Goal: Information Seeking & Learning: Learn about a topic

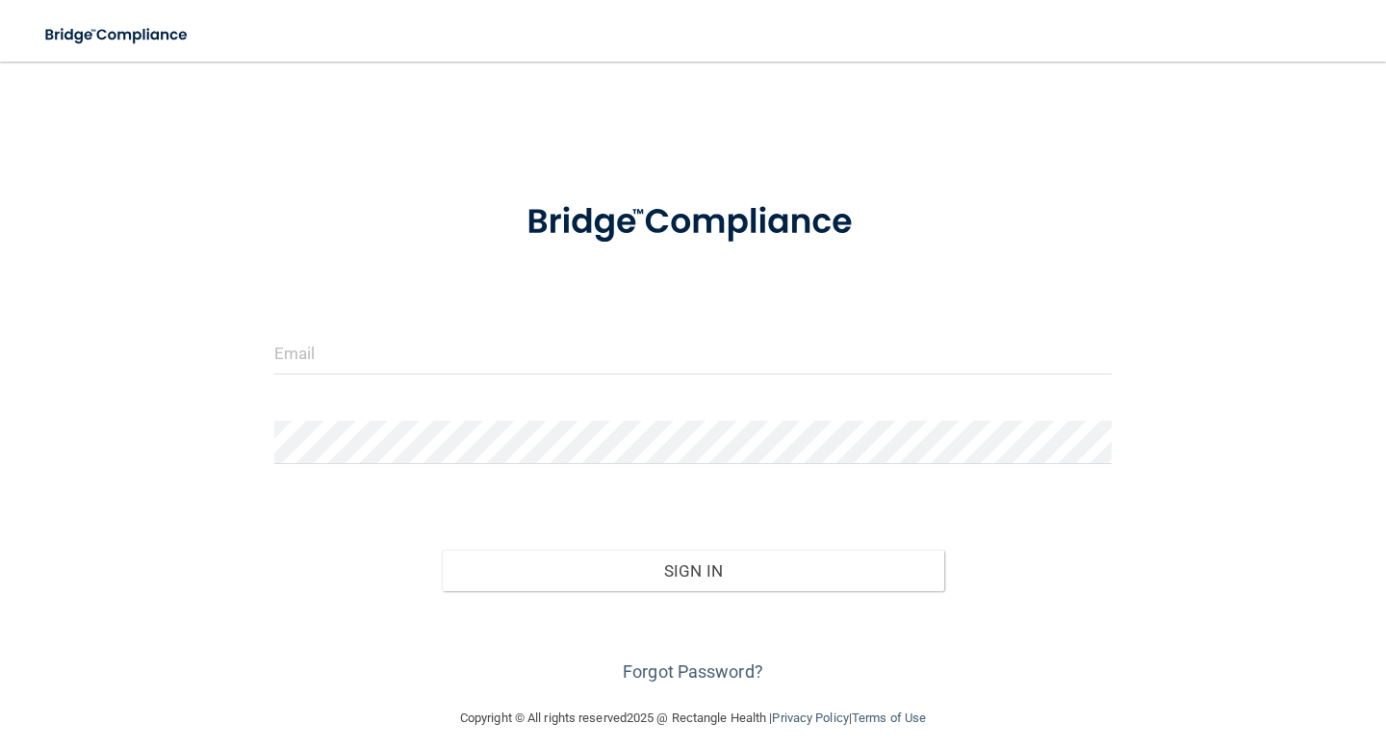
click at [451, 367] on input "email" at bounding box center [693, 352] width 838 height 43
type input "[EMAIL_ADDRESS][DOMAIN_NAME]"
click at [439, 468] on div at bounding box center [693, 450] width 866 height 58
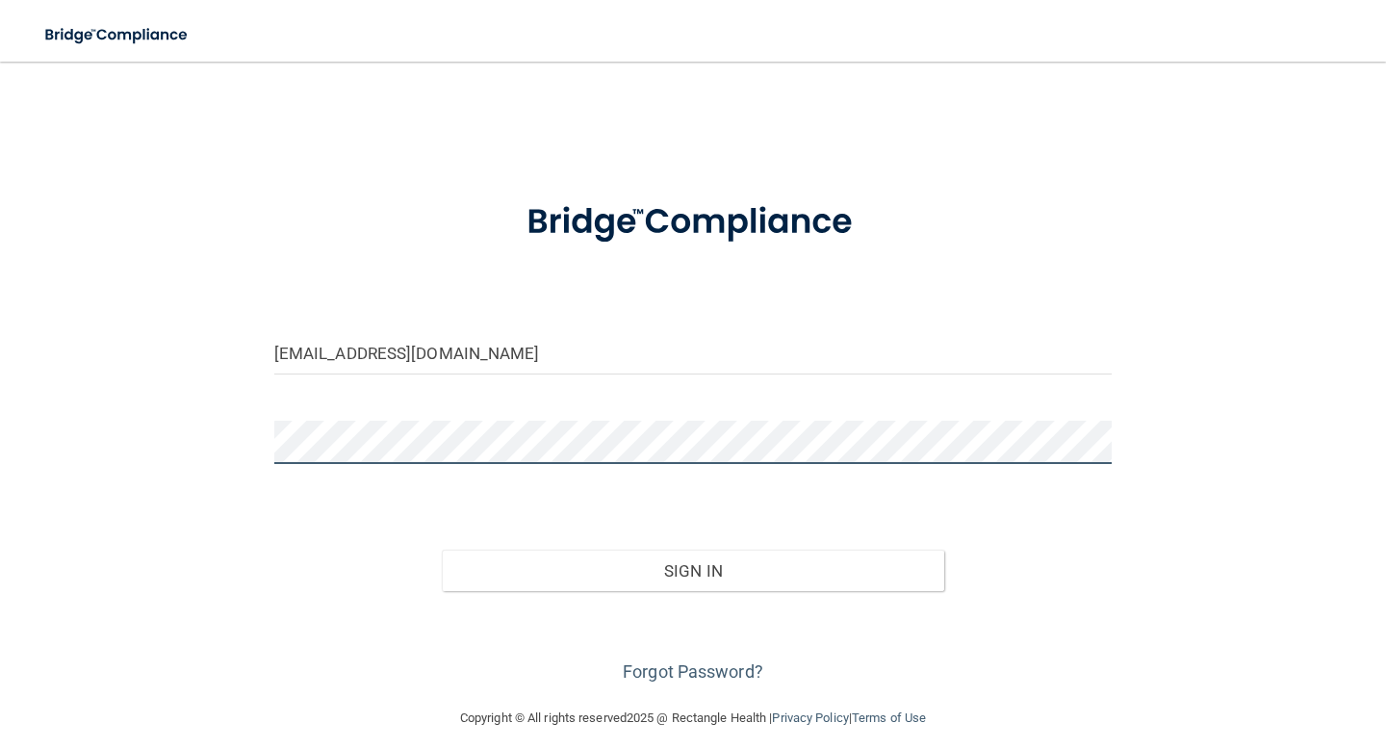
click at [442, 550] on button "Sign In" at bounding box center [693, 571] width 503 height 42
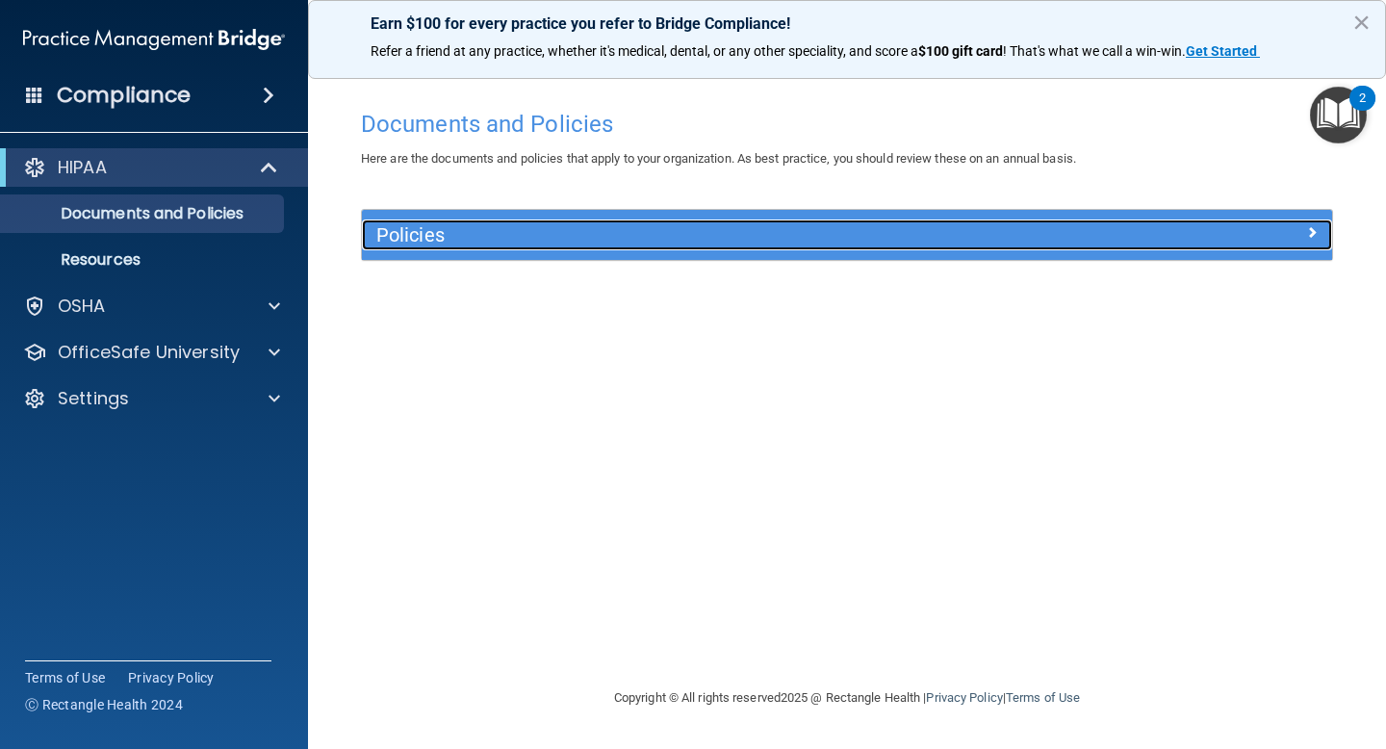
click at [460, 244] on h5 "Policies" at bounding box center [725, 234] width 699 height 21
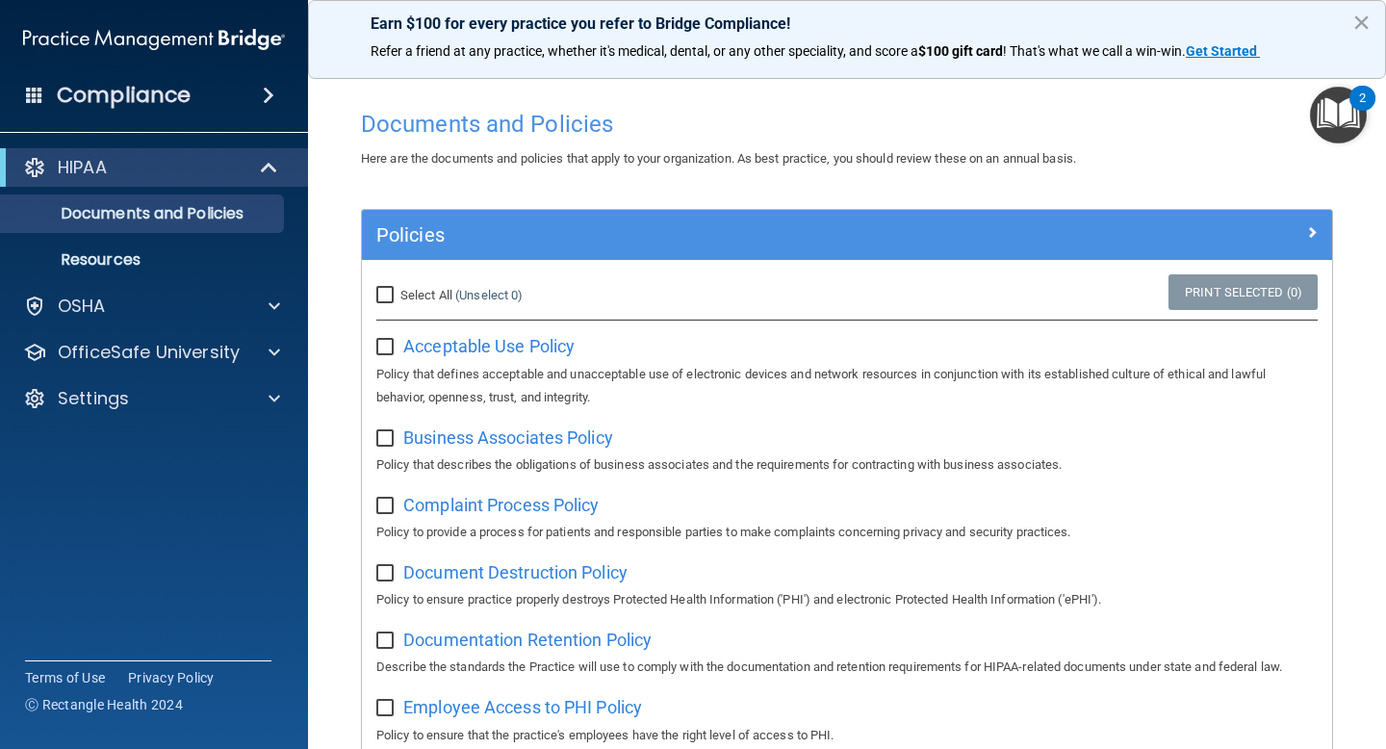
click at [383, 348] on input "checkbox" at bounding box center [387, 347] width 22 height 15
checkbox input "true"
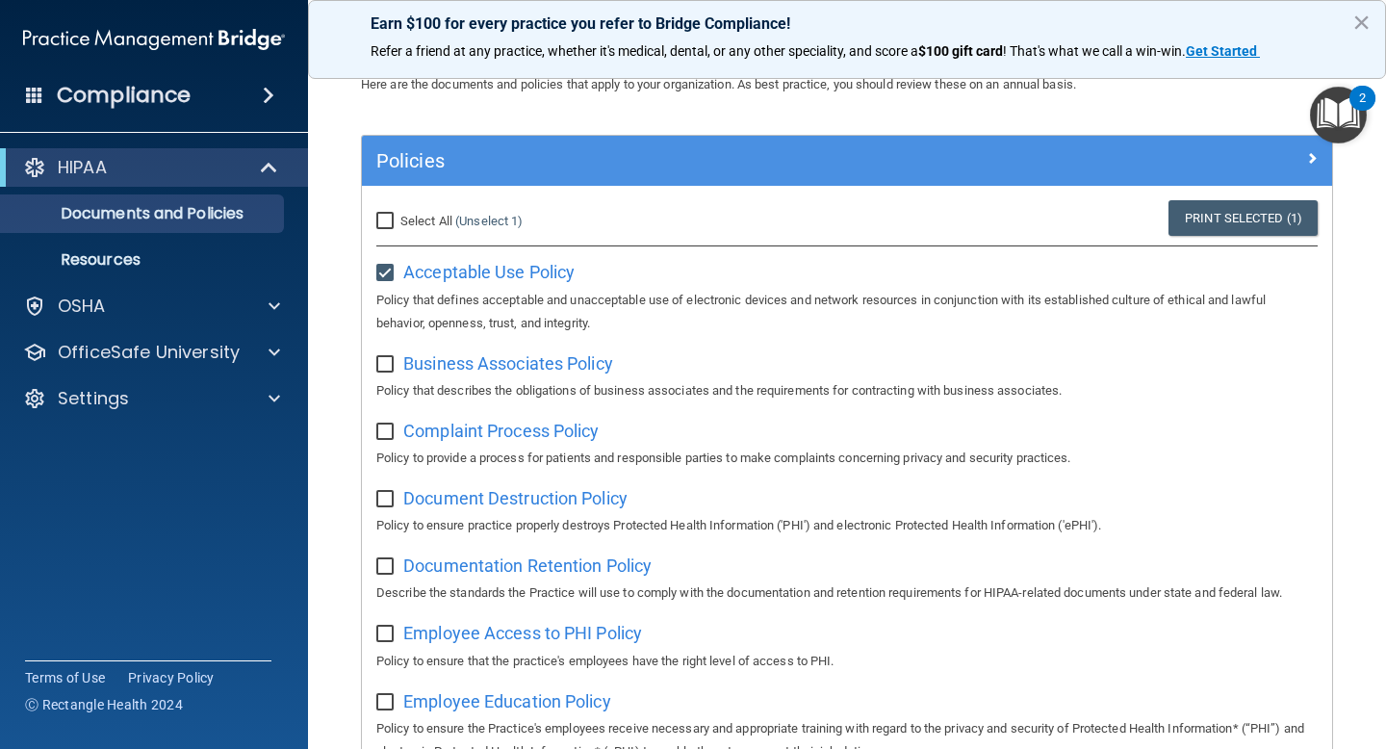
scroll to position [87, 0]
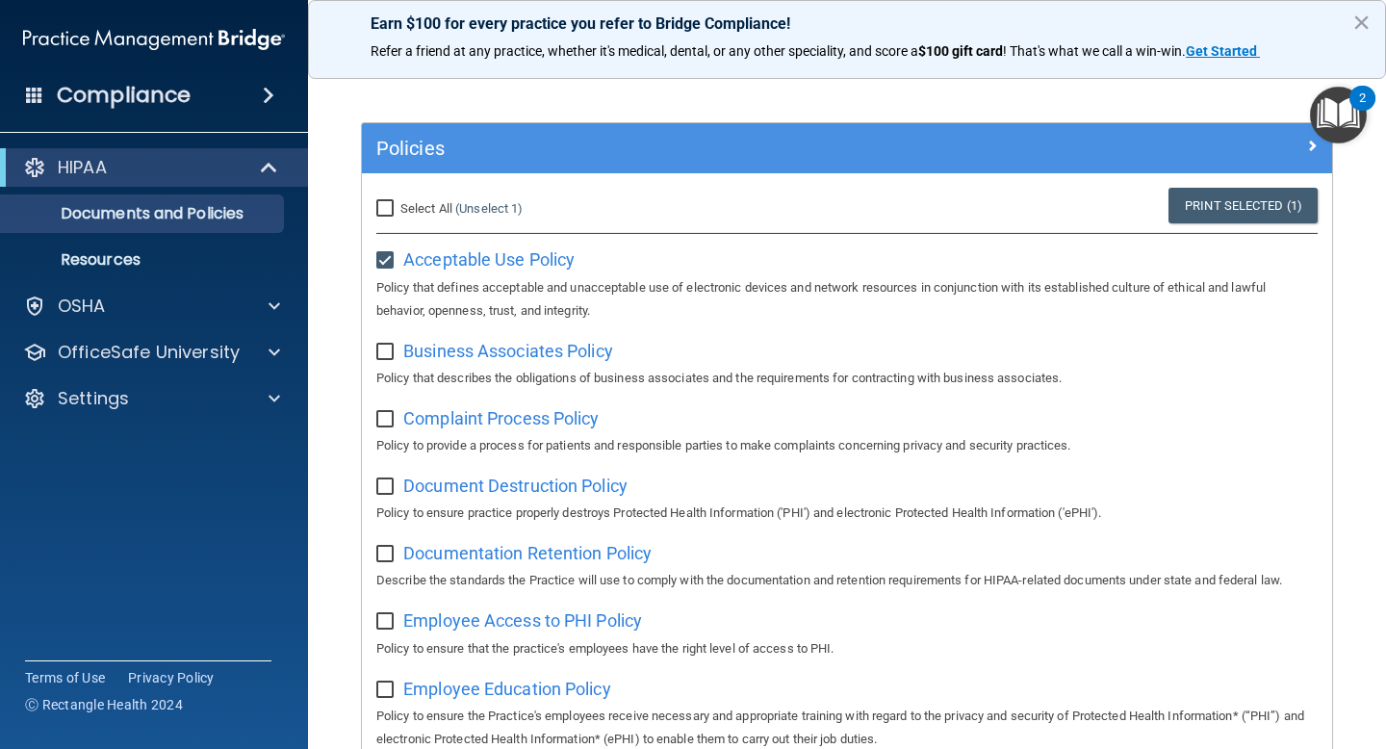
click at [379, 351] on input "checkbox" at bounding box center [387, 352] width 22 height 15
checkbox input "true"
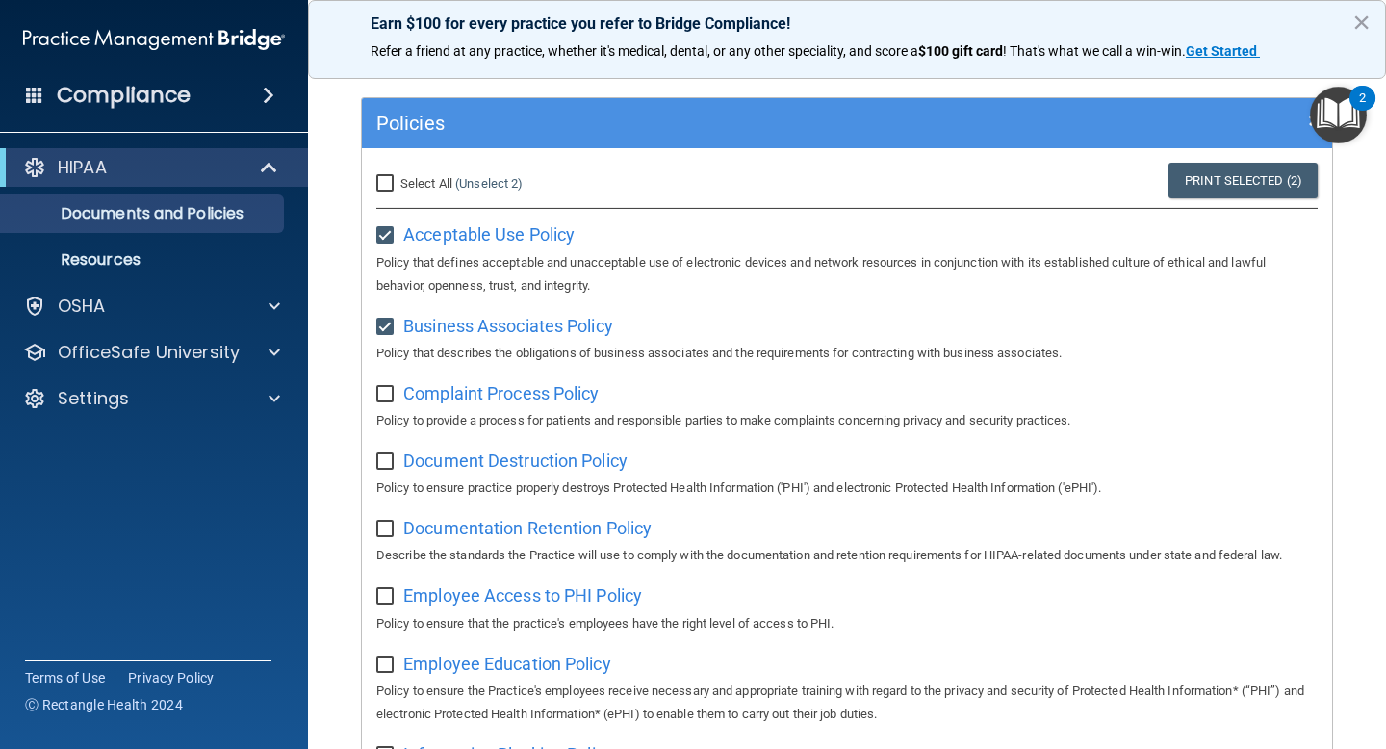
scroll to position [0, 0]
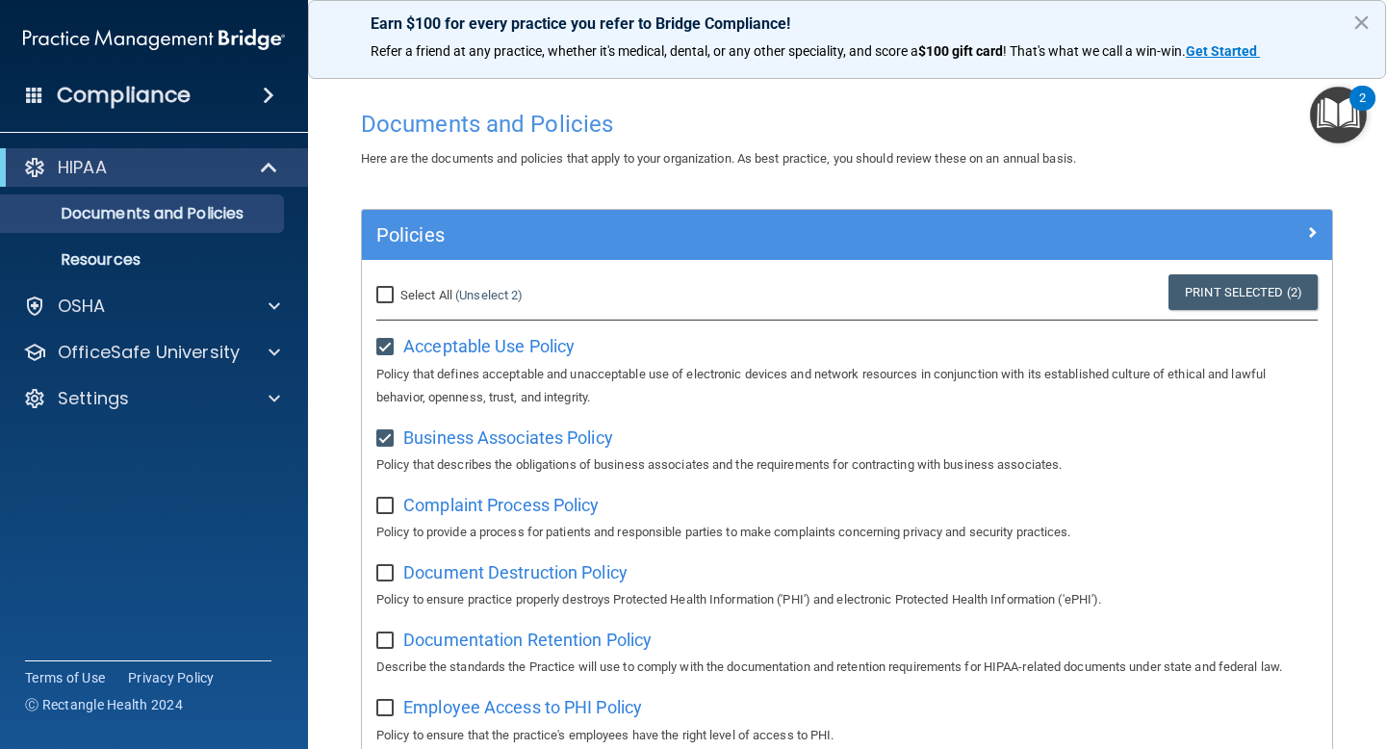
click at [377, 348] on input "checkbox" at bounding box center [387, 347] width 22 height 15
checkbox input "false"
click at [386, 432] on input "checkbox" at bounding box center [387, 438] width 22 height 15
checkbox input "false"
click at [384, 309] on div "Select All (Unselect 0) Unselect All" at bounding box center [523, 295] width 323 height 42
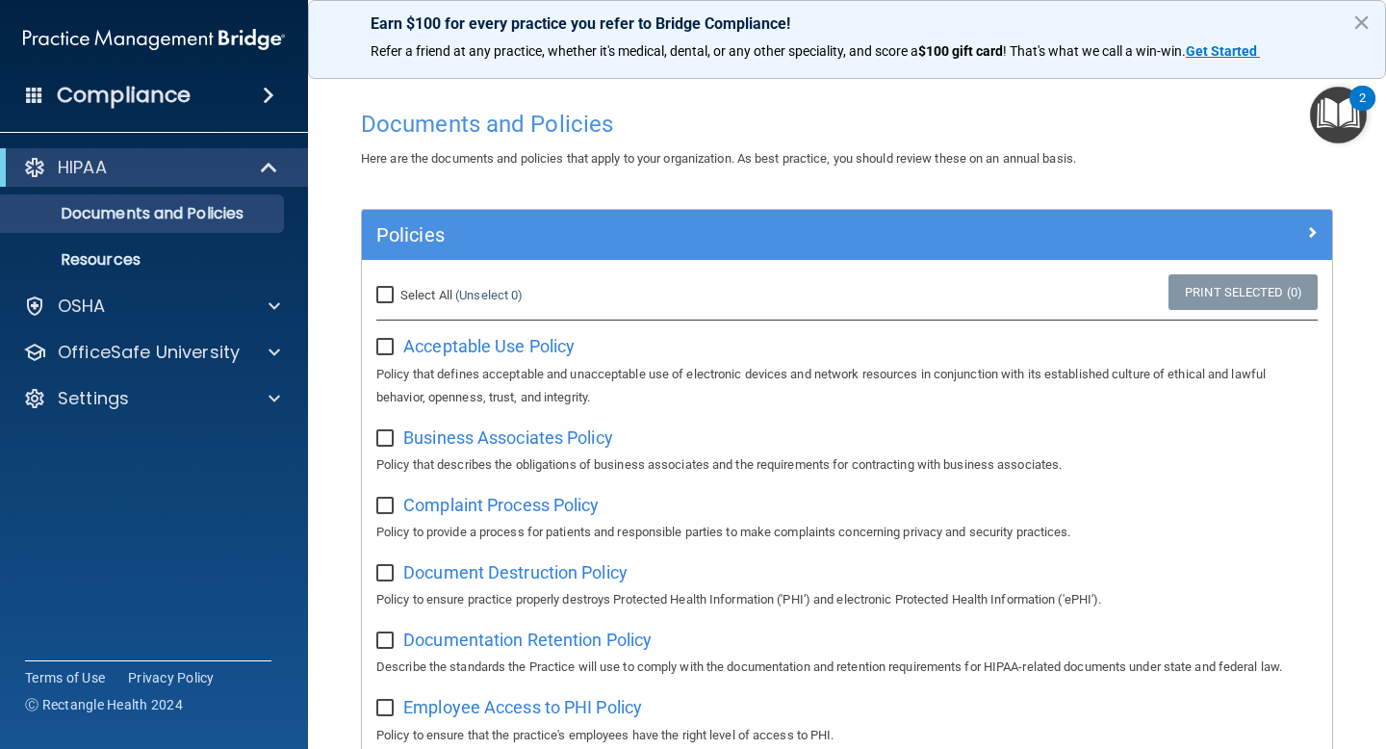
click at [383, 295] on input "Select All (Unselect 0) Unselect All" at bounding box center [387, 295] width 22 height 15
checkbox input "true"
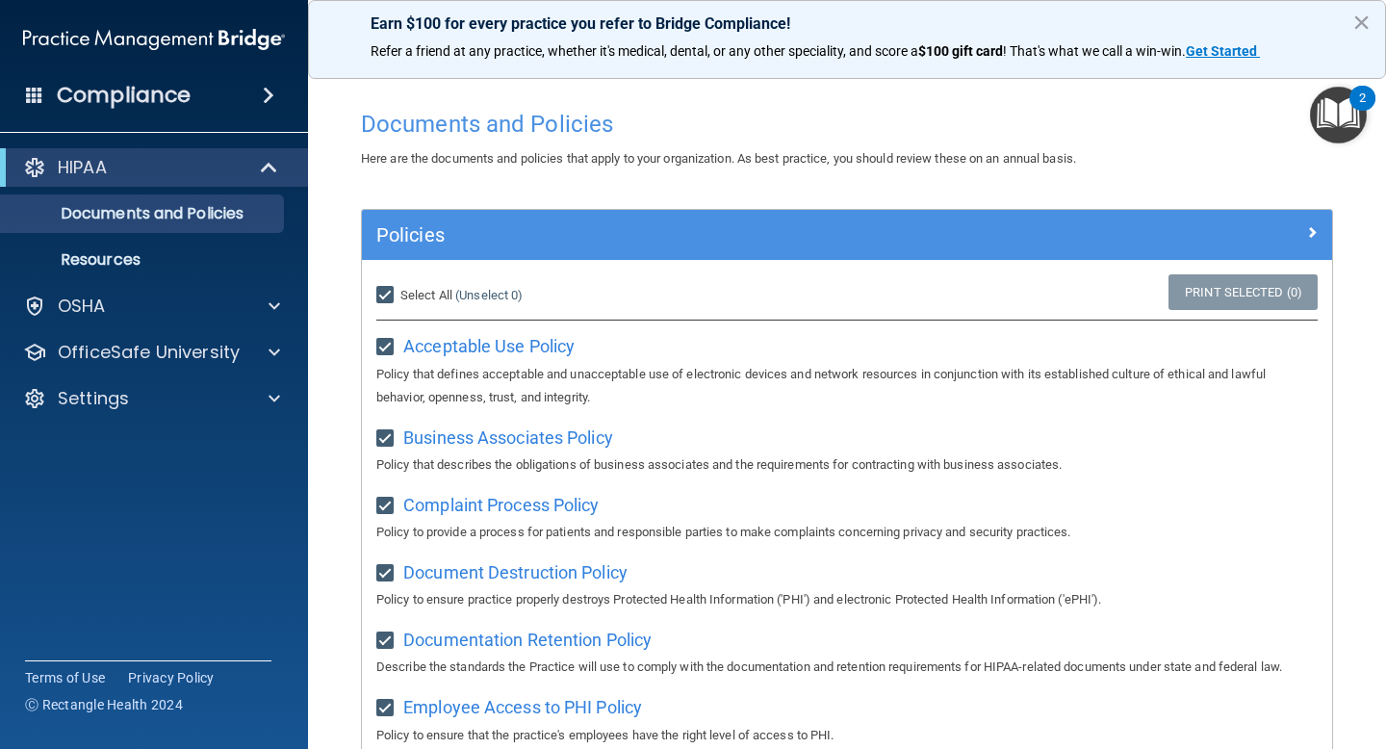
checkbox input "true"
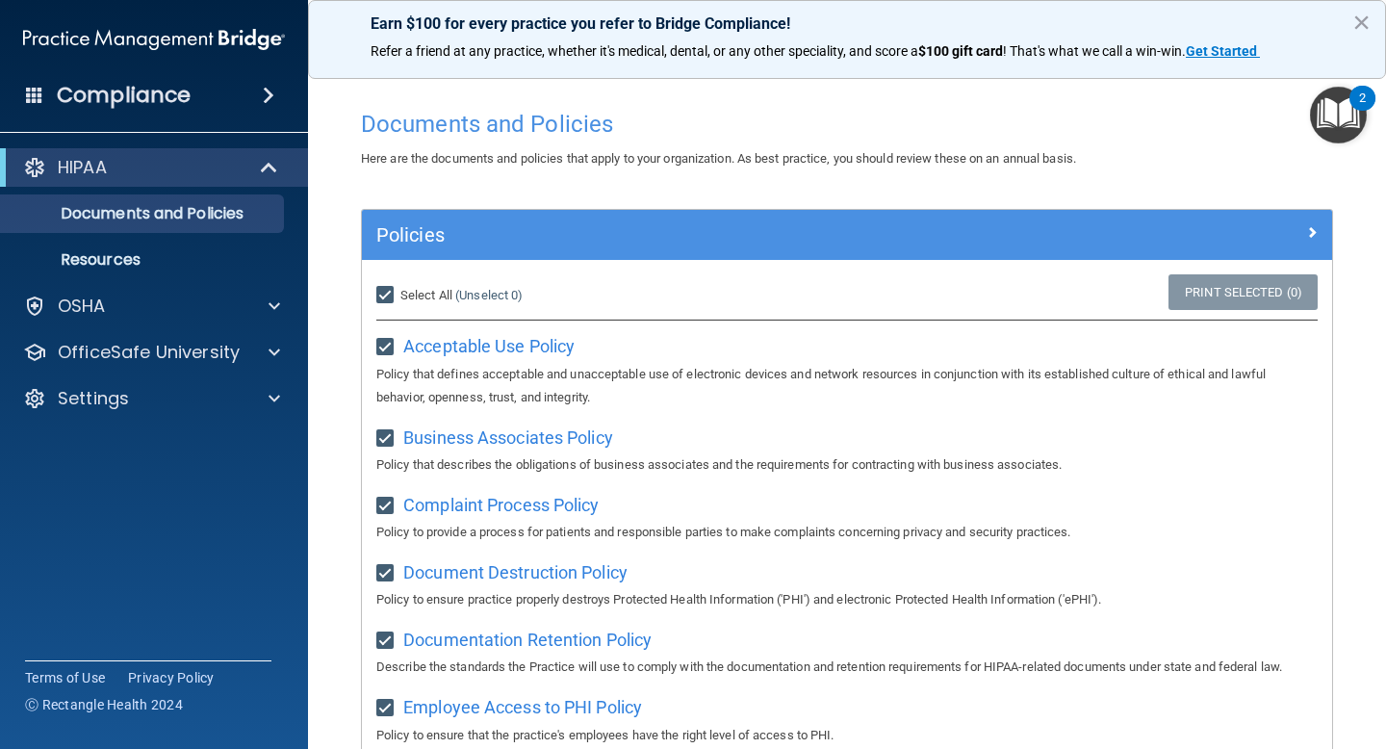
checkbox input "true"
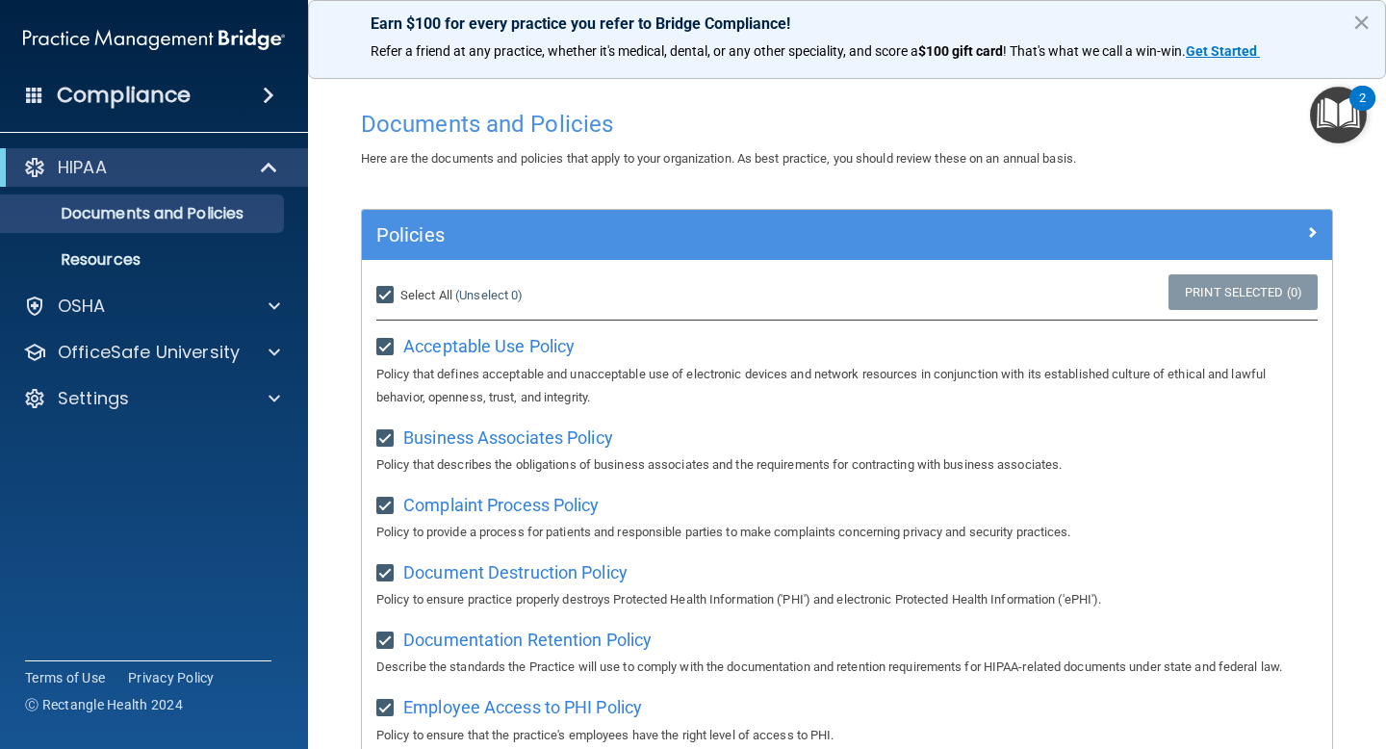
checkbox input "true"
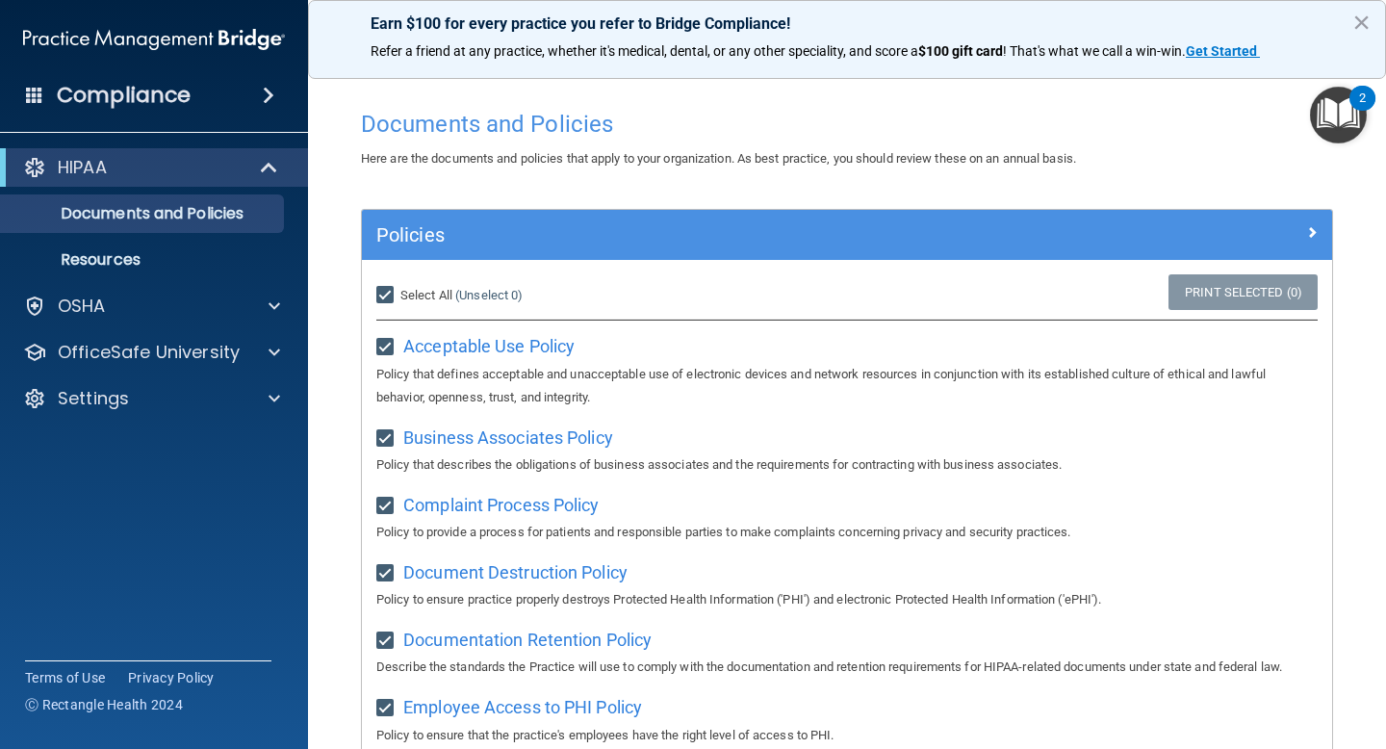
checkbox input "true"
click at [483, 168] on div "Here are the documents and policies that apply to your organization. As best pr…" at bounding box center [847, 158] width 1001 height 23
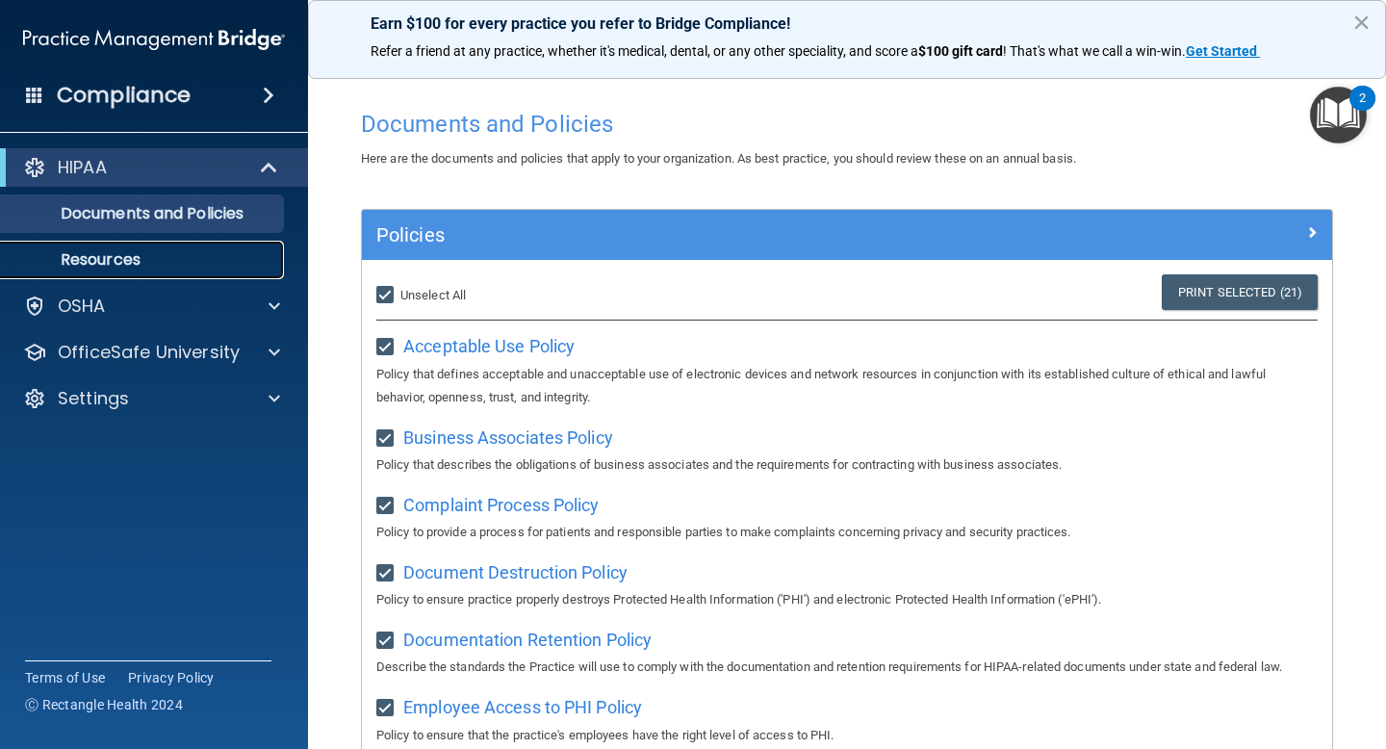
click at [129, 262] on p "Resources" at bounding box center [144, 259] width 263 height 19
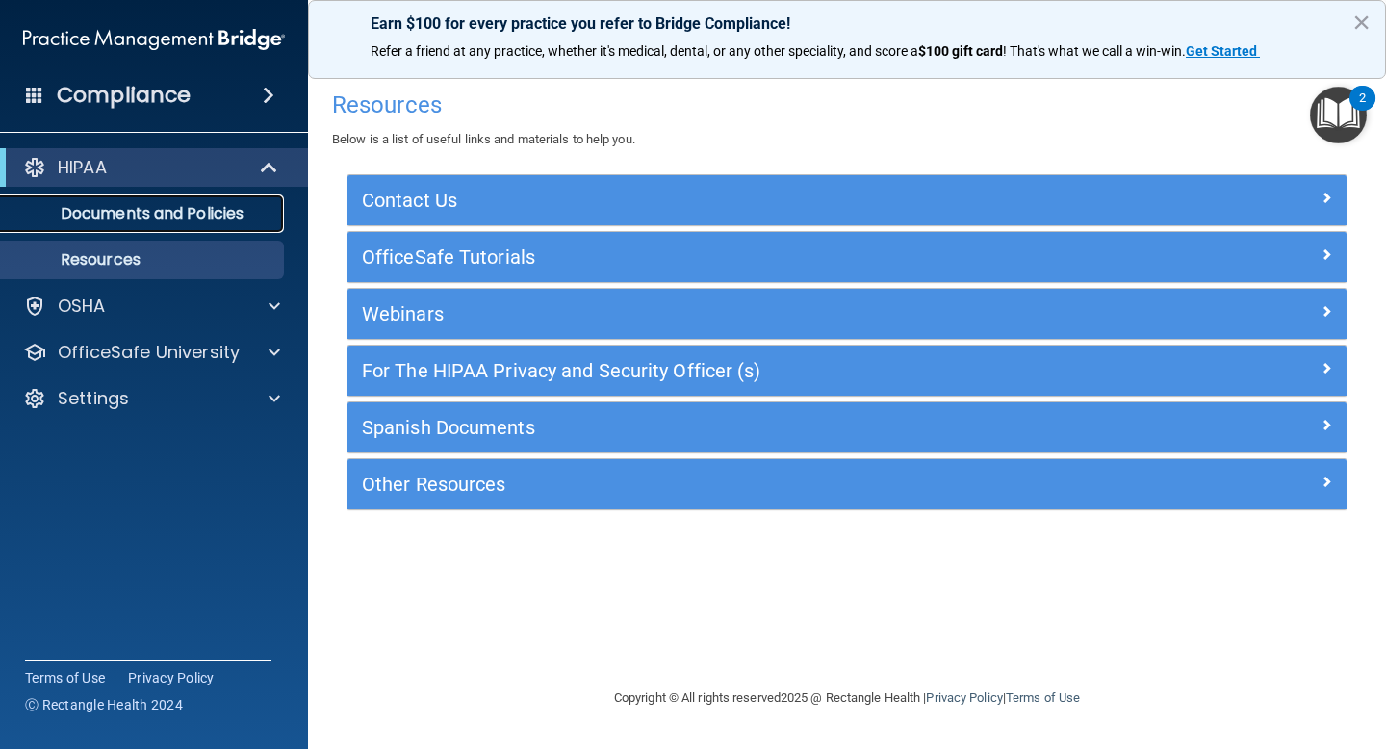
click at [241, 206] on p "Documents and Policies" at bounding box center [144, 213] width 263 height 19
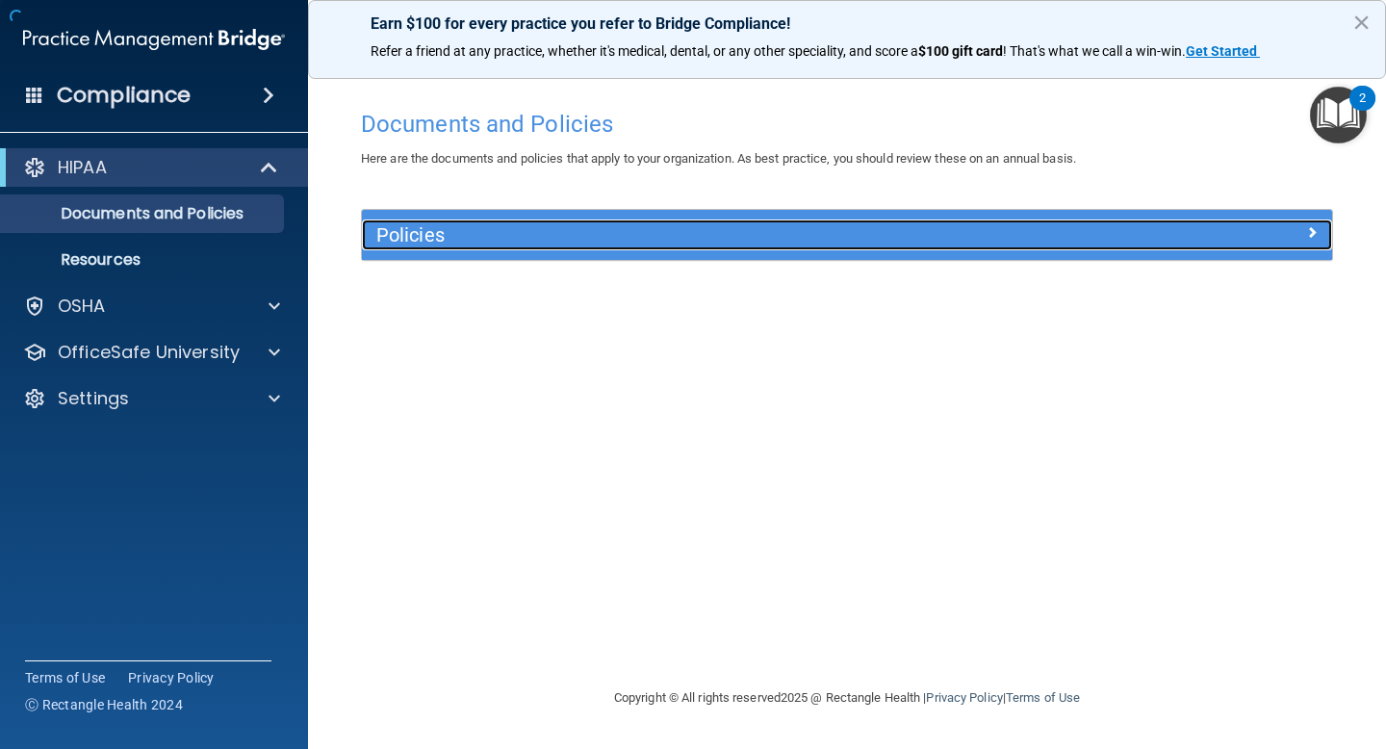
click at [855, 235] on h5 "Policies" at bounding box center [725, 234] width 699 height 21
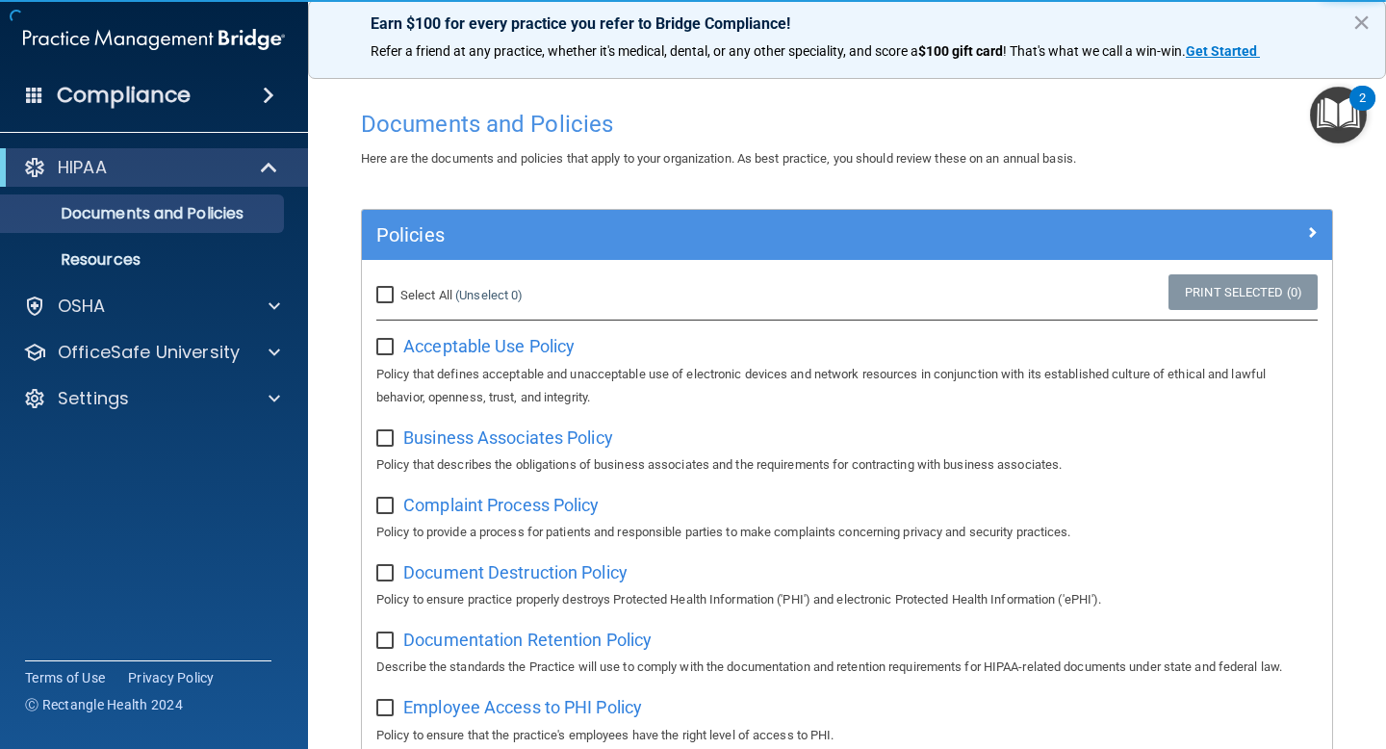
click at [743, 165] on span "Here are the documents and policies that apply to your organization. As best pr…" at bounding box center [718, 158] width 715 height 14
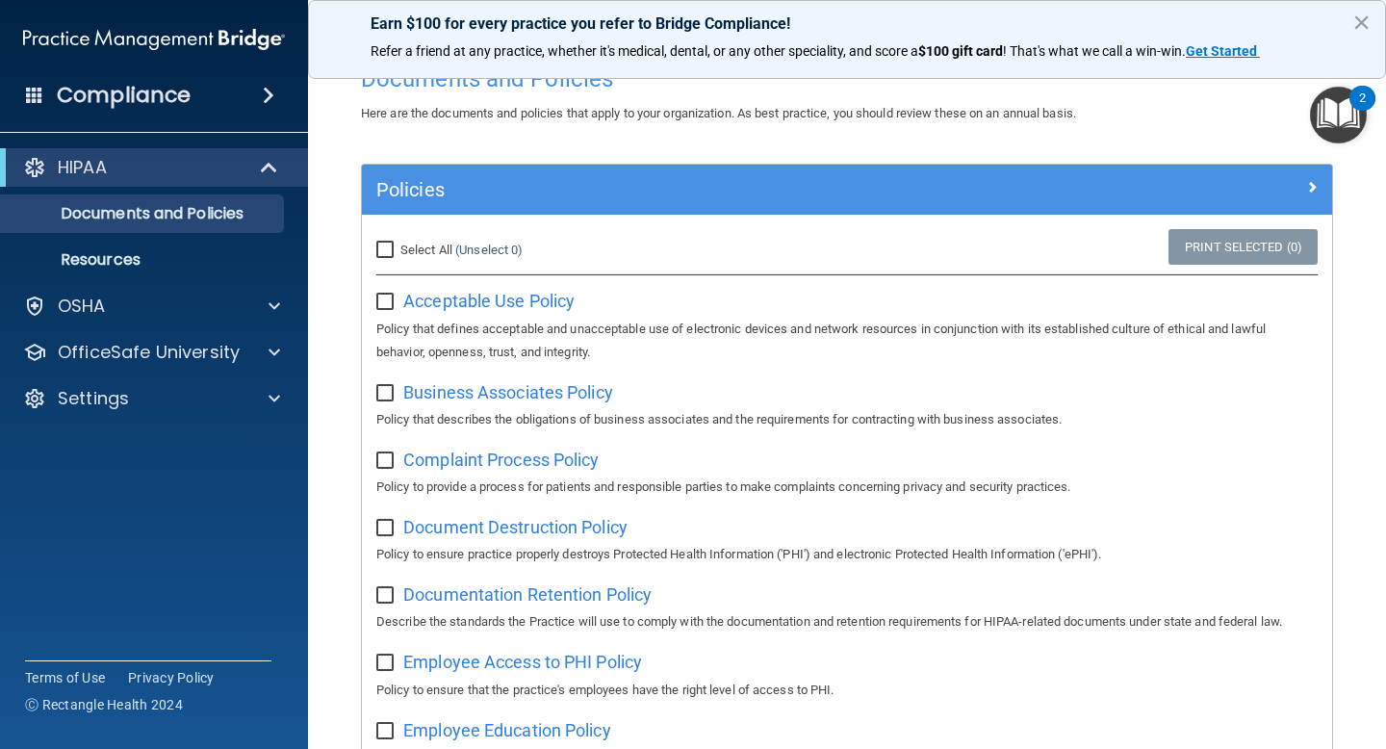
scroll to position [46, 0]
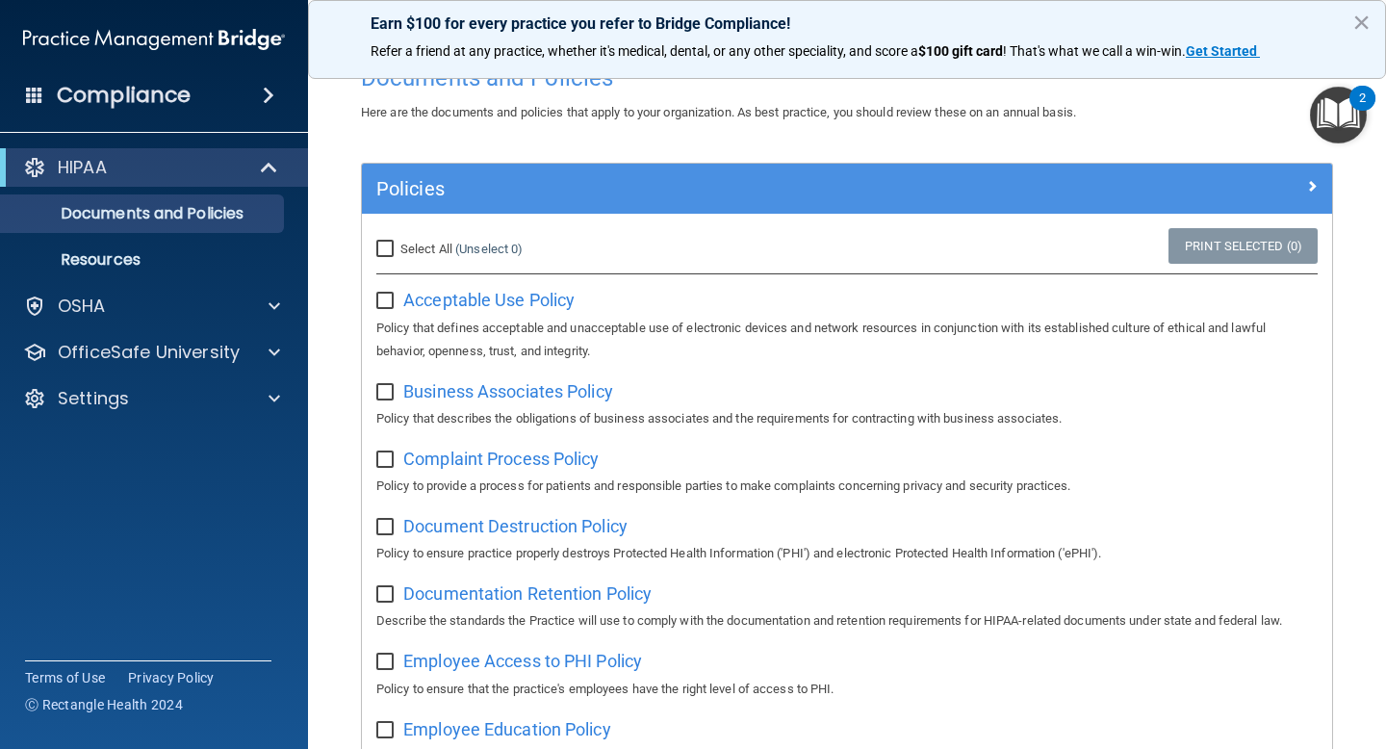
click at [403, 257] on label "Select All (Unselect 0) Unselect All" at bounding box center [449, 249] width 146 height 23
click at [399, 257] on input "Select All (Unselect 0) Unselect All" at bounding box center [387, 249] width 22 height 15
checkbox input "true"
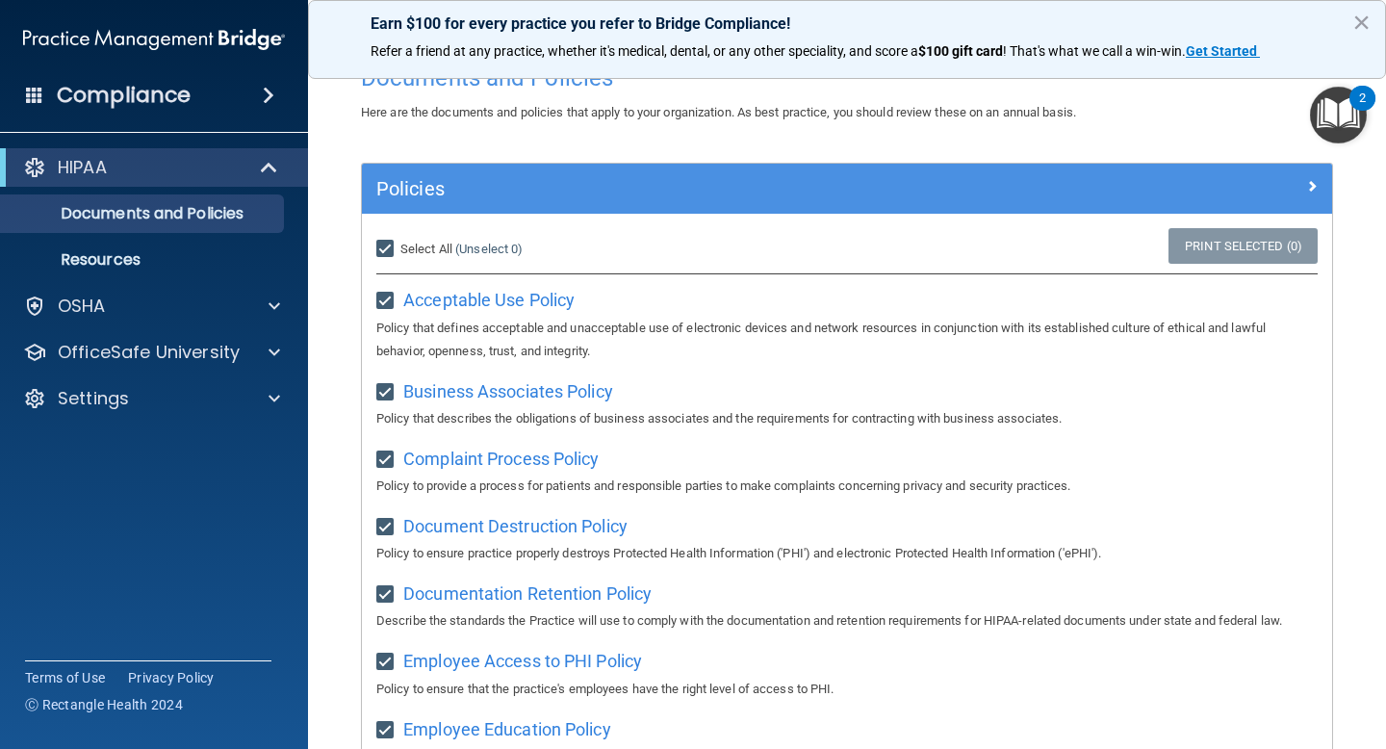
checkbox input "true"
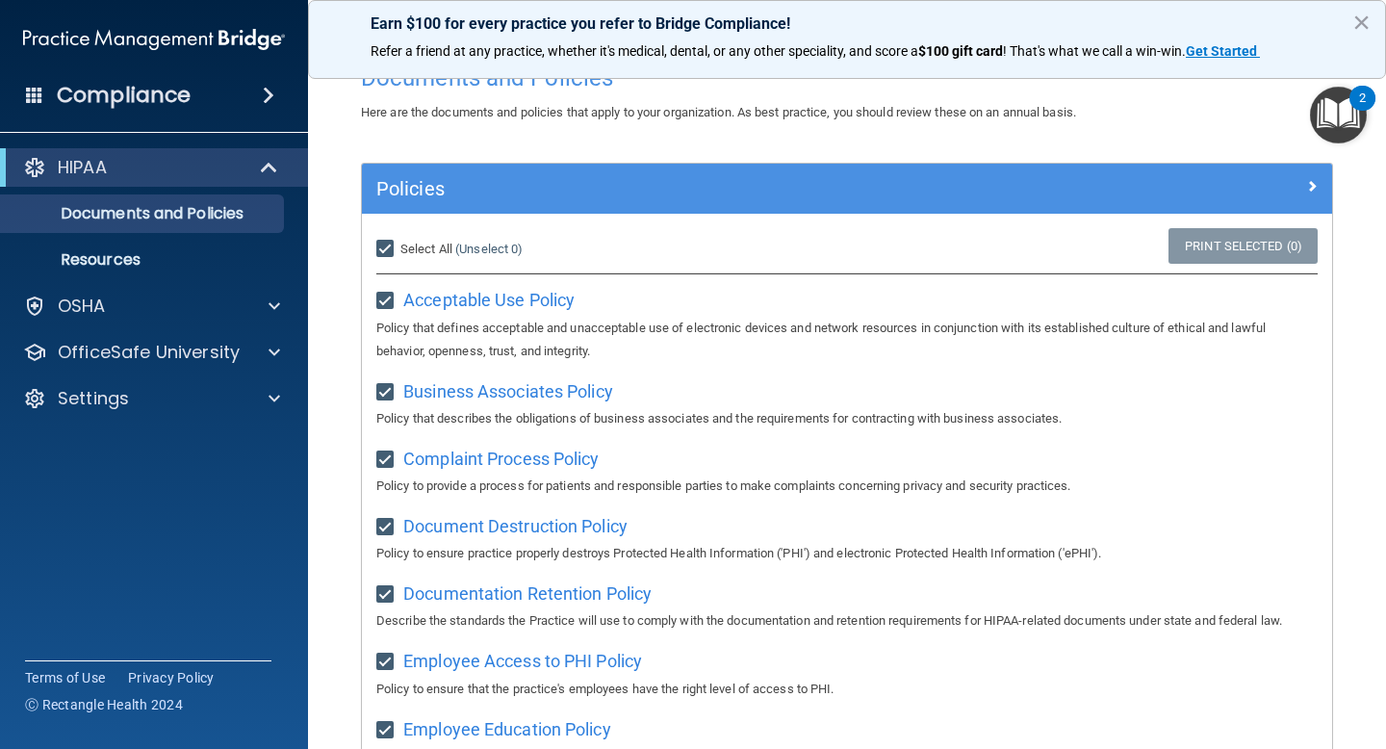
checkbox input "true"
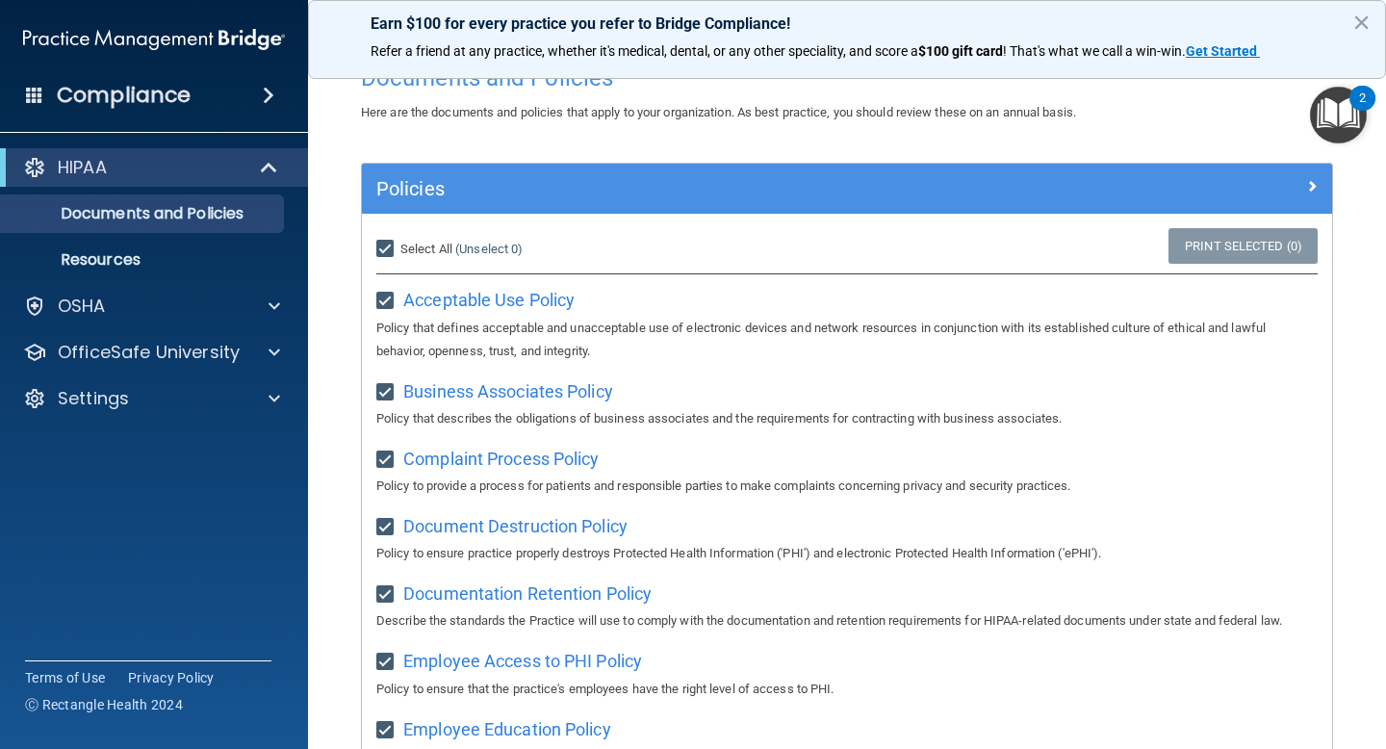
checkbox input "true"
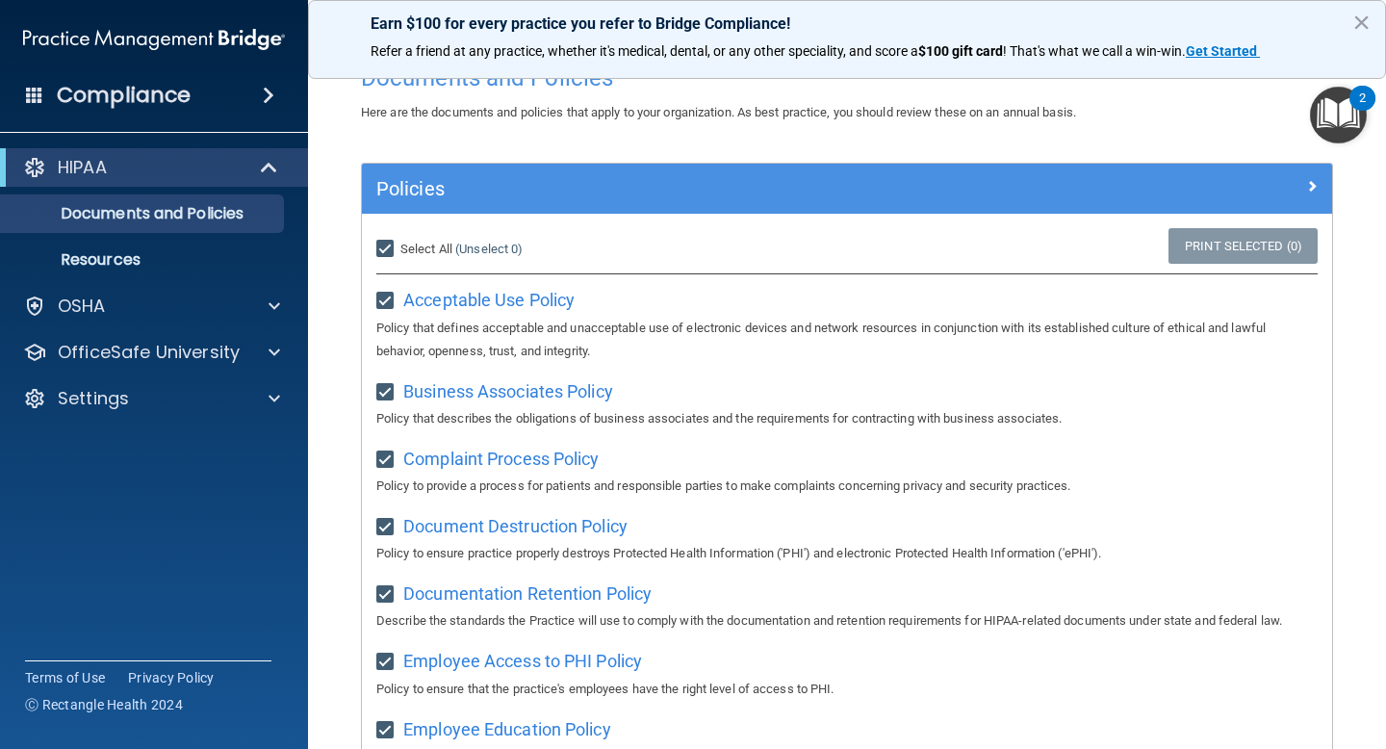
checkbox input "true"
click at [483, 298] on span "Acceptable Use Policy" at bounding box center [488, 300] width 171 height 20
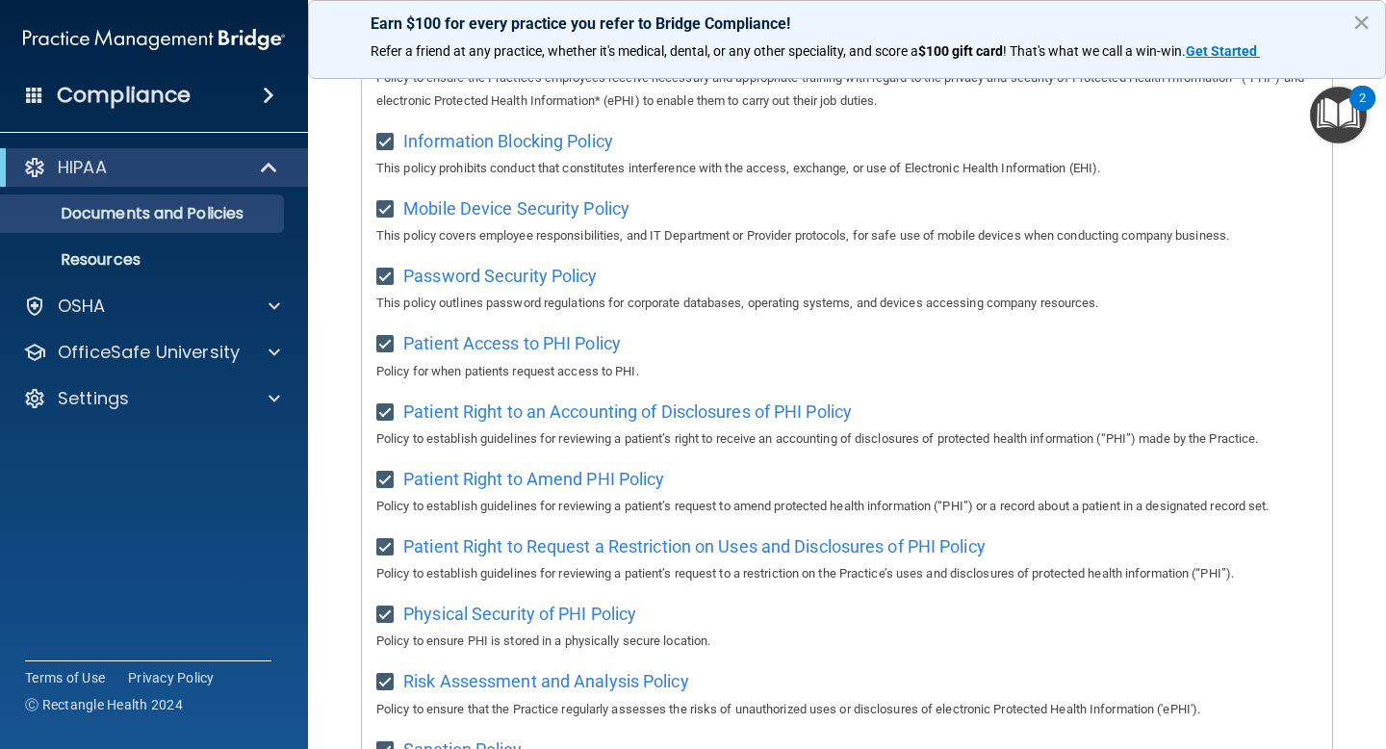
scroll to position [654, 0]
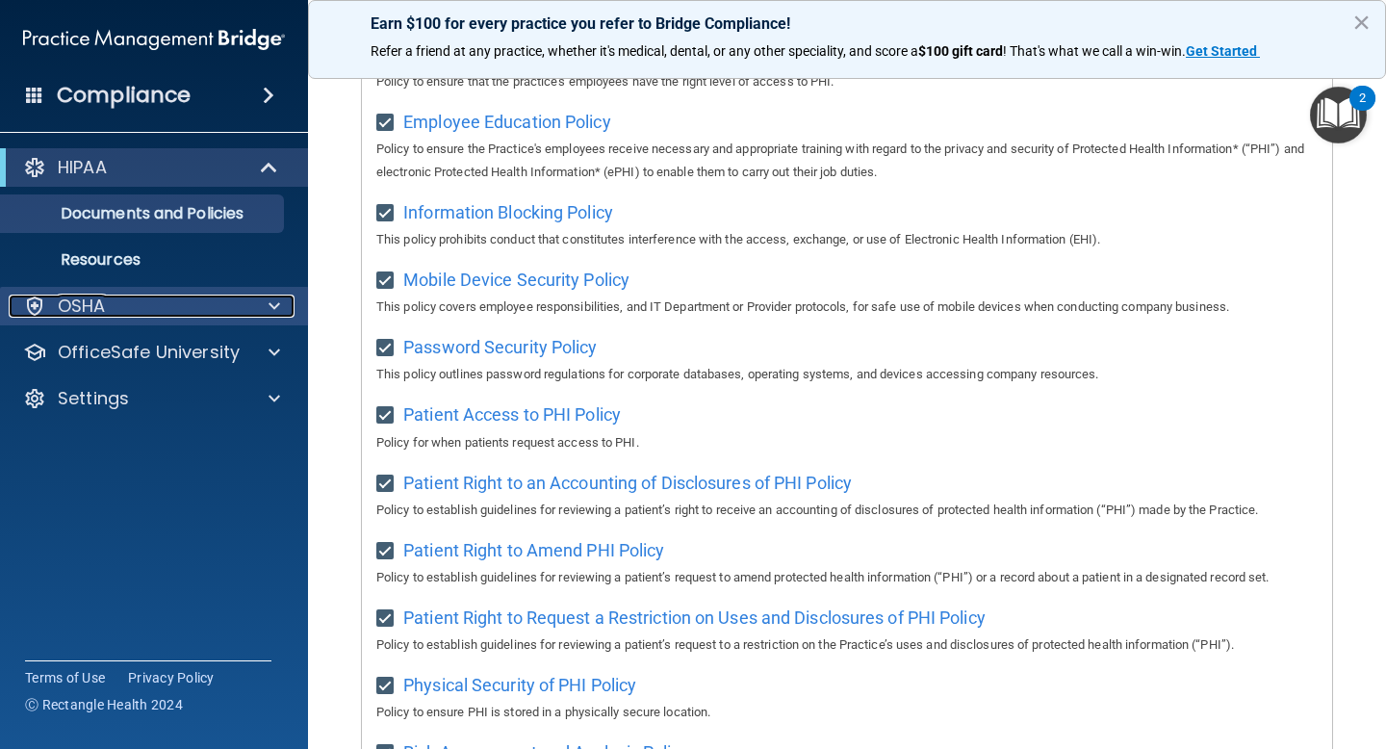
click at [168, 305] on div "OSHA" at bounding box center [128, 306] width 239 height 23
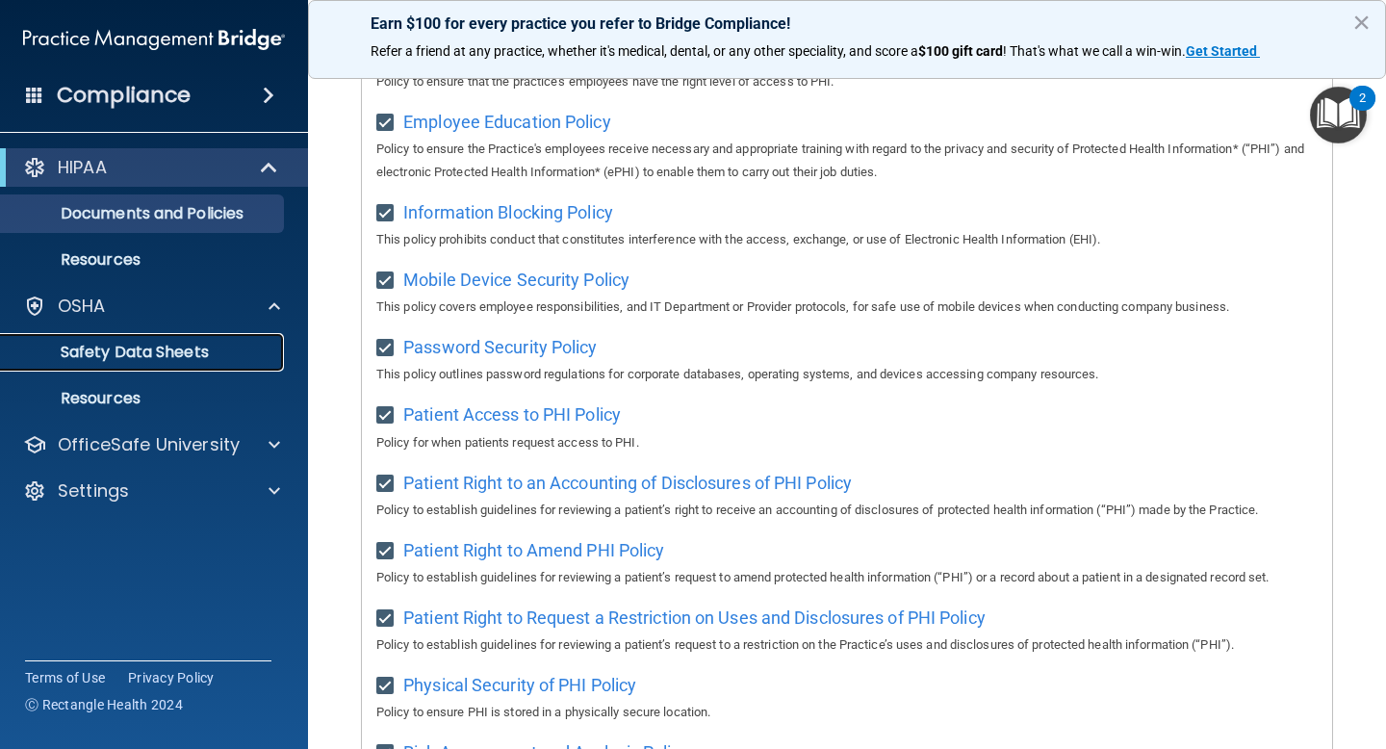
click at [181, 358] on p "Safety Data Sheets" at bounding box center [144, 352] width 263 height 19
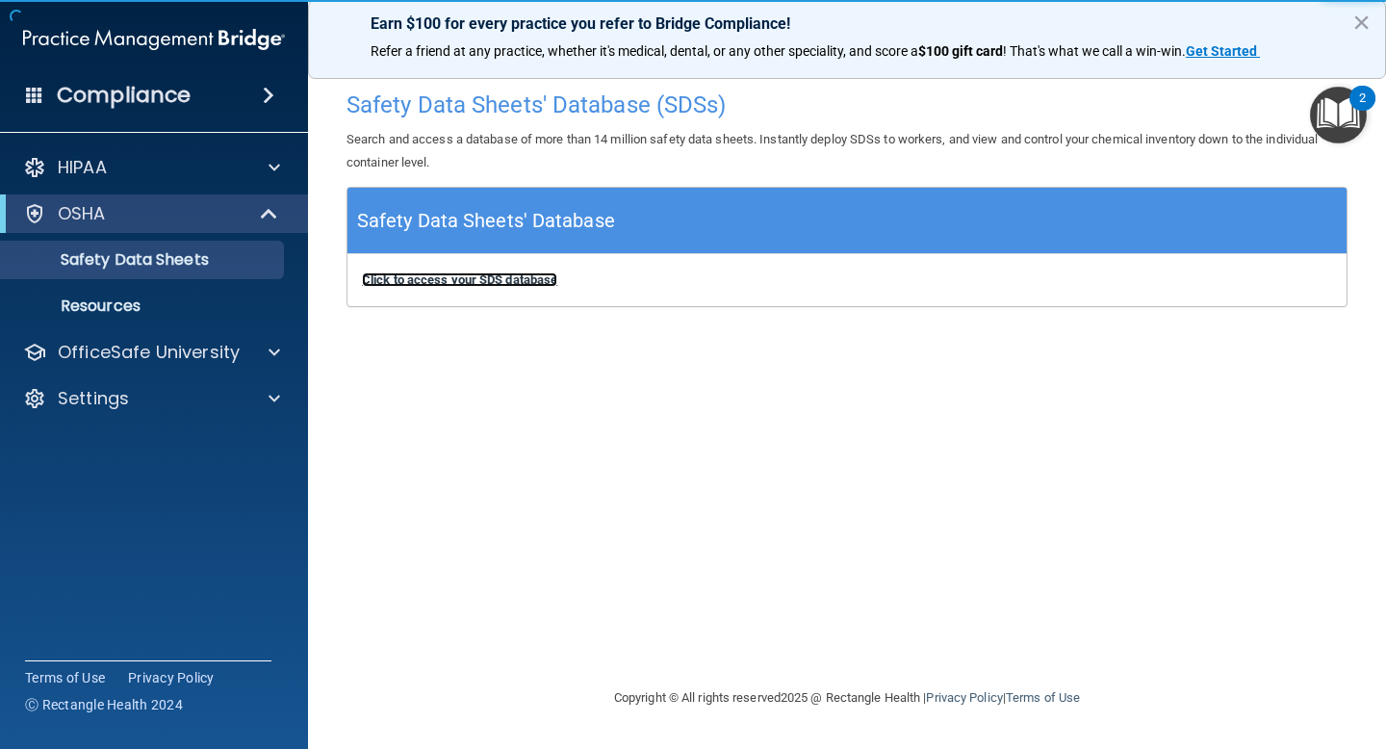
click at [431, 276] on b "Click to access your SDS database" at bounding box center [459, 279] width 195 height 14
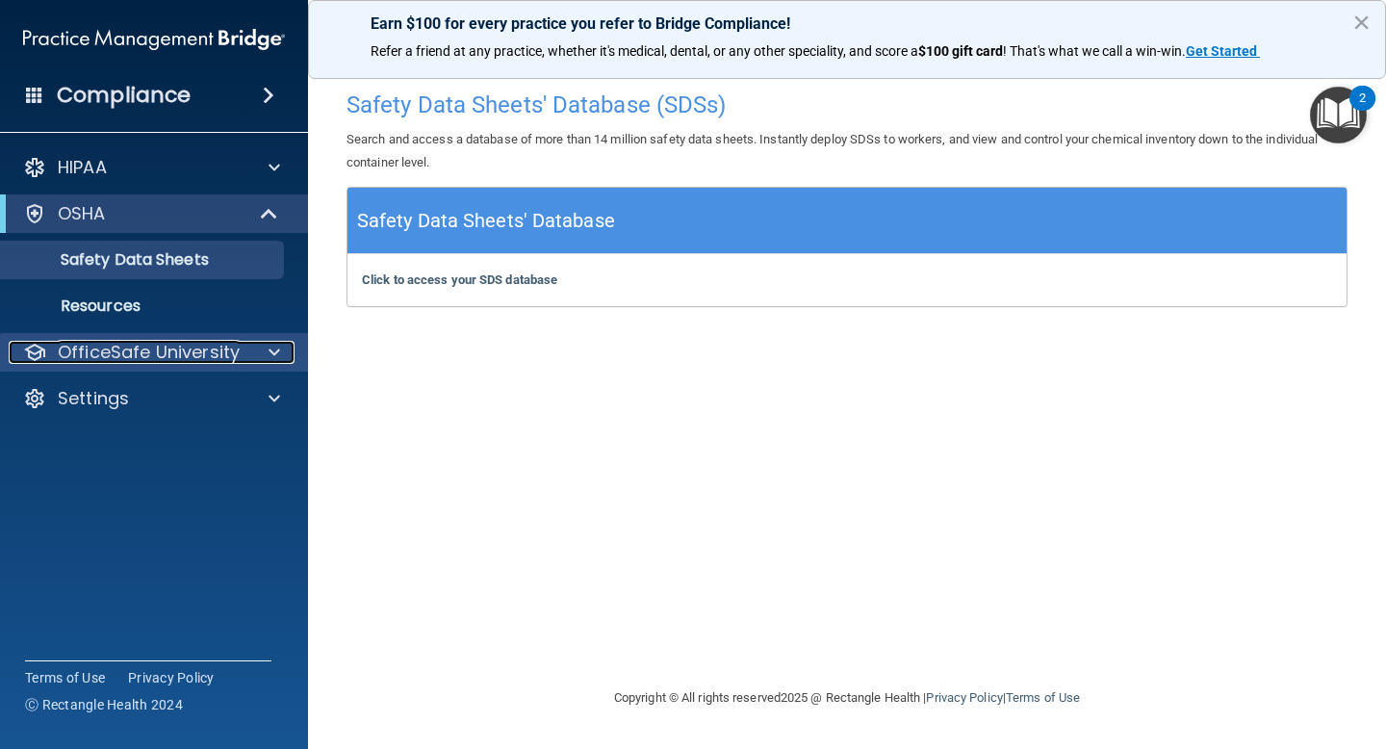
click at [266, 341] on div at bounding box center [271, 352] width 48 height 23
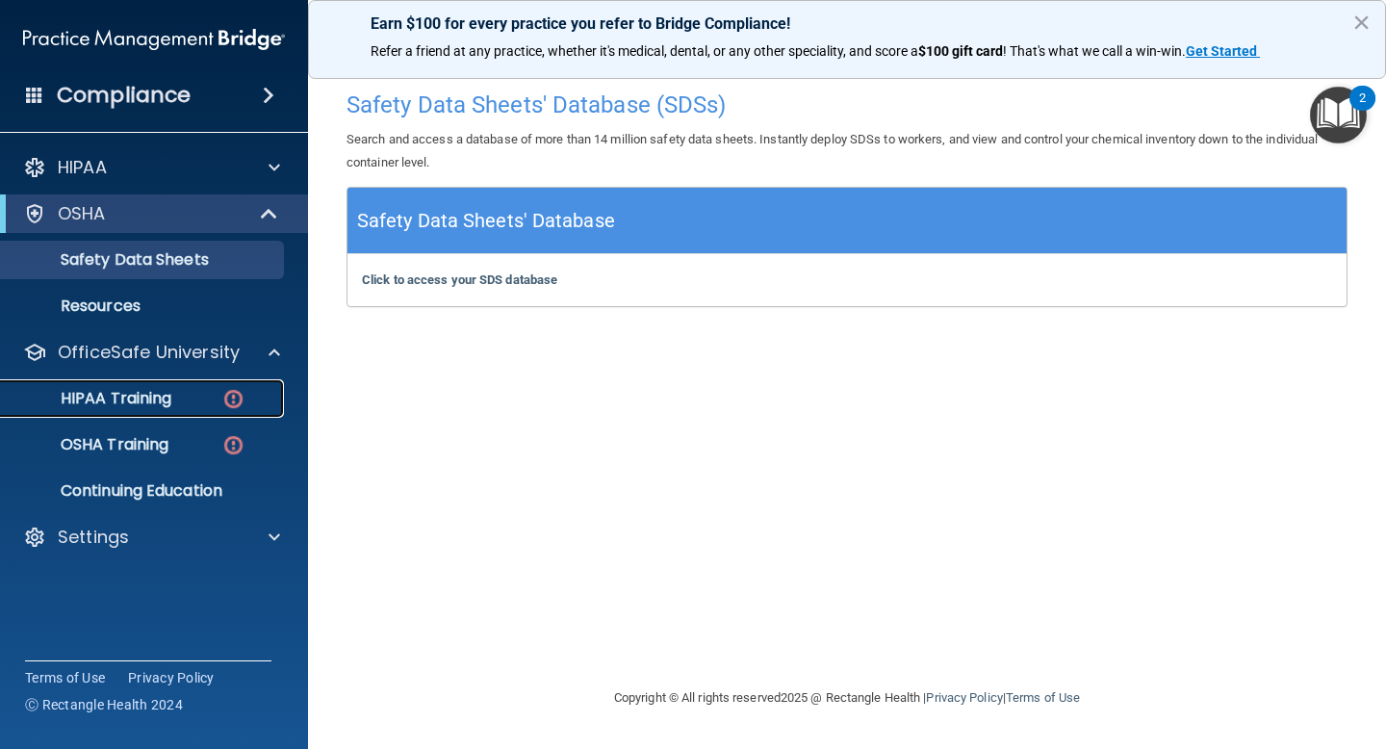
click at [204, 401] on div "HIPAA Training" at bounding box center [144, 398] width 263 height 19
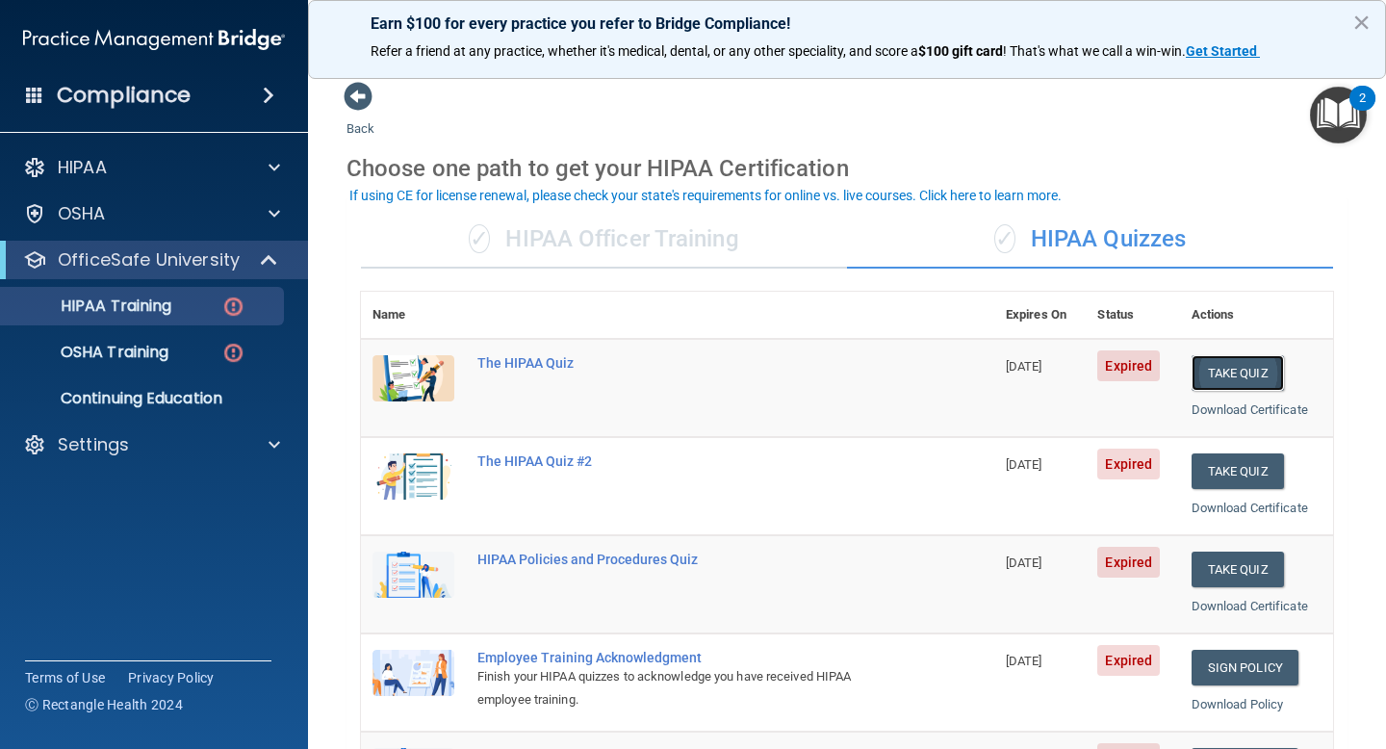
click at [1228, 367] on button "Take Quiz" at bounding box center [1238, 373] width 92 height 36
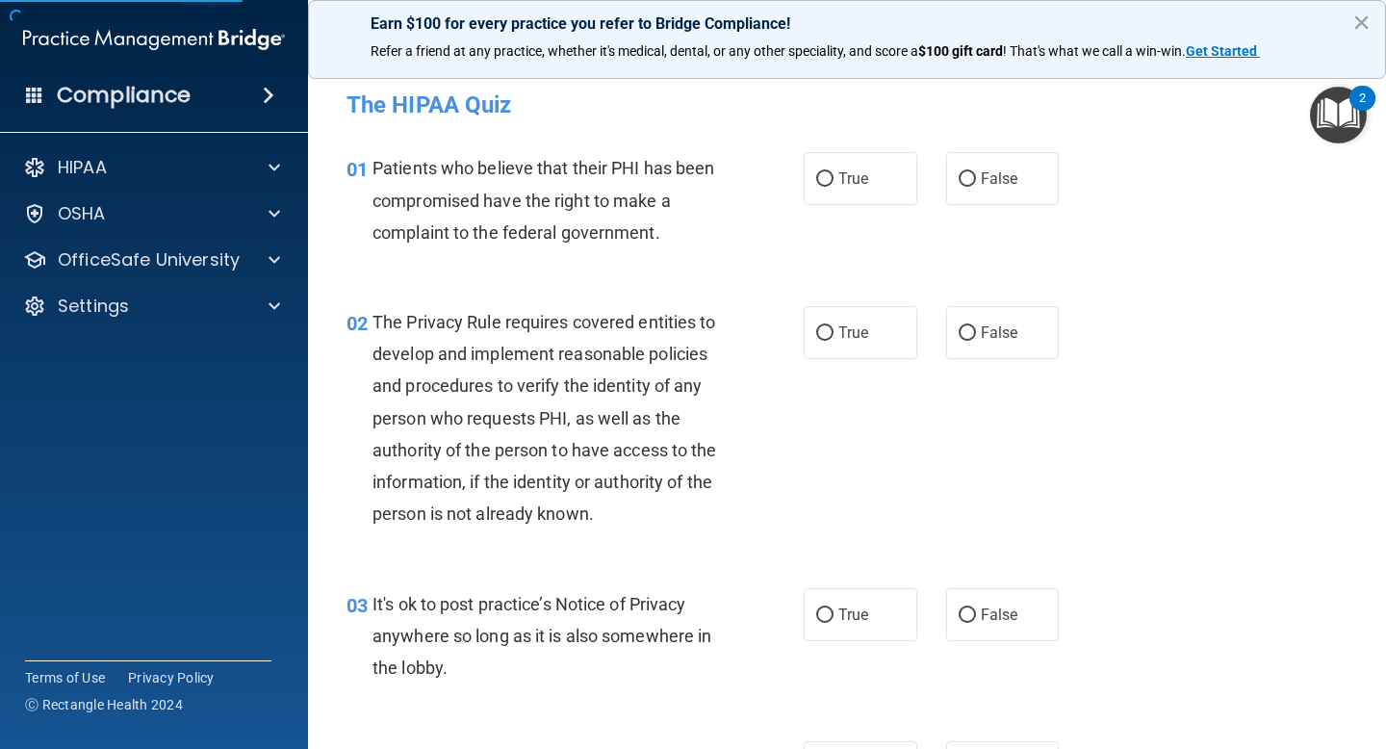
click at [611, 194] on span "Patients who believe that their PHI has been compromised have the right to make…" at bounding box center [544, 200] width 342 height 84
click at [834, 176] on label "True" at bounding box center [861, 178] width 114 height 53
click at [834, 176] on input "True" at bounding box center [824, 179] width 17 height 14
radio input "true"
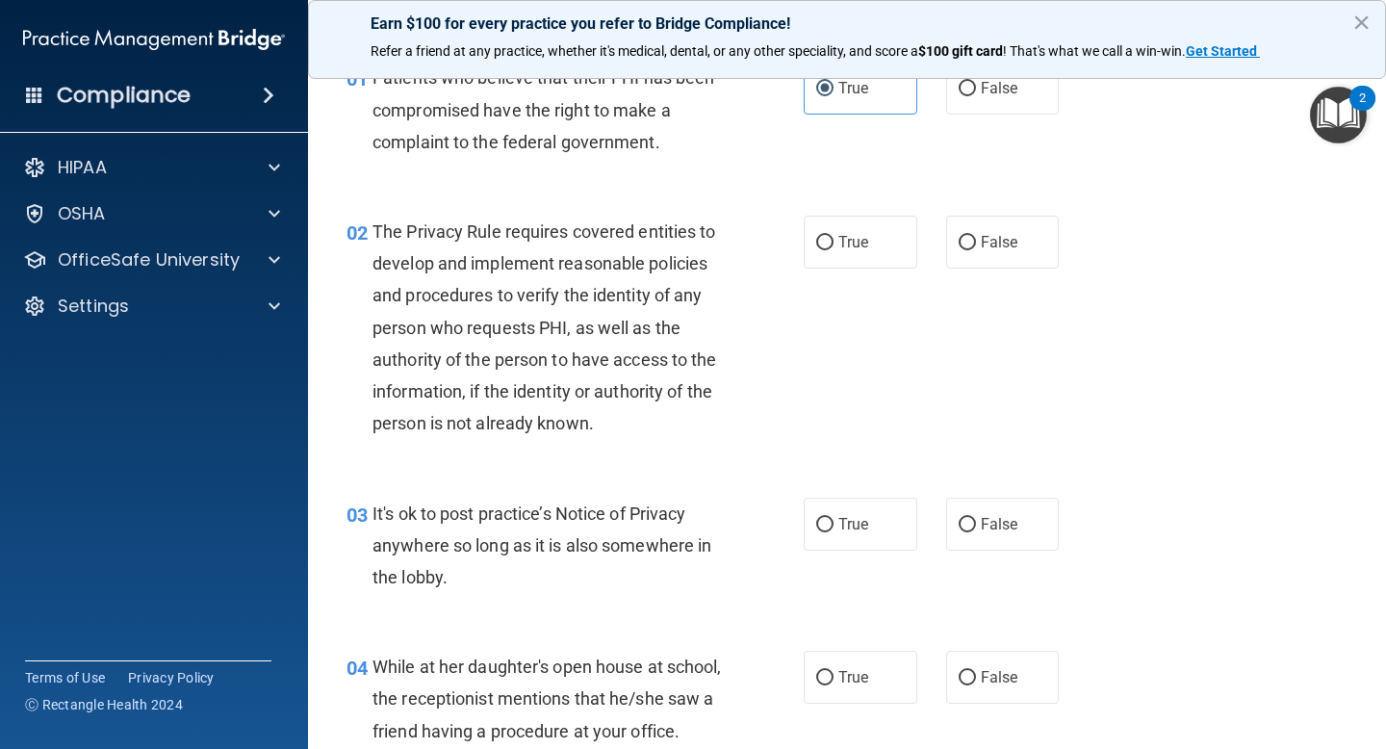
scroll to position [91, 0]
click at [699, 412] on div "The Privacy Rule requires covered entities to develop and implement reasonable …" at bounding box center [555, 327] width 365 height 224
click at [1358, 14] on button "×" at bounding box center [1362, 22] width 18 height 31
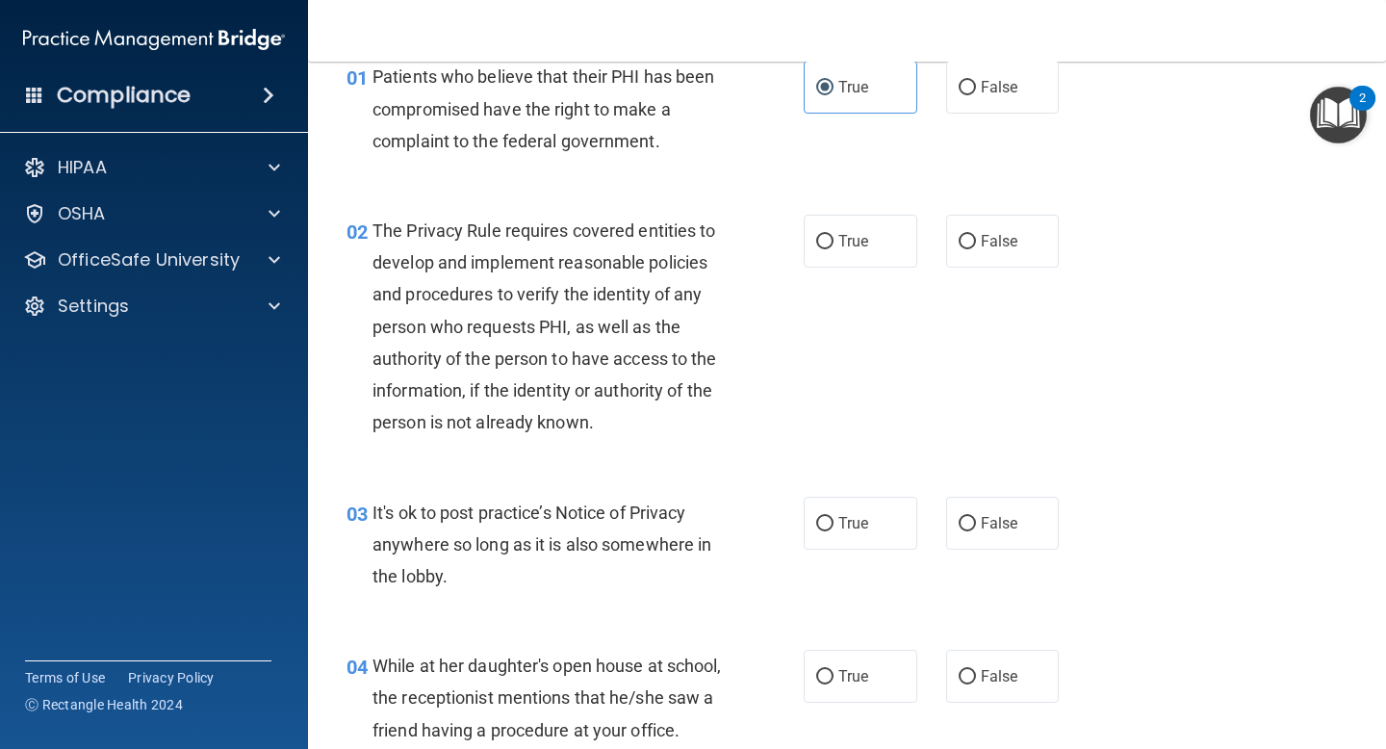
click at [1289, 373] on div "02 The Privacy Rule requires covered entities to develop and implement reasonab…" at bounding box center [847, 332] width 1030 height 282
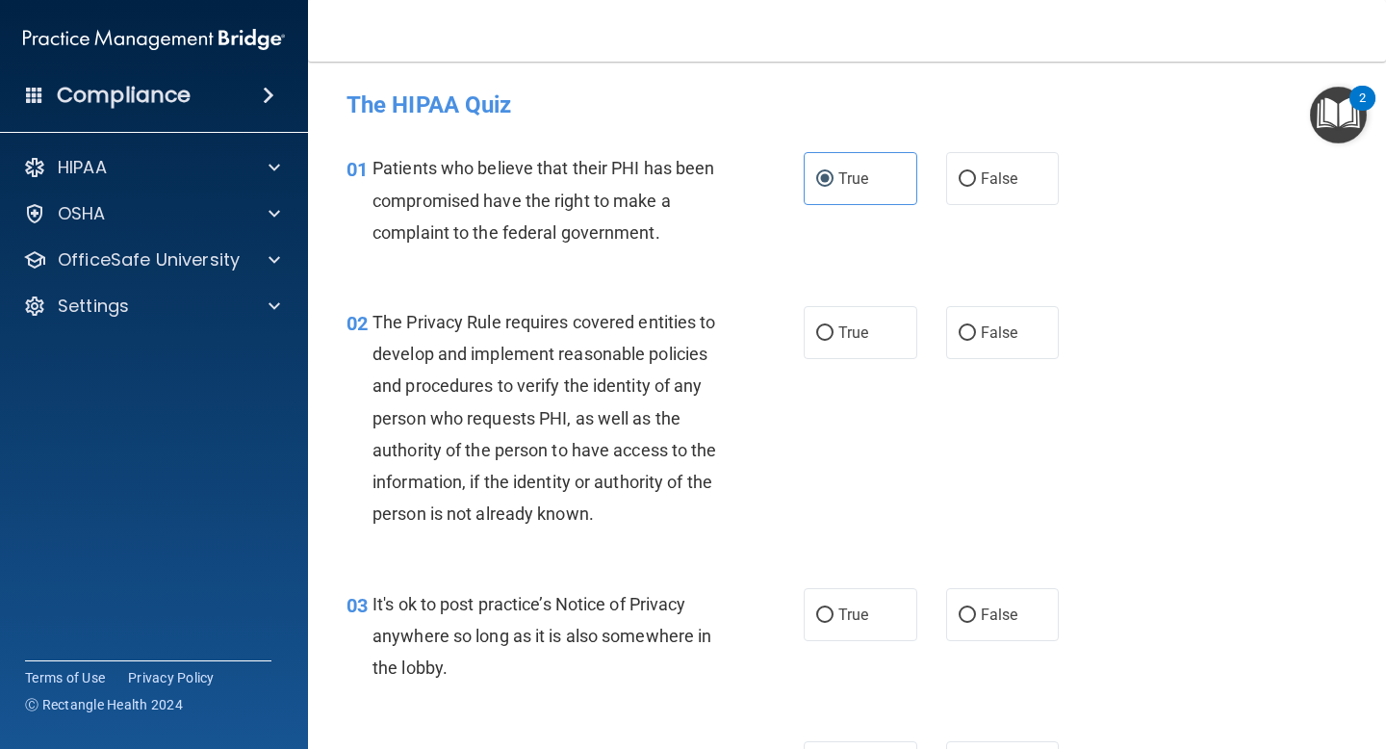
click at [1252, 337] on div "02 The Privacy Rule requires covered entities to develop and implement reasonab…" at bounding box center [847, 423] width 1030 height 282
click at [979, 171] on label "False" at bounding box center [1003, 178] width 114 height 53
click at [976, 172] on input "False" at bounding box center [967, 179] width 17 height 14
radio input "true"
click at [843, 175] on span "True" at bounding box center [854, 178] width 30 height 18
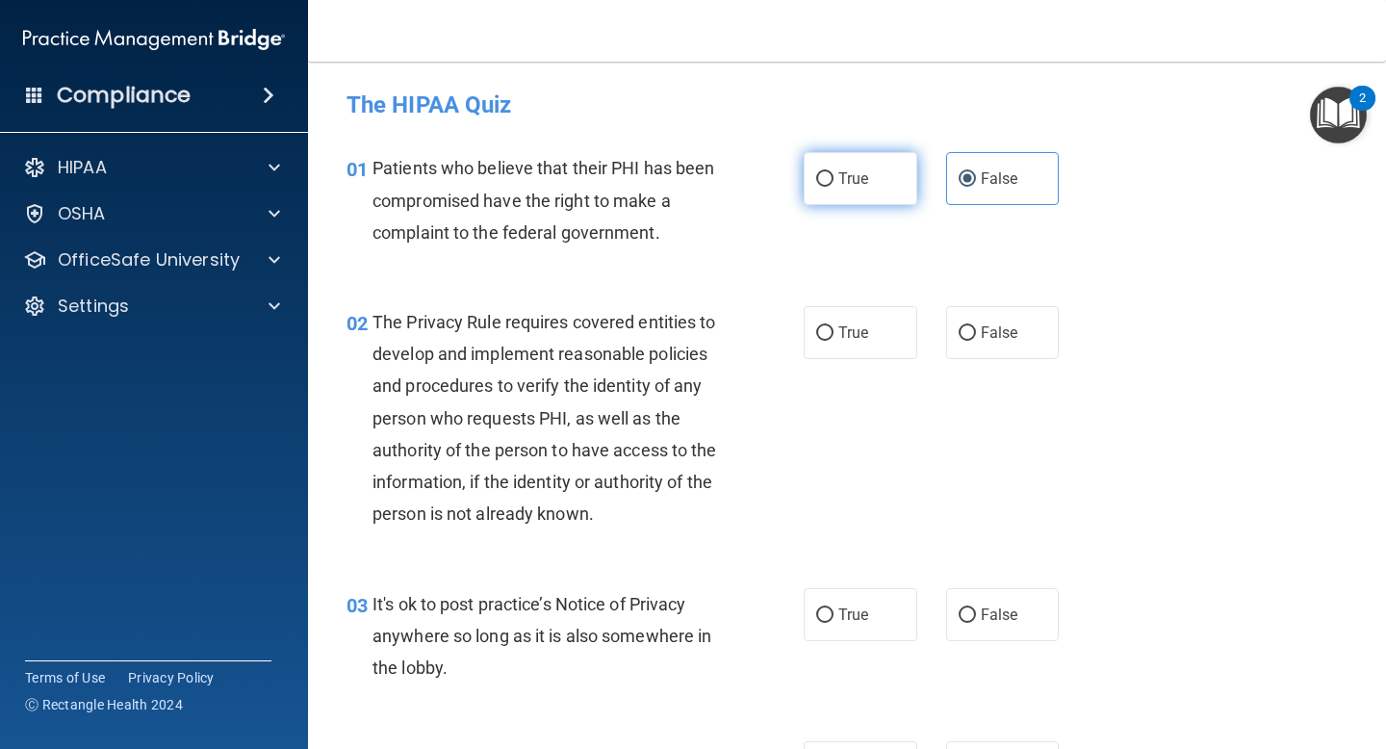
click at [834, 175] on input "True" at bounding box center [824, 179] width 17 height 14
radio input "true"
radio input "false"
click at [771, 219] on div "01 Patients who believe that their PHI has been compromised have the right to m…" at bounding box center [575, 205] width 515 height 106
click at [877, 172] on label "True" at bounding box center [861, 178] width 114 height 53
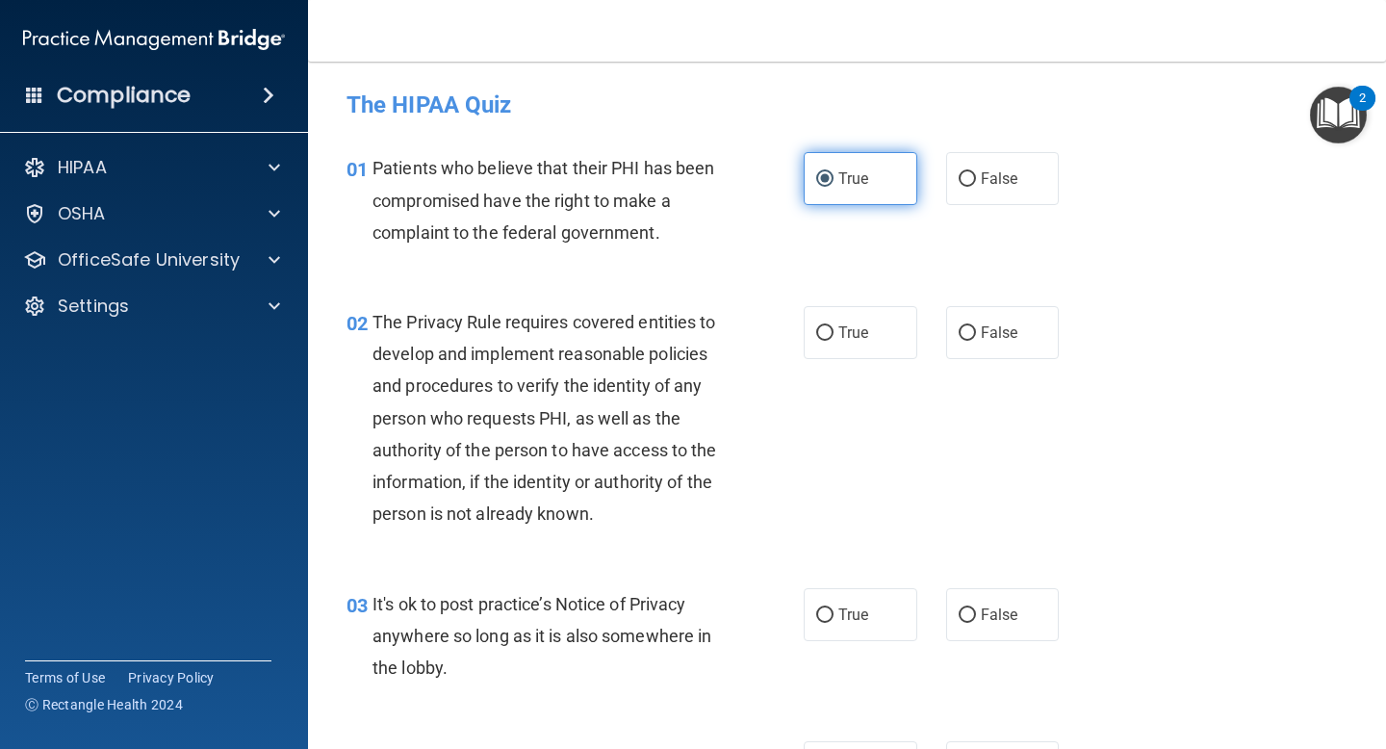
click at [834, 172] on input "True" at bounding box center [824, 179] width 17 height 14
click at [704, 262] on div "01 Patients who believe that their PHI has been compromised have the right to m…" at bounding box center [847, 205] width 1030 height 154
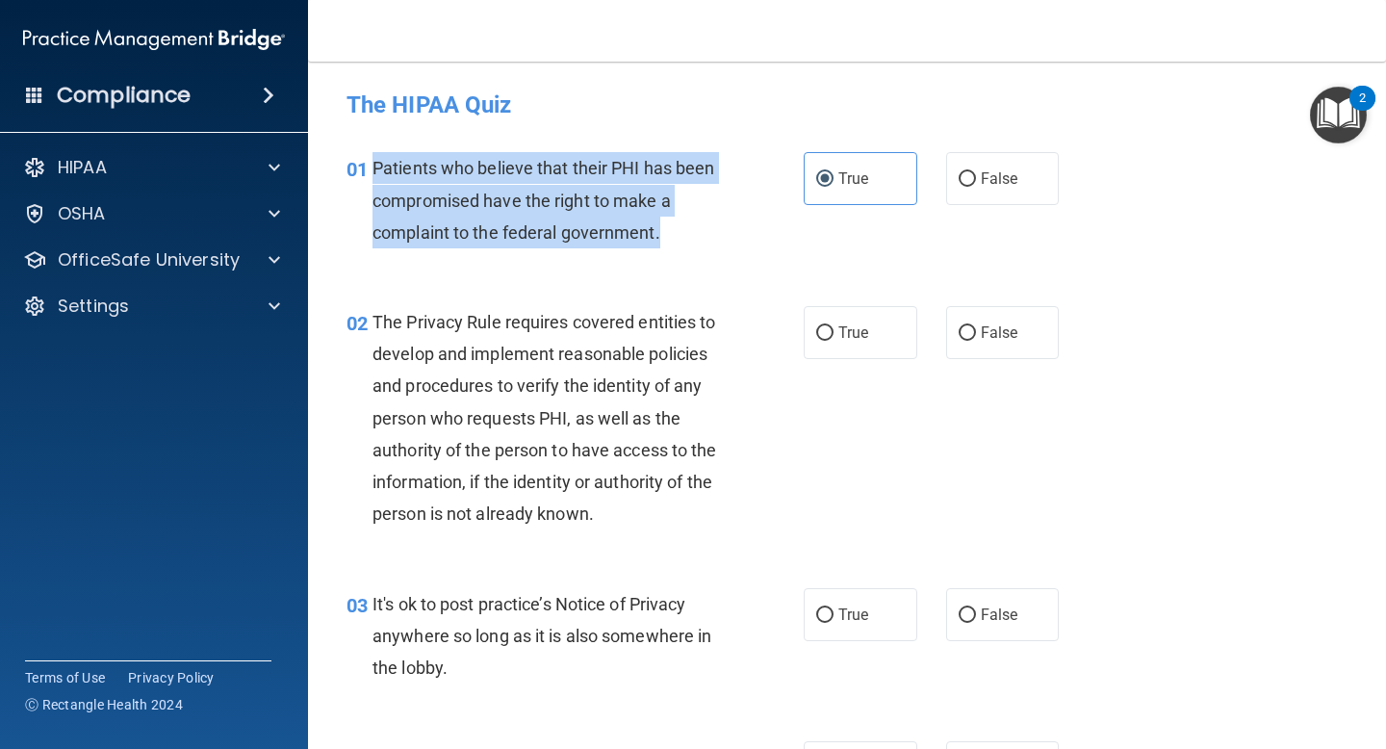
drag, startPoint x: 667, startPoint y: 235, endPoint x: 375, endPoint y: 173, distance: 298.1
type textarea "Patients who believe that their PHI has been compromised have the right to make…"
click at [375, 173] on div "Patients who believe that their PHI has been compromised have the right to make…" at bounding box center [555, 200] width 365 height 96
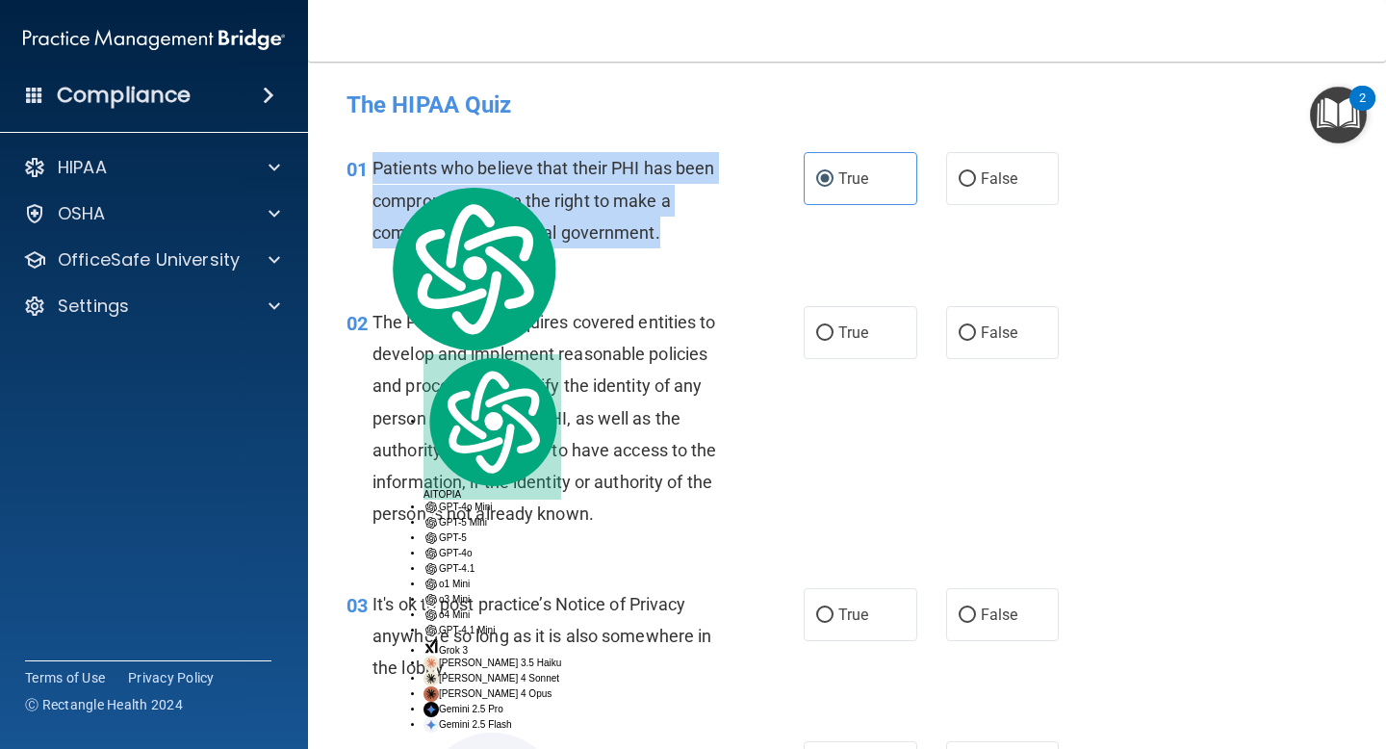
copy span "Patients who believe that their PHI has been compromised have the right to make…"
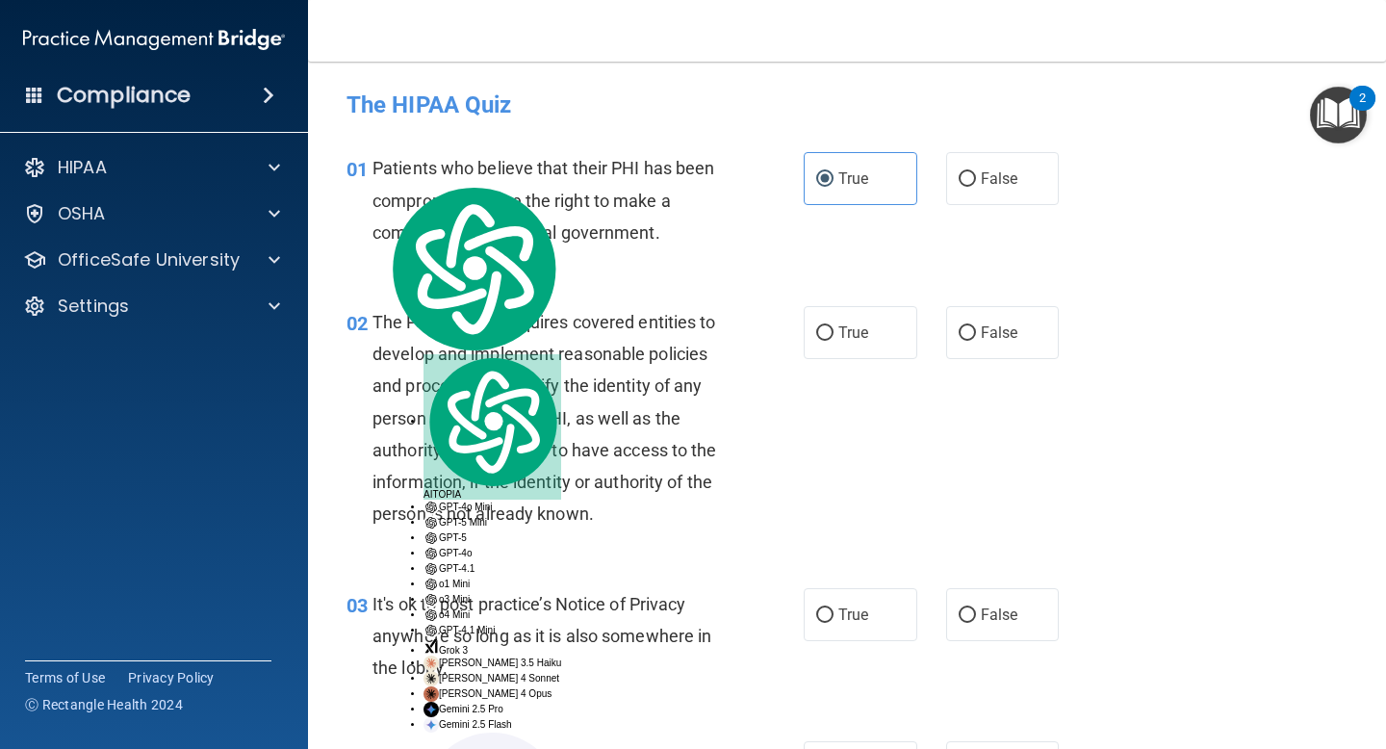
click at [902, 221] on div "01 Patients who believe that their PHI has been compromised have the right to m…" at bounding box center [847, 205] width 1030 height 154
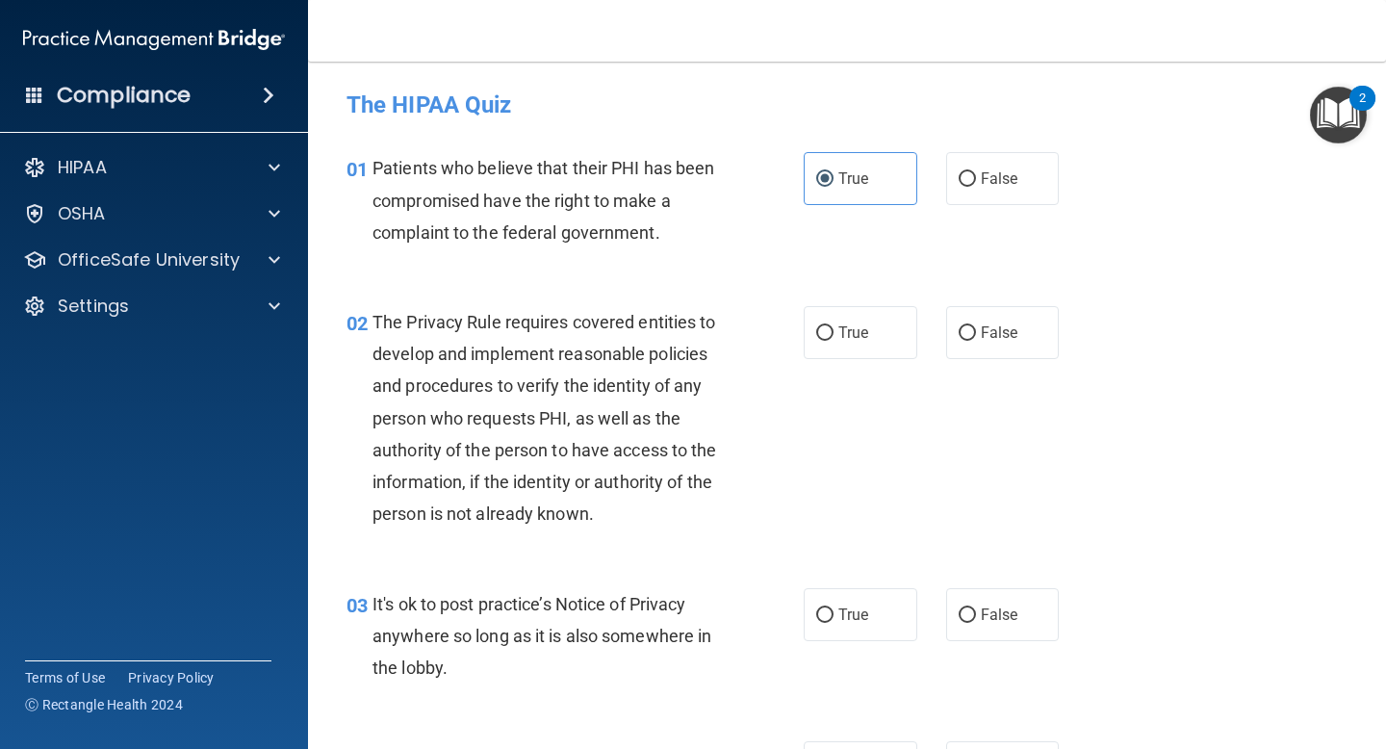
click at [809, 261] on div "01 Patients who believe that their PHI has been compromised have the right to m…" at bounding box center [847, 205] width 1030 height 154
click at [697, 287] on div "02 The Privacy Rule requires covered entities to develop and implement reasonab…" at bounding box center [847, 423] width 1030 height 282
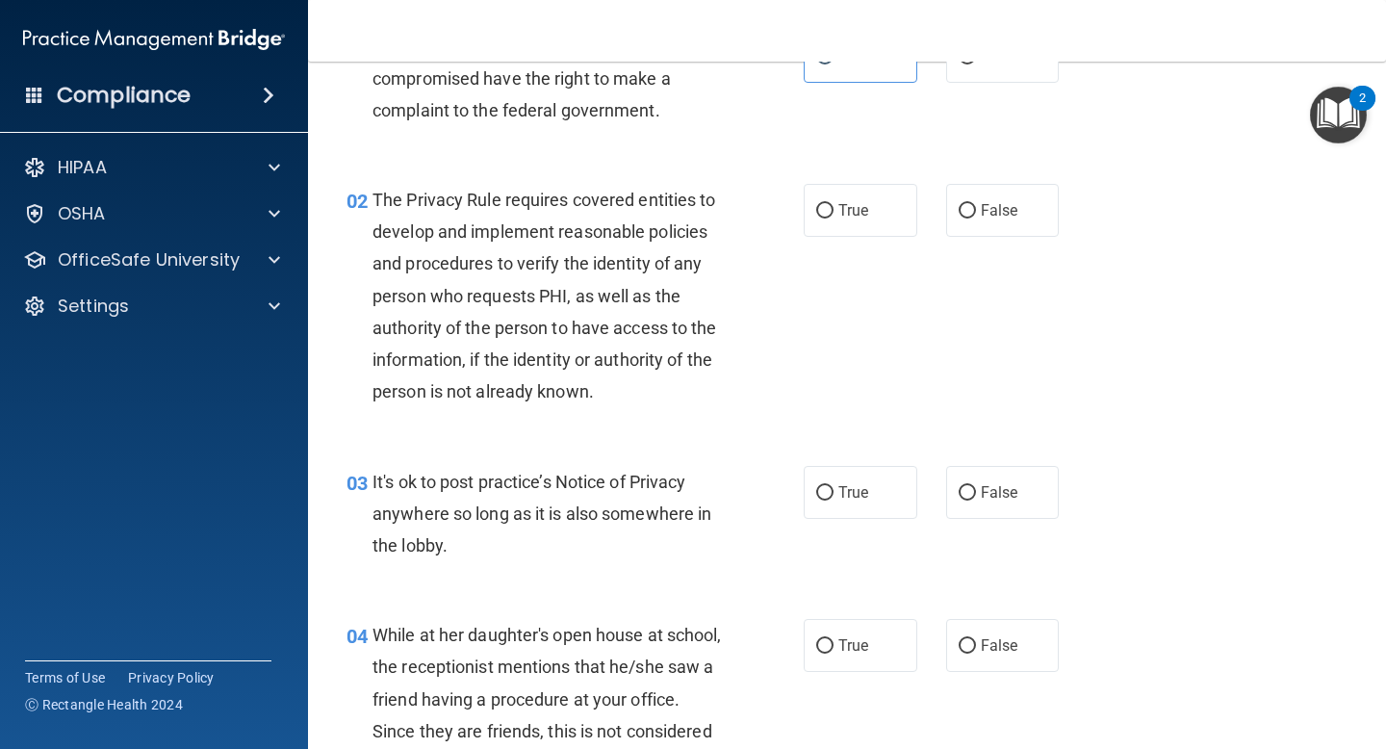
scroll to position [141, 0]
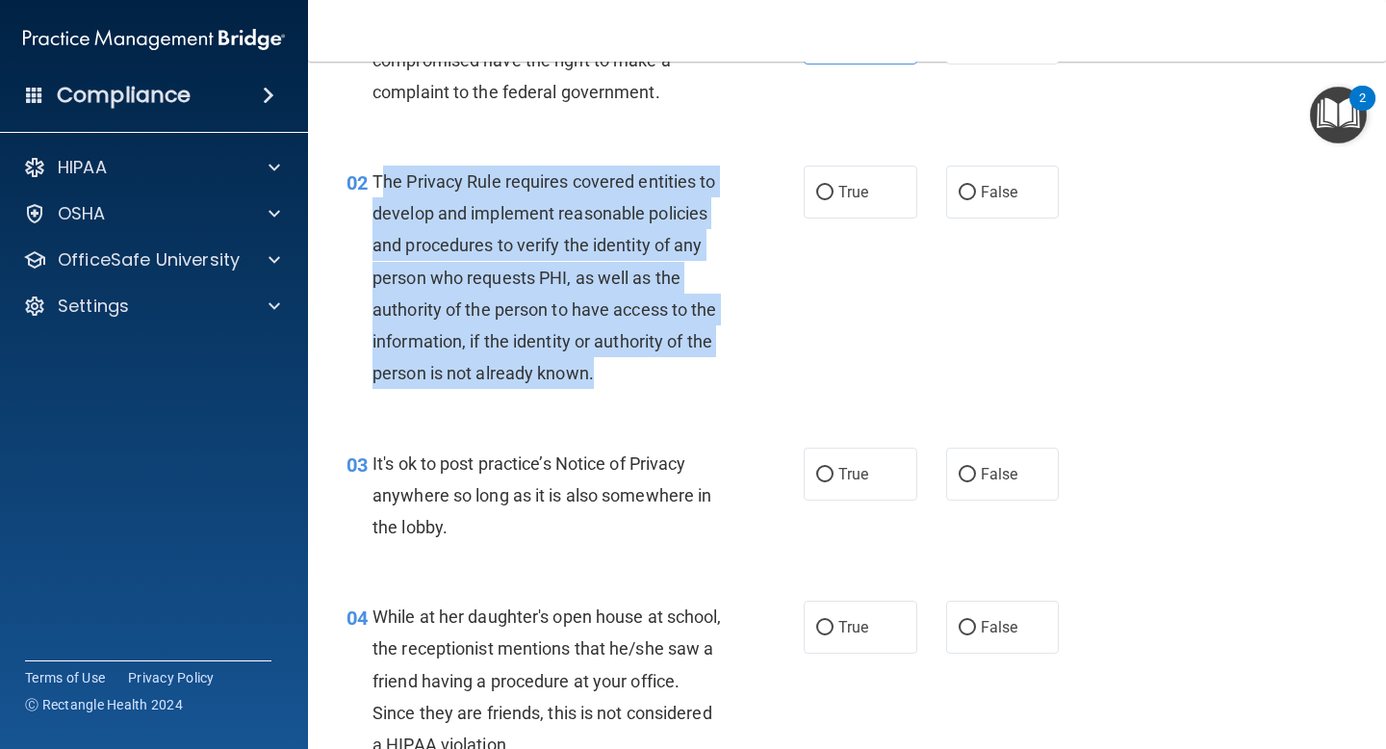
drag, startPoint x: 611, startPoint y: 375, endPoint x: 380, endPoint y: 193, distance: 294.7
click at [380, 193] on div "The Privacy Rule requires covered entities to develop and implement reasonable …" at bounding box center [555, 278] width 365 height 224
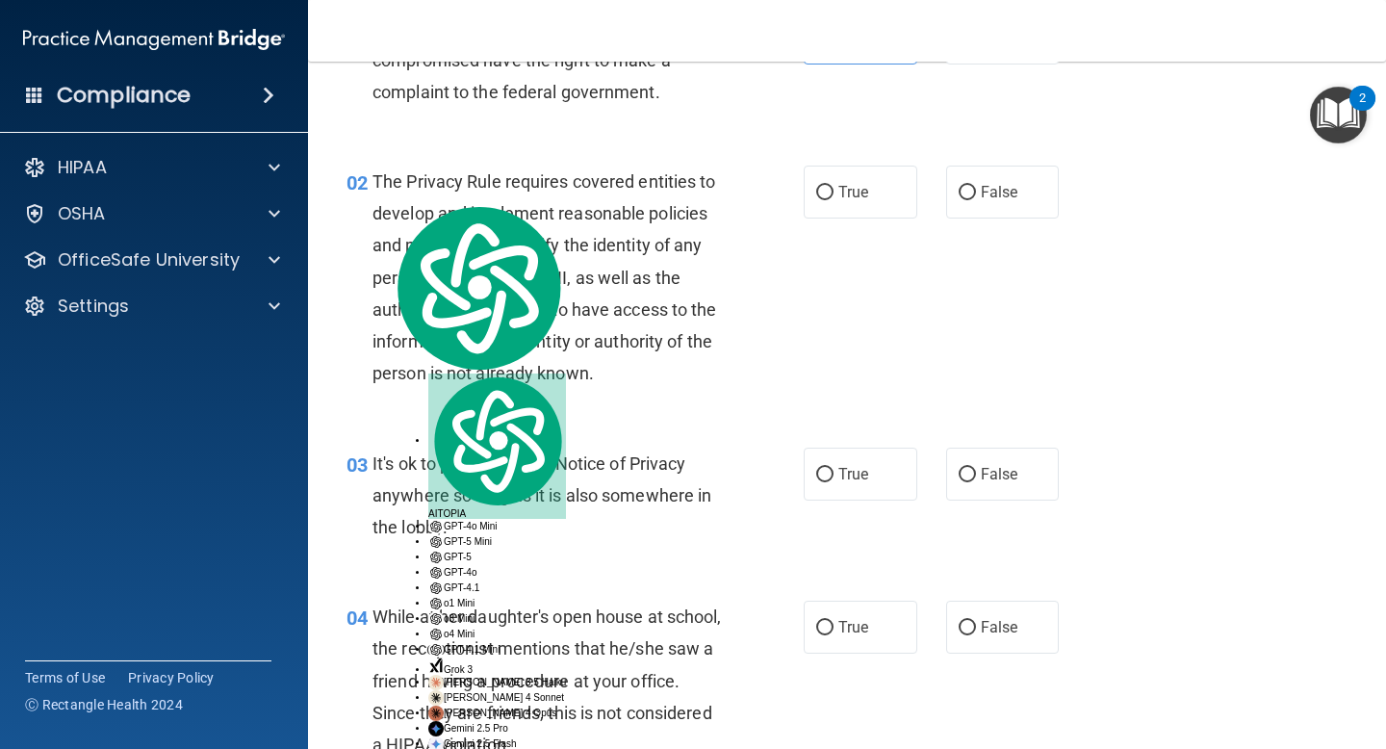
click at [393, 177] on span "The Privacy Rule requires covered entities to develop and implement reasonable …" at bounding box center [545, 277] width 345 height 212
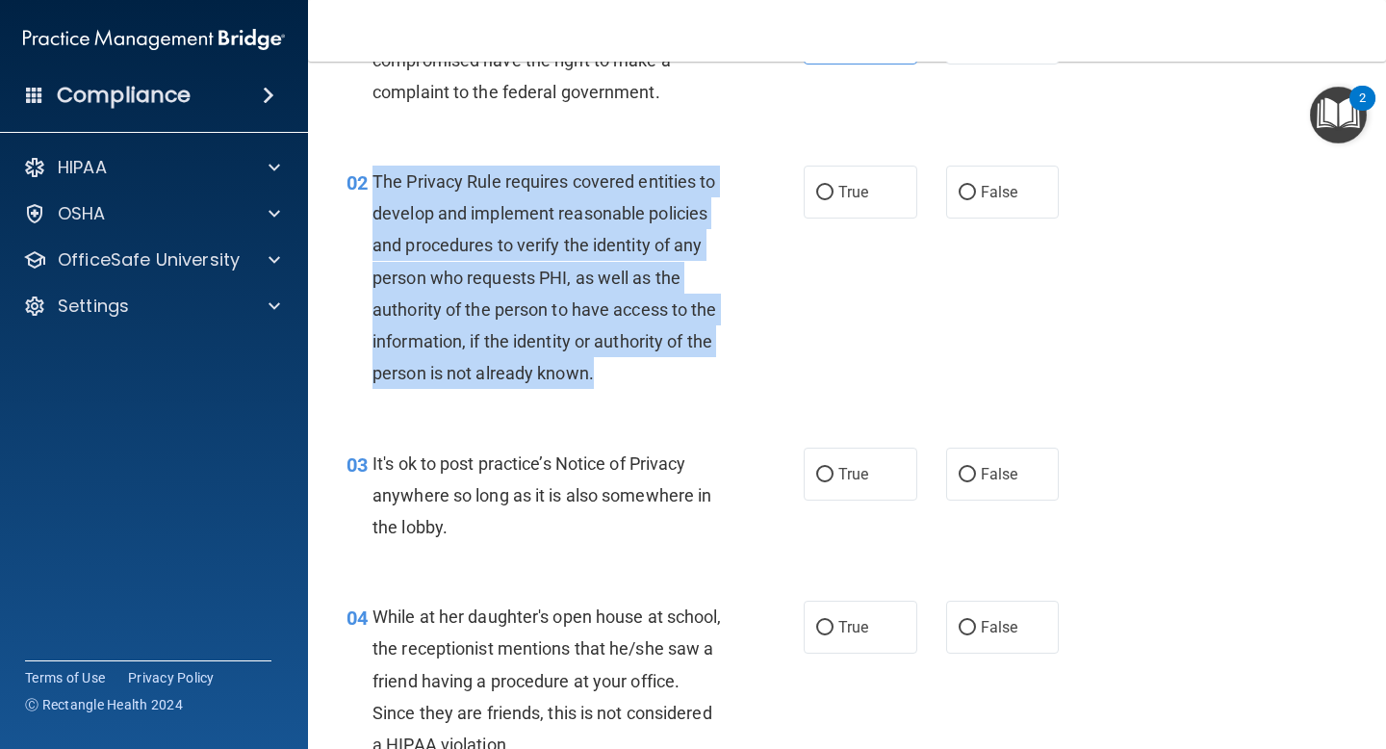
drag, startPoint x: 374, startPoint y: 180, endPoint x: 629, endPoint y: 368, distance: 316.7
click at [629, 368] on div "The Privacy Rule requires covered entities to develop and implement reasonable …" at bounding box center [555, 278] width 365 height 224
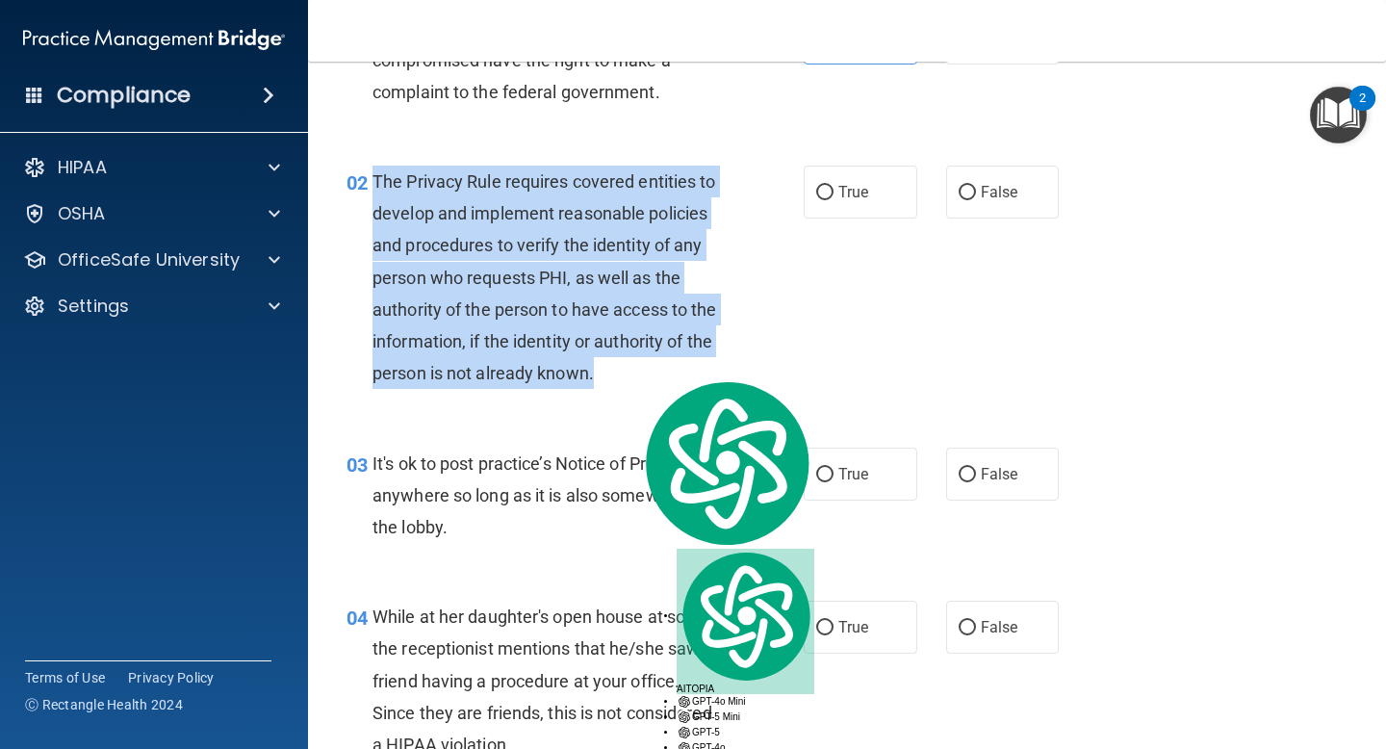
copy span "The Privacy Rule requires covered entities to develop and implement reasonable …"
click at [824, 468] on input "True" at bounding box center [824, 475] width 17 height 14
radio input "true"
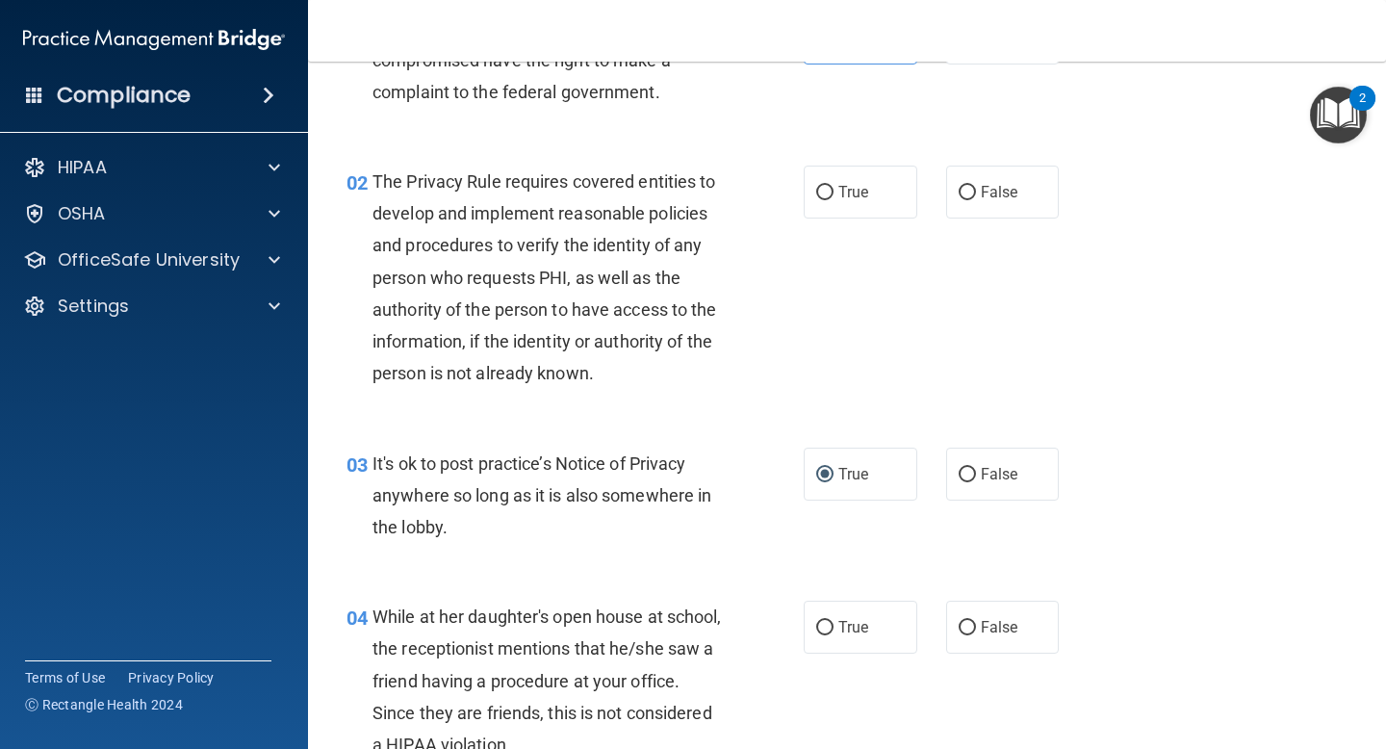
click at [743, 483] on div "03 It's ok to post practice’s Notice of Privacy anywhere so long as it is also …" at bounding box center [575, 501] width 515 height 106
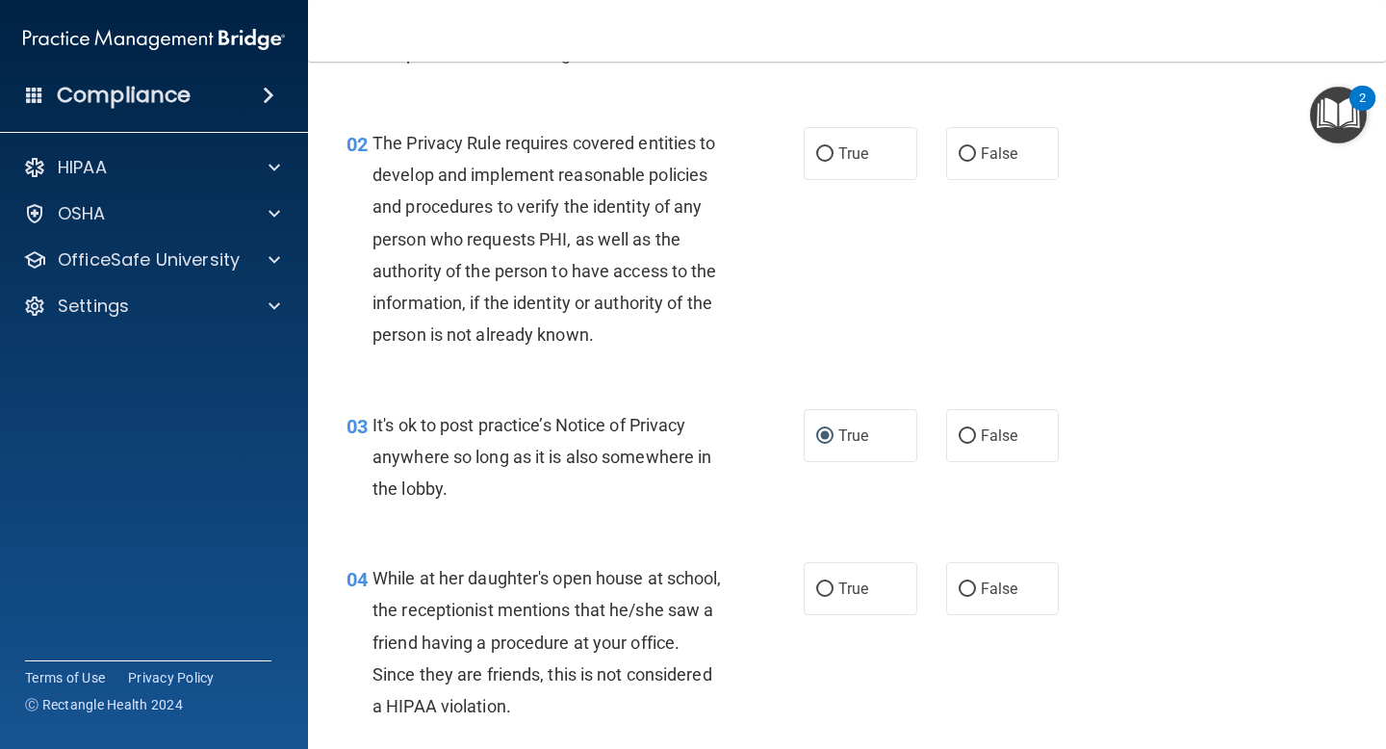
scroll to position [93, 0]
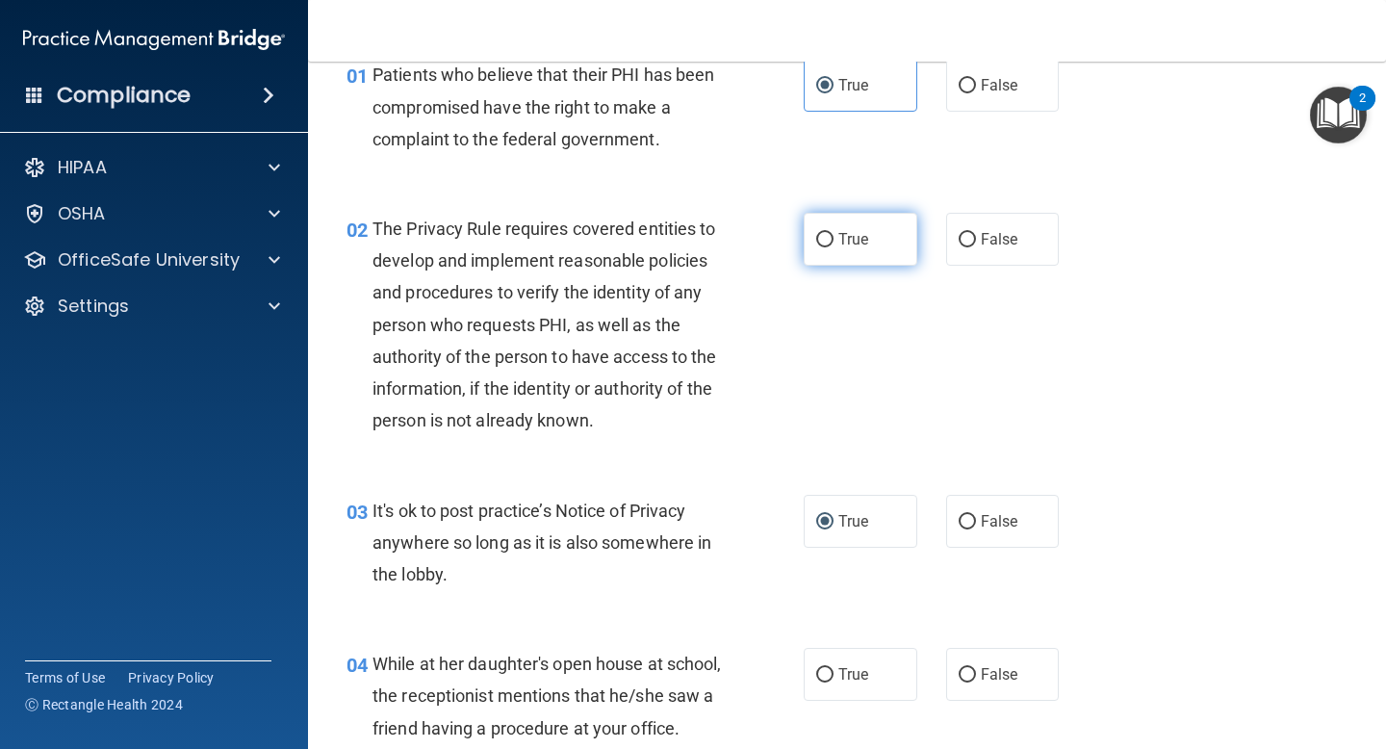
click at [836, 227] on label "True" at bounding box center [861, 239] width 114 height 53
click at [834, 233] on input "True" at bounding box center [824, 240] width 17 height 14
radio input "true"
click at [733, 368] on div "The Privacy Rule requires covered entities to develop and implement reasonable …" at bounding box center [555, 325] width 365 height 224
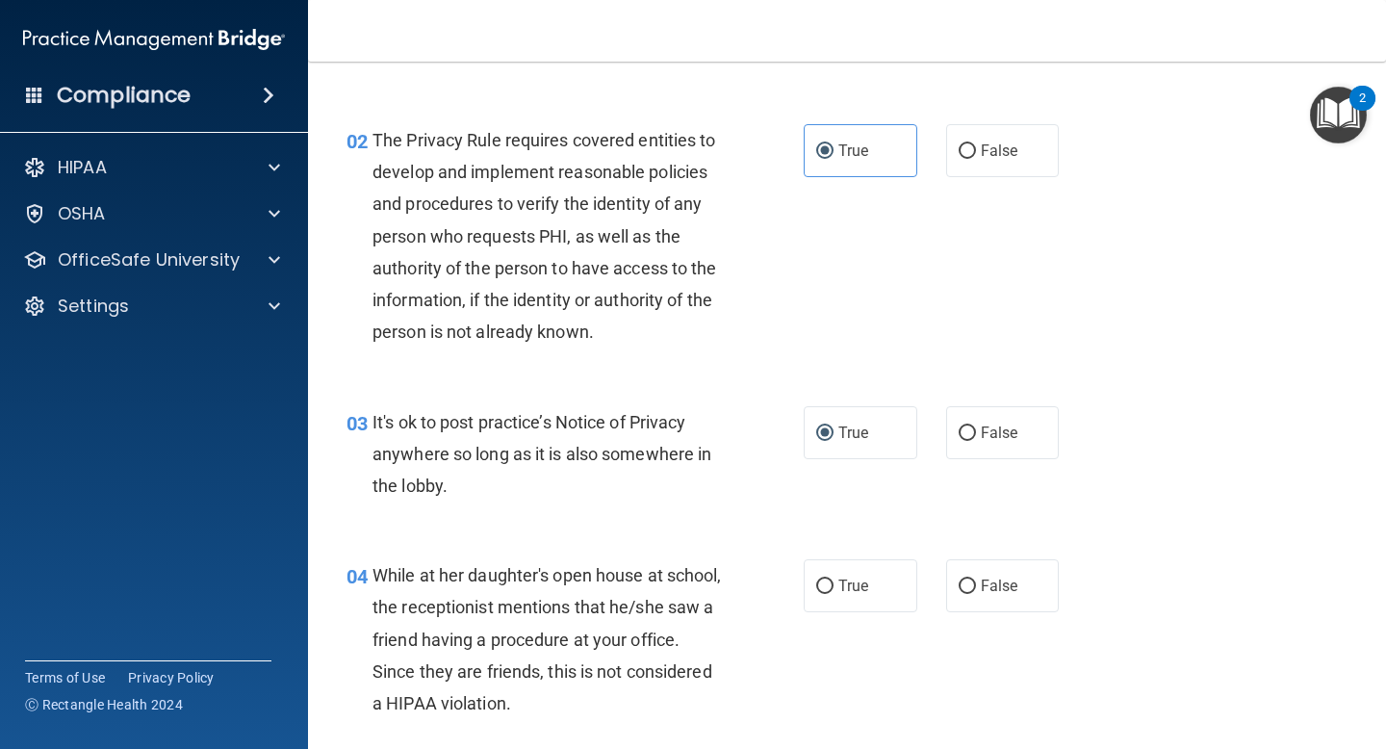
scroll to position [191, 0]
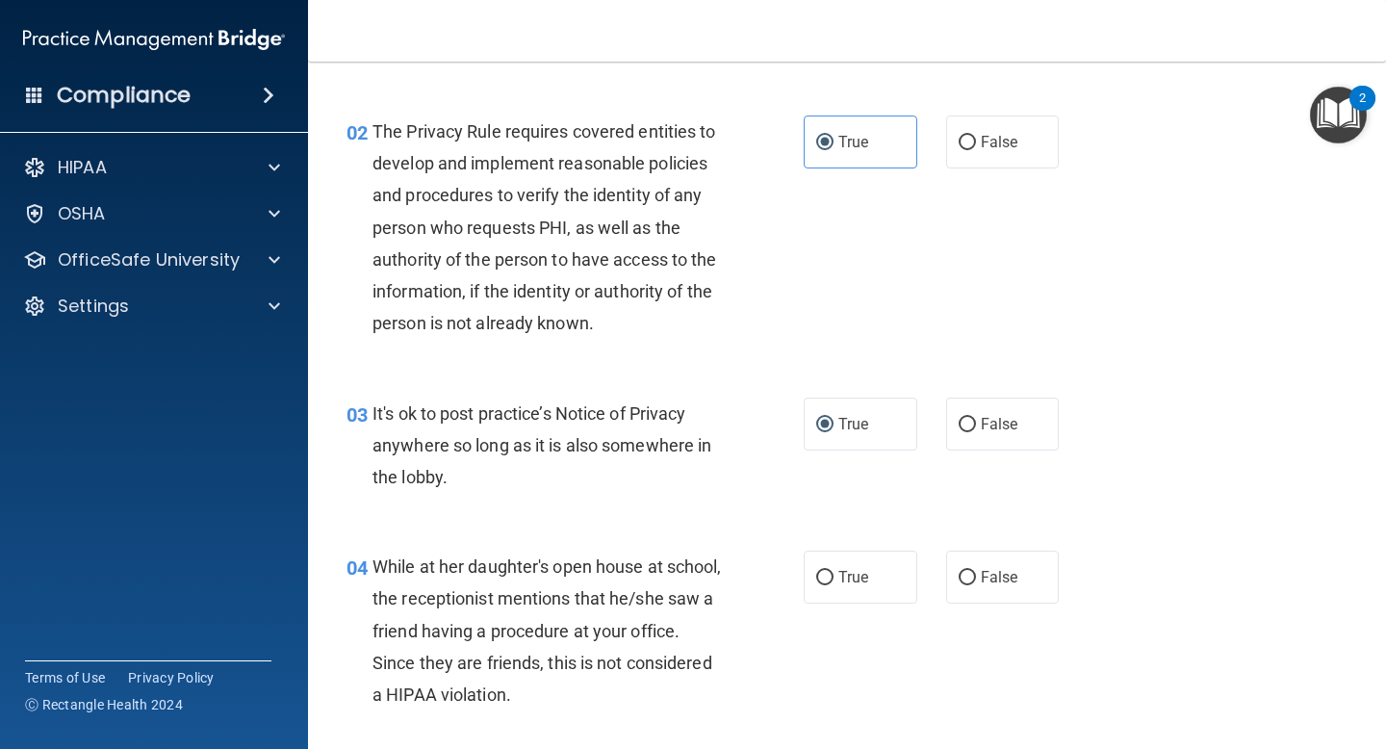
click at [469, 523] on div "03 It's ok to post practice’s Notice of Privacy anywhere so long as it is also …" at bounding box center [847, 451] width 1030 height 154
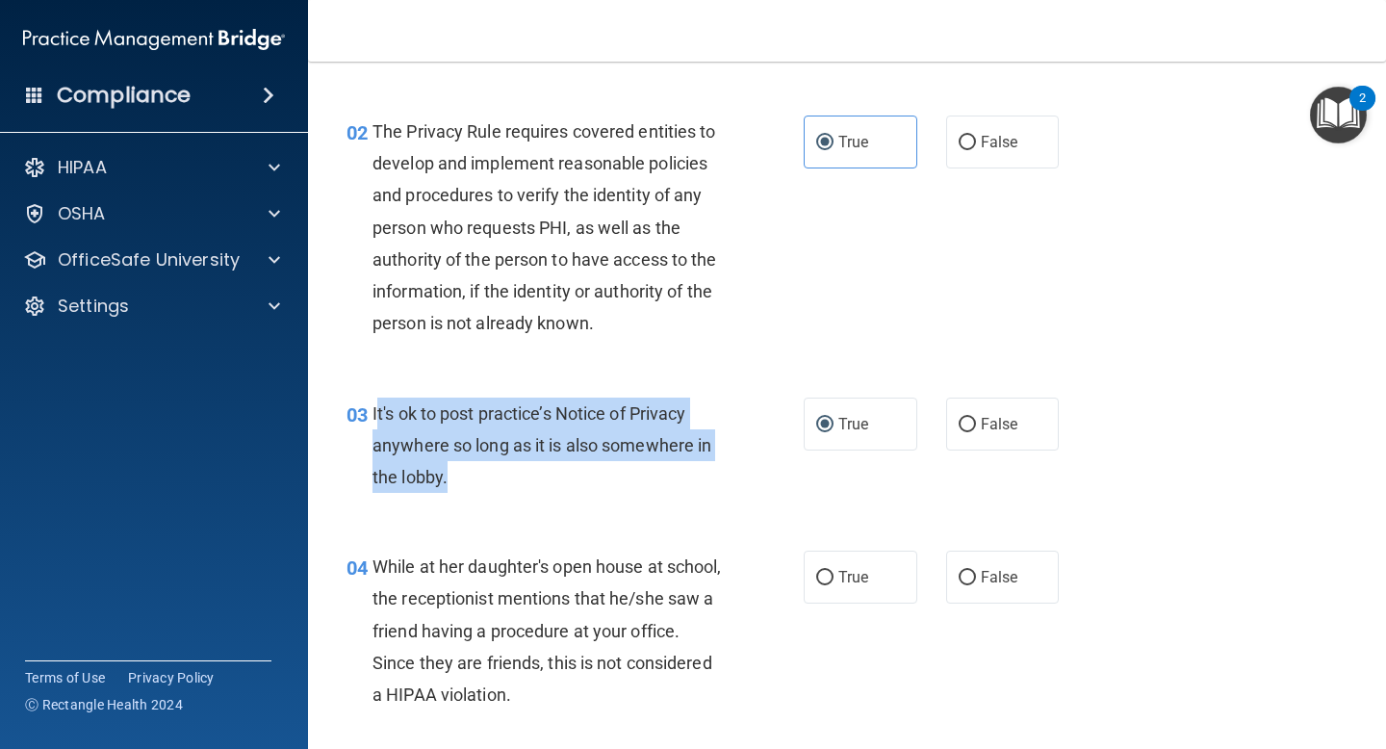
drag, startPoint x: 469, startPoint y: 488, endPoint x: 375, endPoint y: 416, distance: 118.0
click at [375, 416] on div "It's ok to post practice’s Notice of Privacy anywhere so long as it is also som…" at bounding box center [555, 446] width 365 height 96
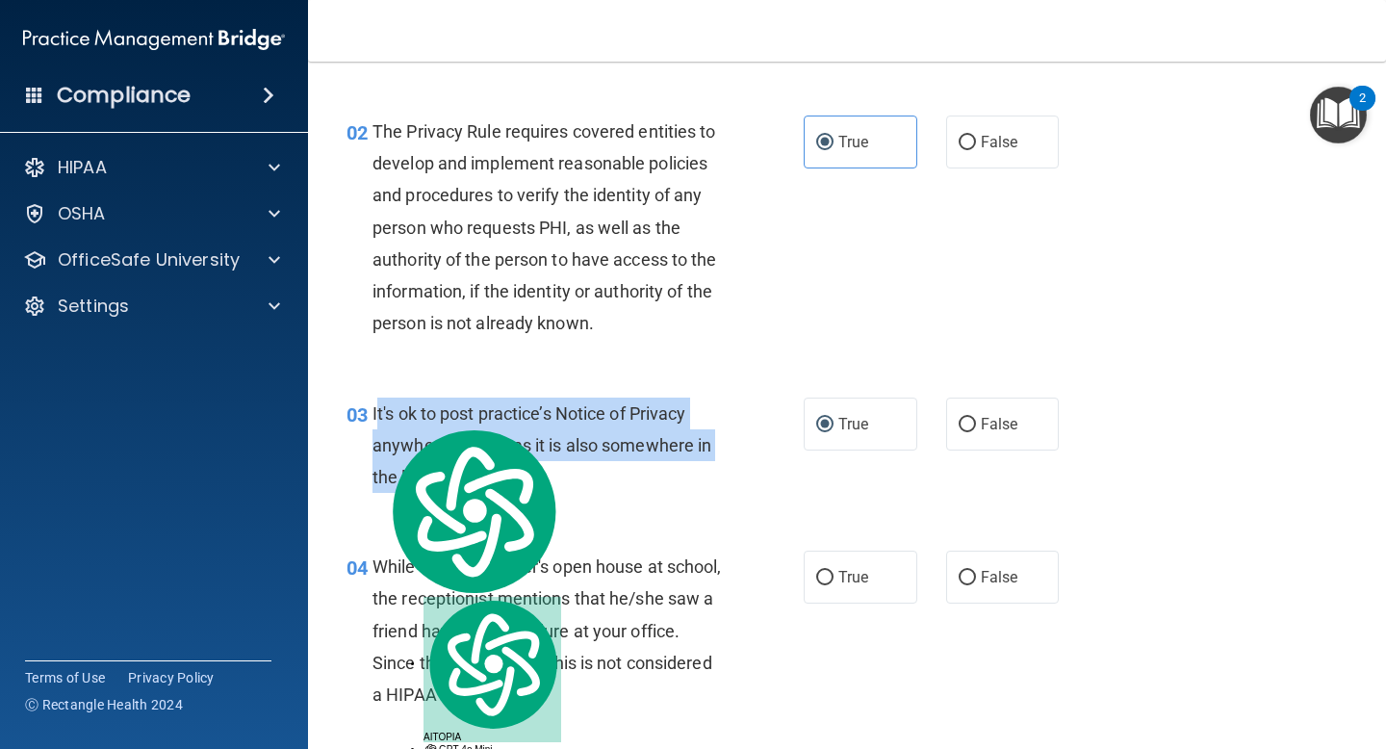
copy span "t's ok to post practice’s Notice of Privacy anywhere so long as it is also some…"
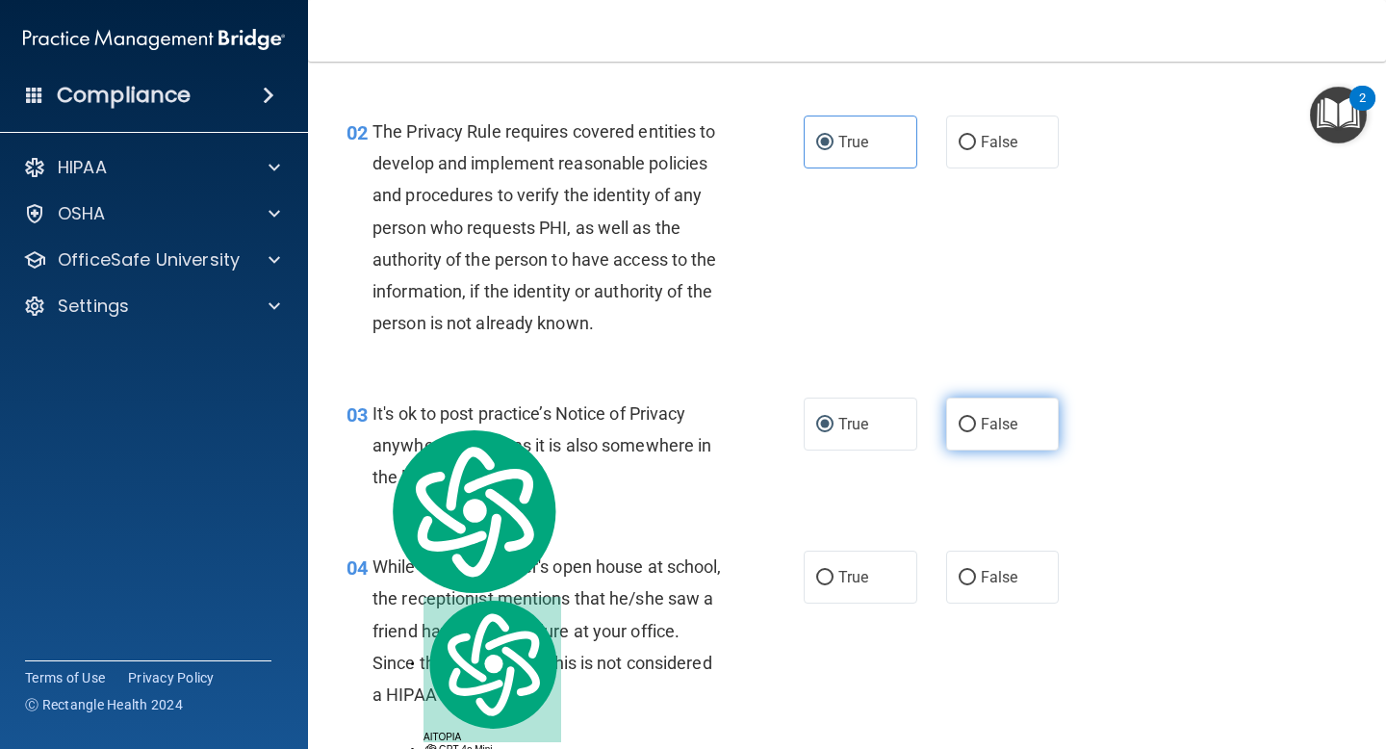
click at [1002, 433] on label "False" at bounding box center [1003, 424] width 114 height 53
click at [976, 432] on input "False" at bounding box center [967, 425] width 17 height 14
radio input "true"
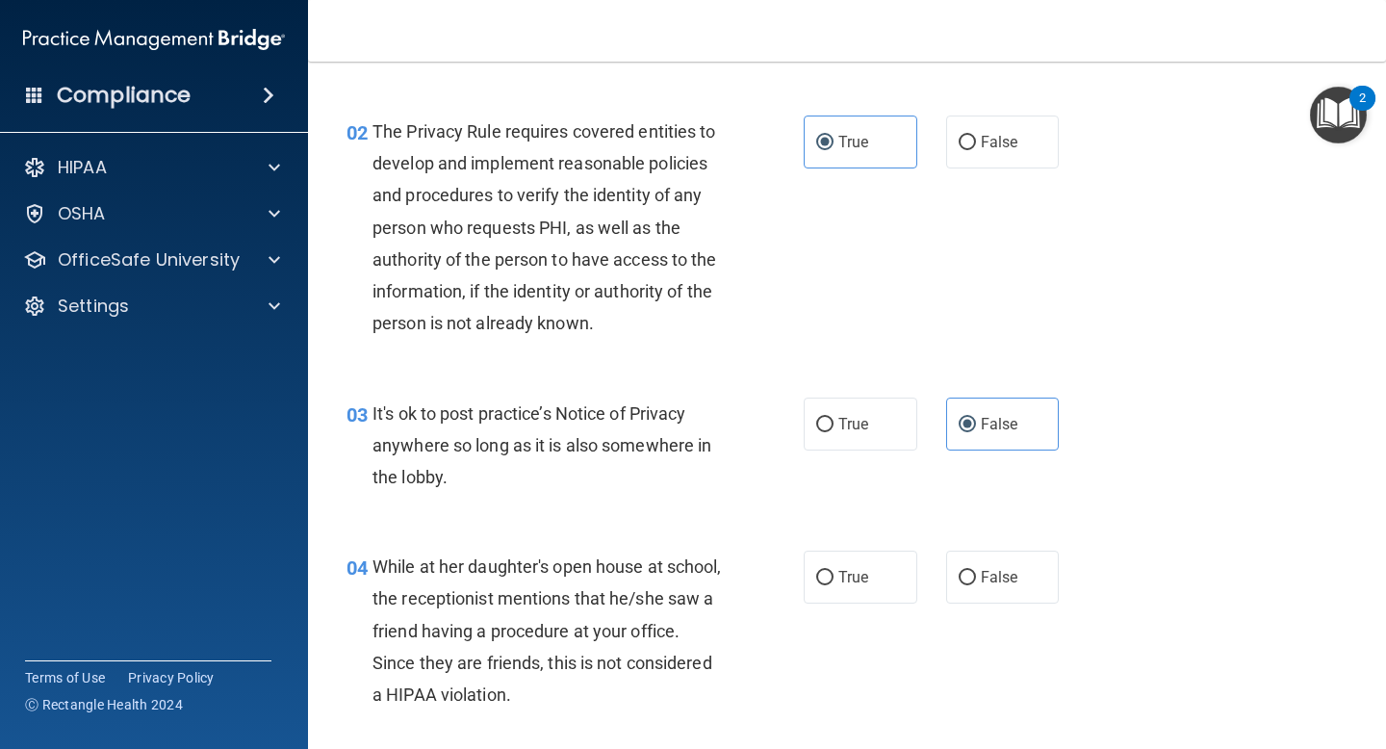
click at [836, 490] on div "03 It's ok to post practice’s Notice of Privacy anywhere so long as it is also …" at bounding box center [847, 451] width 1030 height 154
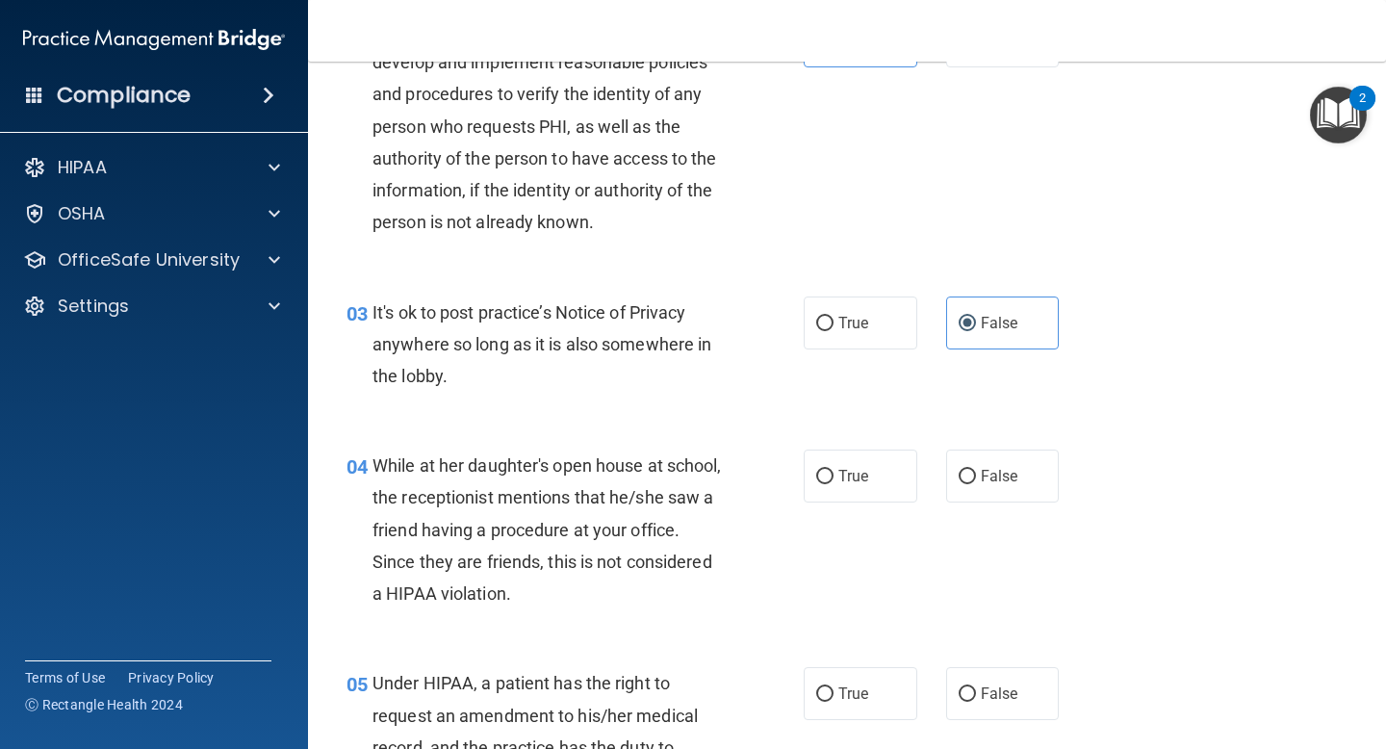
scroll to position [294, 0]
click at [696, 459] on div "While at her daughter's open house at school, the receptionist mentions that he…" at bounding box center [555, 528] width 365 height 160
click at [669, 390] on div "03 It's ok to post practice’s Notice of Privacy anywhere so long as it is also …" at bounding box center [575, 348] width 515 height 106
click at [674, 360] on div "It's ok to post practice’s Notice of Privacy anywhere so long as it is also som…" at bounding box center [555, 343] width 365 height 96
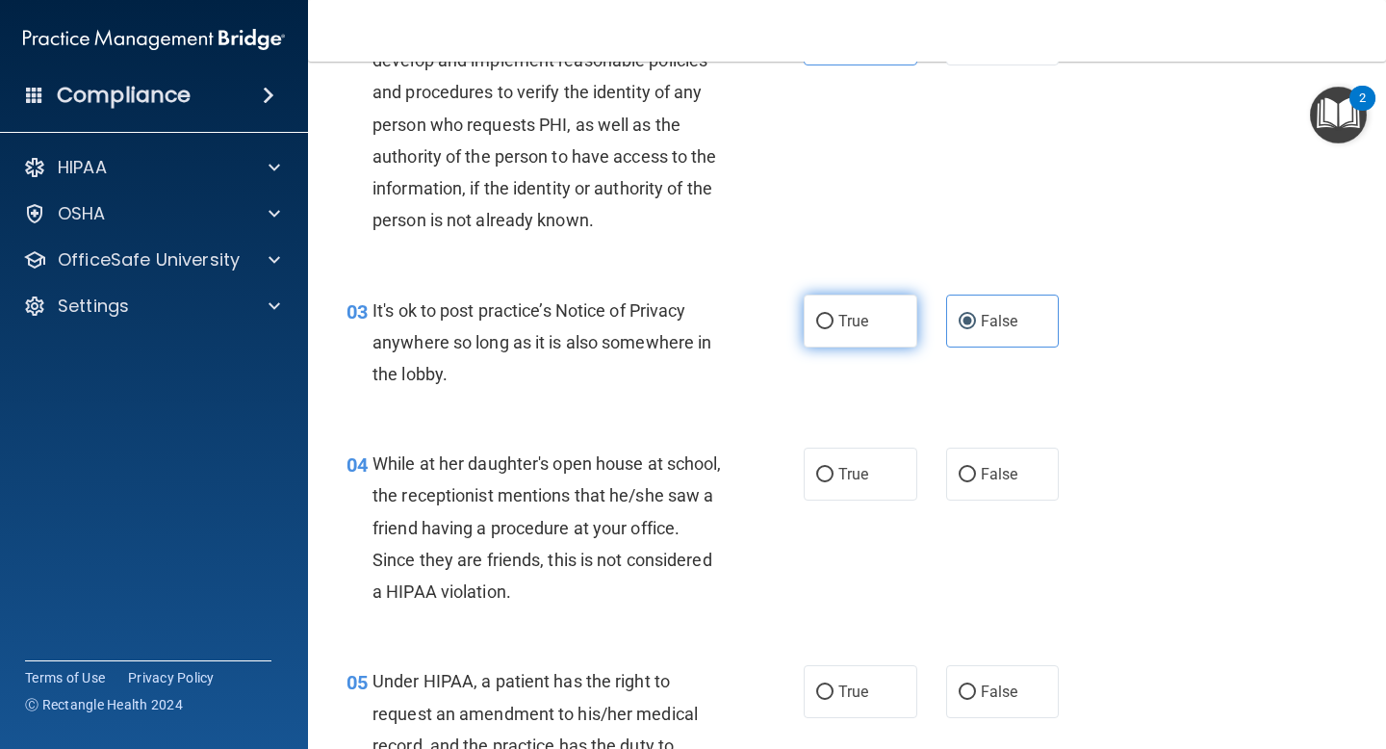
click at [843, 316] on span "True" at bounding box center [854, 321] width 30 height 18
click at [834, 316] on input "True" at bounding box center [824, 322] width 17 height 14
radio input "true"
radio input "false"
click at [646, 344] on span "It's ok to post practice’s Notice of Privacy anywhere so long as it is also som…" at bounding box center [542, 342] width 339 height 84
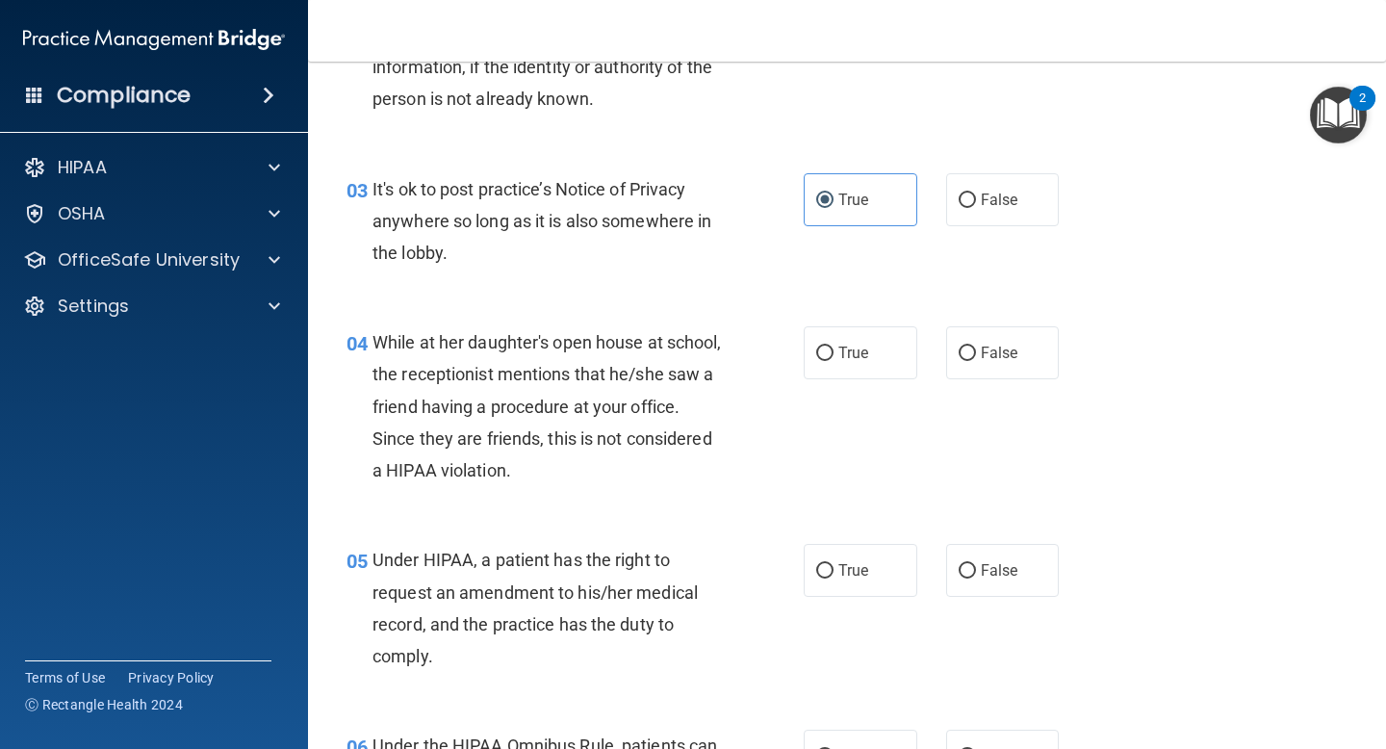
scroll to position [429, 0]
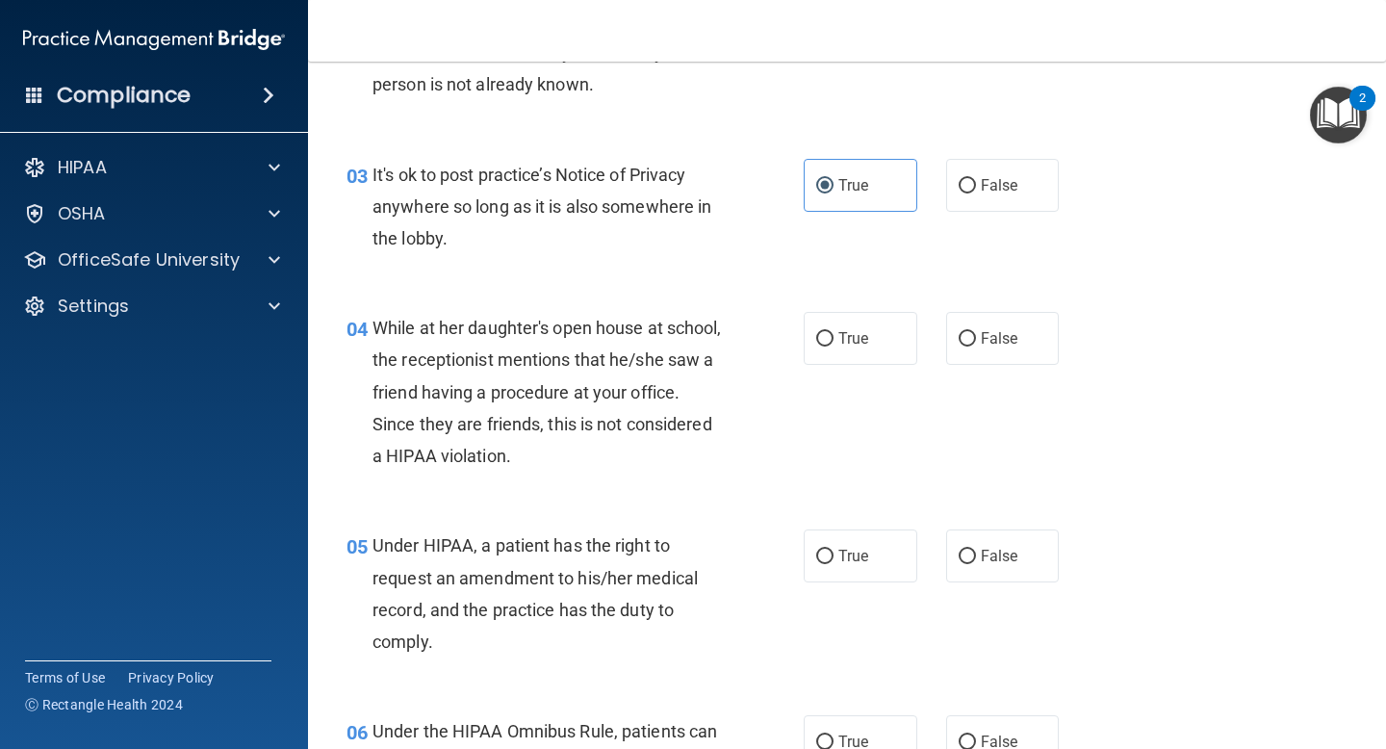
click at [600, 459] on span "While at her daughter's open house at school, the receptionist mentions that he…" at bounding box center [547, 392] width 349 height 148
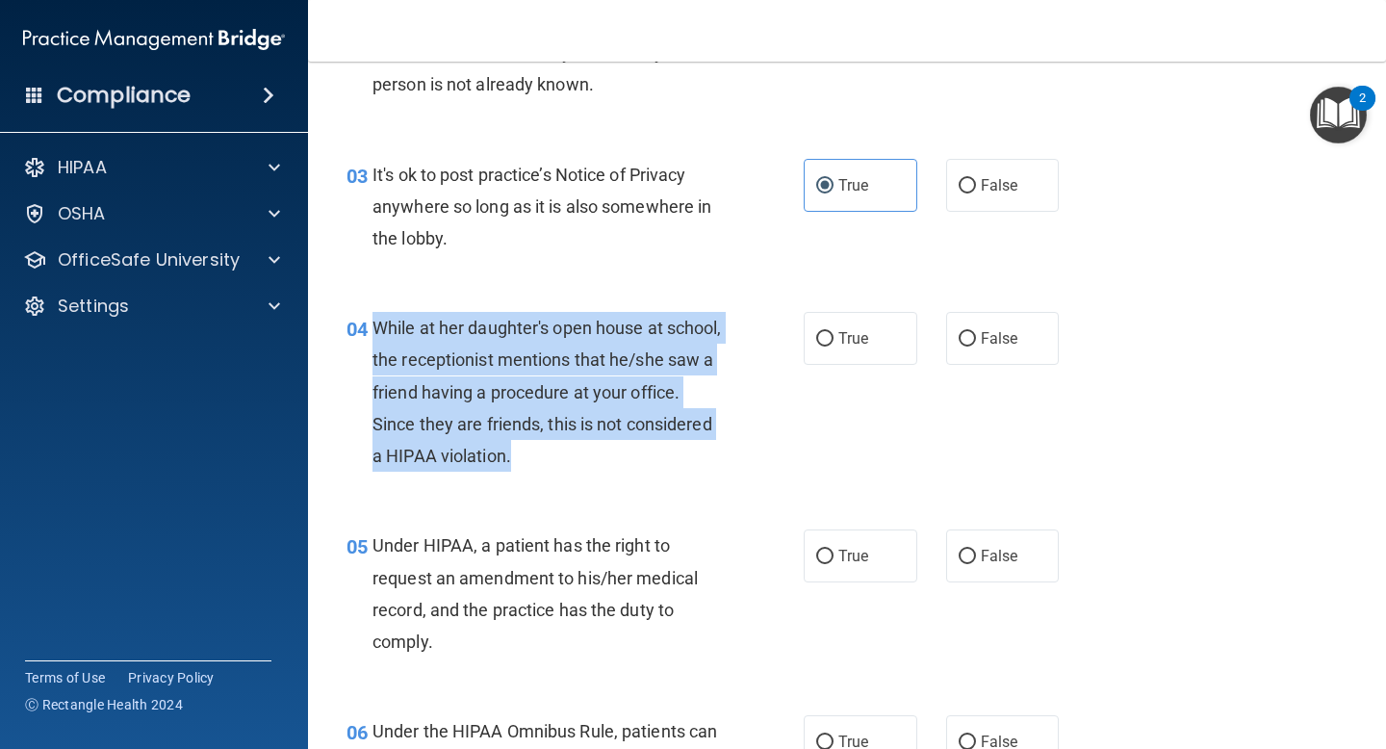
drag, startPoint x: 633, startPoint y: 458, endPoint x: 378, endPoint y: 328, distance: 286.3
click at [378, 328] on div "While at her daughter's open house at school, the receptionist mentions that he…" at bounding box center [555, 392] width 365 height 160
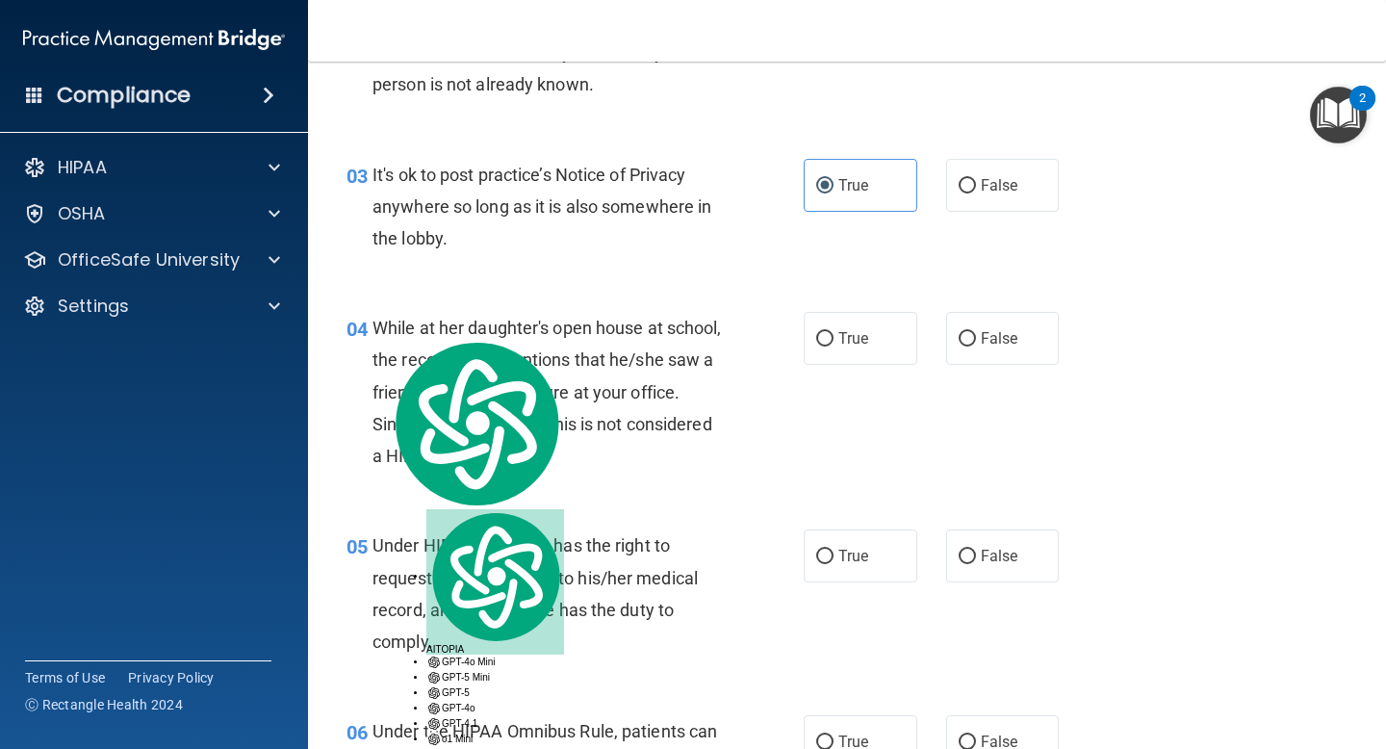
click at [601, 242] on div "It's ok to post practice’s Notice of Privacy anywhere so long as it is also som…" at bounding box center [555, 207] width 365 height 96
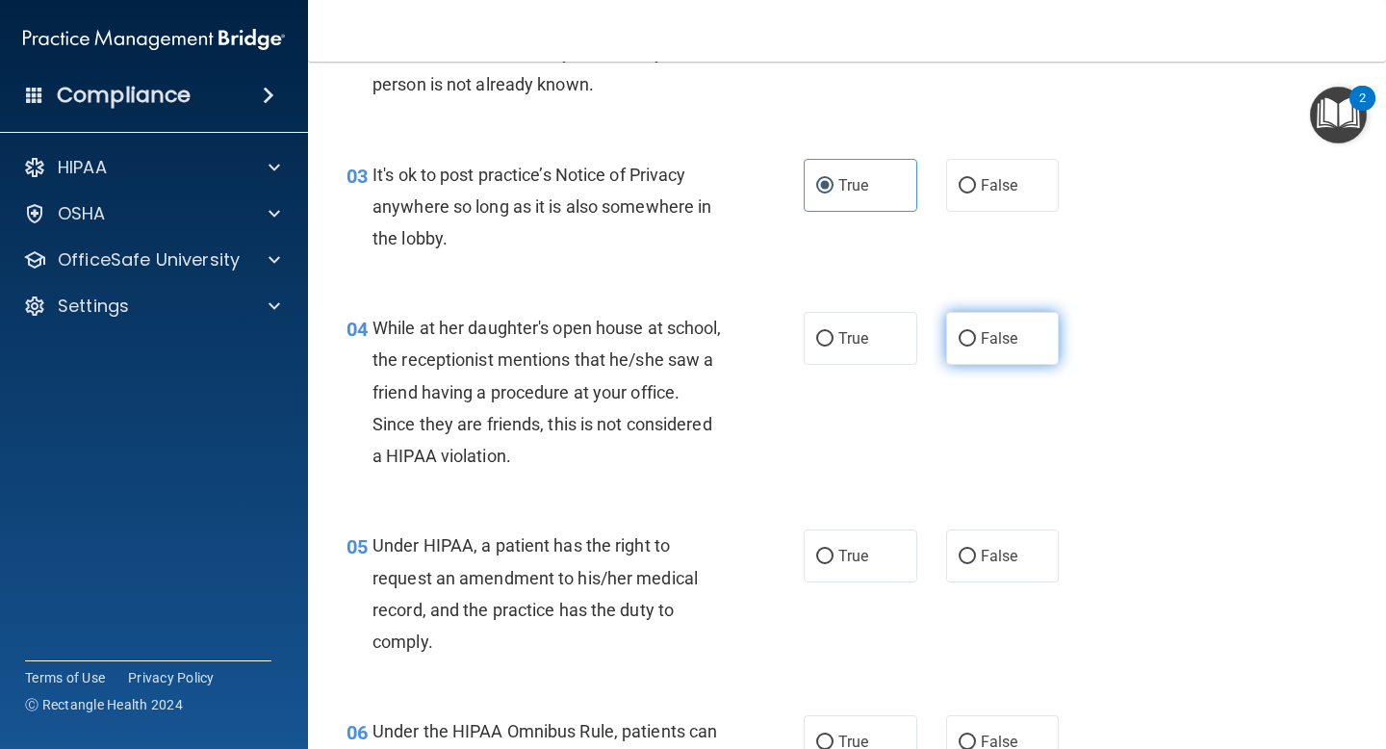
click at [966, 347] on input "False" at bounding box center [967, 339] width 17 height 14
radio input "true"
click at [744, 488] on div "04 While at her daughter's open house at school, the receptionist mentions that…" at bounding box center [847, 397] width 1030 height 218
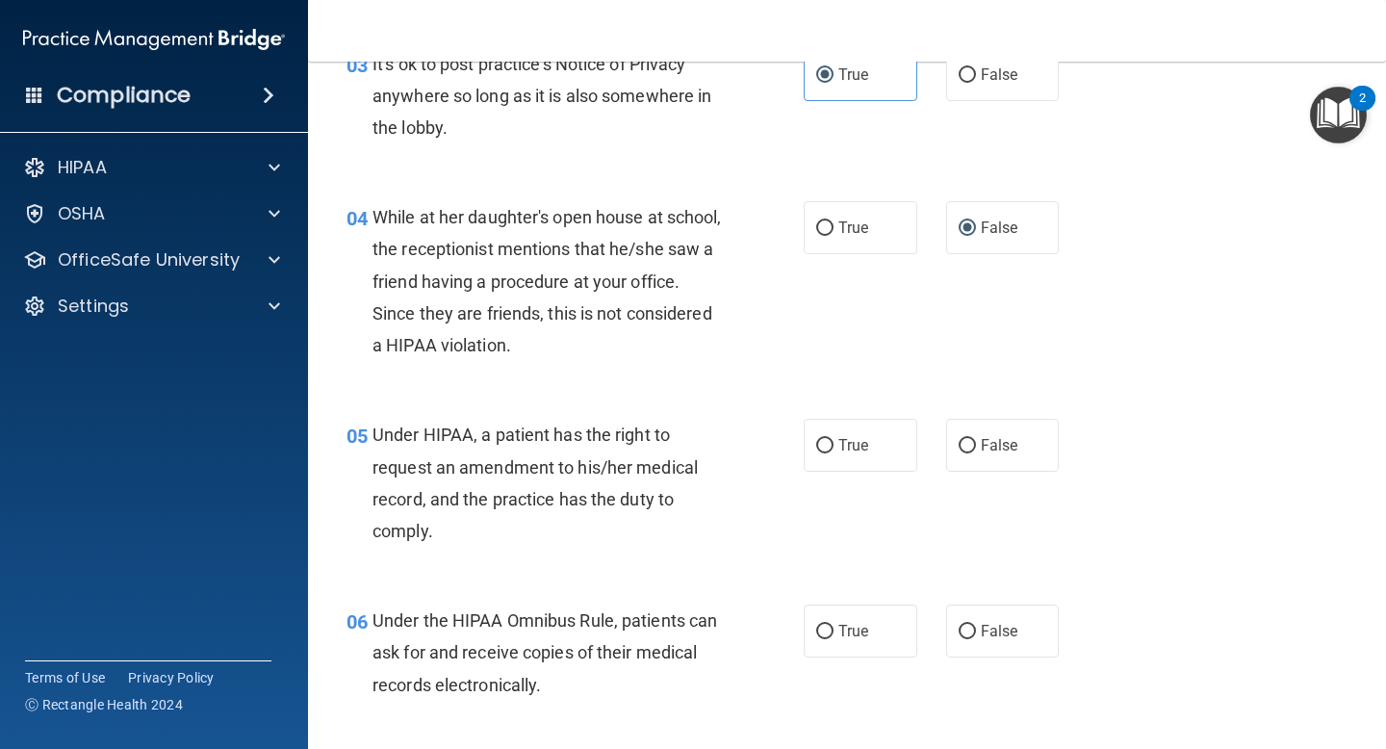
click at [621, 537] on div "Under HIPAA, a patient has the right to request an amendment to his/her medical…" at bounding box center [555, 483] width 365 height 128
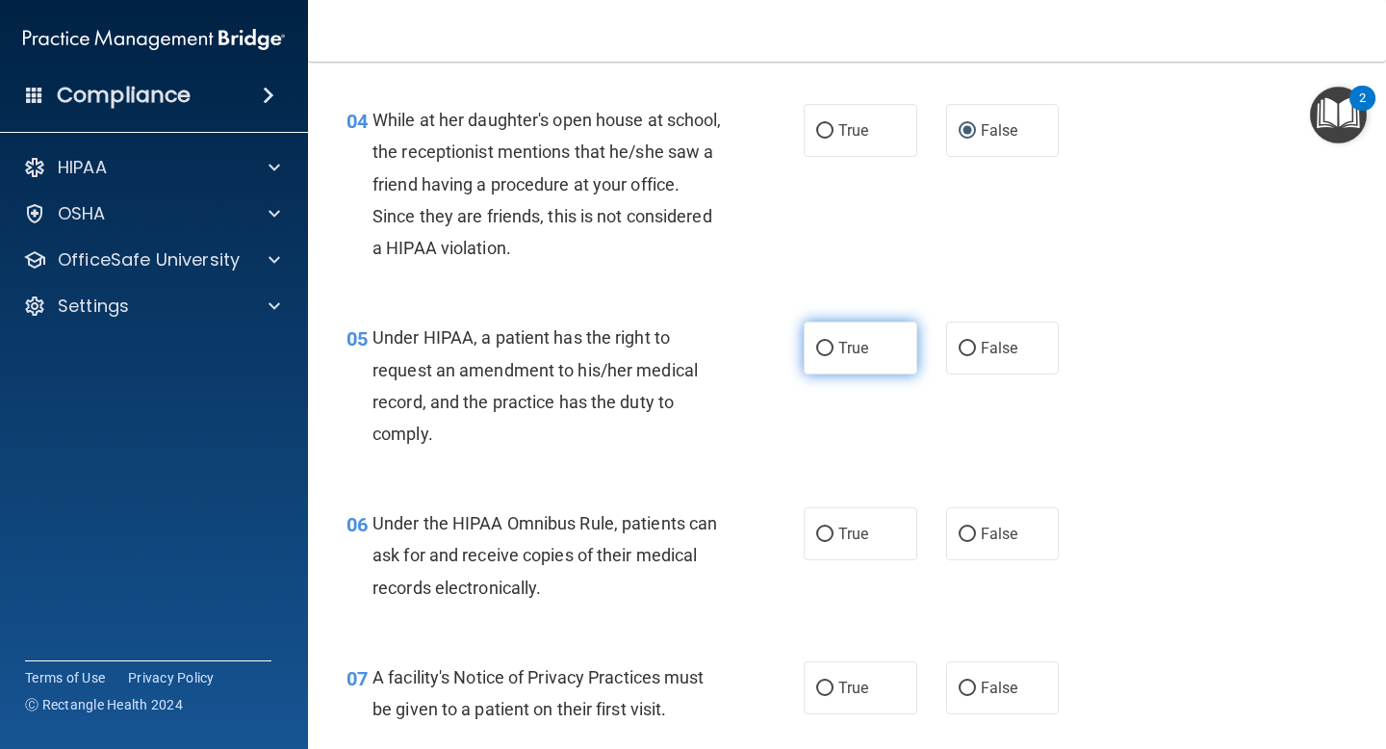
click at [834, 352] on label "True" at bounding box center [861, 348] width 114 height 53
click at [834, 352] on input "True" at bounding box center [824, 349] width 17 height 14
radio input "true"
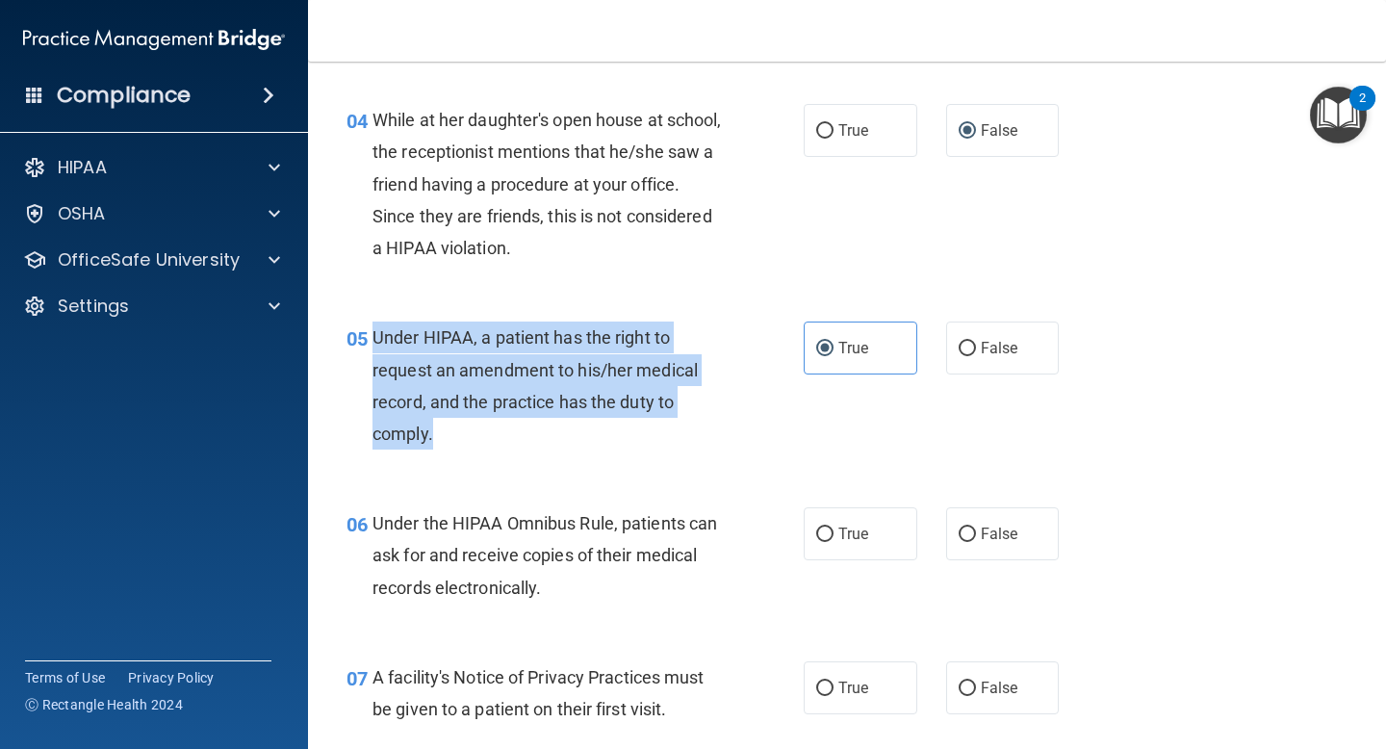
drag, startPoint x: 455, startPoint y: 420, endPoint x: 370, endPoint y: 347, distance: 112.7
click at [370, 347] on div "05 Under HIPAA, a patient has the right to request an amendment to his/her medi…" at bounding box center [575, 391] width 515 height 138
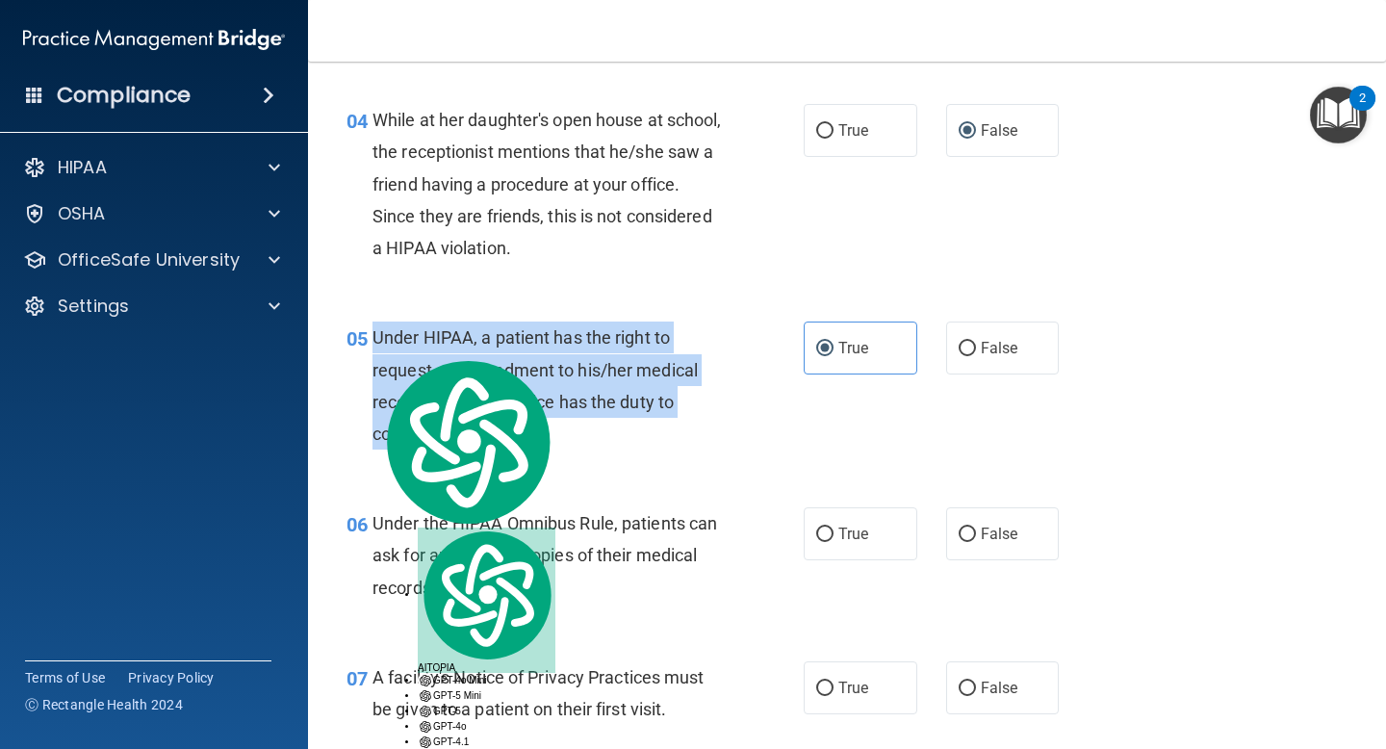
copy div "Under HIPAA, a patient has the right to request an amendment to his/her medical…"
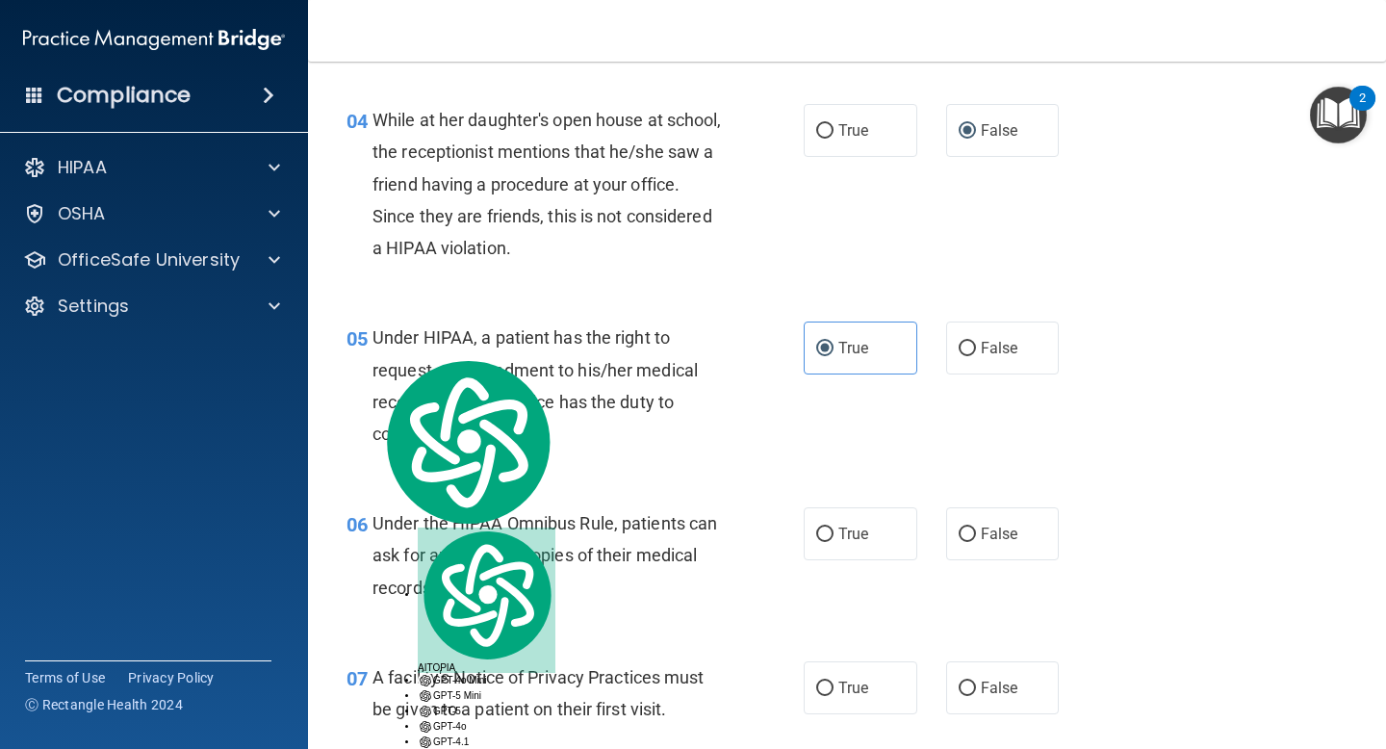
click at [605, 294] on div "04 While at her daughter's open house at school, the receptionist mentions that…" at bounding box center [847, 189] width 1030 height 218
click at [606, 437] on div "Under HIPAA, a patient has the right to request an amendment to his/her medical…" at bounding box center [555, 386] width 365 height 128
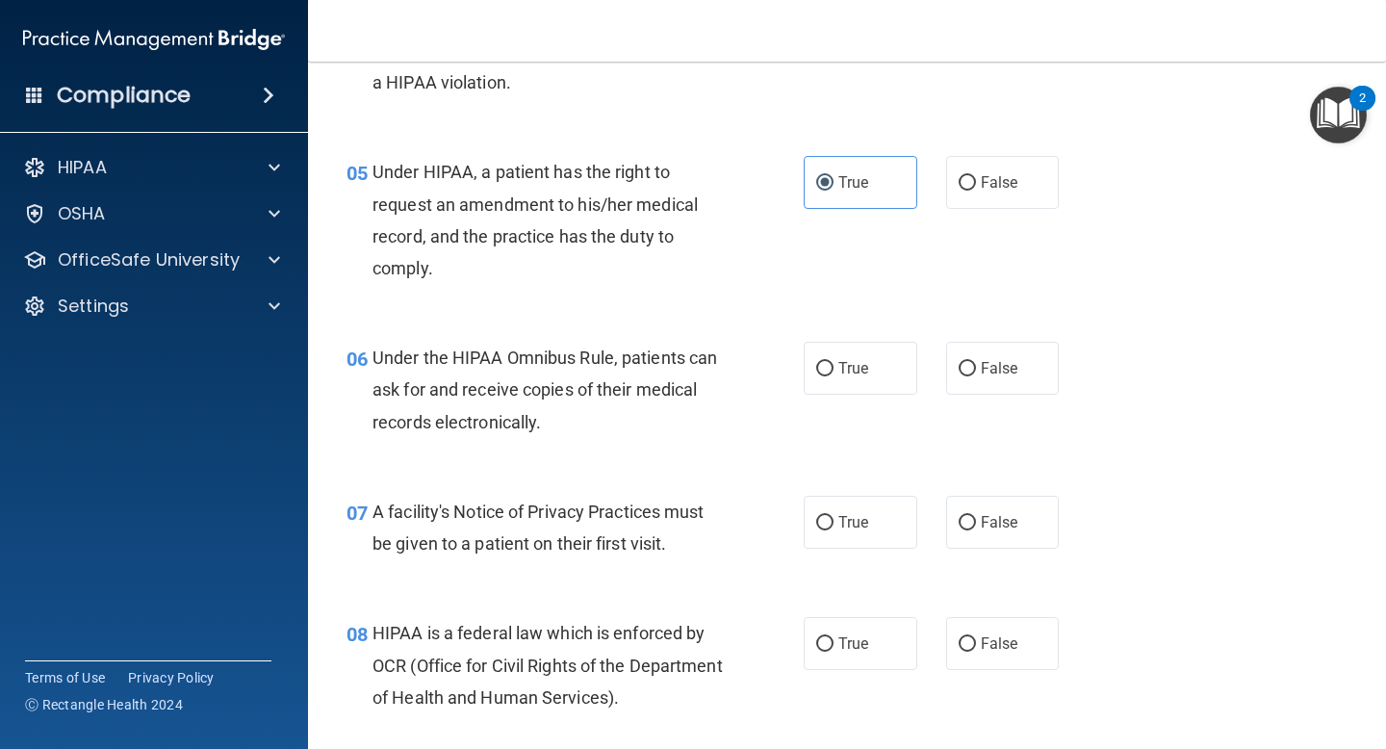
scroll to position [805, 0]
click at [601, 444] on div "06 Under the HIPAA Omnibus Rule, patients can ask for and receive copies of the…" at bounding box center [575, 393] width 515 height 106
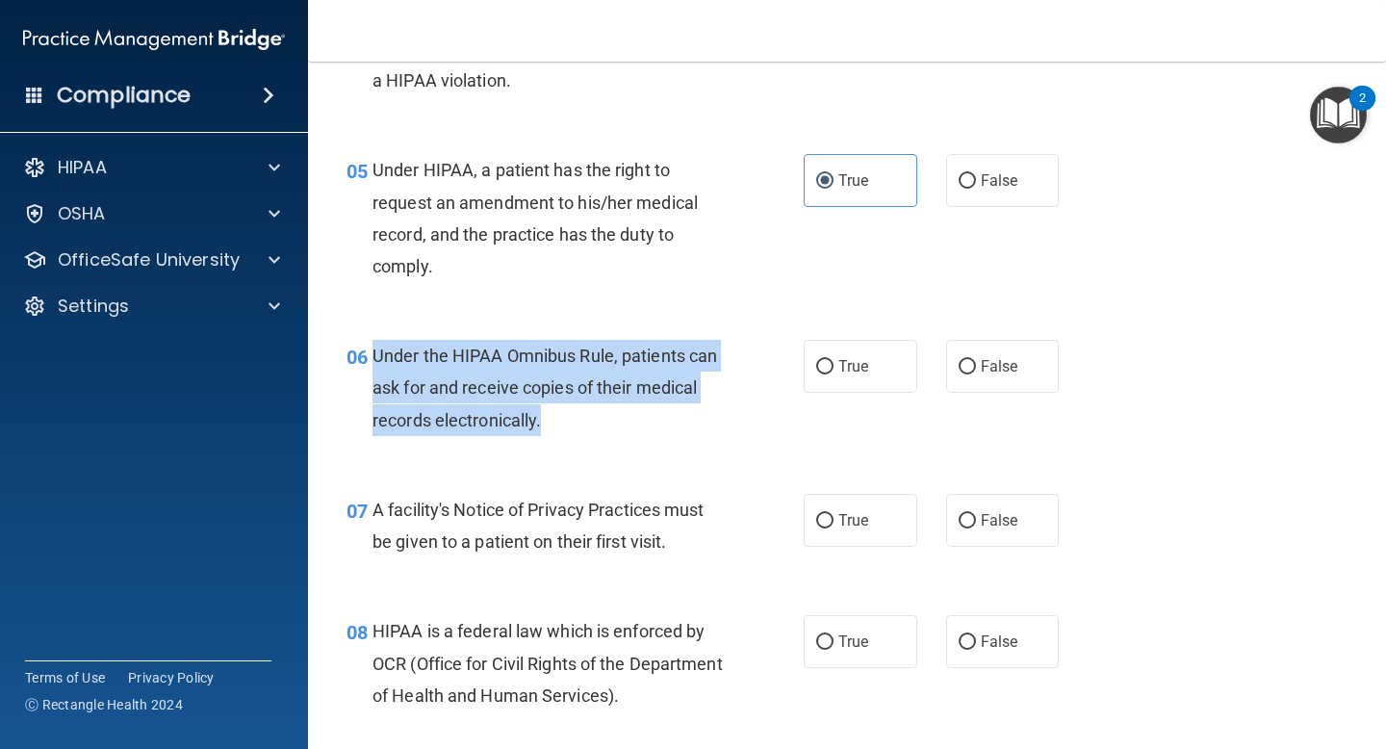
drag, startPoint x: 565, startPoint y: 430, endPoint x: 372, endPoint y: 353, distance: 208.3
click at [372, 353] on div "06 Under the HIPAA Omnibus Rule, patients can ask for and receive copies of the…" at bounding box center [575, 393] width 515 height 106
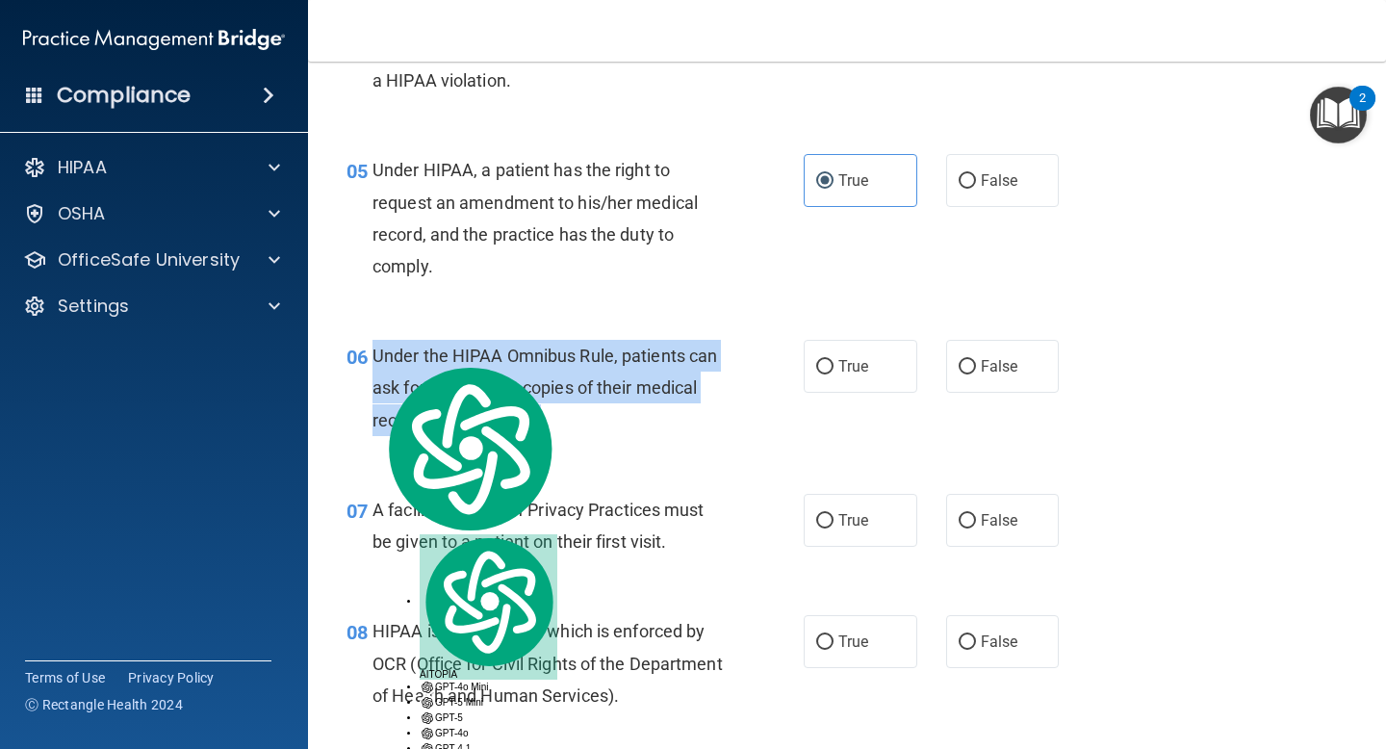
copy div "Under the HIPAA Omnibus Rule, patients can ask for and receive copies of their …"
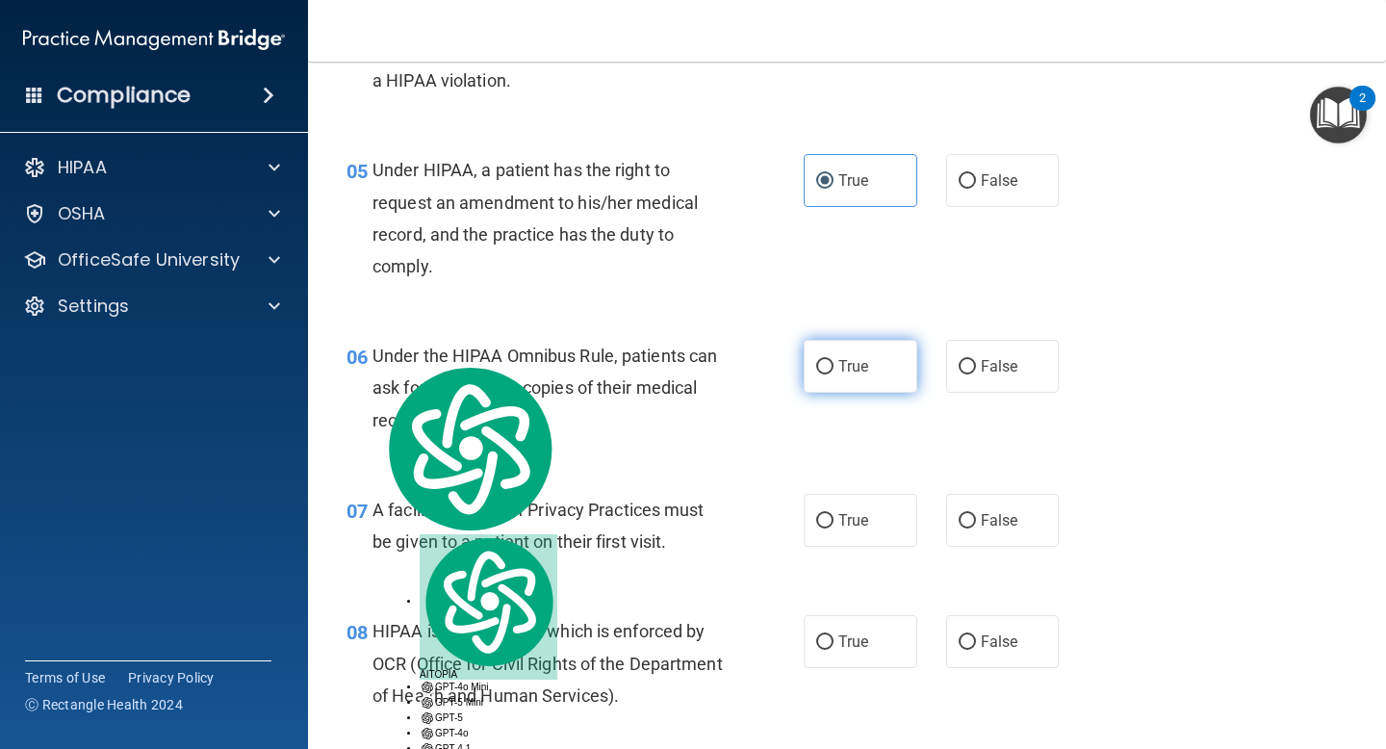
click at [869, 361] on label "True" at bounding box center [861, 366] width 114 height 53
click at [834, 361] on input "True" at bounding box center [824, 367] width 17 height 14
radio input "true"
click at [803, 436] on div "06 Under the HIPAA Omnibus Rule, patients can ask for and receive copies of the…" at bounding box center [575, 393] width 515 height 106
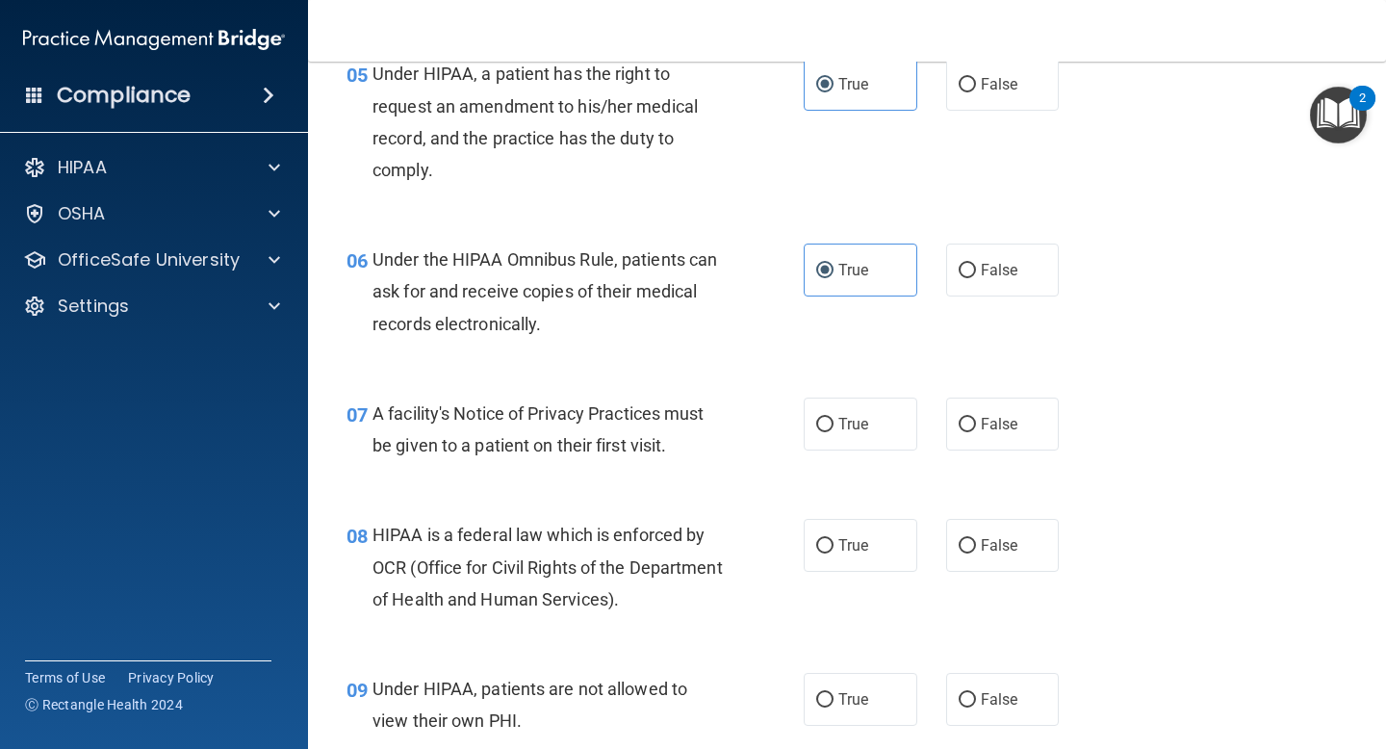
scroll to position [913, 0]
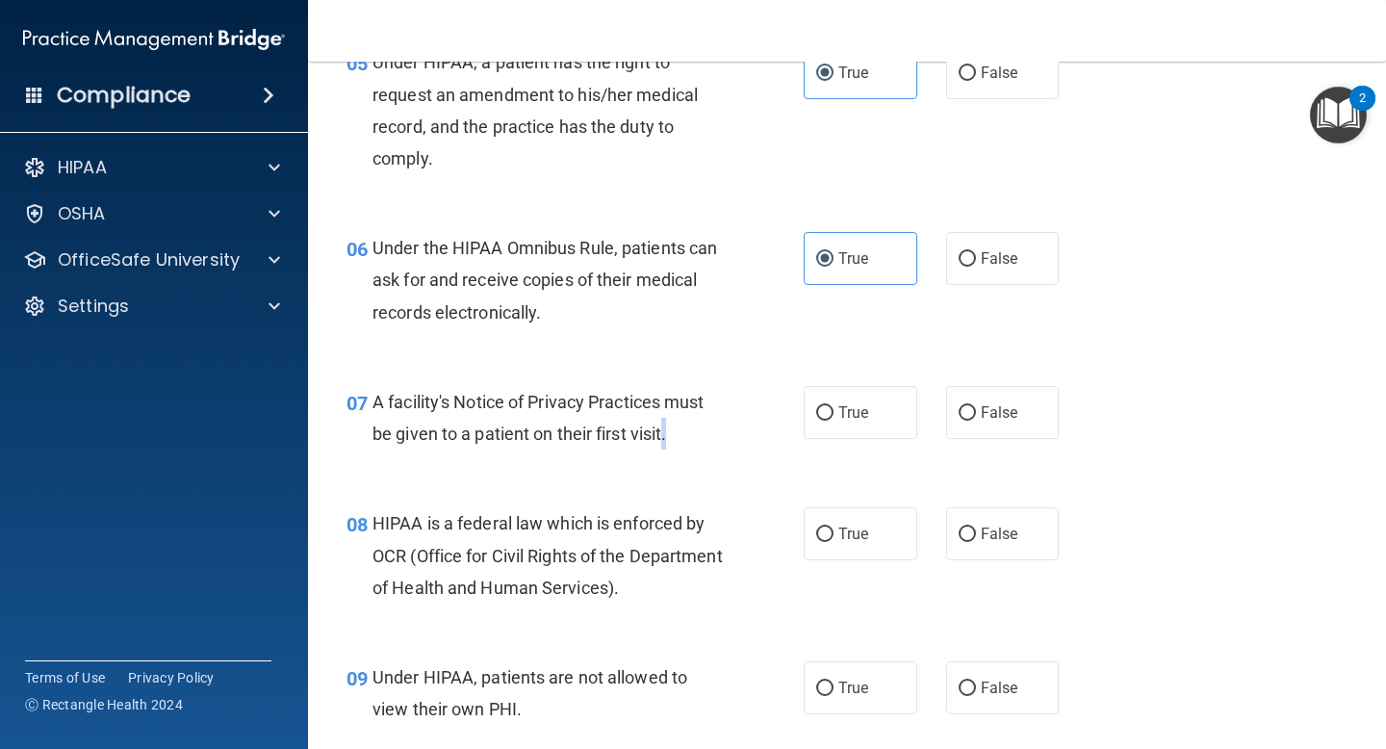
drag, startPoint x: 685, startPoint y: 453, endPoint x: 671, endPoint y: 450, distance: 14.9
click at [671, 450] on div "07 A facility's Notice of Privacy Practices must be given to a patient on their…" at bounding box center [575, 422] width 515 height 73
click at [685, 437] on div "A facility's Notice of Privacy Practices must be given to a patient on their fi…" at bounding box center [555, 418] width 365 height 64
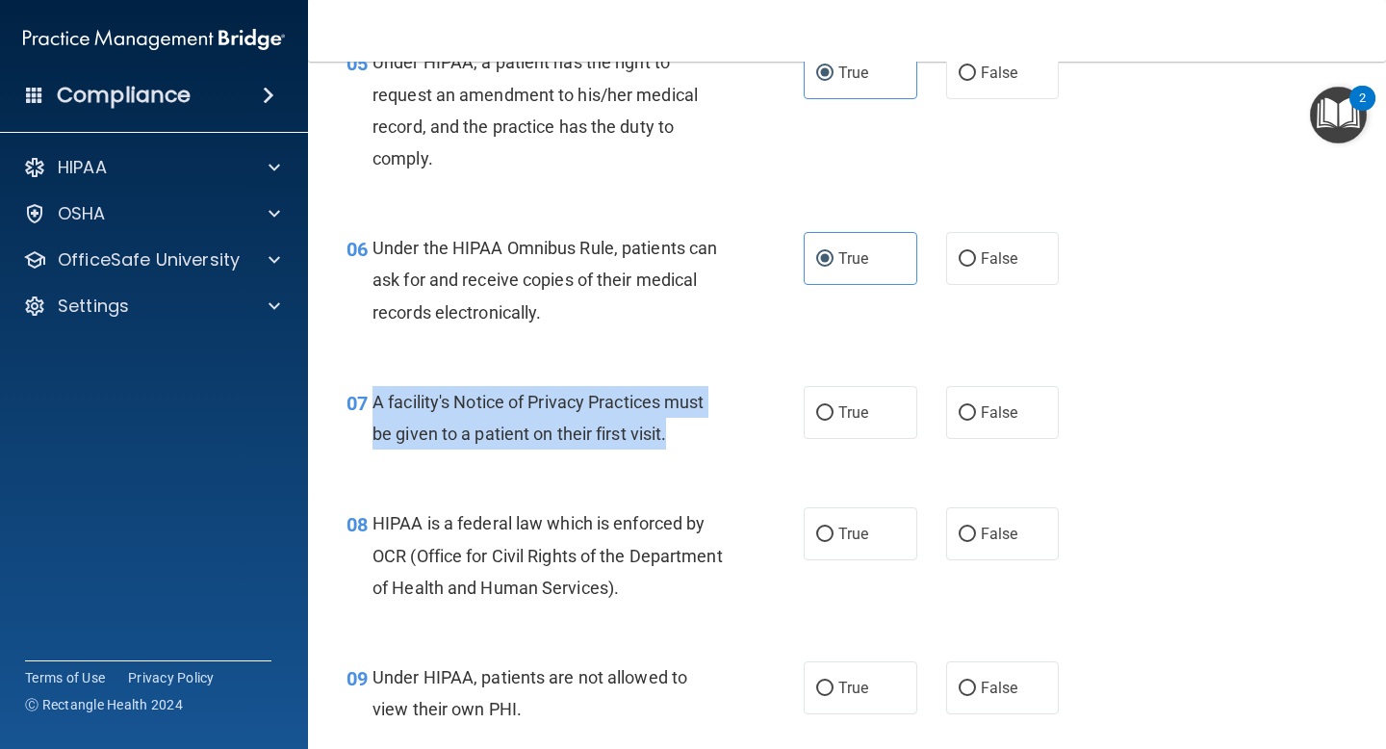
drag, startPoint x: 685, startPoint y: 429, endPoint x: 377, endPoint y: 404, distance: 309.1
click at [377, 404] on div "A facility's Notice of Privacy Practices must be given to a patient on their fi…" at bounding box center [555, 418] width 365 height 64
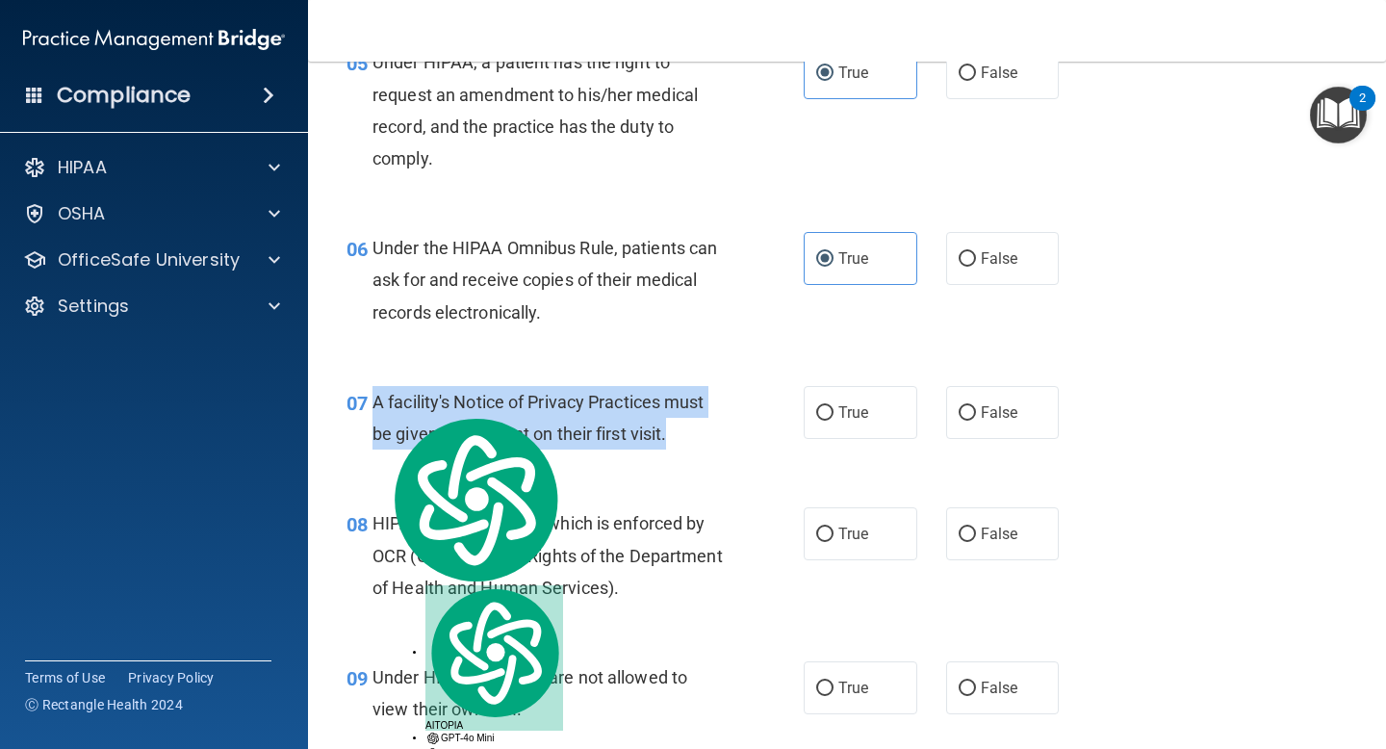
copy span "A facility's Notice of Privacy Practices must be given to a patient on their fi…"
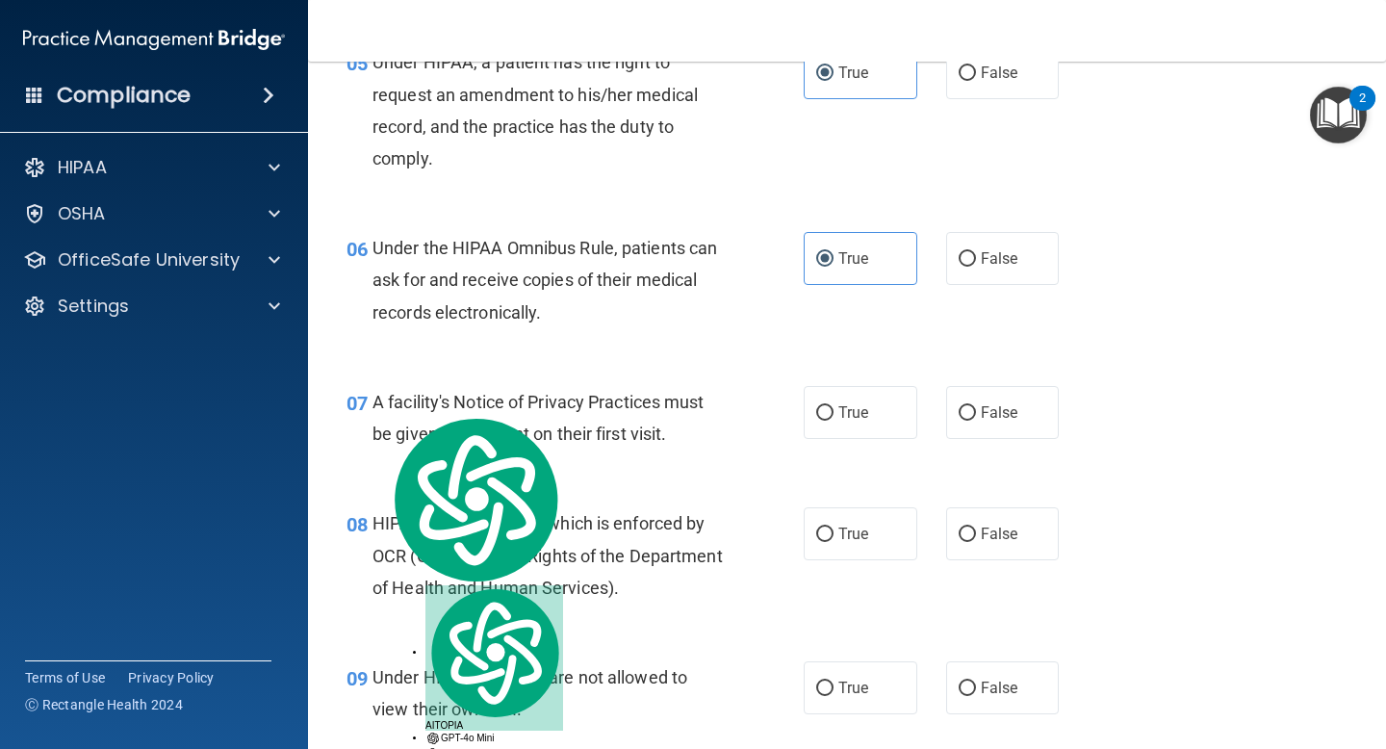
click at [839, 385] on div "07 A facility's Notice of Privacy Practices must be given to a patient on their…" at bounding box center [847, 422] width 1030 height 121
click at [835, 405] on label "True" at bounding box center [861, 412] width 114 height 53
click at [834, 406] on input "True" at bounding box center [824, 413] width 17 height 14
radio input "true"
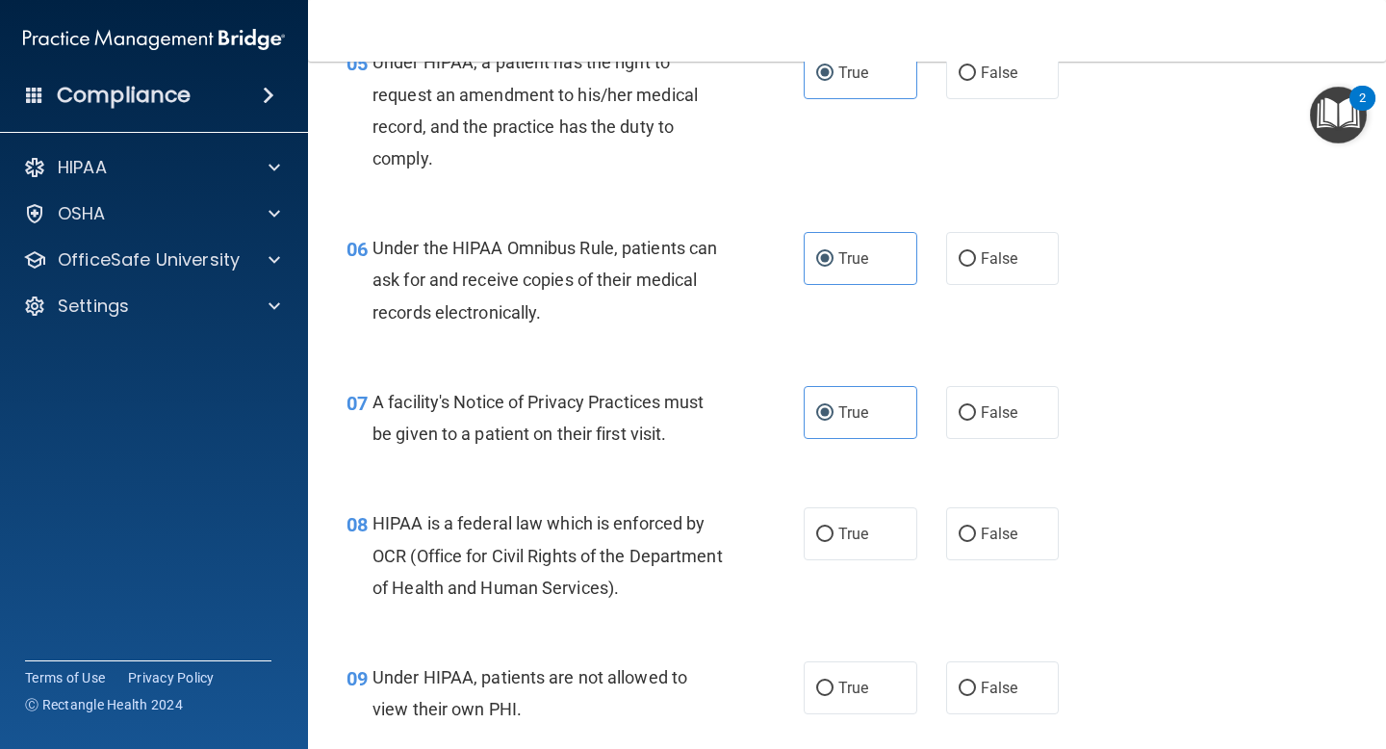
click at [690, 440] on div "A facility's Notice of Privacy Practices must be given to a patient on their fi…" at bounding box center [555, 418] width 365 height 64
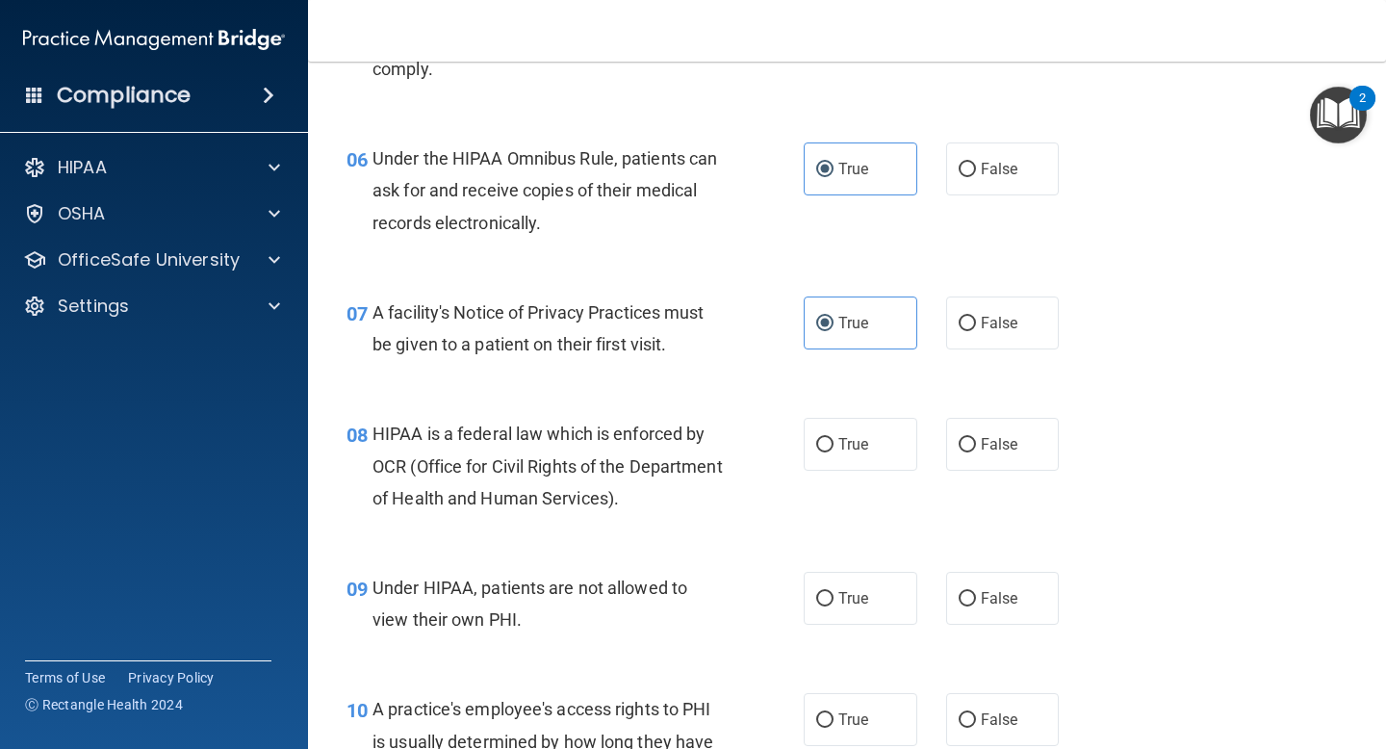
scroll to position [1006, 0]
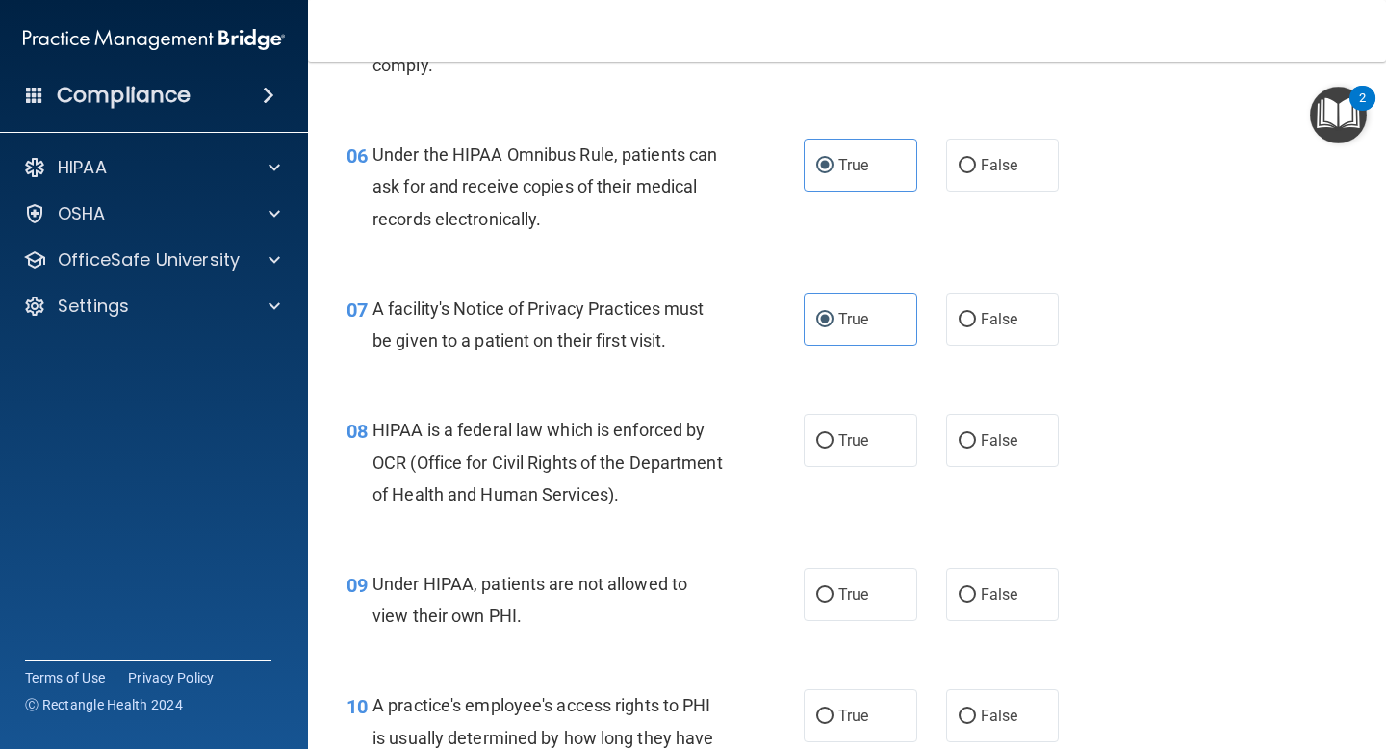
click at [713, 487] on span "HIPAA is a federal law which is enforced by OCR (Office for Civil Rights of the…" at bounding box center [548, 462] width 350 height 84
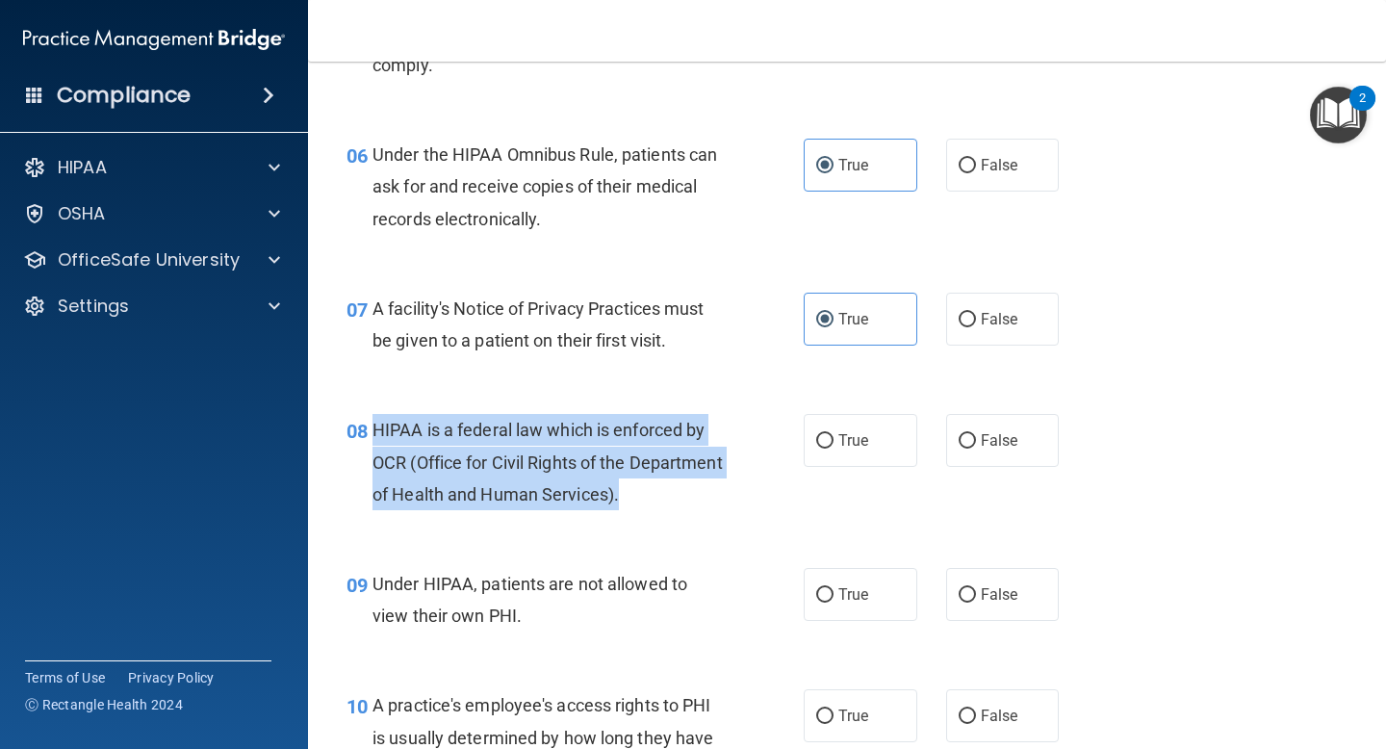
drag, startPoint x: 722, startPoint y: 491, endPoint x: 374, endPoint y: 434, distance: 353.1
click at [374, 434] on div "HIPAA is a federal law which is enforced by OCR (Office for Civil Rights of the…" at bounding box center [555, 462] width 365 height 96
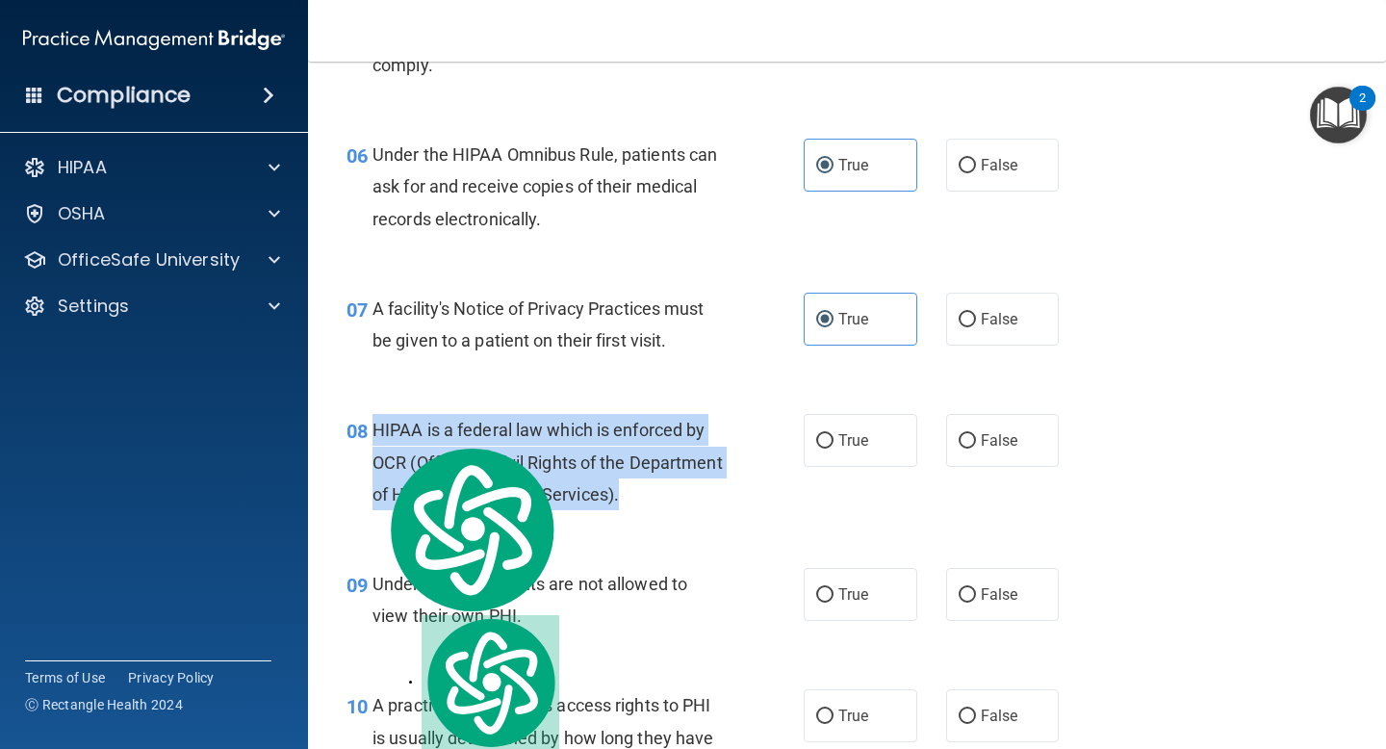
copy span "HIPAA is a federal law which is enforced by OCR (Office for Civil Rights of the…"
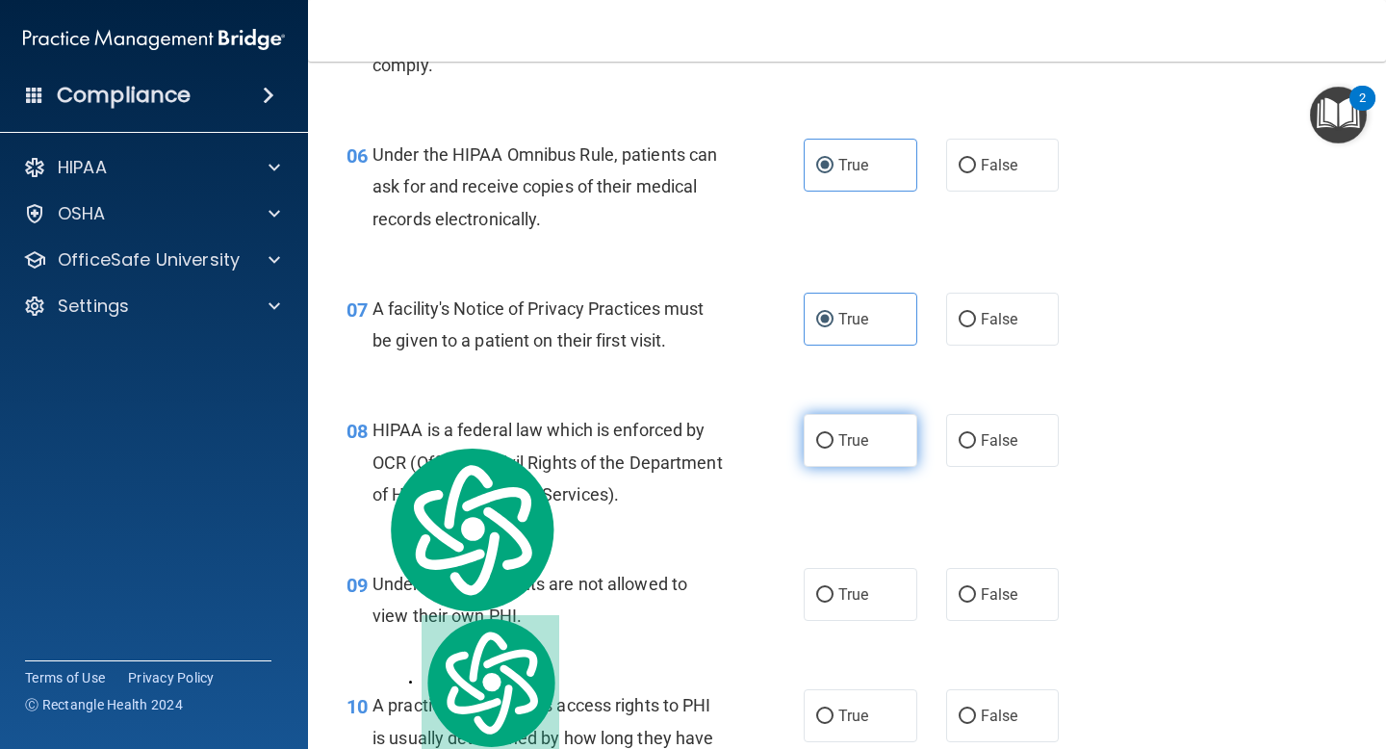
click at [816, 419] on label "True" at bounding box center [861, 440] width 114 height 53
click at [816, 434] on input "True" at bounding box center [824, 441] width 17 height 14
radio input "true"
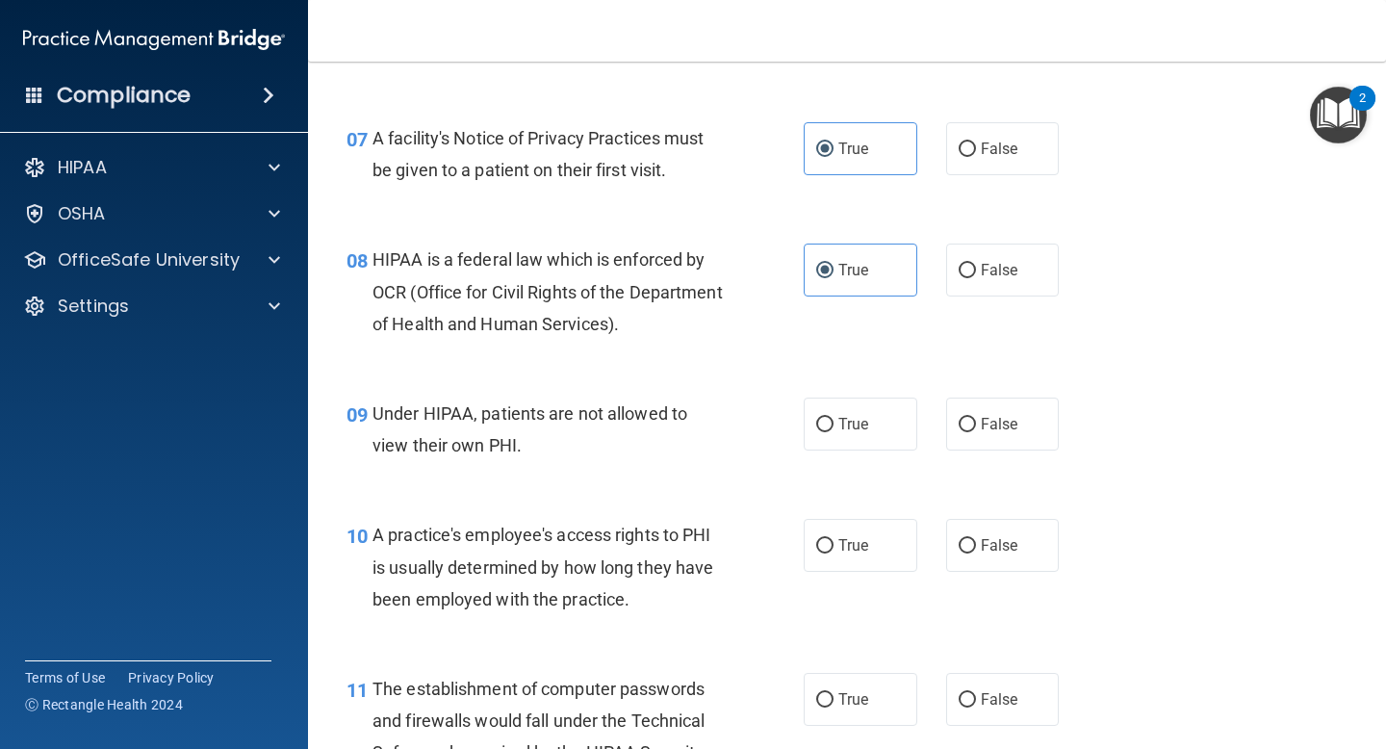
scroll to position [1191, 0]
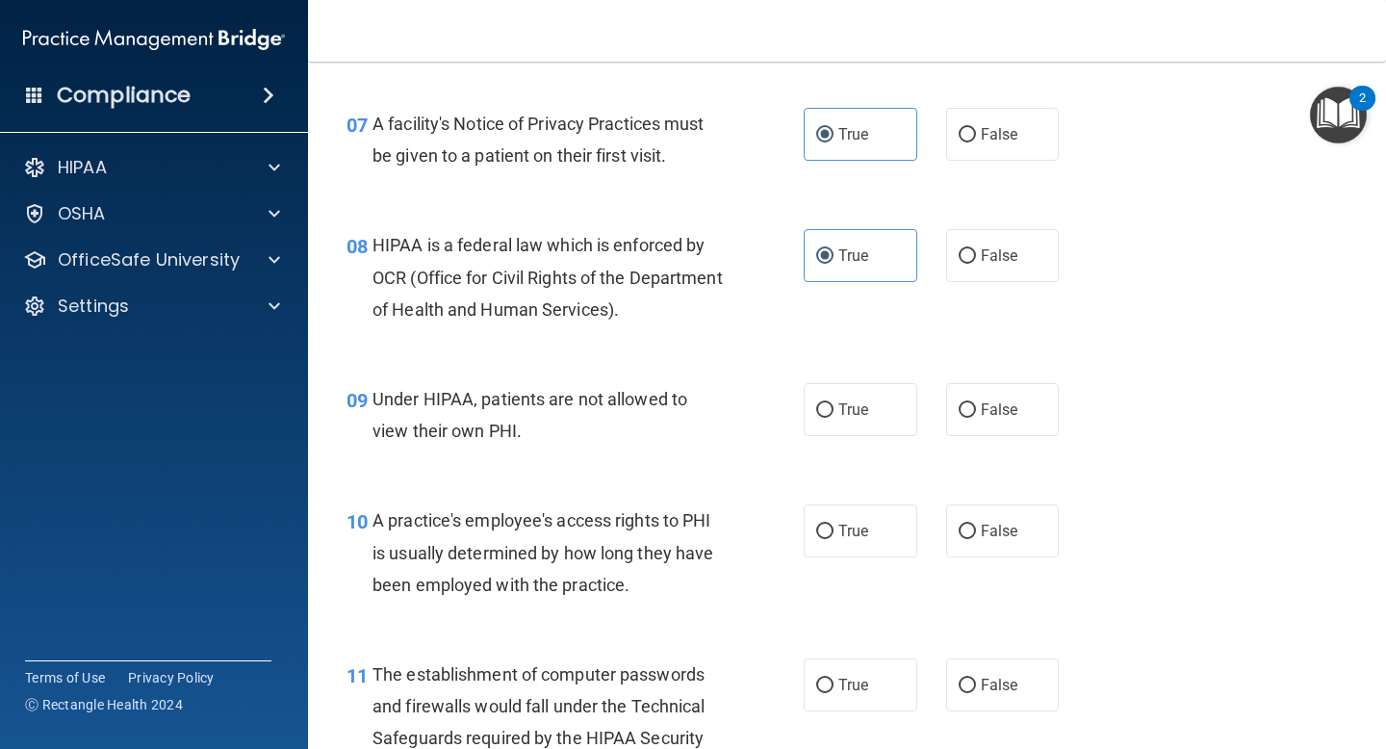
click at [600, 469] on div "09 Under HIPAA, patients are not allowed to view their own PHI. True False" at bounding box center [847, 419] width 1030 height 121
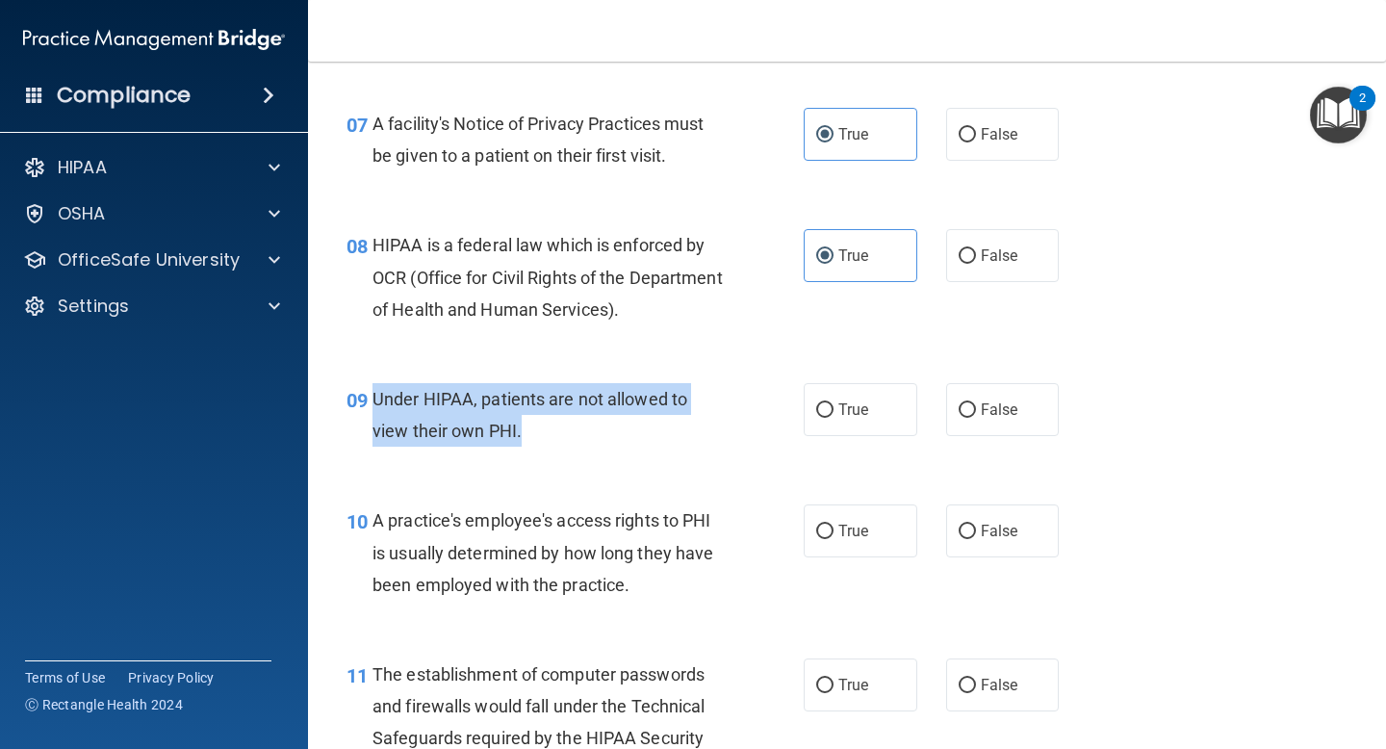
drag, startPoint x: 537, startPoint y: 428, endPoint x: 372, endPoint y: 407, distance: 166.9
click at [372, 407] on div "09 Under HIPAA, patients are not allowed to view their own PHI." at bounding box center [575, 419] width 515 height 73
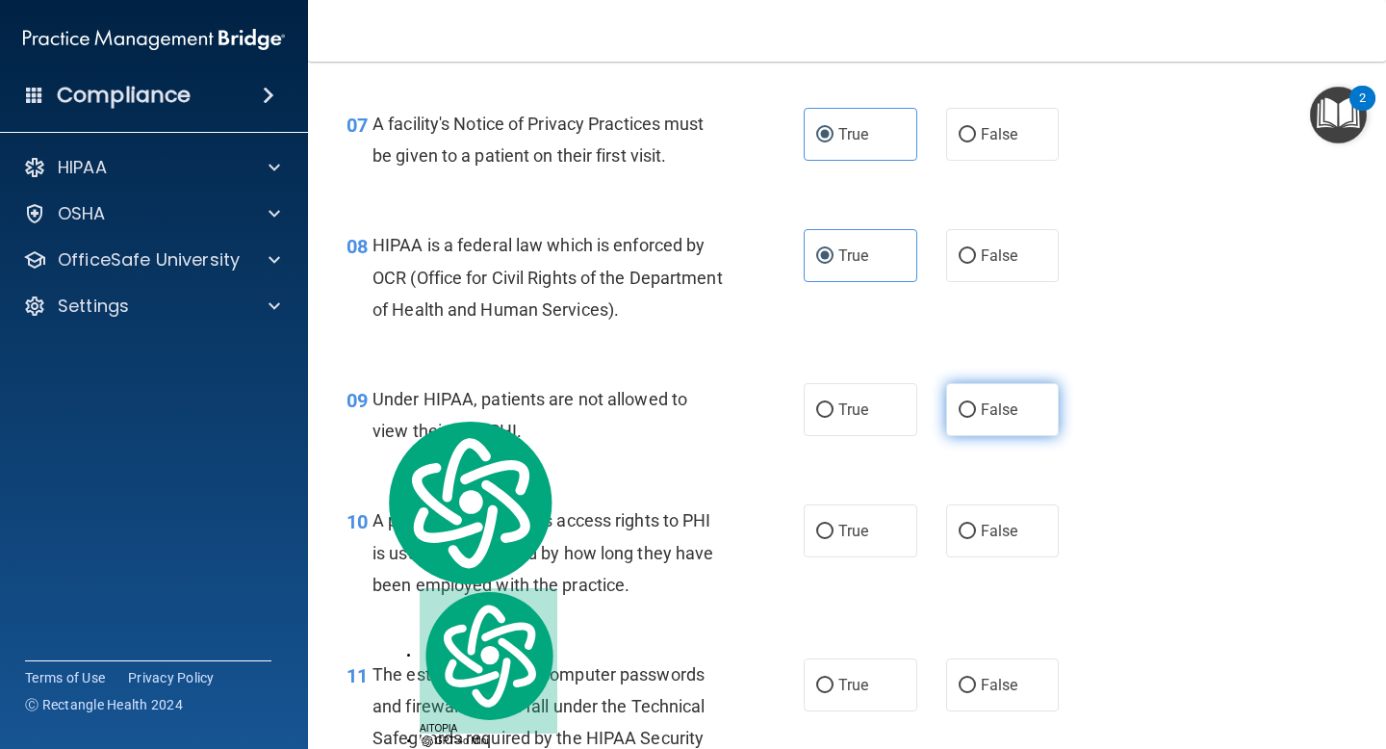
click at [1014, 418] on span "False" at bounding box center [1000, 409] width 38 height 18
click at [976, 418] on input "False" at bounding box center [967, 410] width 17 height 14
radio input "true"
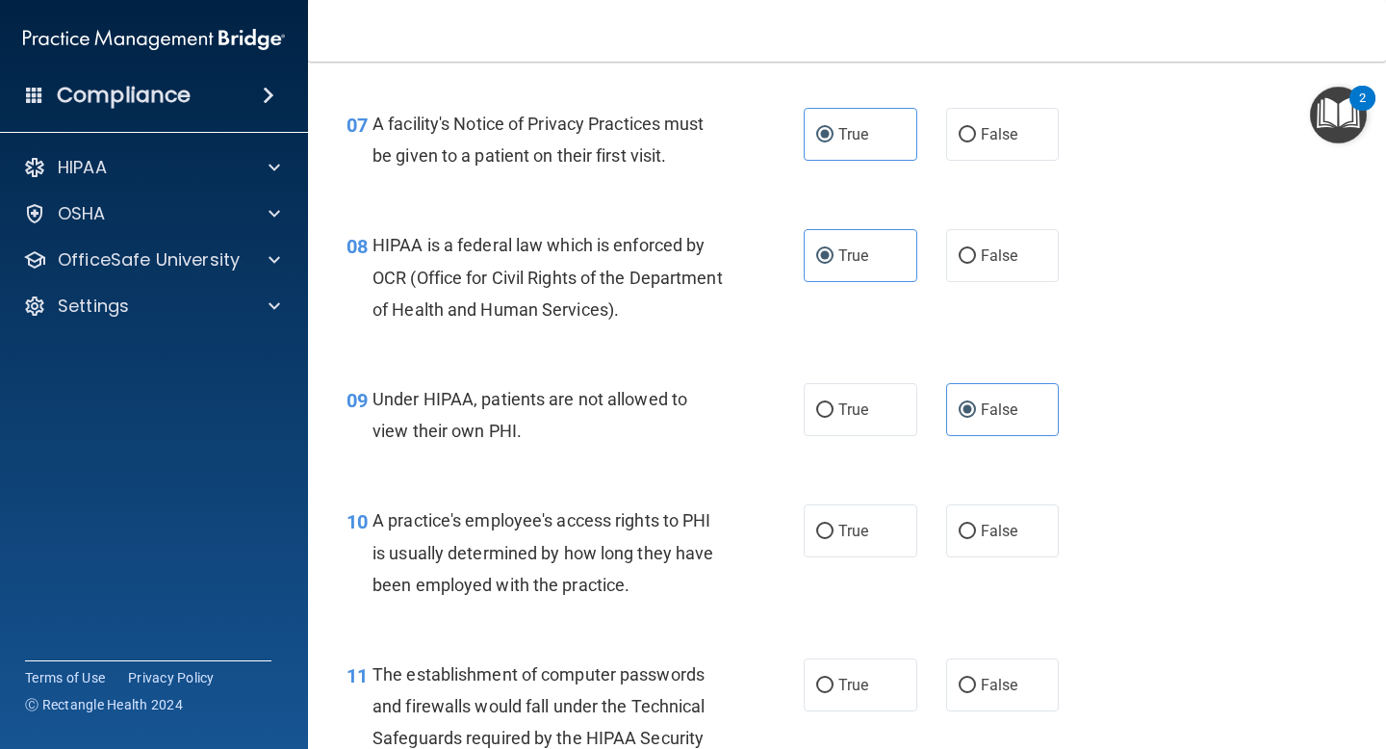
click at [585, 523] on span "A practice's employee's access rights to PHI is usually determined by how long …" at bounding box center [543, 552] width 341 height 84
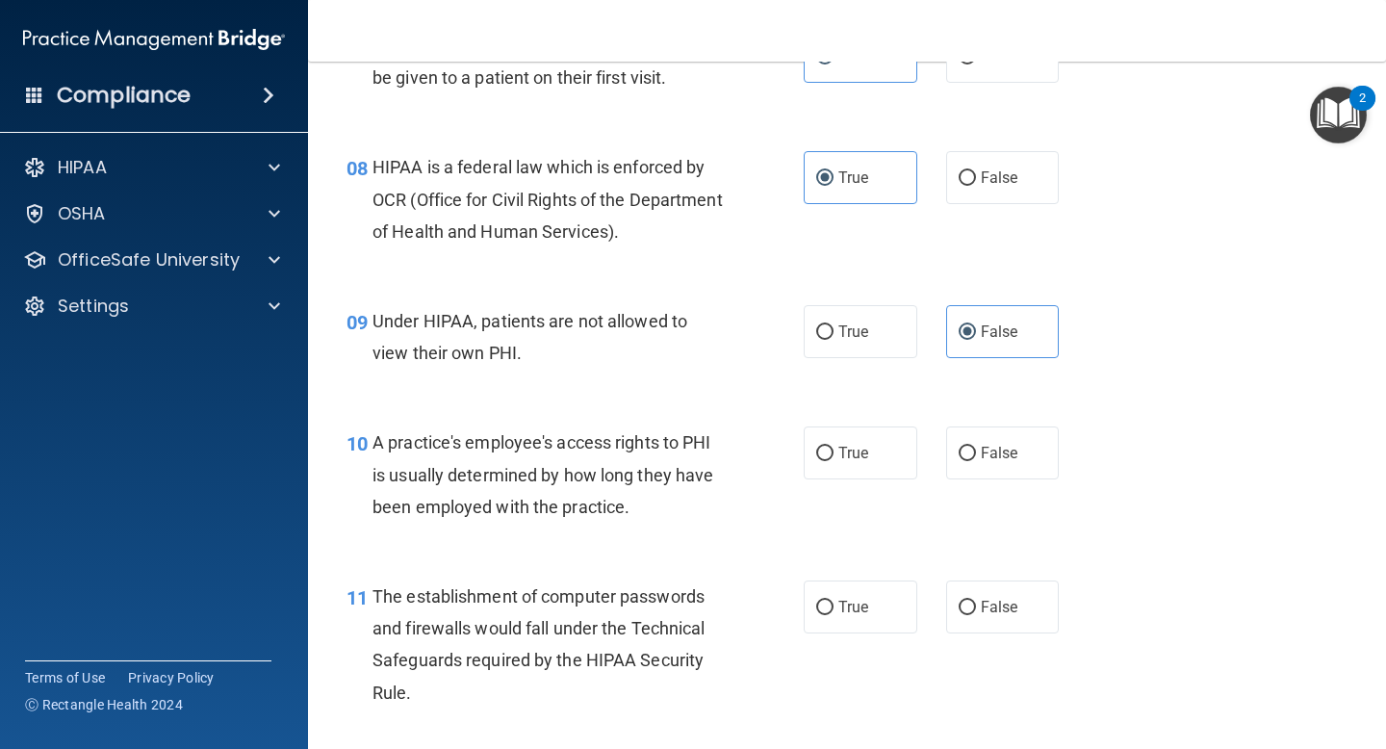
click at [629, 509] on span "A practice's employee's access rights to PHI is usually determined by how long …" at bounding box center [543, 474] width 341 height 84
click at [652, 508] on div "A practice's employee's access rights to PHI is usually determined by how long …" at bounding box center [555, 474] width 365 height 96
click at [663, 527] on div "10 A practice's employee's access rights to PHI is usually determined by how lo…" at bounding box center [575, 479] width 515 height 106
click at [1024, 443] on label "False" at bounding box center [1003, 452] width 114 height 53
click at [976, 447] on input "False" at bounding box center [967, 454] width 17 height 14
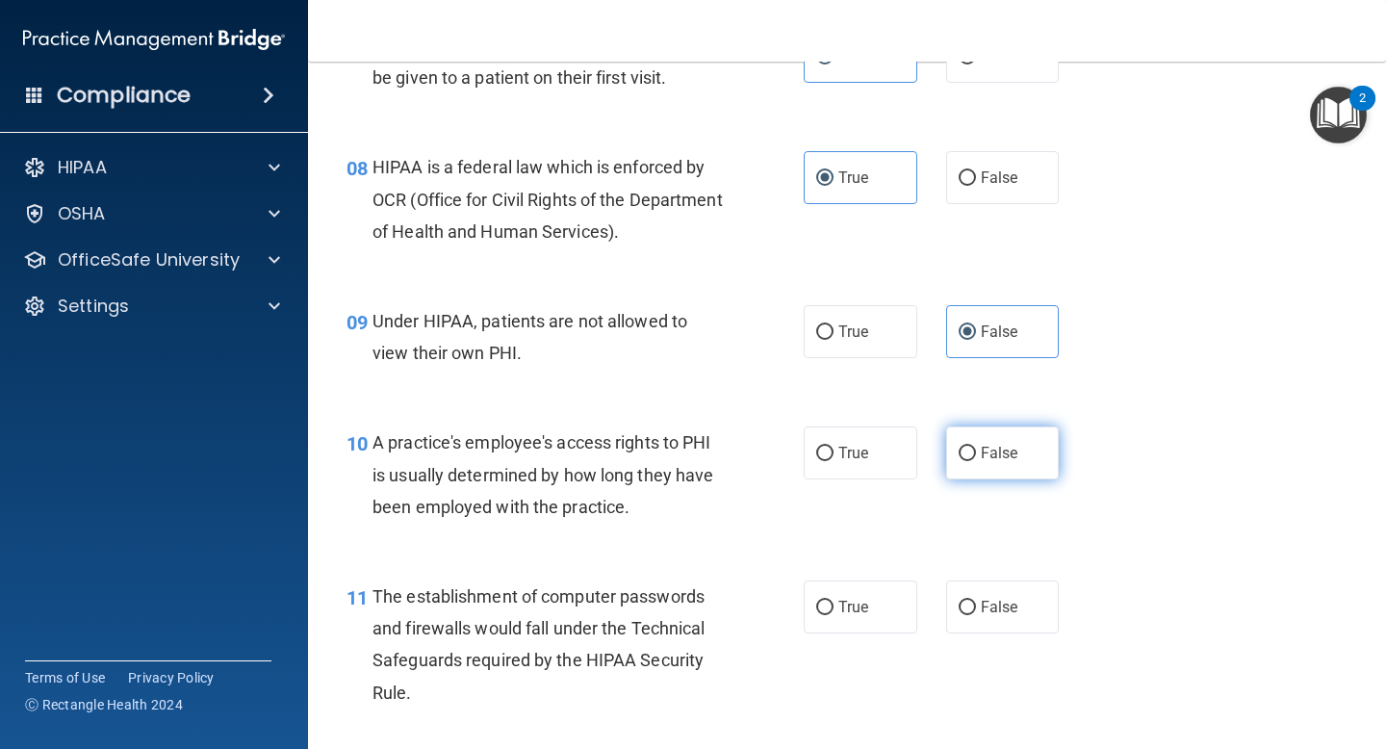
radio input "true"
click at [678, 506] on div "A practice's employee's access rights to PHI is usually determined by how long …" at bounding box center [555, 474] width 365 height 96
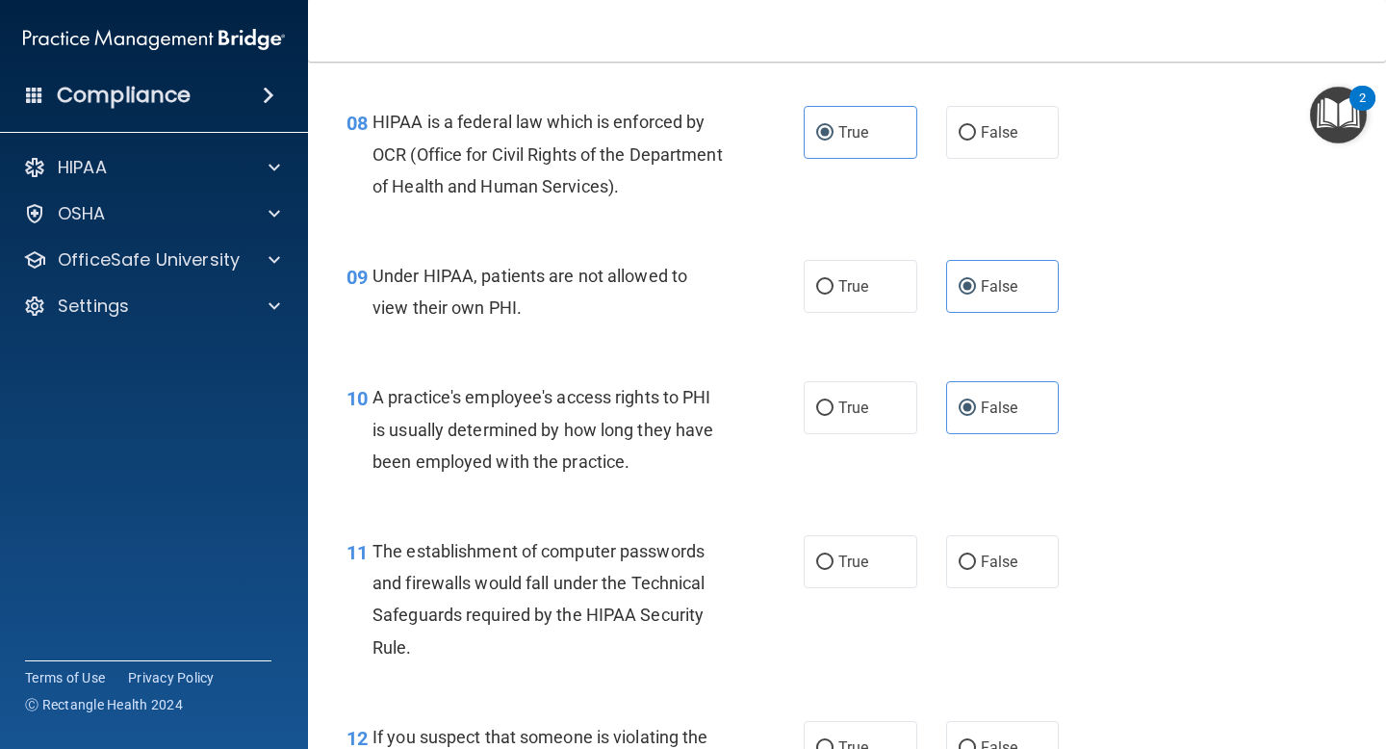
scroll to position [1330, 0]
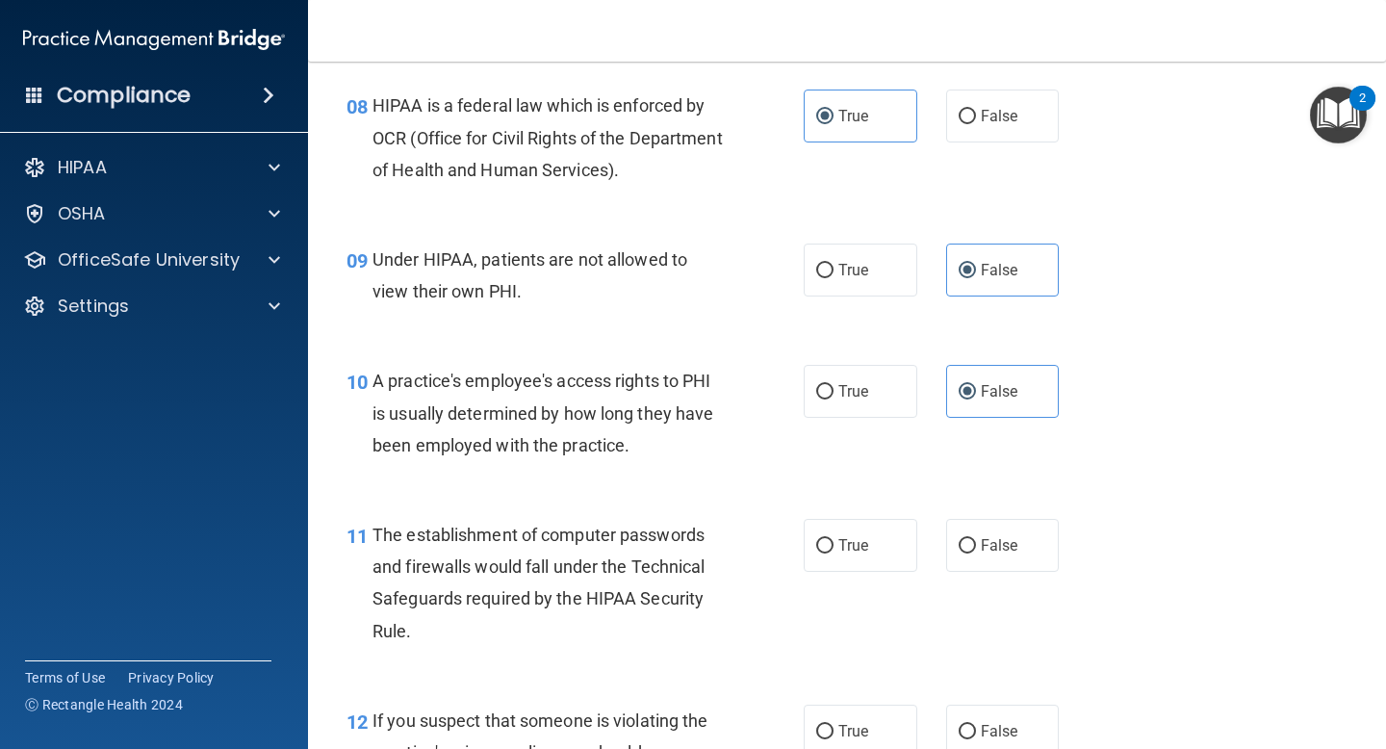
click at [654, 462] on div "10 A practice's employee's access rights to PHI is usually determined by how lo…" at bounding box center [575, 418] width 515 height 106
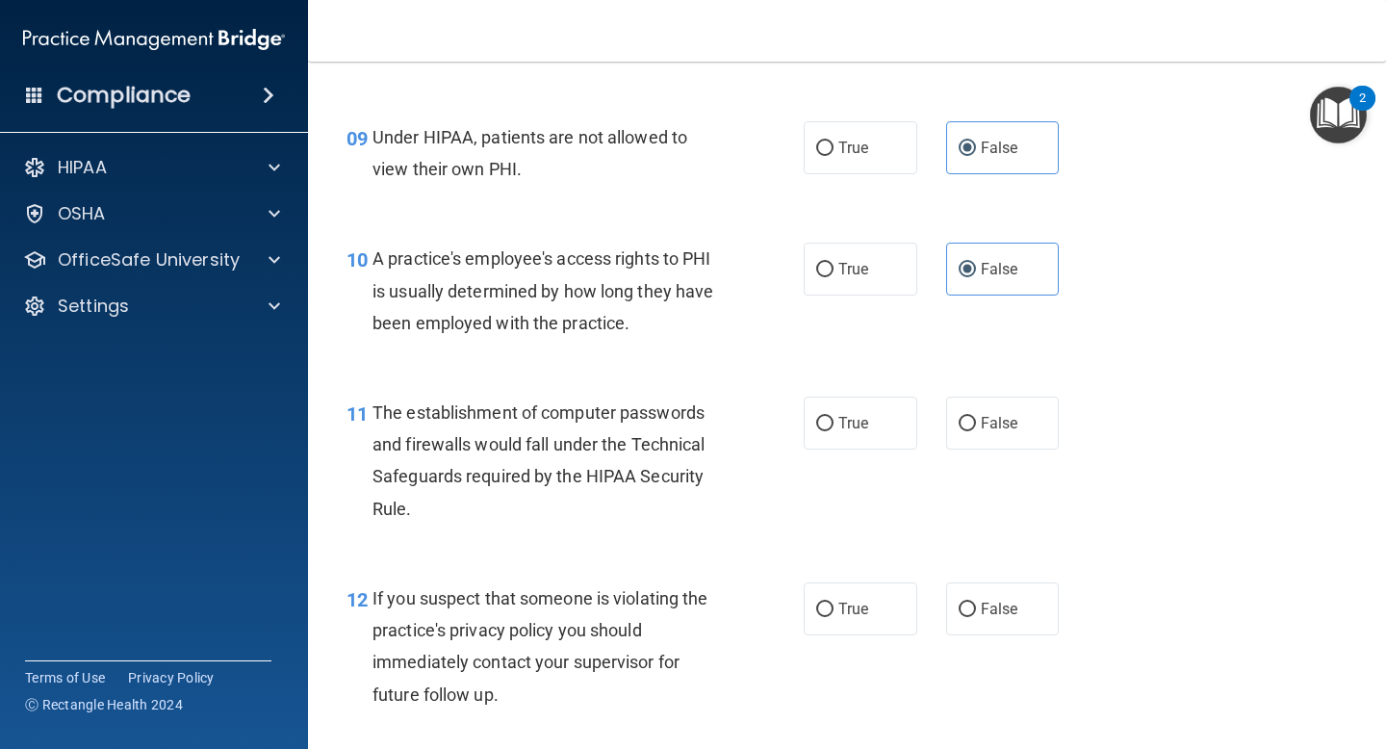
scroll to position [1473, 0]
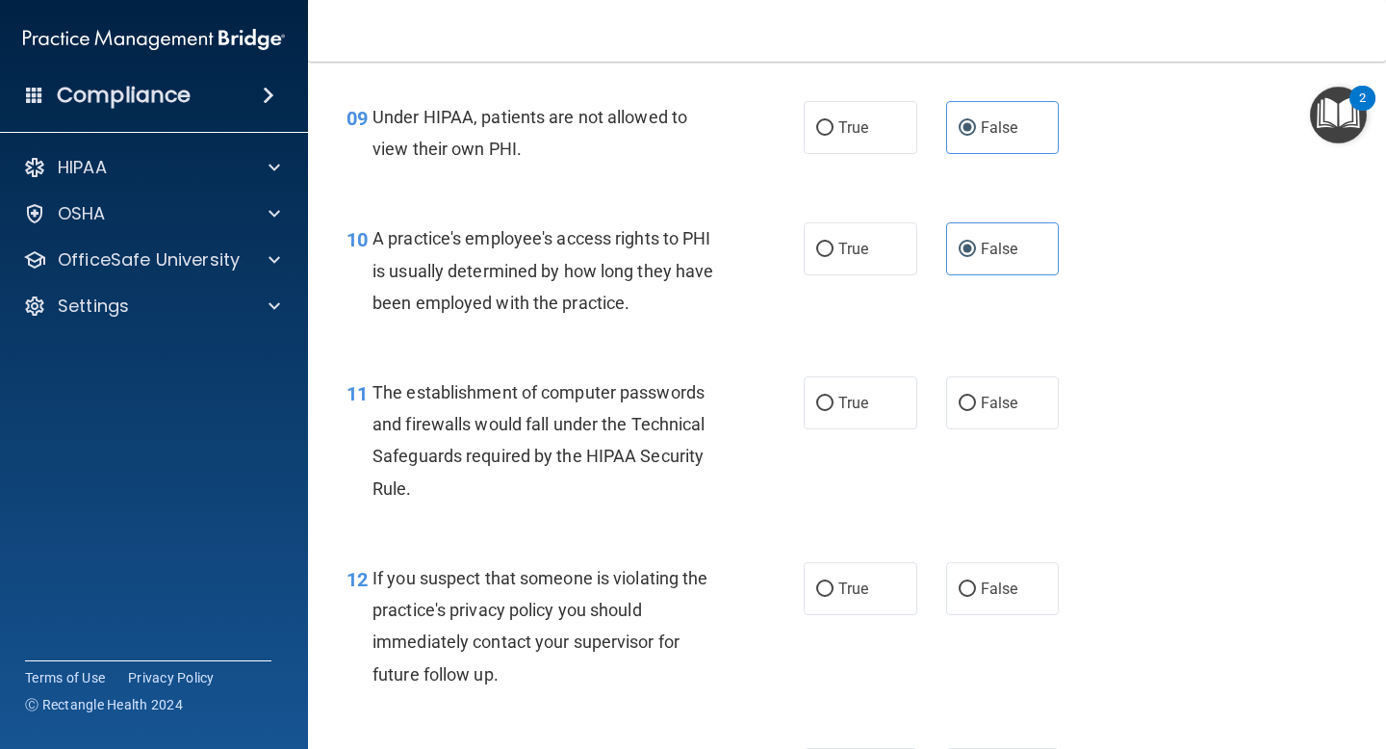
click at [632, 490] on div "The establishment of computer passwords and firewalls would fall under the Tech…" at bounding box center [555, 440] width 365 height 128
click at [448, 481] on div "The establishment of computer passwords and firewalls would fall under the Tech…" at bounding box center [555, 440] width 365 height 128
click at [858, 401] on span "True" at bounding box center [854, 403] width 30 height 18
click at [834, 401] on input "True" at bounding box center [824, 404] width 17 height 14
radio input "true"
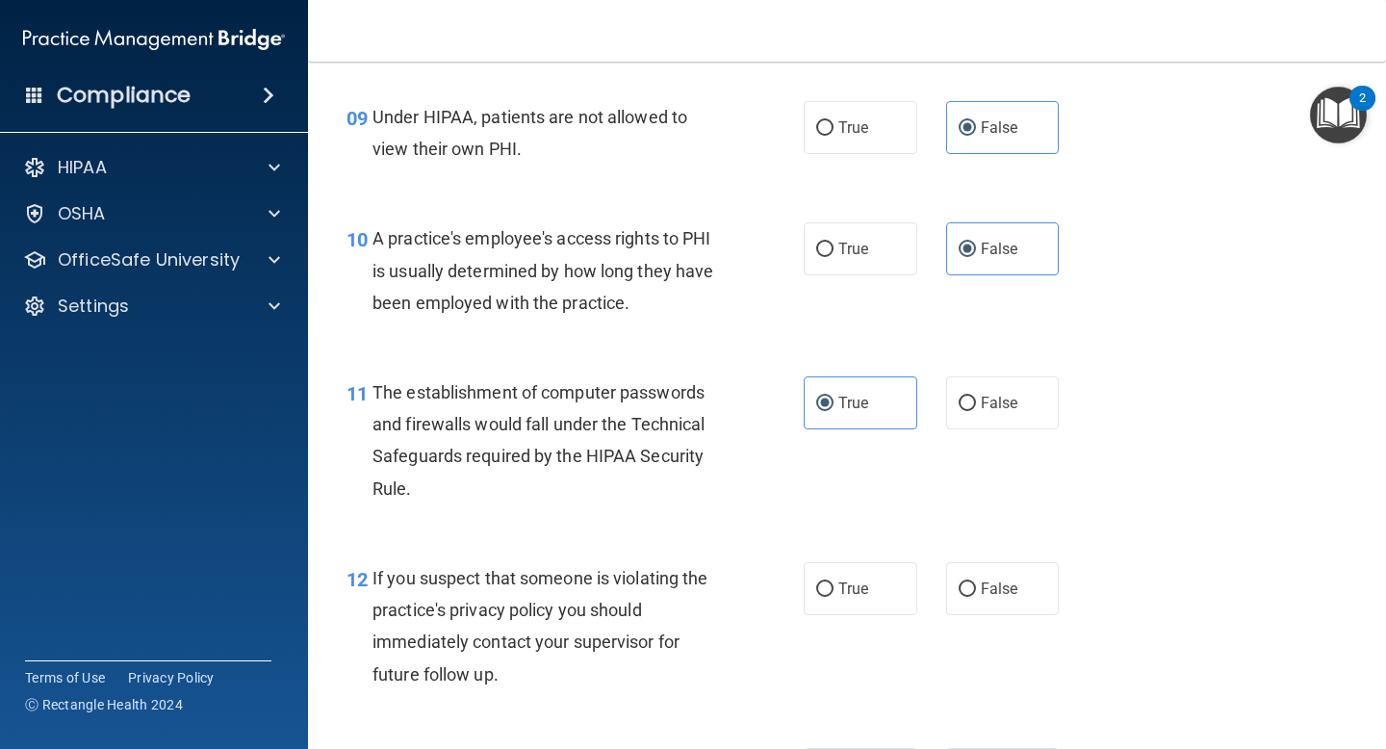
click at [611, 508] on div "11 The establishment of computer passwords and firewalls would fall under the T…" at bounding box center [575, 445] width 515 height 138
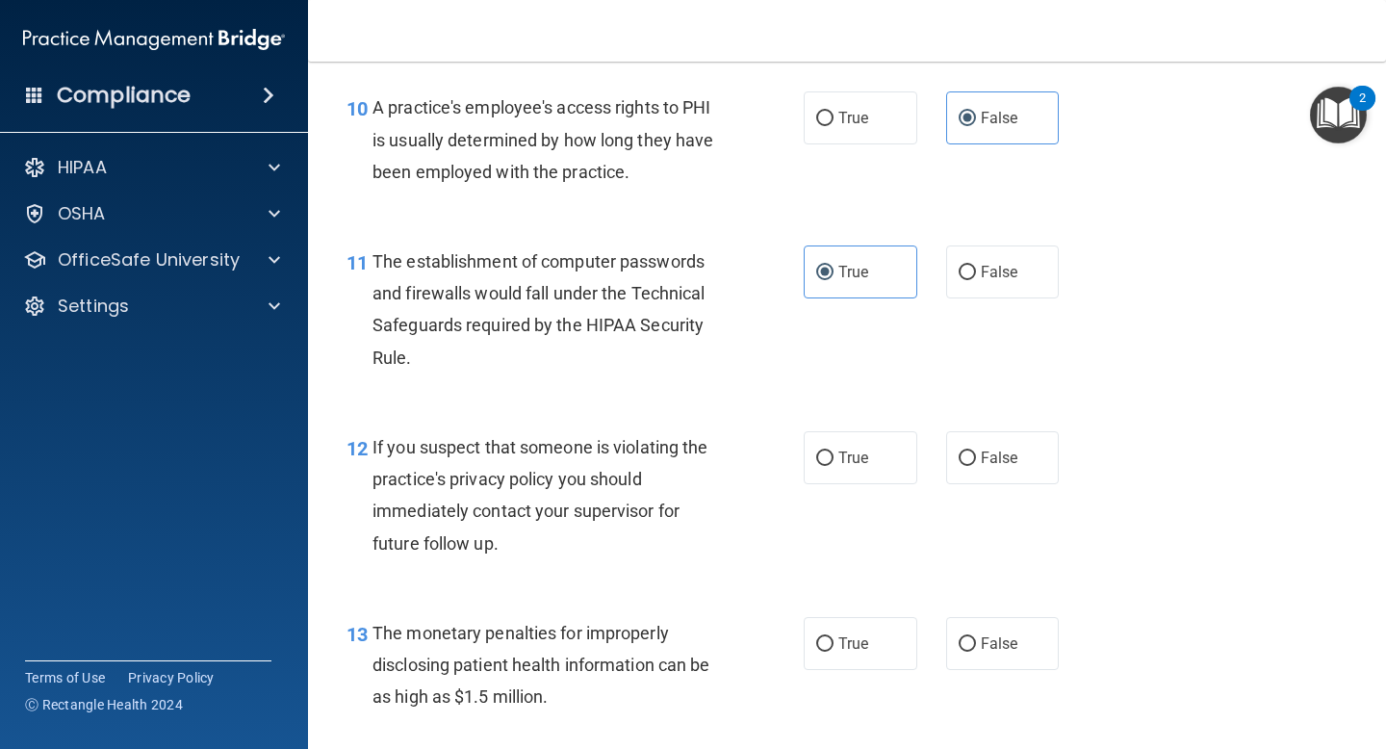
scroll to position [1626, 0]
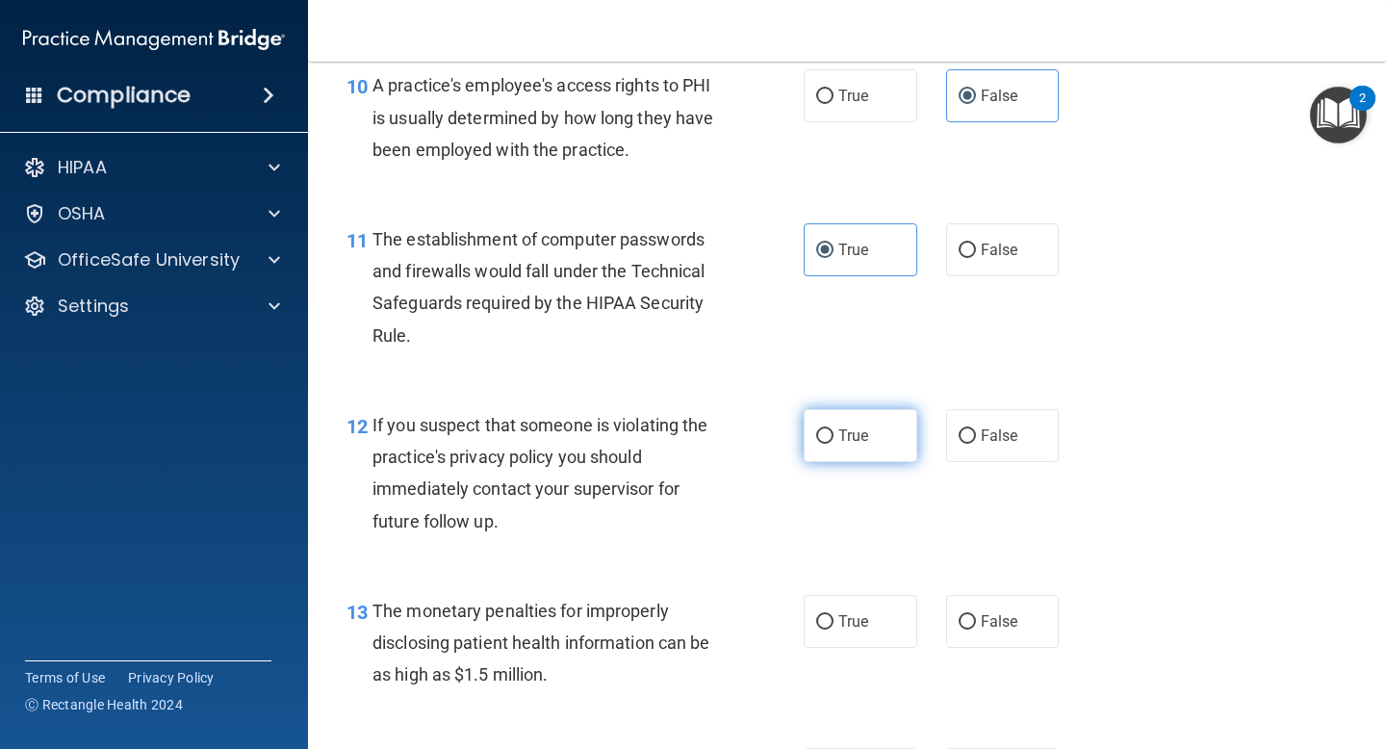
click at [876, 445] on label "True" at bounding box center [861, 435] width 114 height 53
click at [834, 444] on input "True" at bounding box center [824, 436] width 17 height 14
radio input "true"
click at [627, 524] on div "If you suspect that someone is violating the practice's privacy policy you shou…" at bounding box center [555, 473] width 365 height 128
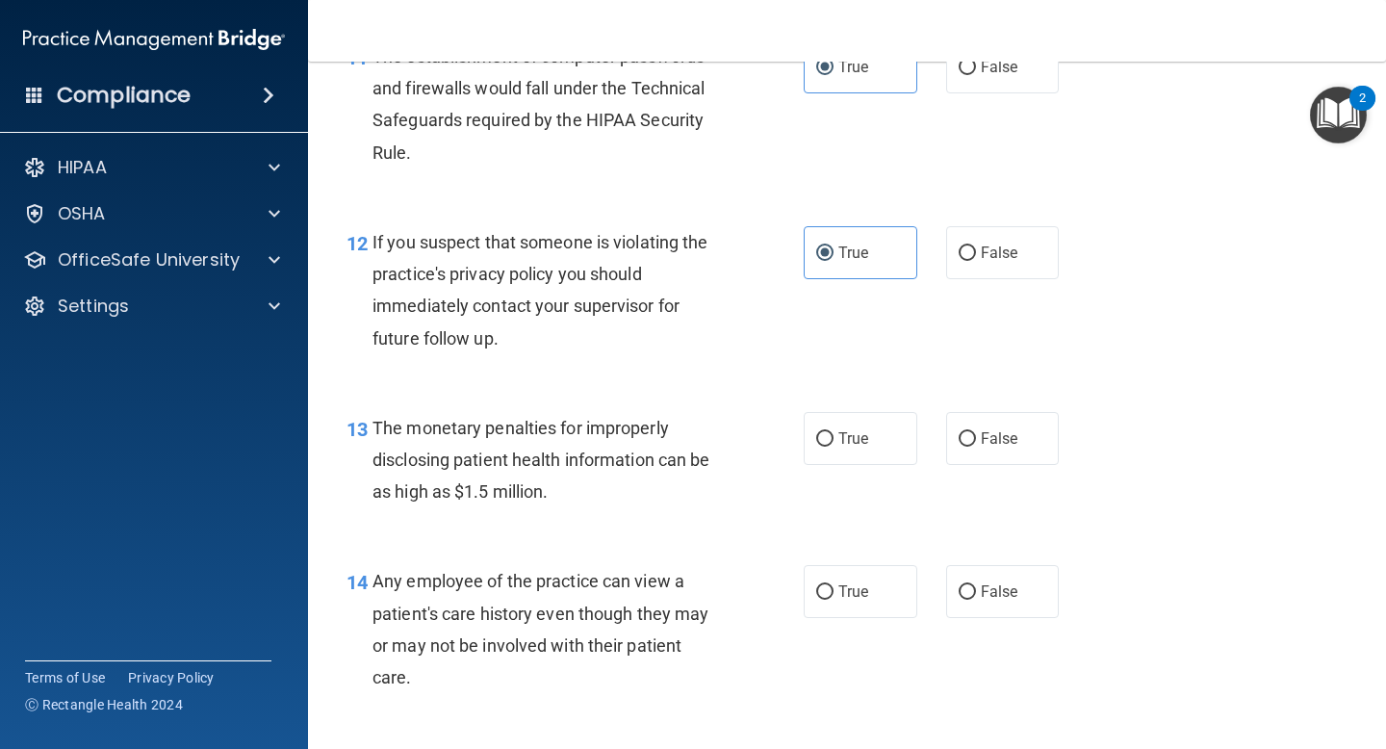
scroll to position [1835, 0]
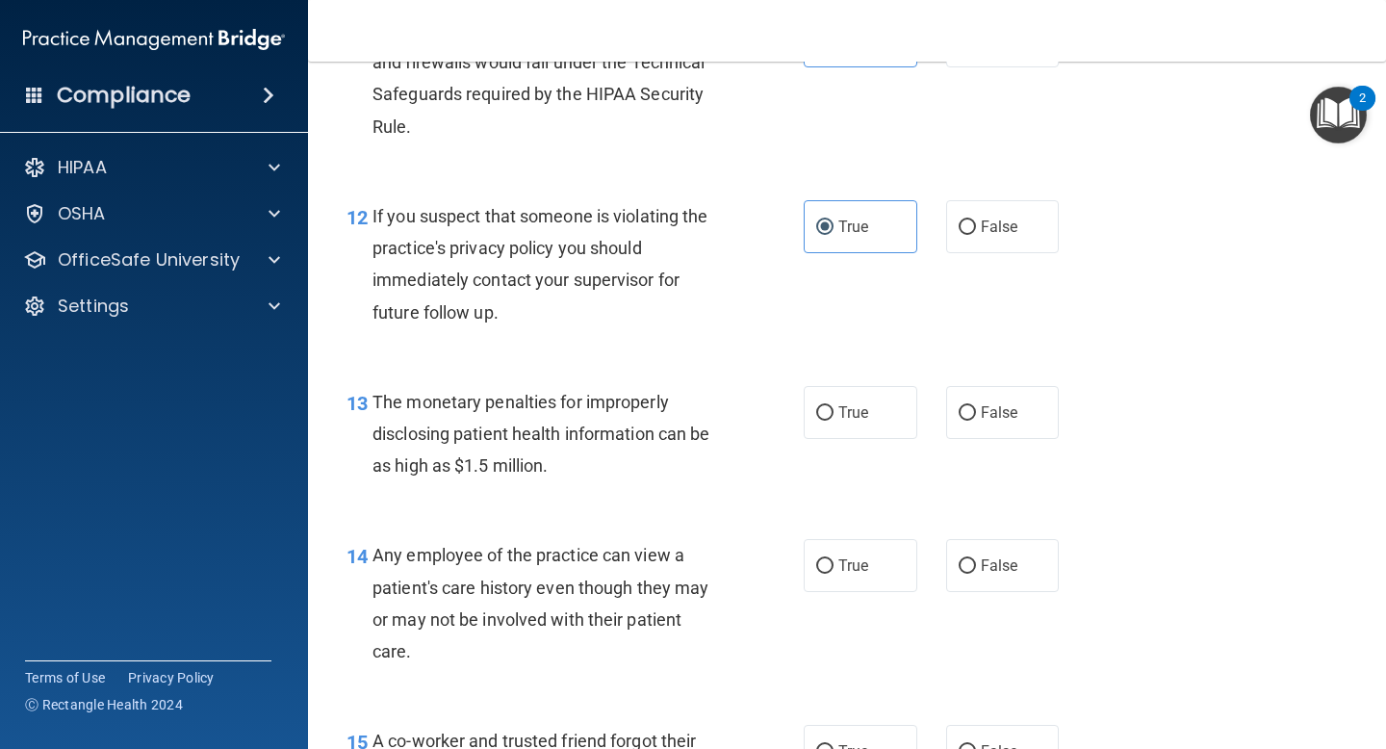
click at [587, 495] on div "13 The monetary penalties for improperly disclosing patient health information …" at bounding box center [847, 439] width 1030 height 154
click at [857, 417] on span "True" at bounding box center [854, 412] width 30 height 18
click at [834, 417] on input "True" at bounding box center [824, 413] width 17 height 14
radio input "true"
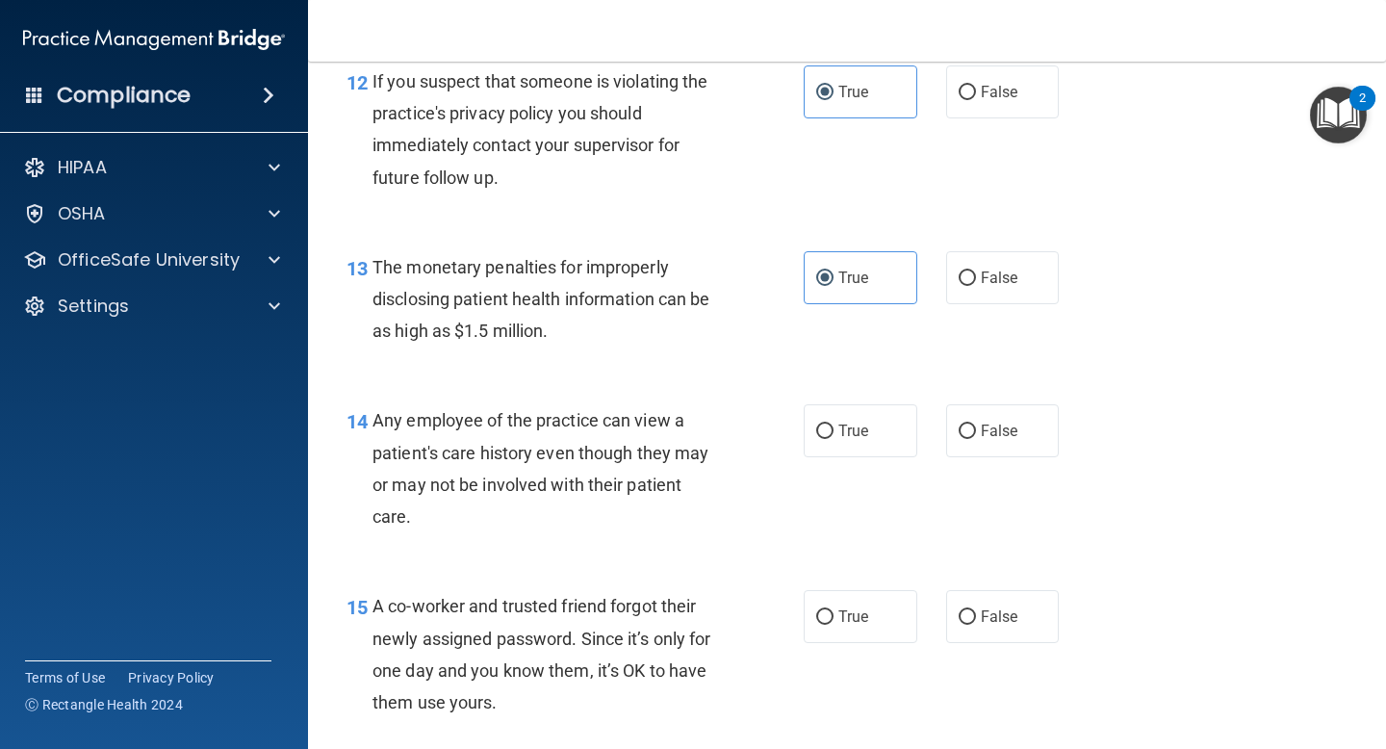
scroll to position [1997, 0]
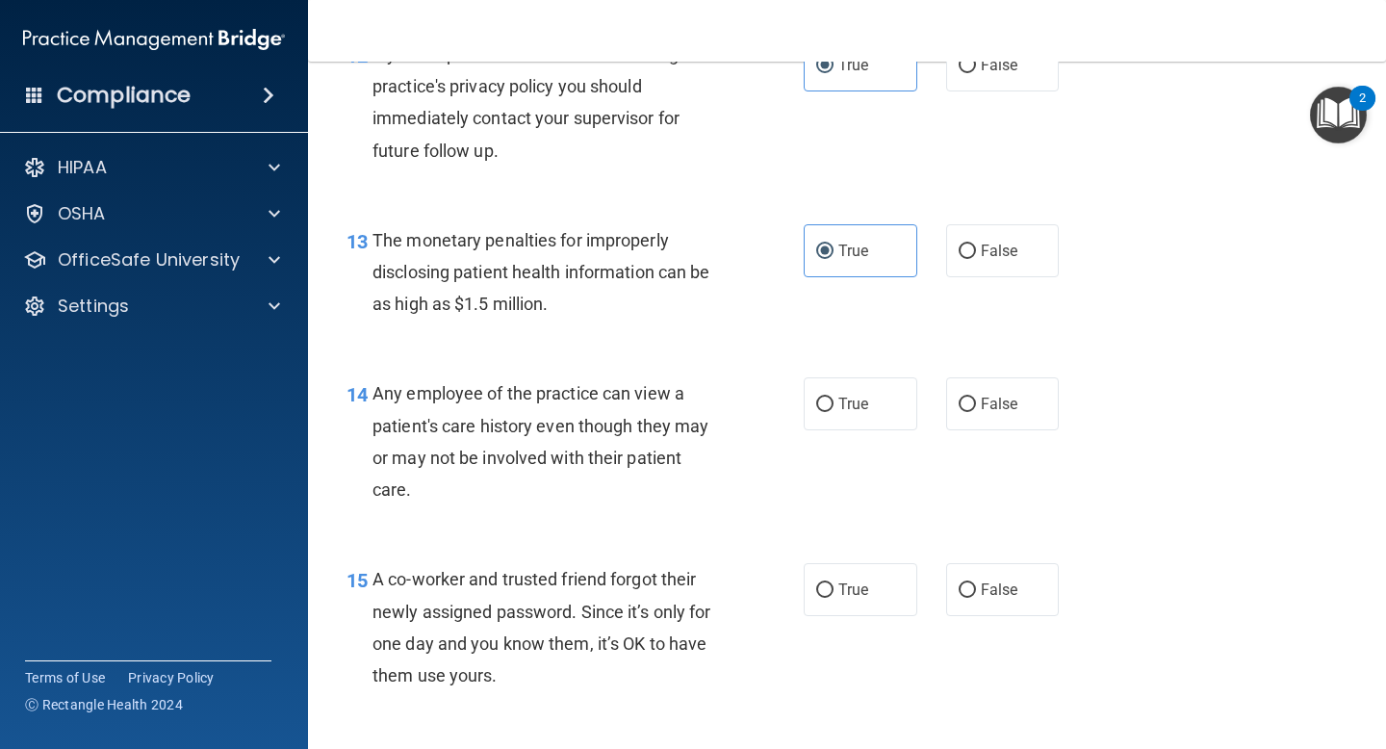
click at [542, 493] on div "Any employee of the practice can view a patient's care history even though they…" at bounding box center [555, 441] width 365 height 128
click at [576, 439] on div "Any employee of the practice can view a patient's care history even though they…" at bounding box center [555, 441] width 365 height 128
click at [978, 416] on label "False" at bounding box center [1003, 403] width 114 height 53
click at [976, 412] on input "False" at bounding box center [967, 405] width 17 height 14
radio input "true"
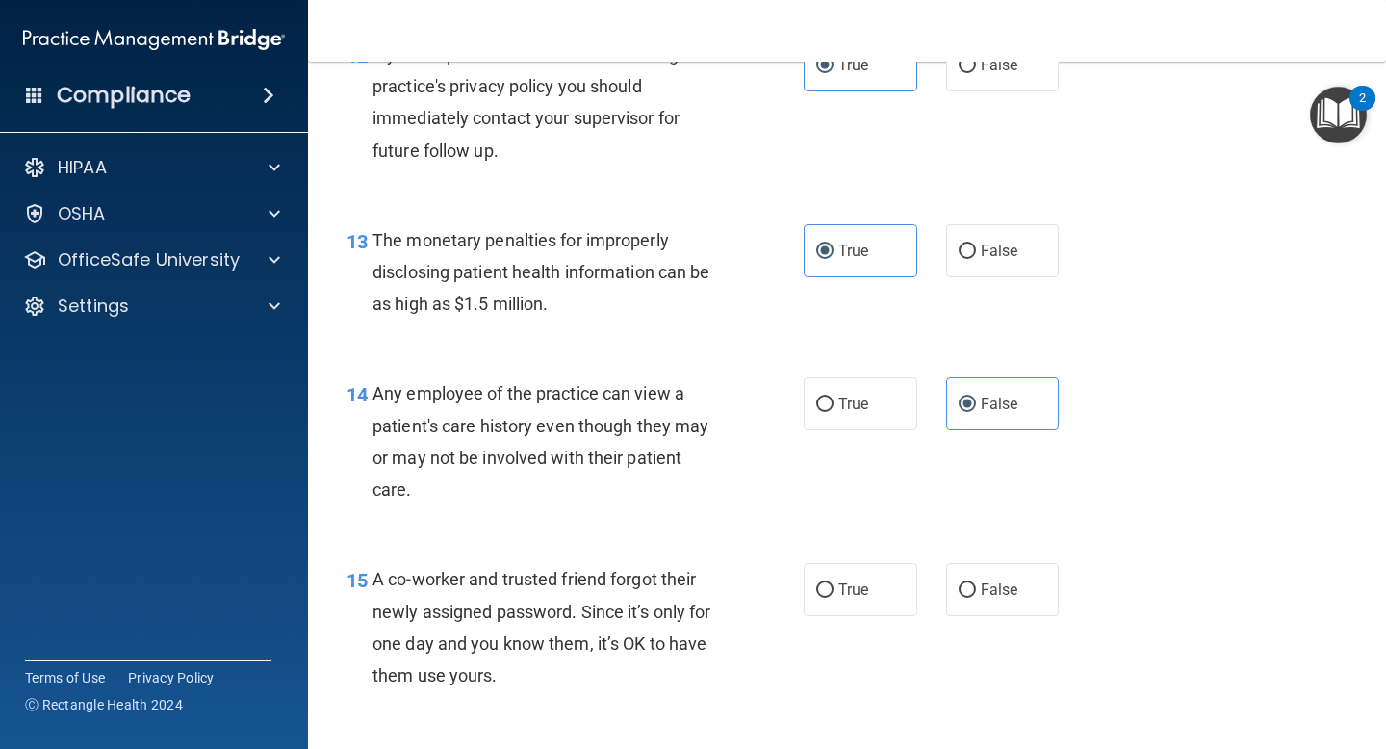
click at [616, 503] on div "Any employee of the practice can view a patient's care history even though they…" at bounding box center [555, 441] width 365 height 128
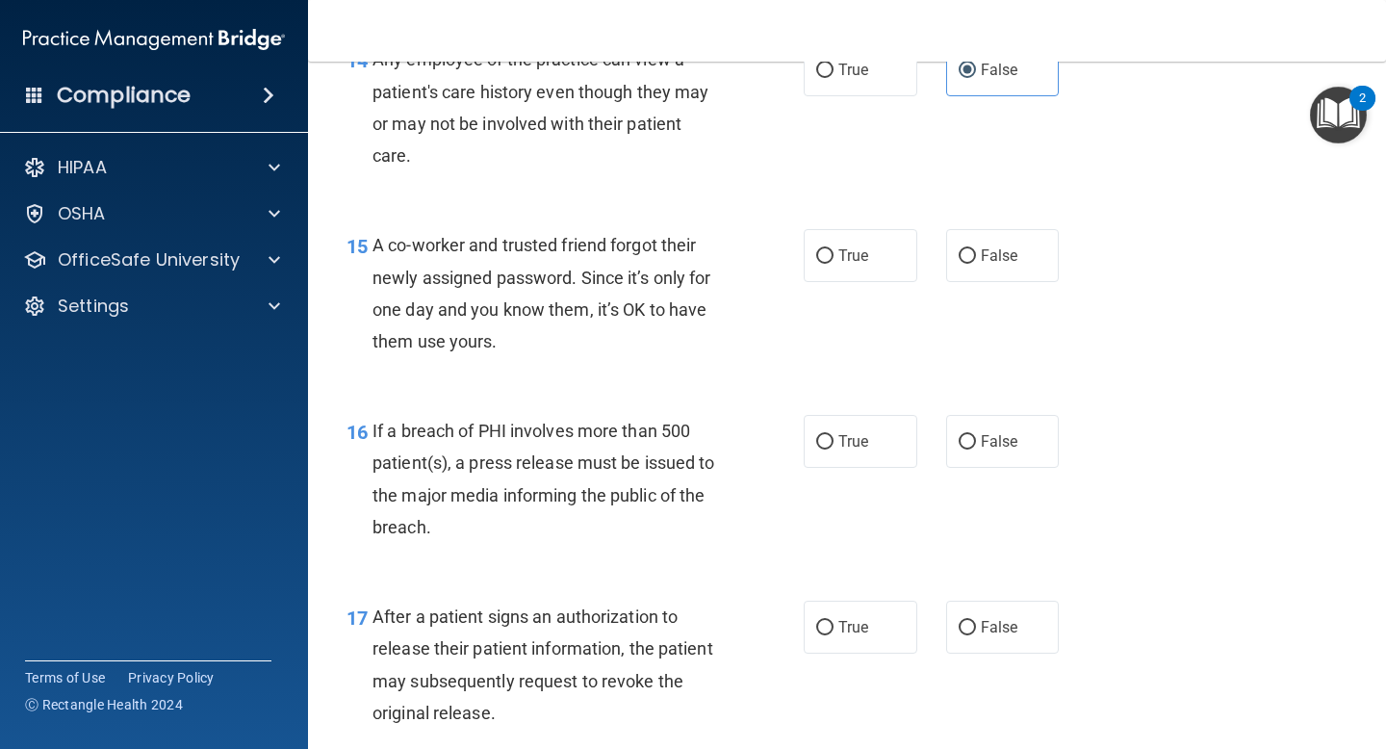
scroll to position [2335, 0]
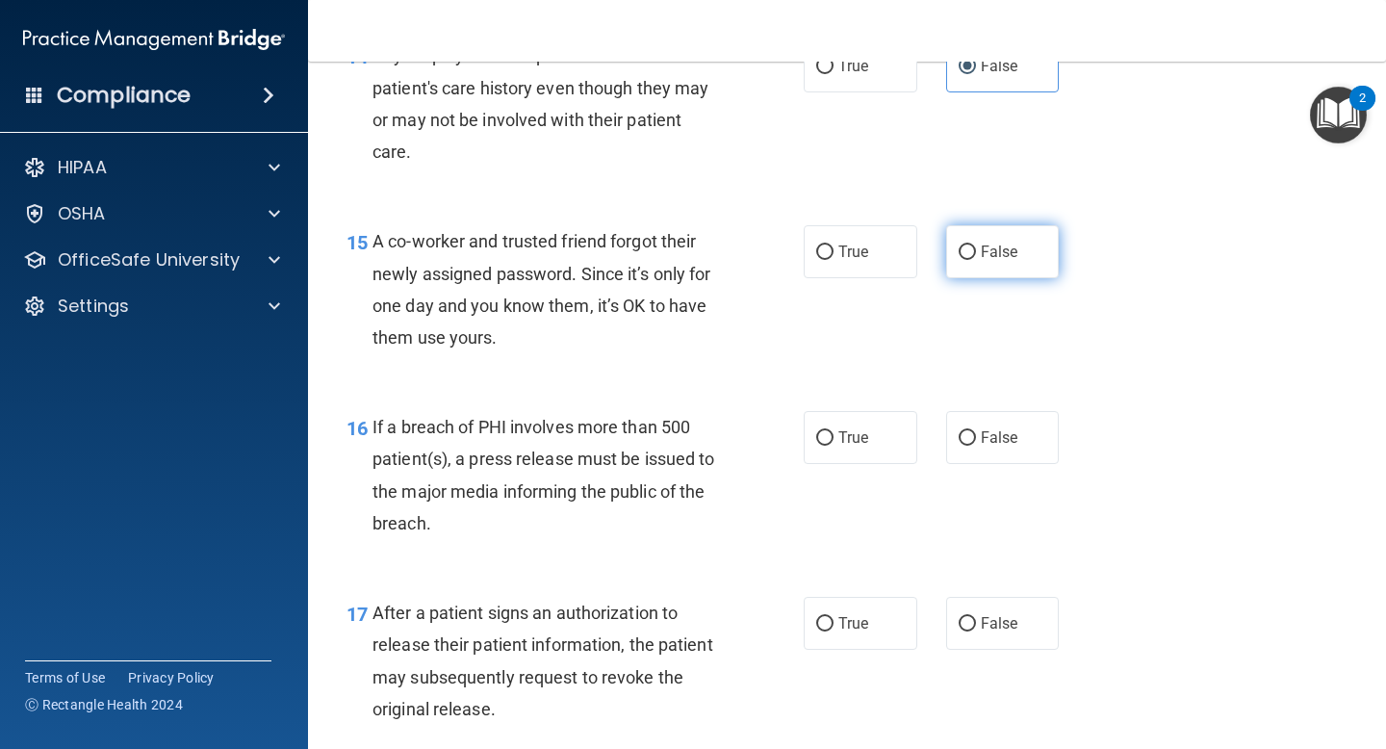
click at [954, 267] on label "False" at bounding box center [1003, 251] width 114 height 53
click at [959, 260] on input "False" at bounding box center [967, 252] width 17 height 14
radio input "true"
click at [857, 347] on div "15 A co-worker and trusted friend forgot their newly assigned password. Since i…" at bounding box center [847, 294] width 1030 height 186
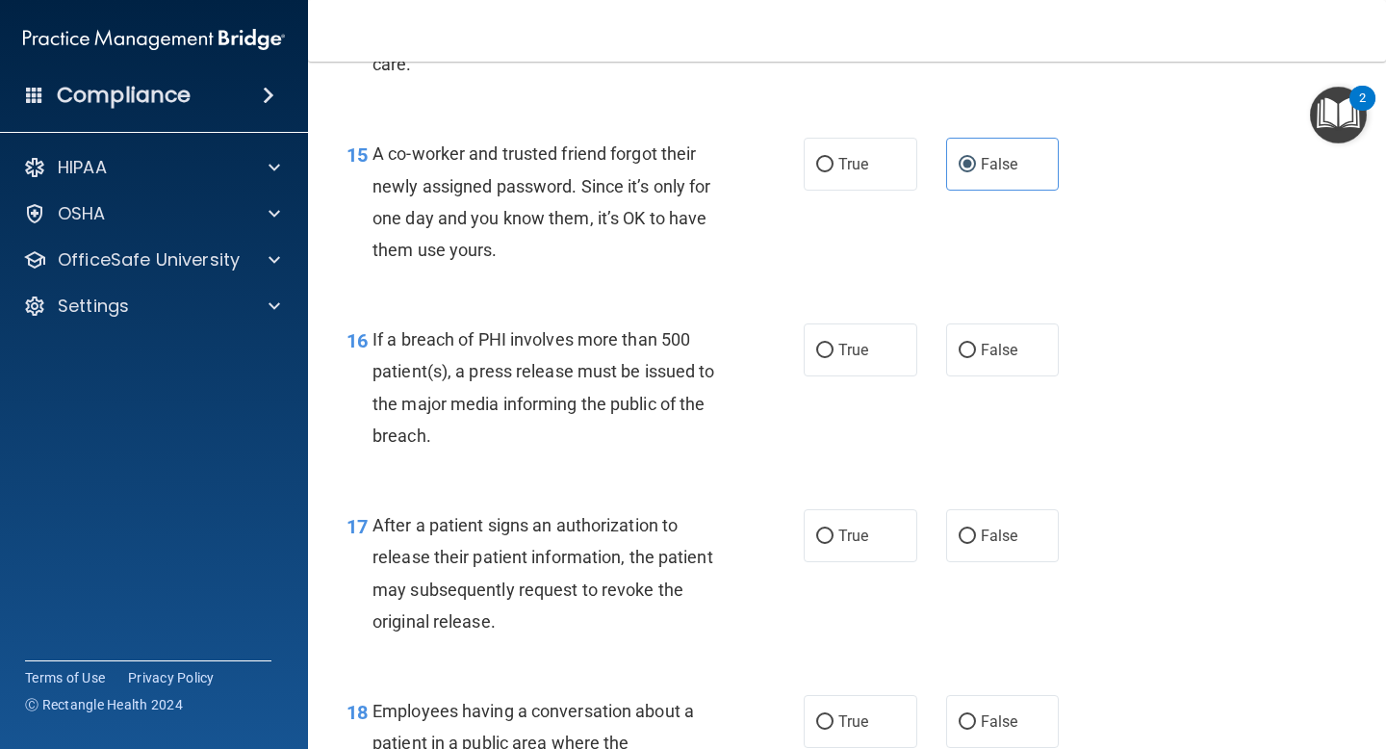
scroll to position [2440, 0]
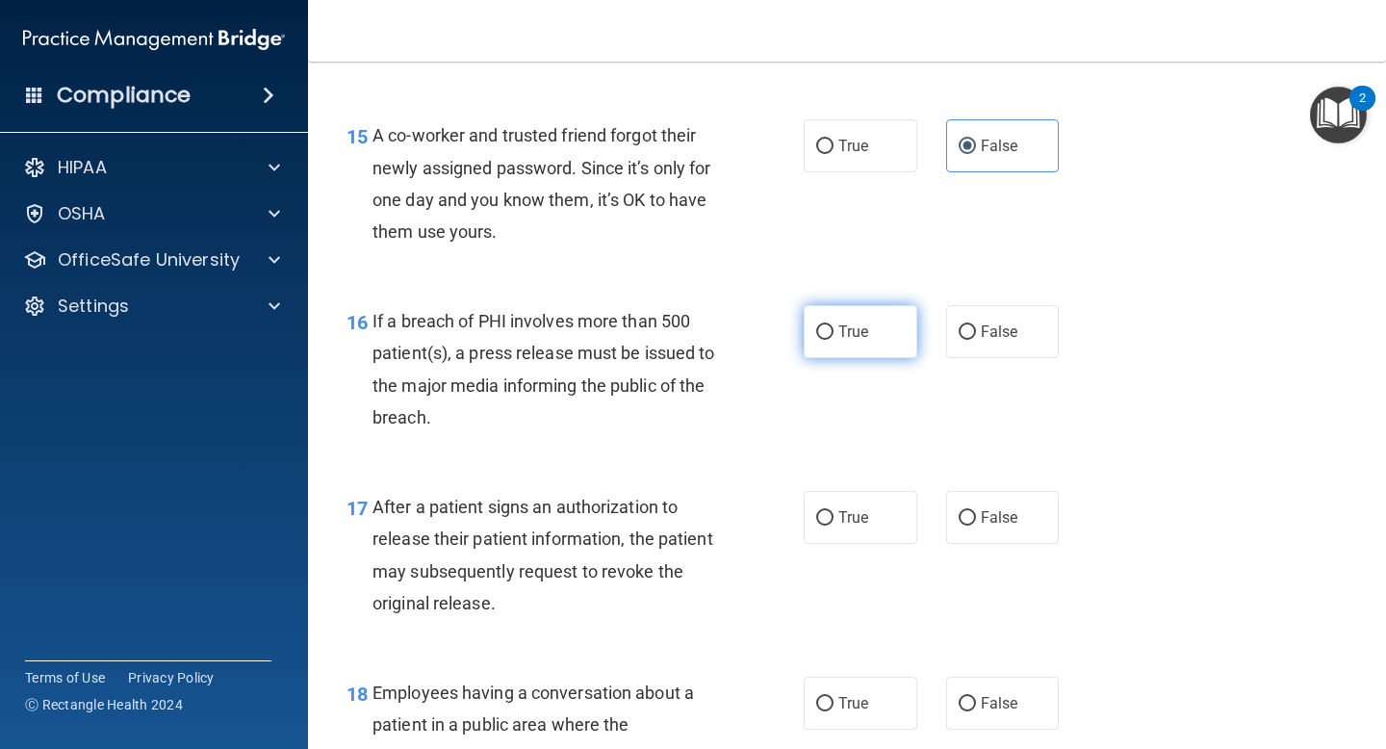
click at [864, 333] on span "True" at bounding box center [854, 332] width 30 height 18
click at [834, 333] on input "True" at bounding box center [824, 332] width 17 height 14
radio input "true"
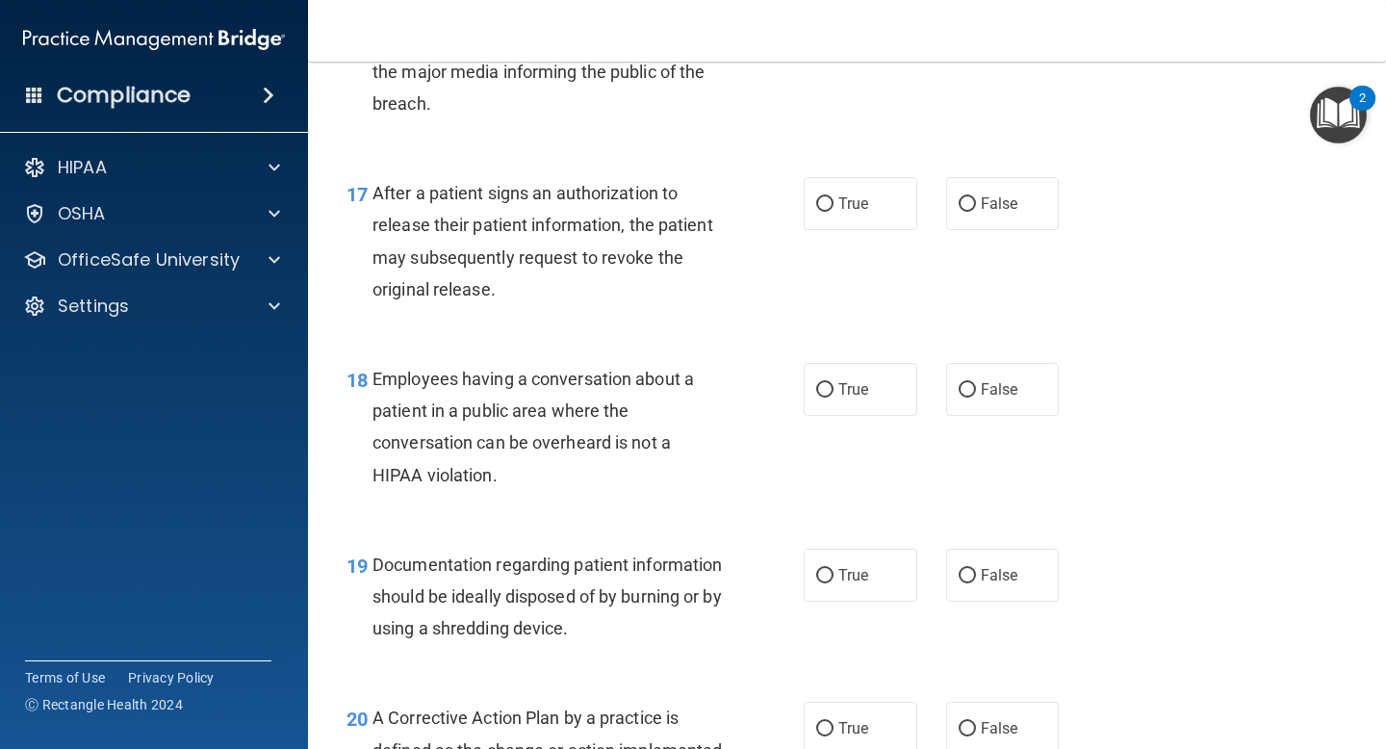
scroll to position [2769, 0]
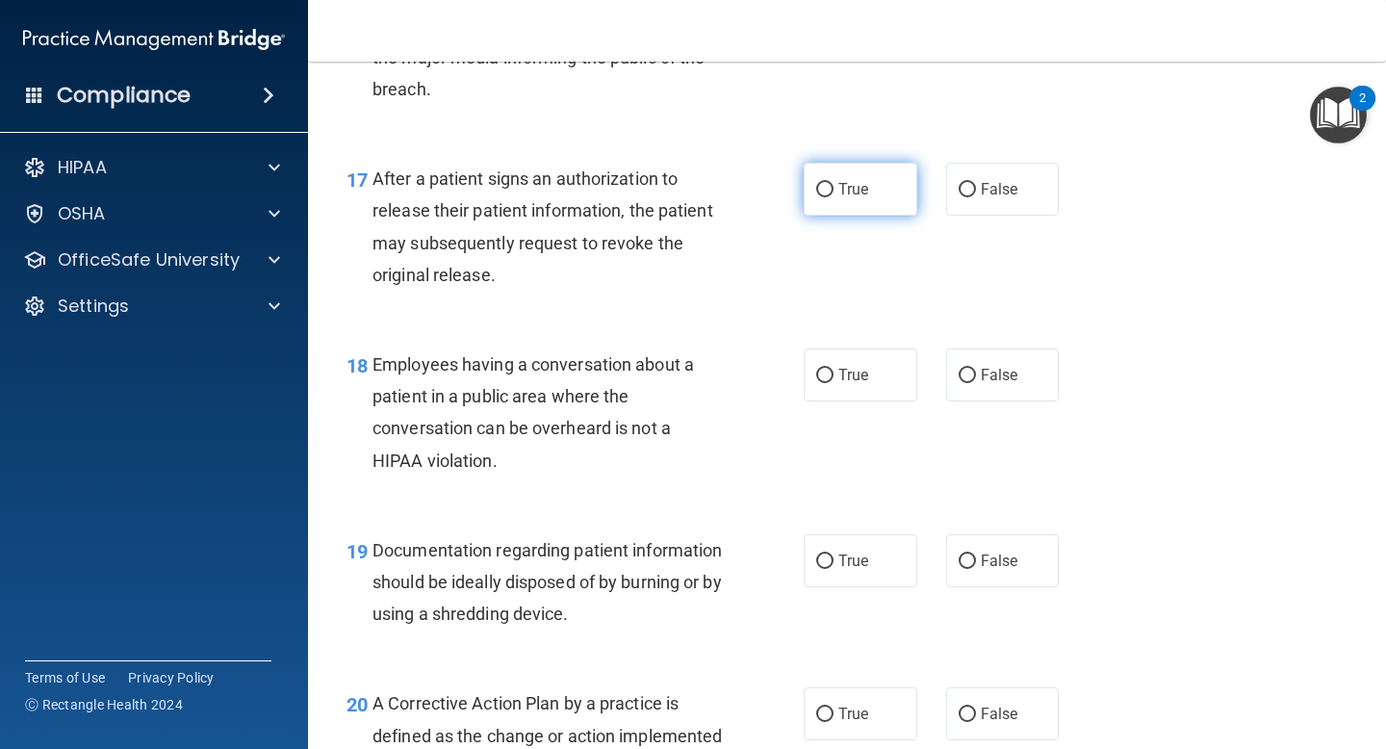
click at [829, 199] on label "True" at bounding box center [861, 189] width 114 height 53
click at [829, 197] on input "True" at bounding box center [824, 190] width 17 height 14
radio input "true"
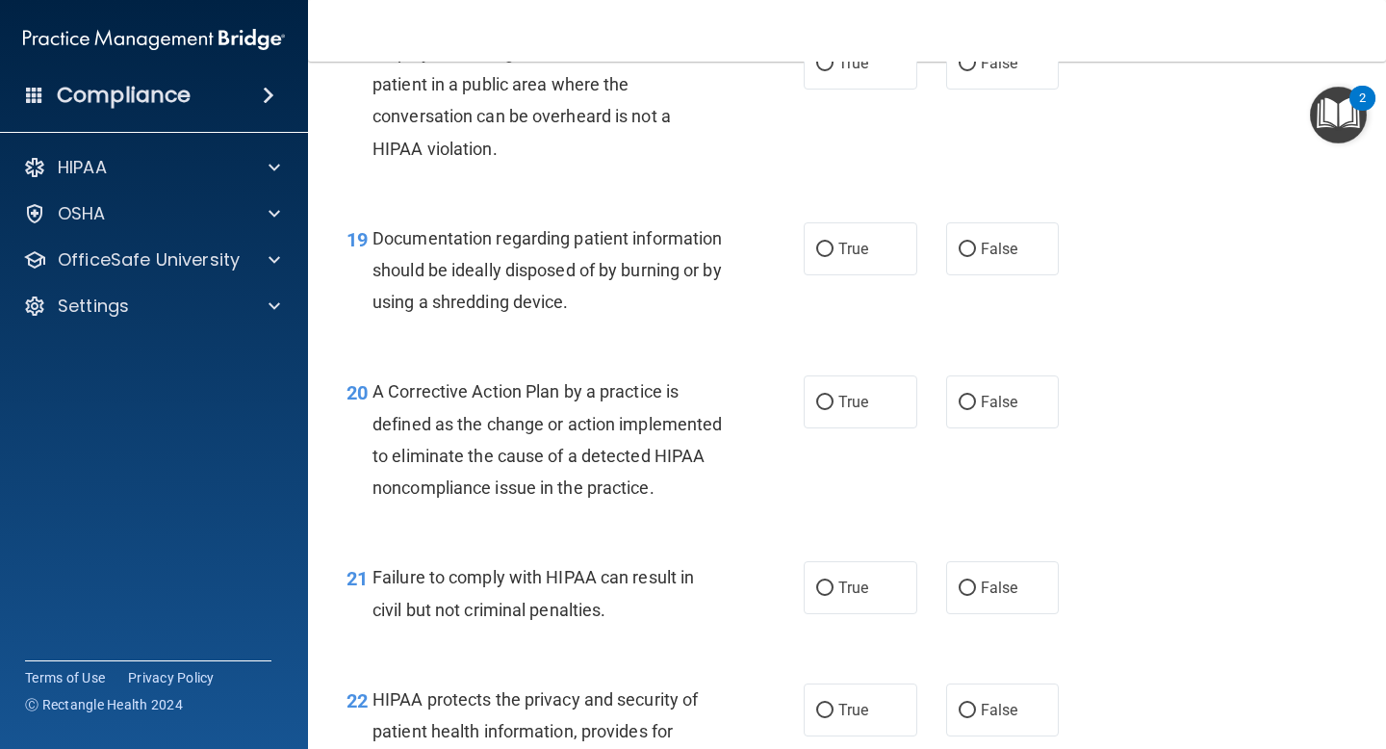
scroll to position [2956, 0]
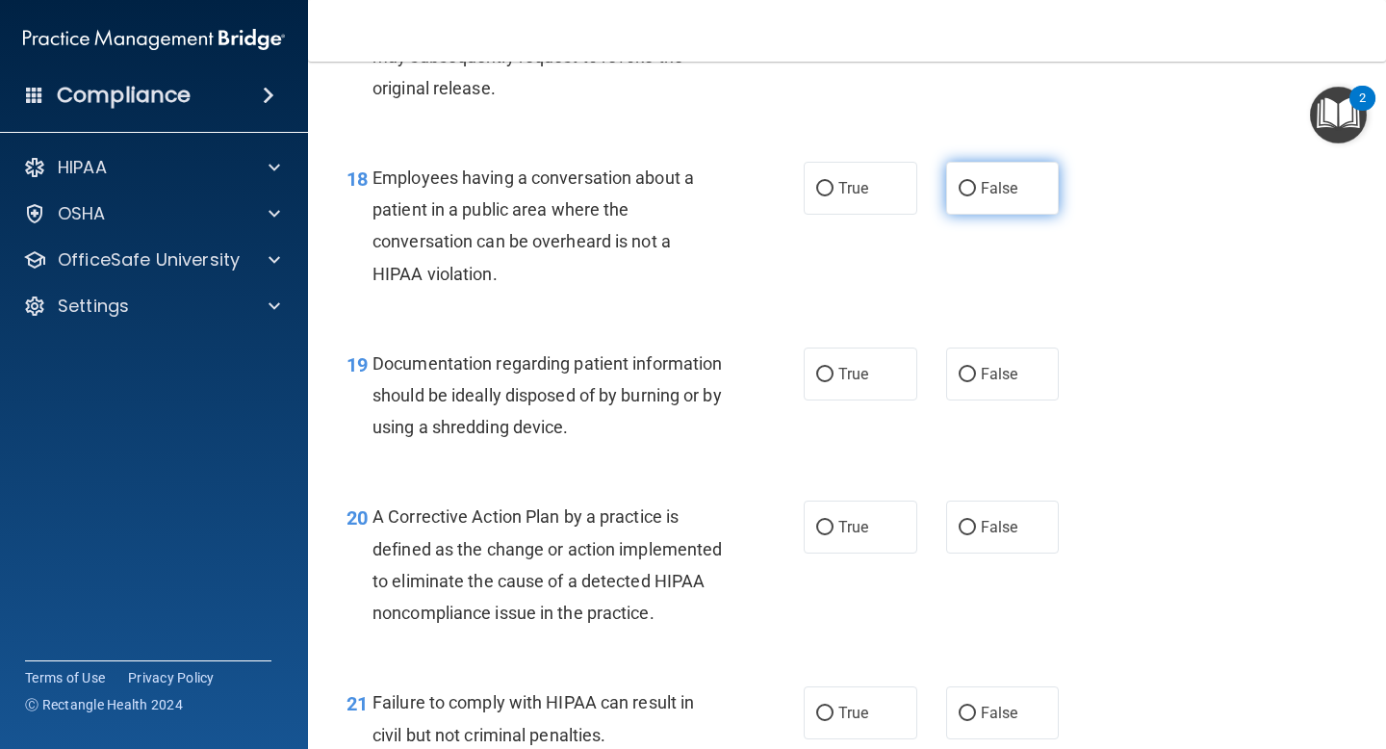
click at [976, 188] on label "False" at bounding box center [1003, 188] width 114 height 53
click at [976, 188] on input "False" at bounding box center [967, 189] width 17 height 14
radio input "true"
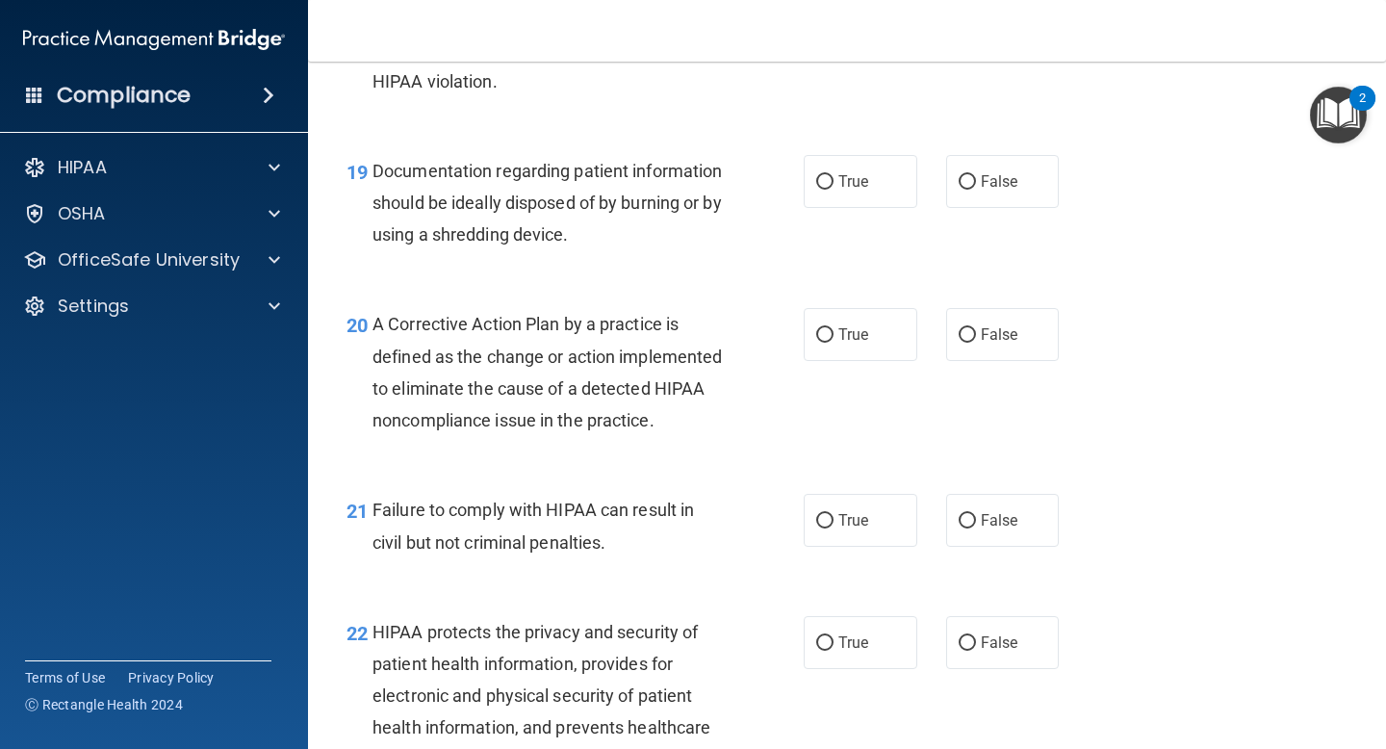
scroll to position [3150, 0]
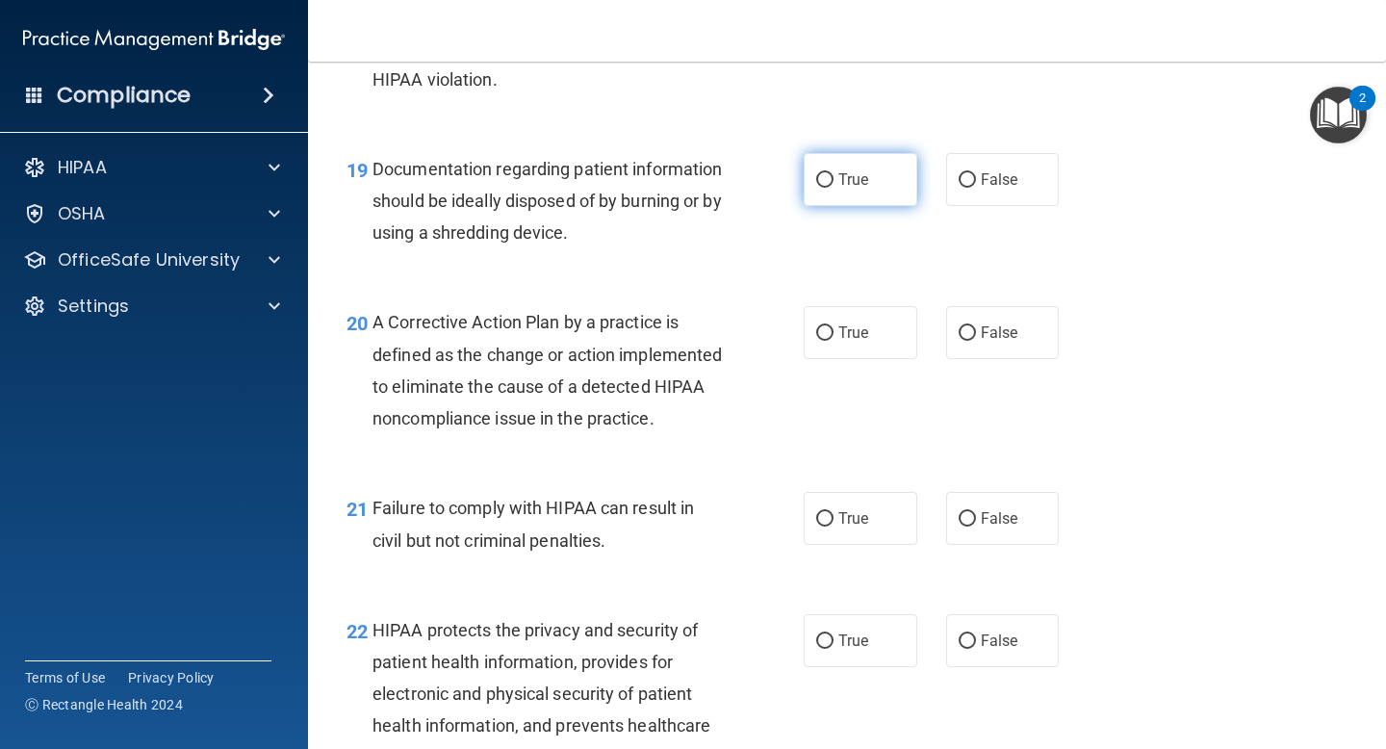
click at [857, 181] on span "True" at bounding box center [854, 179] width 30 height 18
click at [834, 181] on input "True" at bounding box center [824, 180] width 17 height 14
radio input "true"
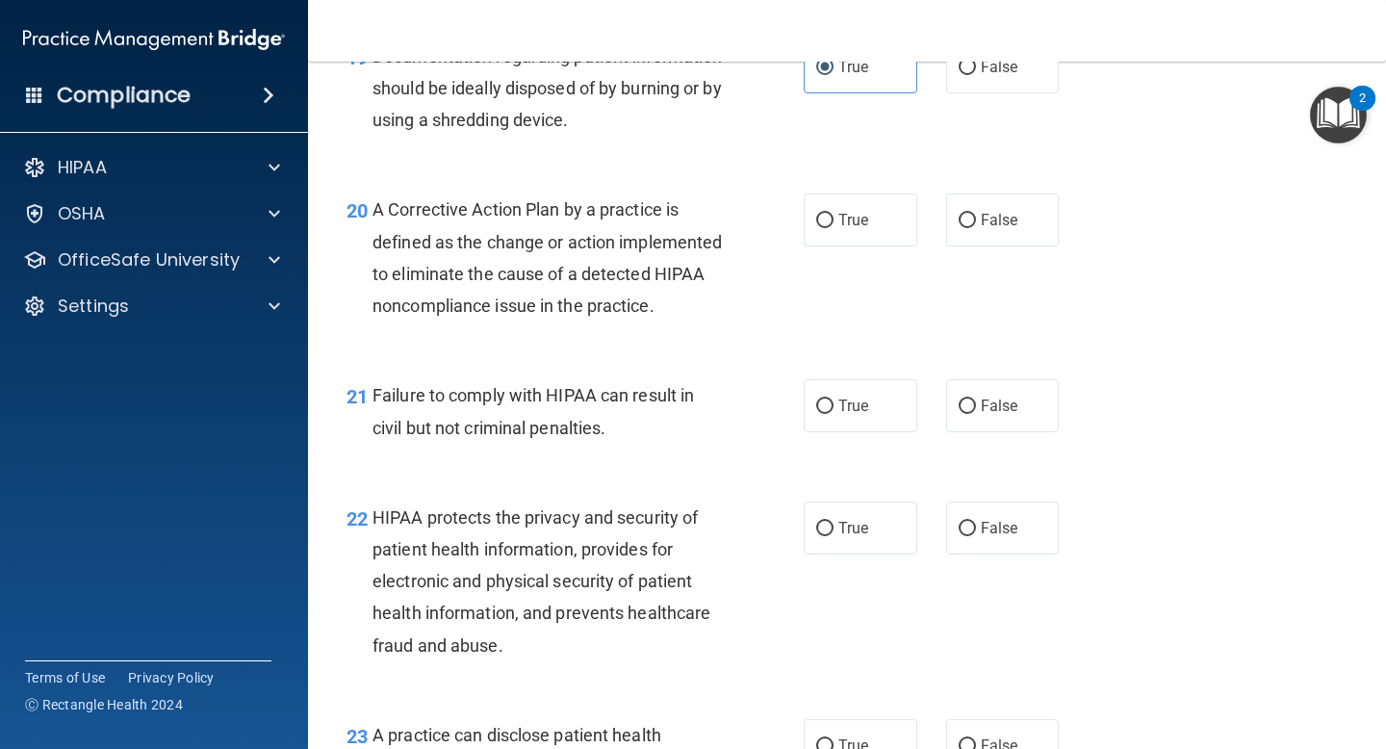
scroll to position [3300, 0]
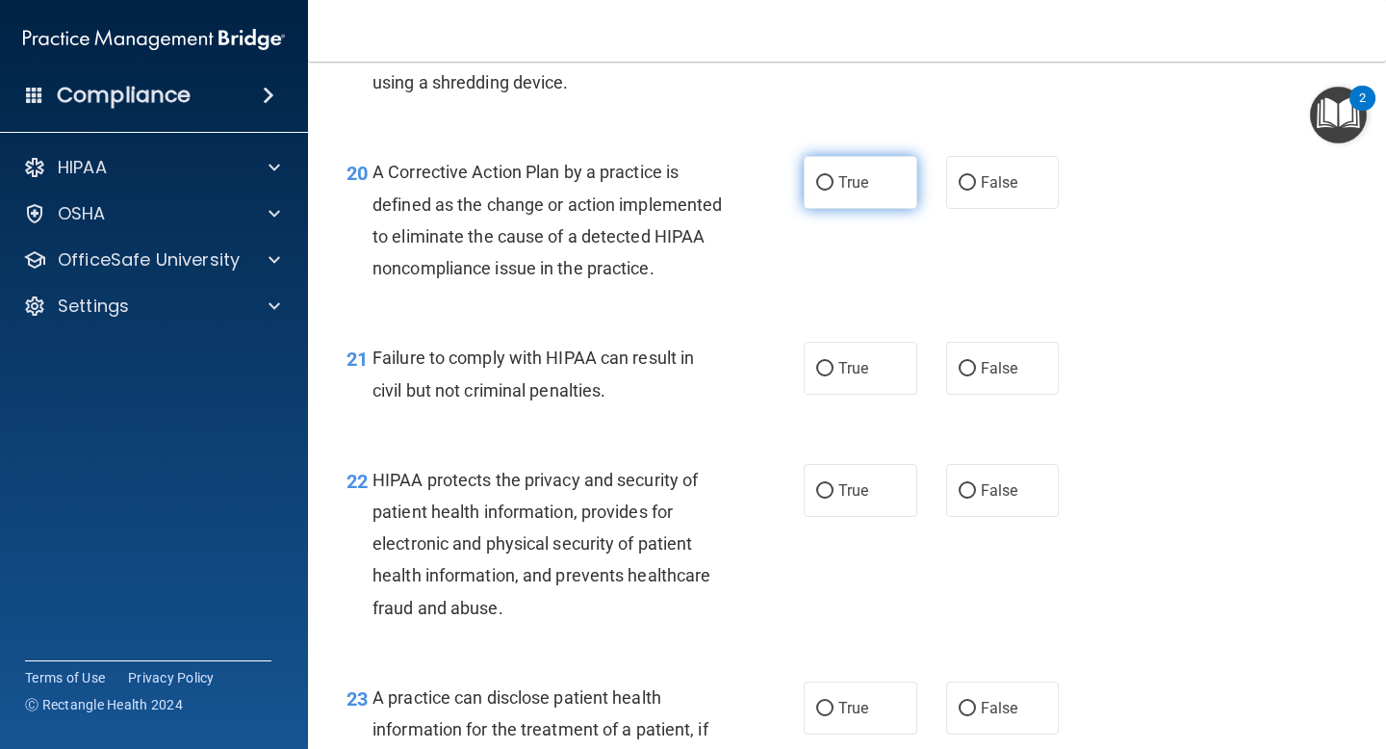
click at [857, 187] on span "True" at bounding box center [854, 182] width 30 height 18
click at [834, 187] on input "True" at bounding box center [824, 183] width 17 height 14
radio input "true"
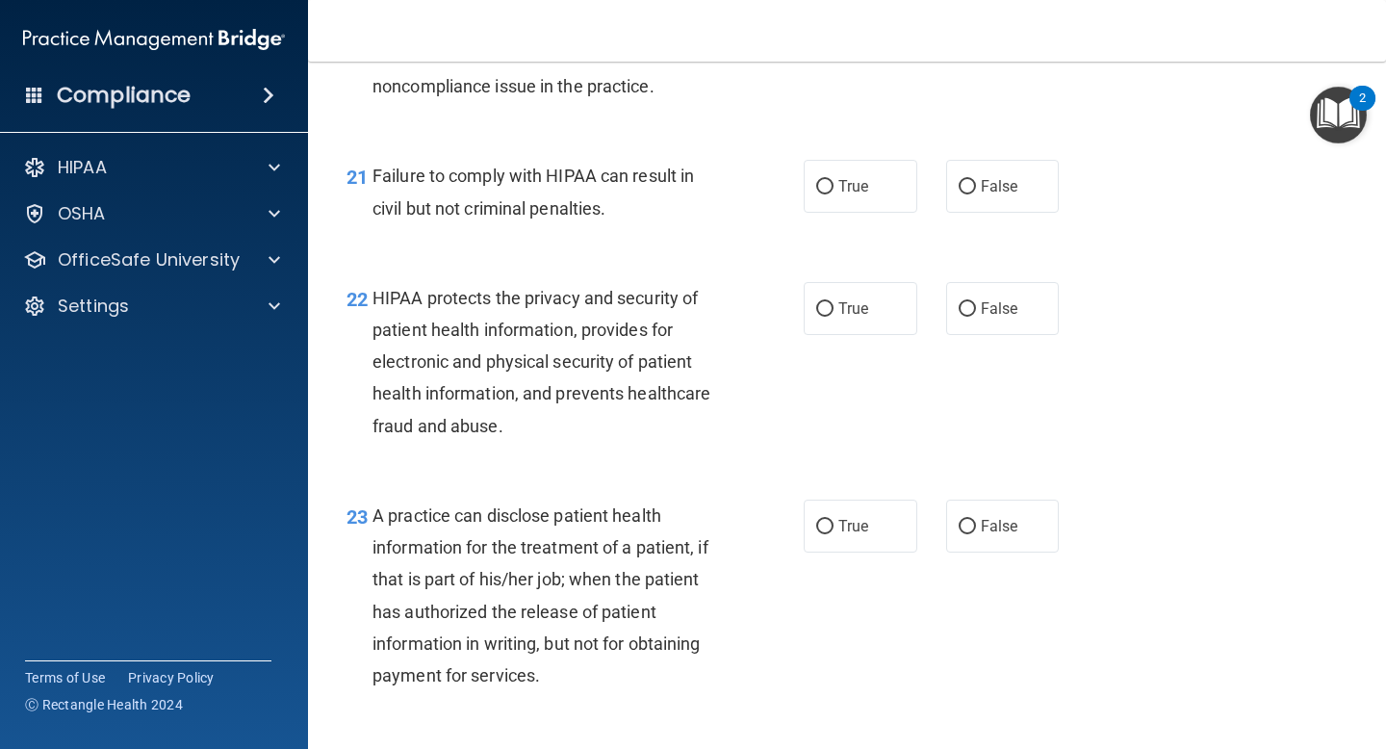
scroll to position [3495, 0]
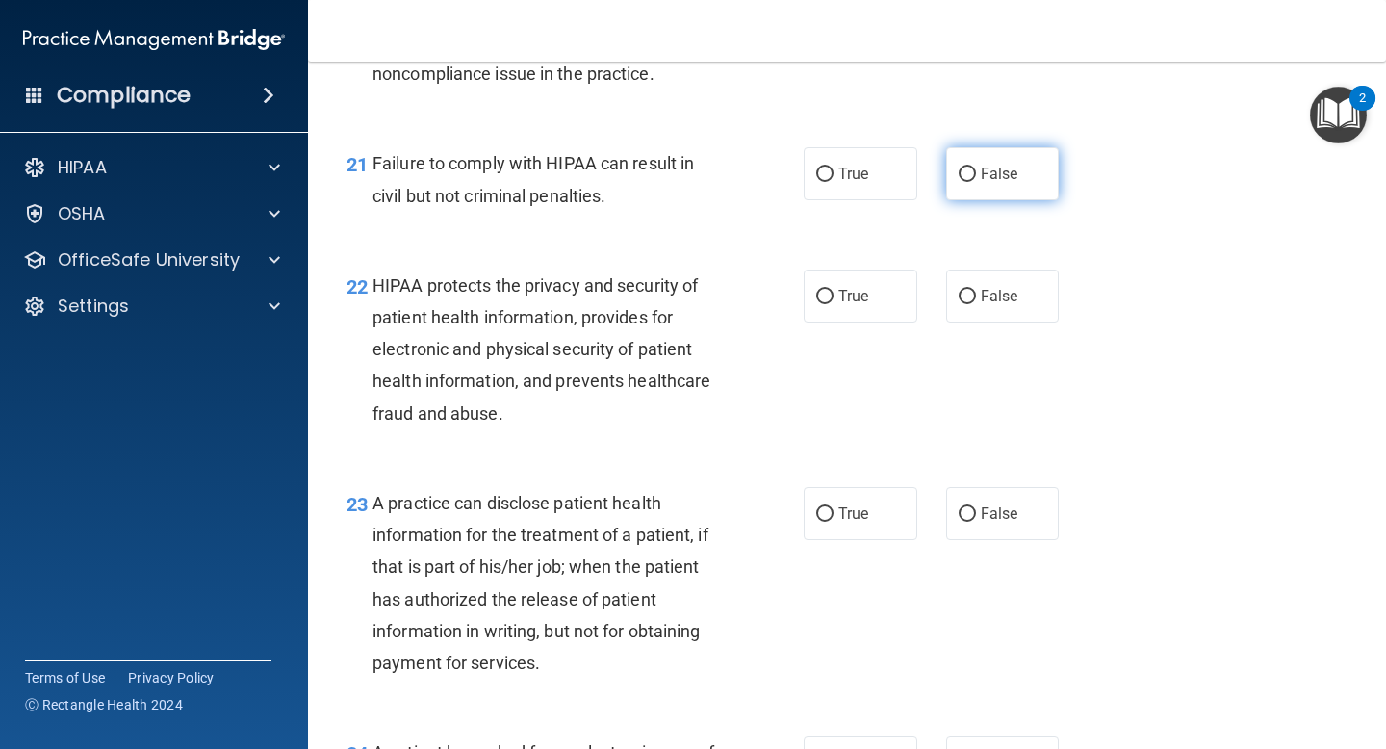
click at [954, 200] on label "False" at bounding box center [1003, 173] width 114 height 53
click at [959, 182] on input "False" at bounding box center [967, 175] width 17 height 14
radio input "true"
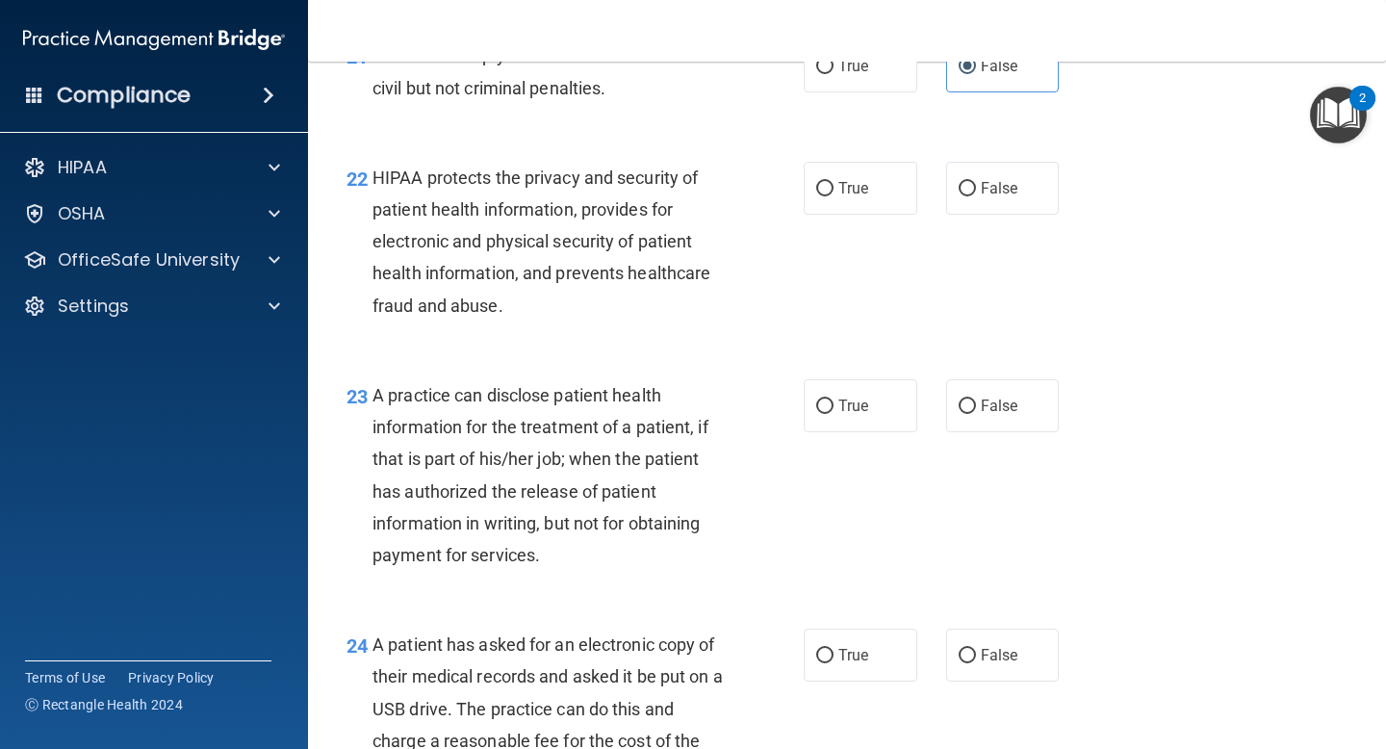
scroll to position [3622, 0]
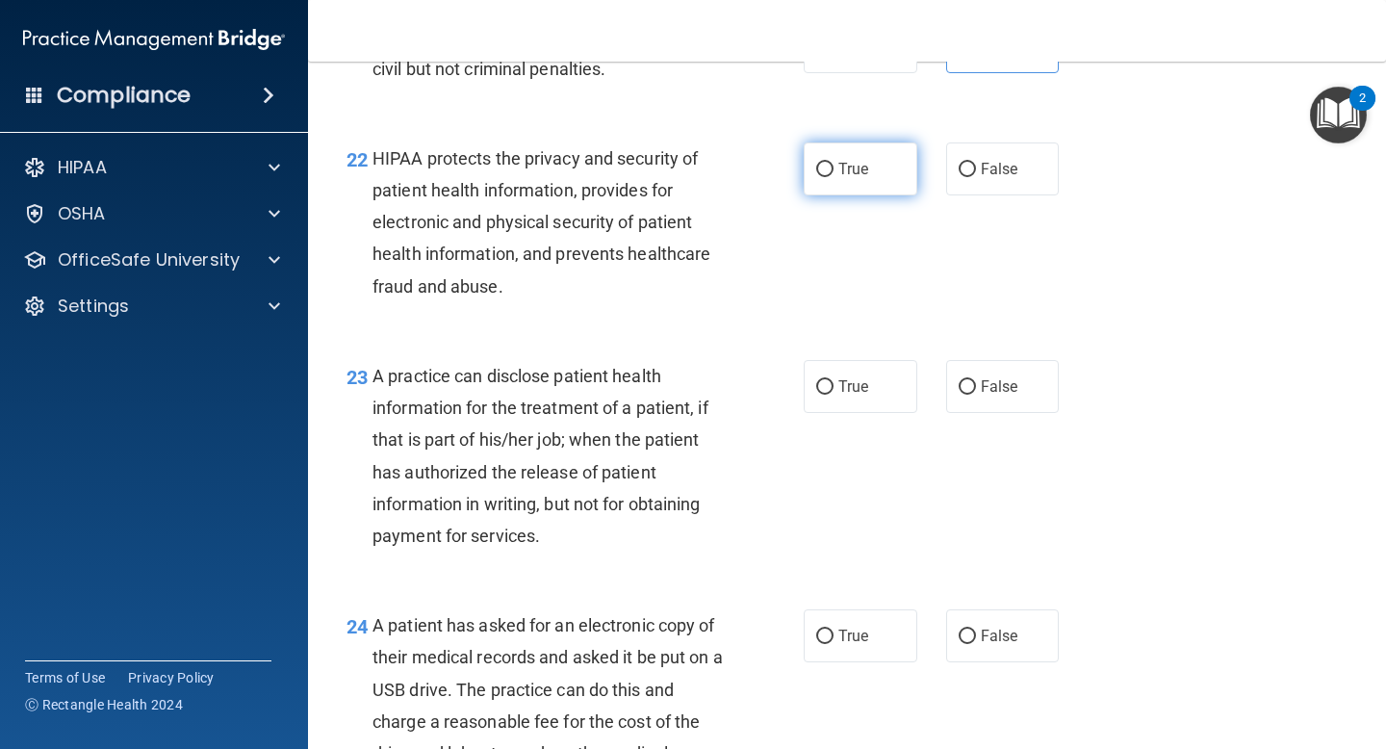
click at [847, 187] on label "True" at bounding box center [861, 168] width 114 height 53
click at [834, 177] on input "True" at bounding box center [824, 170] width 17 height 14
radio input "true"
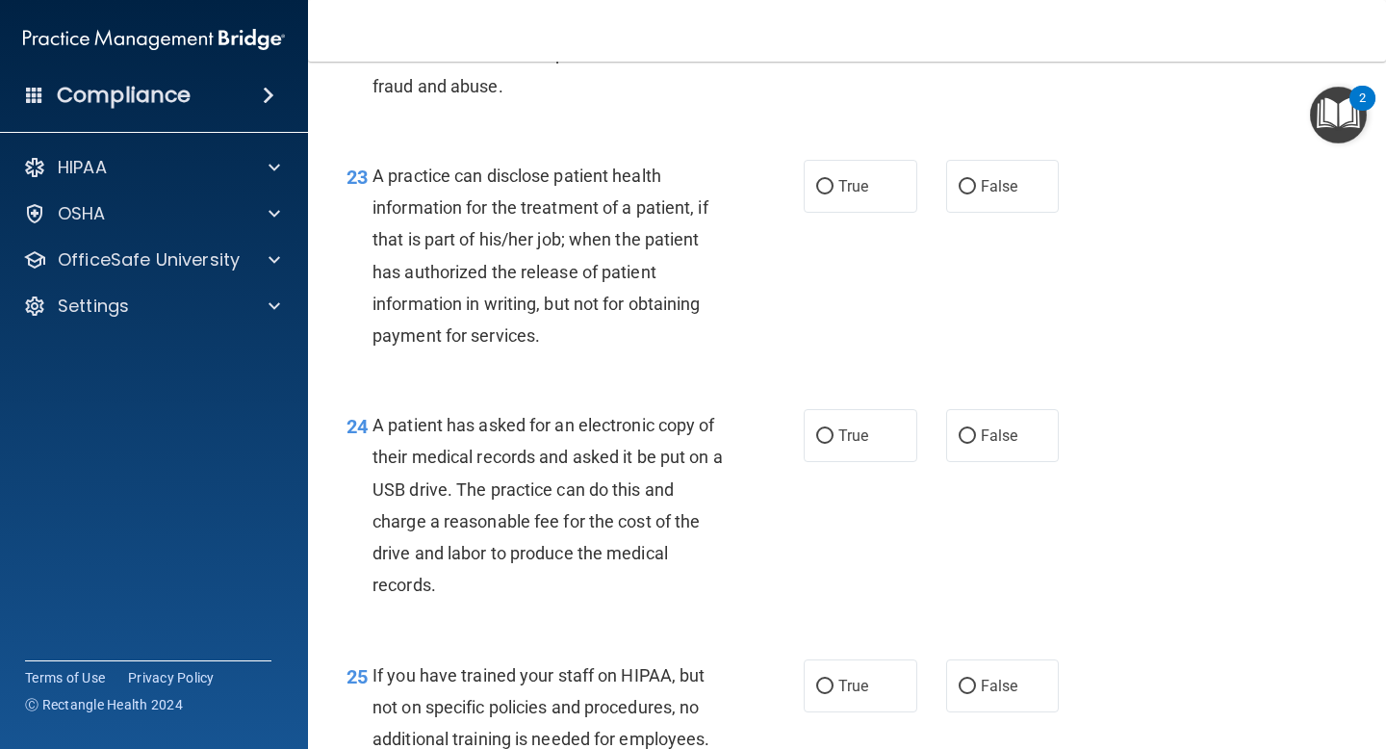
scroll to position [3886, 0]
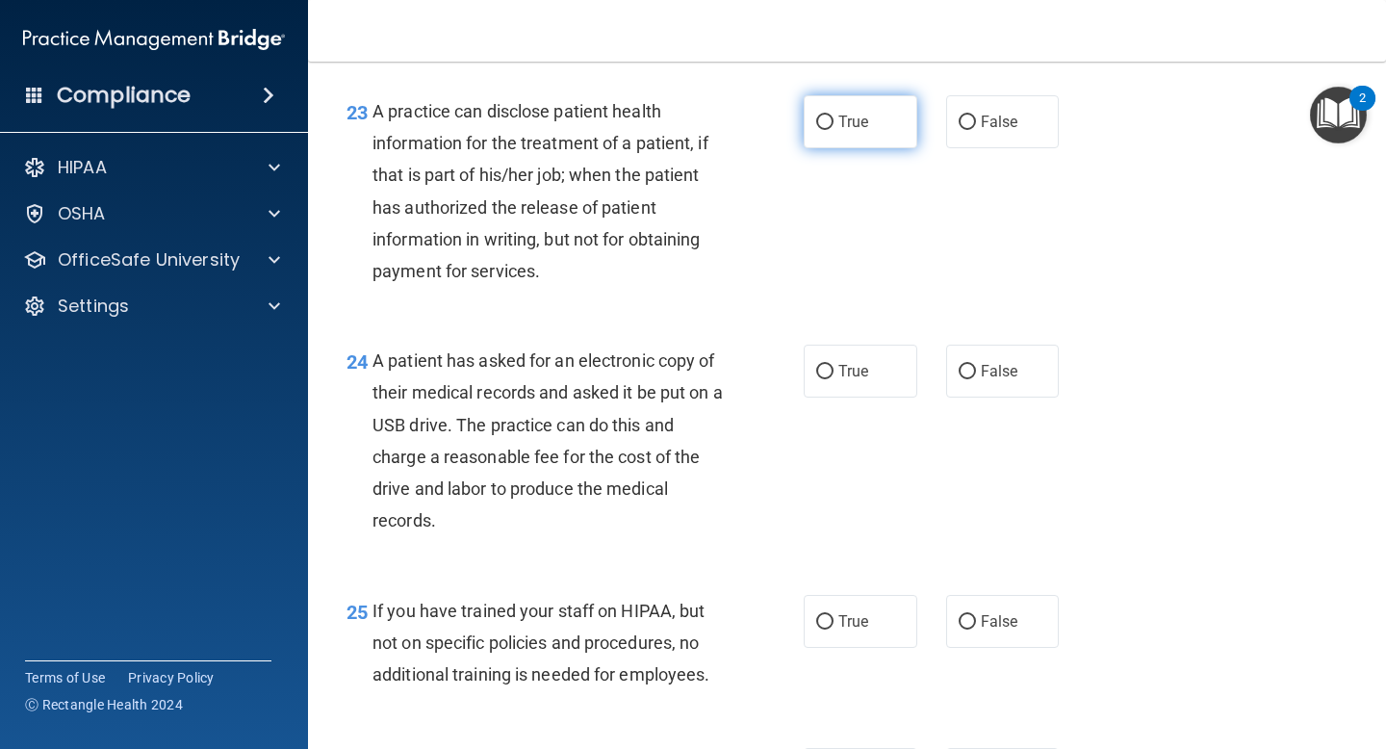
click at [866, 131] on span "True" at bounding box center [854, 122] width 30 height 18
click at [834, 130] on input "True" at bounding box center [824, 123] width 17 height 14
radio input "true"
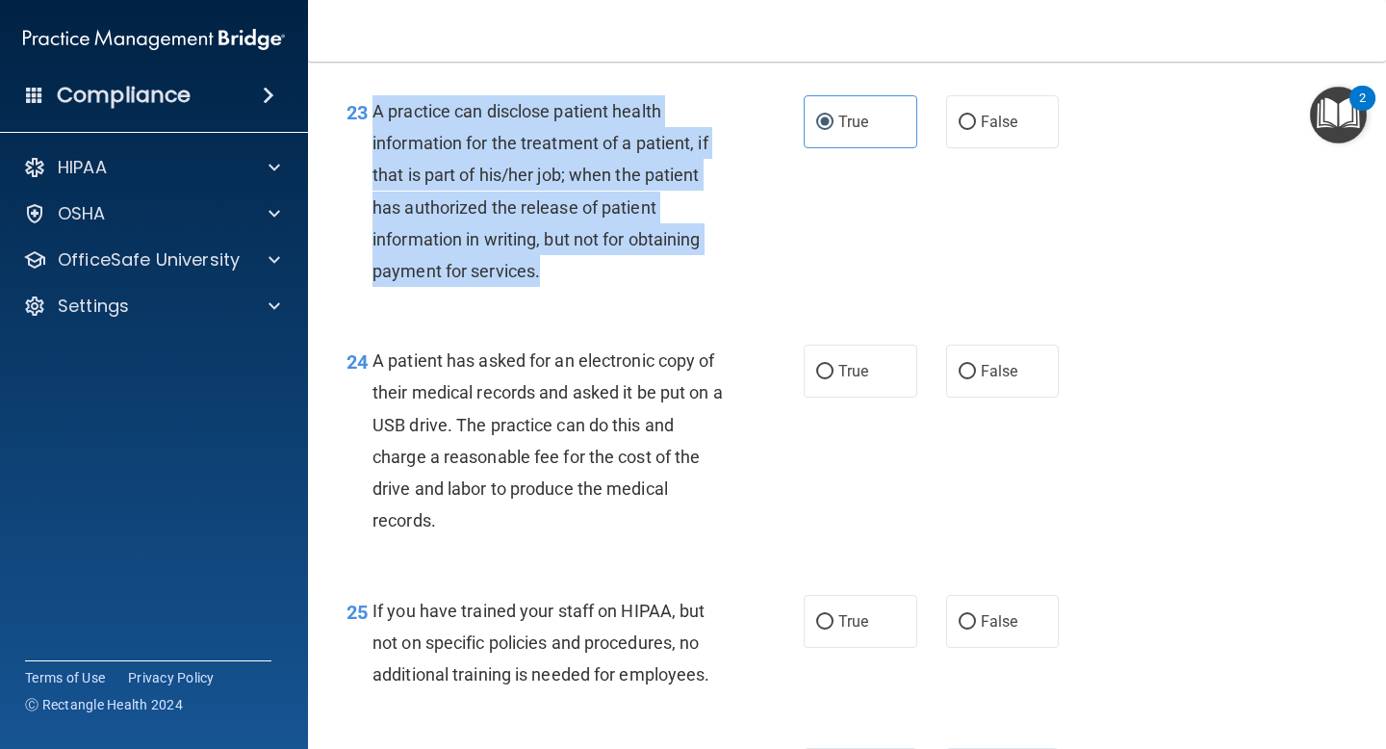
drag, startPoint x: 581, startPoint y: 304, endPoint x: 365, endPoint y: 139, distance: 272.7
click at [365, 139] on div "23 A practice can disclose patient health information for the treatment of a pa…" at bounding box center [575, 195] width 515 height 201
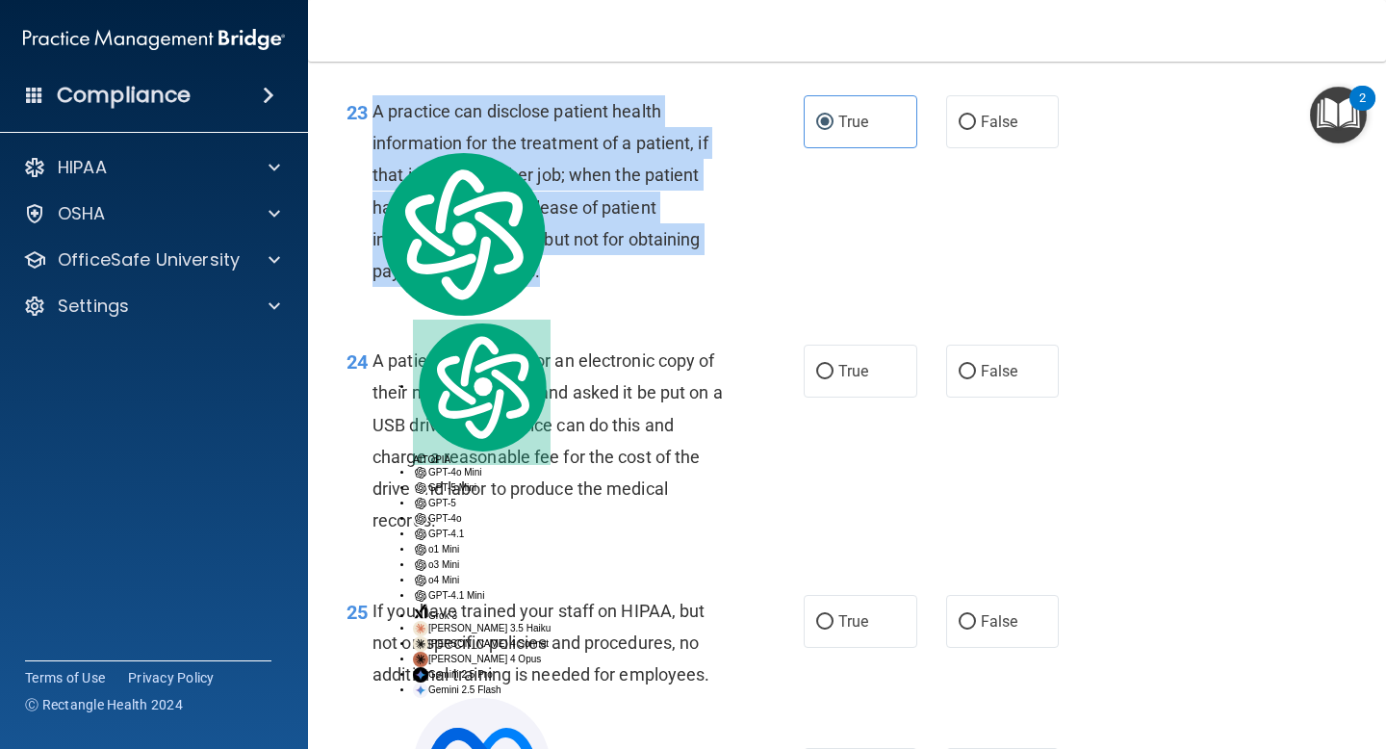
copy div "A practice can disclose patient health information for the treatment of a patie…"
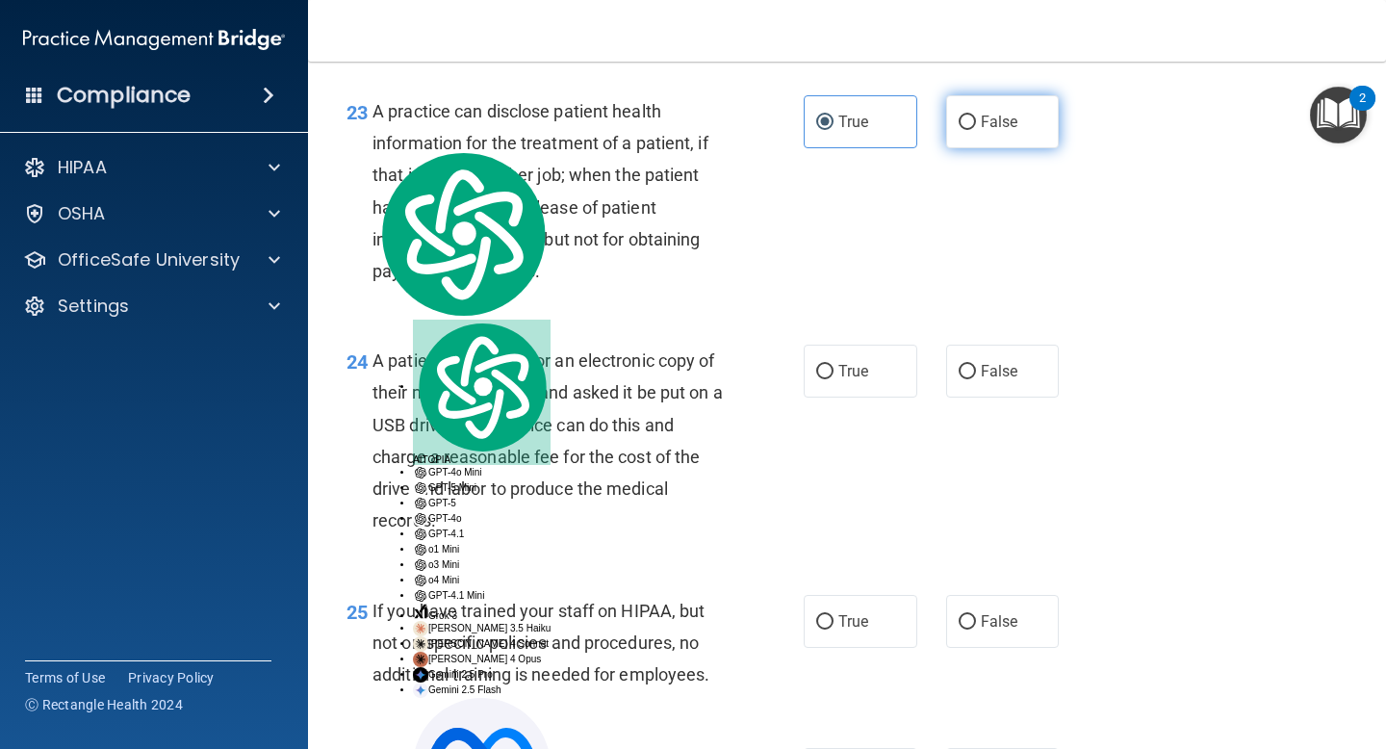
click at [955, 143] on label "False" at bounding box center [1003, 121] width 114 height 53
click at [959, 130] on input "False" at bounding box center [967, 123] width 17 height 14
radio input "true"
radio input "false"
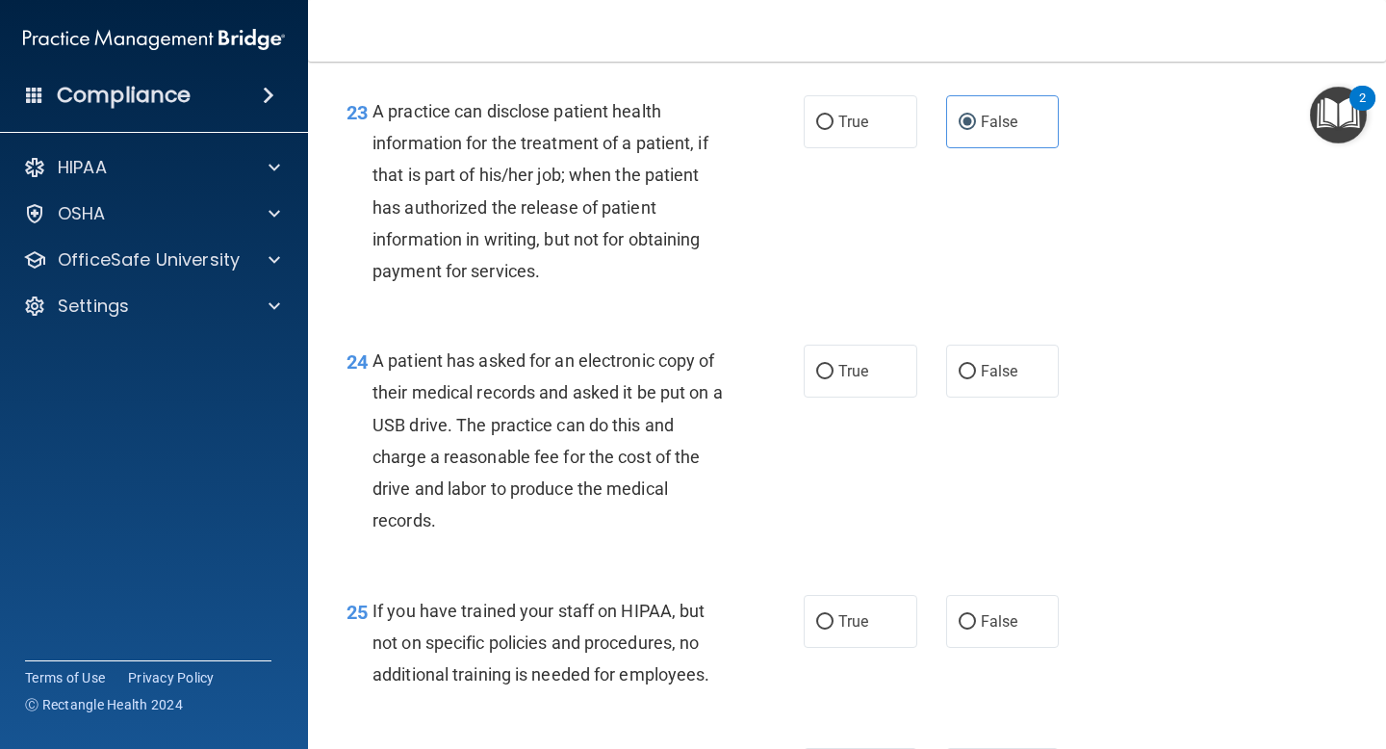
click at [732, 232] on div "A practice can disclose patient health information for the treatment of a patie…" at bounding box center [555, 191] width 365 height 192
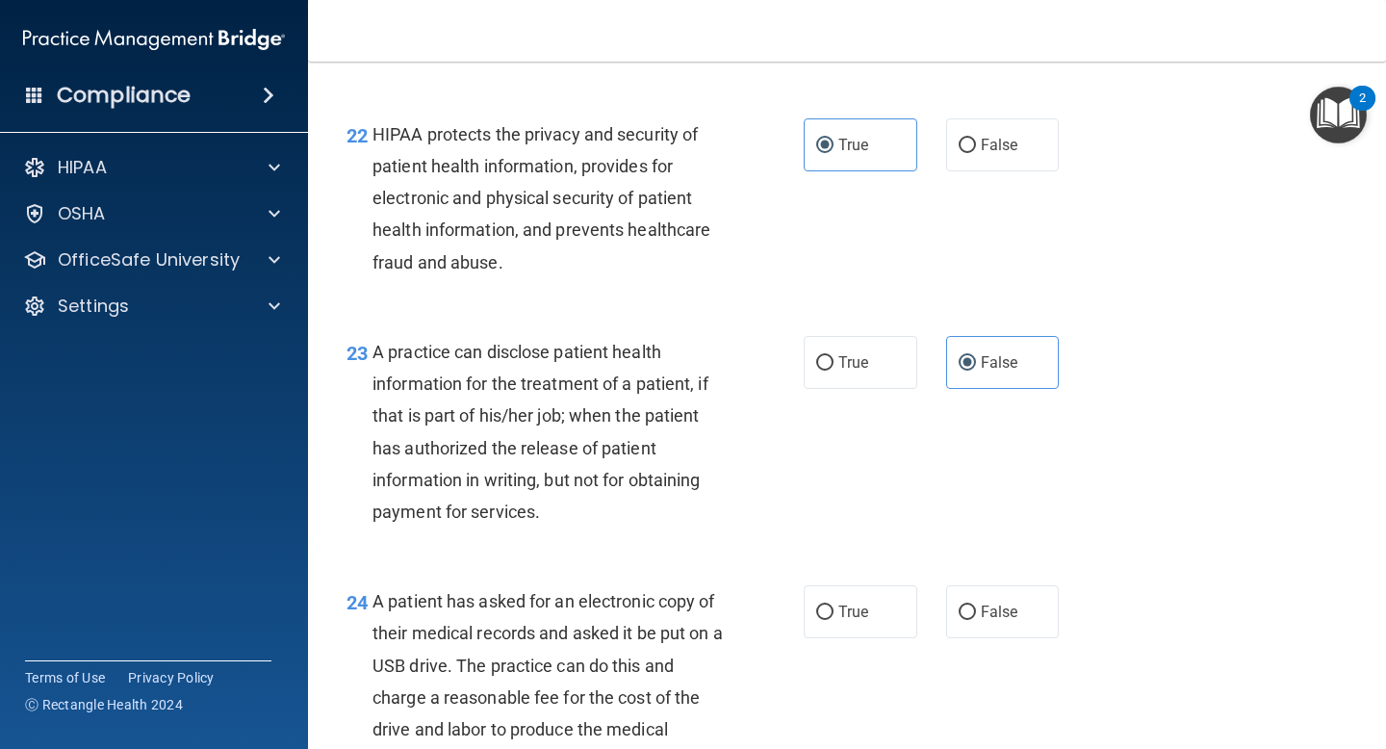
scroll to position [3584, 0]
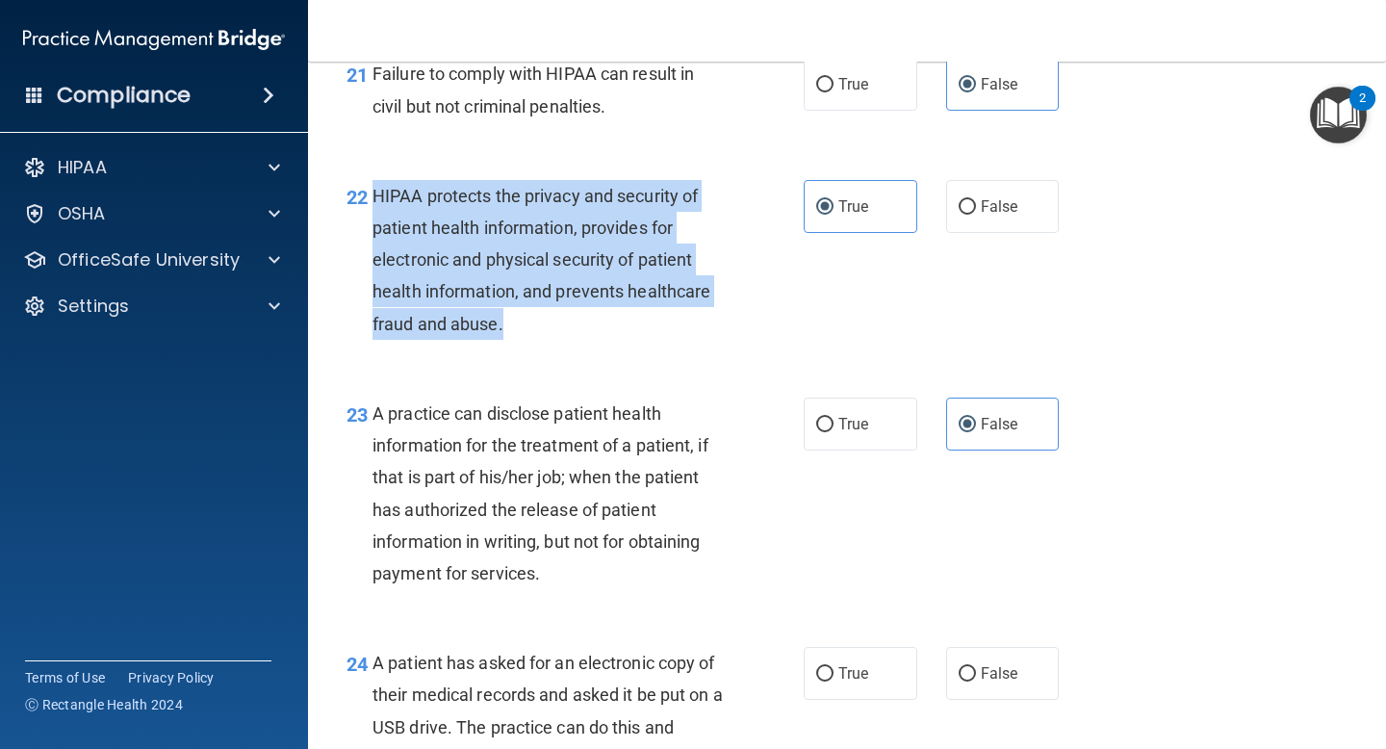
drag, startPoint x: 521, startPoint y: 352, endPoint x: 367, endPoint y: 238, distance: 192.0
click at [367, 238] on div "22 HIPAA protects the privacy and security of patient health information, provi…" at bounding box center [575, 264] width 515 height 169
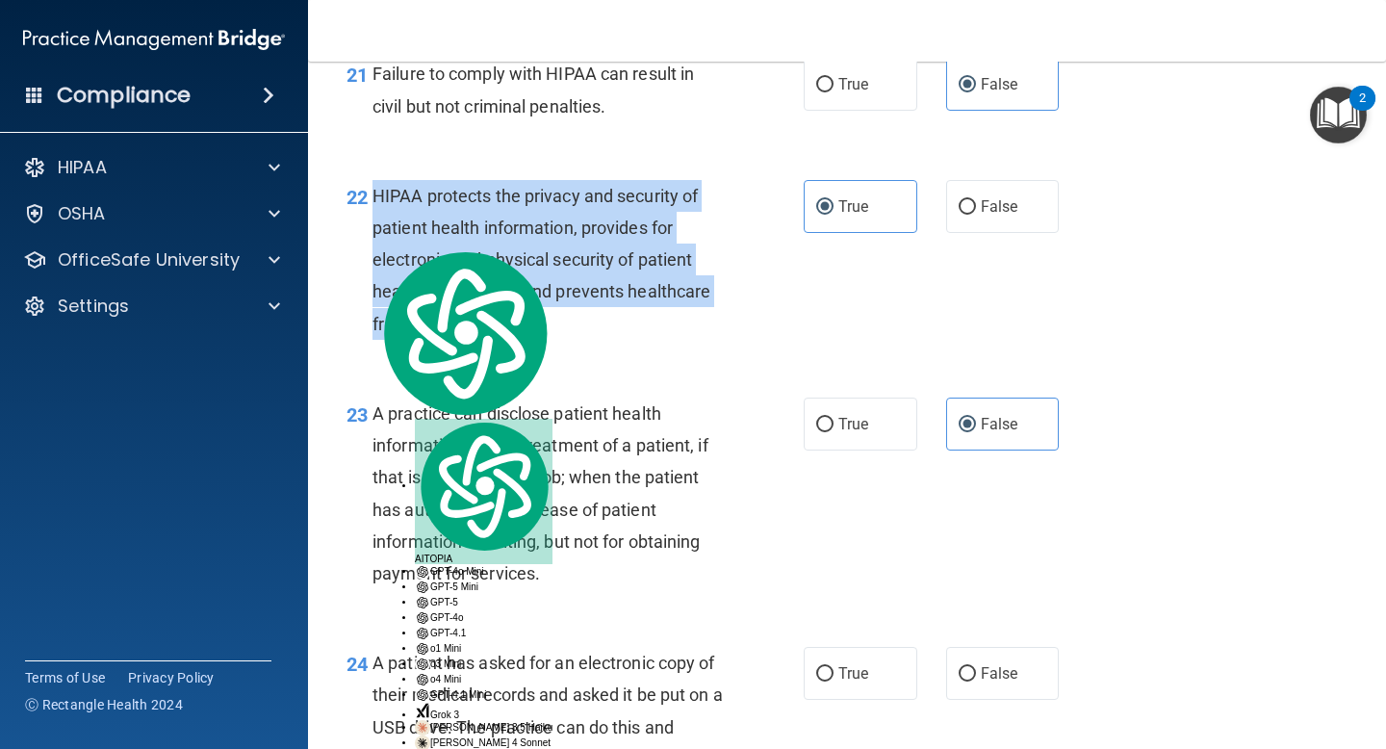
copy div "HIPAA protects the privacy and security of patient health information, provides…"
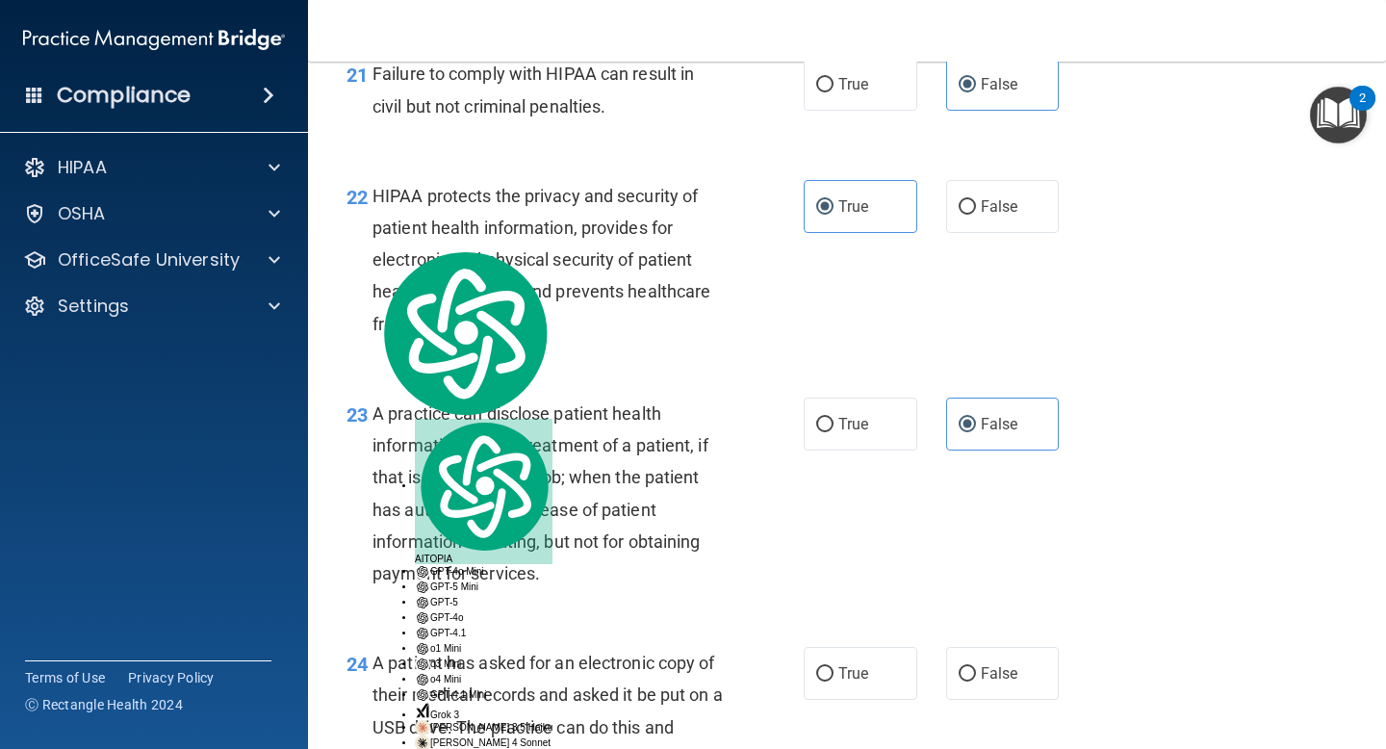
click at [670, 196] on div "22 HIPAA protects the privacy and security of patient health information, provi…" at bounding box center [847, 265] width 1030 height 218
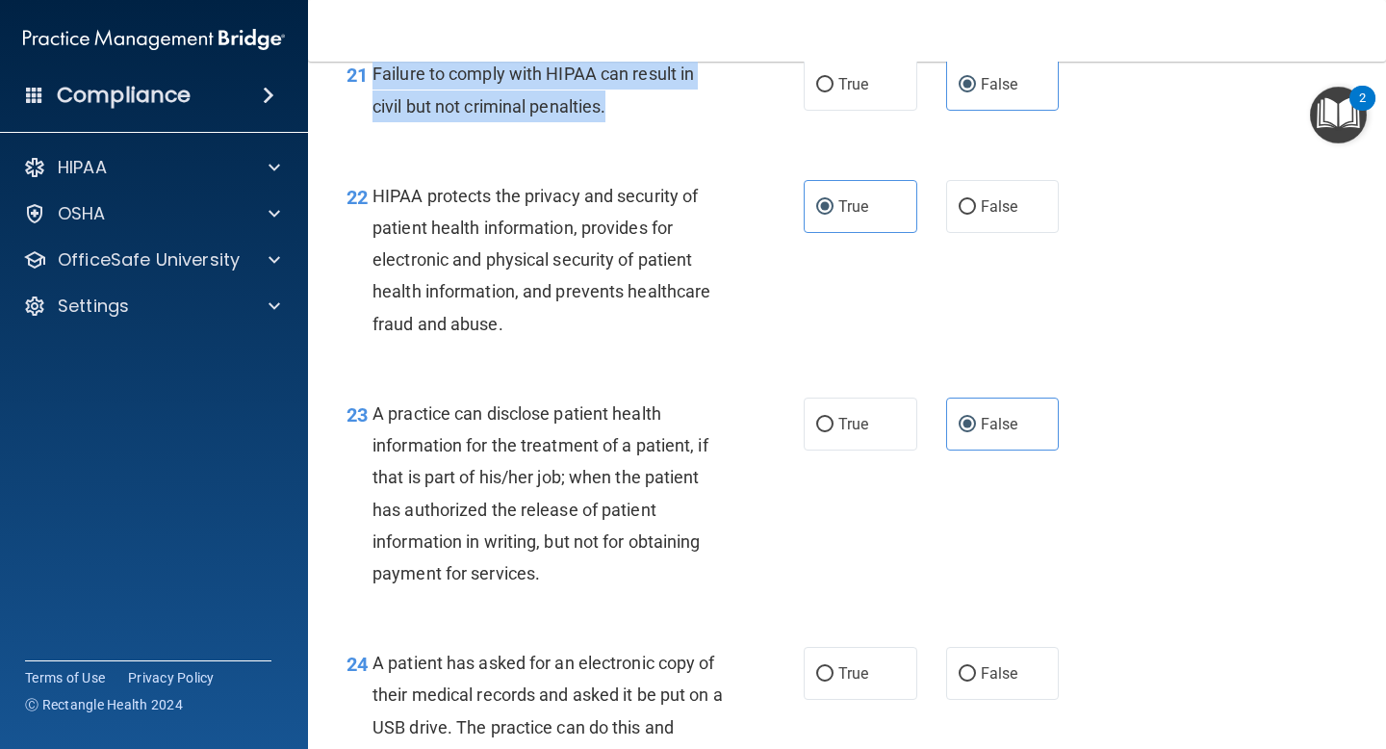
drag, startPoint x: 613, startPoint y: 144, endPoint x: 374, endPoint y: 115, distance: 241.6
click at [374, 115] on div "Failure to comply with HIPAA can result in civil but not criminal penalties." at bounding box center [555, 90] width 365 height 64
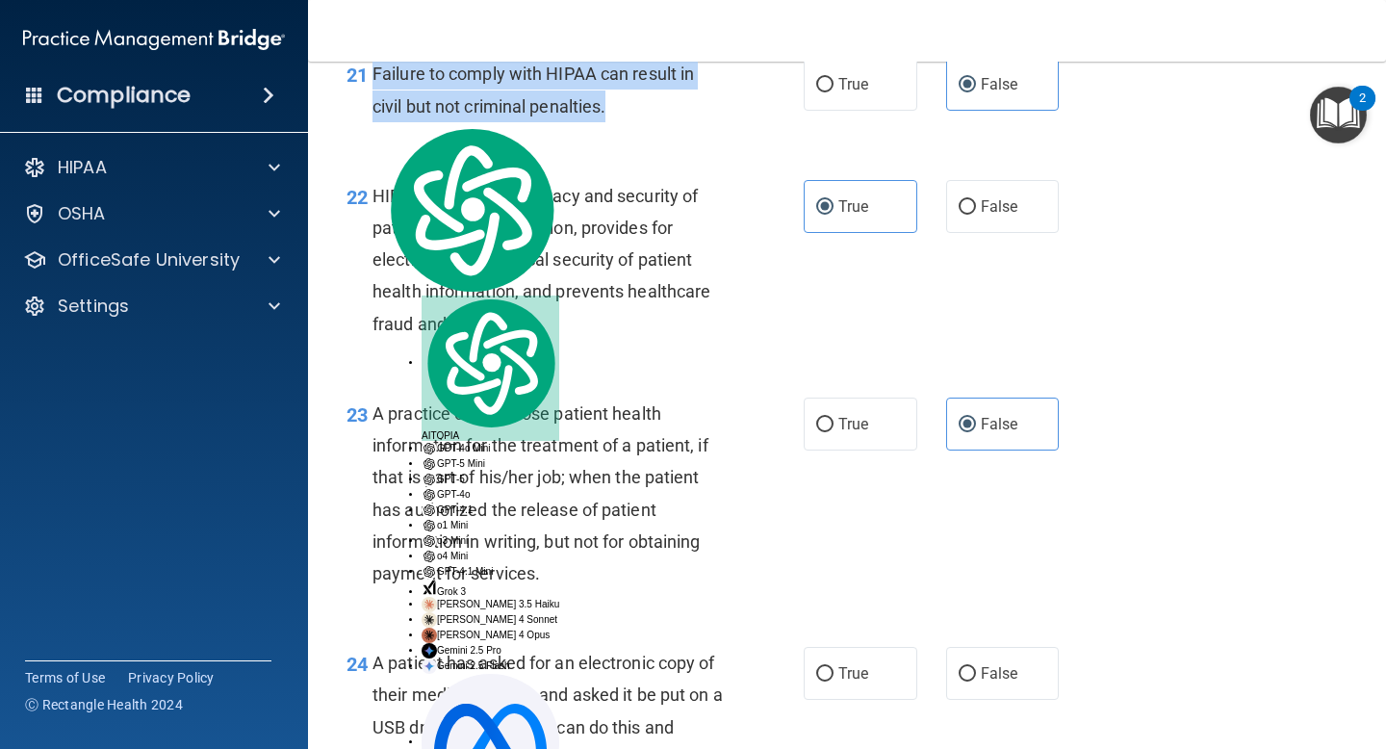
copy span "Failure to comply with HIPAA can result in civil but not criminal penalties."
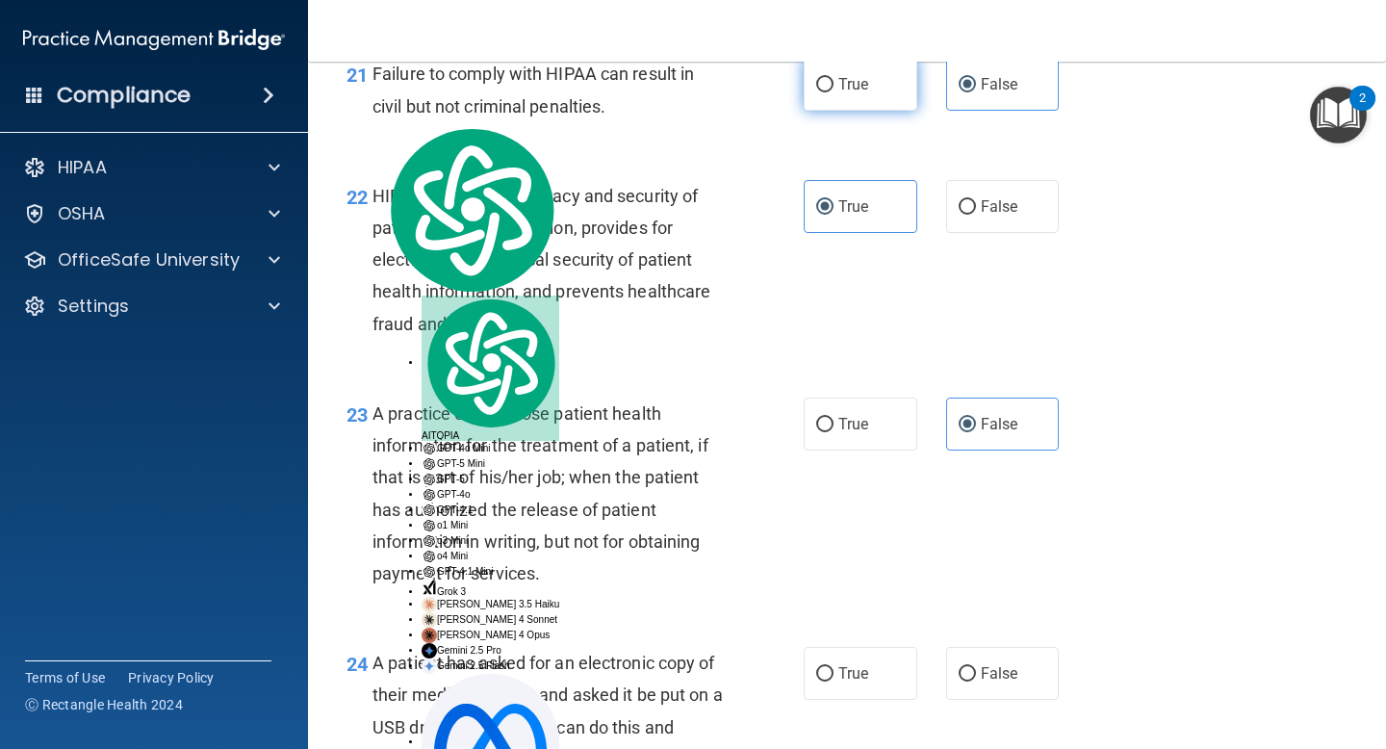
click at [804, 111] on label "True" at bounding box center [861, 84] width 114 height 53
click at [816, 92] on input "True" at bounding box center [824, 85] width 17 height 14
radio input "true"
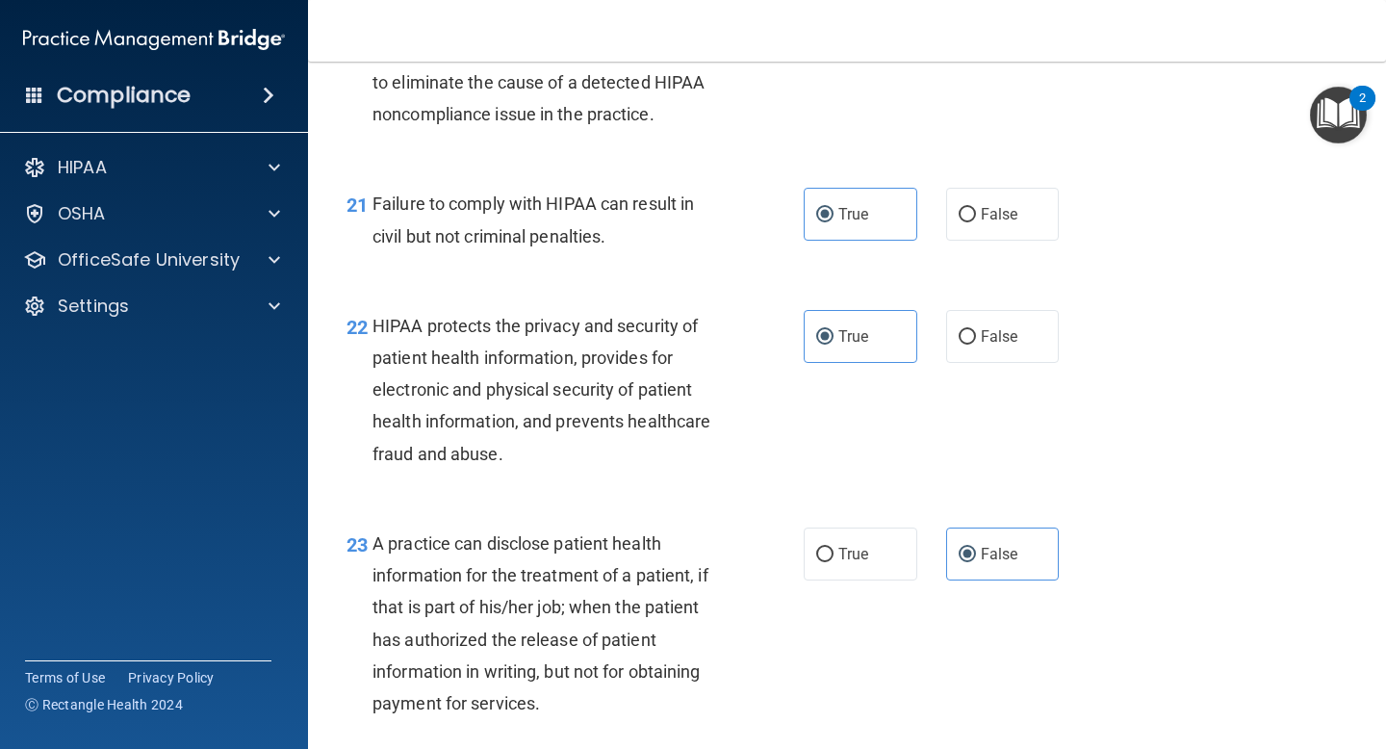
scroll to position [3444, 0]
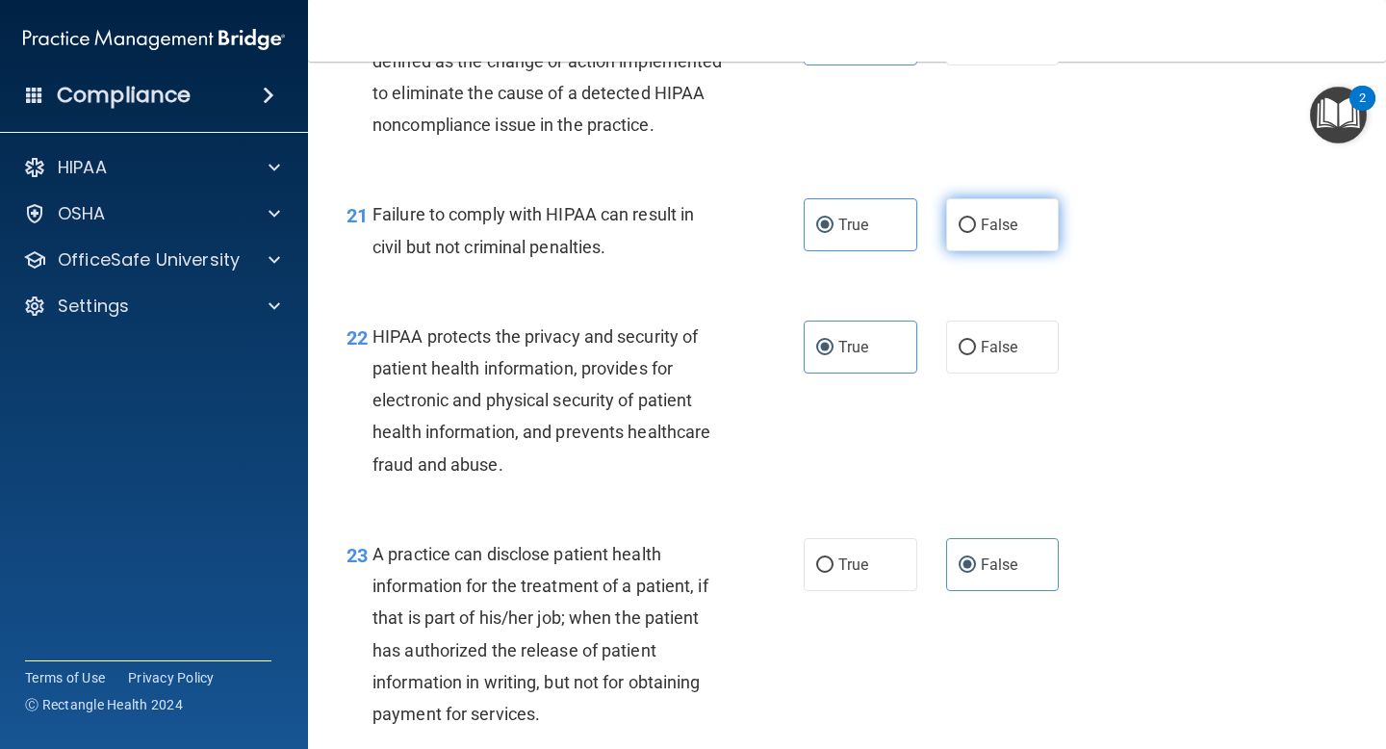
click at [950, 251] on label "False" at bounding box center [1003, 224] width 114 height 53
click at [959, 233] on input "False" at bounding box center [967, 226] width 17 height 14
radio input "true"
radio input "false"
click at [668, 241] on span "Failure to comply with HIPAA can result in civil but not criminal penalties." at bounding box center [534, 230] width 322 height 52
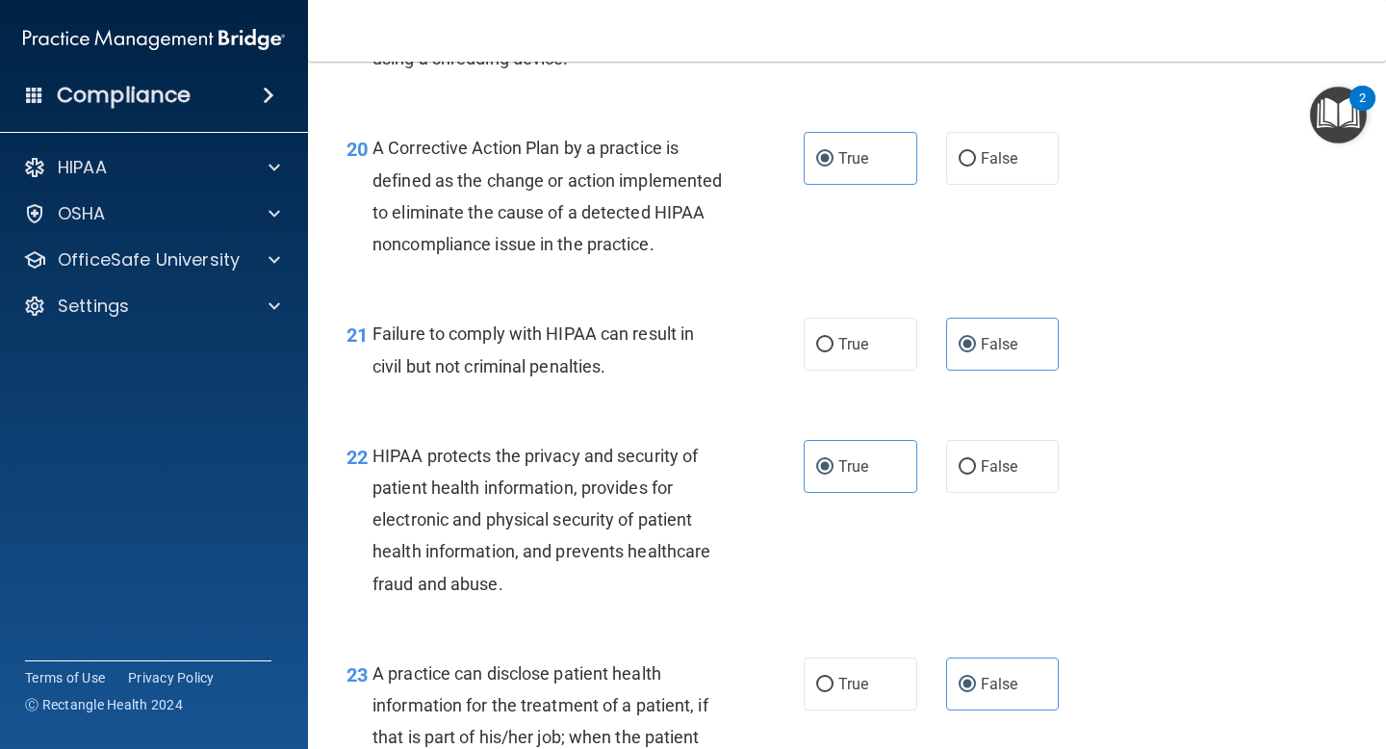
scroll to position [3277, 0]
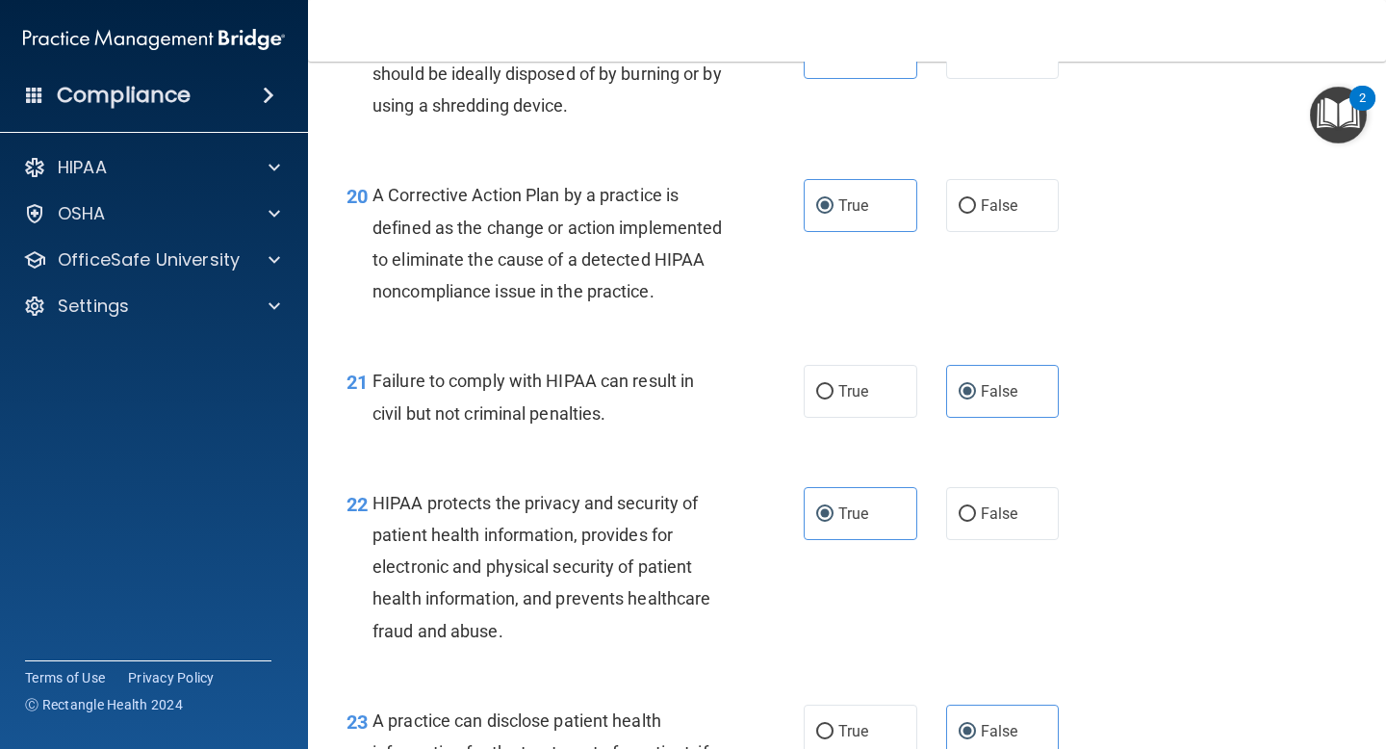
click at [608, 307] on div "A Corrective Action Plan by a practice is defined as the change or action imple…" at bounding box center [555, 243] width 365 height 128
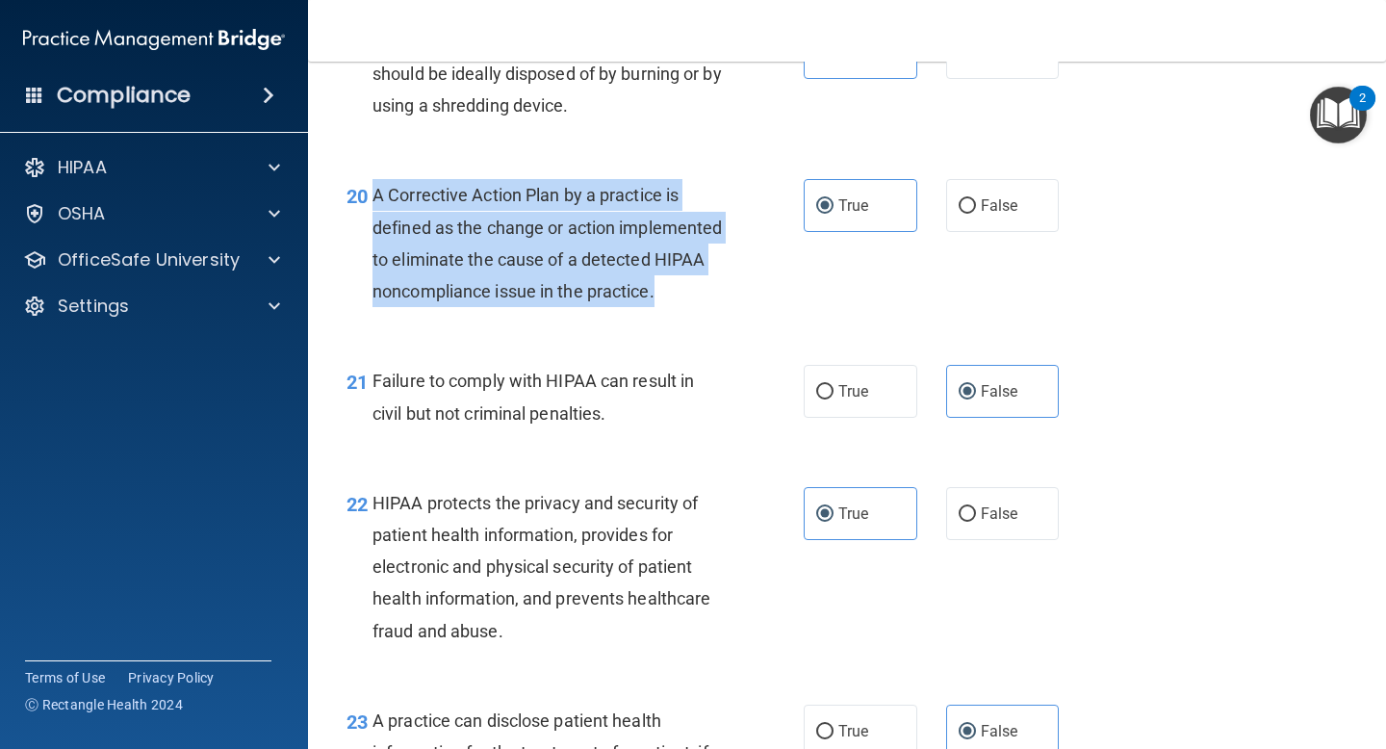
drag, startPoint x: 474, startPoint y: 314, endPoint x: 375, endPoint y: 201, distance: 149.4
click at [375, 201] on div "A Corrective Action Plan by a practice is defined as the change or action imple…" at bounding box center [555, 243] width 365 height 128
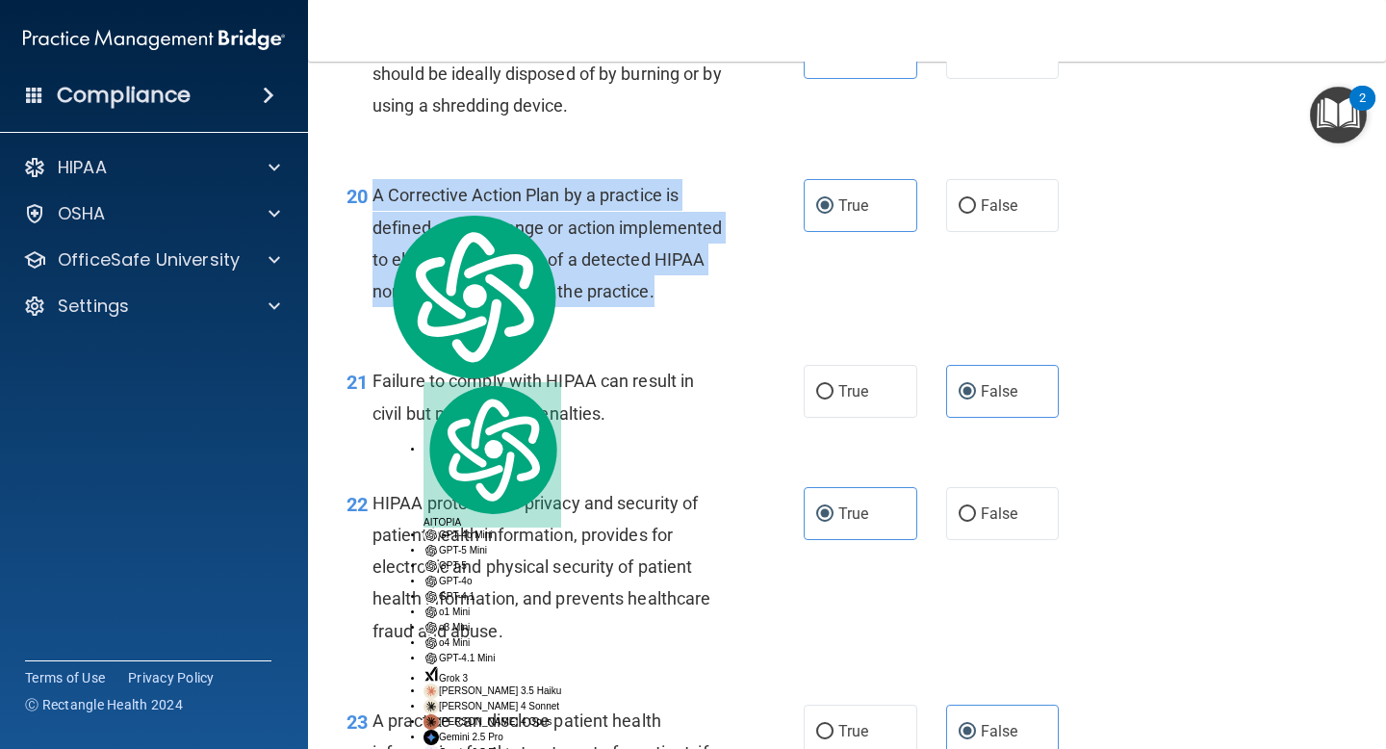
click at [735, 181] on div "A Corrective Action Plan by a practice is defined as the change or action imple…" at bounding box center [555, 243] width 365 height 128
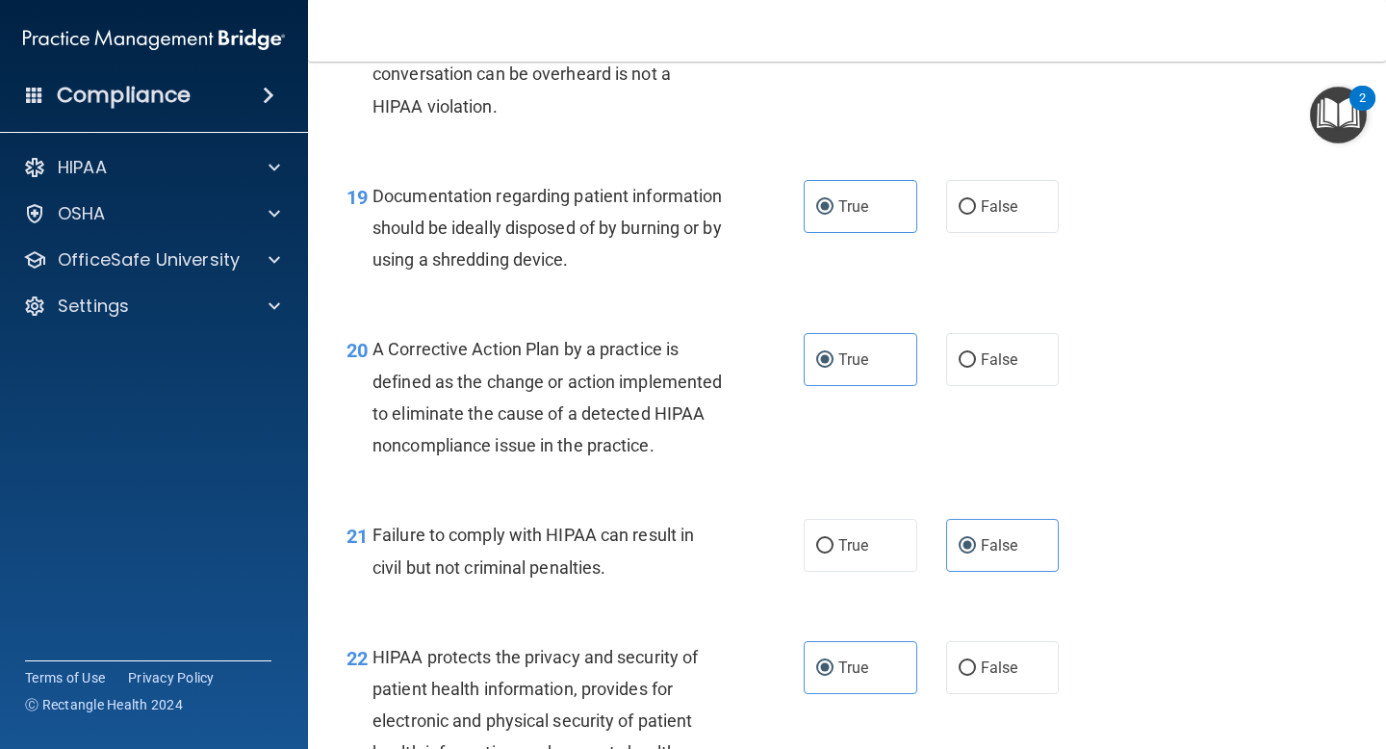
scroll to position [3079, 0]
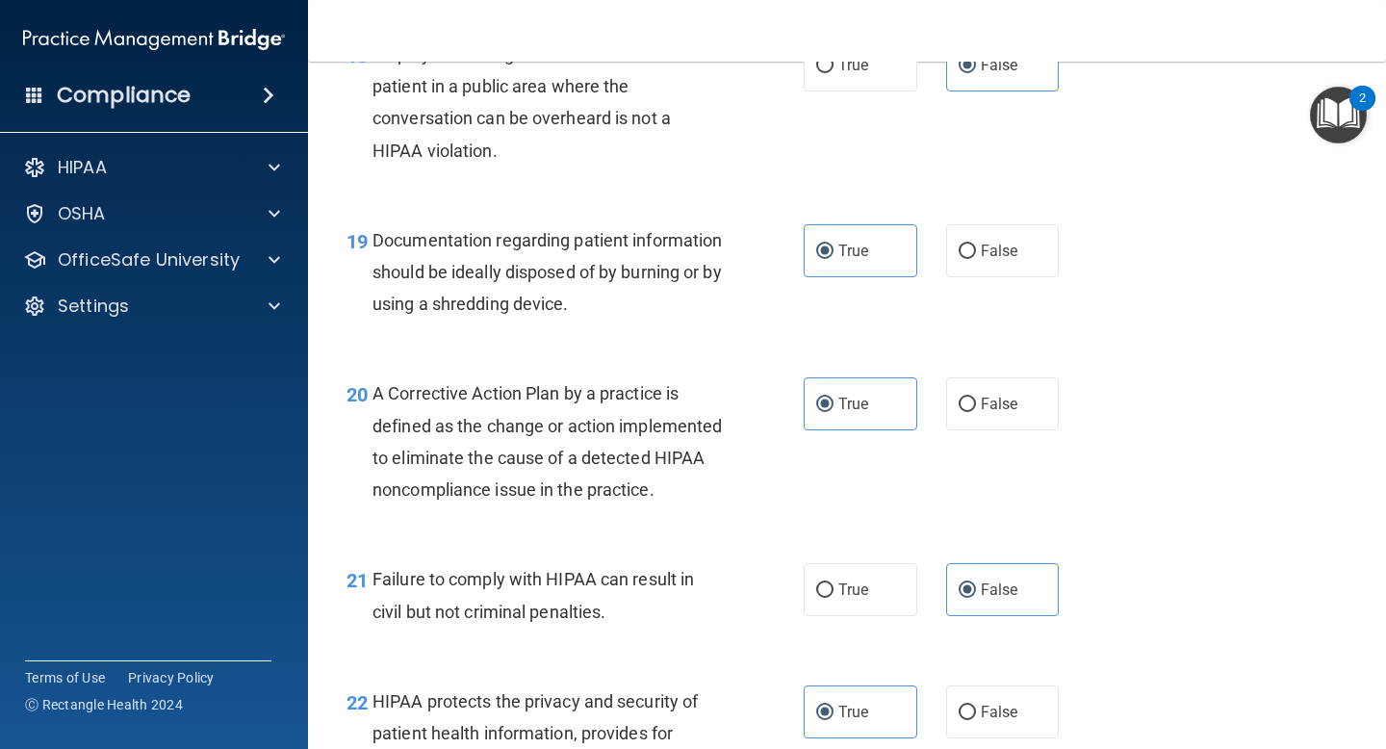
click at [715, 313] on div "Documentation regarding patient information should be ideally disposed of by bu…" at bounding box center [555, 272] width 365 height 96
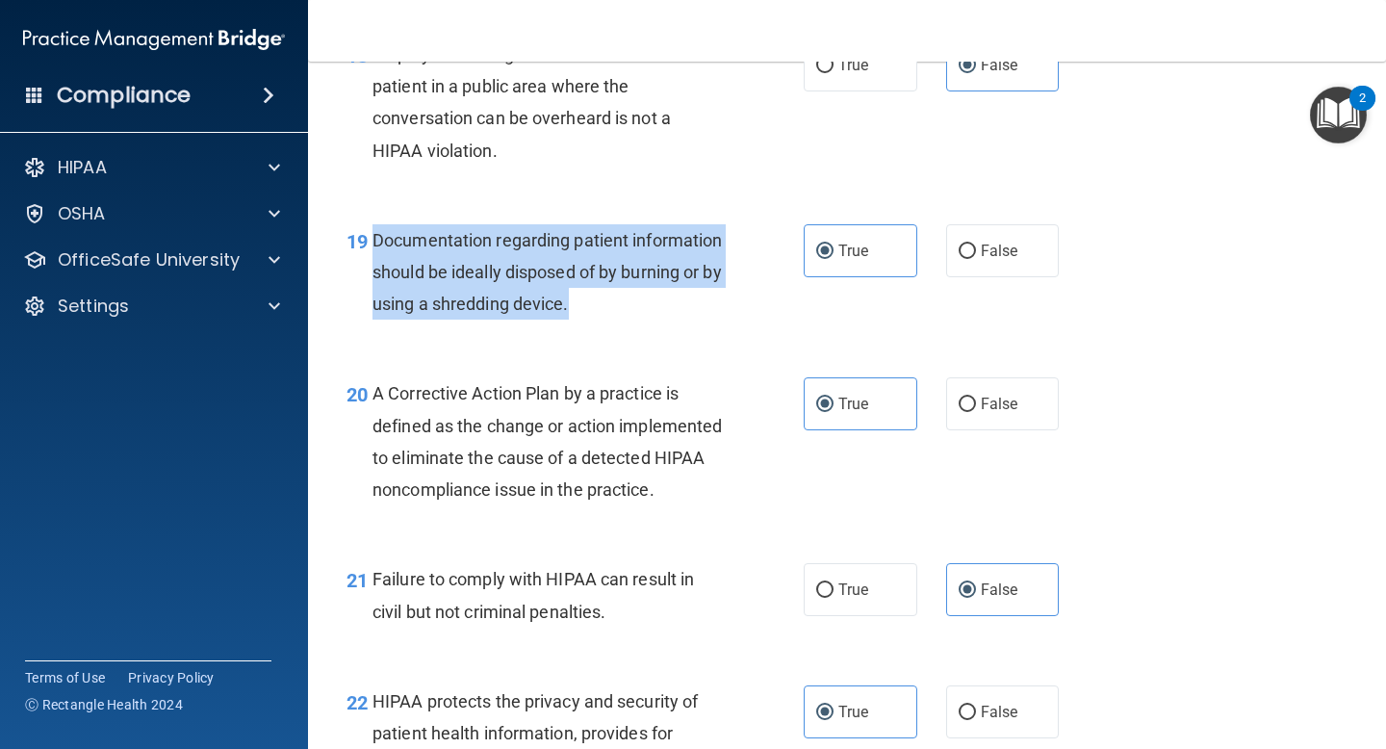
drag, startPoint x: 701, startPoint y: 307, endPoint x: 374, endPoint y: 250, distance: 331.3
click at [374, 252] on div "Documentation regarding patient information should be ideally disposed of by bu…" at bounding box center [555, 272] width 365 height 96
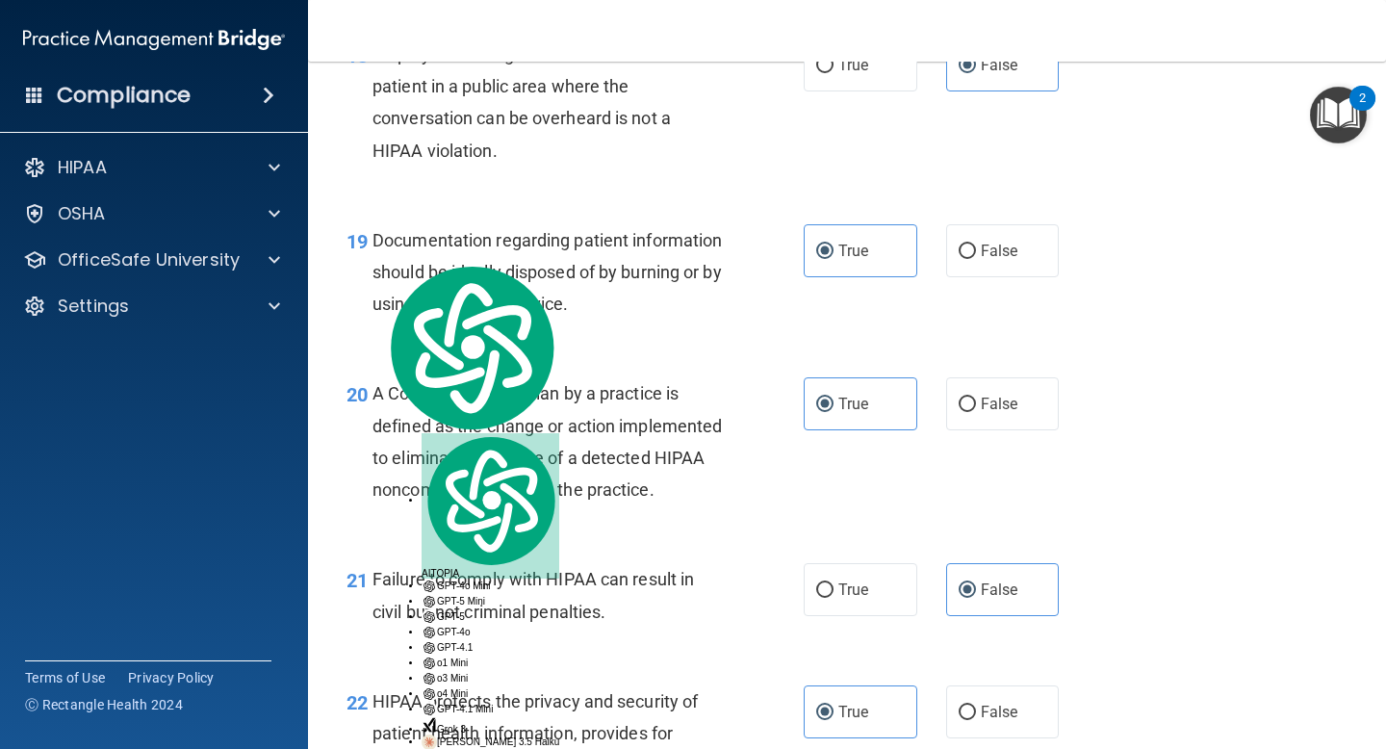
click at [697, 229] on div "Documentation regarding patient information should be ideally disposed of by bu…" at bounding box center [555, 272] width 365 height 96
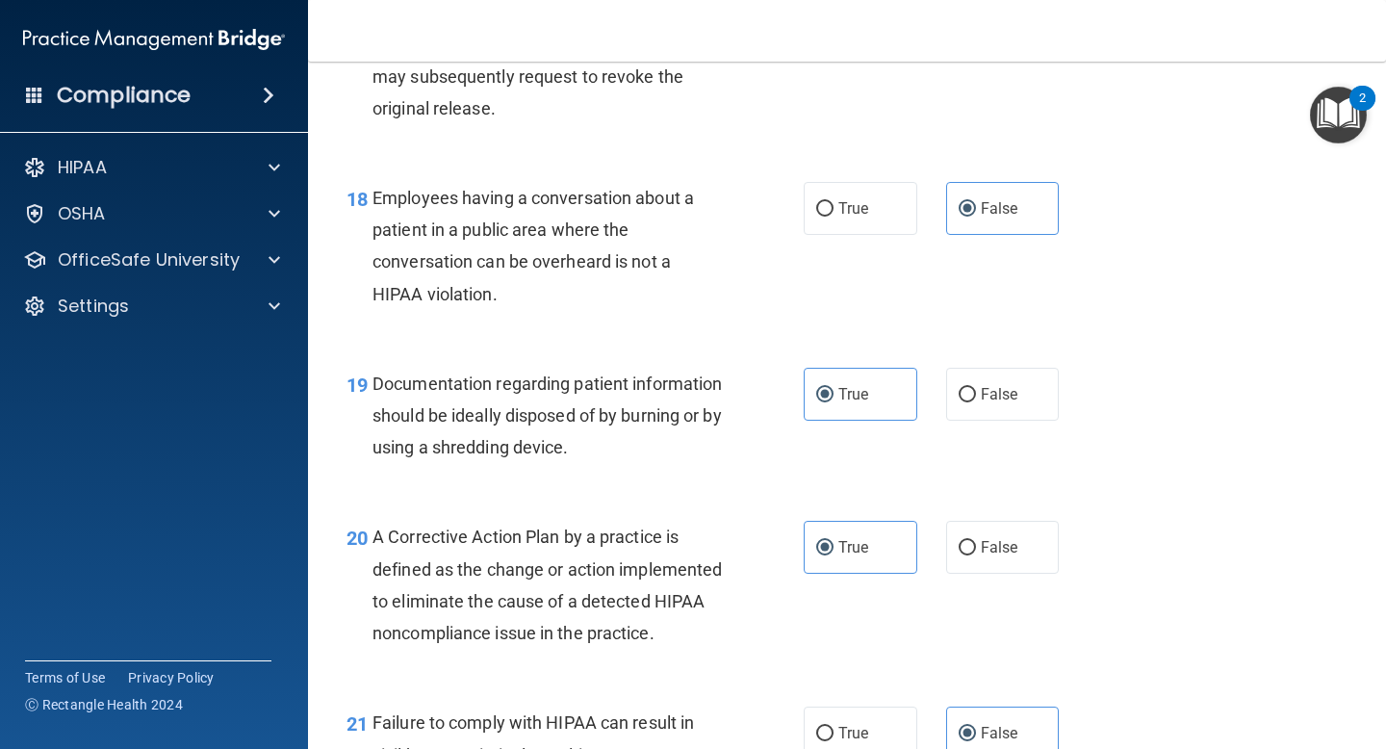
scroll to position [2908, 0]
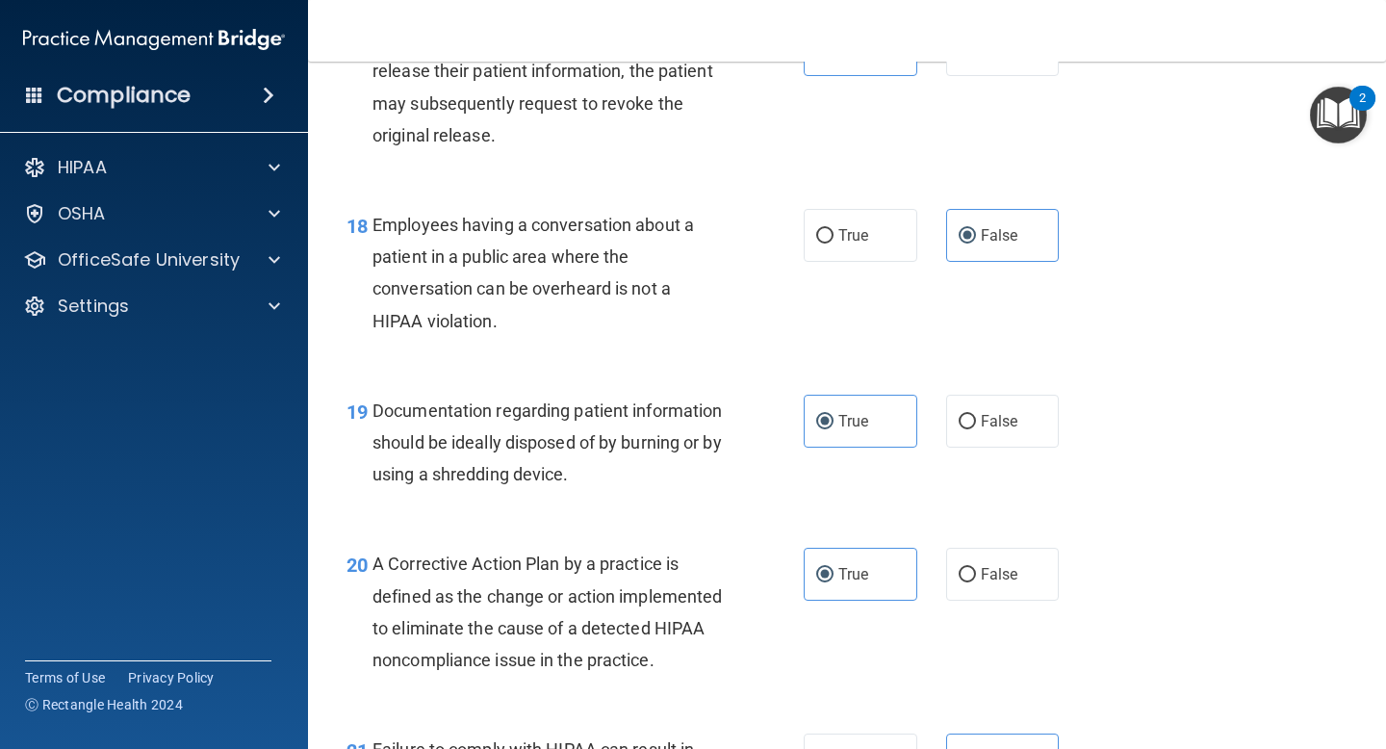
click at [654, 280] on span "Employees having a conversation about a patient in a public area where the conv…" at bounding box center [534, 273] width 322 height 116
click at [507, 328] on div "Employees having a conversation about a patient in a public area where the conv…" at bounding box center [555, 273] width 365 height 128
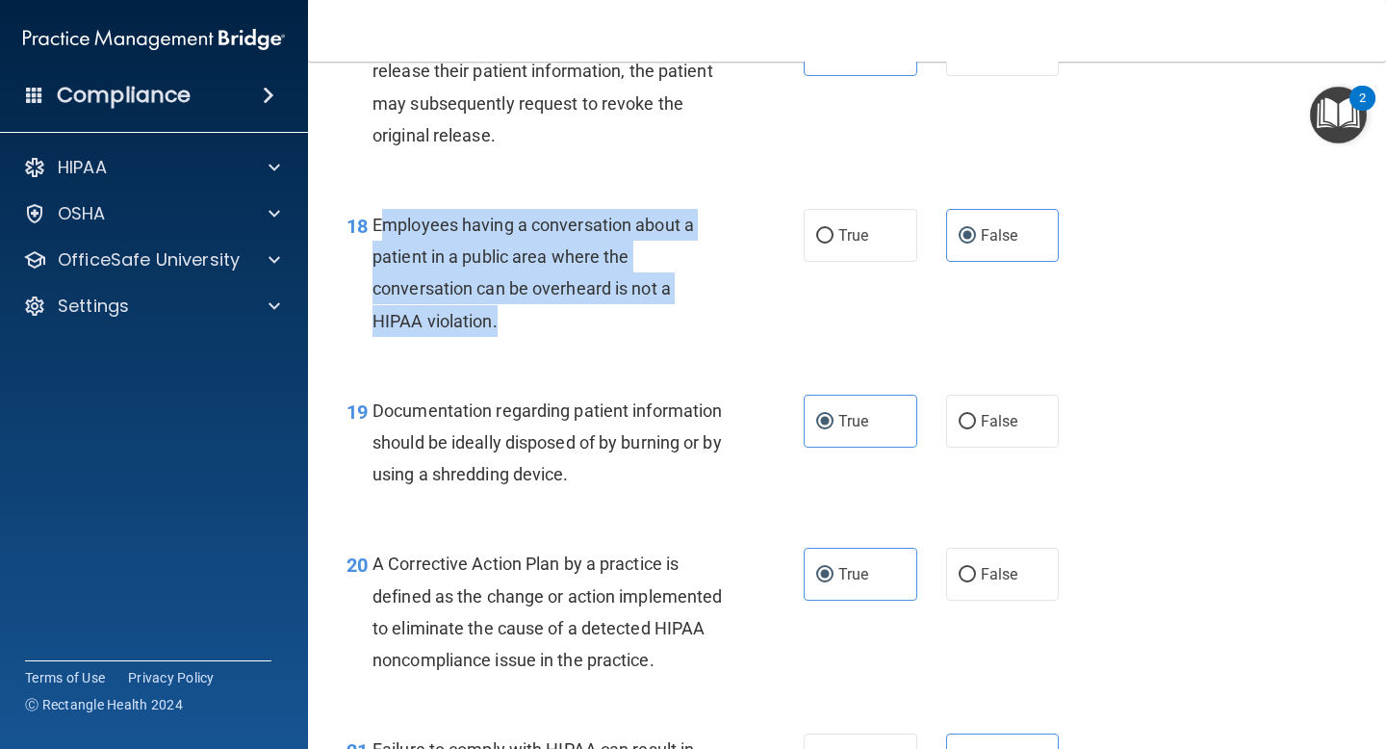
drag, startPoint x: 516, startPoint y: 327, endPoint x: 380, endPoint y: 230, distance: 167.0
click at [380, 232] on div "Employees having a conversation about a patient in a public area where the conv…" at bounding box center [555, 273] width 365 height 128
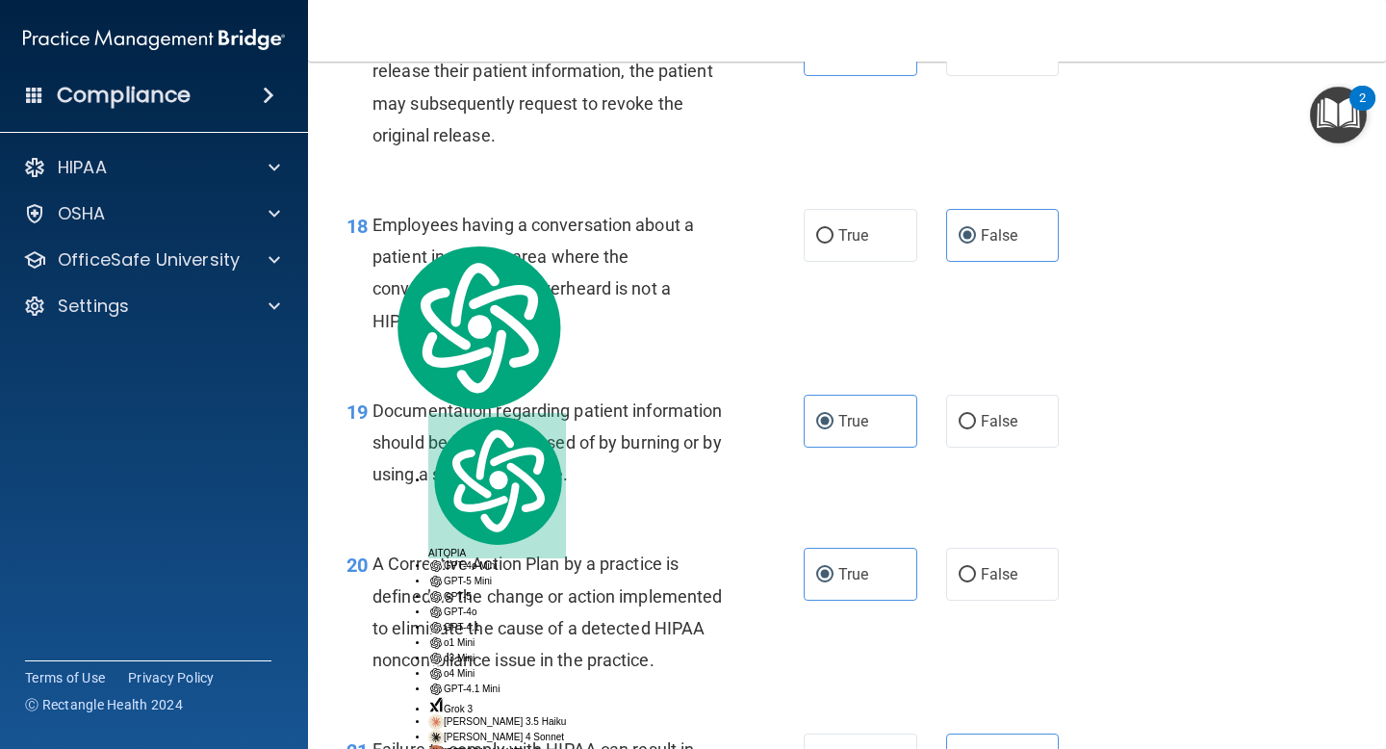
click at [409, 182] on div "17 After a patient signs an authorization to release their patient information,…" at bounding box center [847, 92] width 1030 height 186
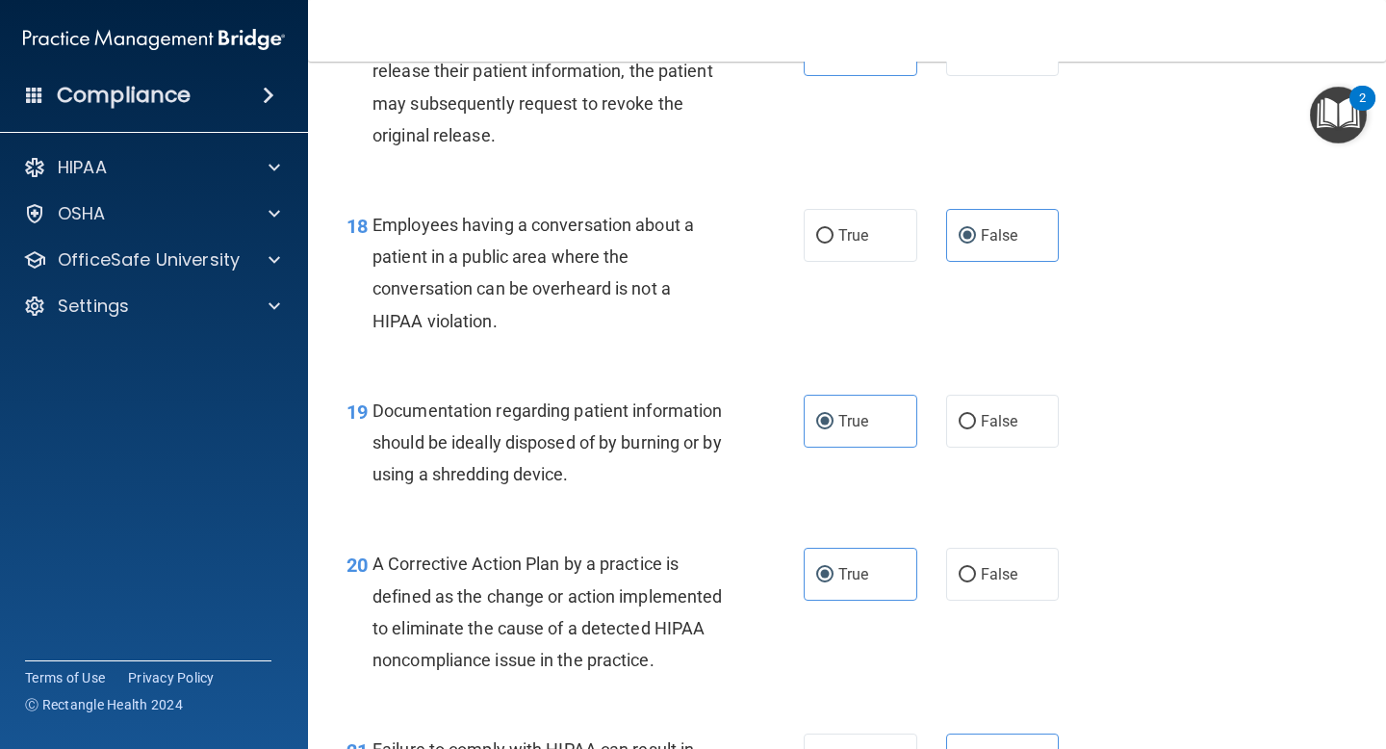
scroll to position [2845, 0]
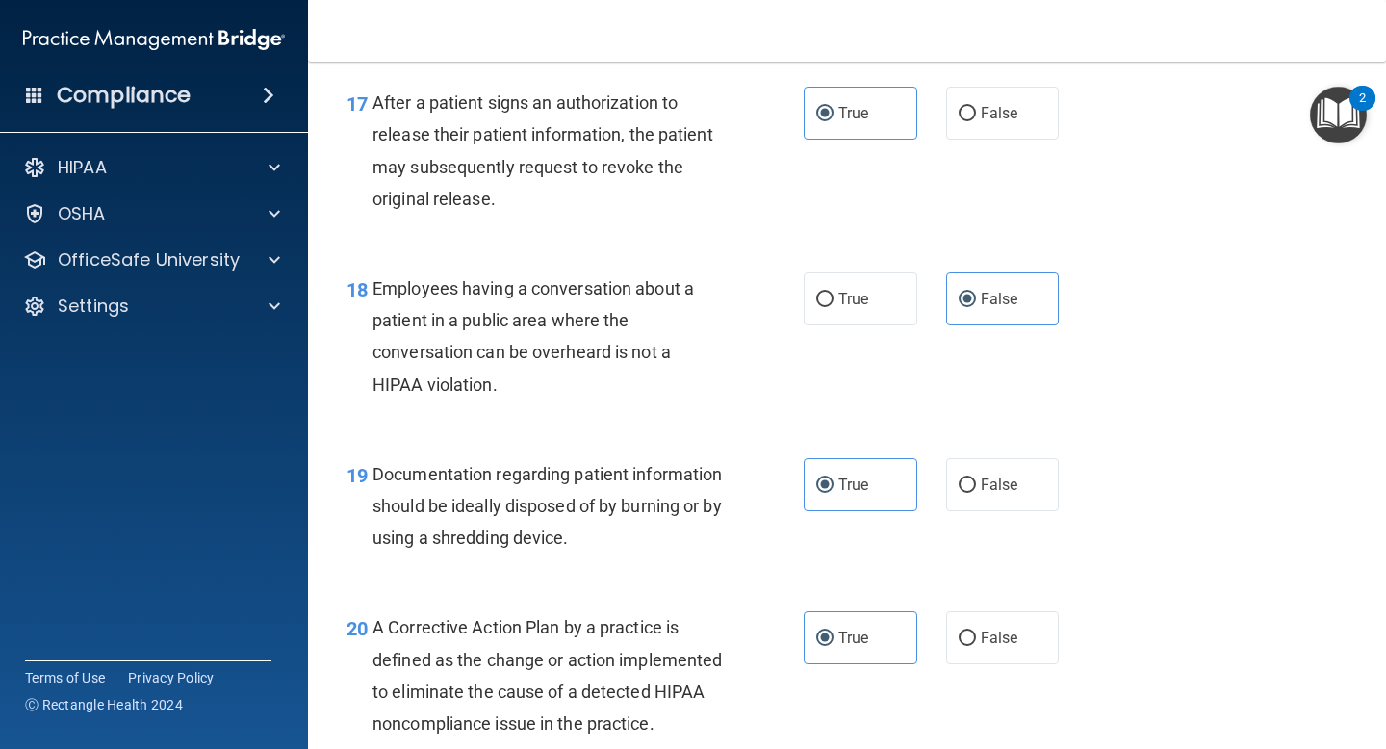
click at [496, 262] on div "18 Employees having a conversation about a patient in a public area where the c…" at bounding box center [847, 341] width 1030 height 186
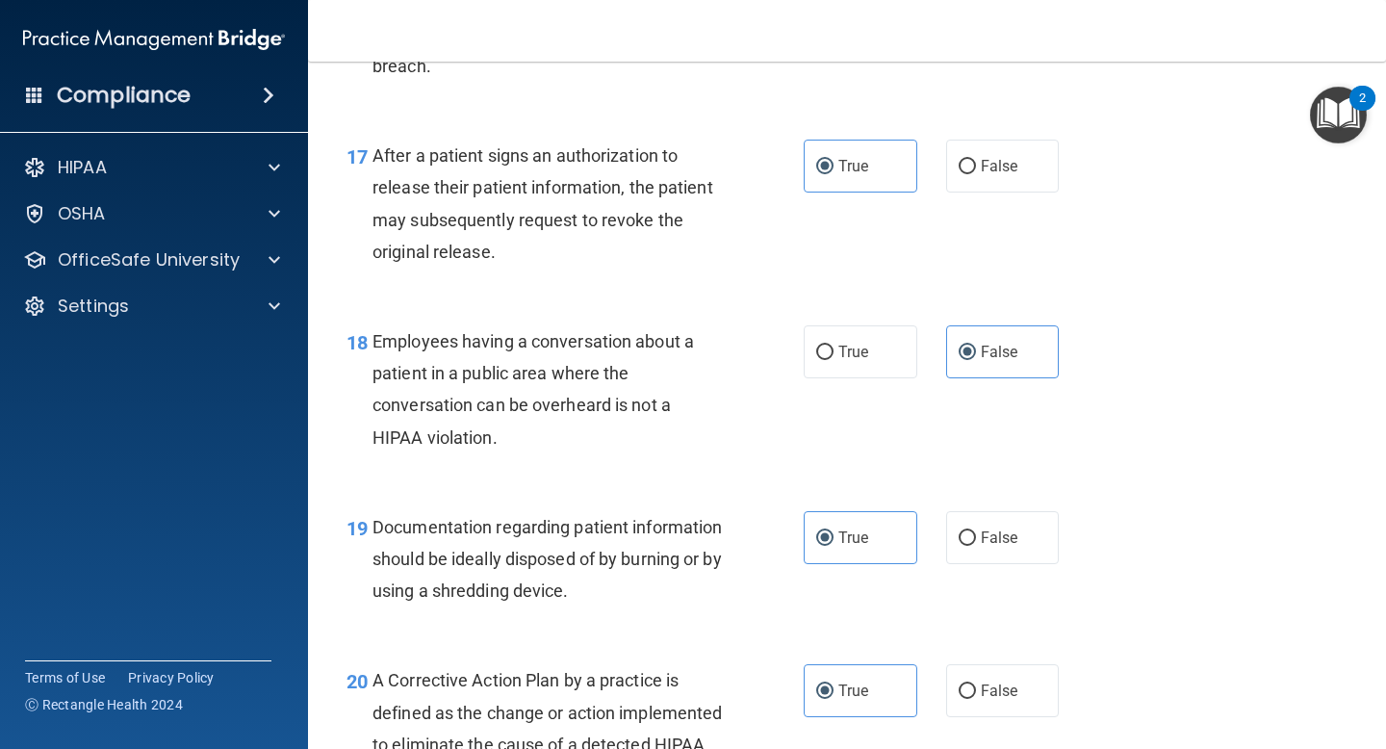
scroll to position [2763, 0]
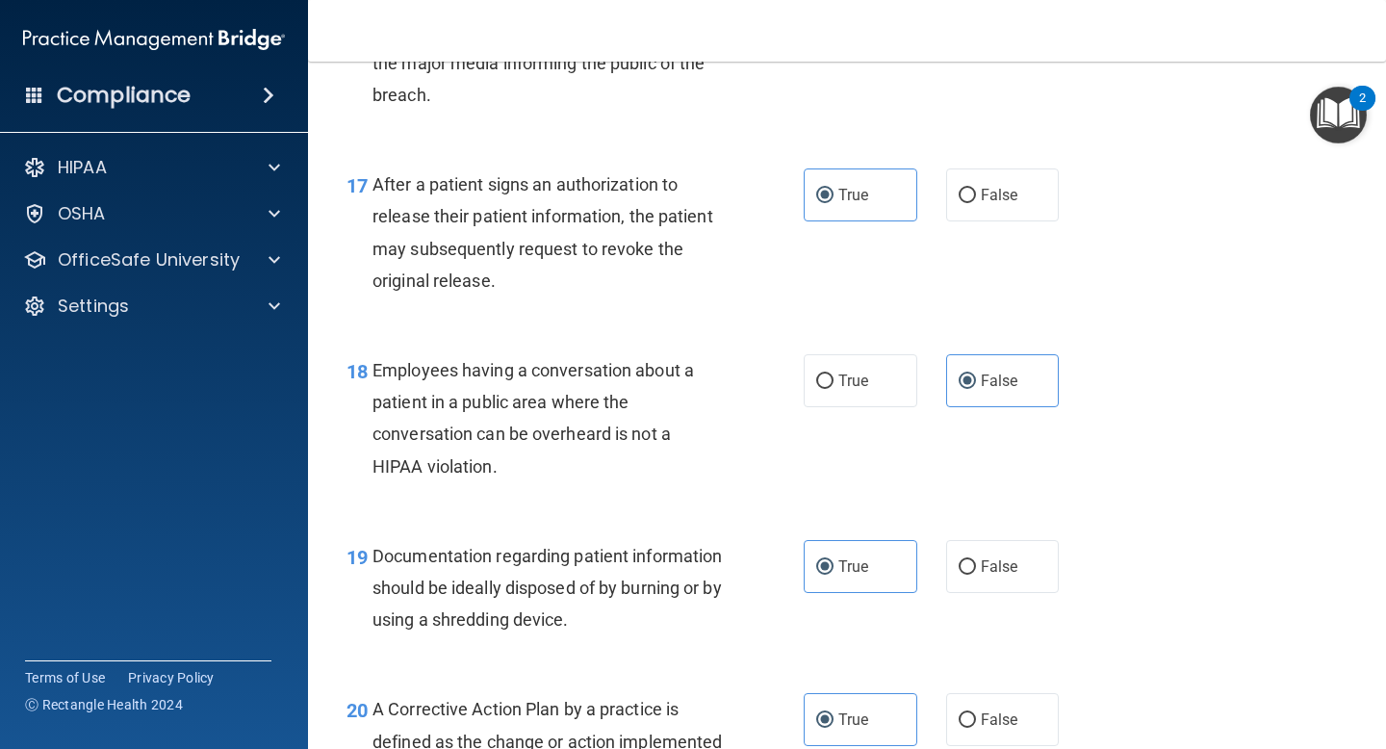
click at [524, 262] on div "After a patient signs an authorization to release their patient information, th…" at bounding box center [555, 232] width 365 height 128
click at [524, 282] on div "After a patient signs an authorization to release their patient information, th…" at bounding box center [555, 232] width 365 height 128
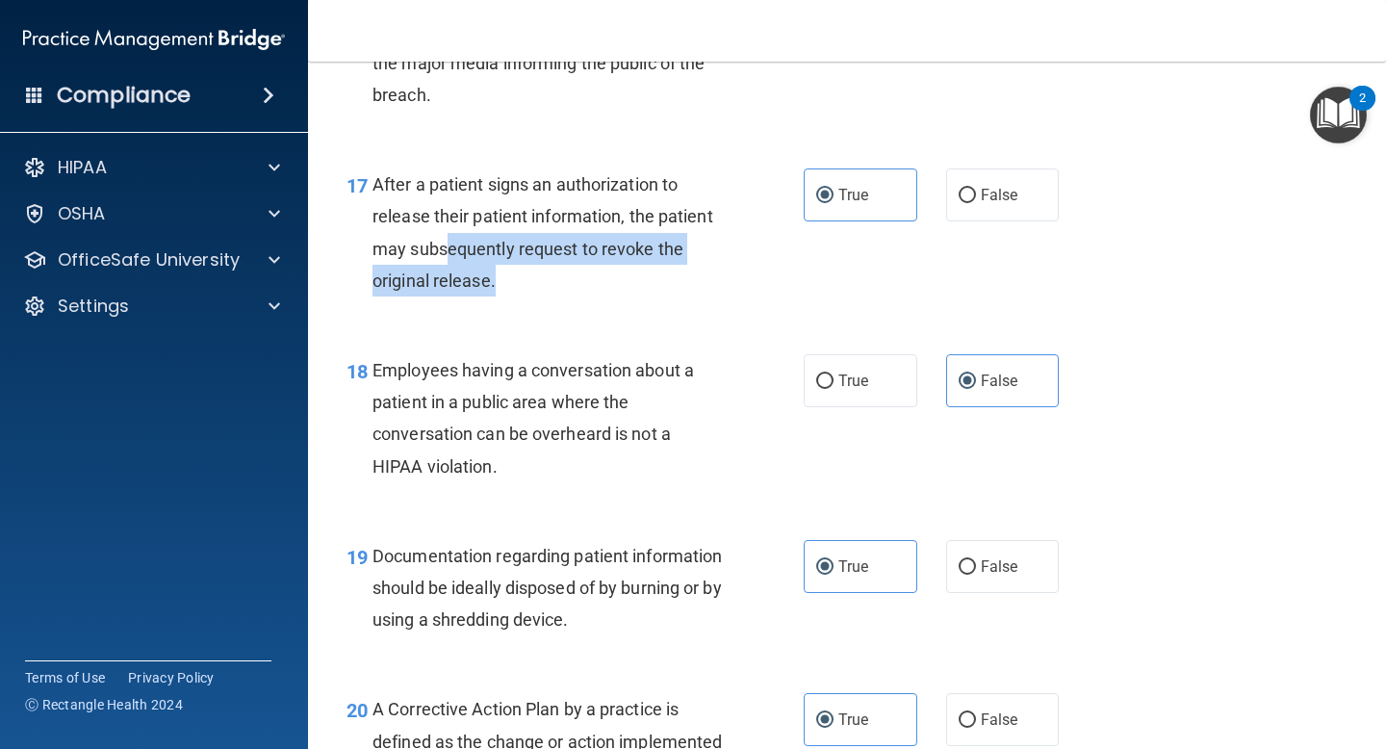
drag, startPoint x: 523, startPoint y: 271, endPoint x: 444, endPoint y: 237, distance: 85.8
click at [443, 239] on div "After a patient signs an authorization to release their patient information, th…" at bounding box center [555, 232] width 365 height 128
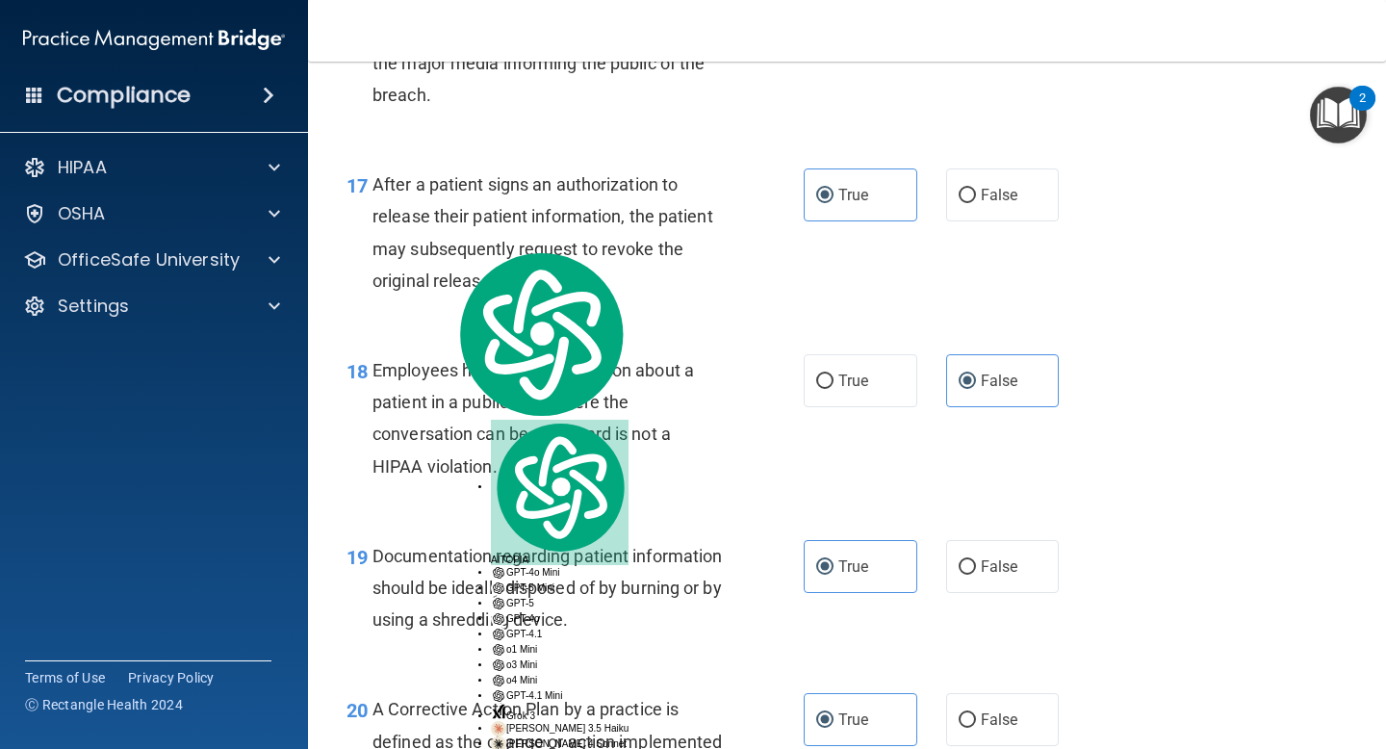
click at [543, 295] on div "After a patient signs an authorization to release their patient information, th…" at bounding box center [555, 232] width 365 height 128
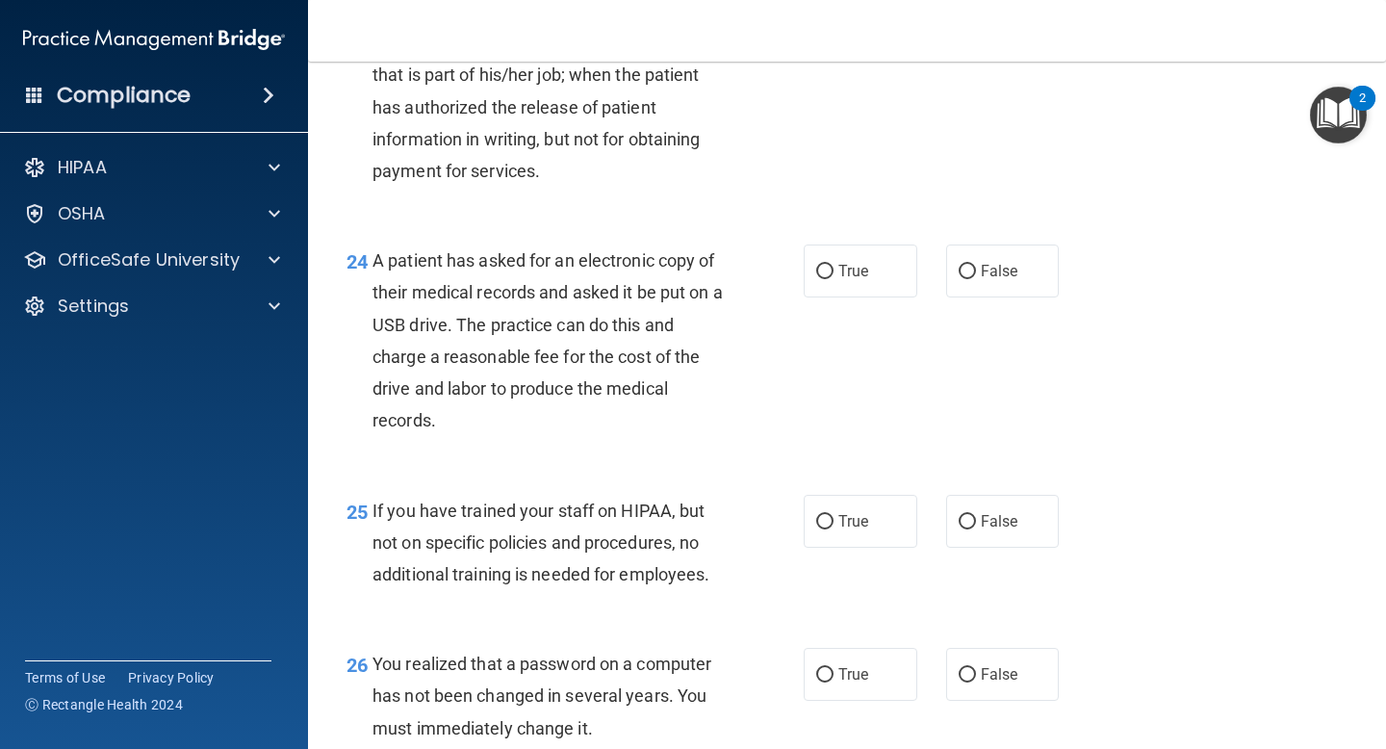
scroll to position [4005, 0]
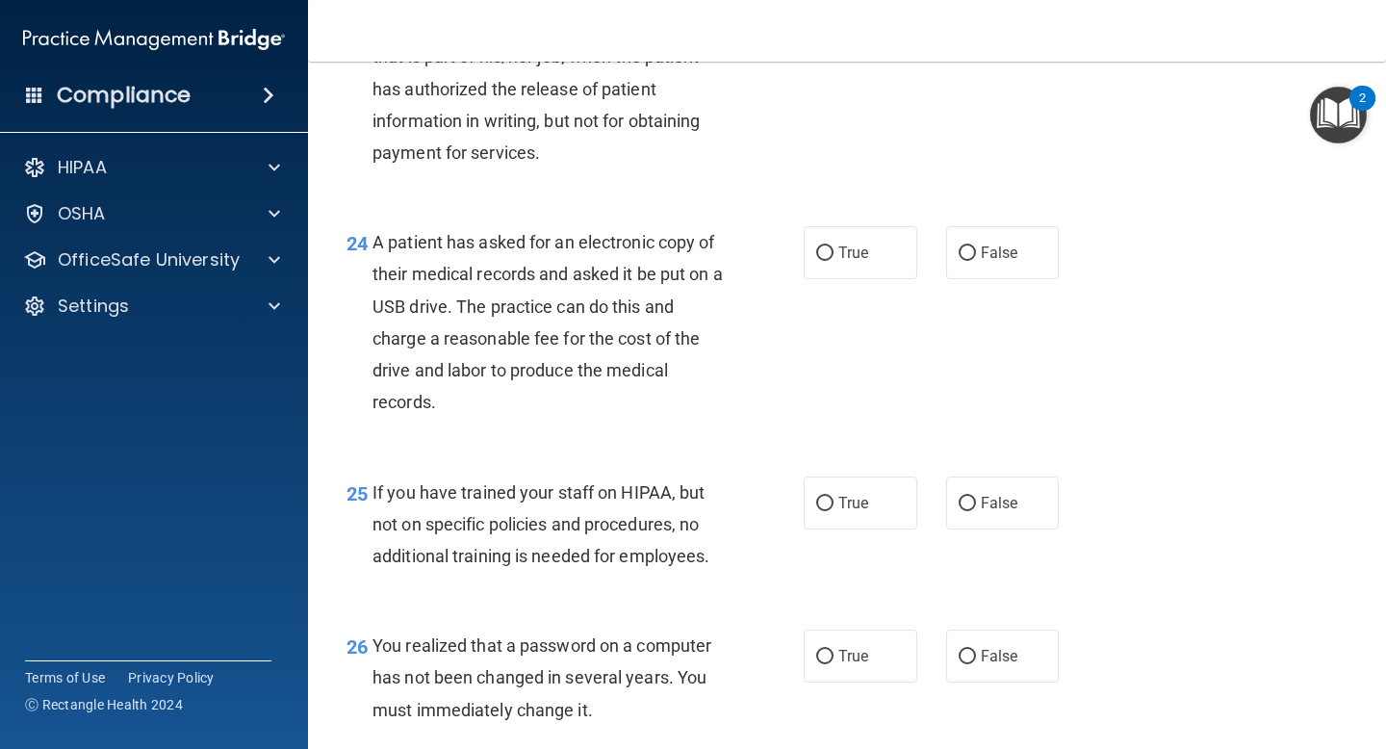
click at [507, 418] on div "A patient has asked for an electronic copy of their medical records and asked i…" at bounding box center [555, 322] width 365 height 192
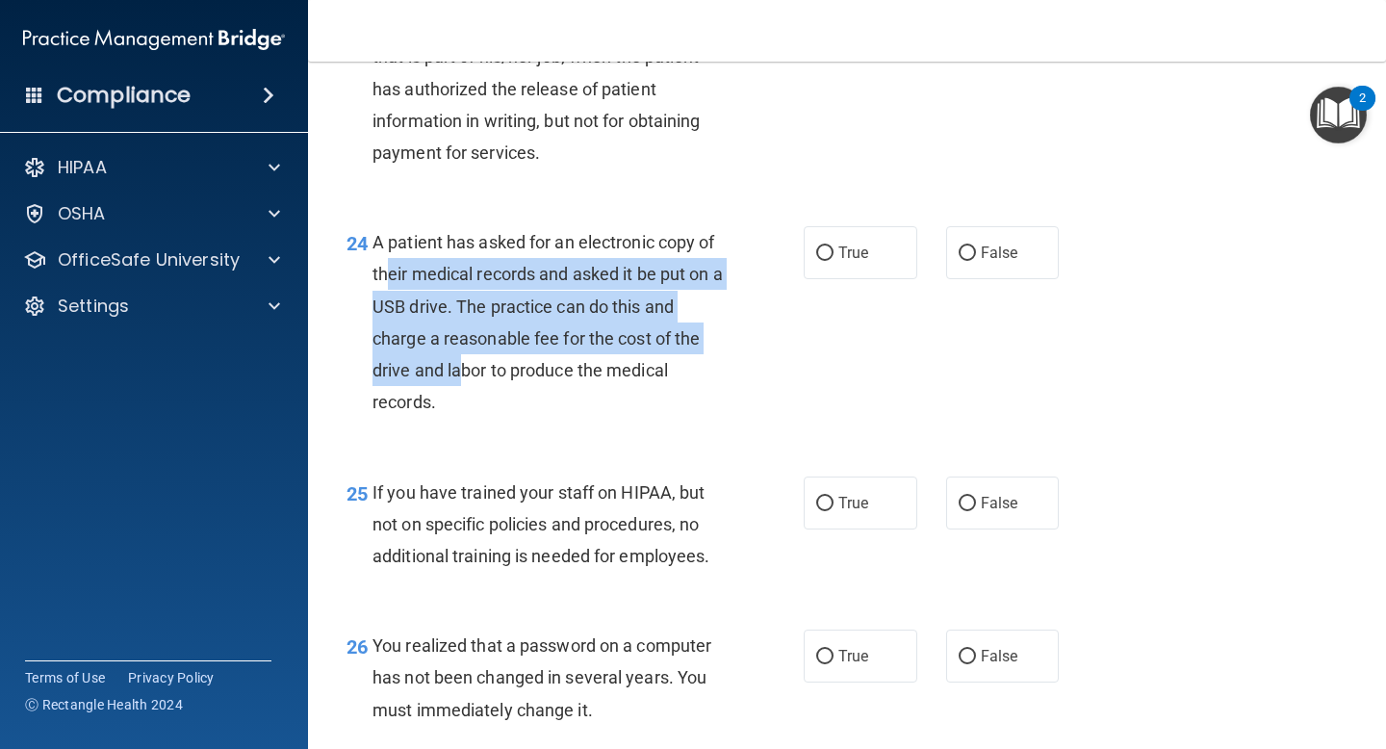
drag, startPoint x: 463, startPoint y: 416, endPoint x: 387, endPoint y: 303, distance: 135.9
click at [387, 303] on div "A patient has asked for an electronic copy of their medical records and asked i…" at bounding box center [555, 322] width 365 height 192
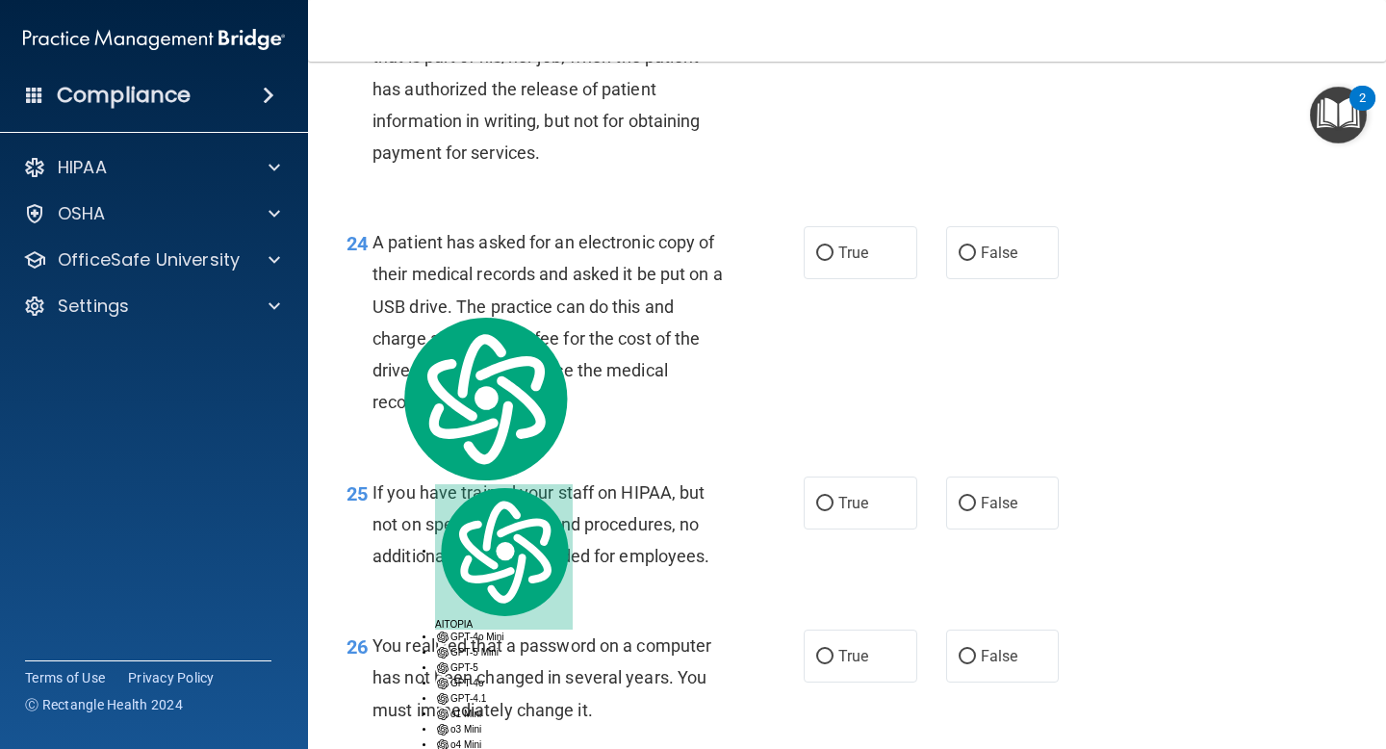
click at [487, 406] on span "A patient has asked for an electronic copy of their medical records and asked i…" at bounding box center [548, 322] width 350 height 180
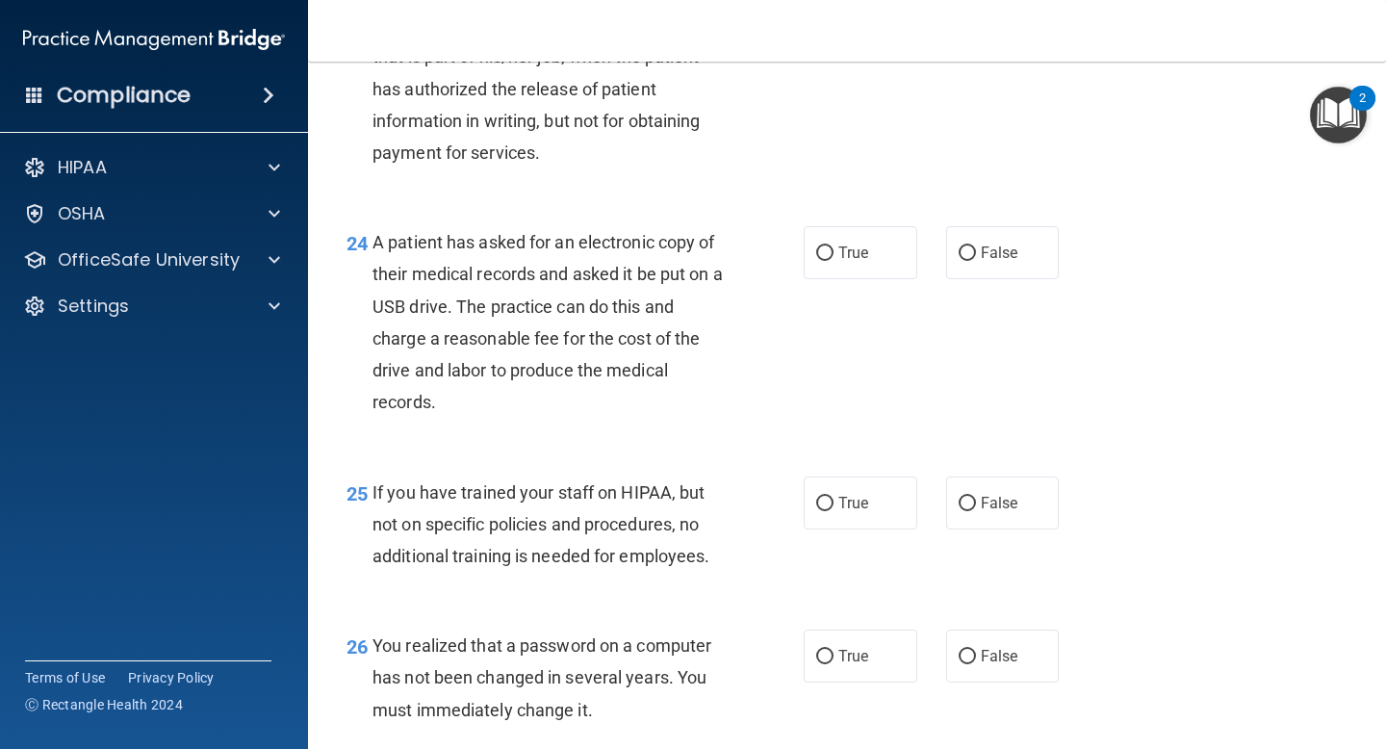
drag, startPoint x: 483, startPoint y: 419, endPoint x: 404, endPoint y: 318, distance: 128.3
click at [404, 318] on div "A patient has asked for an electronic copy of their medical records and asked i…" at bounding box center [555, 322] width 365 height 192
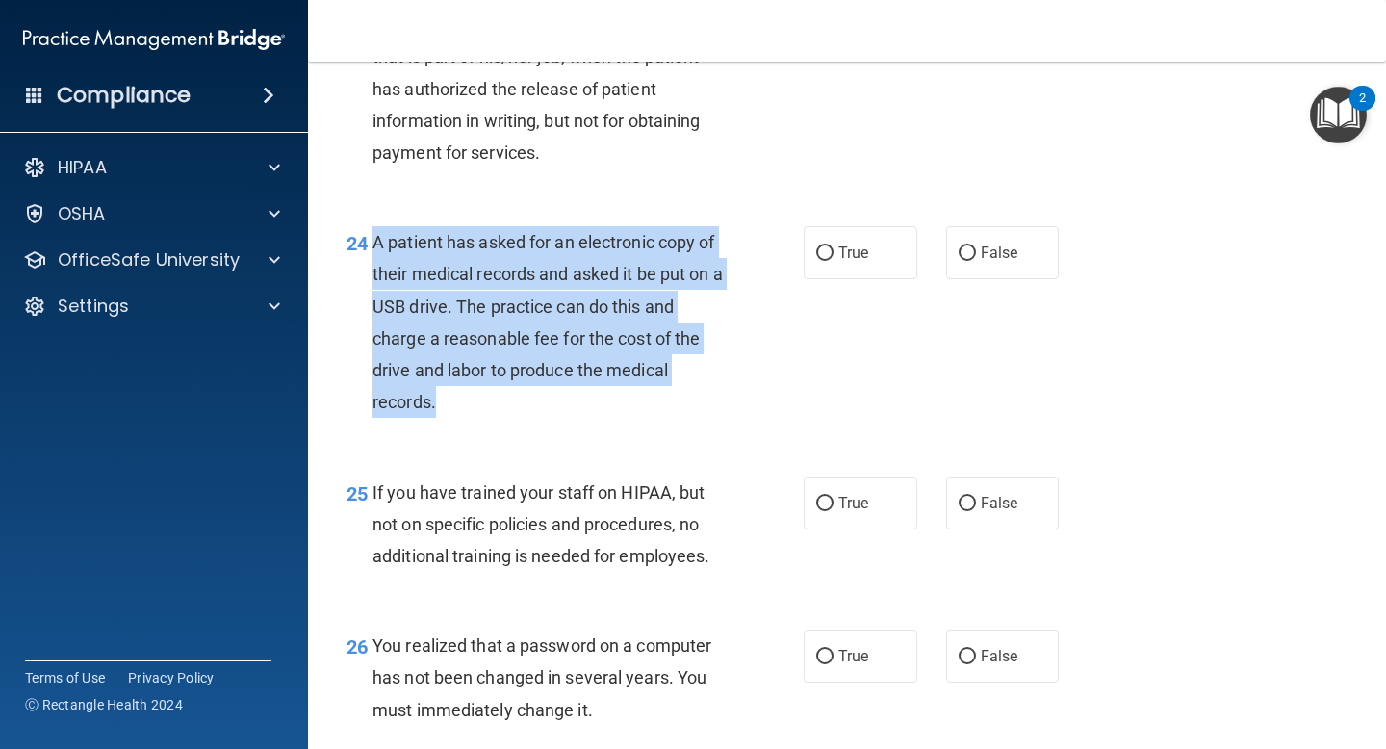
drag, startPoint x: 451, startPoint y: 435, endPoint x: 370, endPoint y: 261, distance: 192.1
click at [371, 261] on div "24 A patient has asked for an electronic copy of their medical records and aske…" at bounding box center [575, 326] width 515 height 201
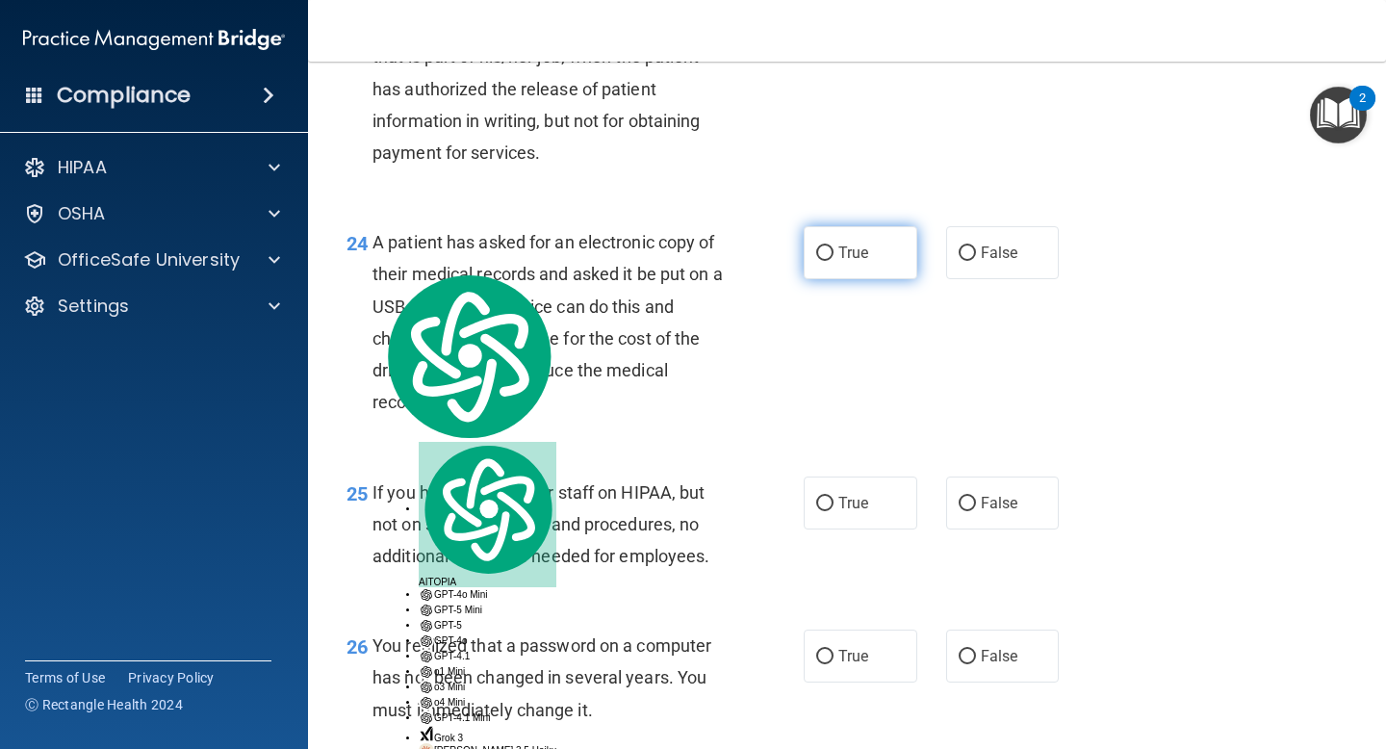
click at [853, 262] on span "True" at bounding box center [854, 253] width 30 height 18
click at [834, 261] on input "True" at bounding box center [824, 253] width 17 height 14
radio input "true"
click at [808, 396] on div "24 A patient has asked for an electronic copy of their medical records and aske…" at bounding box center [575, 326] width 515 height 201
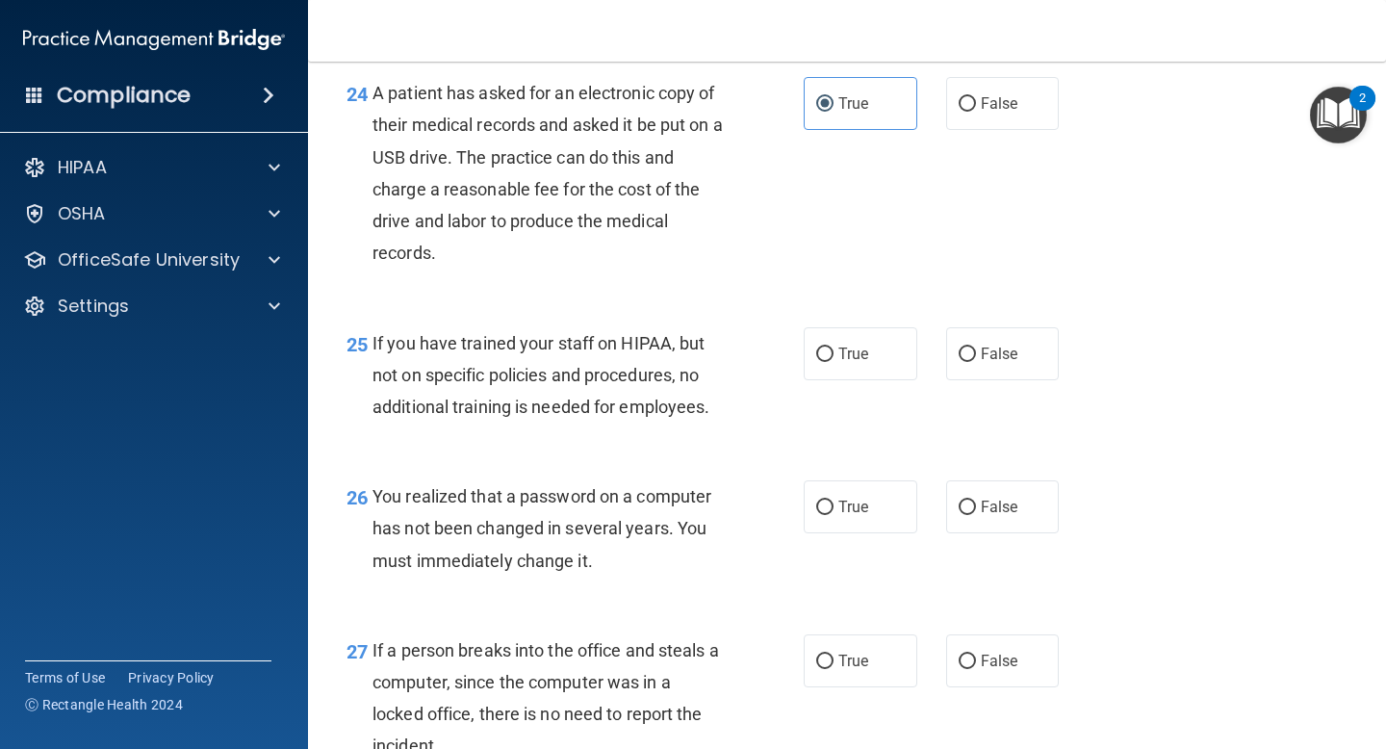
scroll to position [4182, 0]
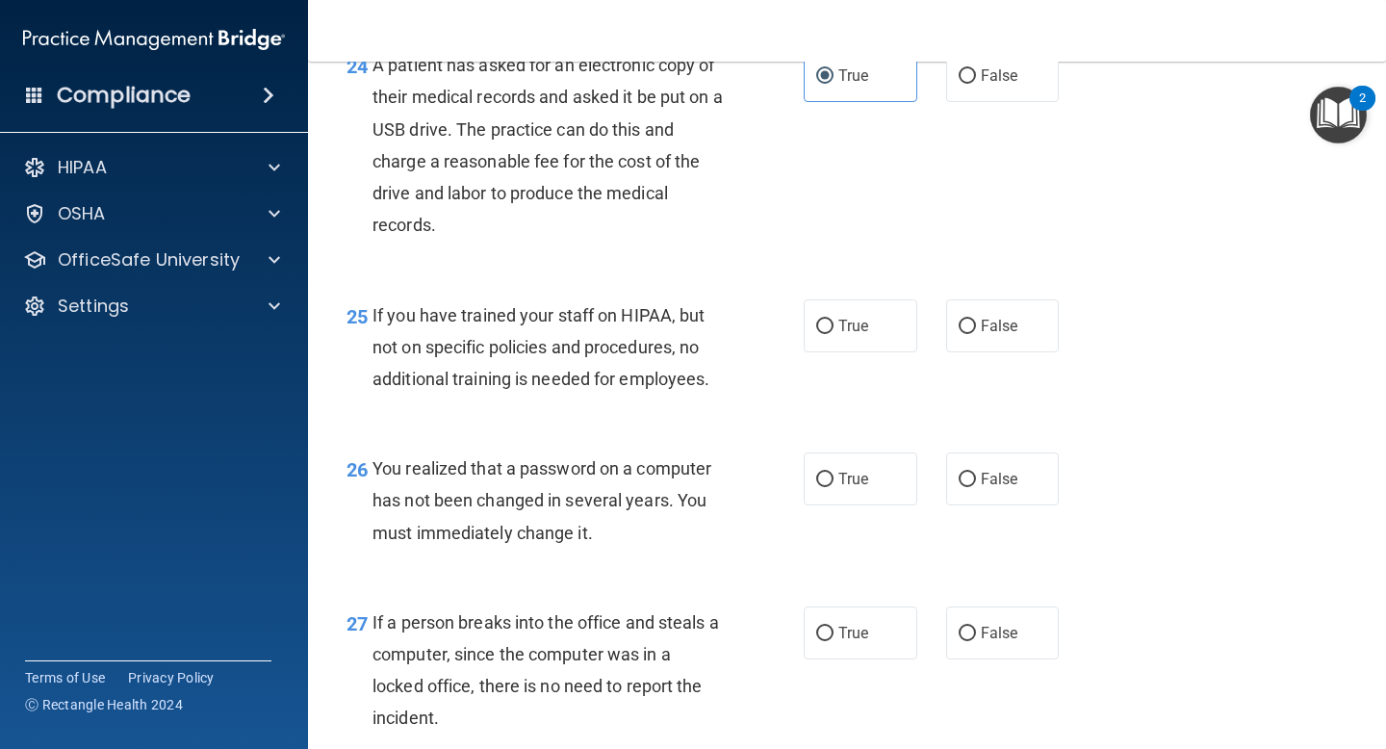
click at [722, 396] on div "If you have trained your staff on HIPAA, but not on specific policies and proce…" at bounding box center [555, 347] width 365 height 96
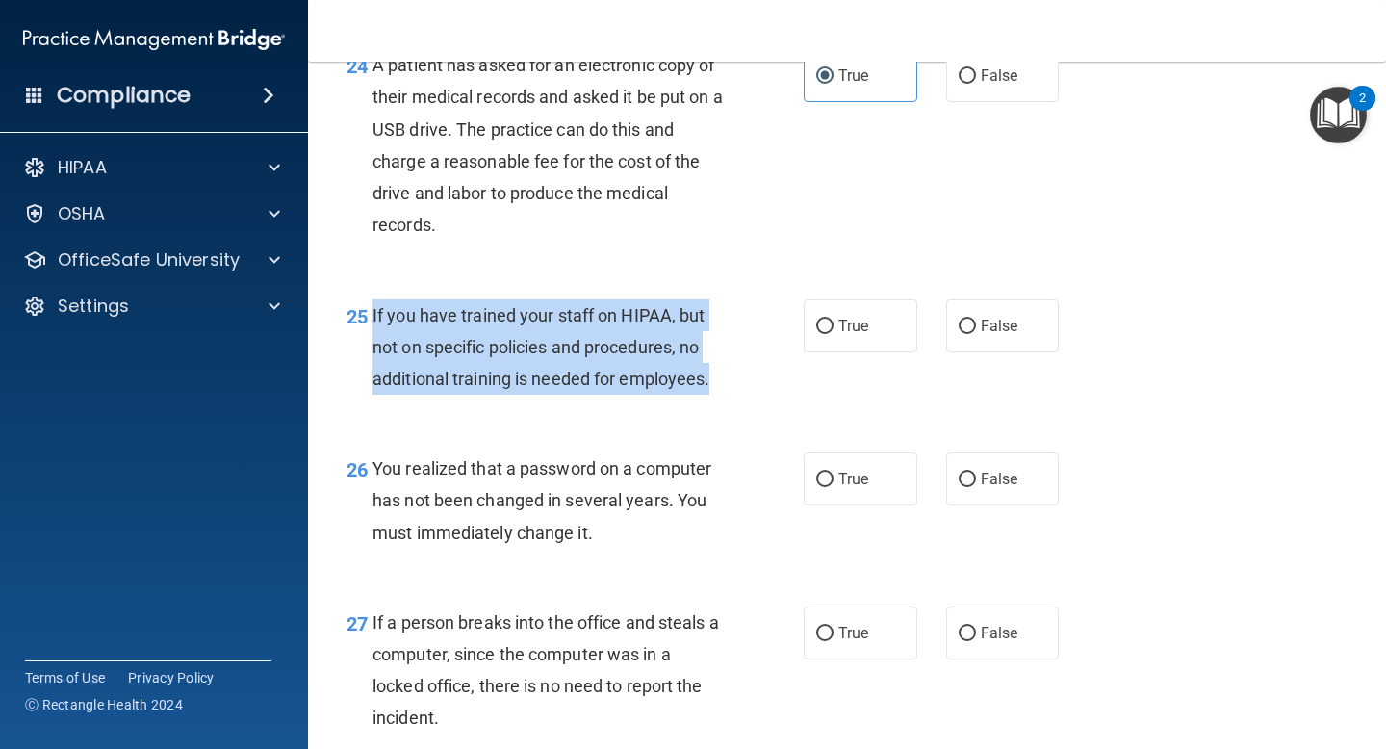
drag, startPoint x: 724, startPoint y: 410, endPoint x: 374, endPoint y: 349, distance: 355.6
click at [374, 349] on div "If you have trained your staff on HIPAA, but not on specific policies and proce…" at bounding box center [555, 347] width 365 height 96
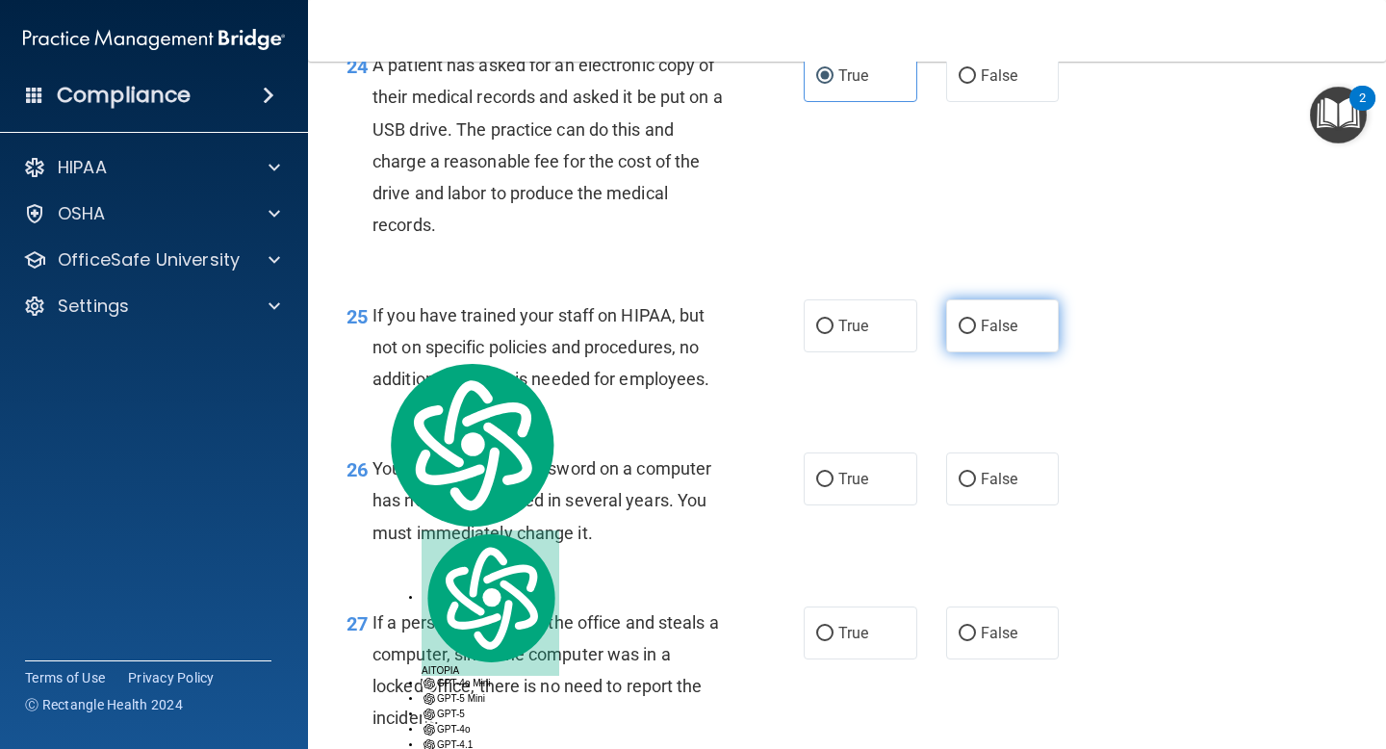
click at [993, 352] on label "False" at bounding box center [1003, 325] width 114 height 53
click at [976, 334] on input "False" at bounding box center [967, 327] width 17 height 14
radio input "true"
click at [722, 429] on div "25 If you have trained your staff on HIPAA, but not on specific policies and pr…" at bounding box center [847, 352] width 1030 height 154
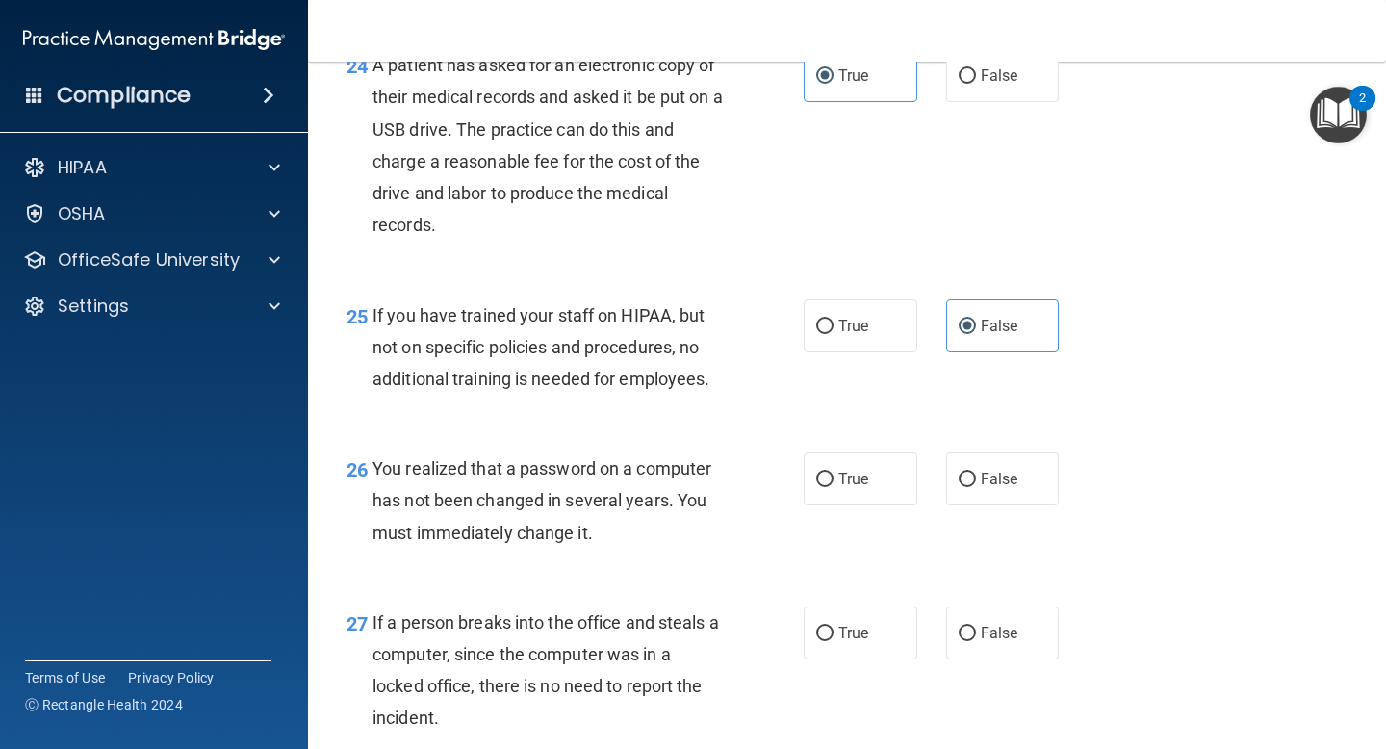
scroll to position [4282, 0]
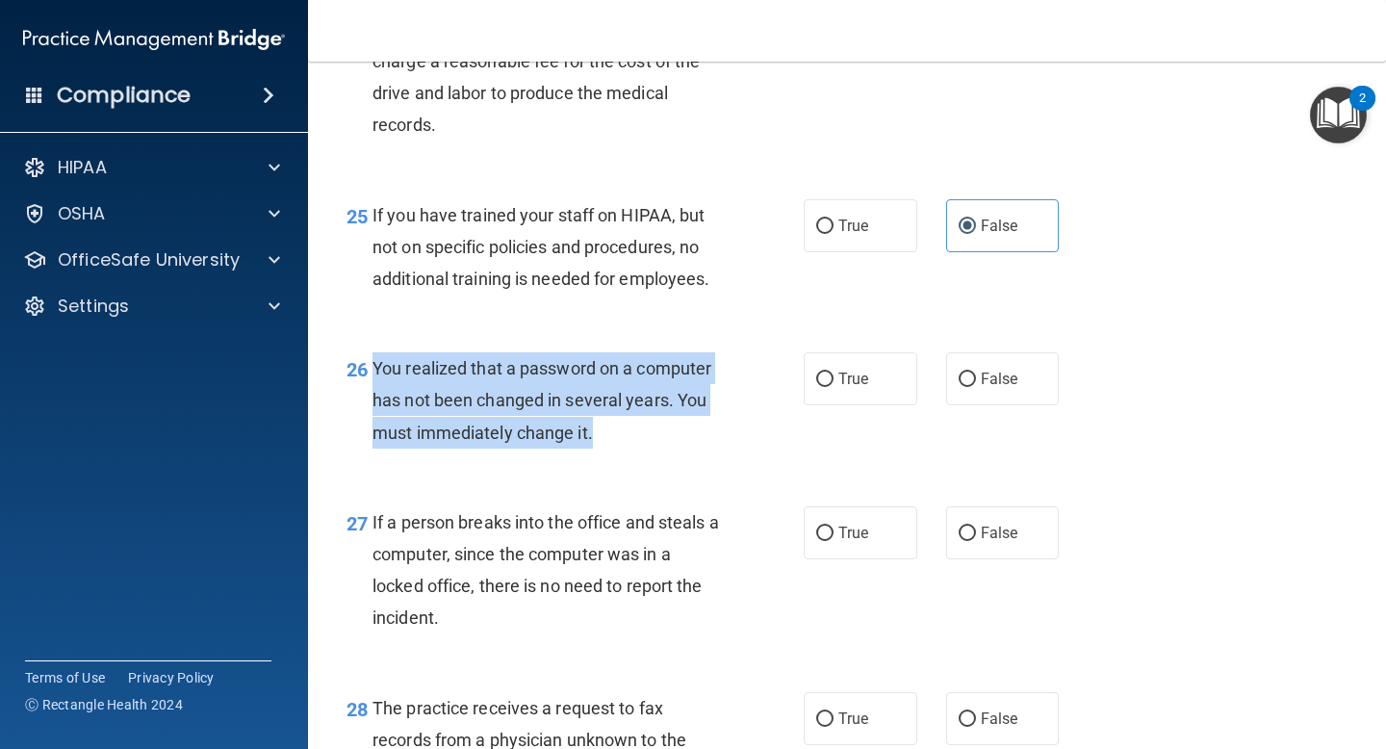
drag, startPoint x: 601, startPoint y: 471, endPoint x: 366, endPoint y: 408, distance: 243.1
click at [366, 408] on div "26 You realized that a password on a computer has not been changed in several y…" at bounding box center [575, 405] width 515 height 106
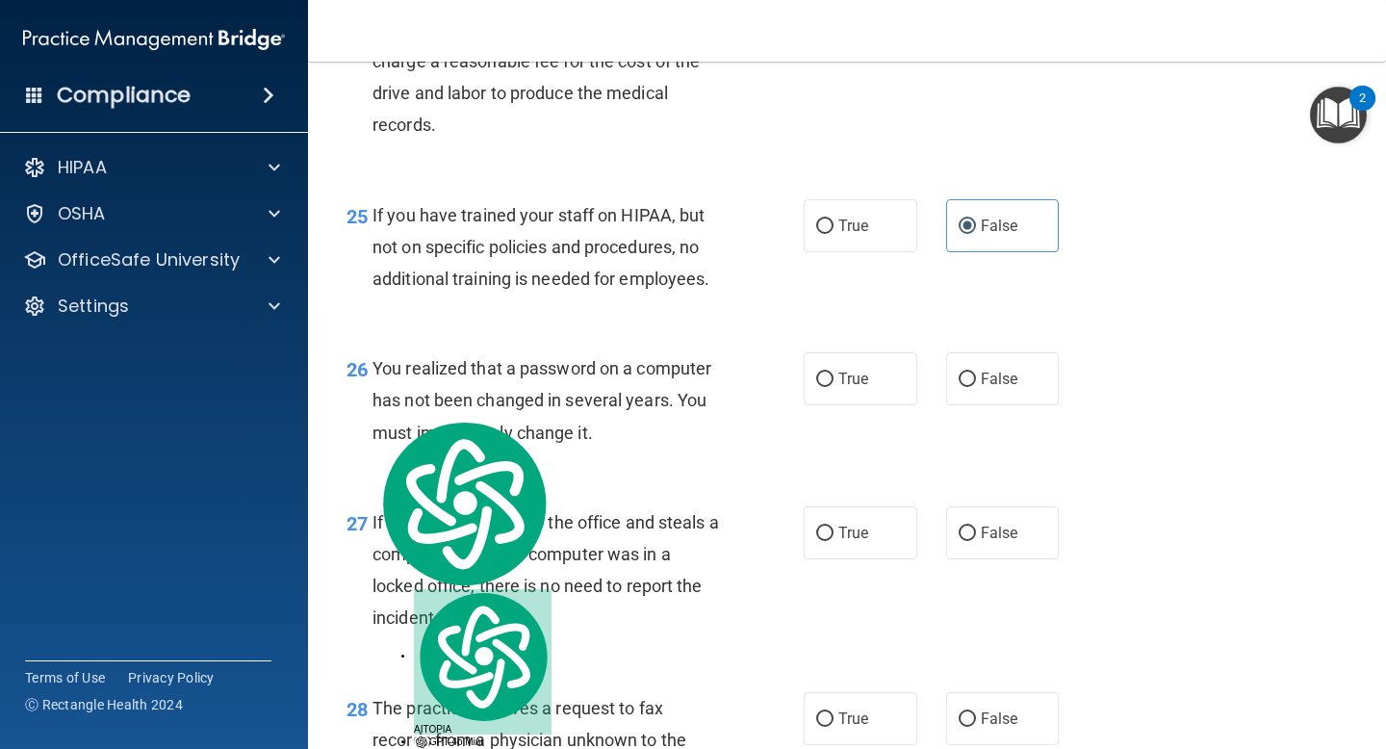
click at [522, 289] on span "If you have trained your staff on HIPAA, but not on specific policies and proce…" at bounding box center [541, 247] width 337 height 84
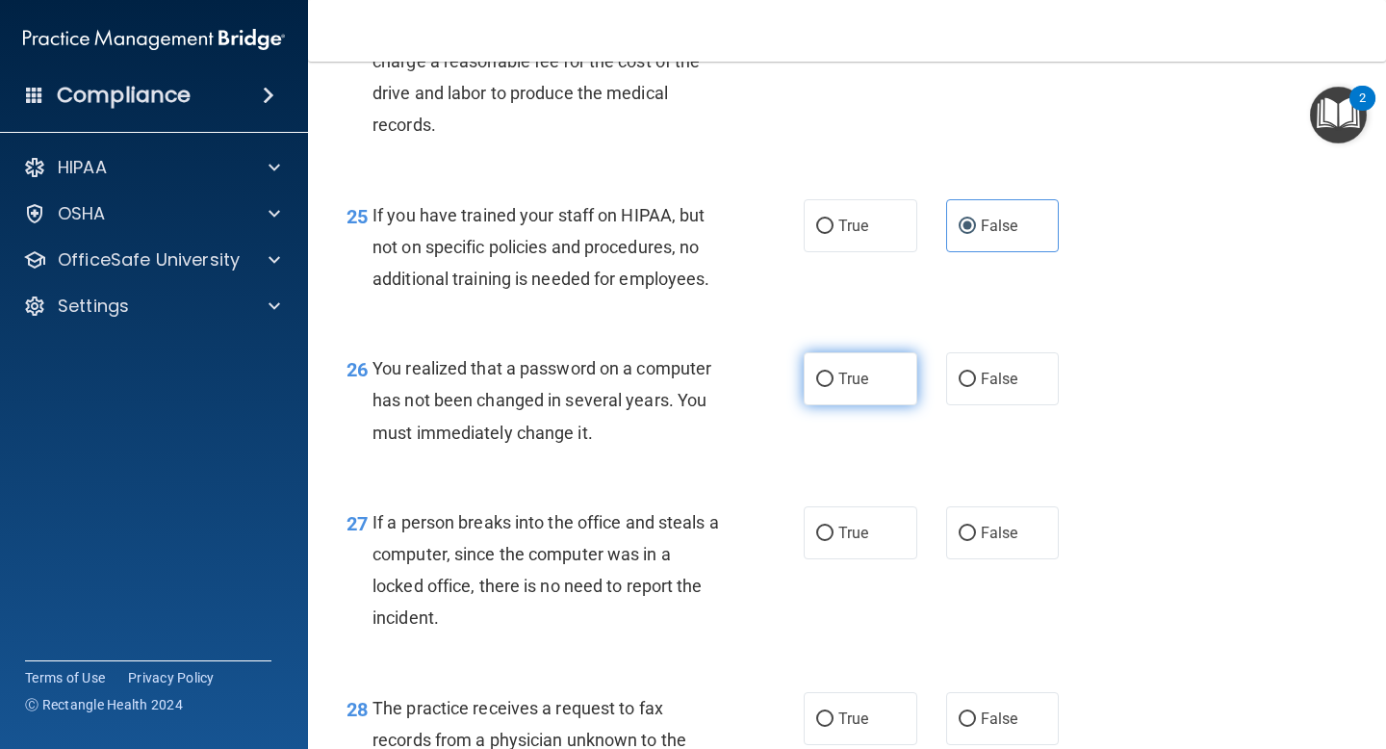
click at [816, 405] on label "True" at bounding box center [861, 378] width 114 height 53
click at [816, 387] on input "True" at bounding box center [824, 380] width 17 height 14
radio input "true"
click at [641, 449] on div "You realized that a password on a computer has not been changed in several year…" at bounding box center [555, 400] width 365 height 96
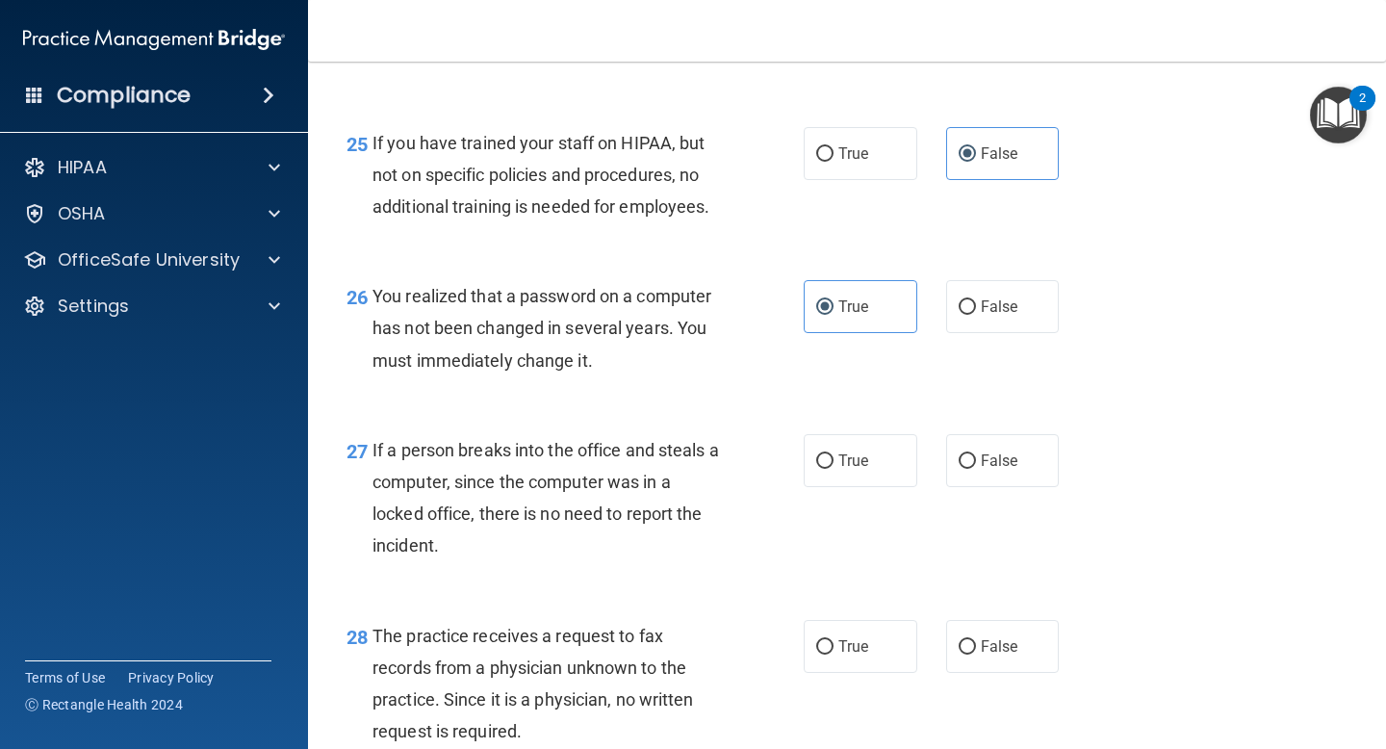
scroll to position [4381, 0]
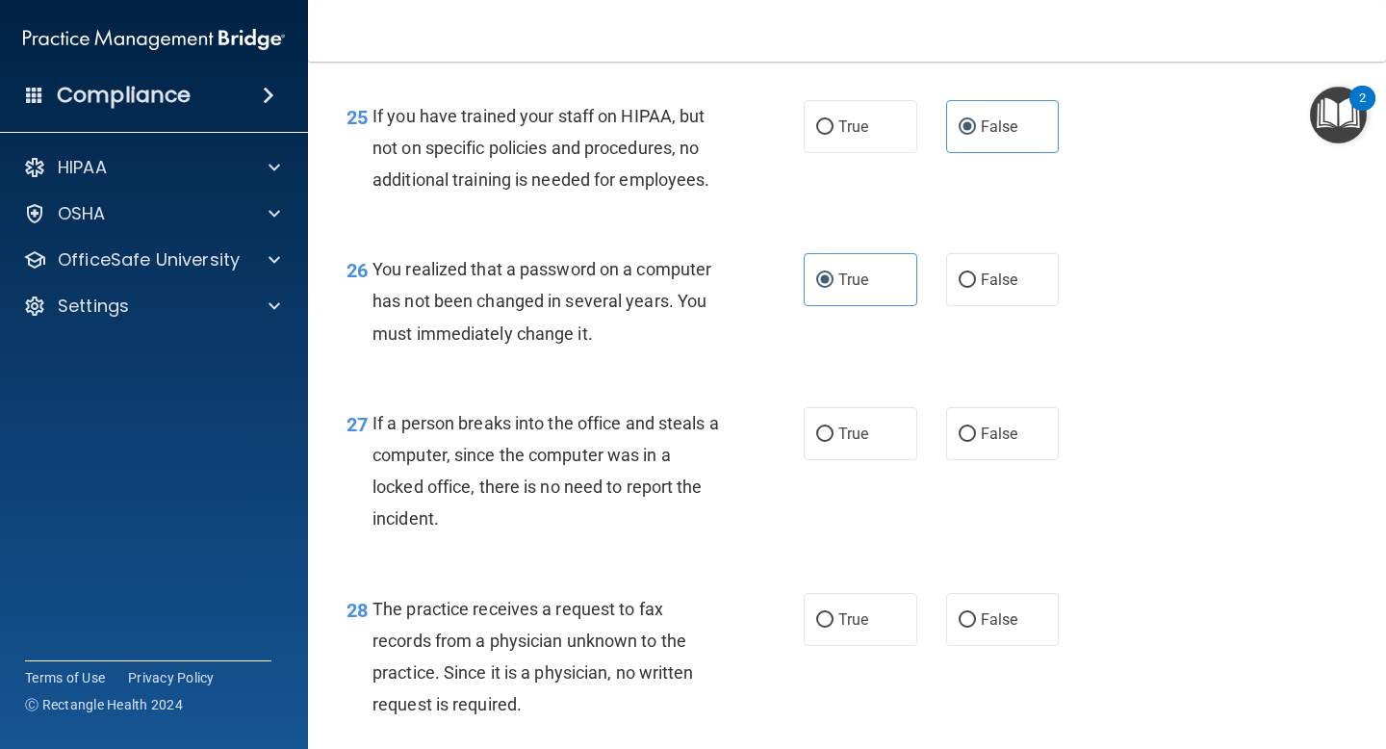
click at [603, 535] on div "If a person breaks into the office and steals a computer, since the computer wa…" at bounding box center [555, 471] width 365 height 128
click at [934, 460] on div "True False" at bounding box center [940, 433] width 272 height 53
click at [987, 460] on label "False" at bounding box center [1003, 433] width 114 height 53
click at [976, 442] on input "False" at bounding box center [967, 434] width 17 height 14
radio input "true"
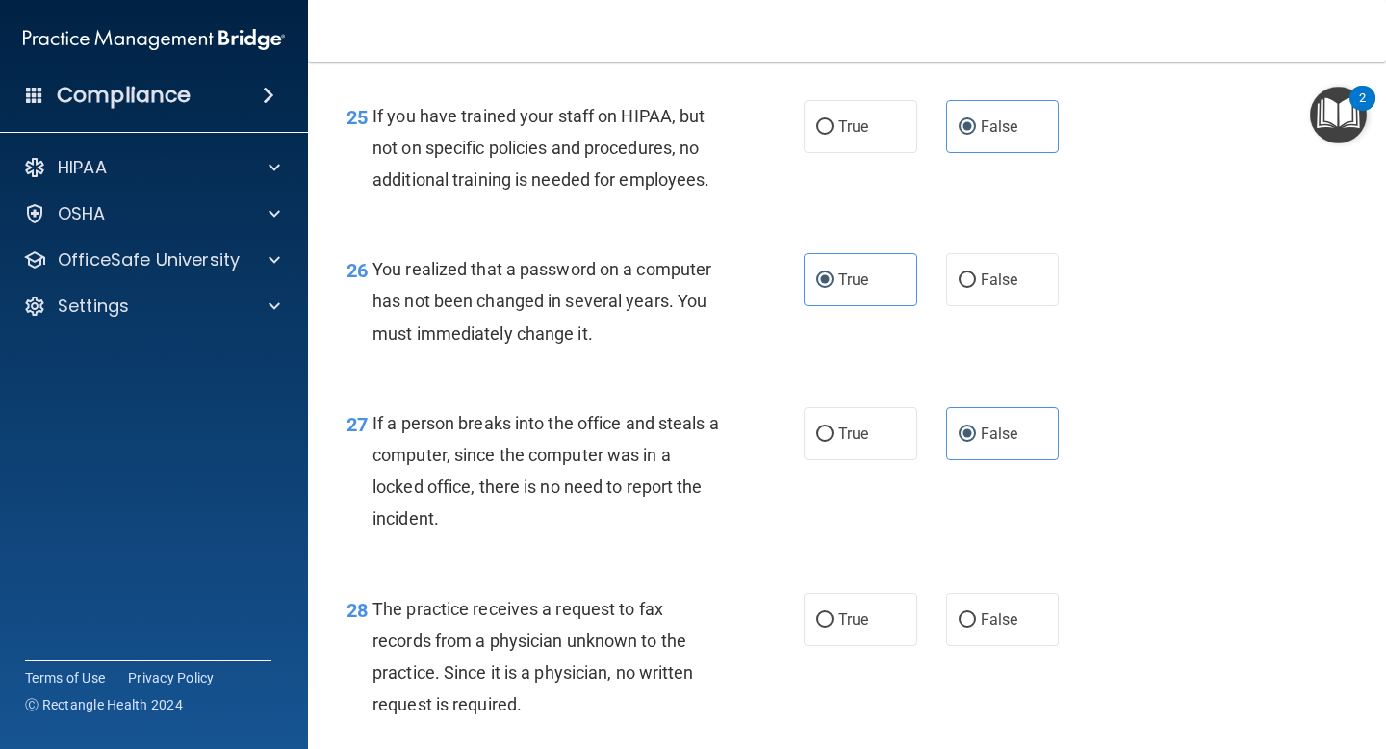
click at [723, 545] on div "27 If a person breaks into the office and steals a computer, since the computer…" at bounding box center [575, 476] width 515 height 138
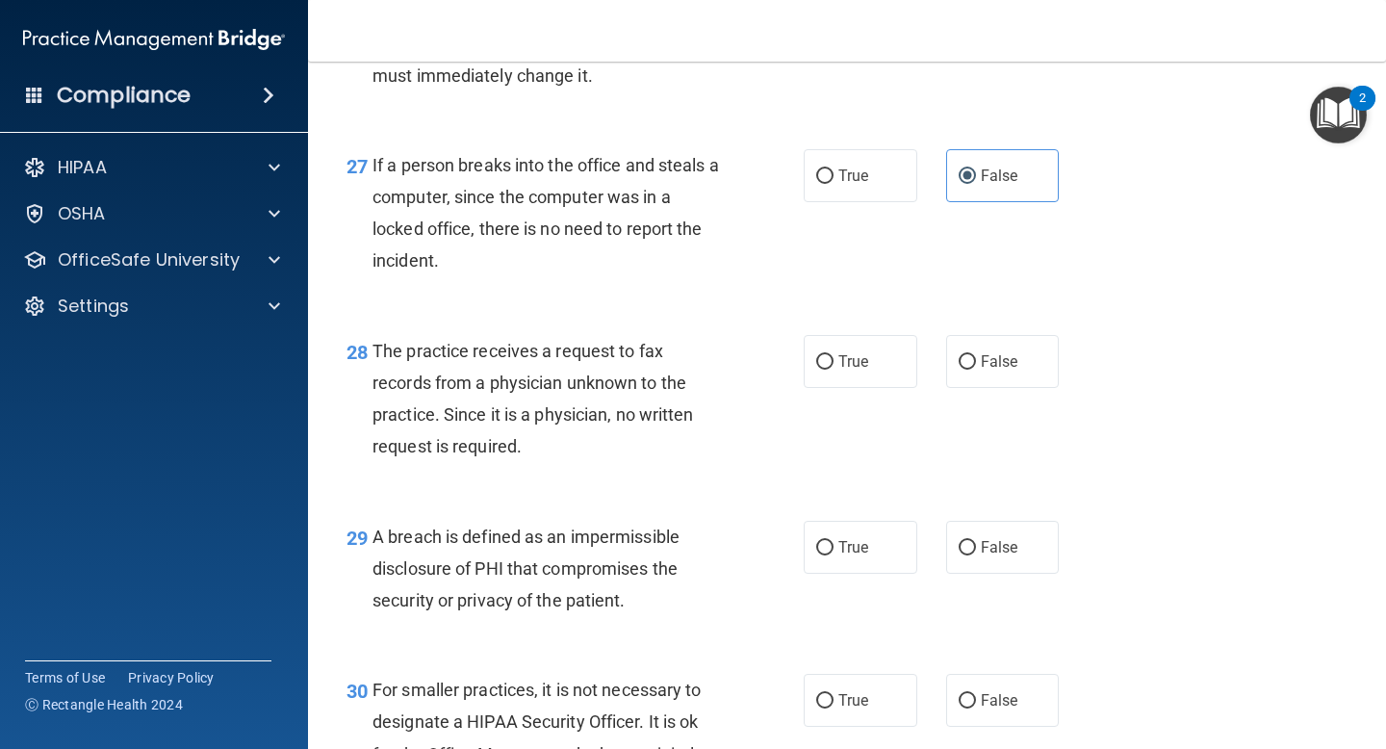
scroll to position [4679, 0]
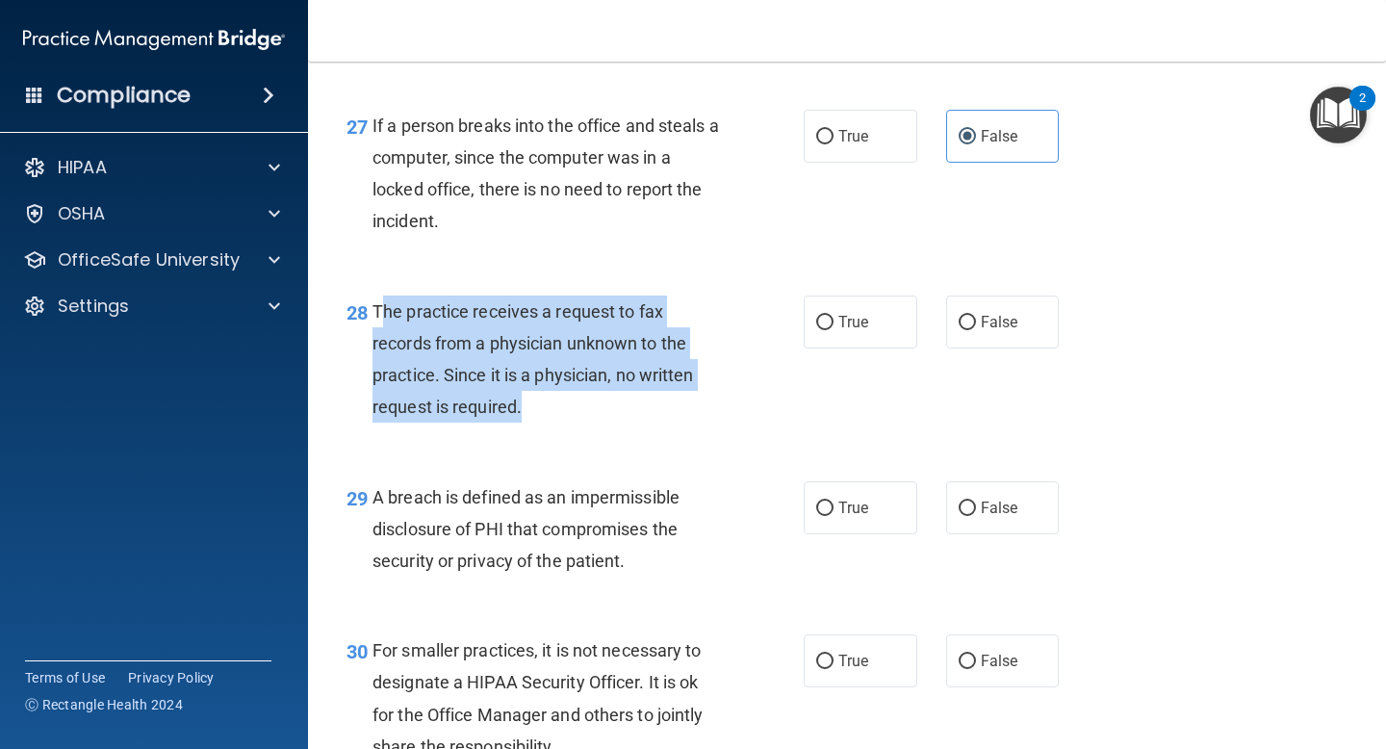
drag, startPoint x: 541, startPoint y: 448, endPoint x: 379, endPoint y: 357, distance: 185.3
click at [379, 357] on div "The practice receives a request to fax records from a physician unknown to the …" at bounding box center [555, 360] width 365 height 128
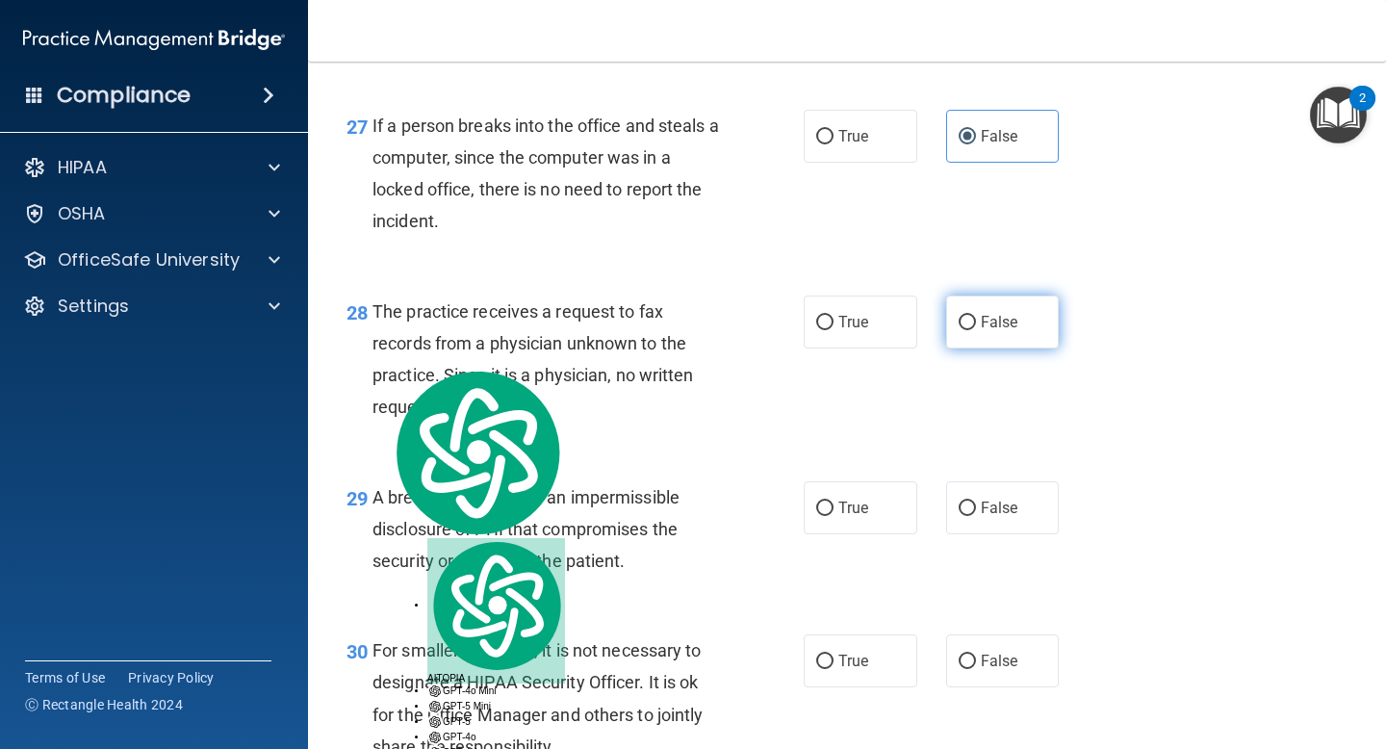
click at [994, 331] on span "False" at bounding box center [1000, 322] width 38 height 18
click at [976, 330] on input "False" at bounding box center [967, 323] width 17 height 14
radio input "true"
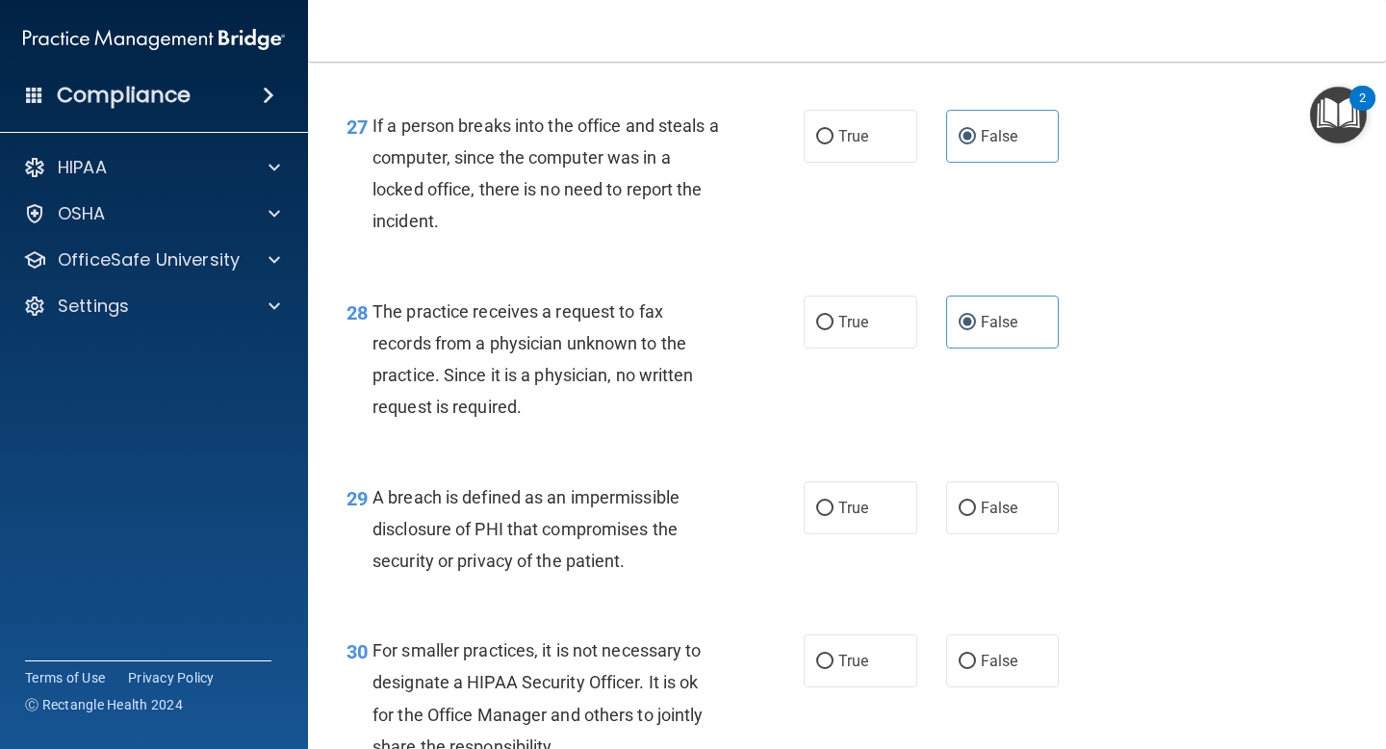
click at [747, 457] on div "28 The practice receives a request to fax records from a physician unknown to t…" at bounding box center [847, 364] width 1030 height 186
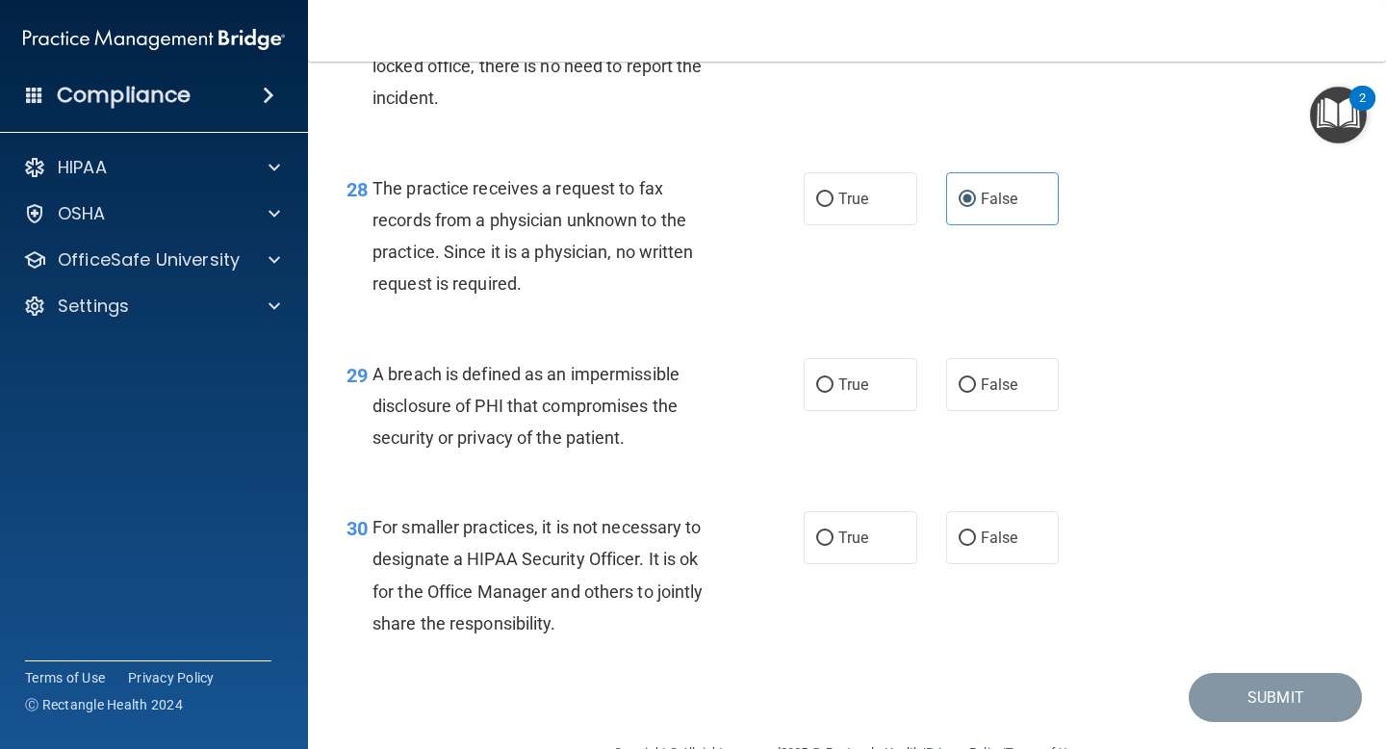
scroll to position [4825, 0]
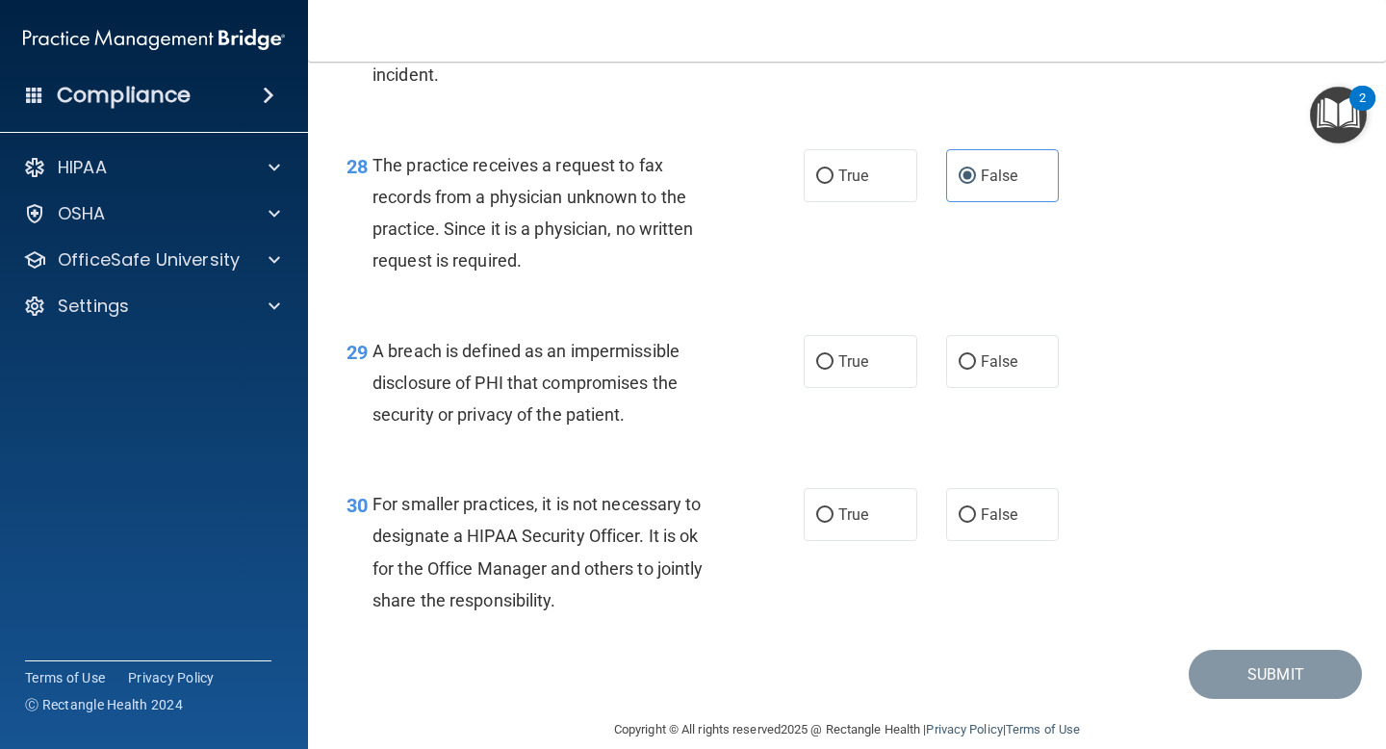
click at [639, 465] on div "29 A breach is defined as an impermissible disclosure of PHI that compromises t…" at bounding box center [847, 388] width 1030 height 154
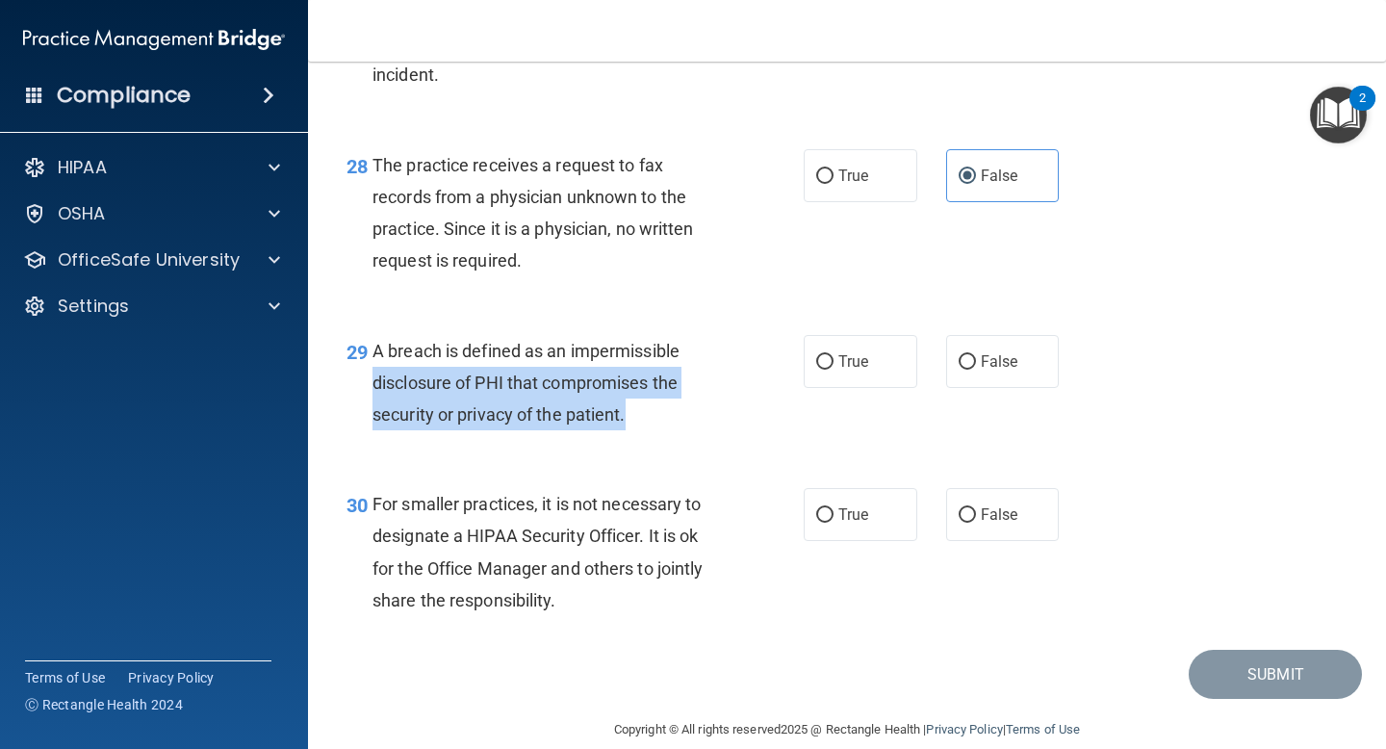
drag, startPoint x: 639, startPoint y: 451, endPoint x: 367, endPoint y: 409, distance: 275.6
click at [367, 409] on div "29 A breach is defined as an impermissible disclosure of PHI that compromises t…" at bounding box center [575, 388] width 515 height 106
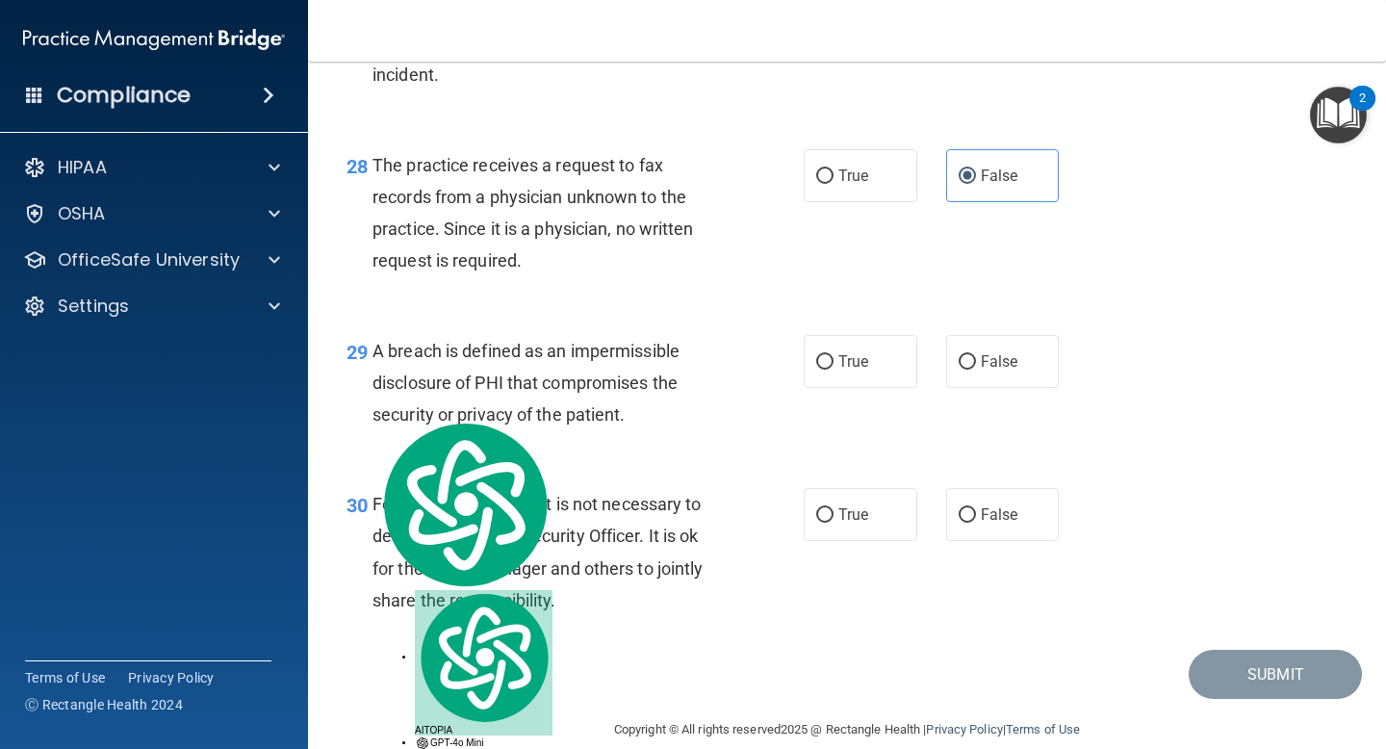
click at [716, 348] on div "29 A breach is defined as an impermissible disclosure of PHI that compromises t…" at bounding box center [847, 388] width 1030 height 154
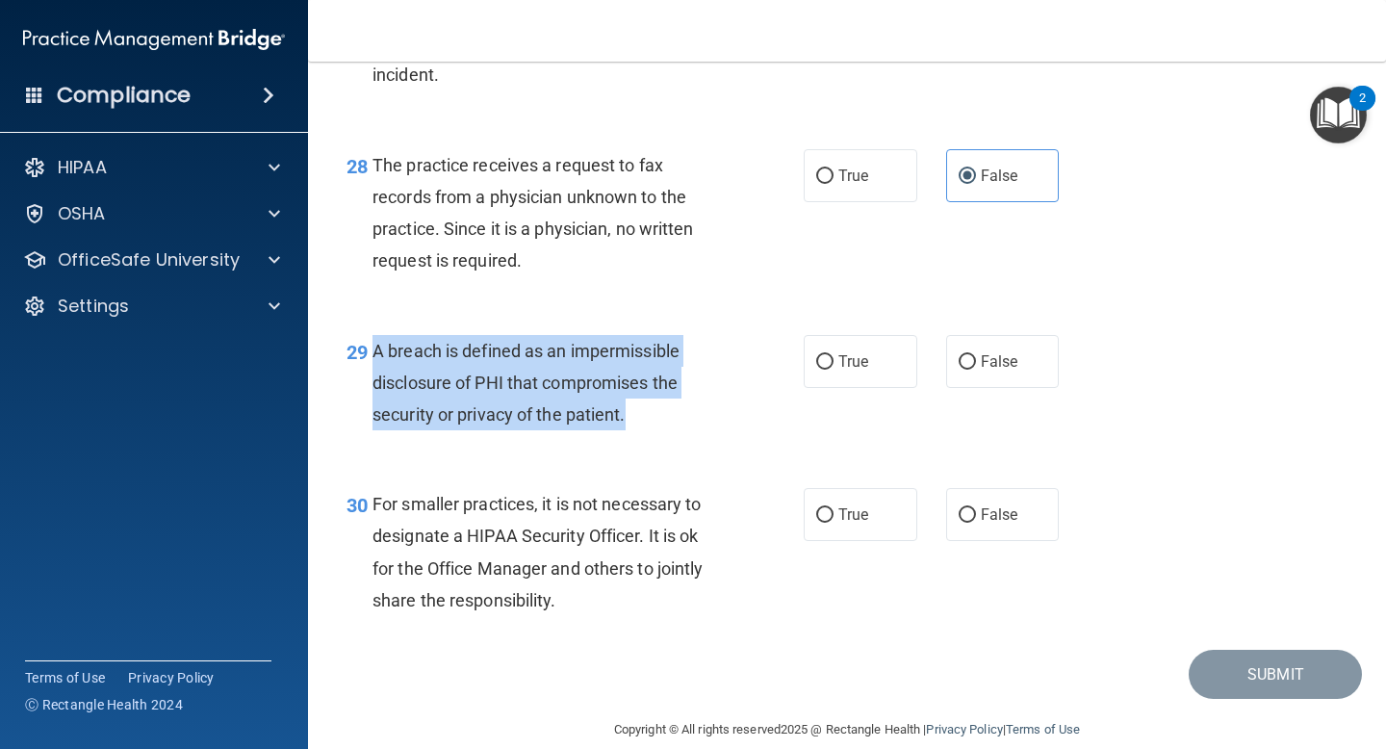
drag, startPoint x: 658, startPoint y: 452, endPoint x: 376, endPoint y: 389, distance: 289.1
click at [376, 389] on div "A breach is defined as an impermissible disclosure of PHI that compromises the …" at bounding box center [555, 383] width 365 height 96
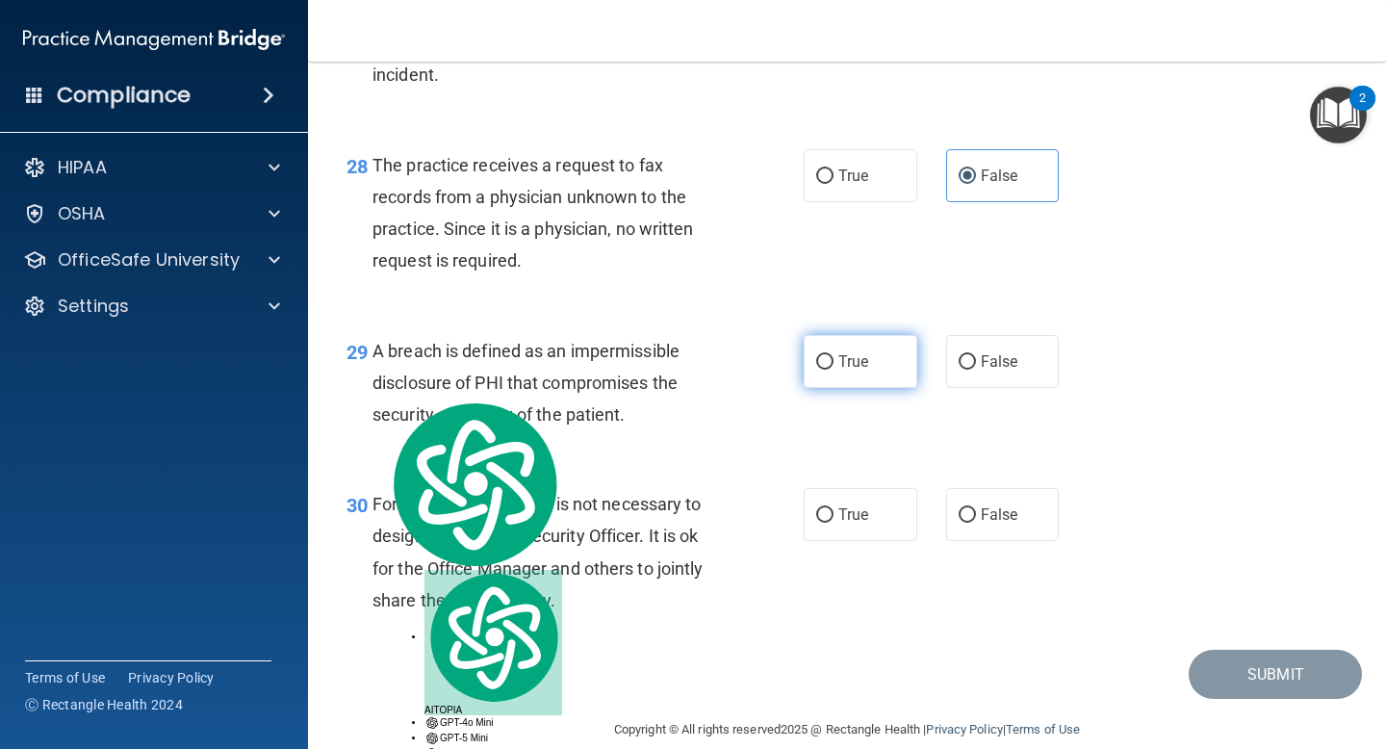
click at [828, 388] on label "True" at bounding box center [861, 361] width 114 height 53
click at [828, 370] on input "True" at bounding box center [824, 362] width 17 height 14
radio input "true"
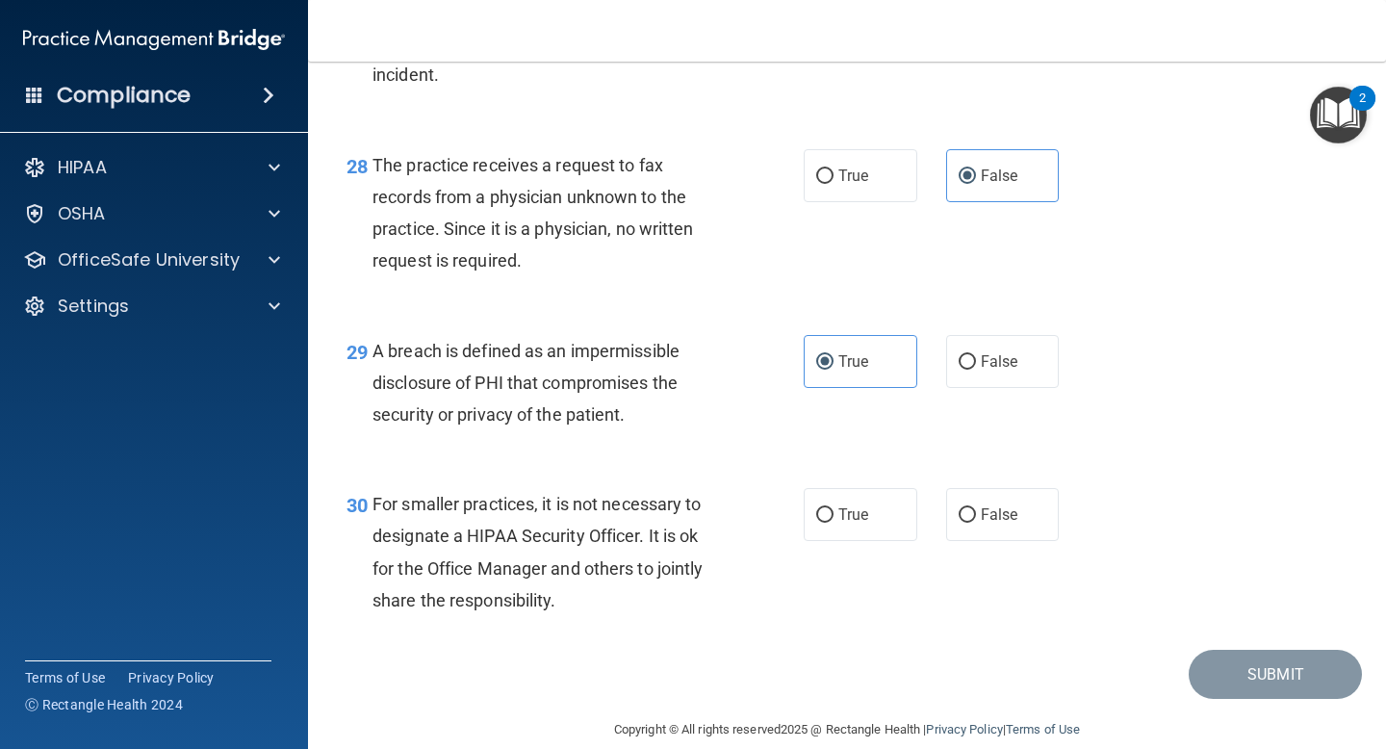
click at [752, 441] on div "29 A breach is defined as an impermissible disclosure of PHI that compromises t…" at bounding box center [575, 388] width 515 height 106
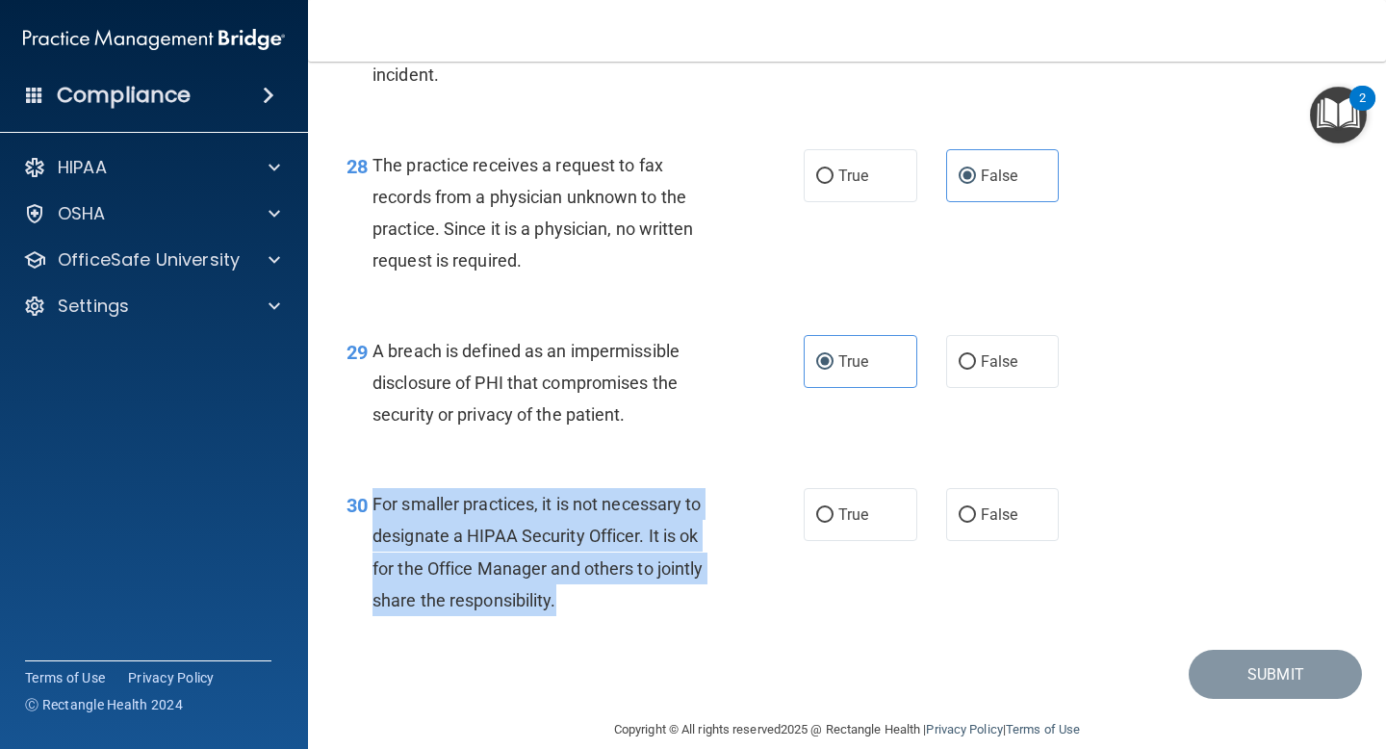
drag, startPoint x: 599, startPoint y: 631, endPoint x: 376, endPoint y: 538, distance: 240.8
click at [376, 538] on div "For smaller practices, it is not necessary to designate a HIPAA Security Office…" at bounding box center [555, 552] width 365 height 128
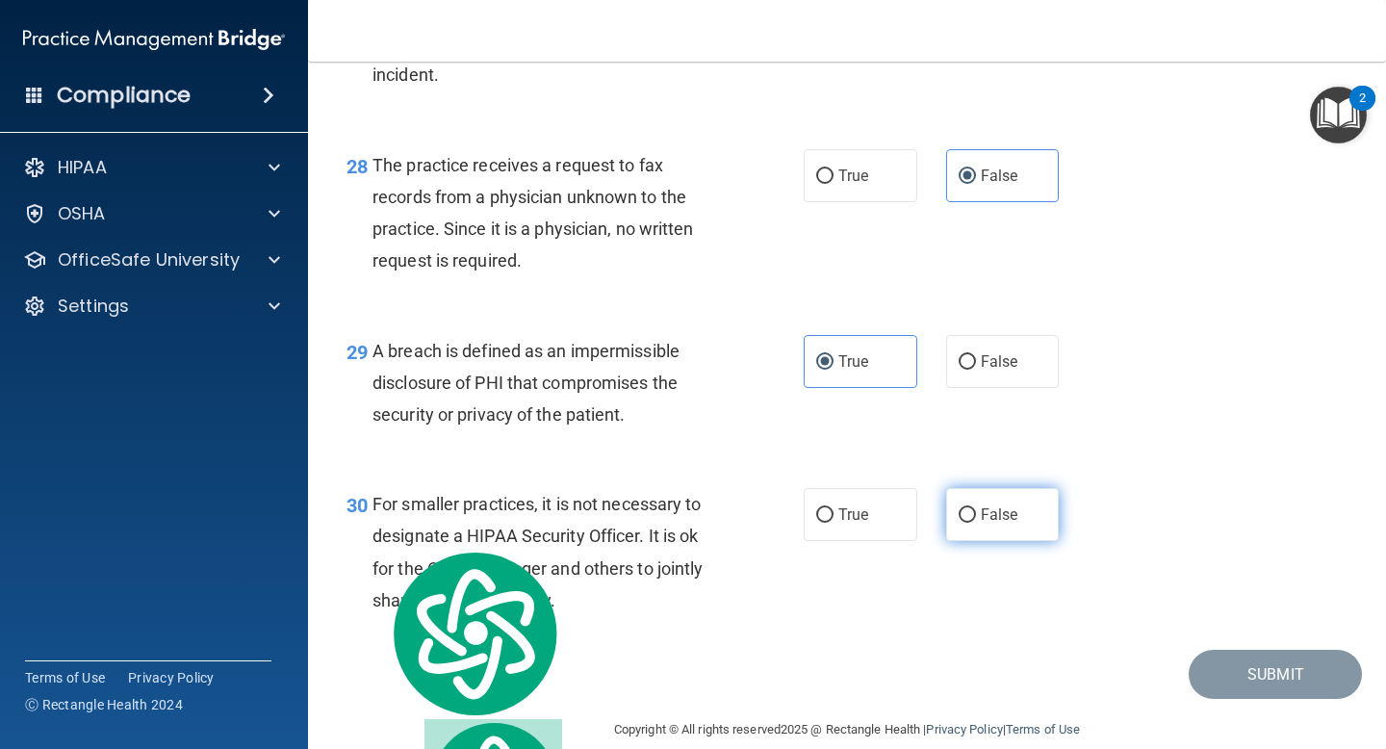
click at [965, 521] on div "True False" at bounding box center [940, 514] width 272 height 53
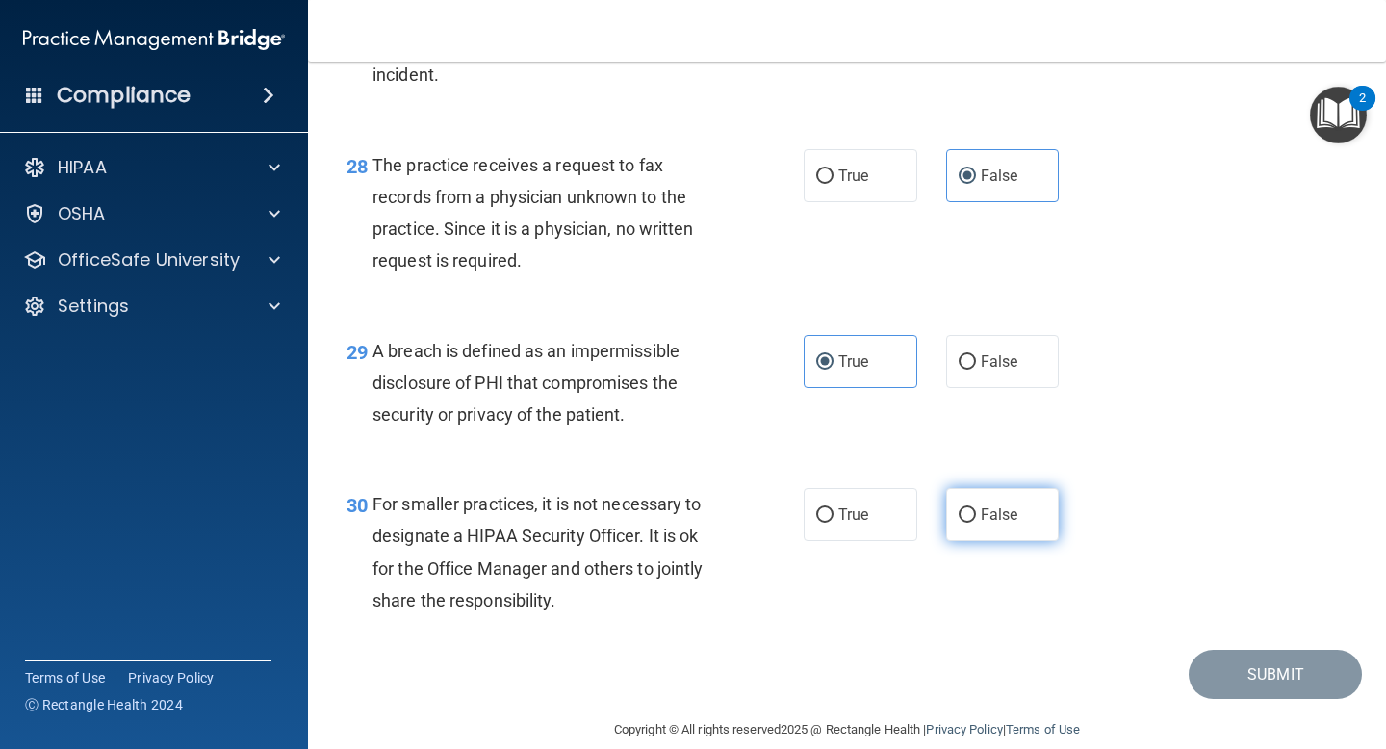
click at [994, 524] on span "False" at bounding box center [1000, 514] width 38 height 18
click at [976, 523] on input "False" at bounding box center [967, 515] width 17 height 14
radio input "true"
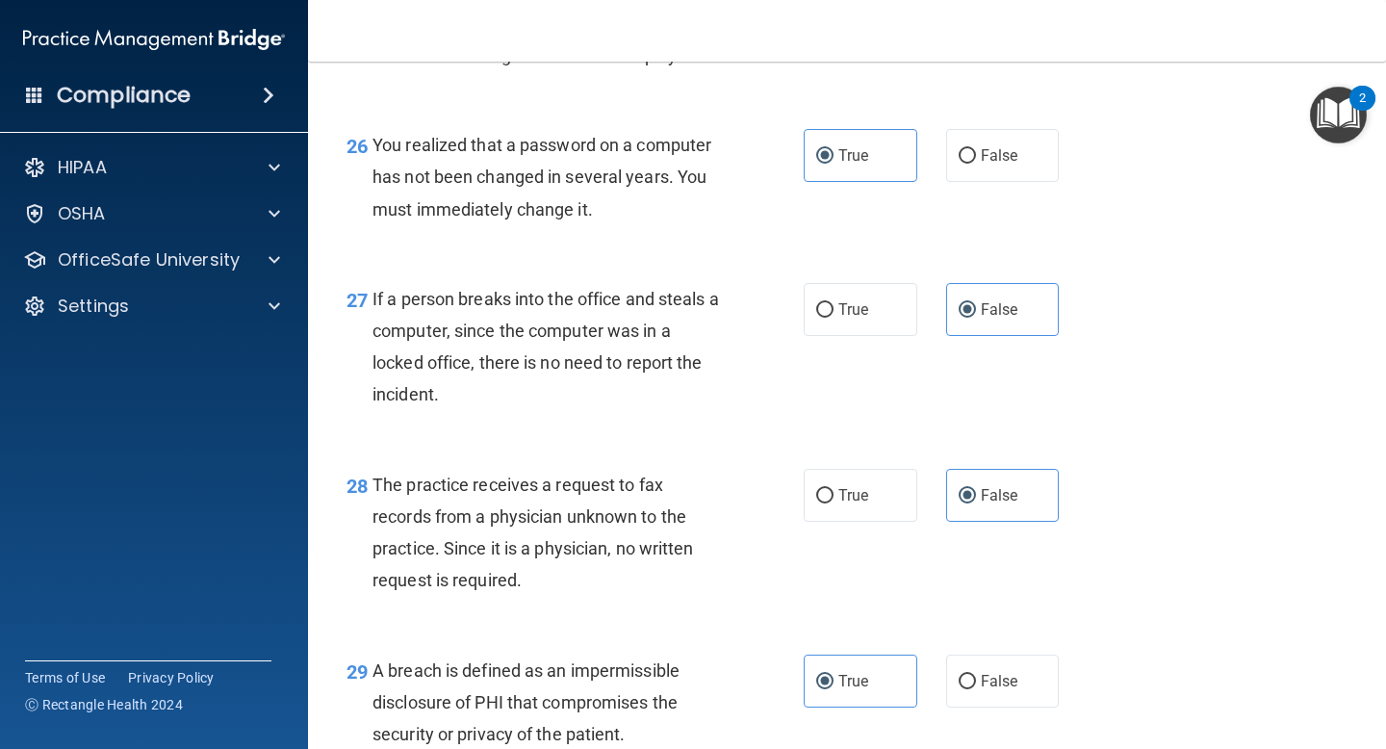
scroll to position [4885, 0]
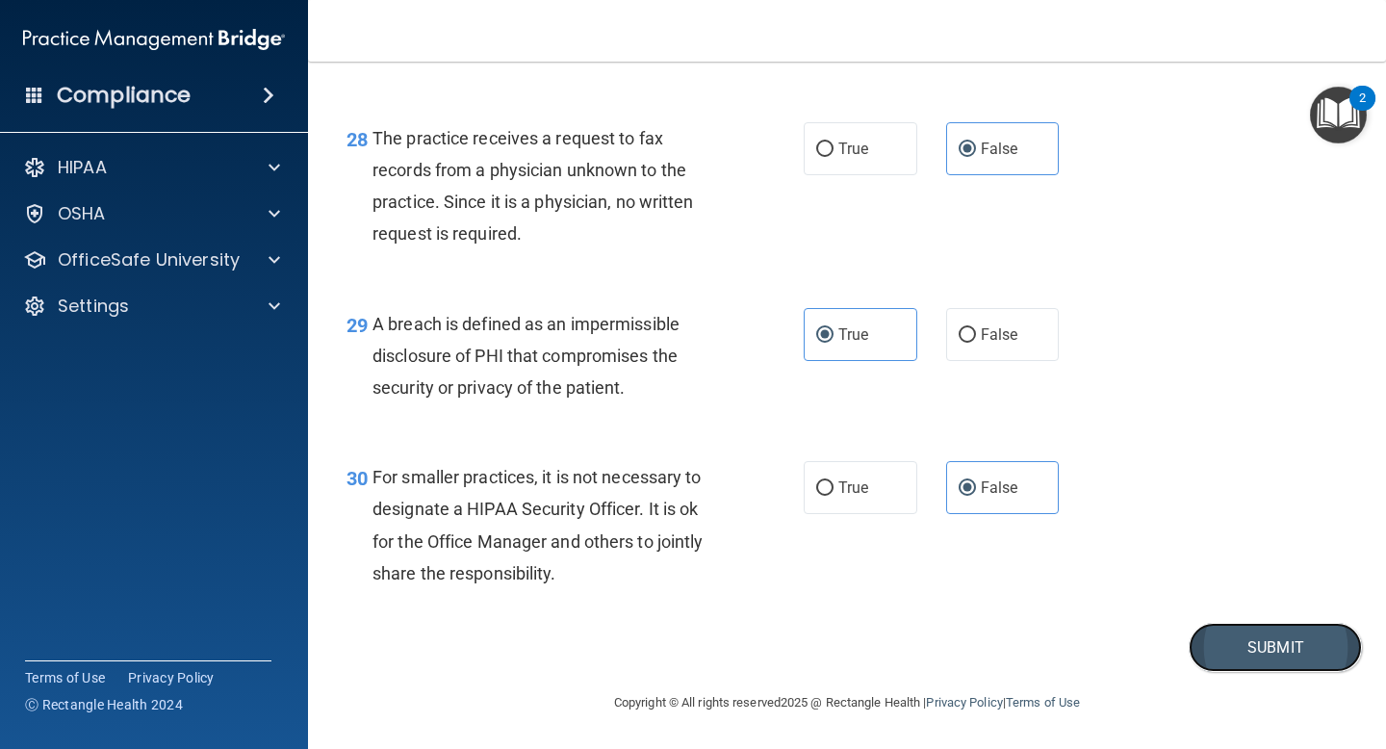
click at [1231, 639] on button "Submit" at bounding box center [1275, 647] width 173 height 49
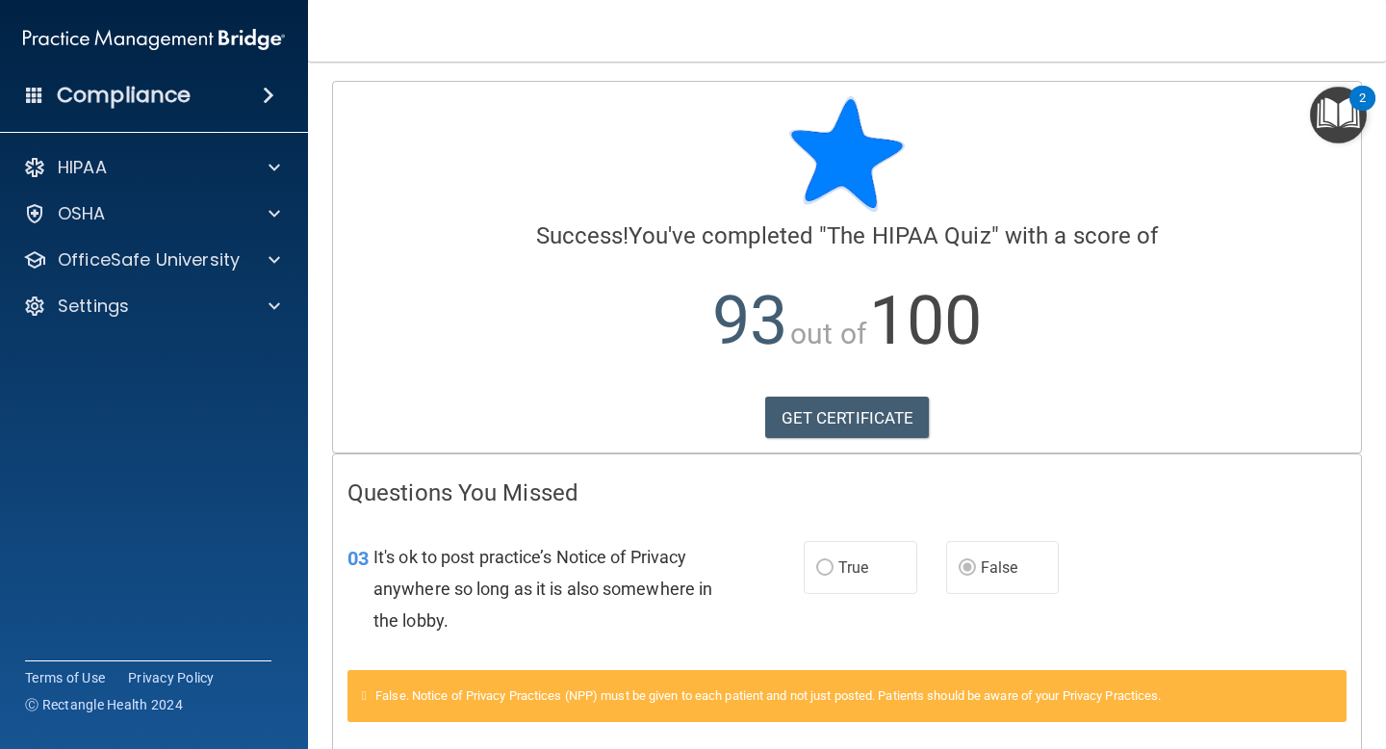
click at [855, 445] on div "Calculating your score.... Success! You've completed " The HIPAA Quiz " with a …" at bounding box center [847, 267] width 1028 height 371
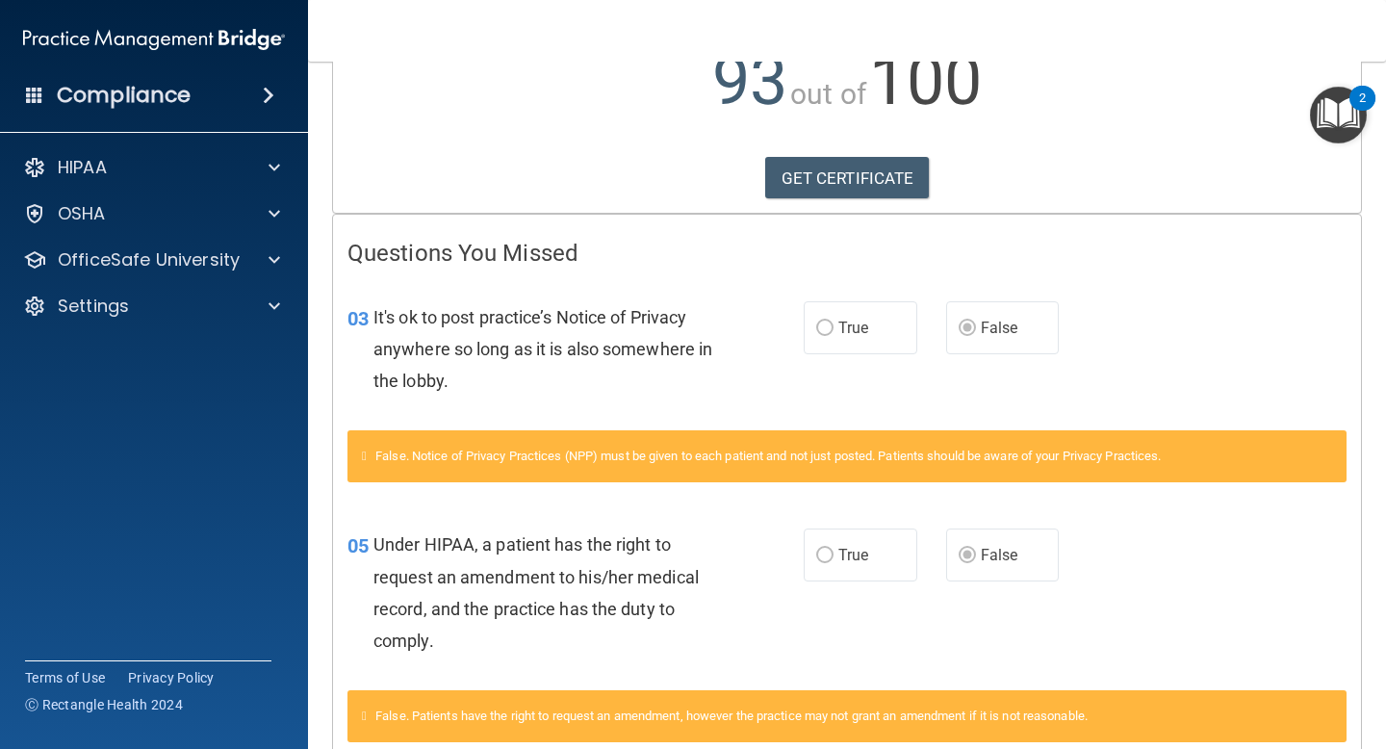
scroll to position [238, 0]
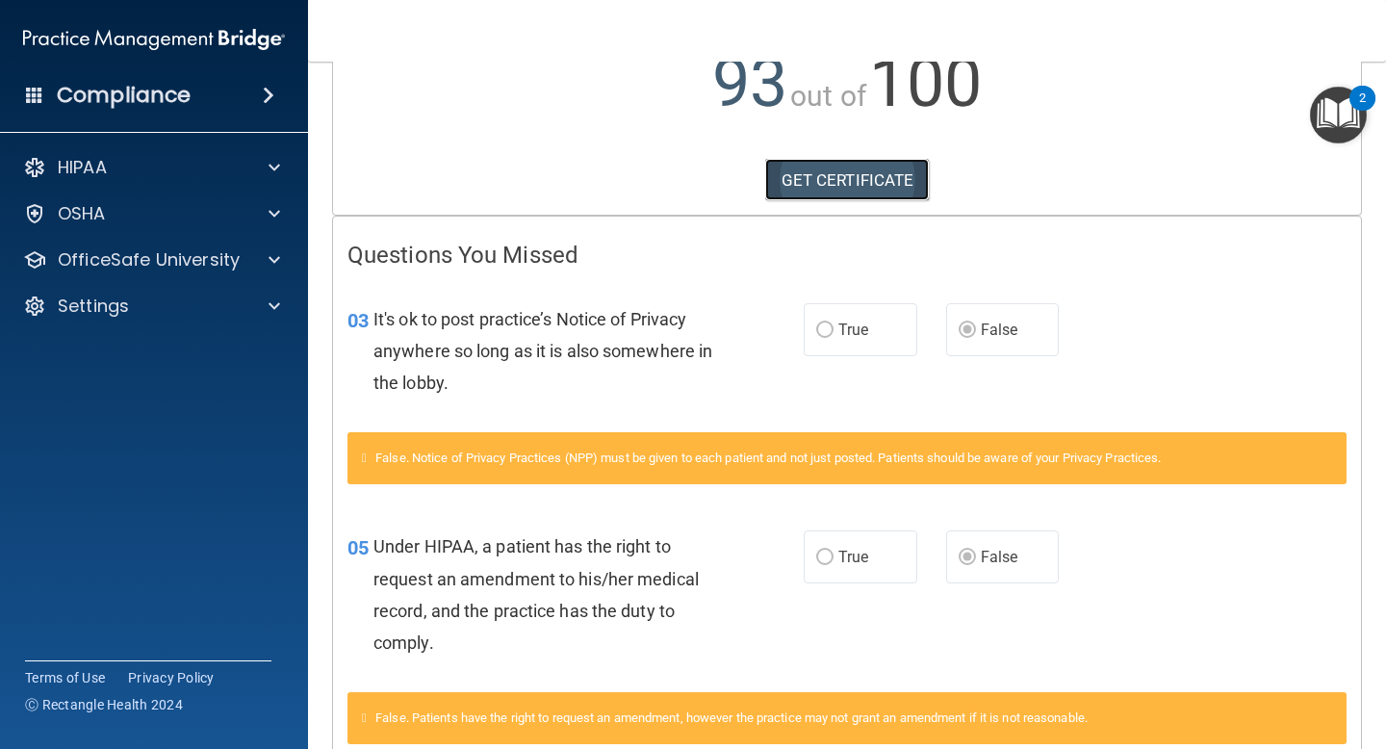
click at [819, 195] on link "GET CERTIFICATE" at bounding box center [847, 180] width 165 height 42
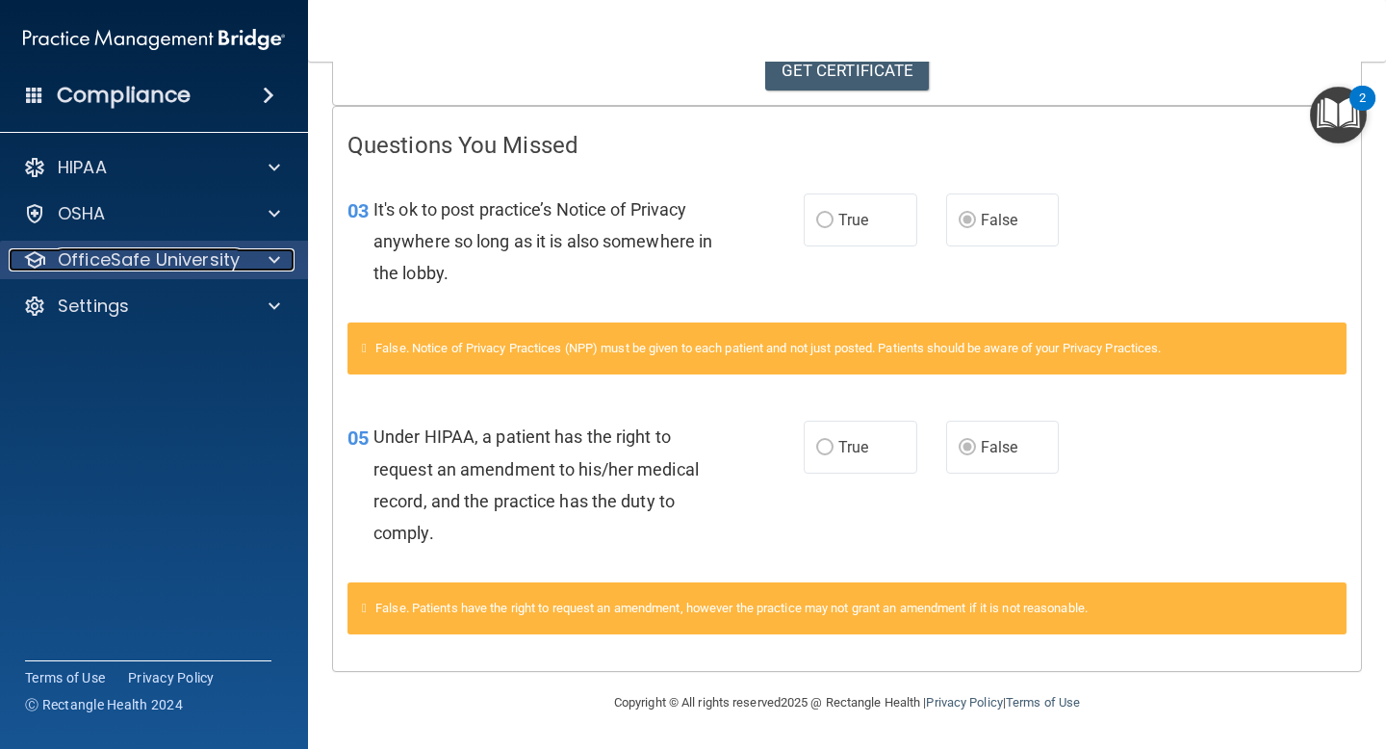
click at [280, 257] on div at bounding box center [271, 259] width 48 height 23
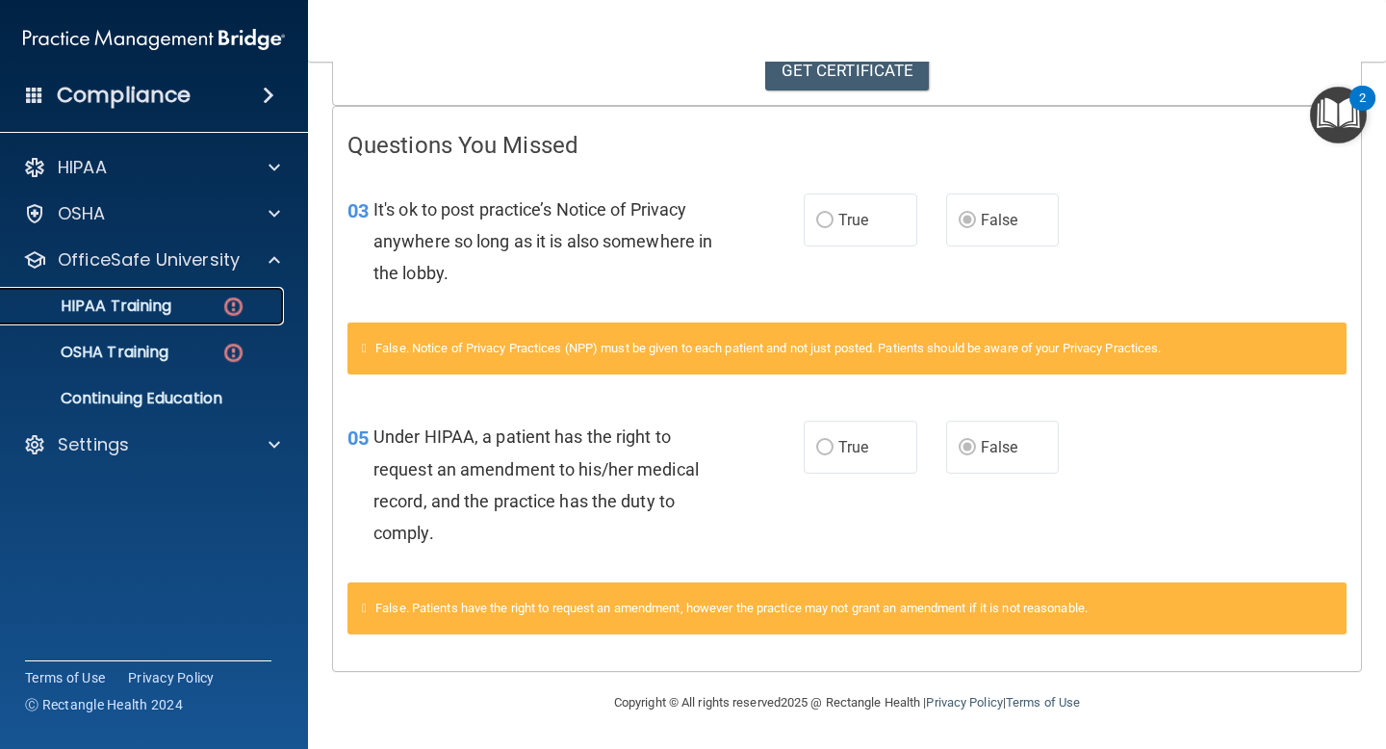
click at [240, 317] on img at bounding box center [233, 307] width 24 height 24
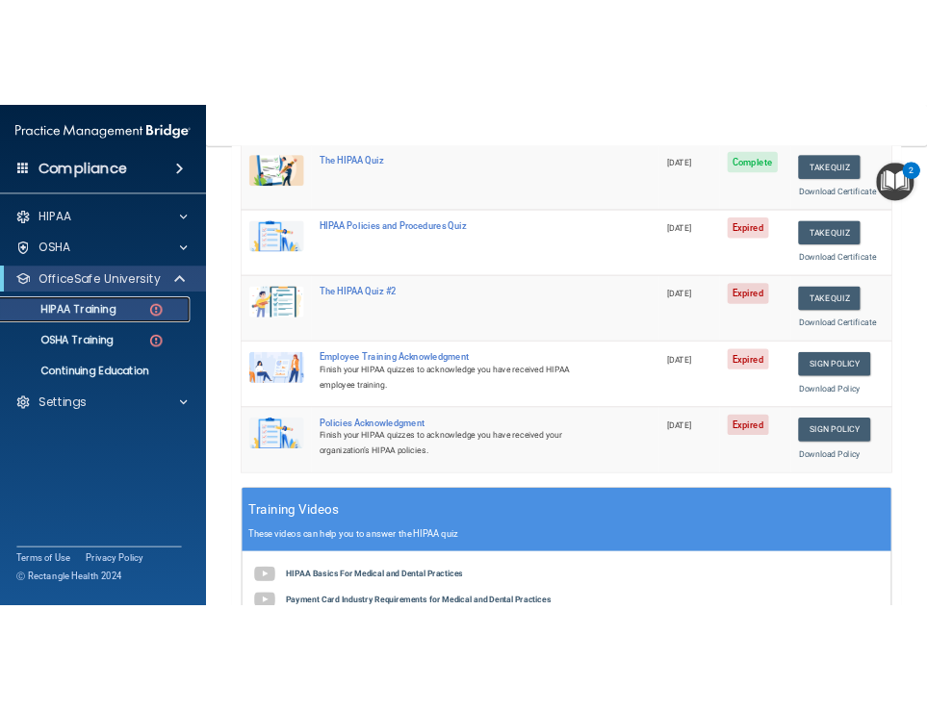
scroll to position [288, 0]
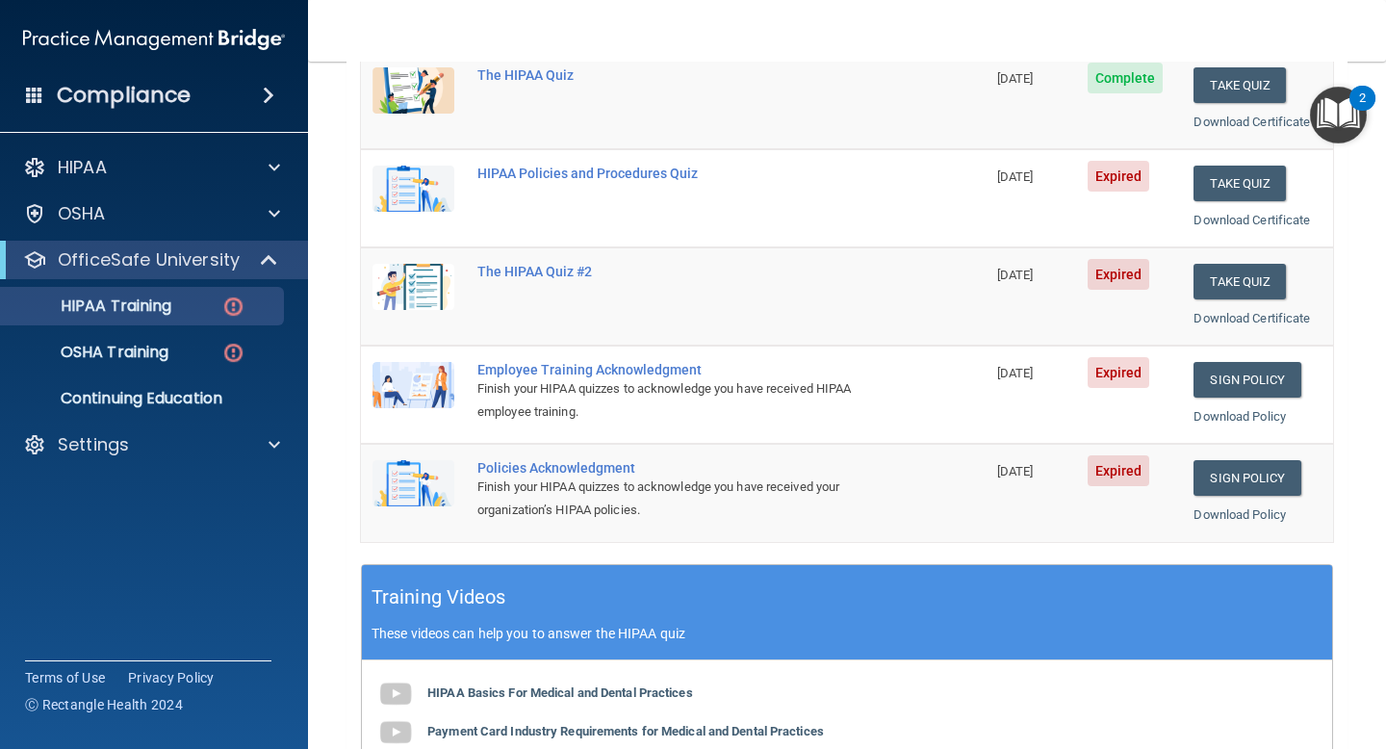
click at [1249, 496] on td "Sign Policy Sign Policy Download Policy" at bounding box center [1257, 492] width 151 height 97
click at [1251, 491] on link "Sign Policy" at bounding box center [1247, 478] width 107 height 36
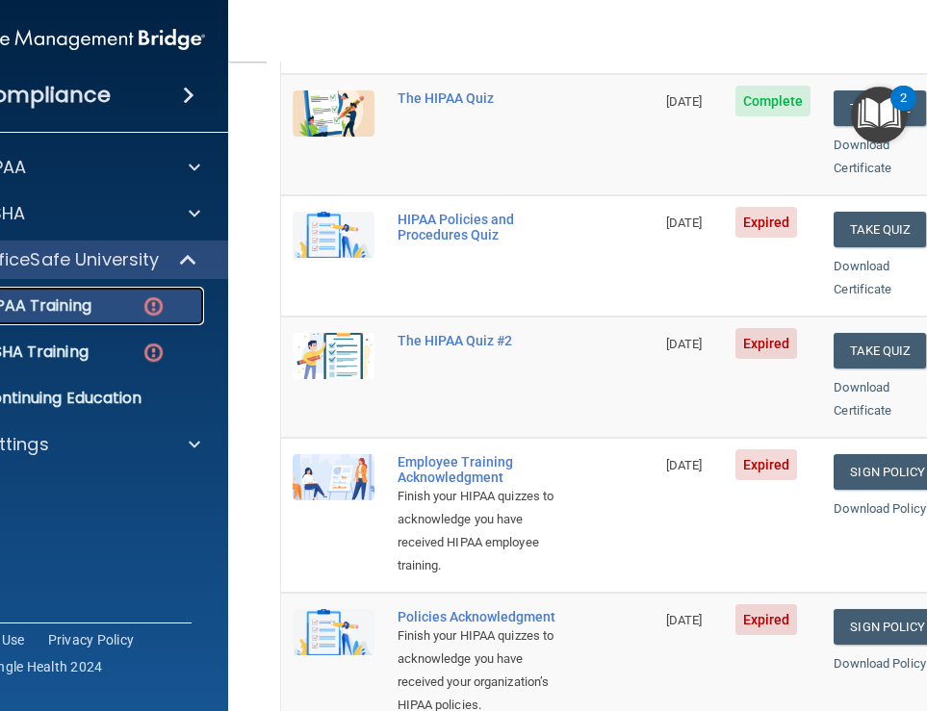
click at [160, 318] on link "HIPAA Training" at bounding box center [52, 306] width 303 height 39
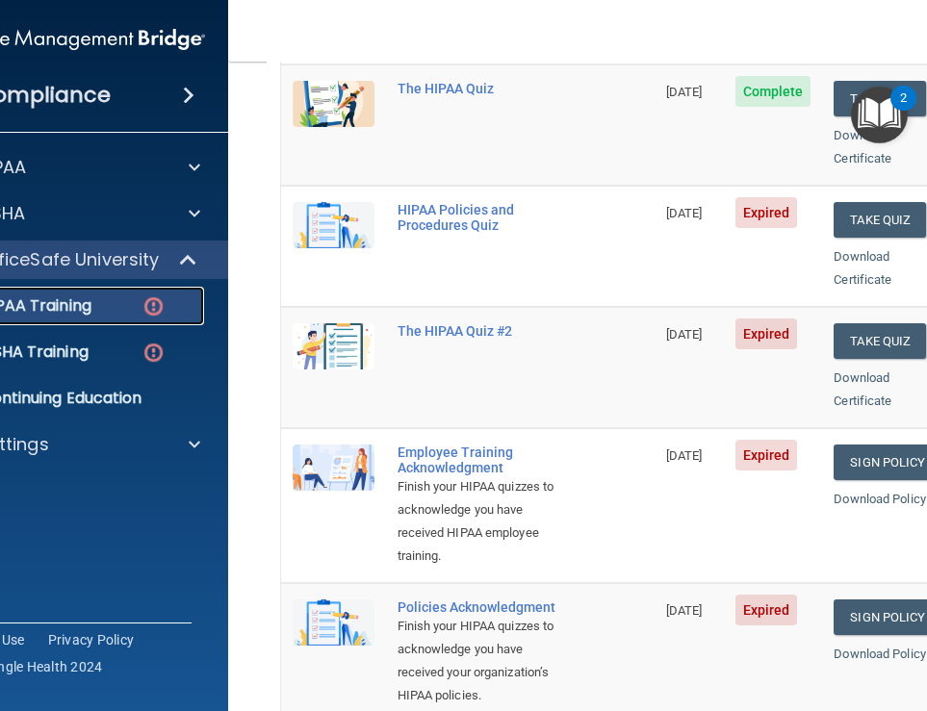
scroll to position [532, 0]
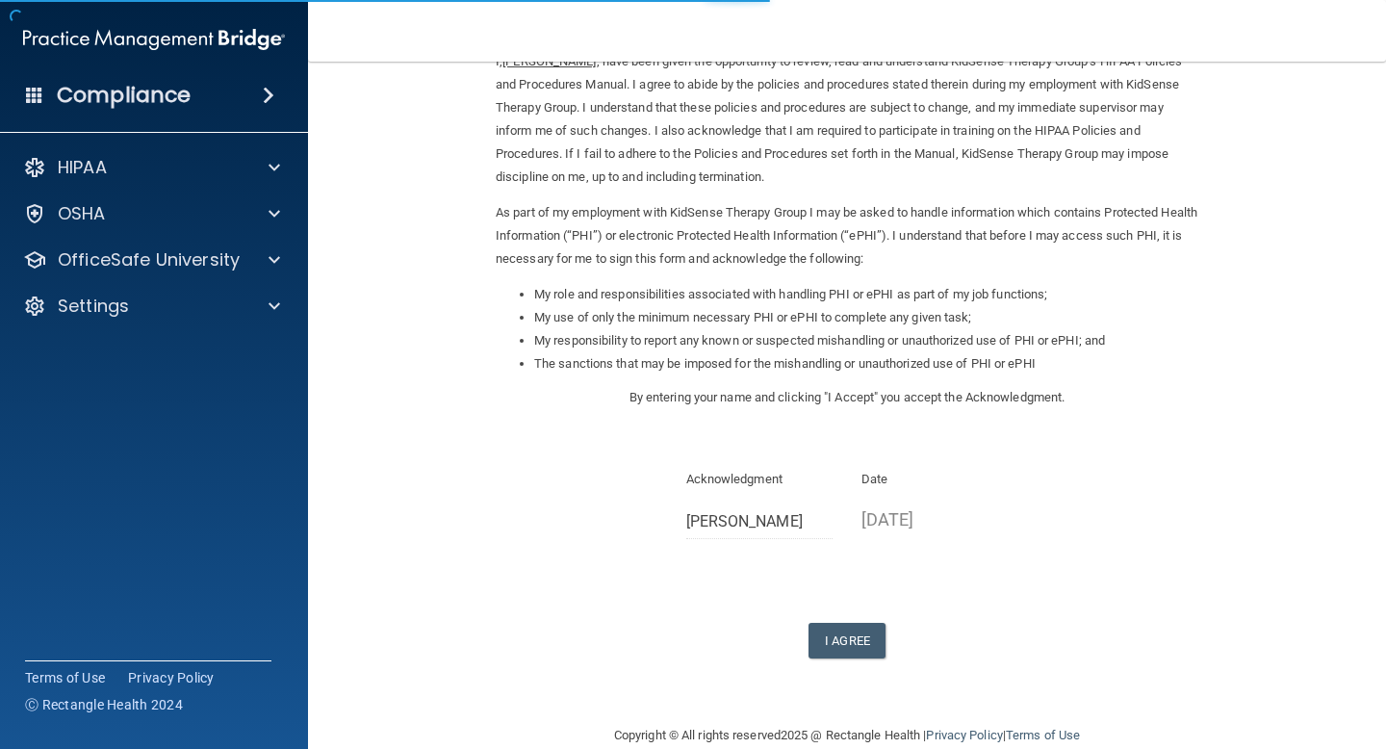
scroll to position [133, 0]
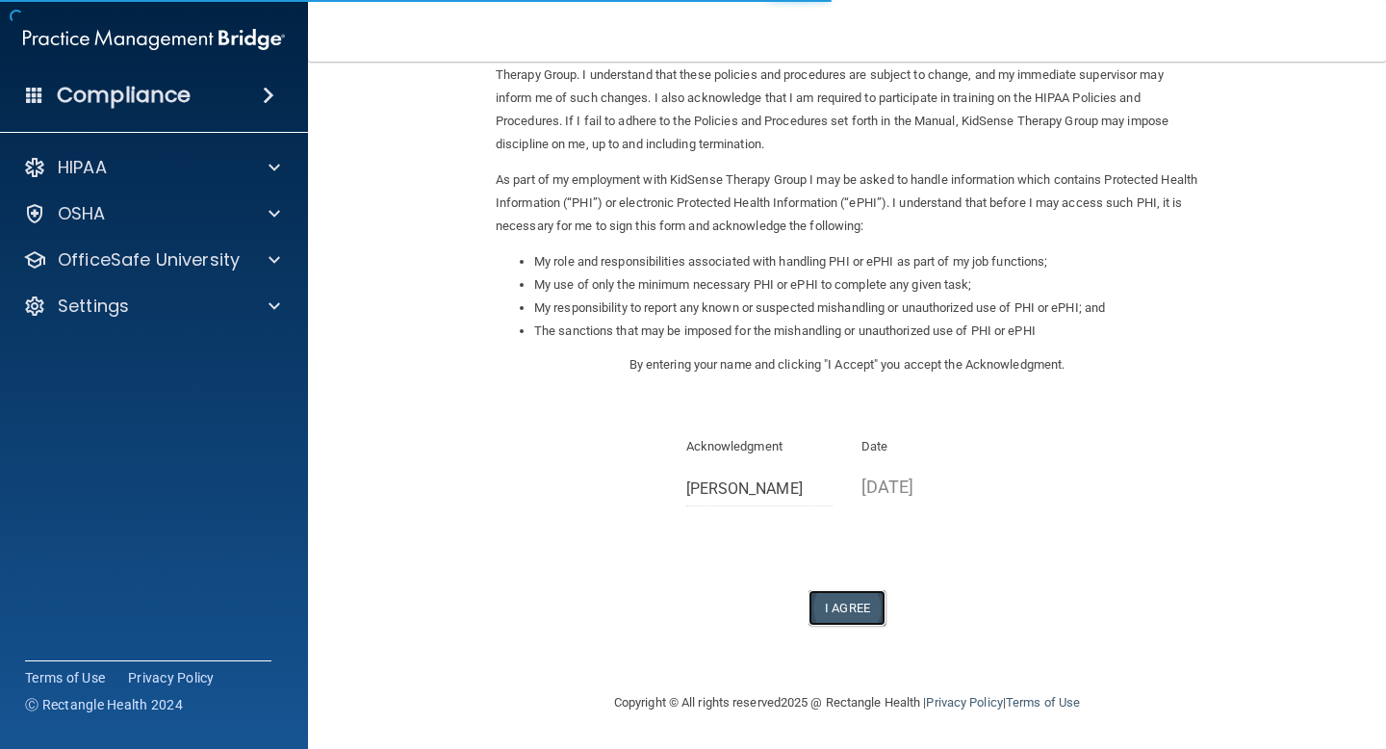
click at [850, 608] on button "I Agree" at bounding box center [847, 608] width 77 height 36
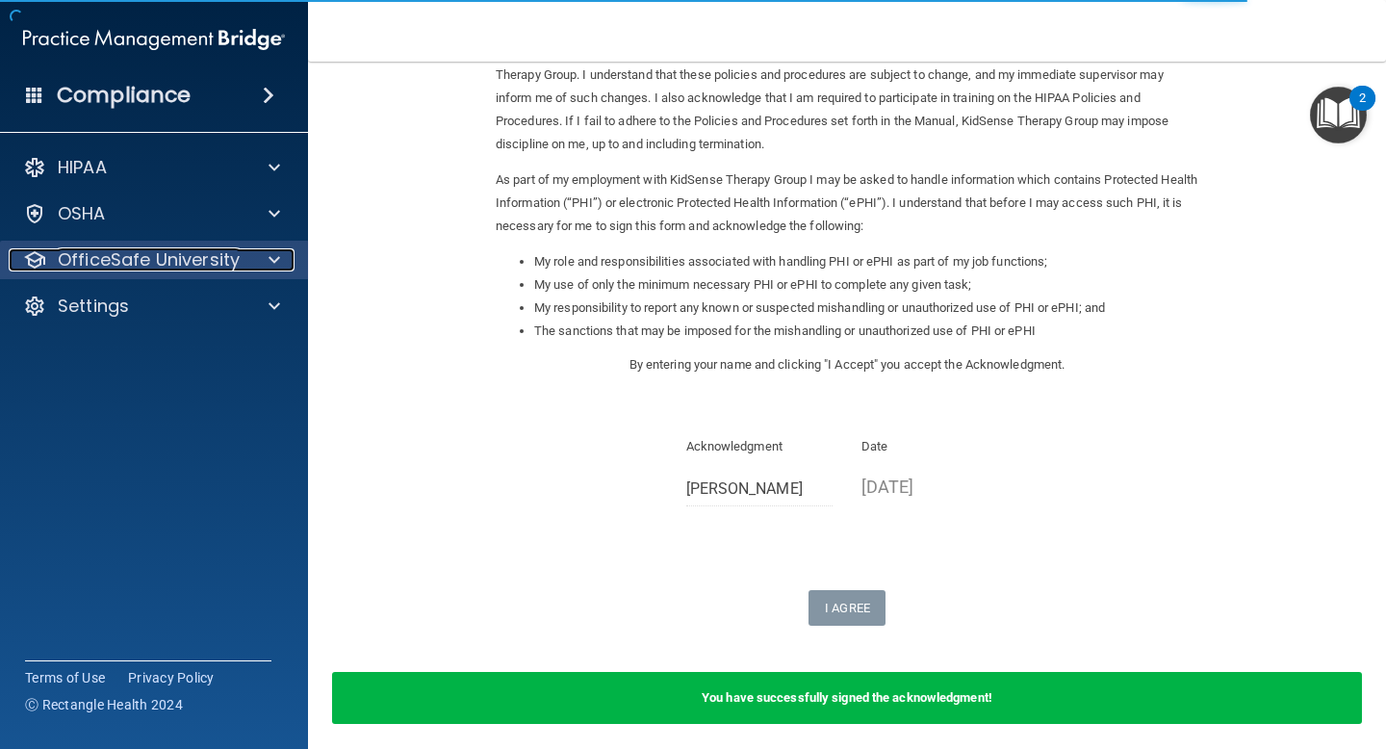
click at [217, 259] on p "OfficeSafe University" at bounding box center [149, 259] width 182 height 23
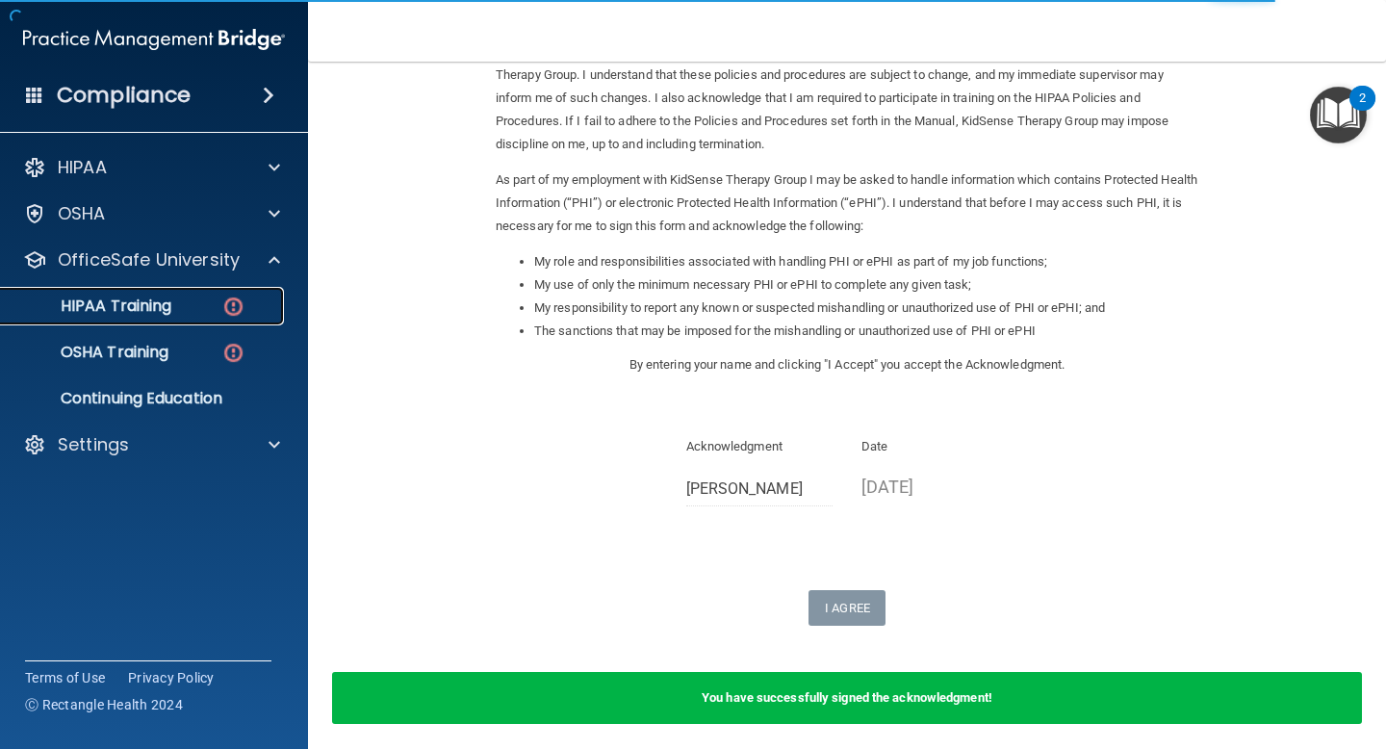
click at [205, 323] on link "HIPAA Training" at bounding box center [132, 306] width 303 height 39
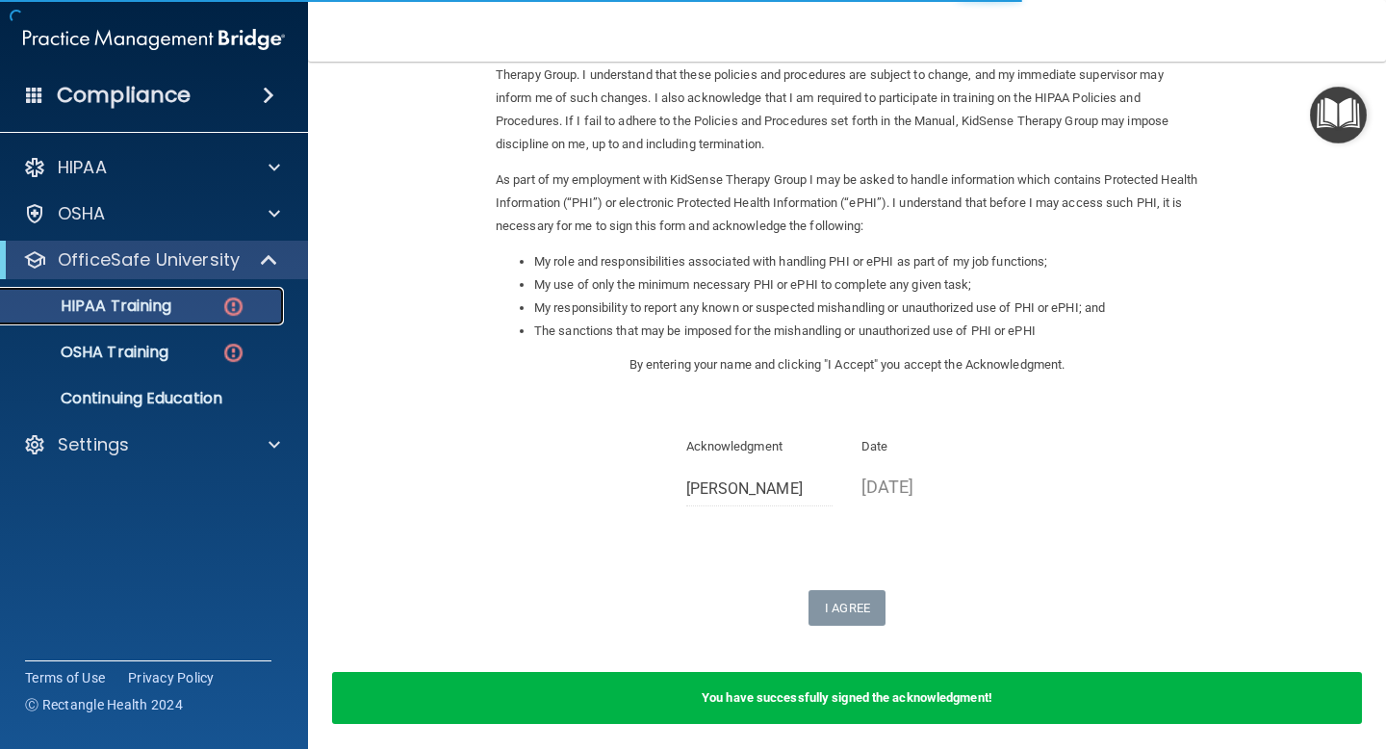
click at [208, 308] on div "HIPAA Training" at bounding box center [144, 306] width 263 height 19
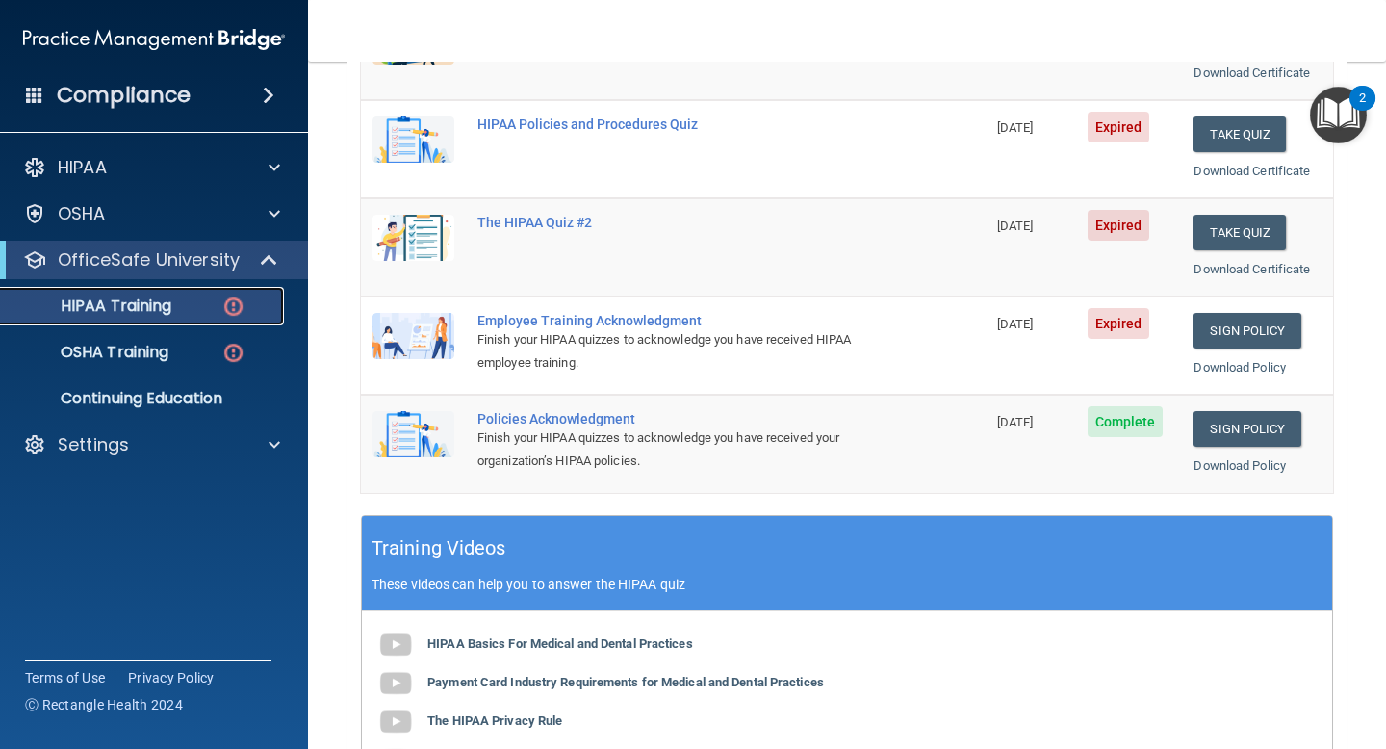
scroll to position [304, 0]
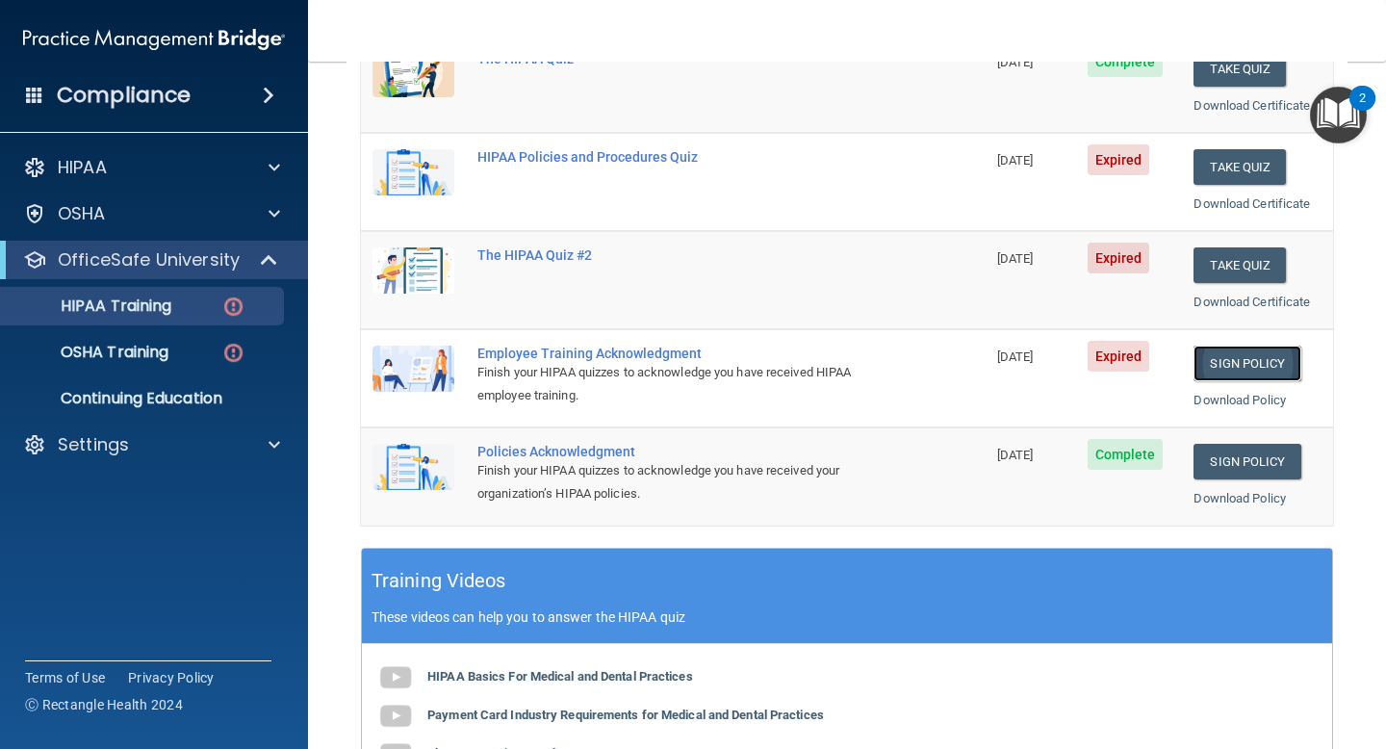
click at [1202, 365] on link "Sign Policy" at bounding box center [1247, 364] width 107 height 36
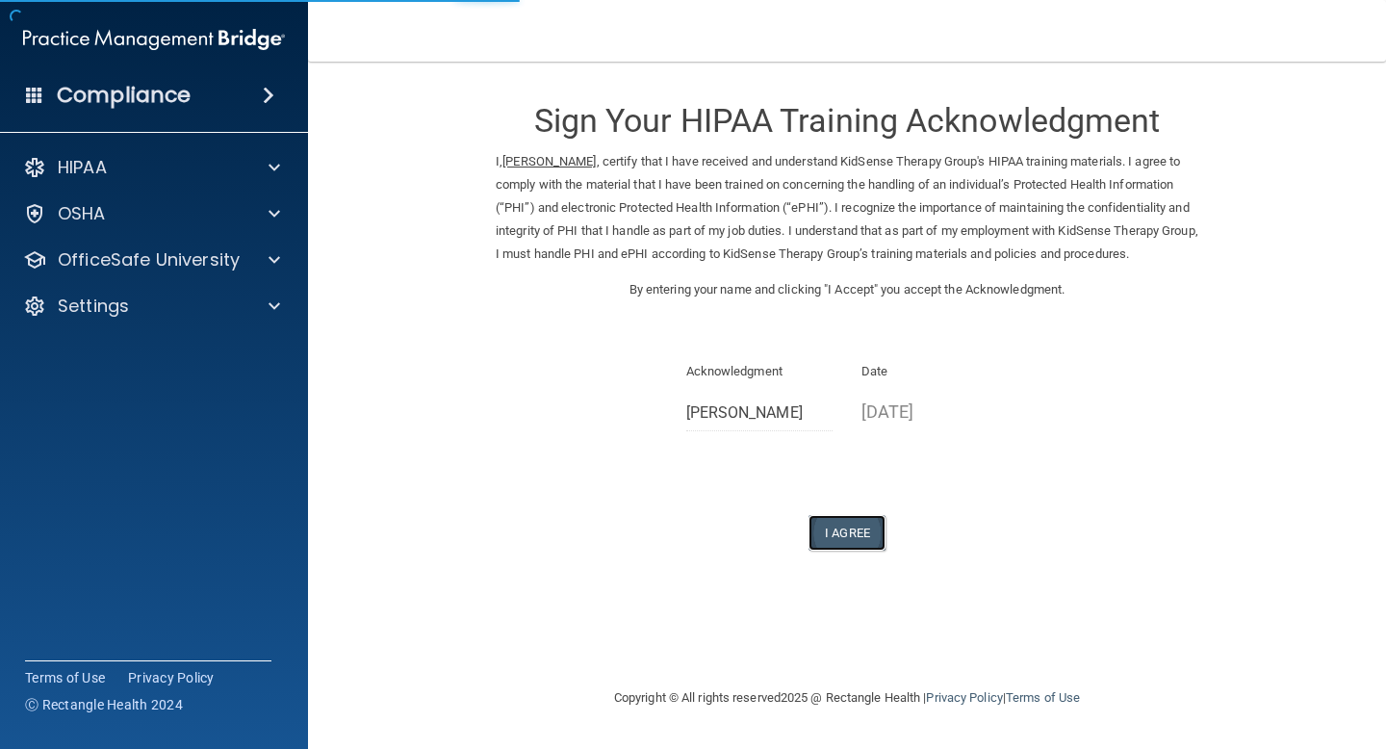
click at [850, 551] on button "I Agree" at bounding box center [847, 533] width 77 height 36
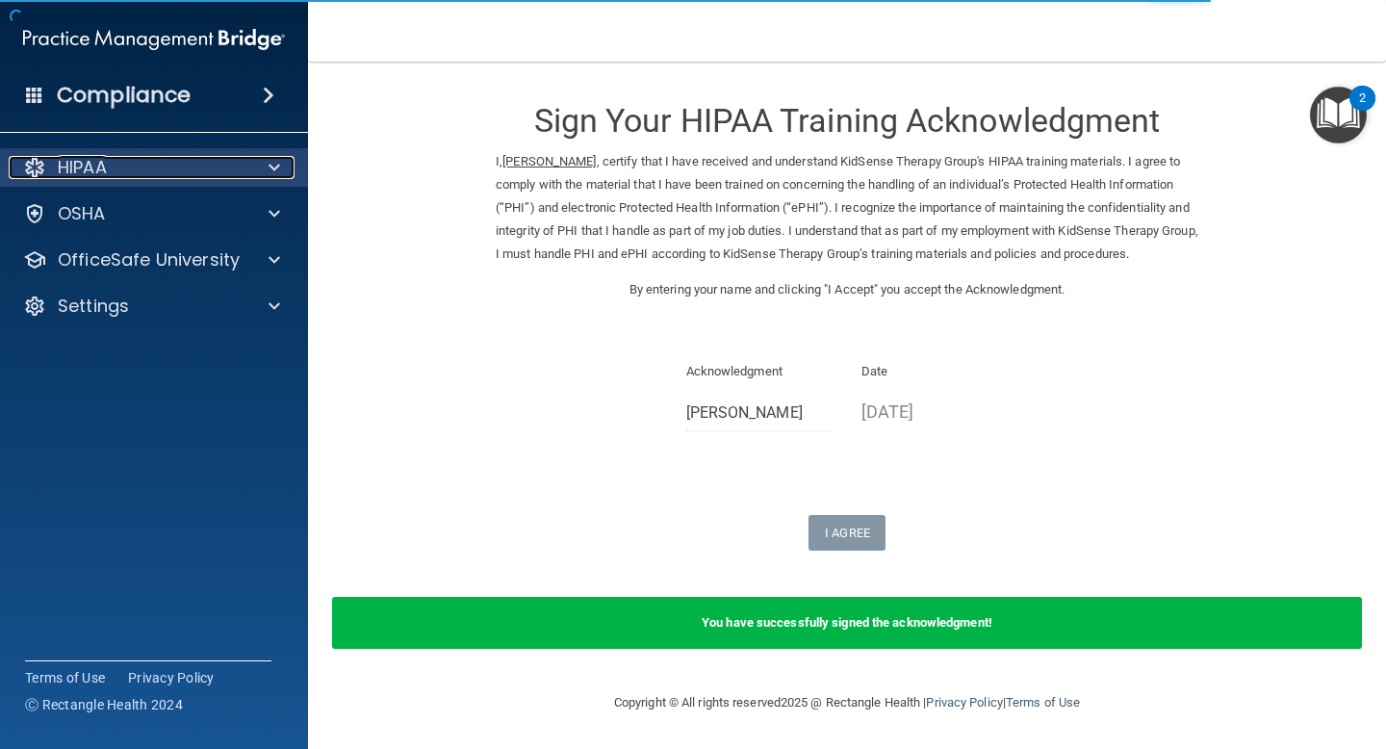
click at [244, 167] on div "HIPAA" at bounding box center [128, 167] width 239 height 23
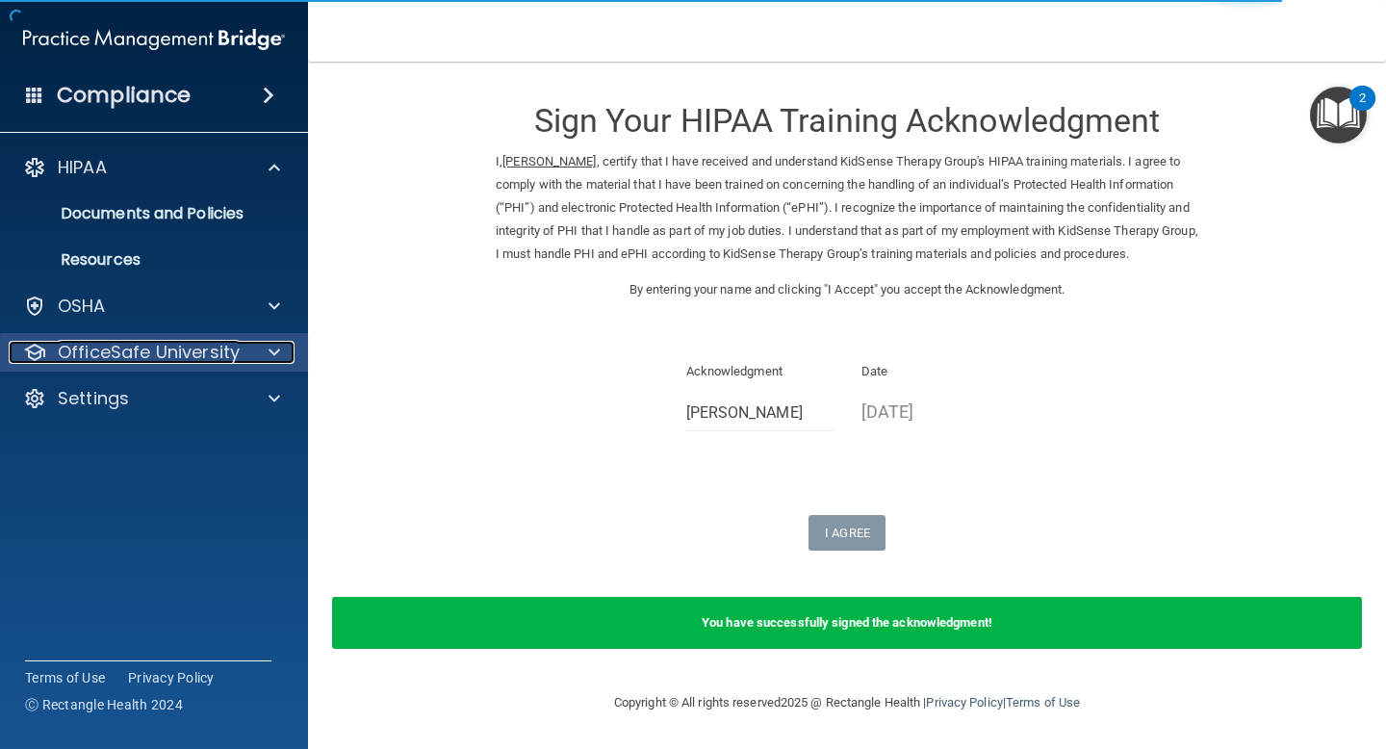
click at [224, 349] on p "OfficeSafe University" at bounding box center [149, 352] width 182 height 23
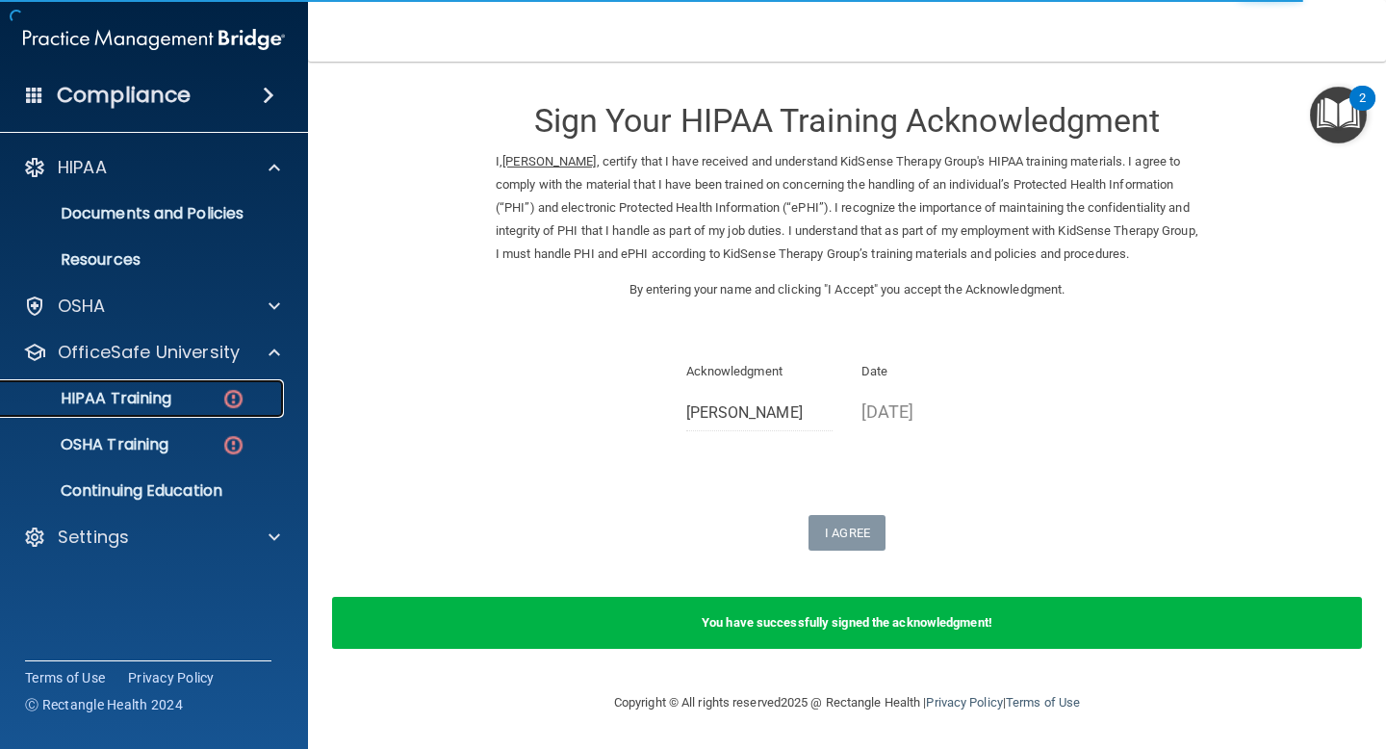
click at [224, 389] on img at bounding box center [233, 399] width 24 height 24
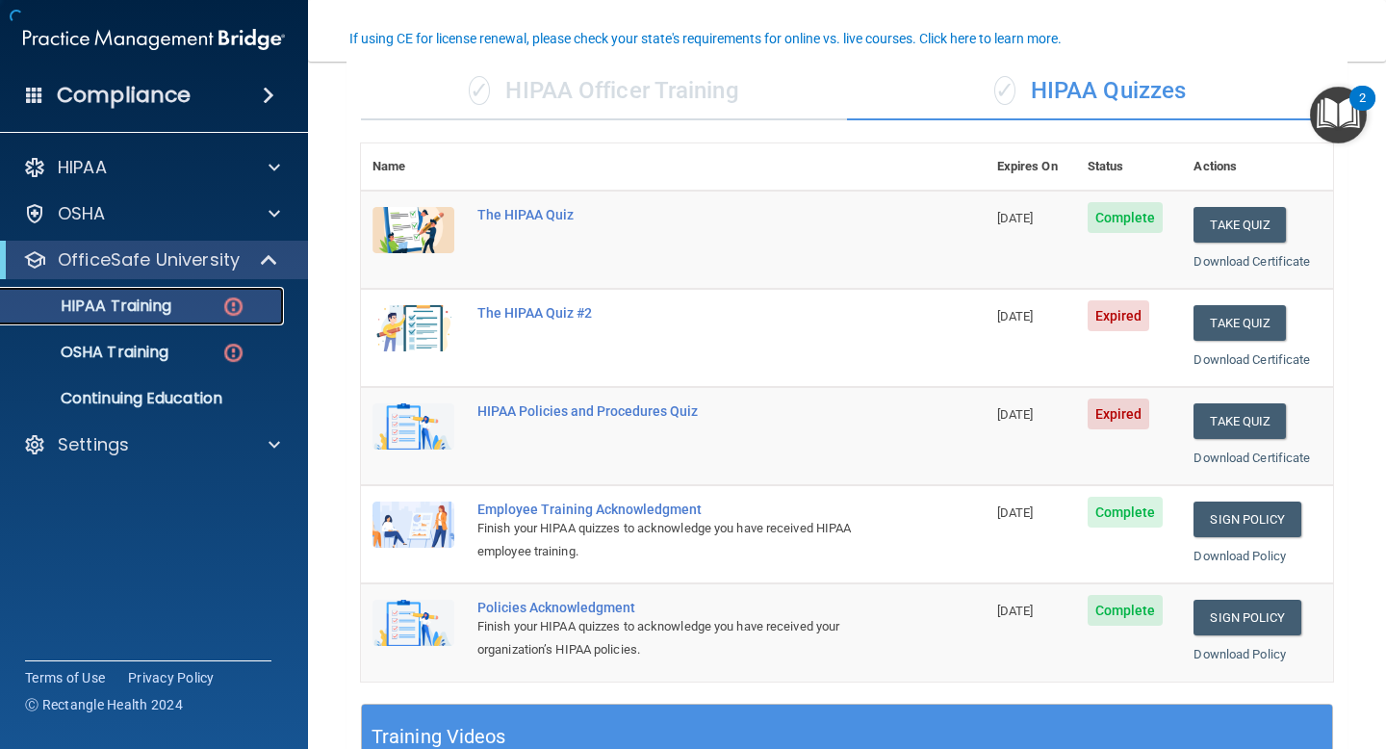
scroll to position [157, 0]
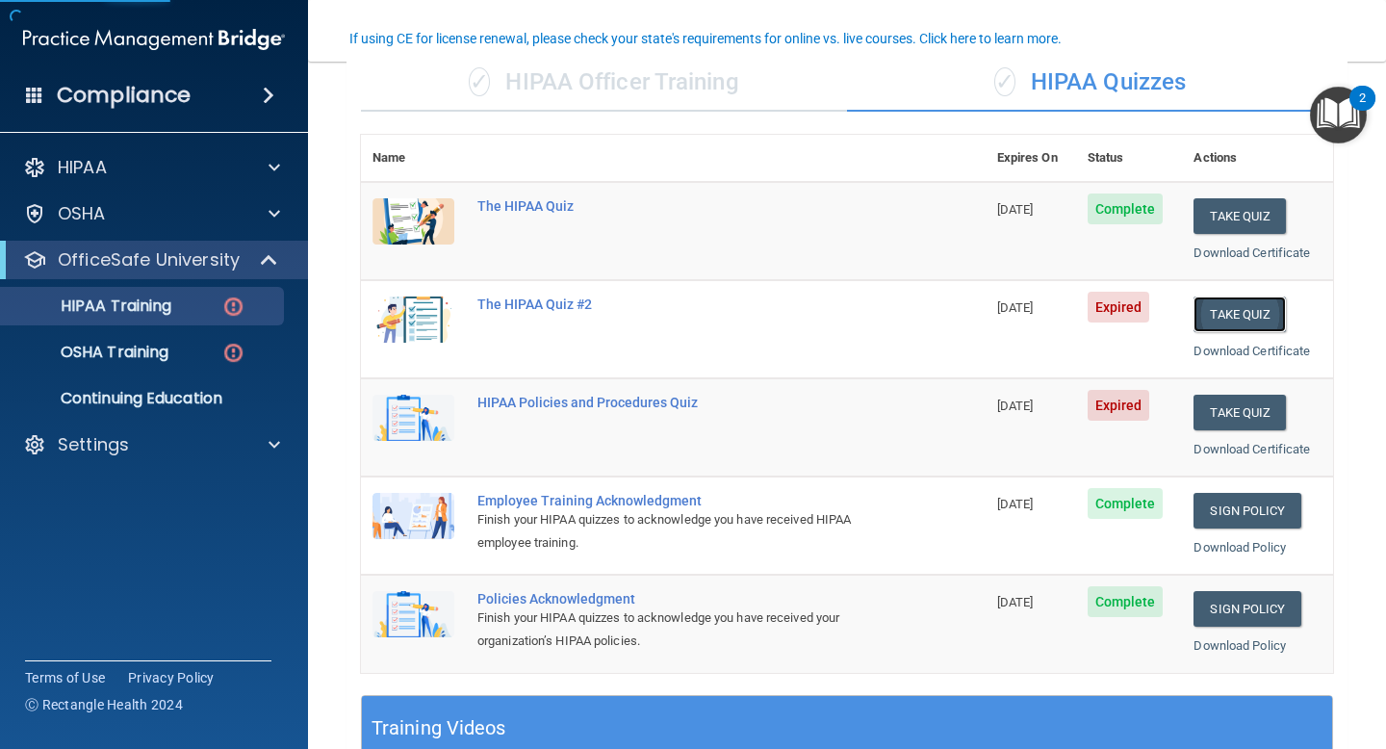
click at [1261, 319] on button "Take Quiz" at bounding box center [1240, 315] width 92 height 36
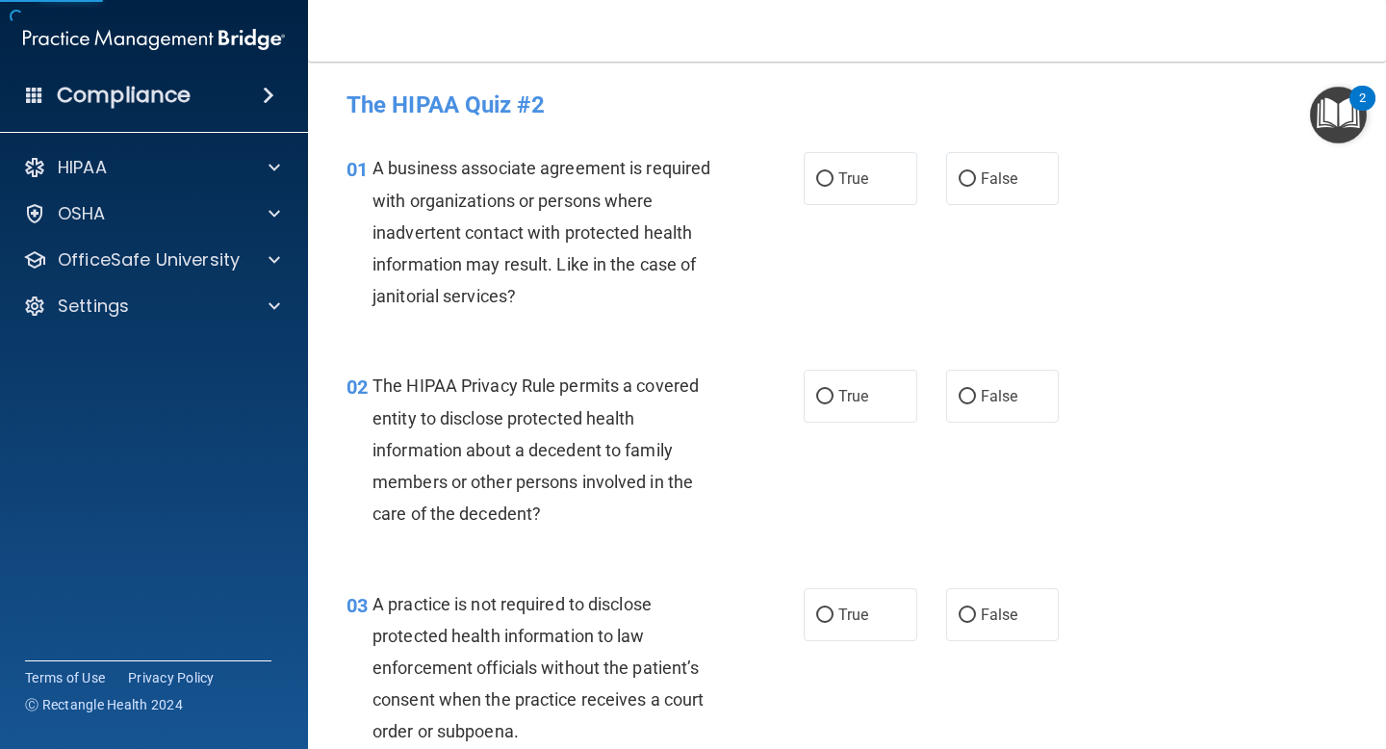
click at [522, 216] on div "A business associate agreement is required with organizations or persons where …" at bounding box center [555, 232] width 365 height 160
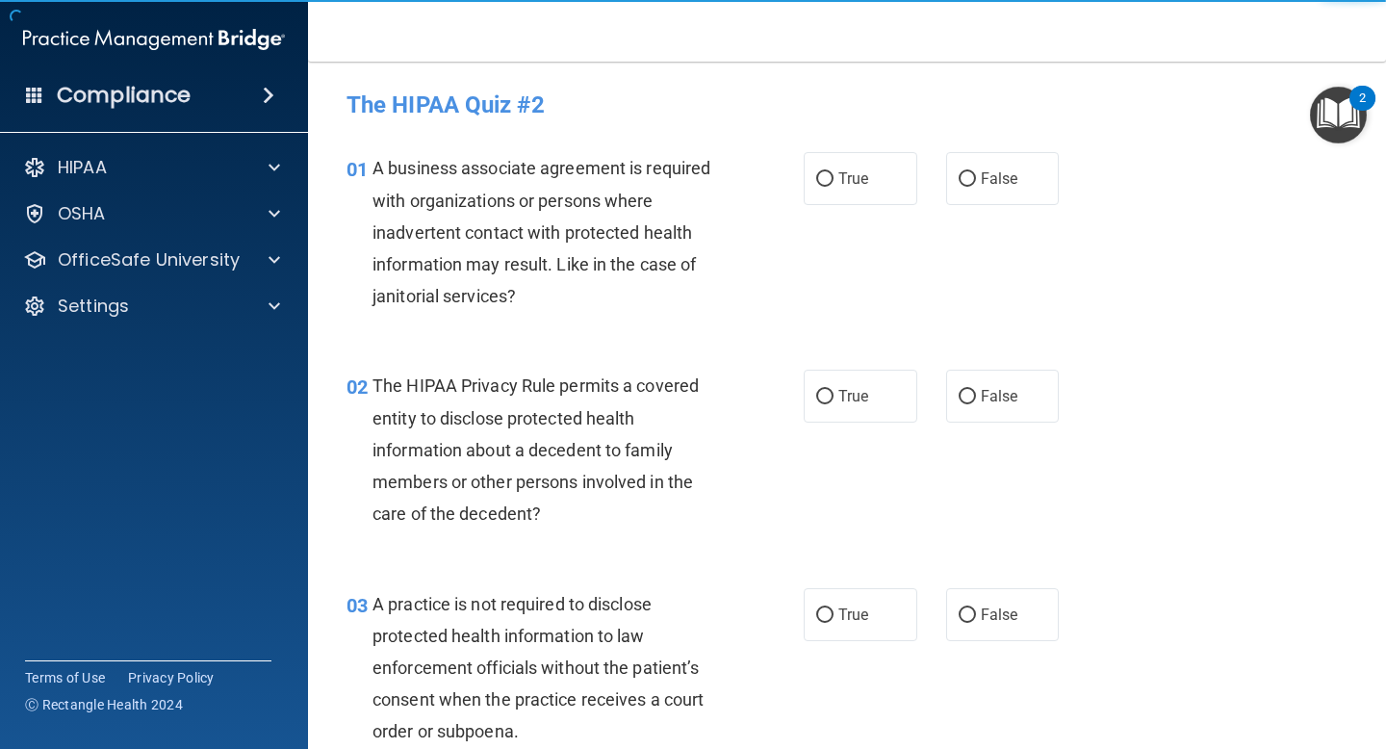
click at [554, 300] on div "A business associate agreement is required with organizations or persons where …" at bounding box center [555, 232] width 365 height 160
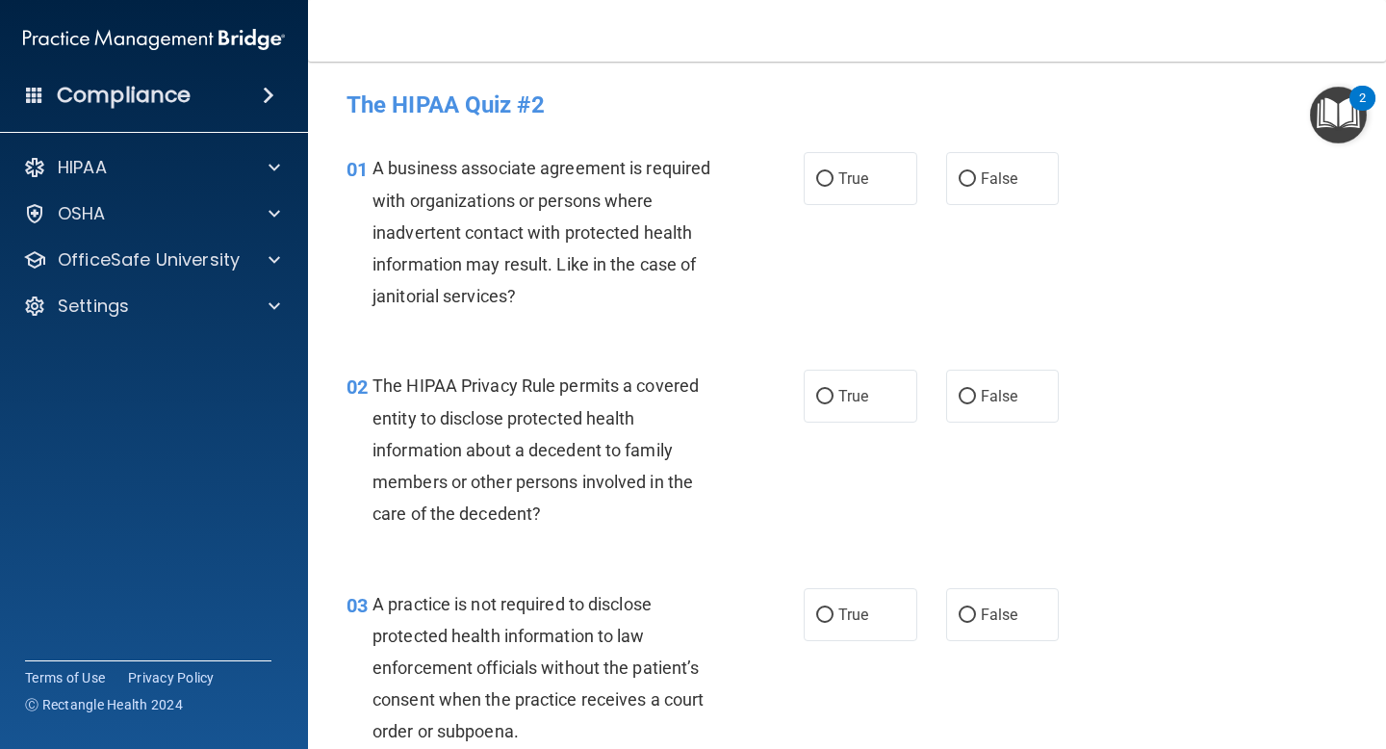
click at [683, 197] on div "A business associate agreement is required with organizations or persons where …" at bounding box center [555, 232] width 365 height 160
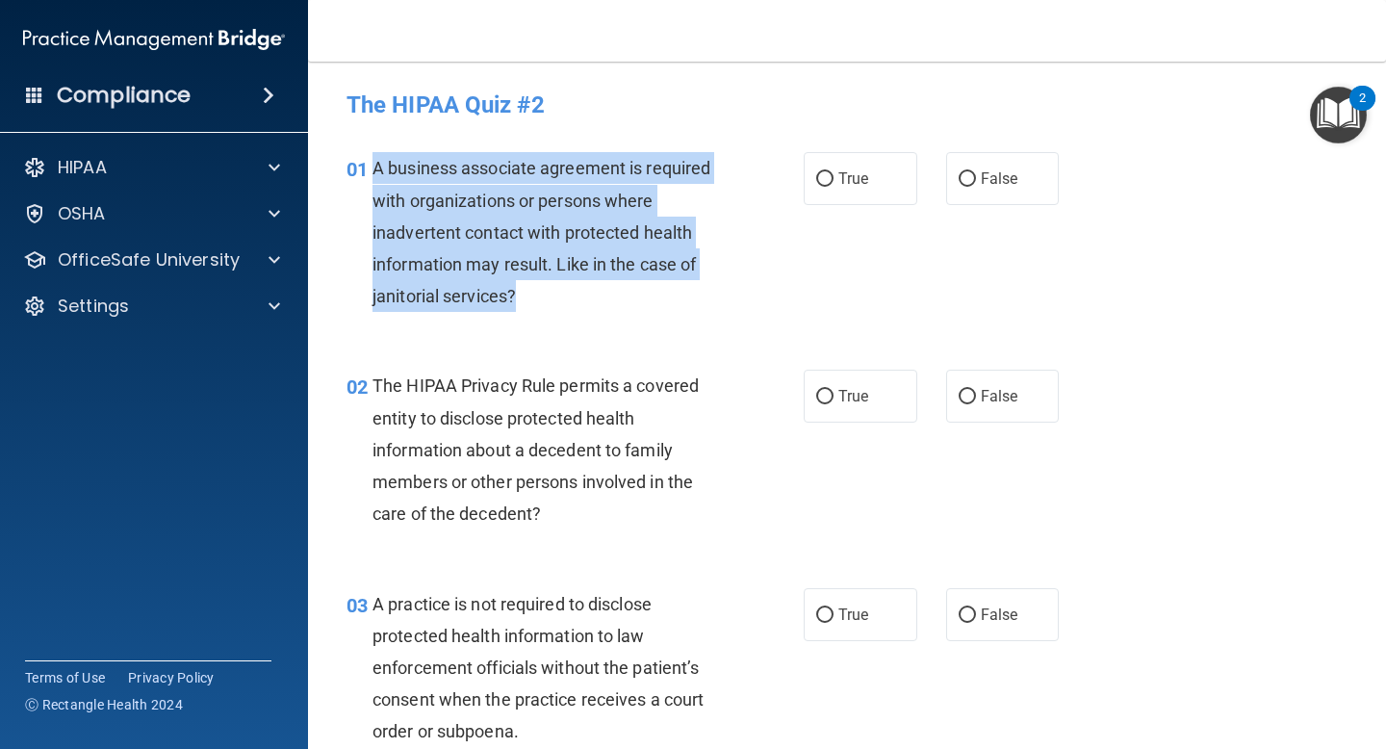
drag, startPoint x: 536, startPoint y: 307, endPoint x: 374, endPoint y: 172, distance: 210.5
type textarea "A business associate agreement is required with organizations or persons where …"
click at [374, 172] on div "A business associate agreement is required with organizations or persons where …" at bounding box center [555, 232] width 365 height 160
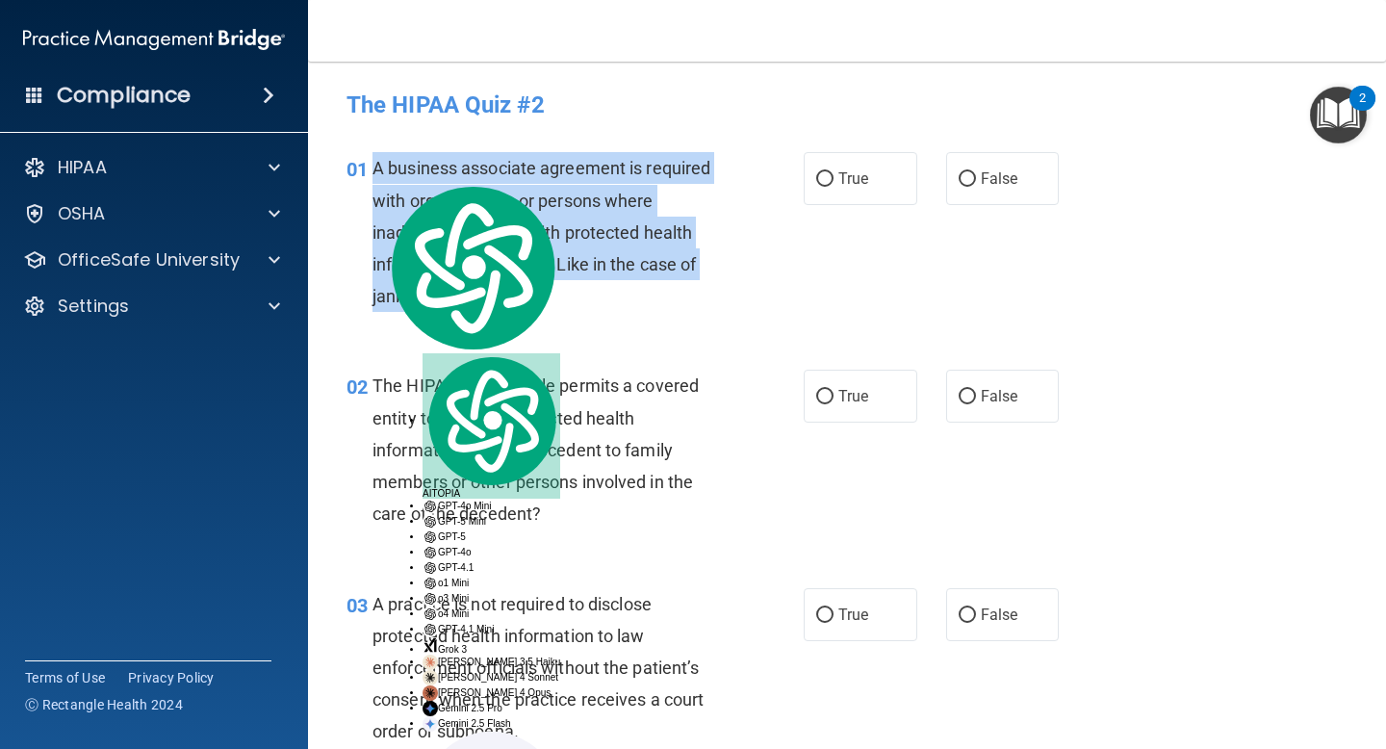
copy span "A business associate agreement is required with organizations or persons where …"
click at [970, 172] on input "False" at bounding box center [967, 179] width 17 height 14
radio input "true"
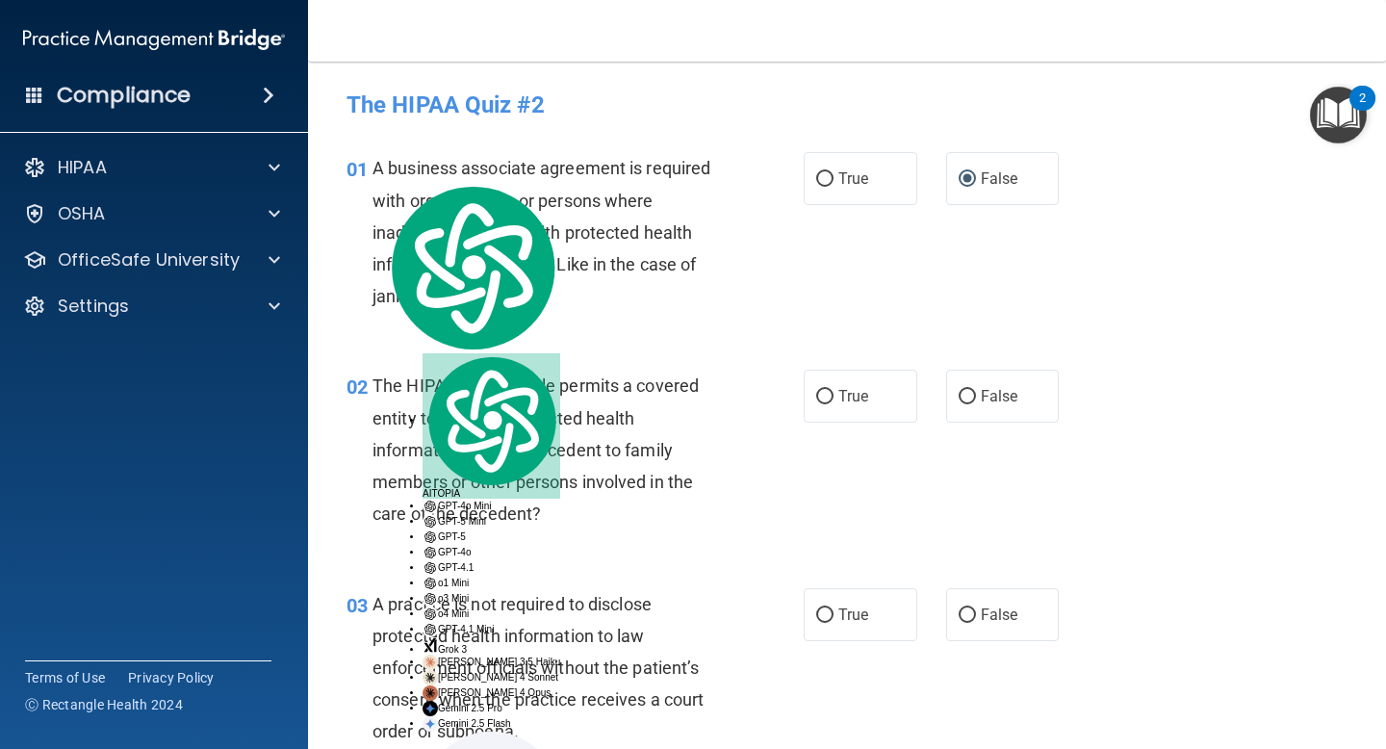
click at [736, 323] on div "01 A business associate agreement is required with organizations or persons whe…" at bounding box center [847, 237] width 1030 height 218
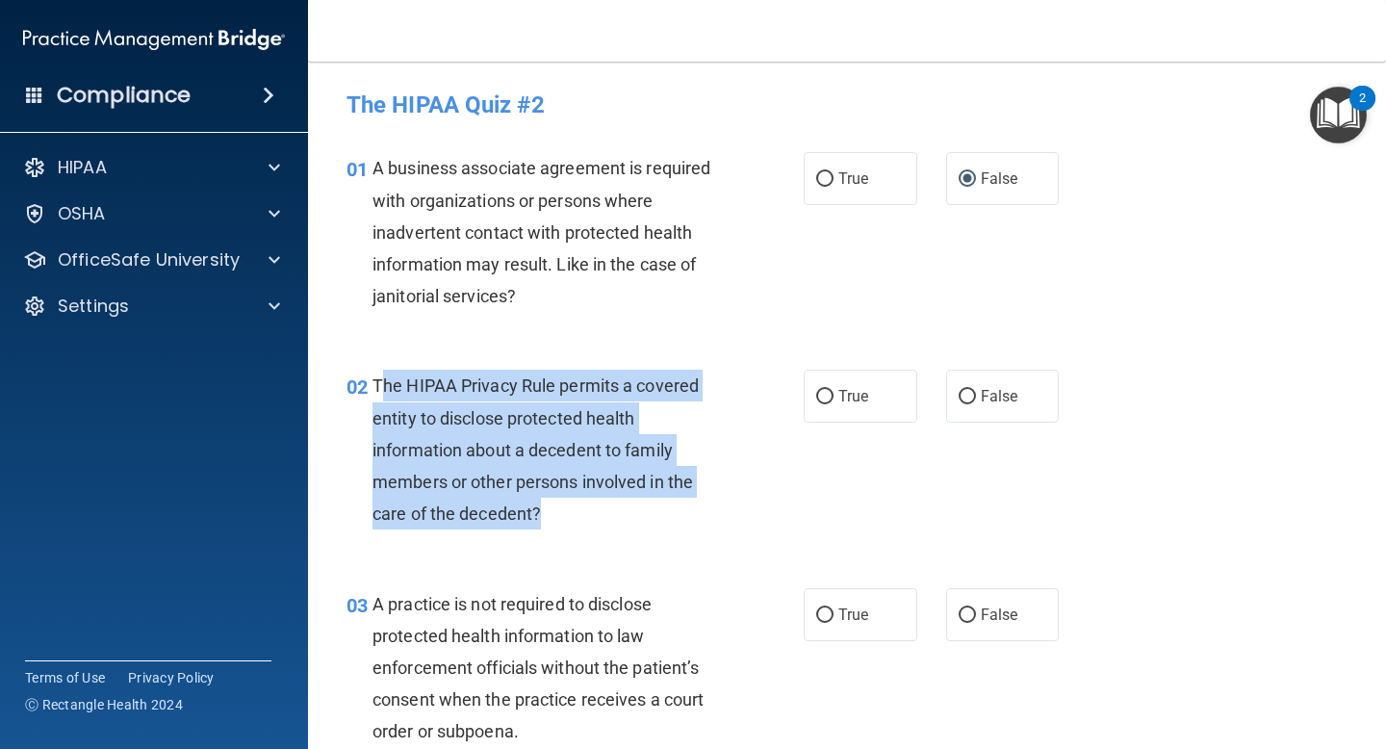
drag, startPoint x: 571, startPoint y: 512, endPoint x: 374, endPoint y: 395, distance: 228.8
click at [376, 395] on div "The HIPAA Privacy Rule permits a covered entity to disclose protected health in…" at bounding box center [555, 450] width 365 height 160
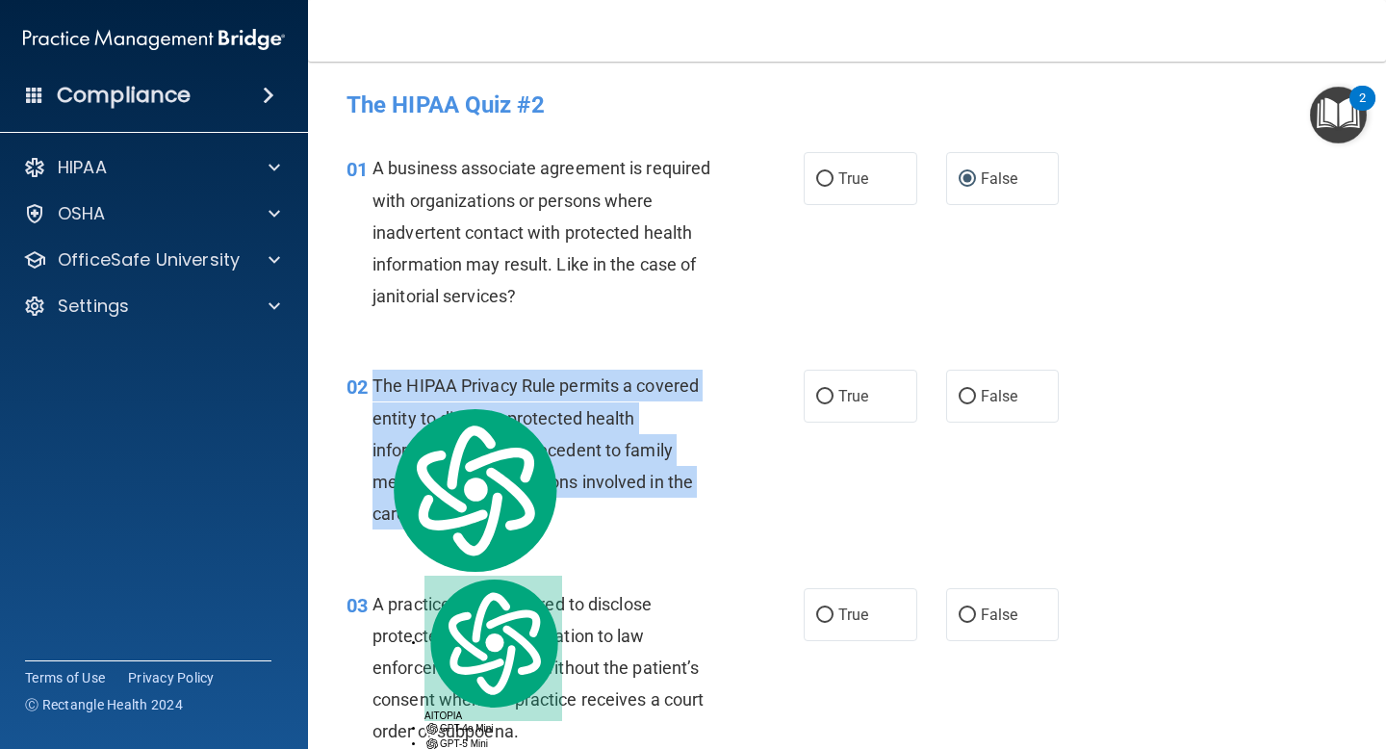
copy span "The HIPAA Privacy Rule permits a covered entity to disclose protected health in…"
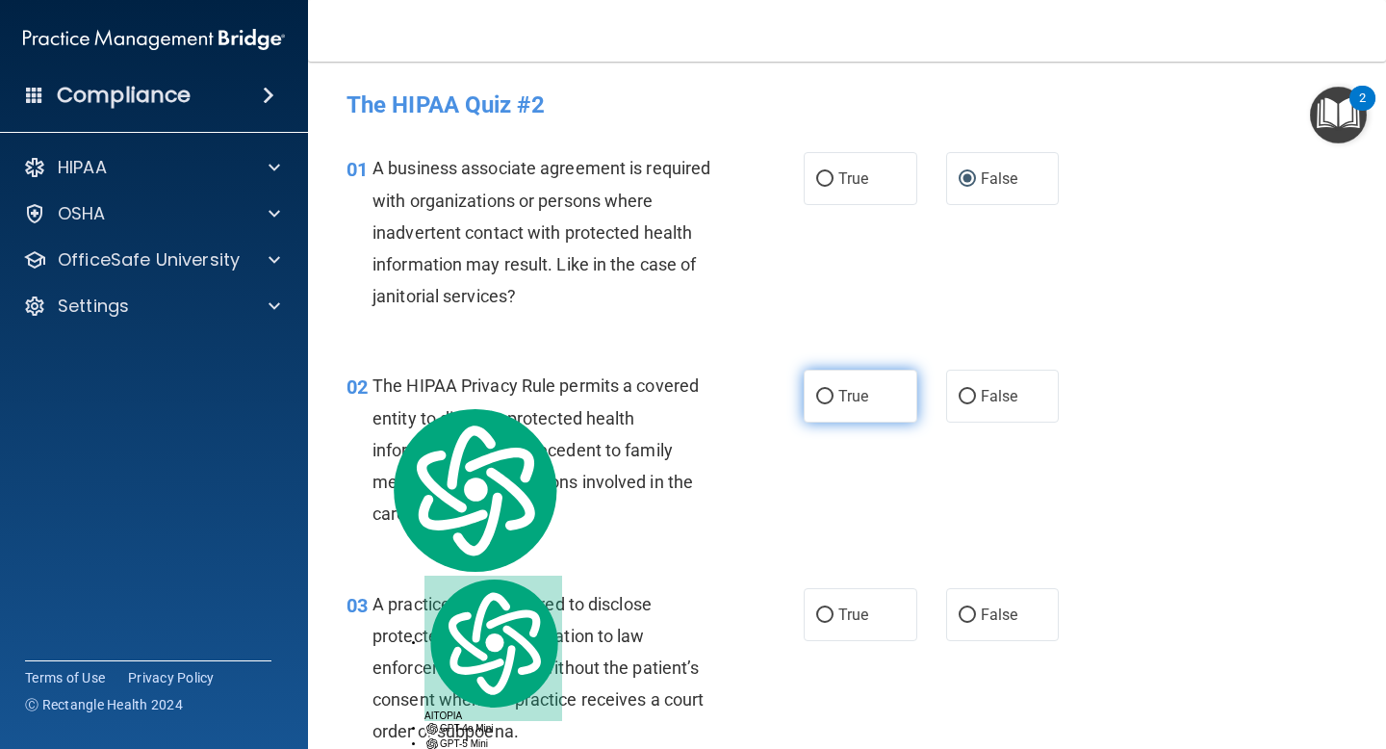
click at [832, 406] on label "True" at bounding box center [861, 396] width 114 height 53
click at [832, 404] on input "True" at bounding box center [824, 397] width 17 height 14
radio input "true"
click at [801, 476] on div "02 The HIPAA Privacy Rule permits a covered entity to disclose protected health…" at bounding box center [575, 454] width 515 height 169
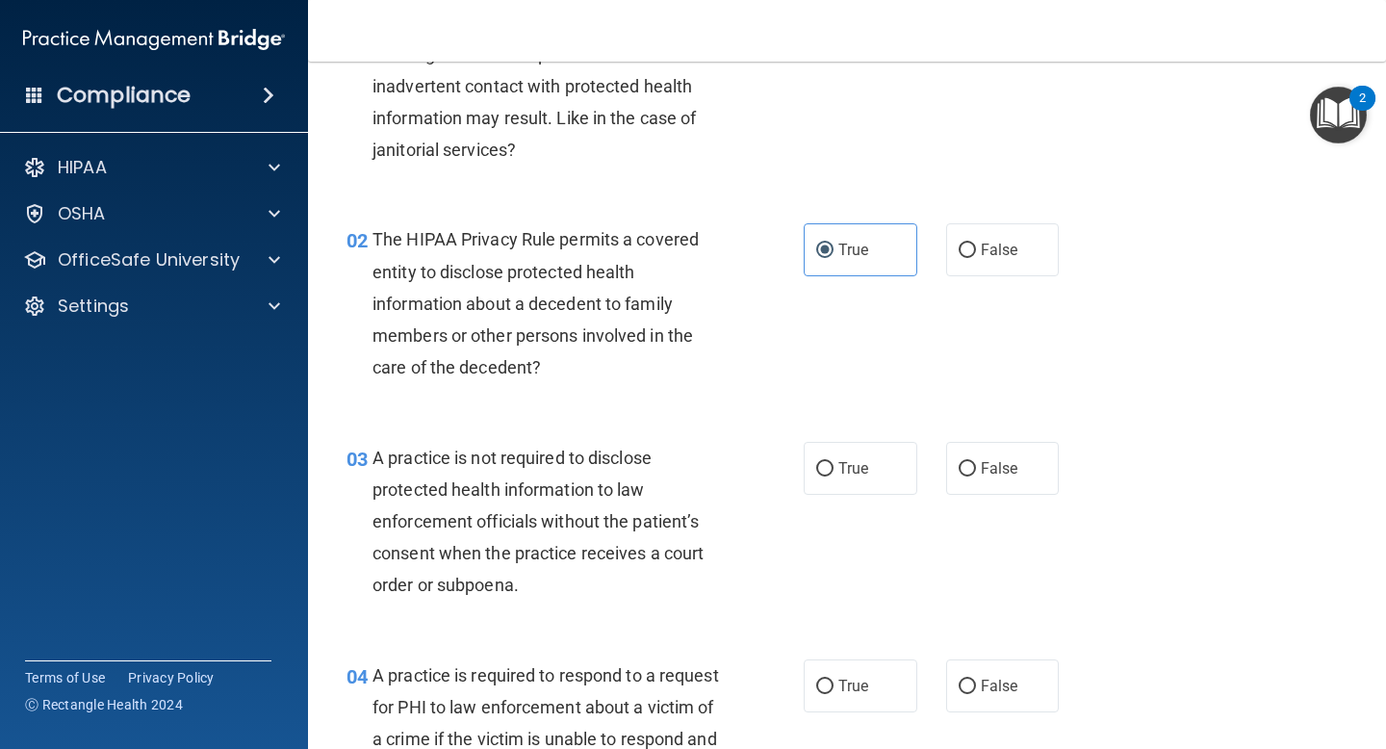
scroll to position [176, 0]
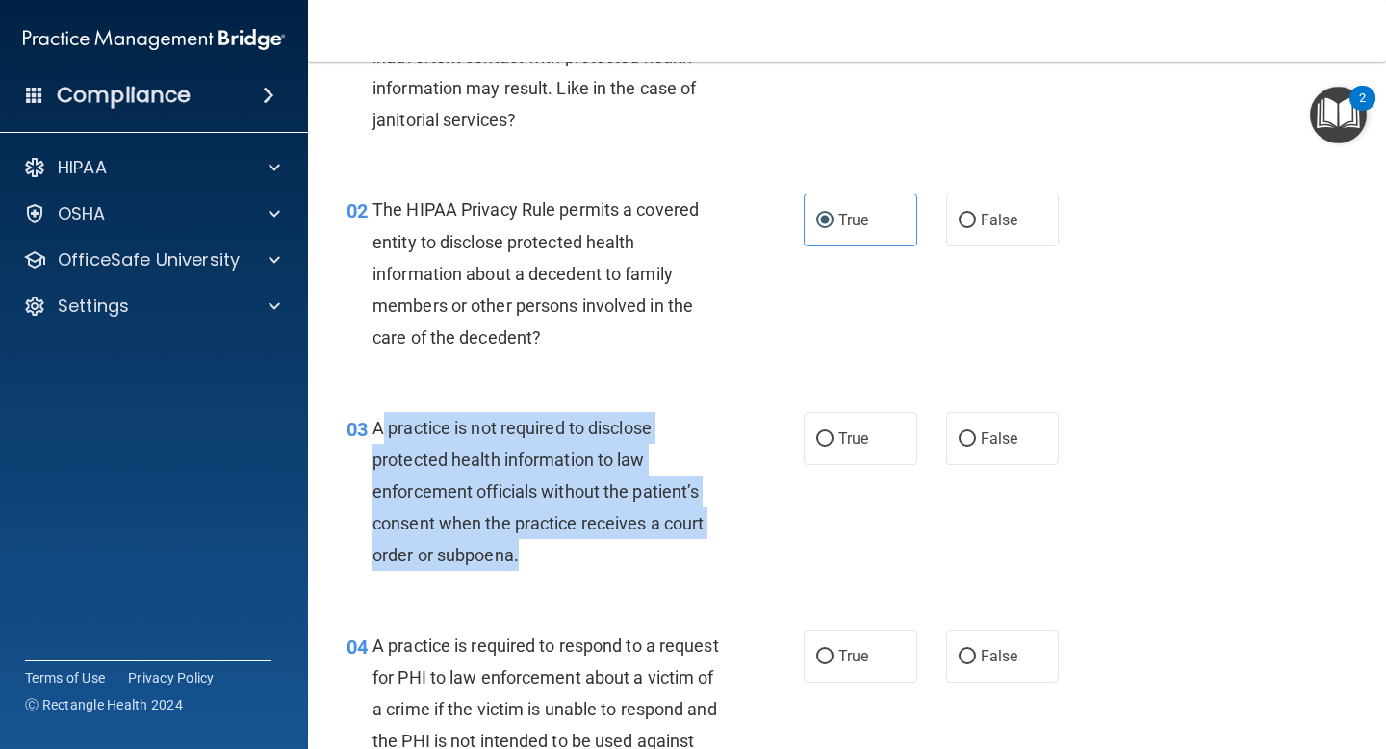
drag, startPoint x: 533, startPoint y: 548, endPoint x: 378, endPoint y: 434, distance: 192.2
click at [378, 434] on div "A practice is not required to disclose protected health information to law enfo…" at bounding box center [555, 492] width 365 height 160
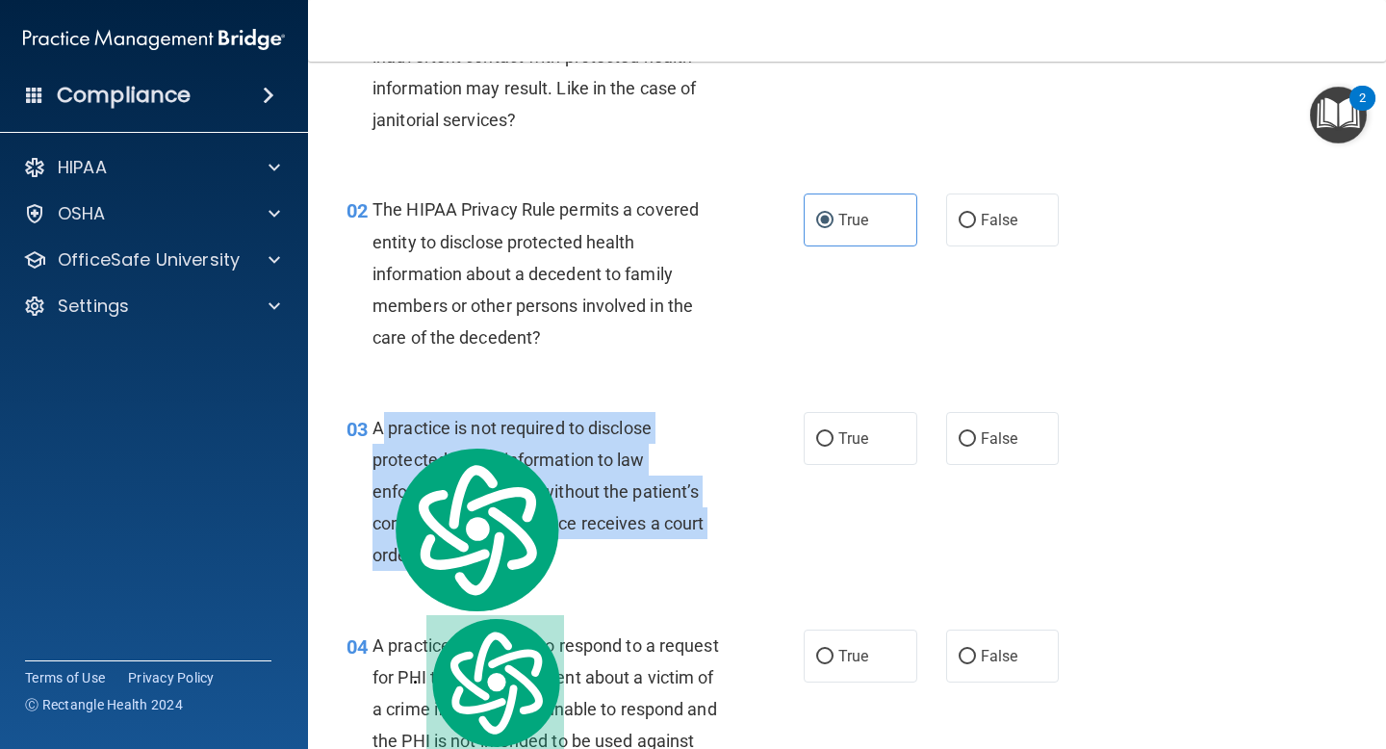
copy span "practice is not required to disclose protected health information to law enforc…"
click at [968, 440] on input "False" at bounding box center [967, 439] width 17 height 14
radio input "true"
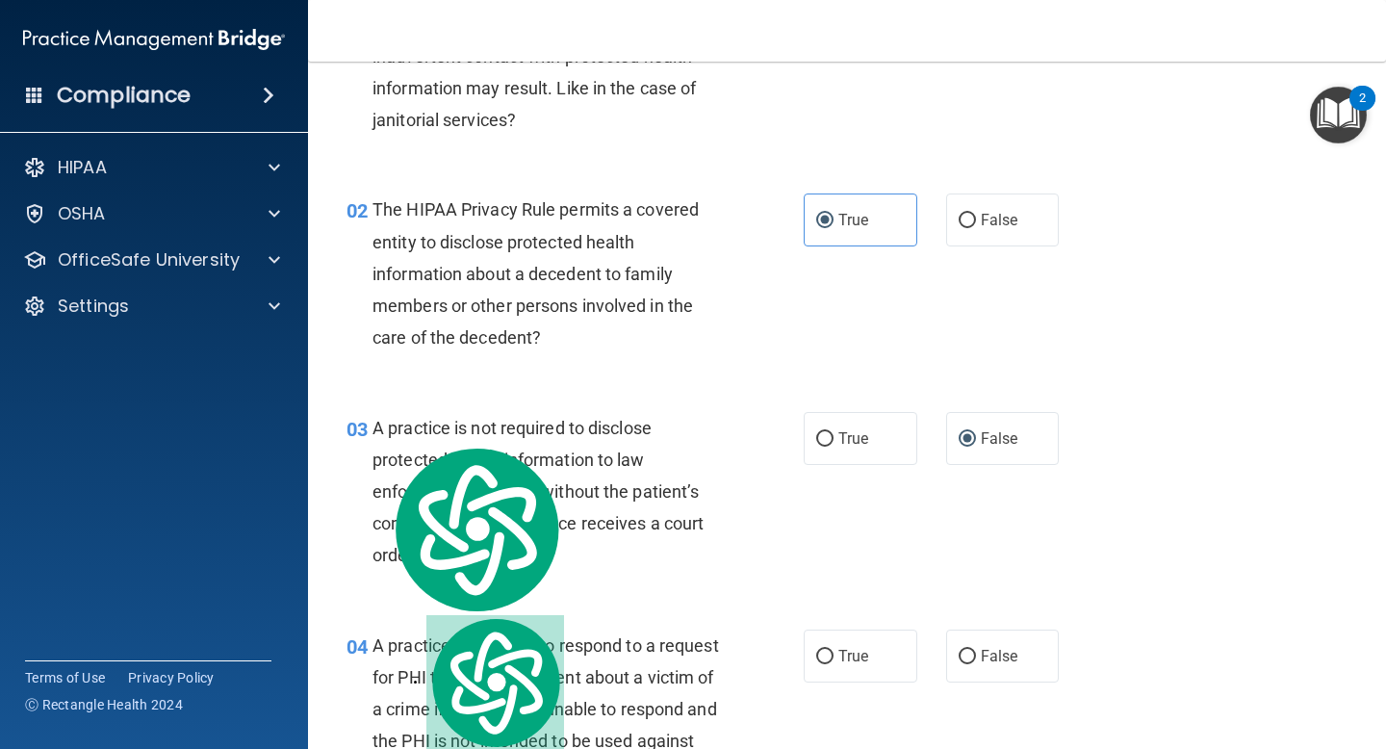
click at [733, 569] on div "A practice is not required to disclose protected health information to law enfo…" at bounding box center [555, 492] width 365 height 160
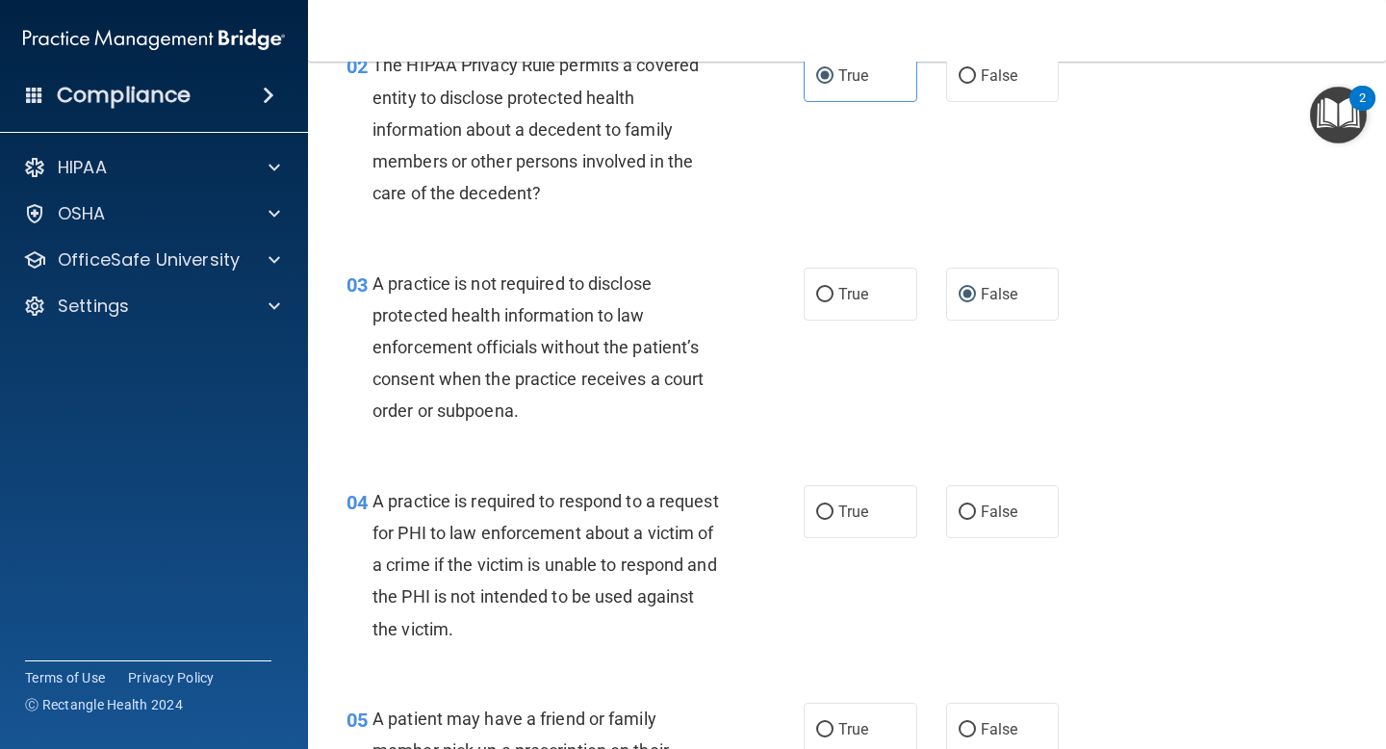
scroll to position [361, 0]
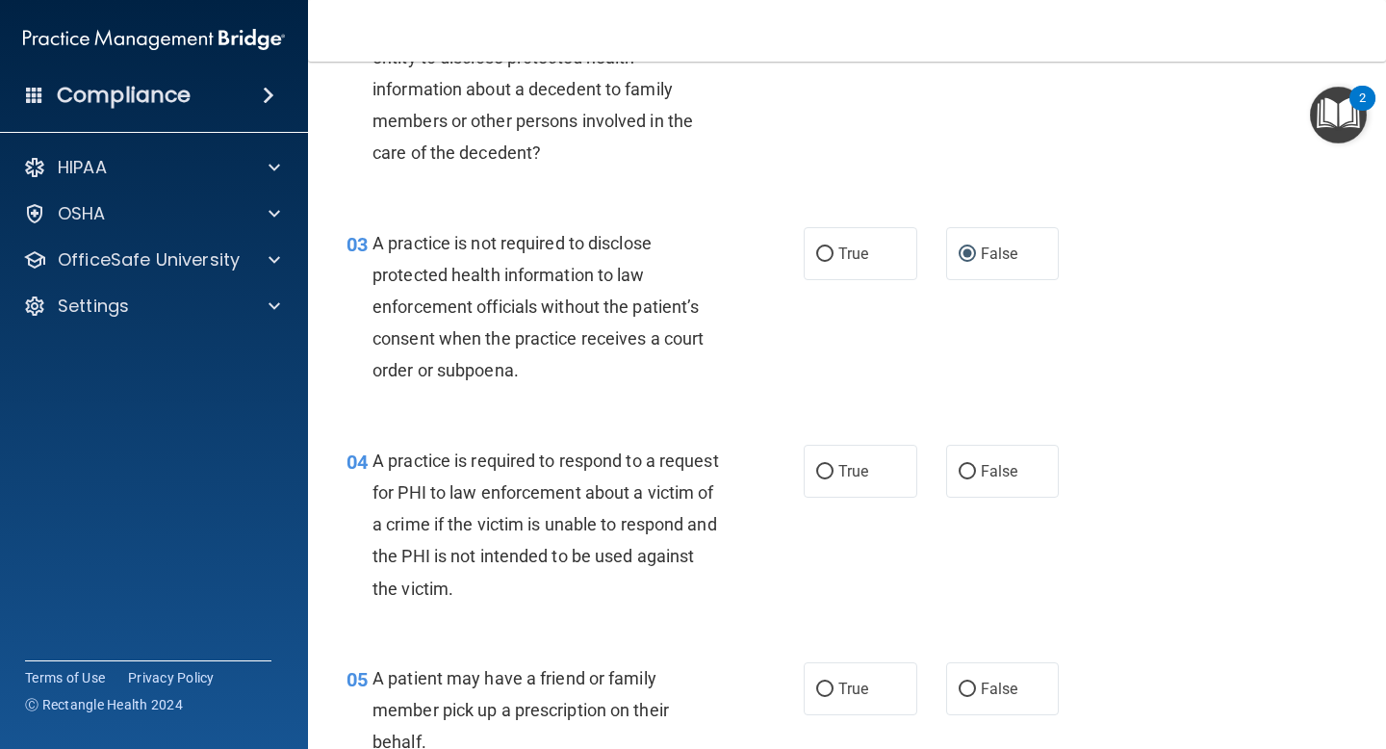
click at [560, 579] on div "A practice is required to respond to a request for PHI to law enforcement about…" at bounding box center [555, 525] width 365 height 160
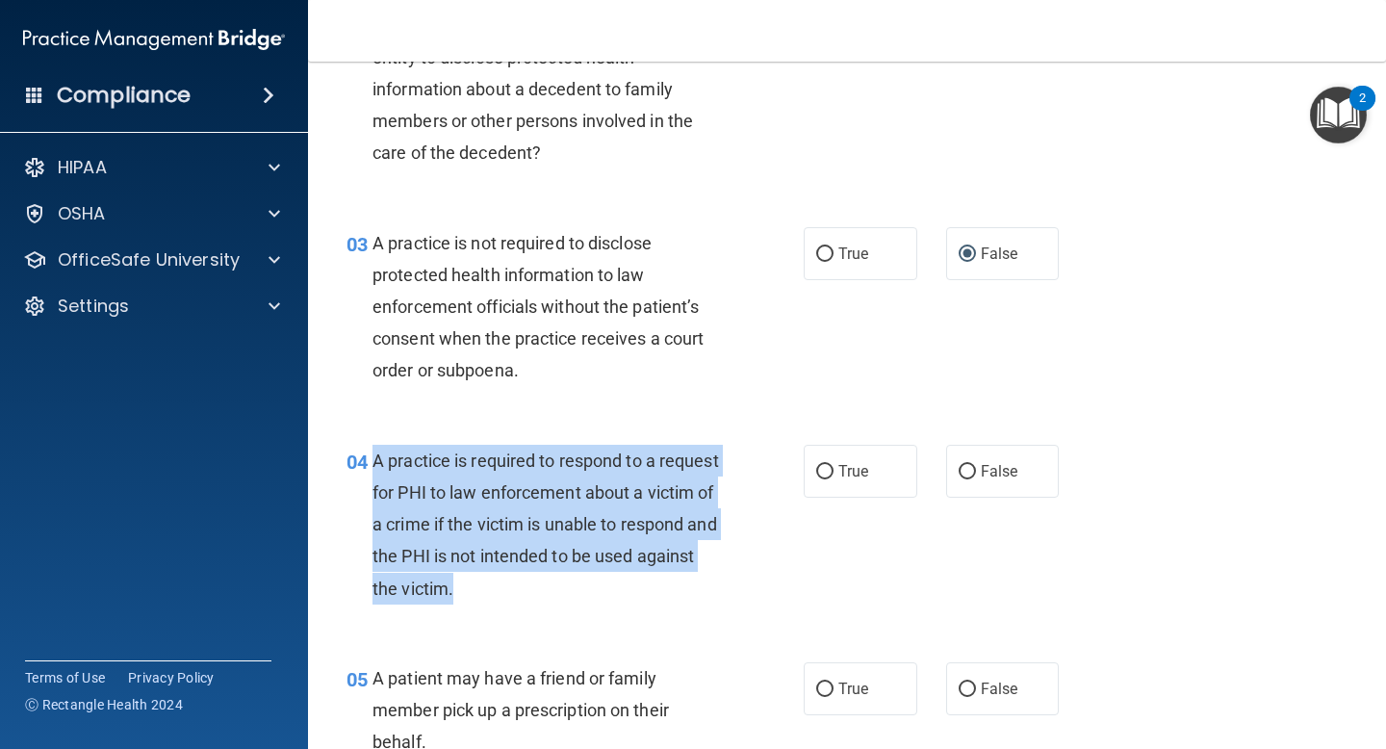
drag, startPoint x: 496, startPoint y: 606, endPoint x: 369, endPoint y: 473, distance: 183.8
click at [369, 473] on div "04 A practice is required to respond to a request for PHI to law enforcement ab…" at bounding box center [575, 529] width 515 height 169
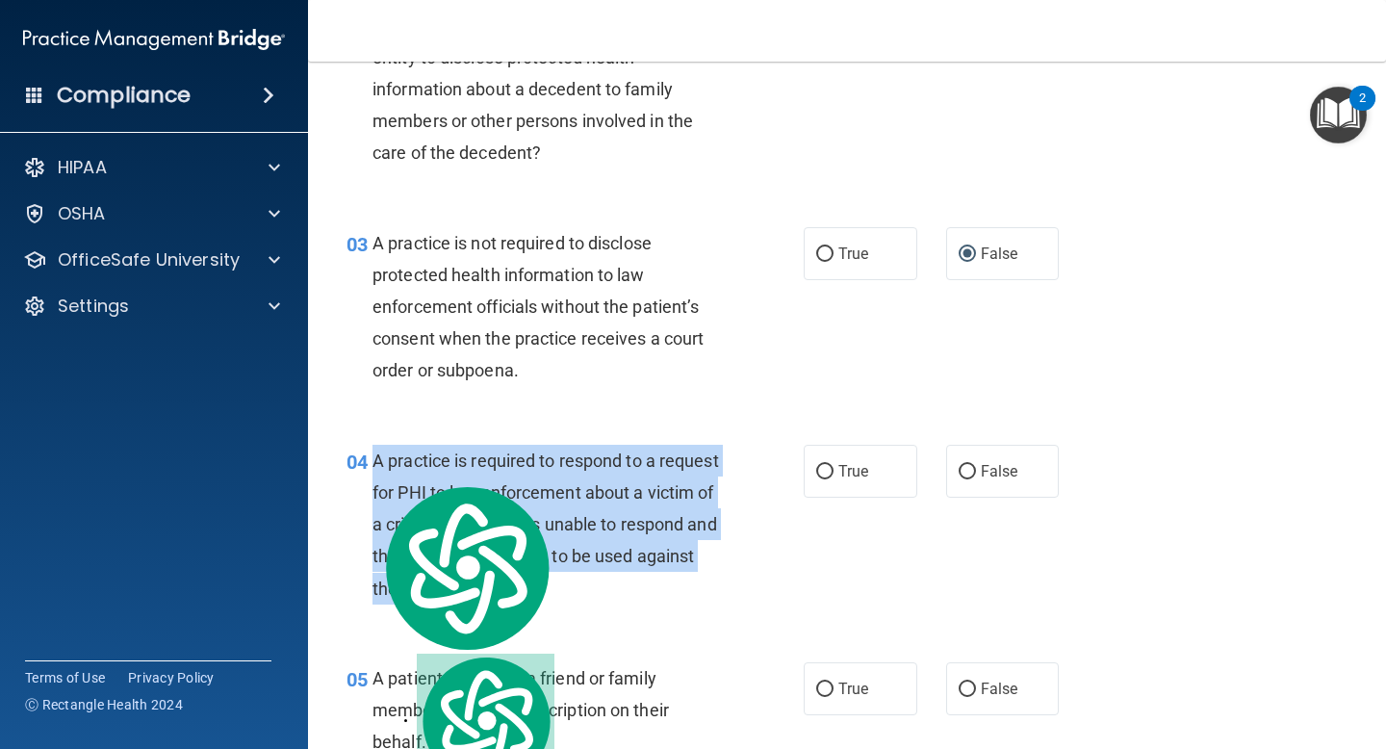
copy div "A practice is required to respond to a request for PHI to law enforcement about…"
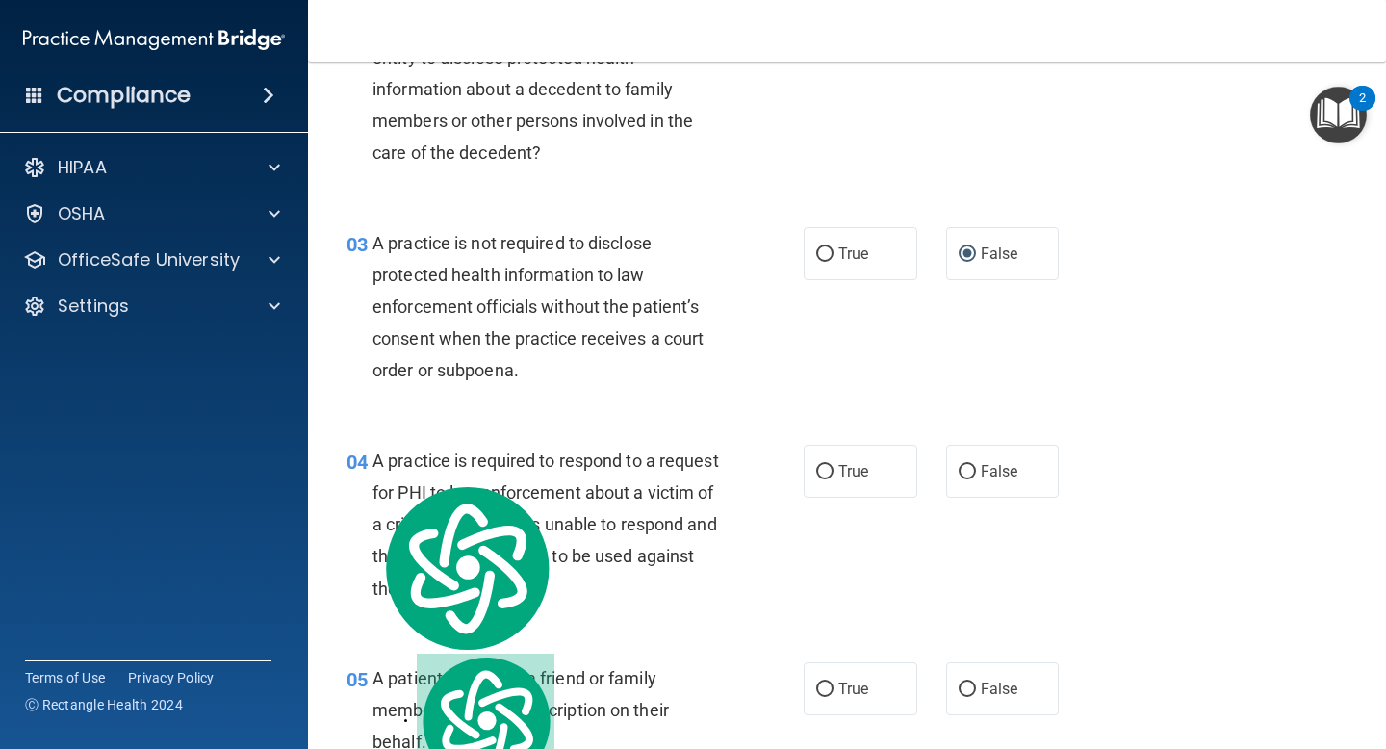
click at [648, 386] on div "A practice is not required to disclose protected health information to law enfo…" at bounding box center [555, 307] width 365 height 160
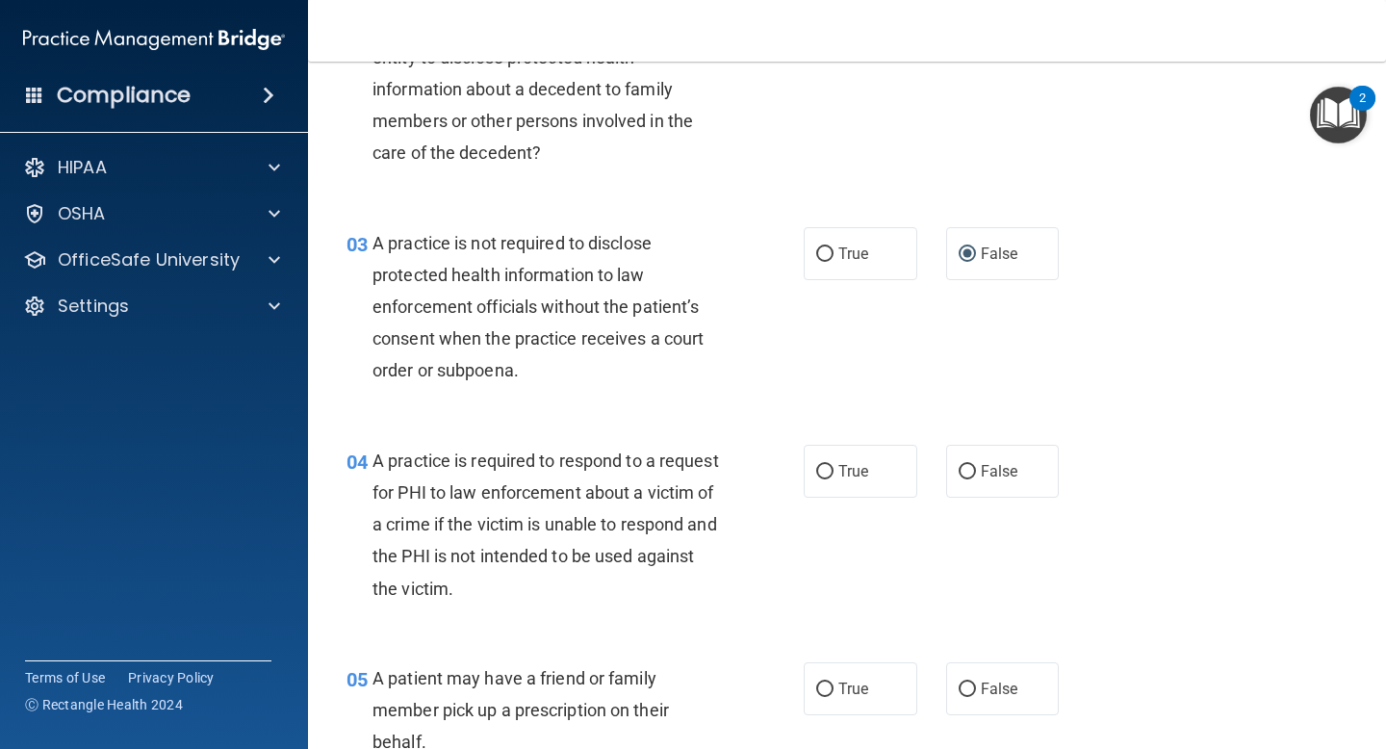
click at [605, 445] on div "A practice is required to respond to a request for PHI to law enforcement about…" at bounding box center [555, 525] width 365 height 160
click at [858, 474] on span "True" at bounding box center [854, 471] width 30 height 18
click at [834, 474] on input "True" at bounding box center [824, 472] width 17 height 14
radio input "true"
click at [740, 573] on div "04 A practice is required to respond to a request for PHI to law enforcement ab…" at bounding box center [575, 529] width 515 height 169
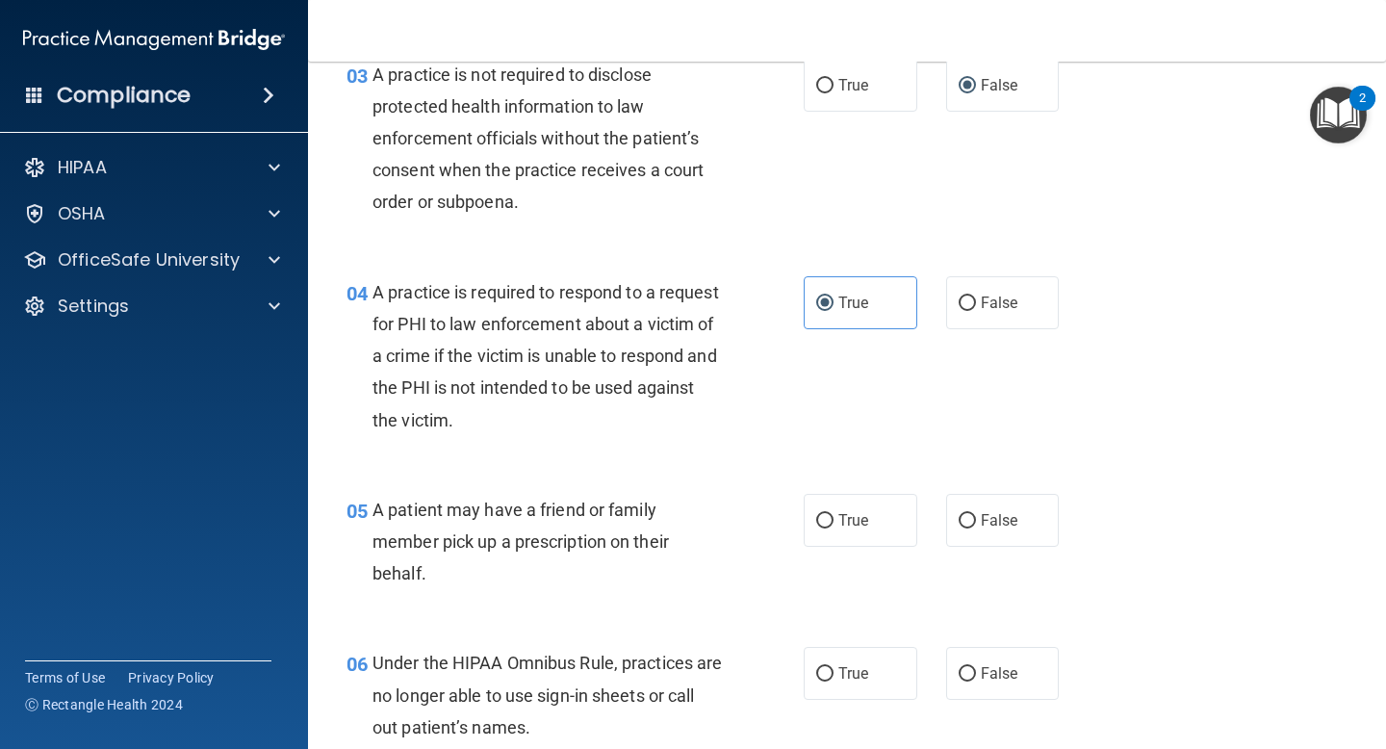
scroll to position [564, 0]
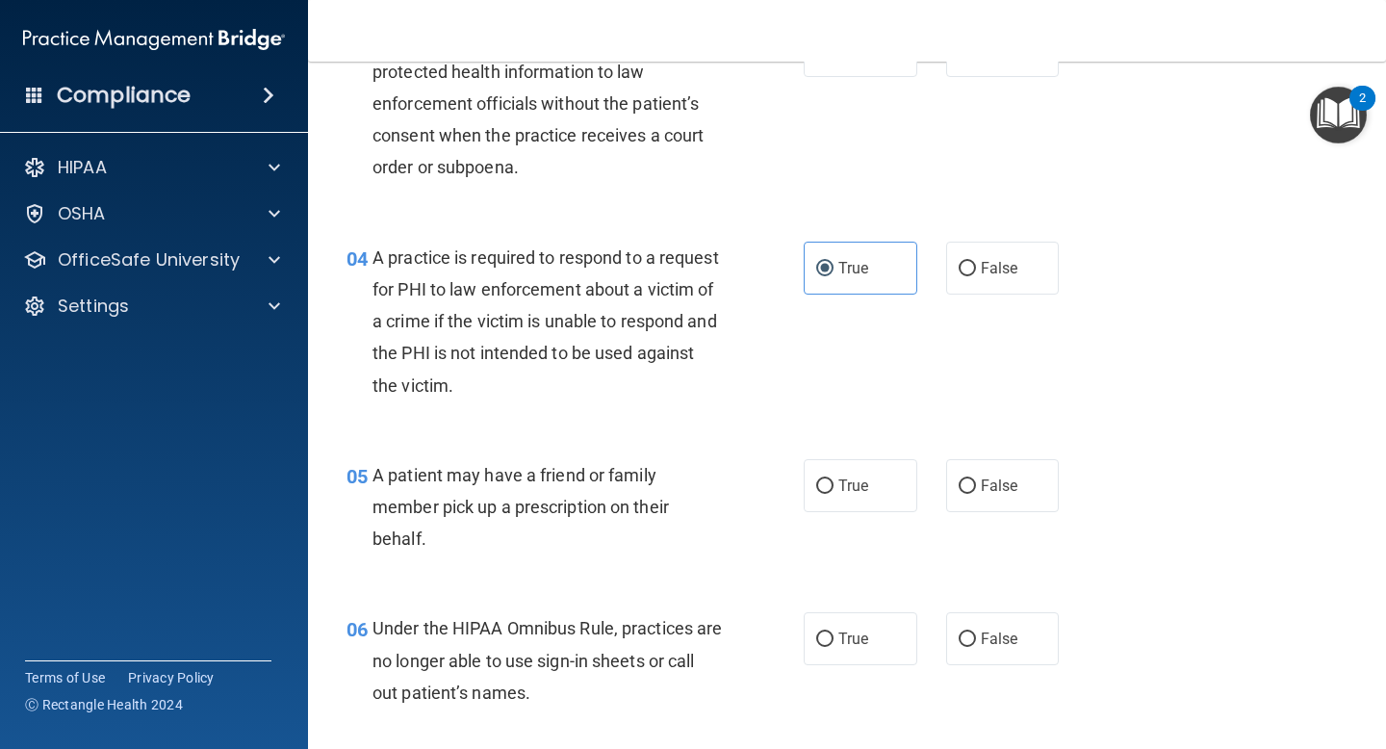
click at [541, 579] on div "05 A patient may have a friend or family member pick up a prescription on their…" at bounding box center [847, 512] width 1030 height 154
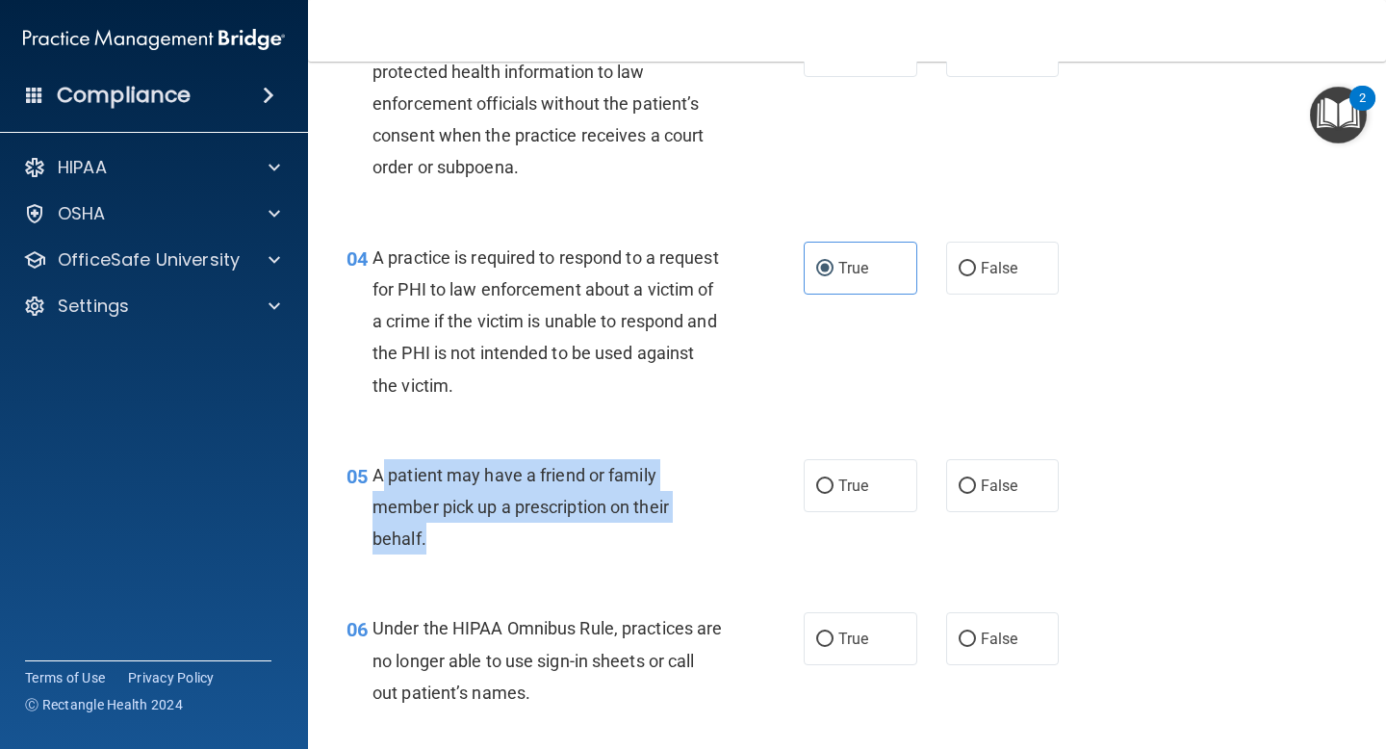
drag, startPoint x: 471, startPoint y: 545, endPoint x: 379, endPoint y: 473, distance: 116.5
click at [379, 473] on div "A patient may have a friend or family member pick up a prescription on their be…" at bounding box center [555, 507] width 365 height 96
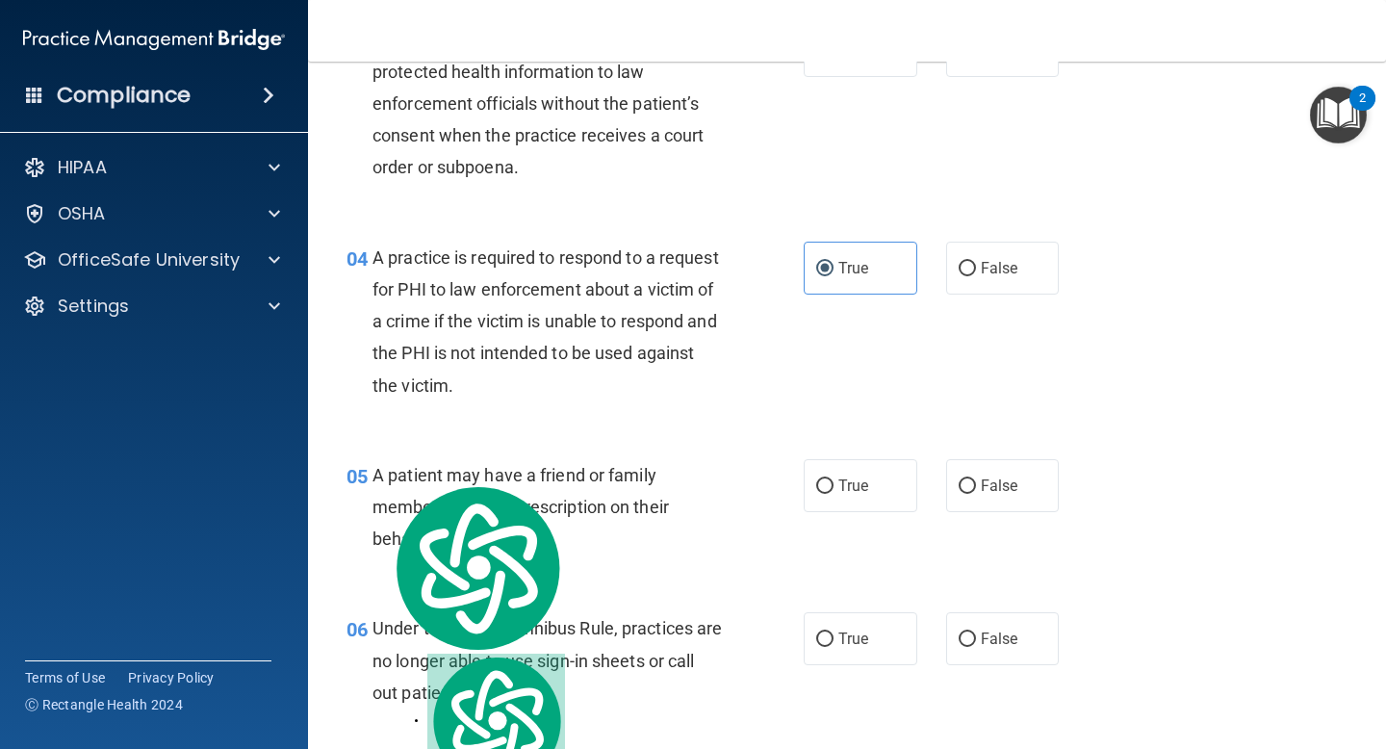
click at [426, 535] on span "A patient may have a friend or family member pick up a prescription on their be…" at bounding box center [521, 507] width 297 height 84
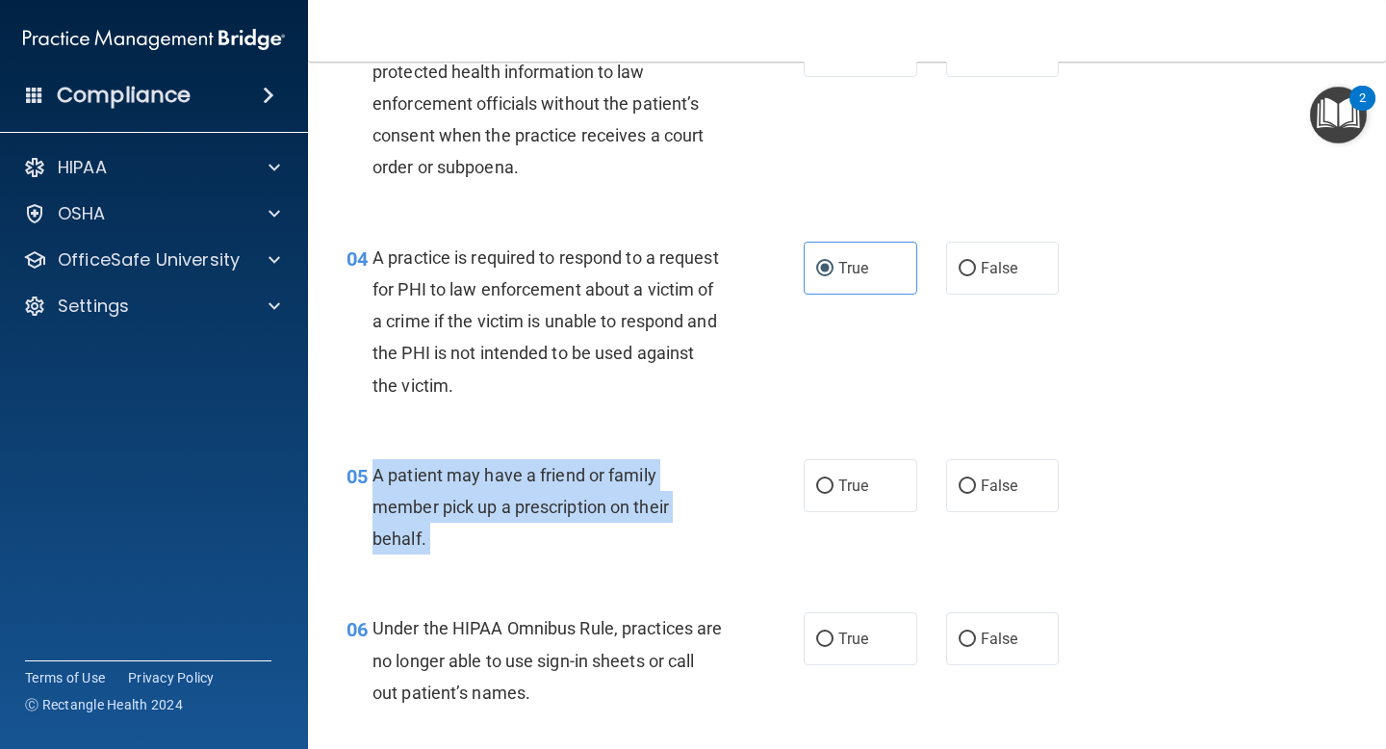
drag, startPoint x: 426, startPoint y: 535, endPoint x: 375, endPoint y: 478, distance: 75.7
click at [375, 478] on span "A patient may have a friend or family member pick up a prescription on their be…" at bounding box center [521, 507] width 297 height 84
copy ng-form "A patient may have a friend or family member pick up a prescription on their be…"
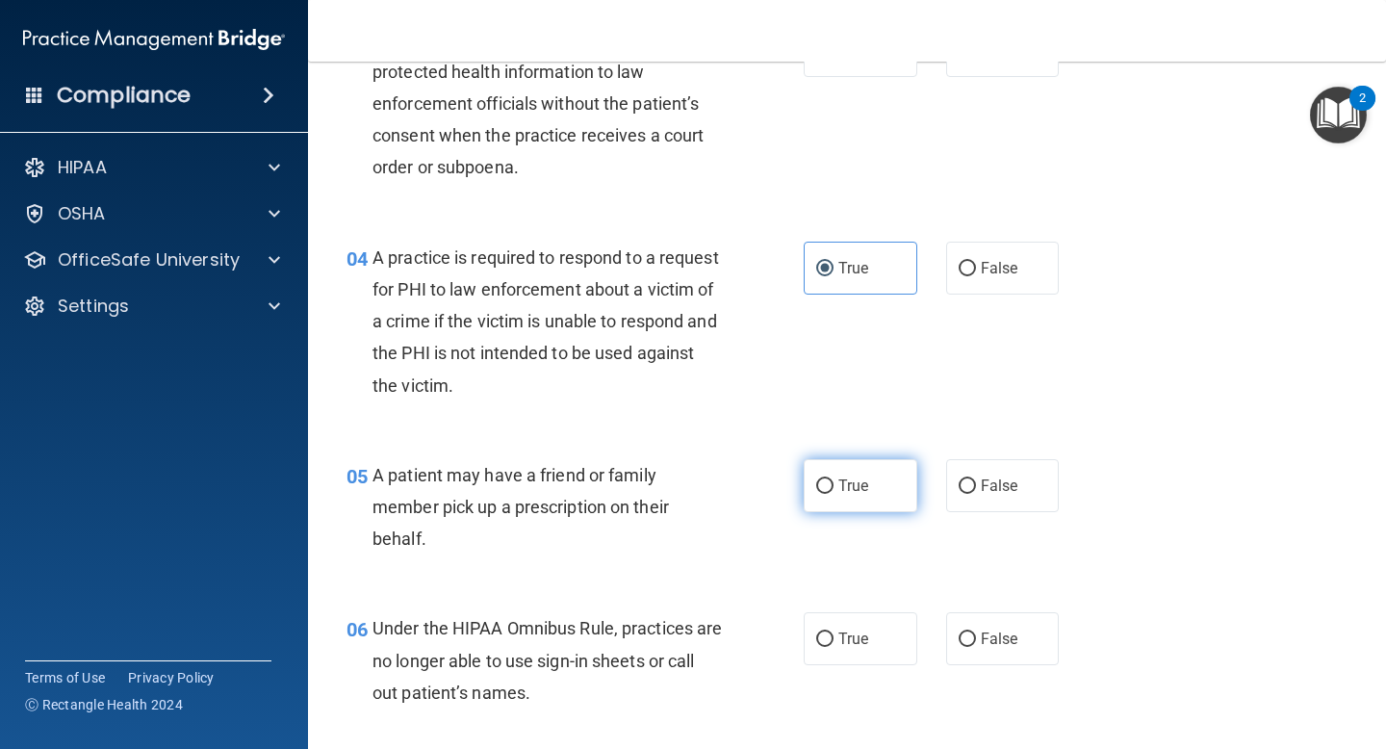
click at [832, 499] on label "True" at bounding box center [861, 485] width 114 height 53
click at [832, 494] on input "True" at bounding box center [824, 486] width 17 height 14
radio input "true"
click at [682, 542] on div "A patient may have a friend or family member pick up a prescription on their be…" at bounding box center [555, 507] width 365 height 96
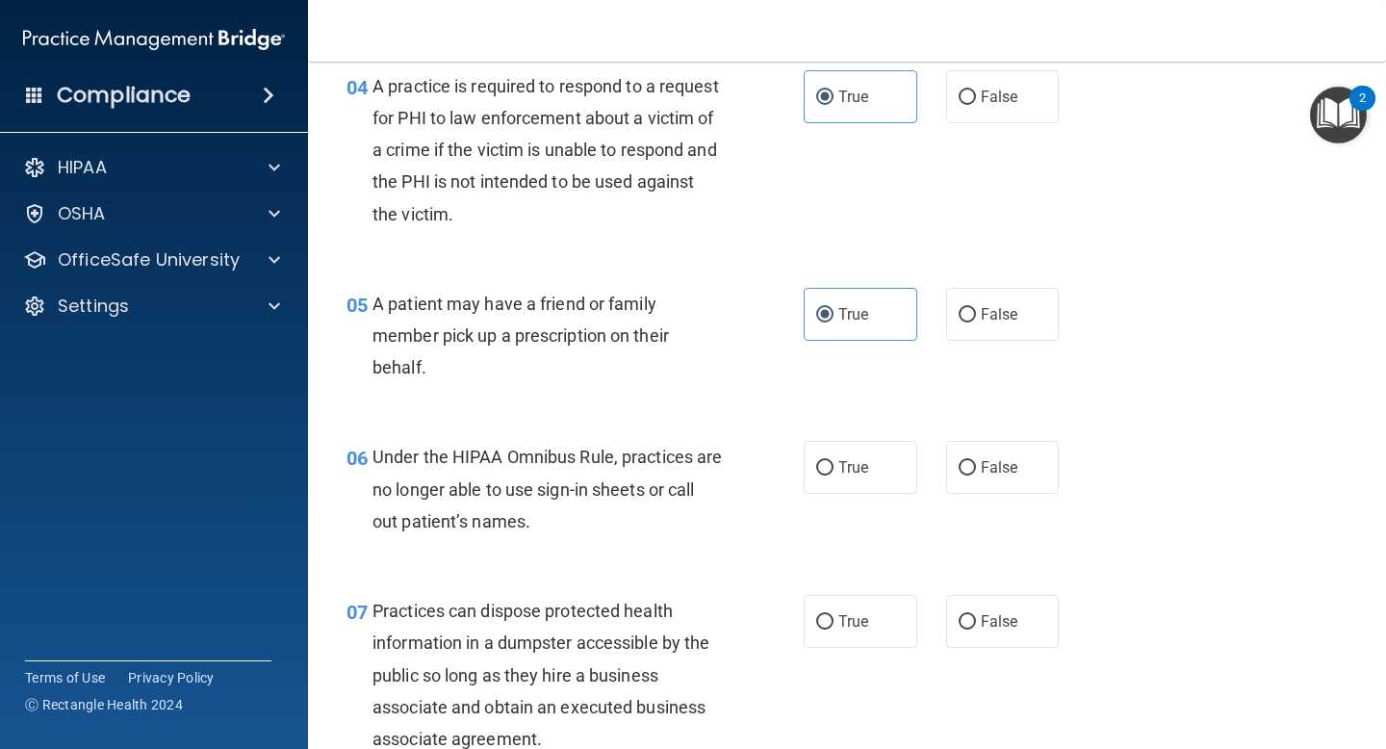
scroll to position [780, 0]
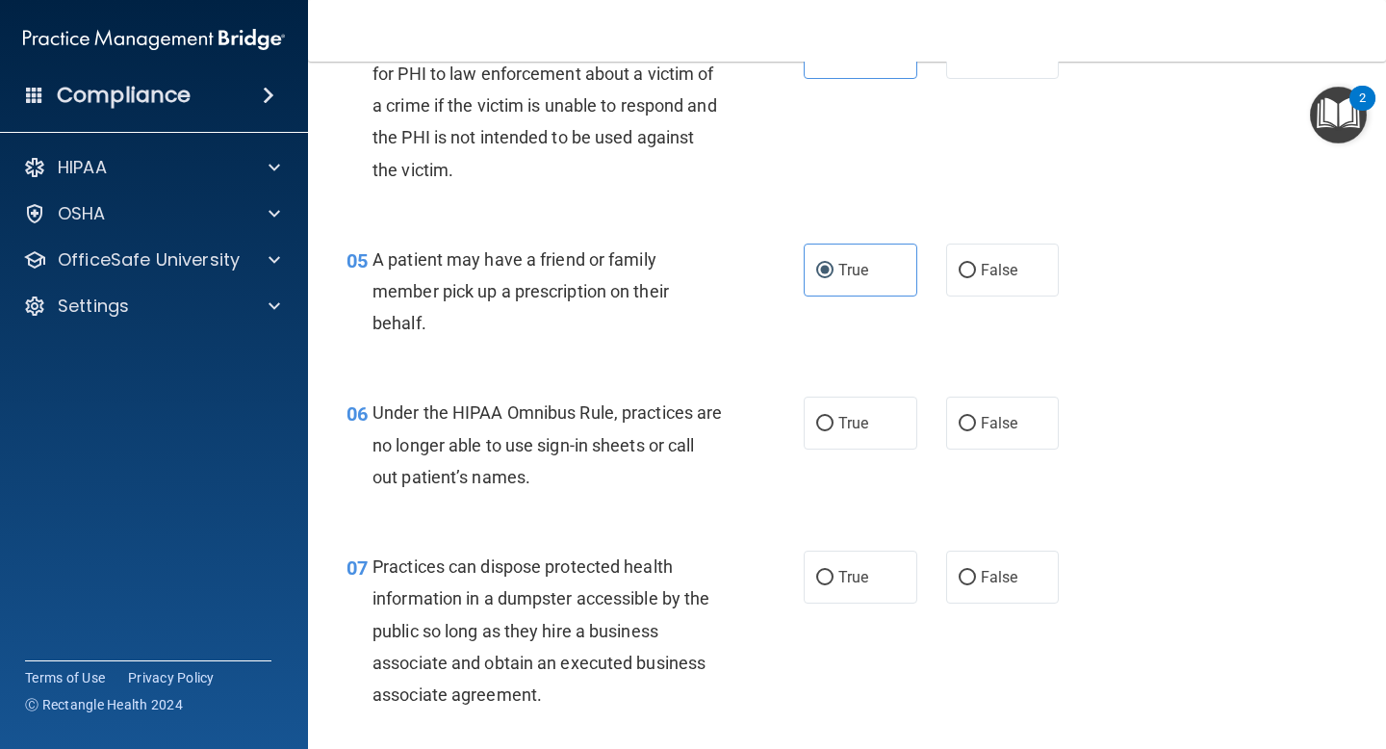
click at [536, 493] on div "06 Under the HIPAA Omnibus Rule, practices are no longer able to use sign-in sh…" at bounding box center [575, 450] width 515 height 106
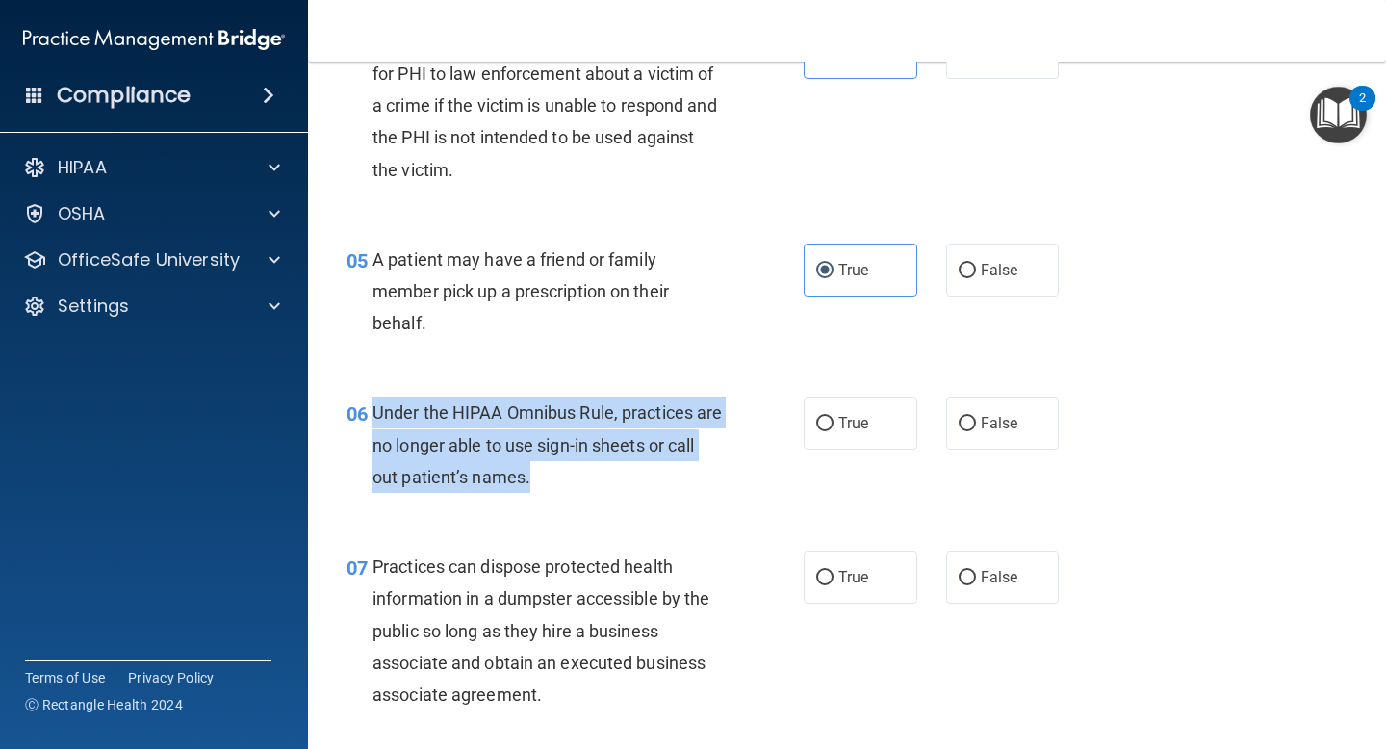
drag, startPoint x: 599, startPoint y: 473, endPoint x: 364, endPoint y: 416, distance: 241.7
click at [364, 416] on div "06 Under the HIPAA Omnibus Rule, practices are no longer able to use sign-in sh…" at bounding box center [575, 450] width 515 height 106
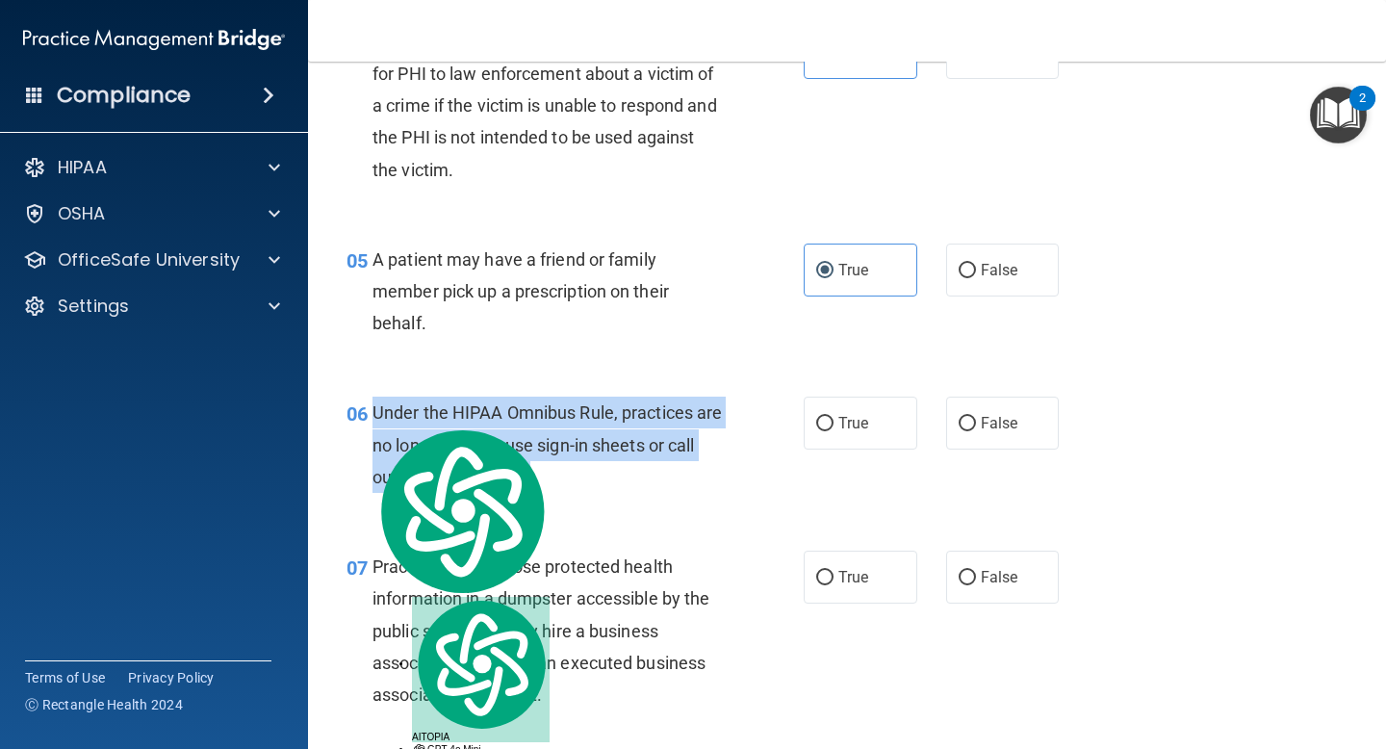
copy div "Under the HIPAA Omnibus Rule, practices are no longer able to use sign-in sheet…"
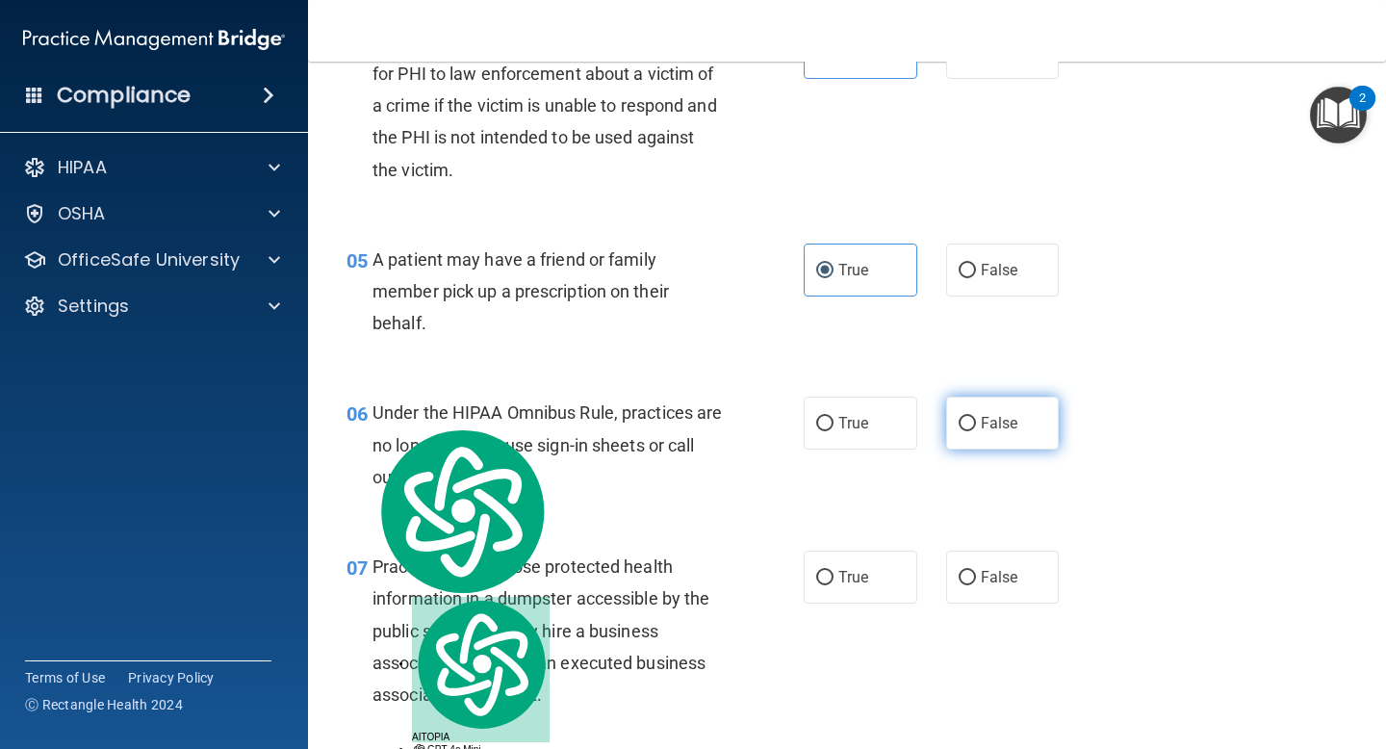
click at [1000, 423] on span "False" at bounding box center [1000, 423] width 38 height 18
click at [976, 423] on input "False" at bounding box center [967, 424] width 17 height 14
radio input "true"
click at [710, 506] on div "06 Under the HIPAA Omnibus Rule, practices are no longer able to use sign-in sh…" at bounding box center [847, 450] width 1030 height 154
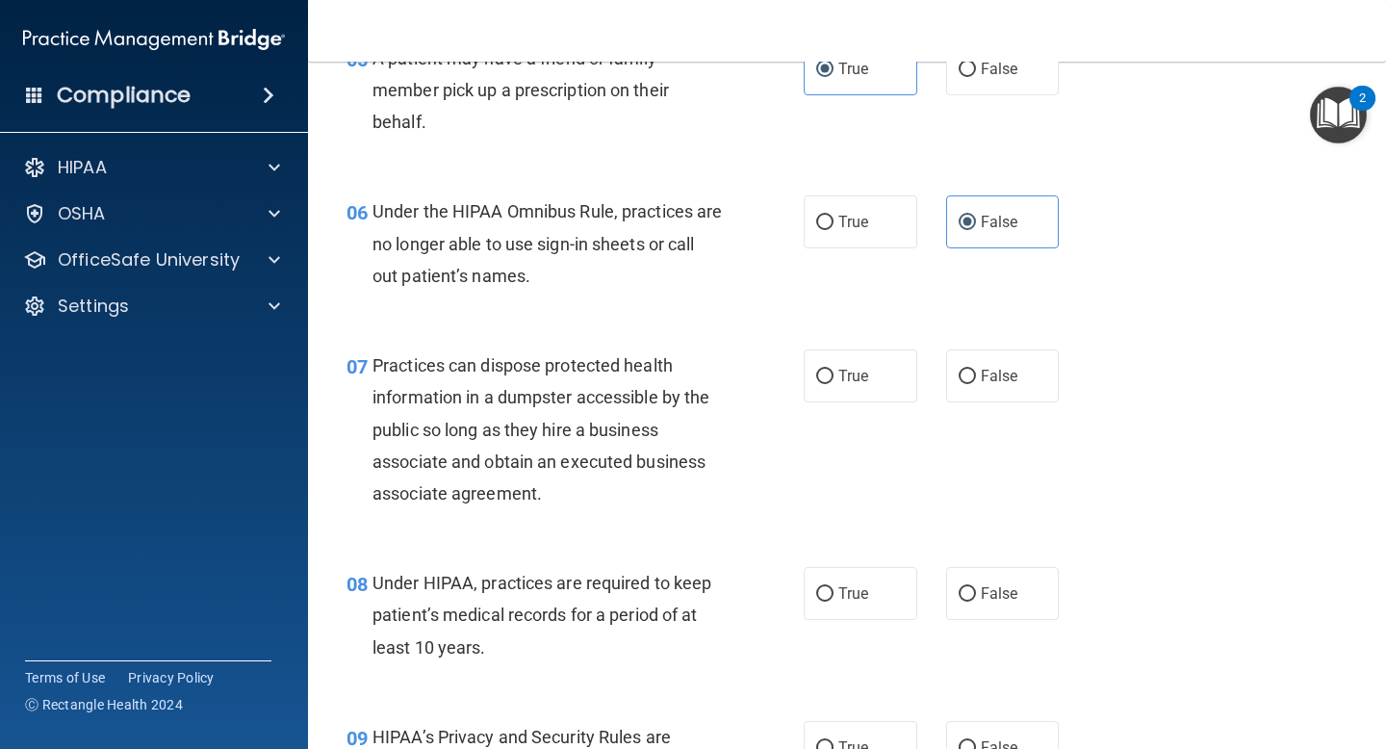
scroll to position [1023, 0]
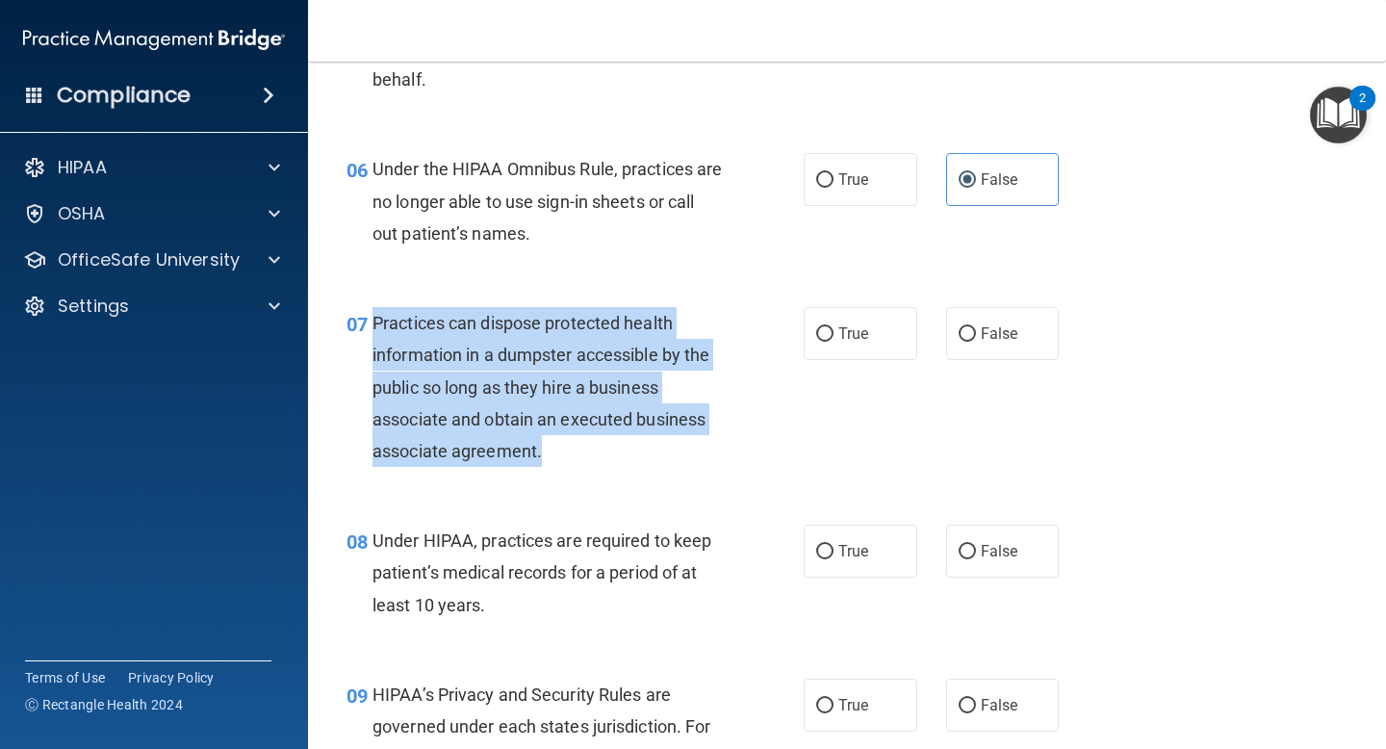
drag, startPoint x: 566, startPoint y: 464, endPoint x: 376, endPoint y: 319, distance: 239.0
click at [376, 319] on div "Practices can dispose protected health information in a dumpster accessible by …" at bounding box center [555, 387] width 365 height 160
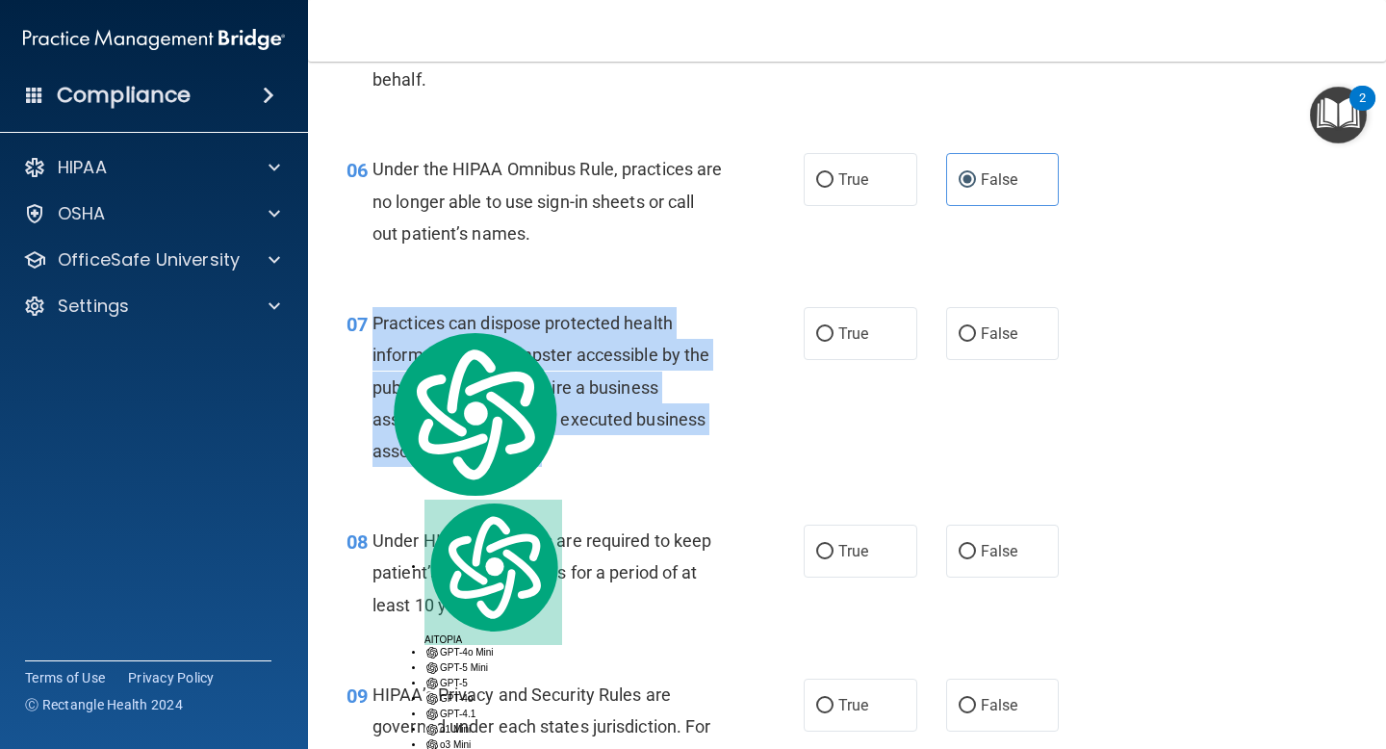
copy span "Practices can dispose protected health information in a dumpster accessible by …"
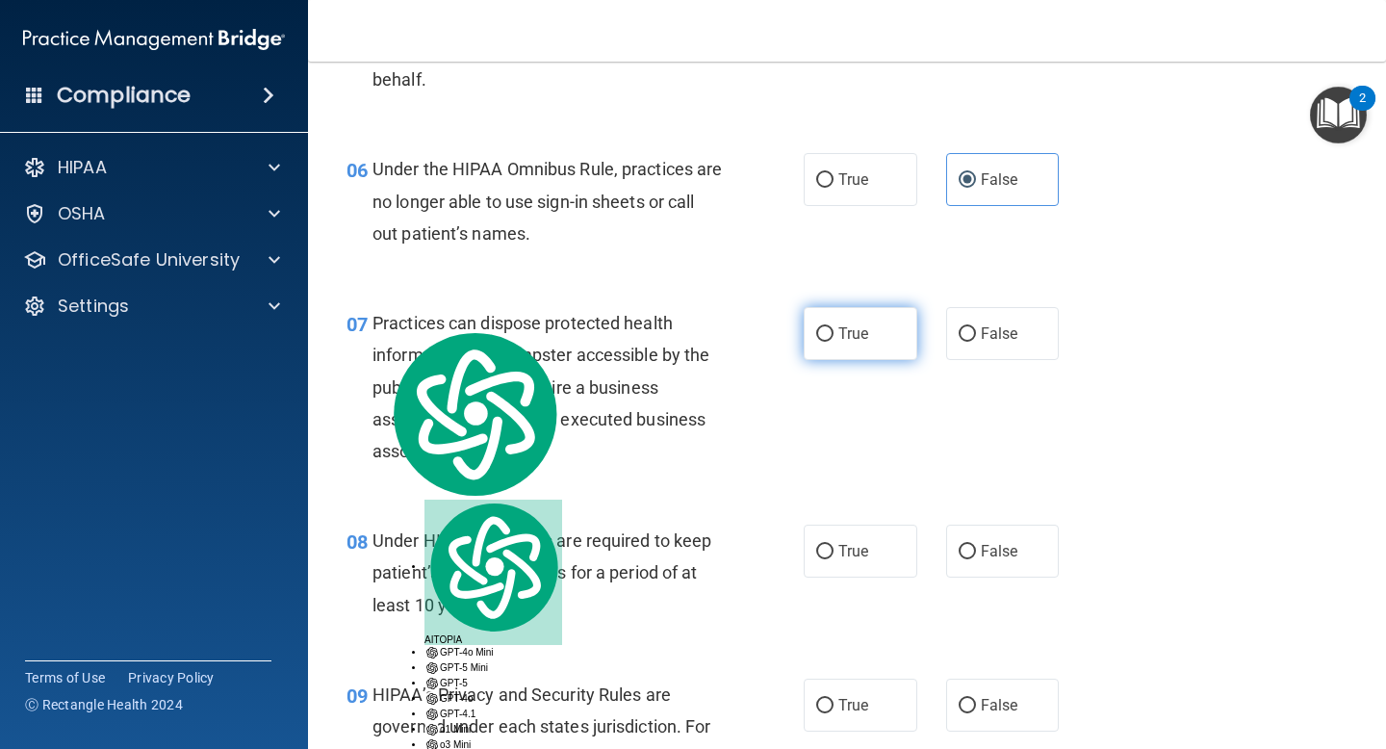
click at [846, 348] on label "True" at bounding box center [861, 333] width 114 height 53
click at [834, 342] on input "True" at bounding box center [824, 334] width 17 height 14
radio input "true"
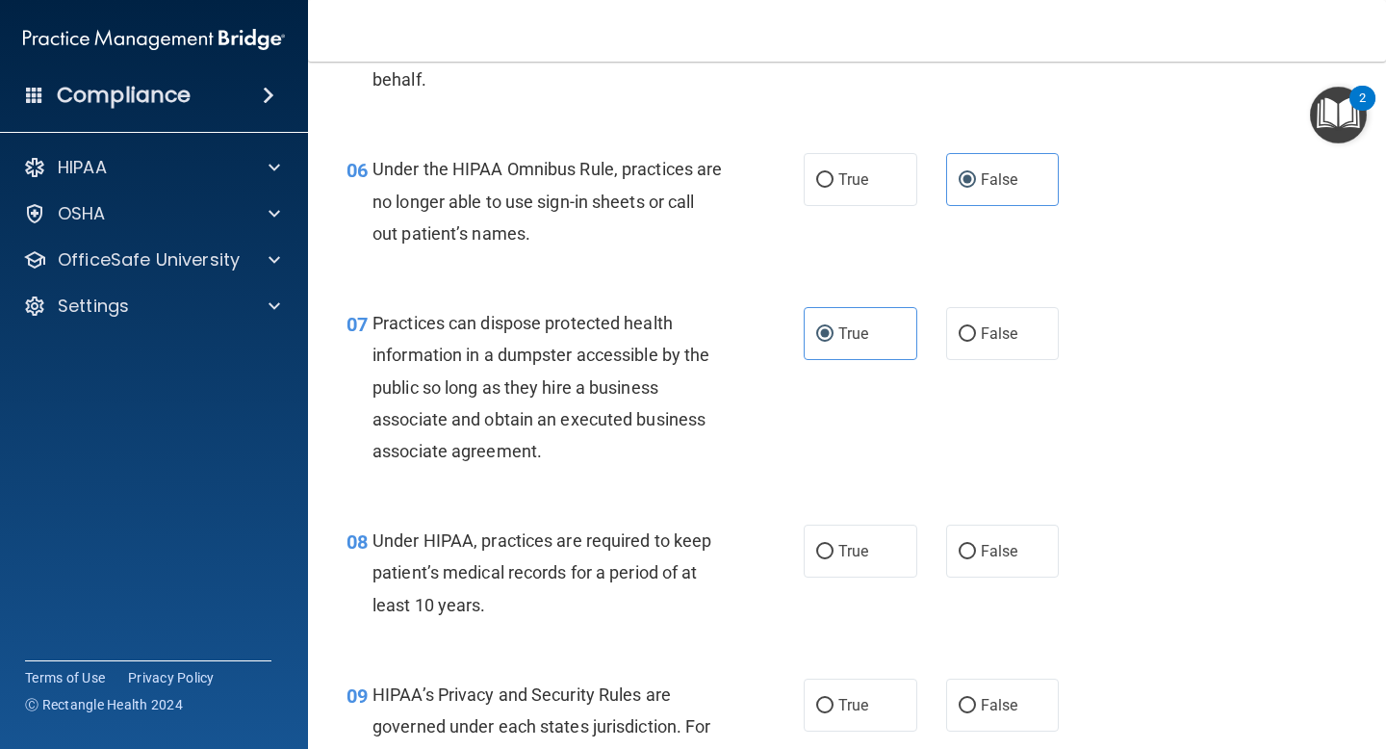
click at [757, 434] on div "07 Practices can dispose protected health information in a dumpster accessible …" at bounding box center [575, 391] width 515 height 169
click at [688, 475] on div "07 Practices can dispose protected health information in a dumpster accessible …" at bounding box center [575, 391] width 515 height 169
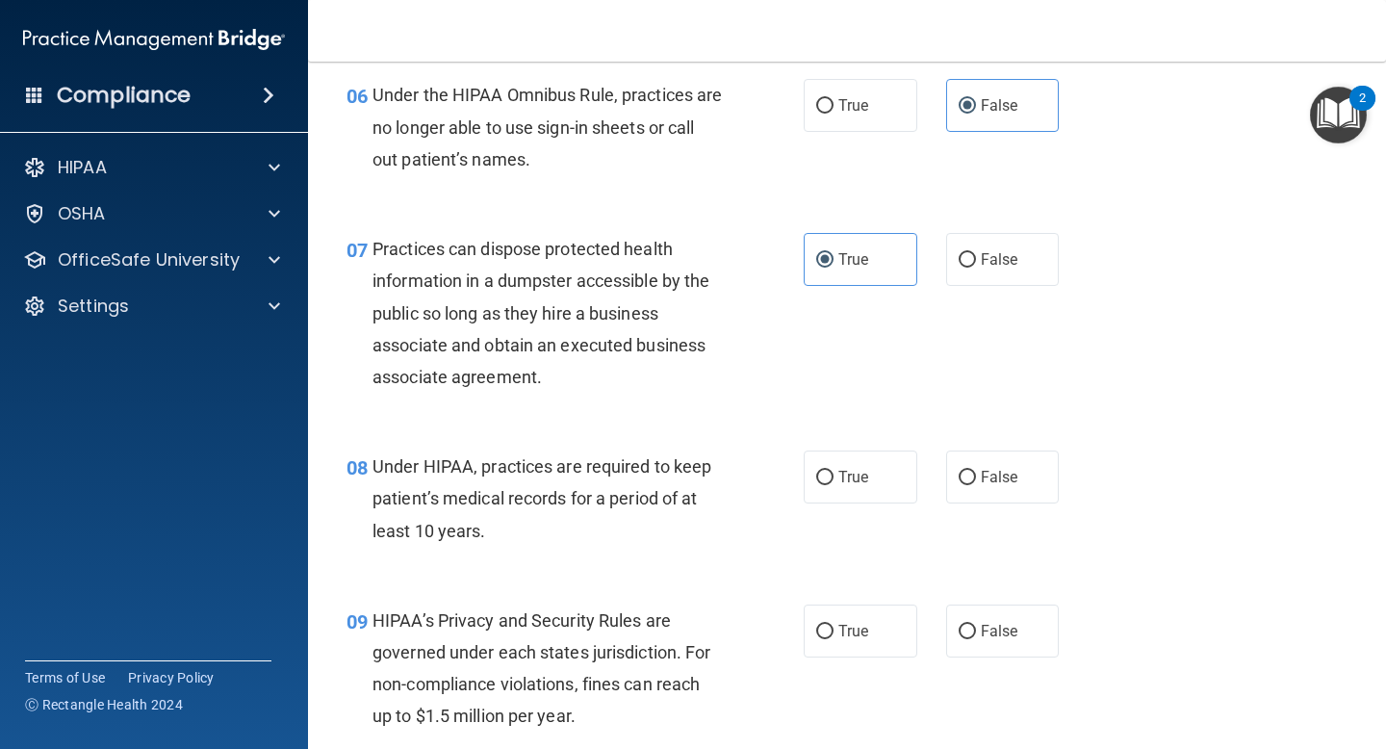
scroll to position [1099, 0]
click at [510, 499] on span "Under HIPAA, practices are required to keep patient’s medical records for a per…" at bounding box center [542, 496] width 339 height 84
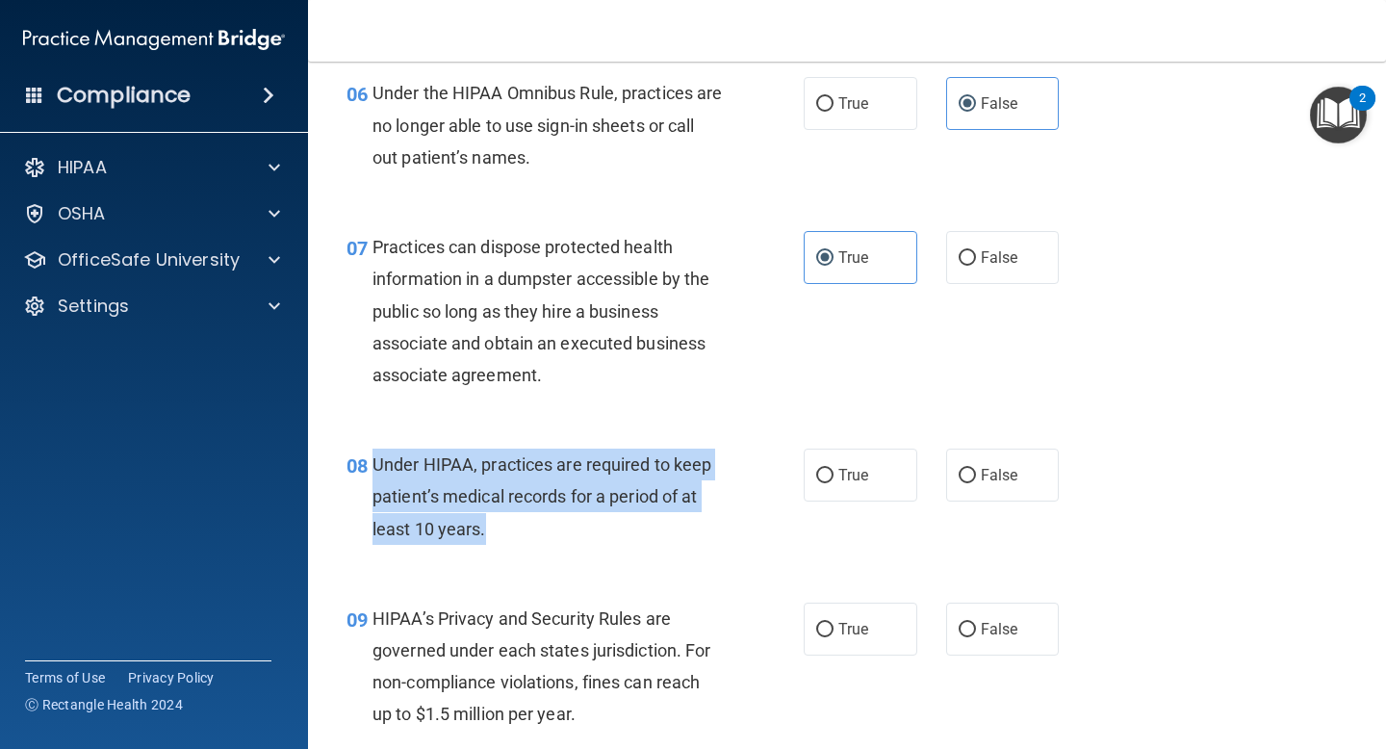
drag, startPoint x: 519, startPoint y: 519, endPoint x: 374, endPoint y: 471, distance: 152.2
click at [374, 471] on div "Under HIPAA, practices are required to keep patient’s medical records for a per…" at bounding box center [555, 497] width 365 height 96
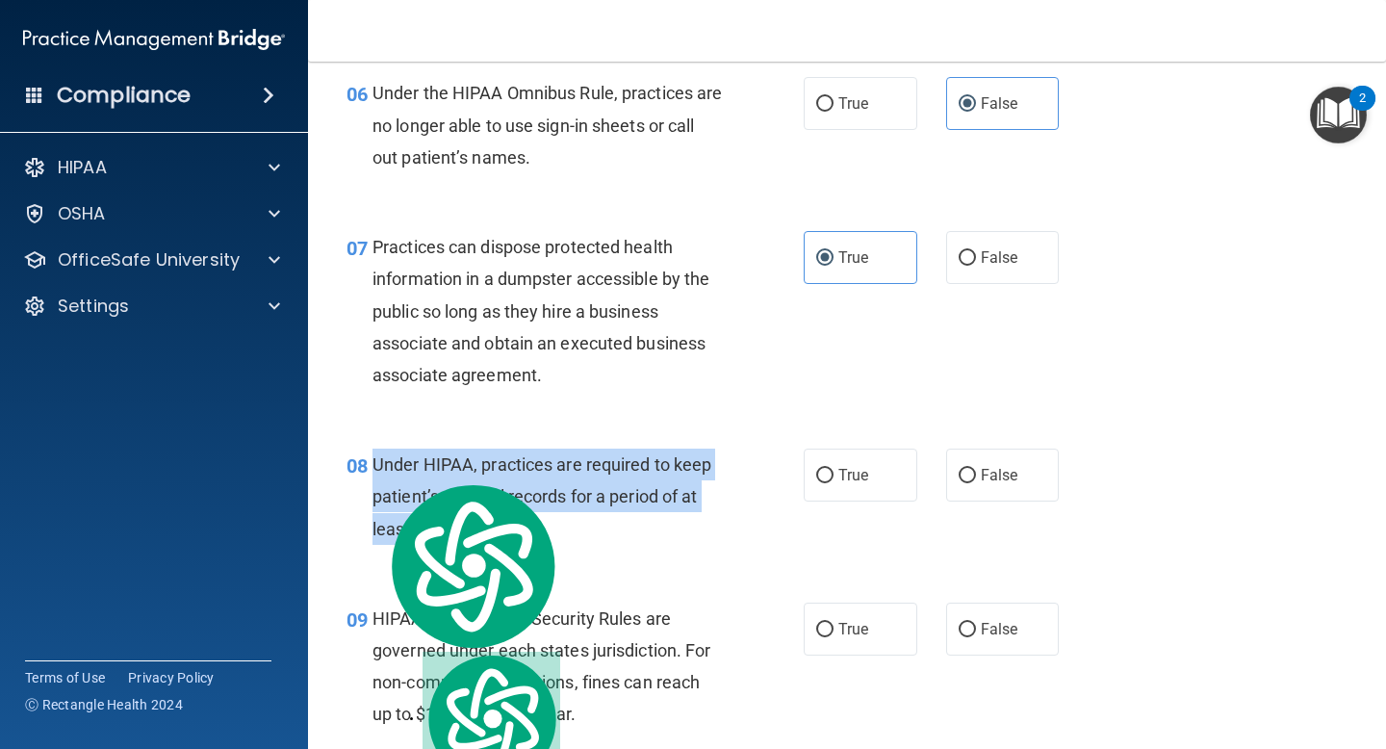
copy span "Under HIPAA, practices are required to keep patient’s medical records for a per…"
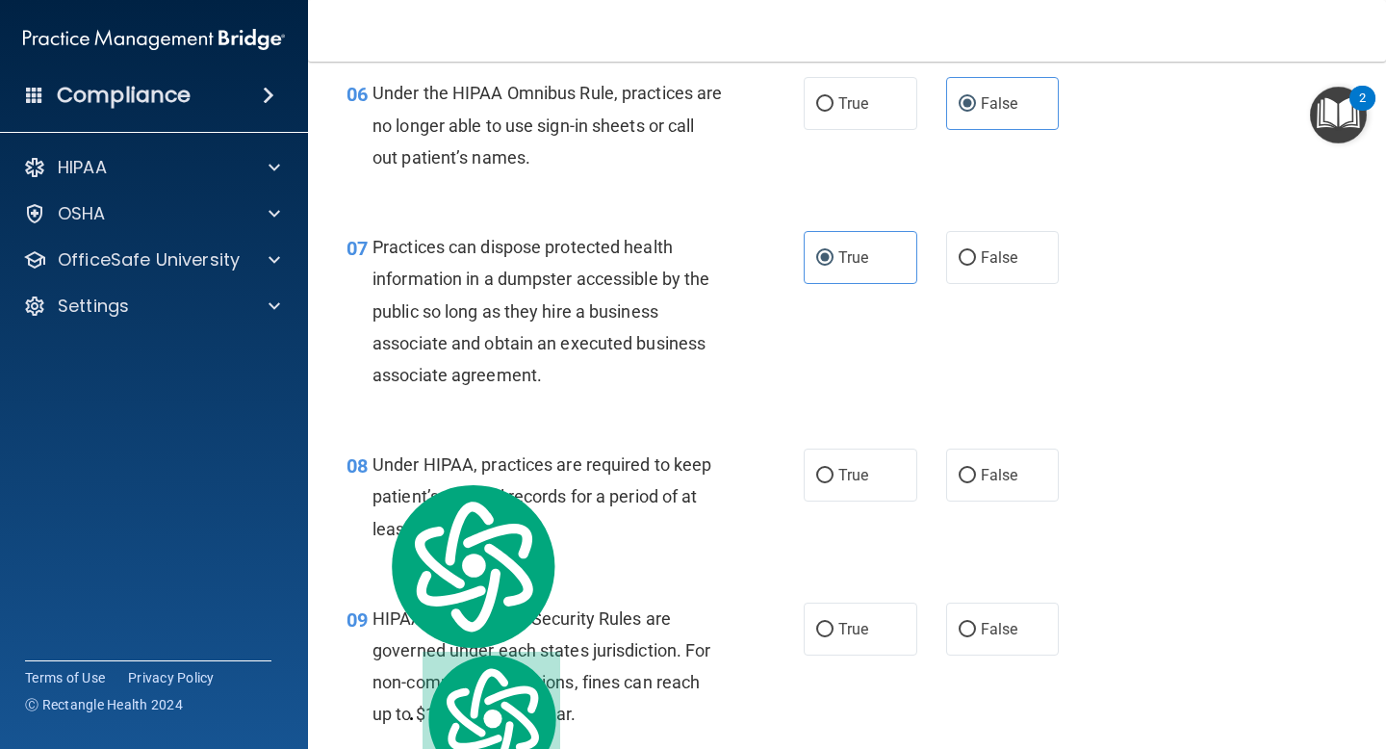
click at [730, 317] on div "Practices can dispose protected health information in a dumpster accessible by …" at bounding box center [555, 311] width 365 height 160
click at [725, 362] on div "Practices can dispose protected health information in a dumpster accessible by …" at bounding box center [555, 311] width 365 height 160
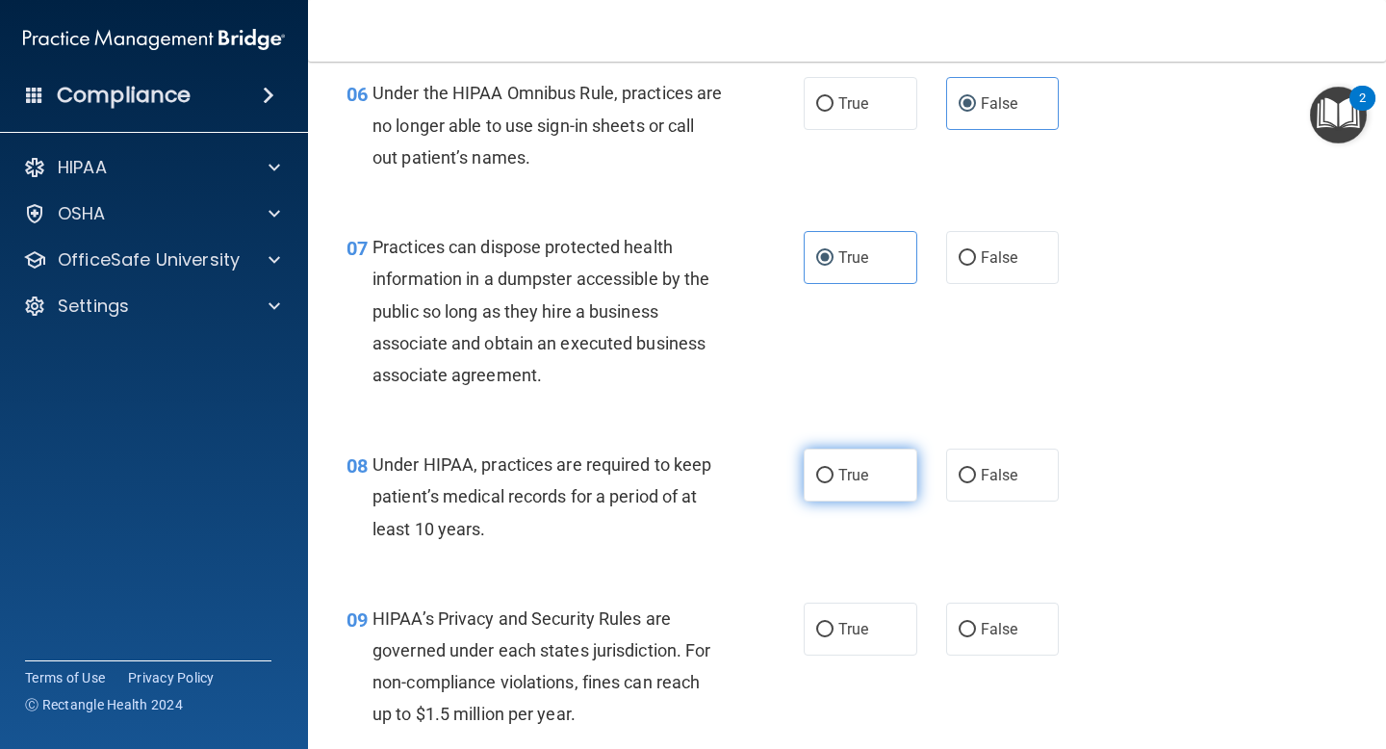
click at [820, 483] on input "True" at bounding box center [824, 476] width 17 height 14
radio input "true"
click at [747, 518] on div "08 Under HIPAA, practices are required to keep patient’s medical records for a …" at bounding box center [575, 502] width 515 height 106
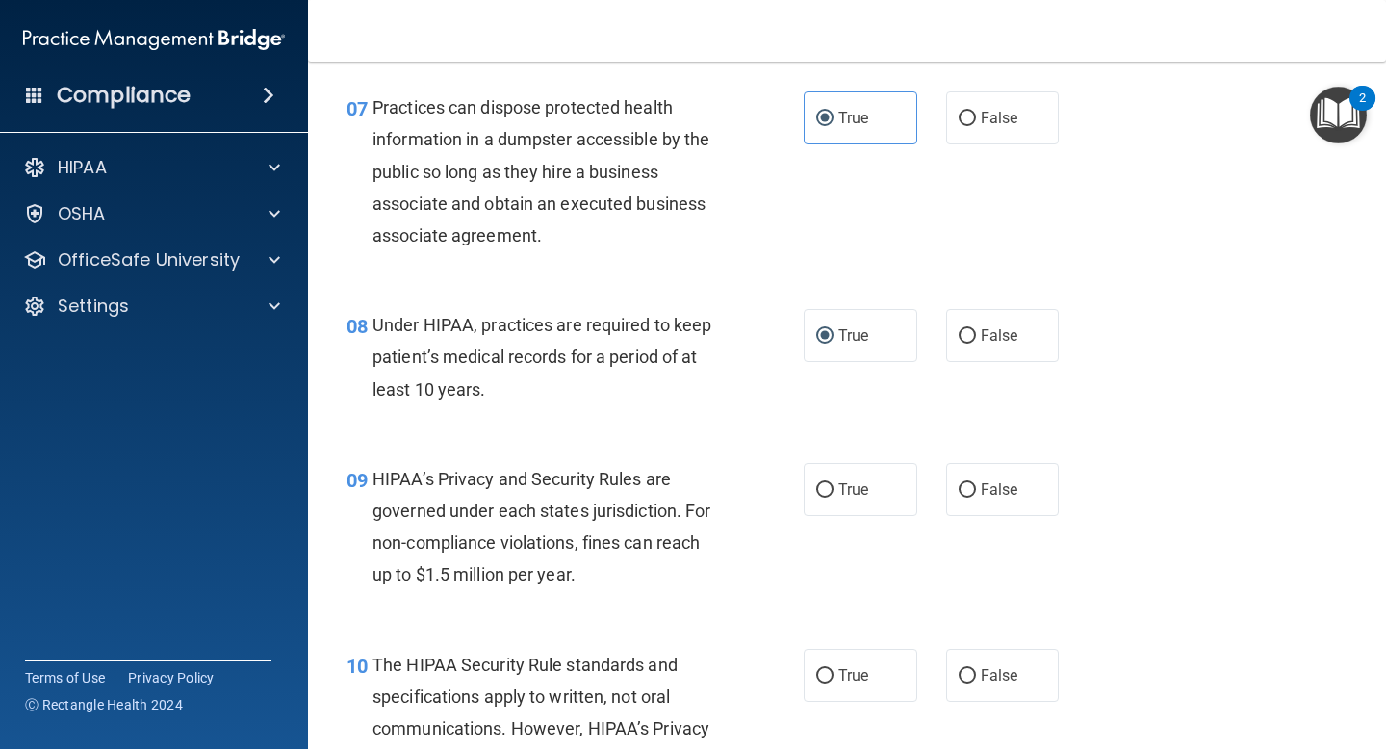
scroll to position [1283, 0]
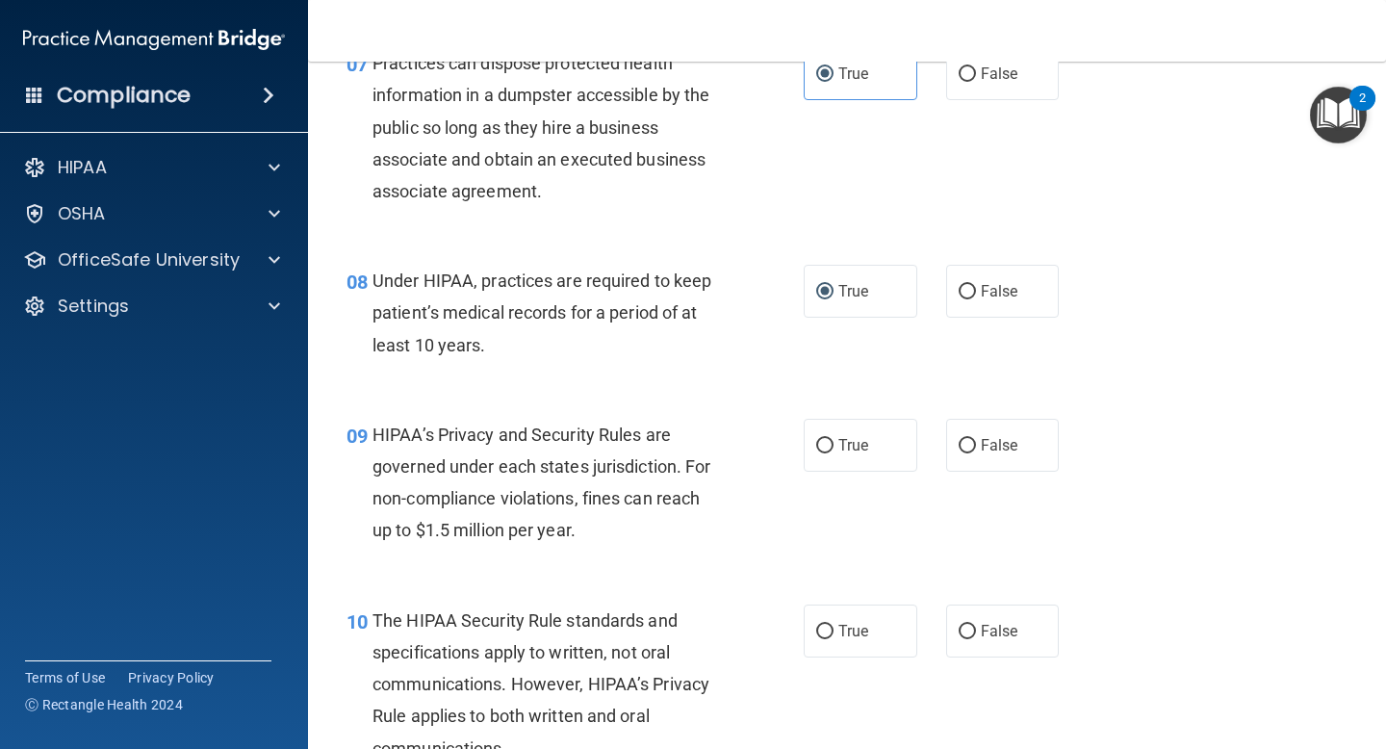
click at [632, 550] on div "09 HIPAA’s Privacy and Security Rules are governed under each states jurisdicti…" at bounding box center [575, 488] width 515 height 138
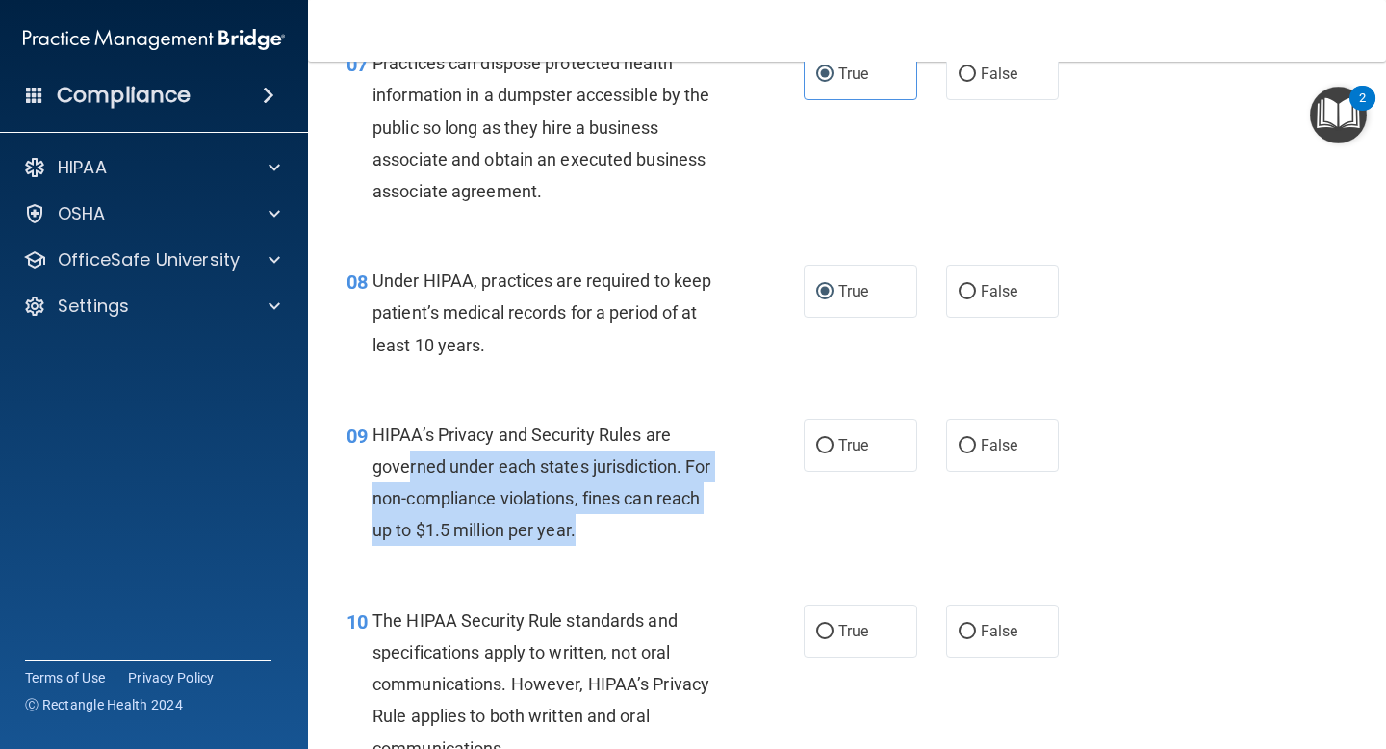
drag, startPoint x: 600, startPoint y: 540, endPoint x: 409, endPoint y: 461, distance: 206.3
click at [409, 461] on div "HIPAA’s Privacy and Security Rules are governed under each states jurisdiction.…" at bounding box center [555, 483] width 365 height 128
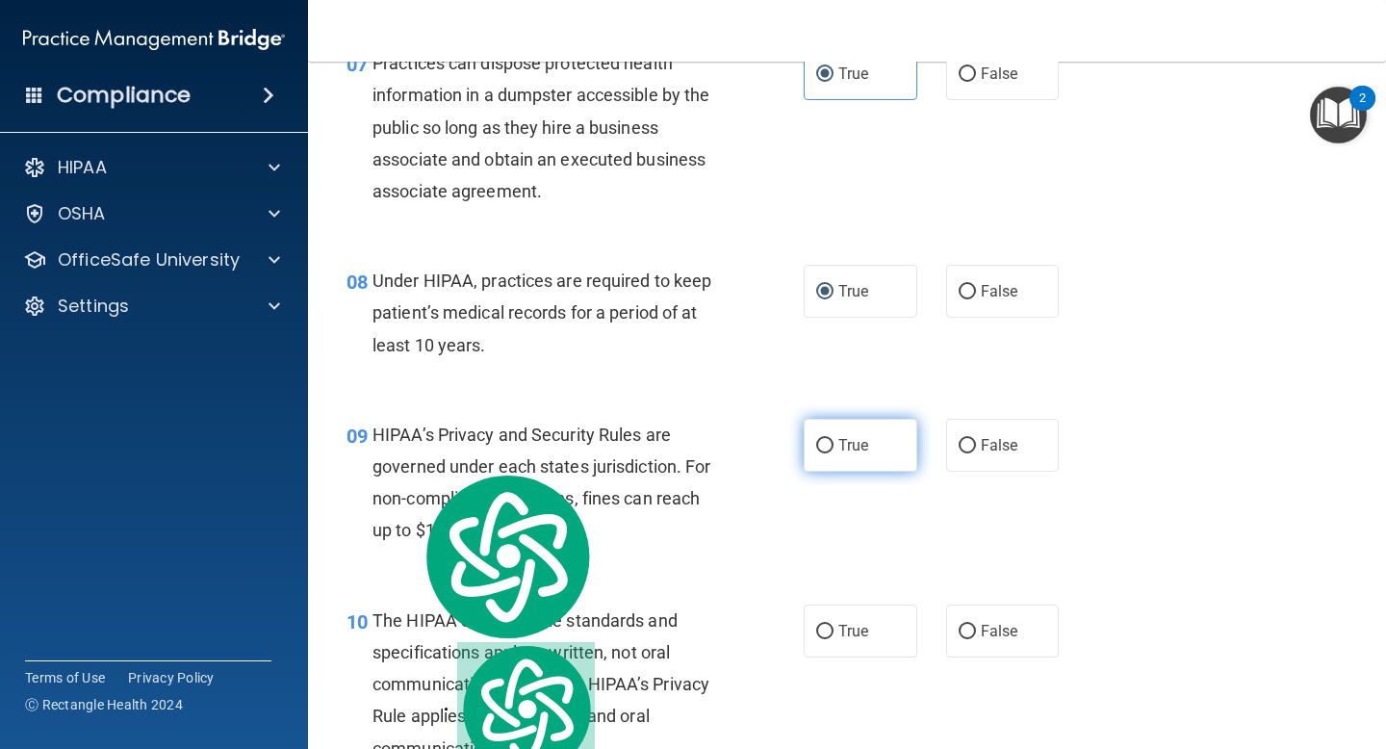
click at [845, 451] on span "True" at bounding box center [854, 445] width 30 height 18
click at [834, 451] on input "True" at bounding box center [824, 446] width 17 height 14
radio input "true"
click at [766, 552] on div "09 HIPAA’s Privacy and Security Rules are governed under each states jurisdicti…" at bounding box center [575, 488] width 515 height 138
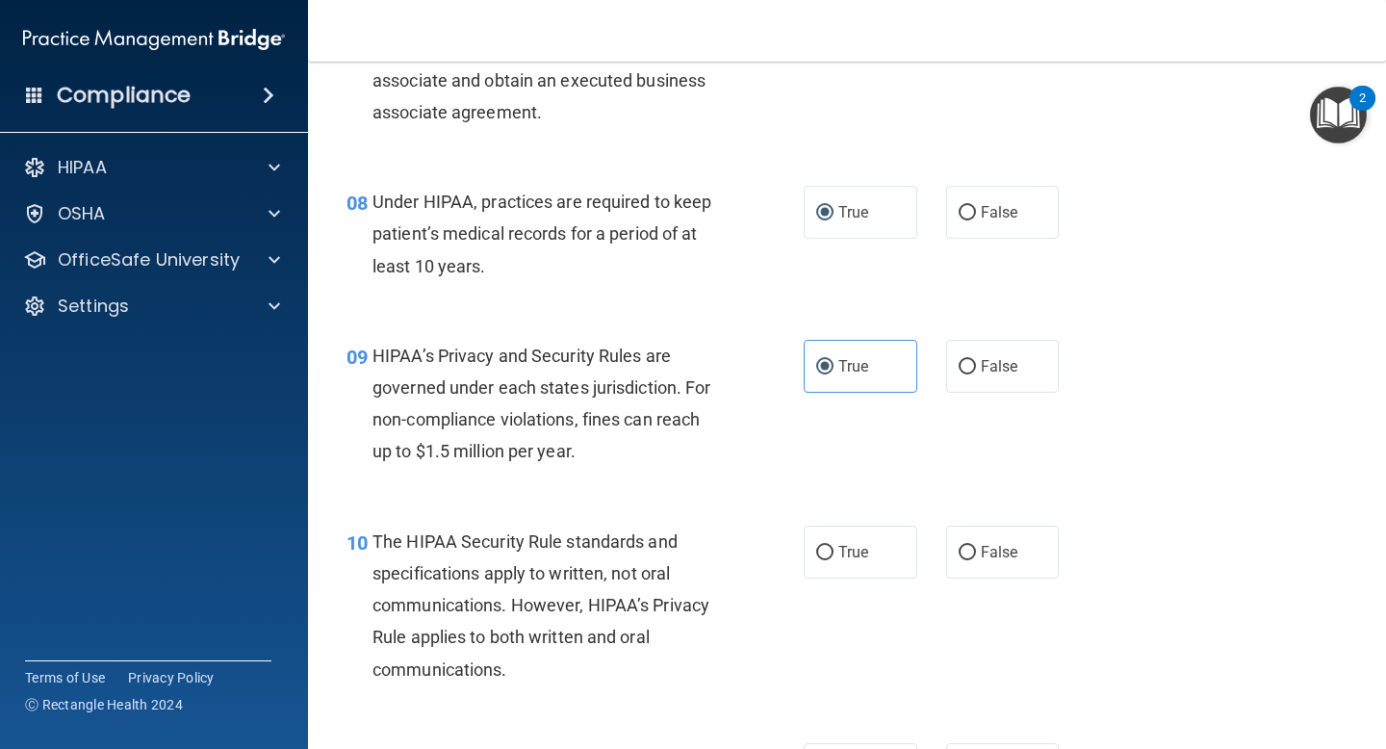
scroll to position [1374, 0]
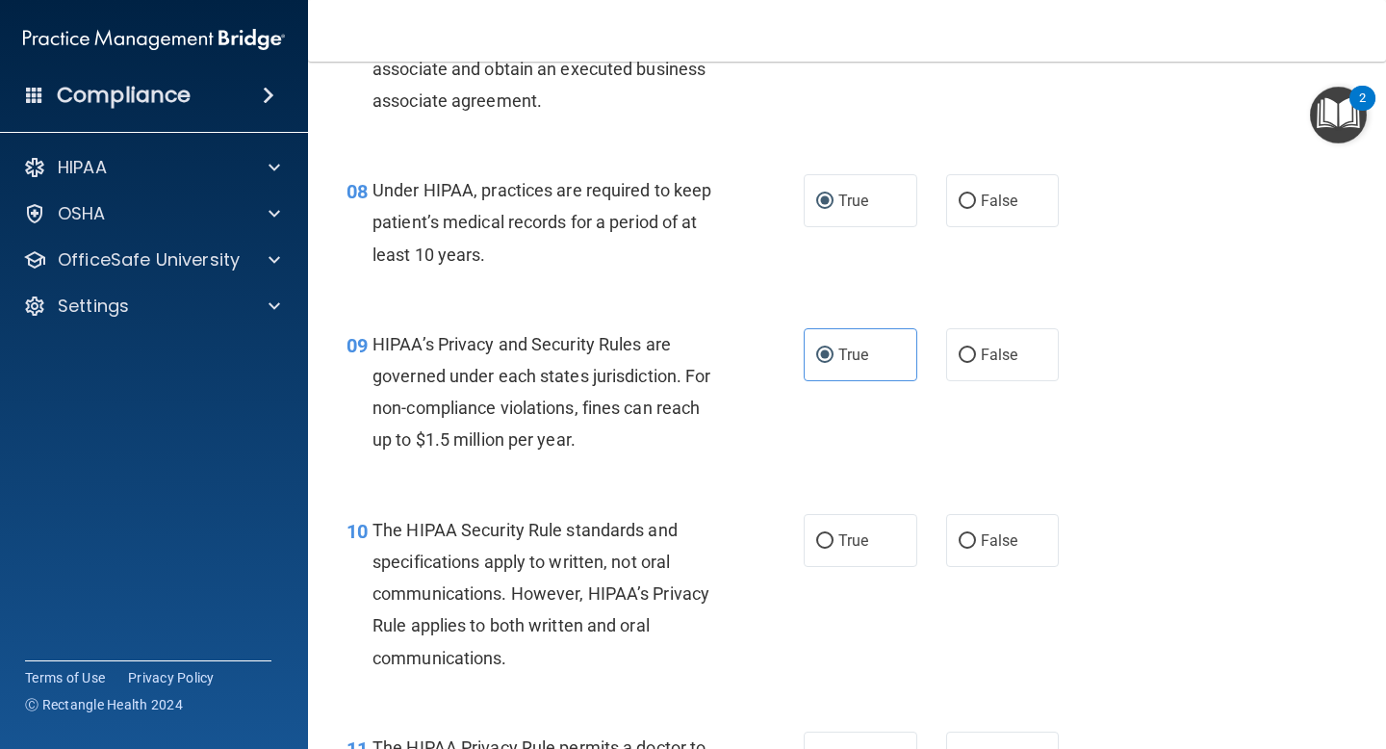
click at [749, 505] on div "10 The HIPAA Security Rule standards and specifications apply to written, not o…" at bounding box center [847, 599] width 1030 height 218
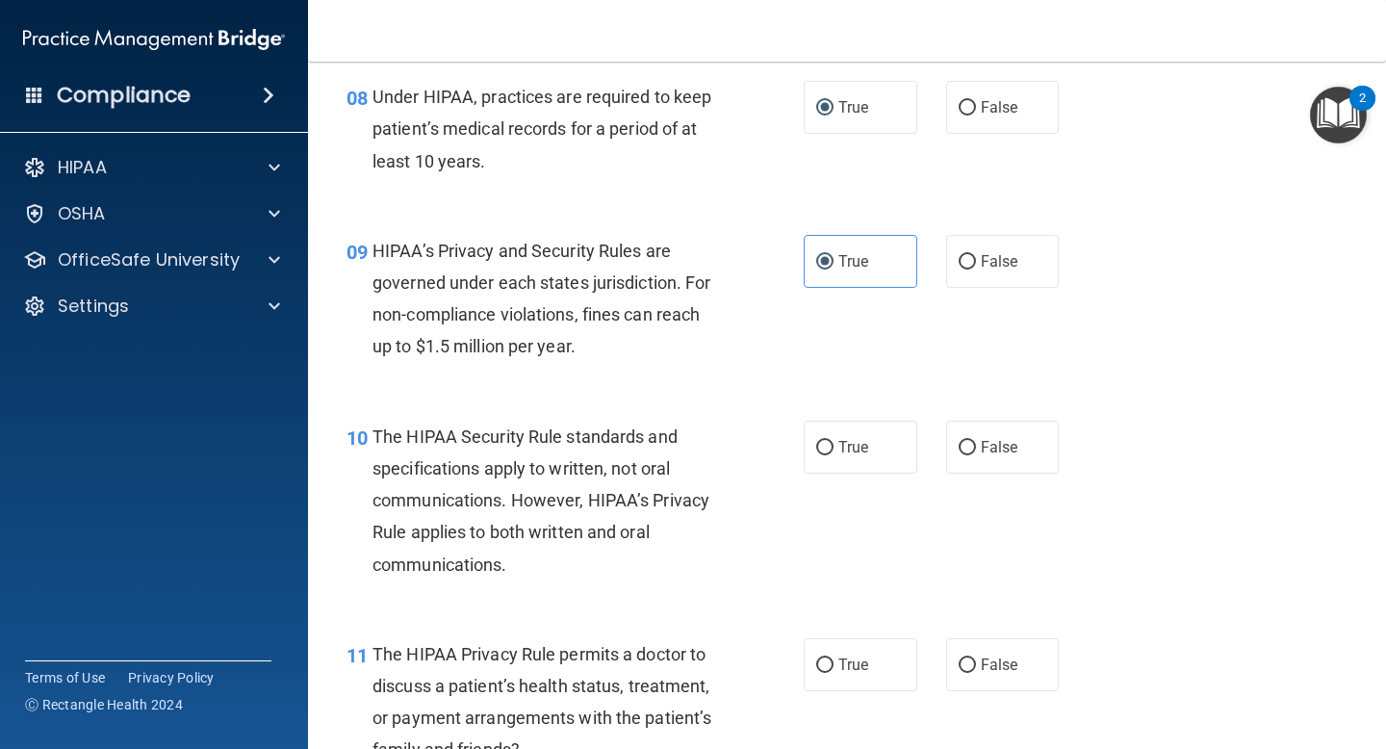
scroll to position [1469, 0]
click at [701, 544] on div "The HIPAA Security Rule standards and specifications apply to written, not oral…" at bounding box center [555, 499] width 365 height 160
click at [612, 562] on div "The HIPAA Security Rule standards and specifications apply to written, not oral…" at bounding box center [555, 499] width 365 height 160
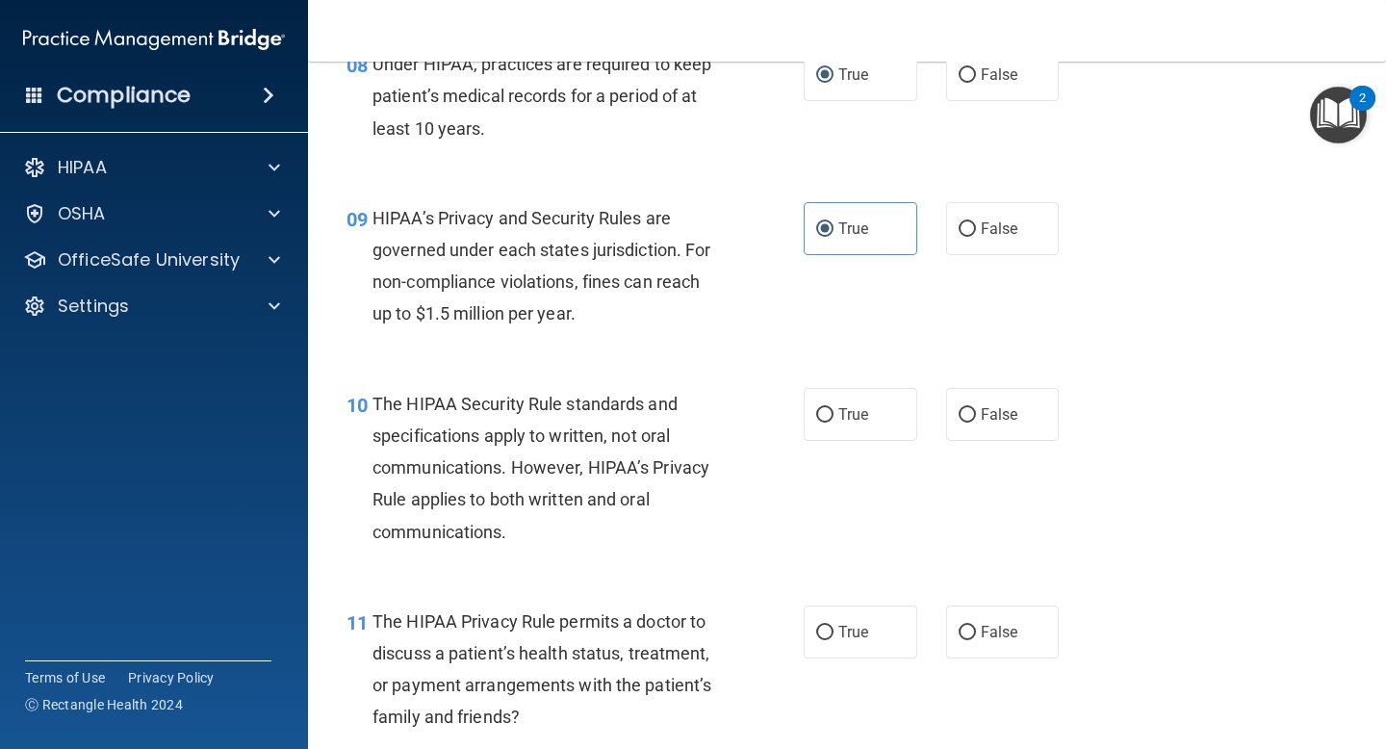
scroll to position [1510, 0]
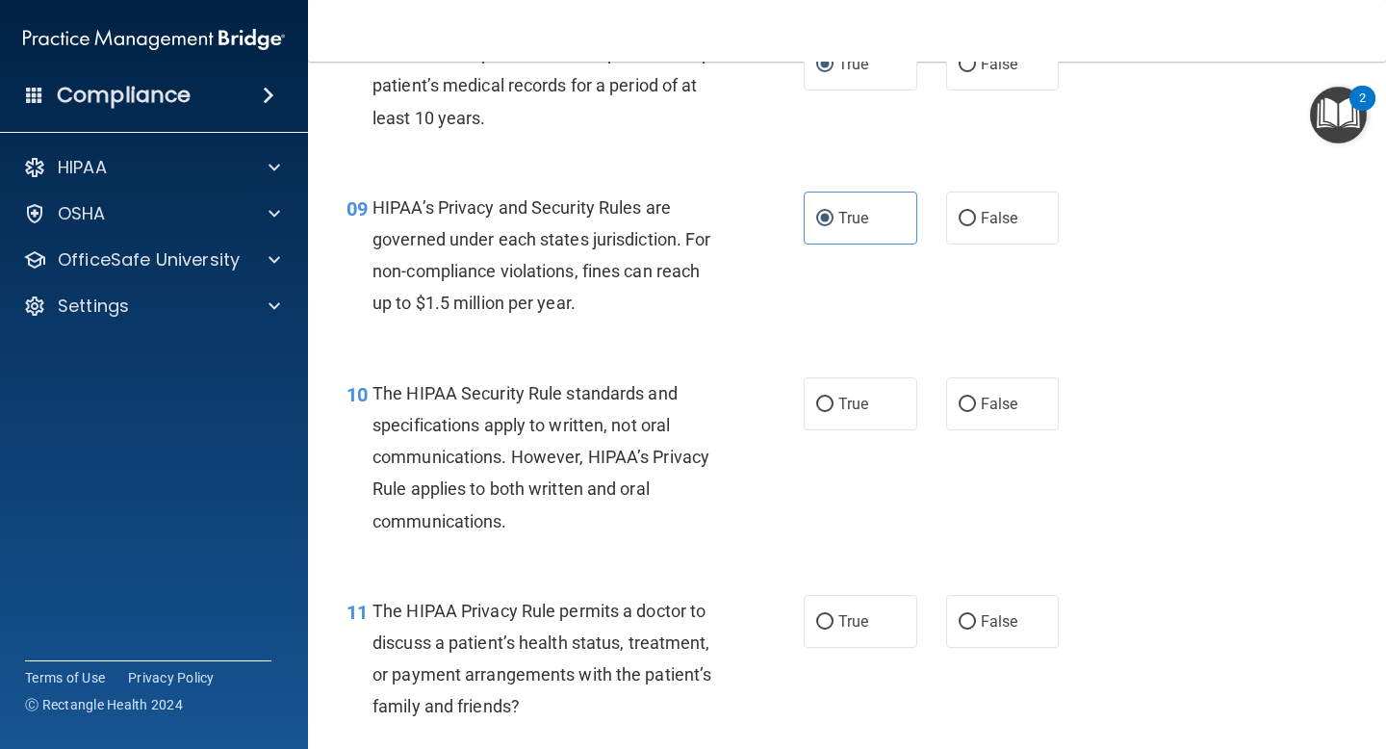
click at [589, 527] on div "The HIPAA Security Rule standards and specifications apply to written, not oral…" at bounding box center [555, 457] width 365 height 160
click at [866, 398] on span "True" at bounding box center [854, 404] width 30 height 18
click at [834, 398] on input "True" at bounding box center [824, 405] width 17 height 14
radio input "true"
click at [761, 470] on div "10 The HIPAA Security Rule standards and specifications apply to written, not o…" at bounding box center [575, 461] width 515 height 169
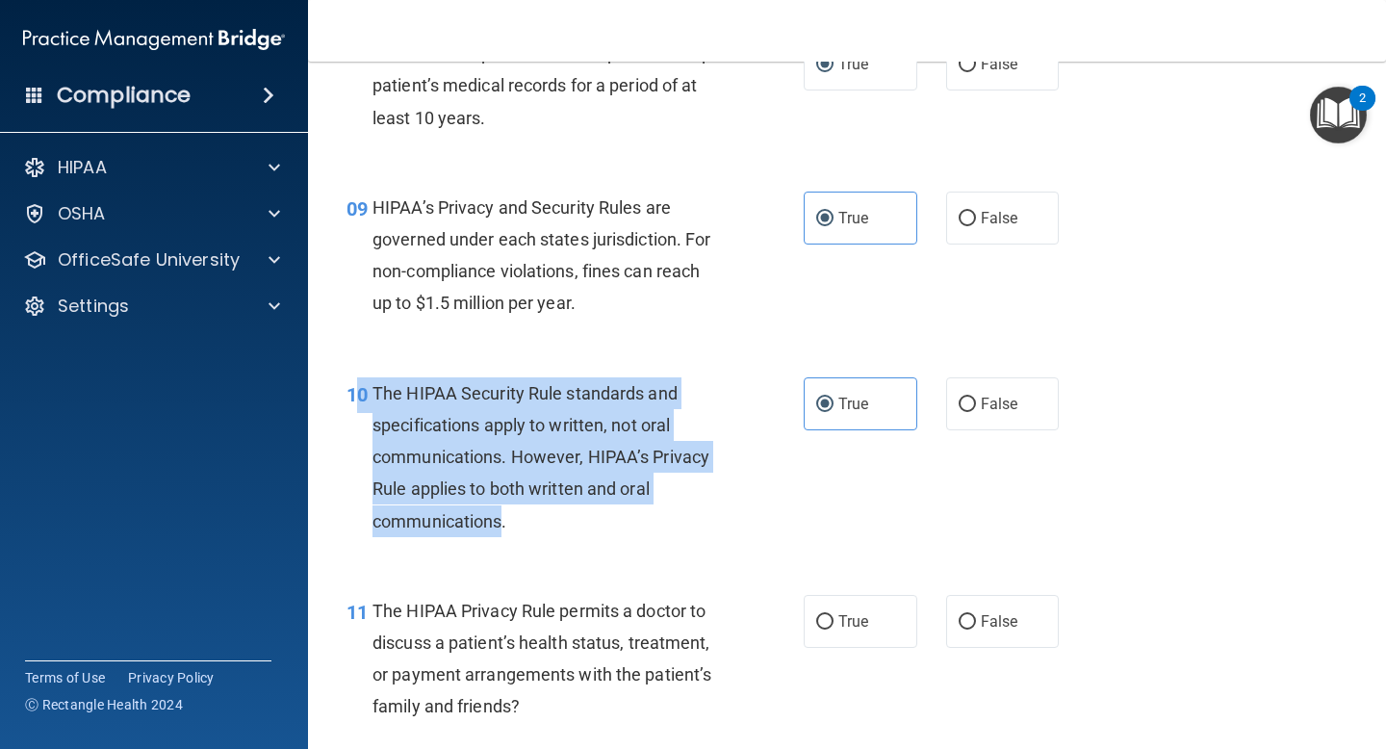
drag, startPoint x: 502, startPoint y: 524, endPoint x: 364, endPoint y: 406, distance: 181.0
click at [363, 406] on div "10 The HIPAA Security Rule standards and specifications apply to written, not o…" at bounding box center [575, 461] width 515 height 169
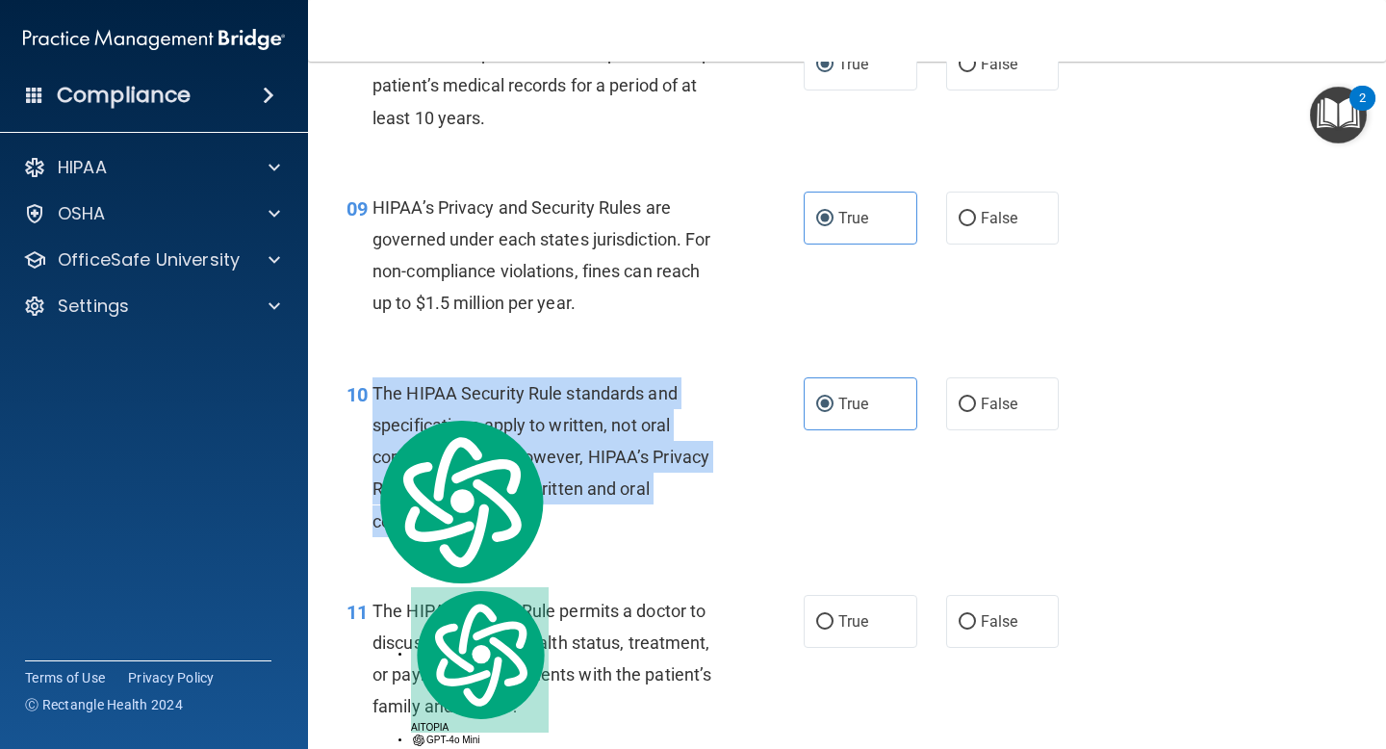
copy div "The HIPAA Security Rule standards and specifications apply to written, not oral…"
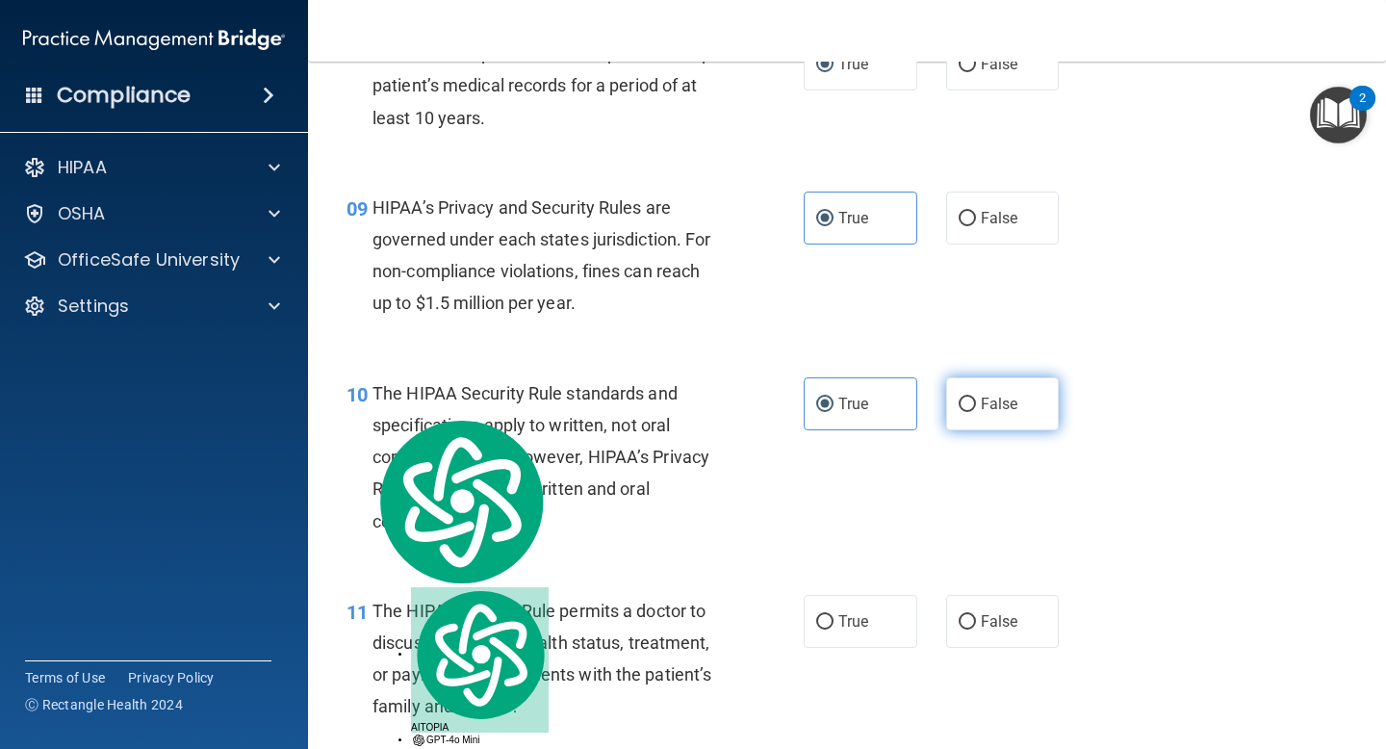
click at [969, 393] on label "False" at bounding box center [1003, 403] width 114 height 53
click at [969, 398] on input "False" at bounding box center [967, 405] width 17 height 14
radio input "true"
radio input "false"
click at [632, 313] on div "HIPAA’s Privacy and Security Rules are governed under each states jurisdiction.…" at bounding box center [555, 256] width 365 height 128
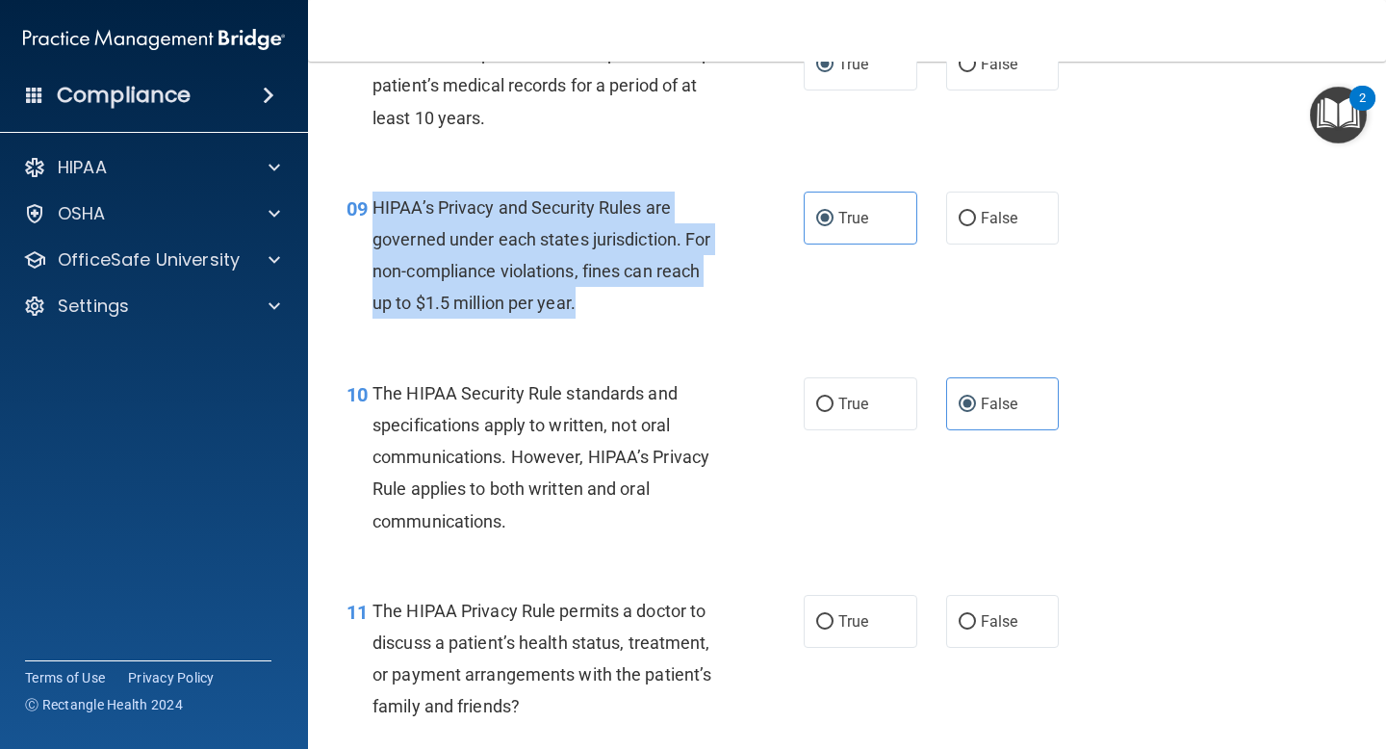
drag, startPoint x: 603, startPoint y: 309, endPoint x: 370, endPoint y: 222, distance: 248.6
click at [370, 222] on div "09 HIPAA’s Privacy and Security Rules are governed under each states jurisdicti…" at bounding box center [575, 261] width 515 height 138
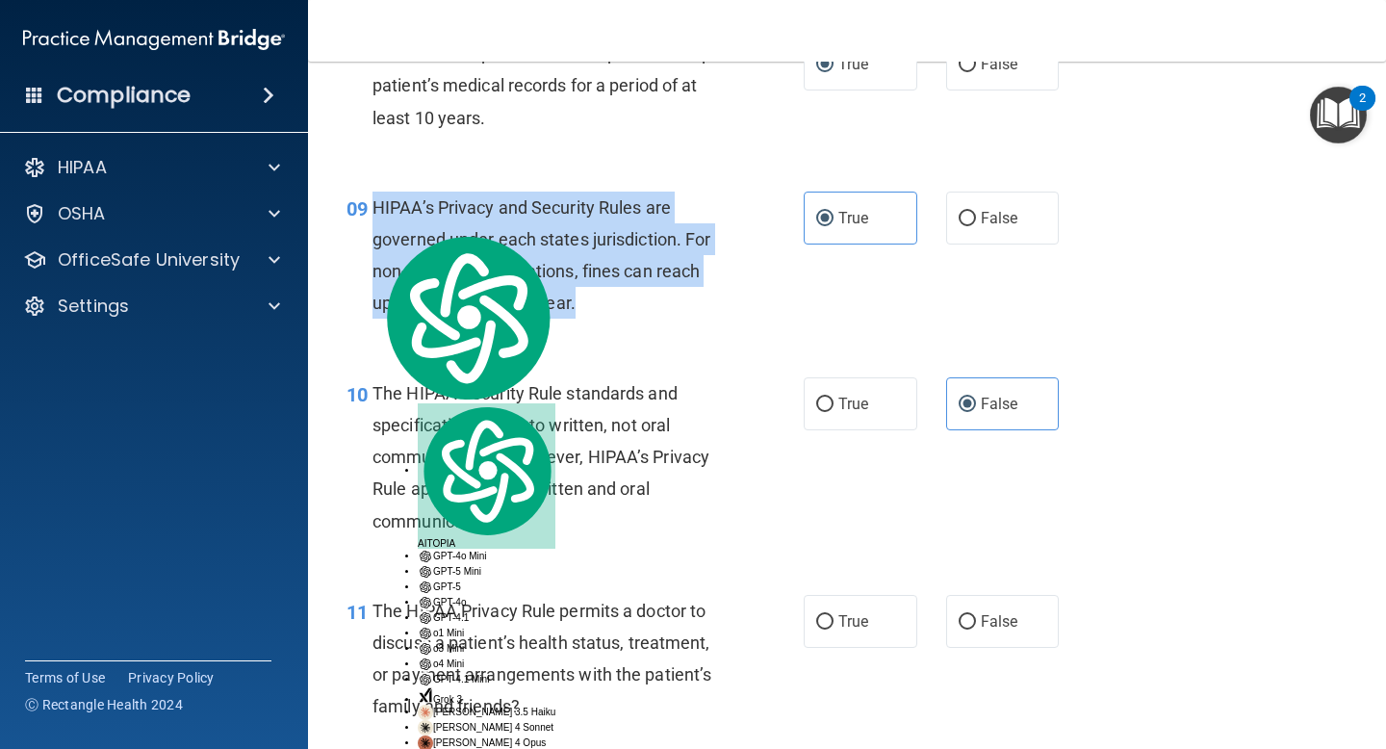
copy div "HIPAA’s Privacy and Security Rules are governed under each states jurisdiction.…"
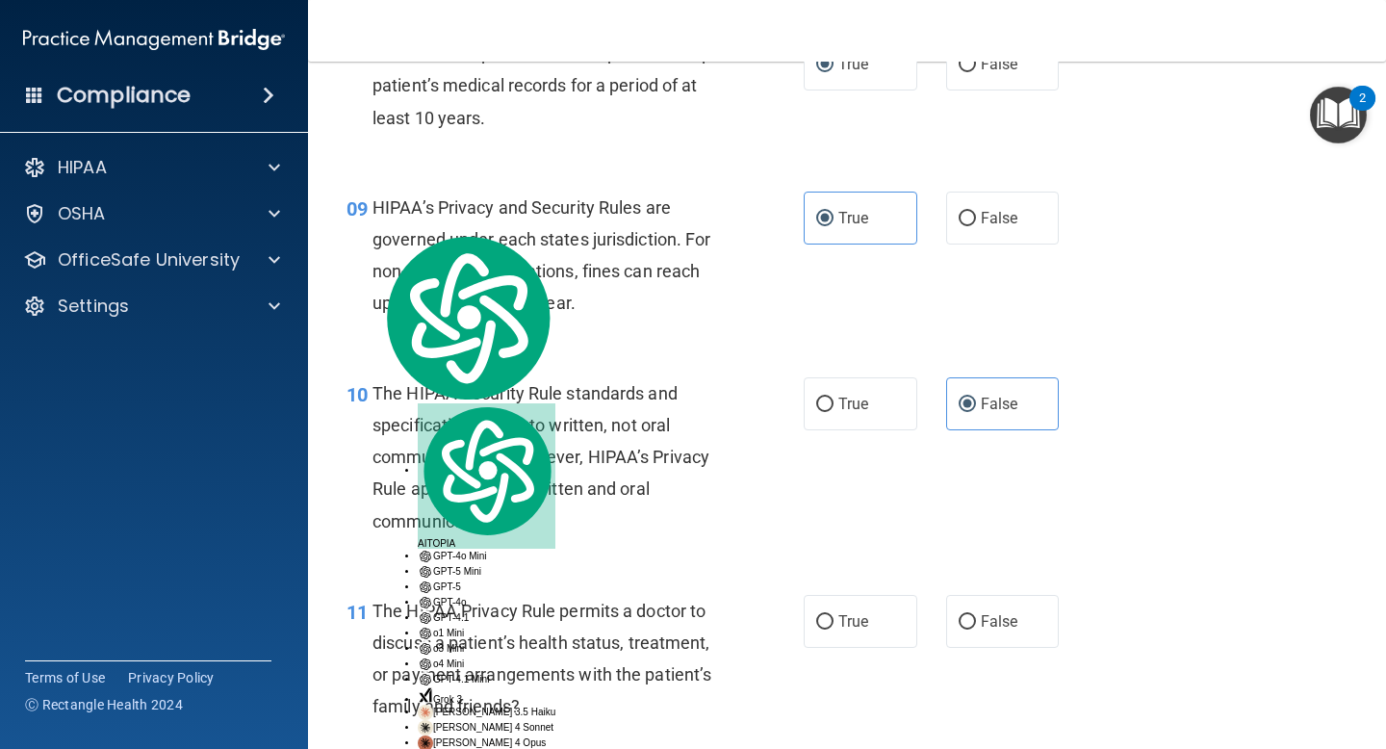
click at [657, 155] on div "08 Under HIPAA, practices are required to keep patient’s medical records for a …" at bounding box center [847, 90] width 1030 height 154
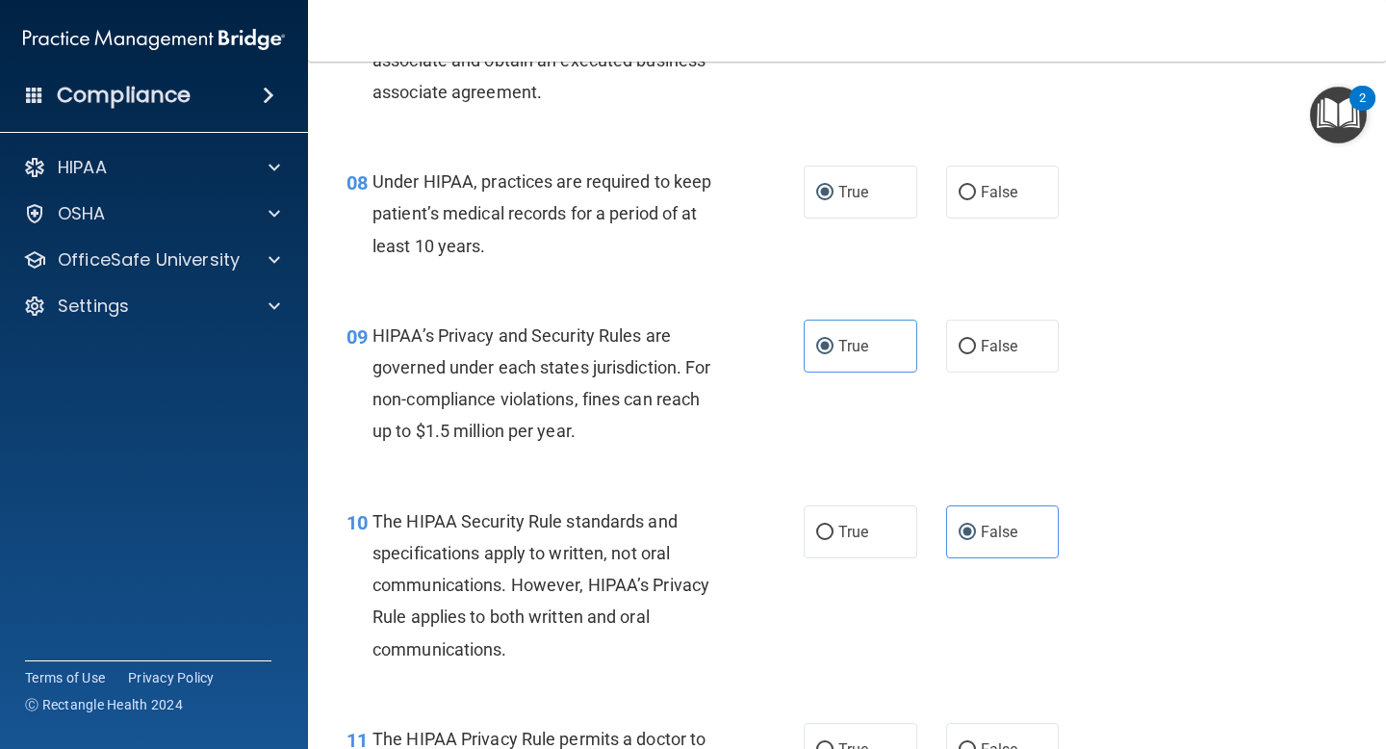
scroll to position [1373, 0]
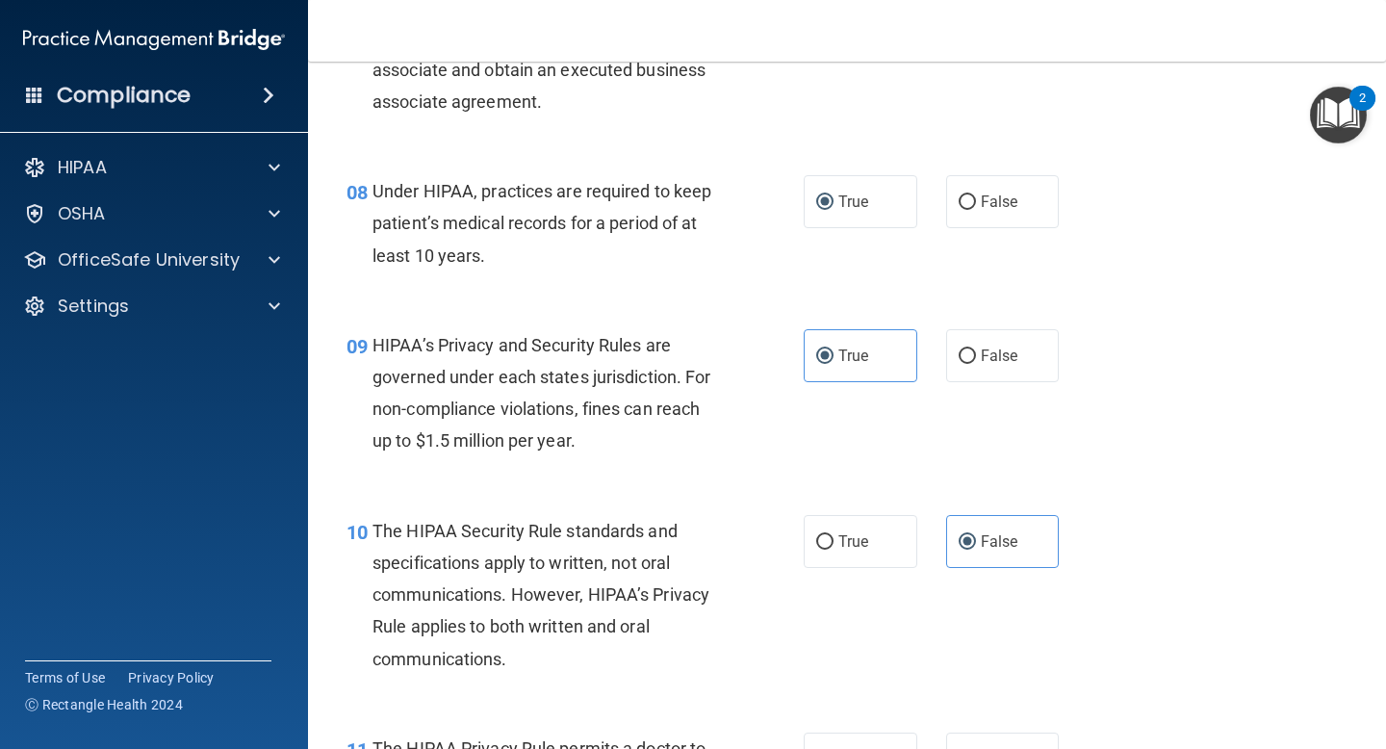
click at [592, 242] on div "Under HIPAA, practices are required to keep patient’s medical records for a per…" at bounding box center [555, 223] width 365 height 96
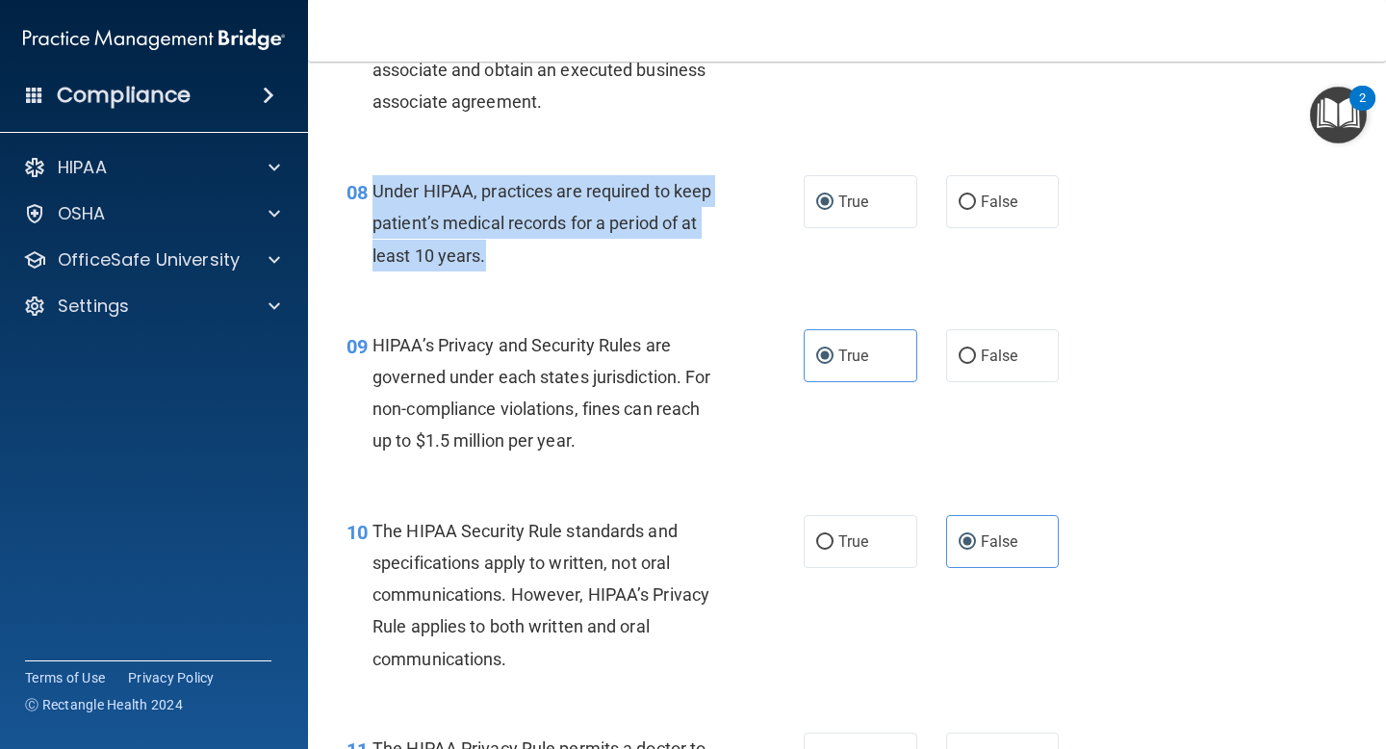
drag, startPoint x: 546, startPoint y: 245, endPoint x: 374, endPoint y: 199, distance: 177.2
click at [374, 199] on div "Under HIPAA, practices are required to keep patient’s medical records for a per…" at bounding box center [555, 223] width 365 height 96
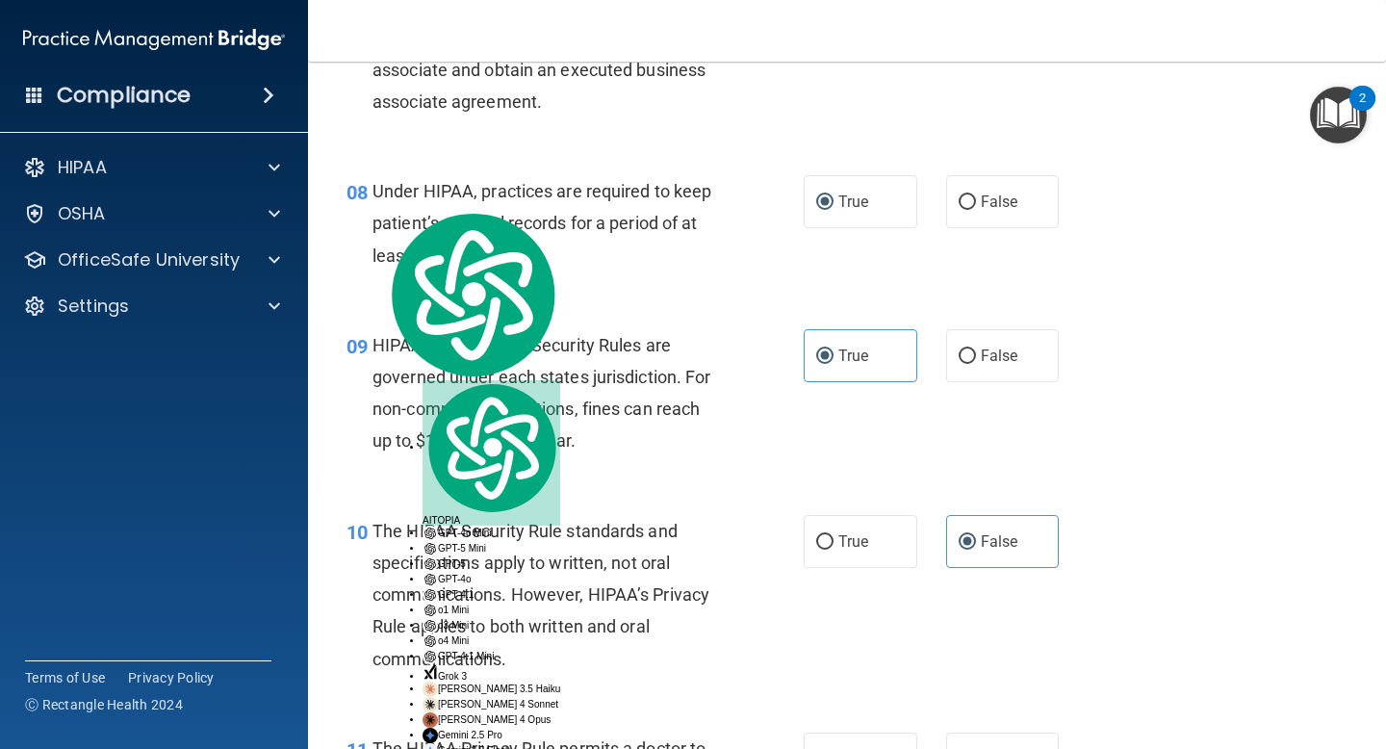
click at [683, 348] on div "HIPAA’s Privacy and Security Rules are governed under each states jurisdiction.…" at bounding box center [555, 393] width 365 height 128
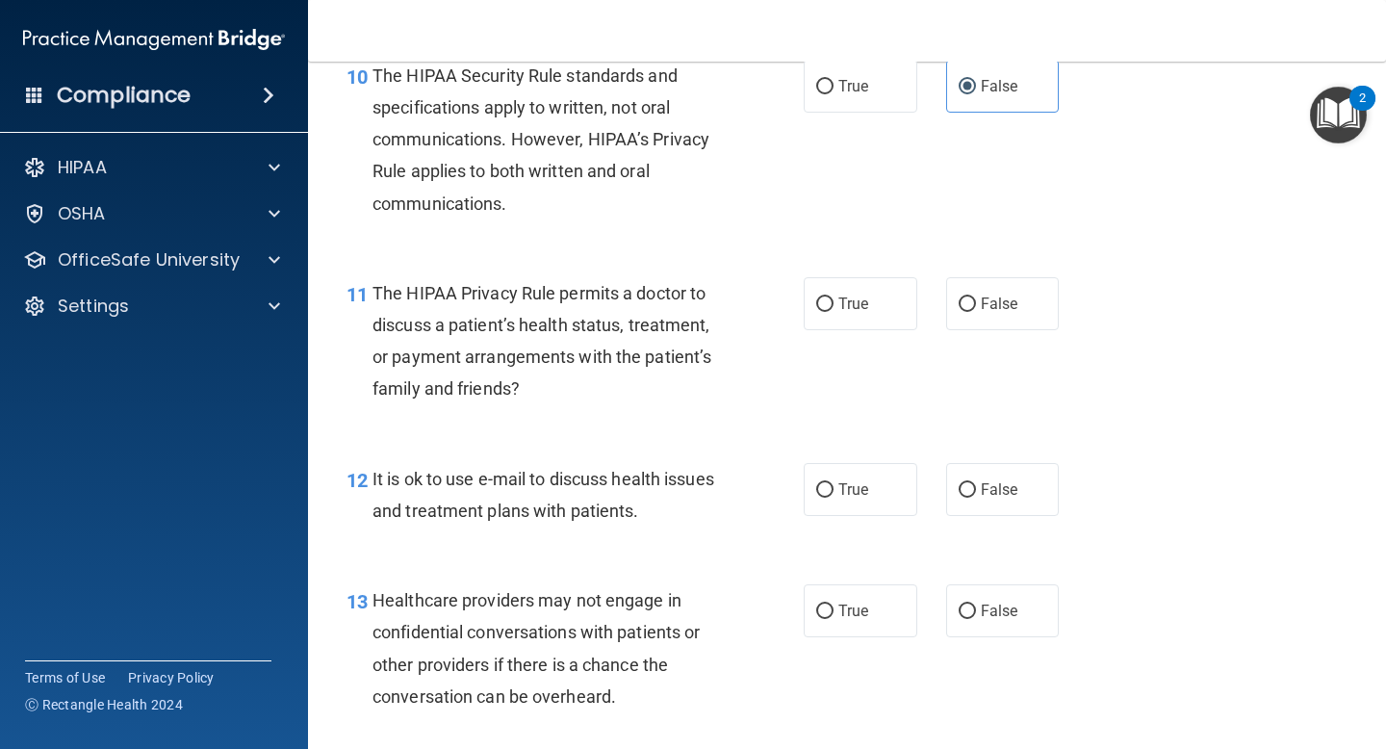
scroll to position [1849, 0]
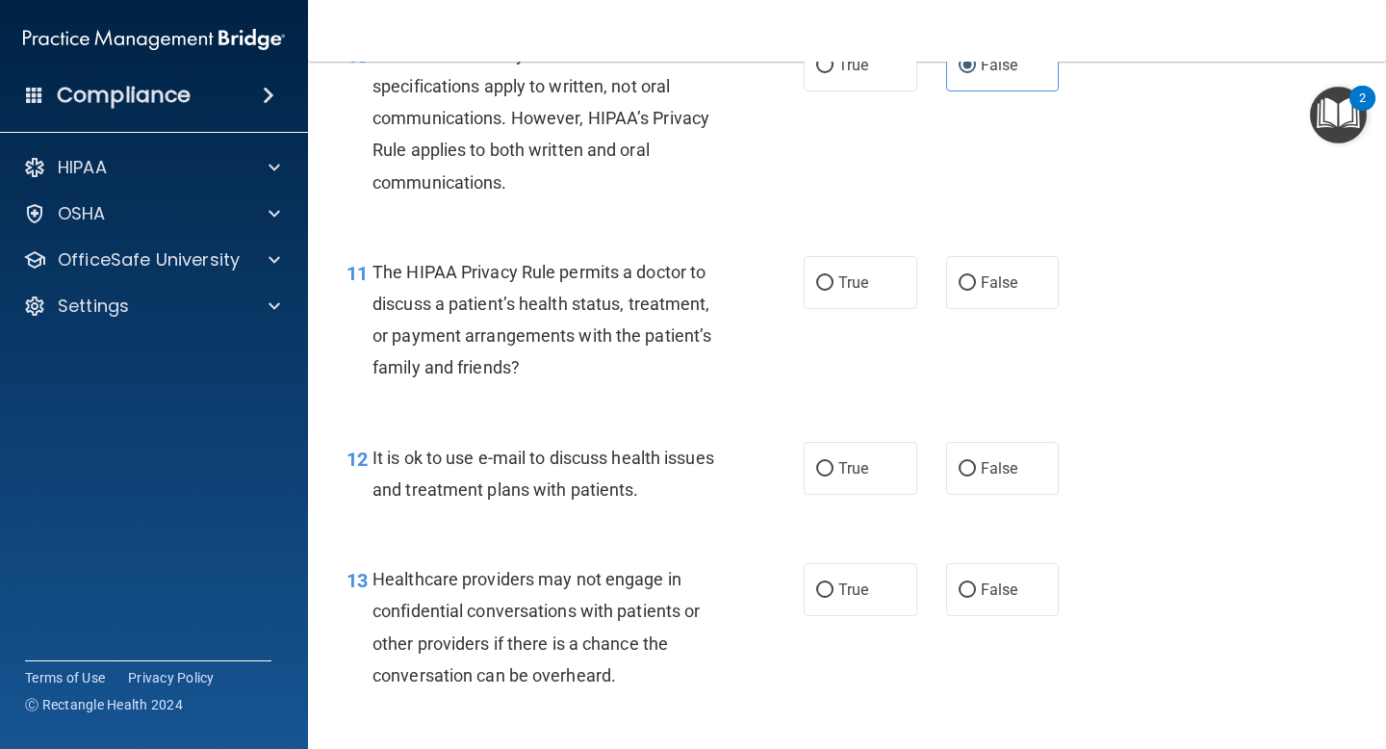
click at [567, 372] on div "The HIPAA Privacy Rule permits a doctor to discuss a patient’s health status, t…" at bounding box center [555, 320] width 365 height 128
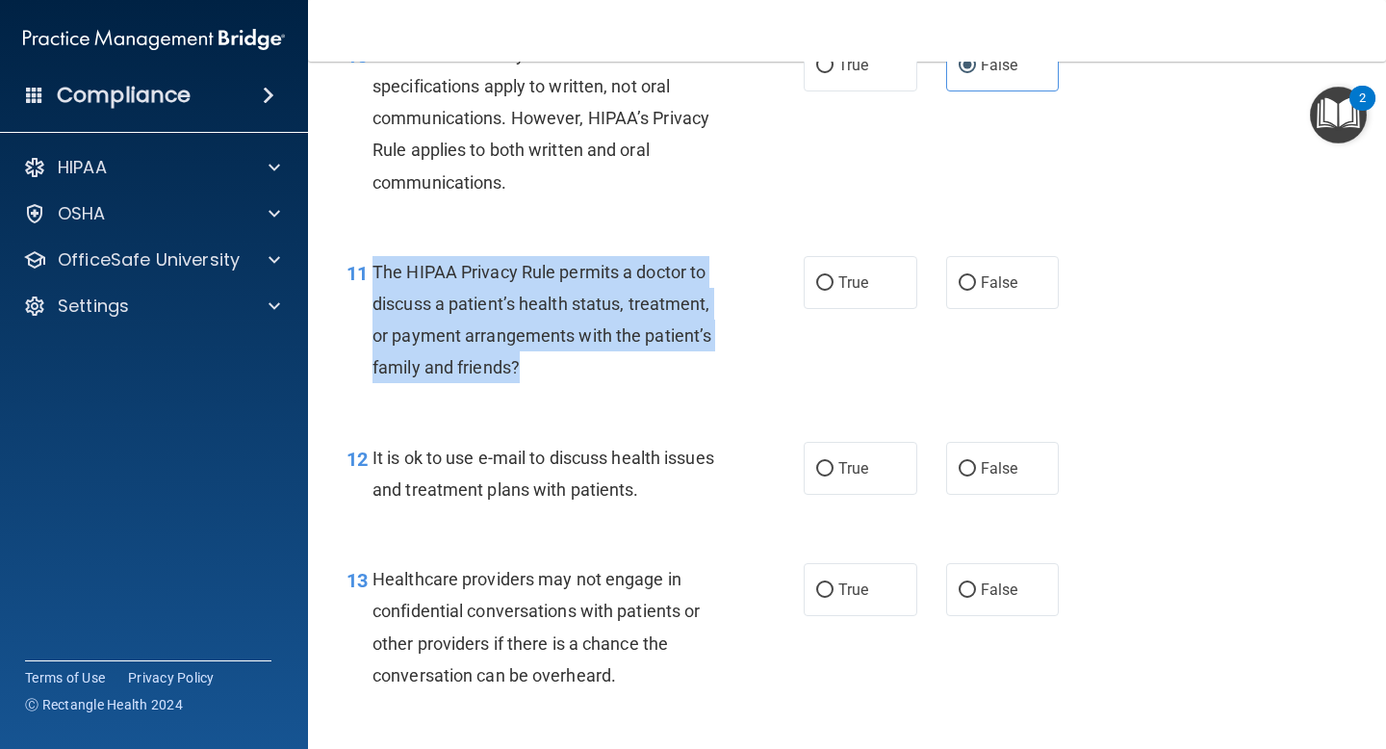
drag, startPoint x: 531, startPoint y: 371, endPoint x: 373, endPoint y: 275, distance: 185.2
click at [373, 275] on div "The HIPAA Privacy Rule permits a doctor to discuss a patient’s health status, t…" at bounding box center [555, 320] width 365 height 128
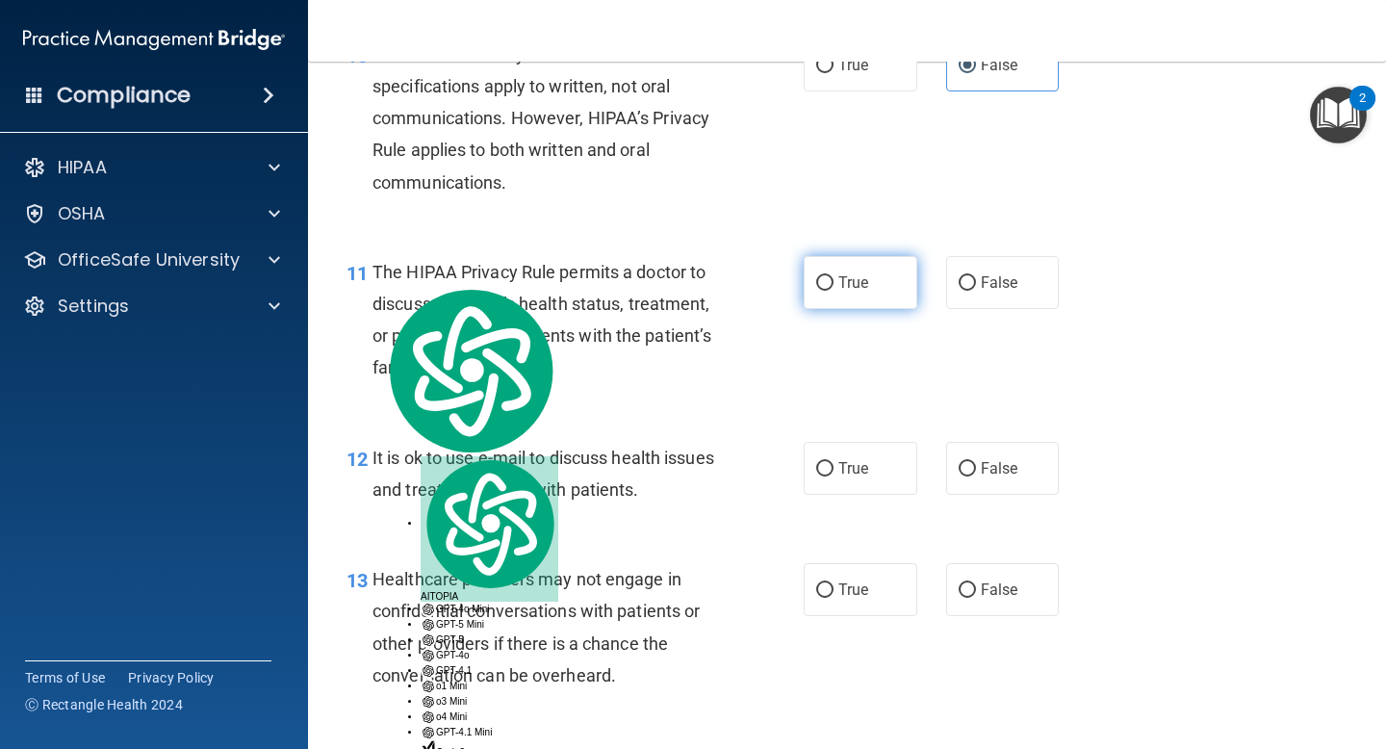
click at [858, 290] on span "True" at bounding box center [854, 282] width 30 height 18
click at [834, 290] on input "True" at bounding box center [824, 283] width 17 height 14
radio input "true"
click at [738, 378] on div "11 The HIPAA Privacy Rule permits a doctor to discuss a patient’s health status…" at bounding box center [575, 325] width 515 height 138
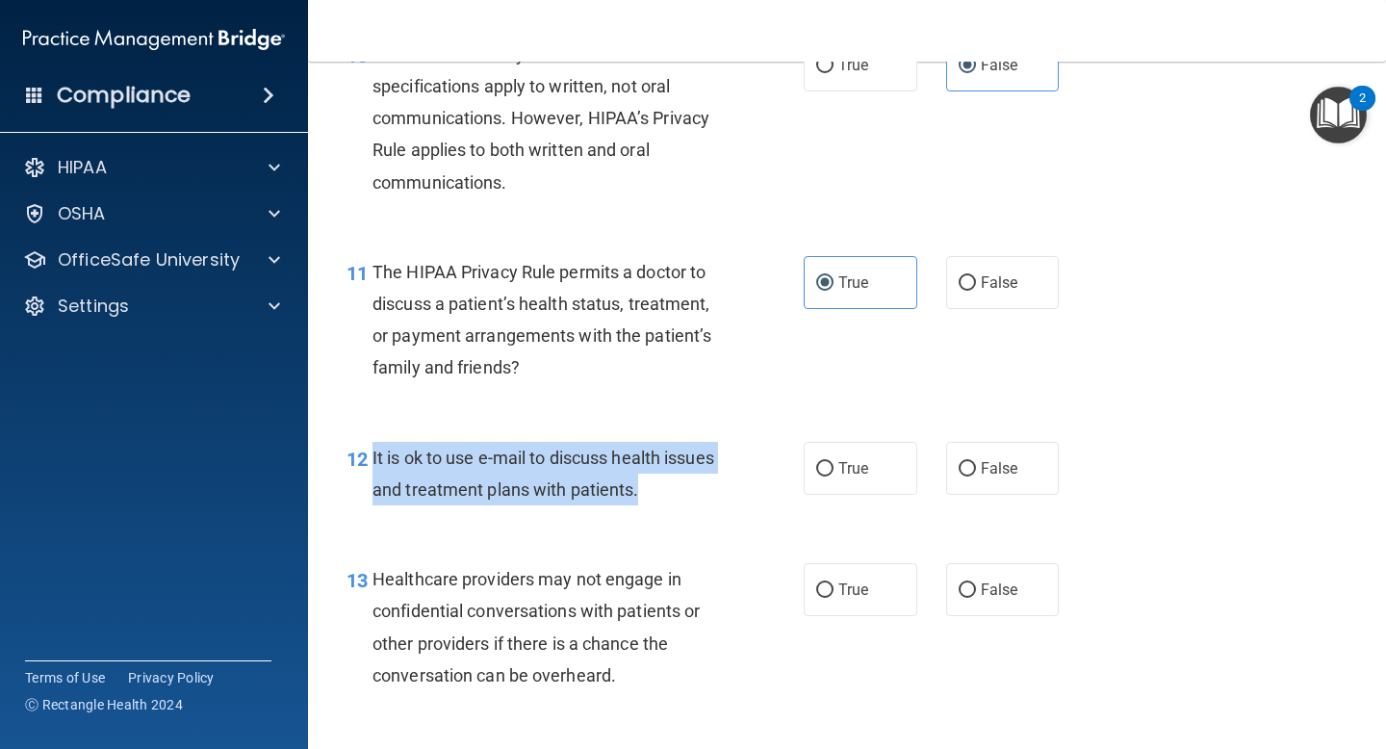
drag, startPoint x: 662, startPoint y: 486, endPoint x: 374, endPoint y: 456, distance: 290.3
click at [374, 456] on div "It is ok to use e-mail to discuss health issues and treatment plans with patien…" at bounding box center [555, 474] width 365 height 64
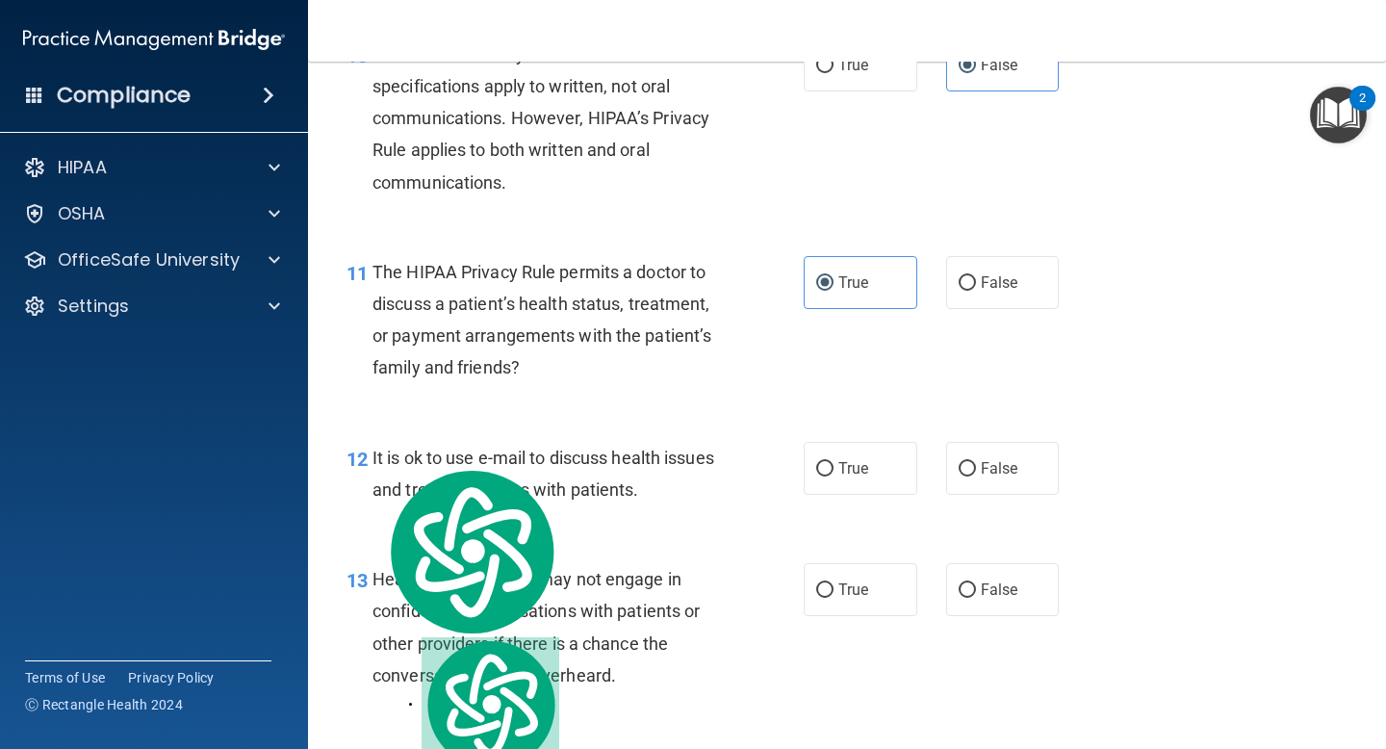
click at [1114, 319] on div "11 The HIPAA Privacy Rule permits a doctor to discuss a patient’s health status…" at bounding box center [847, 325] width 1030 height 186
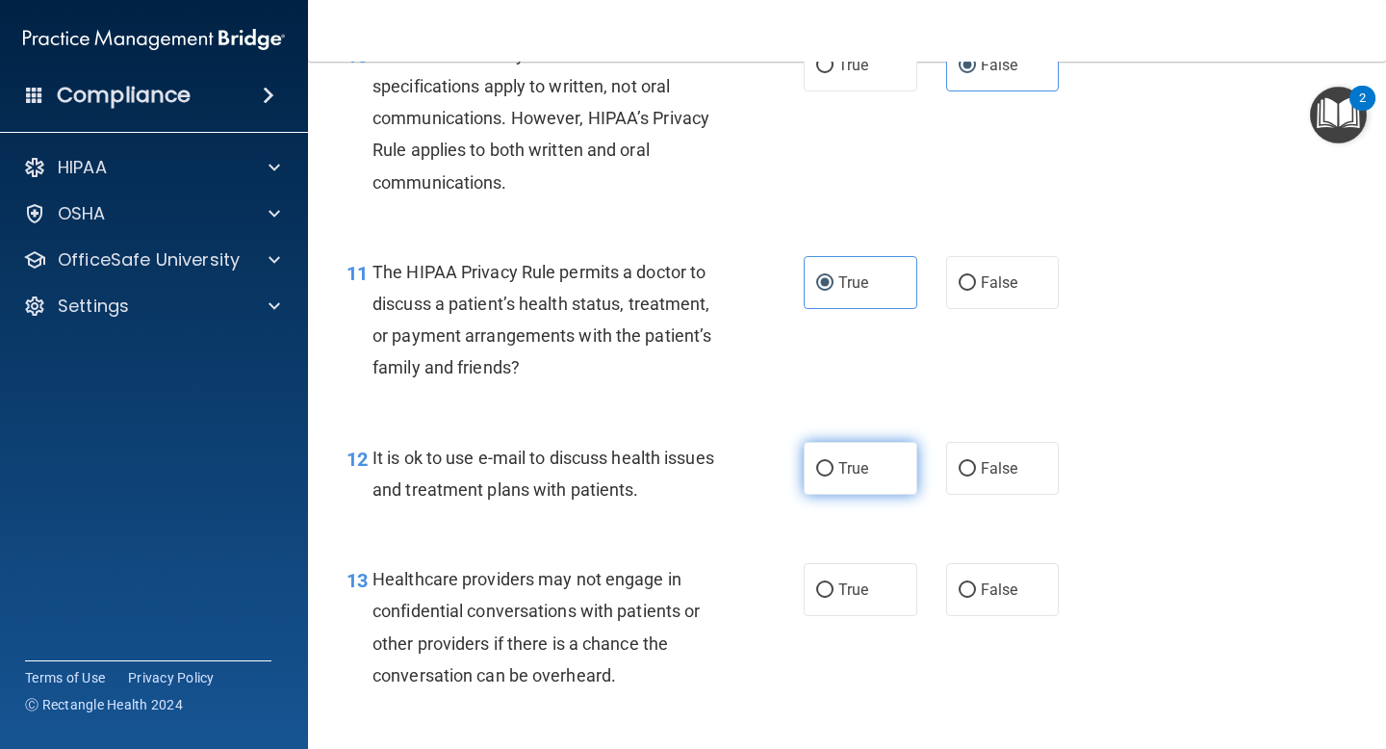
click at [844, 444] on label "True" at bounding box center [861, 468] width 114 height 53
click at [834, 462] on input "True" at bounding box center [824, 469] width 17 height 14
radio input "true"
click at [707, 471] on div "It is ok to use e-mail to discuss health issues and treatment plans with patien…" at bounding box center [555, 474] width 365 height 64
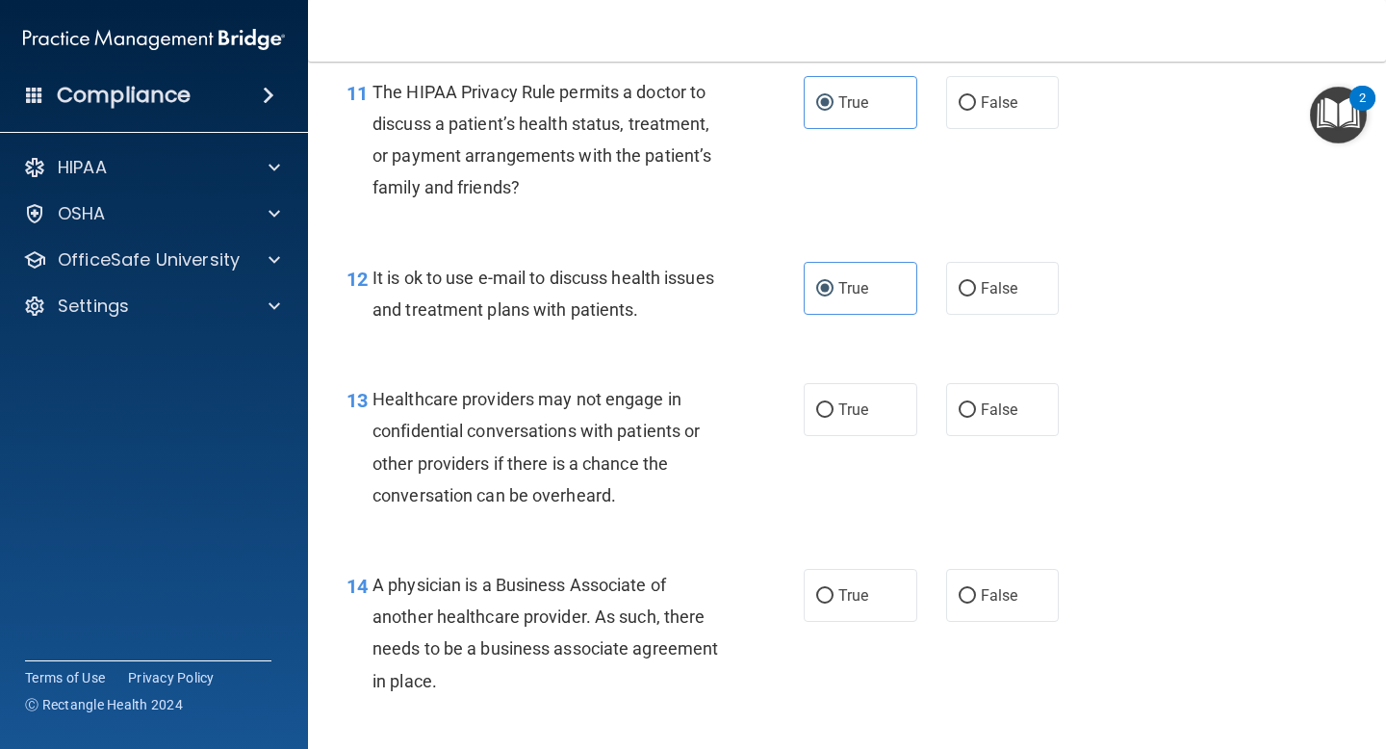
scroll to position [2036, 0]
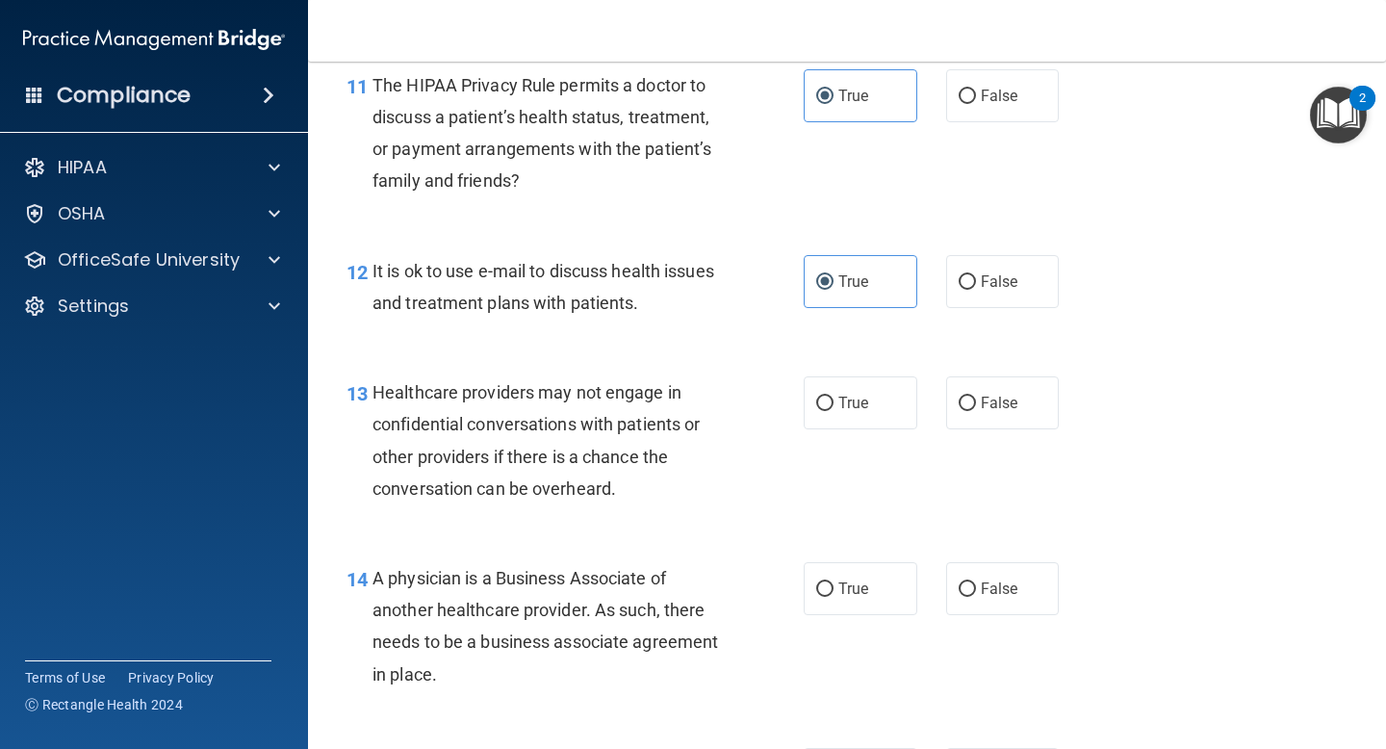
click at [703, 545] on div "14 A physician is a Business Associate of another healthcare provider. As such,…" at bounding box center [847, 631] width 1030 height 186
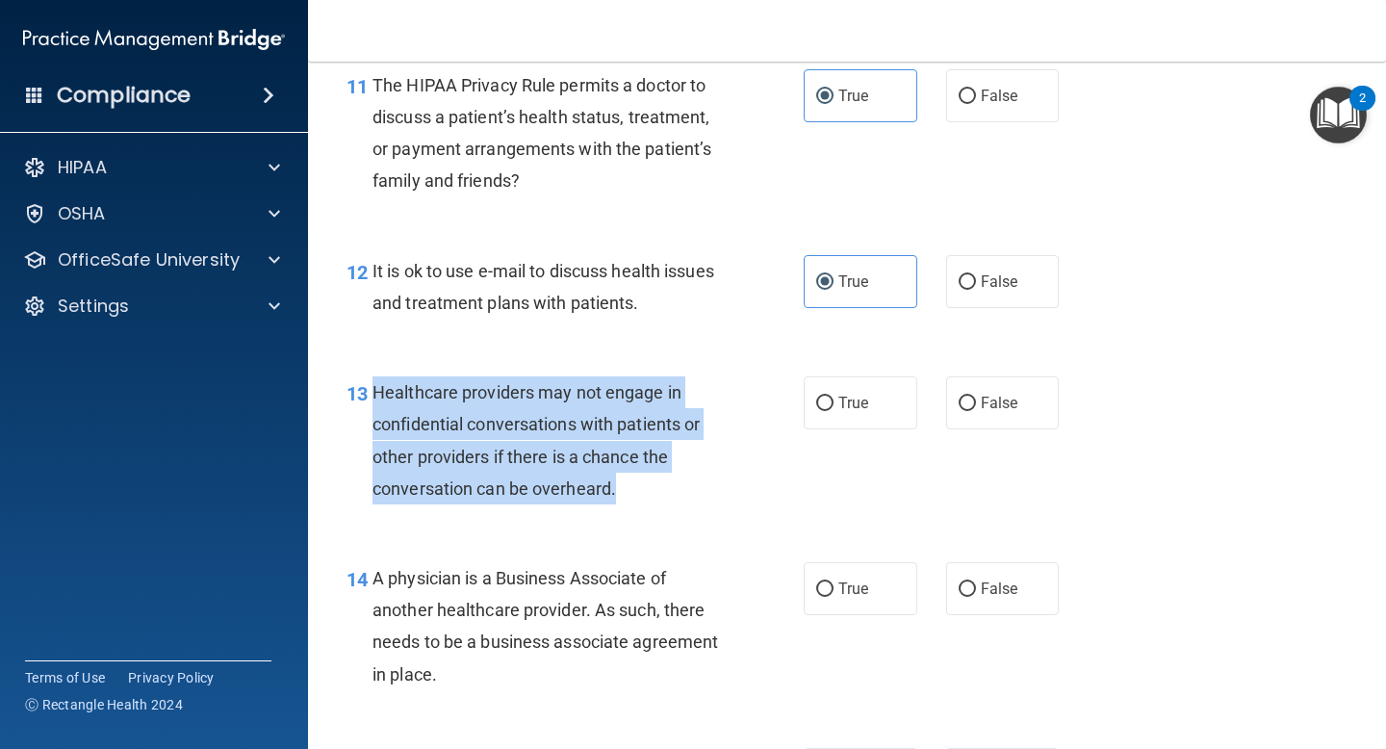
drag, startPoint x: 641, startPoint y: 501, endPoint x: 366, endPoint y: 402, distance: 292.3
click at [366, 402] on div "13 Healthcare providers may not engage in confidential conversations with patie…" at bounding box center [575, 445] width 515 height 138
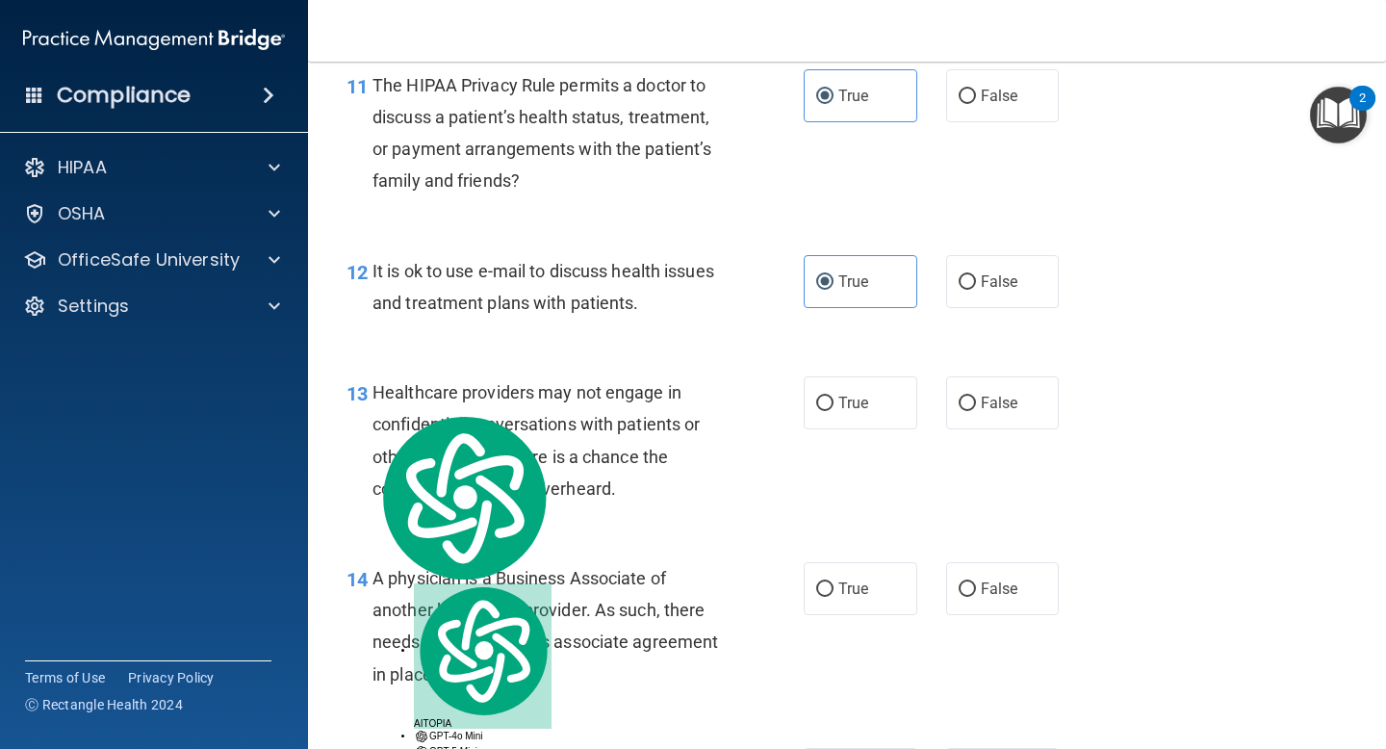
click at [697, 473] on div "Healthcare providers may not engage in confidential conversations with patients…" at bounding box center [555, 440] width 365 height 128
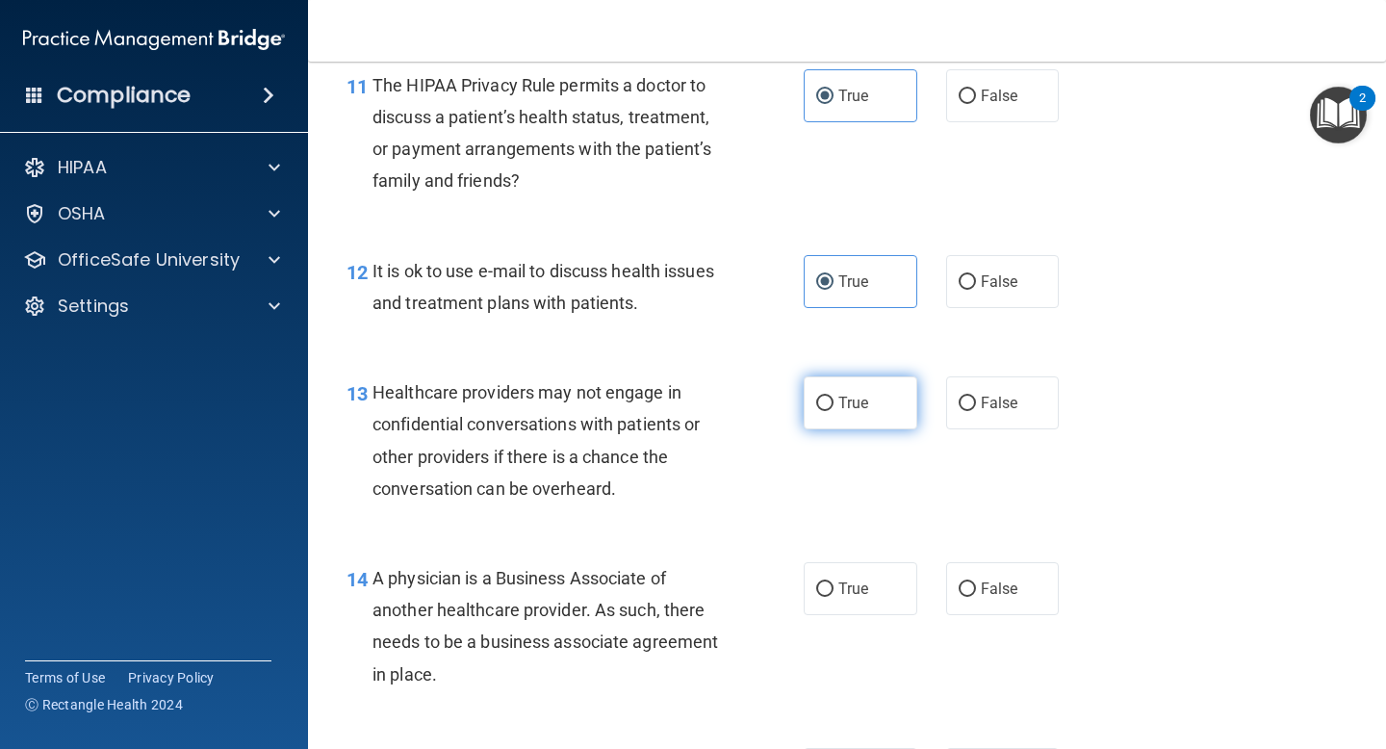
click at [858, 423] on label "True" at bounding box center [861, 402] width 114 height 53
click at [834, 411] on input "True" at bounding box center [824, 404] width 17 height 14
radio input "true"
click at [781, 484] on div "13 Healthcare providers may not engage in confidential conversations with patie…" at bounding box center [575, 445] width 515 height 138
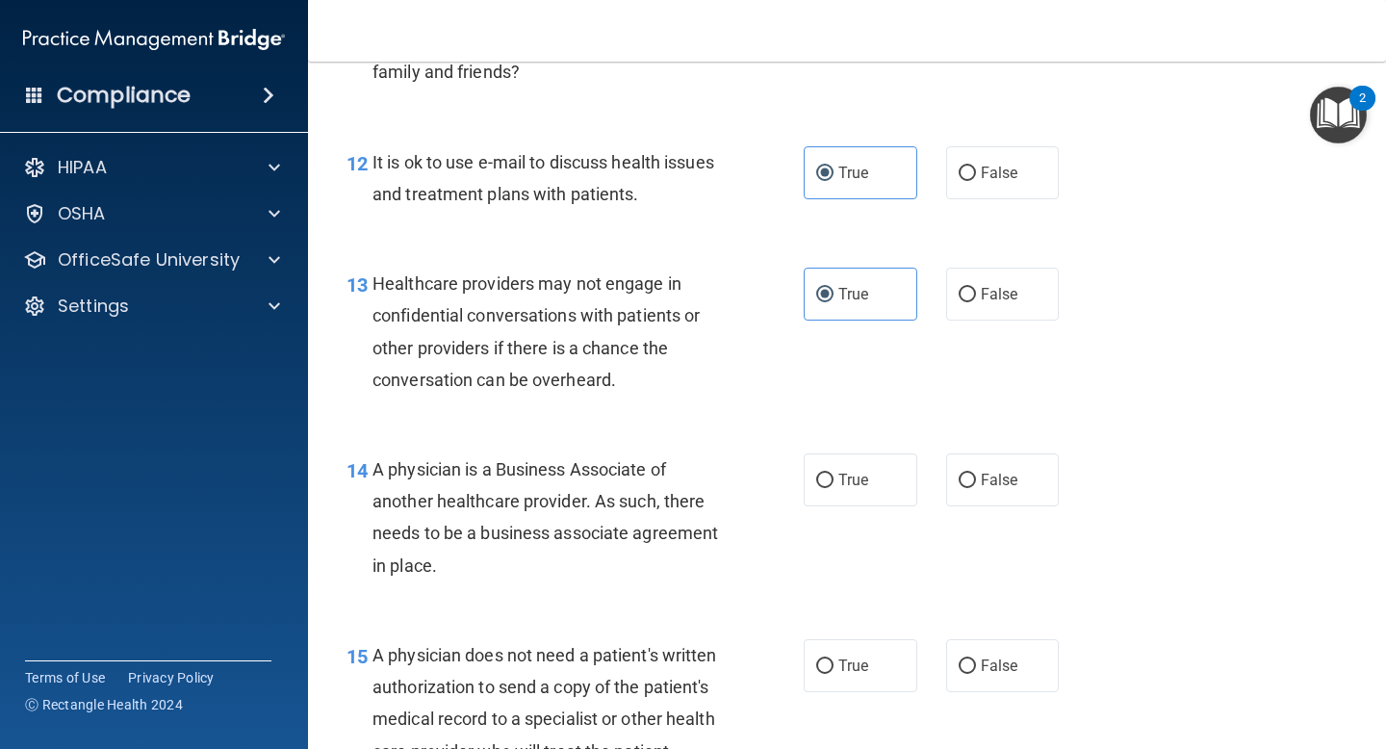
scroll to position [2174, 0]
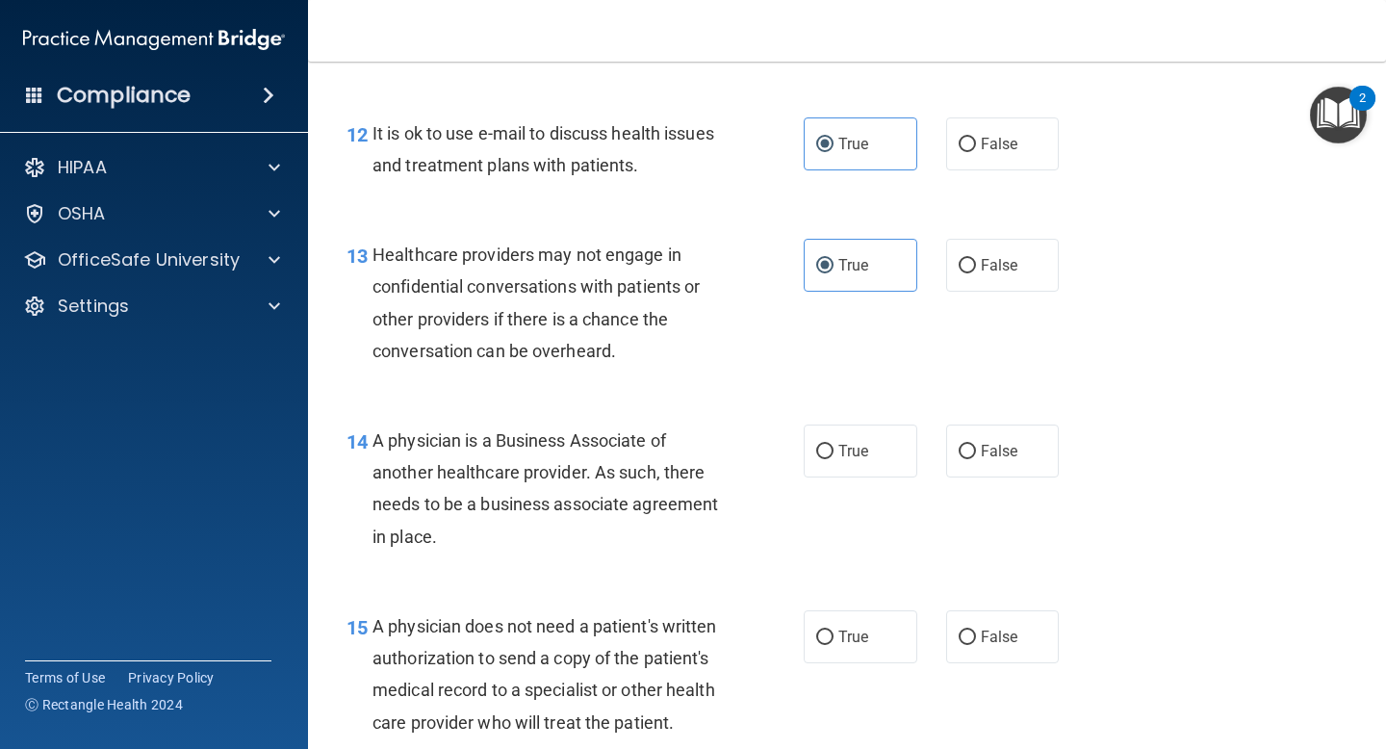
click at [637, 544] on div "A physician is a Business Associate of another healthcare provider. As such, th…" at bounding box center [555, 489] width 365 height 128
click at [539, 529] on div "A physician is a Business Associate of another healthcare provider. As such, th…" at bounding box center [555, 489] width 365 height 128
drag, startPoint x: 472, startPoint y: 530, endPoint x: 383, endPoint y: 446, distance: 122.6
click at [383, 446] on div "A physician is a Business Associate of another healthcare provider. As such, th…" at bounding box center [555, 489] width 365 height 128
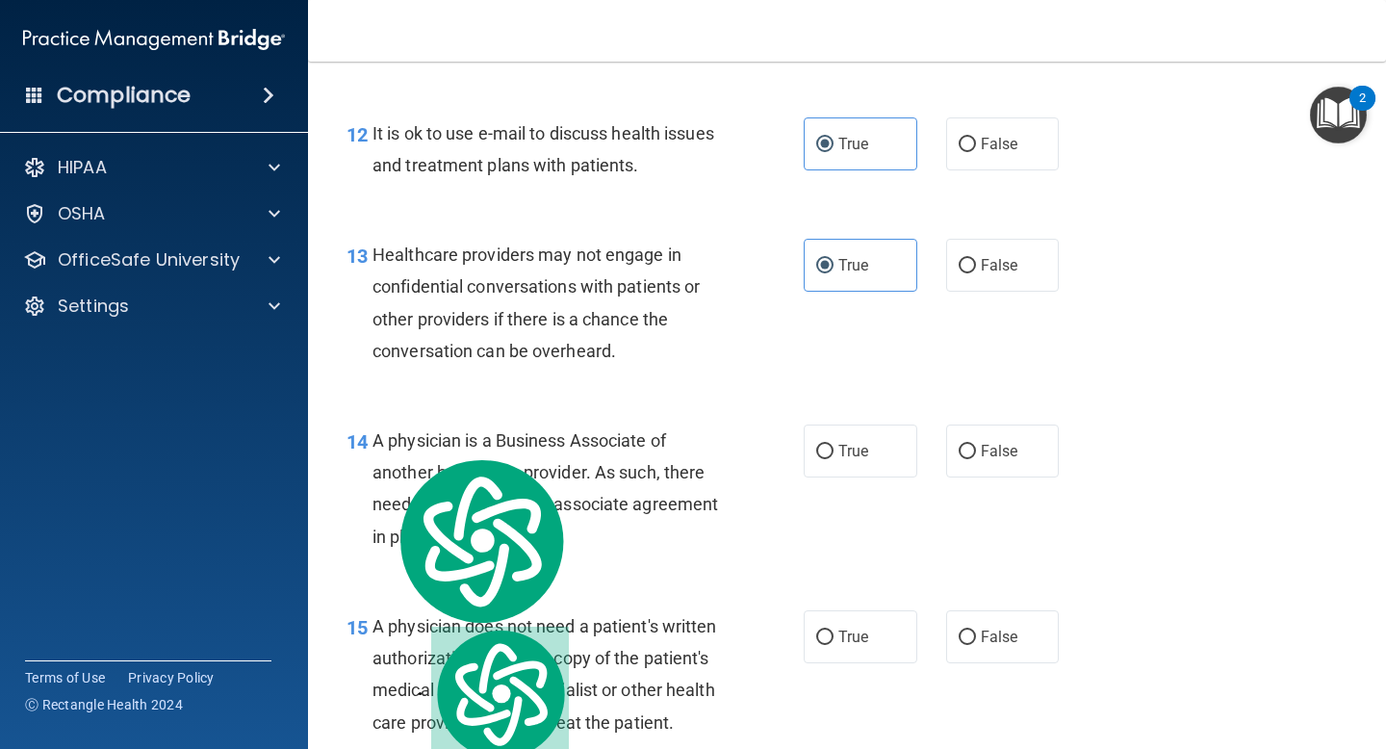
click at [737, 420] on div "14 A physician is a Business Associate of another healthcare provider. As such,…" at bounding box center [847, 493] width 1030 height 186
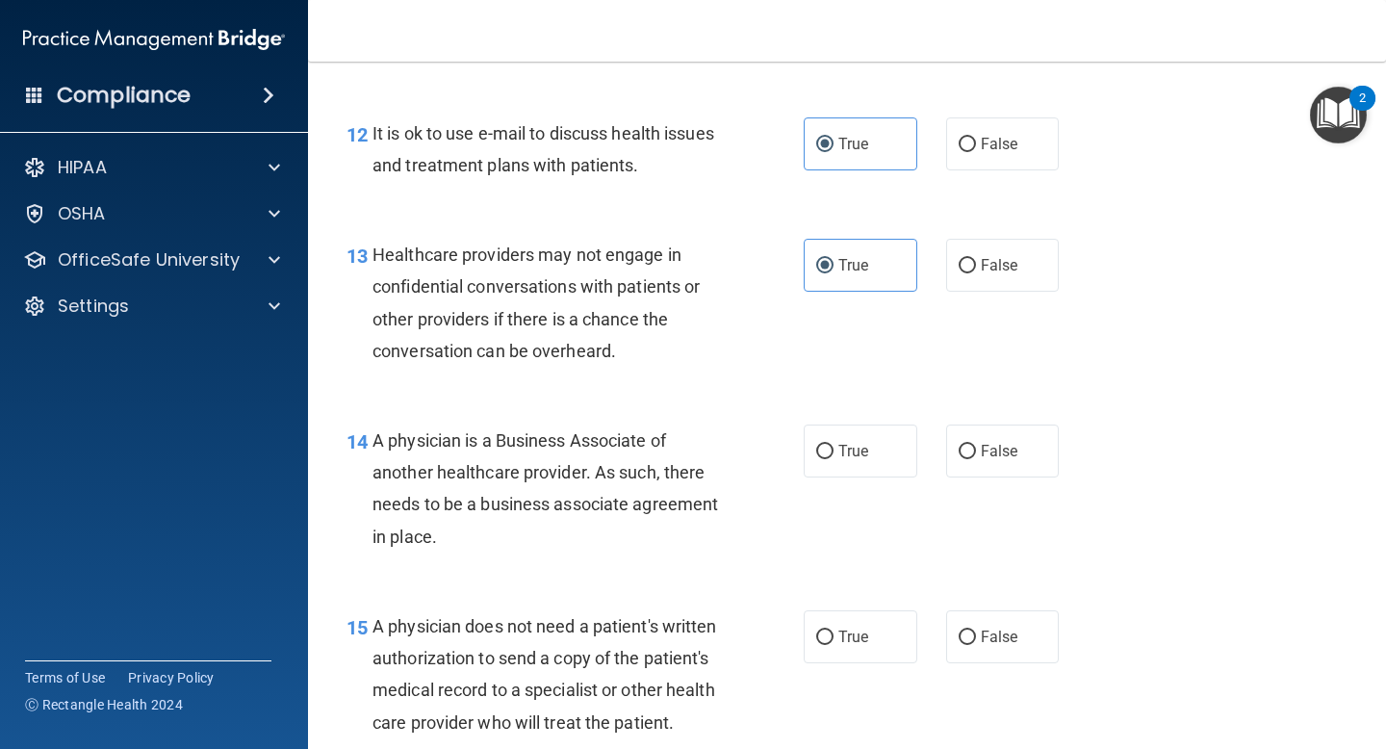
click at [733, 479] on div "A physician is a Business Associate of another healthcare provider. As such, th…" at bounding box center [555, 489] width 365 height 128
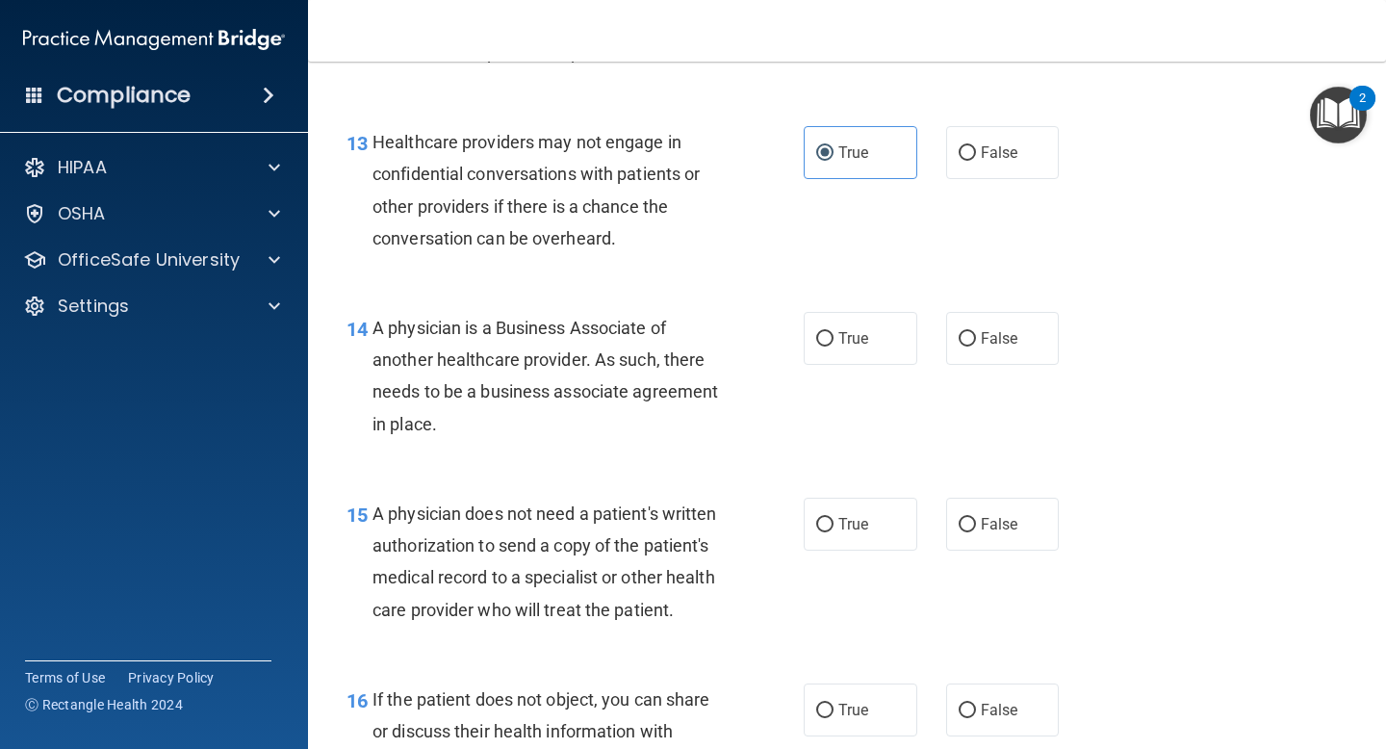
scroll to position [2295, 0]
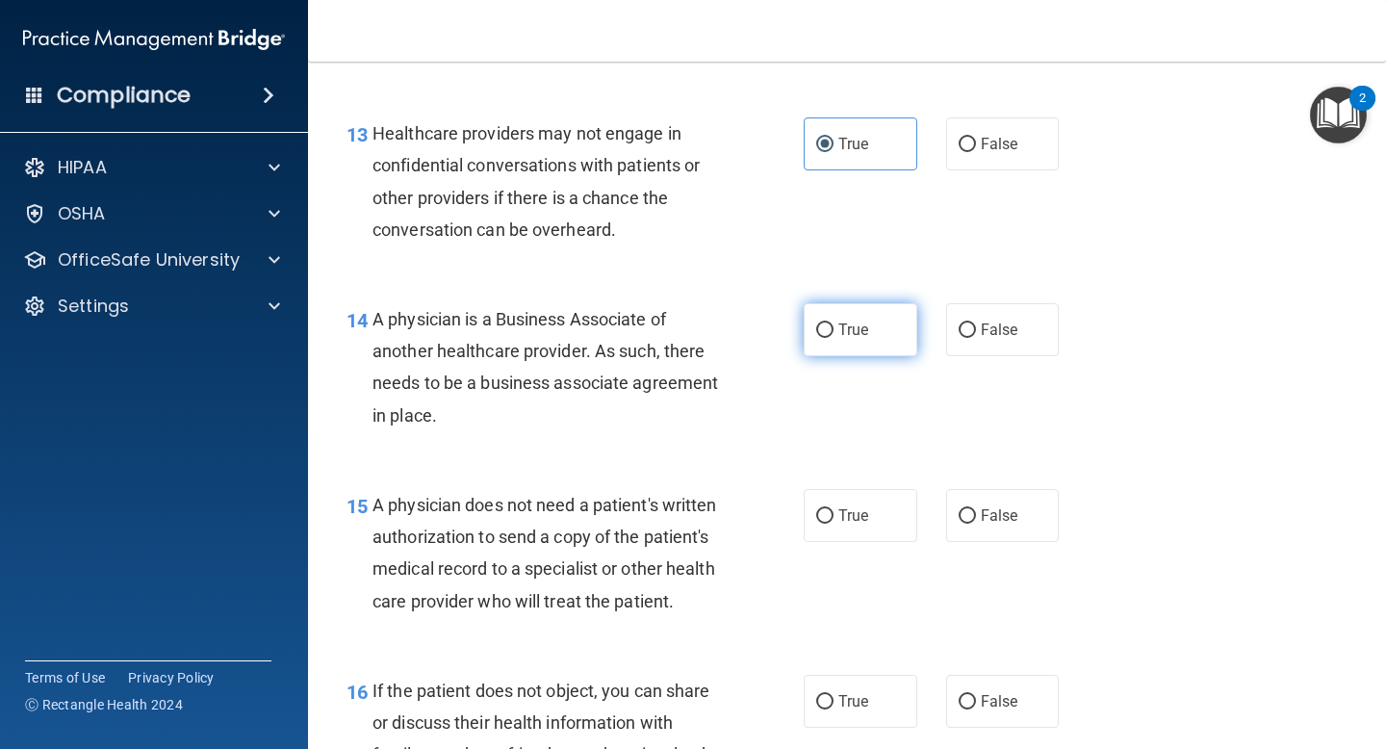
click at [830, 343] on label "True" at bounding box center [861, 329] width 114 height 53
click at [830, 338] on input "True" at bounding box center [824, 330] width 17 height 14
radio input "true"
click at [695, 445] on div "14 A physician is a Business Associate of another healthcare provider. As such,…" at bounding box center [847, 372] width 1030 height 186
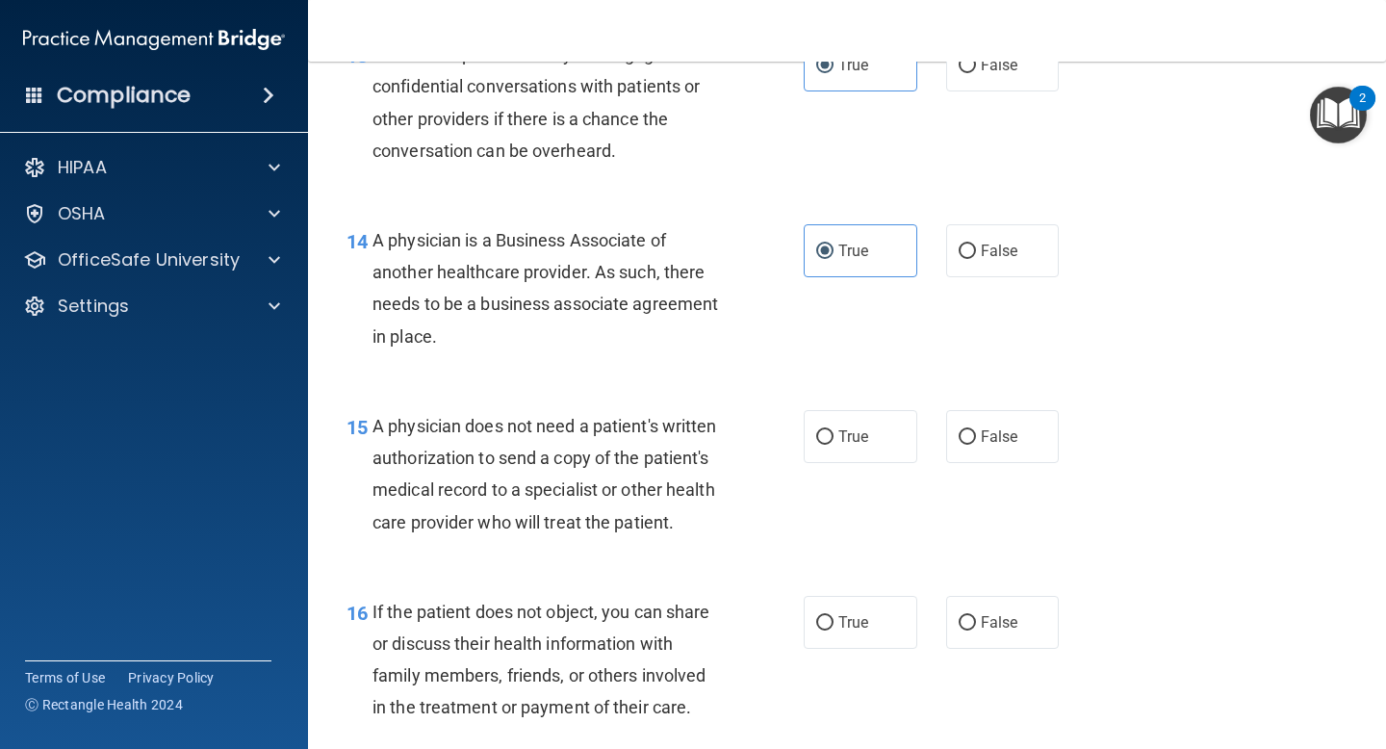
click at [703, 509] on div "A physician does not need a patient's written authorization to send a copy of t…" at bounding box center [555, 474] width 365 height 128
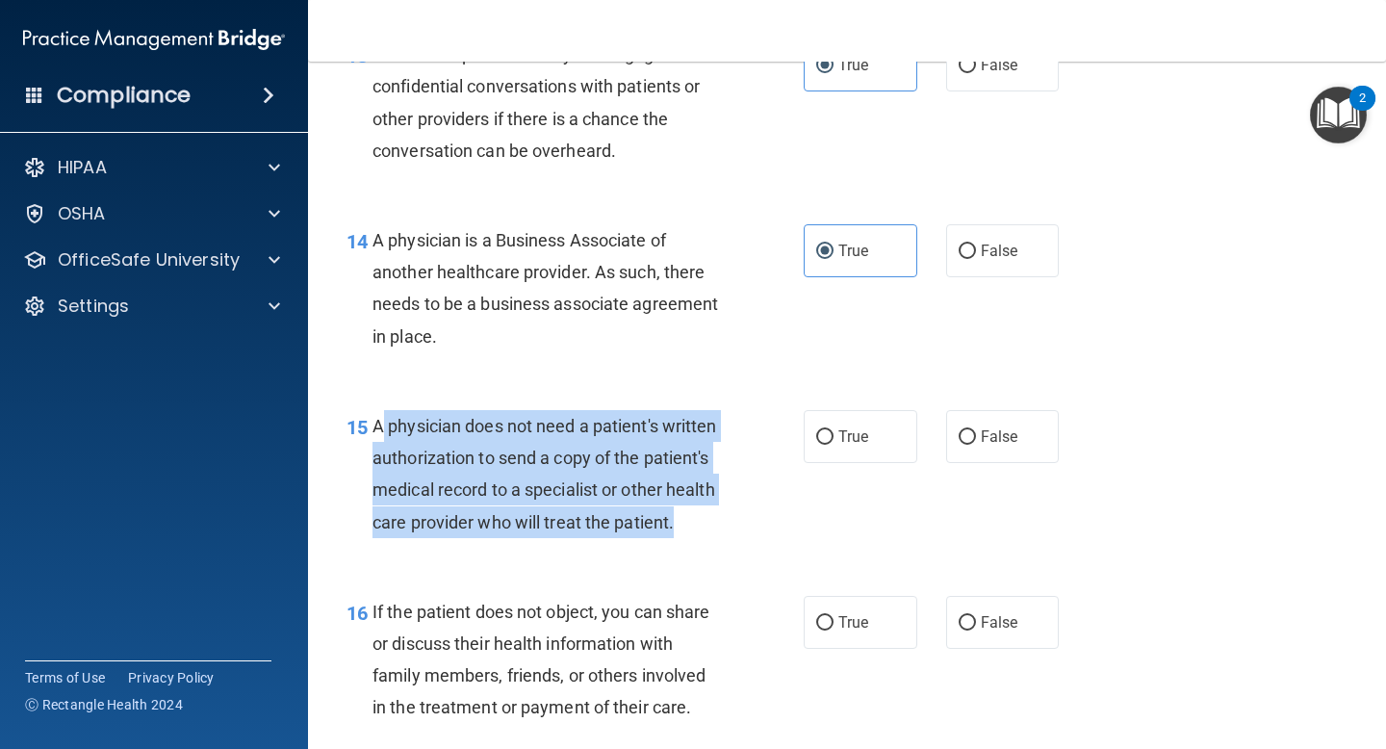
drag, startPoint x: 699, startPoint y: 530, endPoint x: 380, endPoint y: 416, distance: 338.6
click at [380, 416] on div "A physician does not need a patient's written authorization to send a copy of t…" at bounding box center [555, 474] width 365 height 128
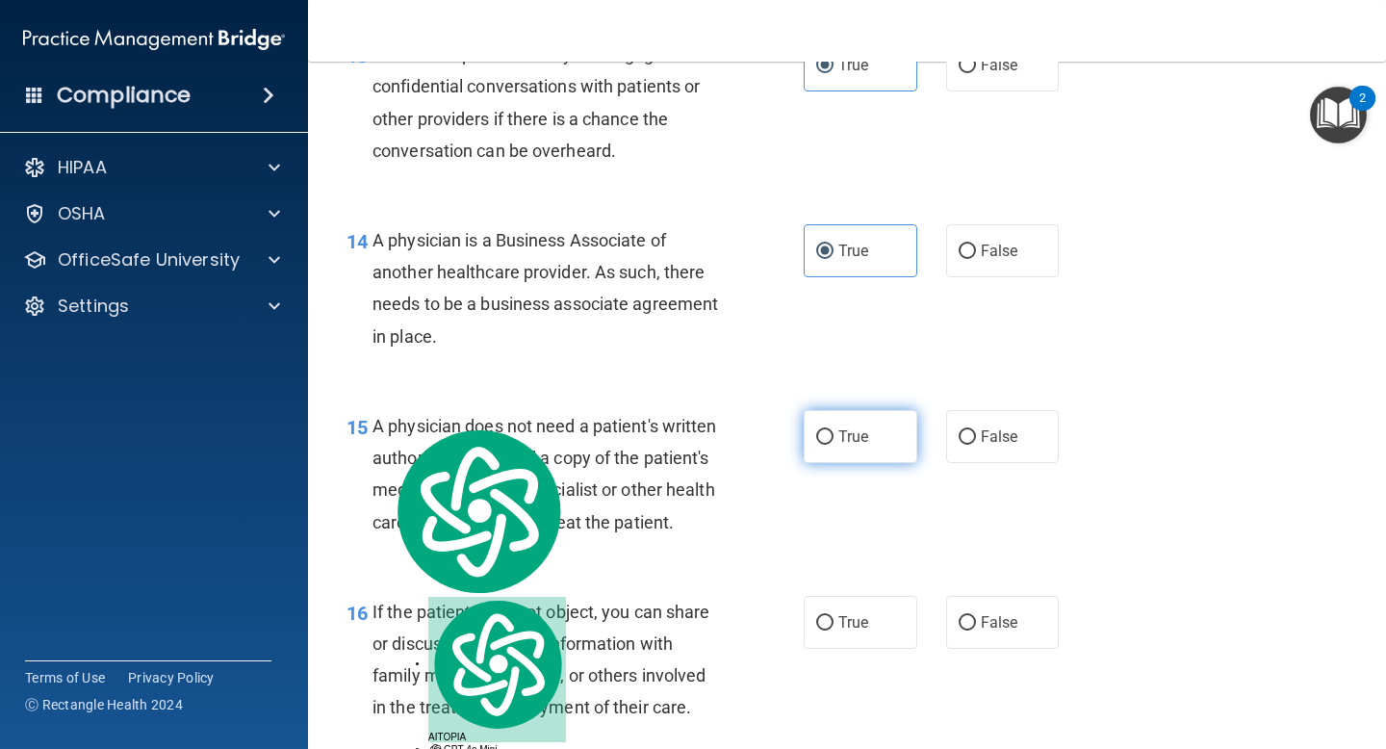
click at [840, 444] on span "True" at bounding box center [854, 436] width 30 height 18
click at [834, 444] on input "True" at bounding box center [824, 437] width 17 height 14
radio input "true"
click at [763, 573] on div "16 If the patient does not object, you can share or discuss their health inform…" at bounding box center [847, 665] width 1030 height 186
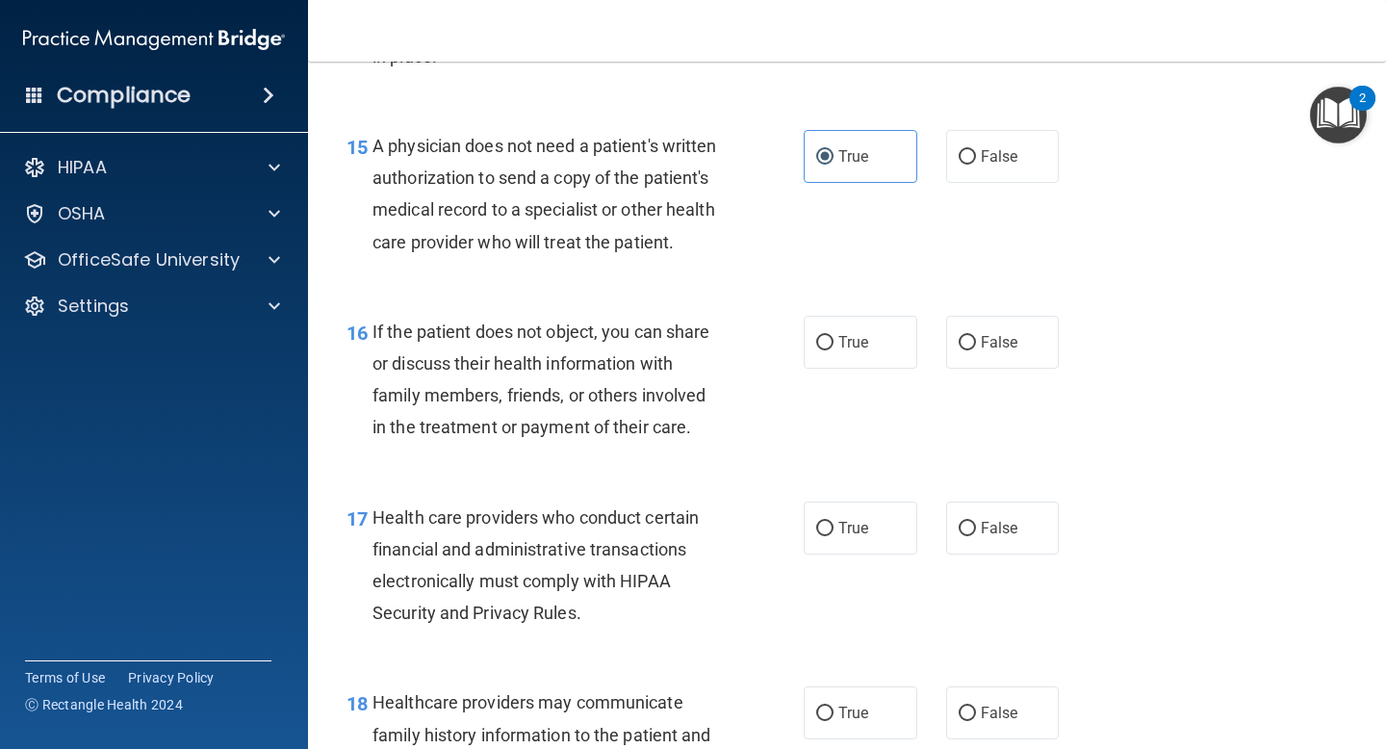
scroll to position [2683, 0]
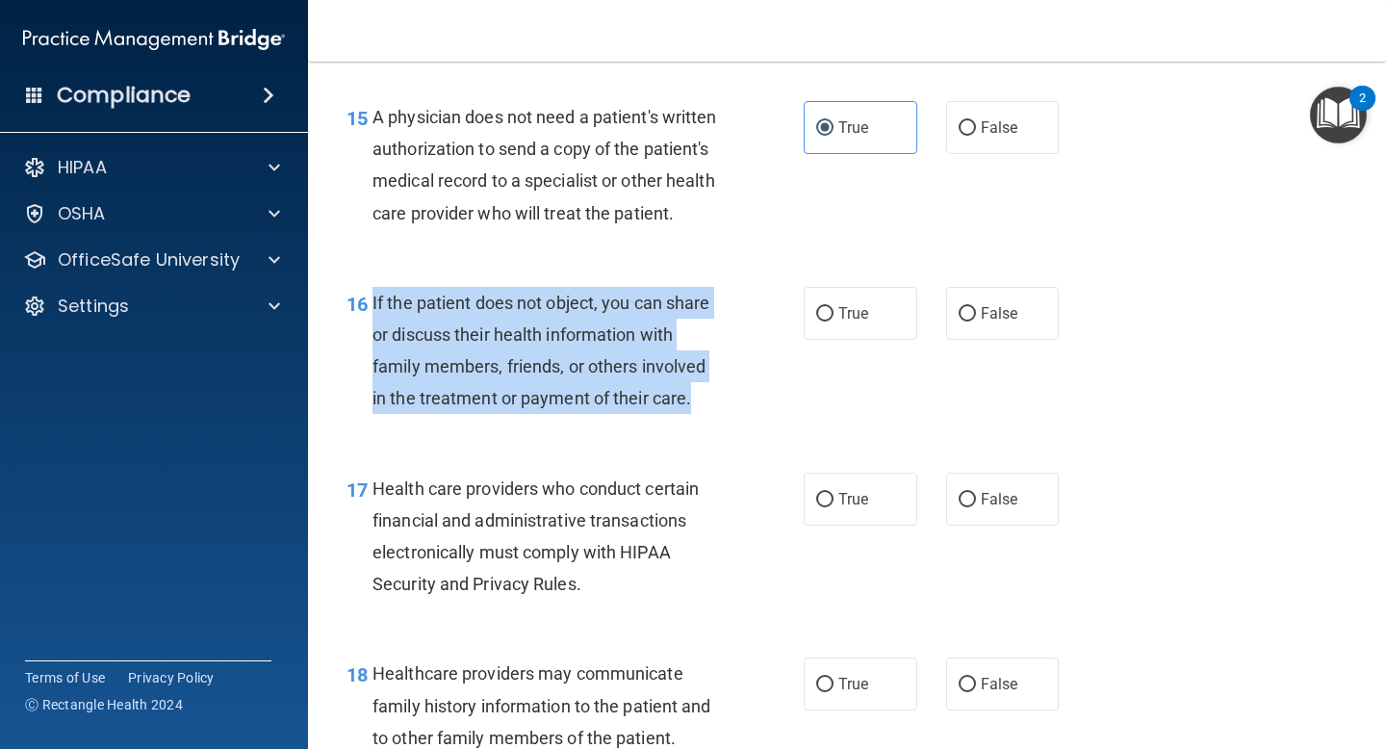
drag, startPoint x: 700, startPoint y: 396, endPoint x: 371, endPoint y: 310, distance: 340.2
click at [371, 310] on div "16 If the patient does not object, you can share or discuss their health inform…" at bounding box center [575, 356] width 515 height 138
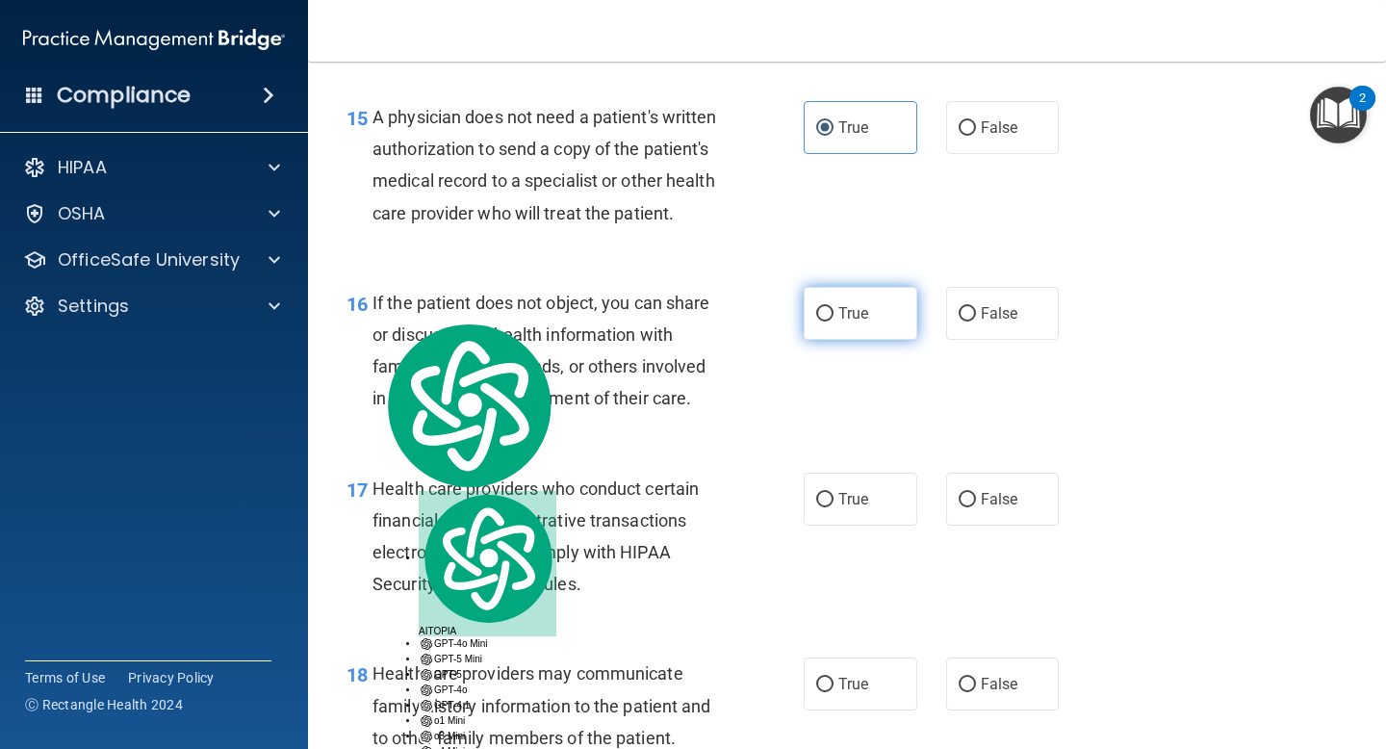
click at [854, 305] on span "True" at bounding box center [854, 313] width 30 height 18
click at [834, 307] on input "True" at bounding box center [824, 314] width 17 height 14
radio input "true"
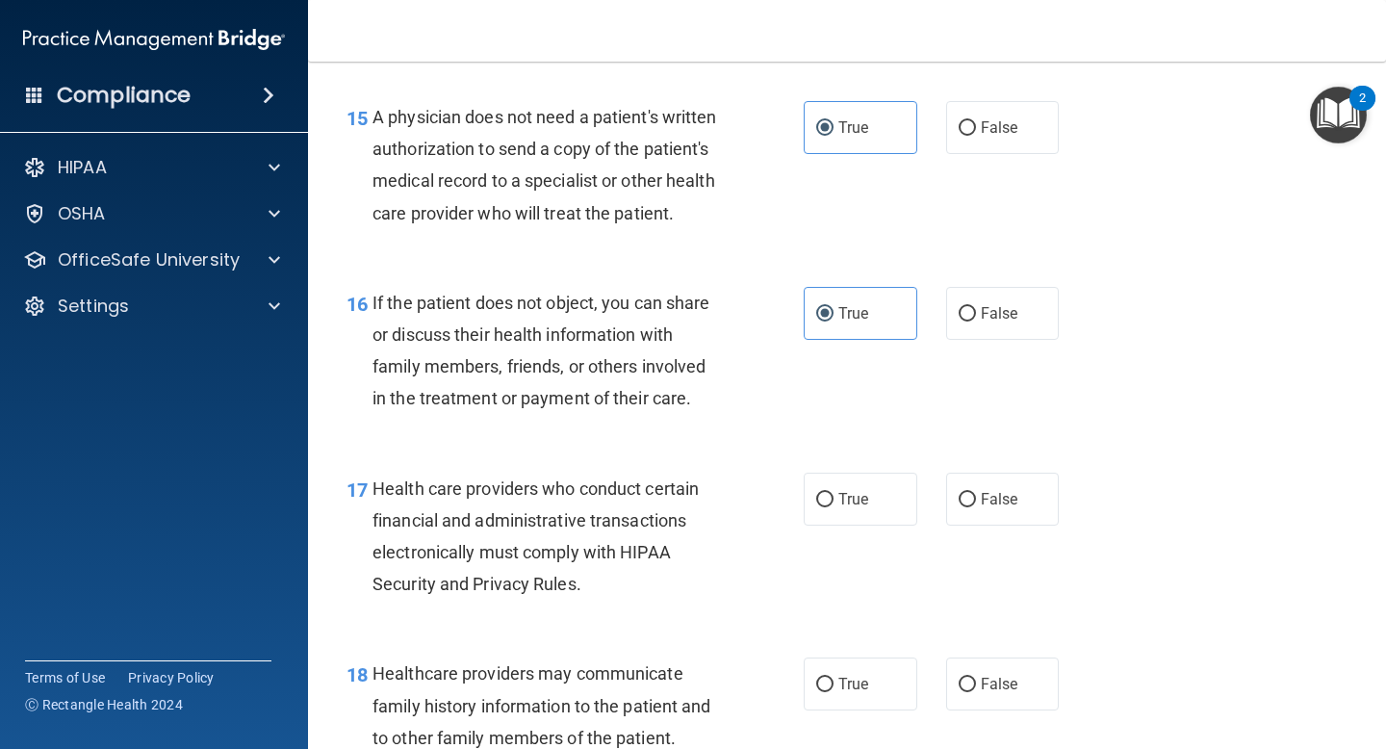
click at [740, 402] on div "16 If the patient does not object, you can share or discuss their health inform…" at bounding box center [575, 356] width 515 height 138
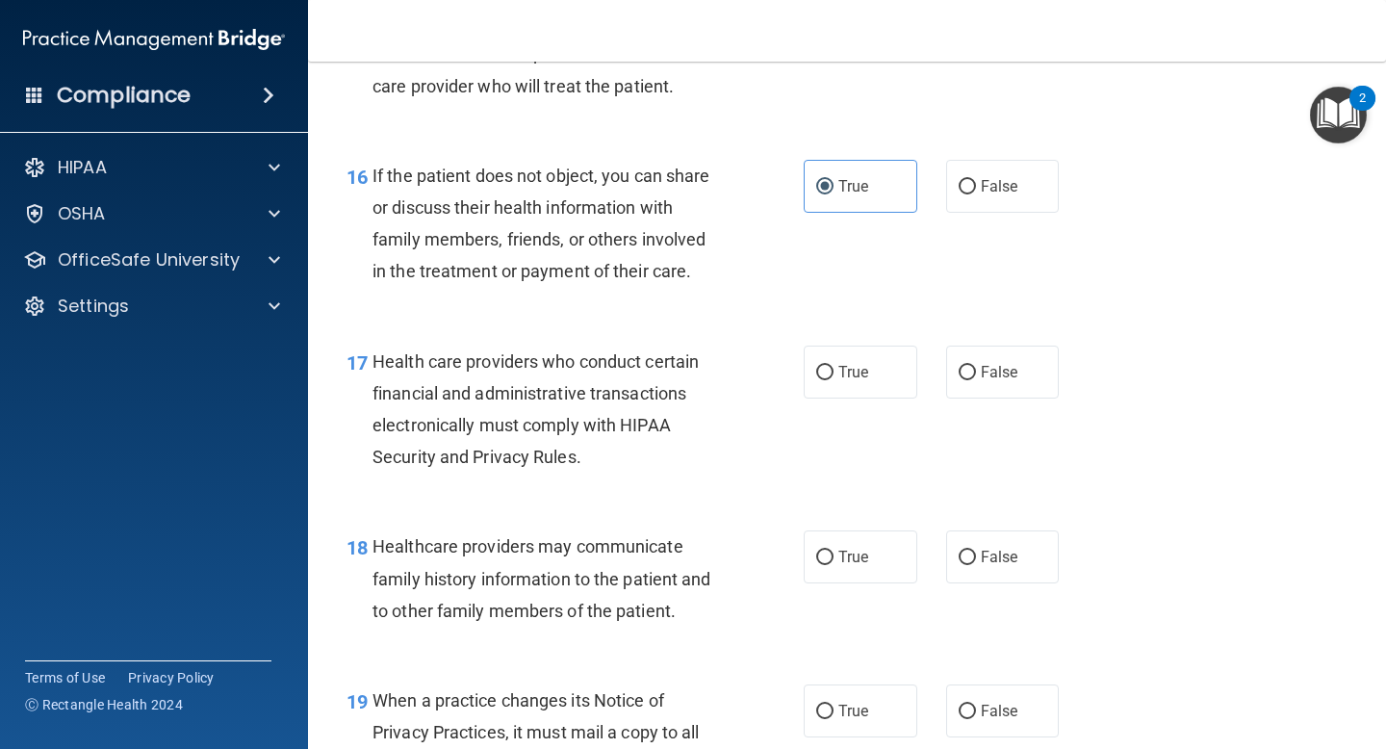
scroll to position [2829, 0]
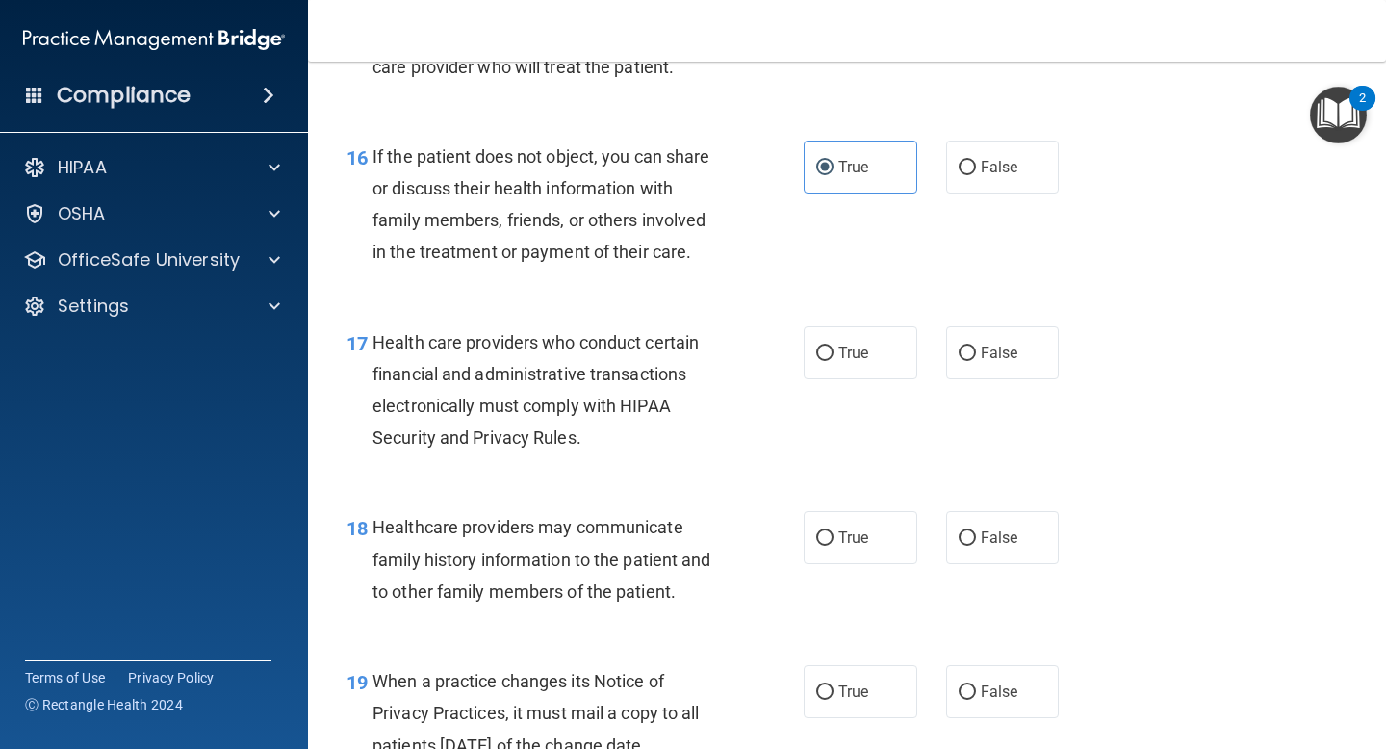
click at [673, 469] on div "17 Health care providers who conduct certain financial and administrative trans…" at bounding box center [847, 395] width 1030 height 186
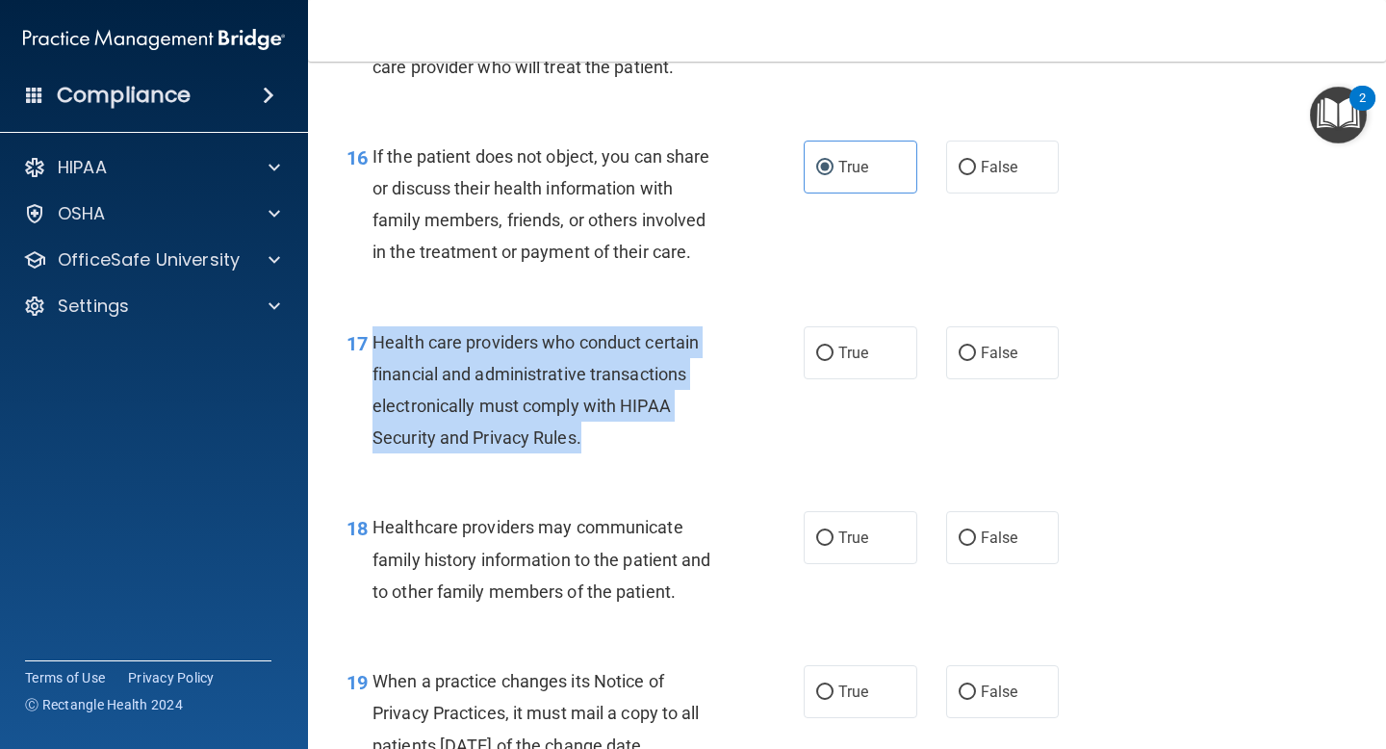
drag, startPoint x: 621, startPoint y: 459, endPoint x: 375, endPoint y: 349, distance: 268.9
click at [375, 349] on div "17 Health care providers who conduct certain financial and administrative trans…" at bounding box center [575, 395] width 515 height 138
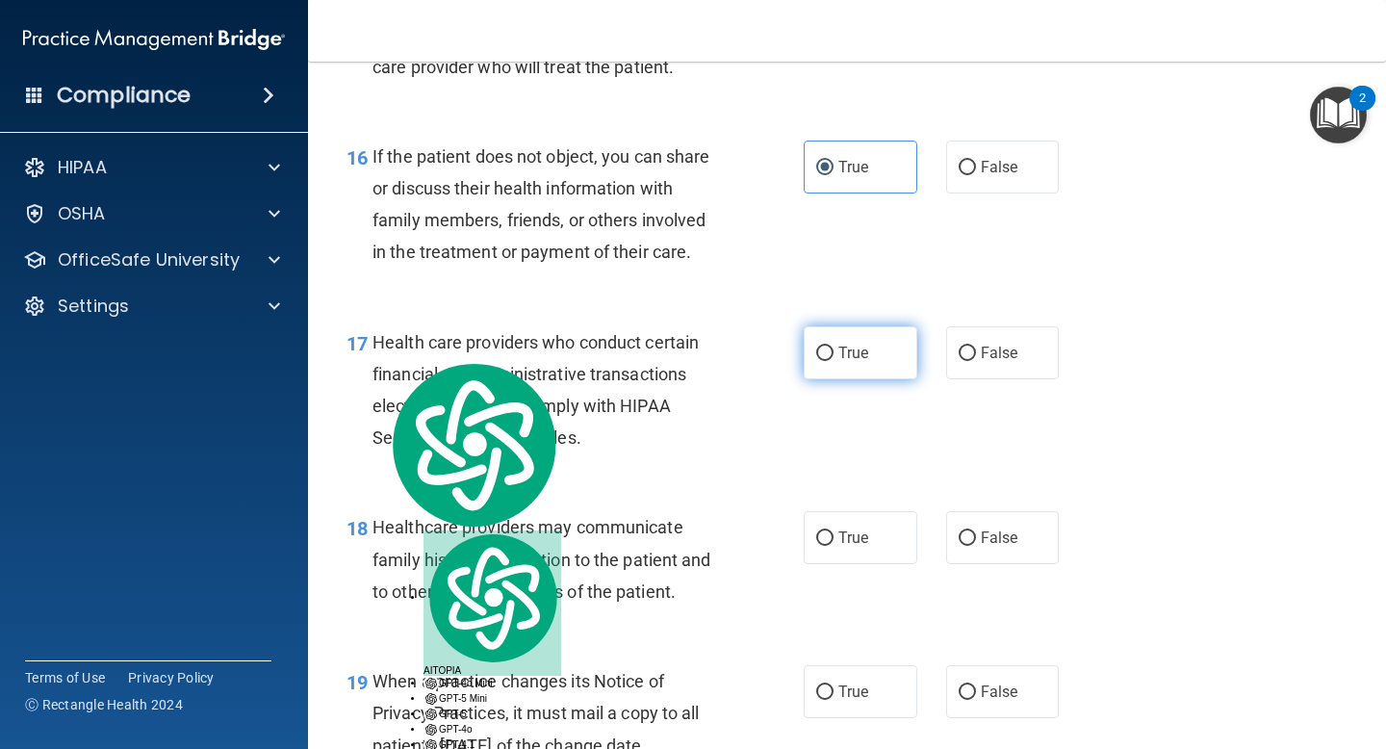
click at [850, 373] on label "True" at bounding box center [861, 352] width 114 height 53
click at [834, 361] on input "True" at bounding box center [824, 354] width 17 height 14
radio input "true"
click at [742, 419] on div "17 Health care providers who conduct certain financial and administrative trans…" at bounding box center [575, 395] width 515 height 138
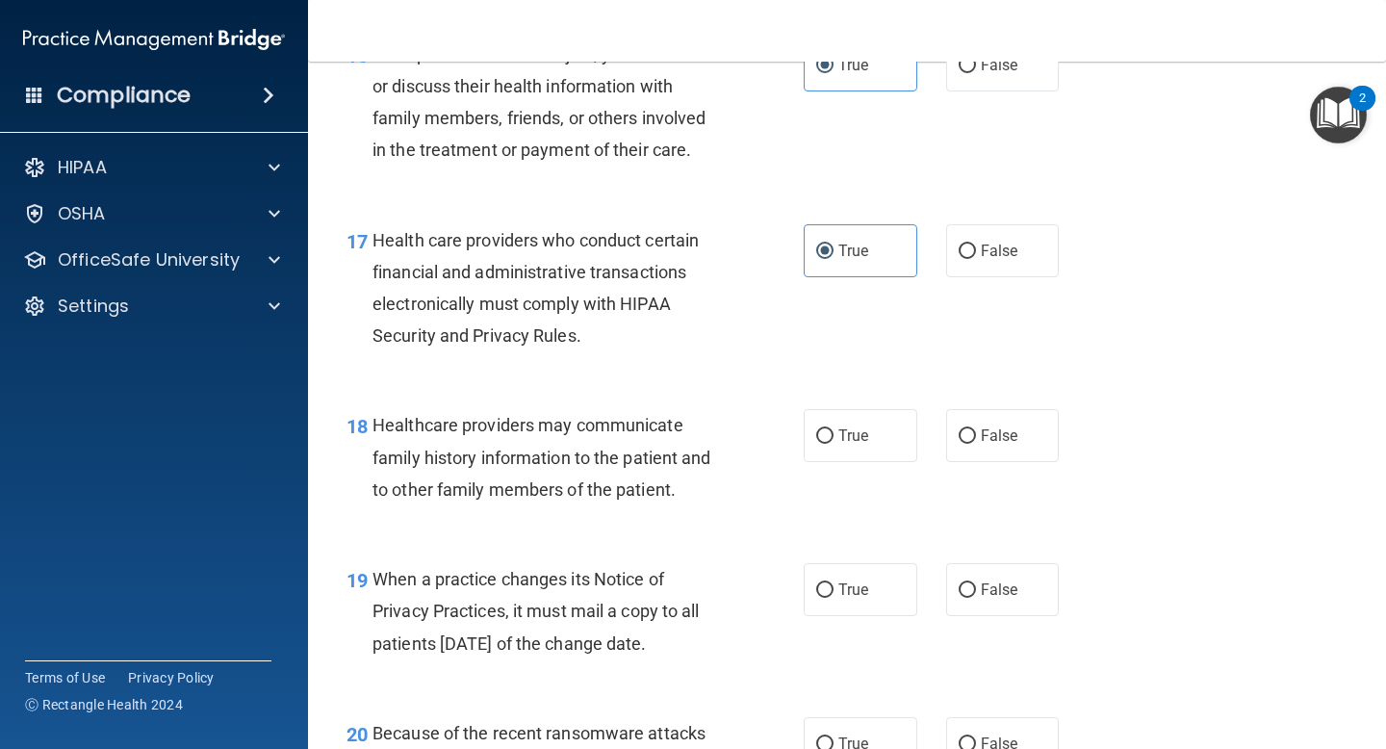
scroll to position [2952, 0]
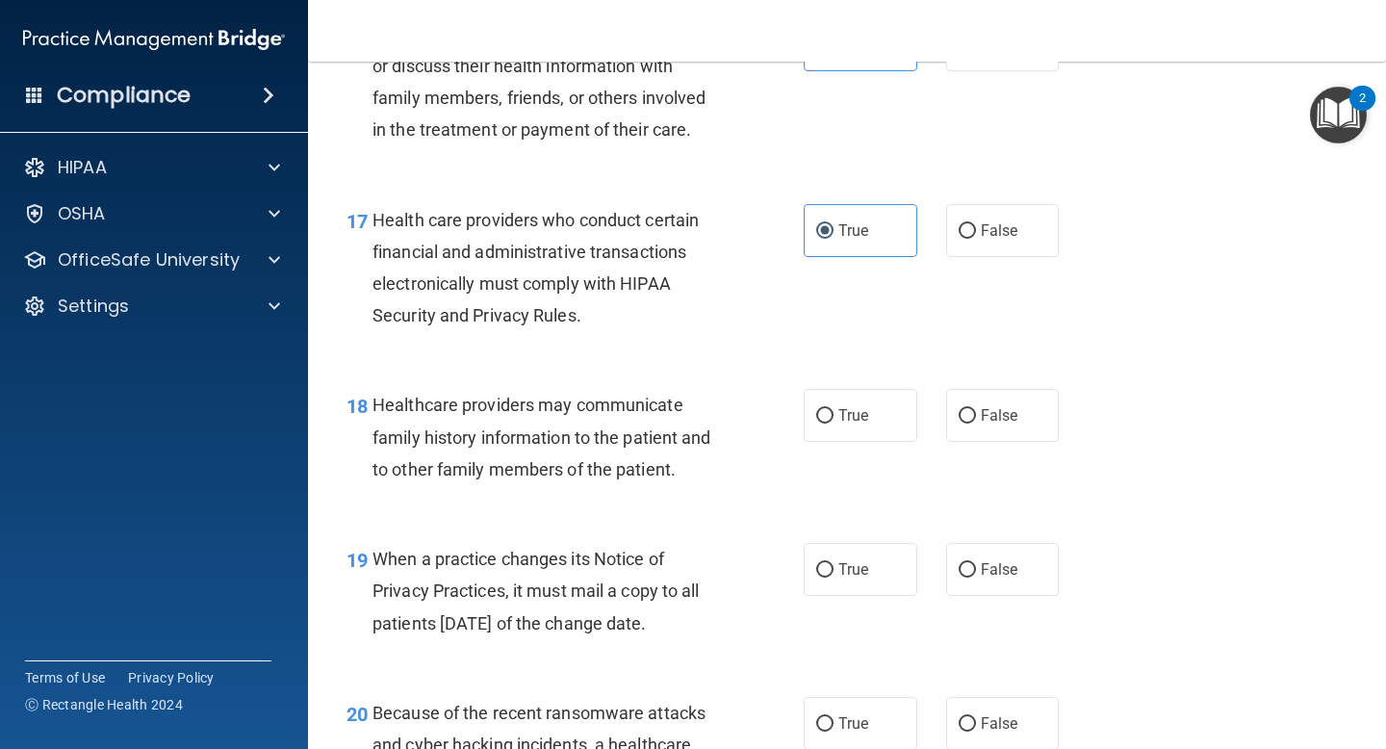
click at [671, 478] on span "Healthcare providers may communicate family history information to the patient …" at bounding box center [542, 437] width 339 height 84
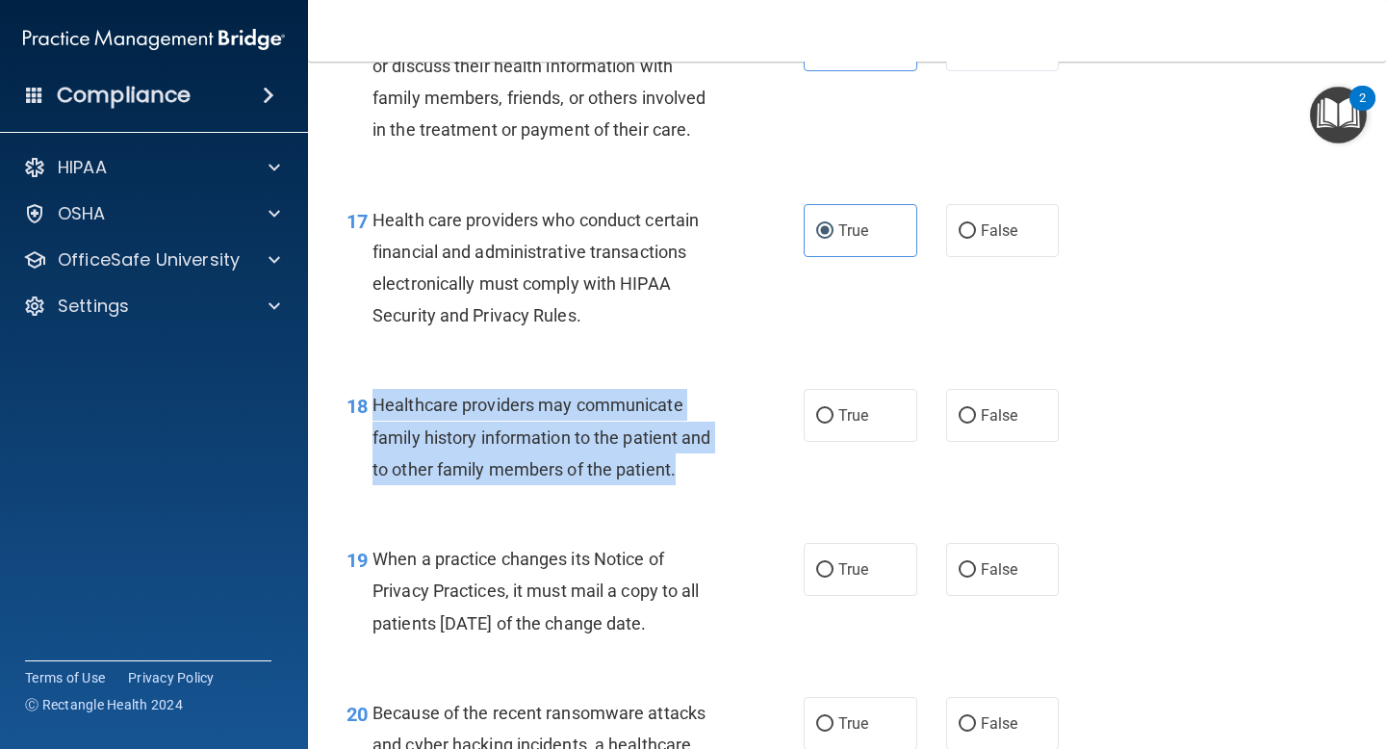
drag, startPoint x: 700, startPoint y: 479, endPoint x: 373, endPoint y: 412, distance: 334.2
click at [373, 412] on div "Healthcare providers may communicate family history information to the patient …" at bounding box center [555, 437] width 365 height 96
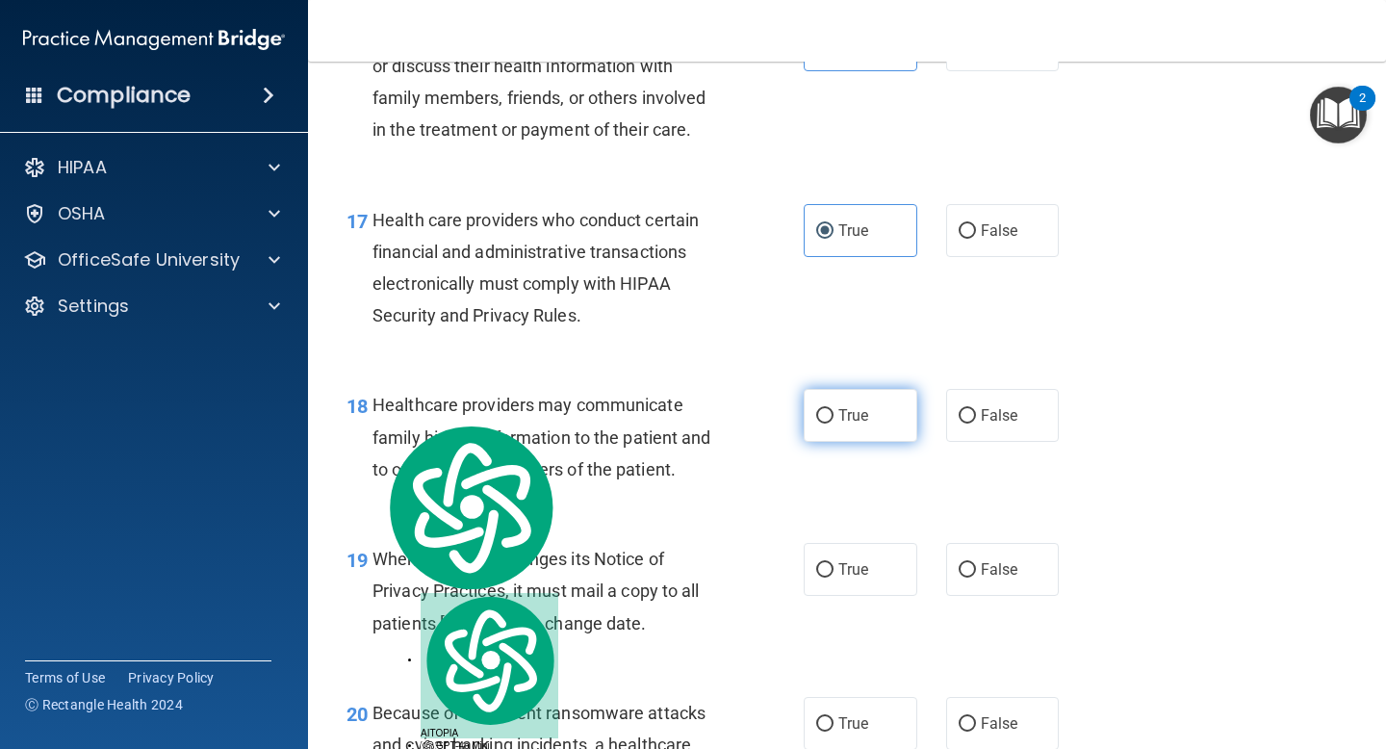
click at [848, 438] on label "True" at bounding box center [861, 415] width 114 height 53
click at [834, 424] on input "True" at bounding box center [824, 416] width 17 height 14
radio input "true"
click at [690, 499] on div "18 Healthcare providers may communicate family history information to the patie…" at bounding box center [847, 442] width 1030 height 154
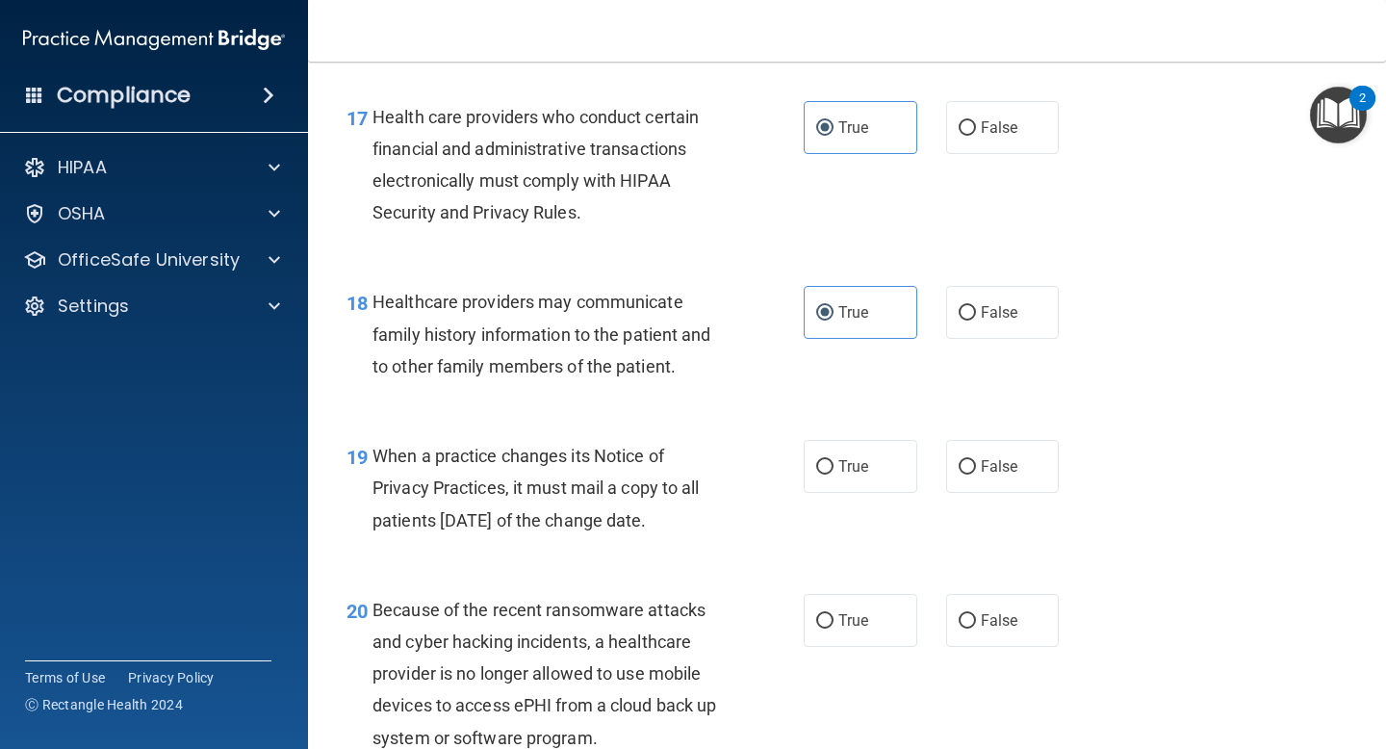
scroll to position [3091, 0]
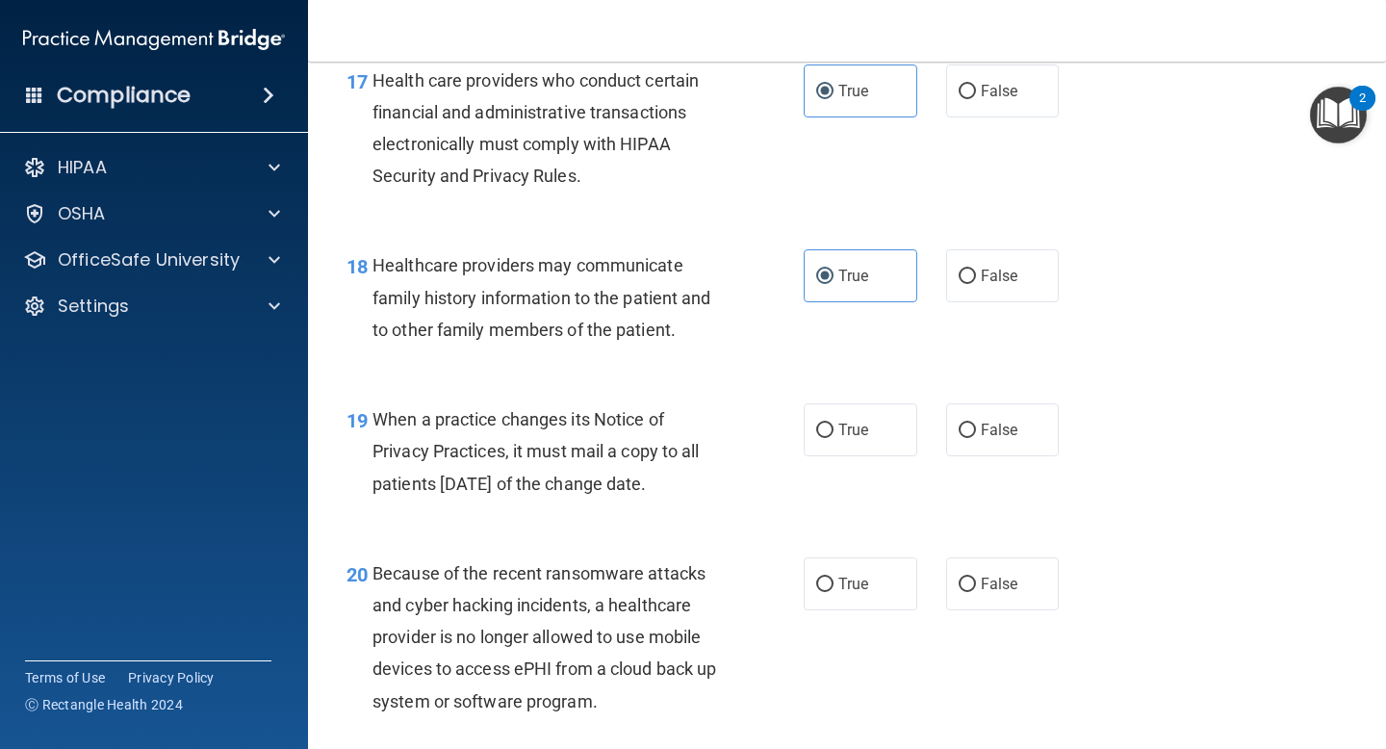
click at [710, 494] on div "When a practice changes its Notice of Privacy Practices, it must mail a copy to…" at bounding box center [555, 451] width 365 height 96
drag, startPoint x: 711, startPoint y: 491, endPoint x: 370, endPoint y: 419, distance: 349.3
click at [370, 419] on div "19 When a practice changes its Notice of Privacy Practices, it must mail a copy…" at bounding box center [575, 456] width 515 height 106
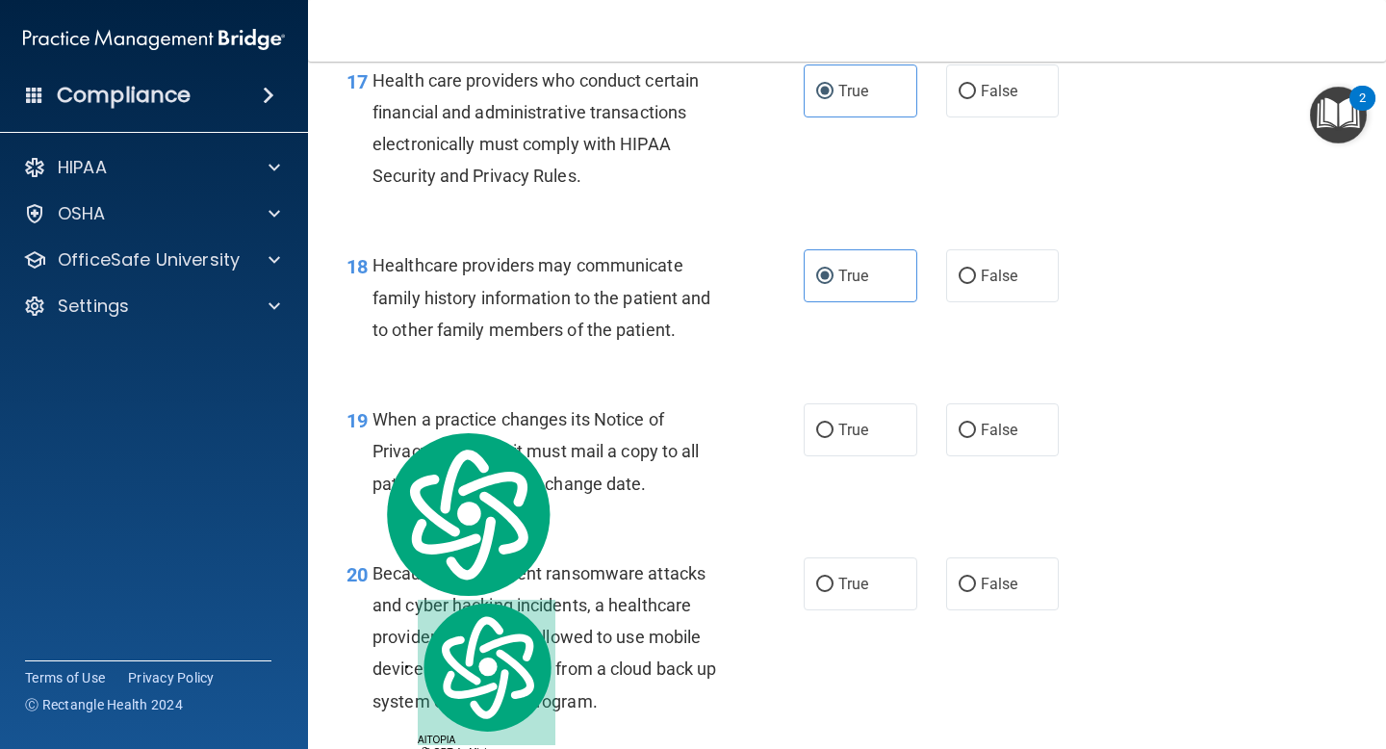
click at [675, 311] on div "Healthcare providers may communicate family history information to the patient …" at bounding box center [555, 297] width 365 height 96
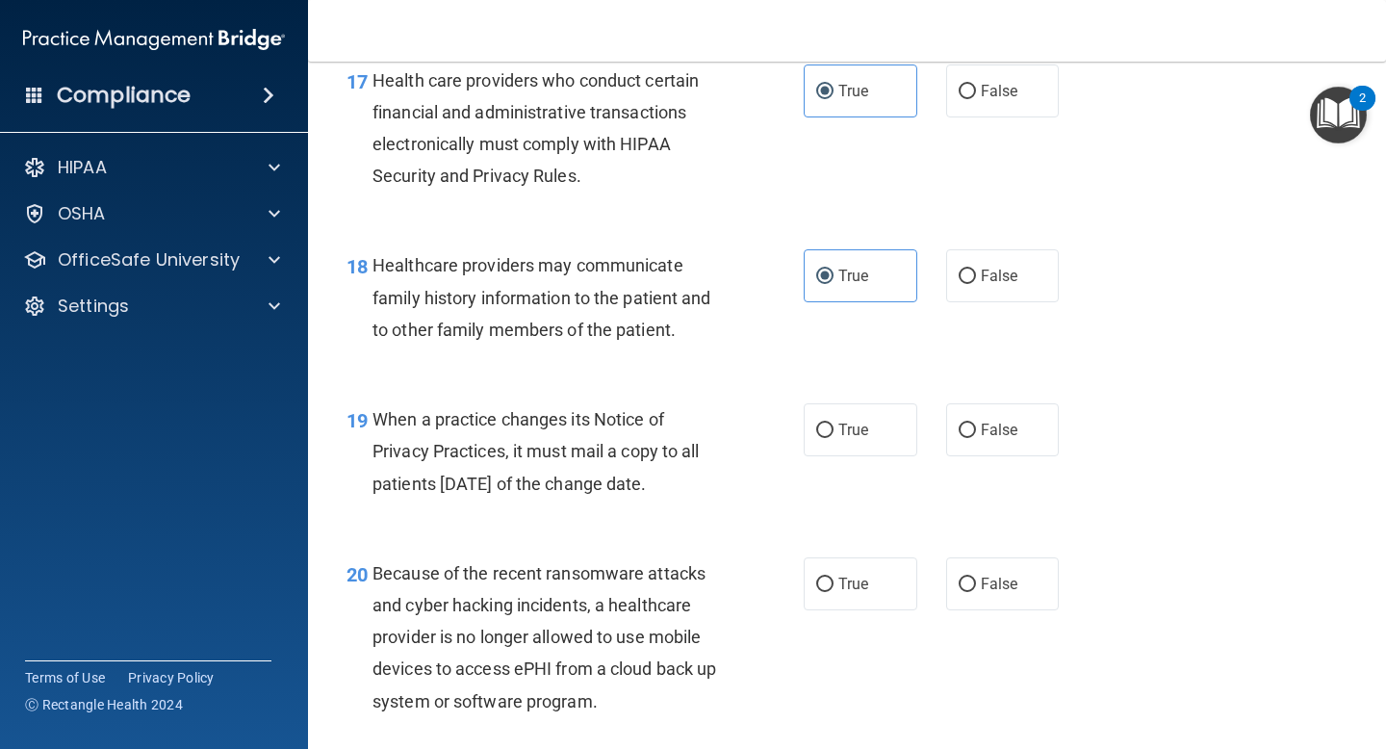
click at [718, 384] on div "19 When a practice changes its Notice of Privacy Practices, it must mail a copy…" at bounding box center [847, 456] width 1030 height 154
click at [829, 430] on input "True" at bounding box center [824, 431] width 17 height 14
radio input "true"
click at [595, 478] on span "When a practice changes its Notice of Privacy Practices, it must mail a copy to…" at bounding box center [536, 451] width 327 height 84
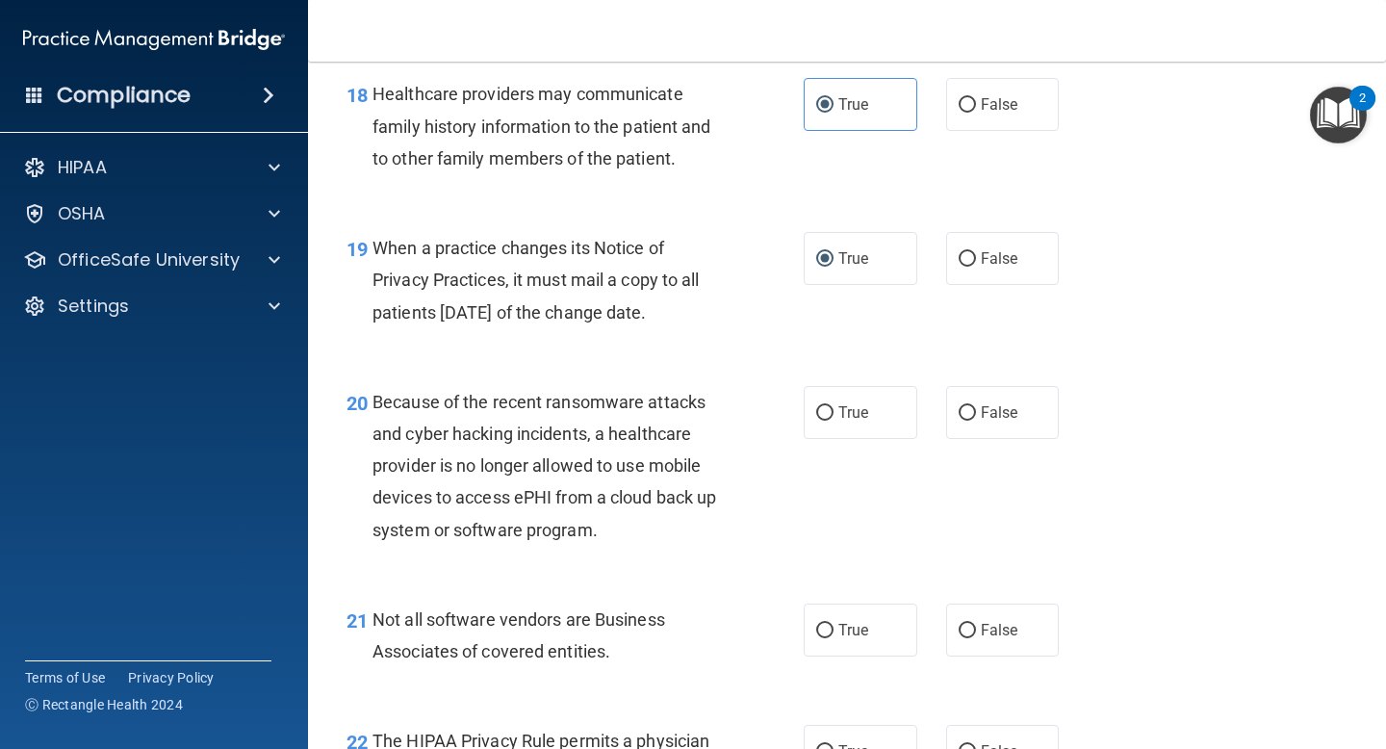
scroll to position [3264, 0]
click at [600, 499] on span "Because of the recent ransomware attacks and cyber hacking incidents, a healthc…" at bounding box center [545, 465] width 344 height 148
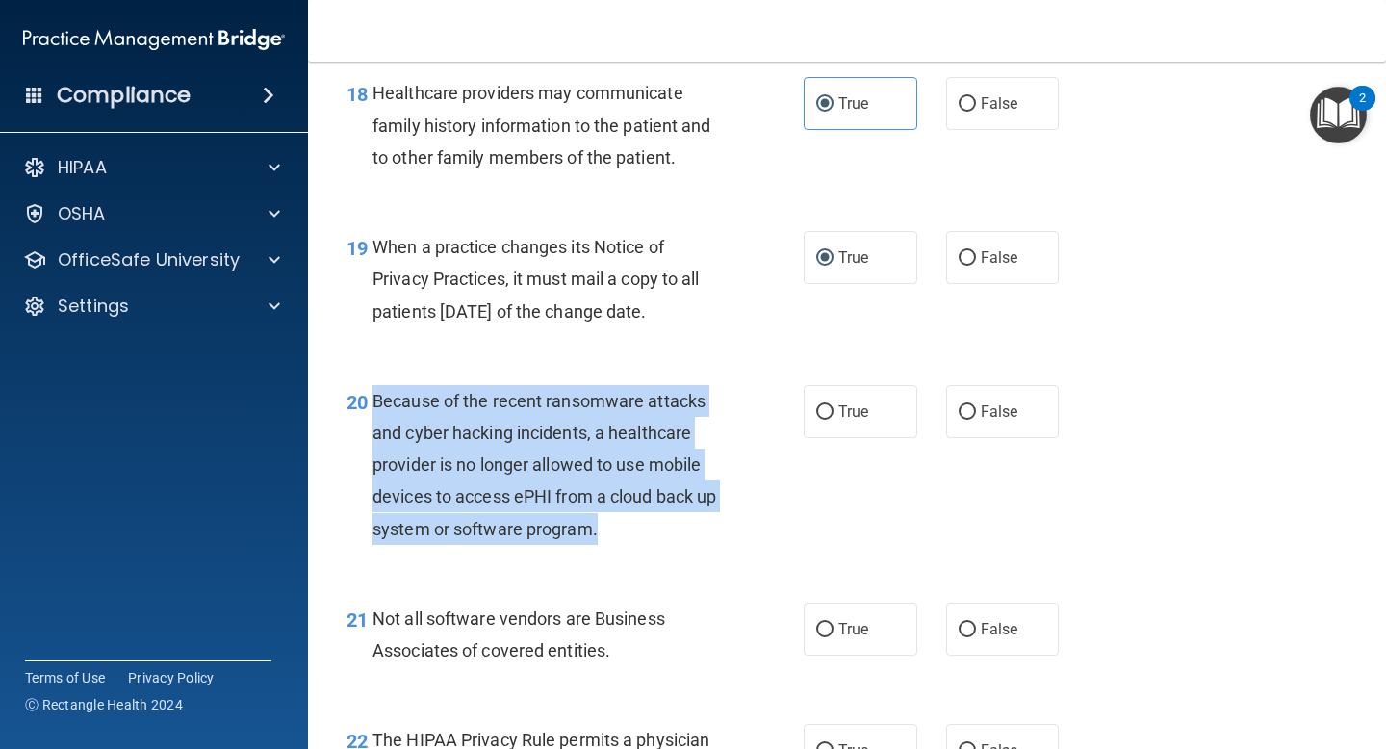
drag, startPoint x: 606, startPoint y: 533, endPoint x: 374, endPoint y: 402, distance: 266.4
click at [374, 402] on div "Because of the recent ransomware attacks and cyber hacking incidents, a healthc…" at bounding box center [555, 465] width 365 height 160
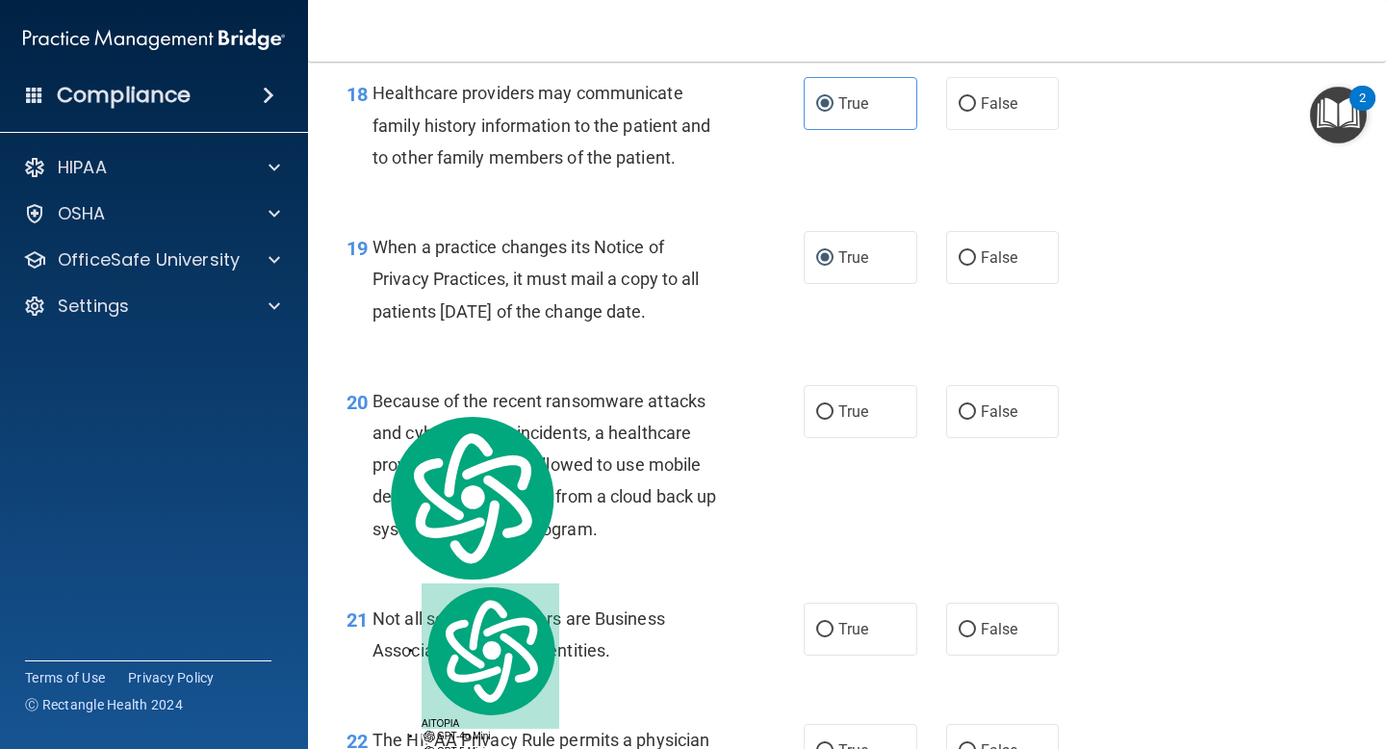
click at [711, 379] on div "20 Because of the recent ransomware attacks and cyber hacking incidents, a heal…" at bounding box center [847, 470] width 1030 height 218
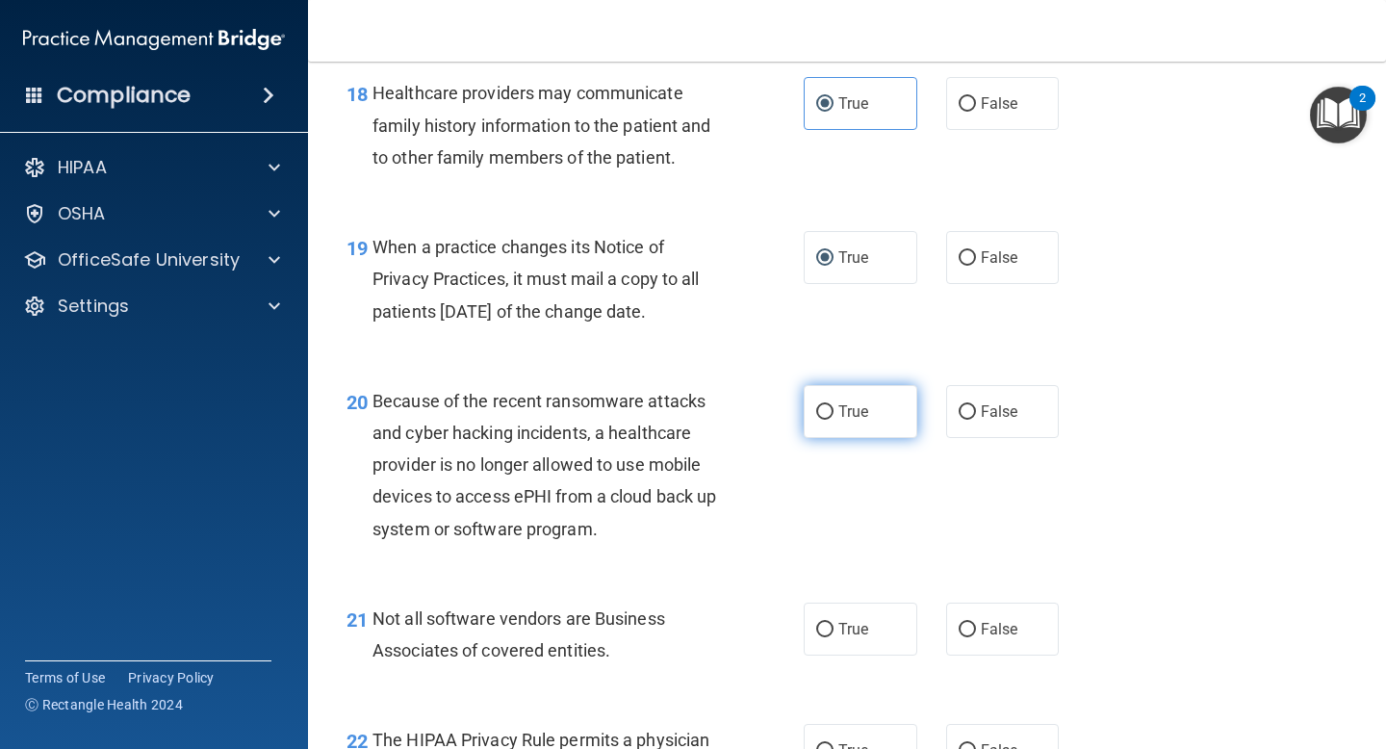
click at [828, 422] on label "True" at bounding box center [861, 411] width 114 height 53
click at [828, 420] on input "True" at bounding box center [824, 412] width 17 height 14
radio input "true"
click at [658, 555] on div "20 Because of the recent ransomware attacks and cyber hacking incidents, a heal…" at bounding box center [847, 470] width 1030 height 218
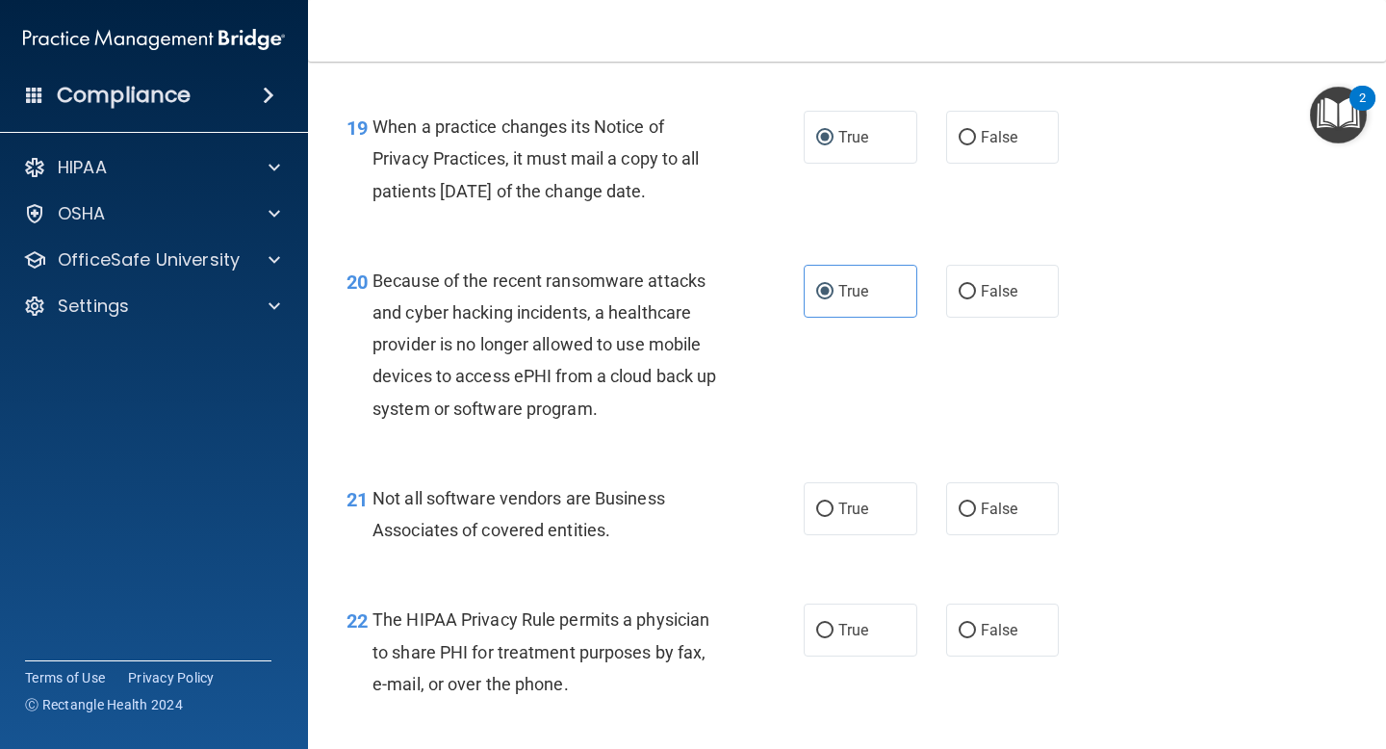
click at [637, 539] on div "Not all software vendors are Business Associates of covered entities." at bounding box center [555, 514] width 365 height 64
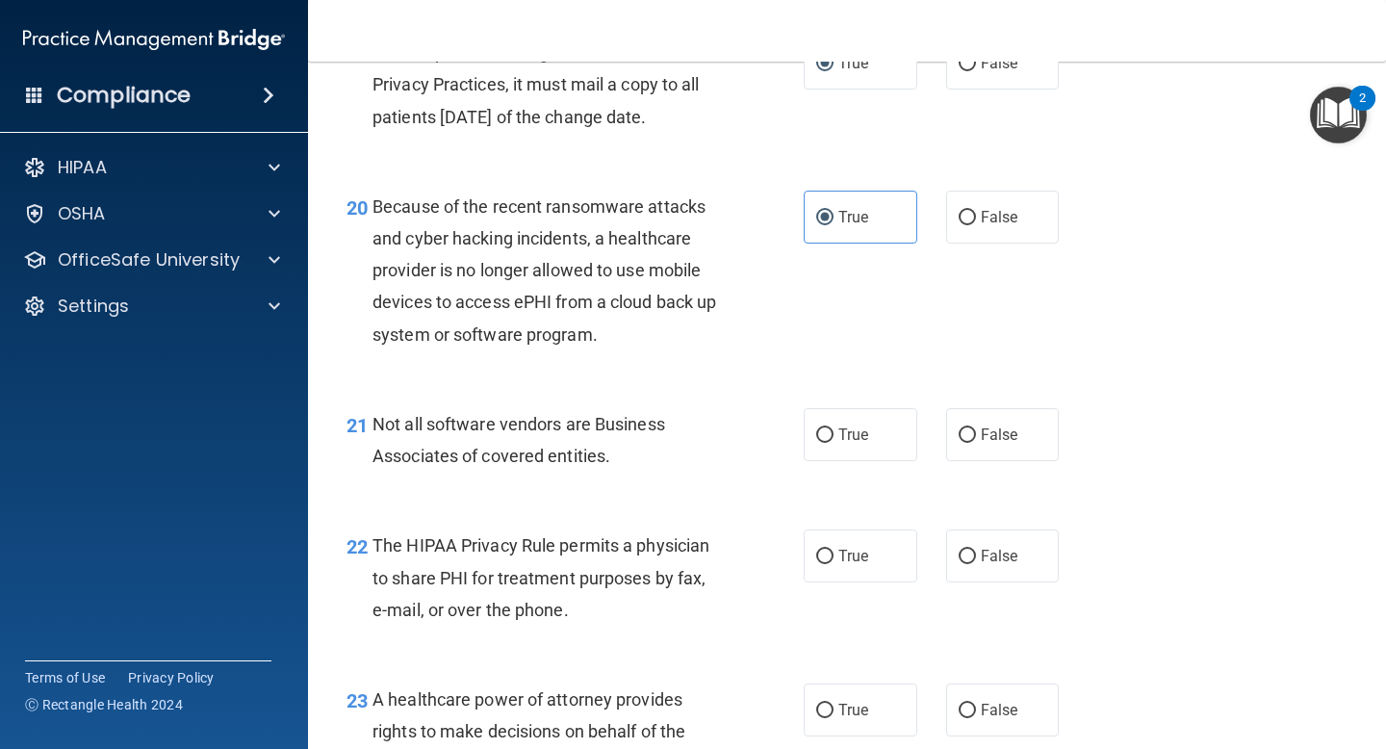
click at [616, 447] on div "Not all software vendors are Business Associates of covered entities." at bounding box center [555, 440] width 365 height 64
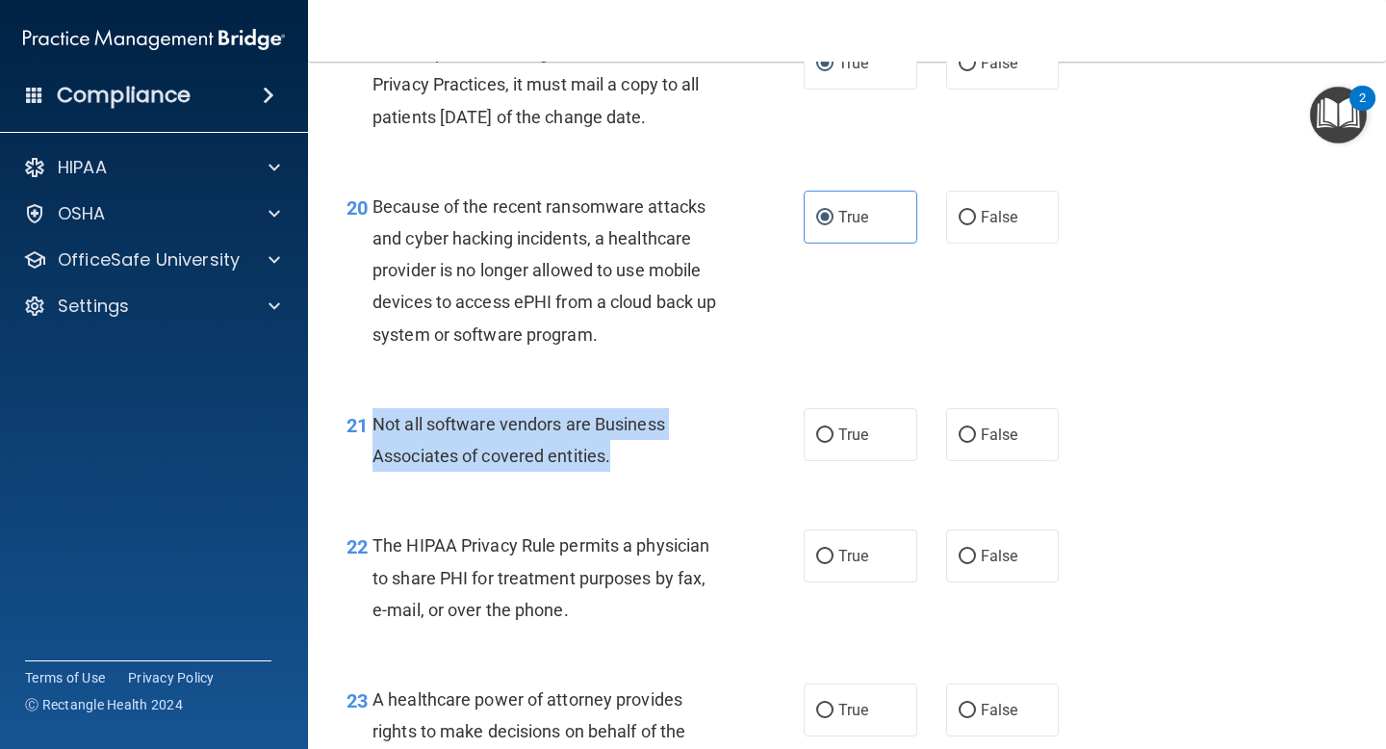
drag, startPoint x: 623, startPoint y: 454, endPoint x: 373, endPoint y: 430, distance: 251.5
click at [373, 430] on div "Not all software vendors are Business Associates of covered entities." at bounding box center [555, 440] width 365 height 64
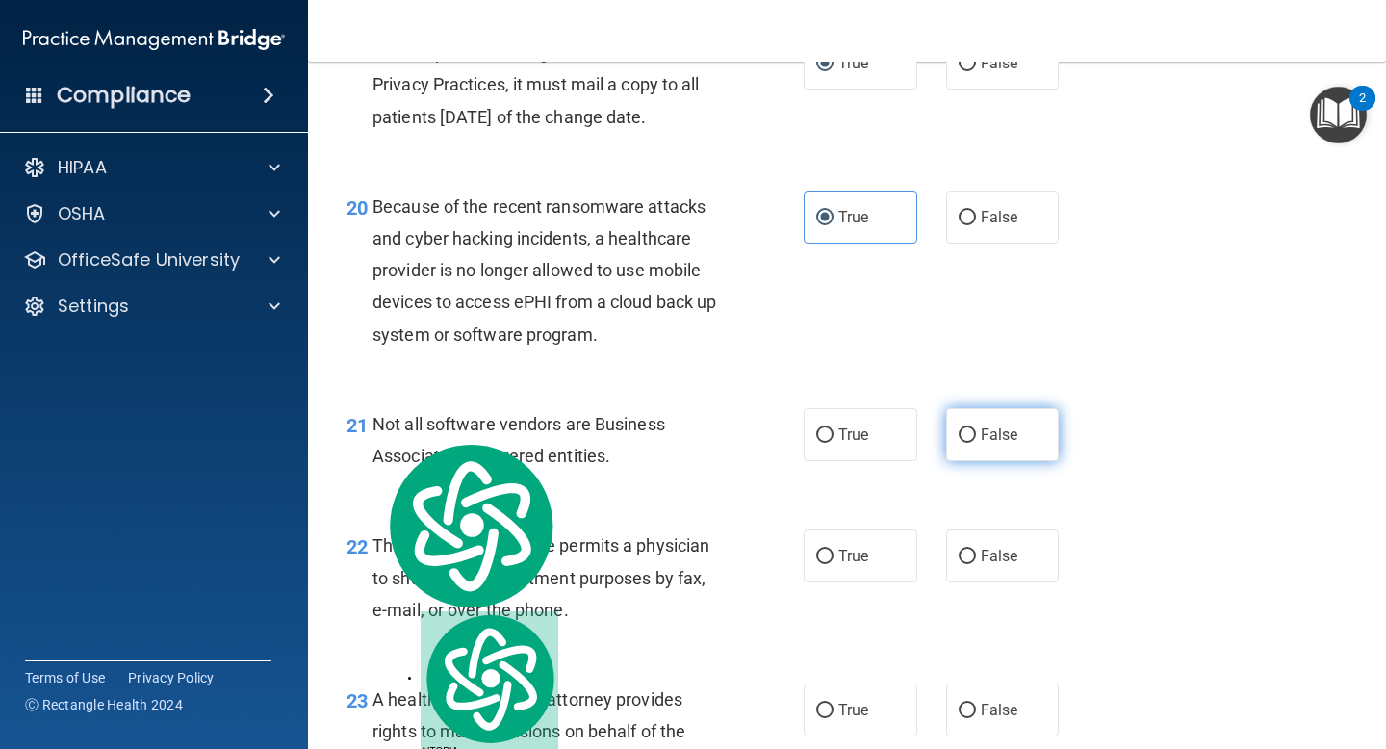
click at [991, 445] on label "False" at bounding box center [1003, 434] width 114 height 53
click at [976, 443] on input "False" at bounding box center [967, 435] width 17 height 14
radio input "true"
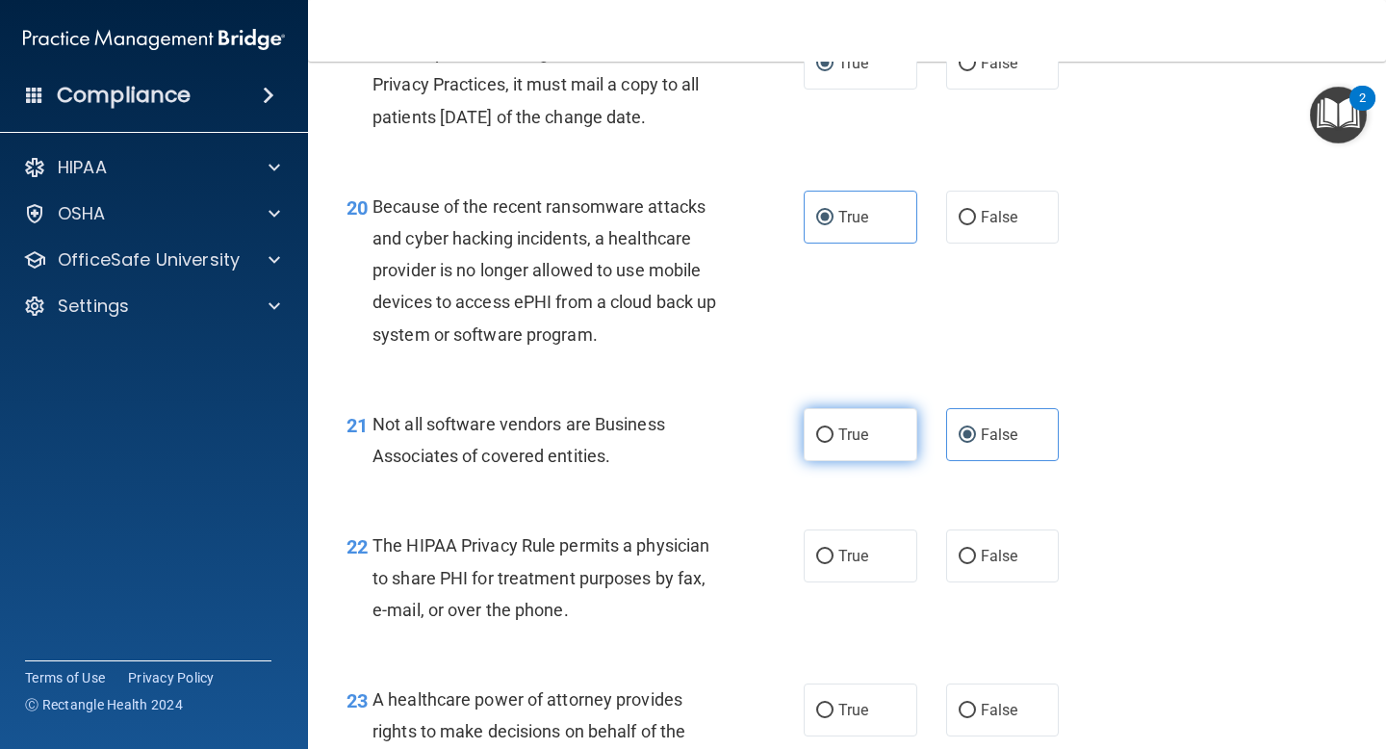
click at [870, 443] on label "True" at bounding box center [861, 434] width 114 height 53
click at [834, 443] on input "True" at bounding box center [824, 435] width 17 height 14
radio input "true"
radio input "false"
click at [682, 462] on div "Not all software vendors are Business Associates of covered entities." at bounding box center [555, 440] width 365 height 64
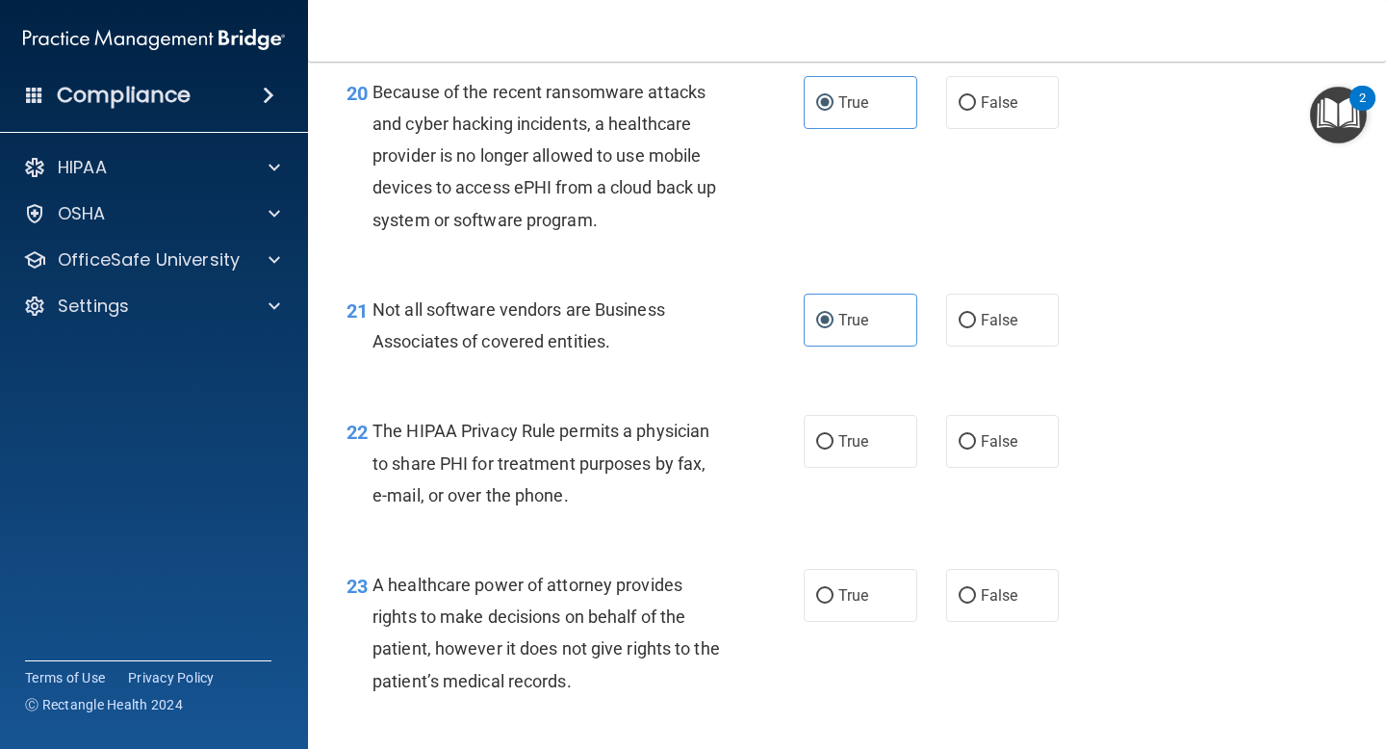
scroll to position [3584, 0]
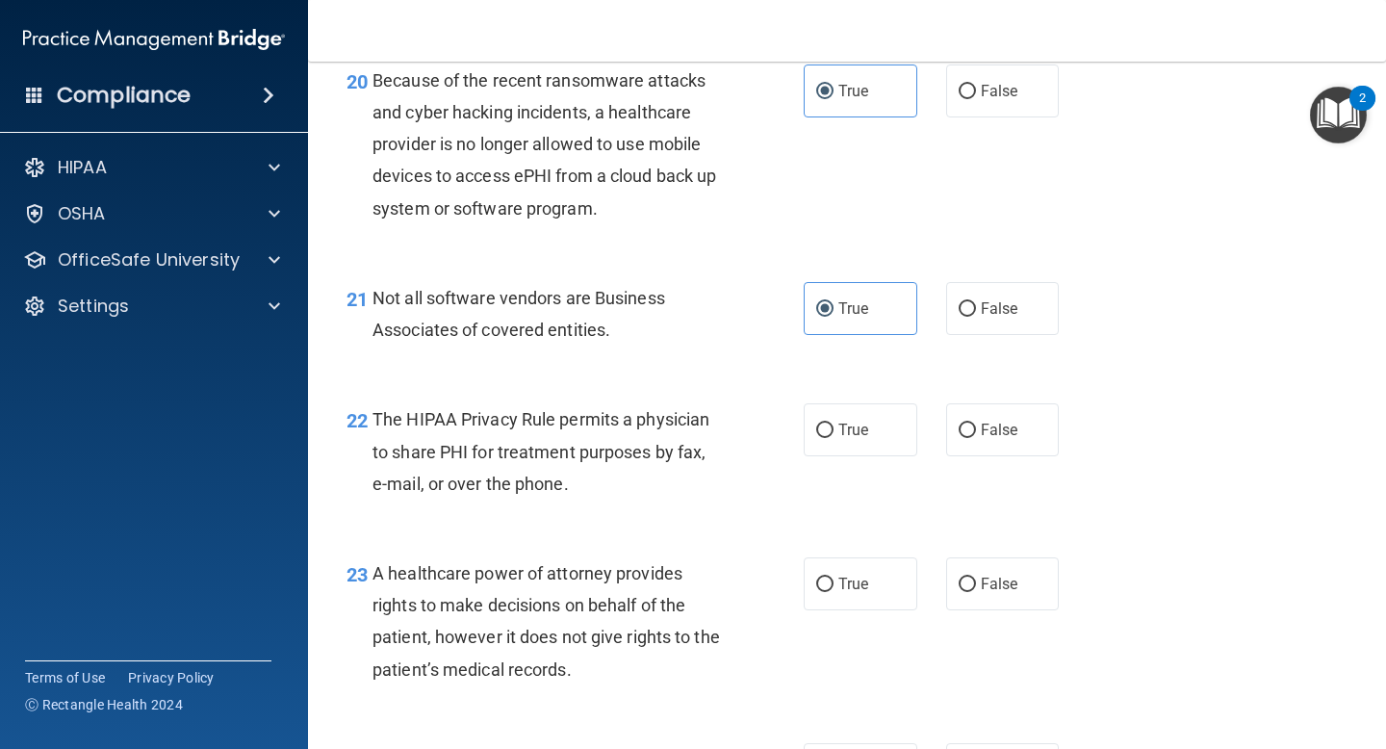
click at [597, 511] on div "22 The HIPAA Privacy Rule permits a physician to share PHI for treatment purpos…" at bounding box center [847, 456] width 1030 height 154
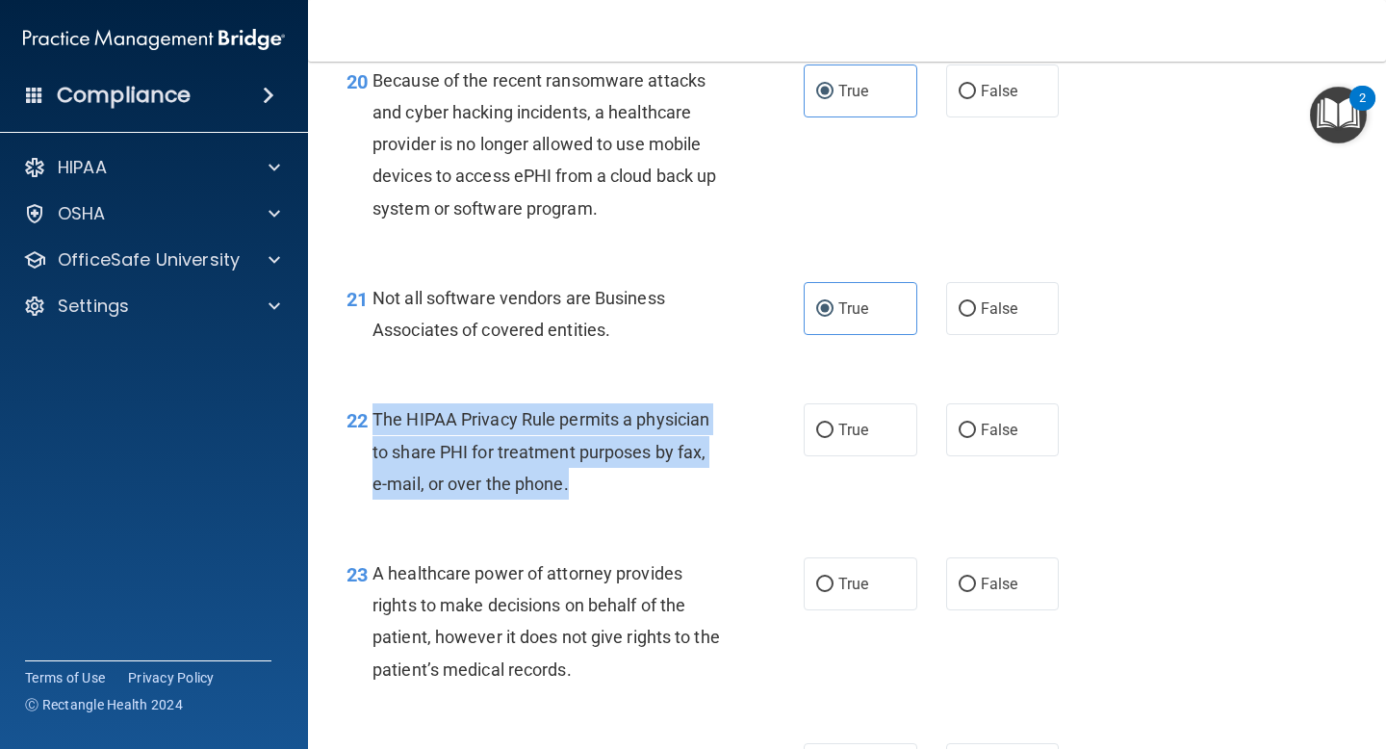
drag, startPoint x: 597, startPoint y: 482, endPoint x: 374, endPoint y: 421, distance: 231.7
click at [374, 421] on div "The HIPAA Privacy Rule permits a physician to share PHI for treatment purposes …" at bounding box center [555, 451] width 365 height 96
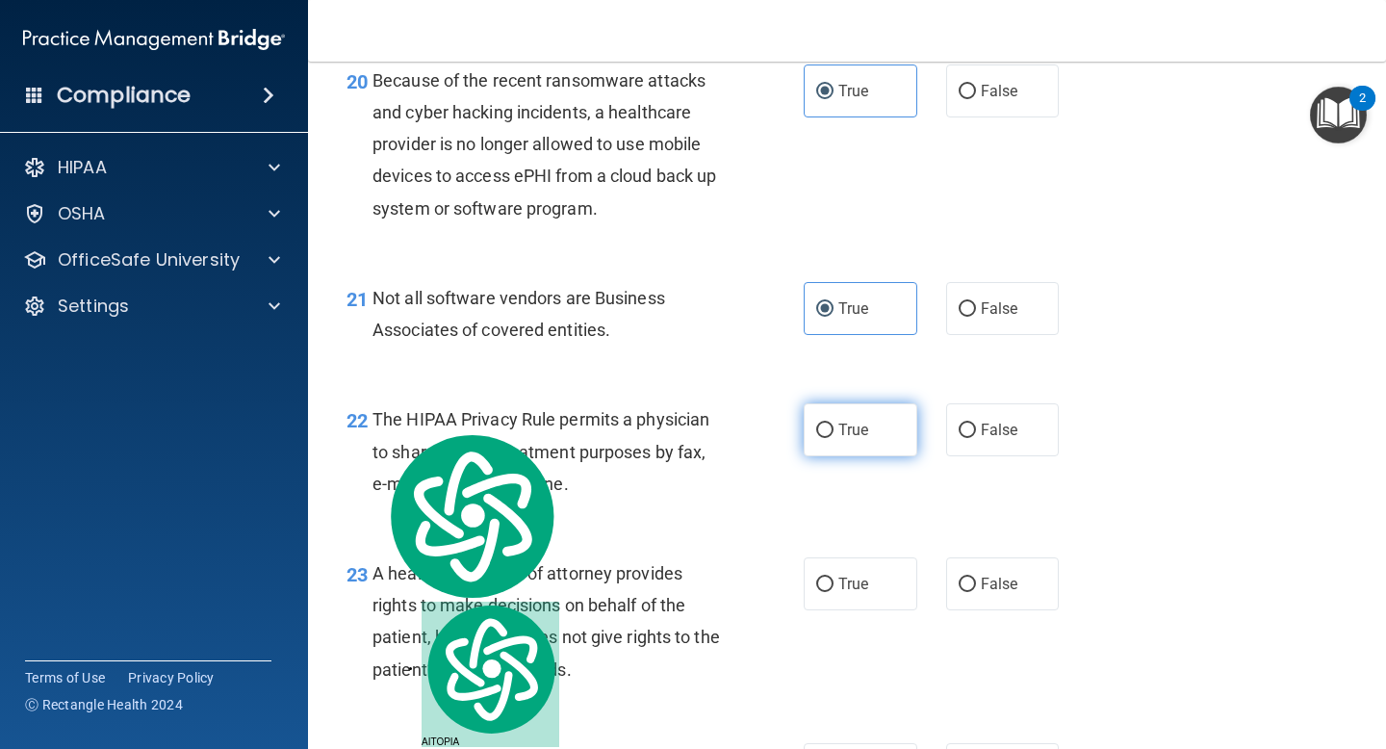
click at [843, 423] on span "True" at bounding box center [854, 430] width 30 height 18
click at [834, 424] on input "True" at bounding box center [824, 431] width 17 height 14
radio input "true"
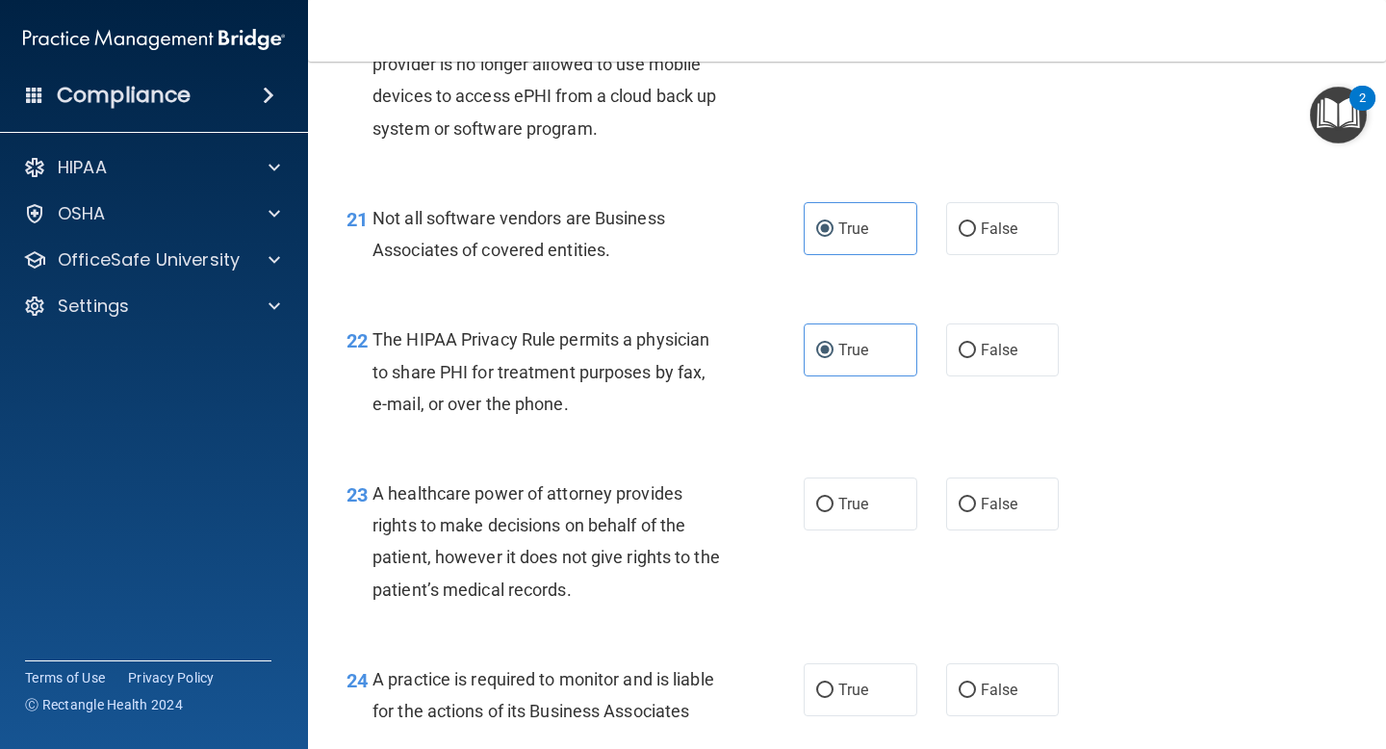
scroll to position [3793, 0]
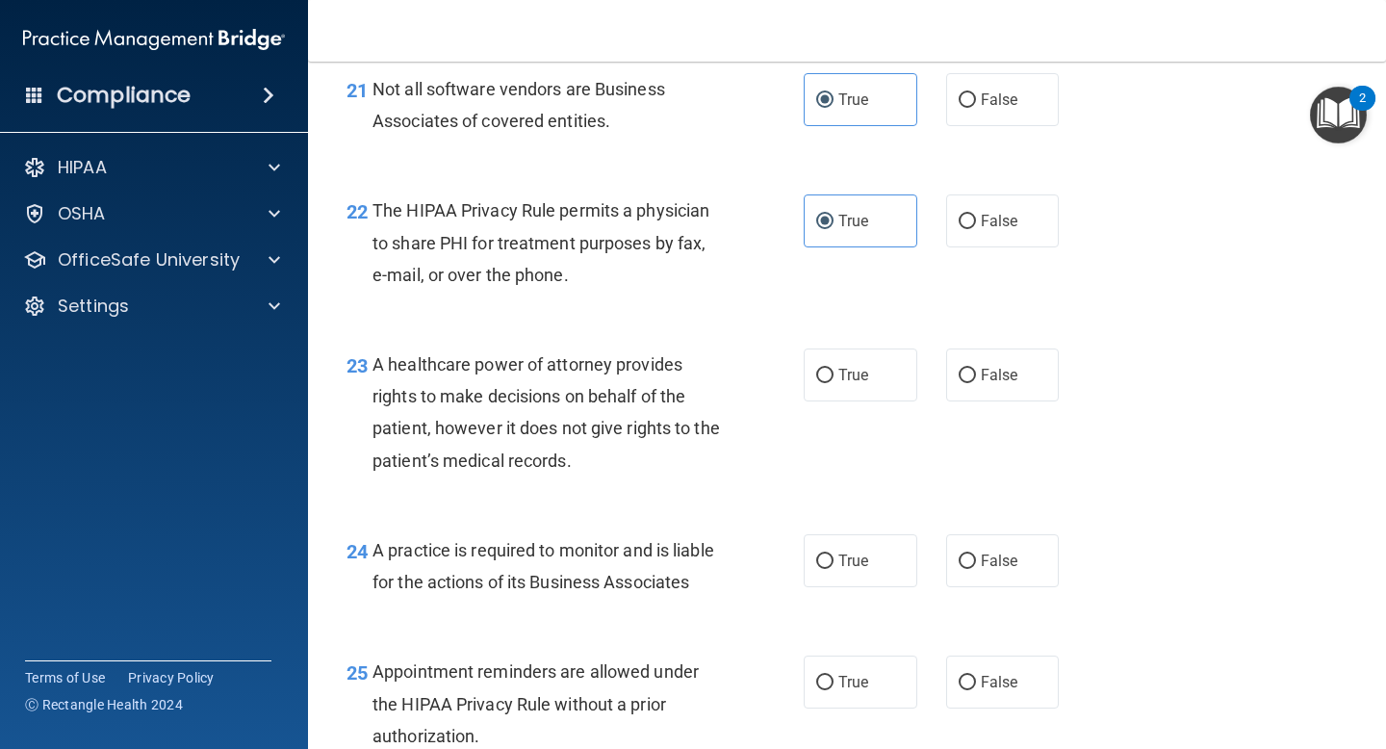
click at [575, 488] on div "23 A healthcare power of attorney provides rights to make decisions on behalf o…" at bounding box center [847, 417] width 1030 height 186
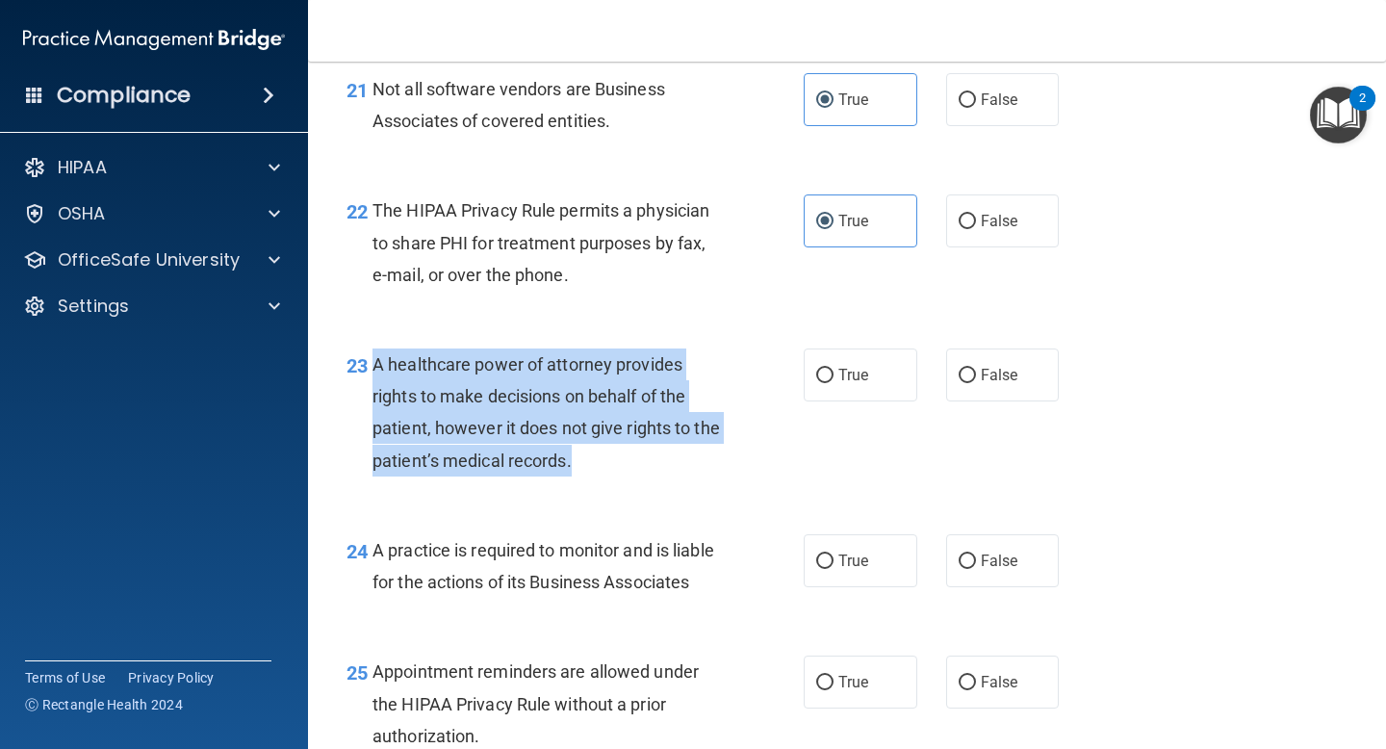
drag, startPoint x: 584, startPoint y: 457, endPoint x: 375, endPoint y: 377, distance: 223.7
click at [375, 377] on div "A healthcare power of attorney provides rights to make decisions on behalf of t…" at bounding box center [555, 412] width 365 height 128
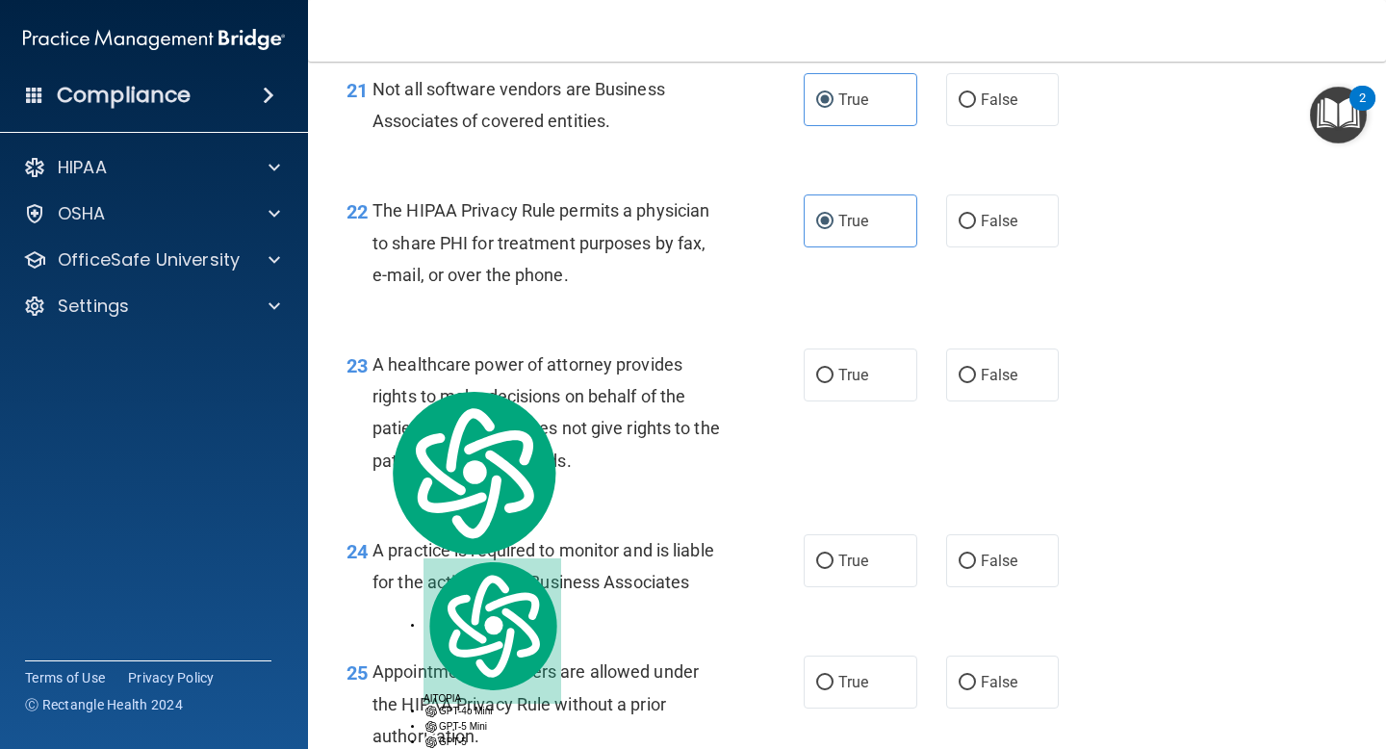
click at [793, 406] on div "23 A healthcare power of attorney provides rights to make decisions on behalf o…" at bounding box center [575, 417] width 515 height 138
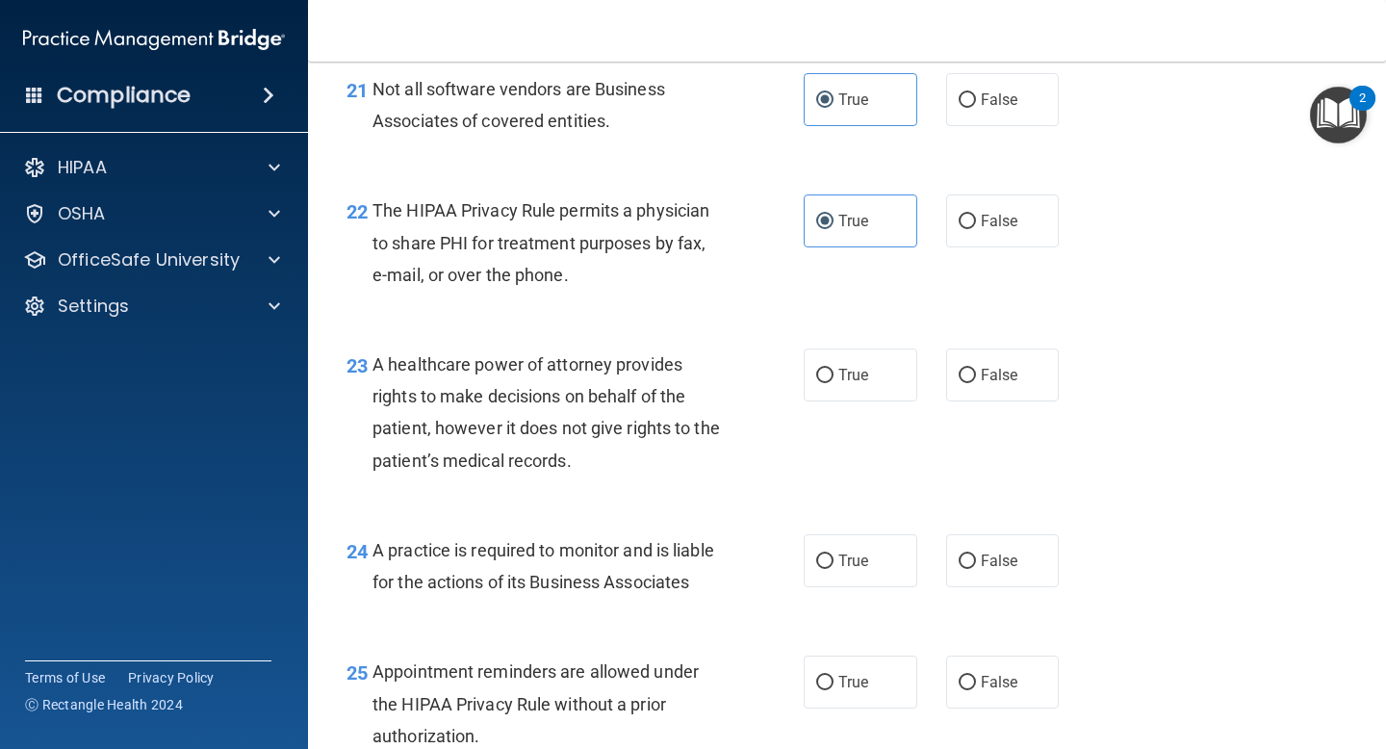
click at [718, 462] on div "A healthcare power of attorney provides rights to make decisions on behalf of t…" at bounding box center [555, 412] width 365 height 128
click at [922, 375] on div "True False" at bounding box center [940, 374] width 272 height 53
click at [952, 375] on label "False" at bounding box center [1003, 374] width 114 height 53
click at [959, 375] on input "False" at bounding box center [967, 376] width 17 height 14
radio input "true"
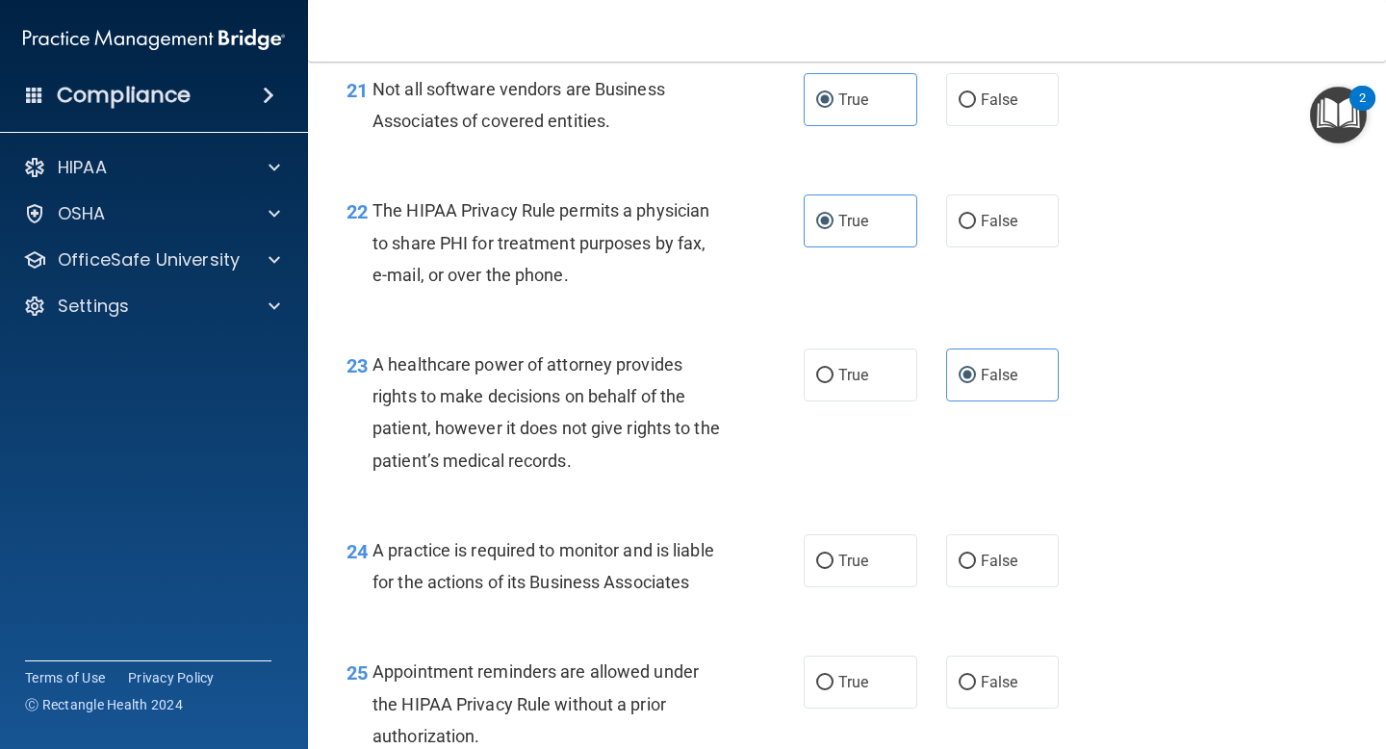
click at [740, 482] on div "23 A healthcare power of attorney provides rights to make decisions on behalf o…" at bounding box center [575, 417] width 515 height 138
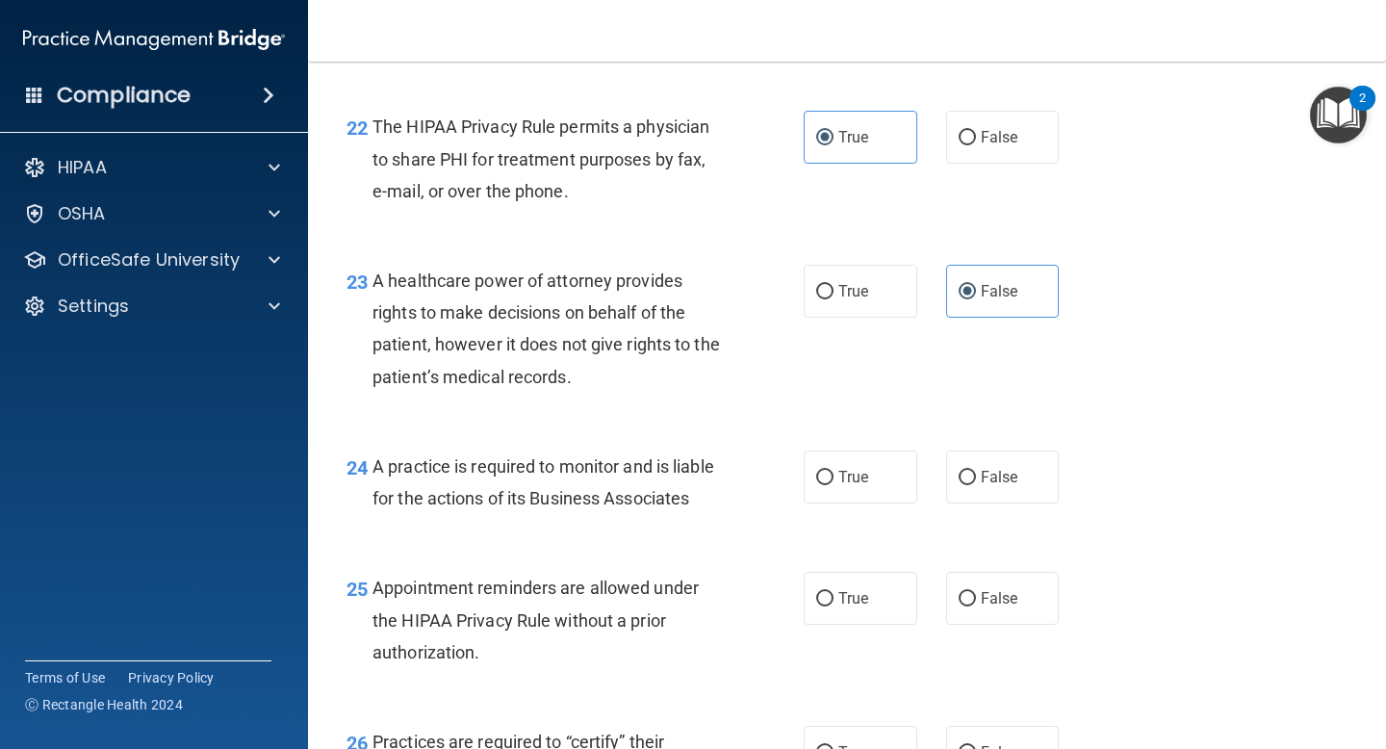
scroll to position [3885, 0]
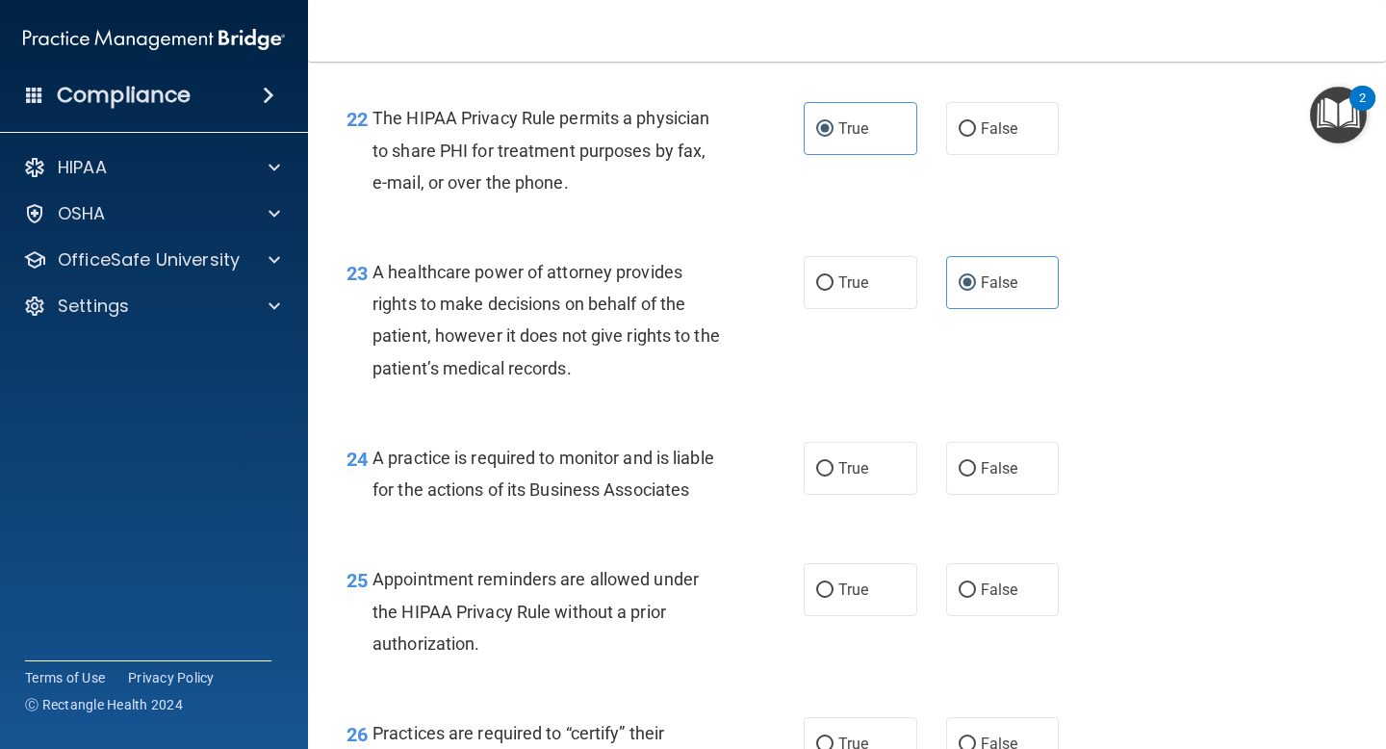
click at [724, 500] on div "A practice is required to monitor and is liable for the actions of its Business…" at bounding box center [555, 474] width 365 height 64
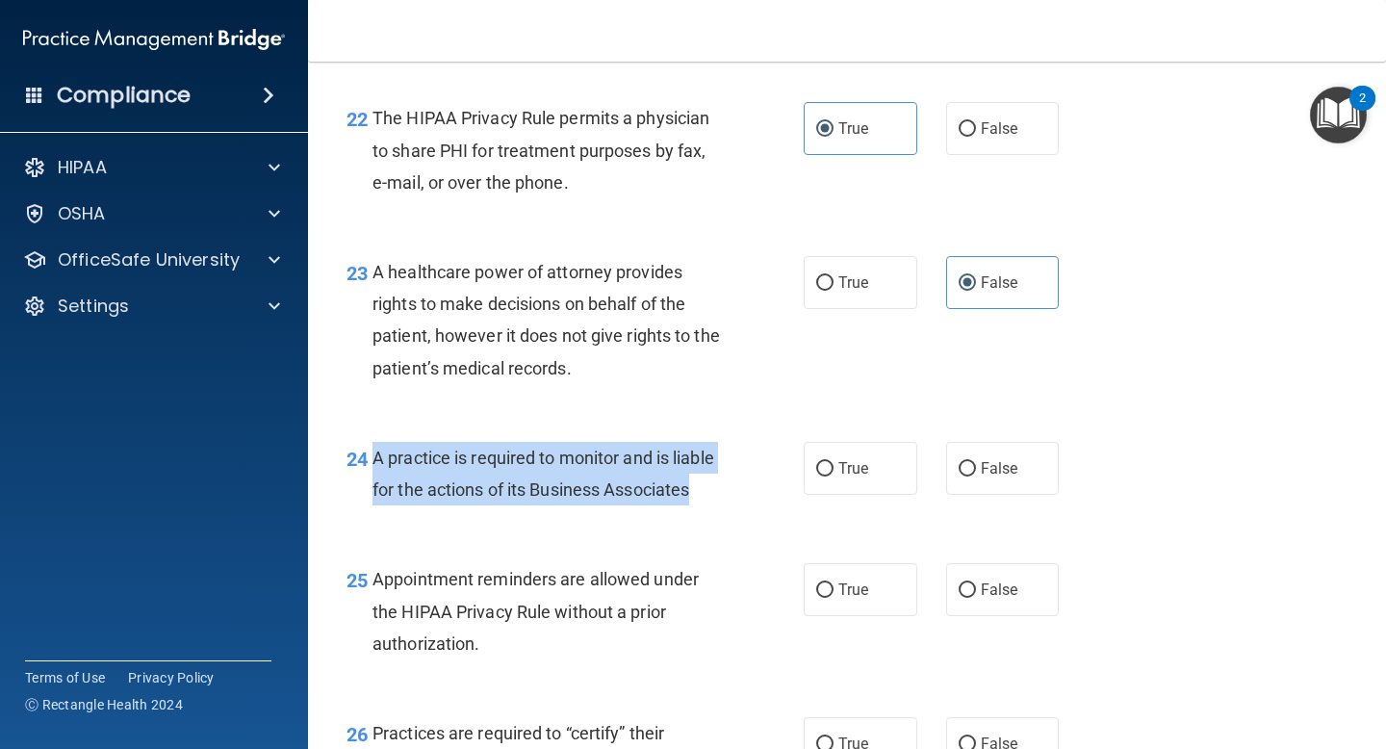
drag, startPoint x: 715, startPoint y: 492, endPoint x: 377, endPoint y: 453, distance: 340.1
click at [377, 453] on div "A practice is required to monitor and is liable for the actions of its Business…" at bounding box center [555, 474] width 365 height 64
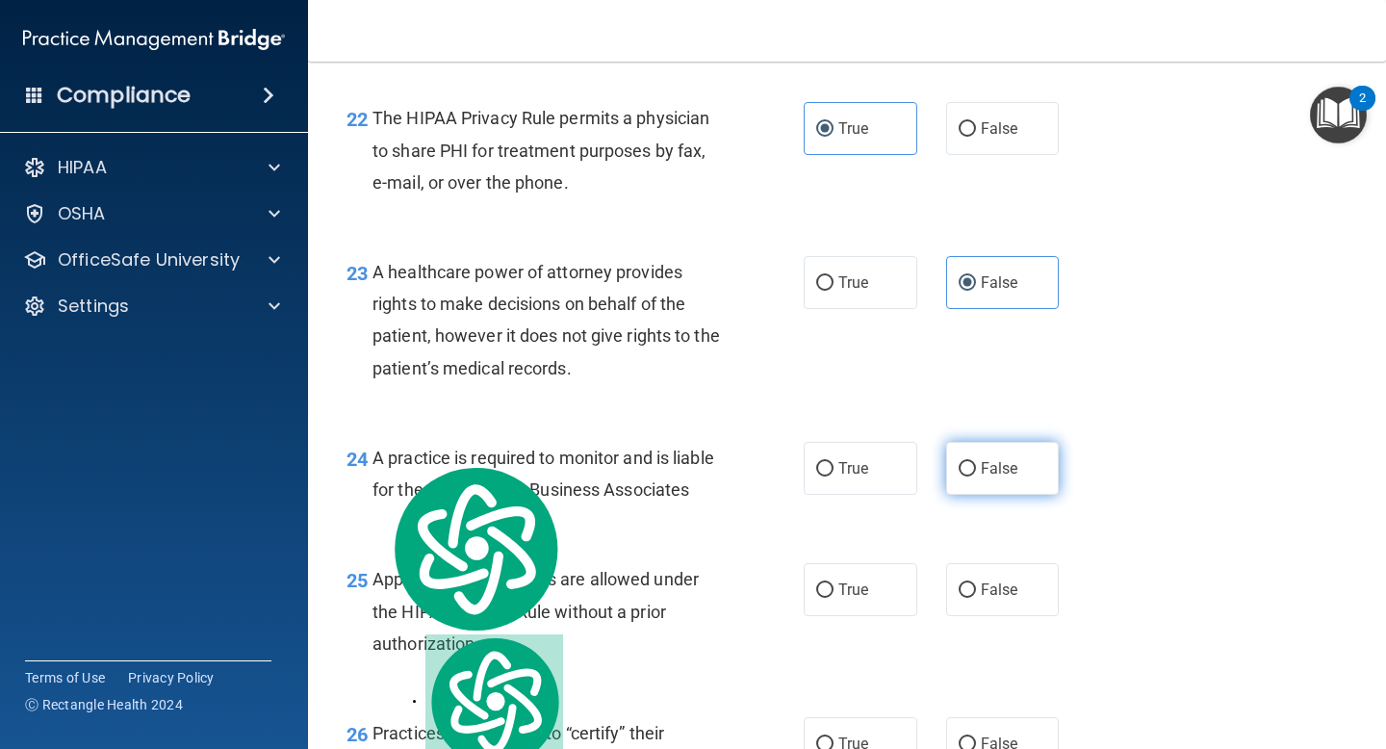
click at [958, 458] on label "False" at bounding box center [1003, 468] width 114 height 53
click at [959, 462] on input "False" at bounding box center [967, 469] width 17 height 14
radio input "true"
click at [710, 509] on div "24 A practice is required to monitor and is liable for the actions of its Busin…" at bounding box center [575, 478] width 515 height 73
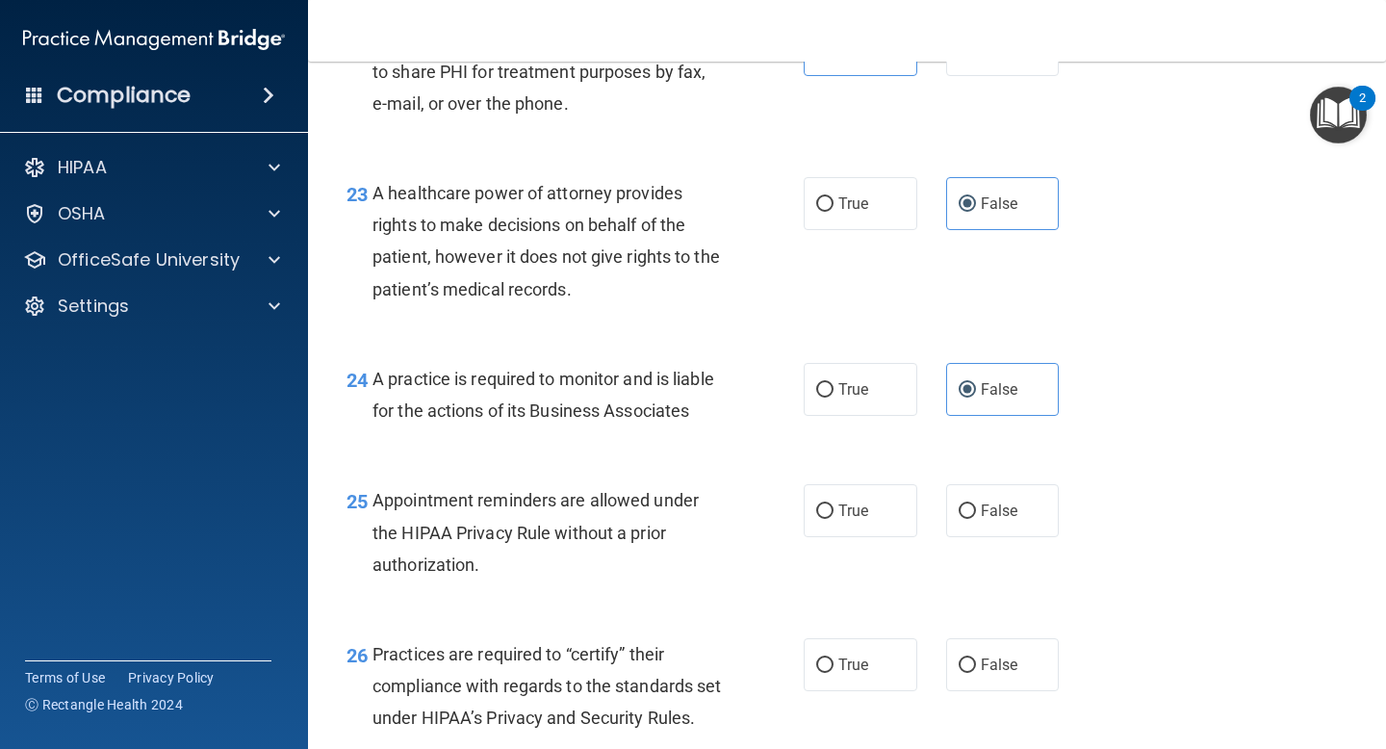
scroll to position [3980, 0]
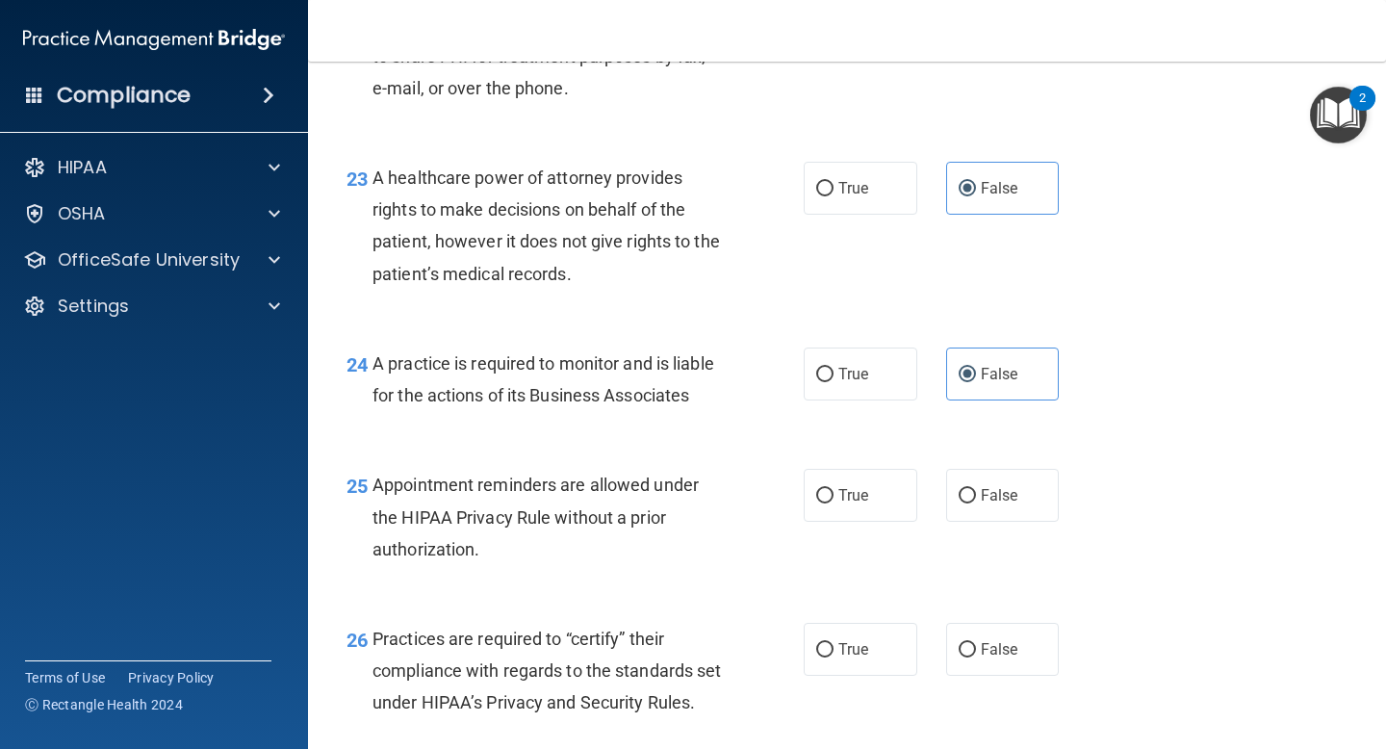
click at [531, 530] on div "Appointment reminders are allowed under the HIPAA Privacy Rule without a prior …" at bounding box center [555, 517] width 365 height 96
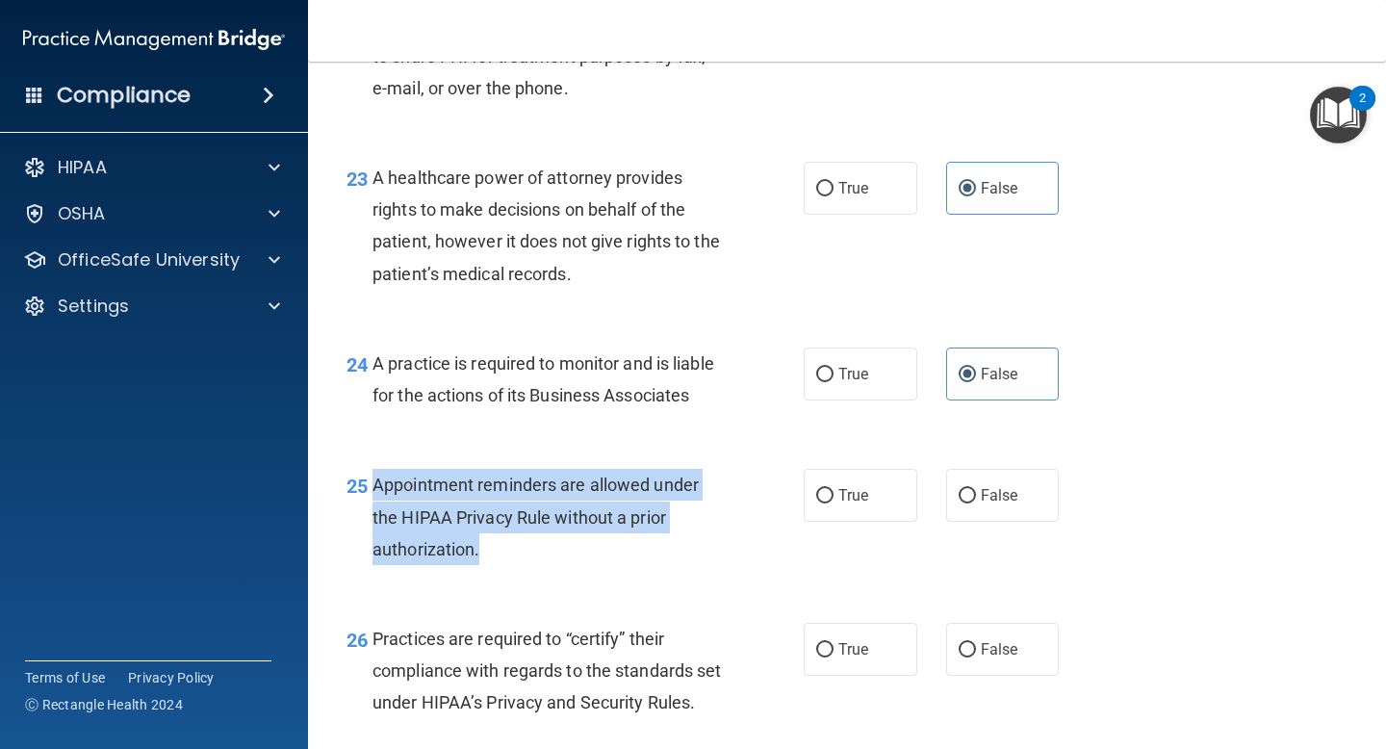
drag, startPoint x: 503, startPoint y: 542, endPoint x: 374, endPoint y: 496, distance: 137.0
click at [374, 496] on div "Appointment reminders are allowed under the HIPAA Privacy Rule without a prior …" at bounding box center [555, 517] width 365 height 96
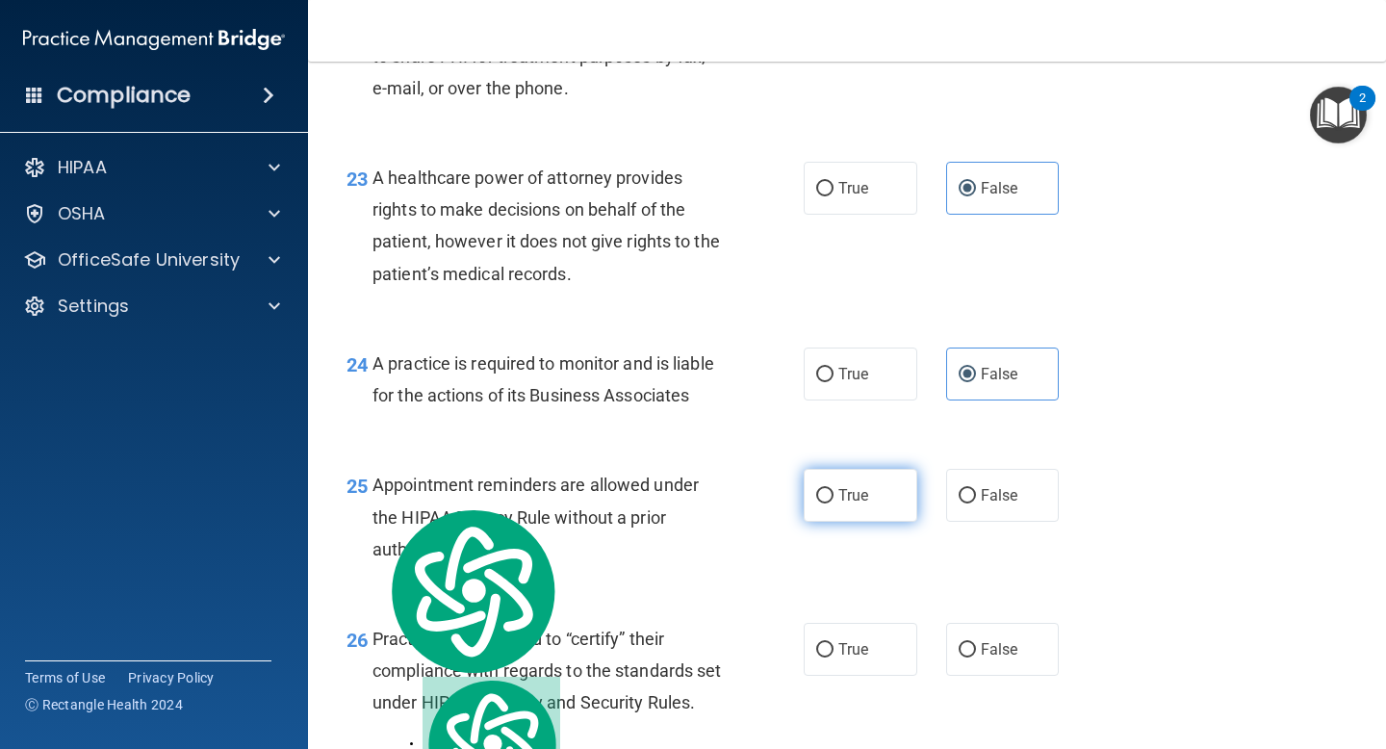
click at [851, 491] on span "True" at bounding box center [854, 495] width 30 height 18
click at [834, 491] on input "True" at bounding box center [824, 496] width 17 height 14
radio input "true"
click at [748, 539] on div "25 Appointment reminders are allowed under the HIPAA Privacy Rule without a pri…" at bounding box center [575, 522] width 515 height 106
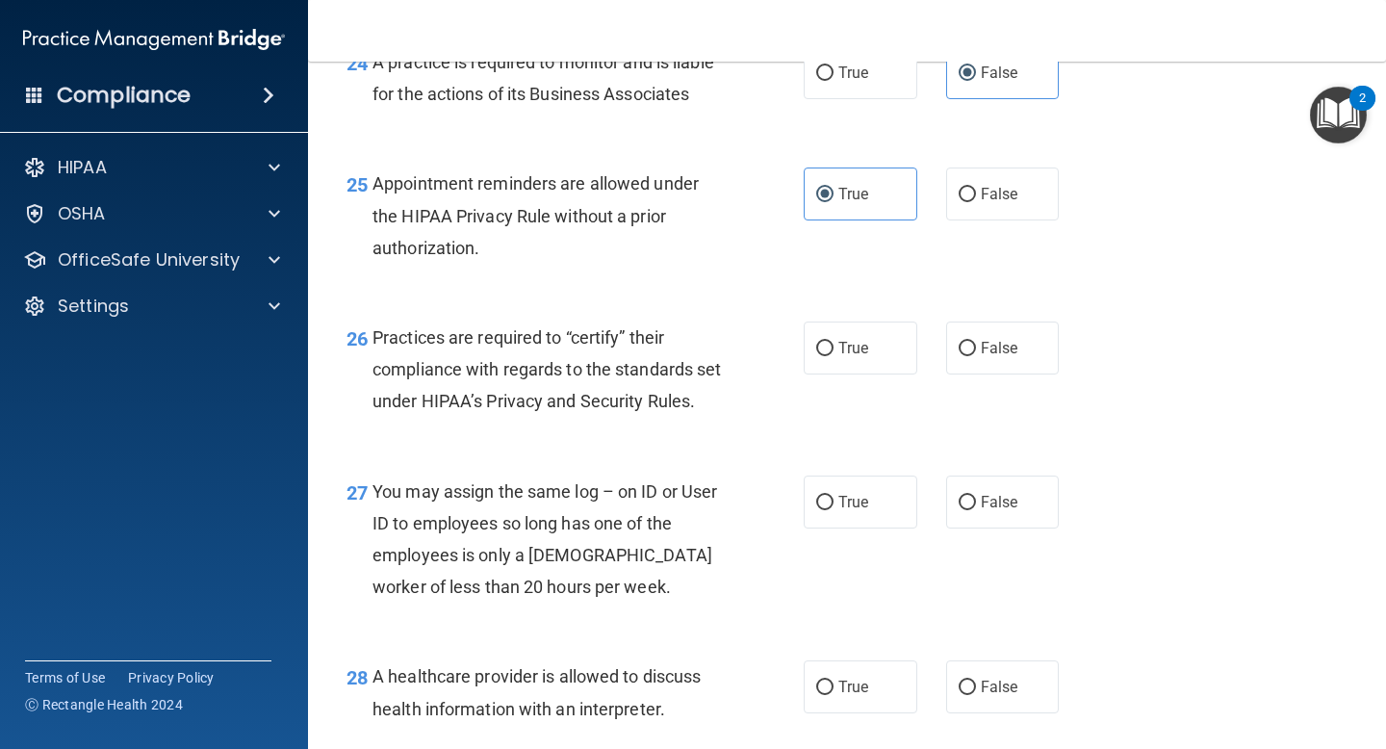
scroll to position [4323, 0]
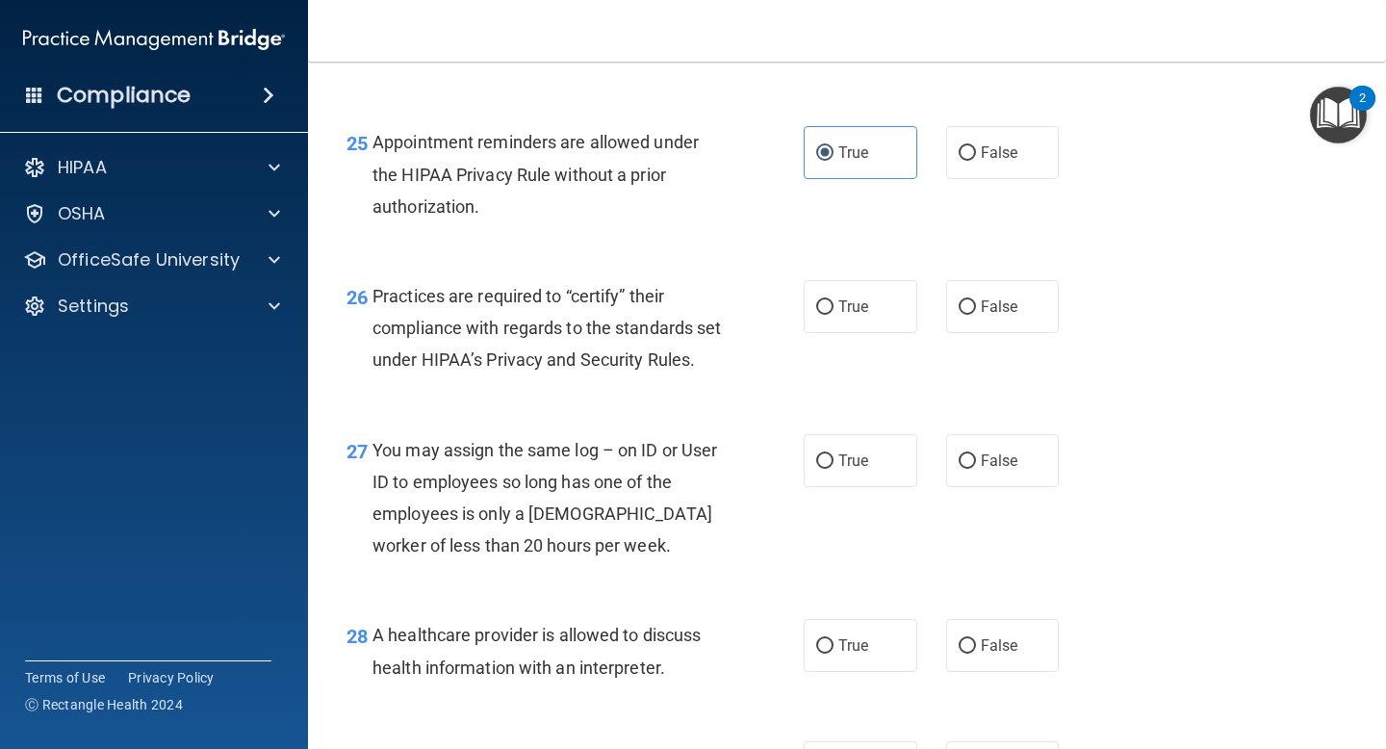
click at [480, 376] on div "Practices are required to “certify” their compliance with regards to the standa…" at bounding box center [555, 328] width 365 height 96
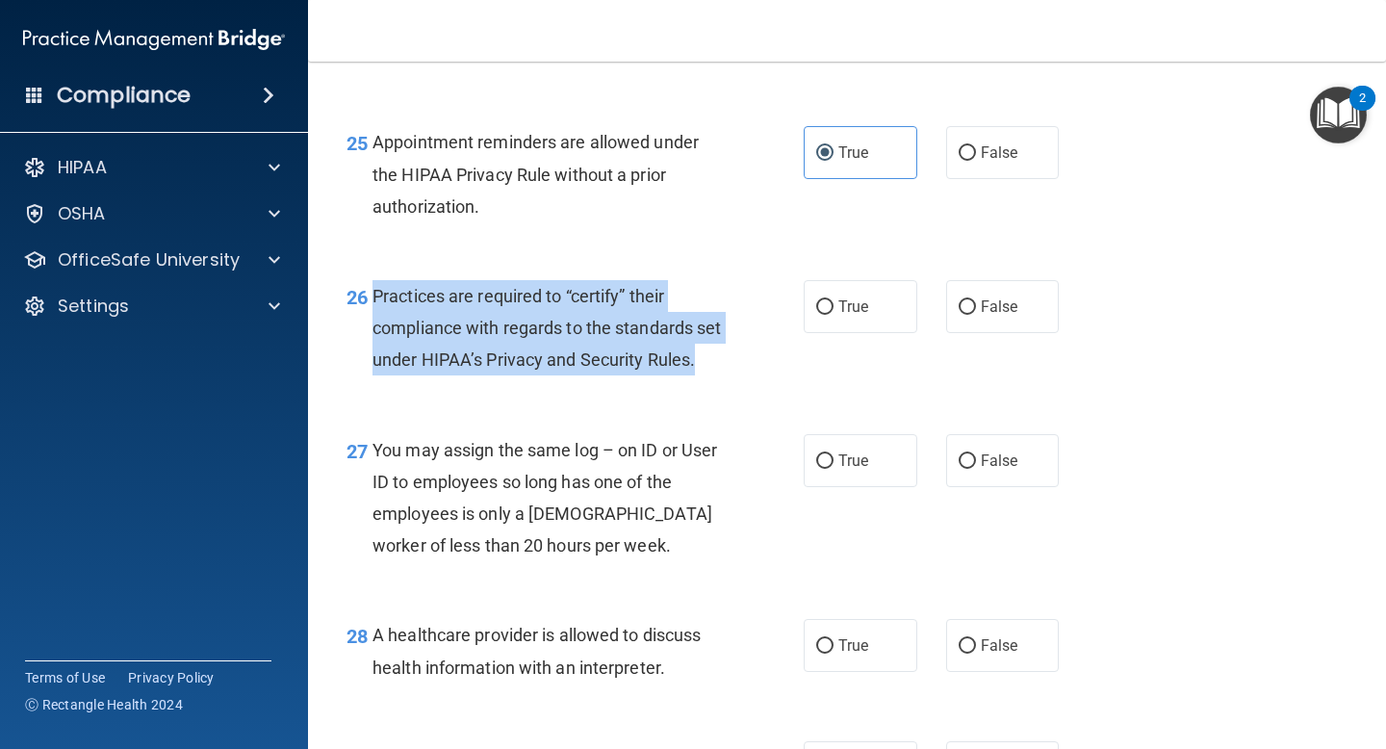
drag, startPoint x: 475, startPoint y: 401, endPoint x: 375, endPoint y: 301, distance: 140.9
click at [375, 301] on div "Practices are required to “certify” their compliance with regards to the standa…" at bounding box center [555, 328] width 365 height 96
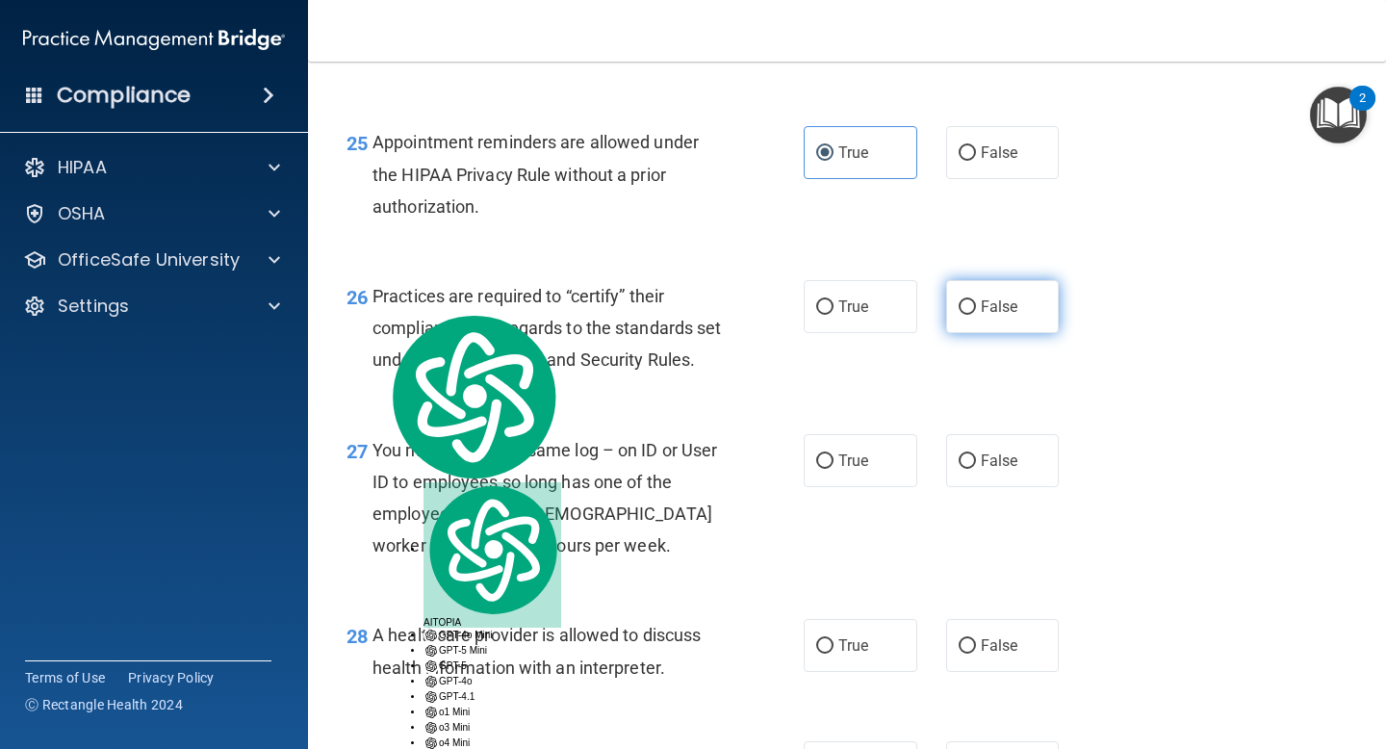
click at [981, 313] on span "False" at bounding box center [1000, 306] width 38 height 18
click at [976, 313] on input "False" at bounding box center [967, 307] width 17 height 14
radio input "true"
click at [738, 453] on div "27 You may assign the same log – on ID or User ID to employees so long has one …" at bounding box center [847, 503] width 1030 height 186
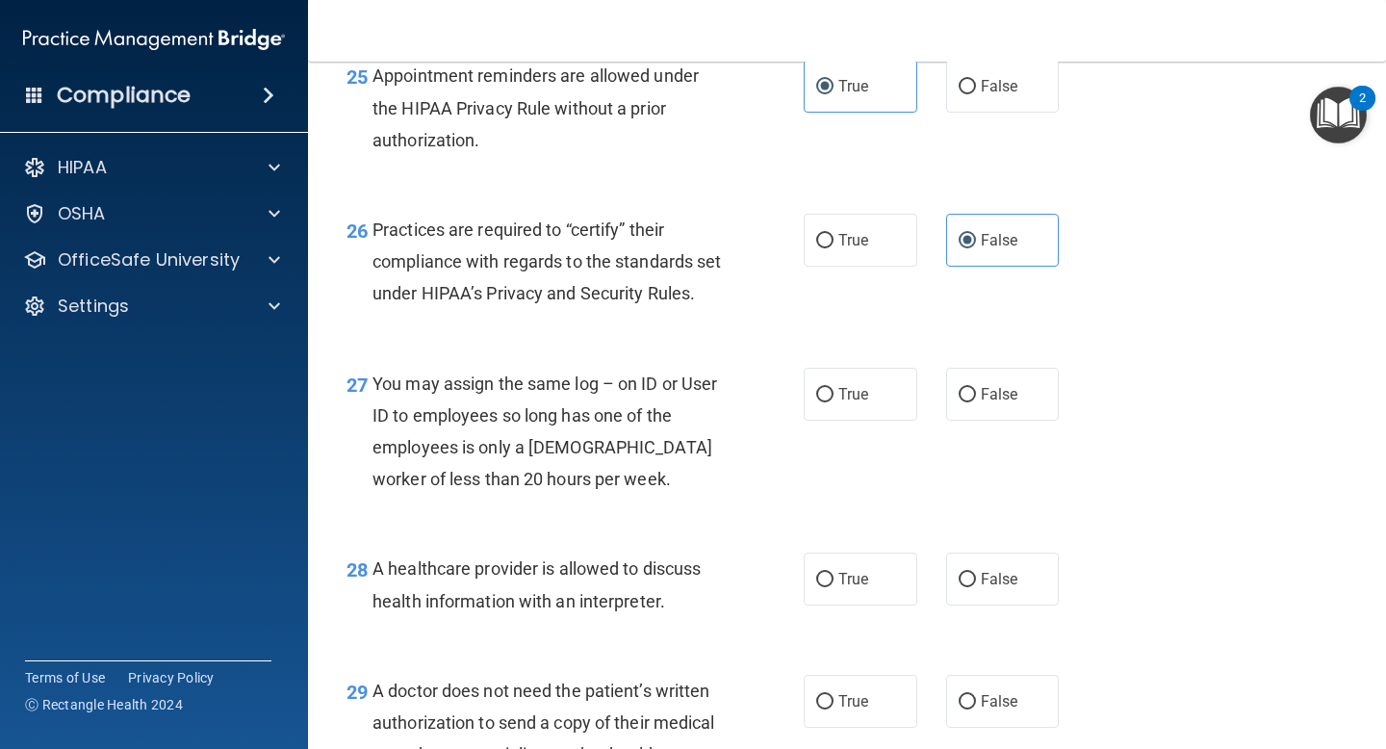
scroll to position [4435, 0]
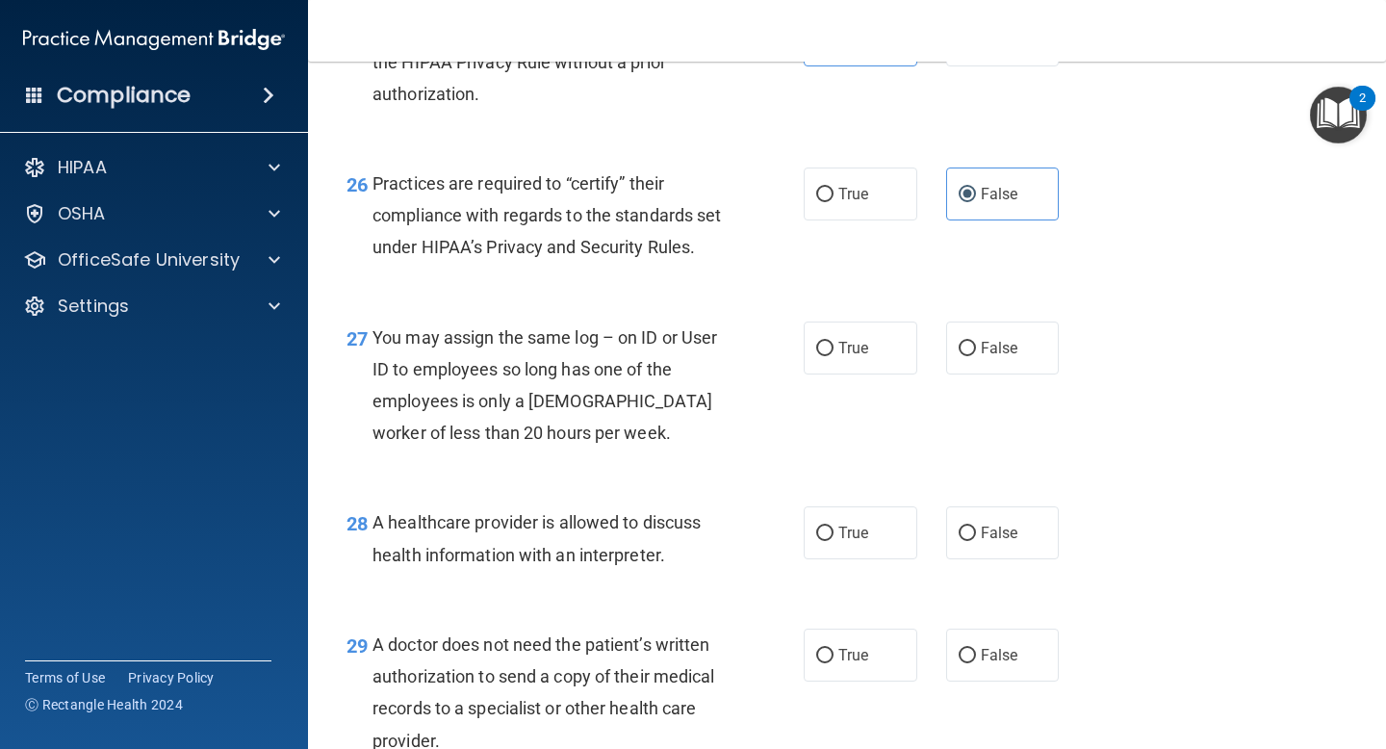
click at [593, 450] on div "You may assign the same log – on ID or User ID to employees so long has one of …" at bounding box center [555, 386] width 365 height 128
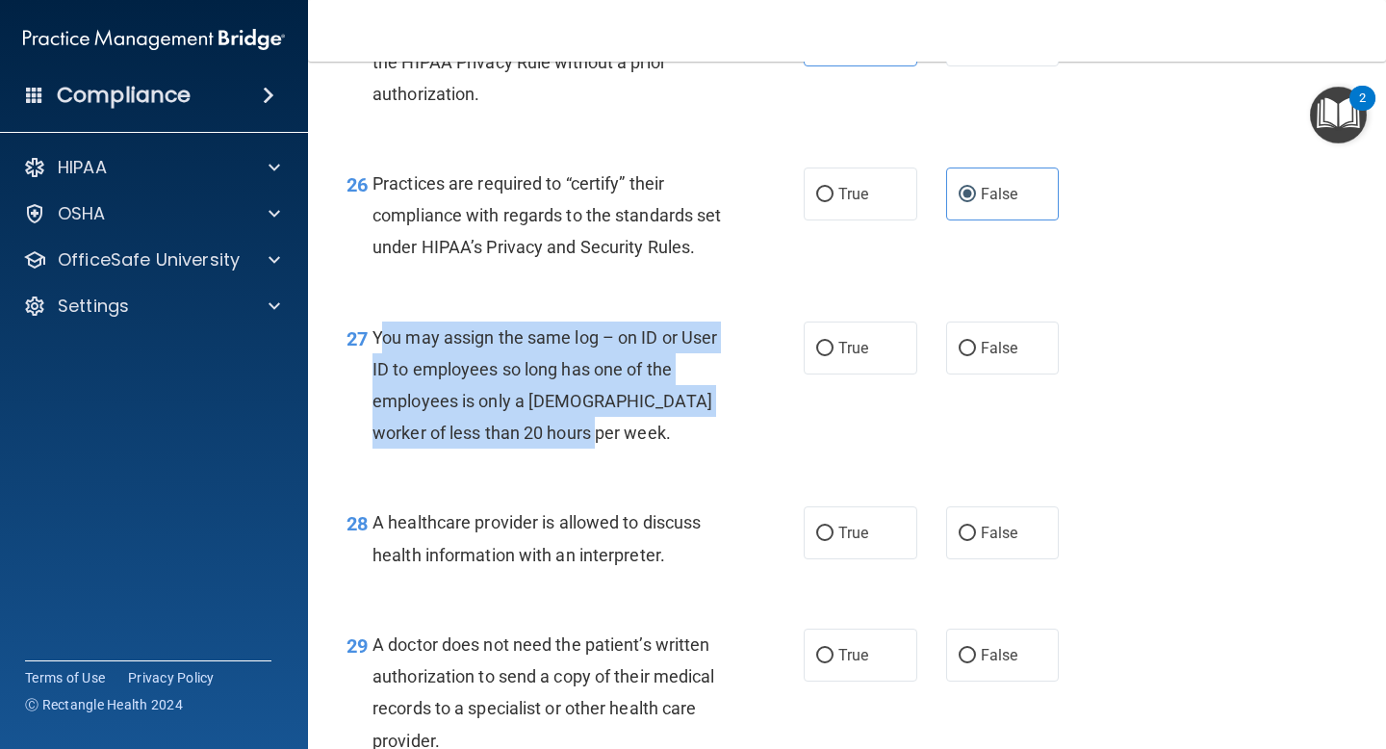
drag, startPoint x: 568, startPoint y: 467, endPoint x: 378, endPoint y: 379, distance: 208.9
click at [378, 379] on div "You may assign the same log – on ID or User ID to employees so long has one of …" at bounding box center [555, 386] width 365 height 128
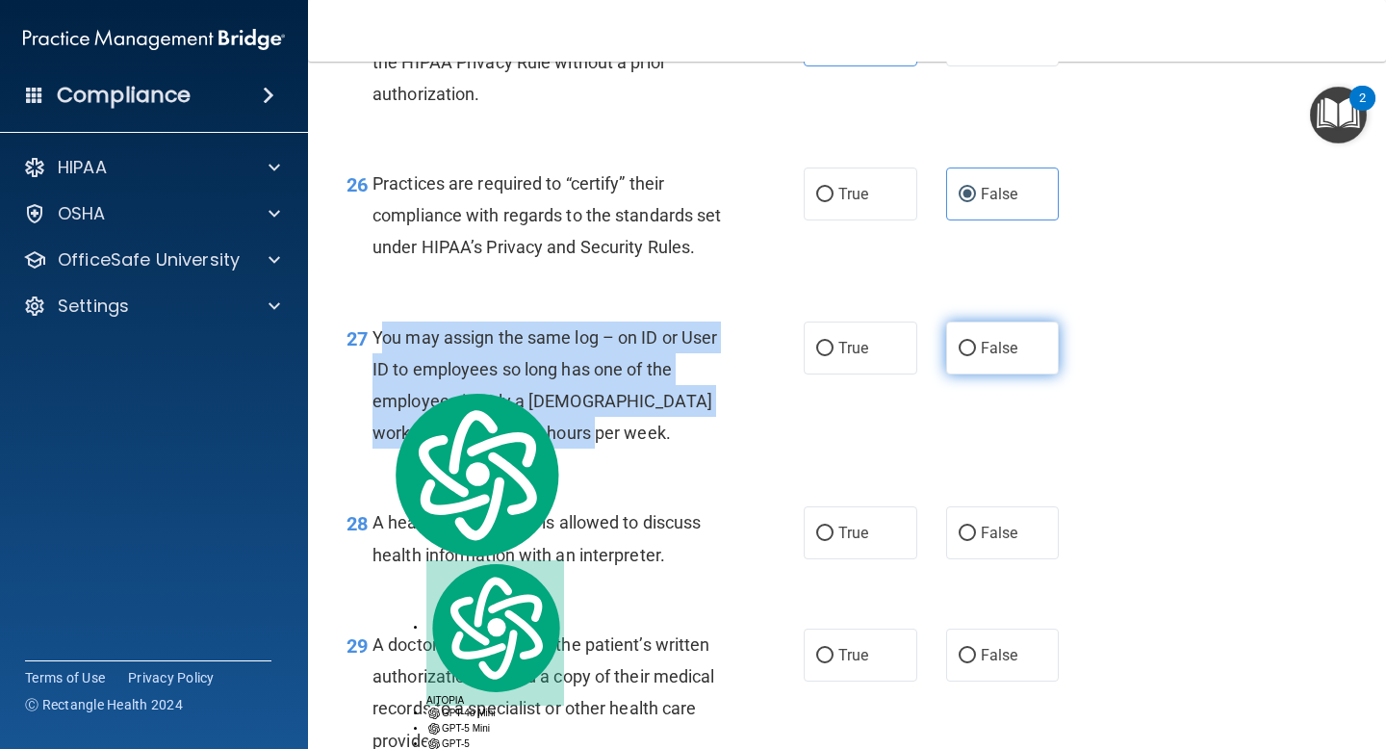
click at [964, 356] on input "False" at bounding box center [967, 349] width 17 height 14
radio input "true"
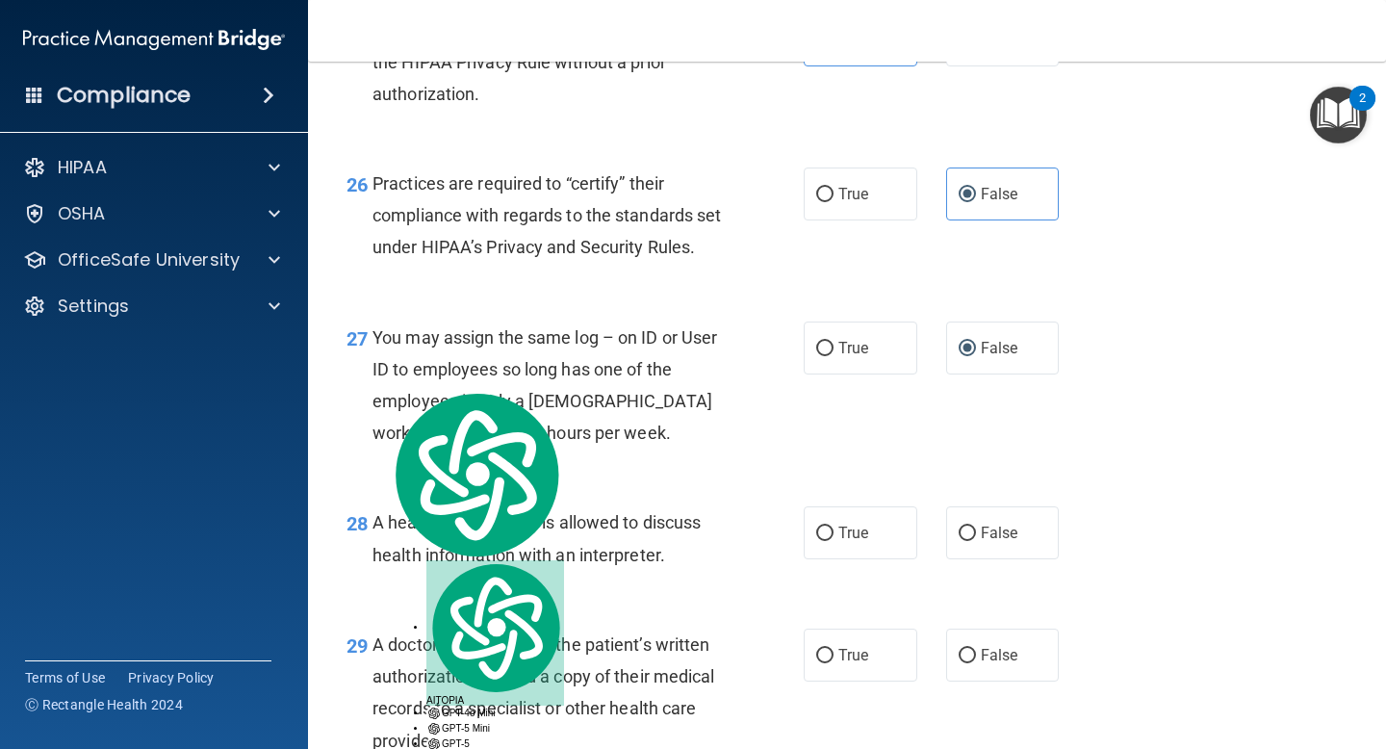
click at [747, 483] on div "27 You may assign the same log – on ID or User ID to employees so long has one …" at bounding box center [847, 390] width 1030 height 186
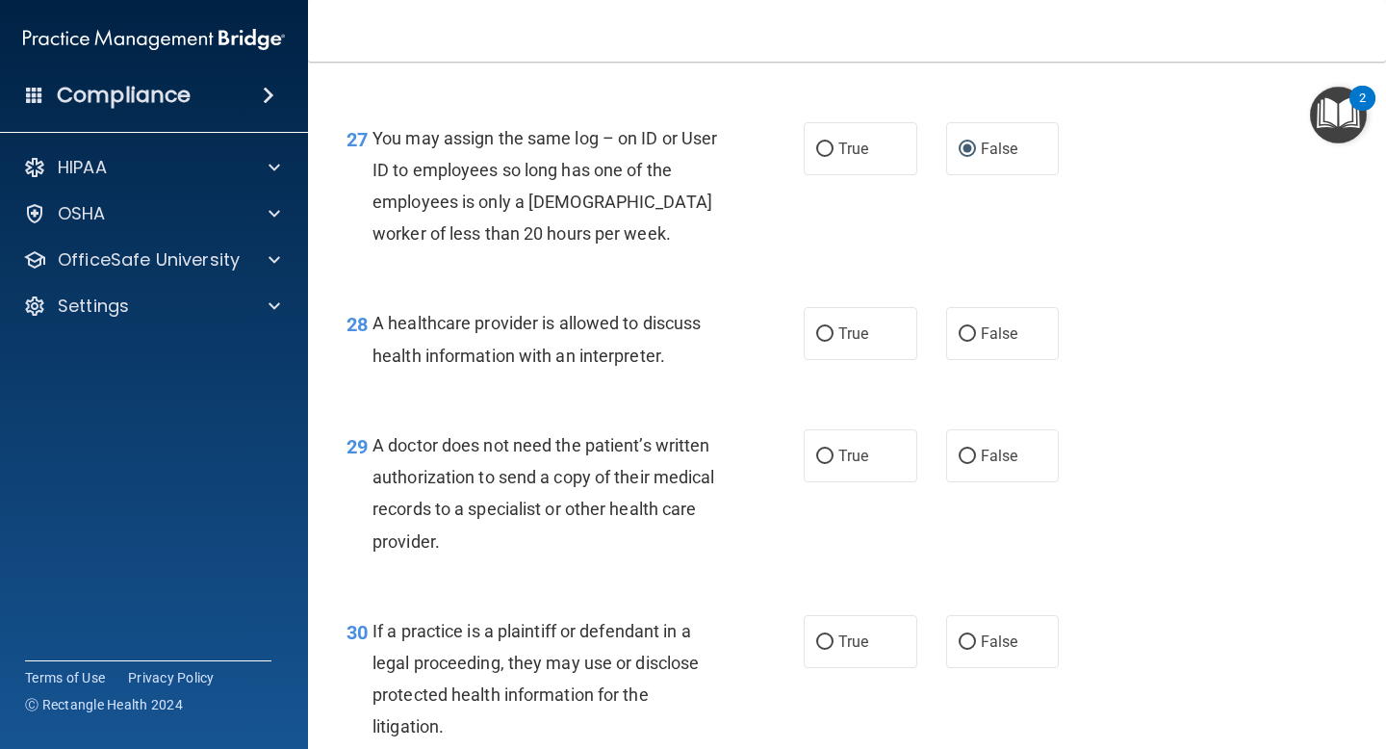
scroll to position [4689, 0]
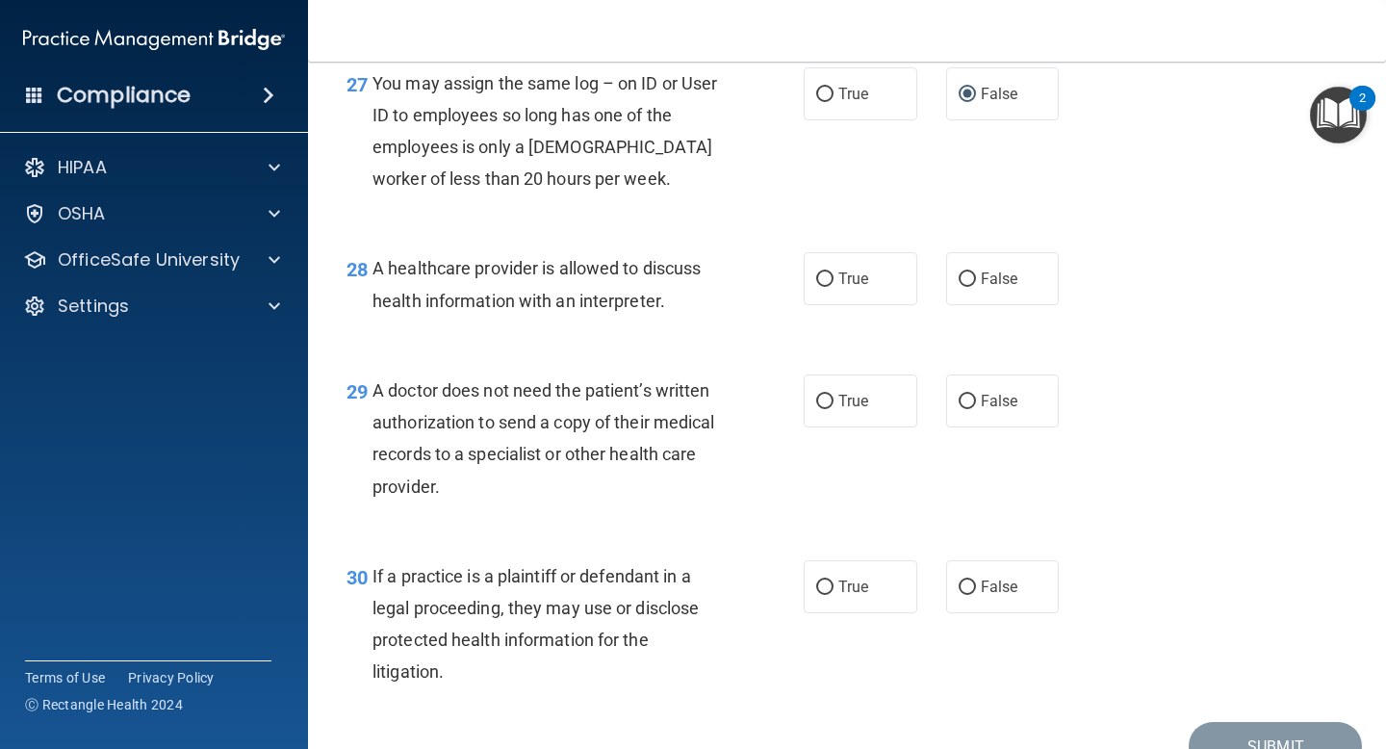
click at [693, 325] on div "28 A healthcare provider is allowed to discuss health information with an inter…" at bounding box center [575, 288] width 515 height 73
click at [669, 325] on div "28 A healthcare provider is allowed to discuss health information with an inter…" at bounding box center [575, 288] width 515 height 73
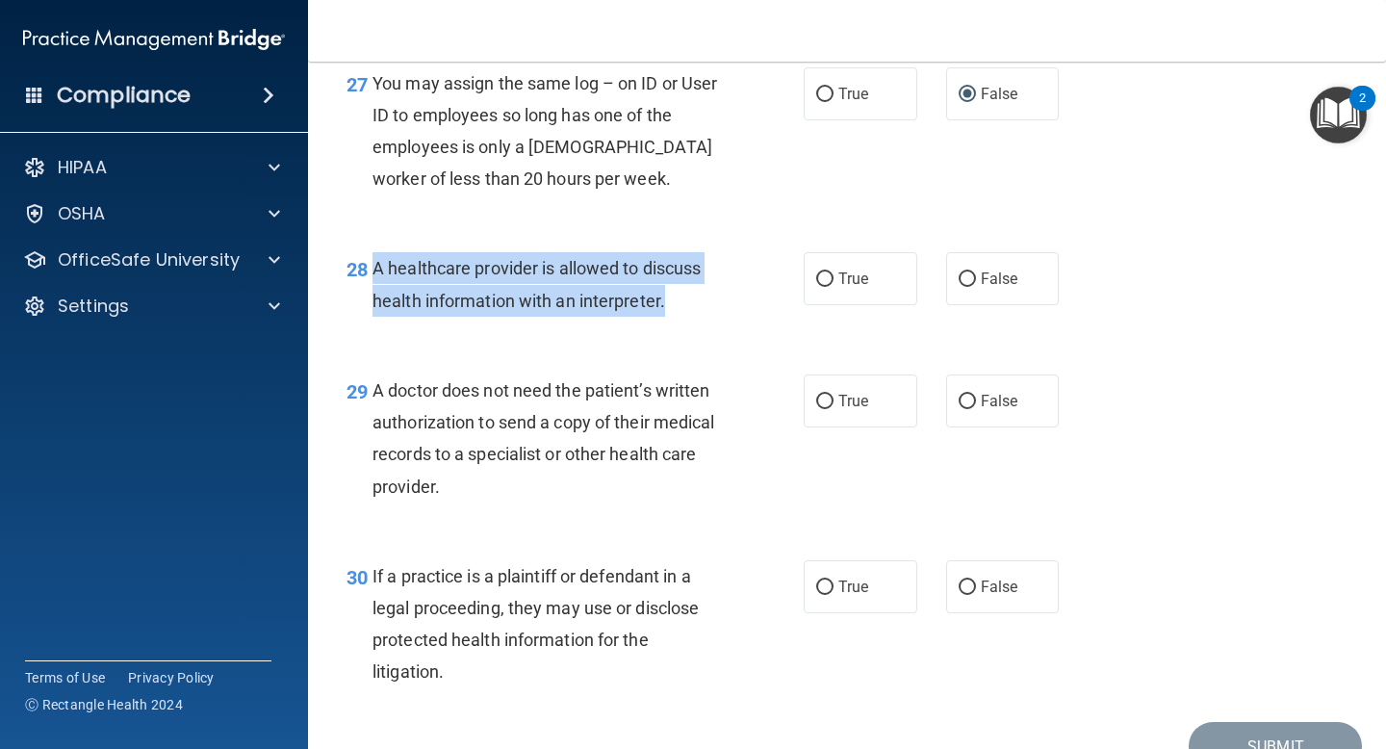
drag, startPoint x: 674, startPoint y: 342, endPoint x: 372, endPoint y: 307, distance: 304.3
click at [372, 307] on div "28 A healthcare provider is allowed to discuss health information with an inter…" at bounding box center [575, 288] width 515 height 73
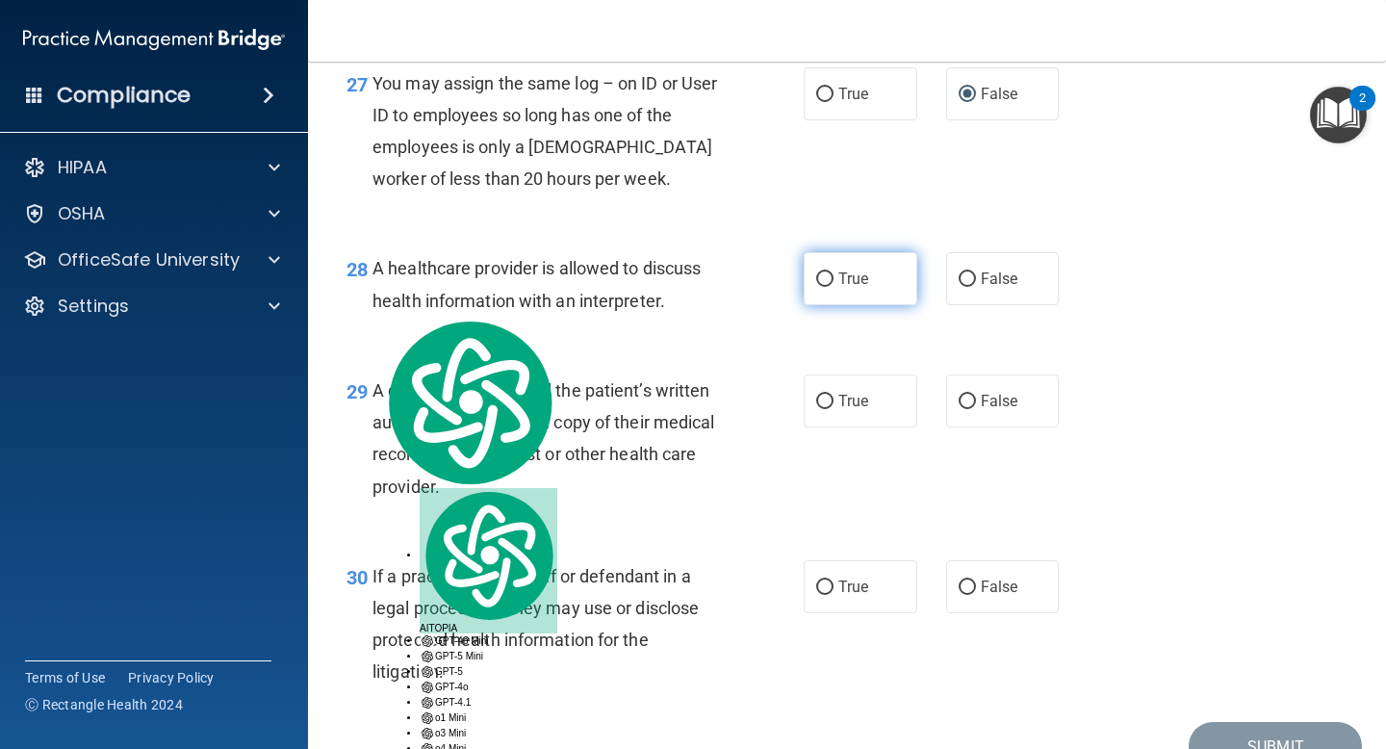
click at [839, 305] on label "True" at bounding box center [861, 278] width 114 height 53
click at [834, 287] on input "True" at bounding box center [824, 279] width 17 height 14
radio input "true"
click at [677, 349] on div "28 A healthcare provider is allowed to discuss health information with an inter…" at bounding box center [847, 288] width 1030 height 121
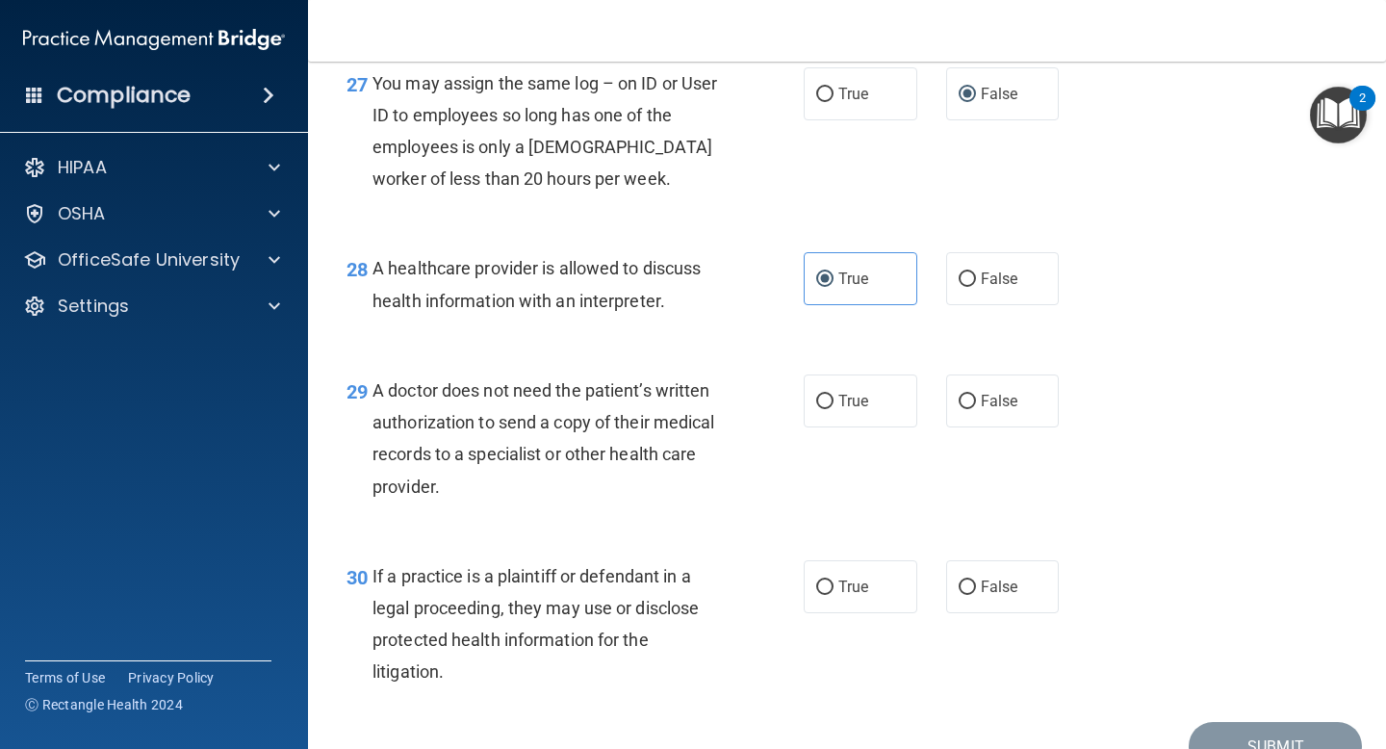
click at [458, 503] on div "A doctor does not need the patient’s written authorization to send a copy of th…" at bounding box center [555, 438] width 365 height 128
drag, startPoint x: 458, startPoint y: 521, endPoint x: 373, endPoint y: 426, distance: 127.4
click at [374, 426] on div "A doctor does not need the patient’s written authorization to send a copy of th…" at bounding box center [555, 438] width 365 height 128
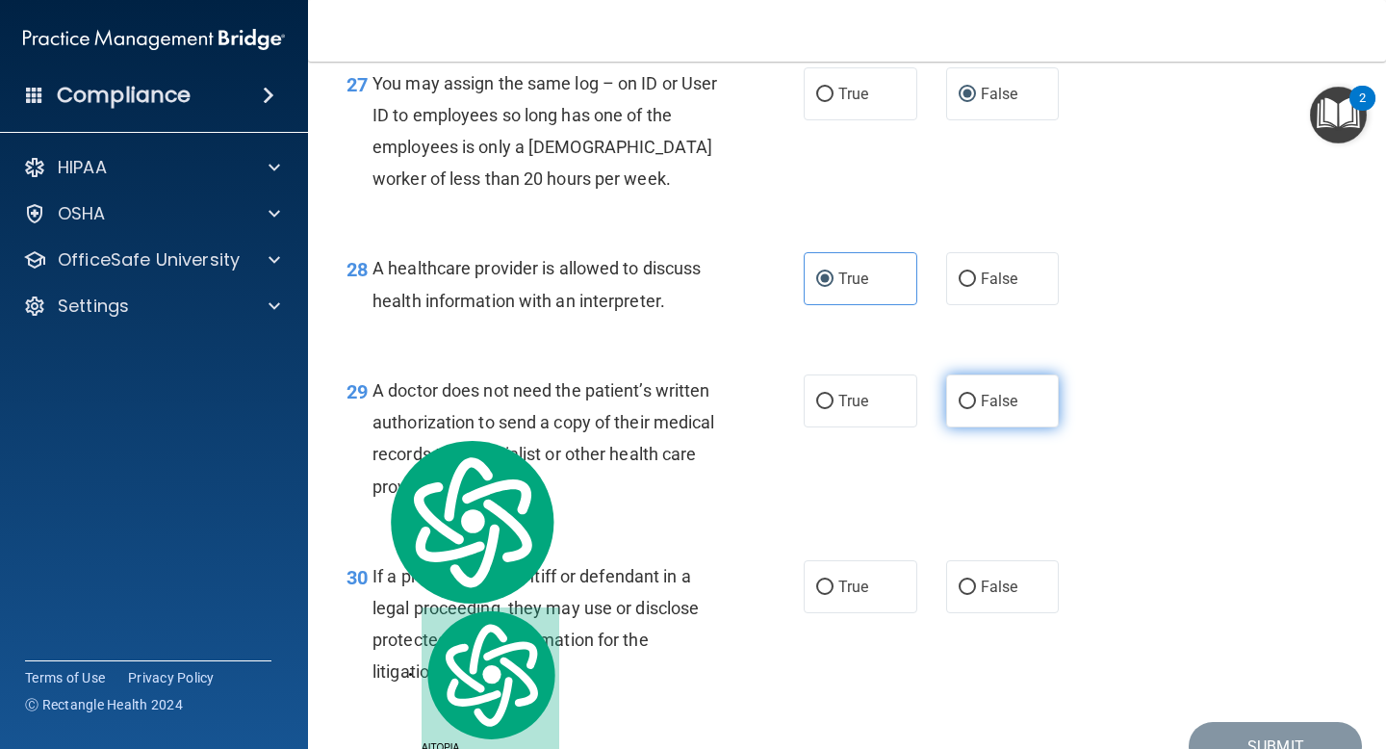
click at [971, 409] on input "False" at bounding box center [967, 402] width 17 height 14
radio input "true"
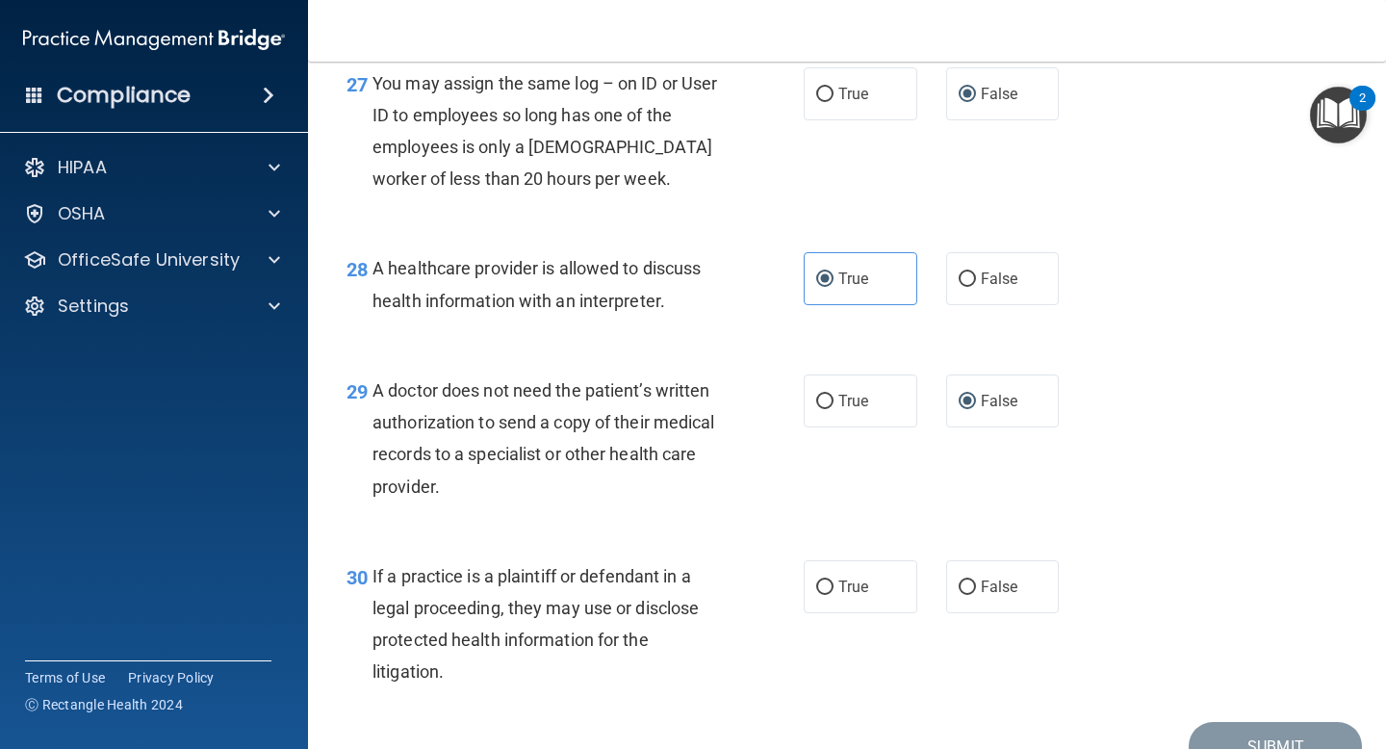
click at [684, 573] on div "30 If a practice is a plaintiff or defendant in a legal proceeding, they may us…" at bounding box center [847, 629] width 1030 height 186
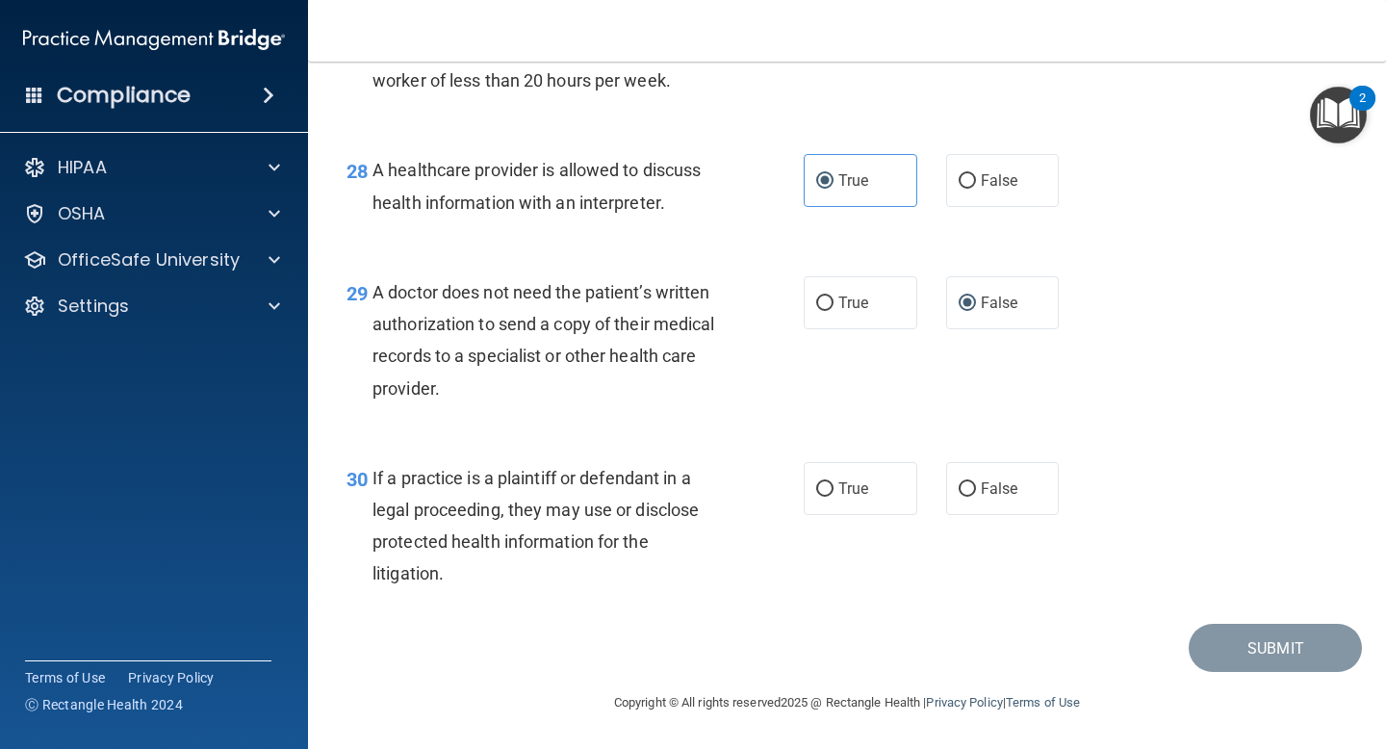
scroll to position [4820, 0]
click at [499, 552] on div "If a practice is a plaintiff or defendant in a legal proceeding, they may use o…" at bounding box center [555, 526] width 365 height 128
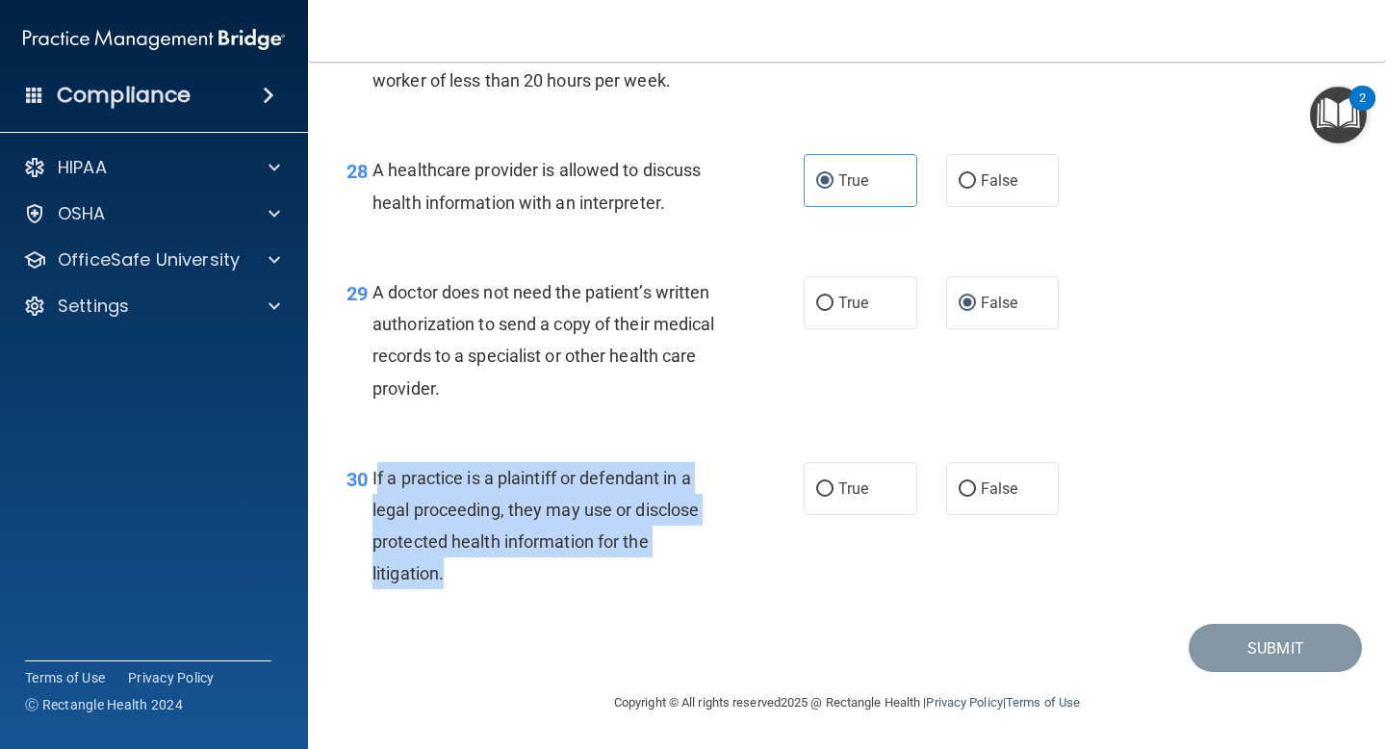
drag, startPoint x: 467, startPoint y: 566, endPoint x: 374, endPoint y: 482, distance: 124.7
click at [375, 482] on div "If a practice is a plaintiff or defendant in a legal proceeding, they may use o…" at bounding box center [555, 526] width 365 height 128
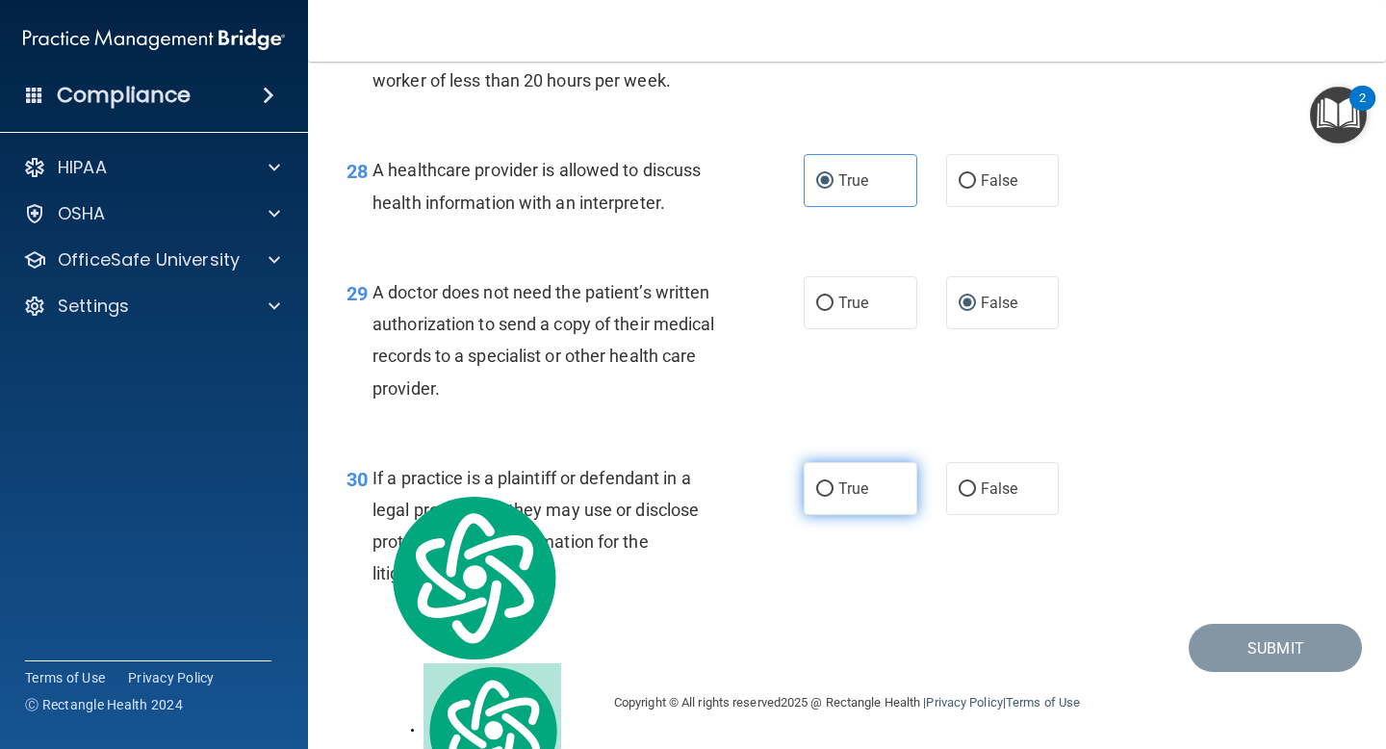
click at [836, 465] on label "True" at bounding box center [861, 488] width 114 height 53
click at [834, 482] on input "True" at bounding box center [824, 489] width 17 height 14
radio input "true"
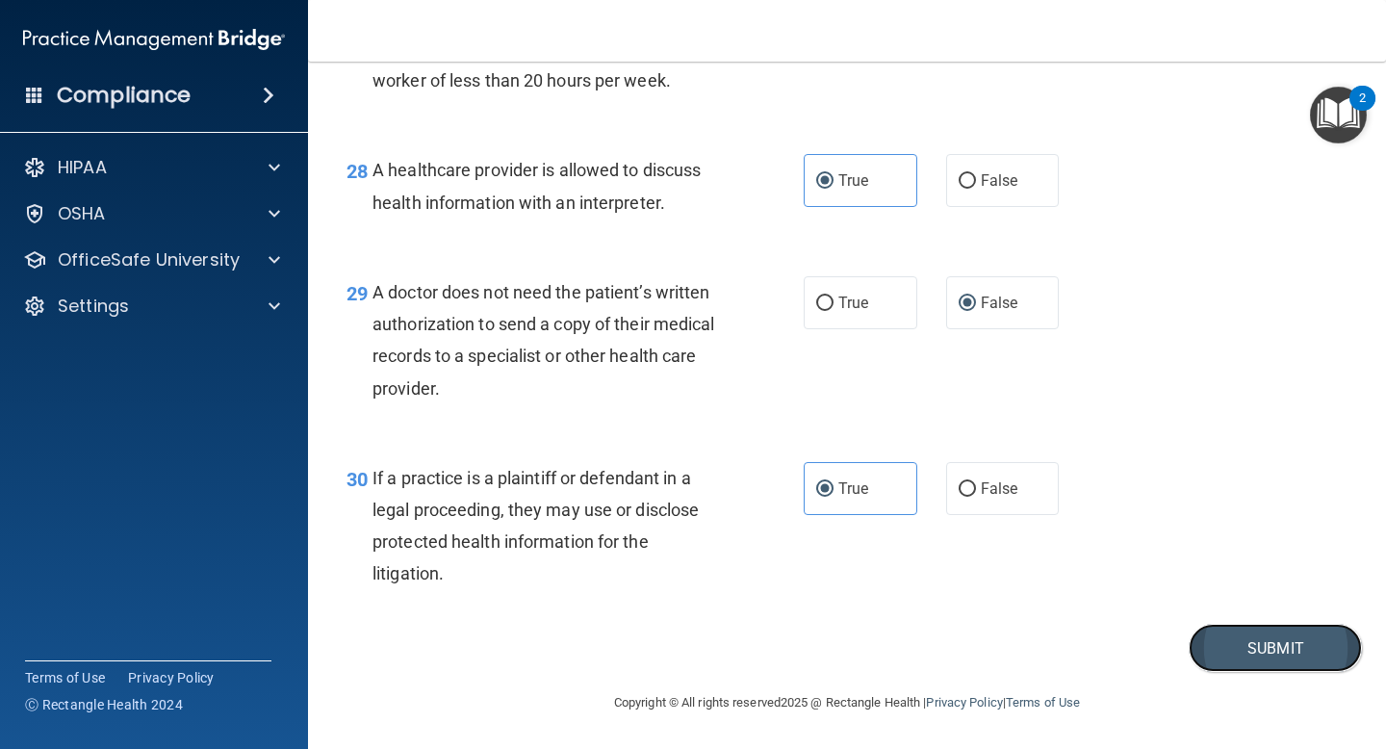
click at [1245, 652] on button "Submit" at bounding box center [1275, 648] width 173 height 49
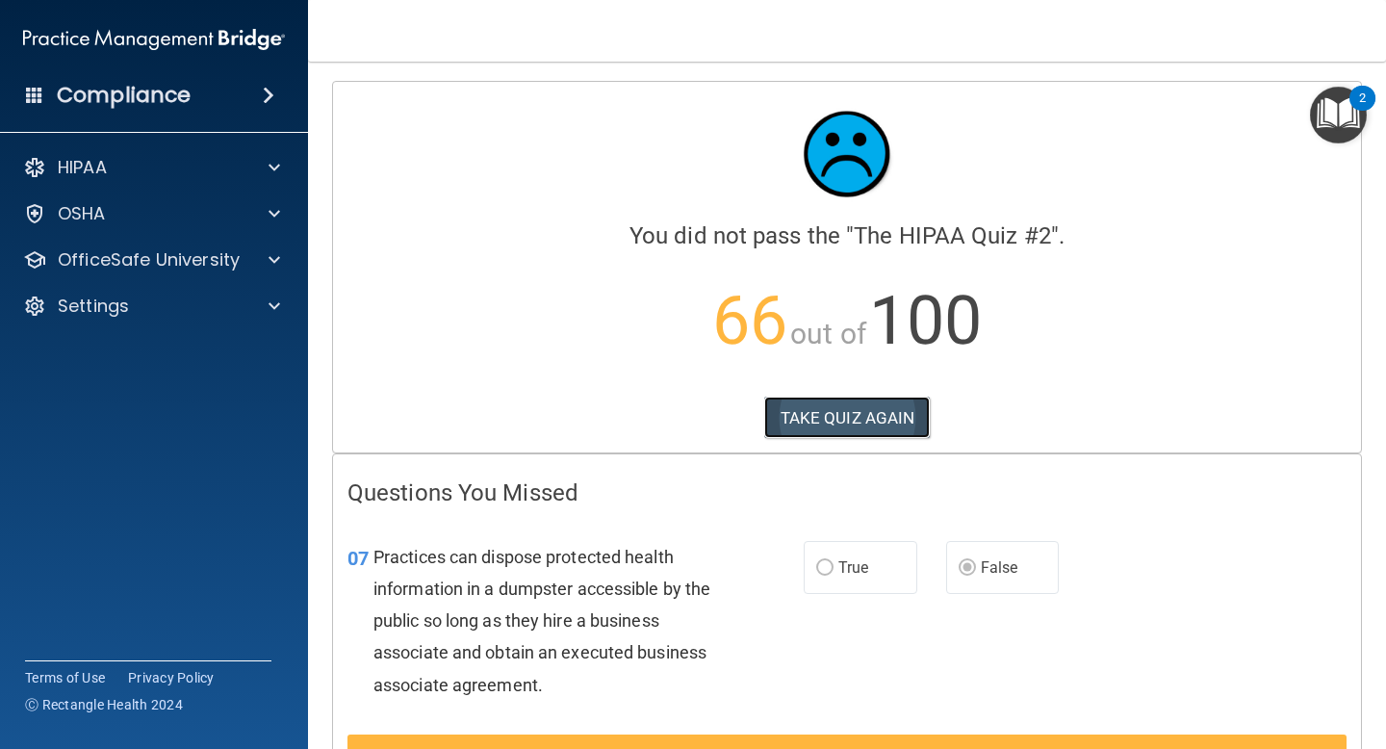
click at [826, 428] on button "TAKE QUIZ AGAIN" at bounding box center [847, 418] width 167 height 42
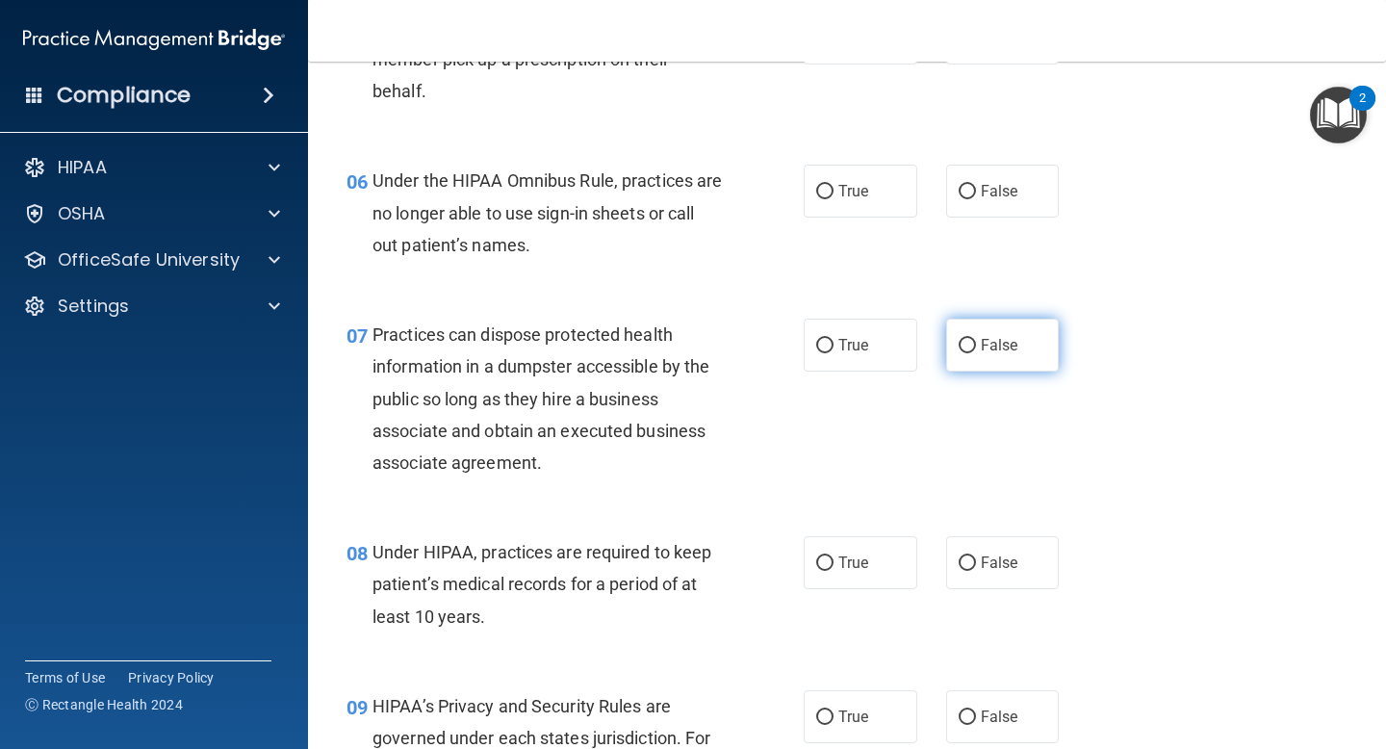
click at [987, 348] on span "False" at bounding box center [1000, 345] width 38 height 18
click at [976, 348] on input "False" at bounding box center [967, 346] width 17 height 14
radio input "true"
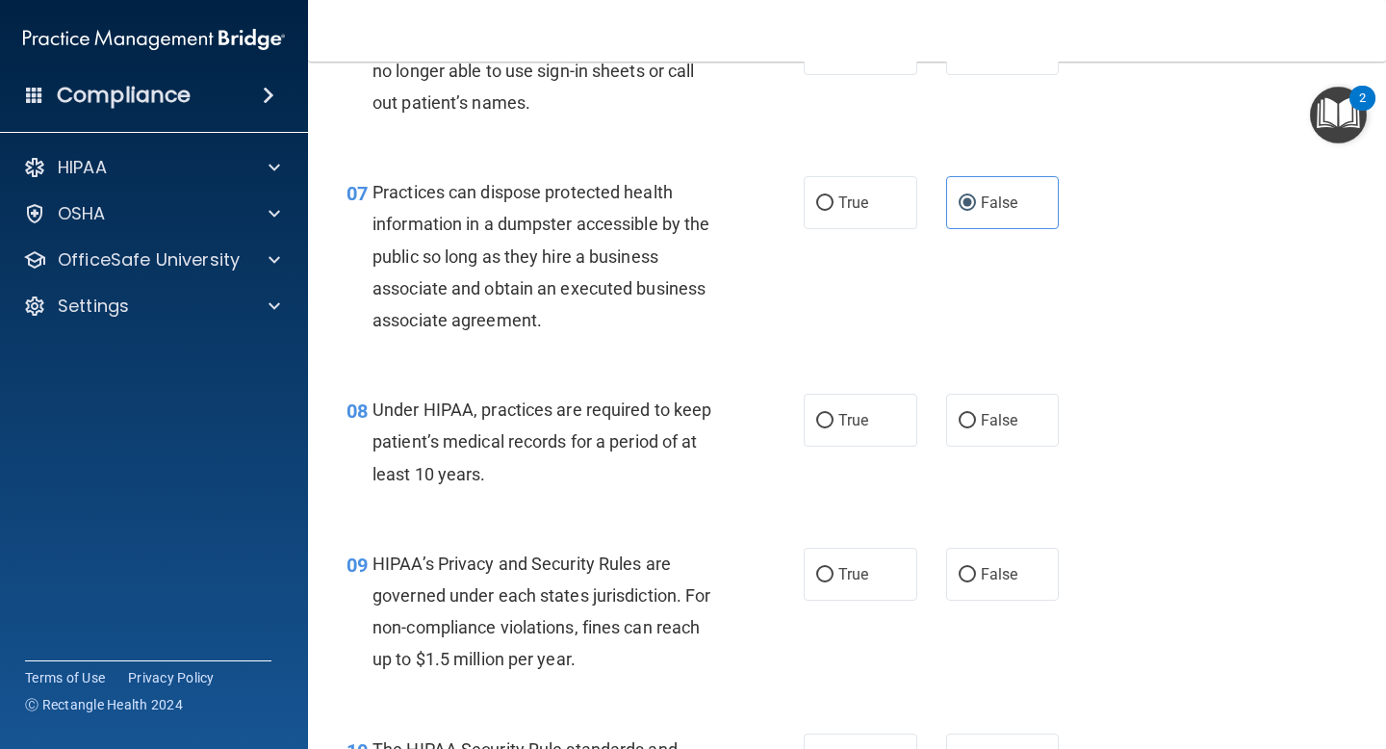
scroll to position [1172, 0]
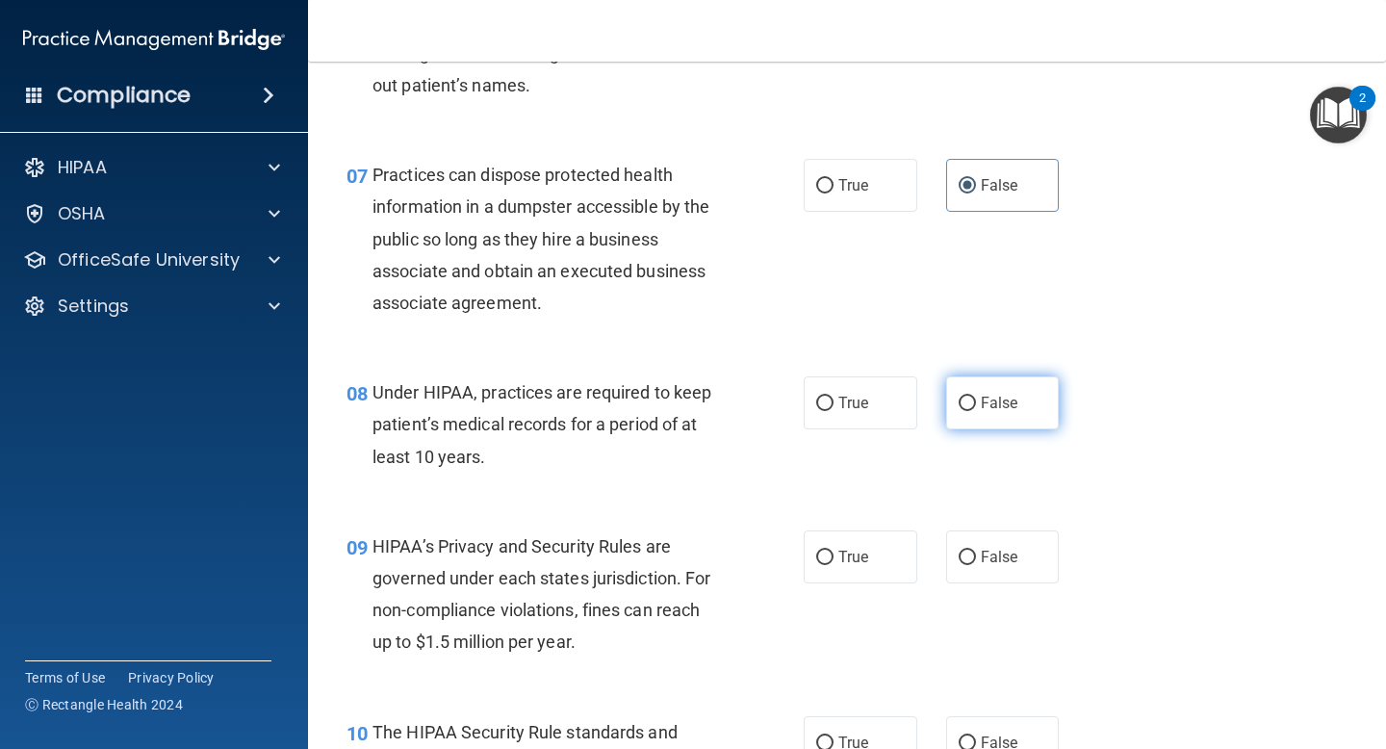
click at [964, 393] on label "False" at bounding box center [1003, 402] width 114 height 53
click at [964, 397] on input "False" at bounding box center [967, 404] width 17 height 14
radio input "true"
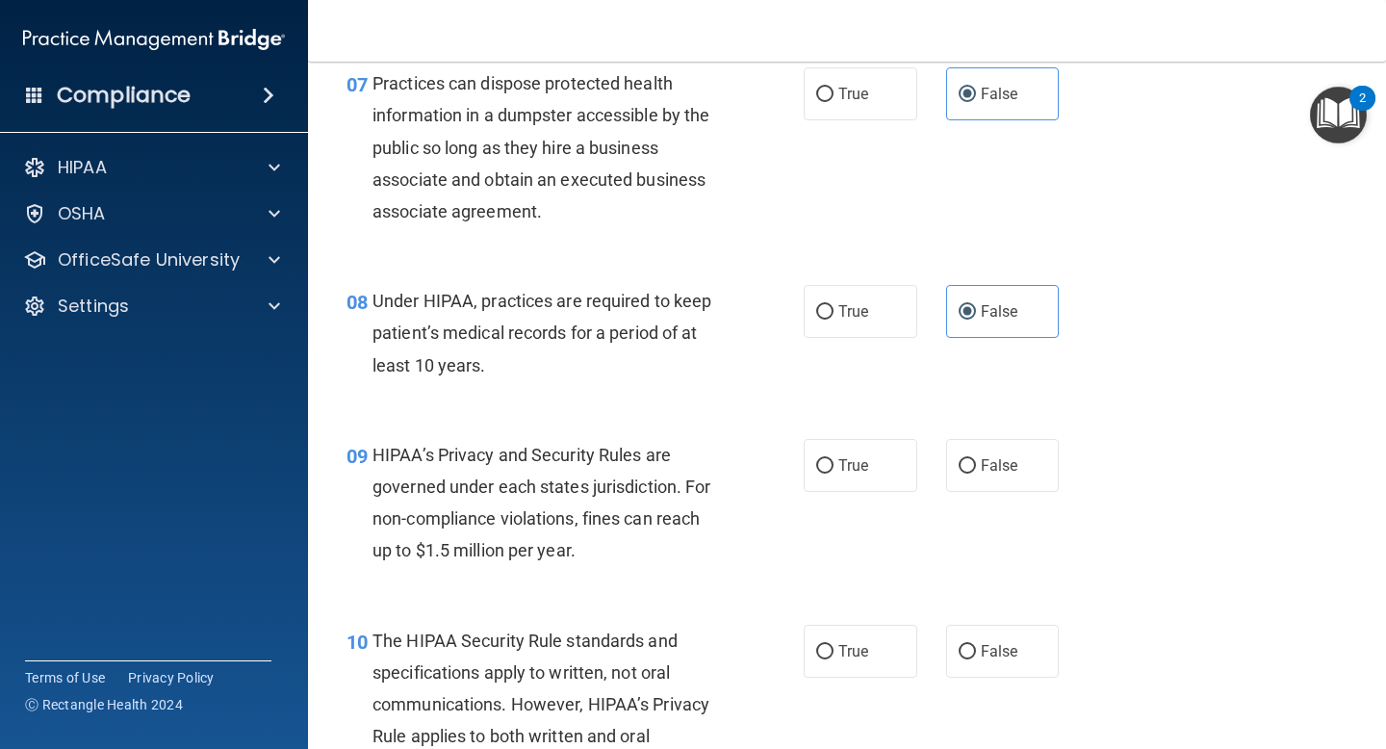
scroll to position [1269, 0]
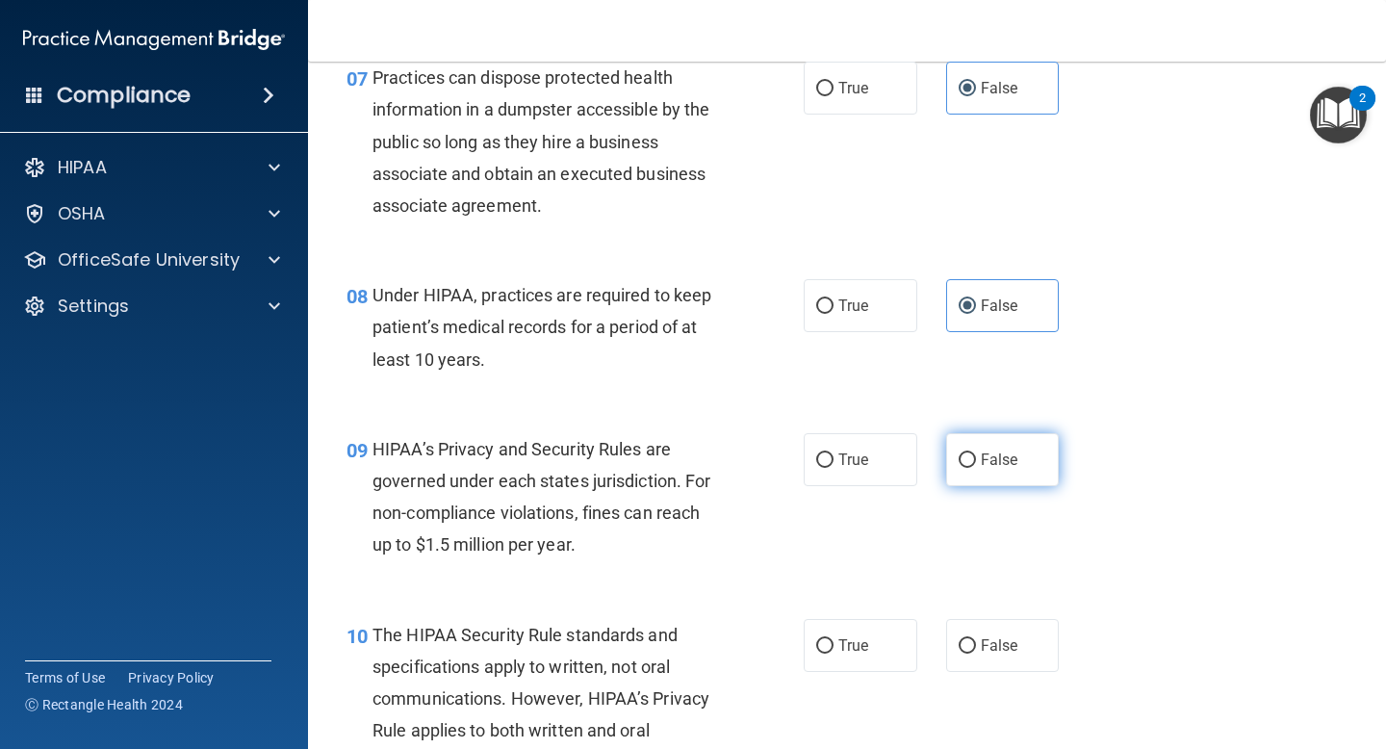
click at [949, 469] on label "False" at bounding box center [1003, 459] width 114 height 53
click at [959, 468] on input "False" at bounding box center [967, 460] width 17 height 14
radio input "true"
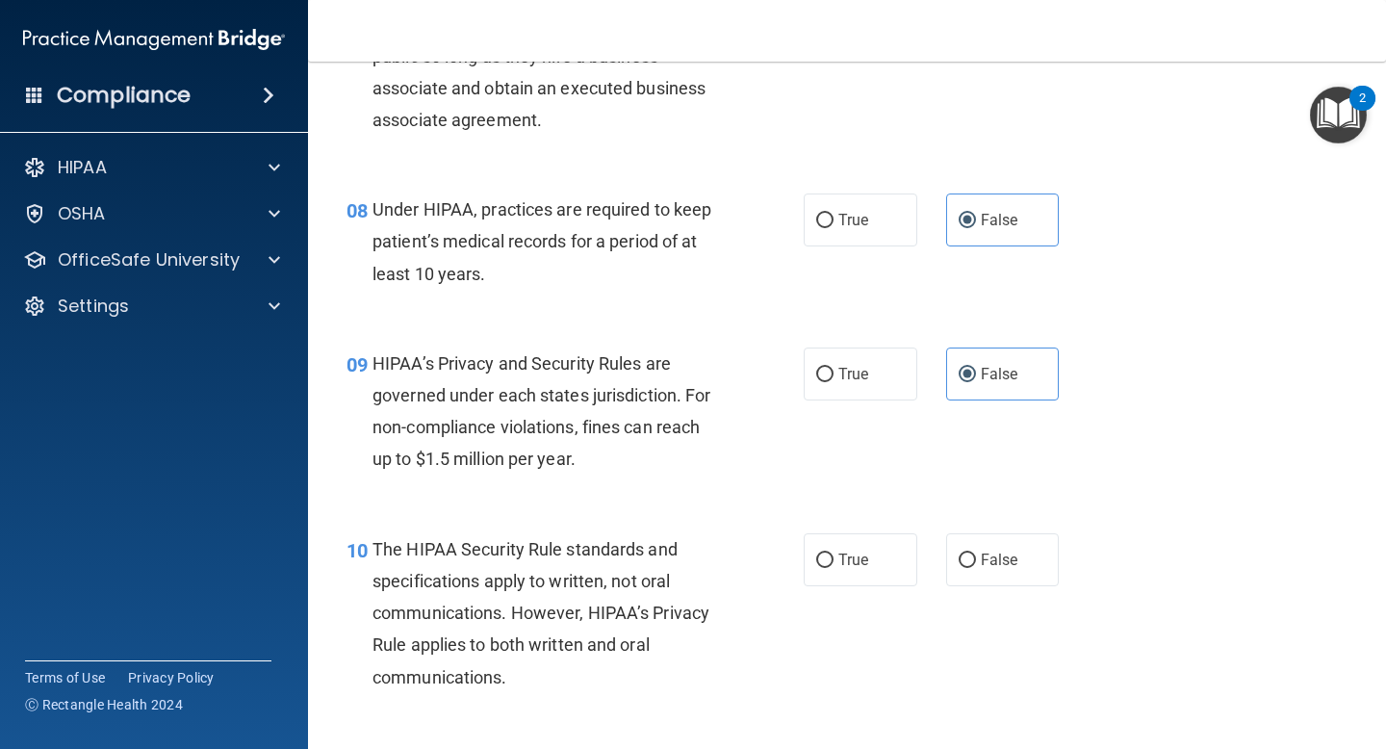
scroll to position [1379, 0]
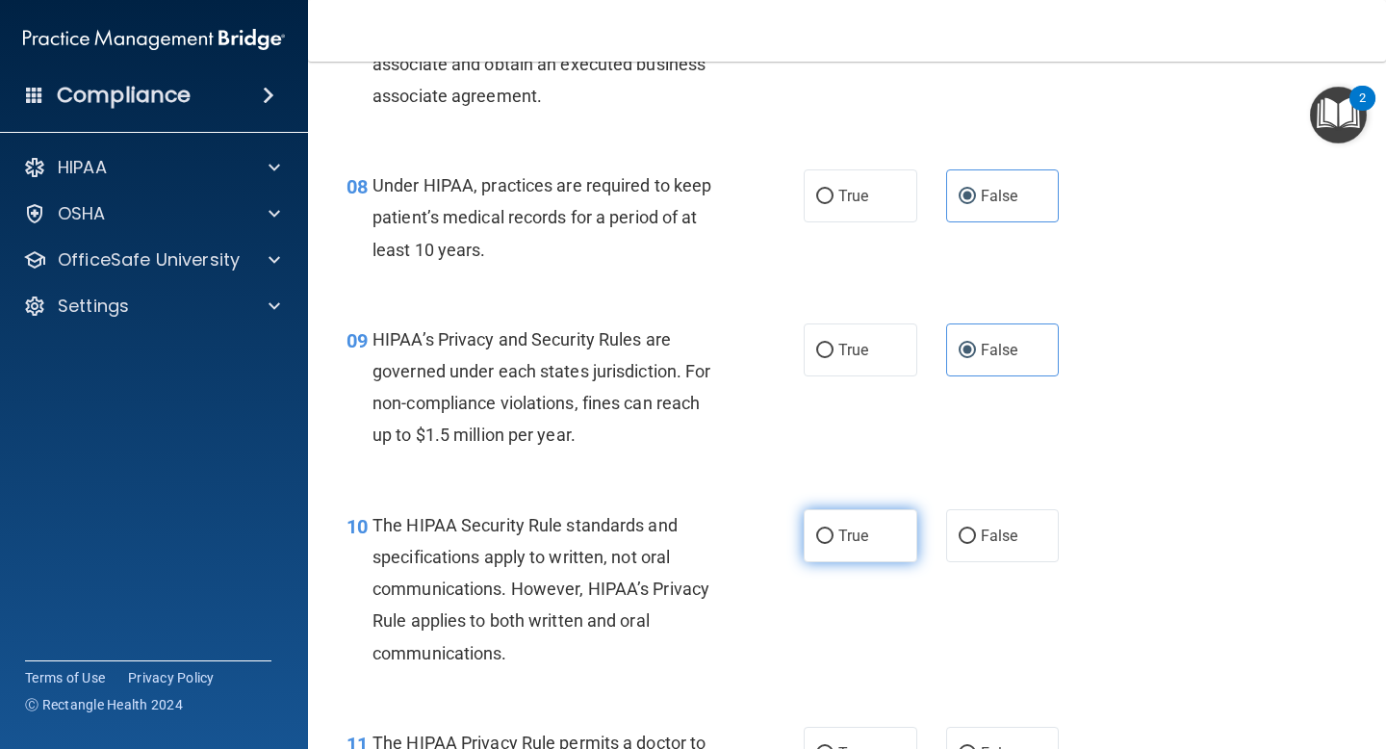
click at [819, 549] on label "True" at bounding box center [861, 535] width 114 height 53
click at [819, 544] on input "True" at bounding box center [824, 536] width 17 height 14
radio input "true"
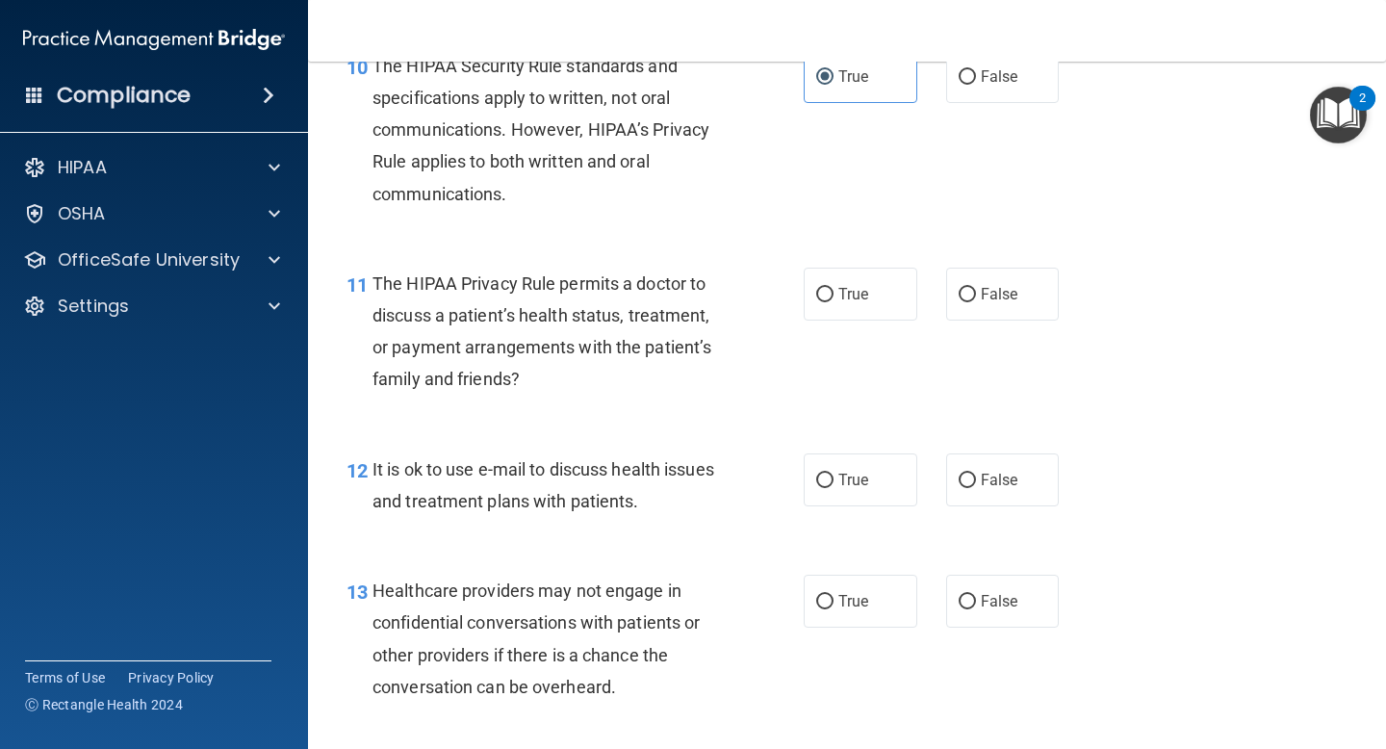
scroll to position [1853, 0]
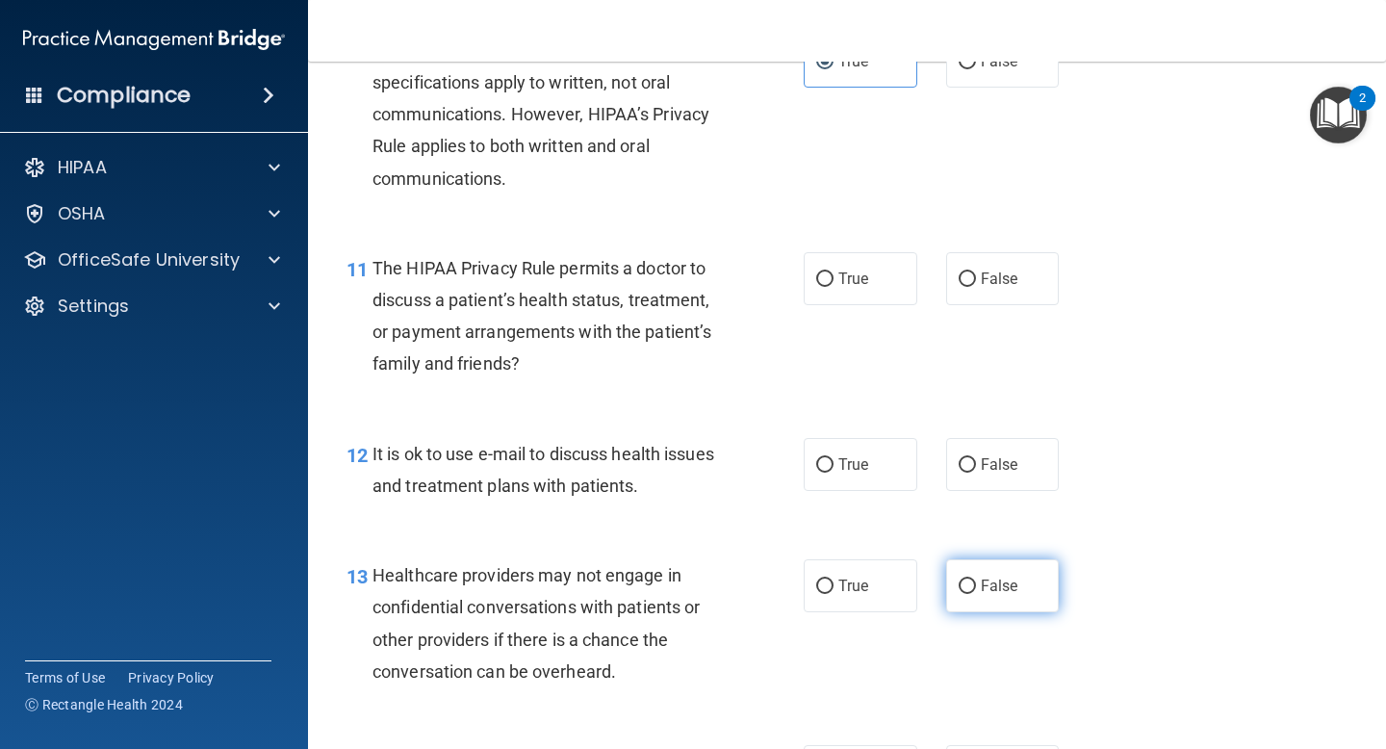
click at [994, 595] on span "False" at bounding box center [1000, 586] width 38 height 18
click at [976, 594] on input "False" at bounding box center [967, 587] width 17 height 14
radio input "true"
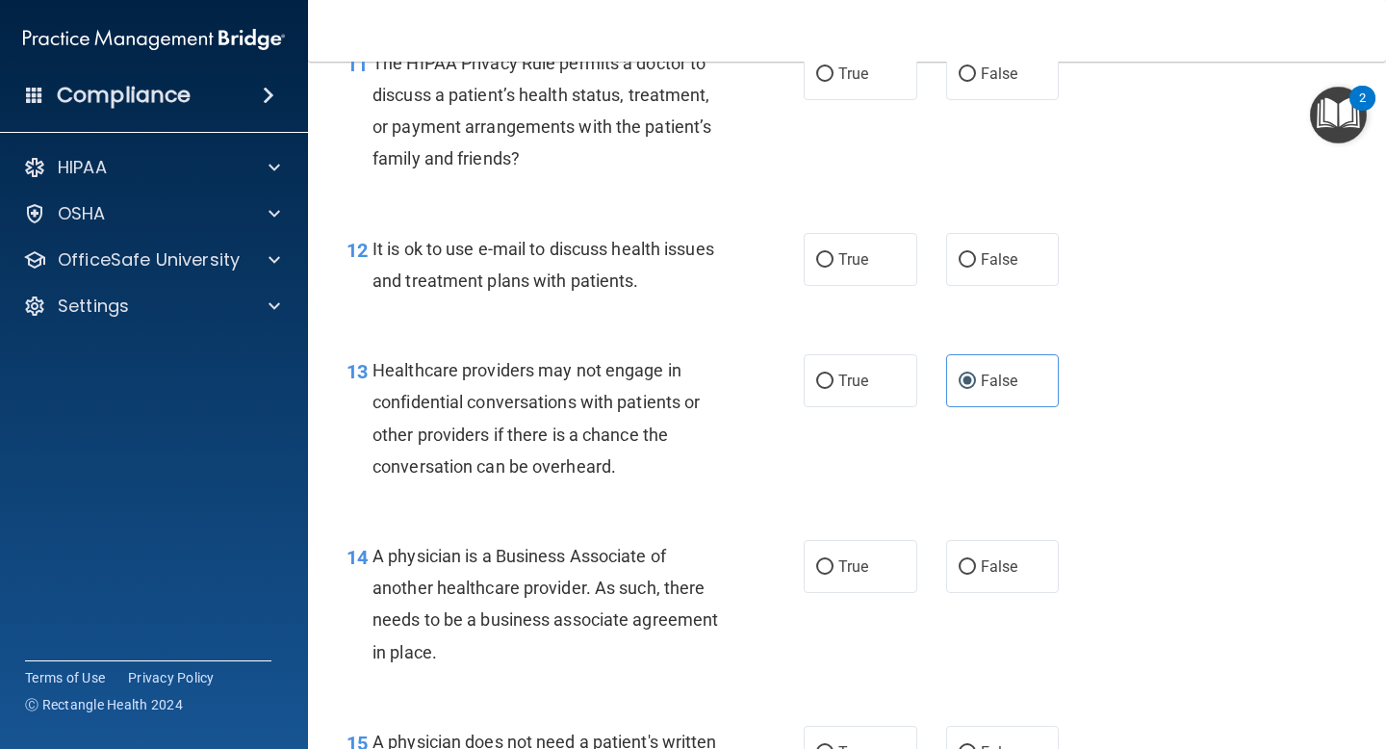
scroll to position [2077, 0]
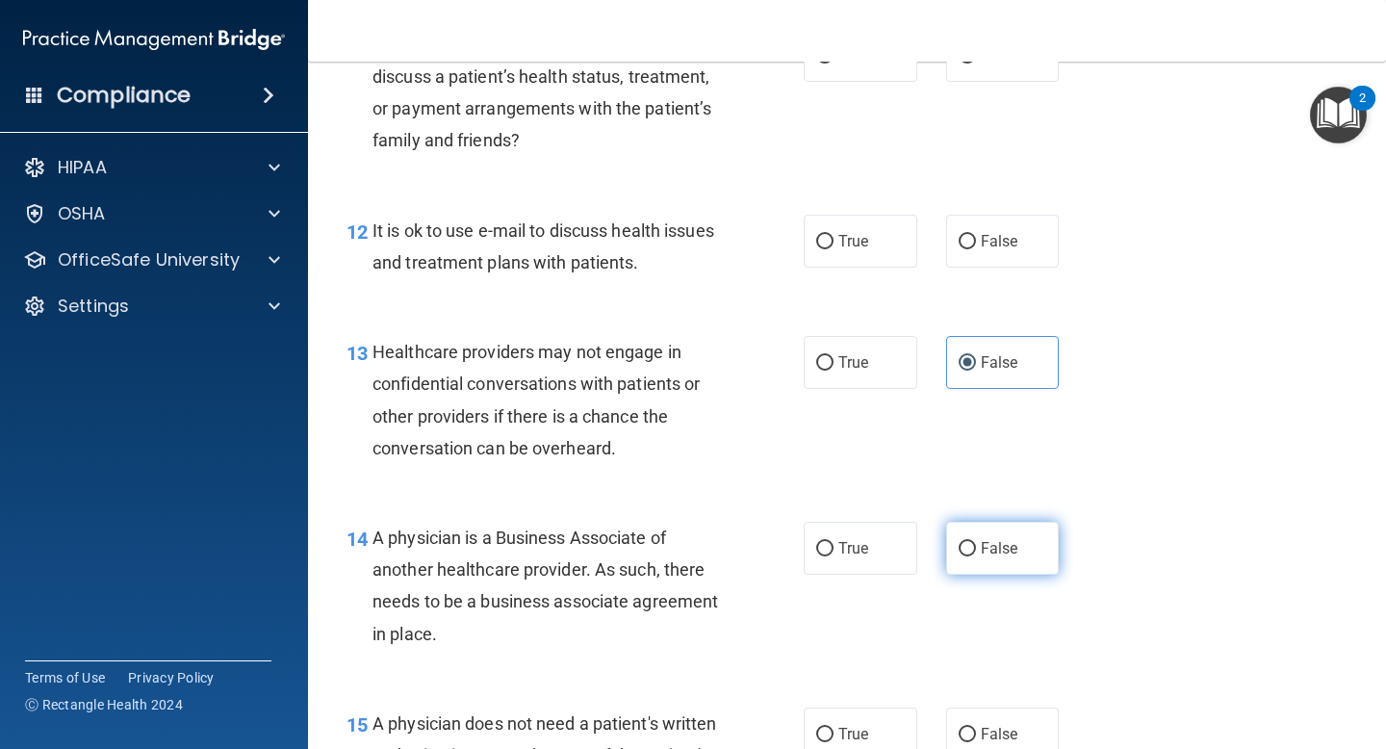
click at [981, 553] on span "False" at bounding box center [1000, 548] width 38 height 18
click at [976, 553] on input "False" at bounding box center [967, 549] width 17 height 14
radio input "true"
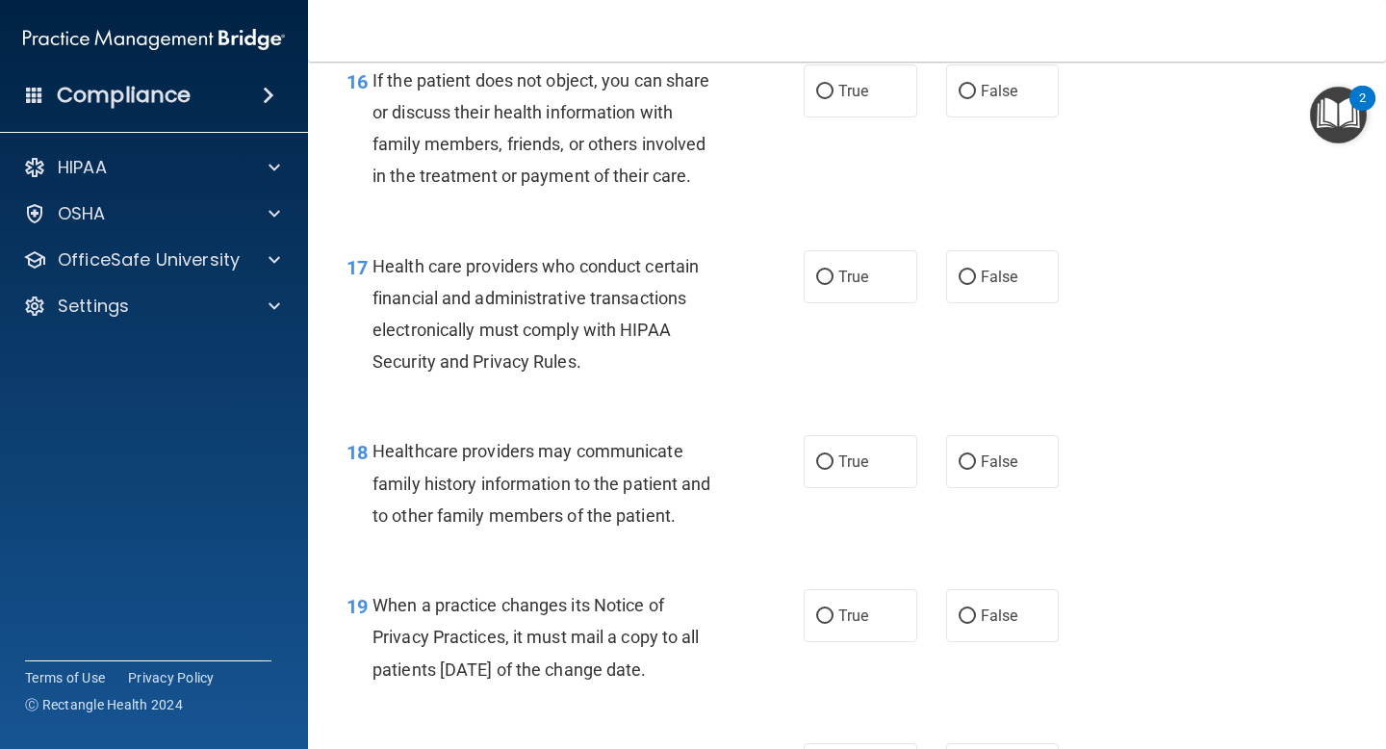
scroll to position [2913, 0]
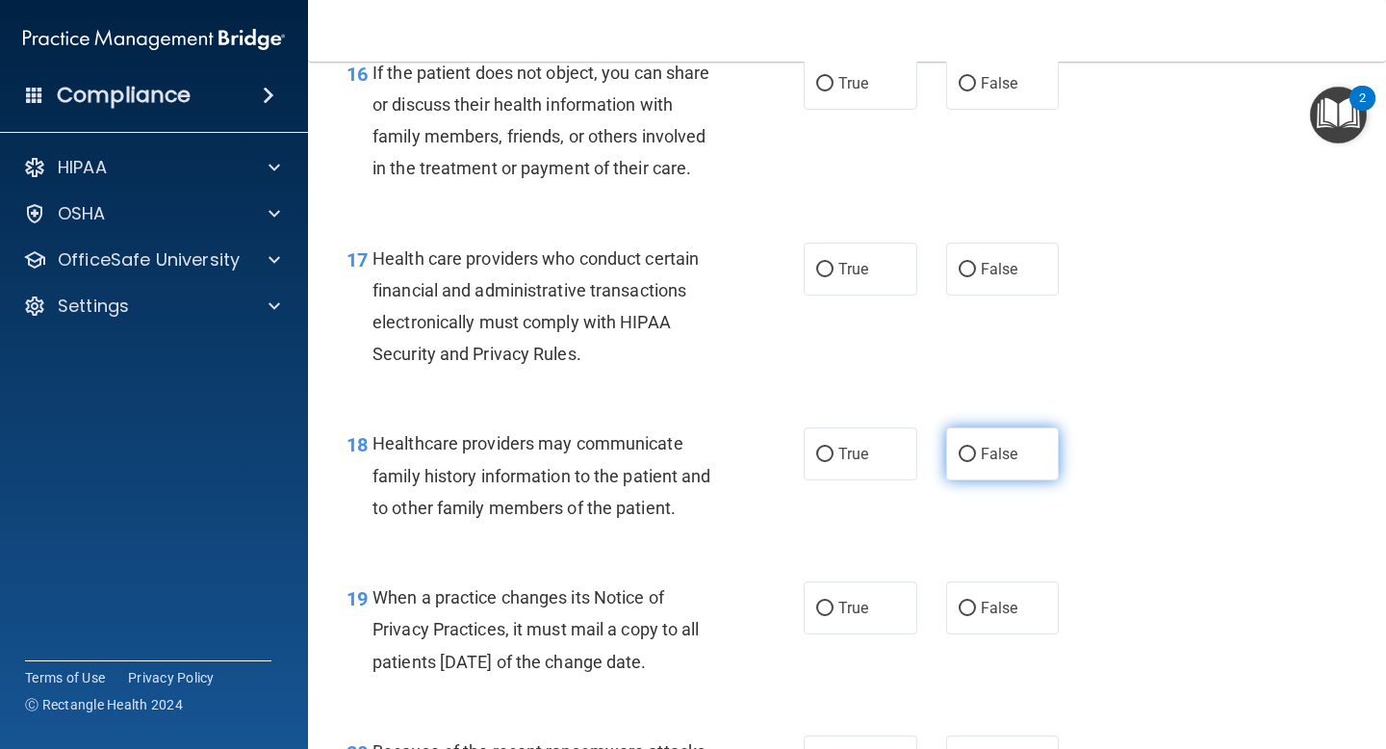
click at [988, 466] on label "False" at bounding box center [1003, 453] width 114 height 53
click at [976, 462] on input "False" at bounding box center [967, 455] width 17 height 14
radio input "true"
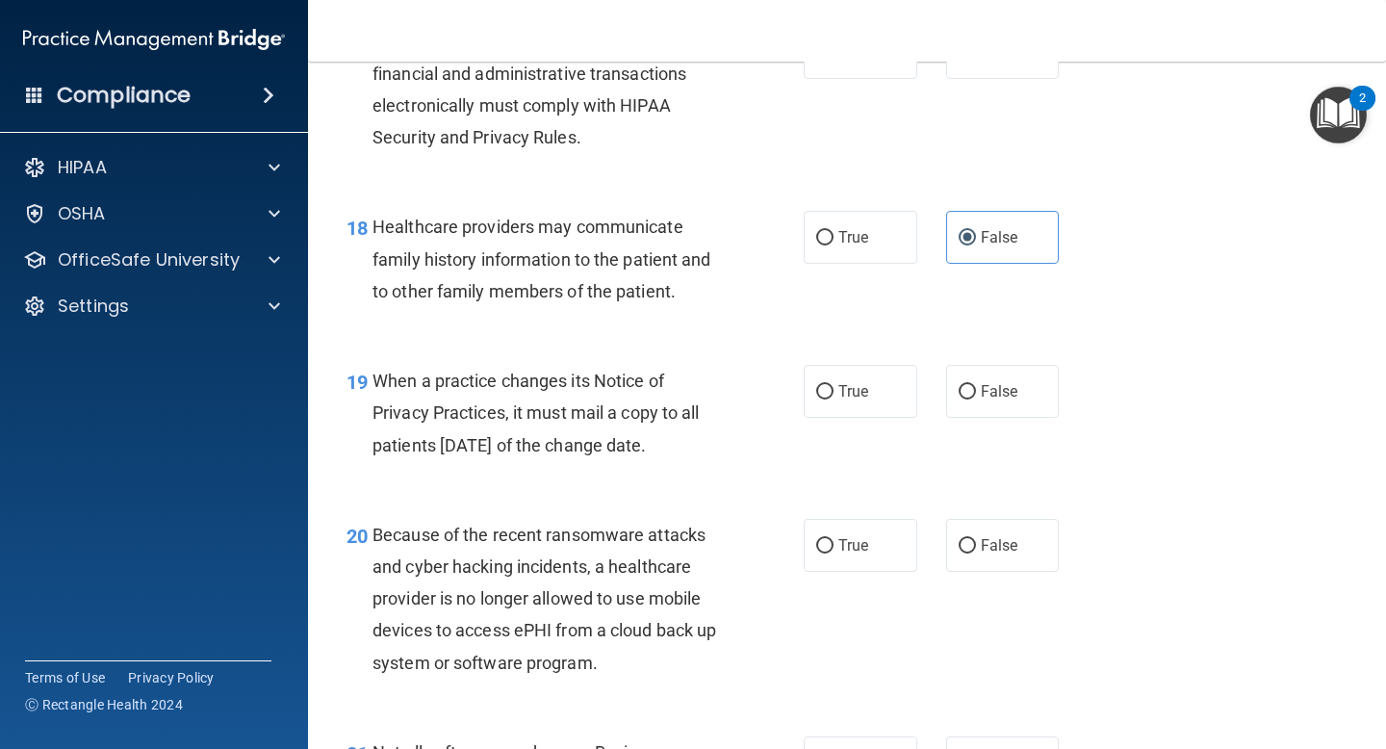
scroll to position [3132, 0]
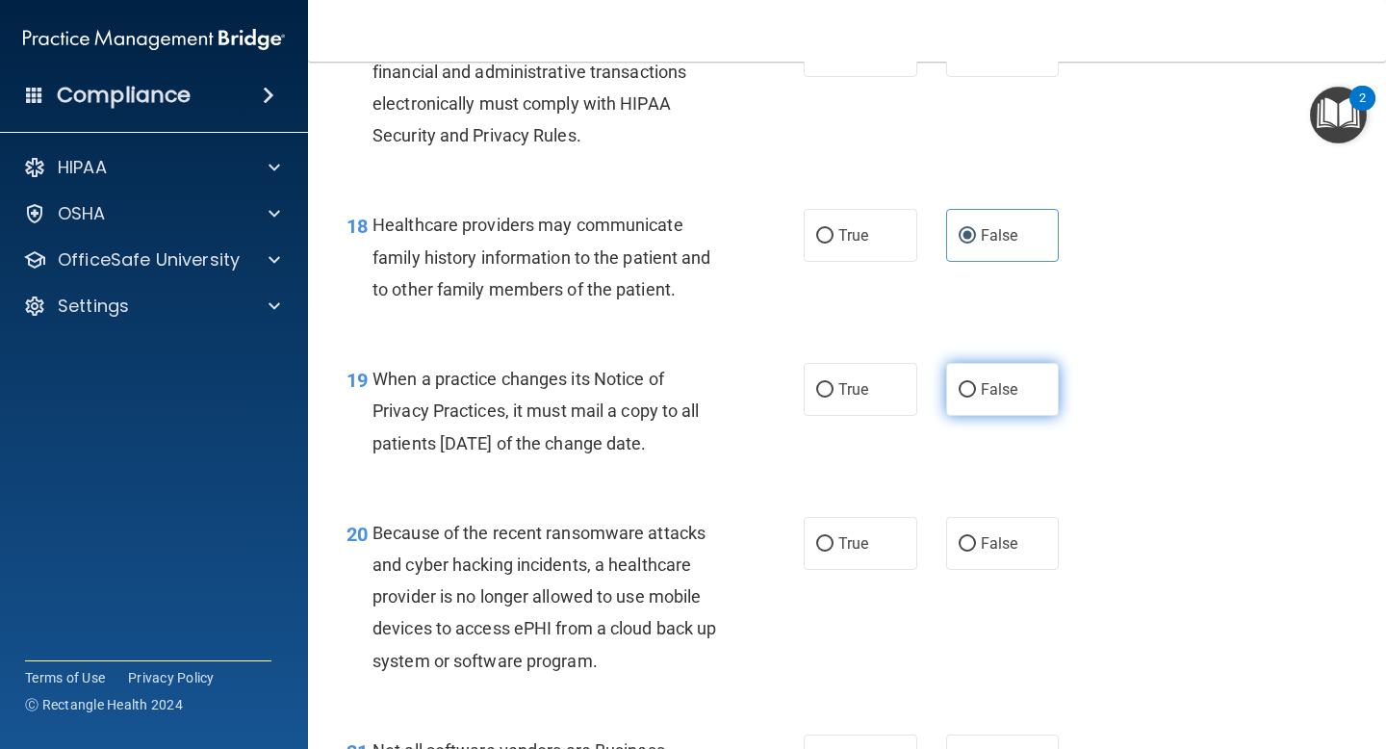
click at [985, 411] on label "False" at bounding box center [1003, 389] width 114 height 53
click at [976, 398] on input "False" at bounding box center [967, 390] width 17 height 14
radio input "true"
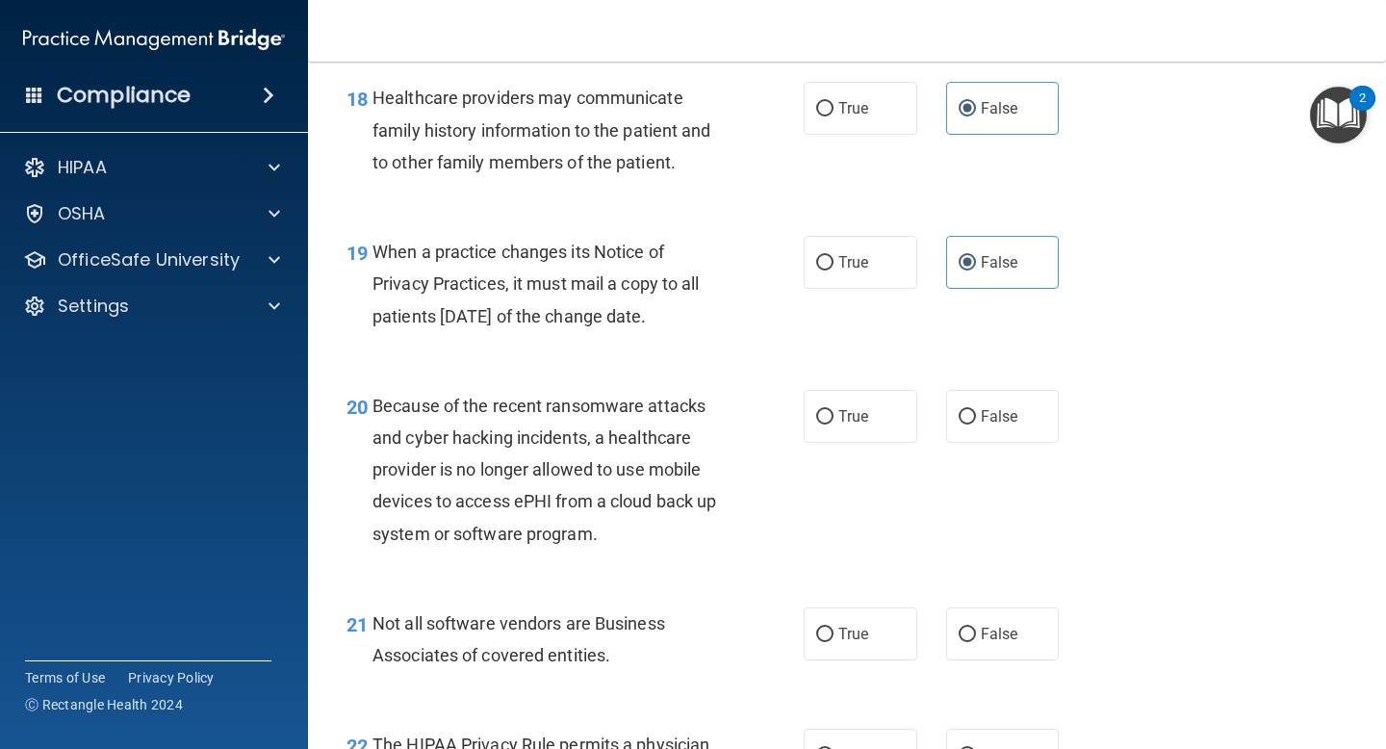
scroll to position [3260, 0]
click at [978, 433] on label "False" at bounding box center [1003, 415] width 114 height 53
click at [976, 424] on input "False" at bounding box center [967, 416] width 17 height 14
radio input "true"
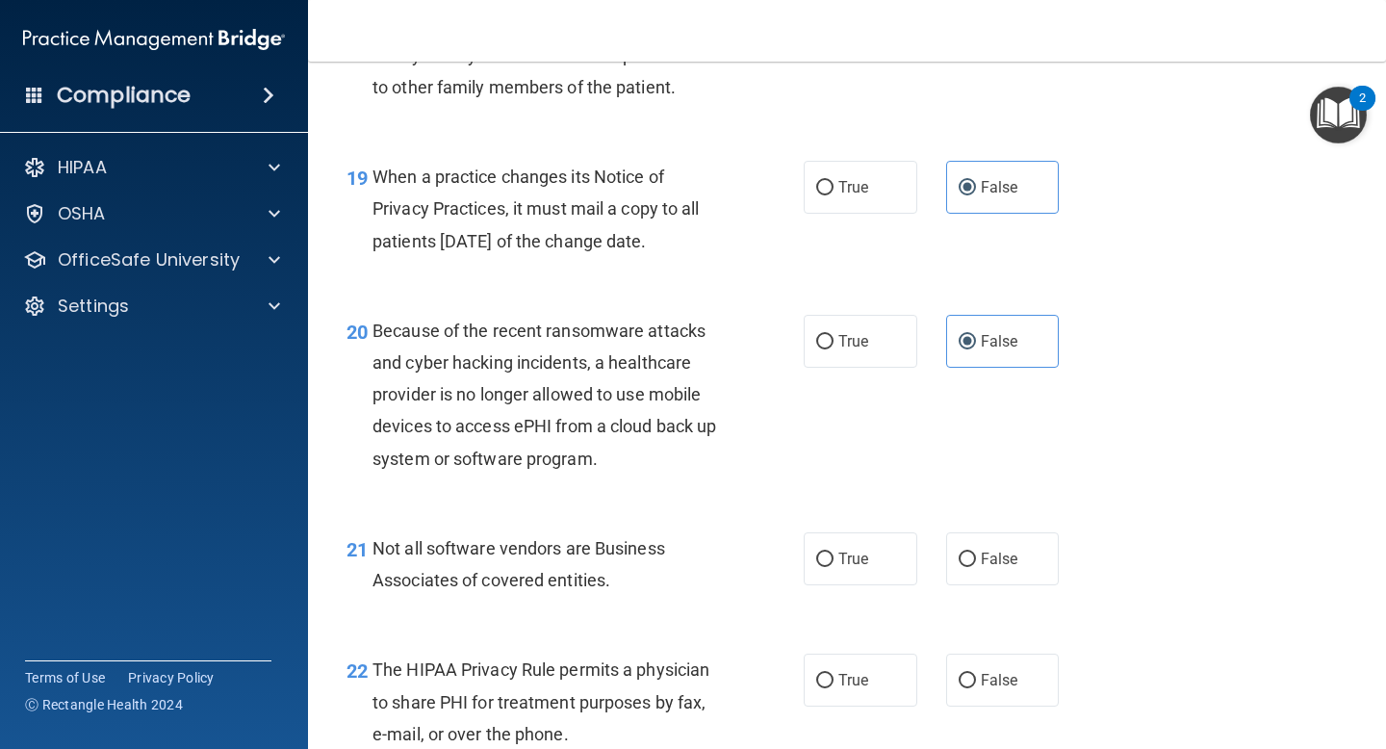
scroll to position [3341, 0]
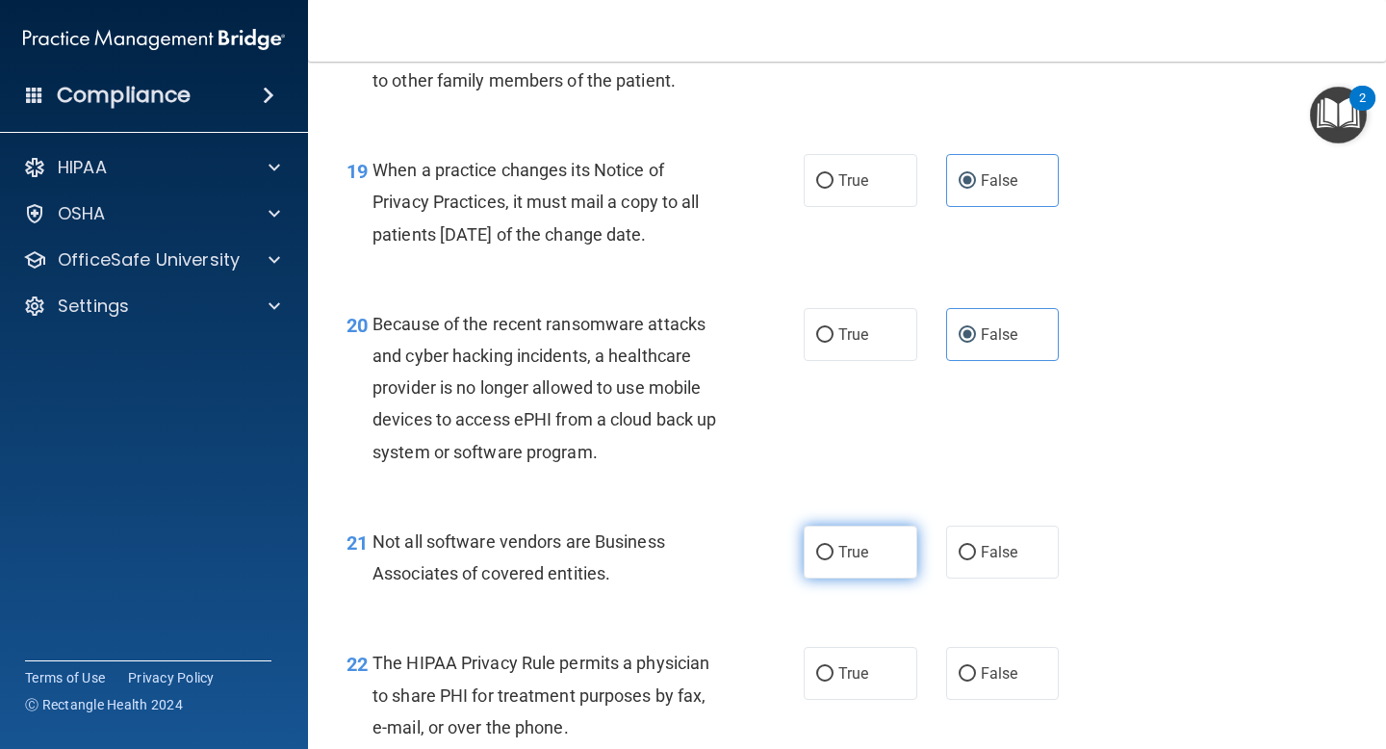
click at [839, 546] on span "True" at bounding box center [854, 552] width 30 height 18
click at [834, 546] on input "True" at bounding box center [824, 553] width 17 height 14
radio input "true"
click at [864, 535] on label "True" at bounding box center [861, 552] width 114 height 53
click at [834, 546] on input "True" at bounding box center [824, 553] width 17 height 14
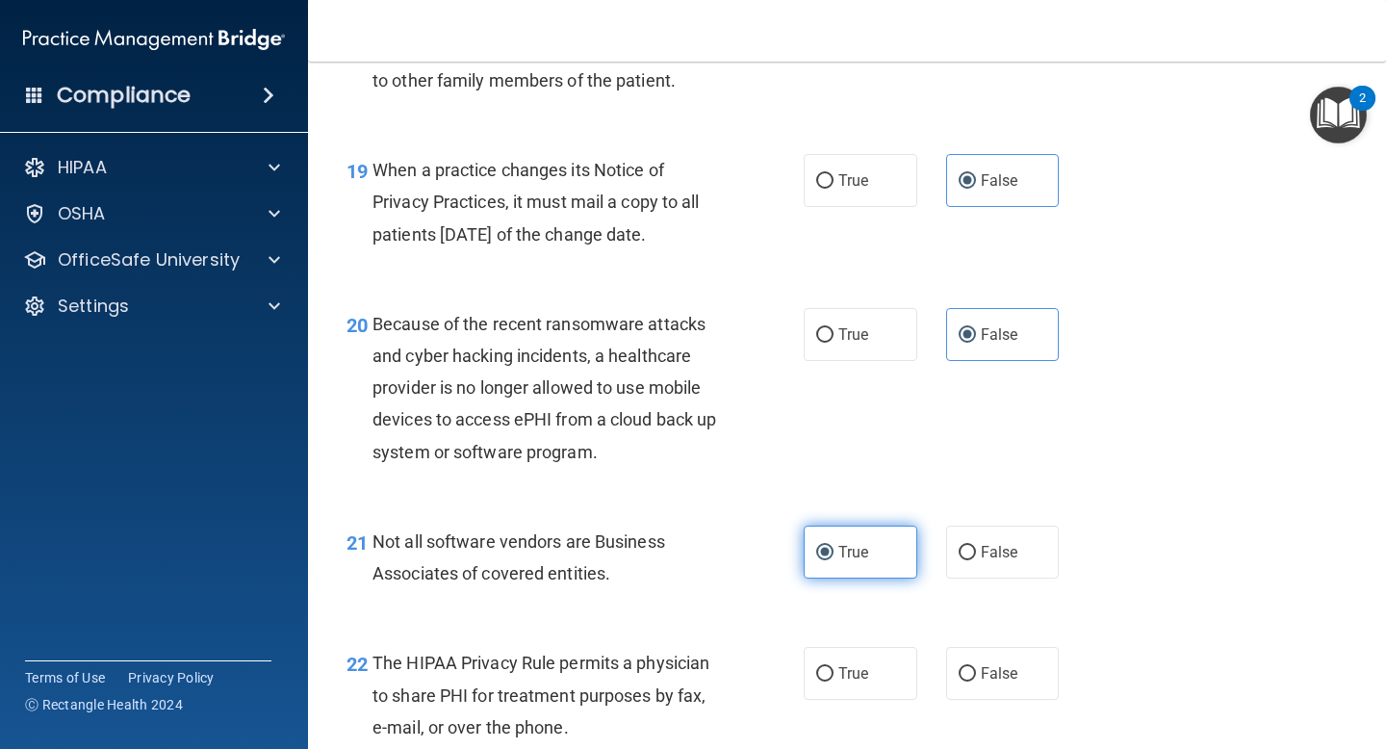
click at [809, 559] on label "True" at bounding box center [861, 552] width 114 height 53
click at [816, 559] on input "True" at bounding box center [824, 553] width 17 height 14
click at [726, 557] on div "Not all software vendors are Business Associates of covered entities." at bounding box center [555, 558] width 365 height 64
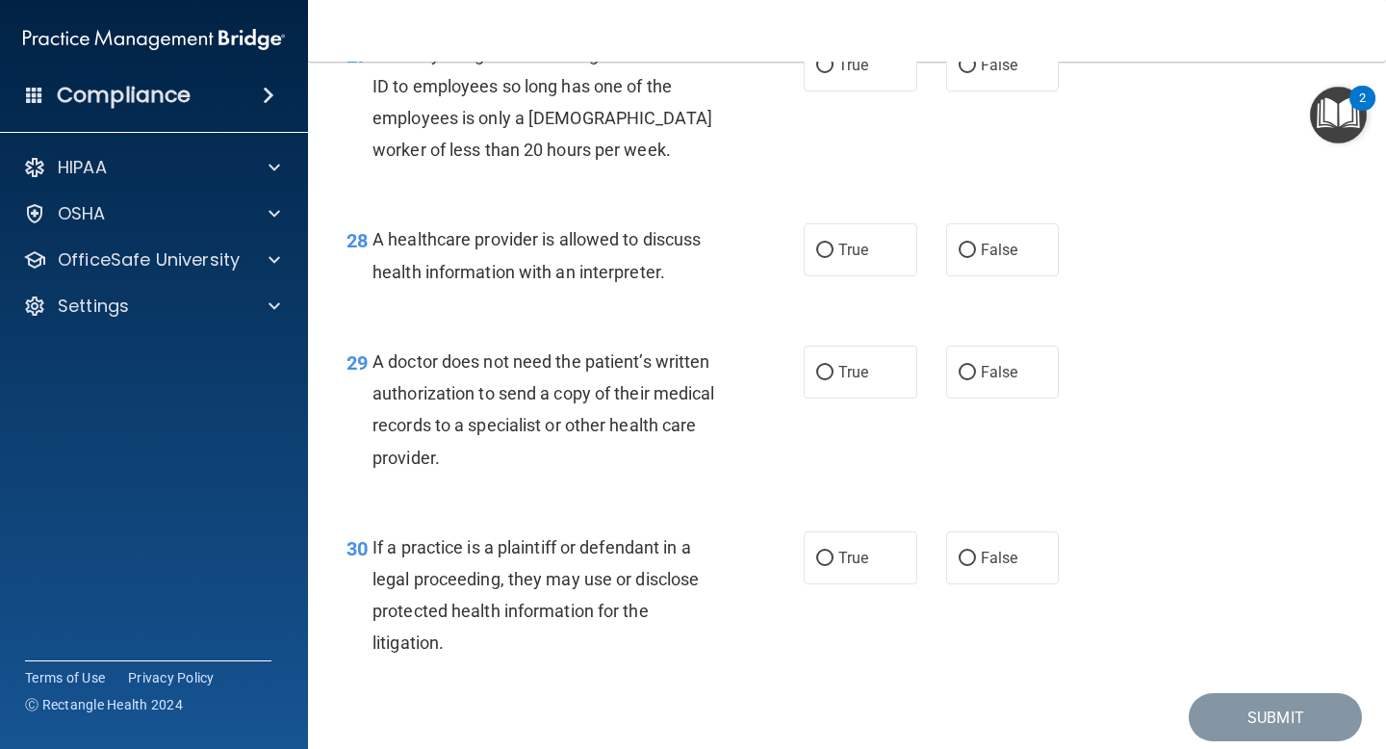
scroll to position [4725, 0]
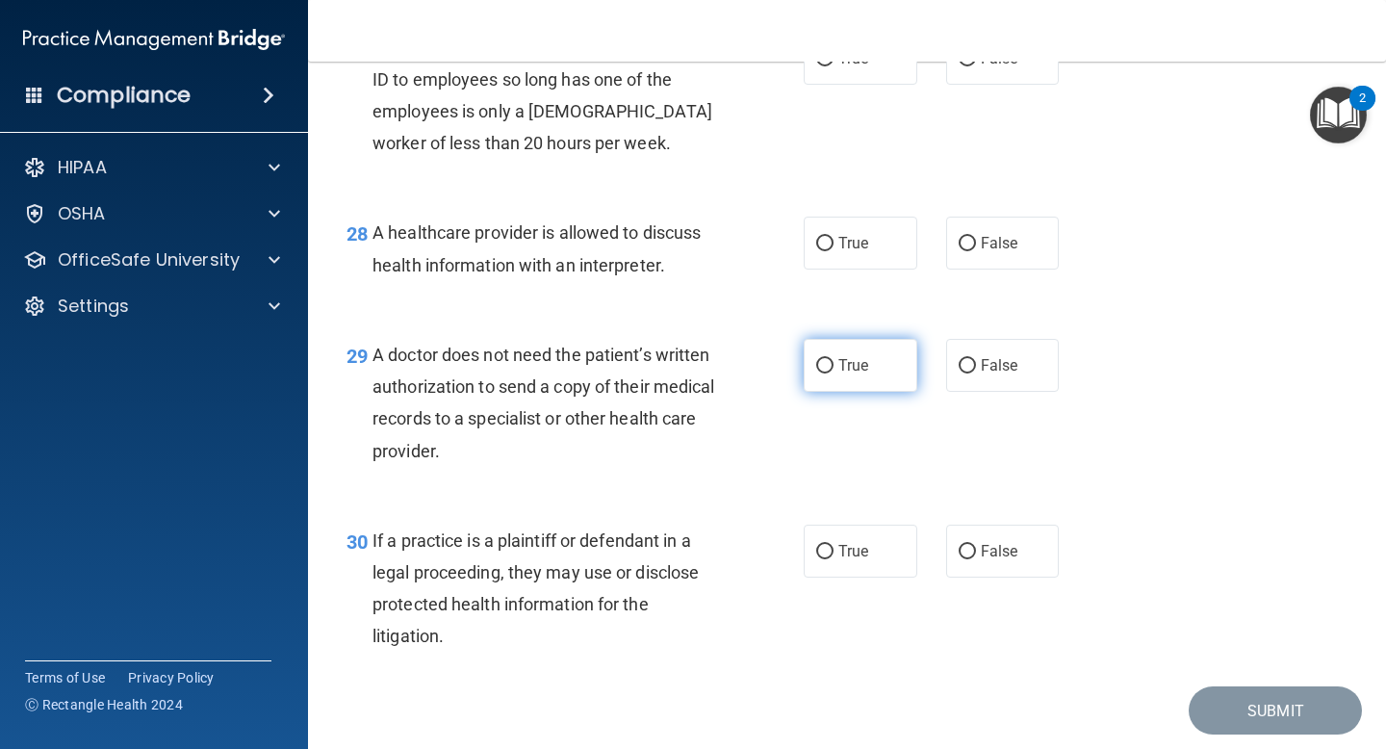
click at [876, 392] on label "True" at bounding box center [861, 365] width 114 height 53
click at [834, 374] on input "True" at bounding box center [824, 366] width 17 height 14
radio input "true"
click at [849, 560] on span "True" at bounding box center [854, 551] width 30 height 18
click at [834, 559] on input "True" at bounding box center [824, 552] width 17 height 14
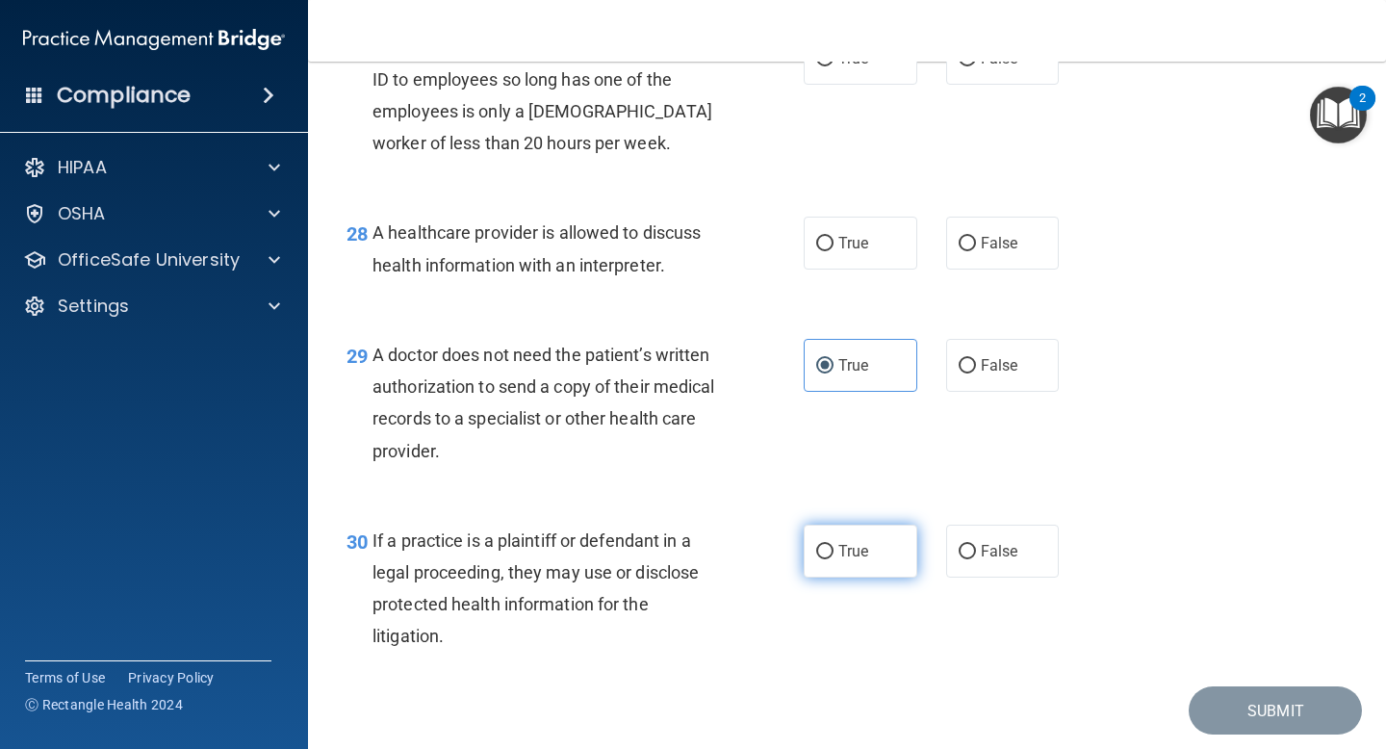
radio input "true"
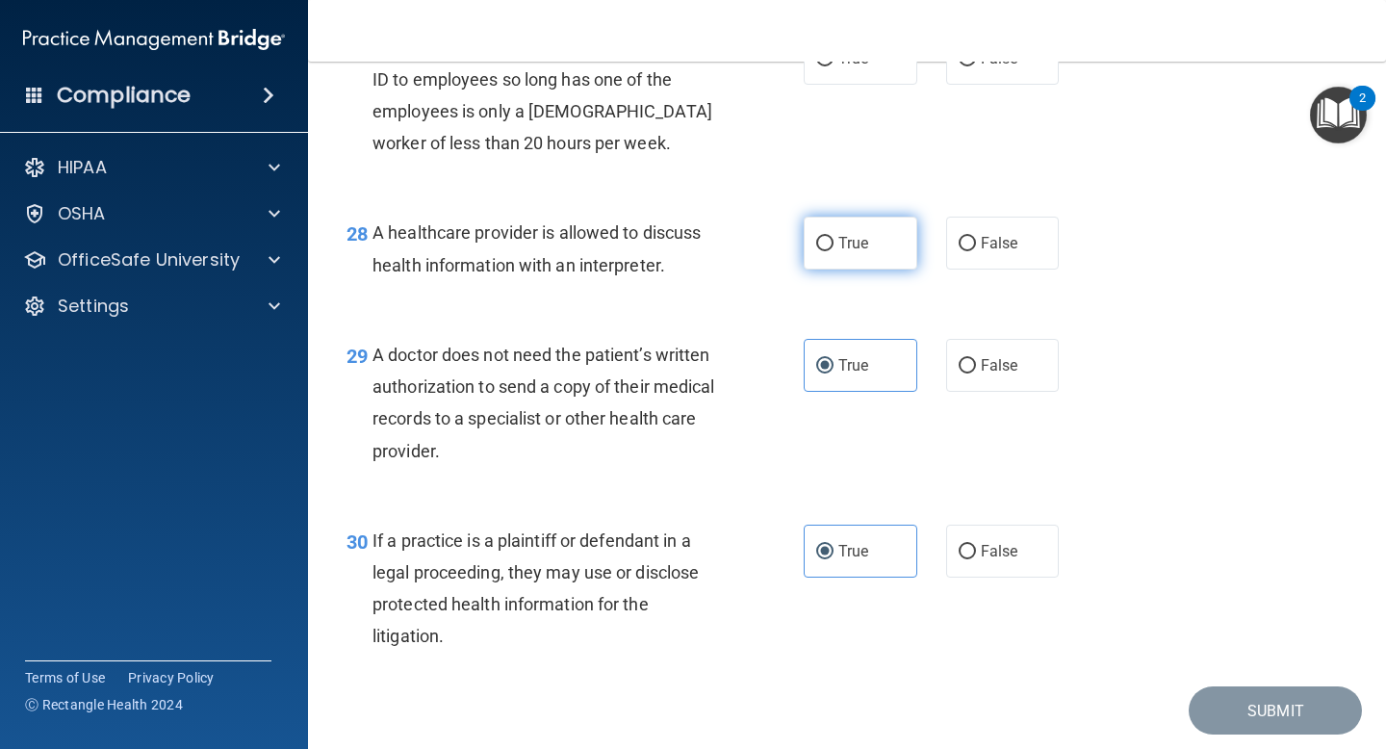
click at [822, 251] on input "True" at bounding box center [824, 244] width 17 height 14
radio input "true"
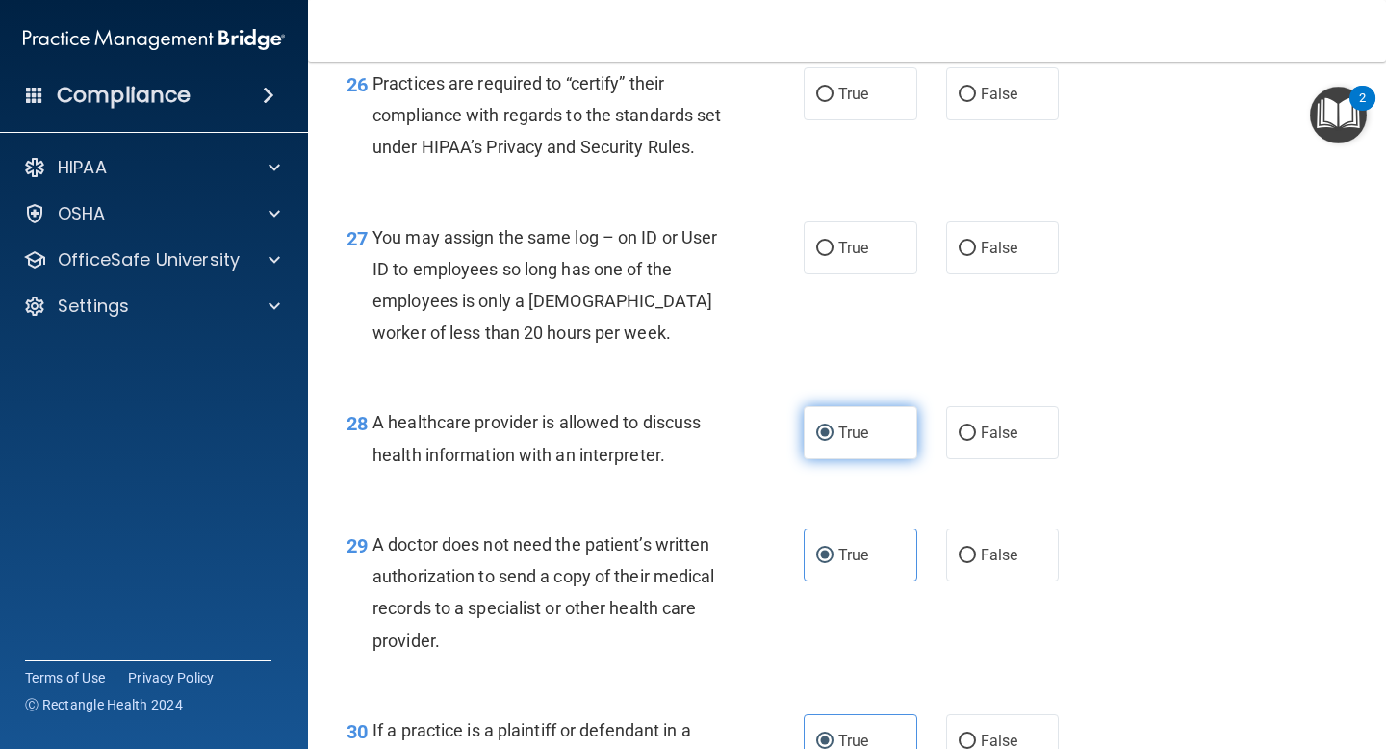
scroll to position [4530, 0]
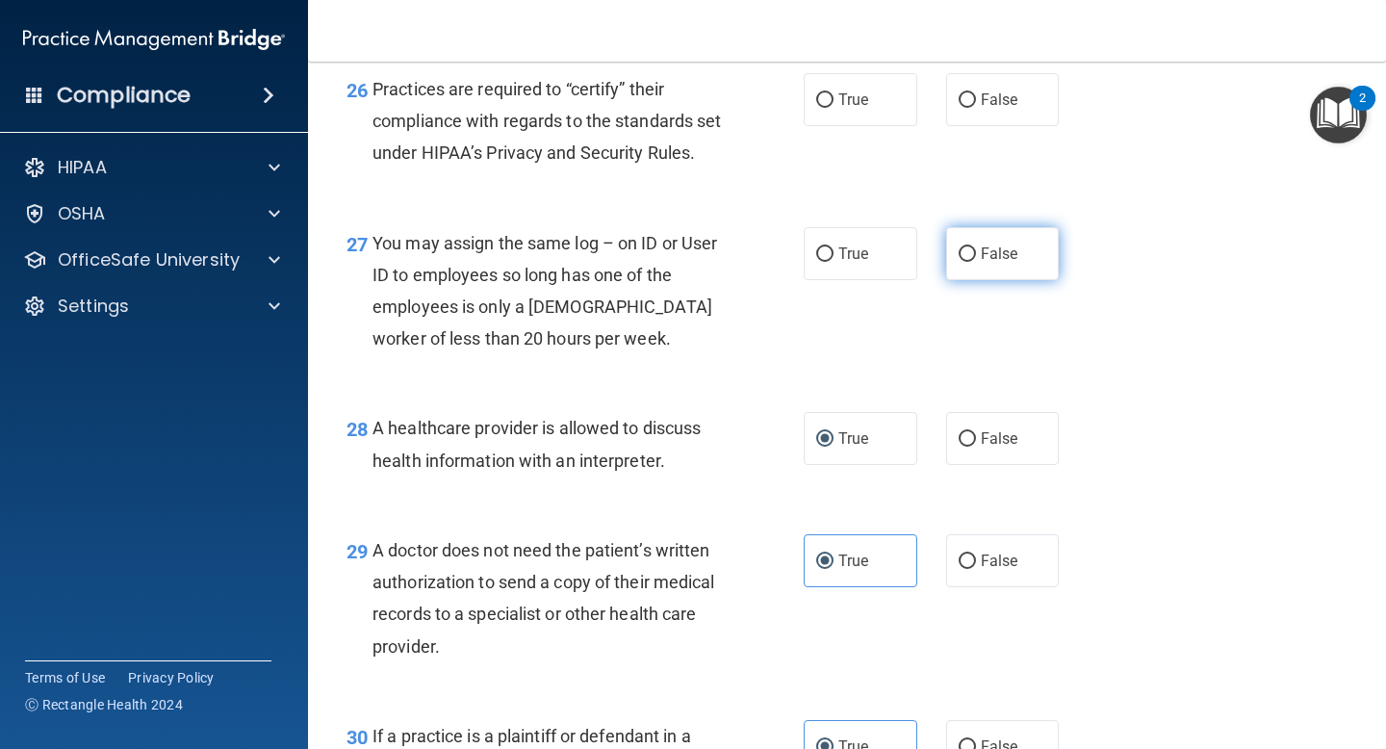
click at [973, 262] on input "False" at bounding box center [967, 254] width 17 height 14
radio input "true"
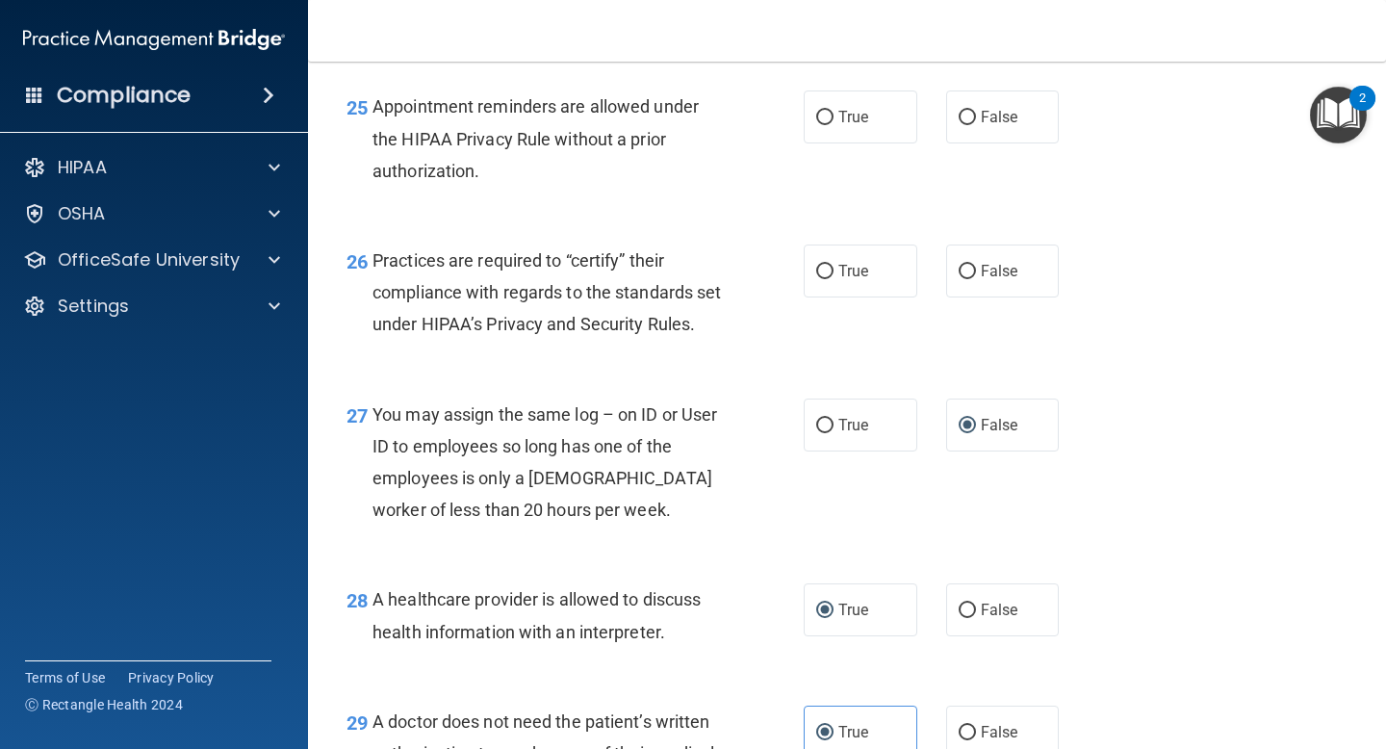
scroll to position [4356, 0]
click at [981, 271] on span "False" at bounding box center [1000, 273] width 38 height 18
click at [976, 271] on input "False" at bounding box center [967, 274] width 17 height 14
radio input "true"
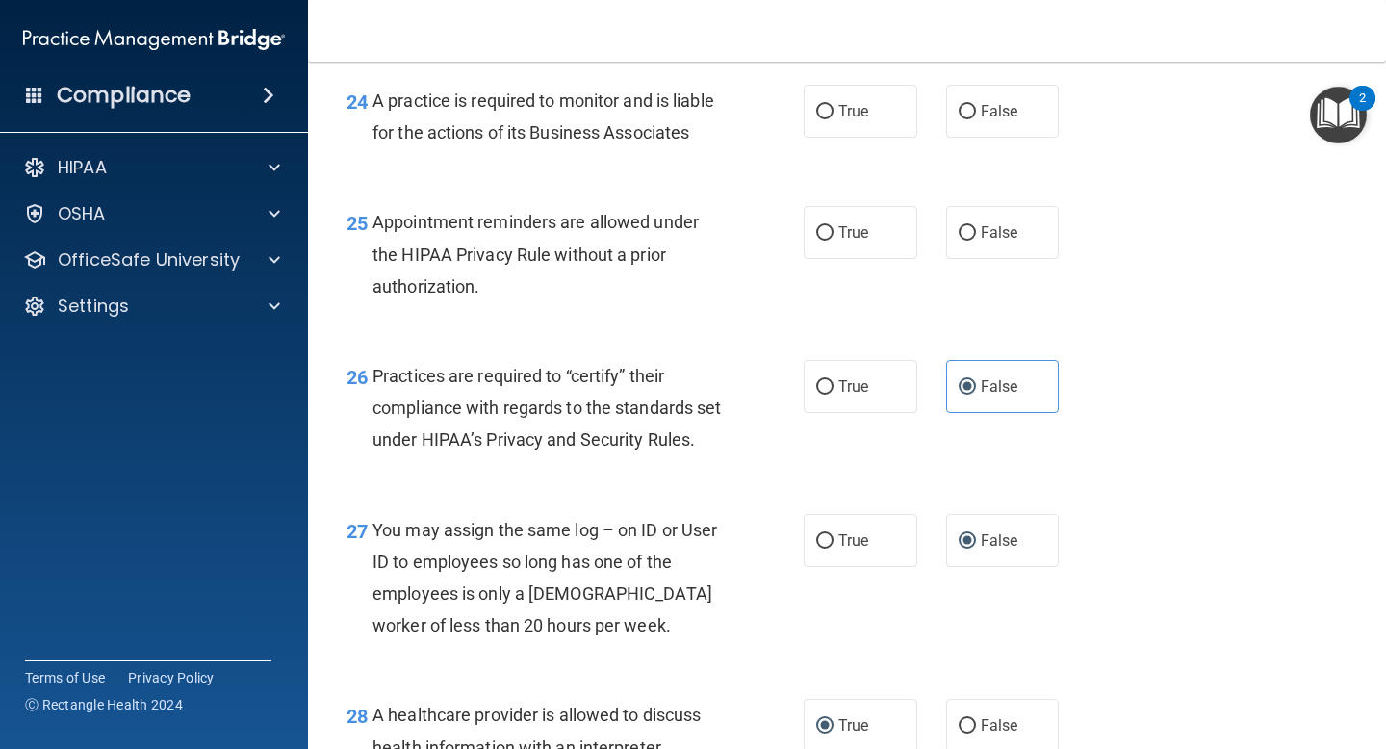
scroll to position [4240, 0]
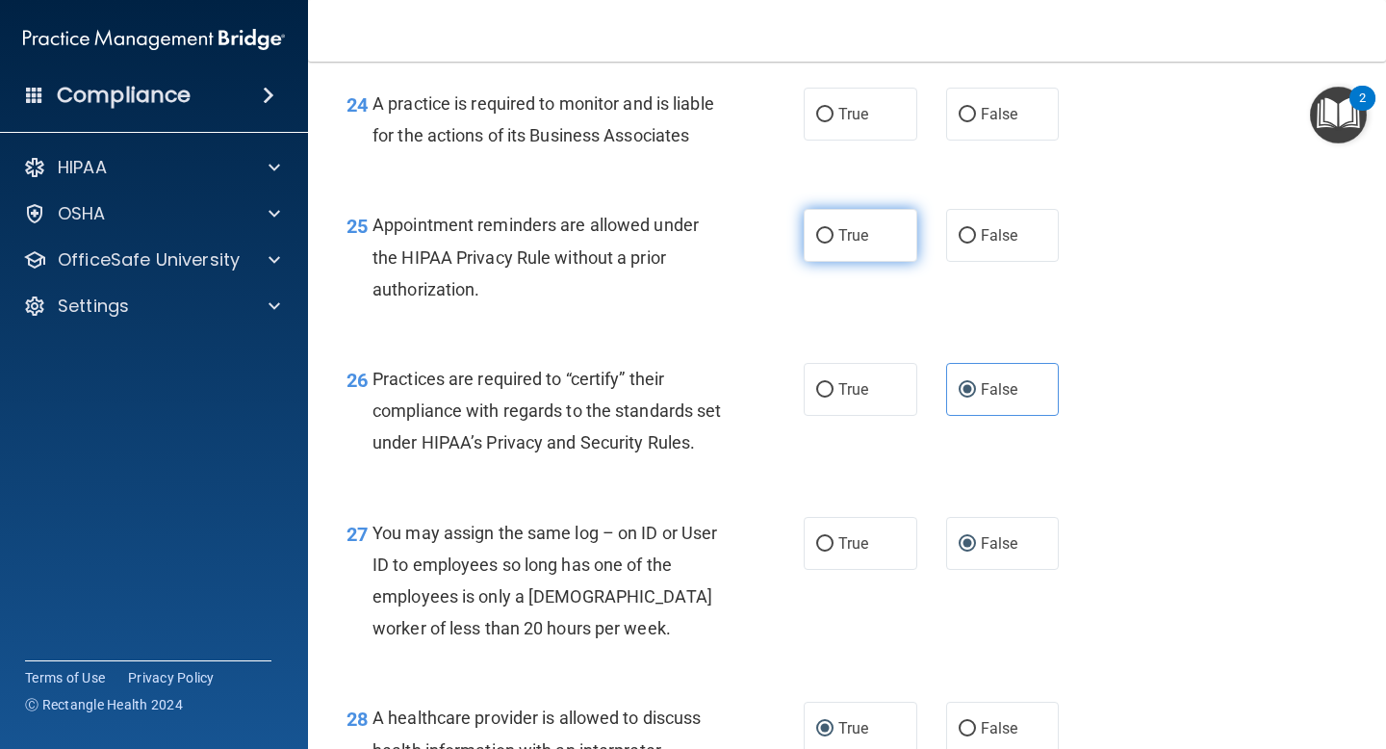
click at [854, 239] on span "True" at bounding box center [854, 235] width 30 height 18
click at [834, 239] on input "True" at bounding box center [824, 236] width 17 height 14
radio input "true"
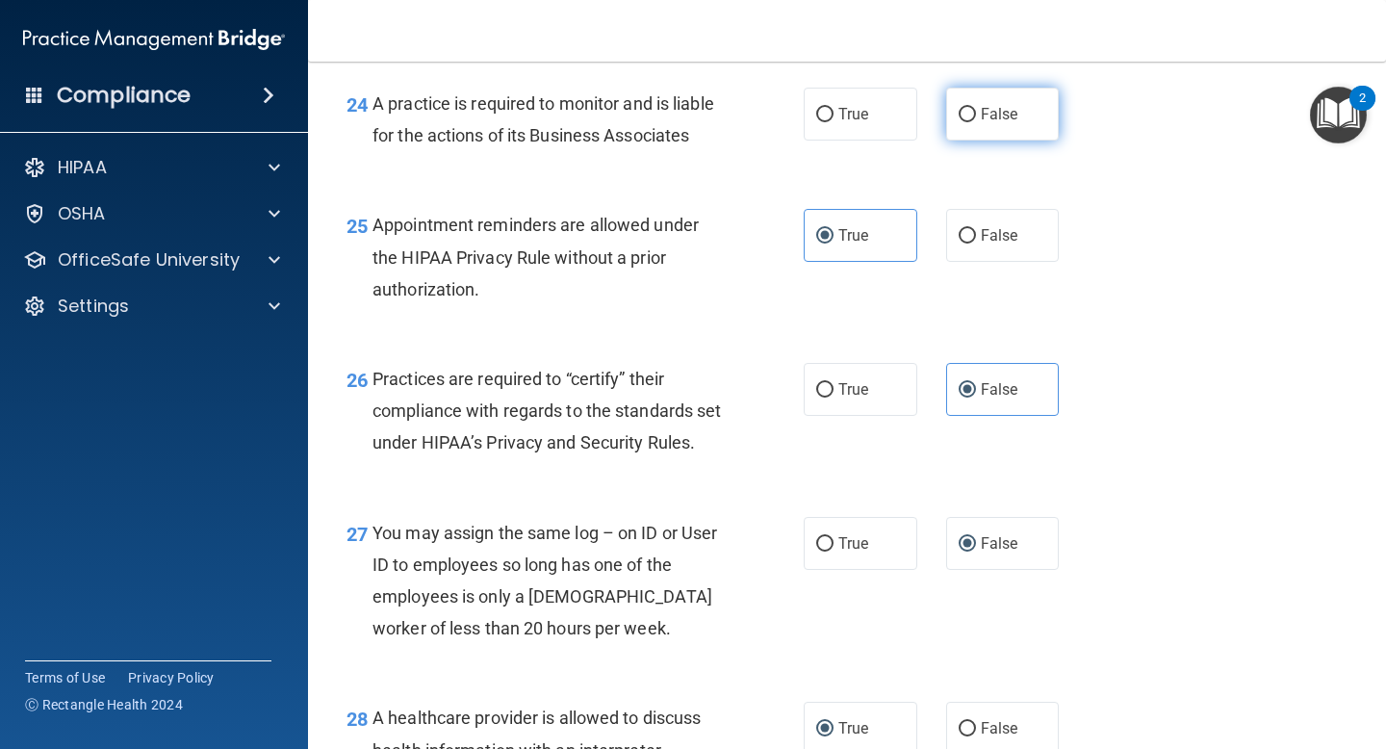
click at [1010, 126] on label "False" at bounding box center [1003, 114] width 114 height 53
click at [976, 122] on input "False" at bounding box center [967, 115] width 17 height 14
radio input "true"
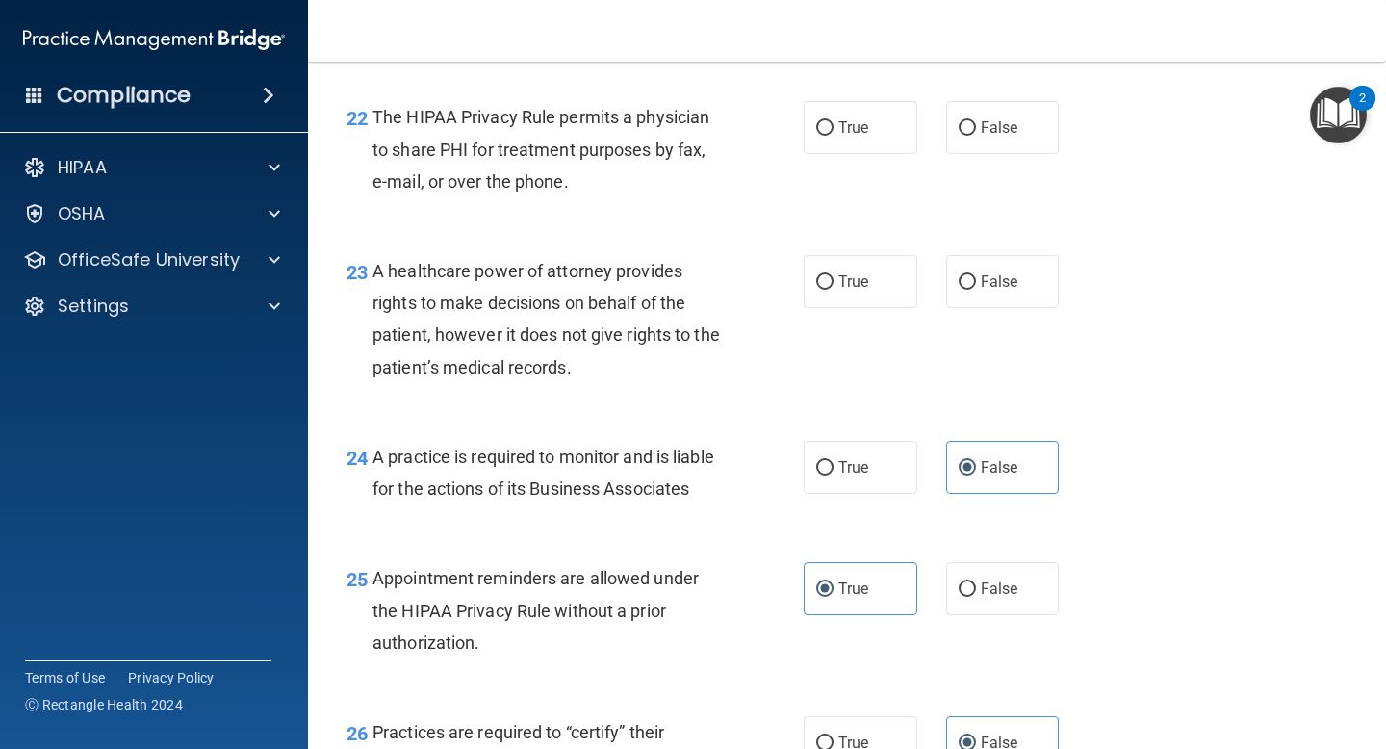
scroll to position [3885, 0]
click at [853, 273] on label "True" at bounding box center [861, 283] width 114 height 53
click at [834, 277] on input "True" at bounding box center [824, 284] width 17 height 14
radio input "true"
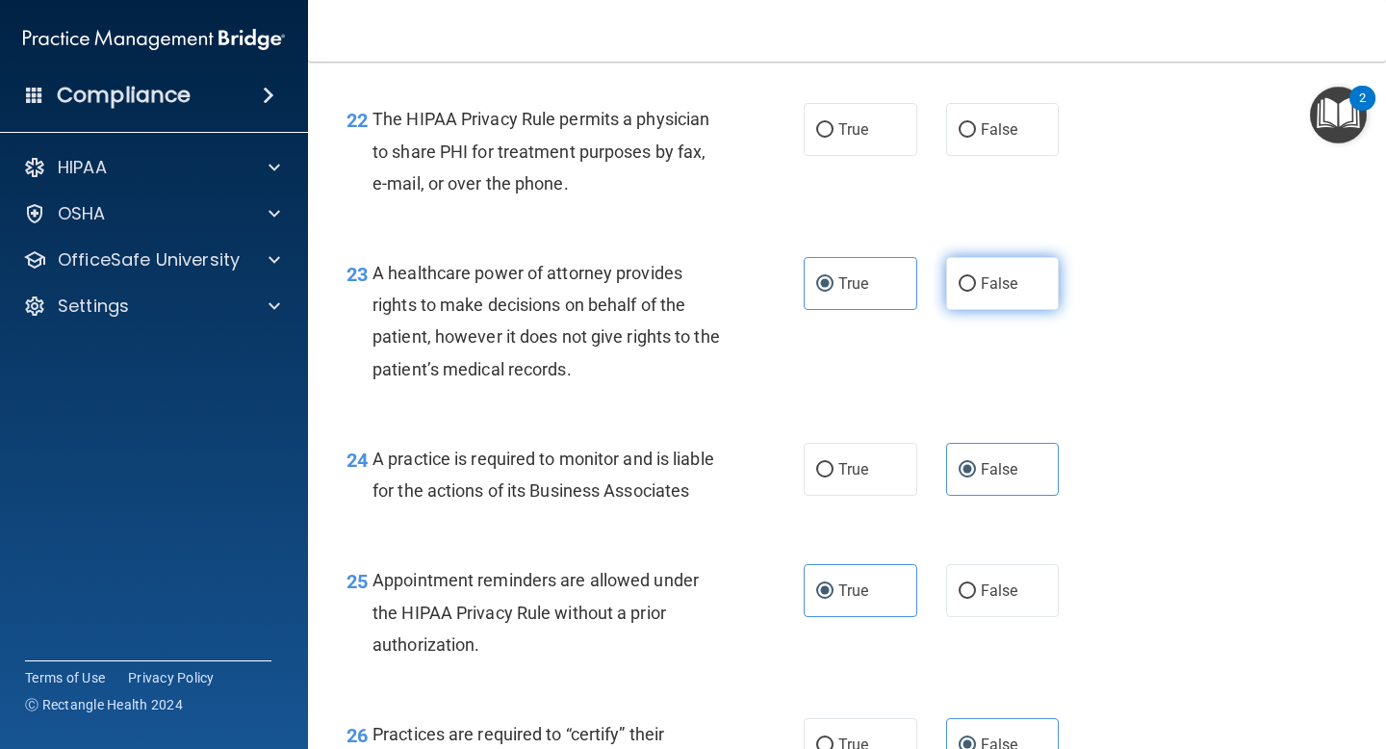
click at [979, 294] on label "False" at bounding box center [1003, 283] width 114 height 53
click at [976, 292] on input "False" at bounding box center [967, 284] width 17 height 14
radio input "true"
radio input "false"
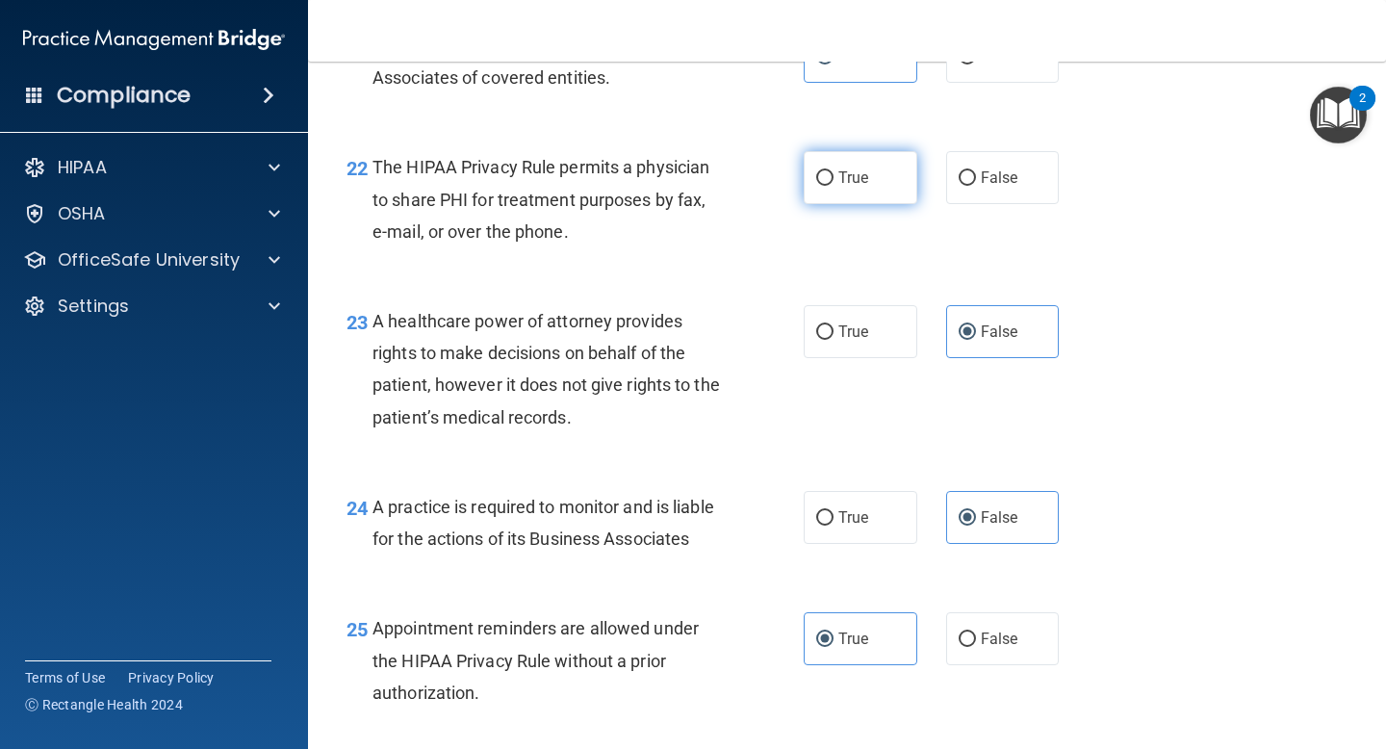
click at [870, 187] on label "True" at bounding box center [861, 177] width 114 height 53
click at [834, 186] on input "True" at bounding box center [824, 178] width 17 height 14
radio input "true"
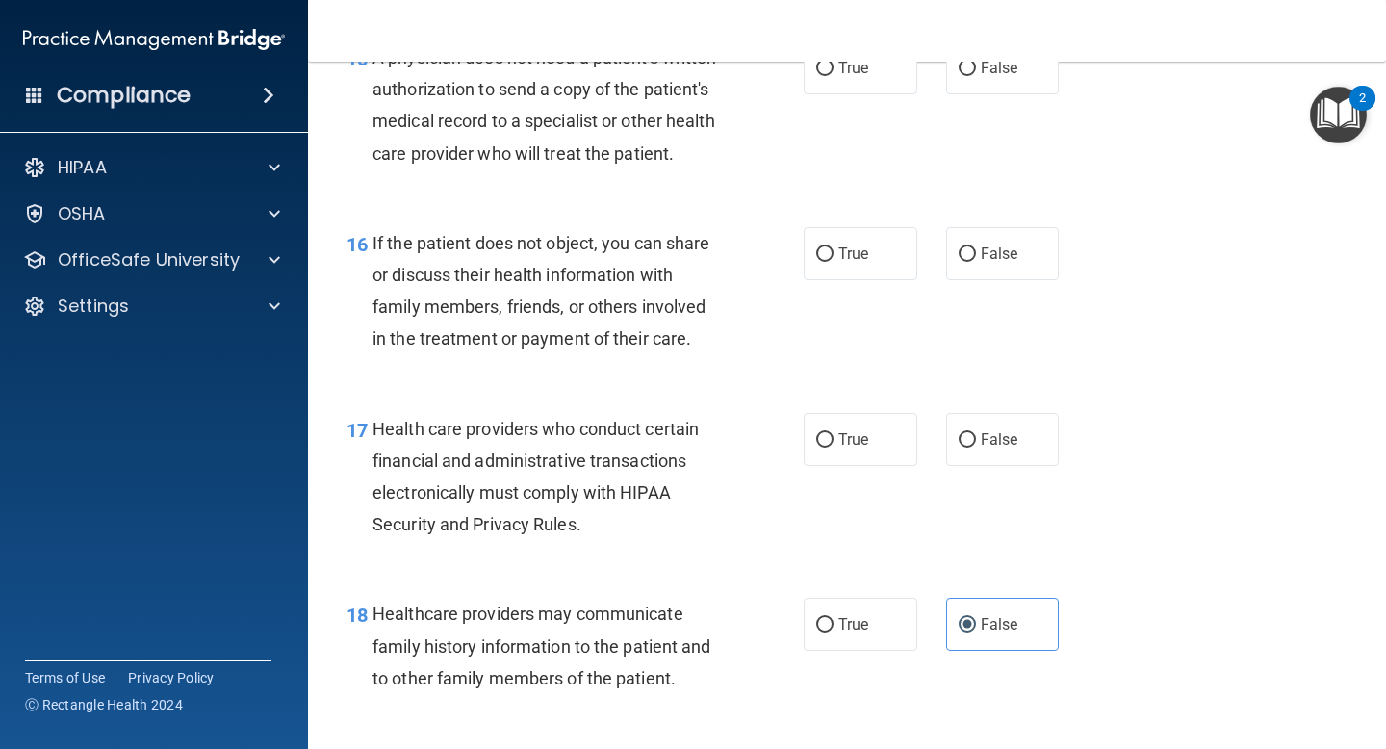
scroll to position [2742, 0]
click at [837, 451] on label "True" at bounding box center [861, 440] width 114 height 53
click at [834, 449] on input "True" at bounding box center [824, 441] width 17 height 14
radio input "true"
click at [866, 270] on label "True" at bounding box center [861, 254] width 114 height 53
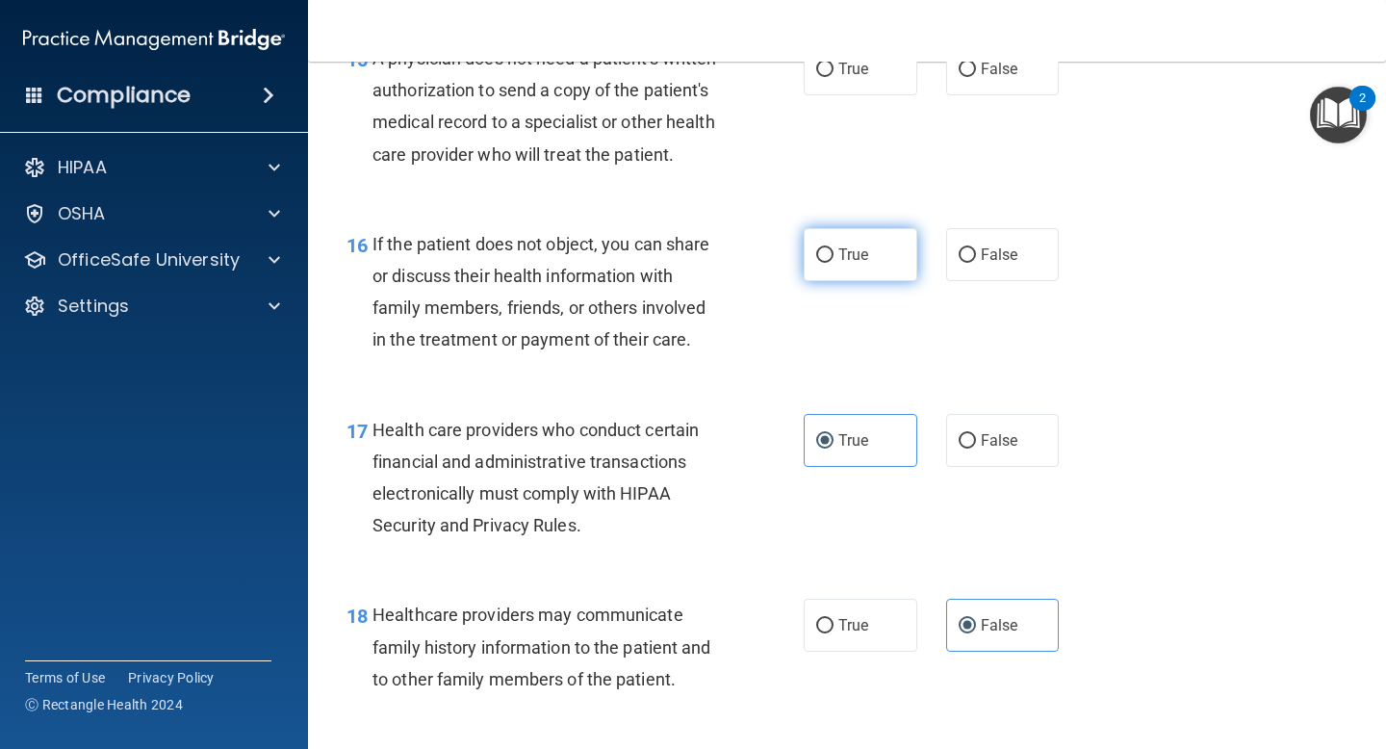
click at [834, 263] on input "True" at bounding box center [824, 255] width 17 height 14
radio input "true"
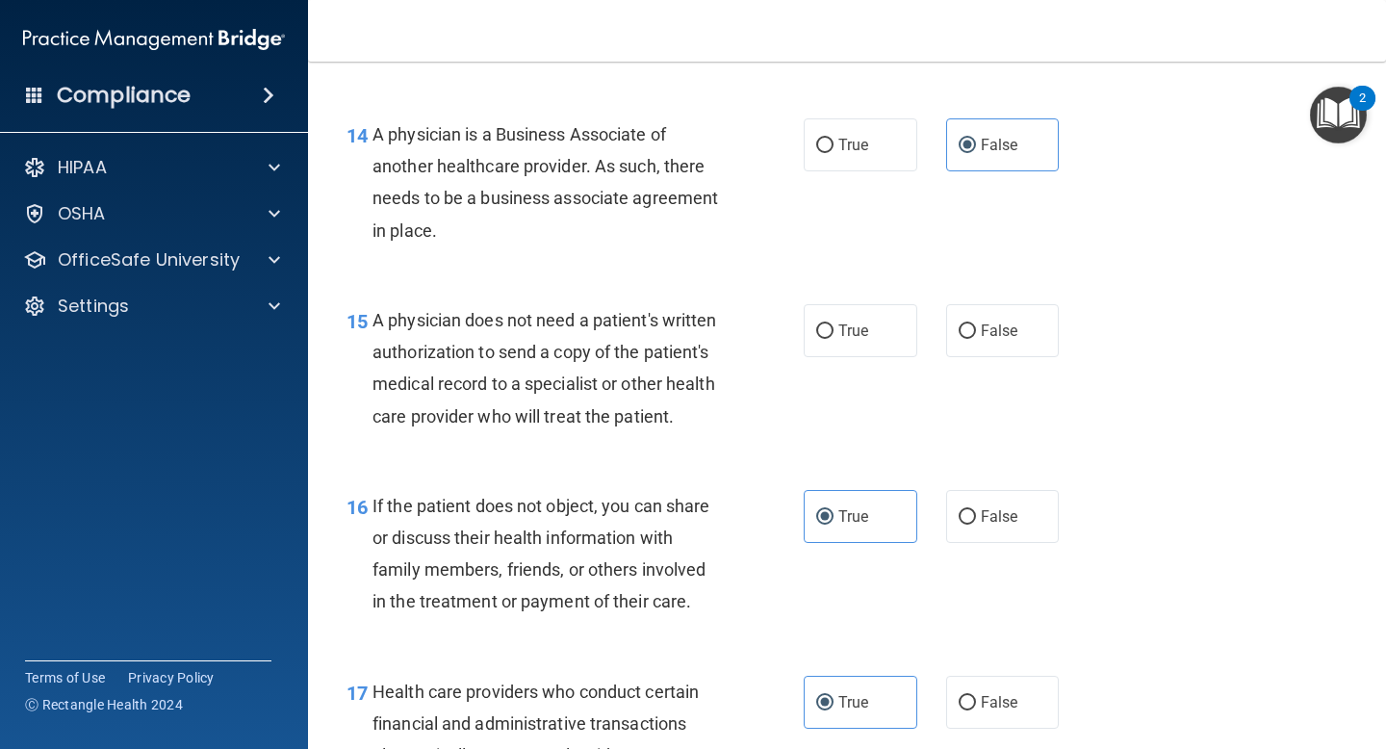
scroll to position [2478, 0]
click at [856, 335] on span "True" at bounding box center [854, 332] width 30 height 18
click at [834, 335] on input "True" at bounding box center [824, 333] width 17 height 14
radio input "true"
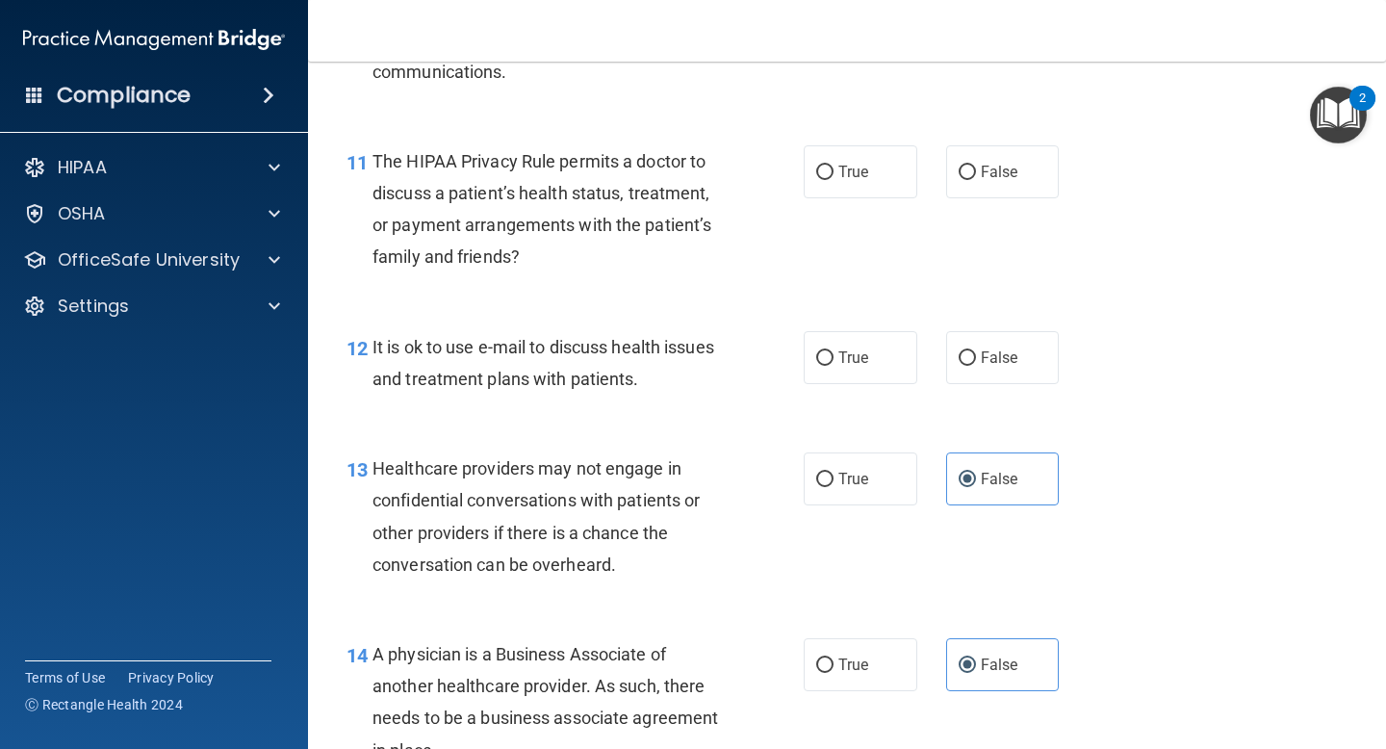
scroll to position [1954, 0]
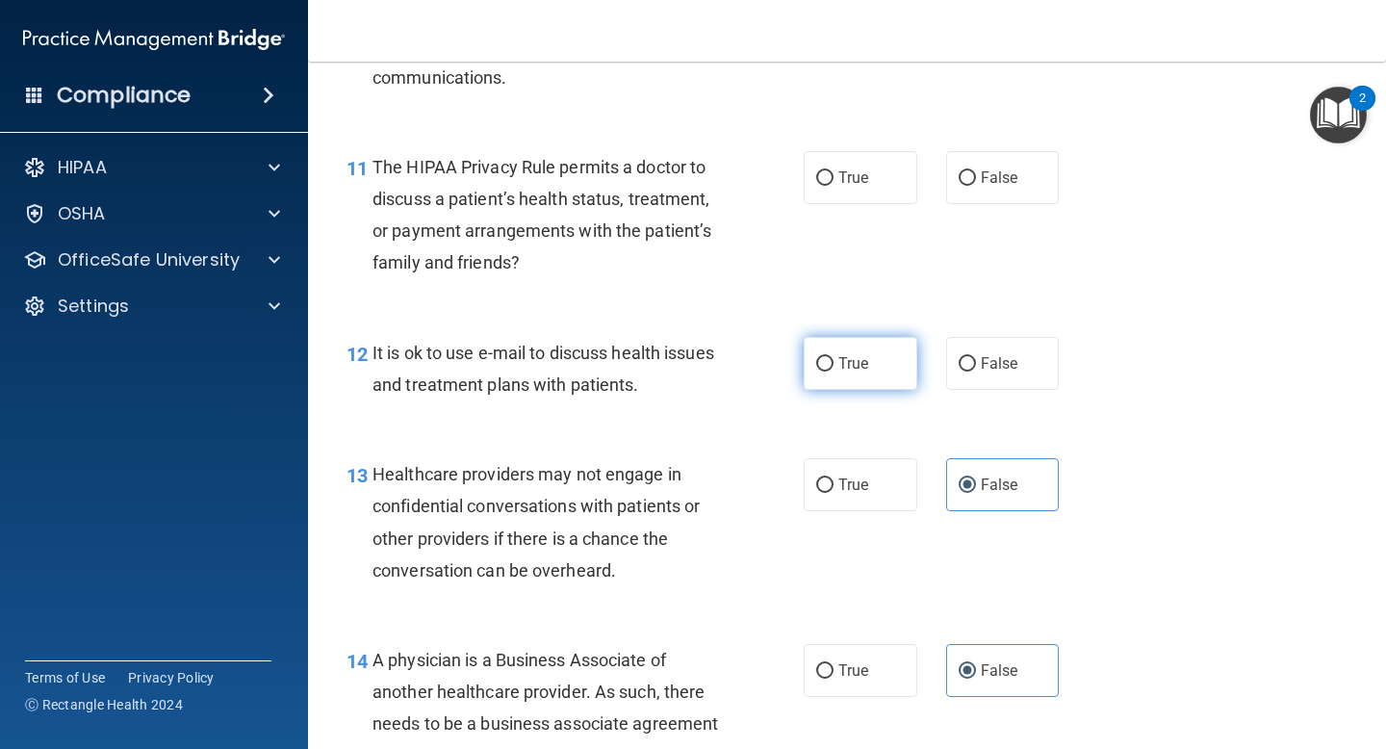
click at [847, 356] on span "True" at bounding box center [854, 363] width 30 height 18
click at [834, 357] on input "True" at bounding box center [824, 364] width 17 height 14
radio input "true"
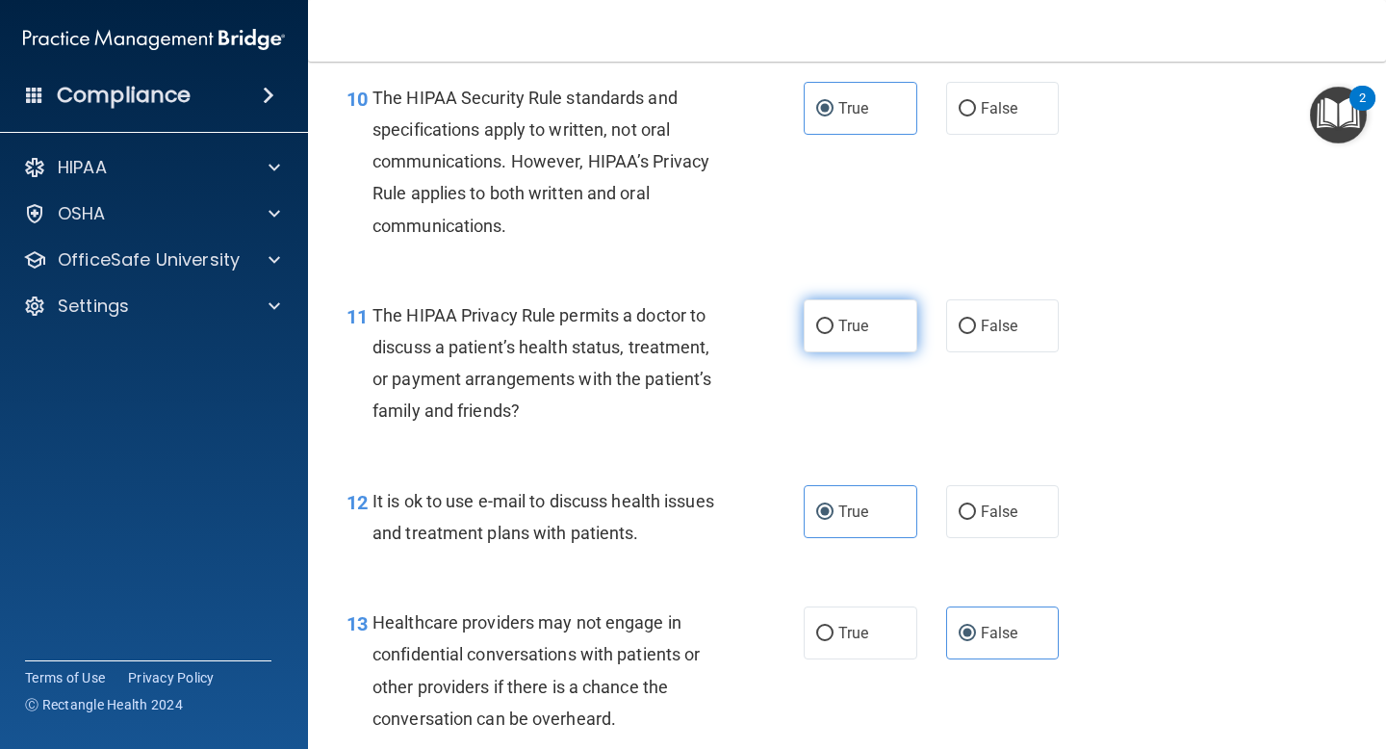
click at [844, 309] on label "True" at bounding box center [861, 325] width 114 height 53
click at [834, 320] on input "True" at bounding box center [824, 327] width 17 height 14
radio input "true"
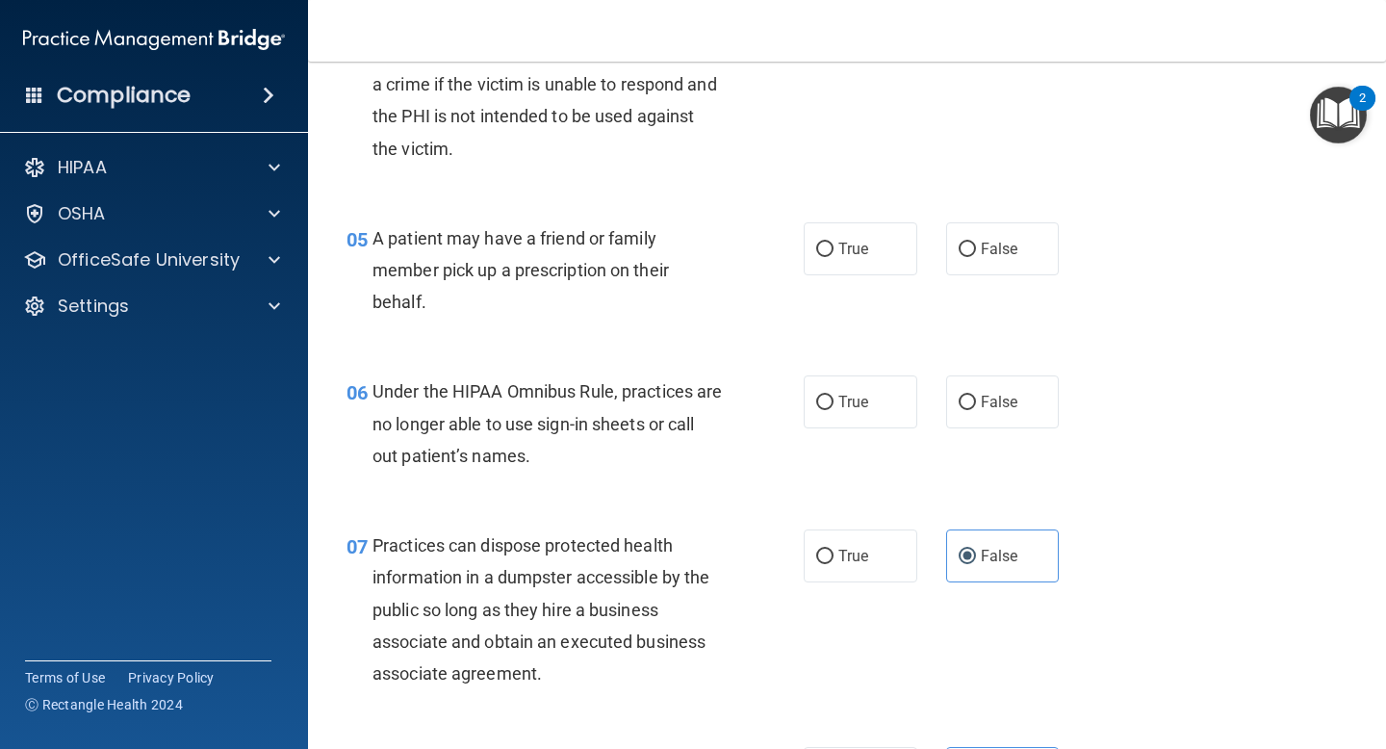
scroll to position [754, 0]
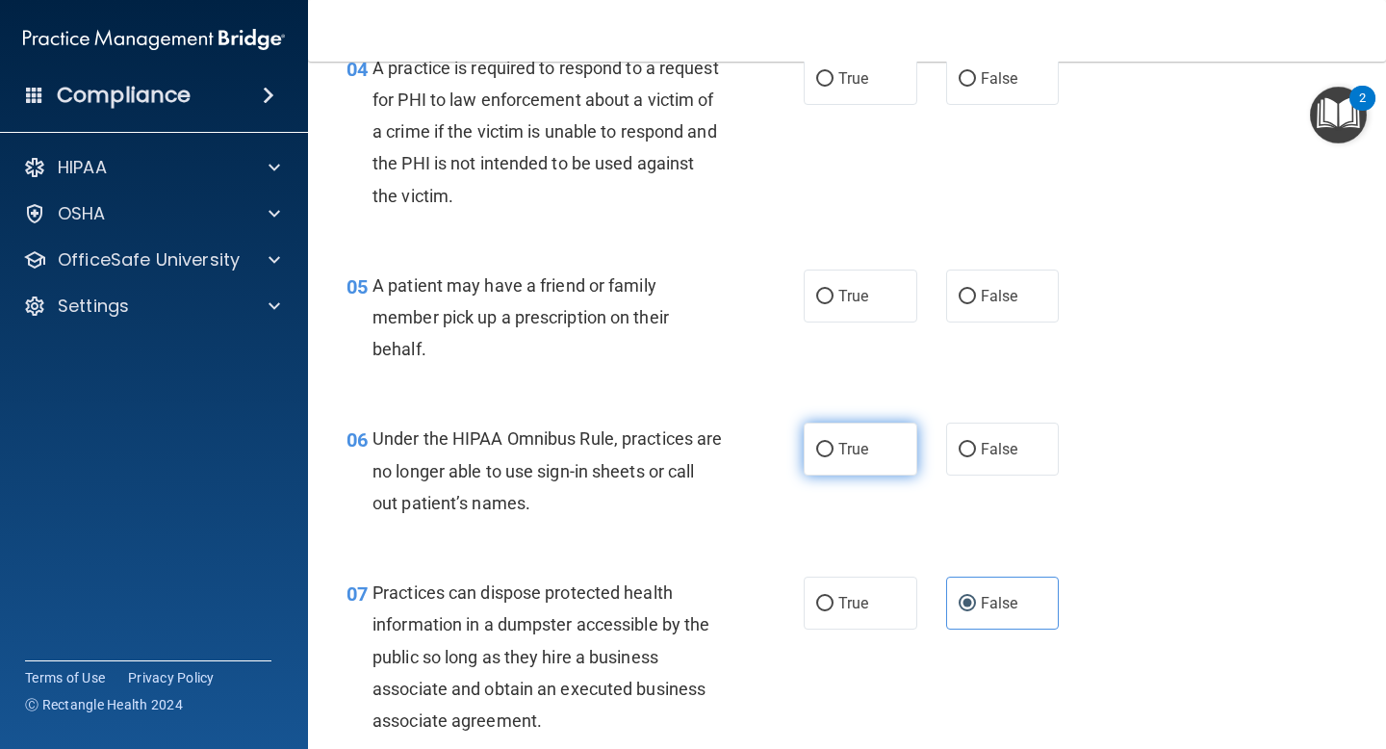
click at [855, 452] on span "True" at bounding box center [854, 449] width 30 height 18
click at [834, 452] on input "True" at bounding box center [824, 450] width 17 height 14
radio input "true"
click at [961, 449] on input "False" at bounding box center [967, 450] width 17 height 14
radio input "true"
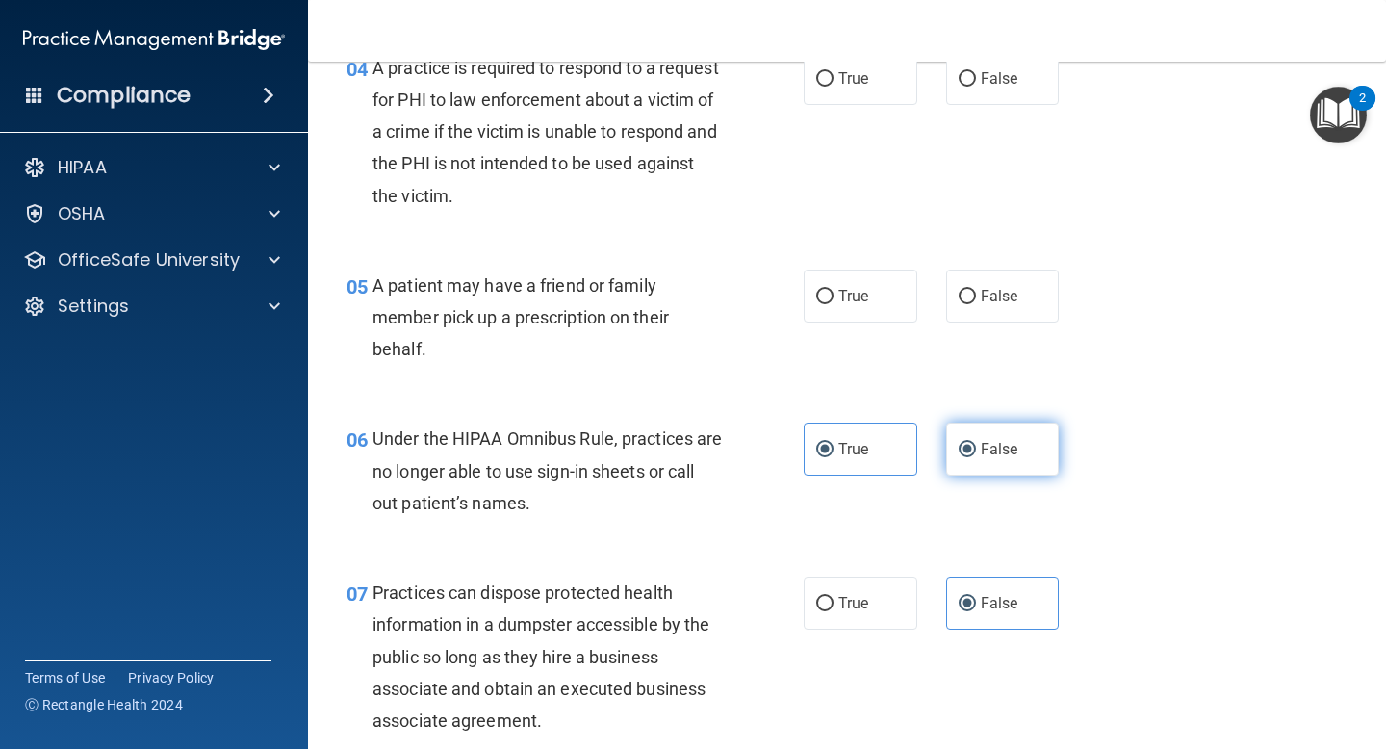
radio input "false"
click at [867, 303] on span "True" at bounding box center [854, 296] width 30 height 18
click at [834, 303] on input "True" at bounding box center [824, 297] width 17 height 14
radio input "true"
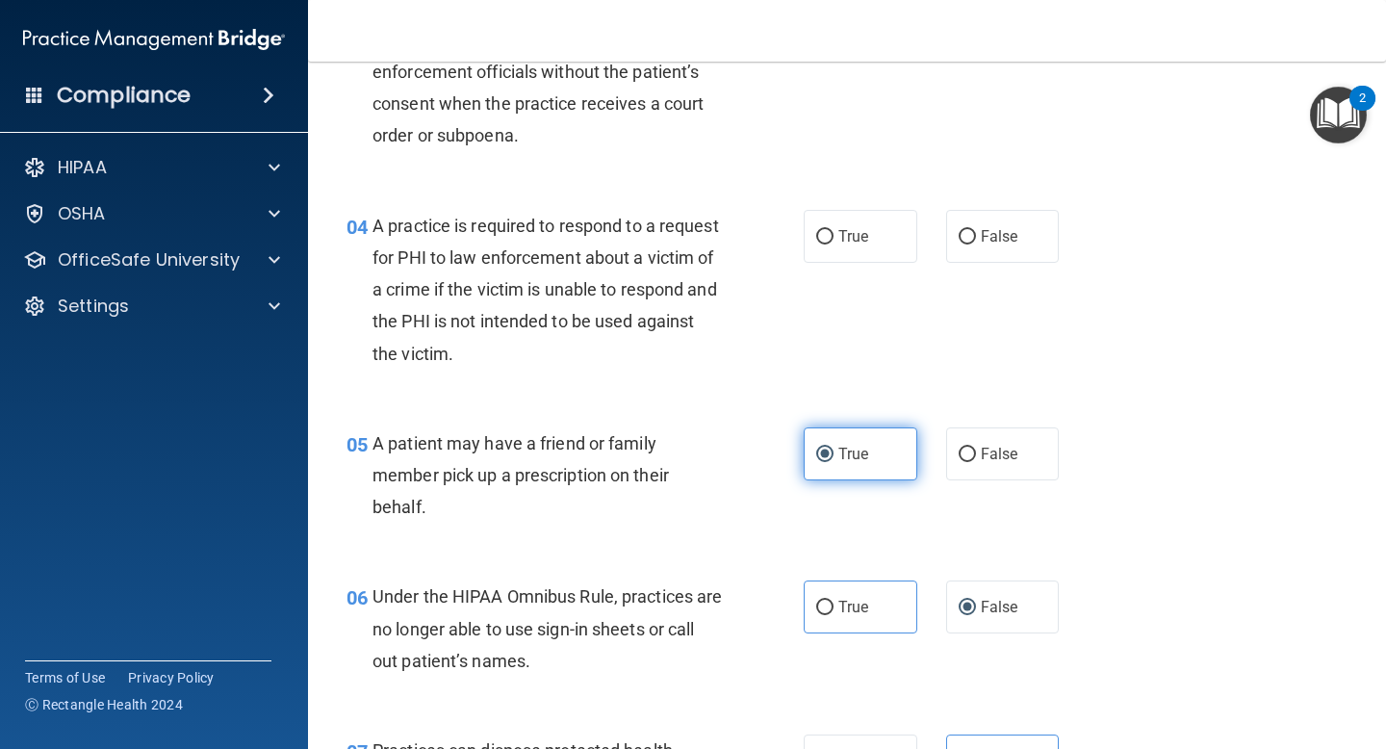
scroll to position [589, 0]
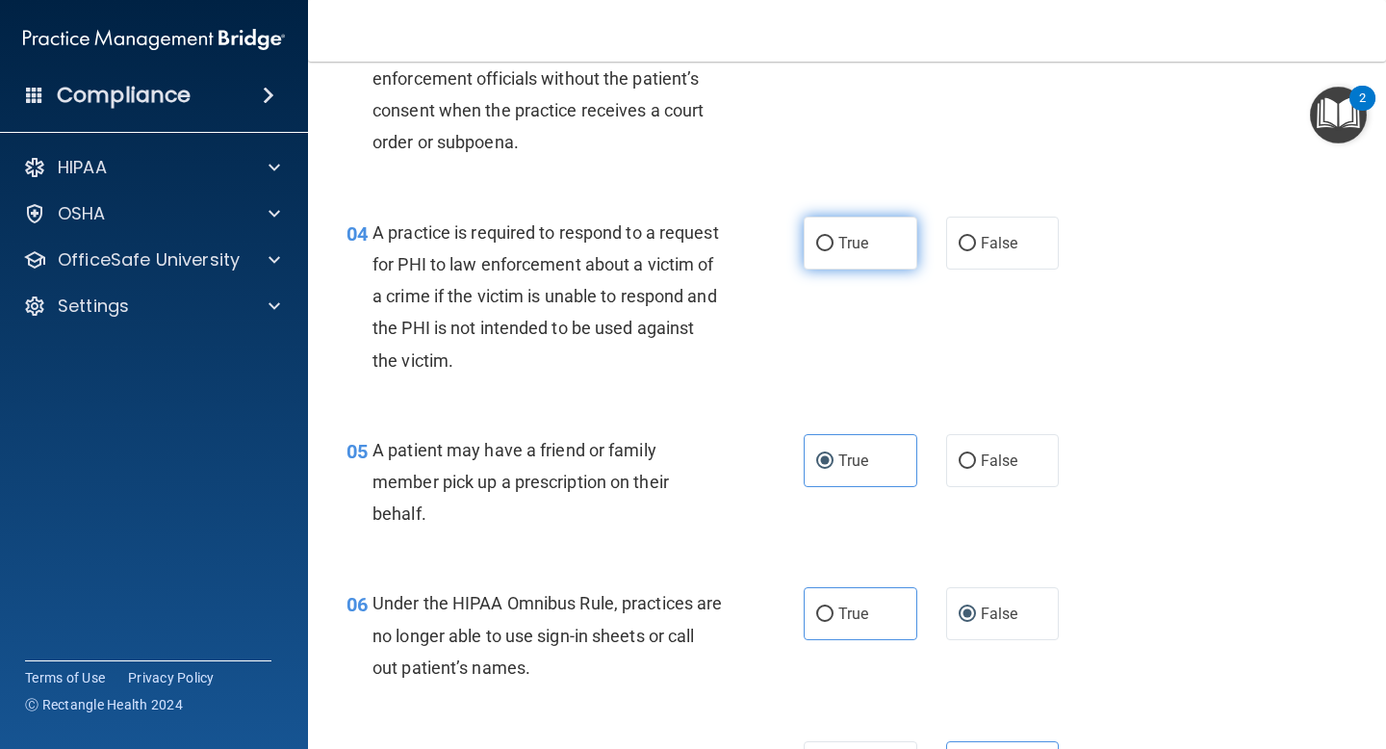
click at [874, 244] on label "True" at bounding box center [861, 243] width 114 height 53
click at [834, 244] on input "True" at bounding box center [824, 244] width 17 height 14
radio input "true"
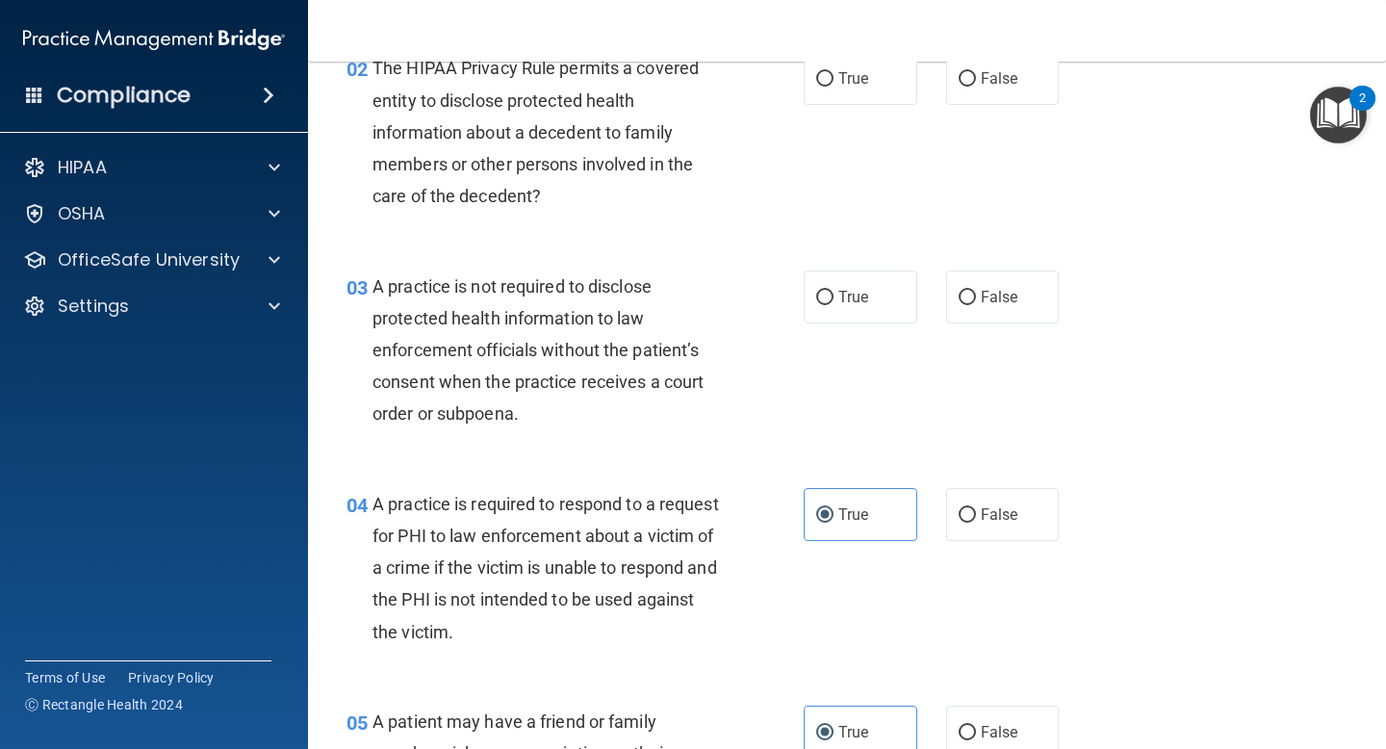
scroll to position [316, 0]
click at [994, 285] on label "False" at bounding box center [1003, 298] width 114 height 53
click at [976, 293] on input "False" at bounding box center [967, 300] width 17 height 14
radio input "true"
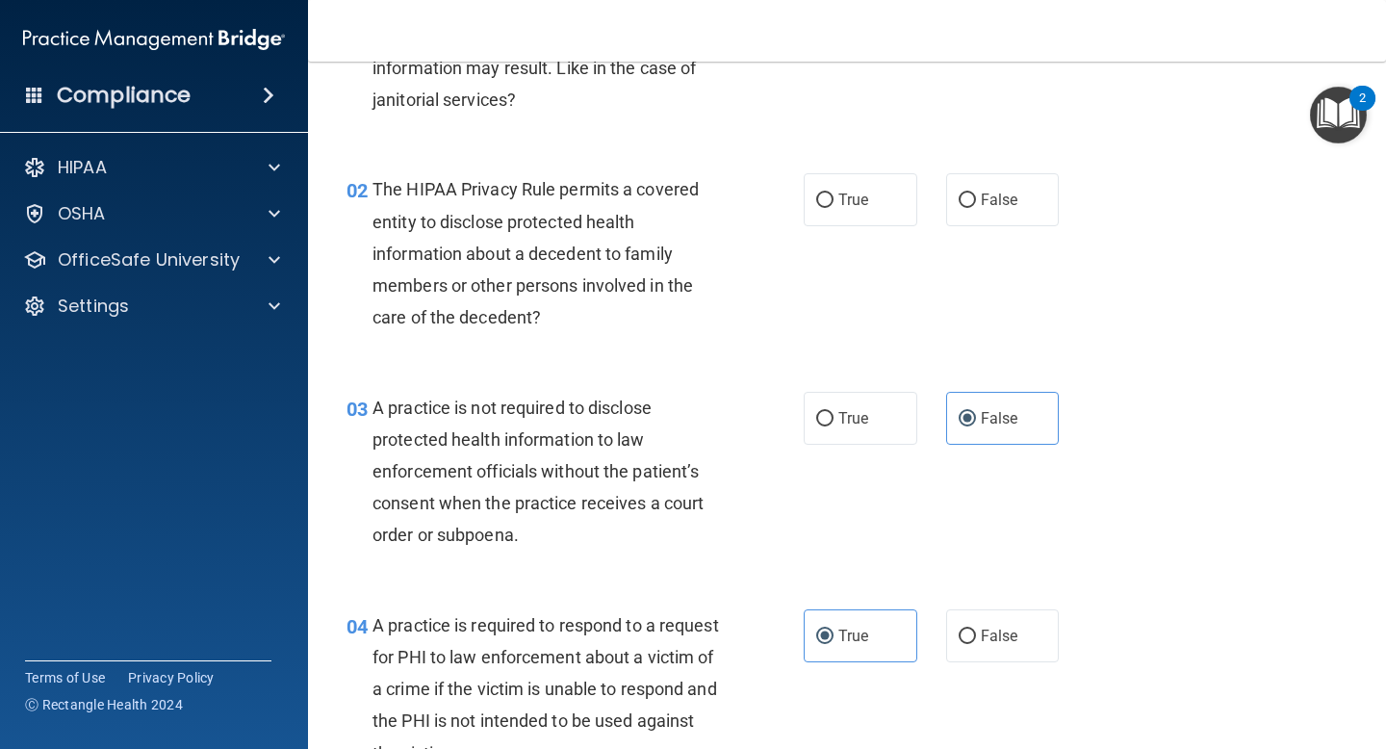
scroll to position [194, 0]
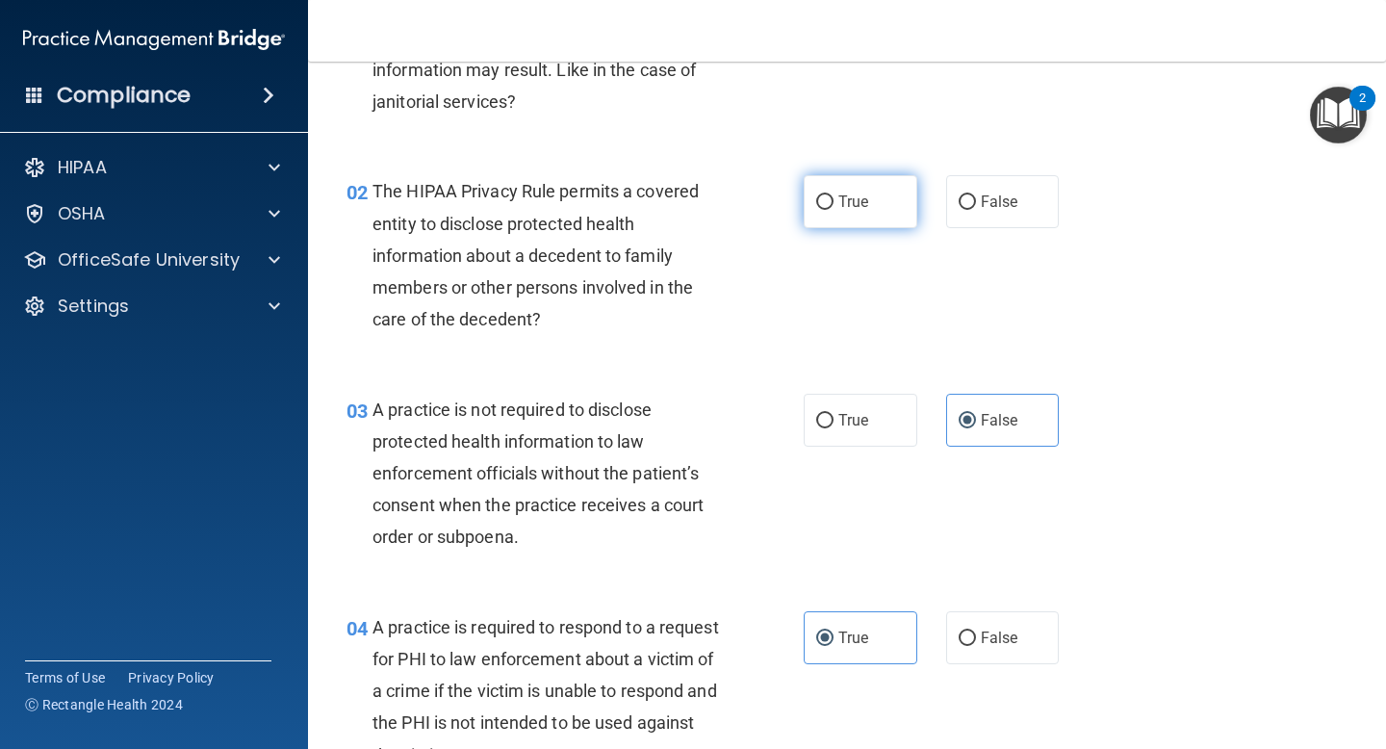
click at [884, 209] on label "True" at bounding box center [861, 201] width 114 height 53
click at [834, 209] on input "True" at bounding box center [824, 202] width 17 height 14
radio input "true"
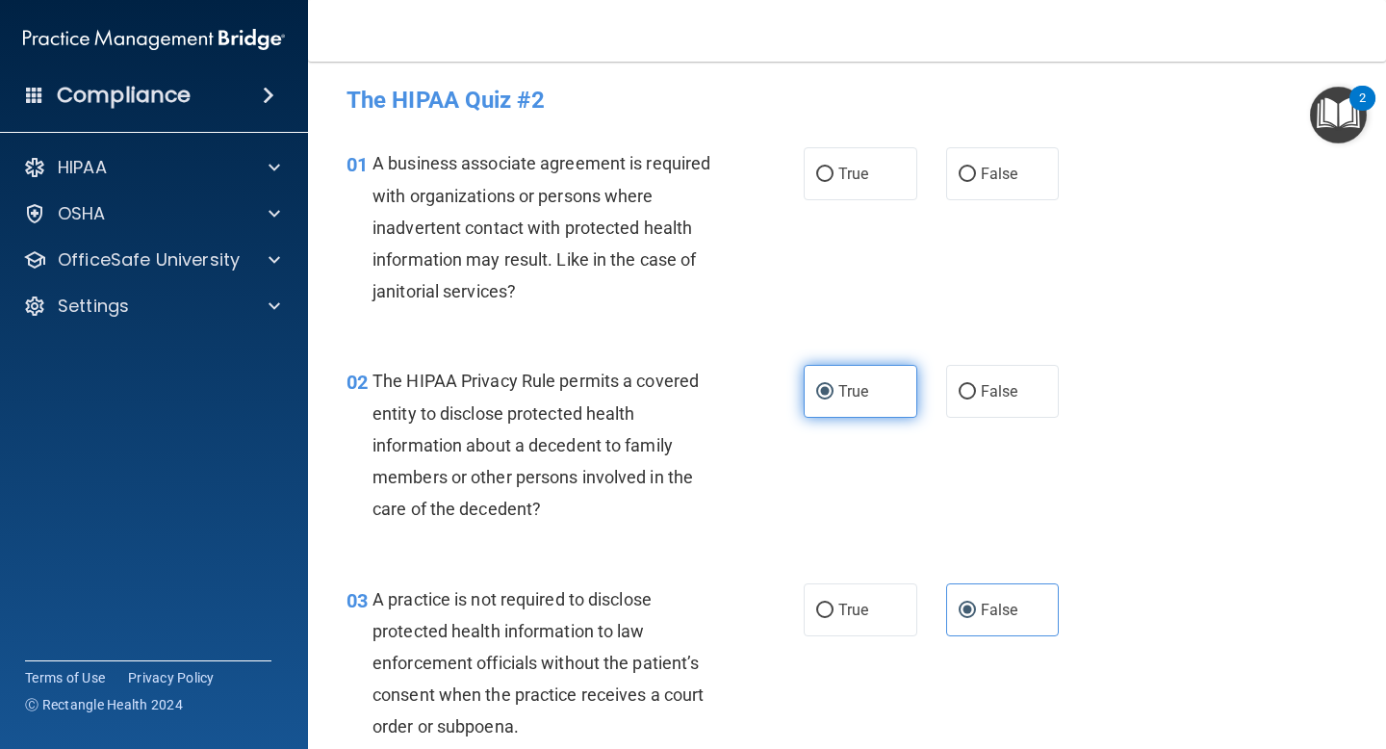
scroll to position [0, 0]
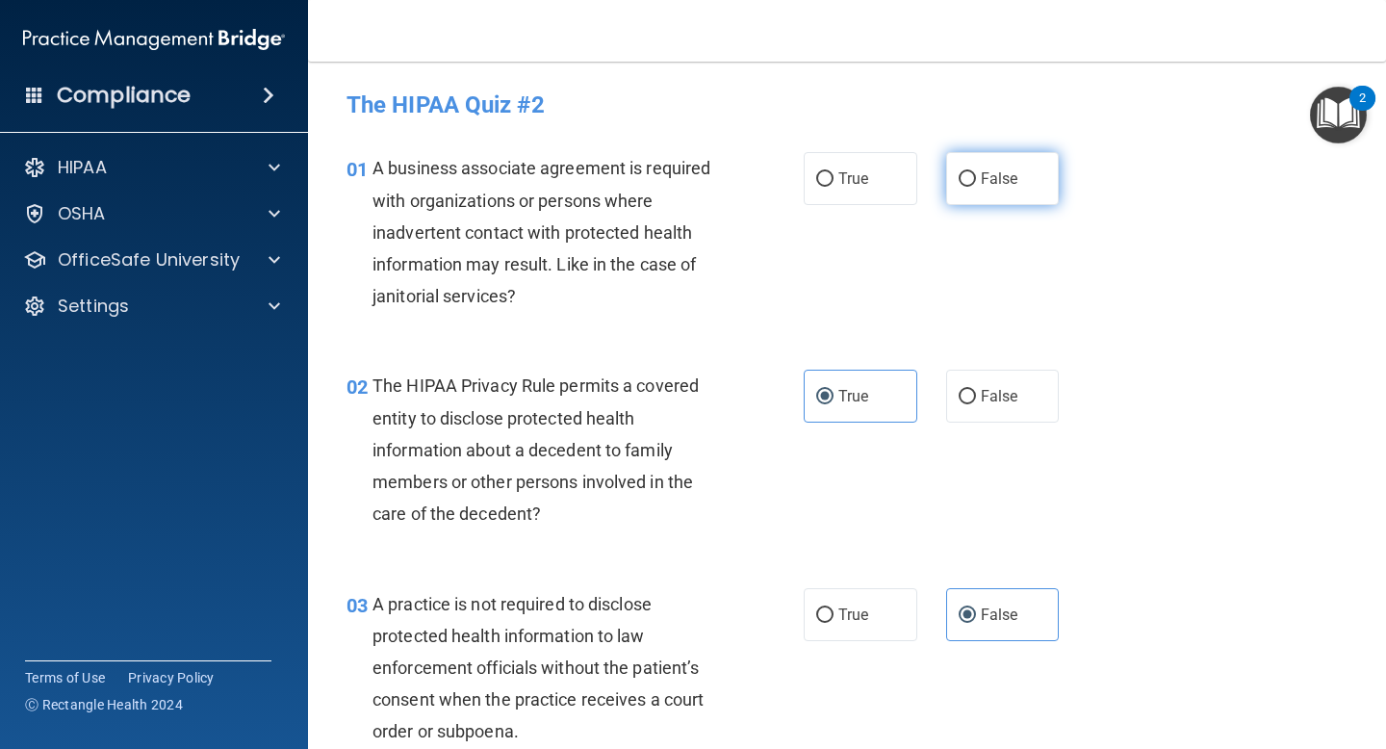
click at [982, 202] on label "False" at bounding box center [1003, 178] width 114 height 53
click at [976, 187] on input "False" at bounding box center [967, 179] width 17 height 14
radio input "true"
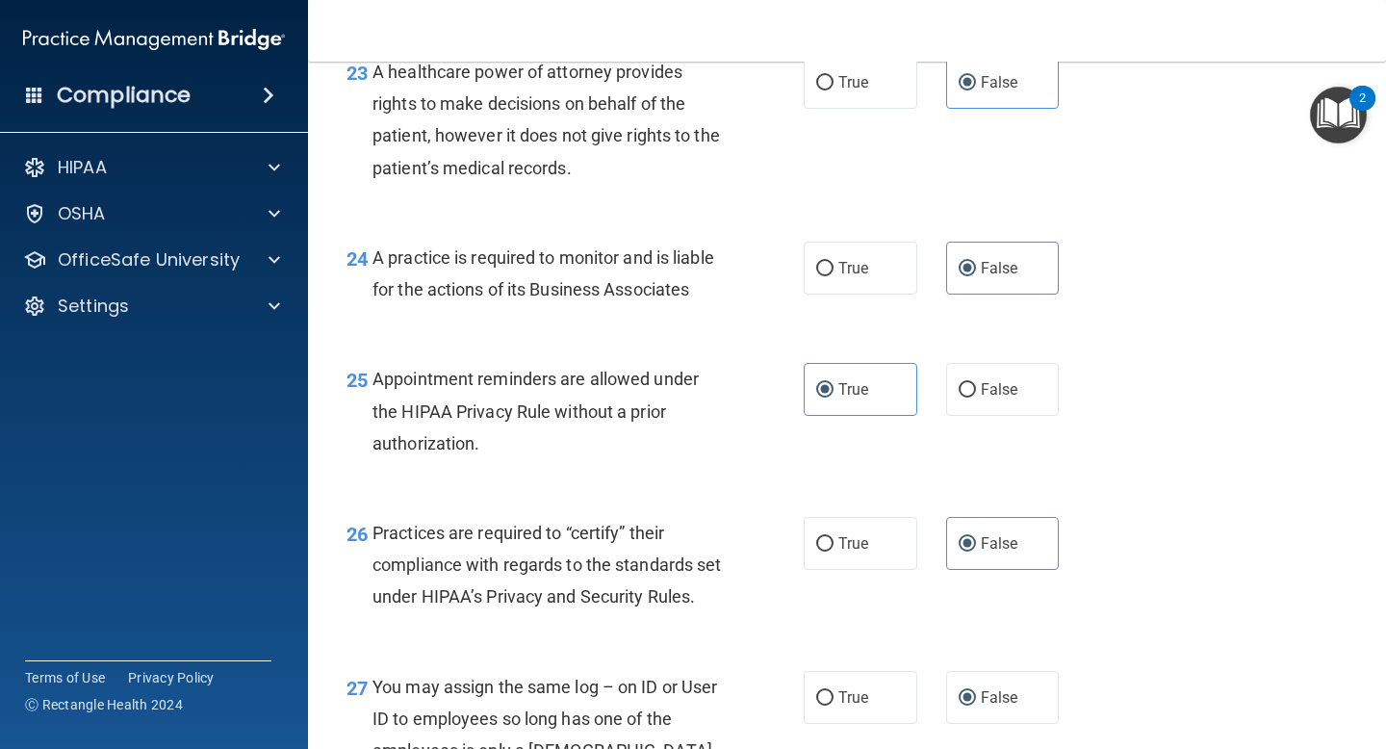
scroll to position [4820, 0]
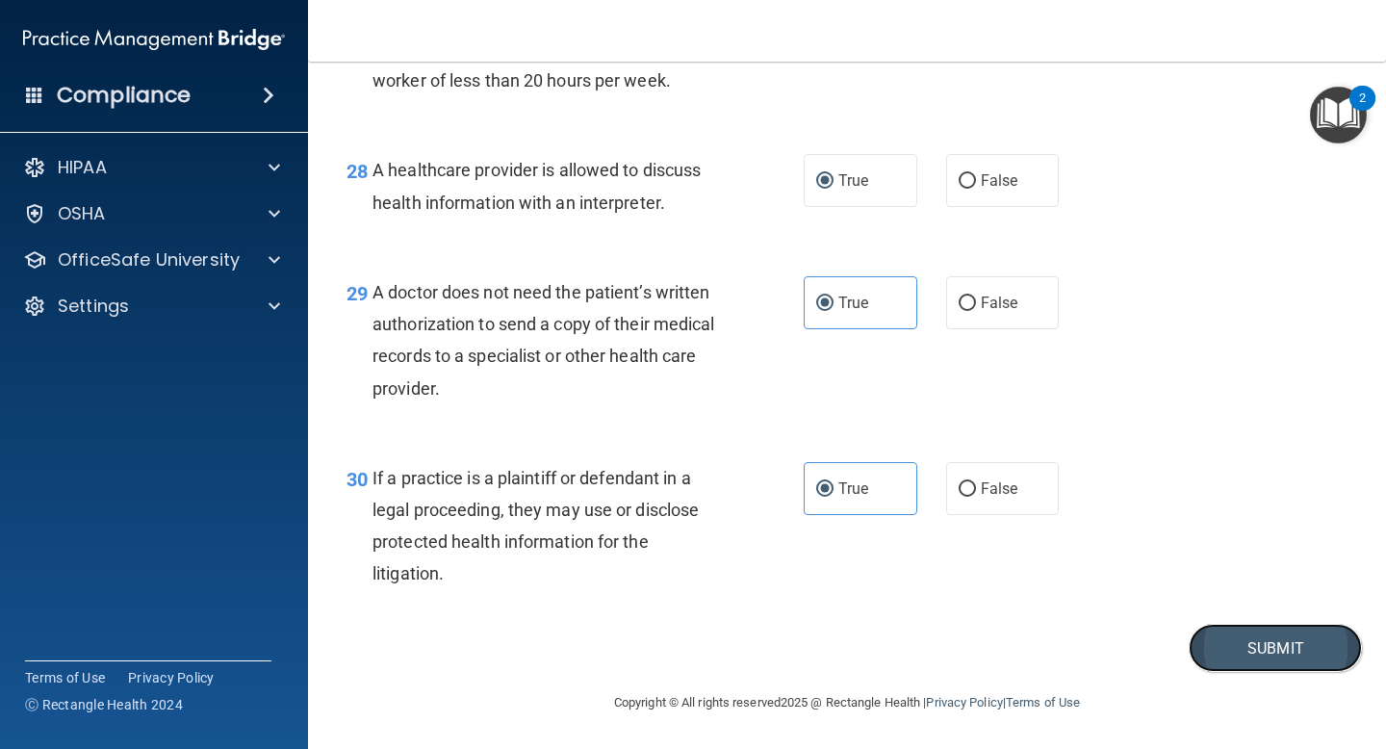
click at [1211, 663] on button "Submit" at bounding box center [1275, 648] width 173 height 49
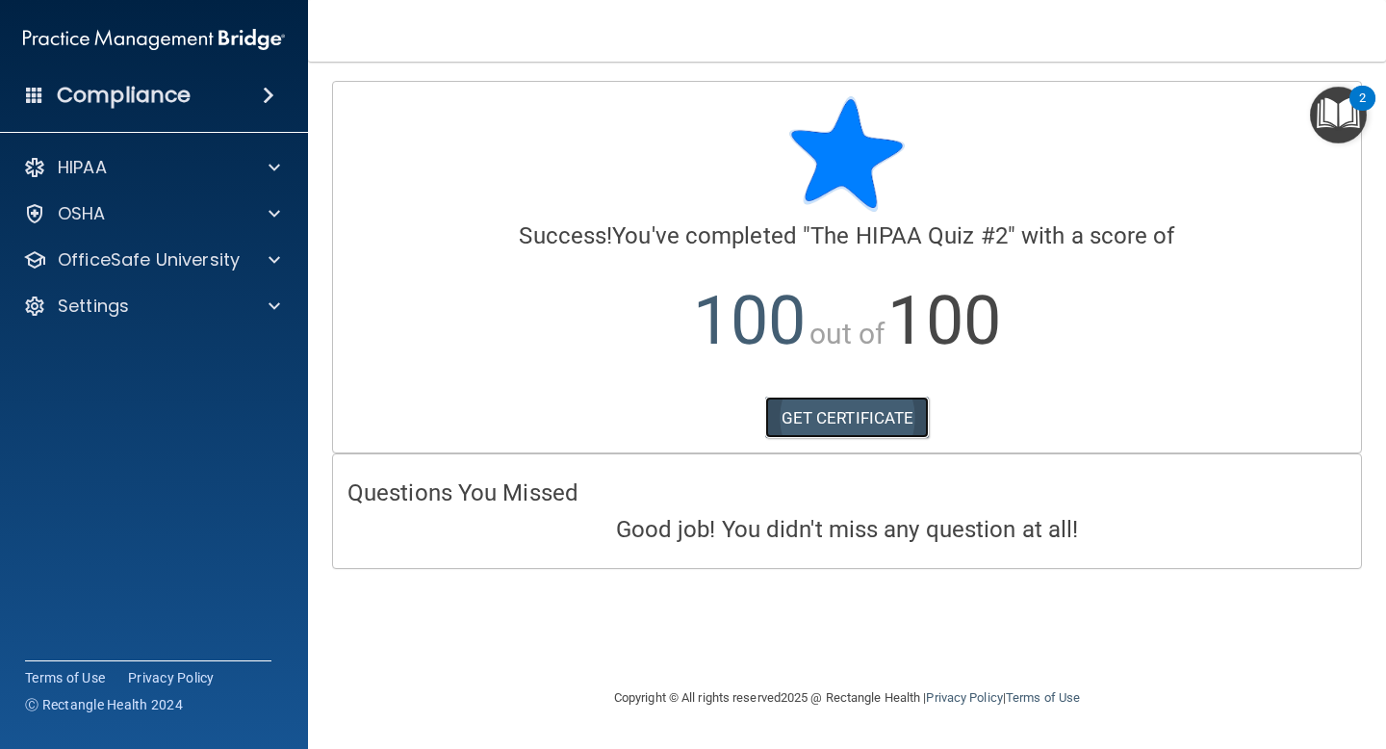
click at [862, 405] on link "GET CERTIFICATE" at bounding box center [847, 418] width 165 height 42
click at [271, 170] on span at bounding box center [275, 167] width 12 height 23
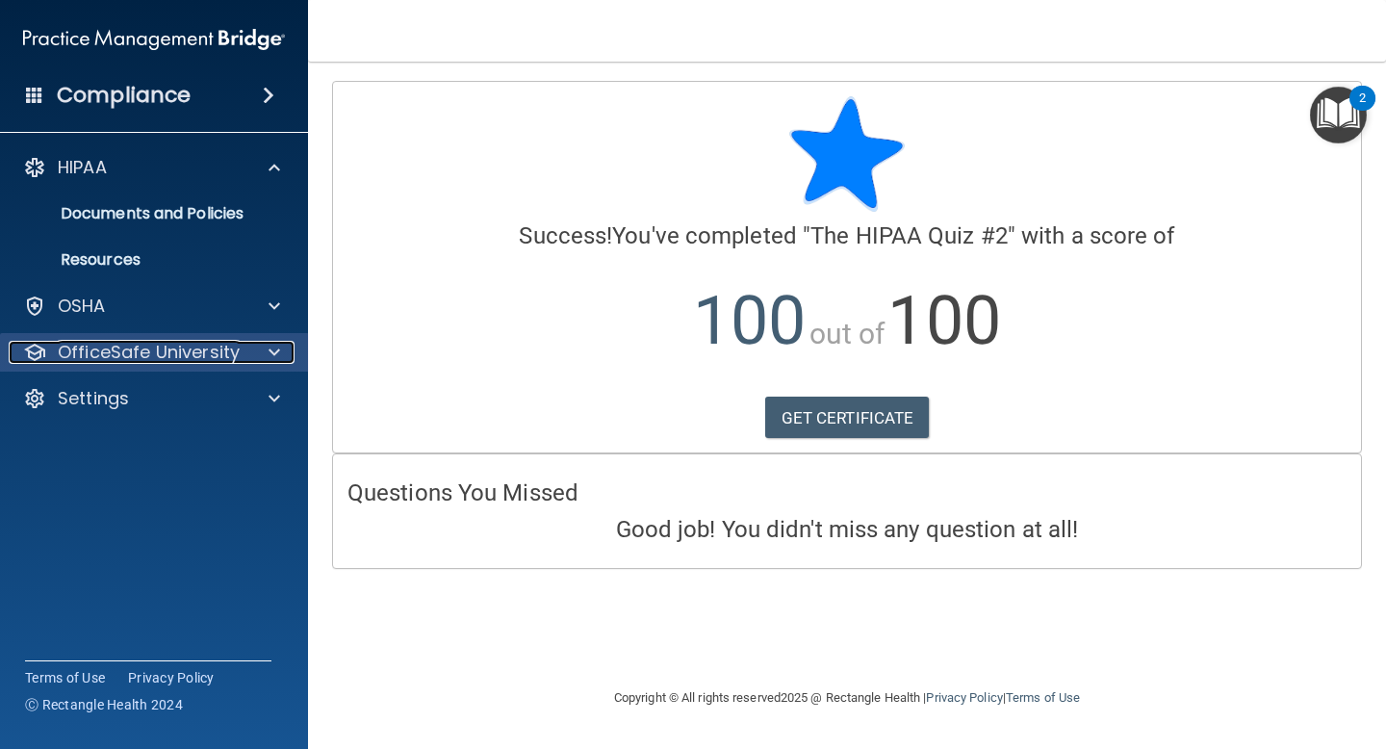
click at [249, 348] on div at bounding box center [271, 352] width 48 height 23
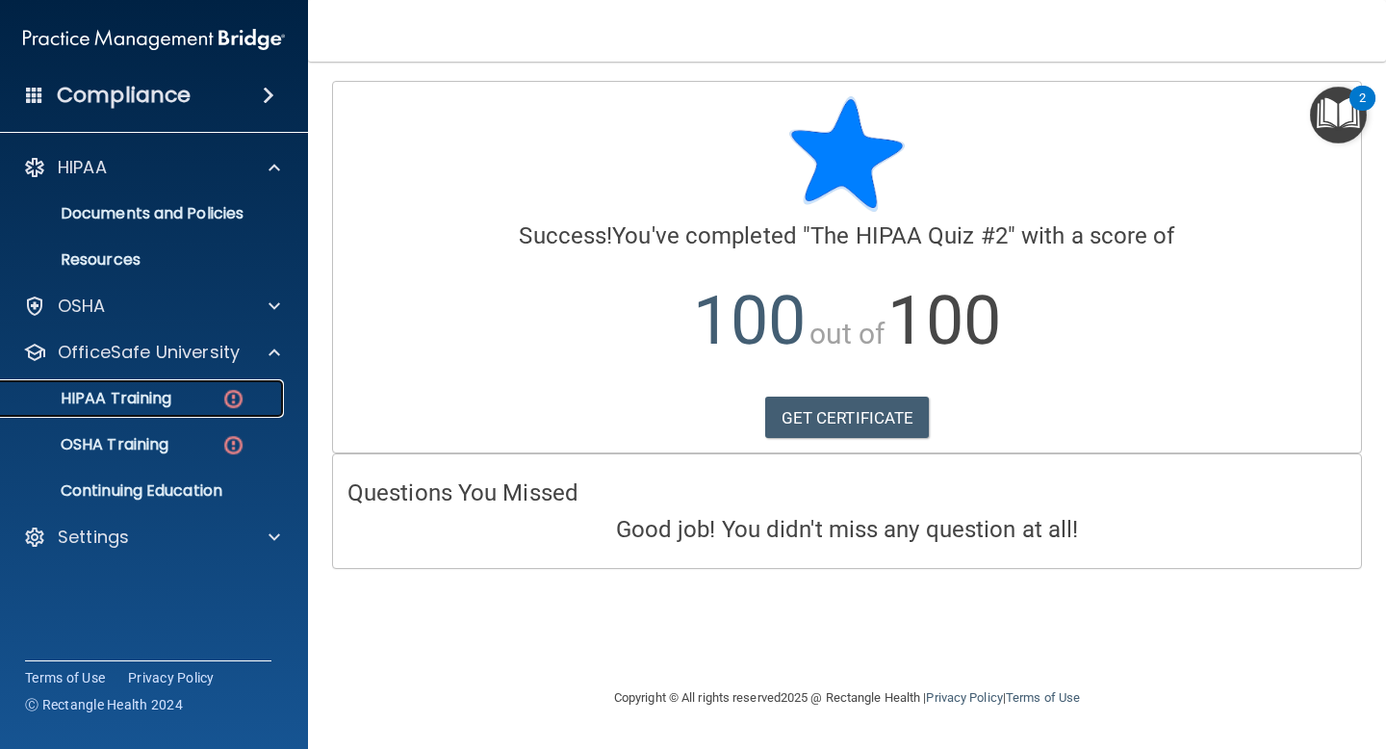
click at [232, 397] on img at bounding box center [233, 399] width 24 height 24
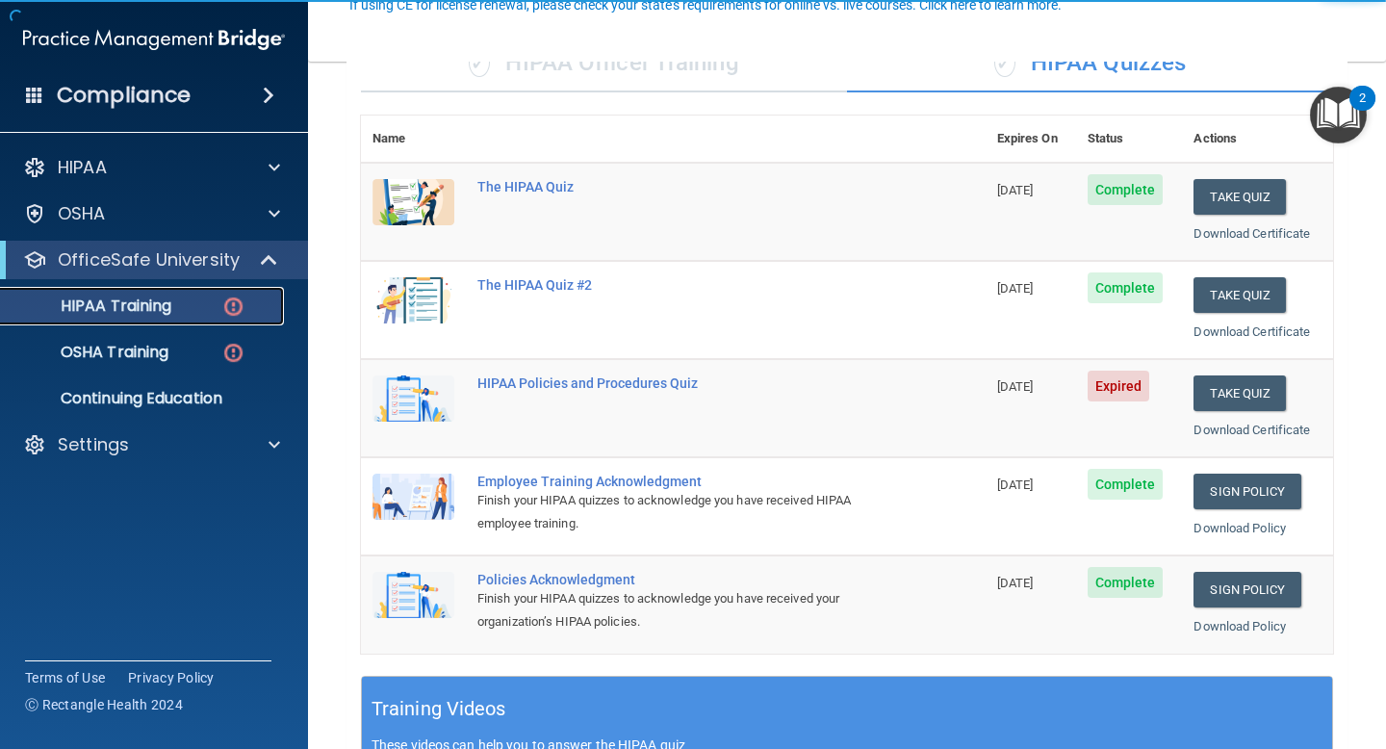
scroll to position [191, 0]
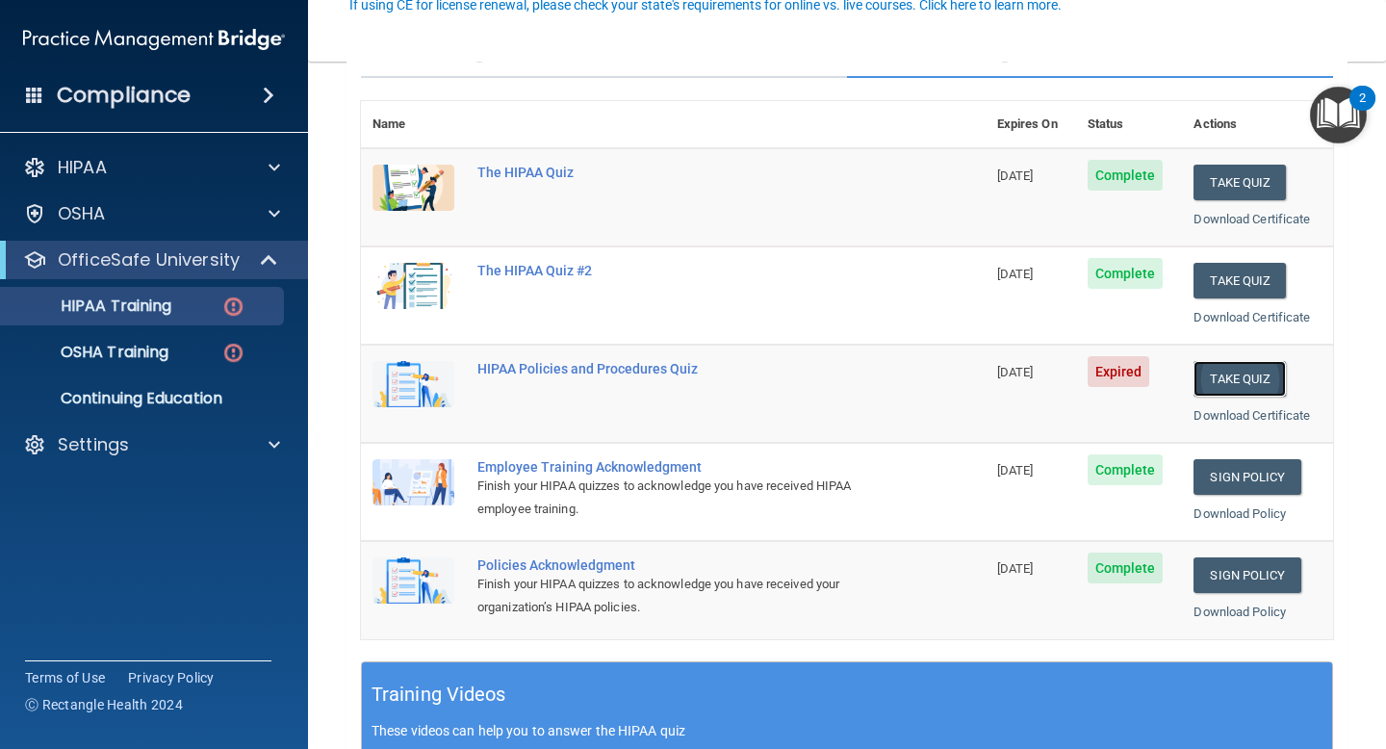
click at [1258, 365] on button "Take Quiz" at bounding box center [1240, 379] width 92 height 36
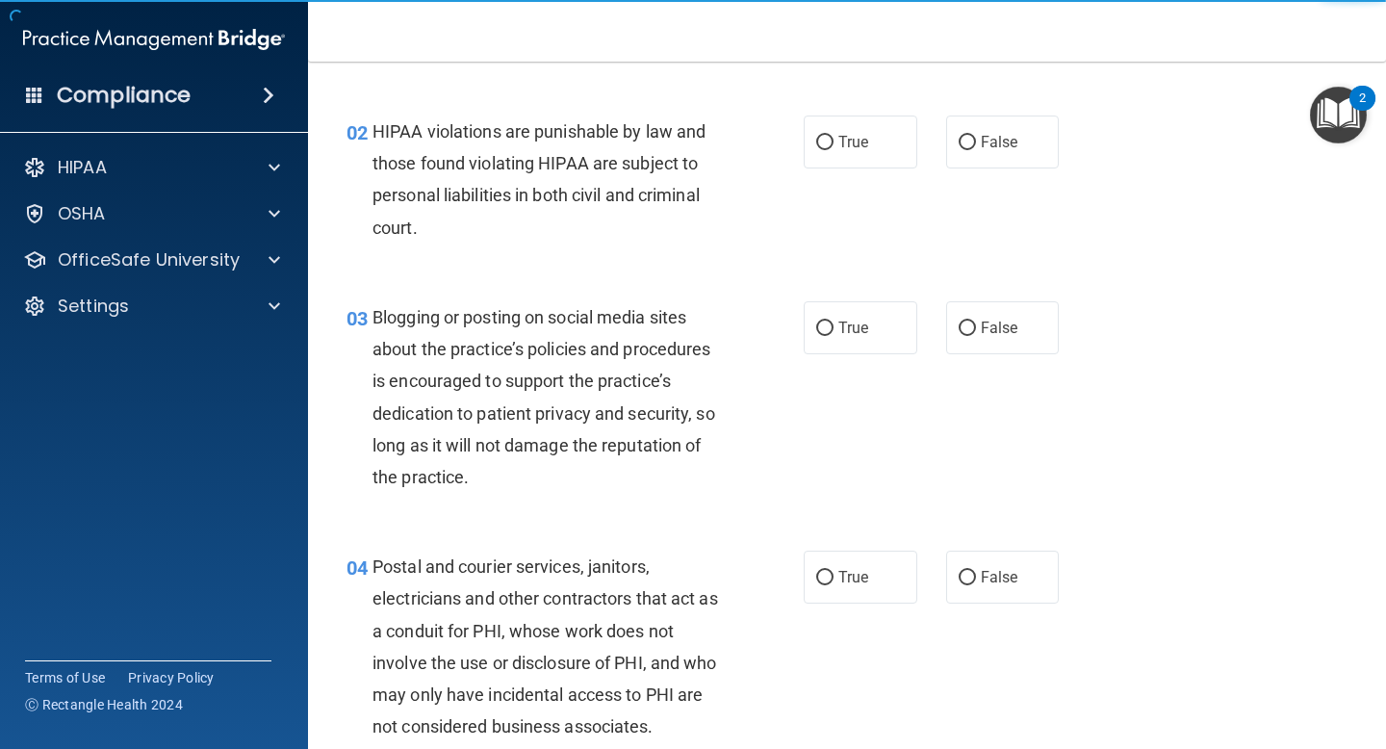
click at [564, 195] on span "HIPAA violations are punishable by law and those found violating HIPAA are subj…" at bounding box center [539, 179] width 333 height 116
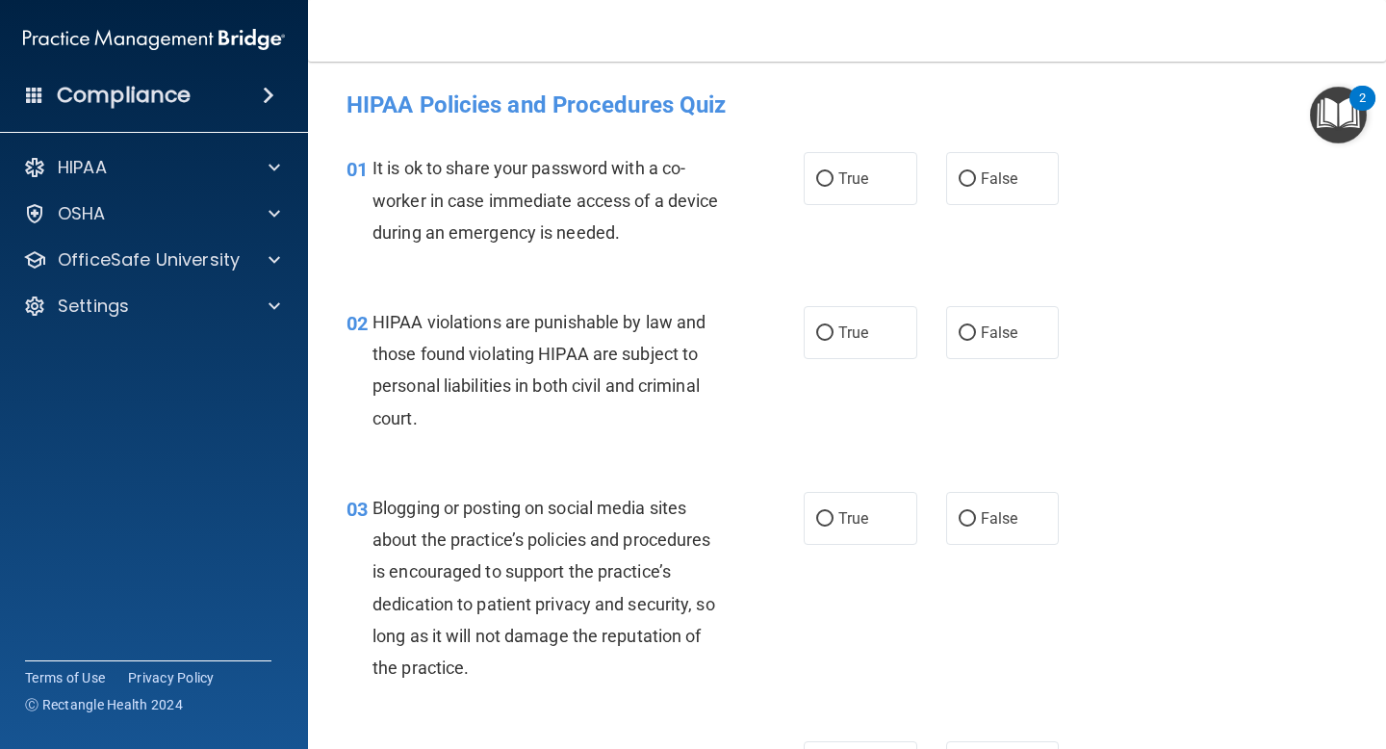
click at [534, 241] on span "It is ok to share your password with a co-worker in case immediate access of a …" at bounding box center [546, 200] width 346 height 84
click at [943, 194] on div "True False" at bounding box center [940, 178] width 272 height 53
click at [942, 169] on div "True False" at bounding box center [940, 178] width 272 height 53
click at [974, 188] on label "False" at bounding box center [1003, 178] width 114 height 53
click at [974, 187] on input "False" at bounding box center [967, 179] width 17 height 14
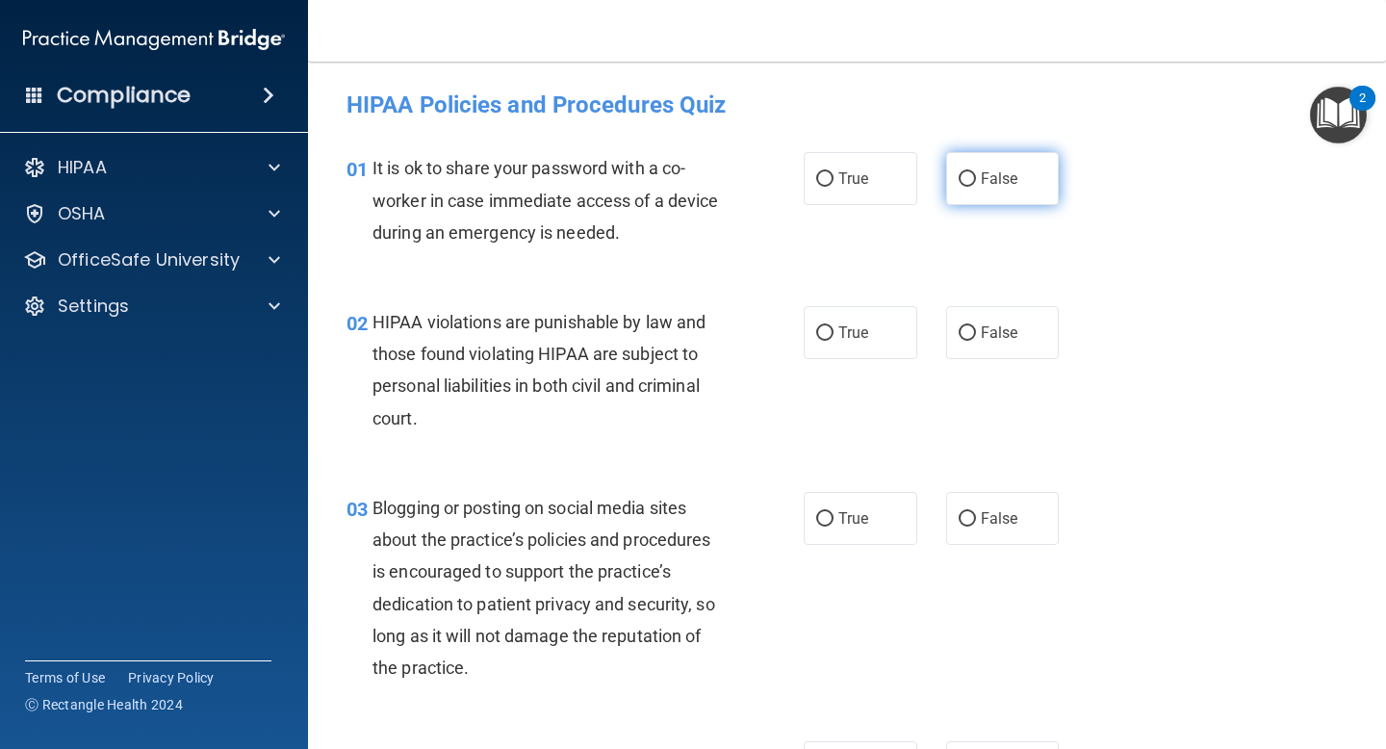
radio input "true"
click at [691, 270] on div "01 It is ok to share your password with a co-worker in case immediate access of…" at bounding box center [847, 205] width 1030 height 154
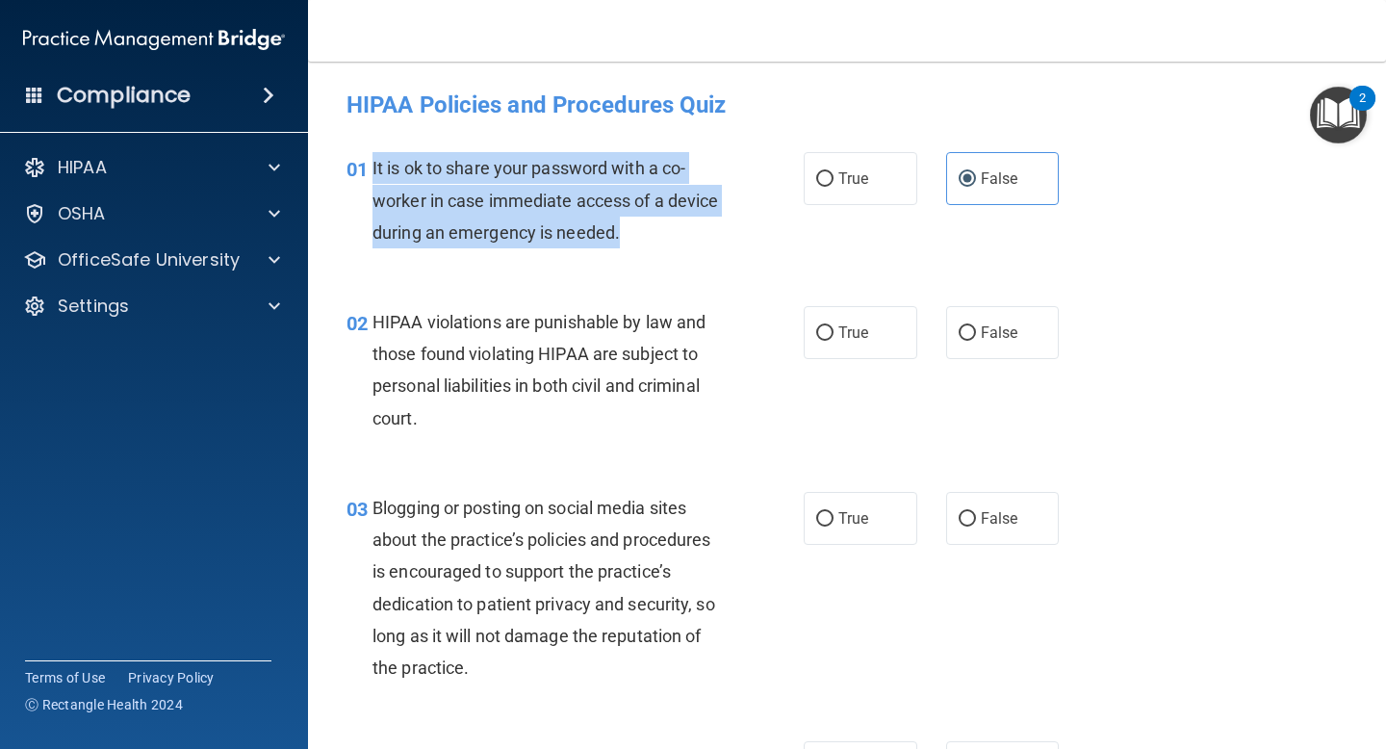
drag, startPoint x: 632, startPoint y: 228, endPoint x: 367, endPoint y: 177, distance: 269.6
click at [367, 177] on div "01 It is ok to share your password with a co-worker in case immediate access of…" at bounding box center [575, 205] width 515 height 106
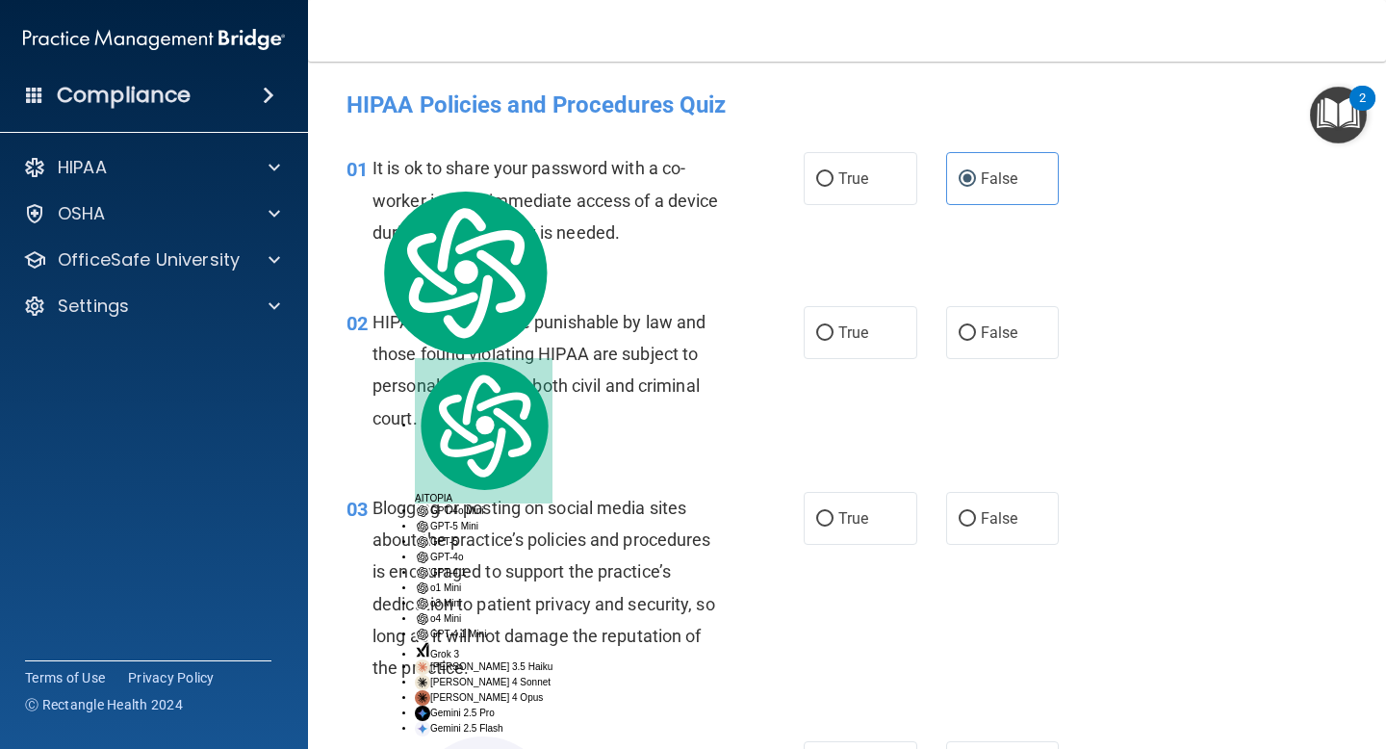
click at [684, 280] on div "01 It is ok to share your password with a co-worker in case immediate access of…" at bounding box center [847, 205] width 1030 height 154
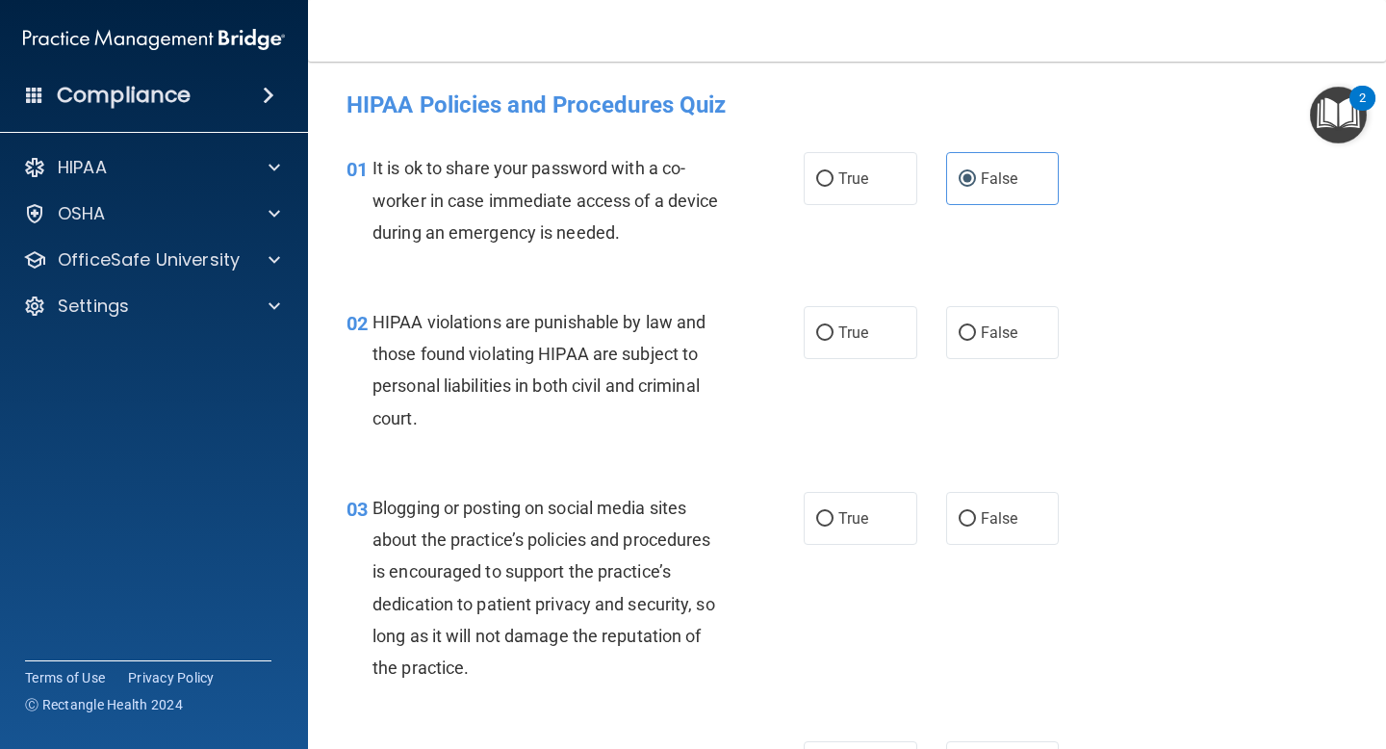
click at [536, 398] on div "HIPAA violations are punishable by law and those found violating HIPAA are subj…" at bounding box center [555, 370] width 365 height 128
click at [869, 339] on label "True" at bounding box center [861, 332] width 114 height 53
click at [834, 339] on input "True" at bounding box center [824, 333] width 17 height 14
radio input "true"
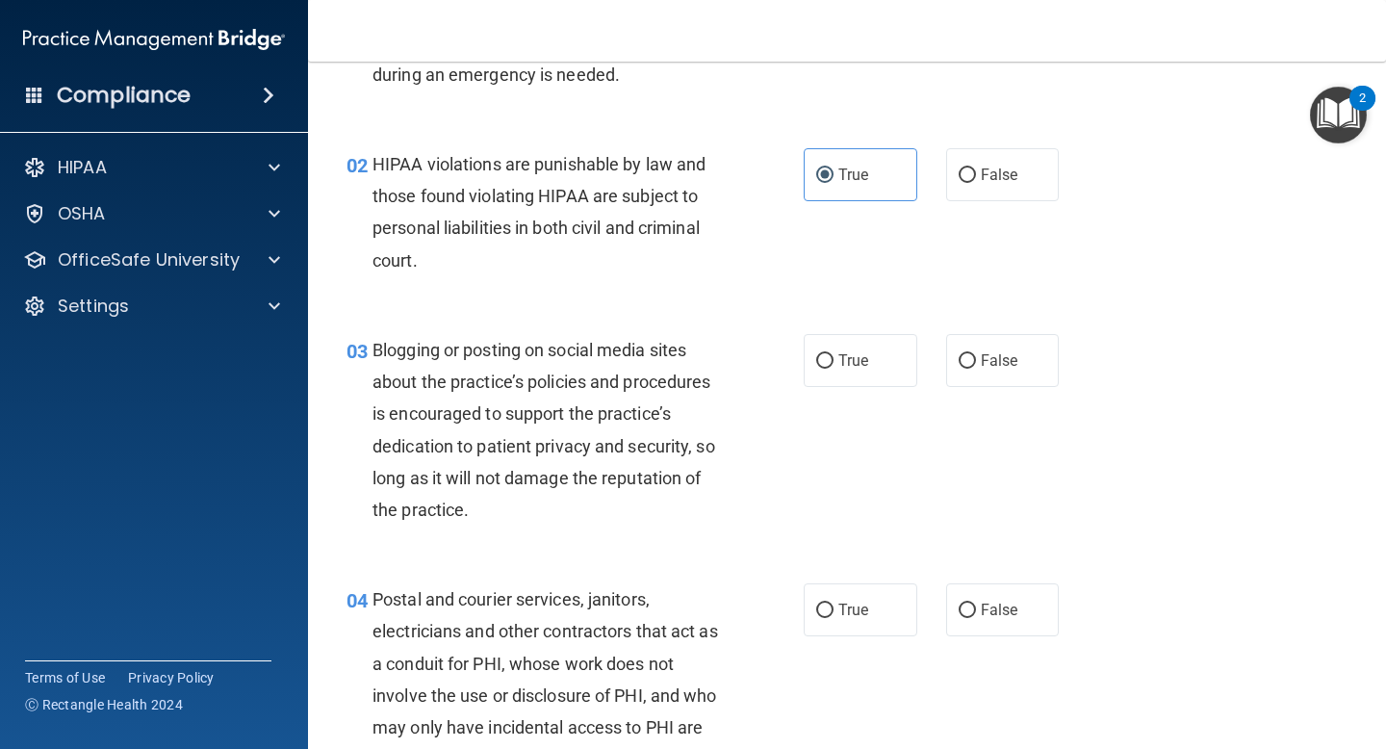
click at [586, 503] on div "Blogging or posting on social media sites about the practice’s policies and pro…" at bounding box center [555, 430] width 365 height 192
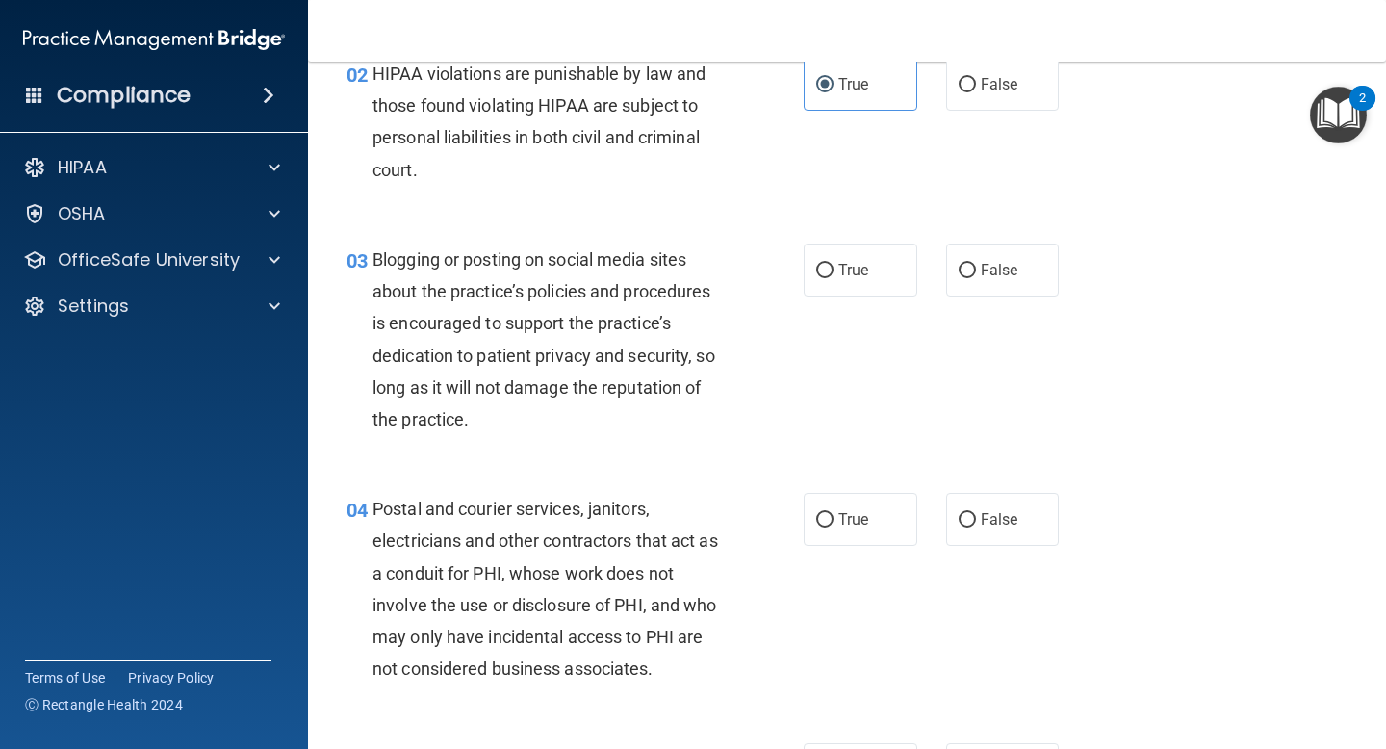
scroll to position [249, 0]
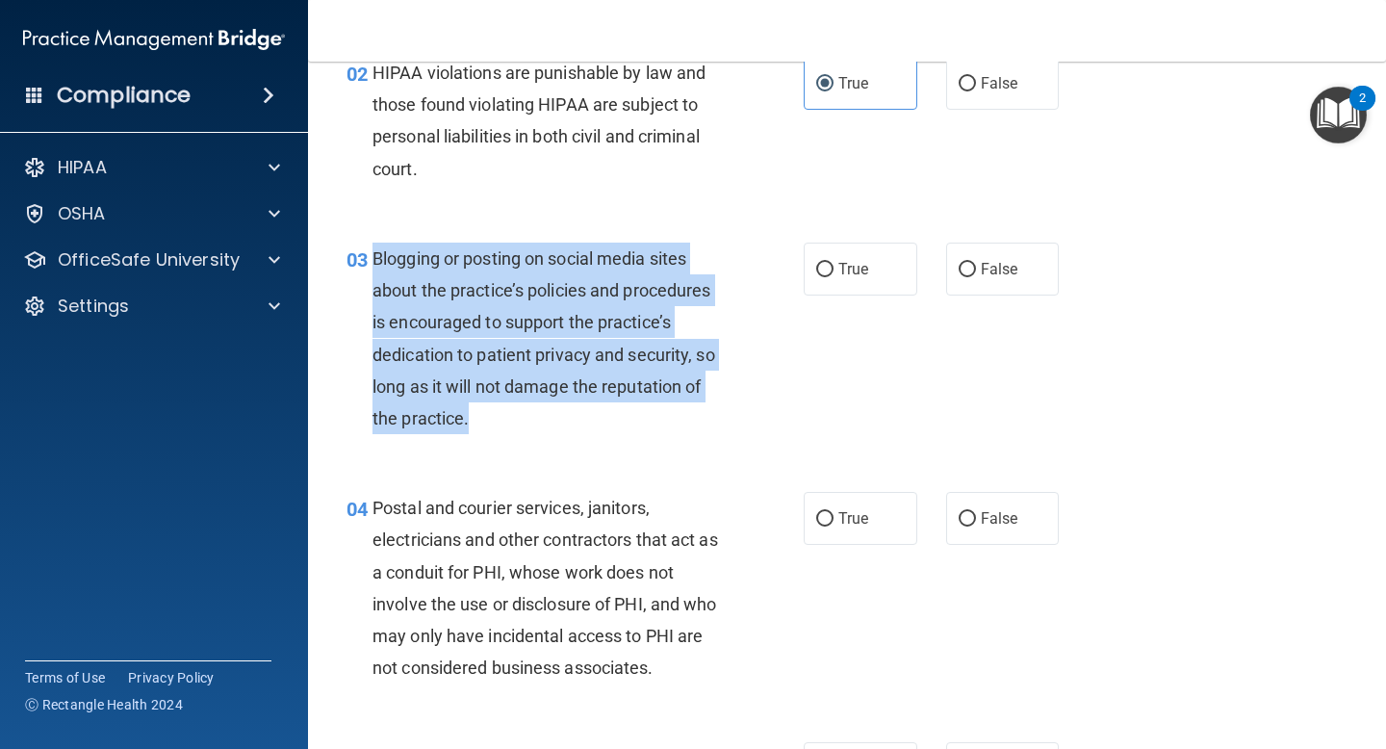
drag, startPoint x: 503, startPoint y: 422, endPoint x: 373, endPoint y: 259, distance: 208.2
click at [373, 259] on div "Blogging or posting on social media sites about the practice’s policies and pro…" at bounding box center [555, 339] width 365 height 192
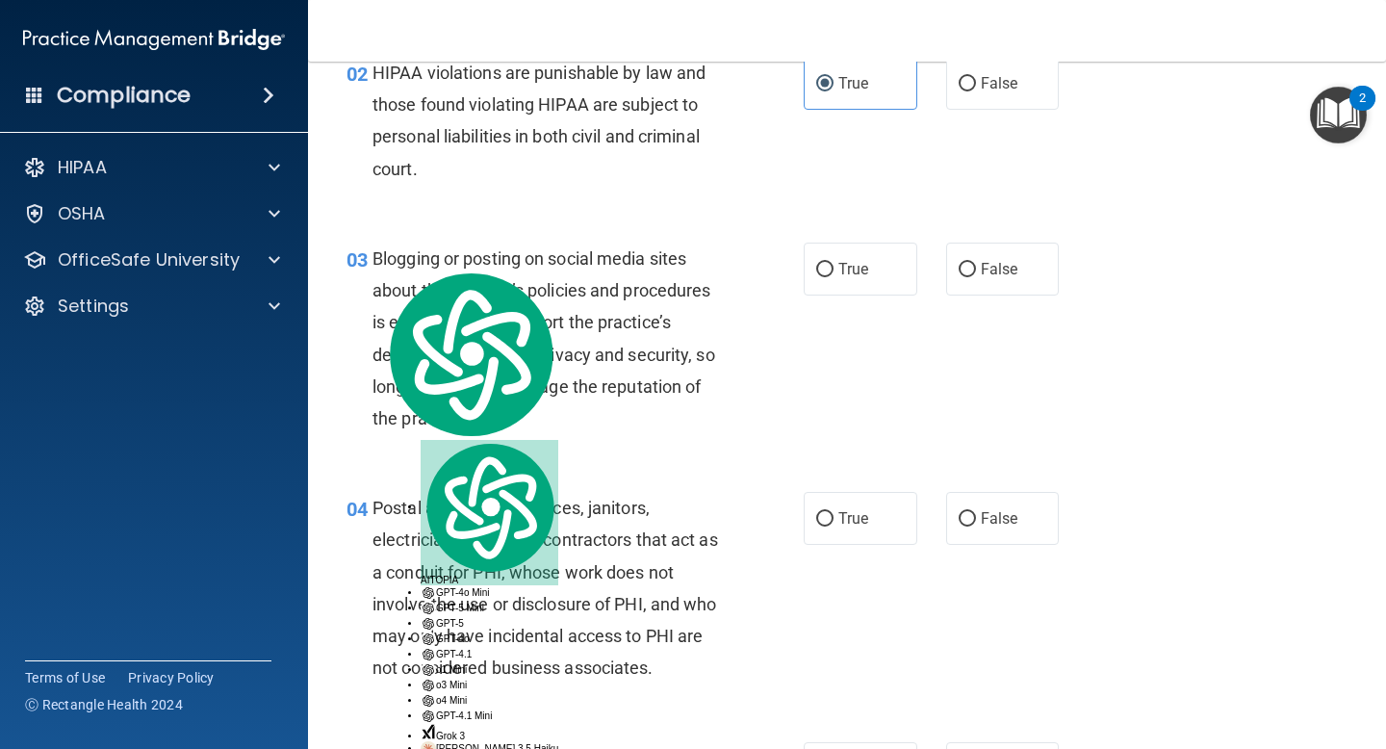
click at [875, 304] on div "03 Blogging or posting on social media sites about the practice’s policies and …" at bounding box center [847, 343] width 1030 height 249
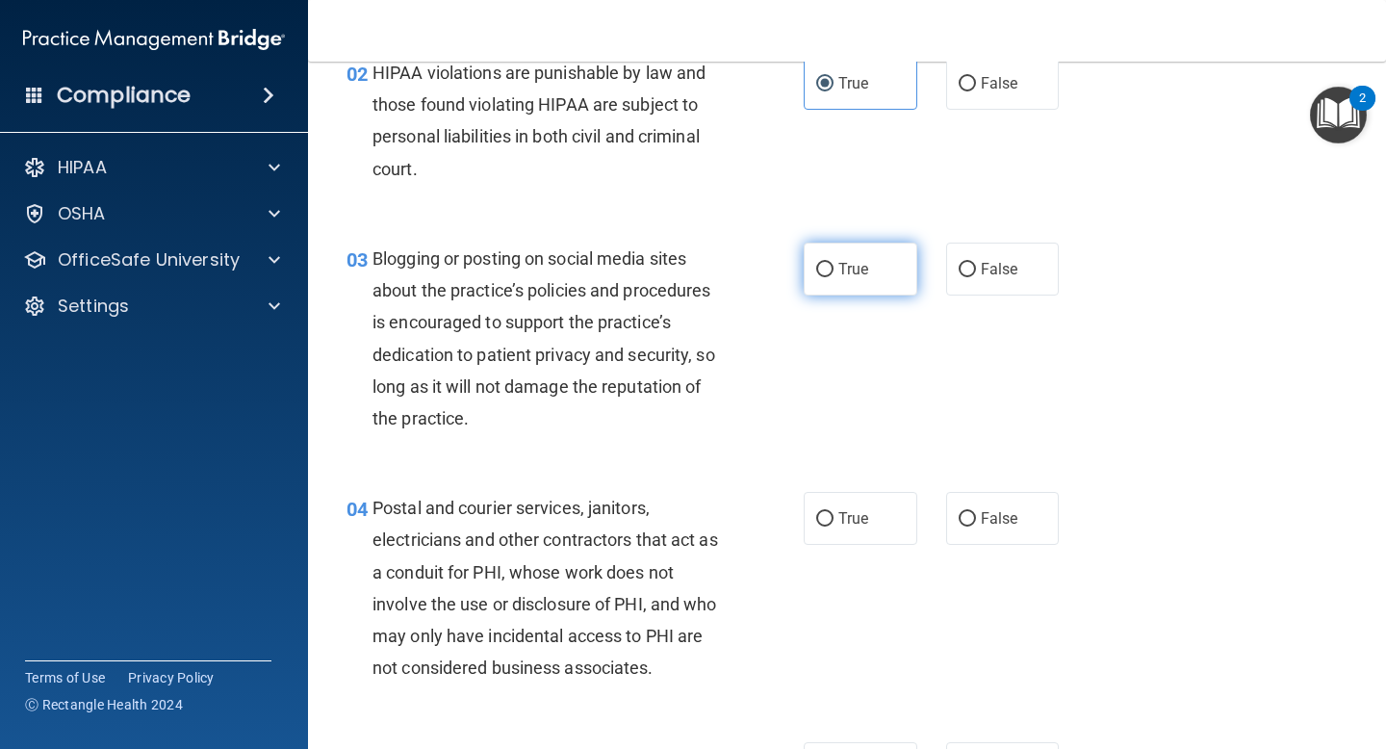
click at [823, 291] on label "True" at bounding box center [861, 269] width 114 height 53
click at [823, 277] on input "True" at bounding box center [824, 270] width 17 height 14
radio input "true"
click at [653, 522] on div "Postal and courier services, janitors, electricians and other contractors that …" at bounding box center [555, 588] width 365 height 192
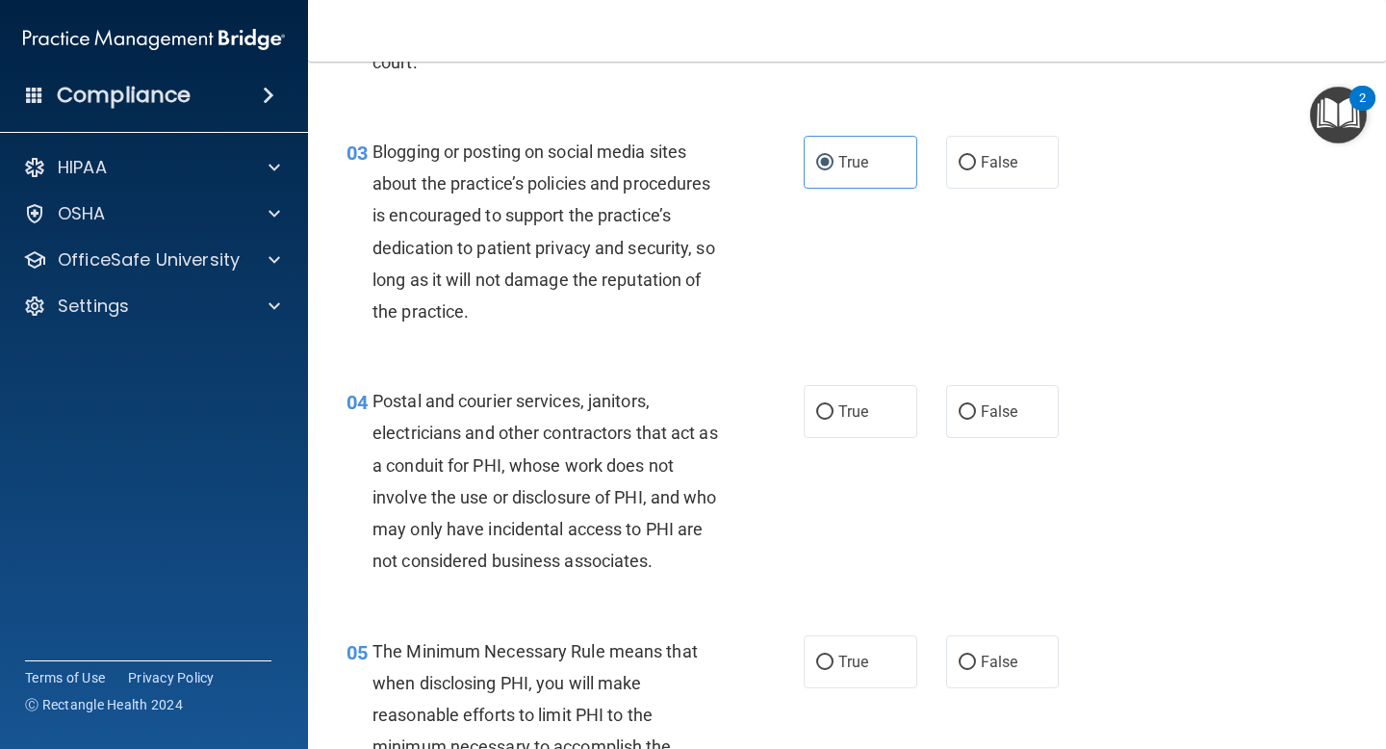
scroll to position [375, 0]
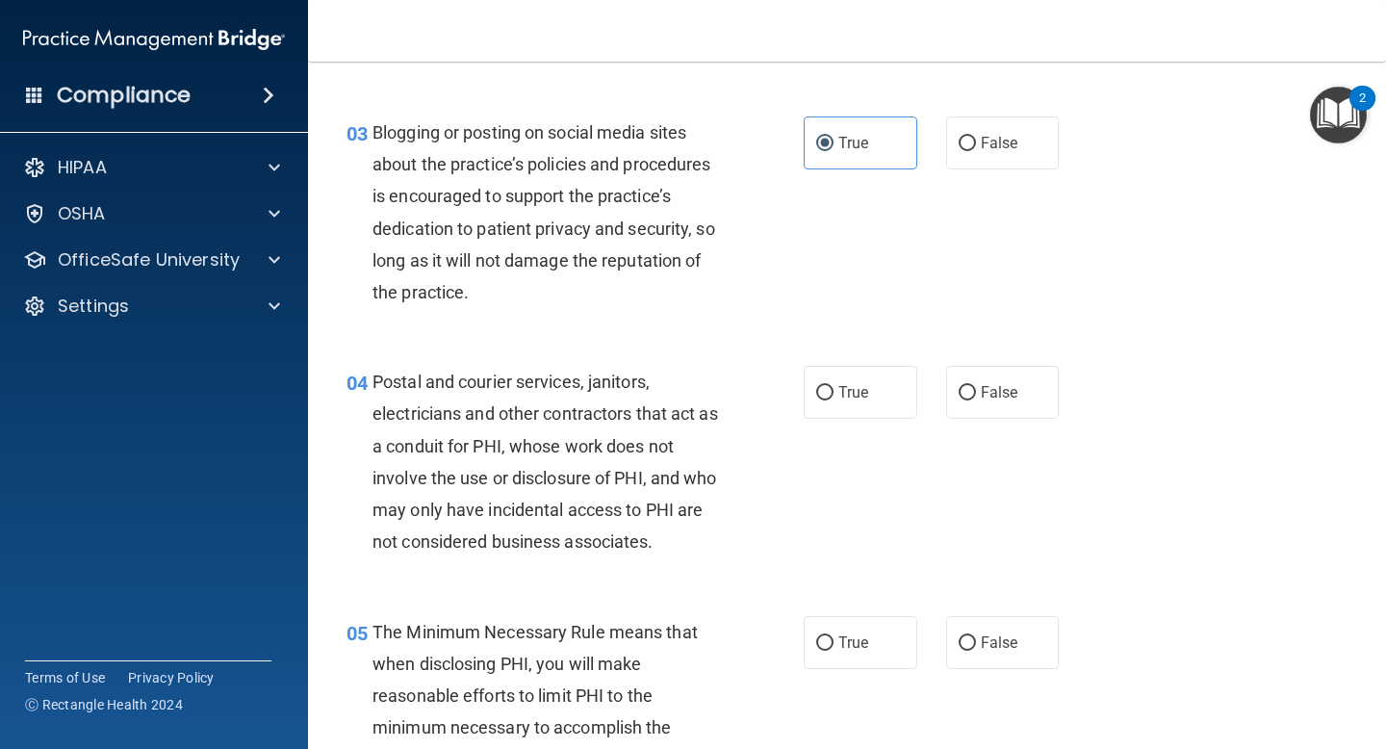
click at [671, 545] on div "Postal and courier services, janitors, electricians and other contractors that …" at bounding box center [555, 462] width 365 height 192
click at [662, 552] on div "Postal and courier services, janitors, electricians and other contractors that …" at bounding box center [555, 462] width 365 height 192
click at [723, 524] on div "Postal and courier services, janitors, electricians and other contractors that …" at bounding box center [555, 462] width 365 height 192
click at [685, 538] on div "Postal and courier services, janitors, electricians and other contractors that …" at bounding box center [555, 462] width 365 height 192
click at [869, 409] on label "True" at bounding box center [861, 392] width 114 height 53
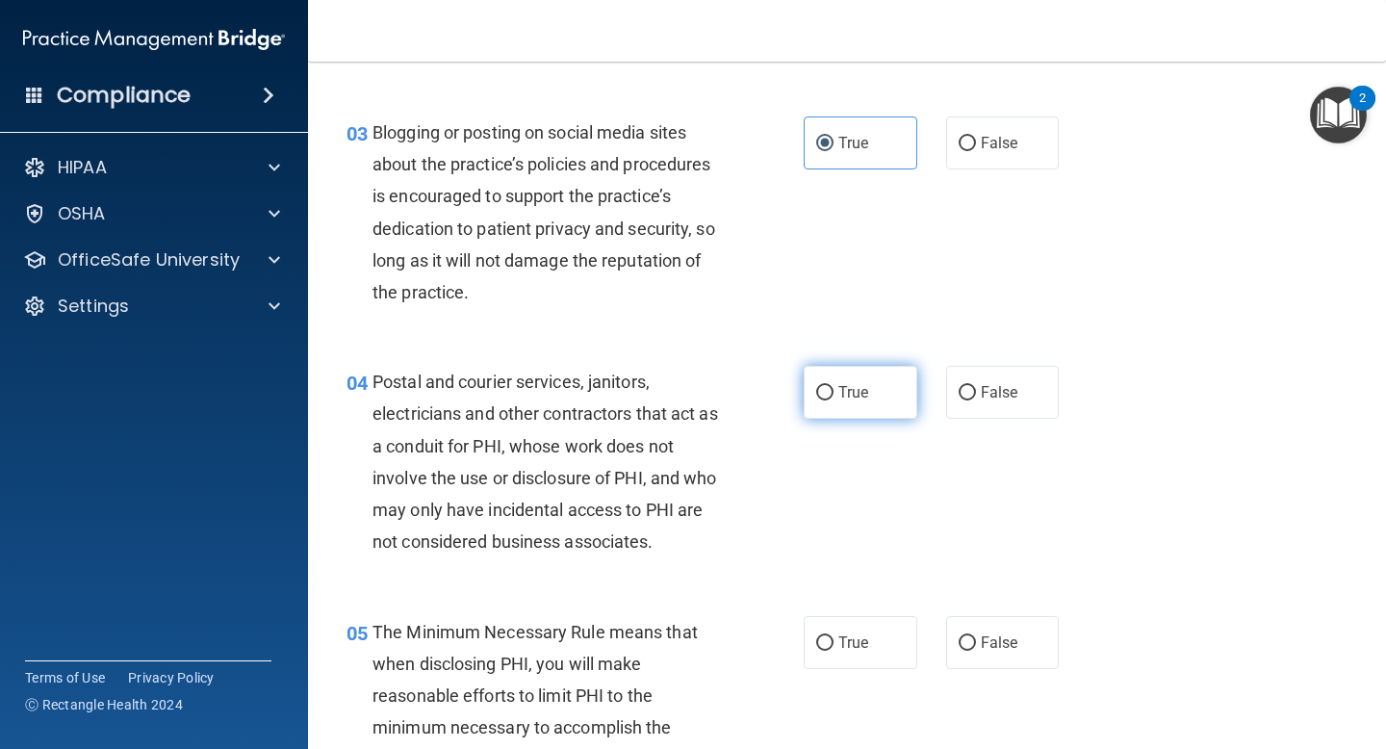
click at [834, 400] on input "True" at bounding box center [824, 393] width 17 height 14
radio input "true"
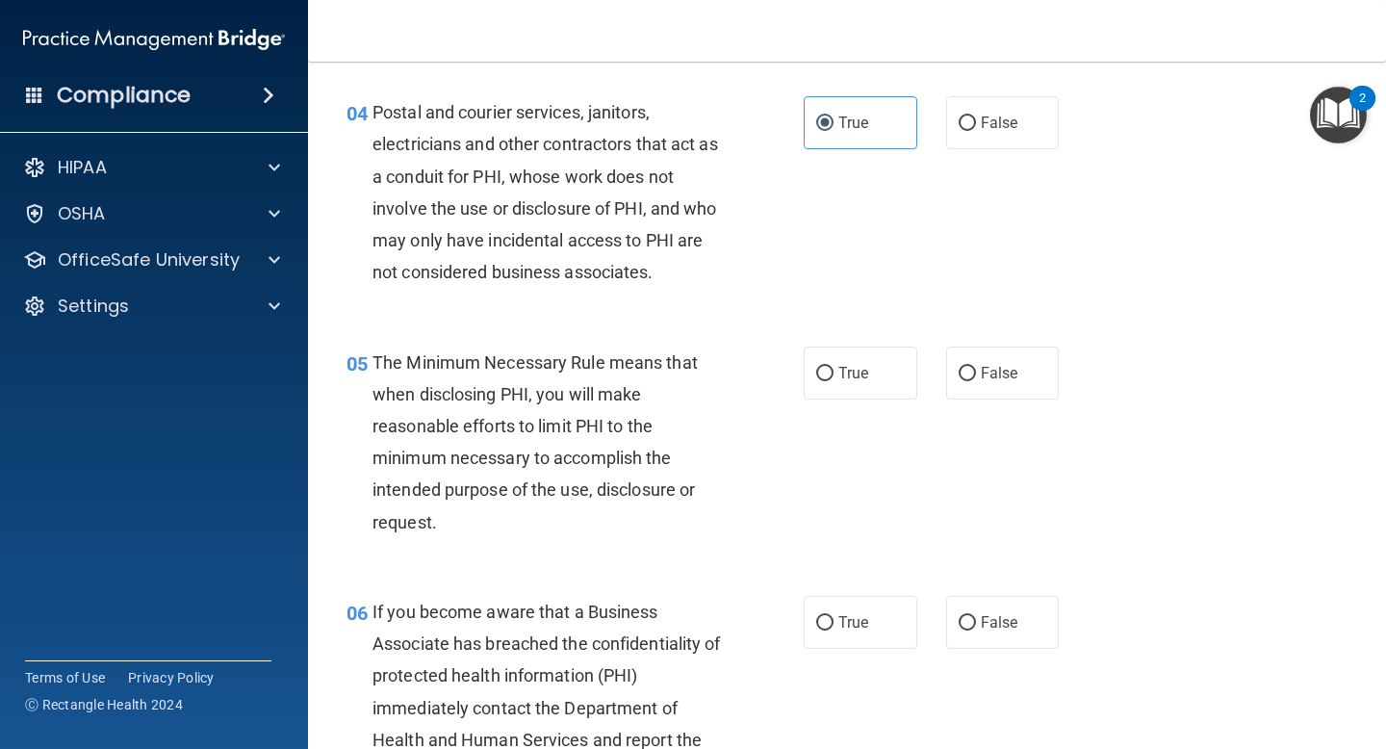
scroll to position [670, 0]
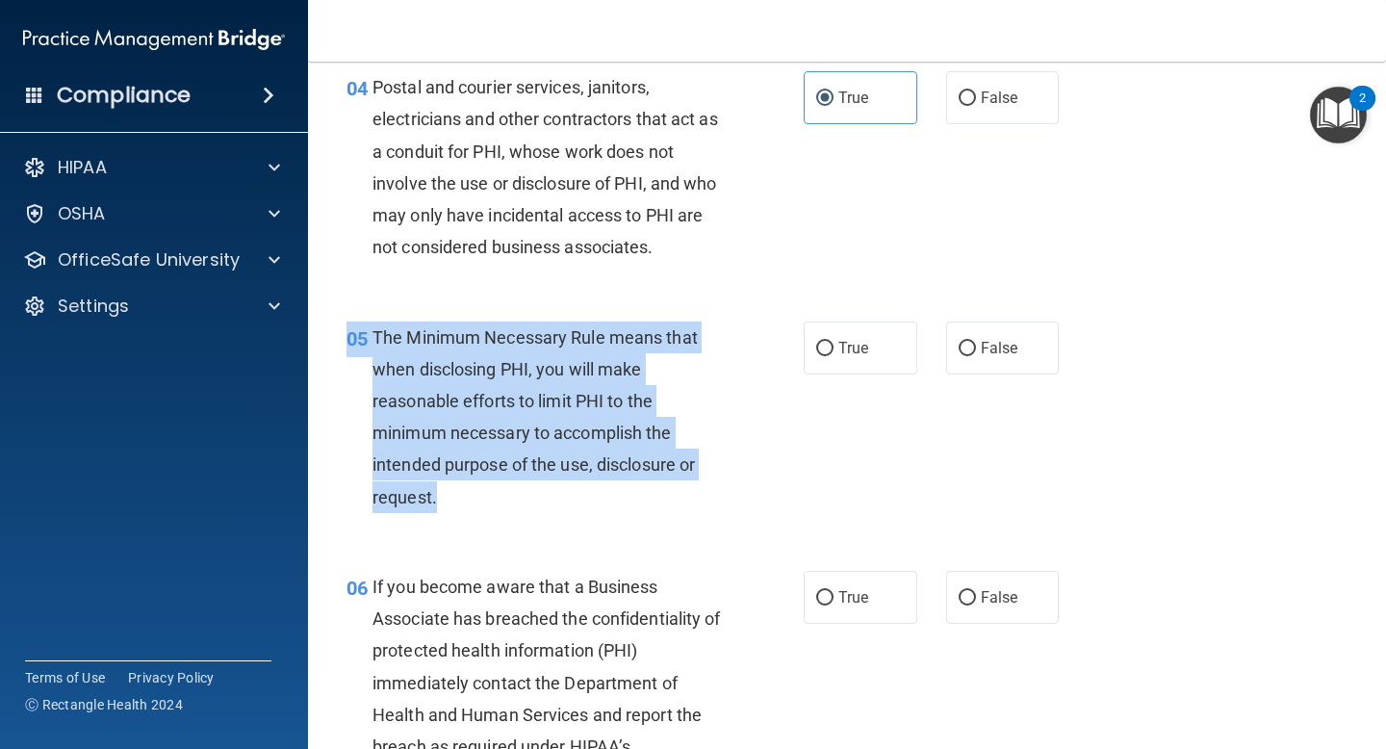
click at [538, 524] on div "05 The Minimum Necessary Rule means that when disclosing PHI, you will make rea…" at bounding box center [847, 421] width 1030 height 249
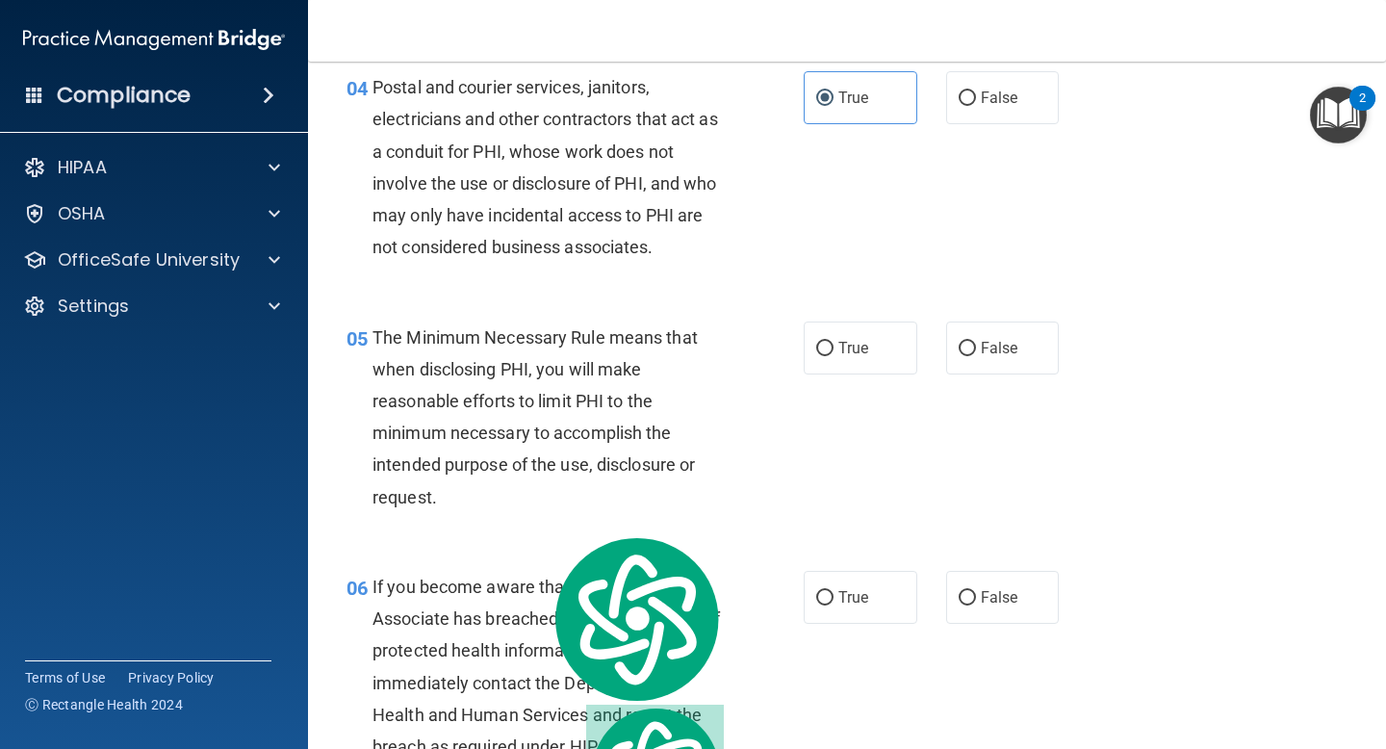
click at [527, 486] on div "The Minimum Necessary Rule means that when disclosing PHI, you will make reason…" at bounding box center [555, 418] width 365 height 192
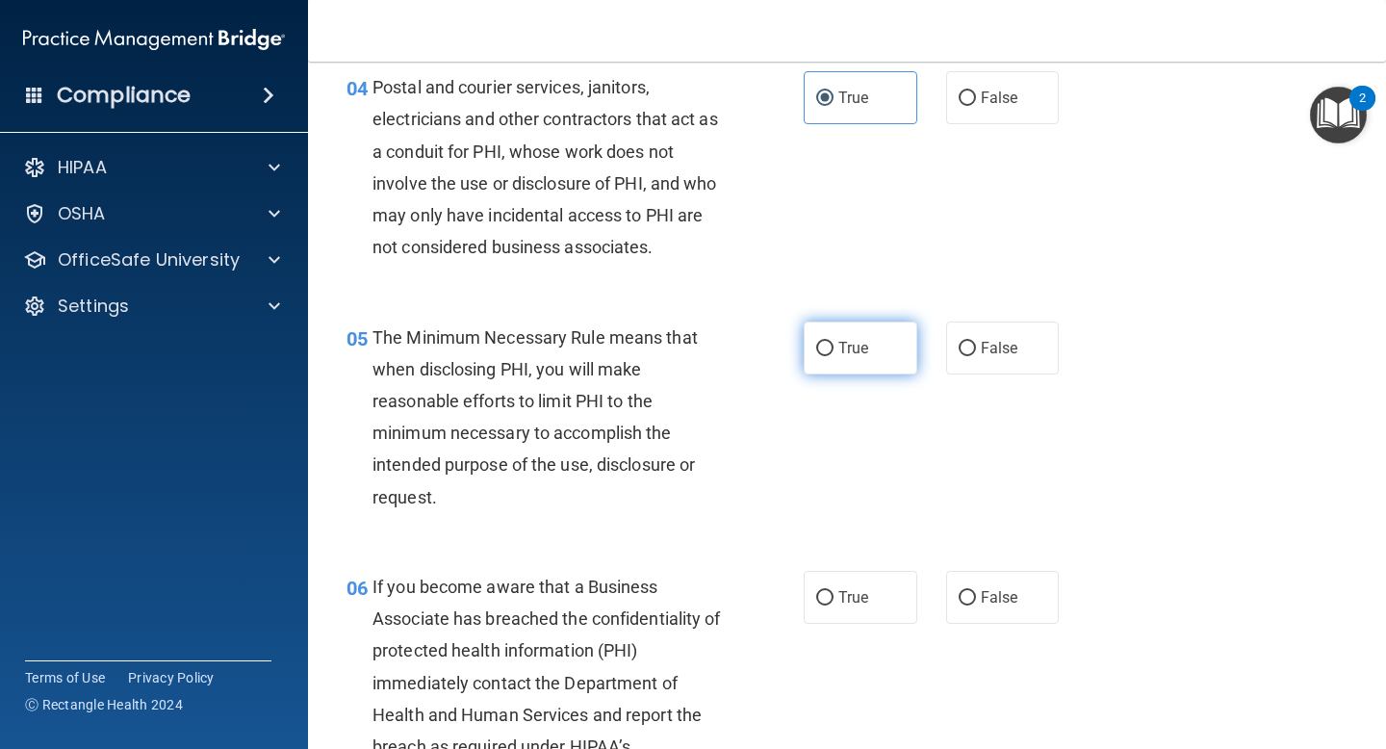
click at [816, 342] on input "True" at bounding box center [824, 349] width 17 height 14
radio input "true"
click at [615, 513] on div "05 The Minimum Necessary Rule means that when disclosing PHI, you will make rea…" at bounding box center [575, 422] width 515 height 201
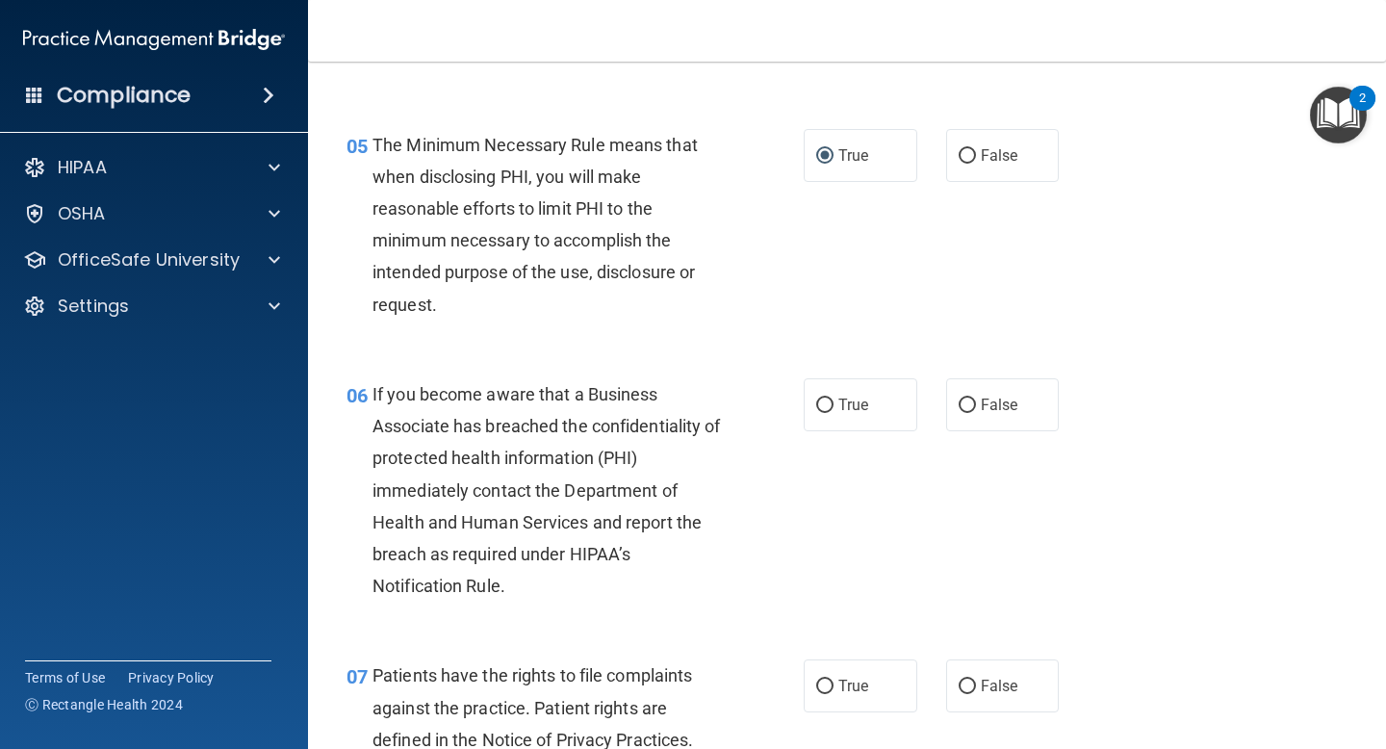
scroll to position [872, 0]
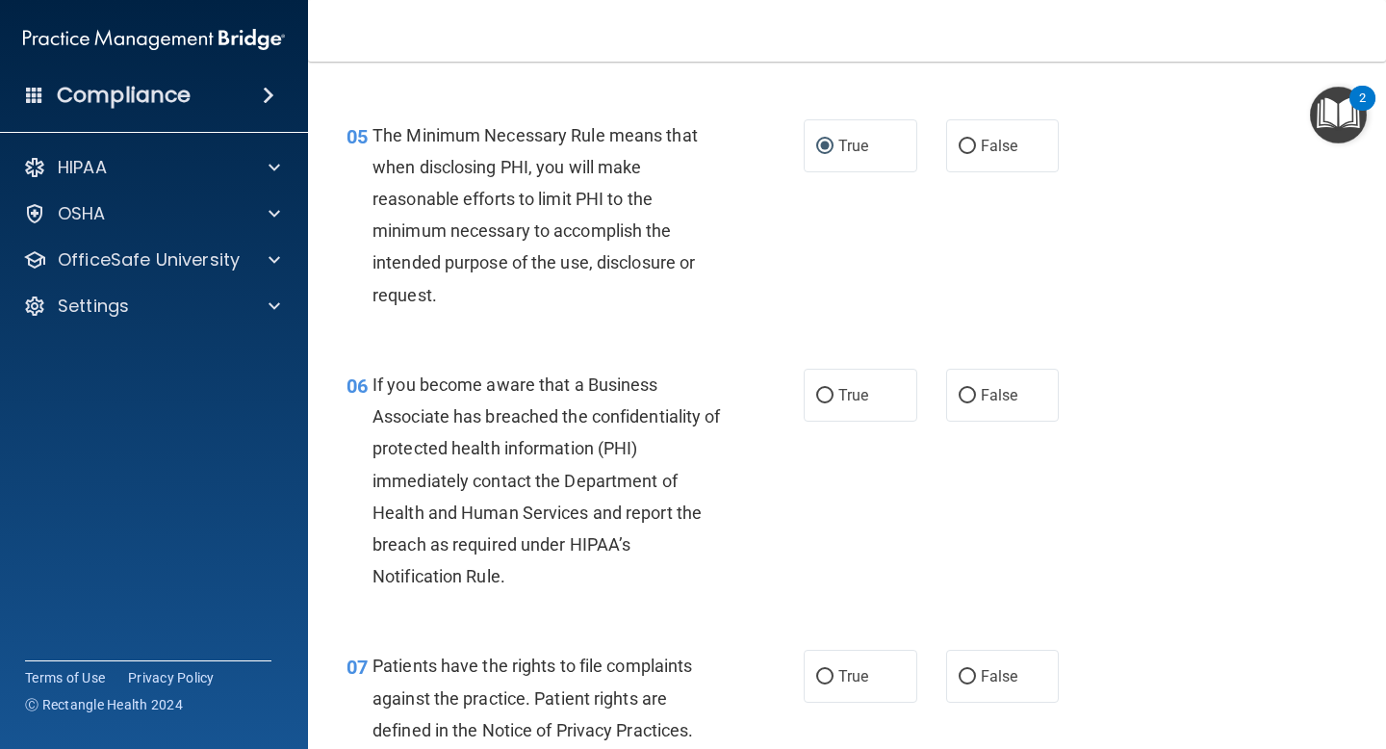
click at [590, 546] on span "If you become aware that a Business Associate has breached the confidentiality …" at bounding box center [547, 480] width 348 height 212
click at [577, 563] on div "If you become aware that a Business Associate has breached the confidentiality …" at bounding box center [555, 481] width 365 height 224
click at [855, 410] on label "True" at bounding box center [861, 395] width 114 height 53
click at [834, 403] on input "True" at bounding box center [824, 396] width 17 height 14
radio input "true"
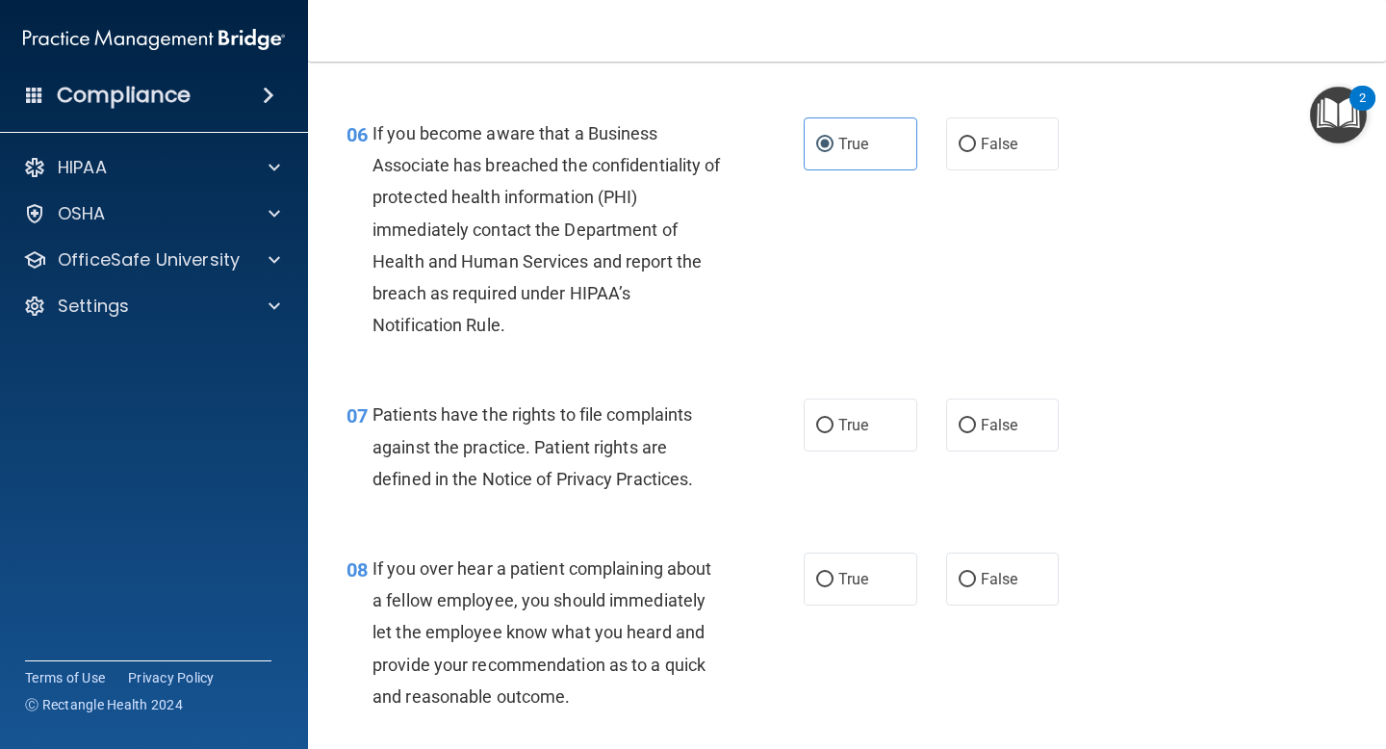
scroll to position [1142, 0]
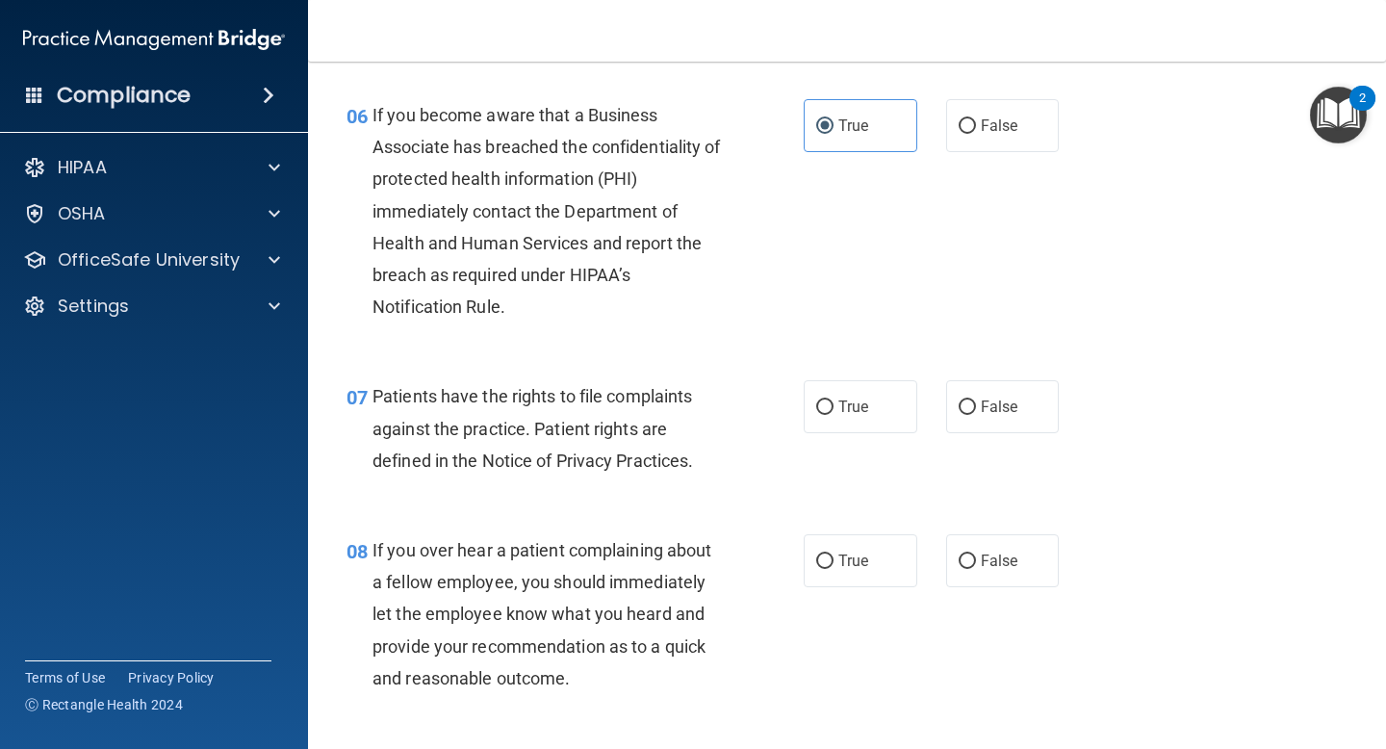
click at [710, 469] on div "Patients have the rights to file complaints against the practice. Patient right…" at bounding box center [555, 428] width 365 height 96
click at [824, 411] on input "True" at bounding box center [824, 407] width 17 height 14
radio input "true"
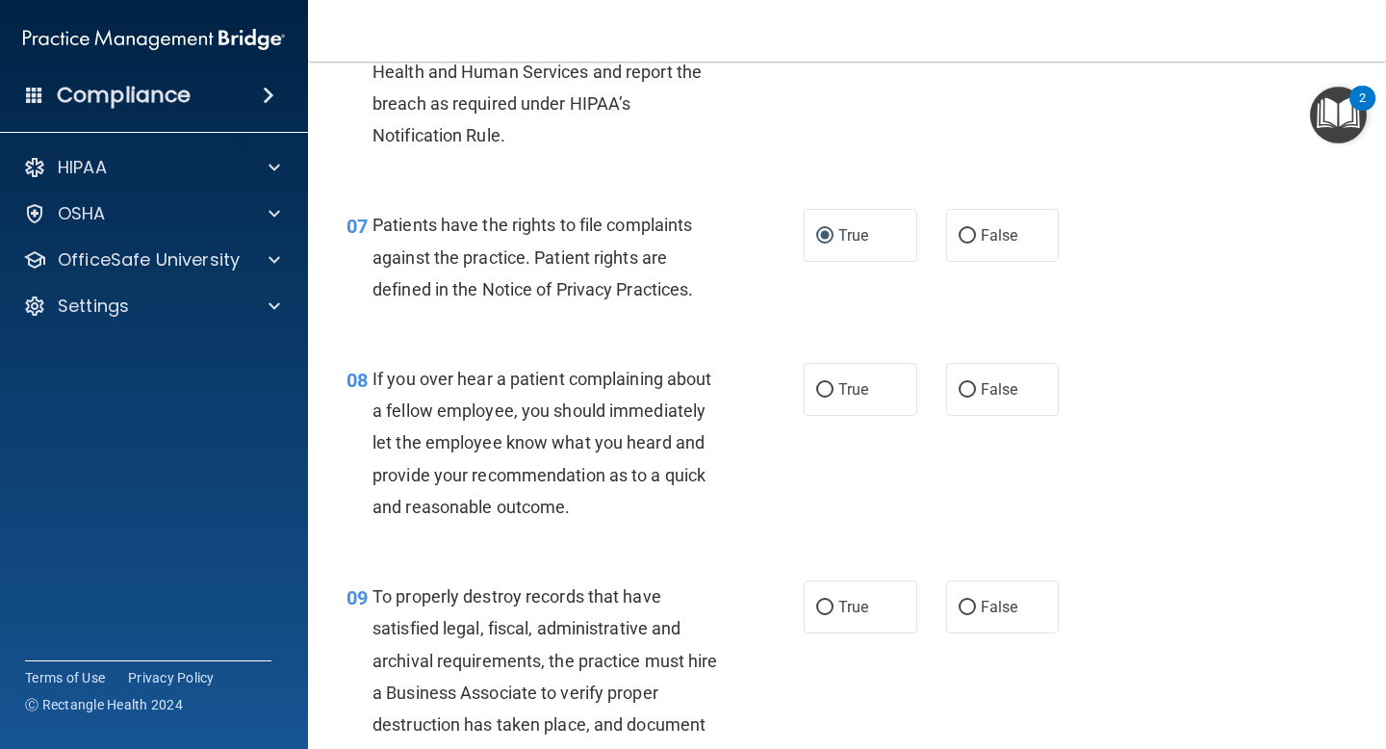
scroll to position [1323, 0]
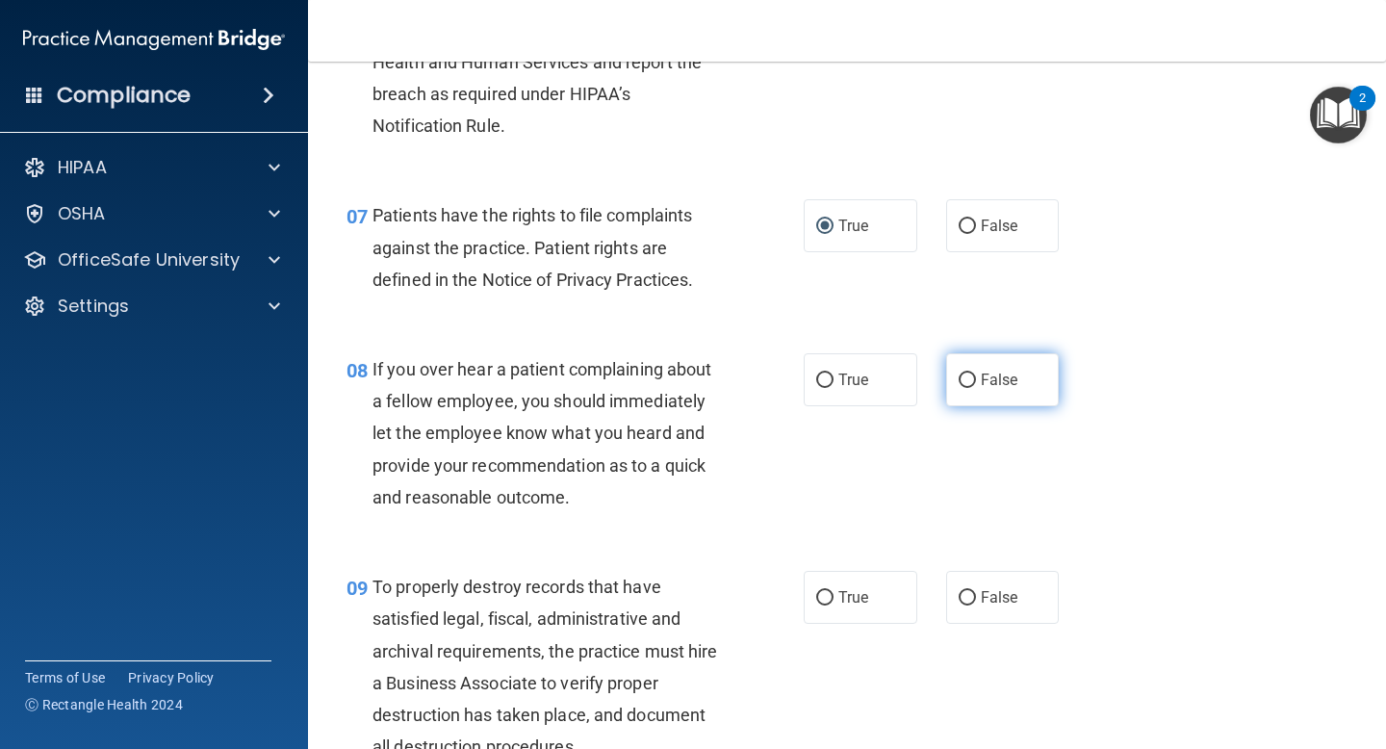
click at [1022, 394] on label "False" at bounding box center [1003, 379] width 114 height 53
click at [976, 388] on input "False" at bounding box center [967, 381] width 17 height 14
radio input "true"
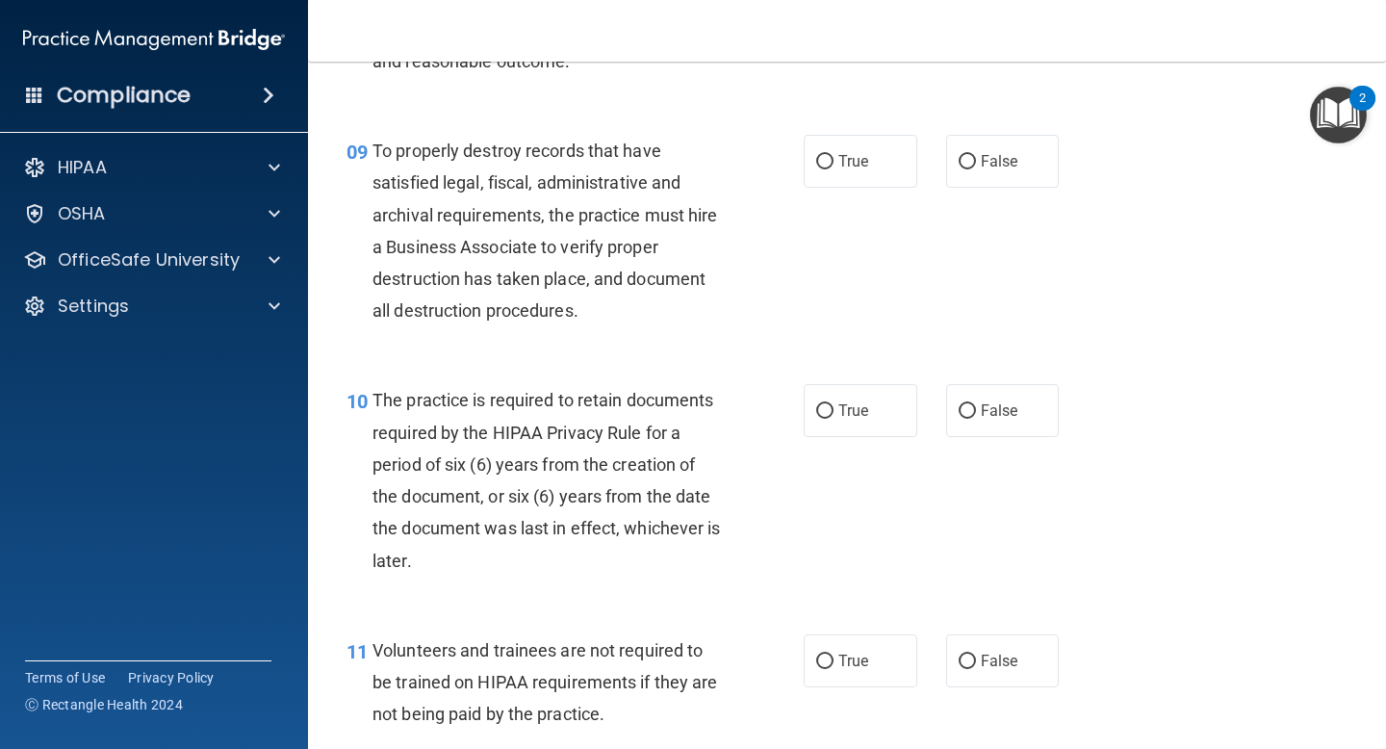
scroll to position [1772, 0]
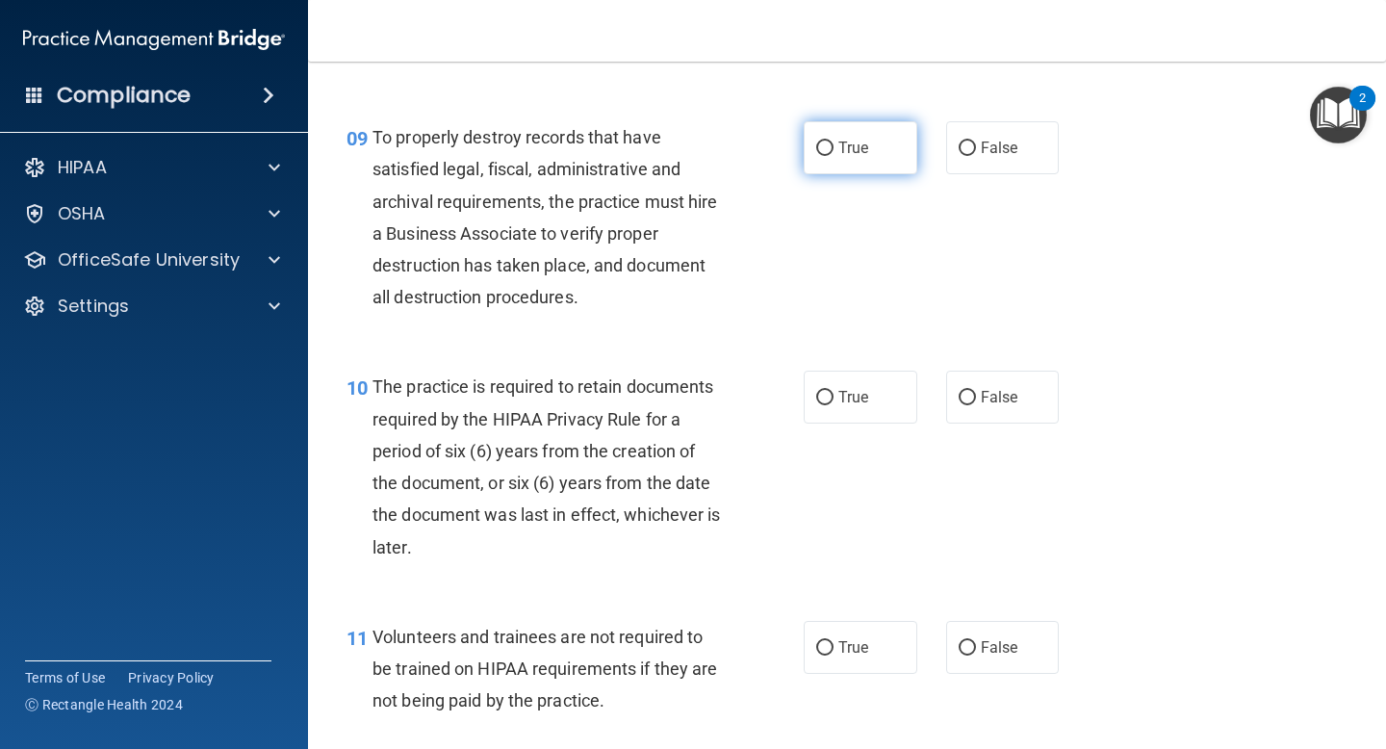
click at [881, 151] on label "True" at bounding box center [861, 147] width 114 height 53
click at [834, 151] on input "True" at bounding box center [824, 149] width 17 height 14
radio input "true"
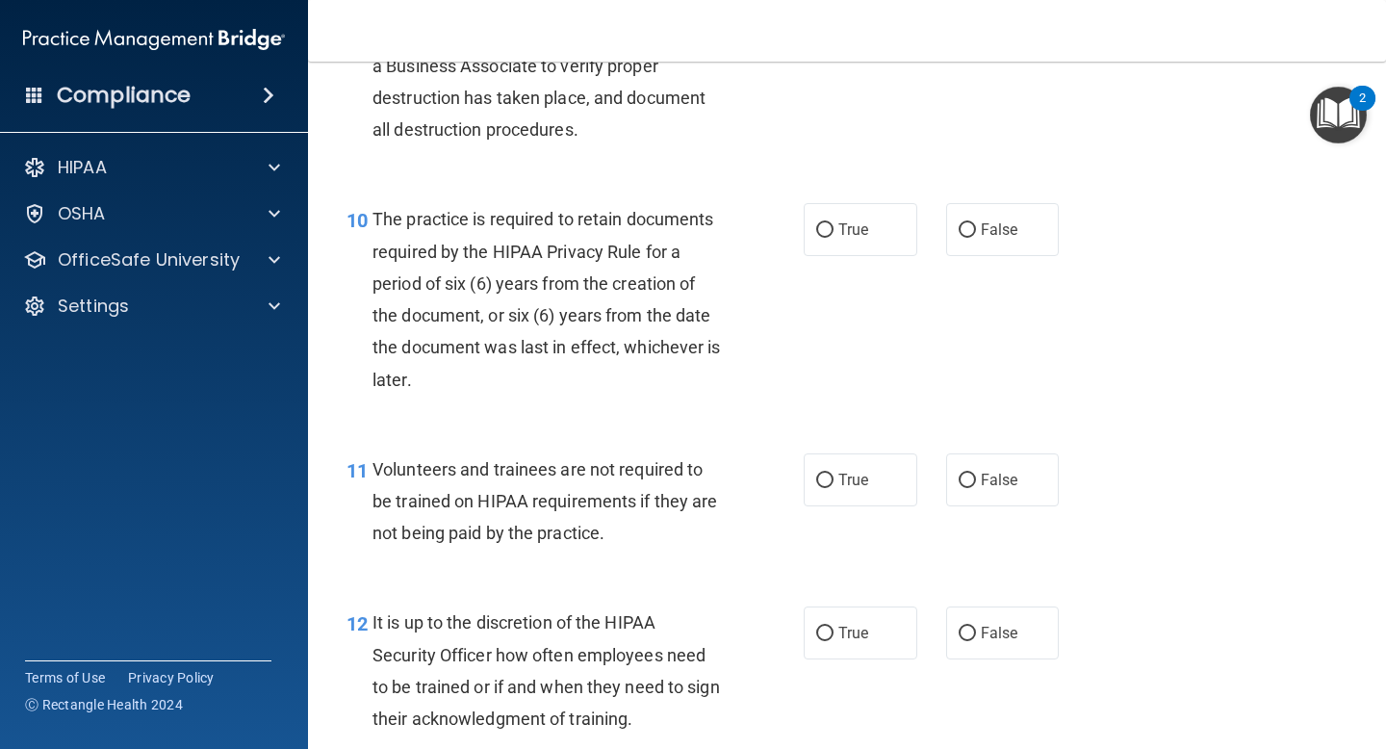
scroll to position [1947, 0]
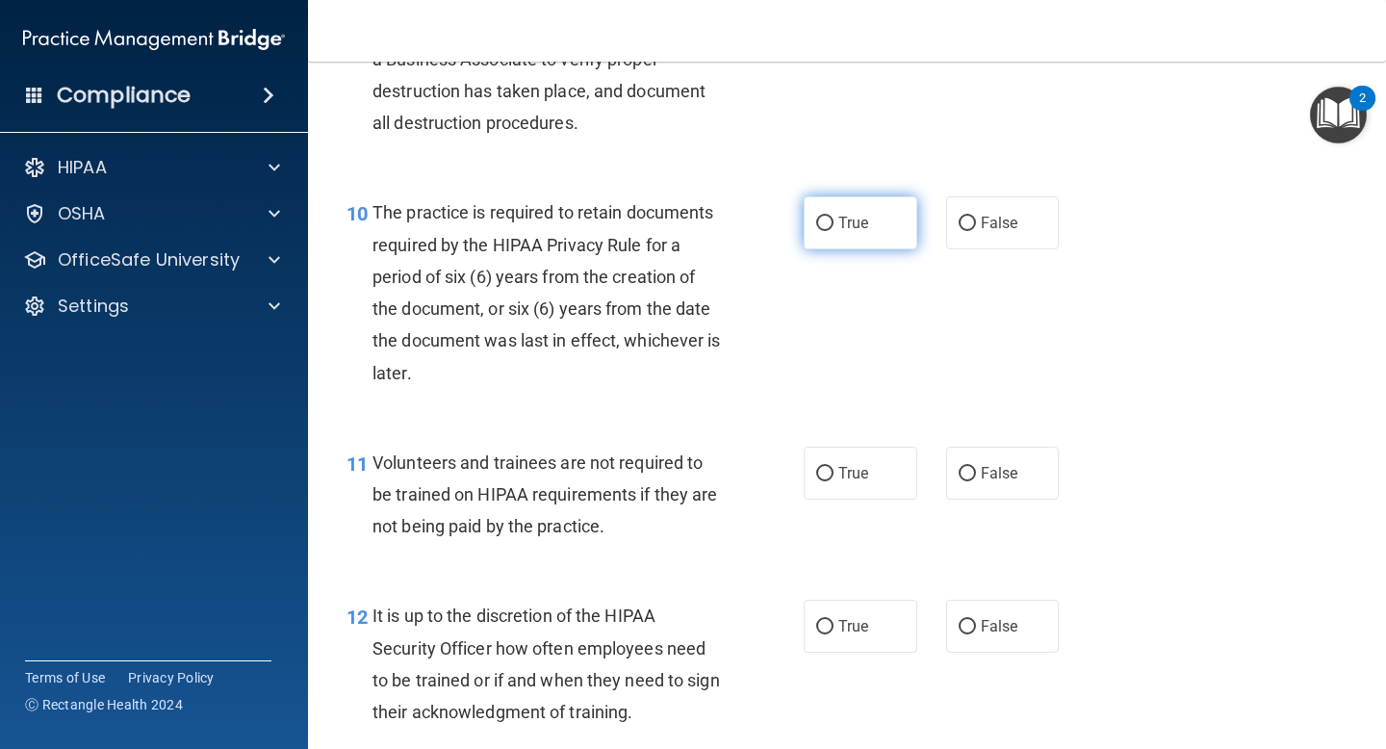
click at [859, 219] on span "True" at bounding box center [854, 223] width 30 height 18
click at [834, 219] on input "True" at bounding box center [824, 224] width 17 height 14
radio input "true"
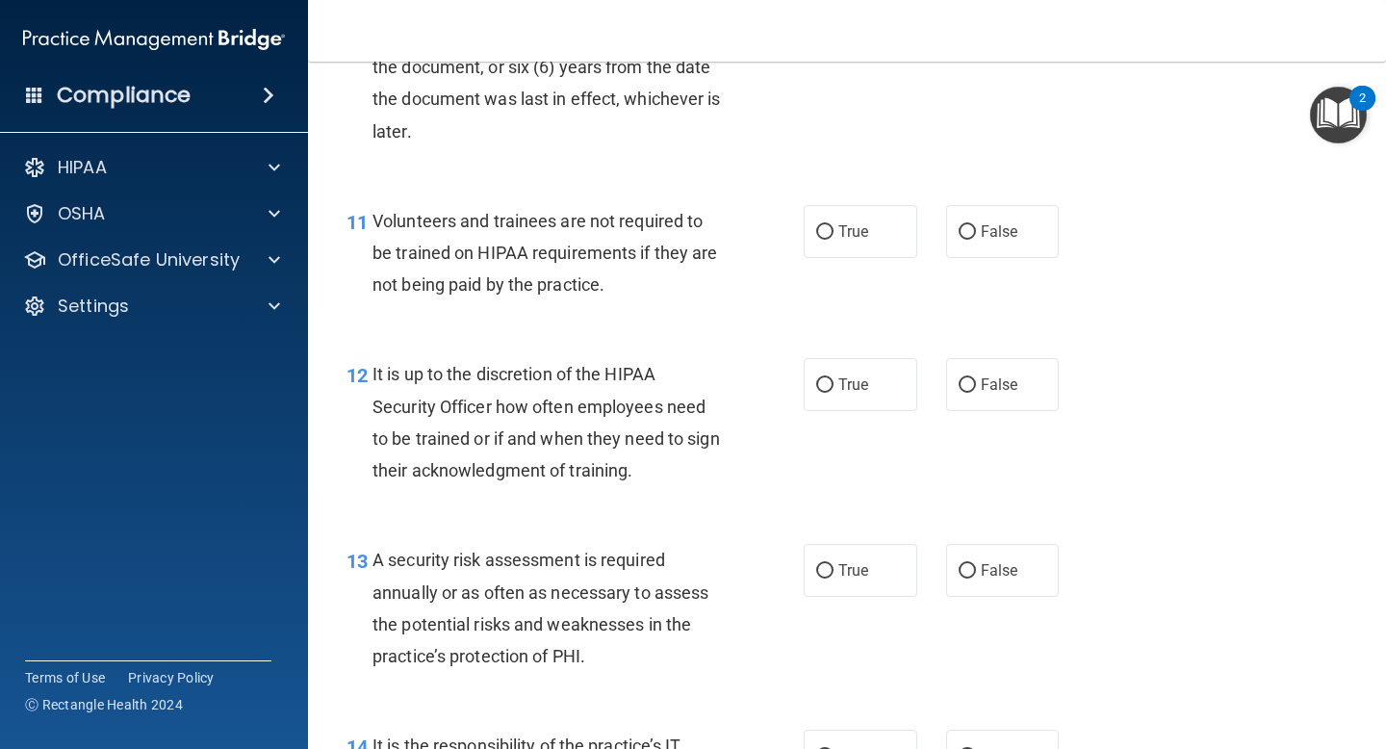
scroll to position [2193, 0]
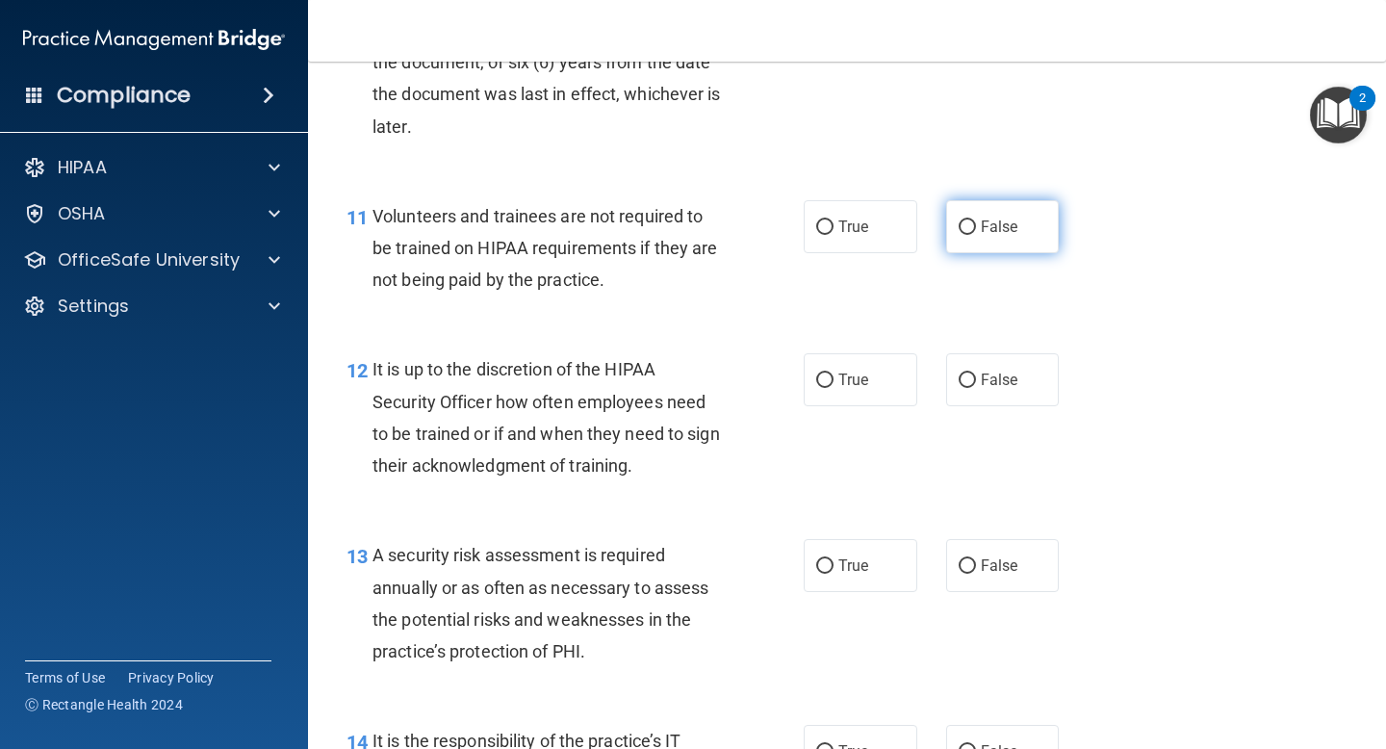
click at [982, 227] on span "False" at bounding box center [1000, 227] width 38 height 18
click at [976, 227] on input "False" at bounding box center [967, 227] width 17 height 14
radio input "true"
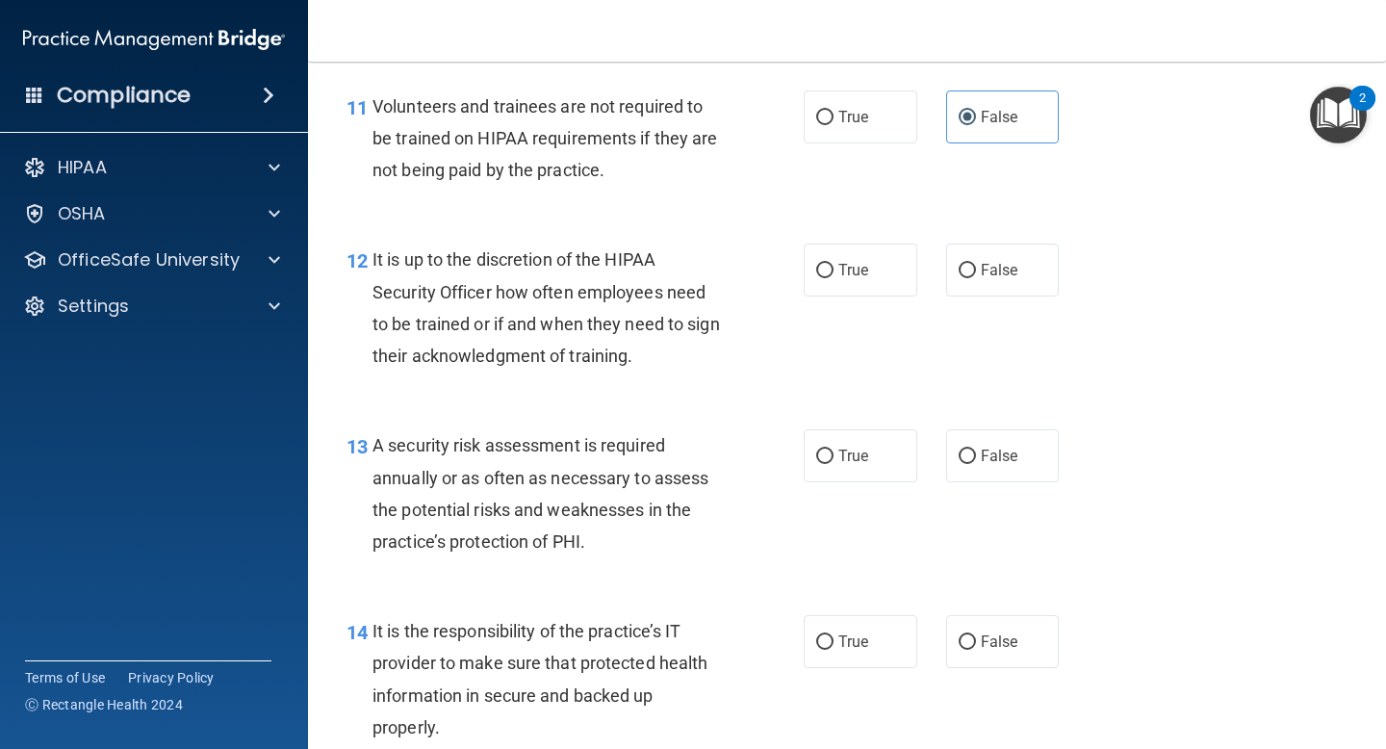
scroll to position [2330, 0]
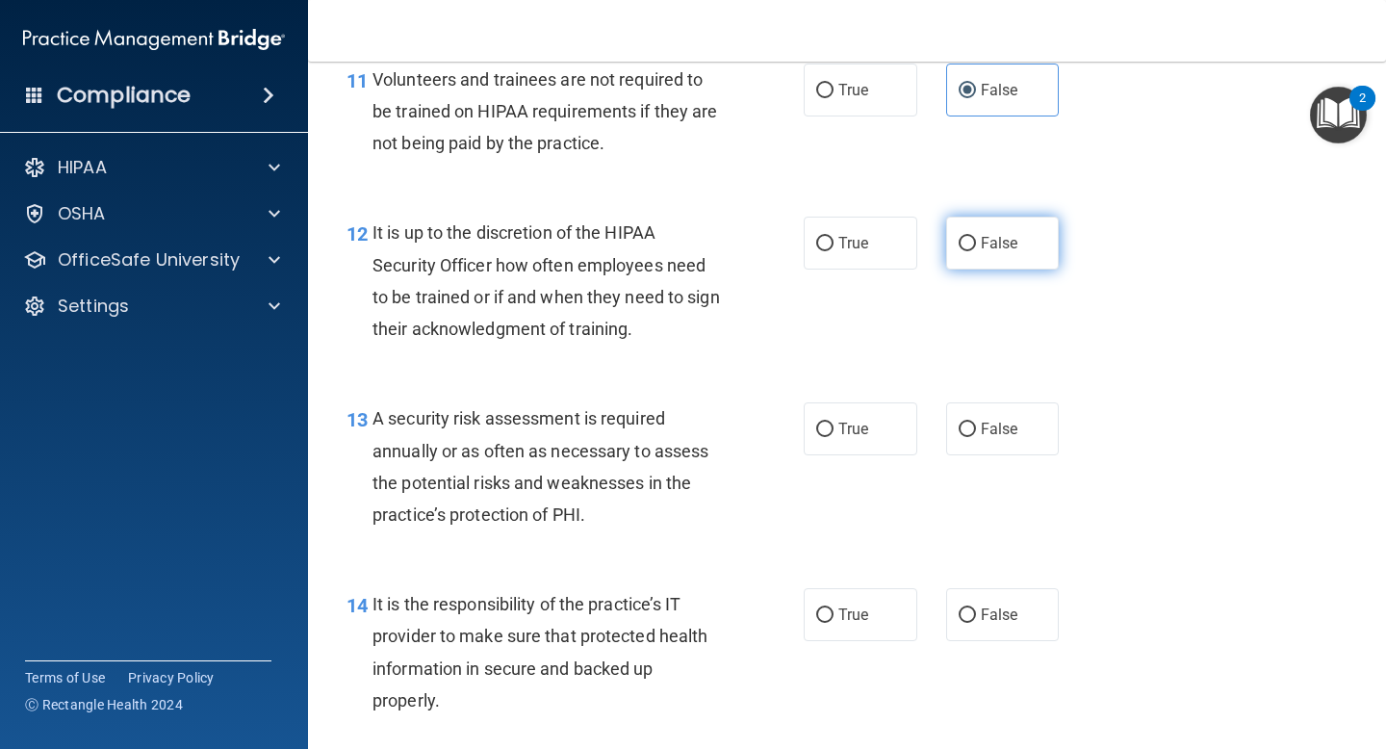
click at [954, 236] on label "False" at bounding box center [1003, 243] width 114 height 53
click at [959, 237] on input "False" at bounding box center [967, 244] width 17 height 14
radio input "true"
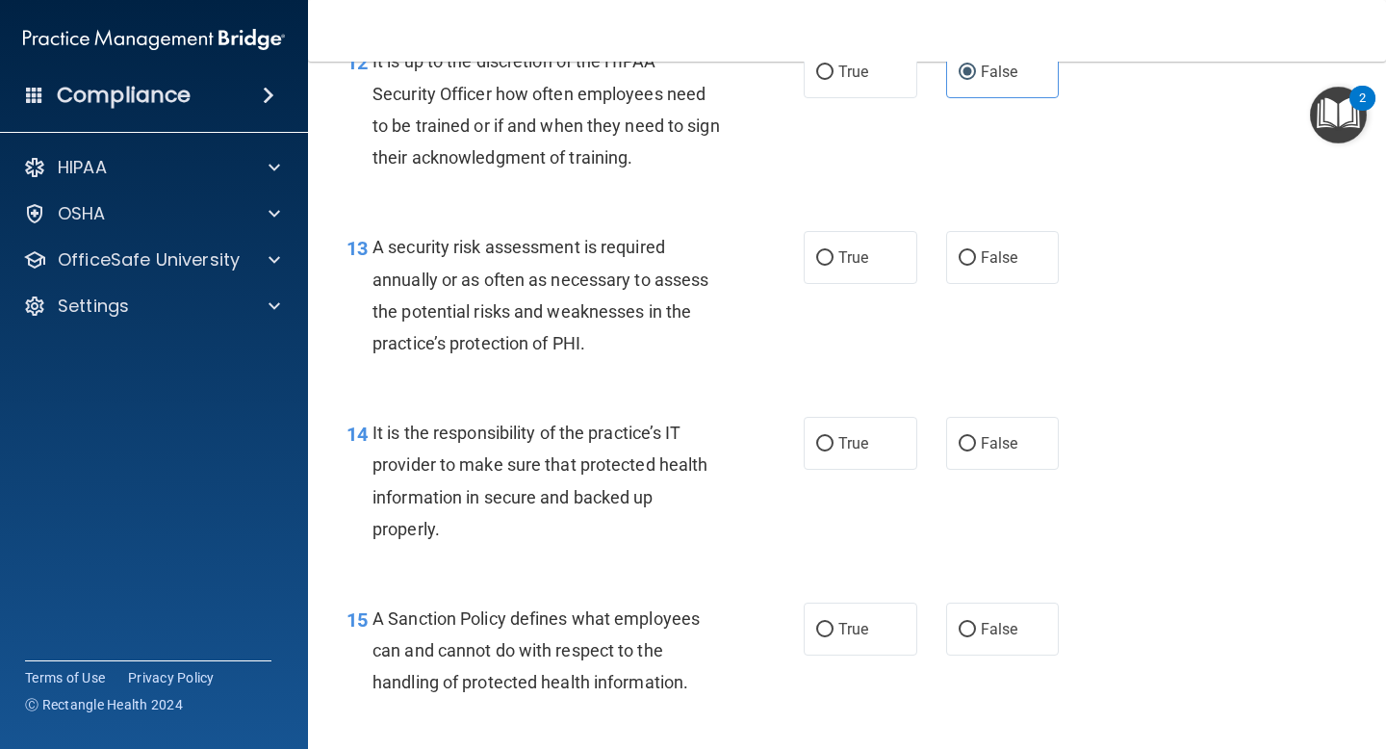
scroll to position [2503, 0]
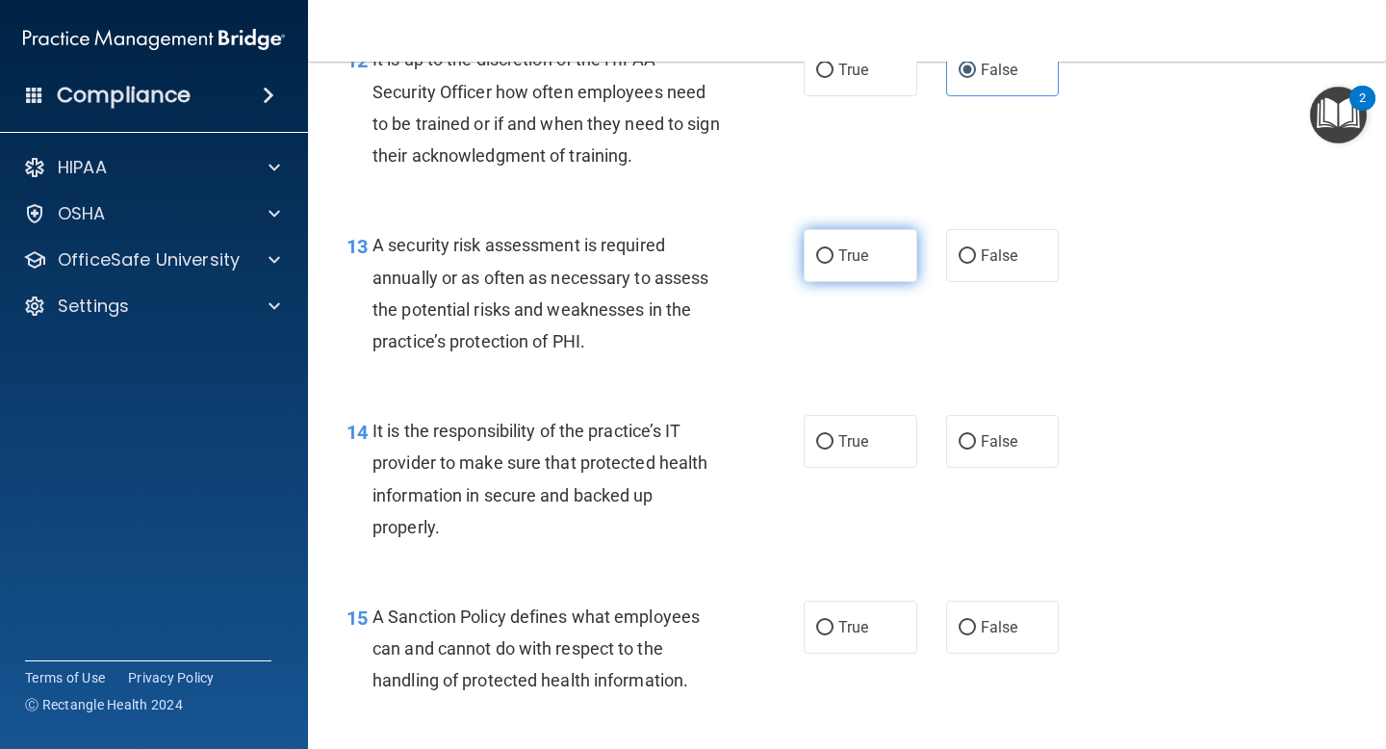
click at [834, 254] on label "True" at bounding box center [861, 255] width 114 height 53
click at [834, 254] on input "True" at bounding box center [824, 256] width 17 height 14
radio input "true"
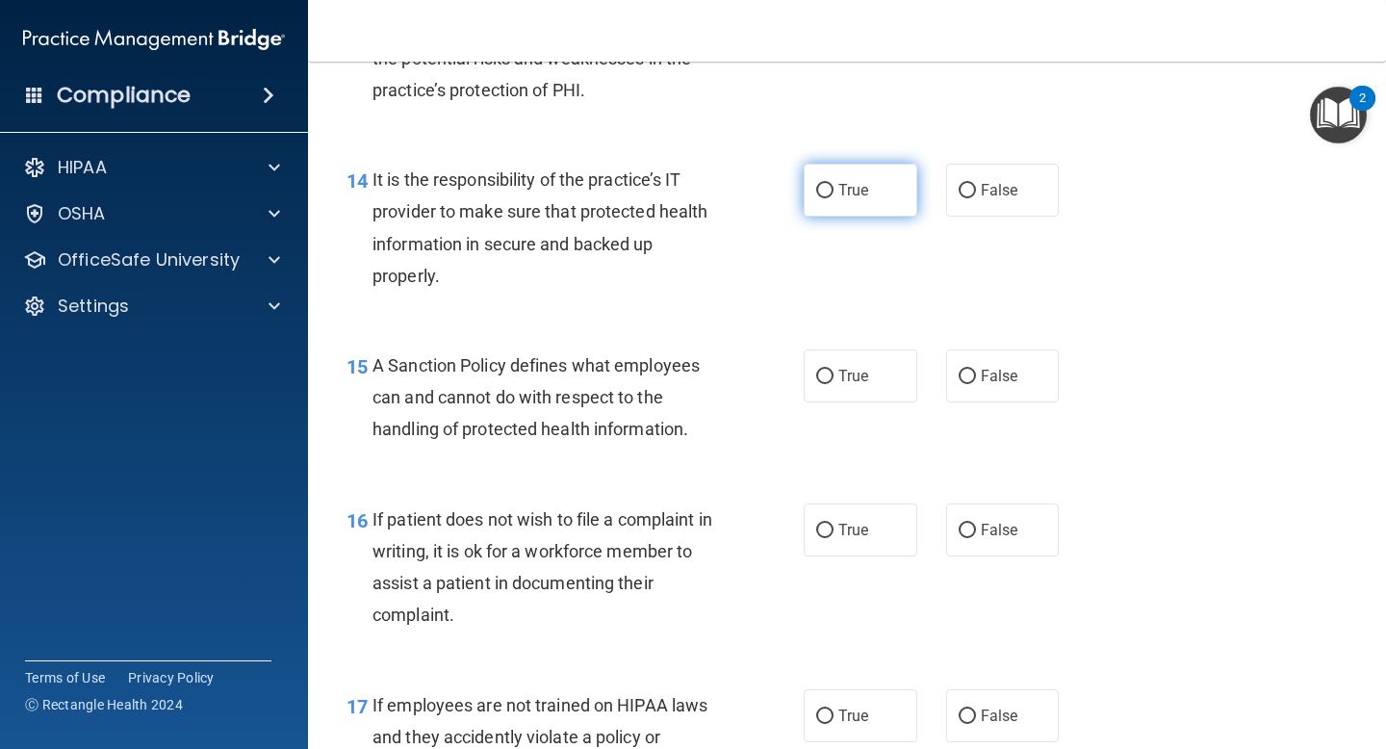
scroll to position [2755, 0]
click at [968, 196] on input "False" at bounding box center [967, 190] width 17 height 14
radio input "true"
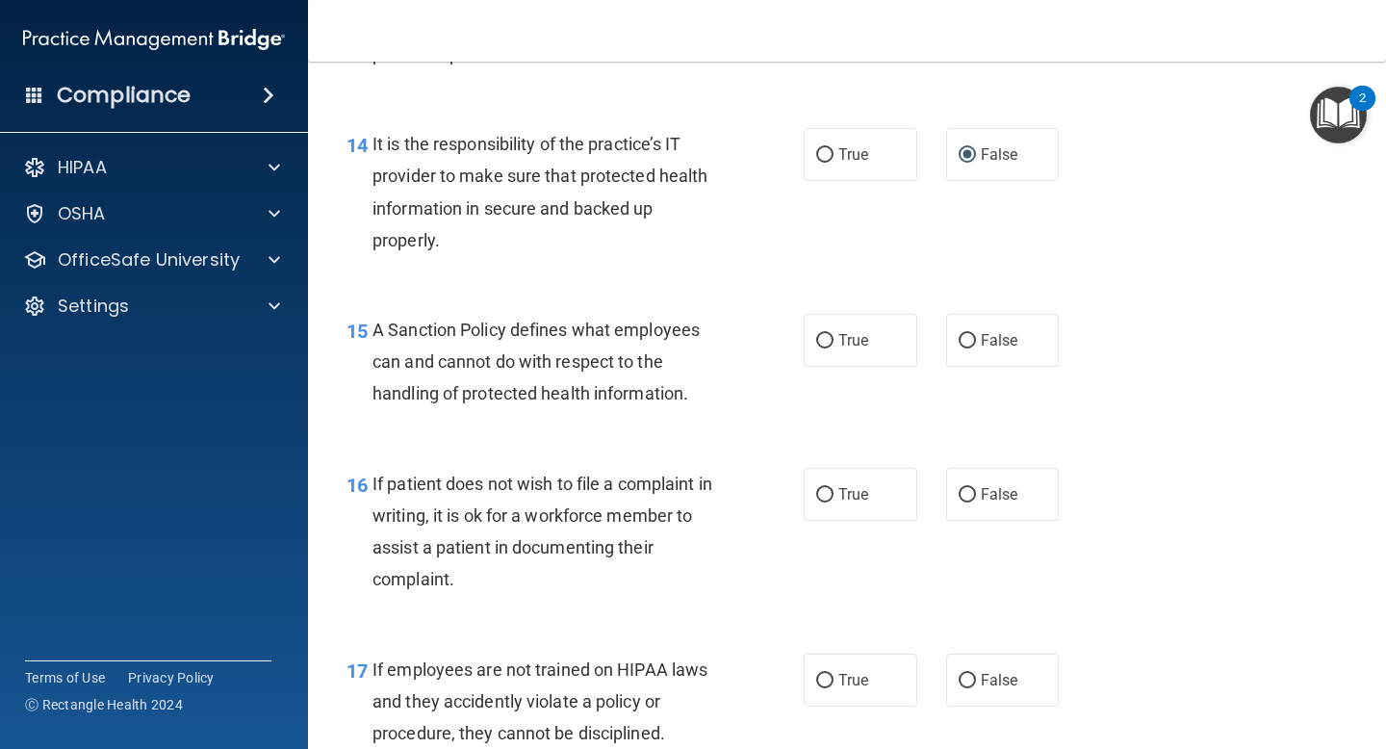
scroll to position [2859, 0]
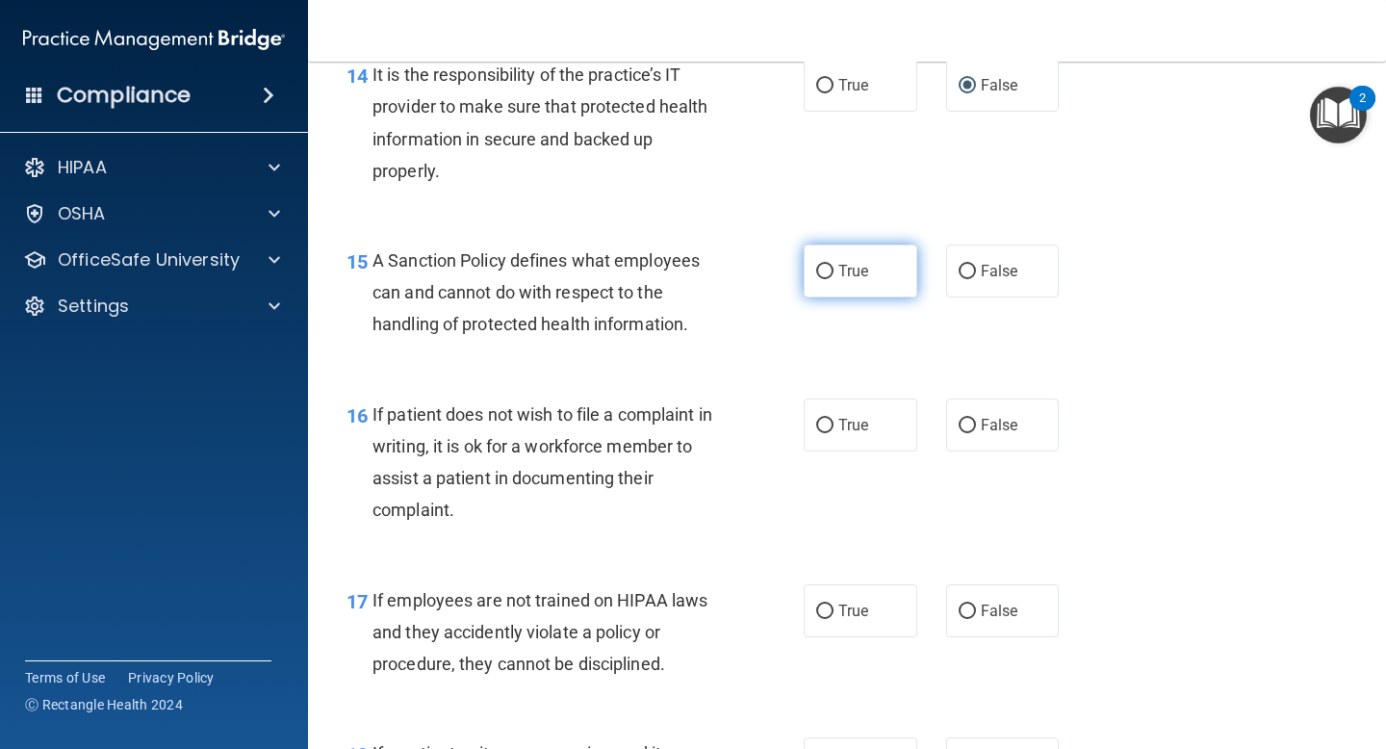
click at [861, 270] on span "True" at bounding box center [854, 271] width 30 height 18
click at [834, 270] on input "True" at bounding box center [824, 272] width 17 height 14
radio input "true"
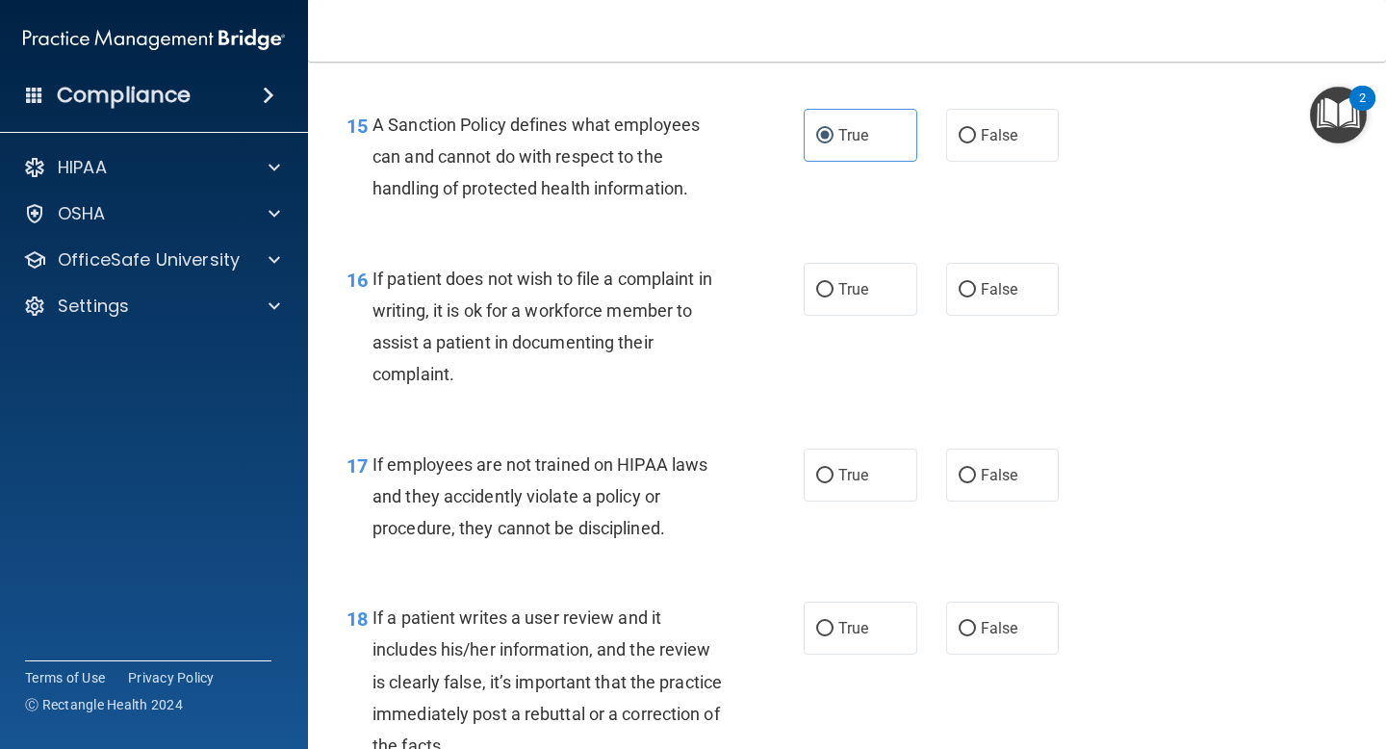
scroll to position [3034, 0]
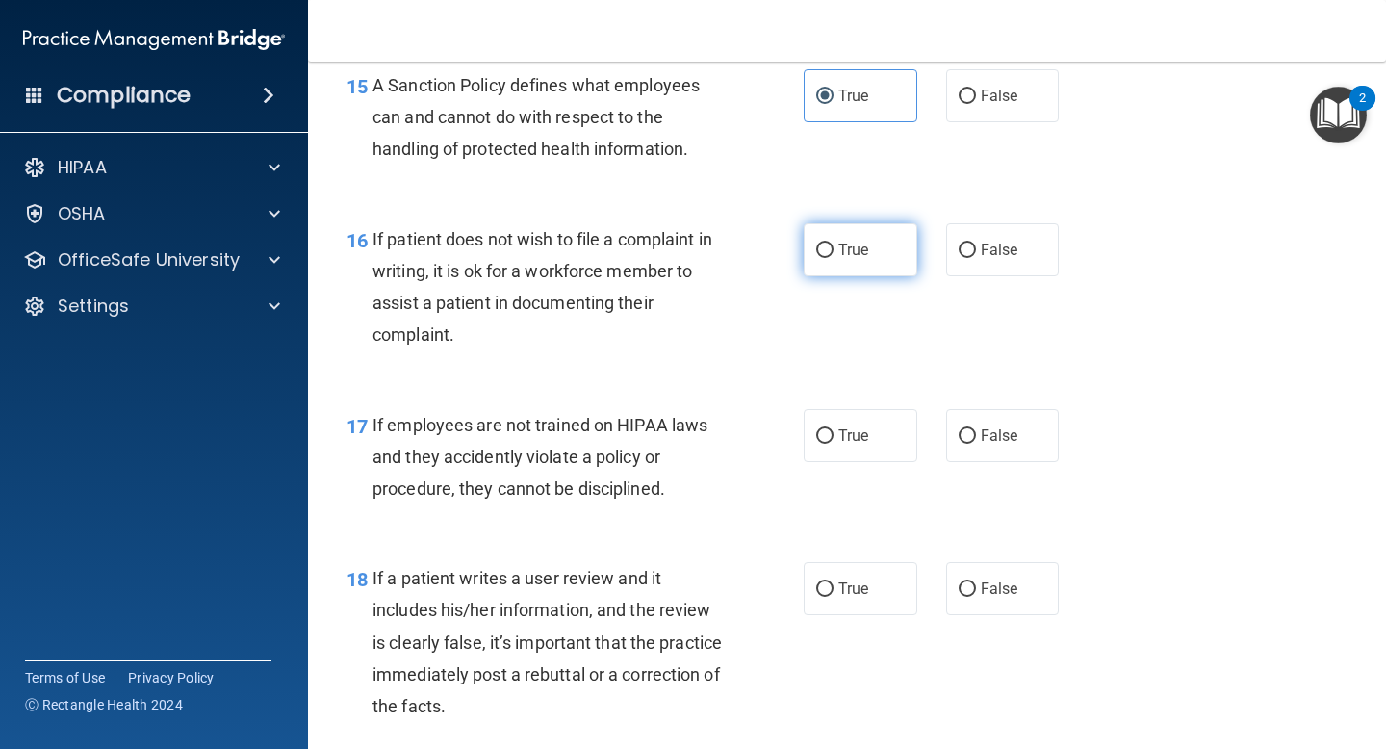
click at [868, 261] on label "True" at bounding box center [861, 249] width 114 height 53
click at [834, 258] on input "True" at bounding box center [824, 251] width 17 height 14
radio input "true"
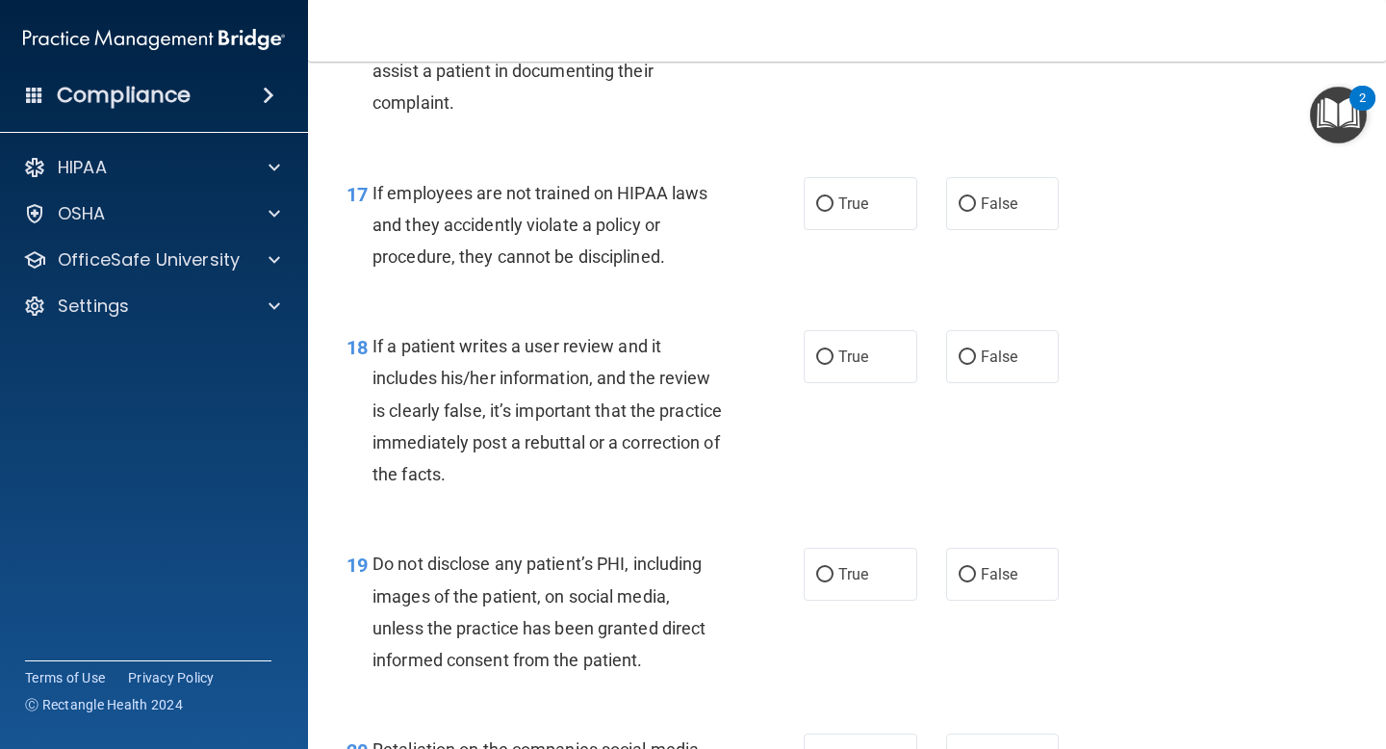
scroll to position [3268, 0]
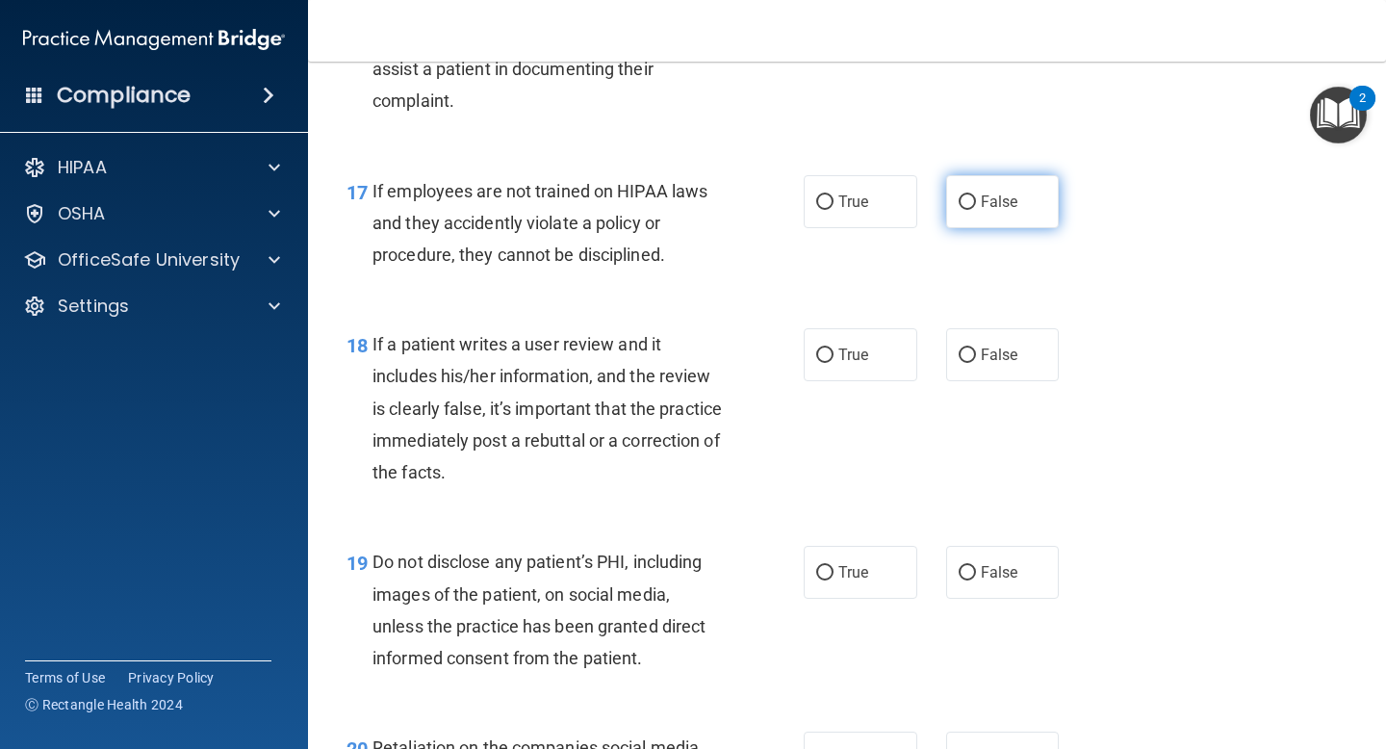
click at [1028, 210] on label "False" at bounding box center [1003, 201] width 114 height 53
click at [976, 210] on input "False" at bounding box center [967, 202] width 17 height 14
radio input "true"
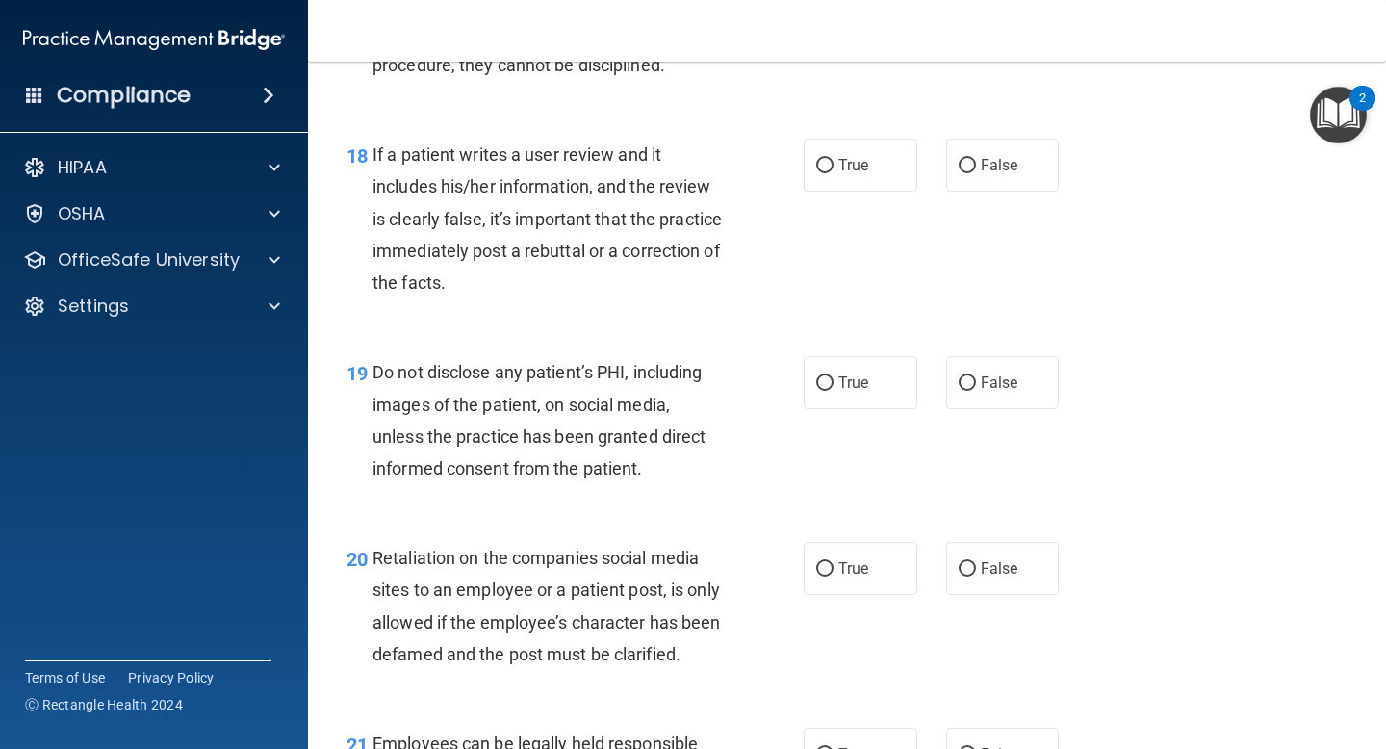
scroll to position [3466, 0]
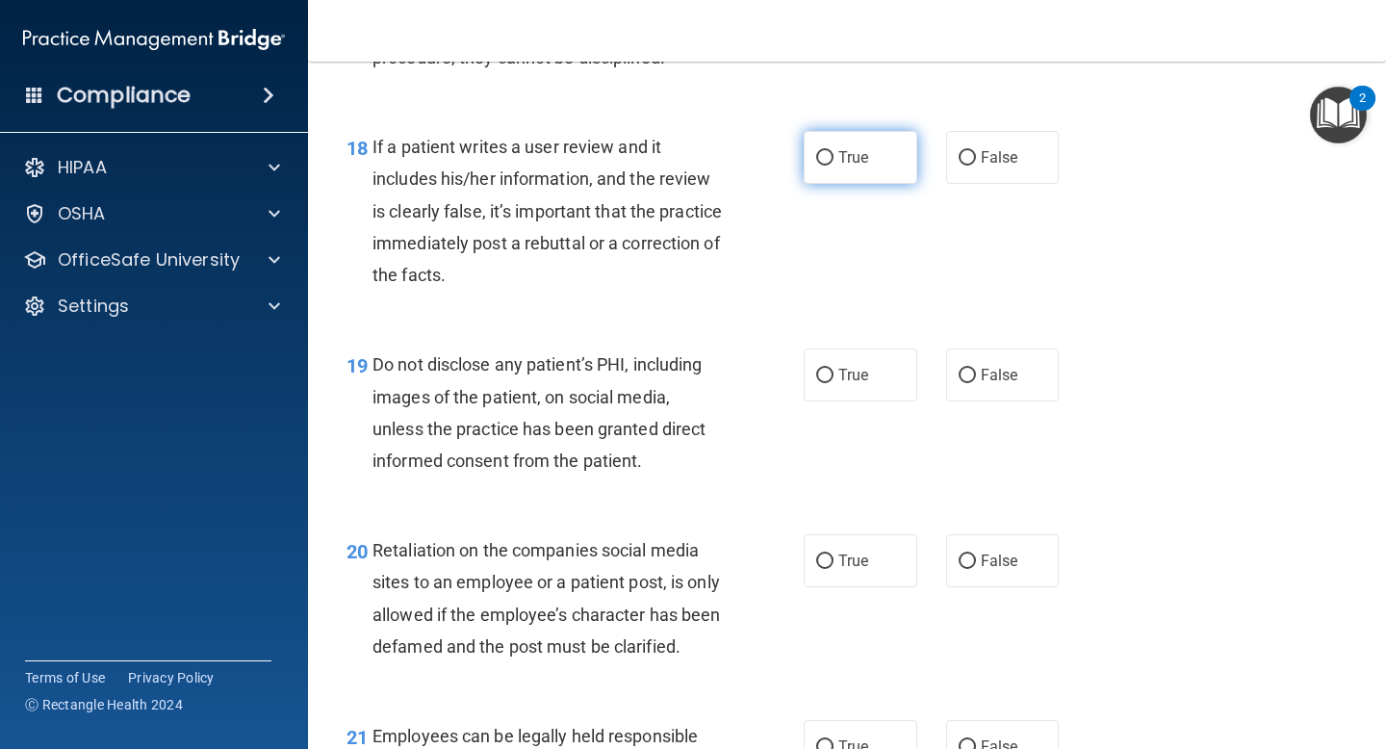
click at [832, 159] on input "True" at bounding box center [824, 158] width 17 height 14
radio input "true"
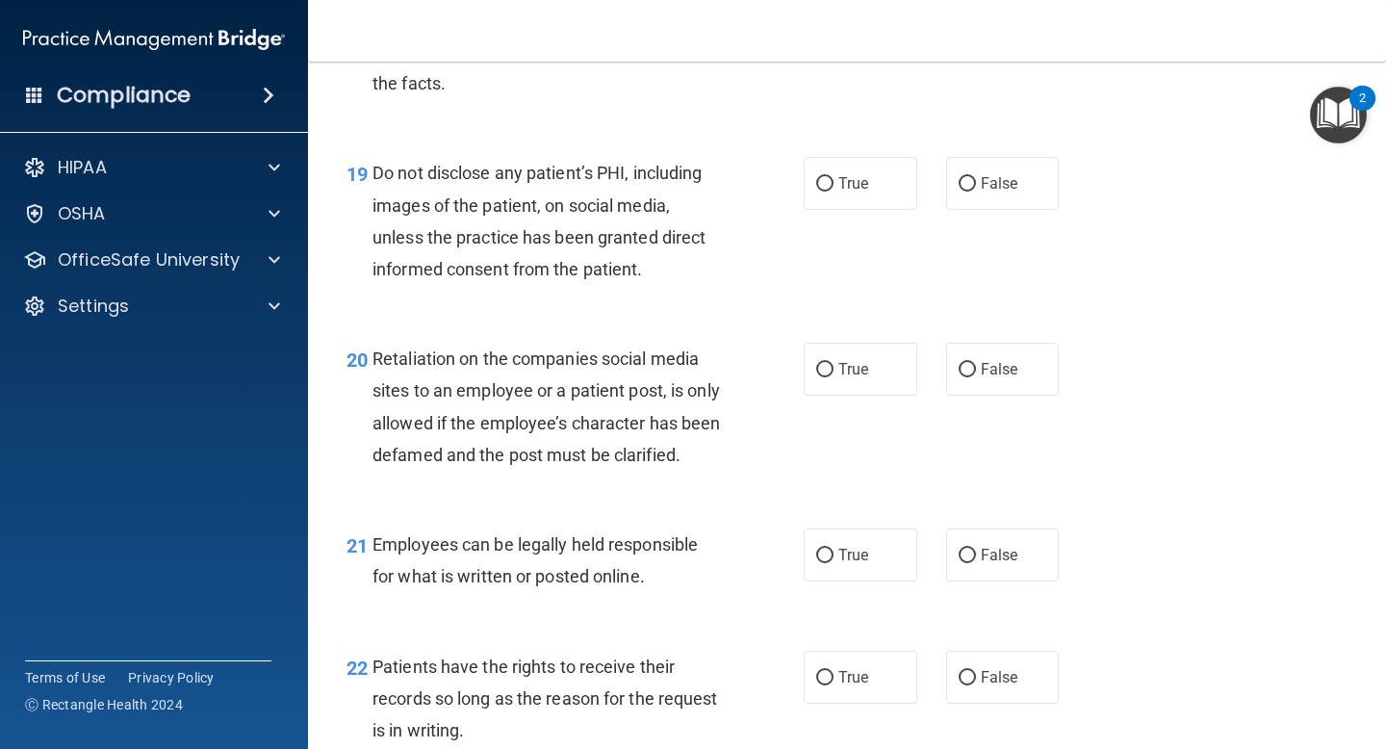
scroll to position [3667, 0]
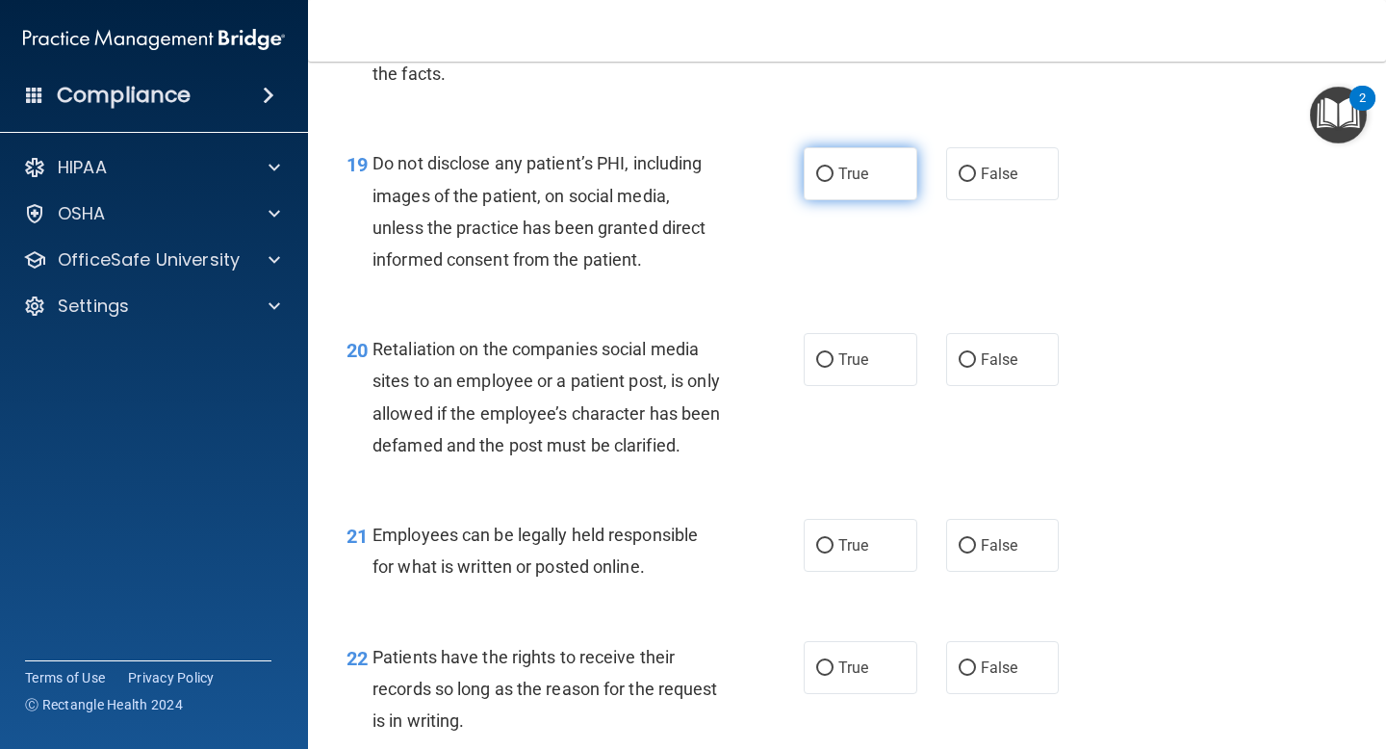
click at [878, 177] on label "True" at bounding box center [861, 173] width 114 height 53
click at [834, 177] on input "True" at bounding box center [824, 175] width 17 height 14
radio input "true"
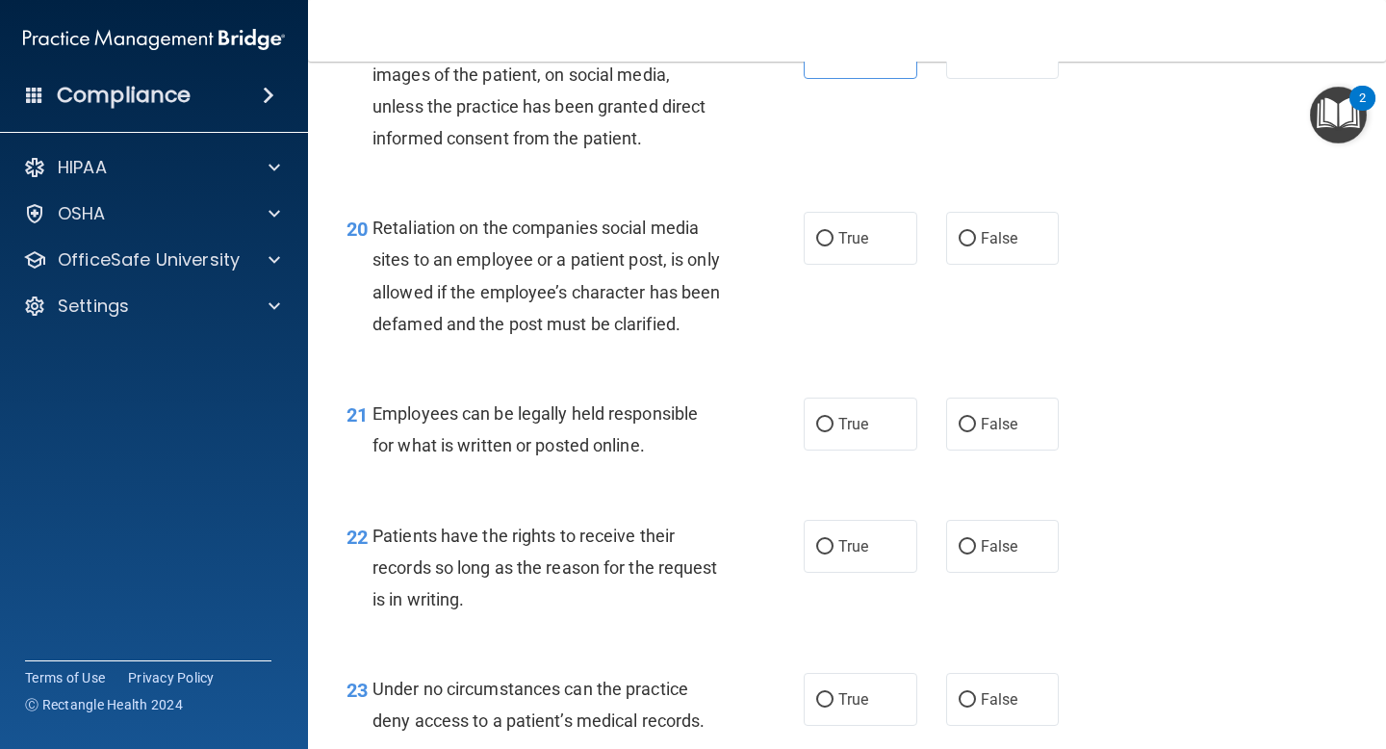
scroll to position [3802, 0]
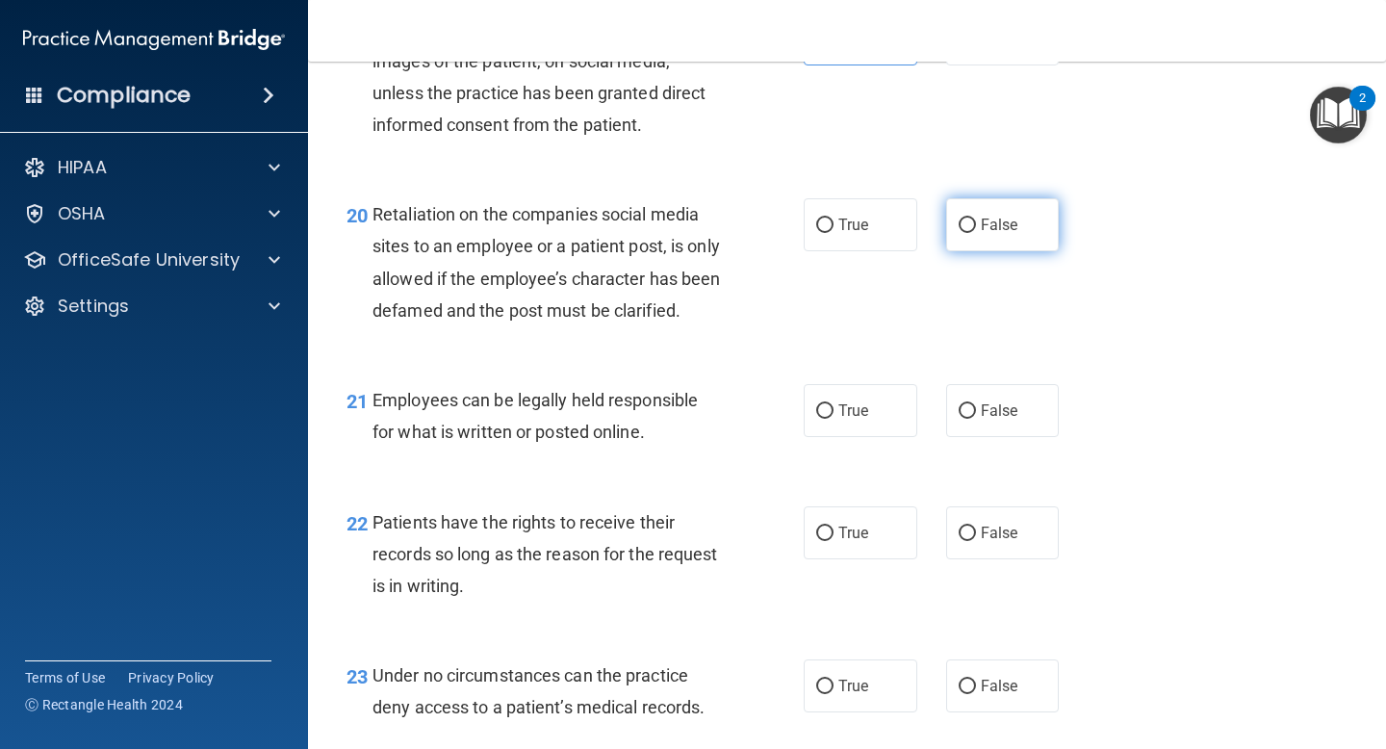
click at [983, 227] on span "False" at bounding box center [1000, 225] width 38 height 18
click at [976, 227] on input "False" at bounding box center [967, 226] width 17 height 14
radio input "true"
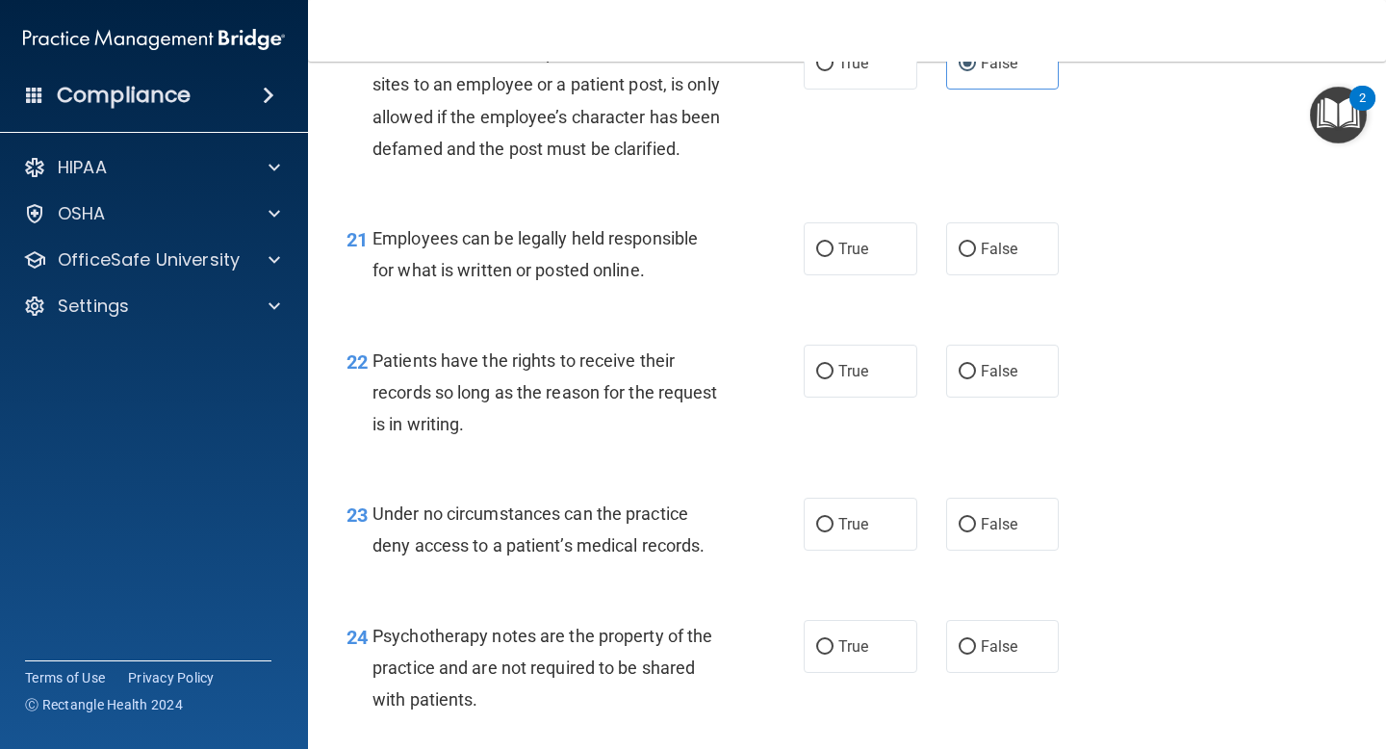
scroll to position [3971, 0]
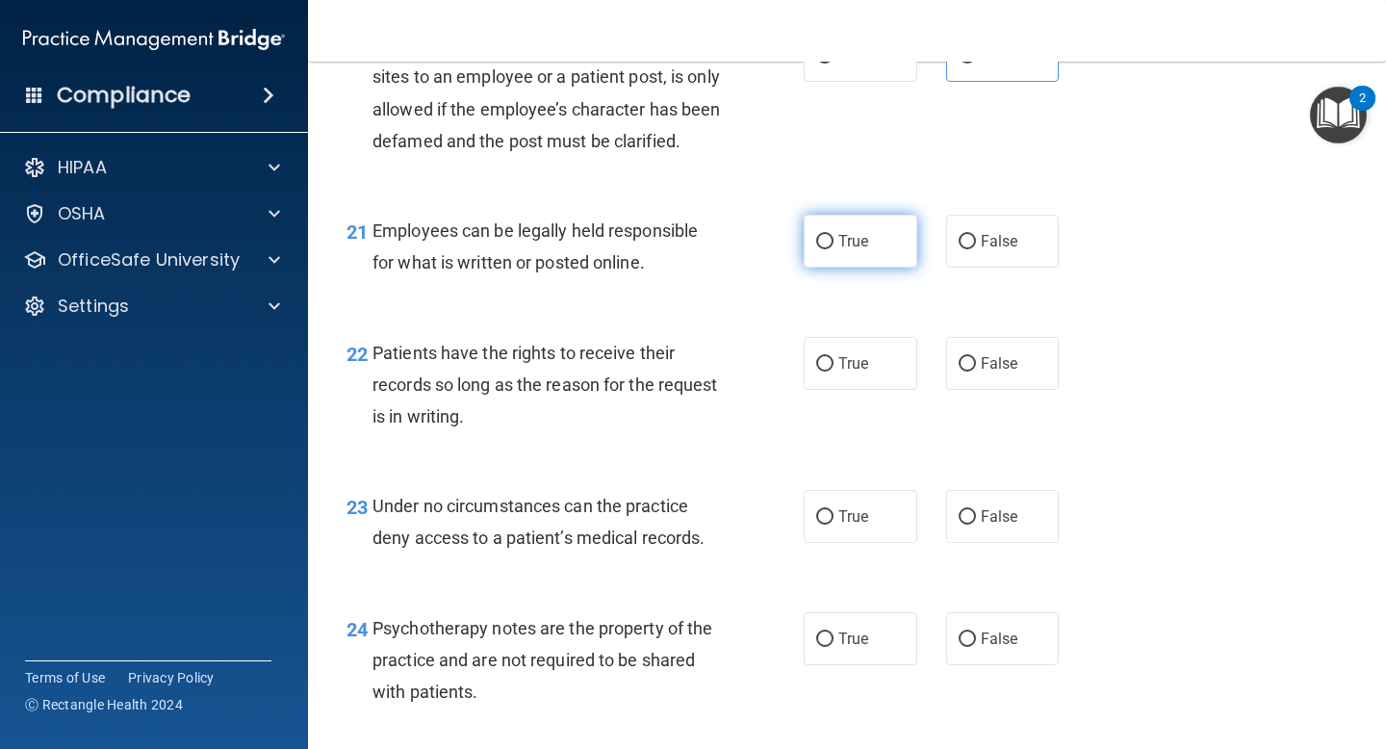
click at [839, 268] on label "True" at bounding box center [861, 241] width 114 height 53
click at [834, 249] on input "True" at bounding box center [824, 242] width 17 height 14
radio input "true"
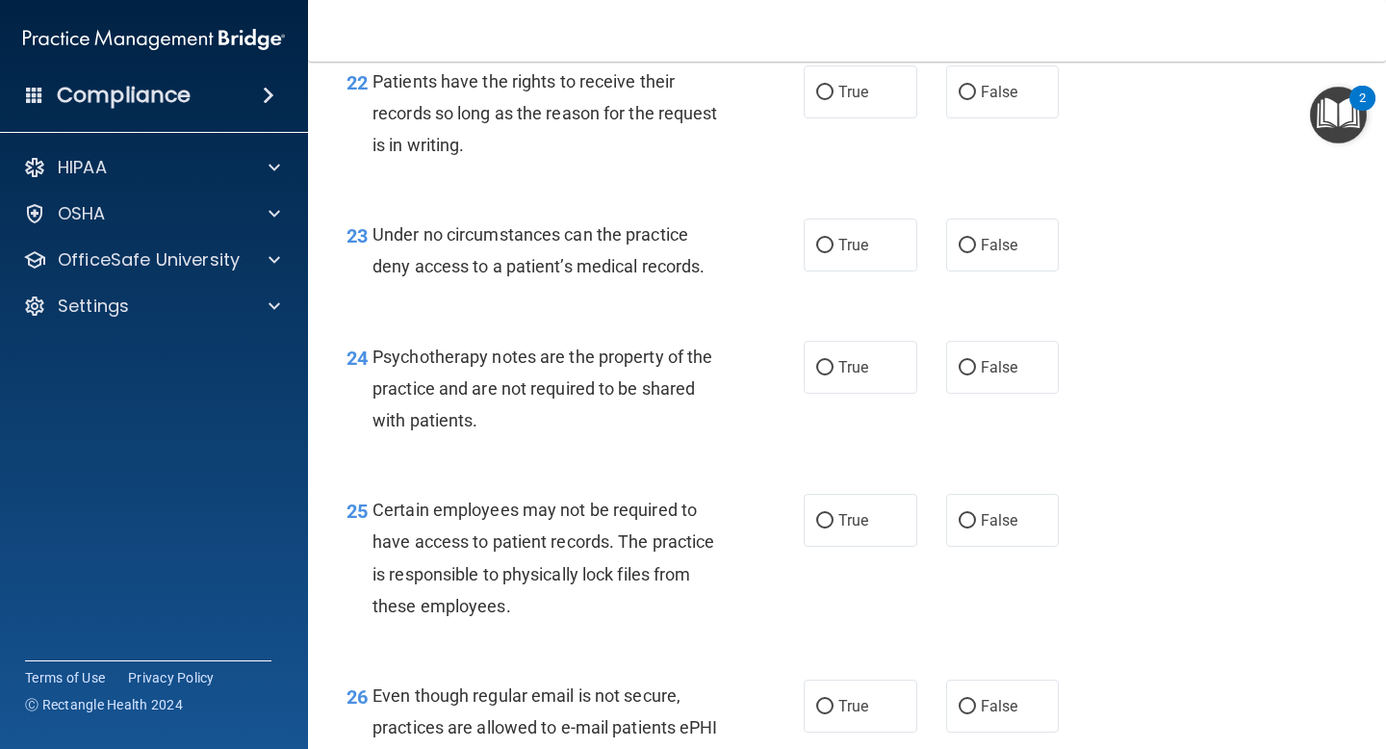
scroll to position [4246, 0]
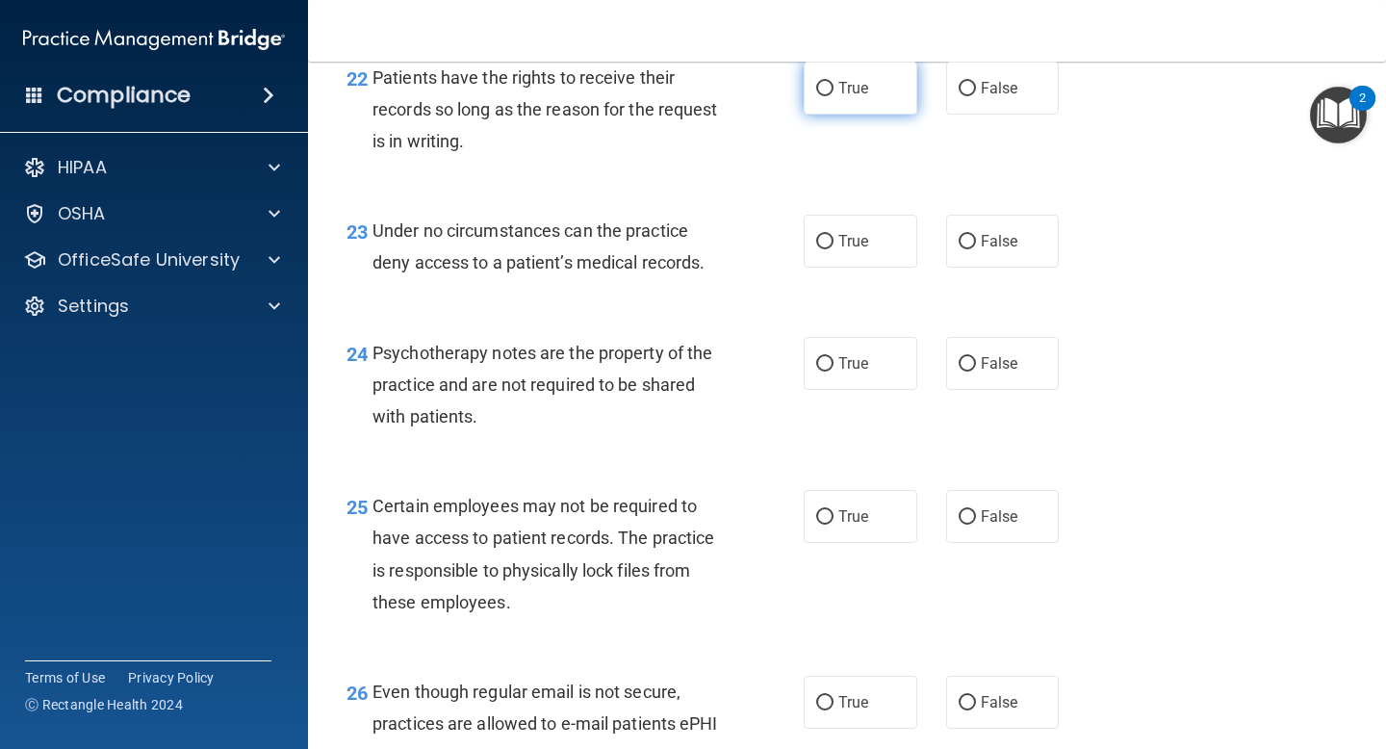
click at [834, 115] on label "True" at bounding box center [861, 88] width 114 height 53
click at [834, 96] on input "True" at bounding box center [824, 89] width 17 height 14
radio input "true"
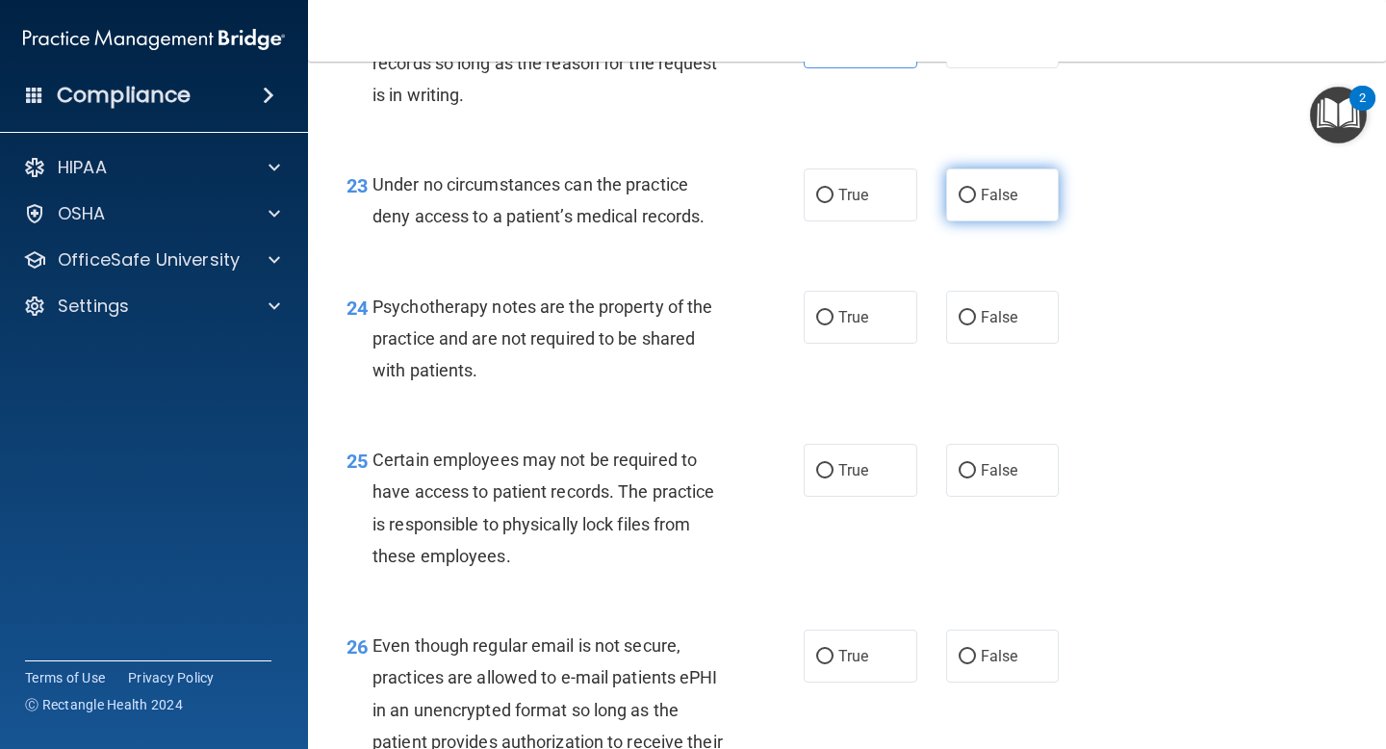
click at [1020, 212] on label "False" at bounding box center [1003, 194] width 114 height 53
click at [976, 203] on input "False" at bounding box center [967, 196] width 17 height 14
radio input "true"
click at [876, 221] on label "True" at bounding box center [861, 194] width 114 height 53
click at [834, 203] on input "True" at bounding box center [824, 196] width 17 height 14
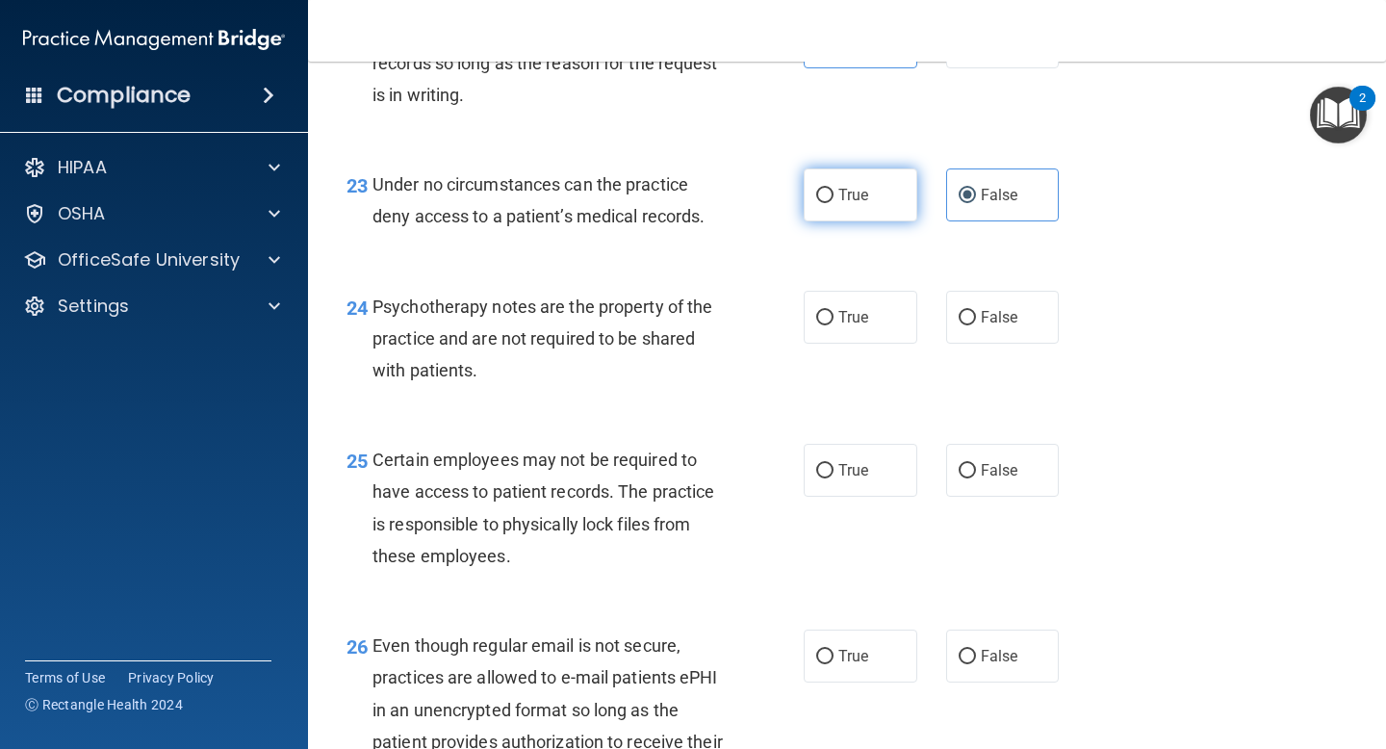
radio input "true"
radio input "false"
click at [671, 303] on div "24 Psychotherapy notes are the property of the practice and are not required to…" at bounding box center [847, 344] width 1030 height 154
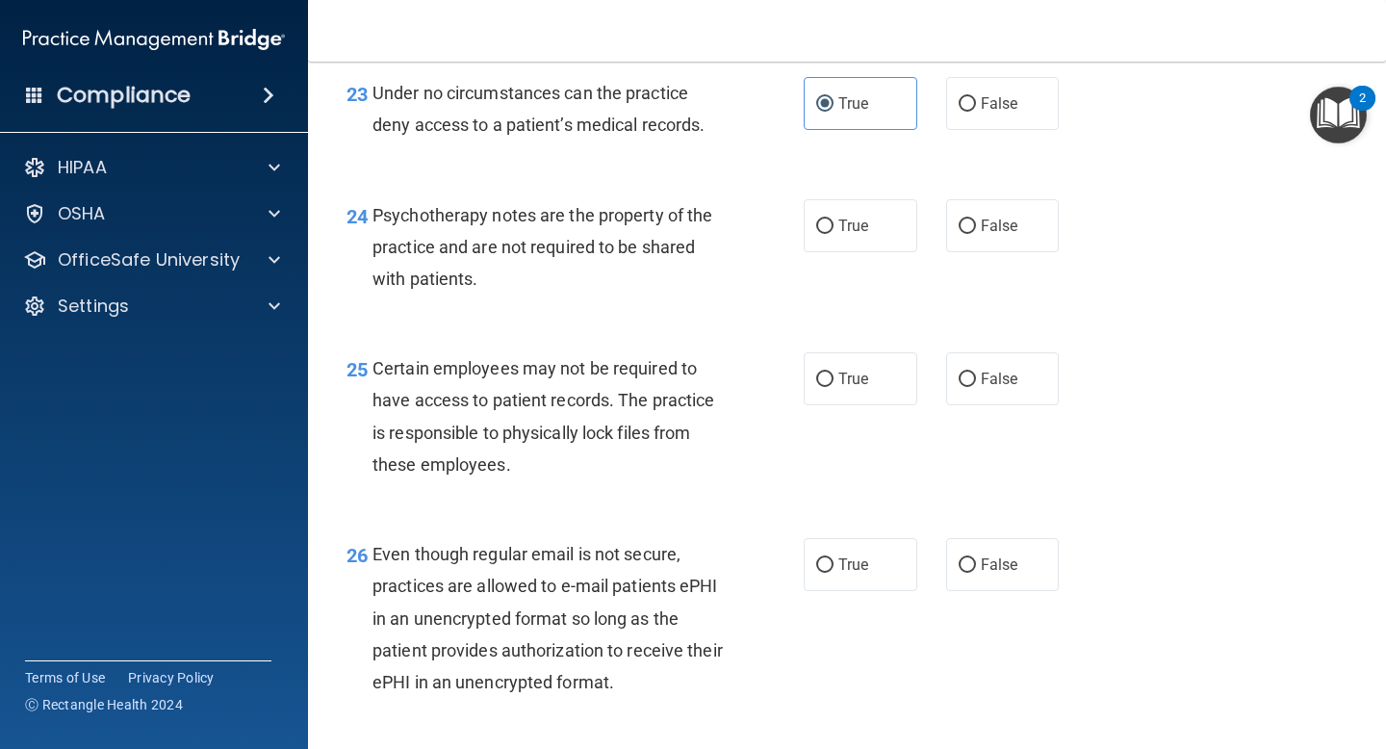
scroll to position [4386, 0]
click at [644, 303] on div "24 Psychotherapy notes are the property of the practice and are not required to…" at bounding box center [575, 250] width 515 height 106
click at [851, 233] on span "True" at bounding box center [854, 224] width 30 height 18
click at [834, 232] on input "True" at bounding box center [824, 225] width 17 height 14
radio input "true"
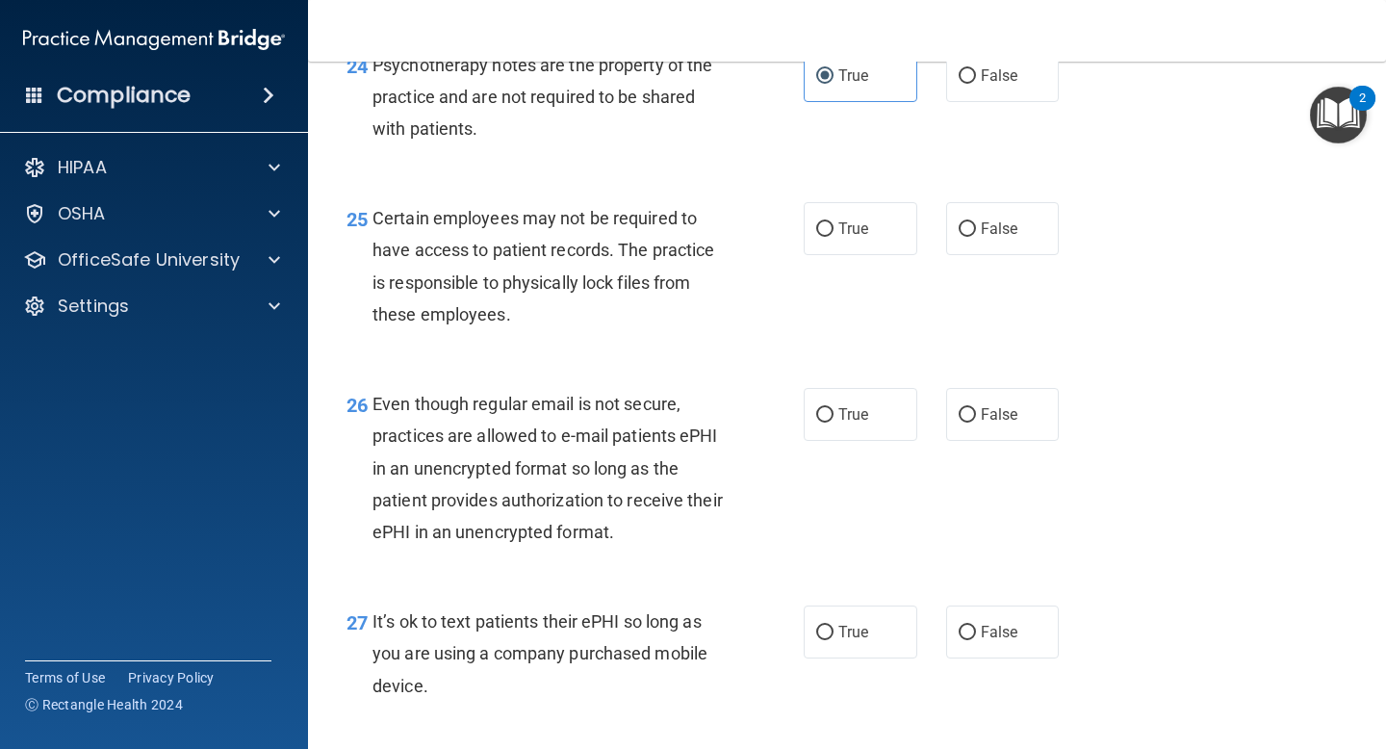
scroll to position [4536, 0]
click at [653, 338] on div "25 Certain employees may not be required to have access to patient records. The…" at bounding box center [575, 269] width 515 height 138
click at [843, 253] on label "True" at bounding box center [861, 226] width 114 height 53
click at [834, 235] on input "True" at bounding box center [824, 227] width 17 height 14
radio input "true"
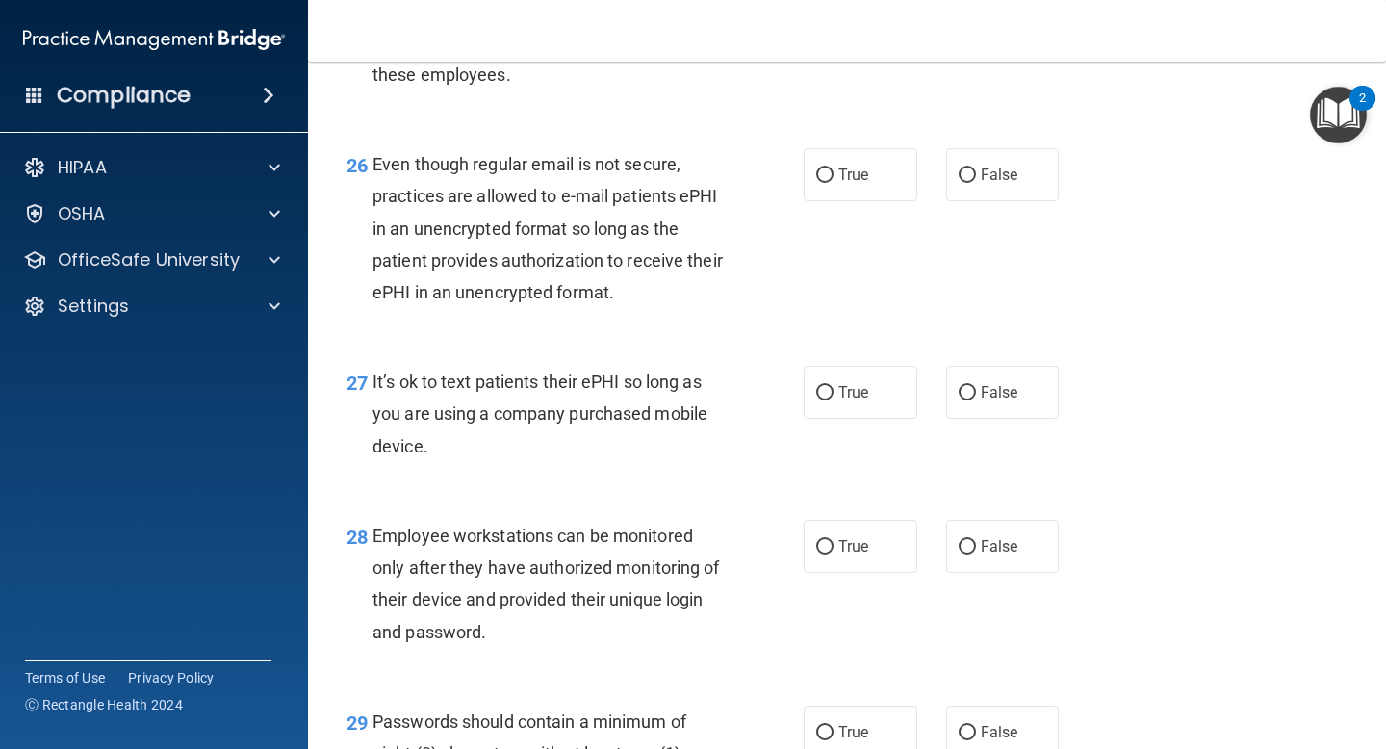
scroll to position [4778, 0]
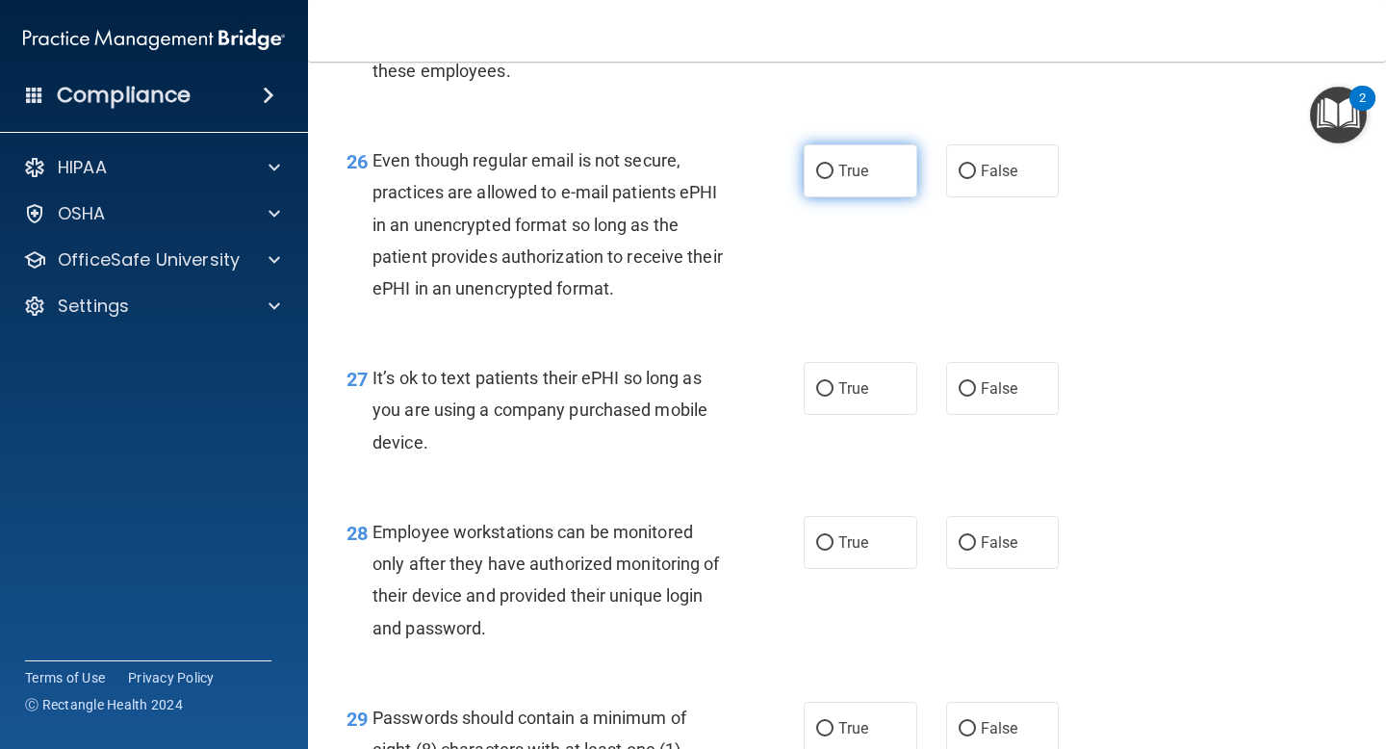
click at [845, 180] on span "True" at bounding box center [854, 171] width 30 height 18
click at [834, 179] on input "True" at bounding box center [824, 172] width 17 height 14
radio input "true"
click at [958, 197] on label "False" at bounding box center [1003, 170] width 114 height 53
click at [959, 179] on input "False" at bounding box center [967, 172] width 17 height 14
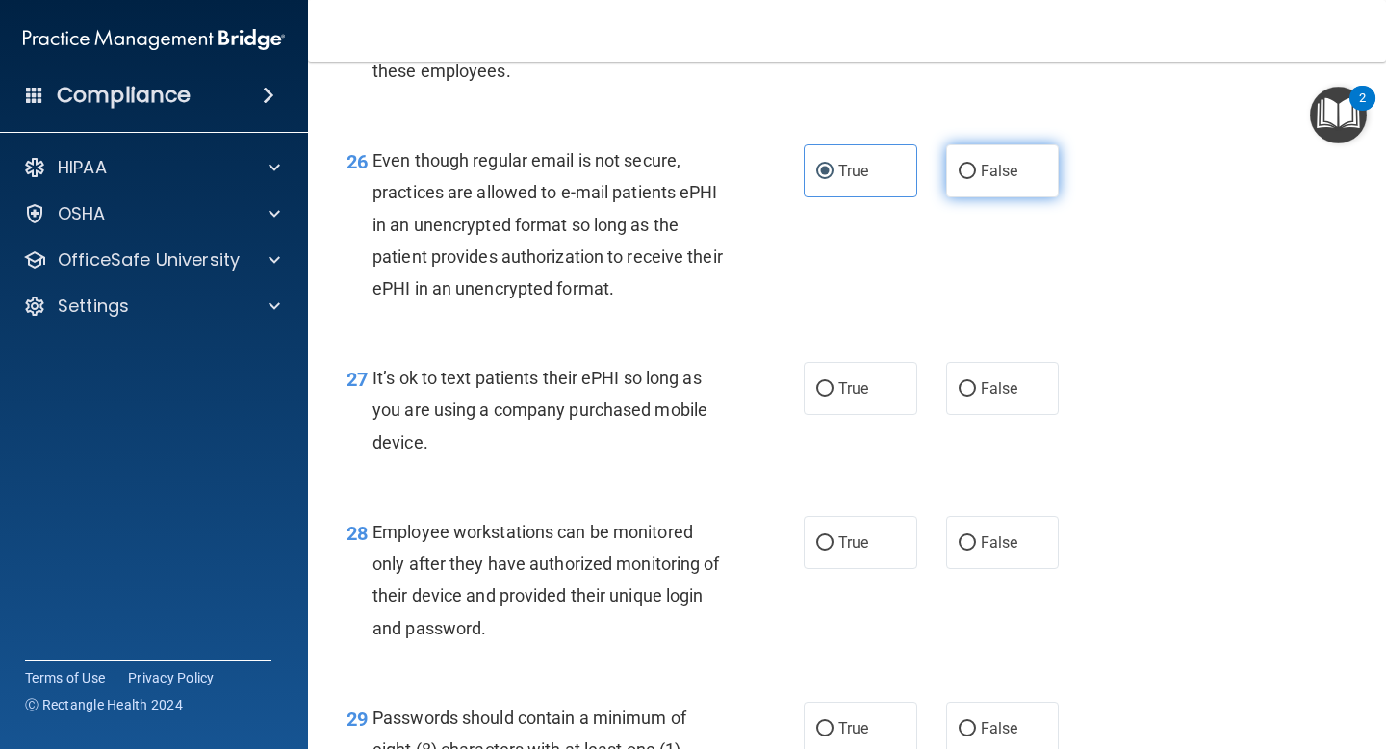
radio input "true"
radio input "false"
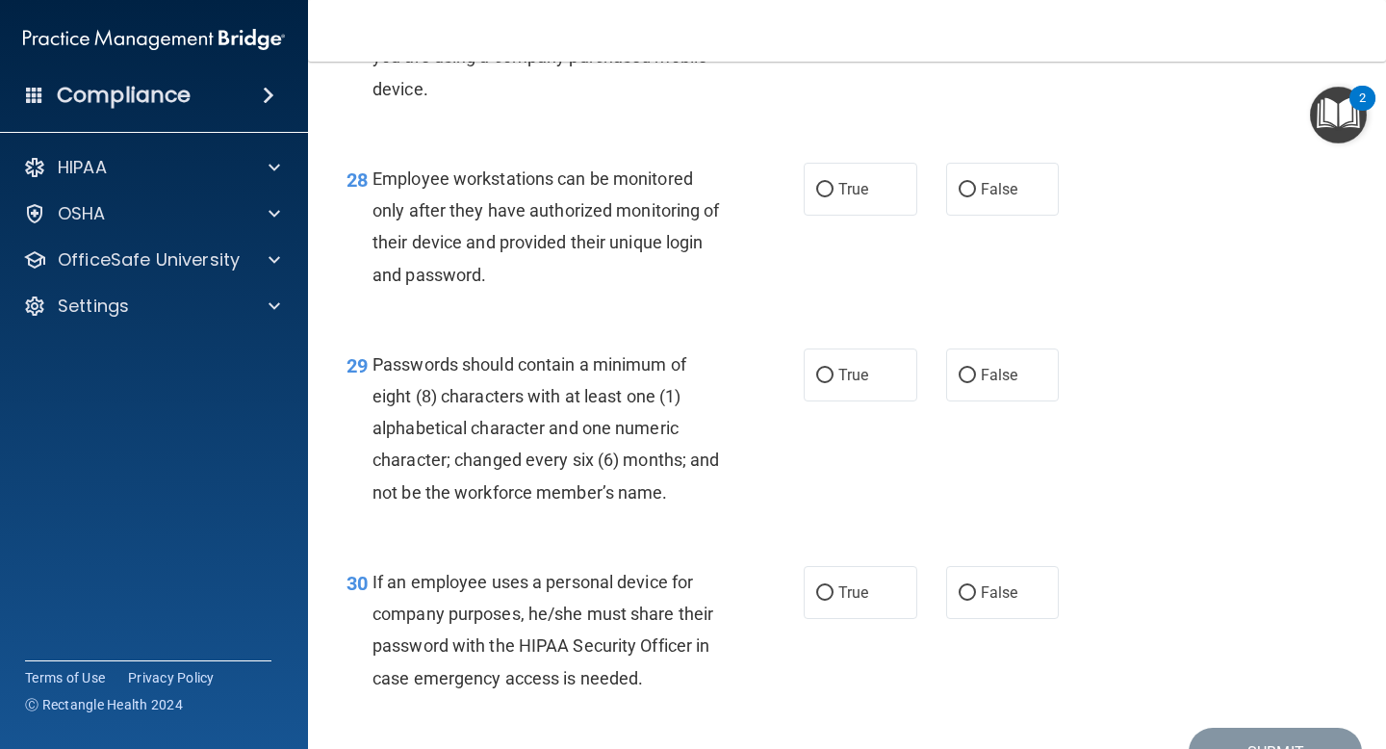
scroll to position [5018, 0]
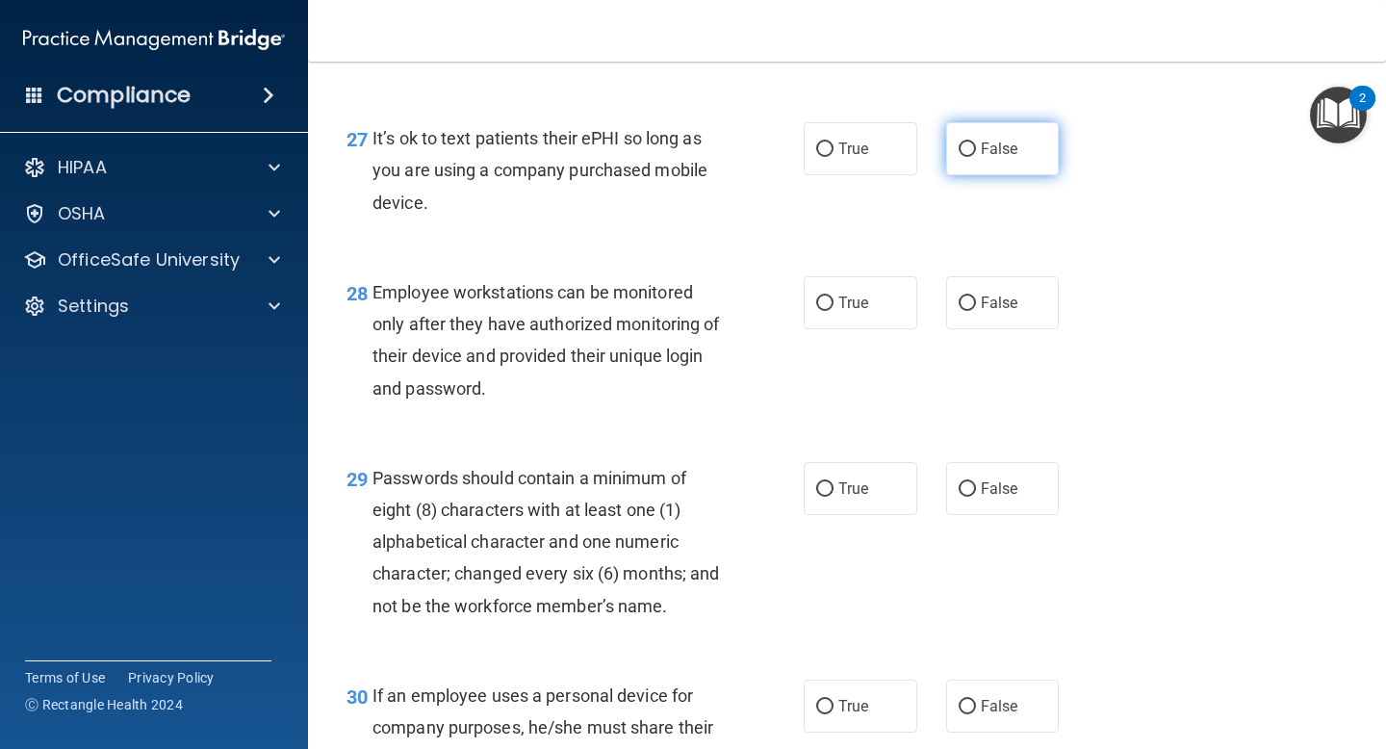
click at [1002, 158] on span "False" at bounding box center [1000, 149] width 38 height 18
click at [976, 157] on input "False" at bounding box center [967, 149] width 17 height 14
radio input "true"
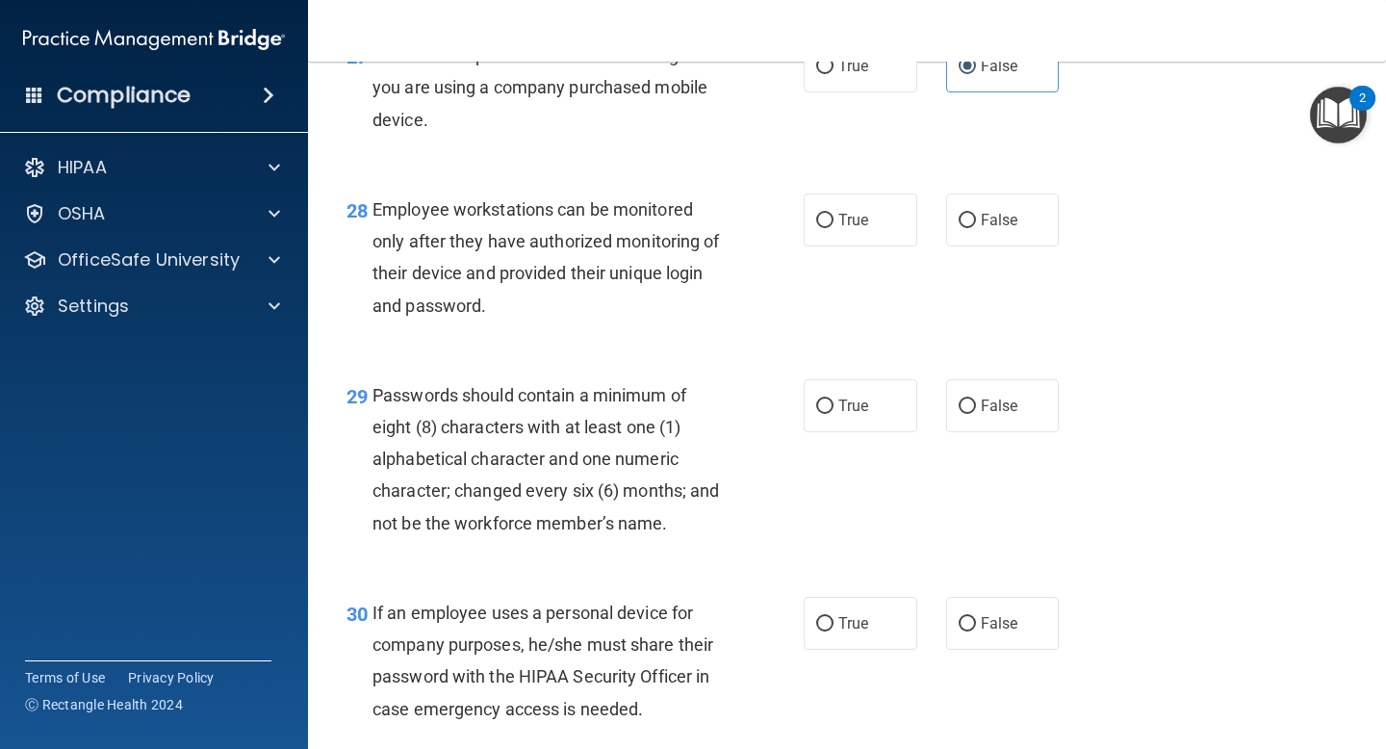
scroll to position [5203, 0]
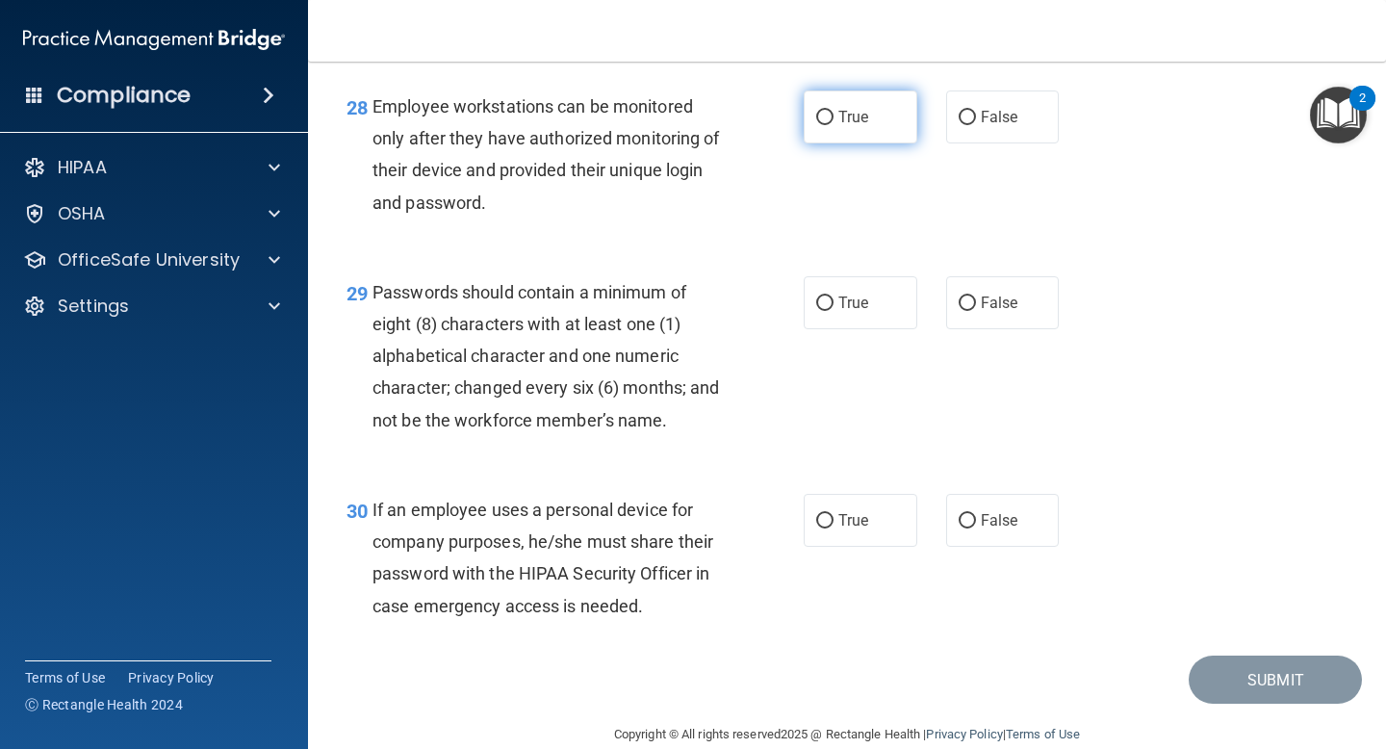
click at [832, 125] on input "True" at bounding box center [824, 118] width 17 height 14
radio input "true"
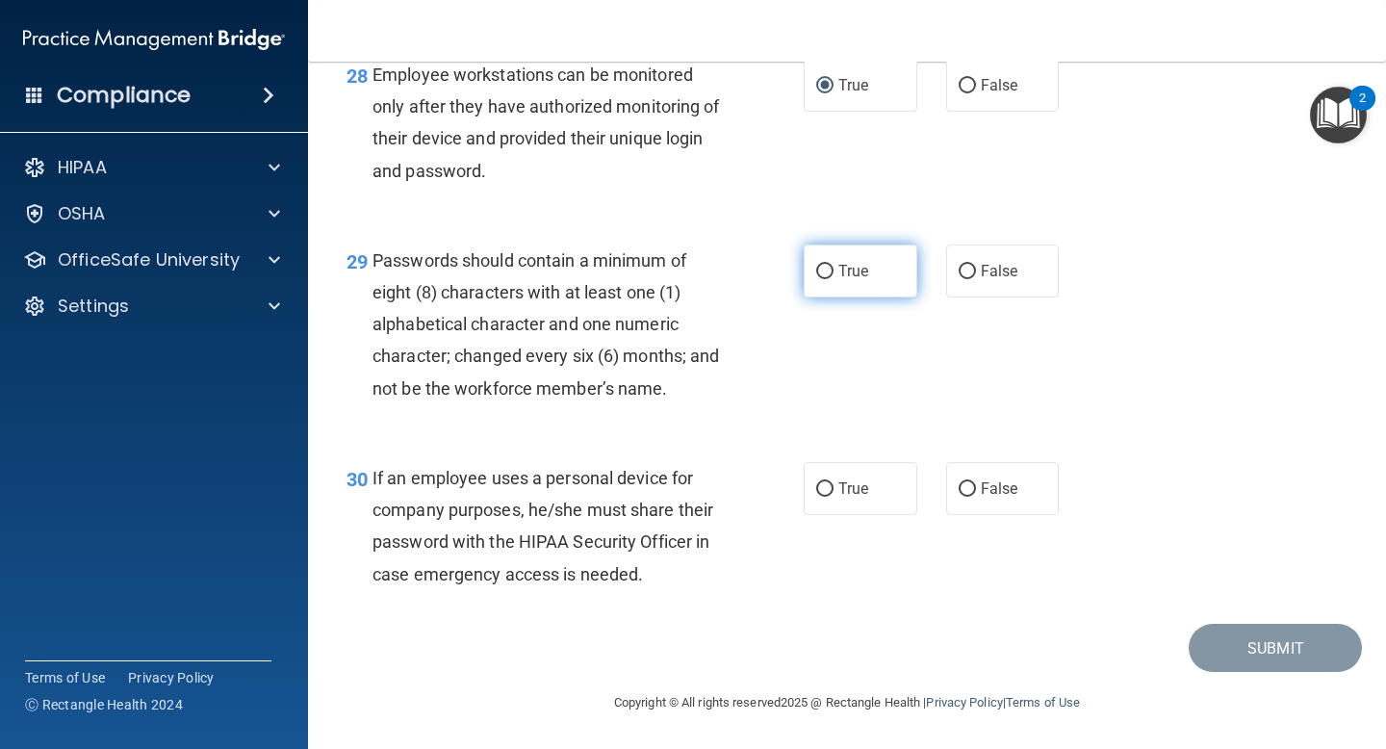
click at [865, 265] on span "True" at bounding box center [854, 271] width 30 height 18
click at [834, 265] on input "True" at bounding box center [824, 272] width 17 height 14
radio input "true"
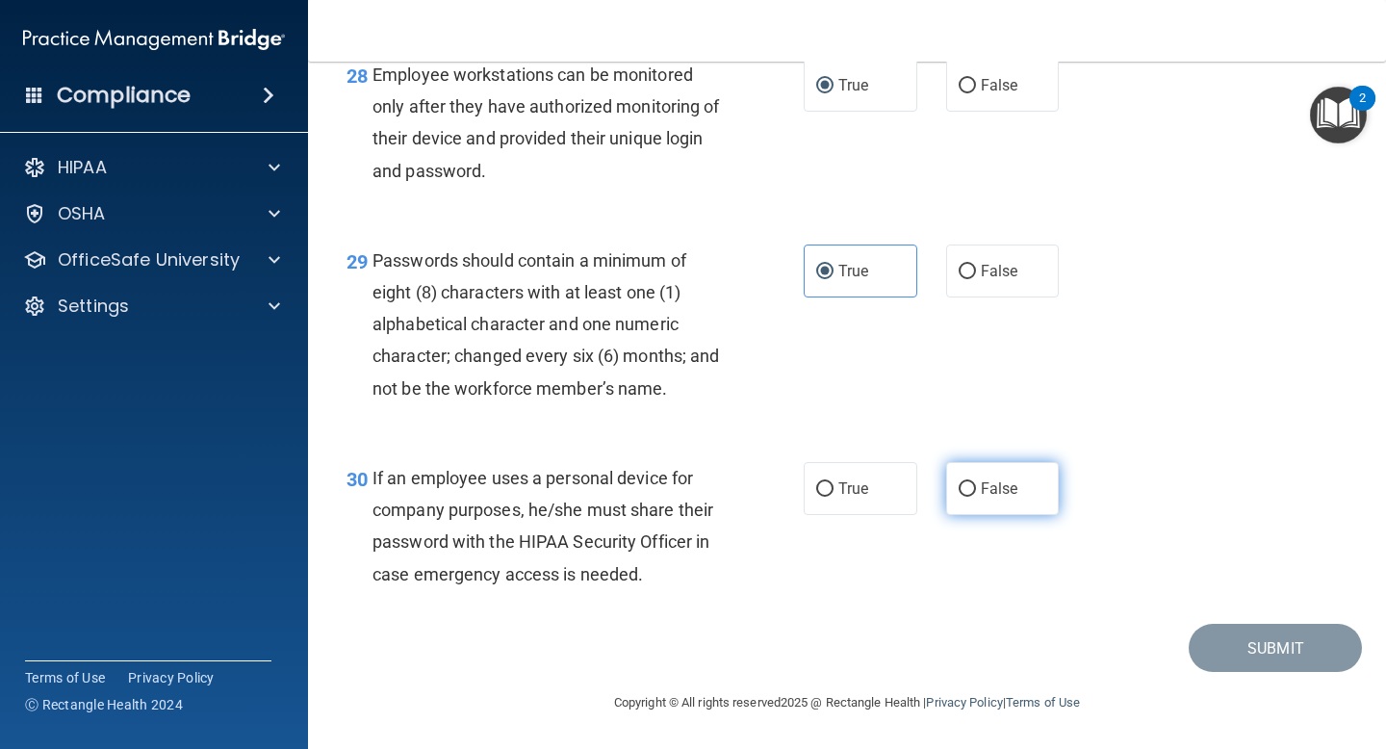
click at [976, 488] on label "False" at bounding box center [1003, 488] width 114 height 53
click at [976, 488] on input "False" at bounding box center [967, 489] width 17 height 14
radio input "true"
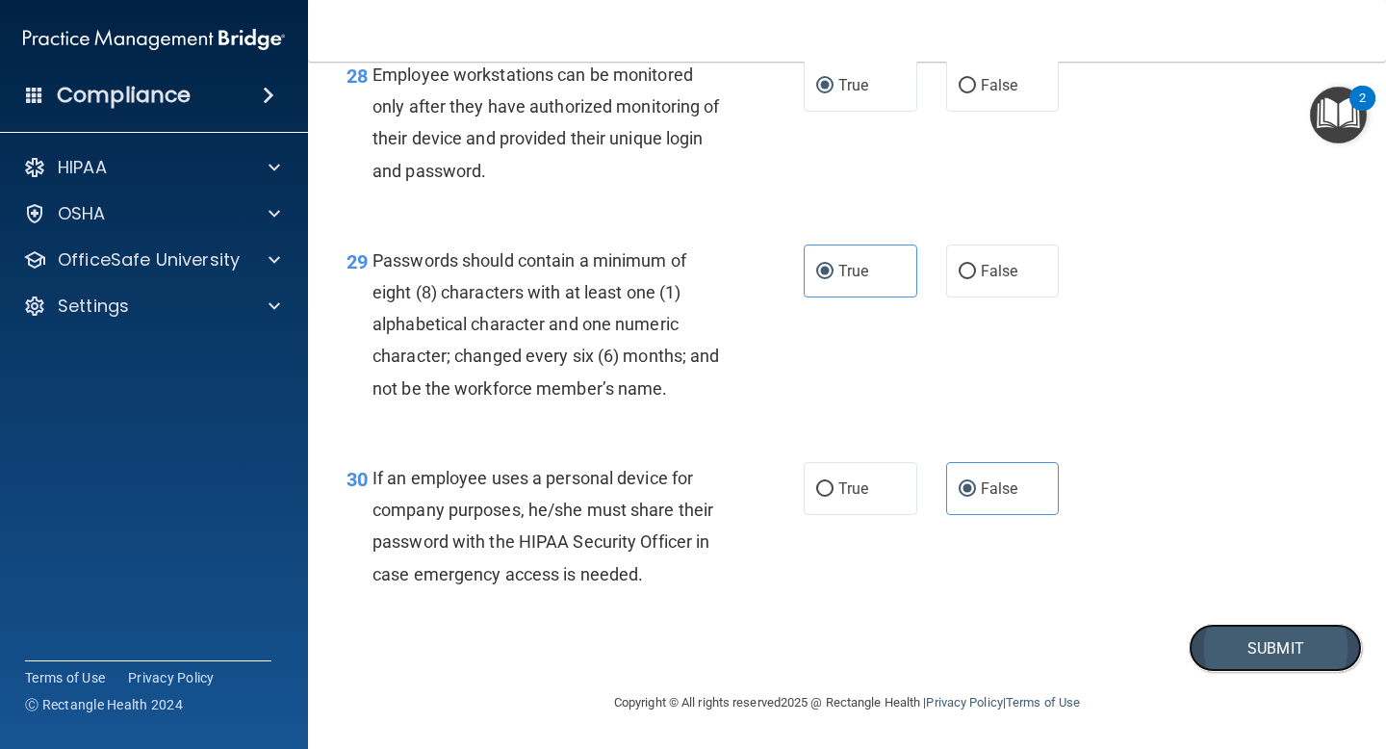
click at [1245, 663] on button "Submit" at bounding box center [1275, 648] width 173 height 49
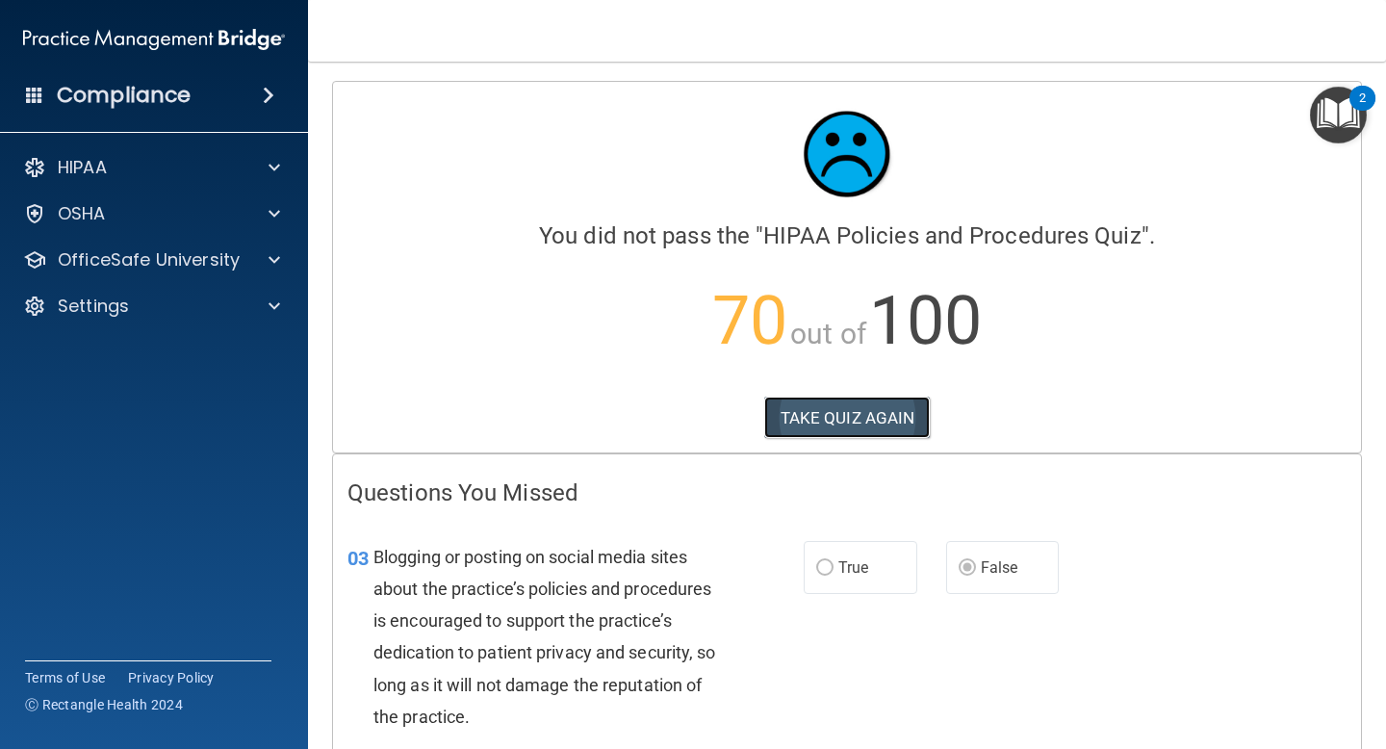
click at [884, 434] on button "TAKE QUIZ AGAIN" at bounding box center [847, 418] width 167 height 42
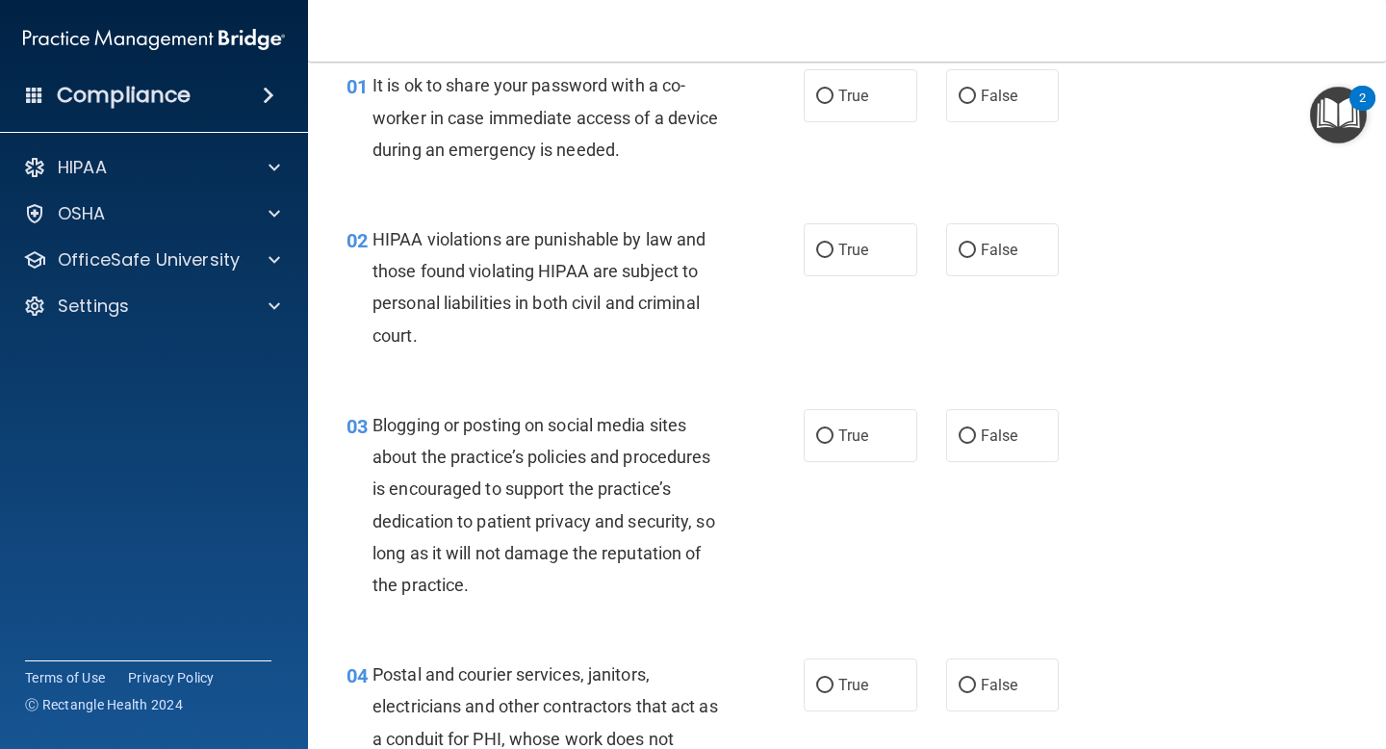
scroll to position [90, 0]
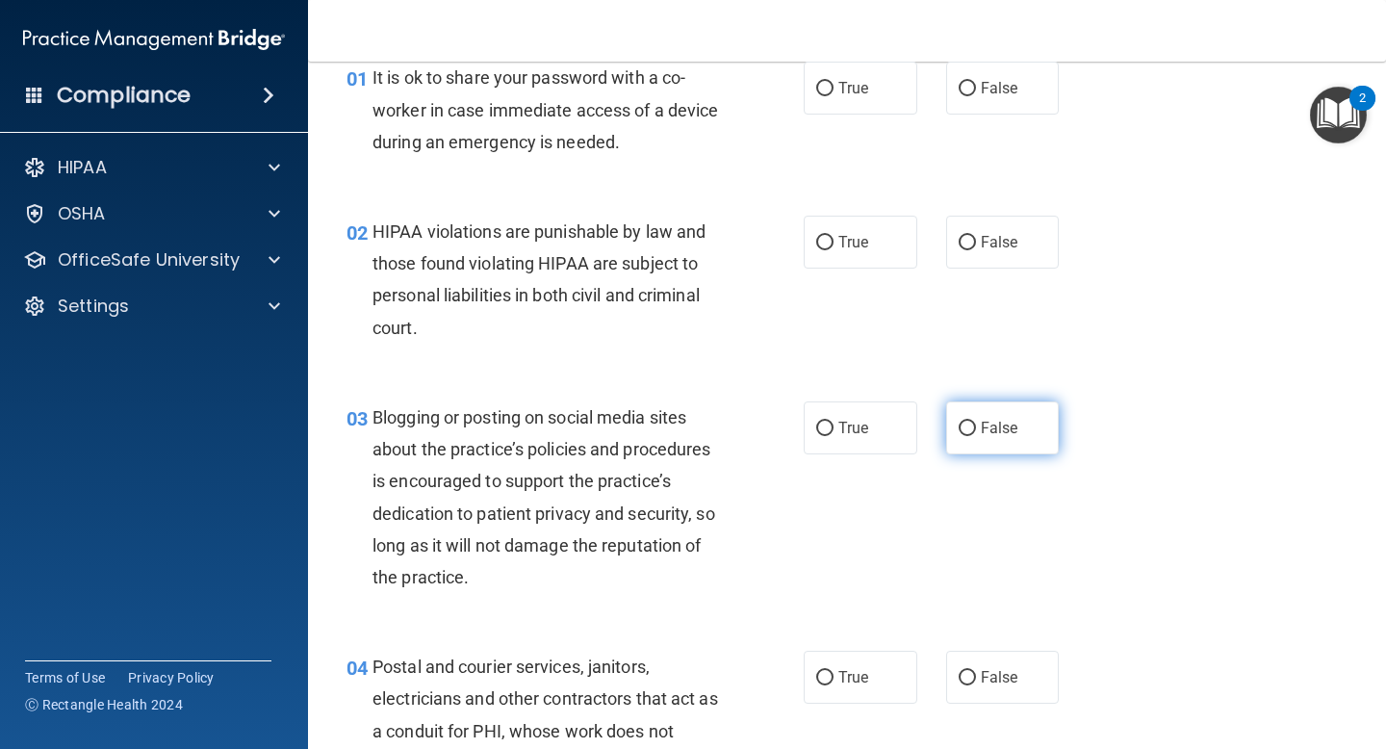
click at [969, 432] on input "False" at bounding box center [967, 429] width 17 height 14
radio input "true"
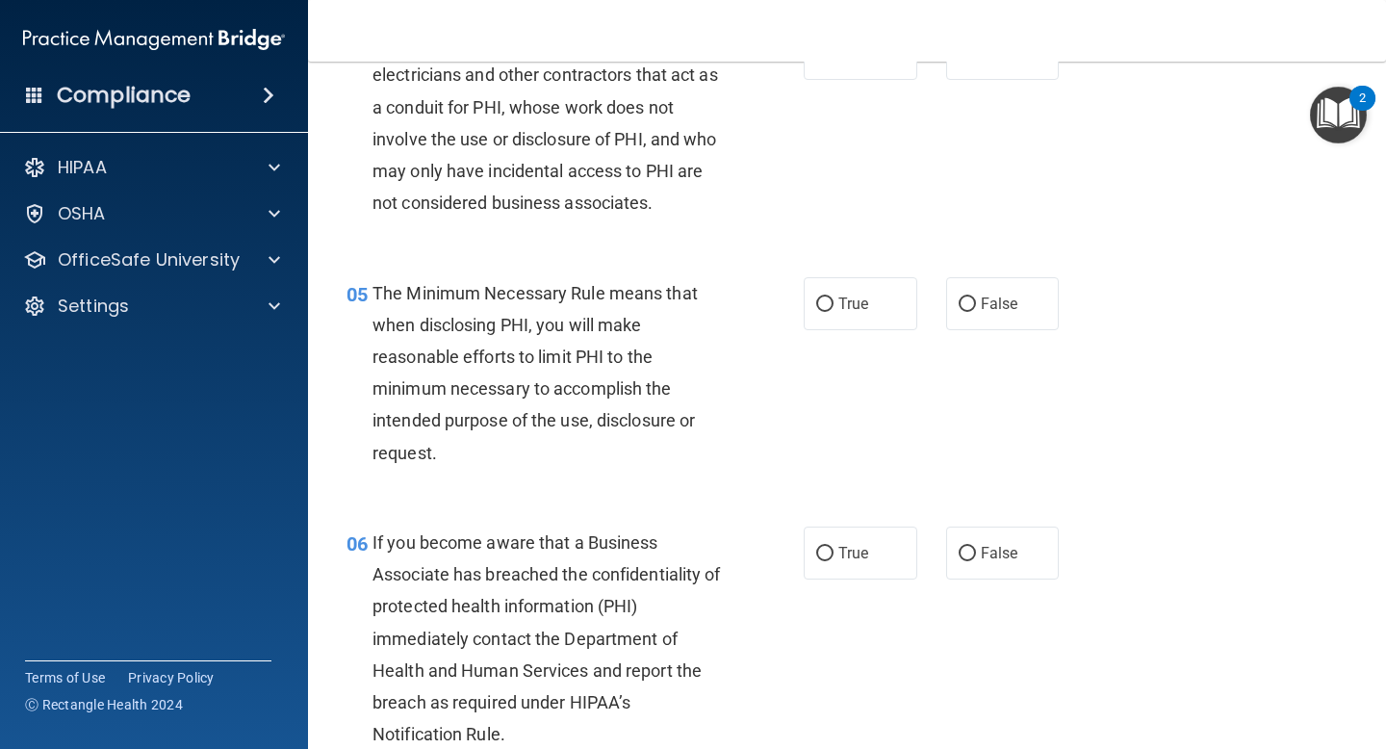
scroll to position [716, 0]
click at [983, 548] on span "False" at bounding box center [1000, 551] width 38 height 18
click at [976, 548] on input "False" at bounding box center [967, 552] width 17 height 14
radio input "true"
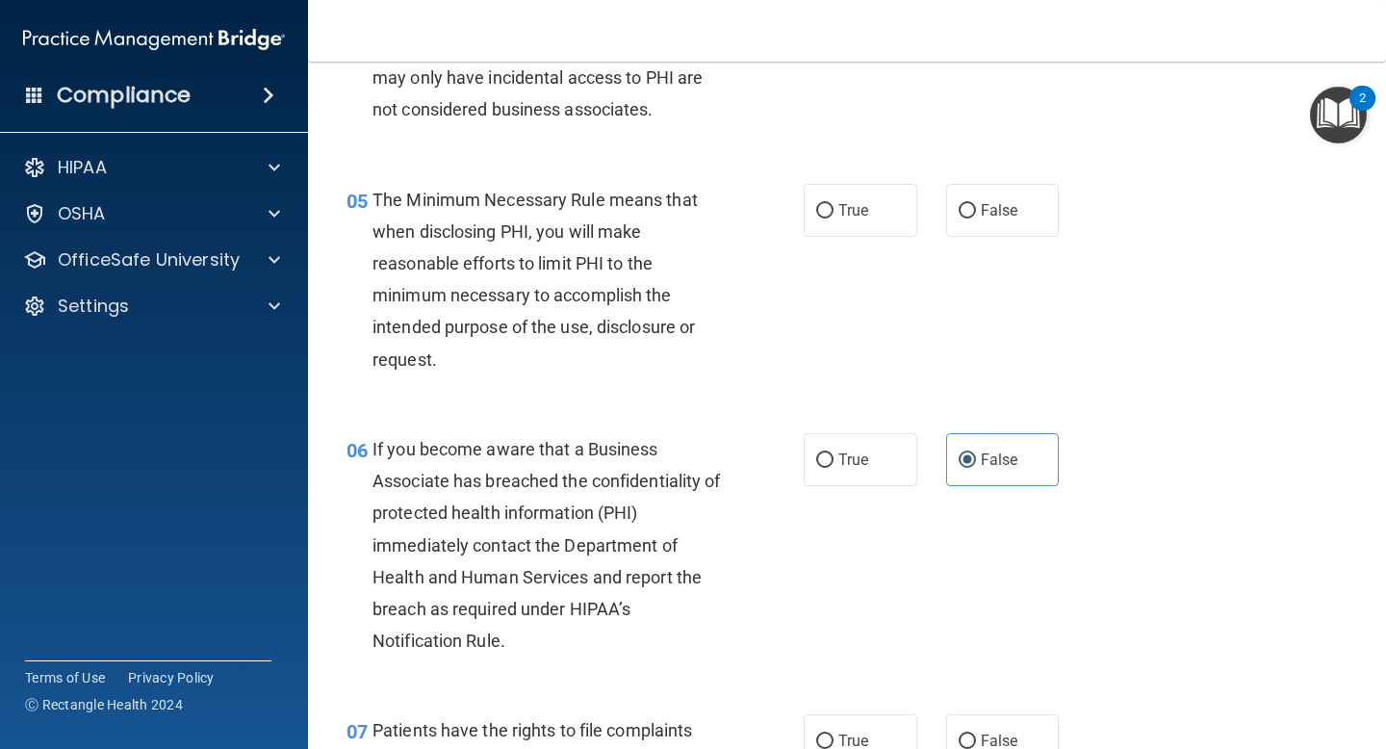
scroll to position [811, 0]
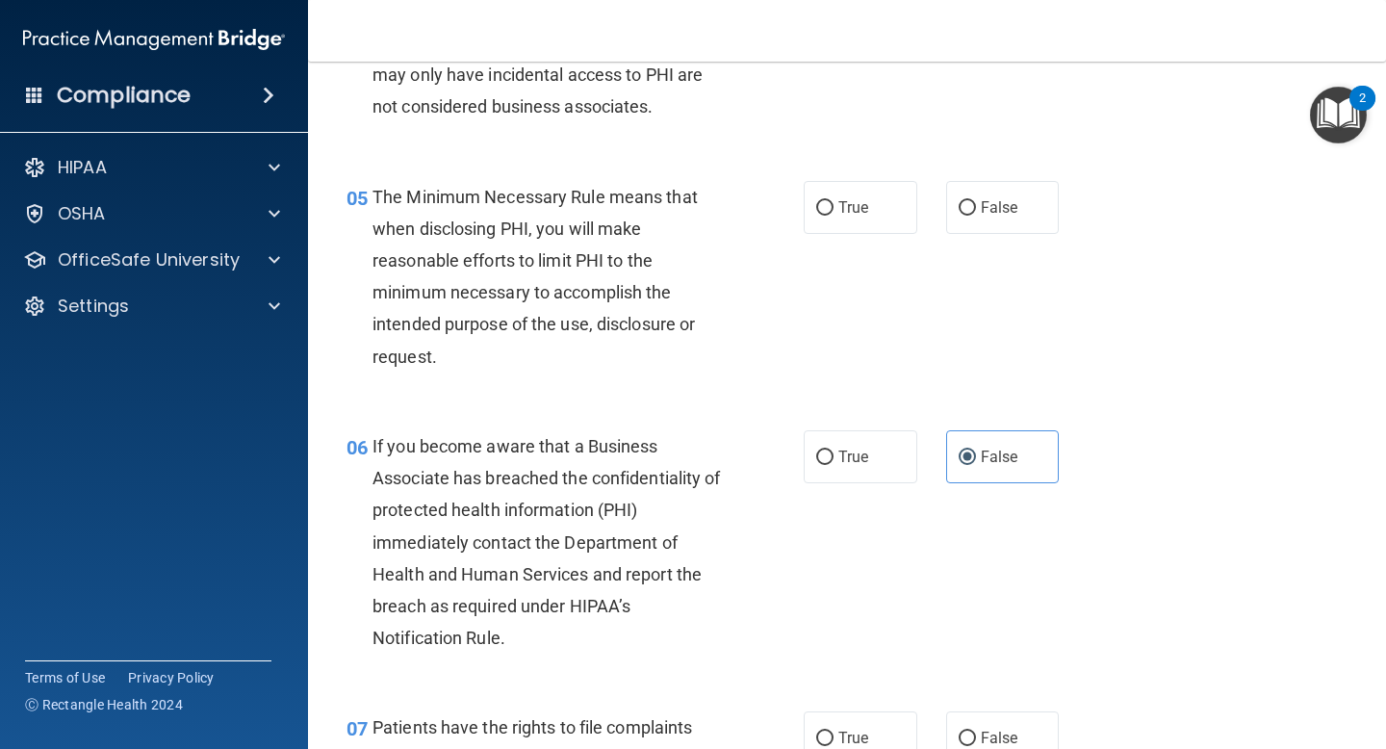
click at [987, 548] on div "06 If you become aware that a Business Associate has breached the confidentiali…" at bounding box center [847, 547] width 1030 height 282
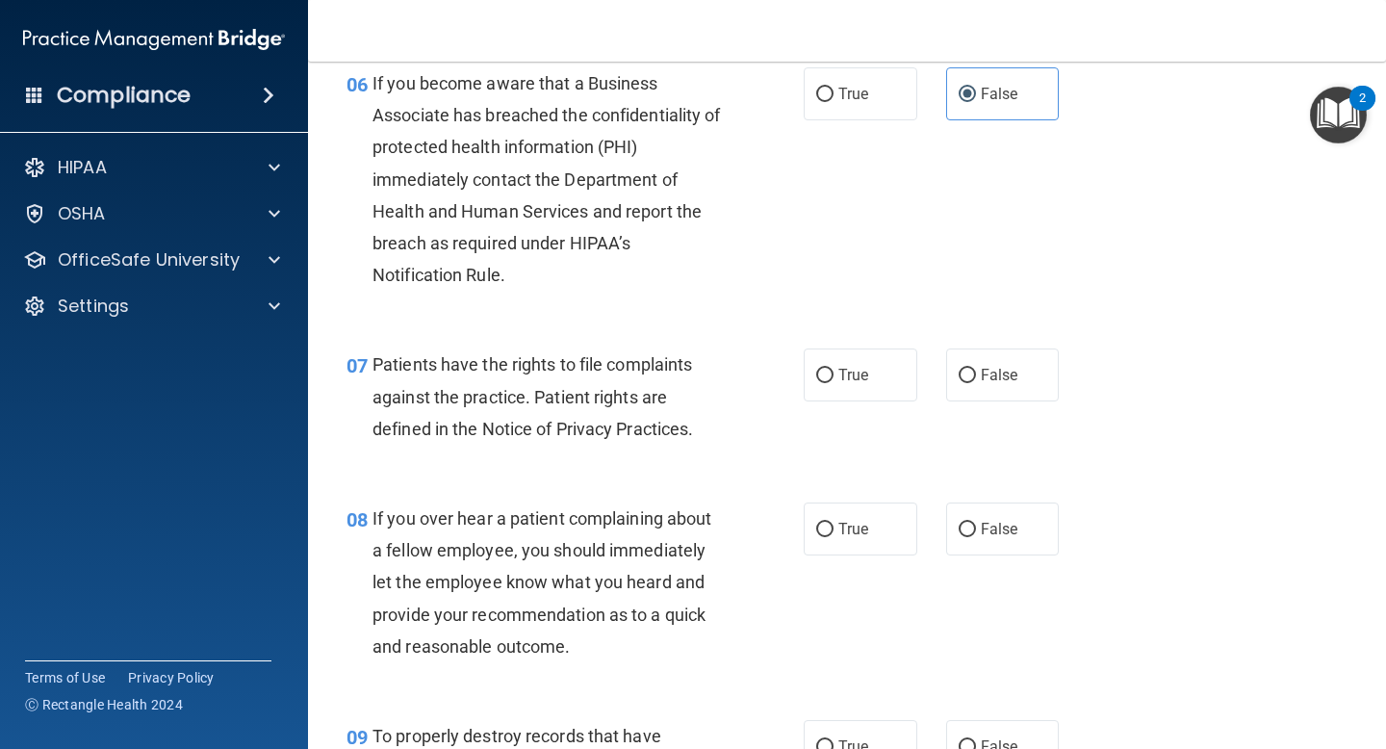
scroll to position [1178, 0]
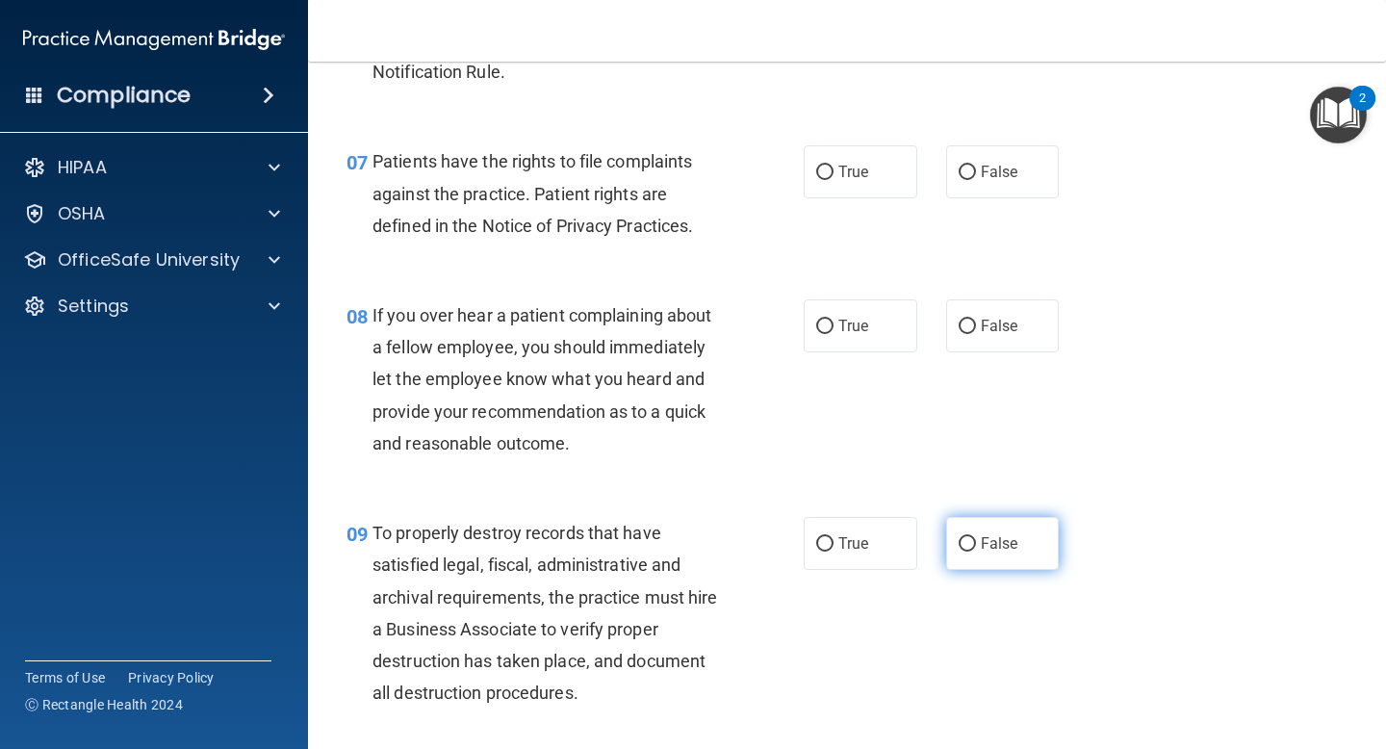
click at [980, 569] on label "False" at bounding box center [1003, 543] width 114 height 53
click at [976, 552] on input "False" at bounding box center [967, 544] width 17 height 14
radio input "true"
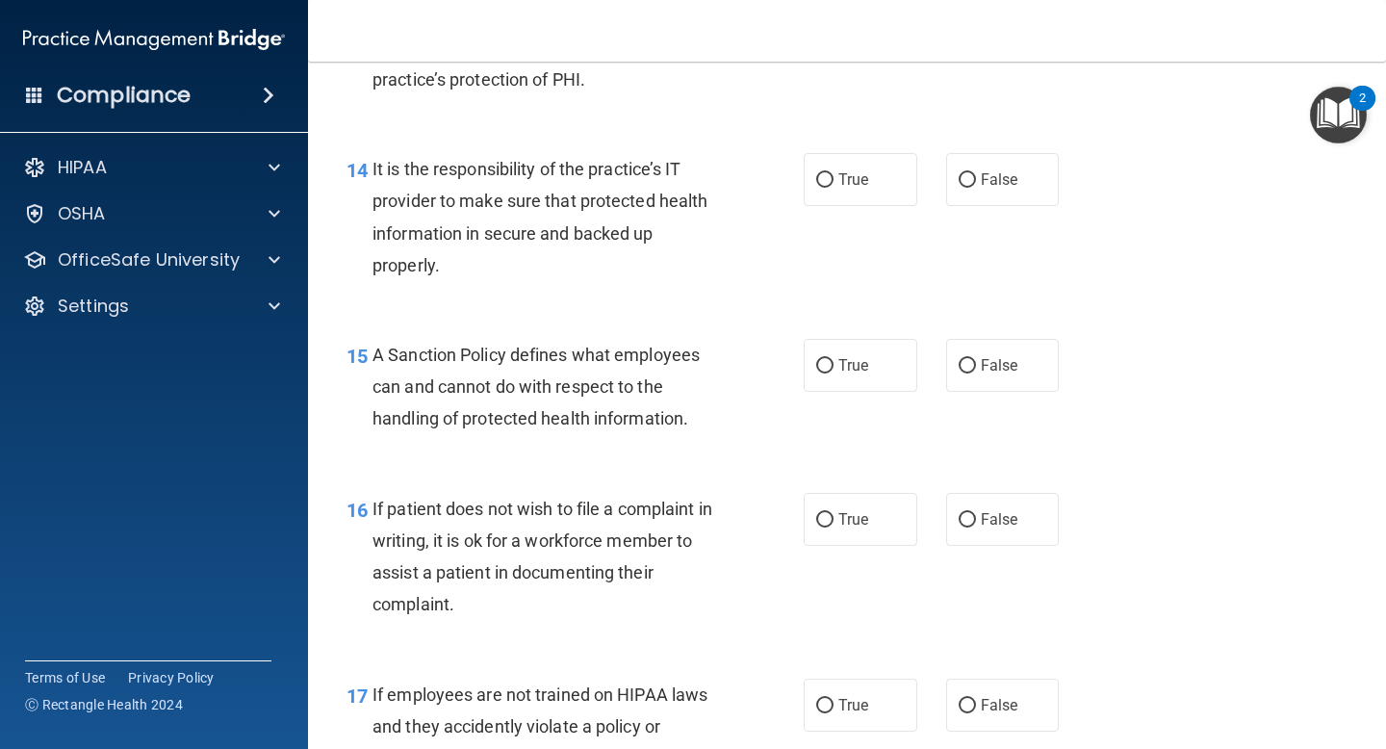
scroll to position [2785, 0]
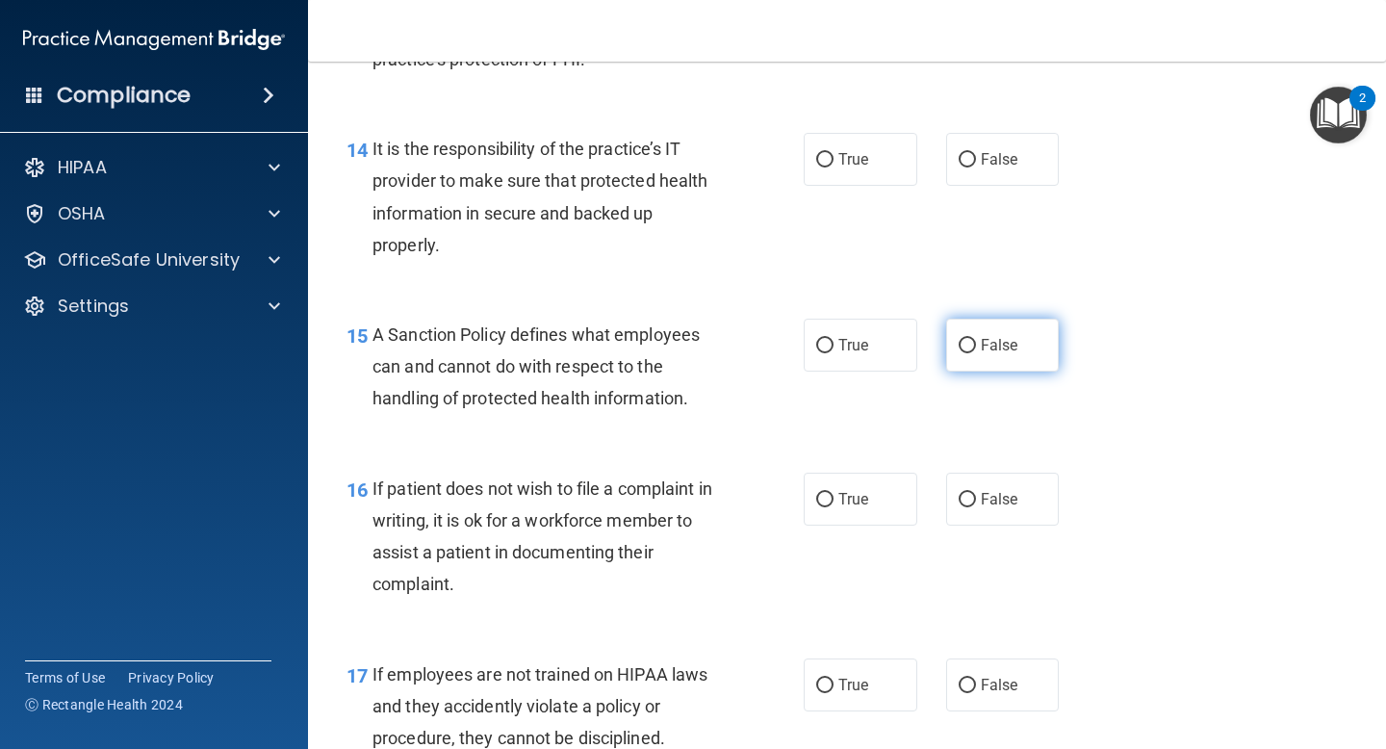
click at [1005, 369] on label "False" at bounding box center [1003, 345] width 114 height 53
click at [976, 353] on input "False" at bounding box center [967, 346] width 17 height 14
radio input "true"
click at [1145, 407] on div "15 A Sanction Policy defines what employees can and cannot do with respect to t…" at bounding box center [847, 372] width 1030 height 154
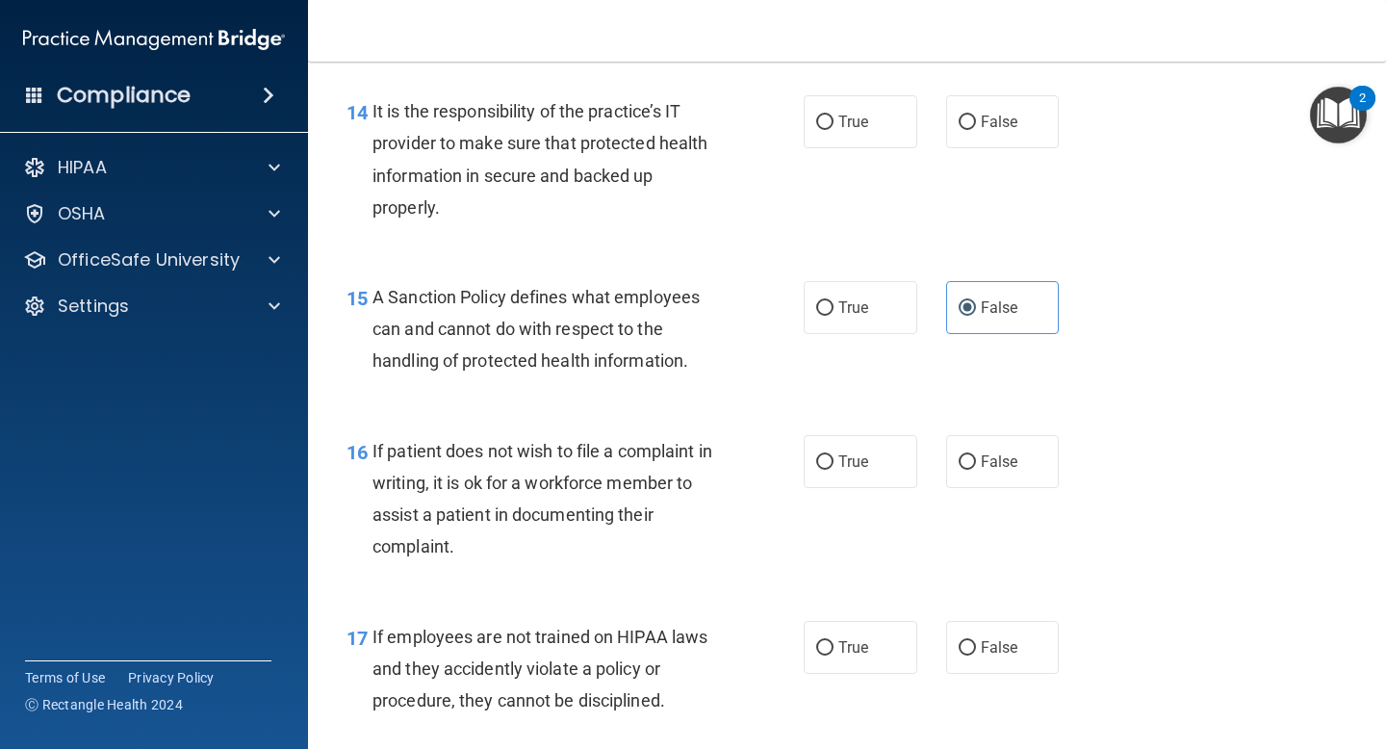
scroll to position [2824, 0]
click at [1165, 483] on div "16 If patient does not wish to file a complaint in writing, it is ok for a work…" at bounding box center [847, 503] width 1030 height 186
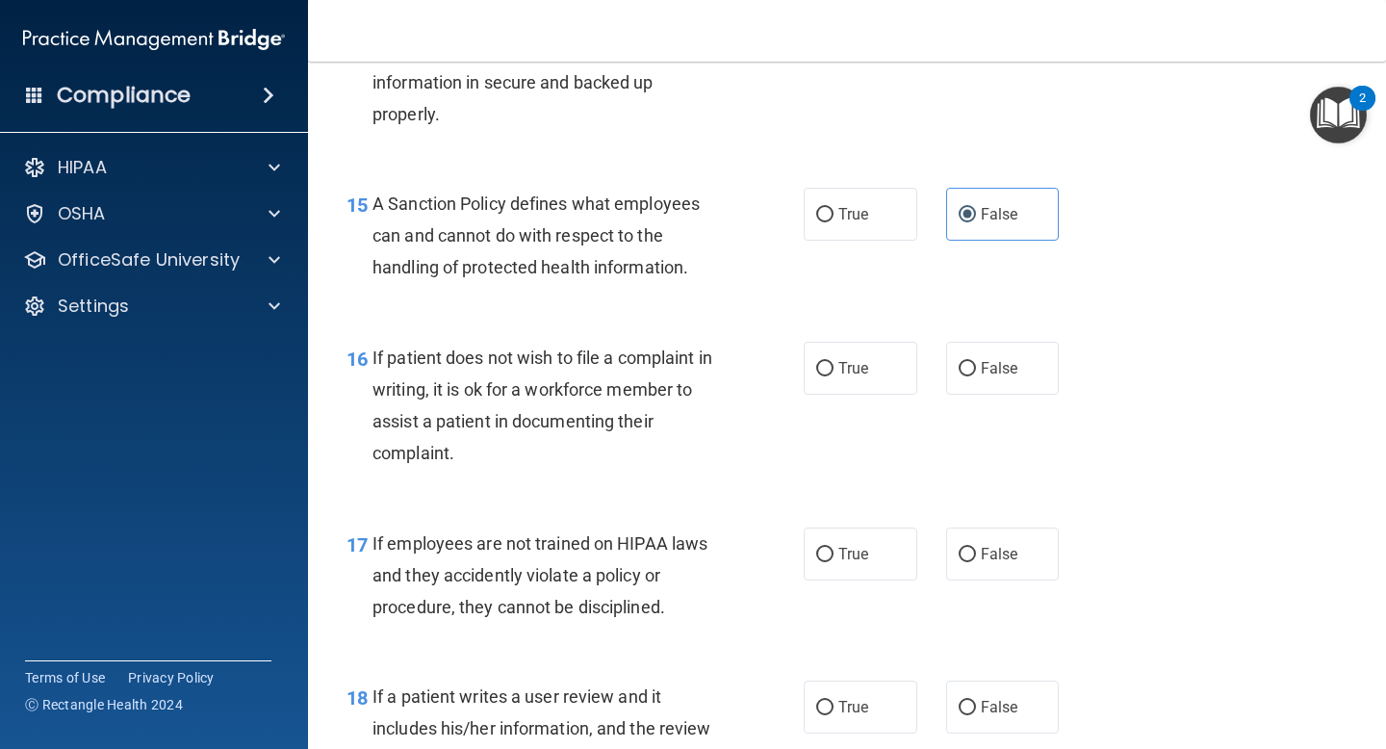
click at [1173, 382] on div "16 If patient does not wish to file a complaint in writing, it is ok for a work…" at bounding box center [847, 411] width 1030 height 186
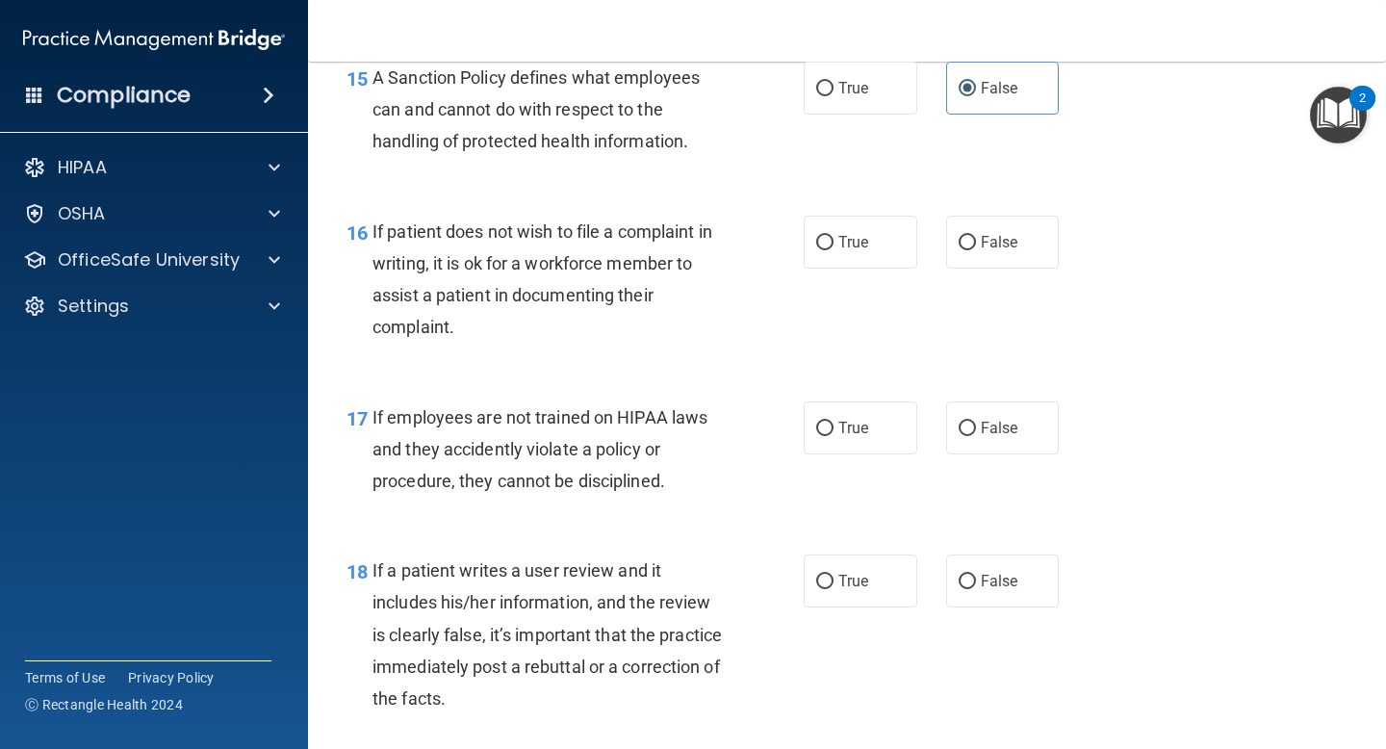
scroll to position [2959, 0]
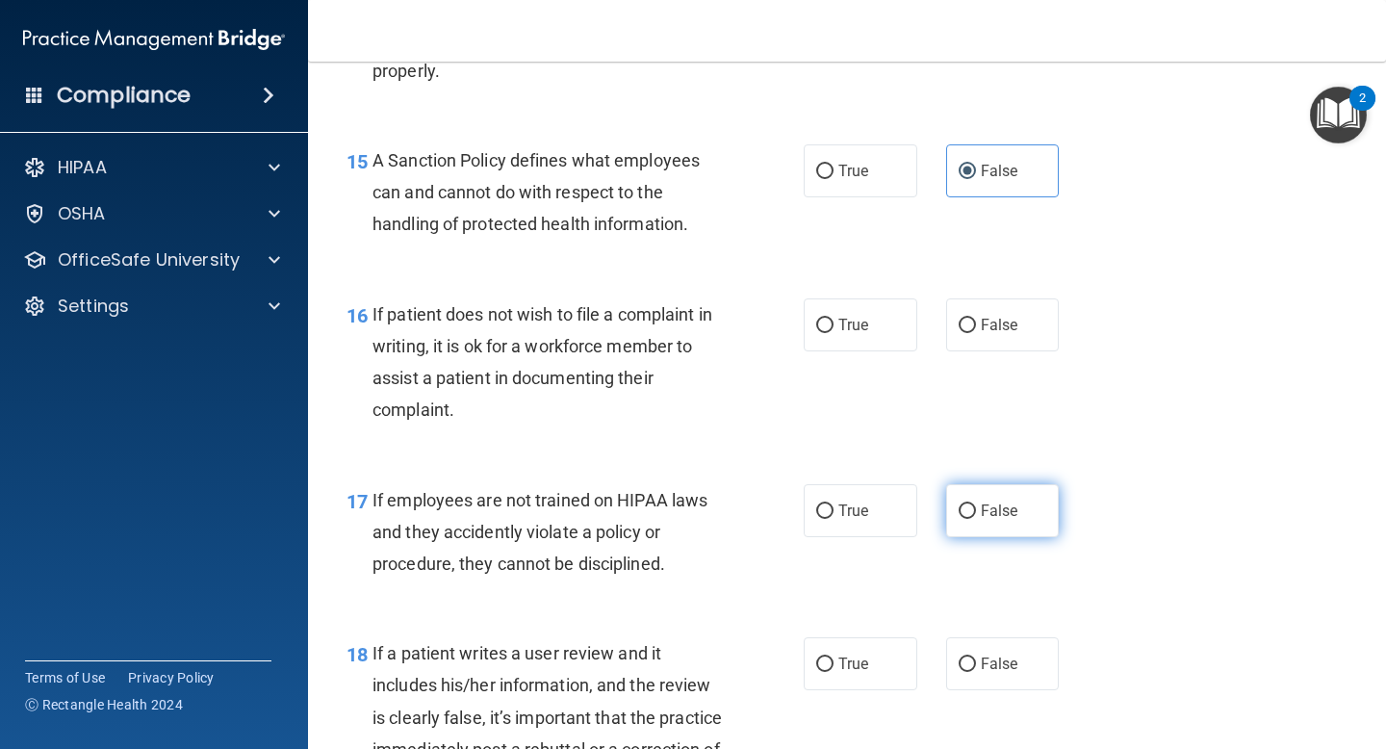
click at [960, 525] on label "False" at bounding box center [1003, 510] width 114 height 53
click at [960, 519] on input "False" at bounding box center [967, 511] width 17 height 14
radio input "true"
click at [968, 531] on label "False" at bounding box center [1003, 510] width 114 height 53
click at [968, 519] on input "False" at bounding box center [967, 511] width 17 height 14
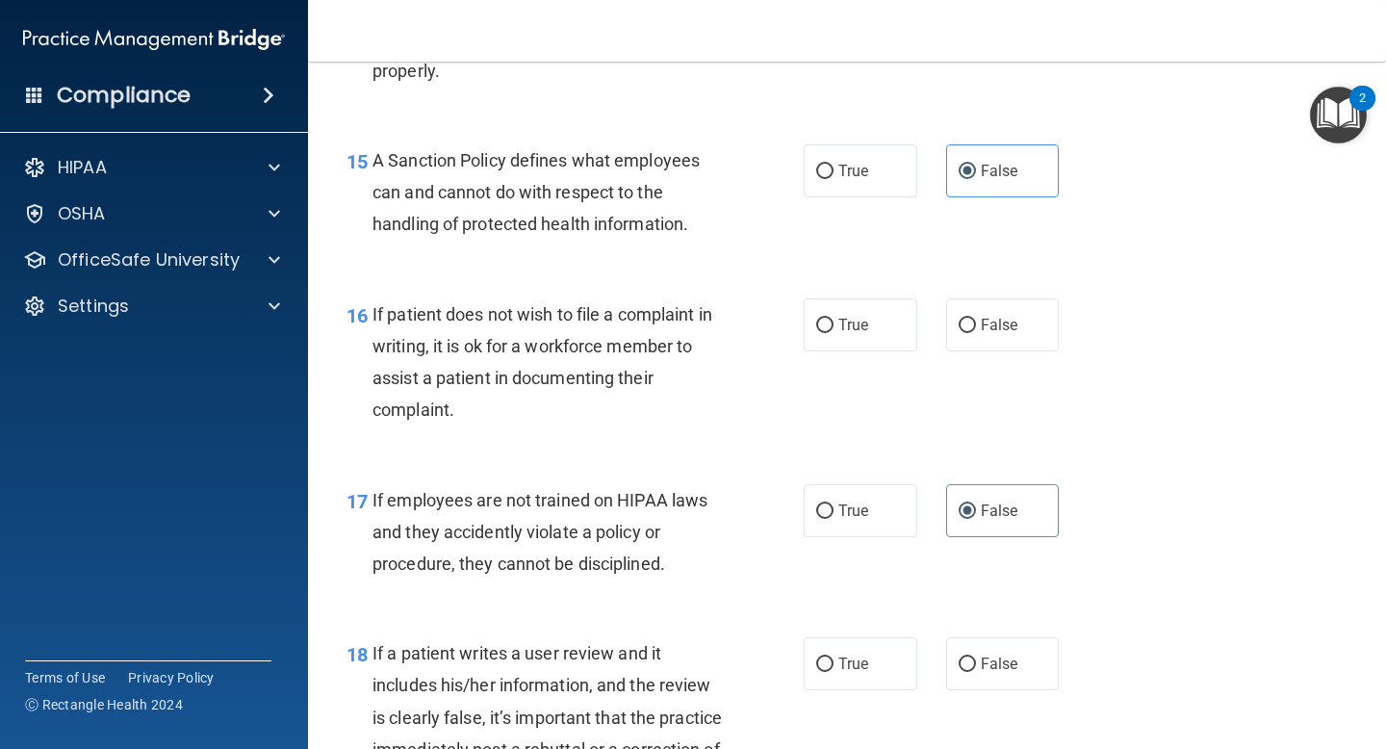
click at [942, 639] on div "True False" at bounding box center [940, 663] width 272 height 53
click at [955, 654] on label "False" at bounding box center [1003, 663] width 114 height 53
click at [959, 658] on input "False" at bounding box center [967, 665] width 17 height 14
radio input "true"
click at [1099, 555] on div "17 If employees are not trained on HIPAA laws and they accidently violate a pol…" at bounding box center [847, 537] width 1030 height 154
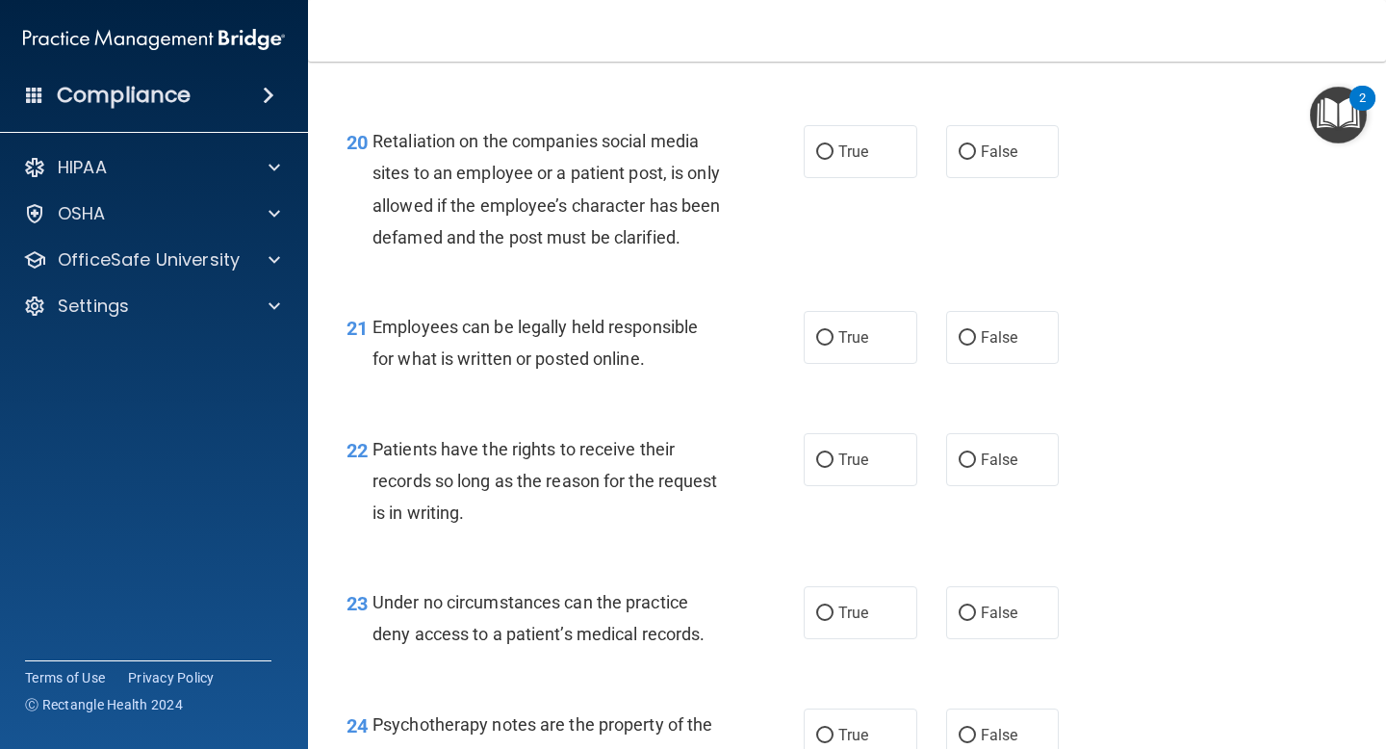
scroll to position [3876, 0]
click at [952, 637] on label "False" at bounding box center [1003, 611] width 114 height 53
click at [959, 620] on input "False" at bounding box center [967, 613] width 17 height 14
radio input "true"
click at [984, 468] on span "False" at bounding box center [1000, 459] width 38 height 18
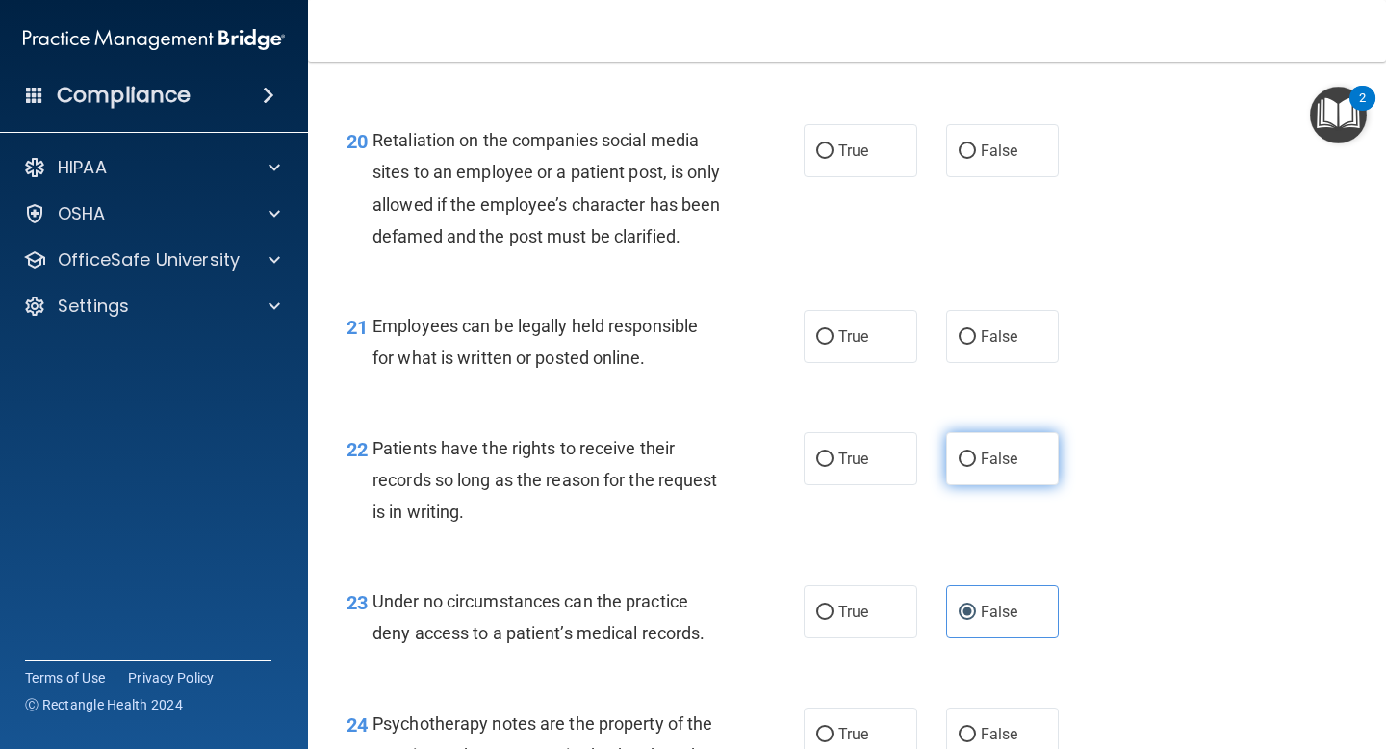
click at [976, 467] on input "False" at bounding box center [967, 459] width 17 height 14
radio input "true"
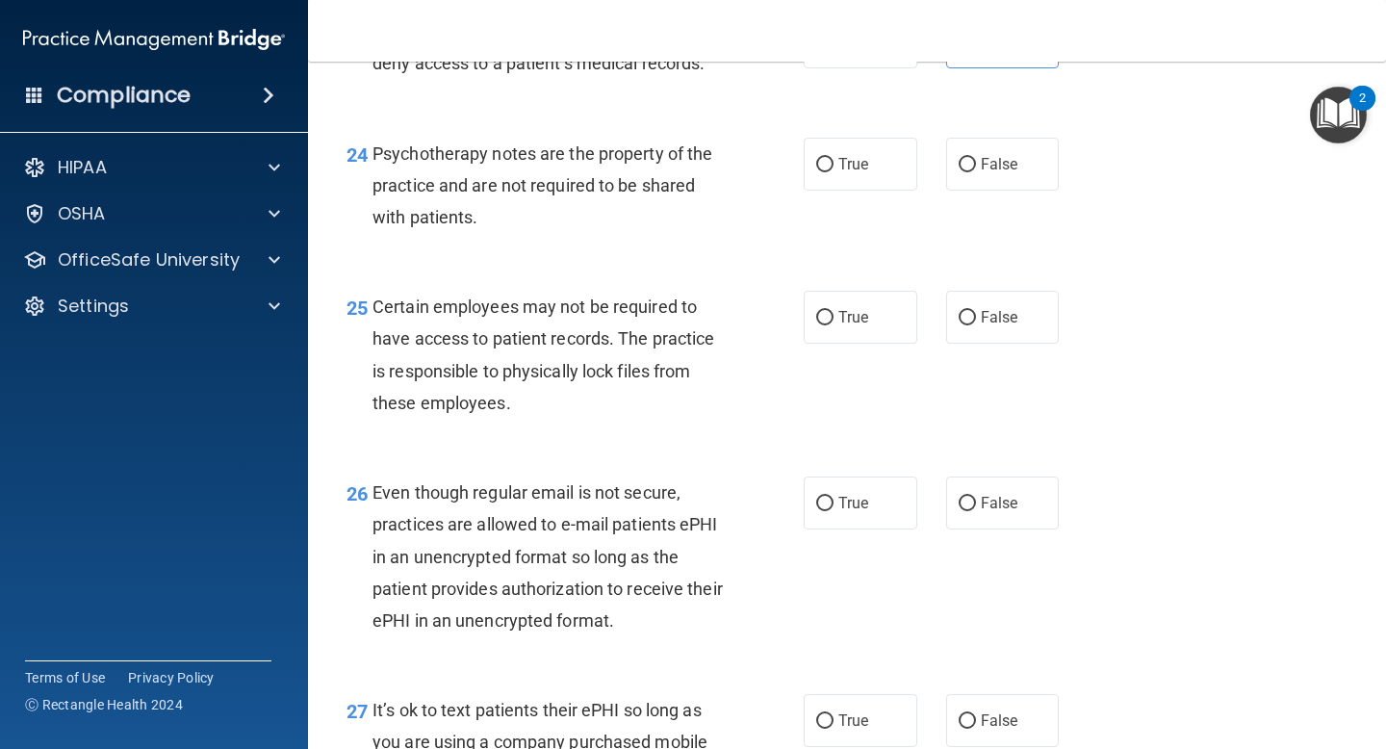
scroll to position [4451, 0]
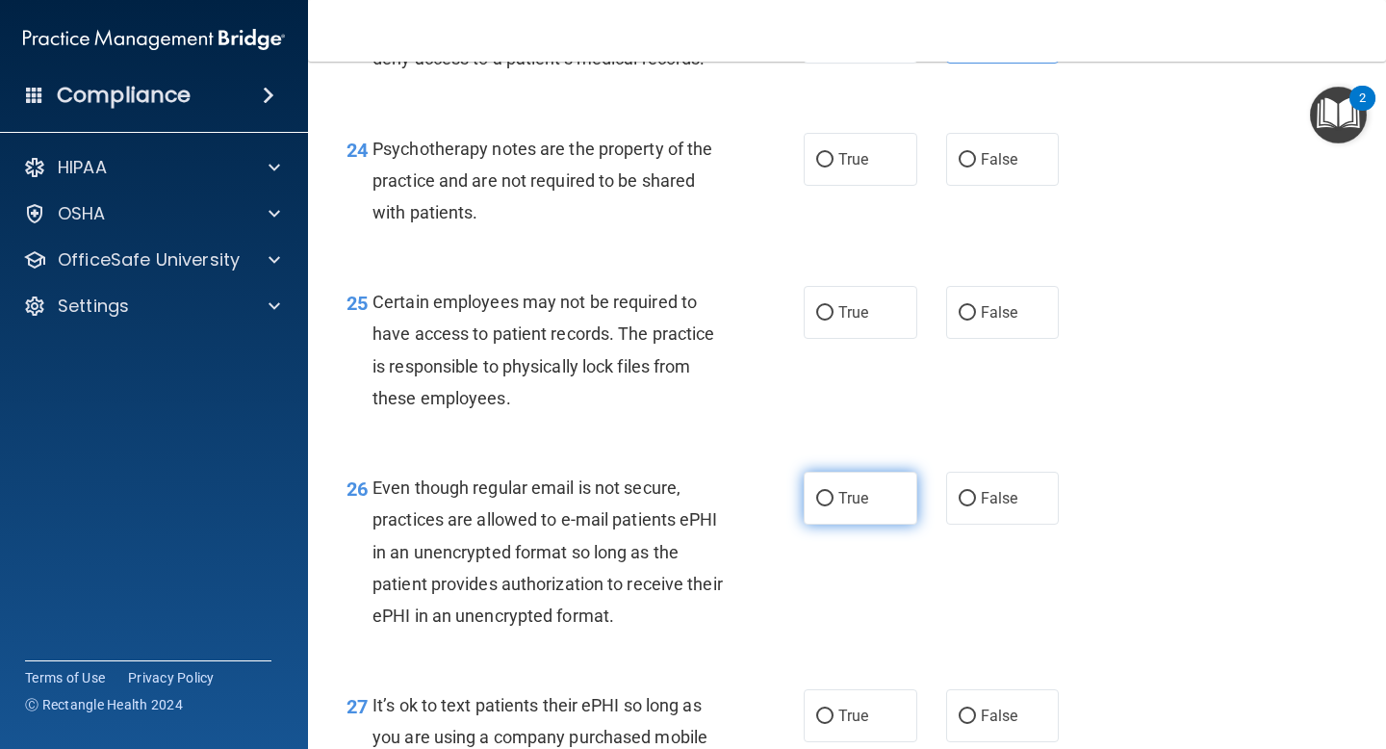
click at [845, 525] on label "True" at bounding box center [861, 498] width 114 height 53
click at [834, 506] on input "True" at bounding box center [824, 499] width 17 height 14
radio input "true"
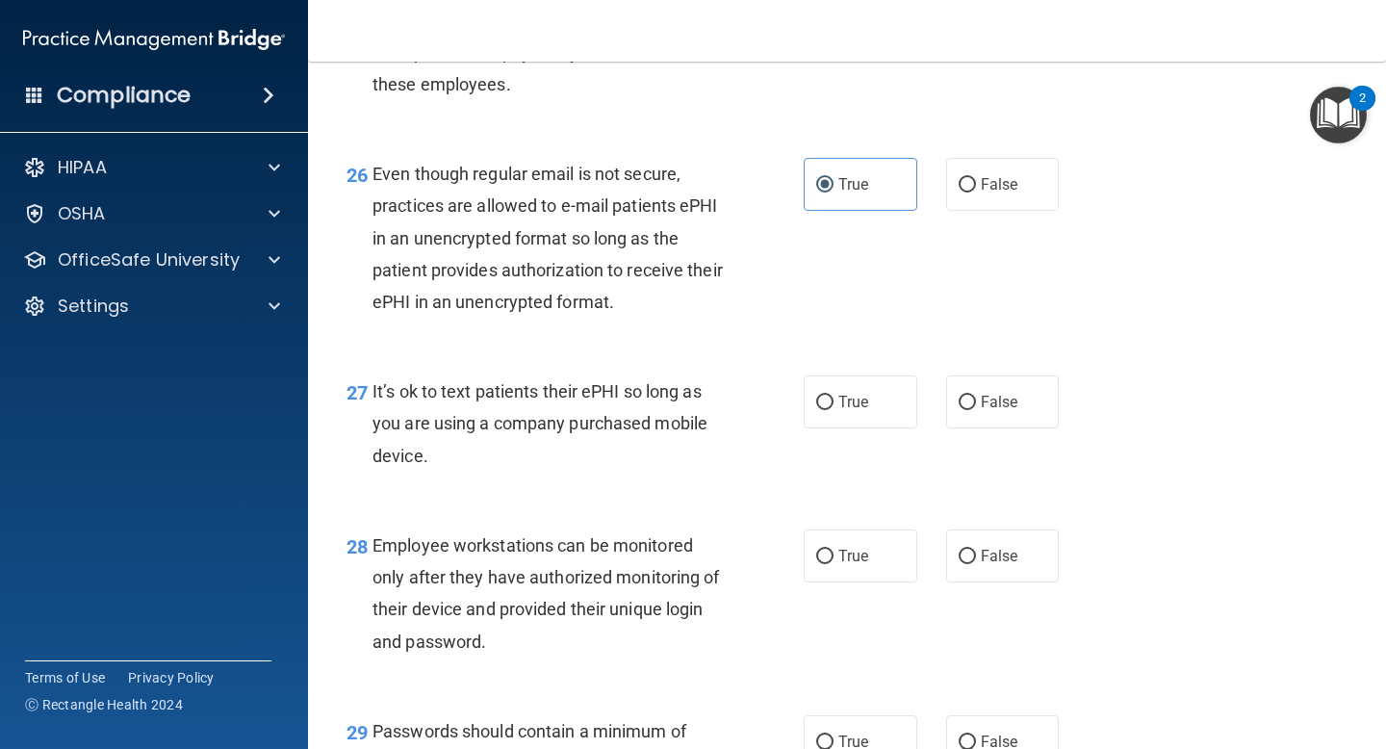
scroll to position [4769, 0]
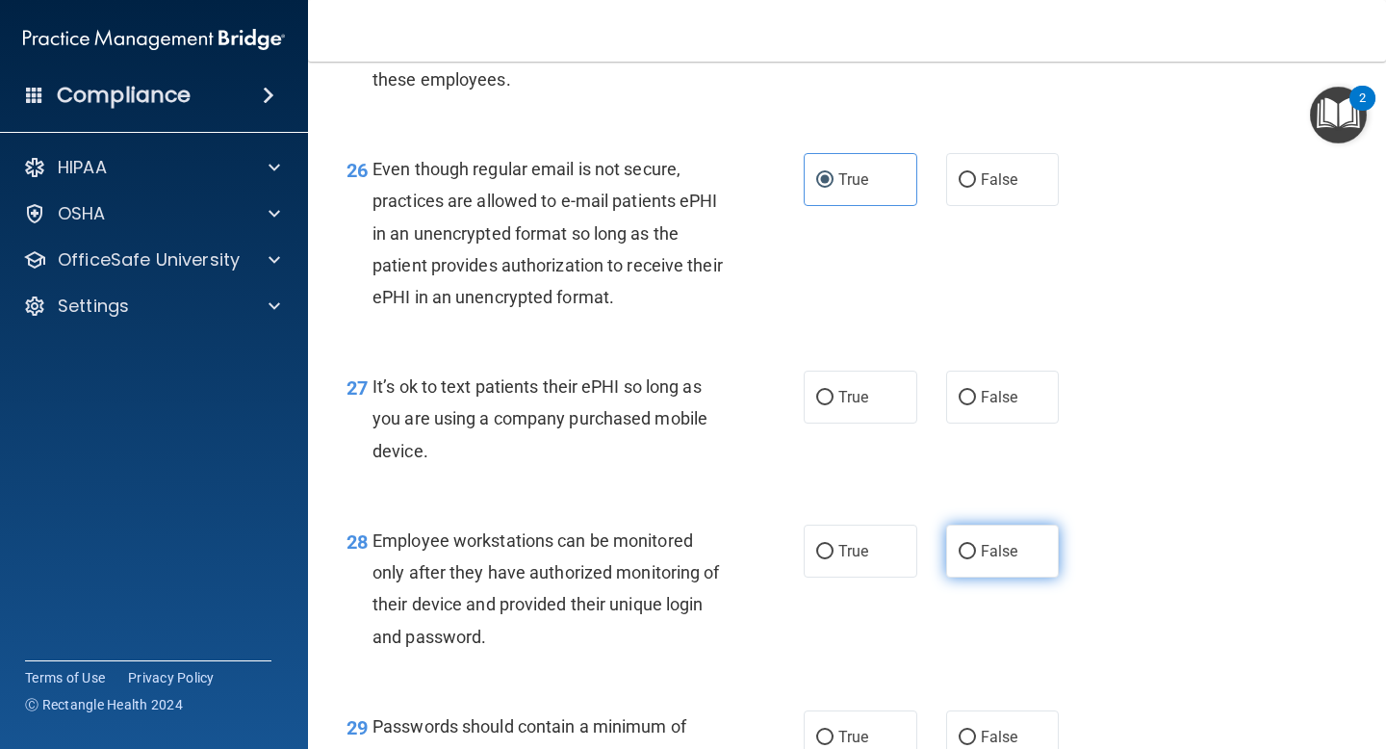
click at [974, 559] on input "False" at bounding box center [967, 552] width 17 height 14
radio input "true"
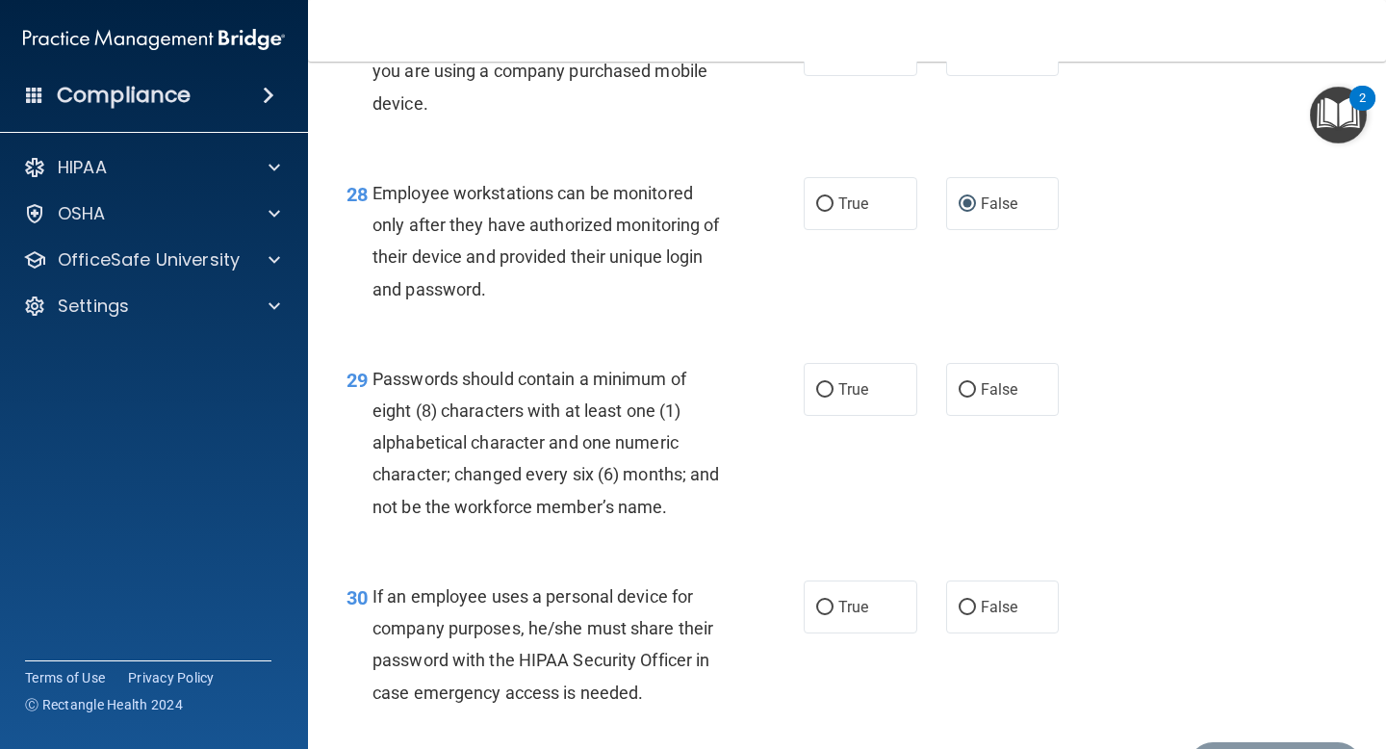
scroll to position [5268, 0]
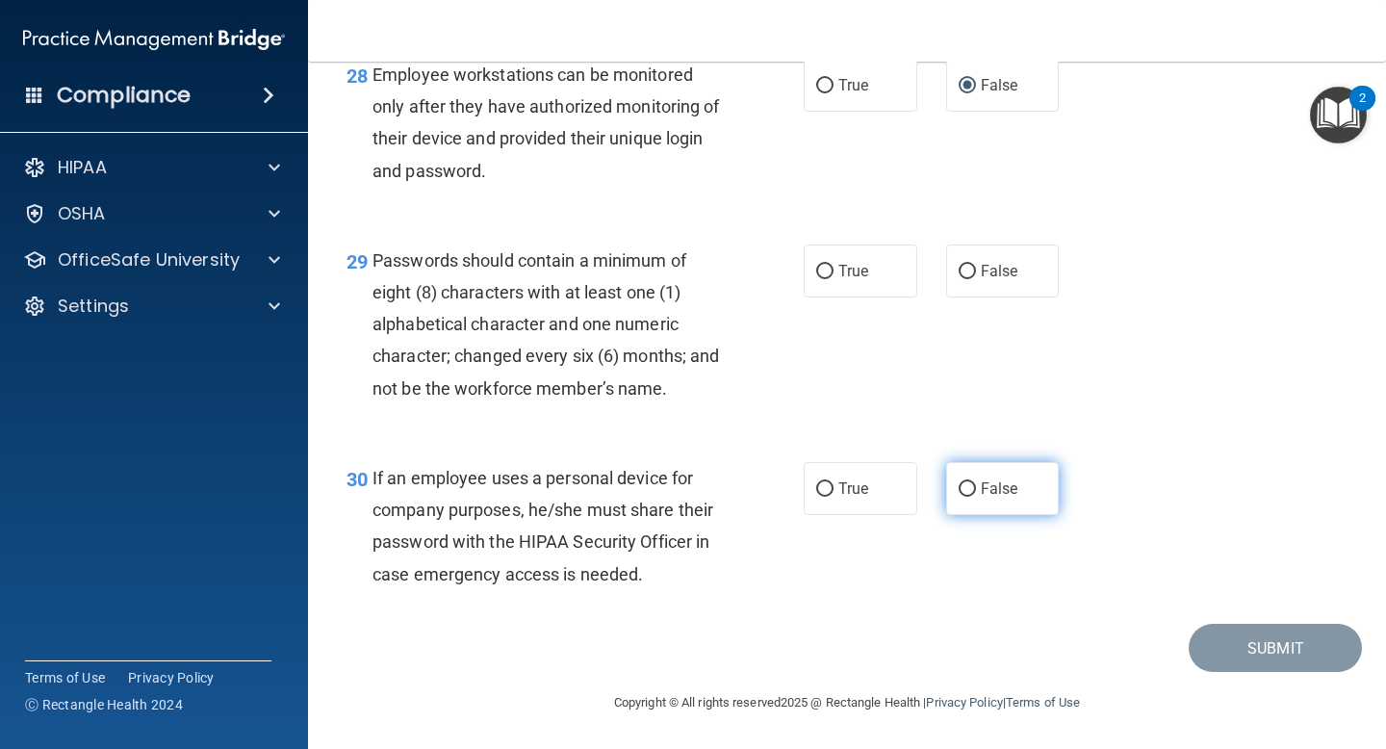
click at [974, 484] on input "False" at bounding box center [967, 489] width 17 height 14
radio input "true"
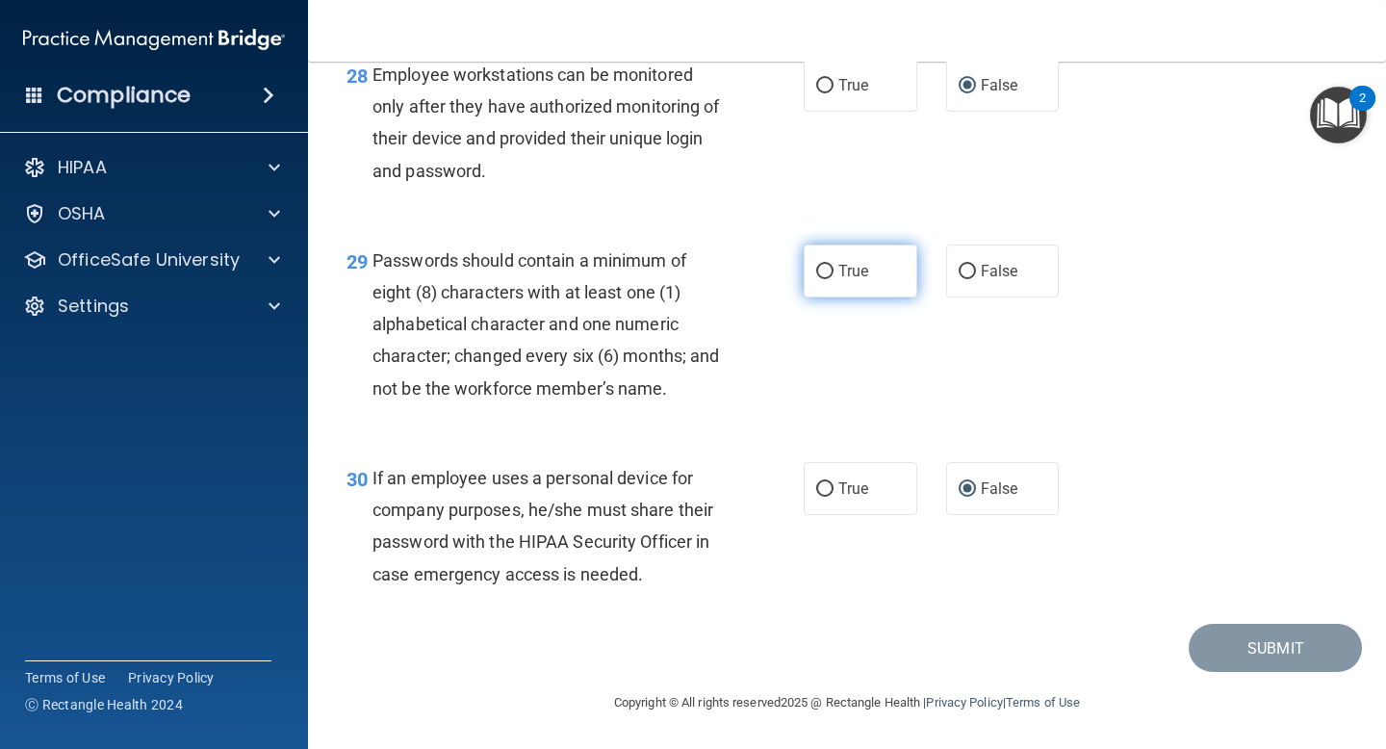
click at [833, 283] on label "True" at bounding box center [861, 271] width 114 height 53
click at [833, 279] on input "True" at bounding box center [824, 272] width 17 height 14
radio input "true"
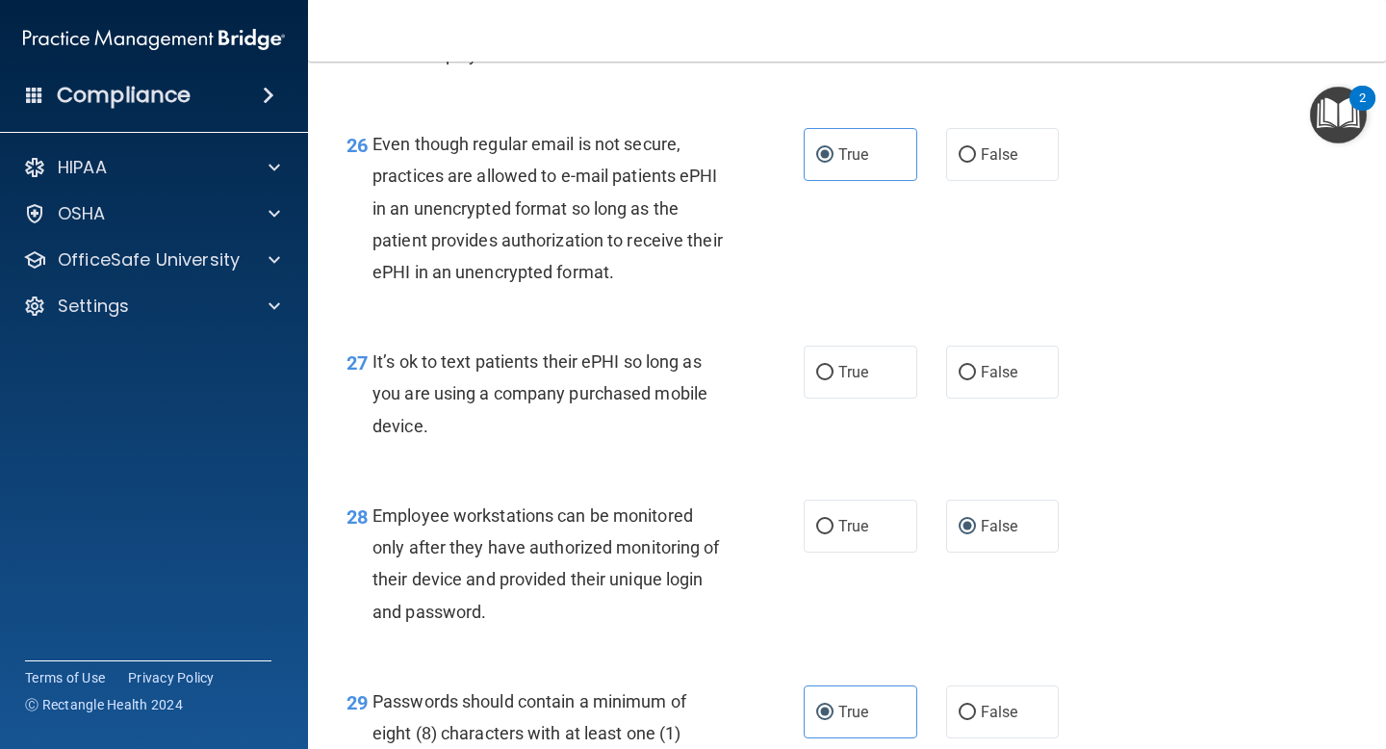
scroll to position [4789, 0]
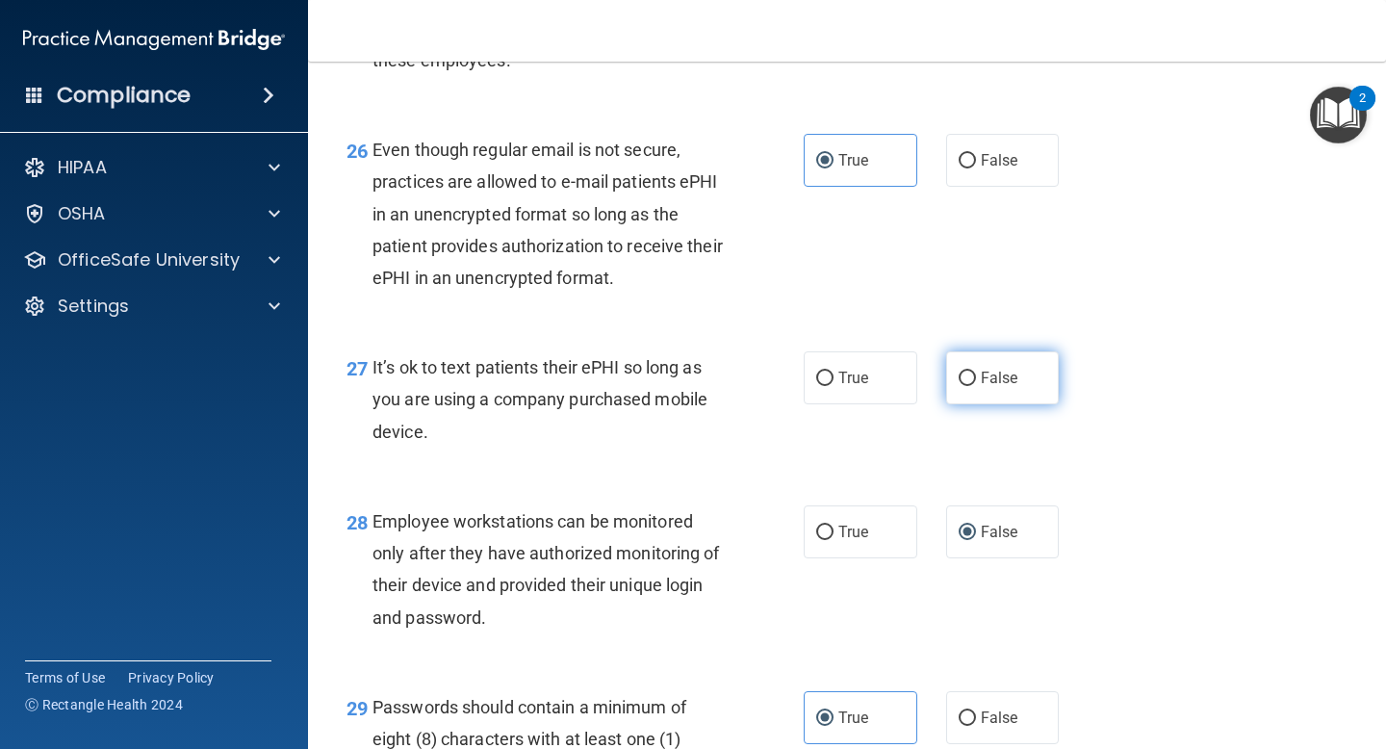
click at [978, 404] on label "False" at bounding box center [1003, 377] width 114 height 53
click at [976, 386] on input "False" at bounding box center [967, 379] width 17 height 14
radio input "true"
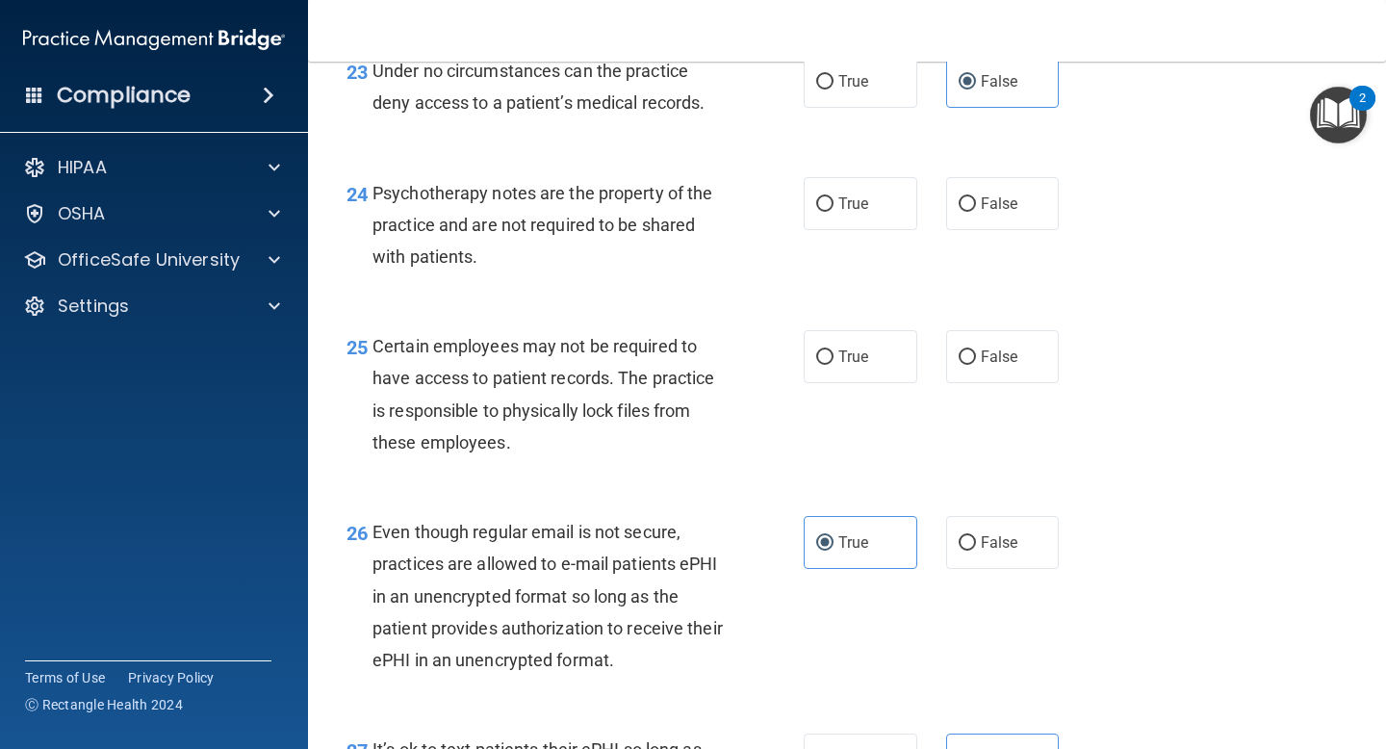
scroll to position [4402, 0]
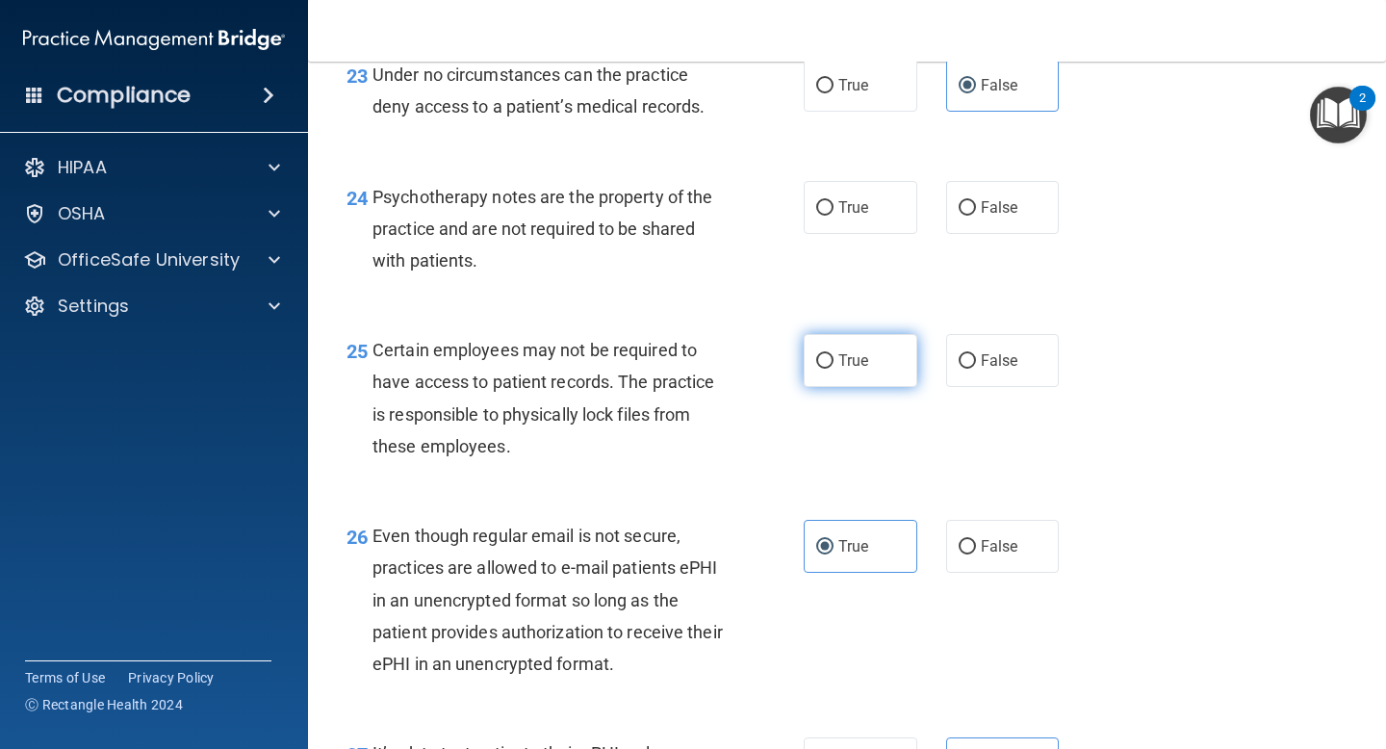
click at [857, 370] on span "True" at bounding box center [854, 360] width 30 height 18
click at [834, 369] on input "True" at bounding box center [824, 361] width 17 height 14
radio input "true"
click at [859, 234] on label "True" at bounding box center [861, 207] width 114 height 53
click at [834, 216] on input "True" at bounding box center [824, 208] width 17 height 14
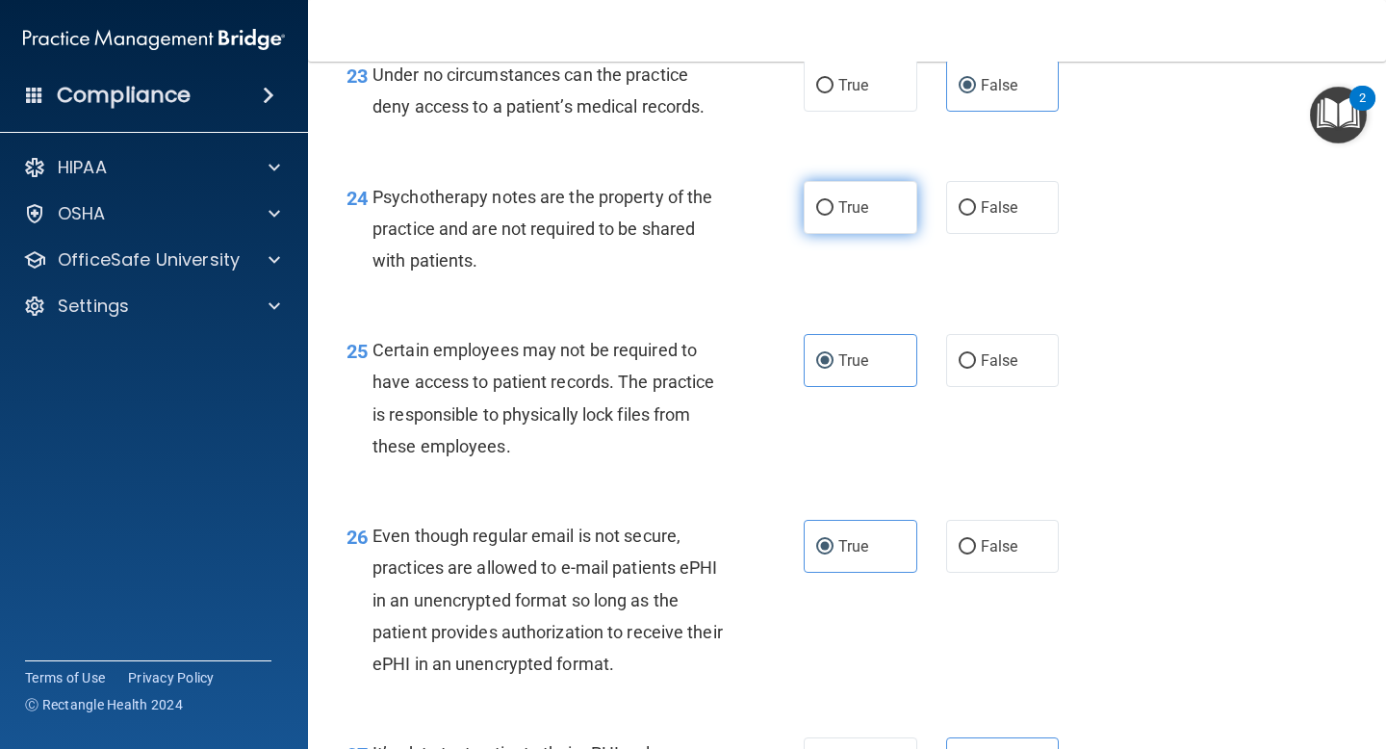
radio input "true"
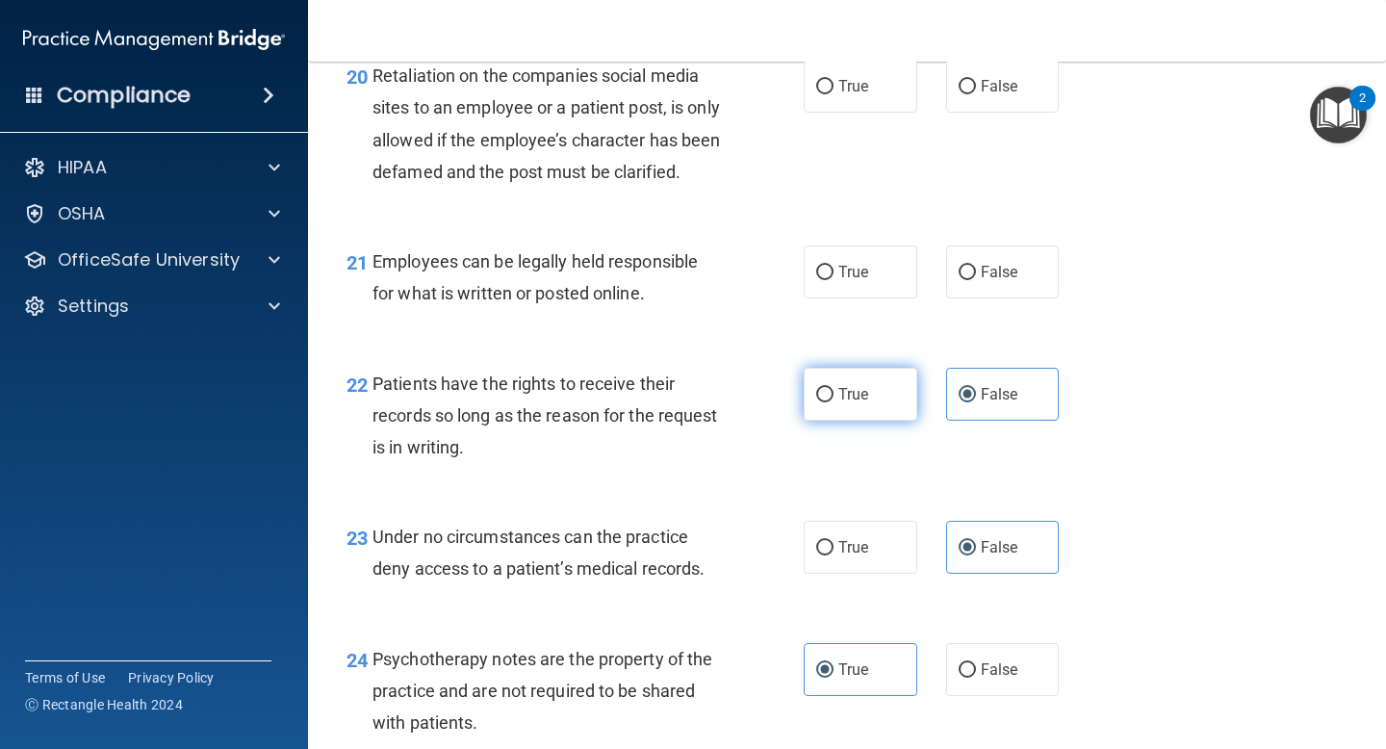
scroll to position [3937, 0]
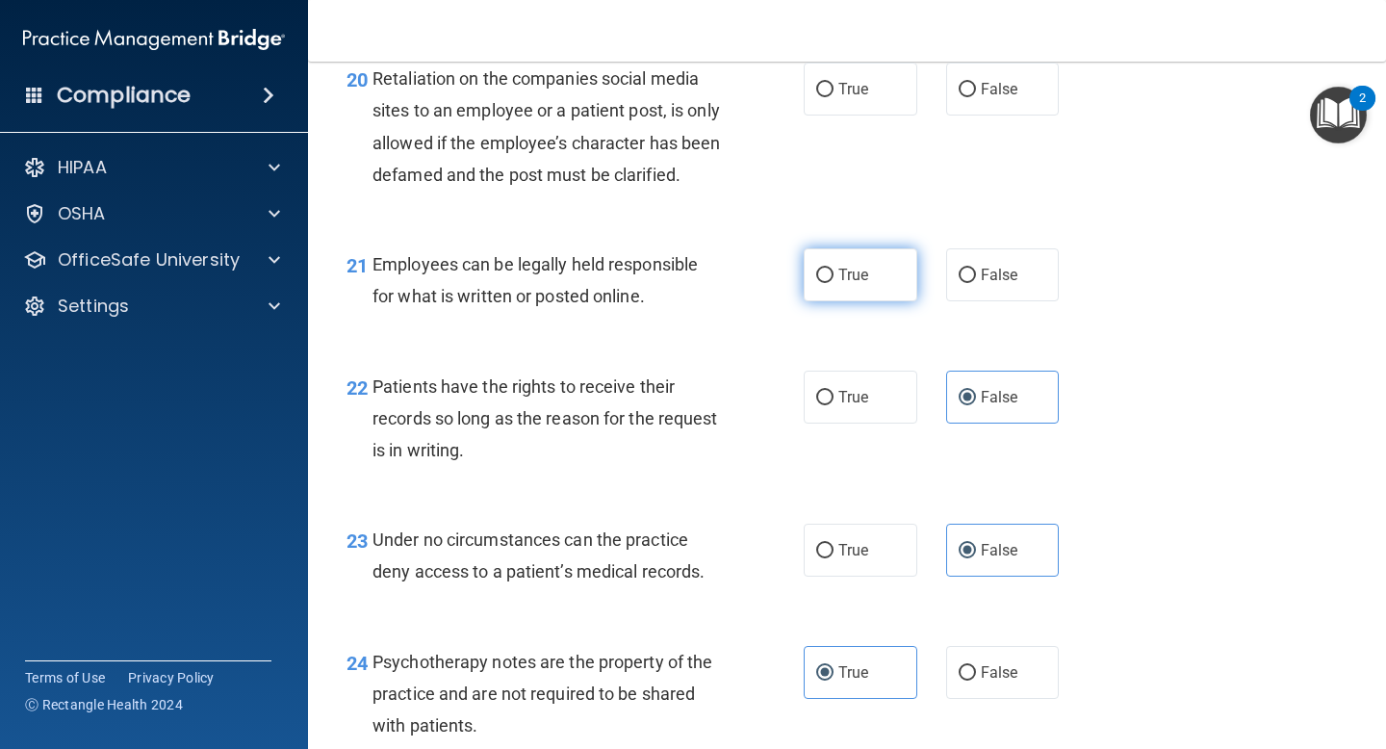
click at [843, 284] on span "True" at bounding box center [854, 275] width 30 height 18
click at [834, 283] on input "True" at bounding box center [824, 276] width 17 height 14
radio input "true"
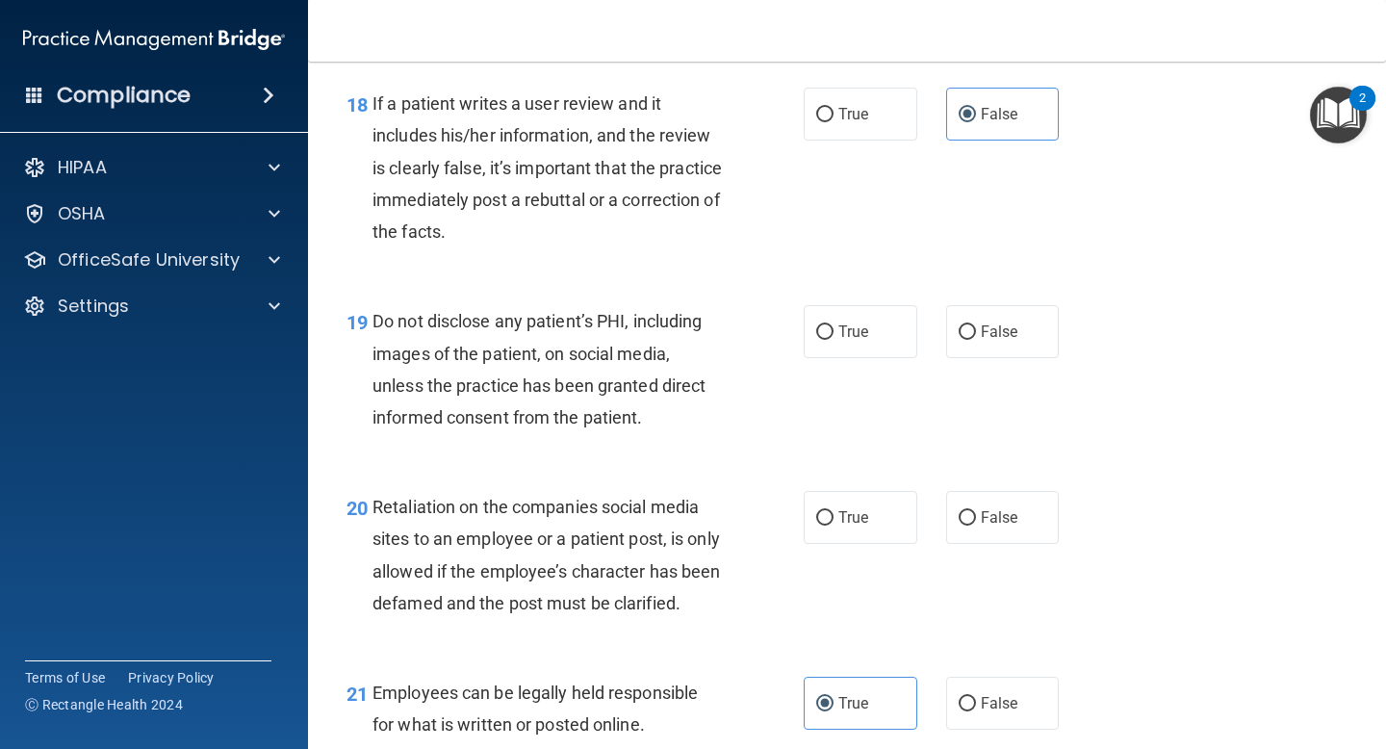
scroll to position [3508, 0]
click at [979, 532] on label "False" at bounding box center [1003, 518] width 114 height 53
click at [976, 527] on input "False" at bounding box center [967, 519] width 17 height 14
radio input "true"
click at [851, 344] on label "True" at bounding box center [861, 332] width 114 height 53
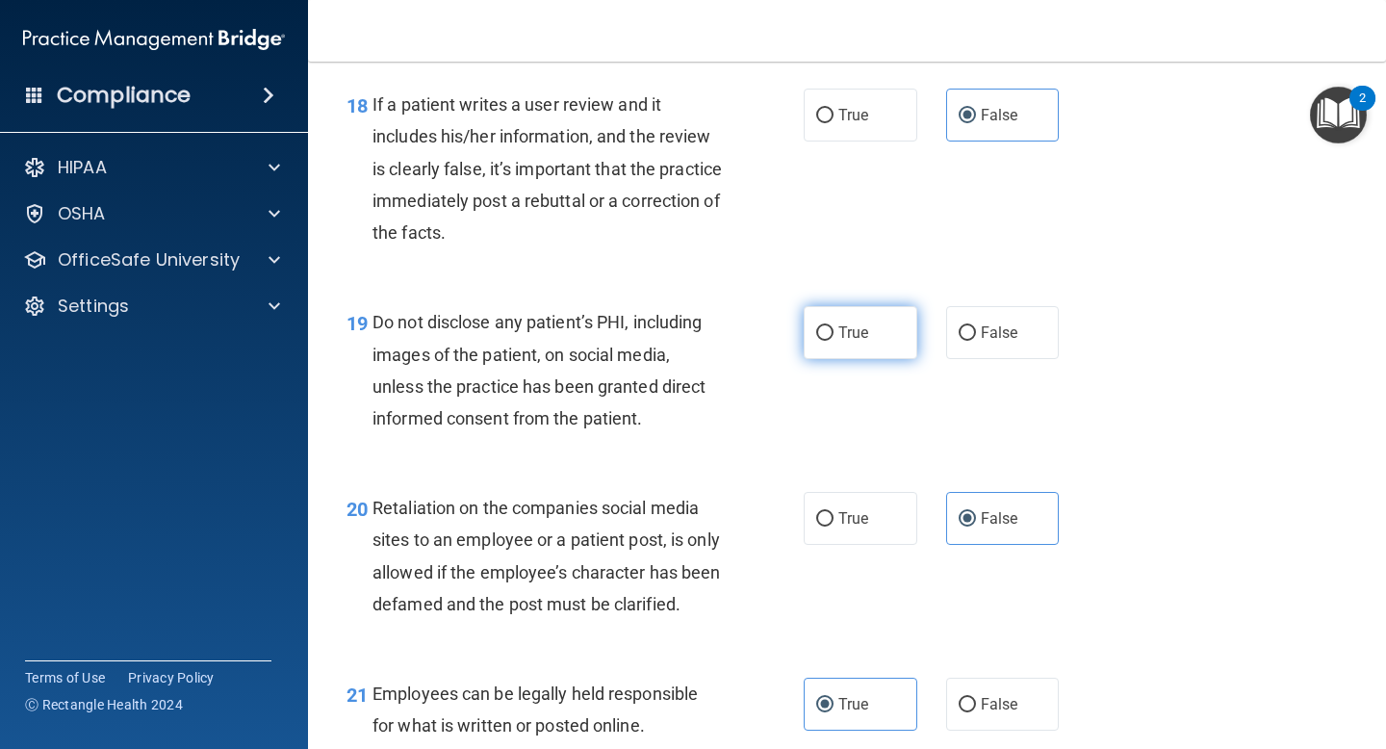
click at [834, 341] on input "True" at bounding box center [824, 333] width 17 height 14
radio input "true"
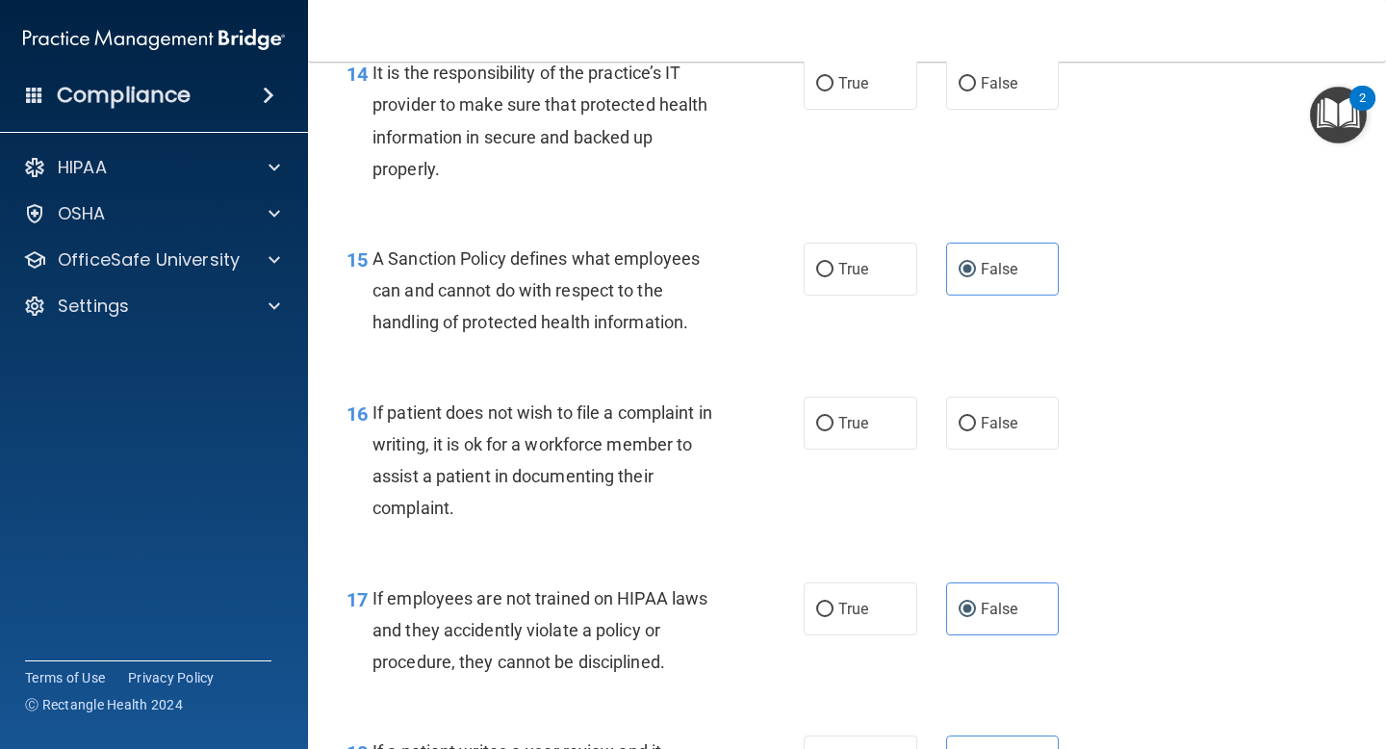
scroll to position [2862, 0]
click at [855, 438] on label "True" at bounding box center [861, 422] width 114 height 53
click at [834, 430] on input "True" at bounding box center [824, 423] width 17 height 14
radio input "true"
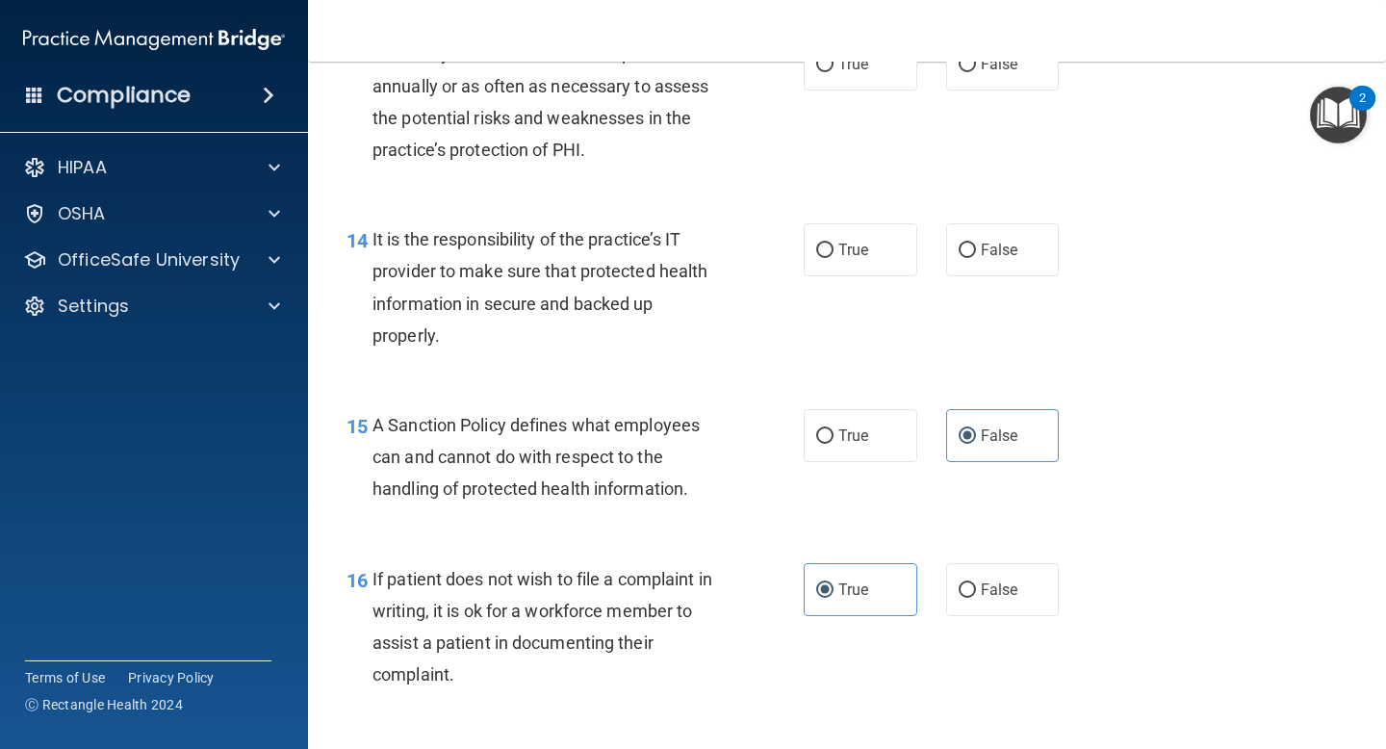
scroll to position [2672, 0]
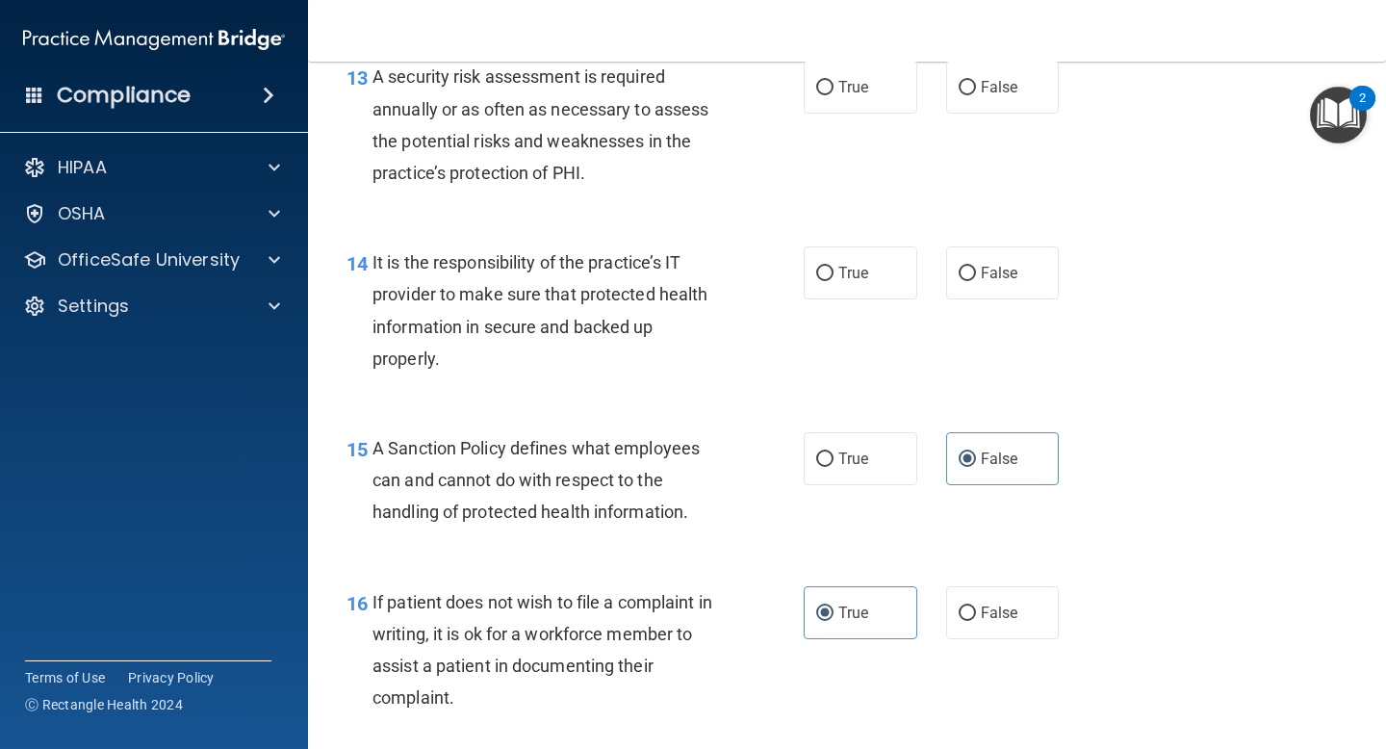
click at [851, 363] on div "14 It is the responsibility of the practice’s IT provider to make sure that pro…" at bounding box center [847, 315] width 1030 height 186
click at [988, 266] on span "False" at bounding box center [1000, 273] width 38 height 18
click at [976, 267] on input "False" at bounding box center [967, 274] width 17 height 14
radio input "true"
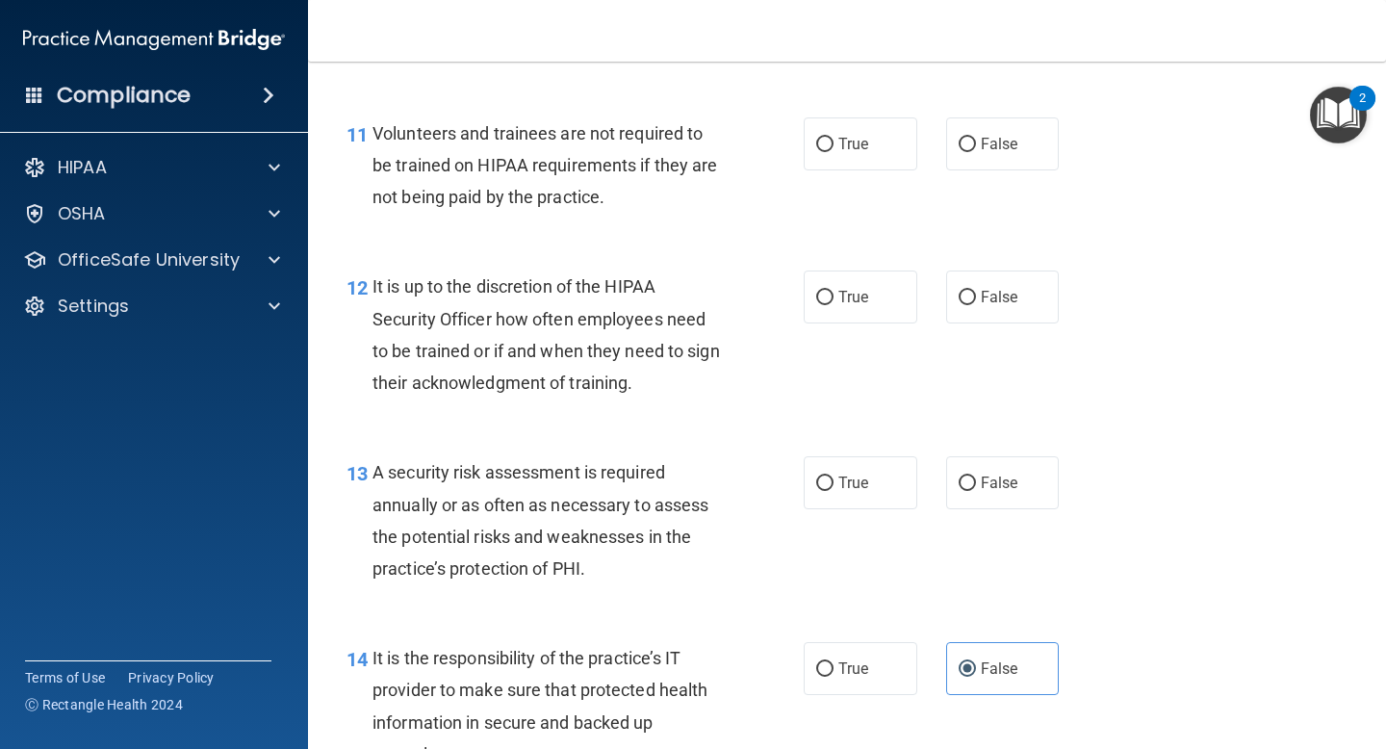
scroll to position [2269, 0]
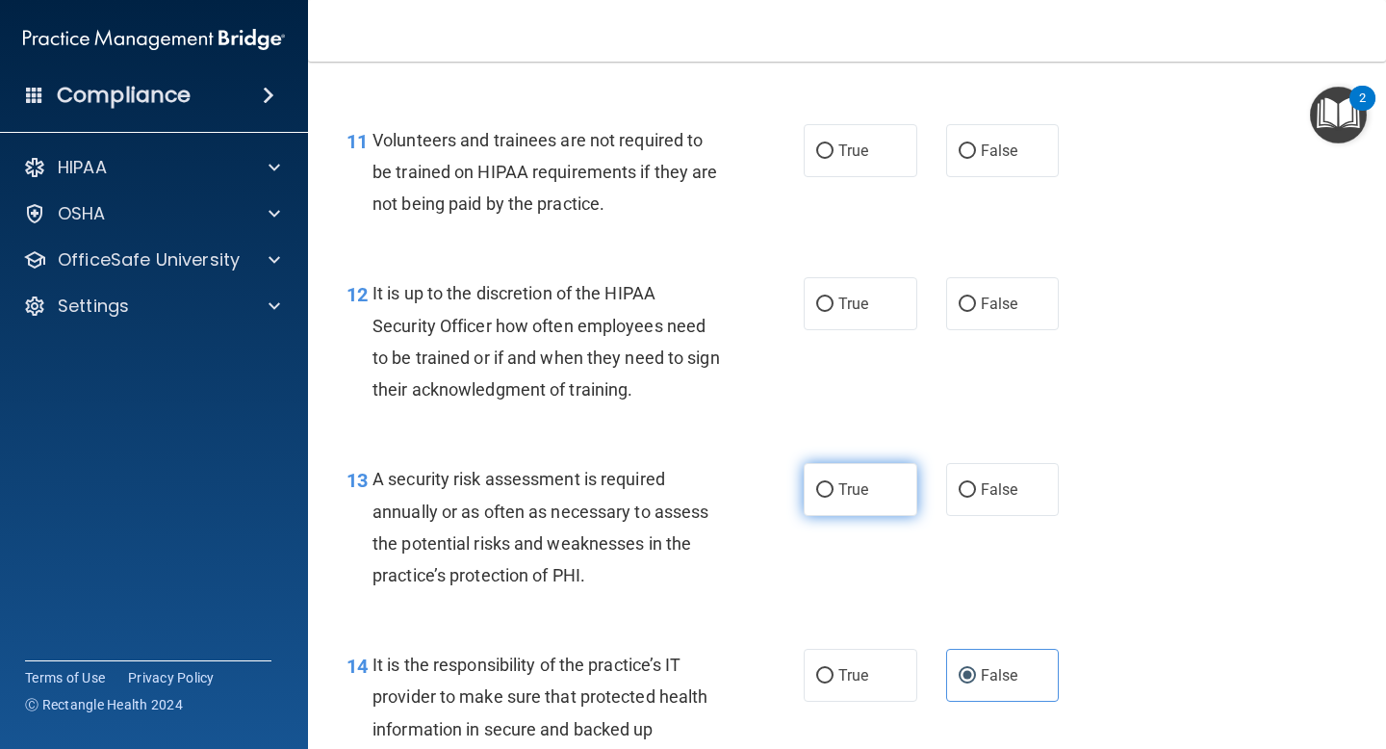
click at [832, 483] on input "True" at bounding box center [824, 490] width 17 height 14
radio input "true"
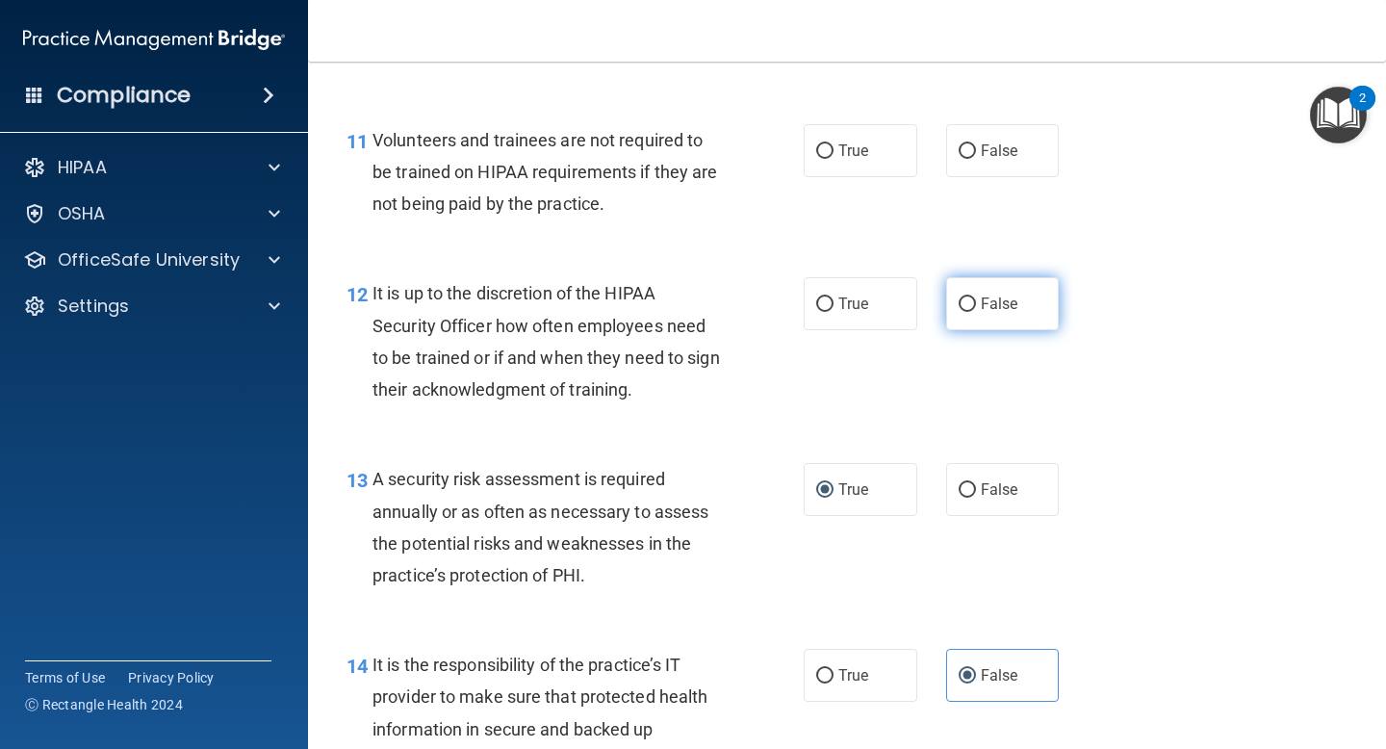
click at [998, 311] on span "False" at bounding box center [1000, 304] width 38 height 18
click at [976, 311] on input "False" at bounding box center [967, 304] width 17 height 14
radio input "true"
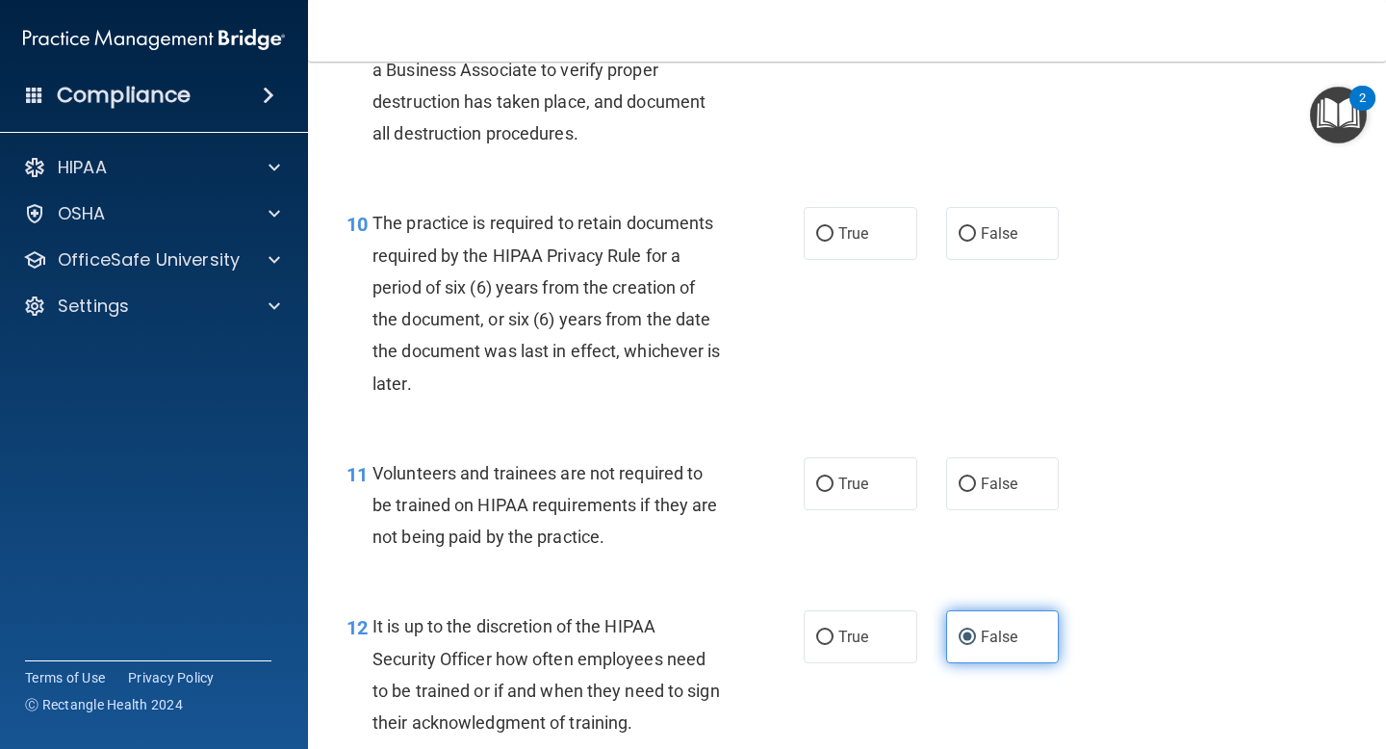
scroll to position [1935, 0]
click at [998, 484] on span "False" at bounding box center [1000, 485] width 38 height 18
click at [976, 484] on input "False" at bounding box center [967, 485] width 17 height 14
radio input "true"
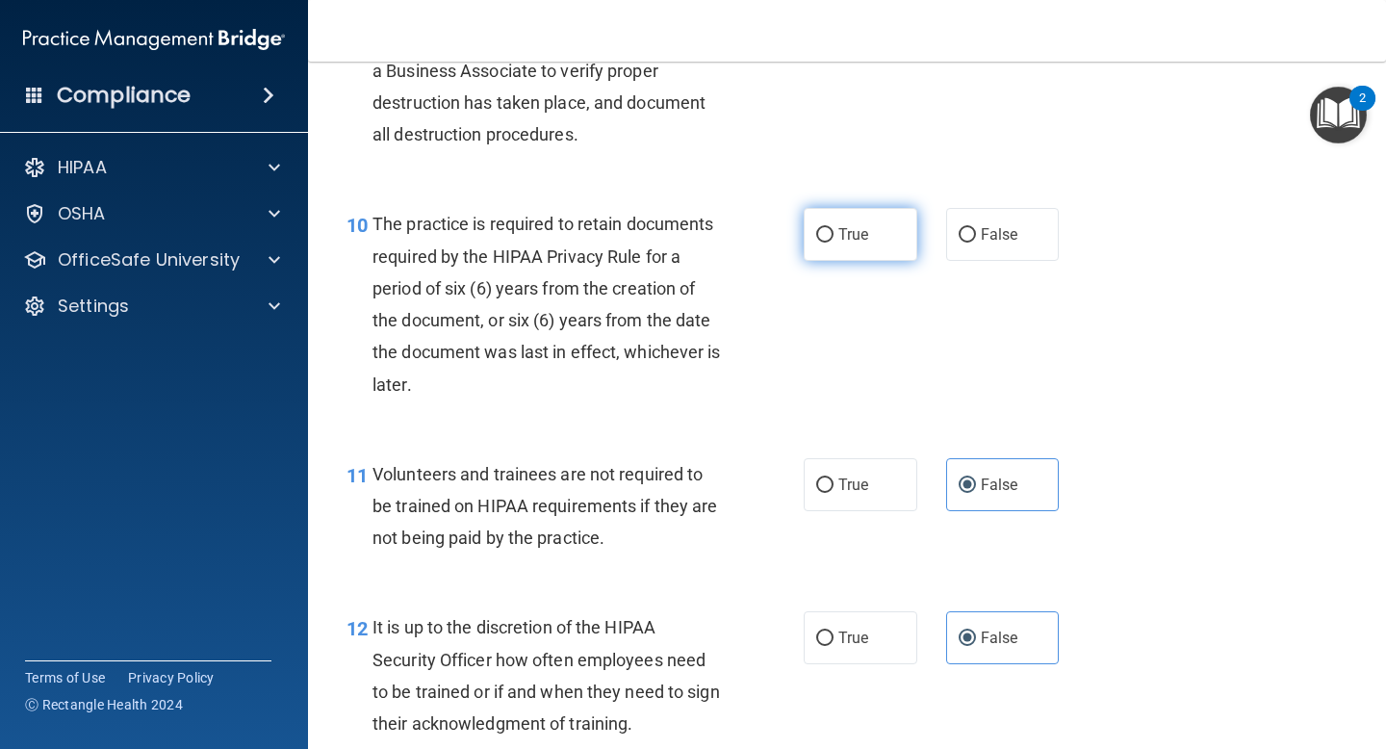
click at [855, 251] on label "True" at bounding box center [861, 234] width 114 height 53
click at [834, 243] on input "True" at bounding box center [824, 235] width 17 height 14
radio input "true"
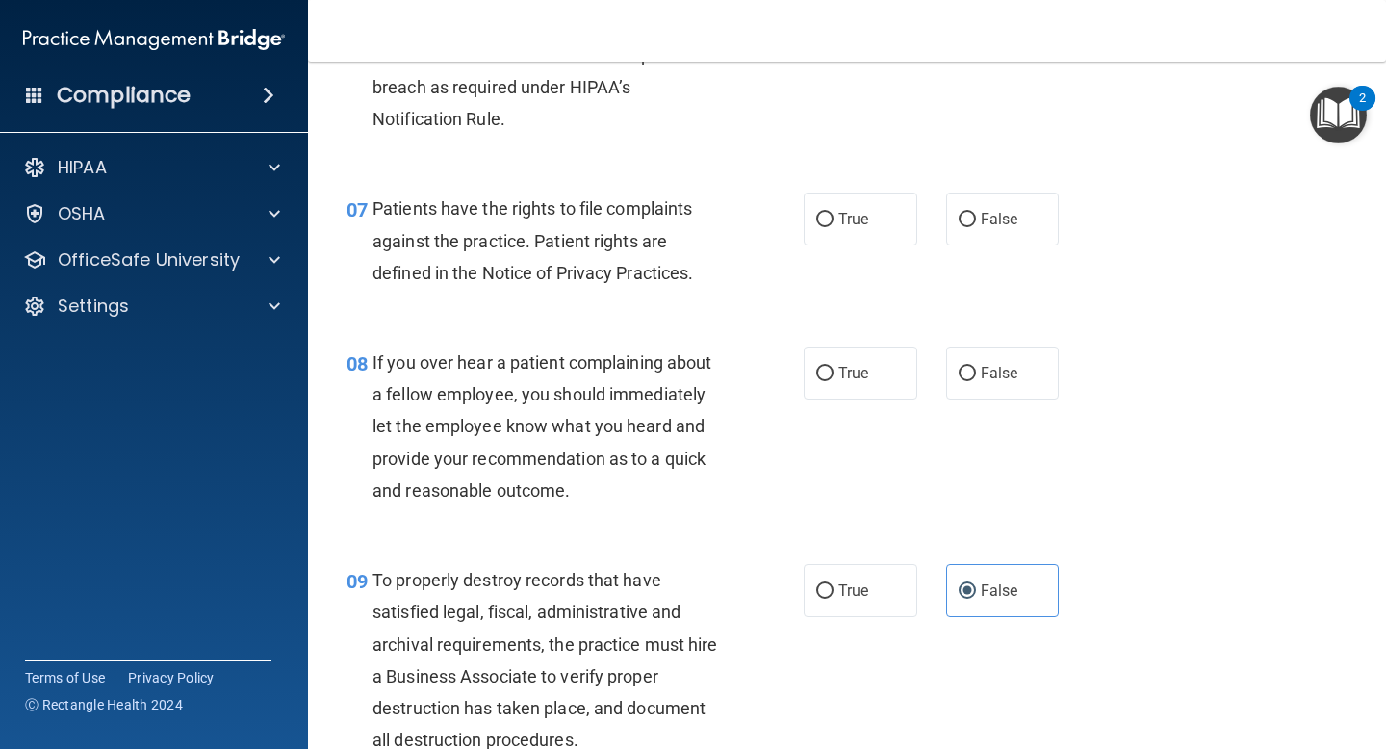
scroll to position [1329, 0]
click at [981, 353] on label "False" at bounding box center [1003, 373] width 114 height 53
click at [976, 367] on input "False" at bounding box center [967, 374] width 17 height 14
radio input "true"
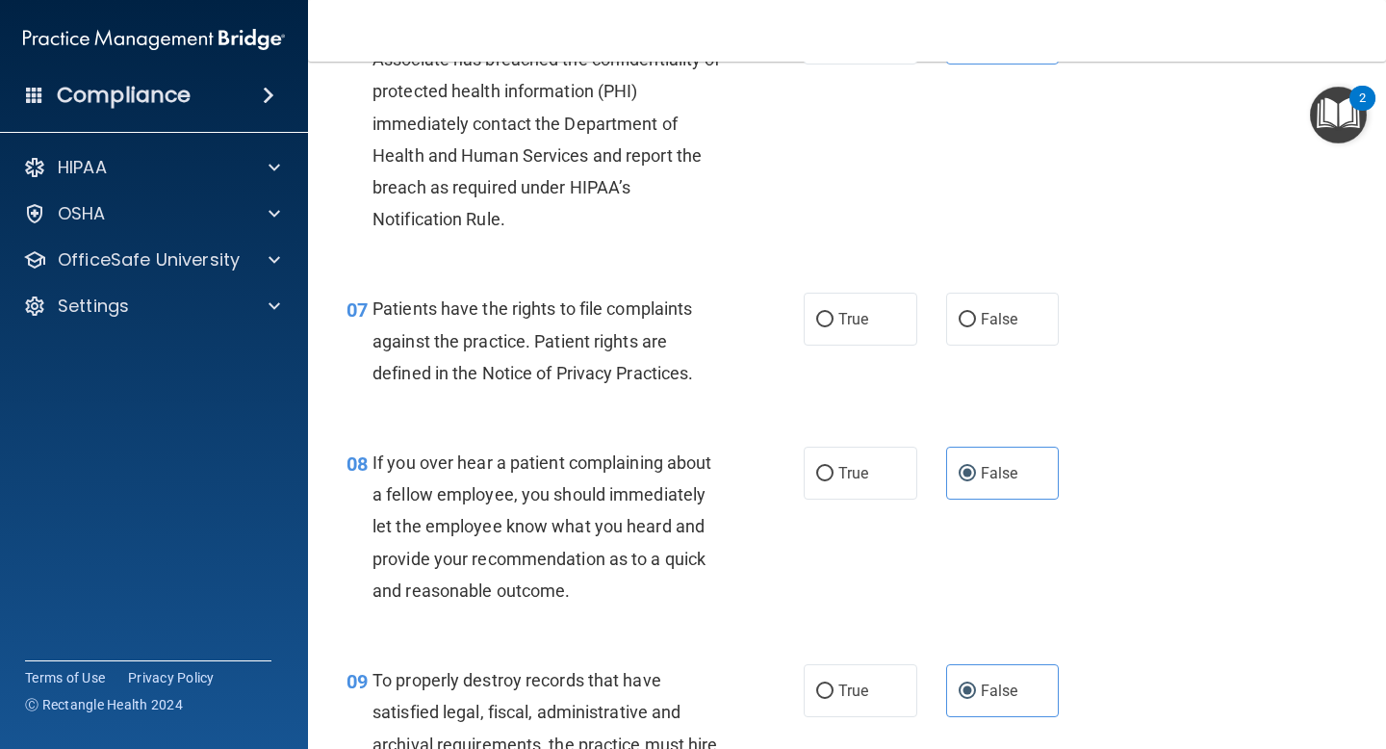
scroll to position [1228, 0]
click at [839, 323] on span "True" at bounding box center [854, 320] width 30 height 18
click at [834, 323] on input "True" at bounding box center [824, 321] width 17 height 14
radio input "true"
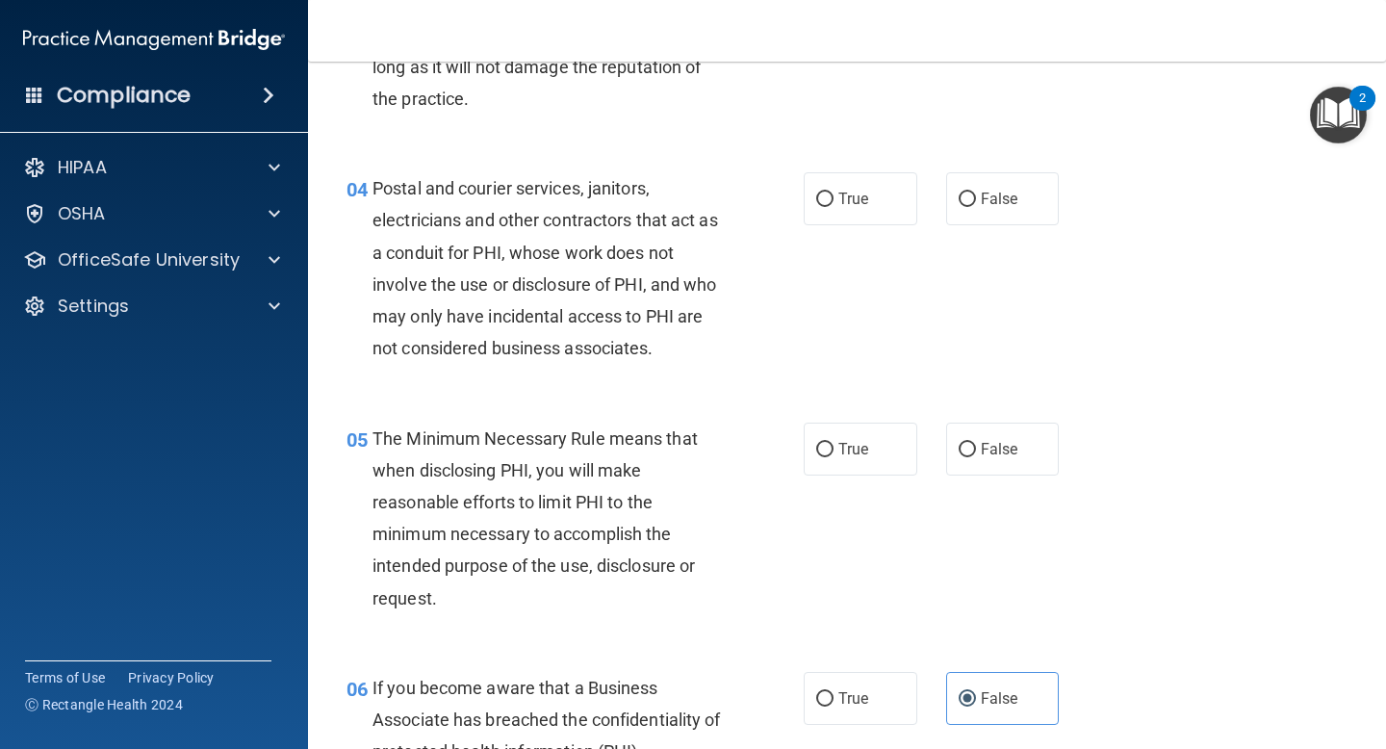
scroll to position [565, 0]
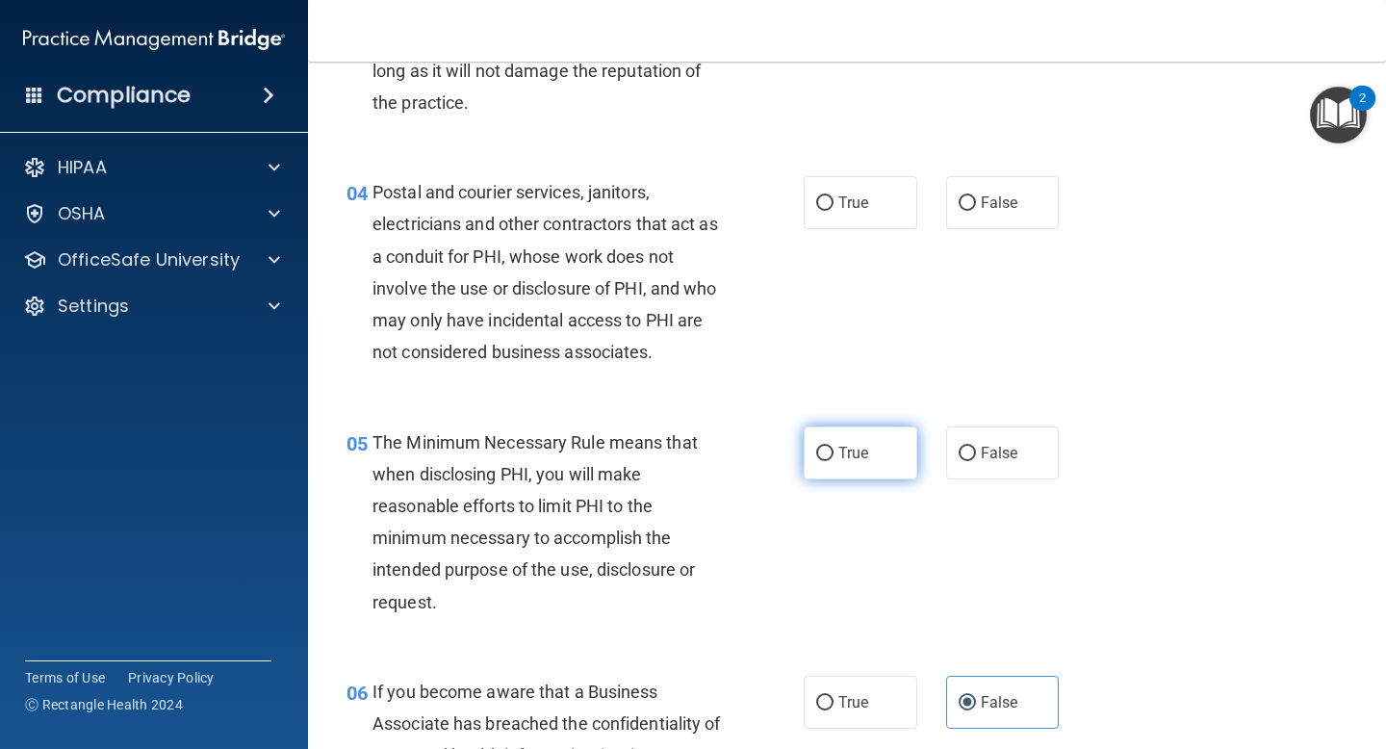
click at [830, 452] on input "True" at bounding box center [824, 454] width 17 height 14
radio input "true"
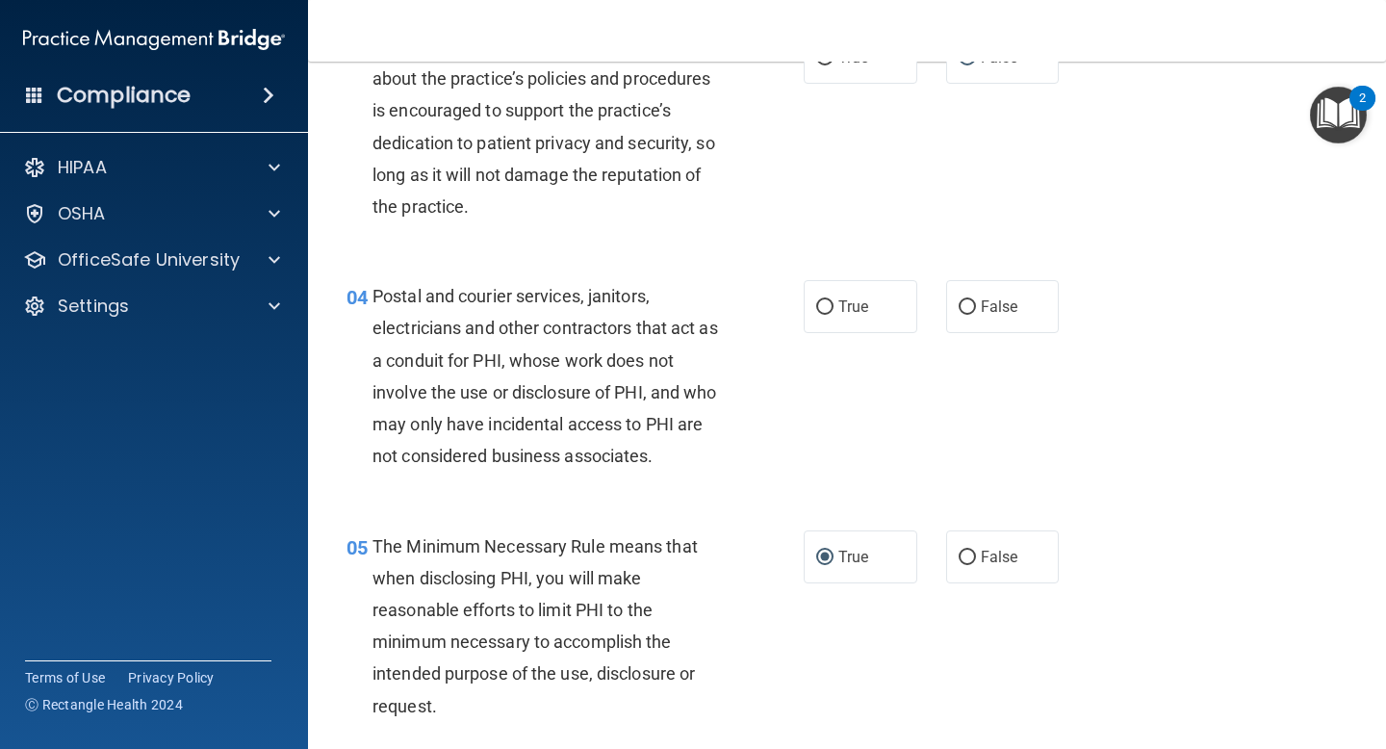
scroll to position [454, 0]
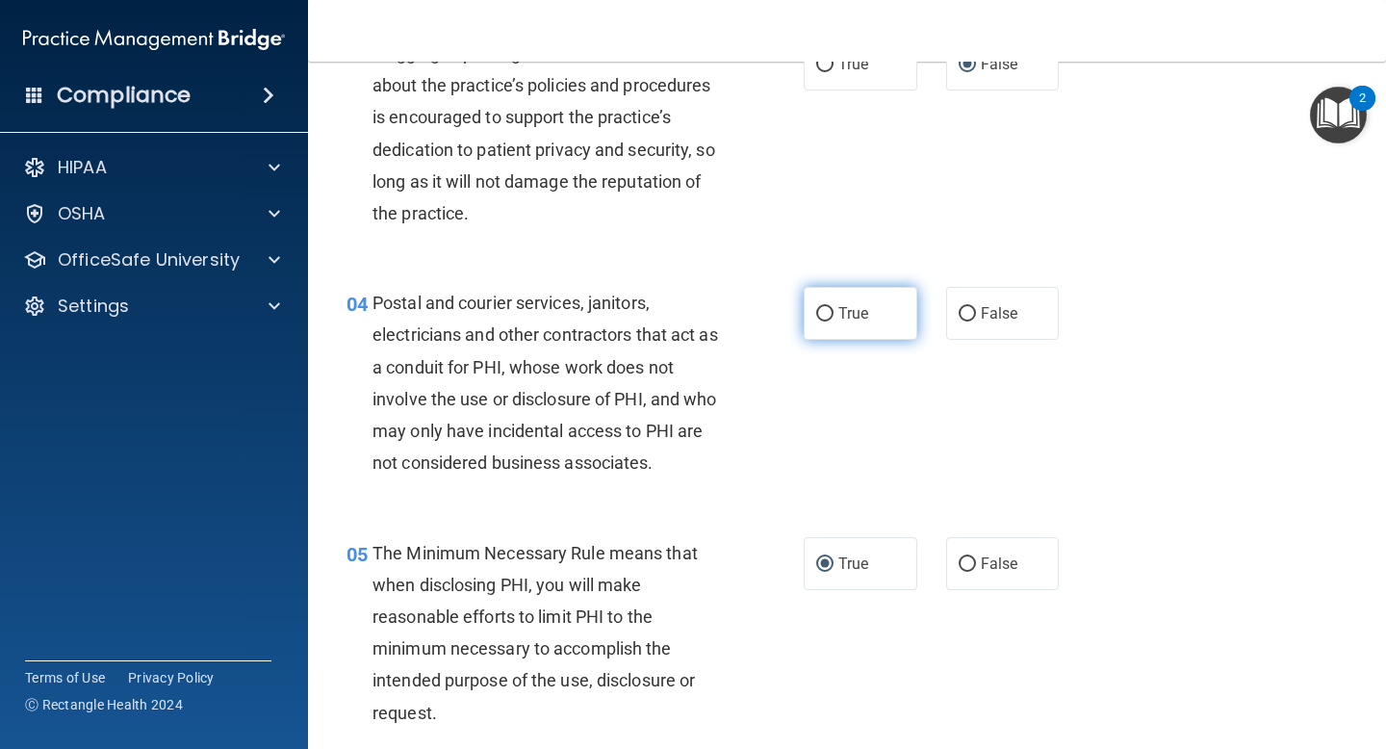
click at [858, 319] on span "True" at bounding box center [854, 313] width 30 height 18
click at [834, 319] on input "True" at bounding box center [824, 314] width 17 height 14
radio input "true"
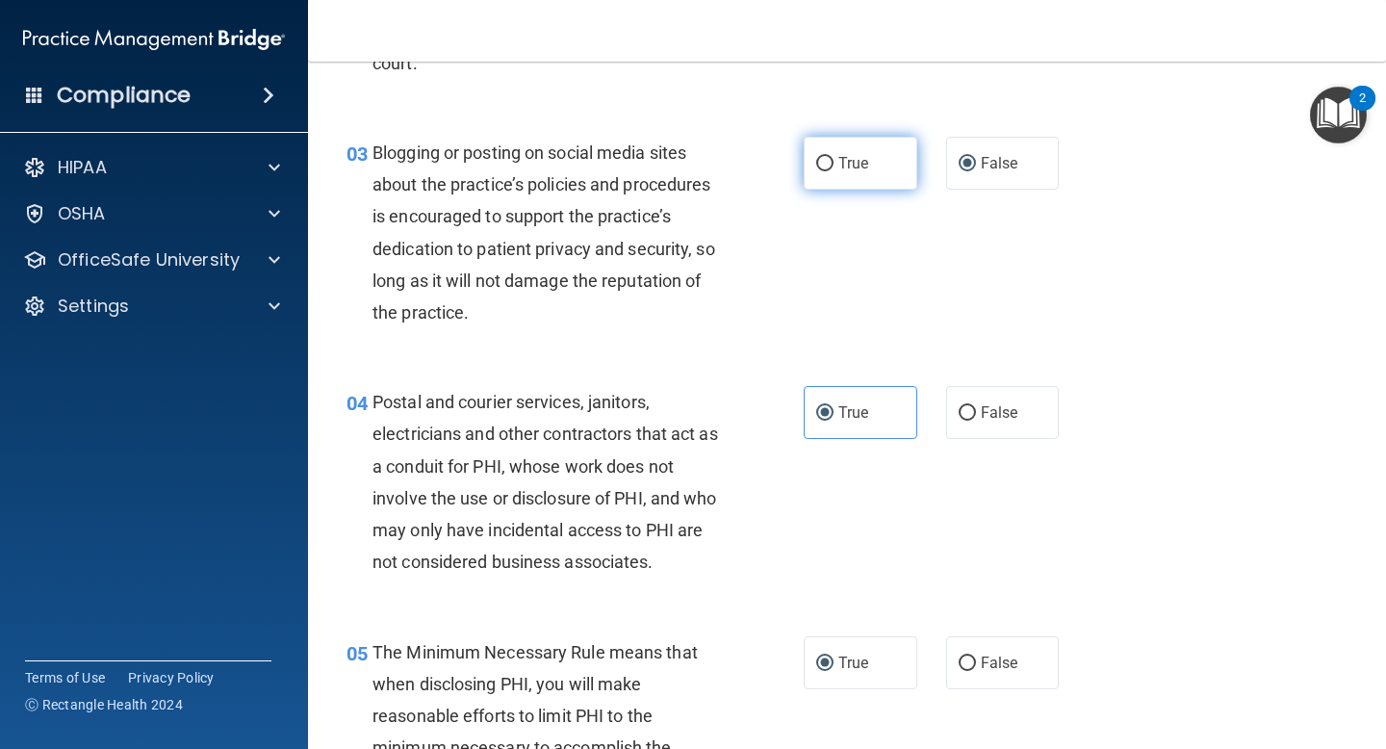
click at [863, 175] on label "True" at bounding box center [861, 163] width 114 height 53
click at [834, 171] on input "True" at bounding box center [824, 164] width 17 height 14
radio input "true"
radio input "false"
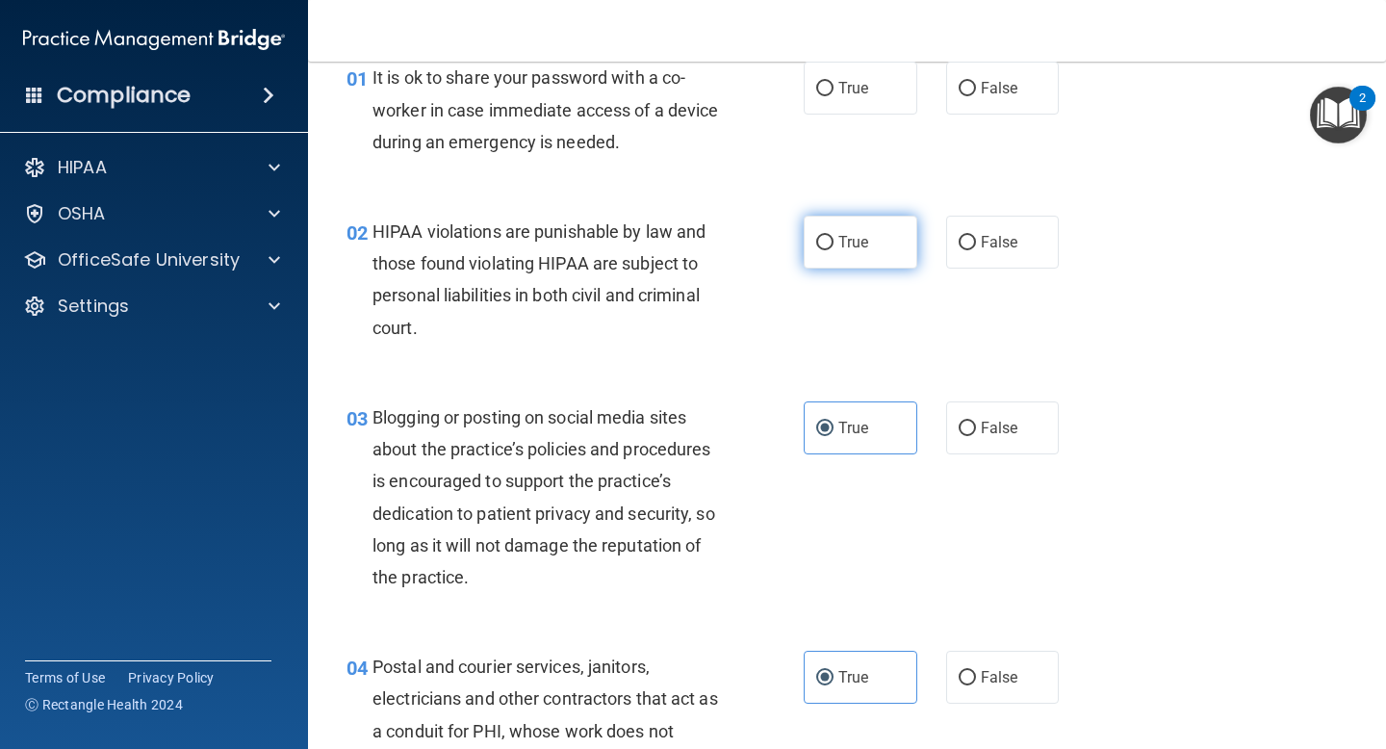
scroll to position [89, 0]
click at [860, 235] on span "True" at bounding box center [854, 244] width 30 height 18
click at [834, 238] on input "True" at bounding box center [824, 245] width 17 height 14
radio input "true"
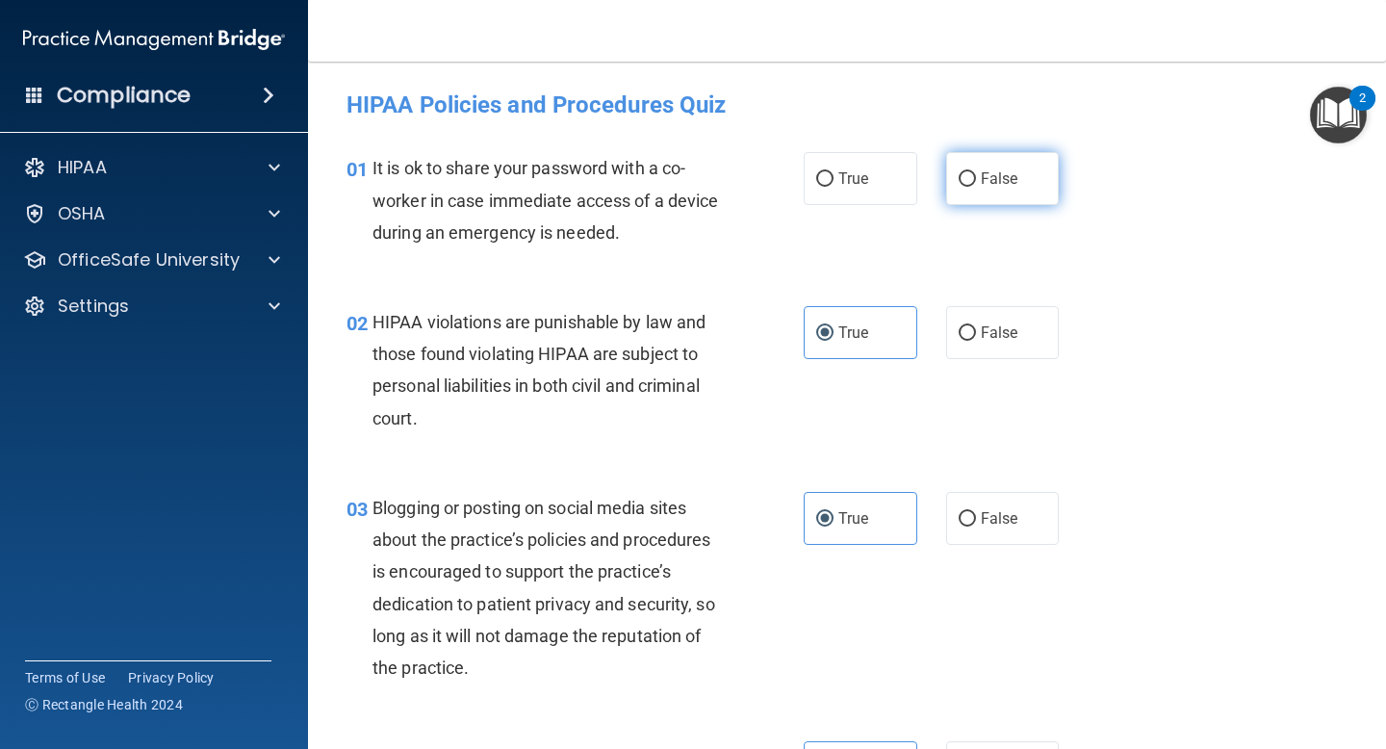
click at [987, 194] on label "False" at bounding box center [1003, 178] width 114 height 53
click at [976, 187] on input "False" at bounding box center [967, 179] width 17 height 14
radio input "true"
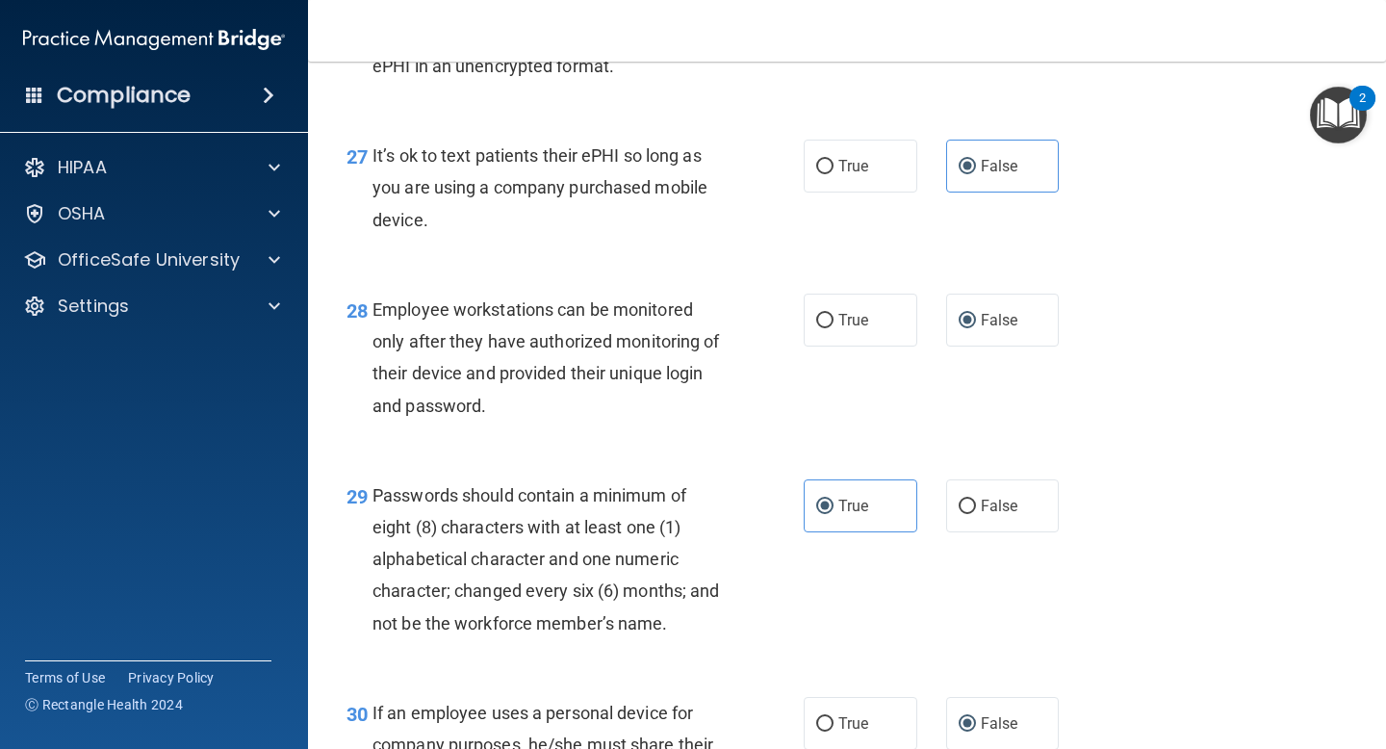
scroll to position [5268, 0]
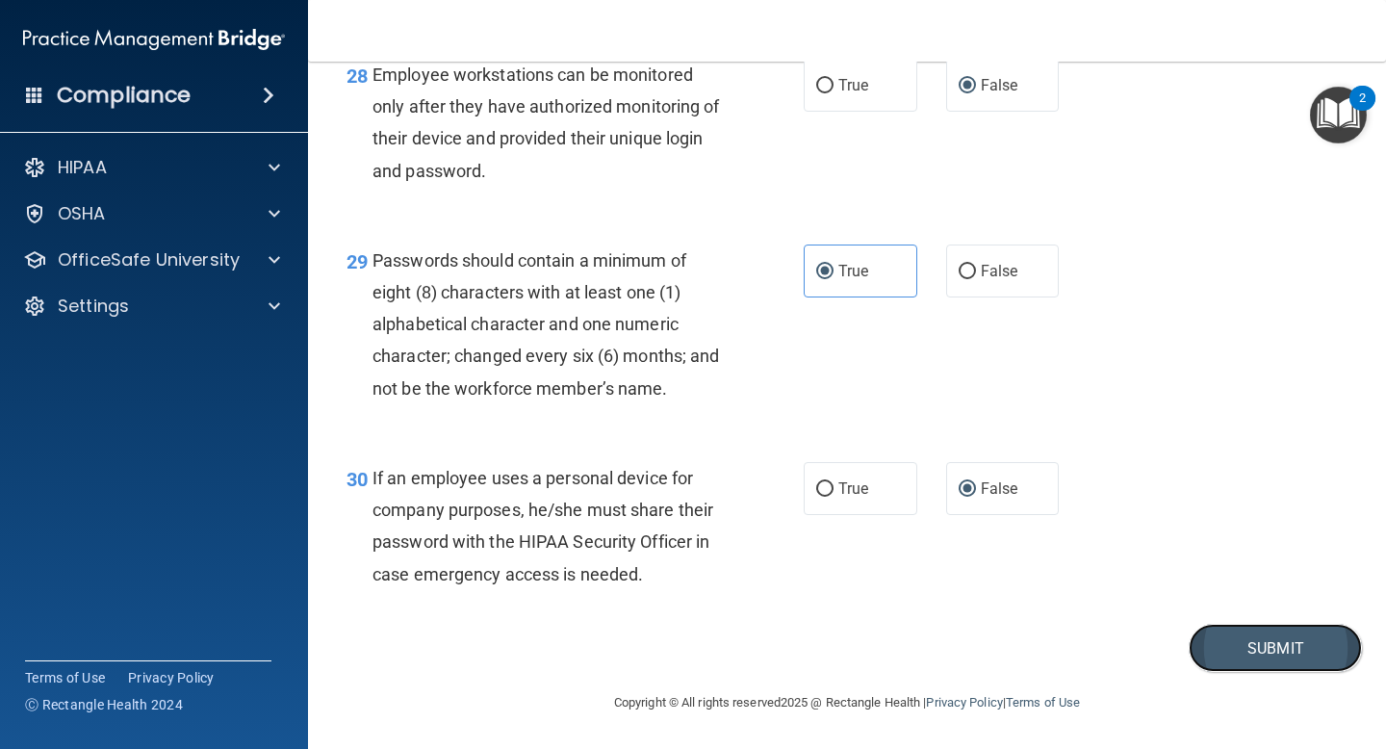
click at [1241, 666] on button "Submit" at bounding box center [1275, 648] width 173 height 49
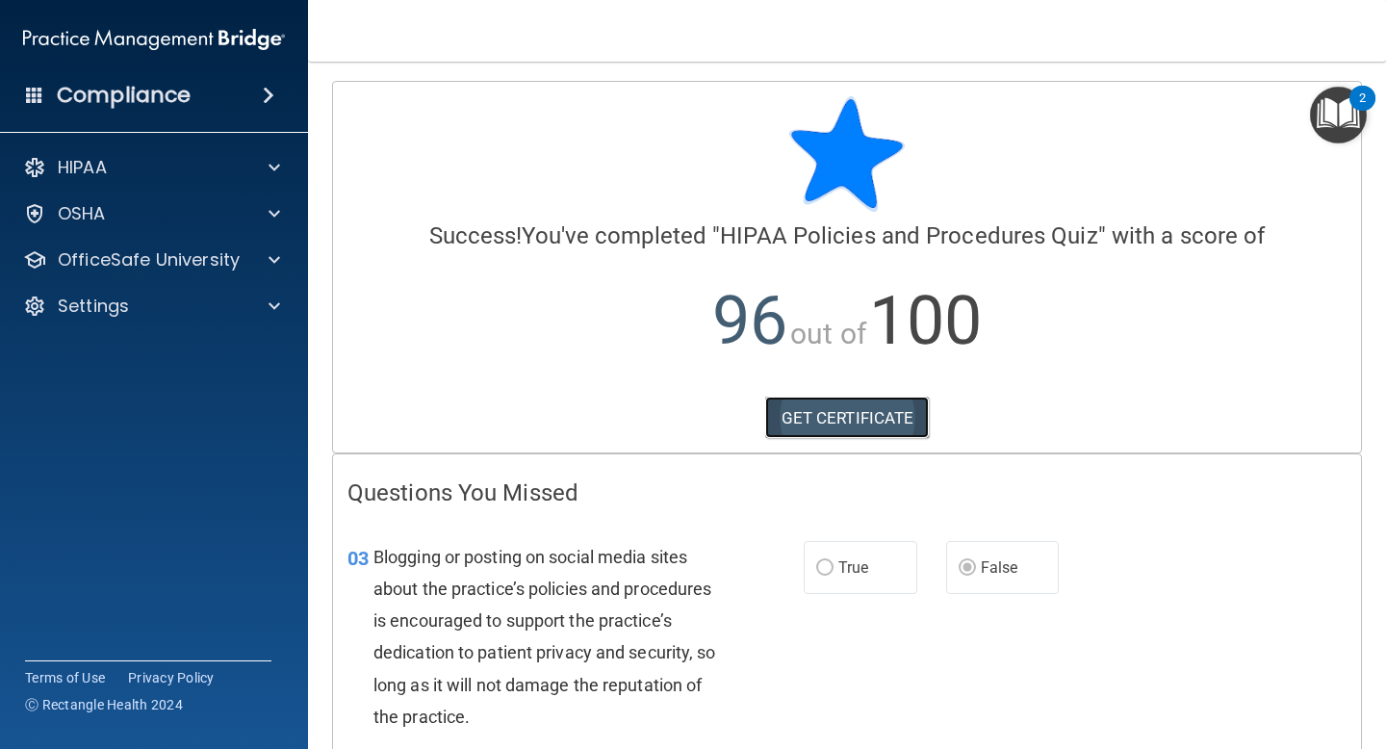
click at [869, 412] on link "GET CERTIFICATE" at bounding box center [847, 418] width 165 height 42
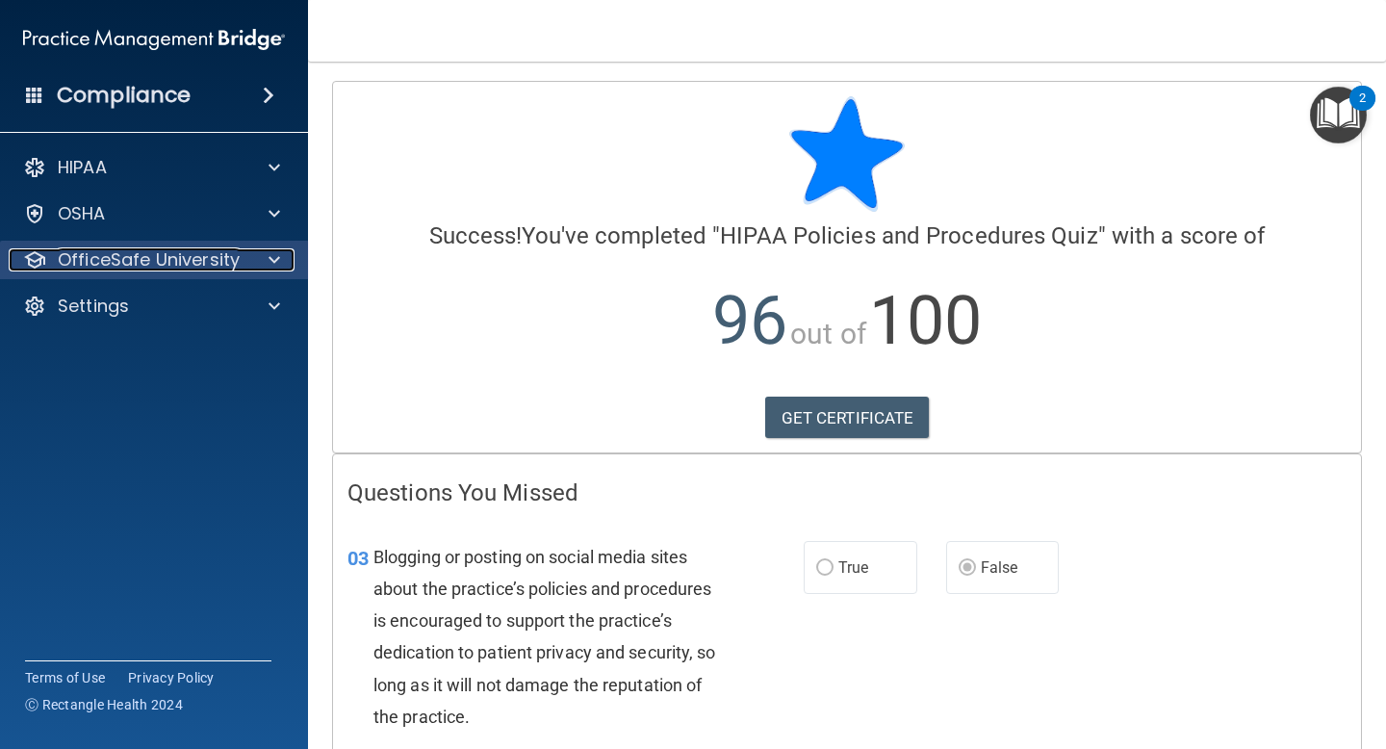
click at [271, 261] on span at bounding box center [275, 259] width 12 height 23
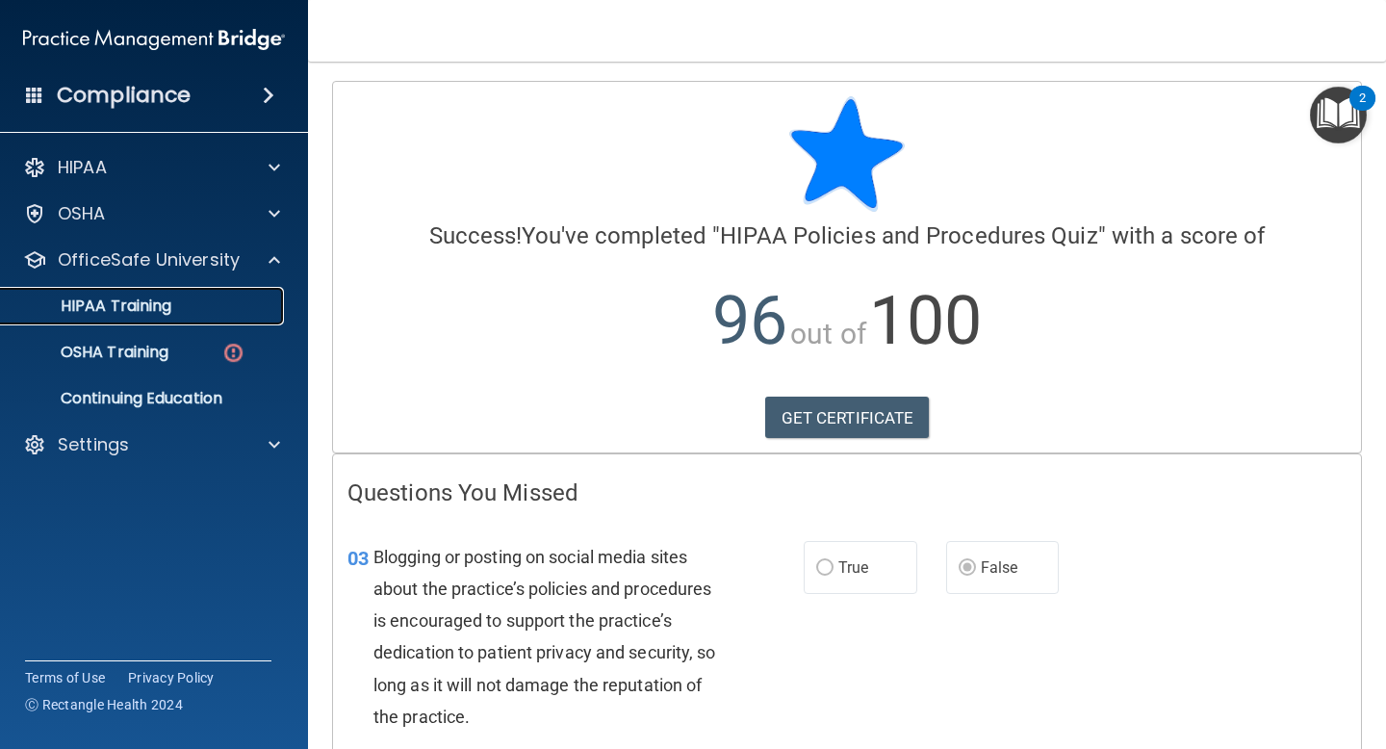
click at [225, 316] on link "HIPAA Training" at bounding box center [132, 306] width 303 height 39
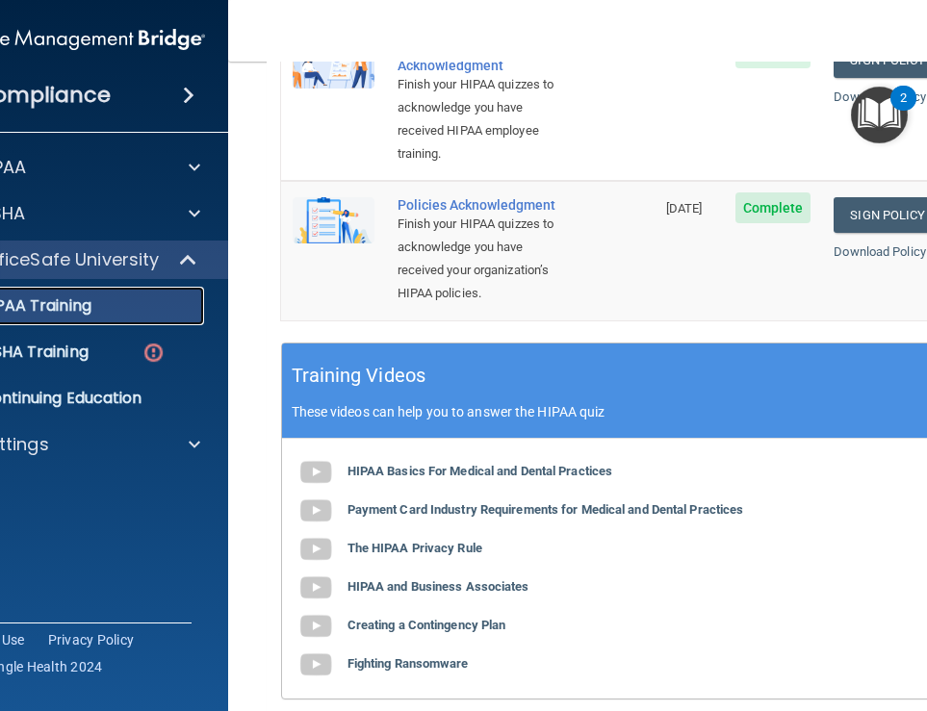
scroll to position [827, 0]
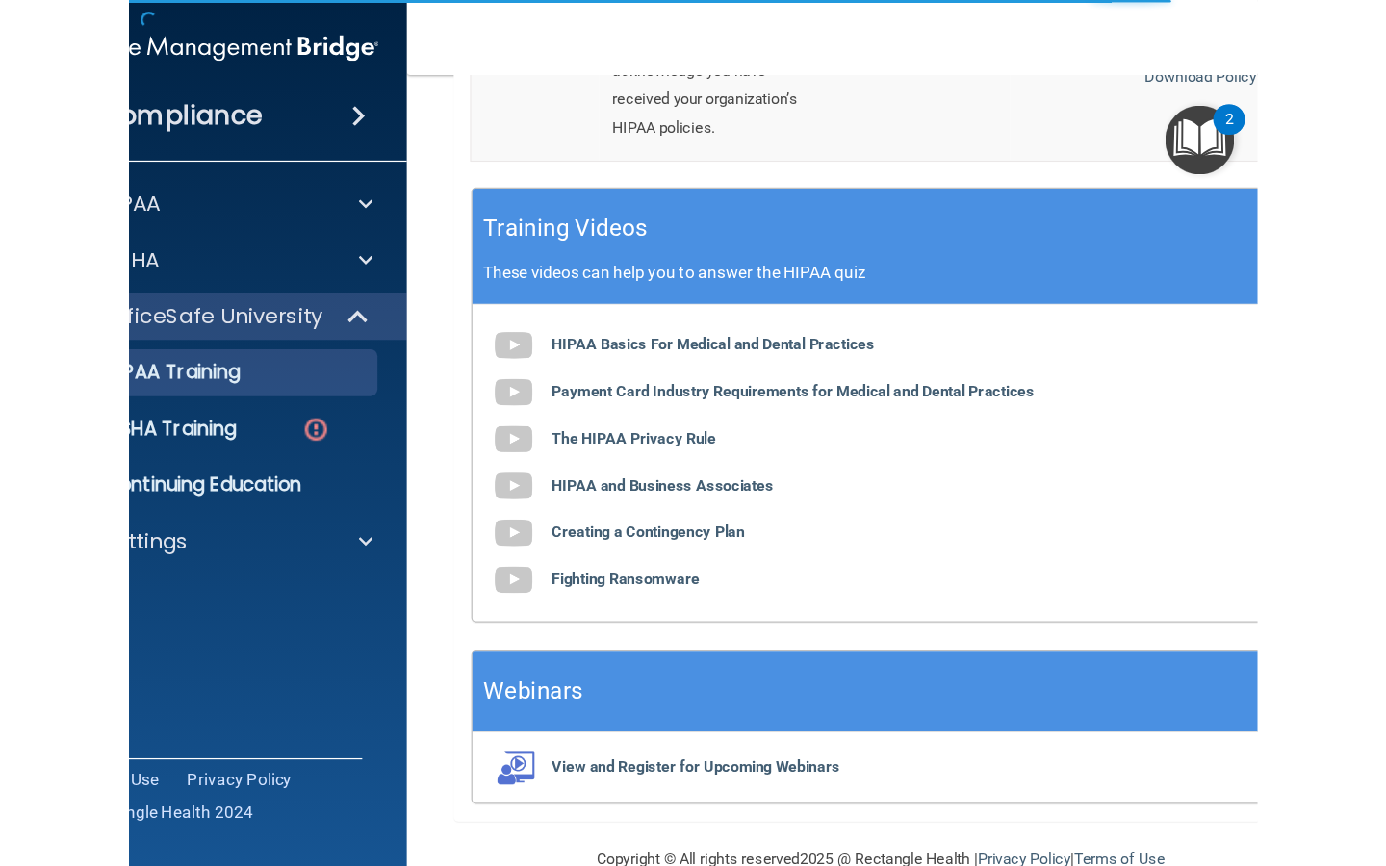
scroll to position [945, 0]
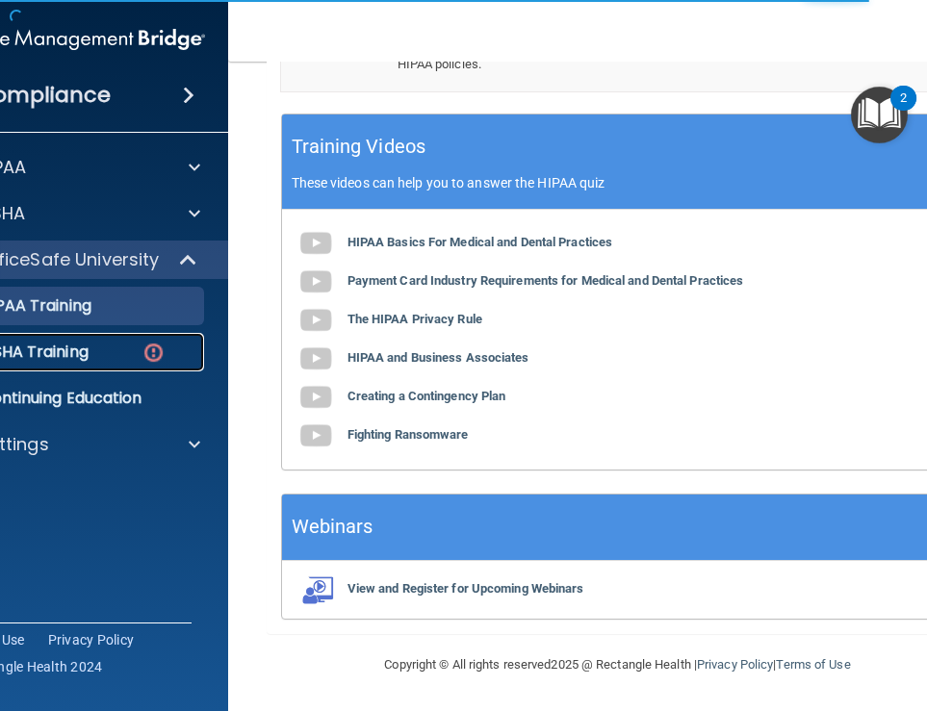
click at [142, 359] on img at bounding box center [154, 353] width 24 height 24
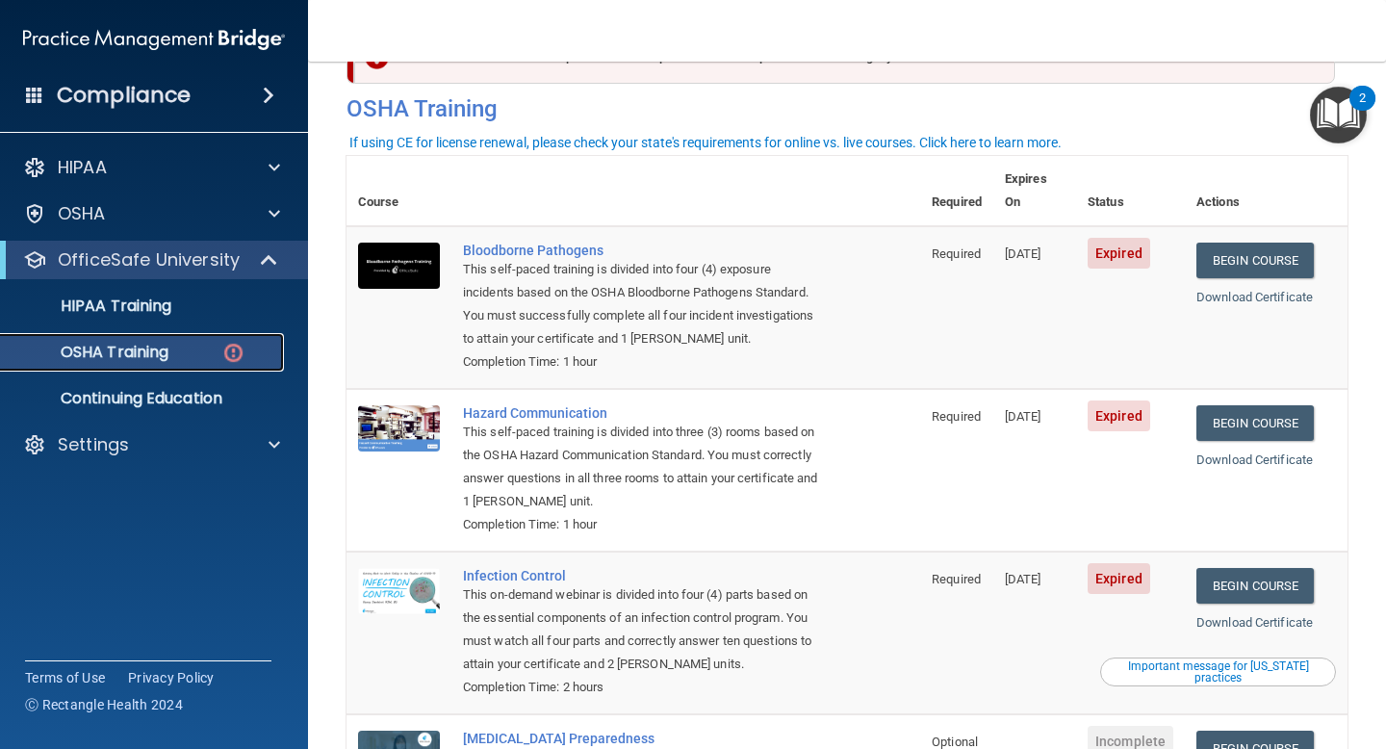
scroll to position [59, 0]
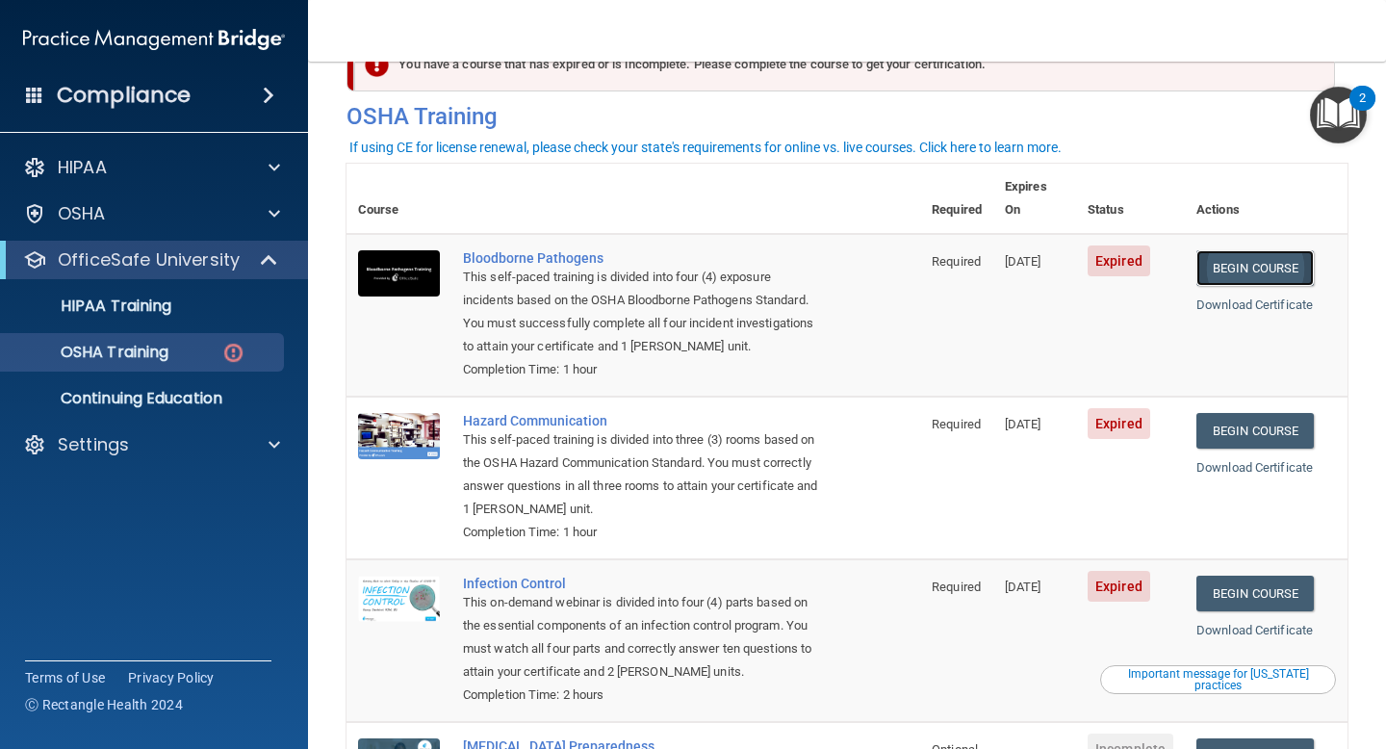
click at [926, 250] on link "Begin Course" at bounding box center [1255, 268] width 117 height 36
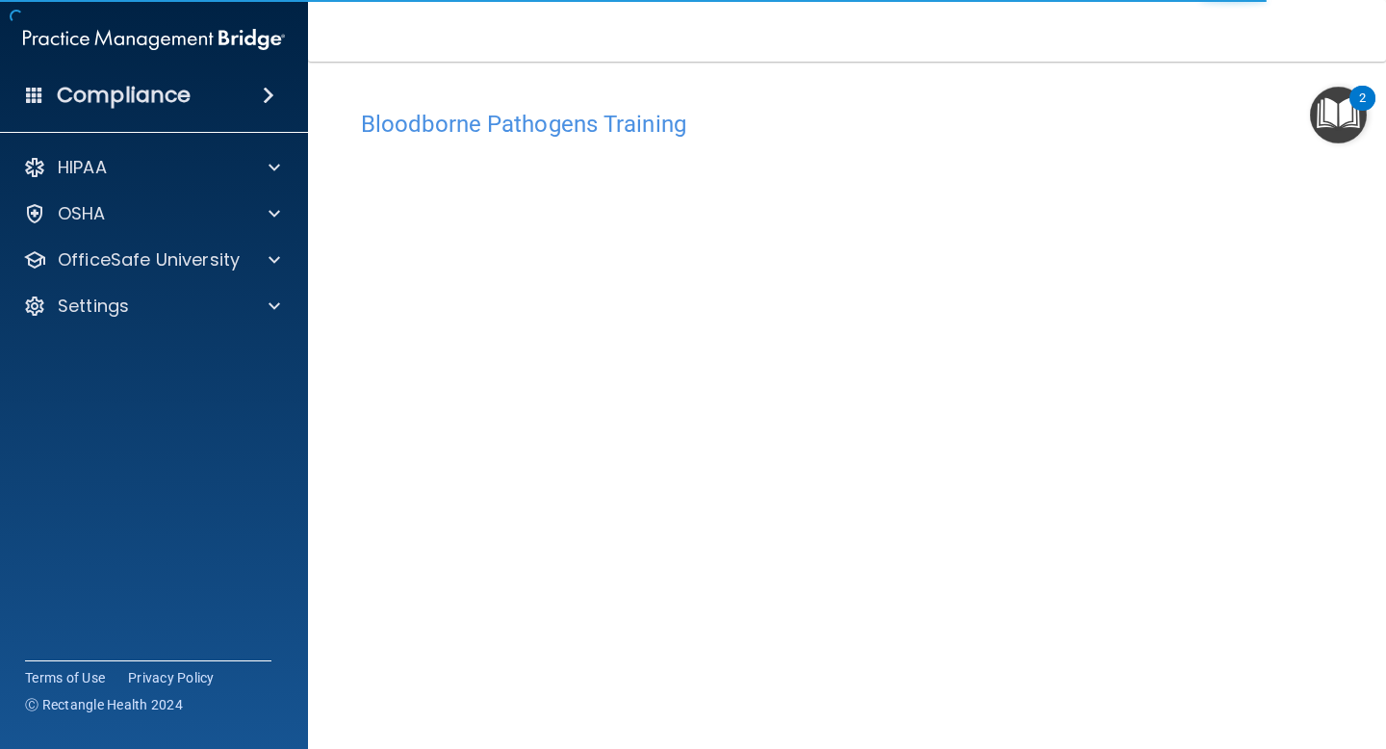
scroll to position [75, 0]
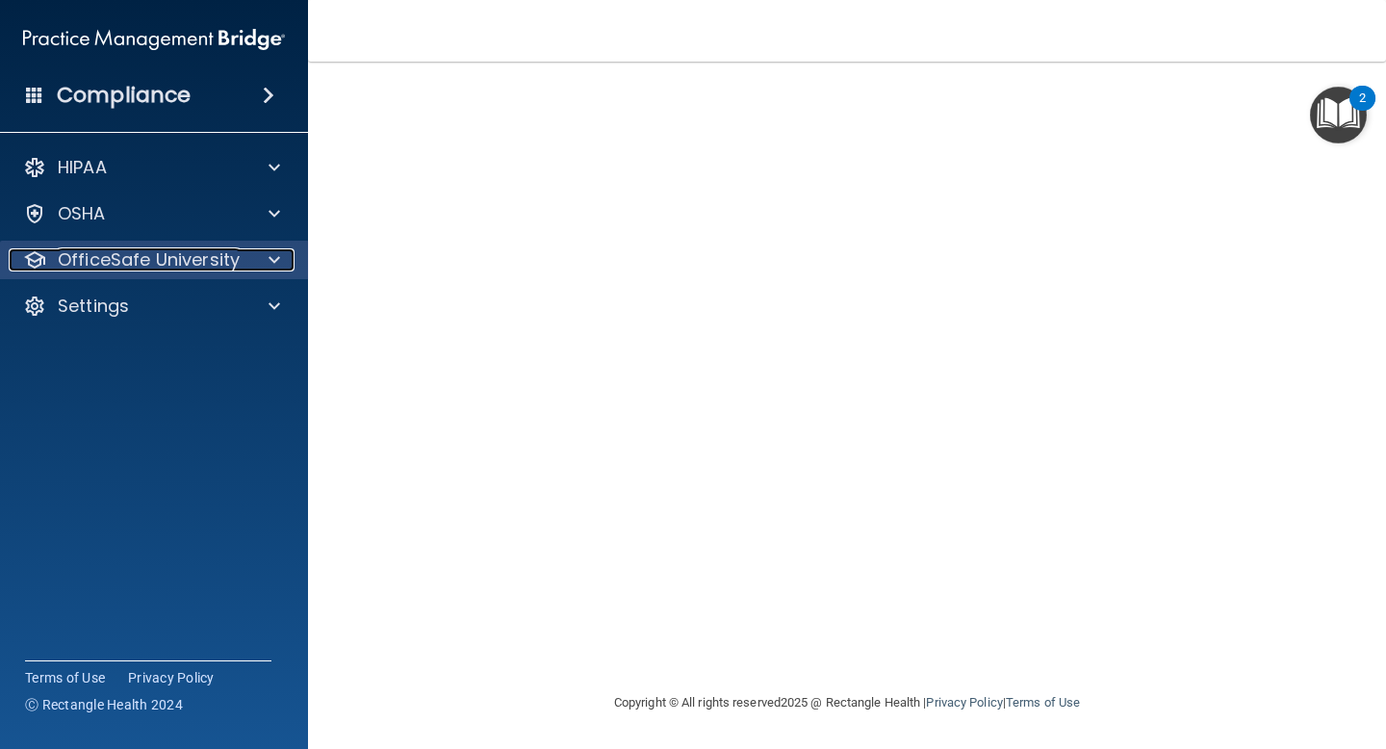
click at [258, 257] on div at bounding box center [271, 259] width 48 height 23
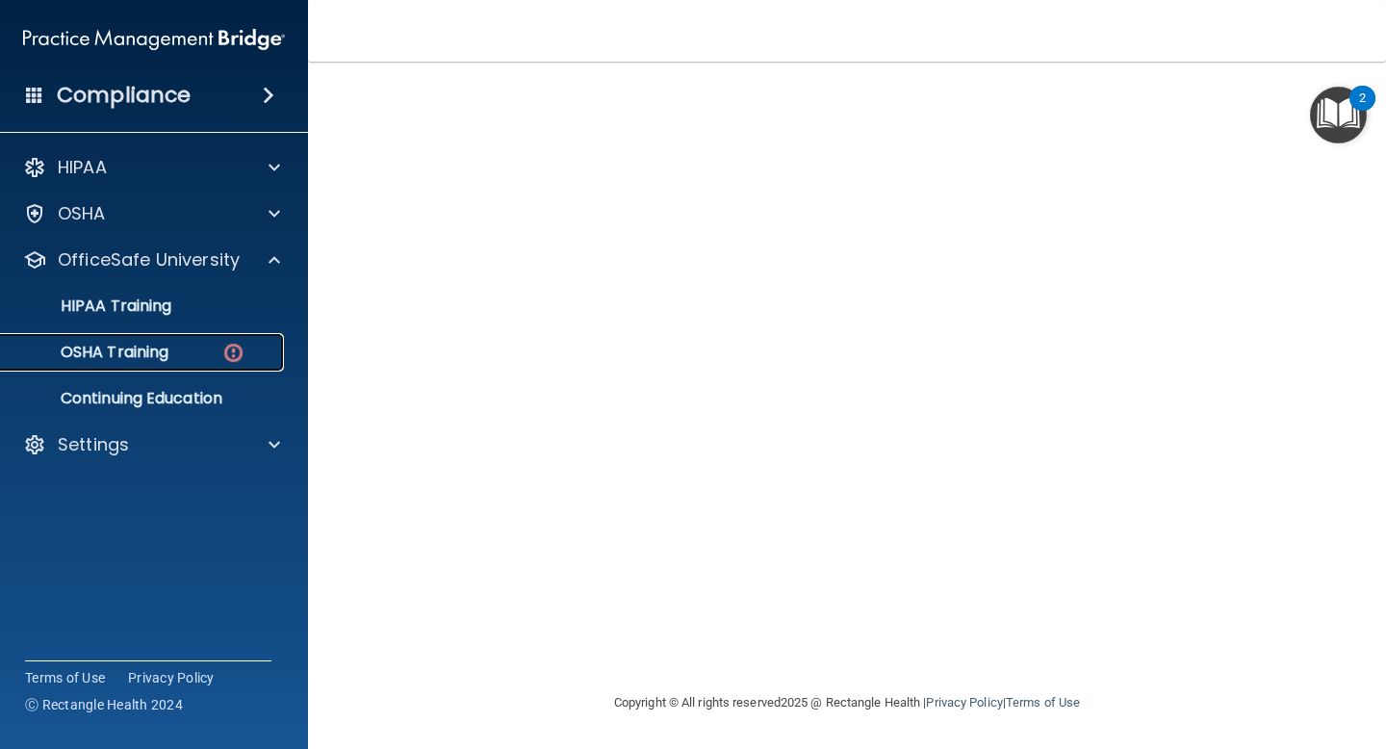
click at [217, 356] on div "OSHA Training" at bounding box center [144, 352] width 263 height 19
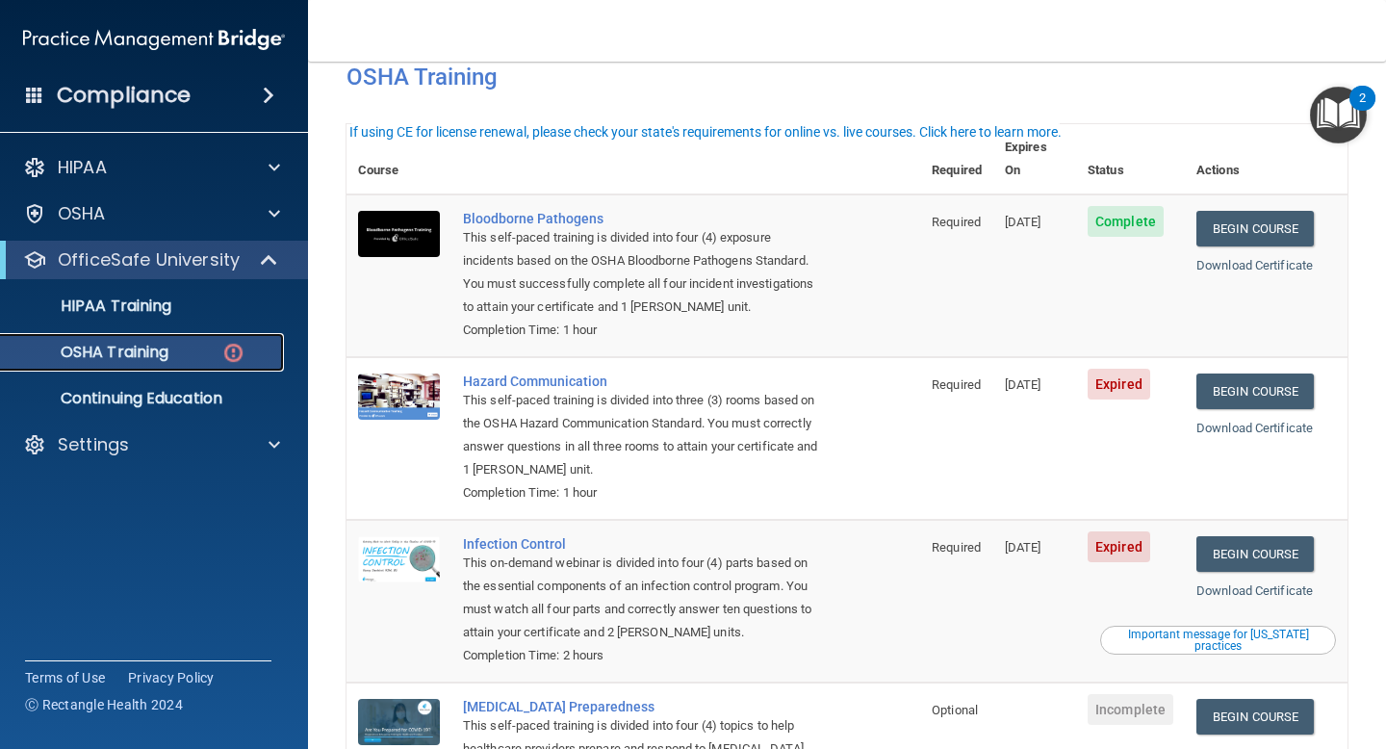
scroll to position [64, 0]
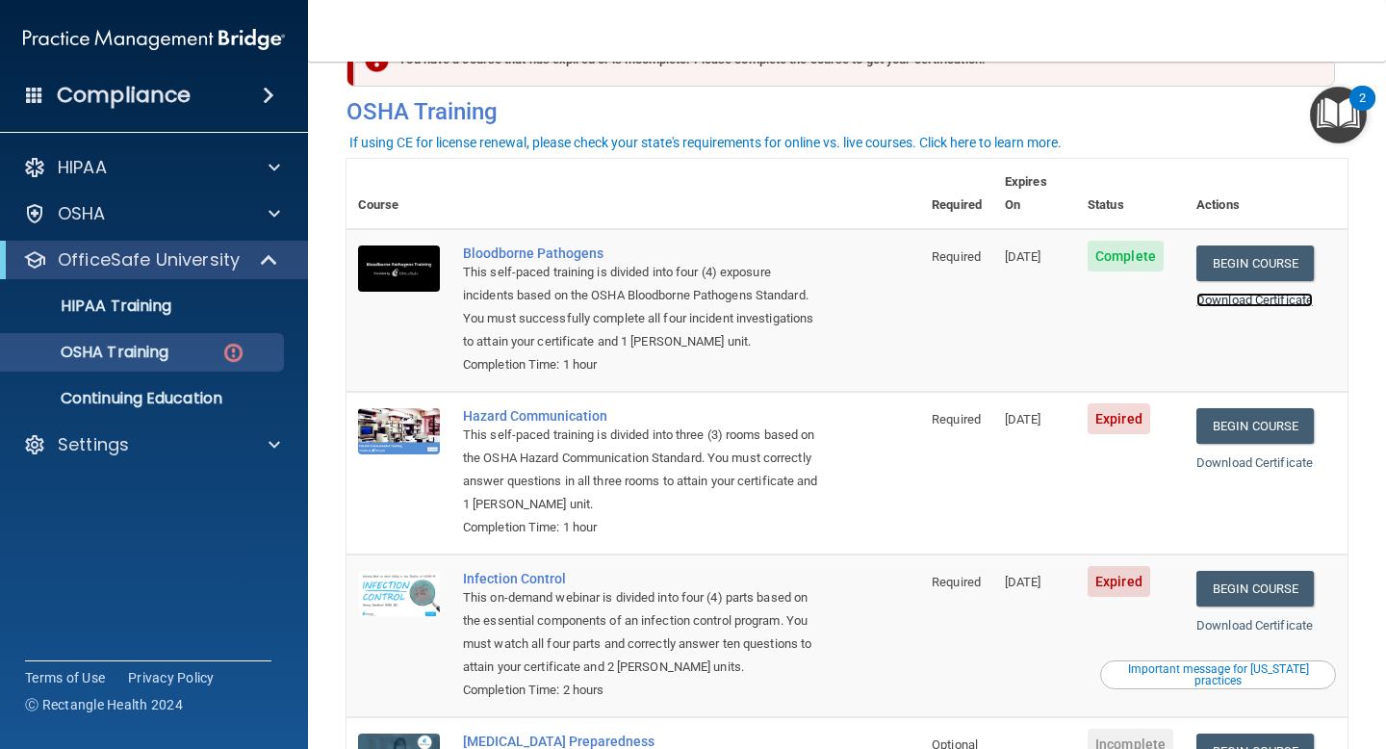
click at [1260, 293] on link "Download Certificate" at bounding box center [1255, 300] width 116 height 14
click at [1254, 408] on link "Begin Course" at bounding box center [1255, 426] width 117 height 36
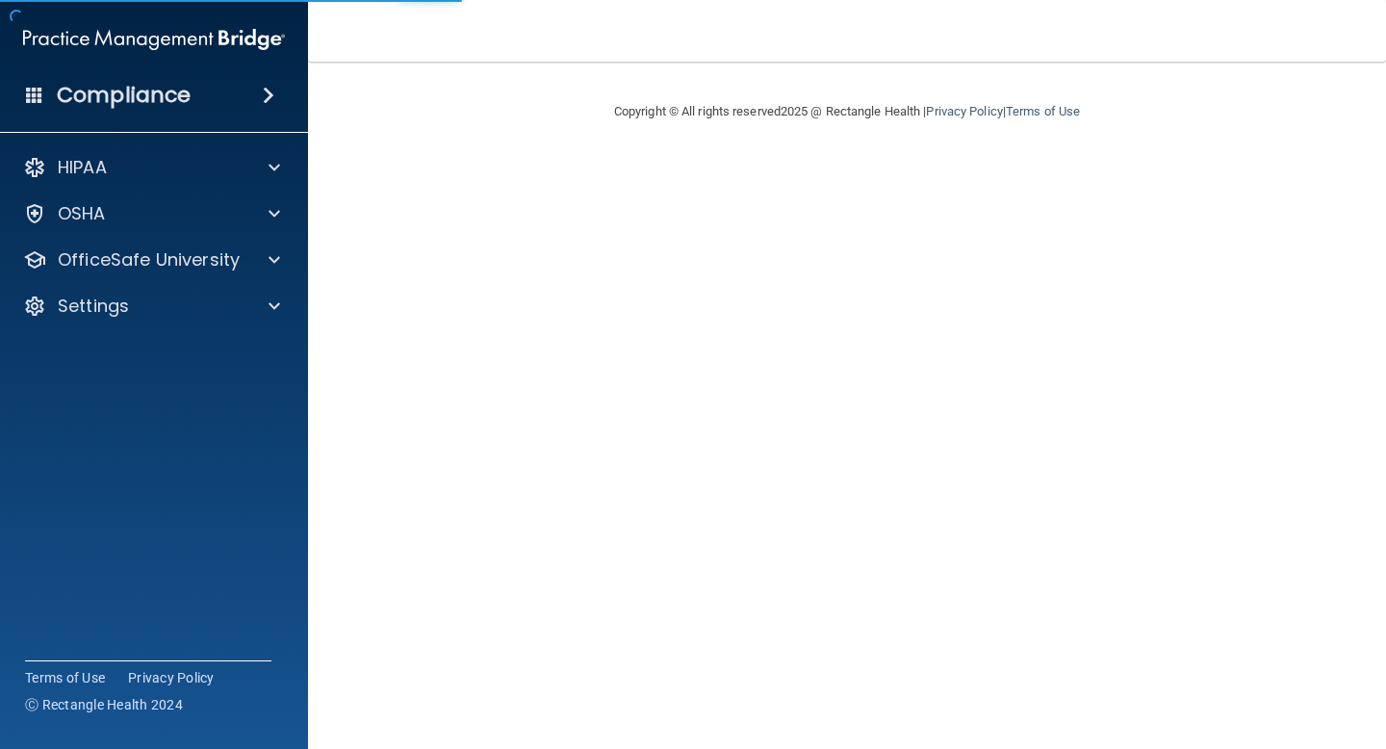
click at [680, 186] on main "Copyright © All rights reserved 2025 @ Rectangle Health | Privacy Policy | Term…" at bounding box center [847, 405] width 1078 height 687
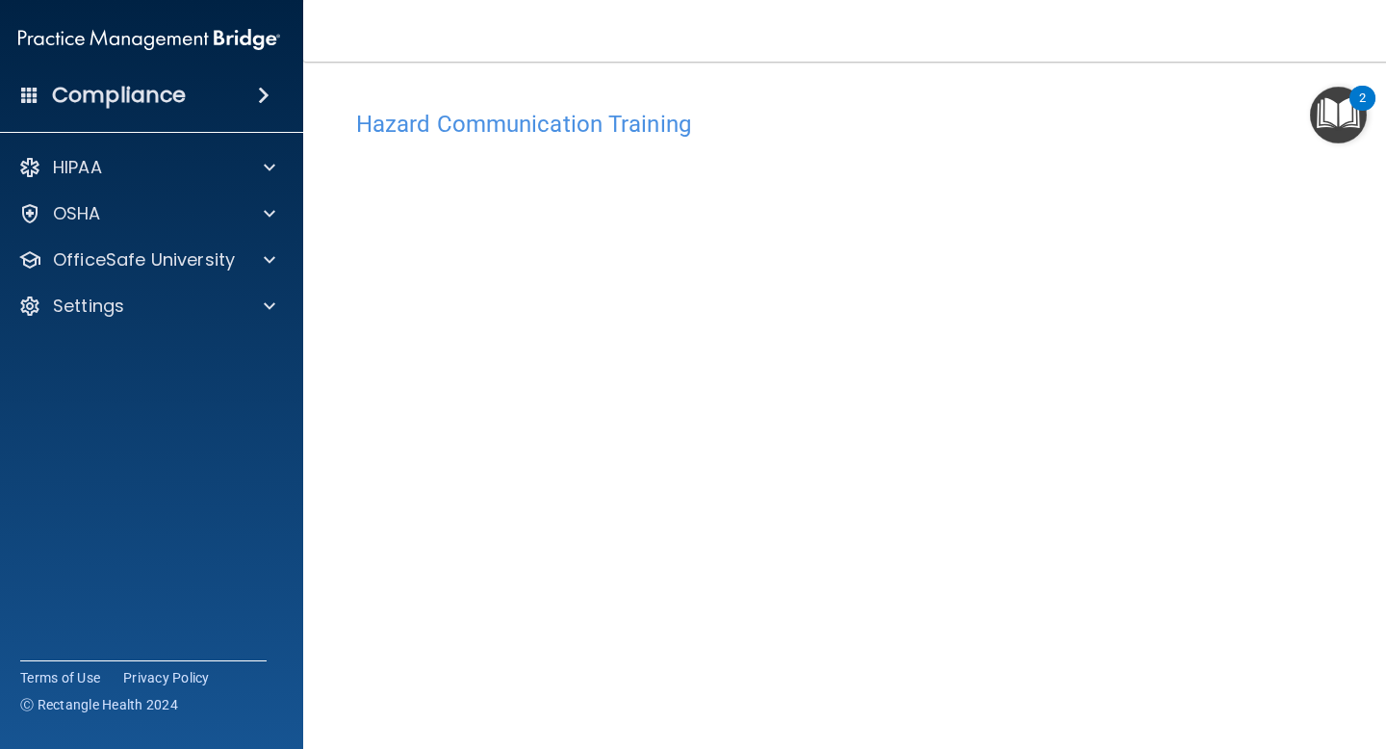
click at [1045, 44] on nav "Toggle navigation [PERSON_NAME] [EMAIL_ADDRESS][DOMAIN_NAME] Manage My Enterpri…" at bounding box center [847, 31] width 1088 height 62
click at [387, 141] on div "Hazard Communication Training" at bounding box center [847, 123] width 1011 height 47
click at [393, 128] on h4 "Hazard Communication Training" at bounding box center [847, 124] width 982 height 25
click at [763, 62] on main "Hazard Communication Training This course doesn’t expire until [DATE]. Are you …" at bounding box center [847, 405] width 1088 height 687
click at [379, 109] on div "Hazard Communication Training" at bounding box center [847, 123] width 1011 height 47
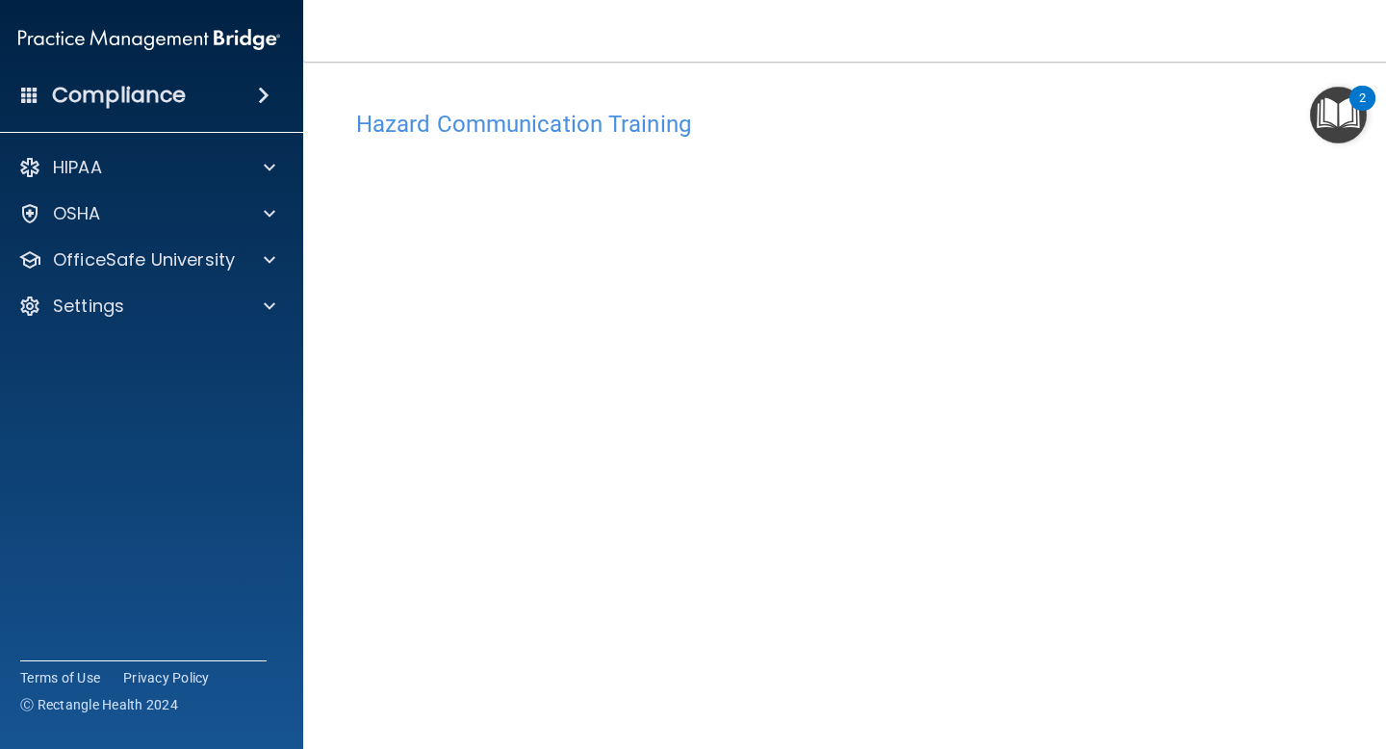
click at [329, 219] on main "Hazard Communication Training This course doesn’t expire until [DATE]. Are you …" at bounding box center [847, 405] width 1088 height 687
click at [668, 57] on nav "Toggle navigation [PERSON_NAME] [EMAIL_ADDRESS][DOMAIN_NAME] Manage My Enterpri…" at bounding box center [847, 31] width 1088 height 62
click at [779, 69] on main "Hazard Communication Training This course doesn’t expire until [DATE]. Are you …" at bounding box center [847, 405] width 1088 height 687
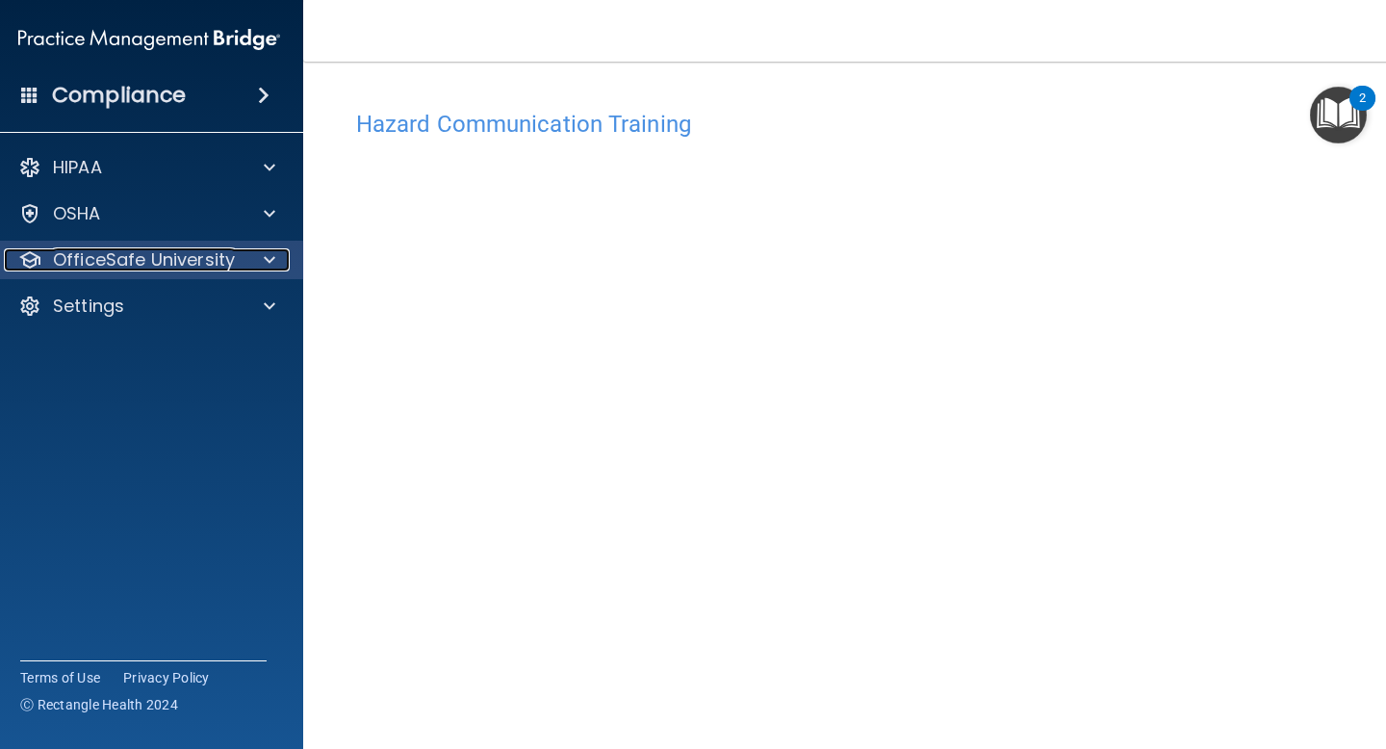
click at [273, 255] on span at bounding box center [270, 259] width 12 height 23
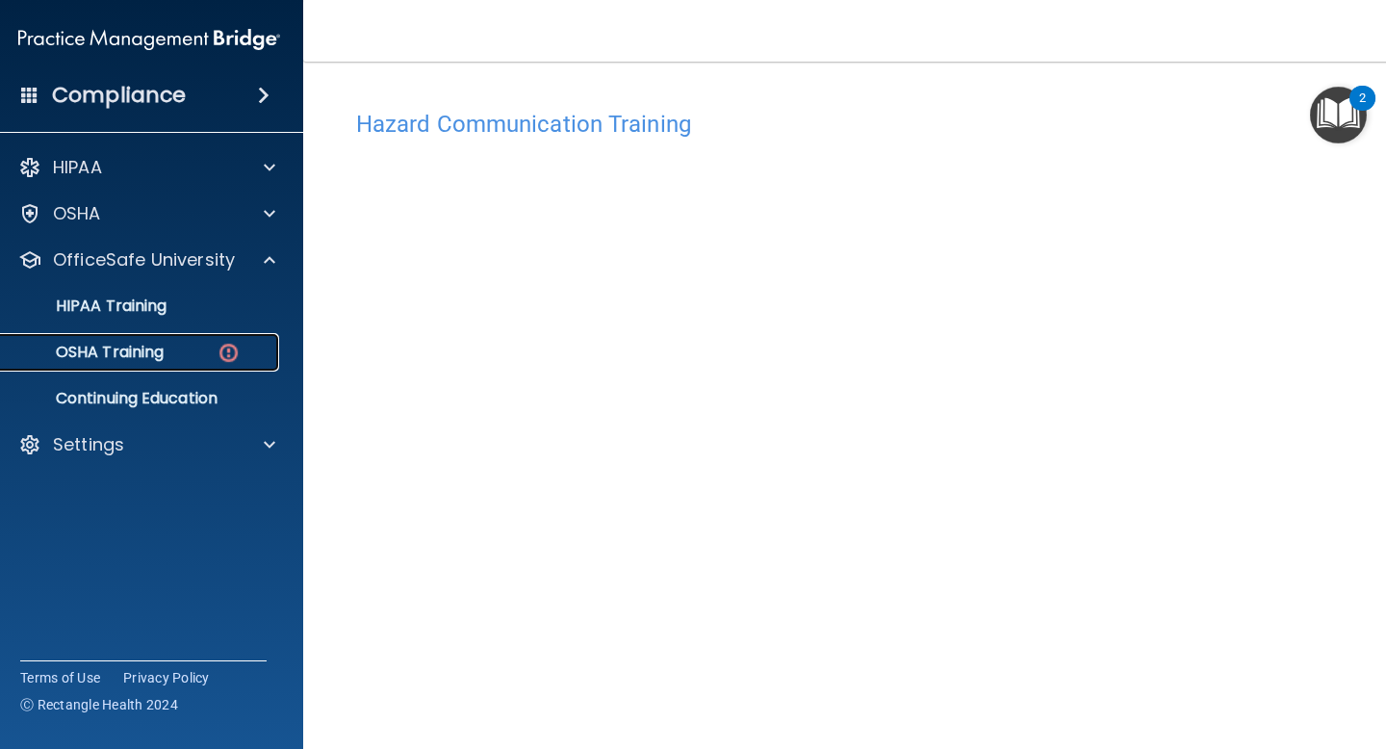
click at [227, 351] on img at bounding box center [229, 353] width 24 height 24
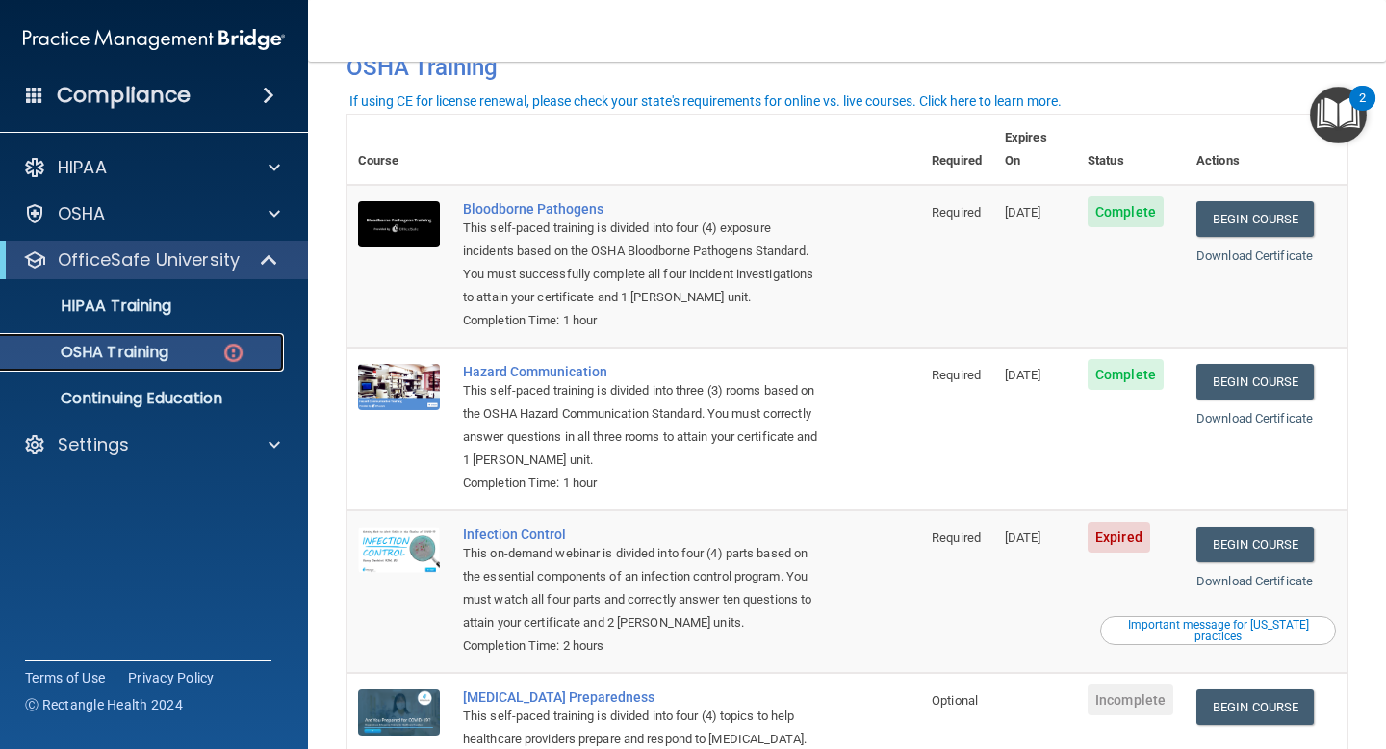
scroll to position [92, 0]
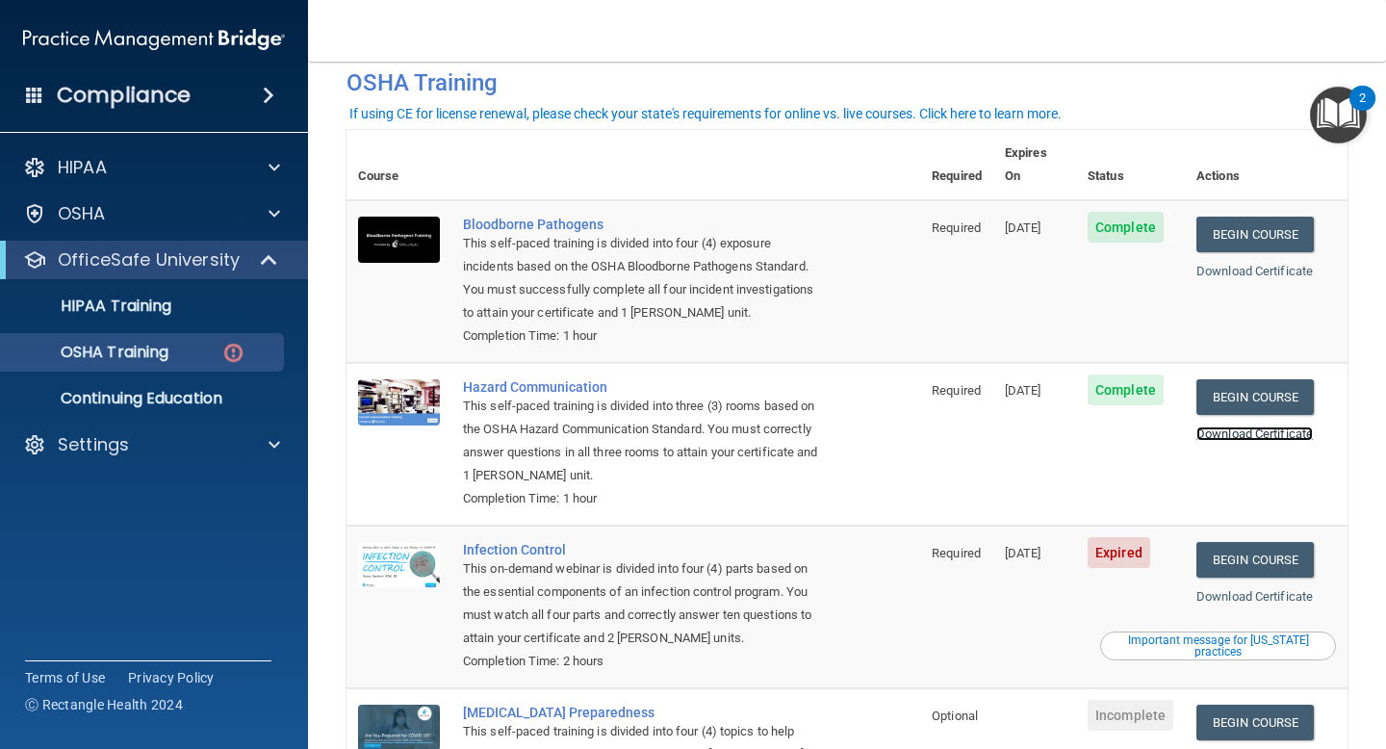
click at [1262, 426] on link "Download Certificate" at bounding box center [1255, 433] width 116 height 14
click at [1260, 542] on link "Begin Course" at bounding box center [1255, 560] width 117 height 36
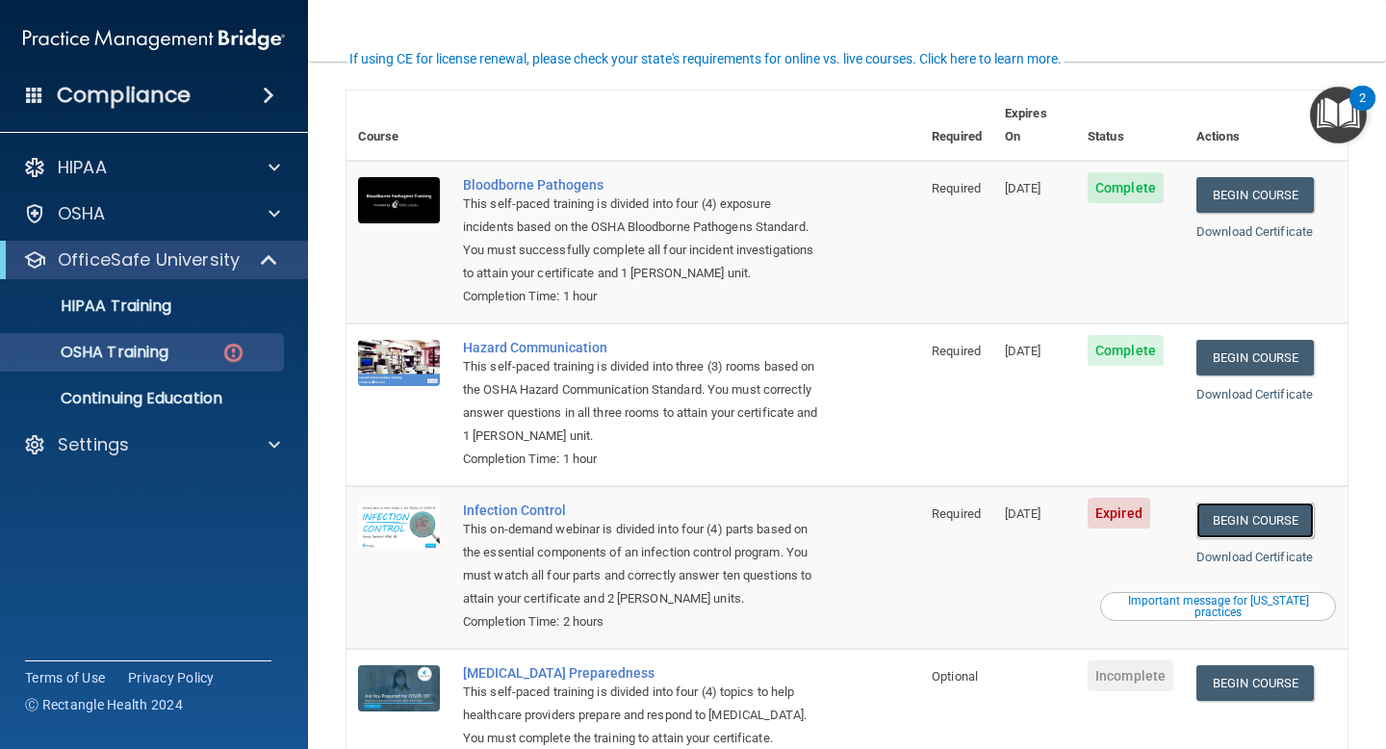
scroll to position [171, 0]
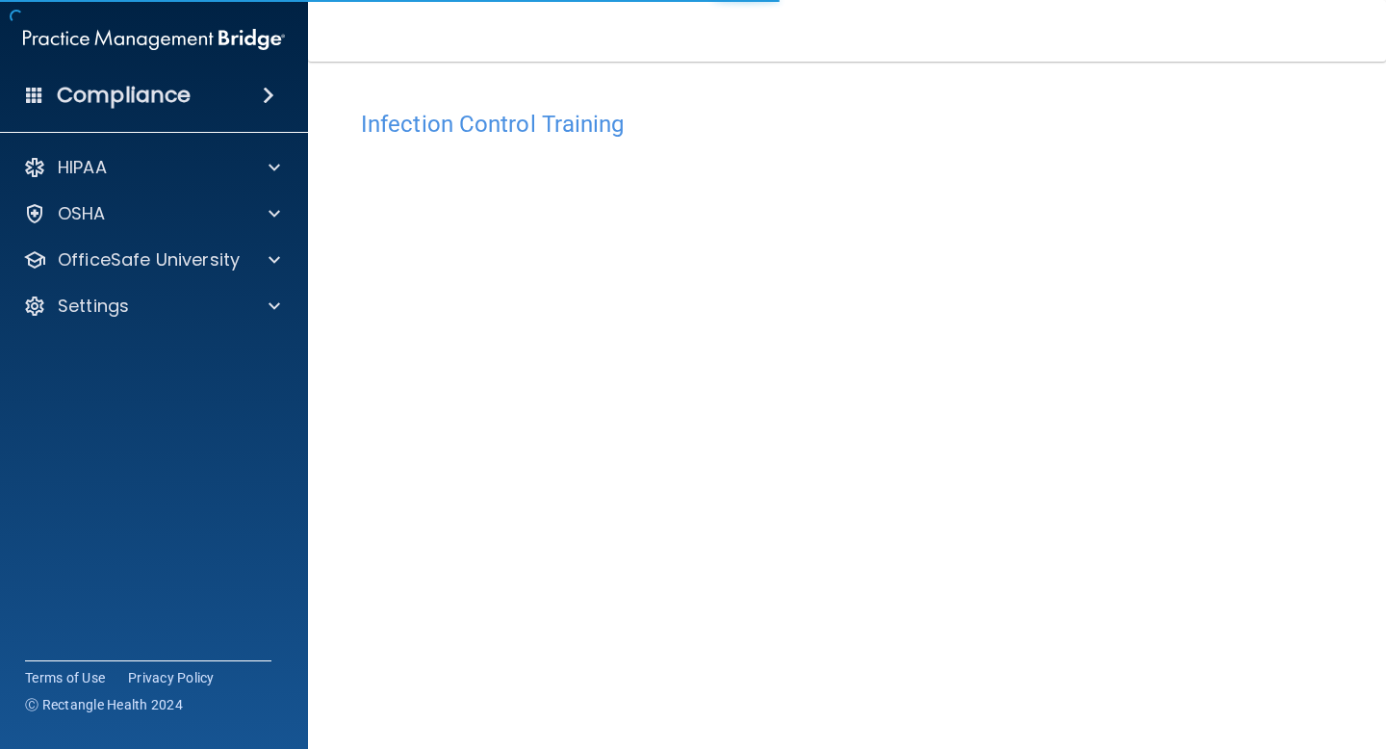
scroll to position [75, 0]
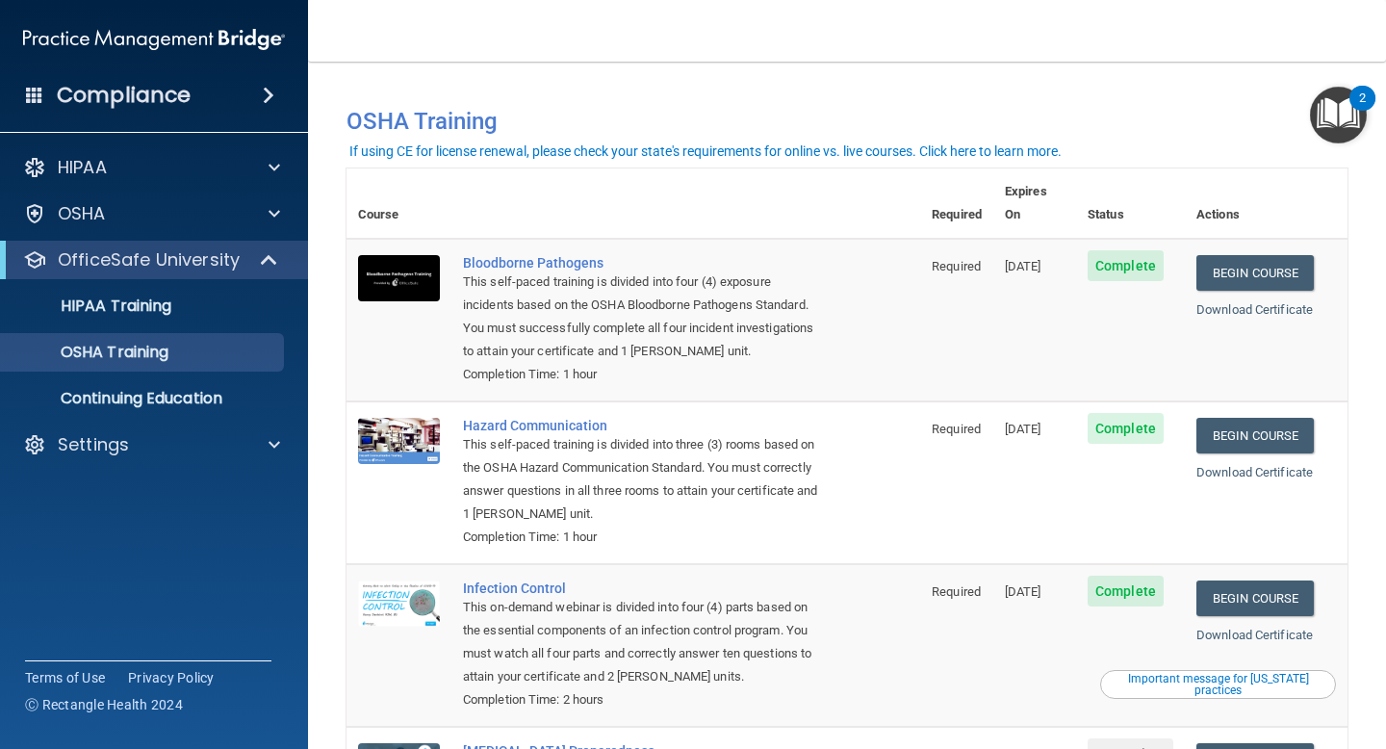
scroll to position [195, 0]
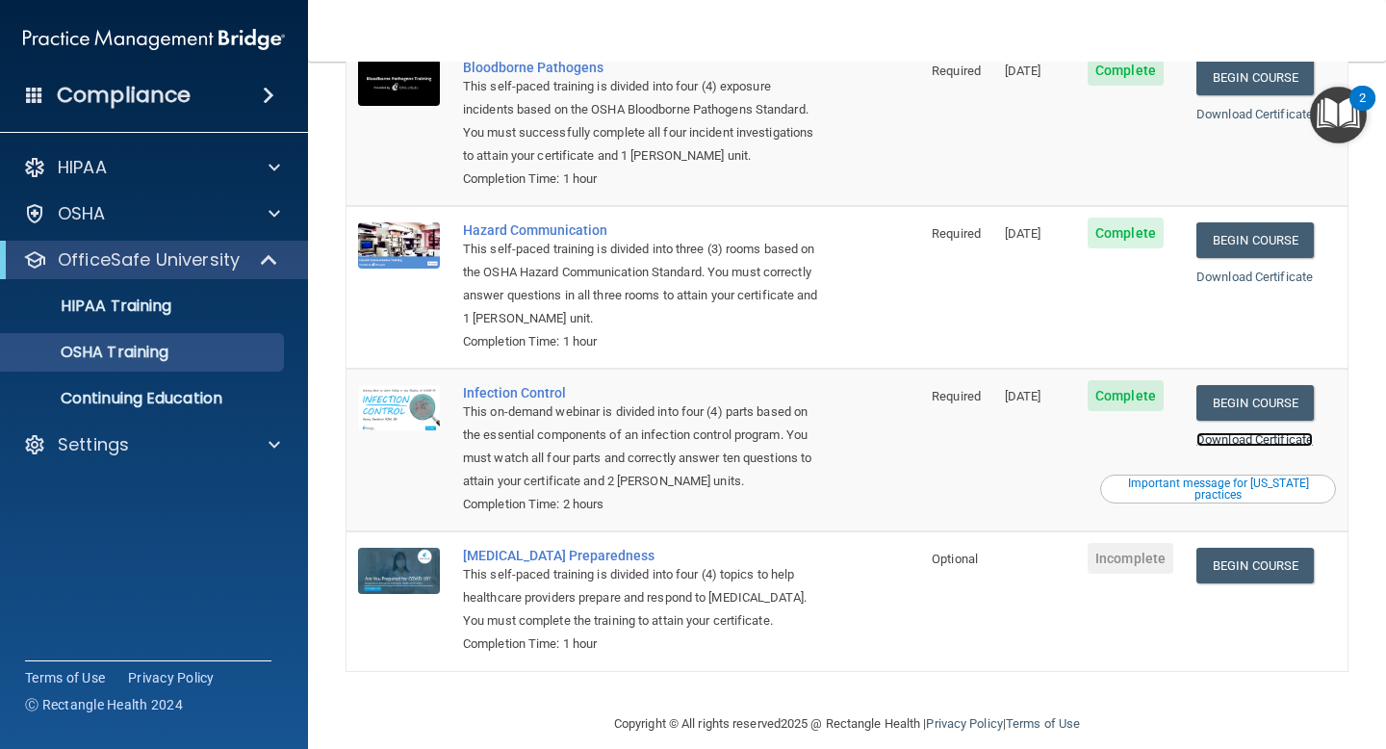
click at [1275, 432] on link "Download Certificate" at bounding box center [1255, 439] width 116 height 14
click at [546, 330] on div "Completion Time: 1 hour" at bounding box center [643, 341] width 361 height 23
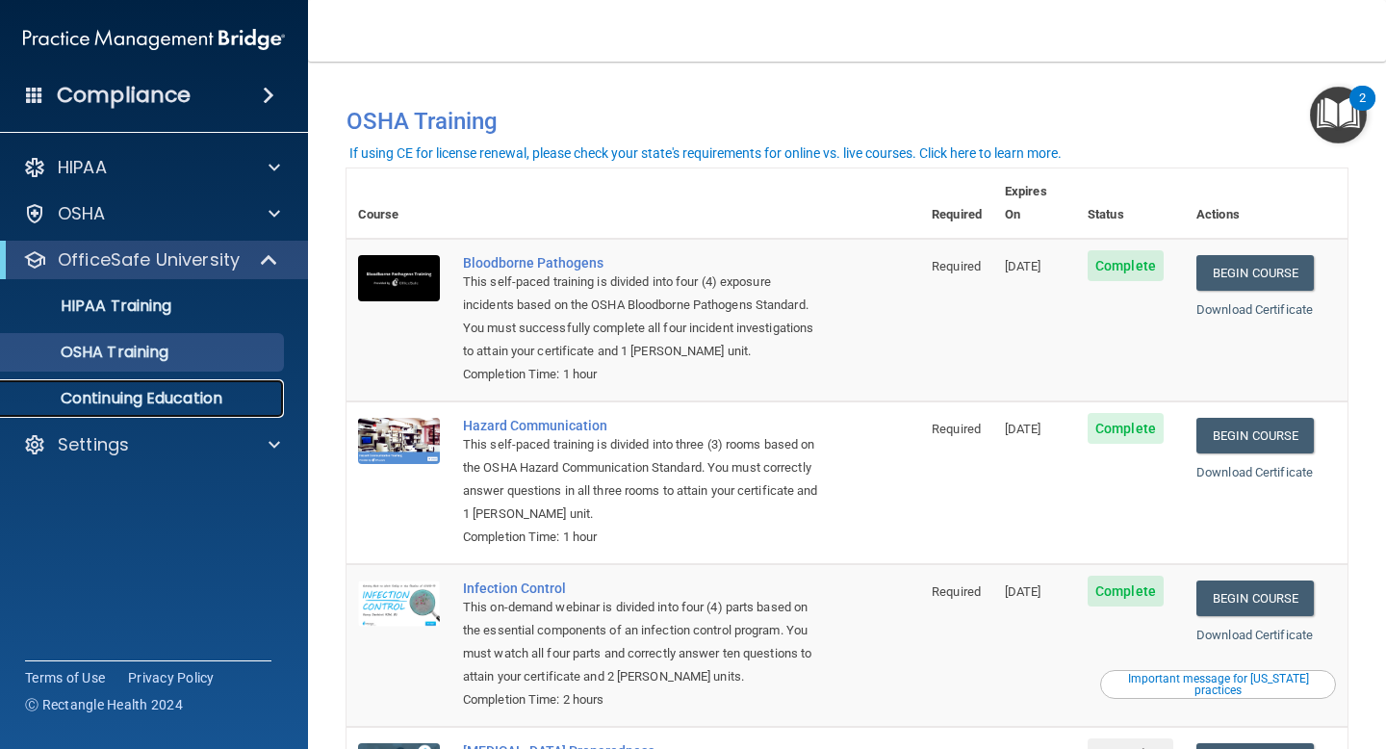
click at [171, 409] on link "Continuing Education" at bounding box center [132, 398] width 303 height 39
